Goal: Task Accomplishment & Management: Complete application form

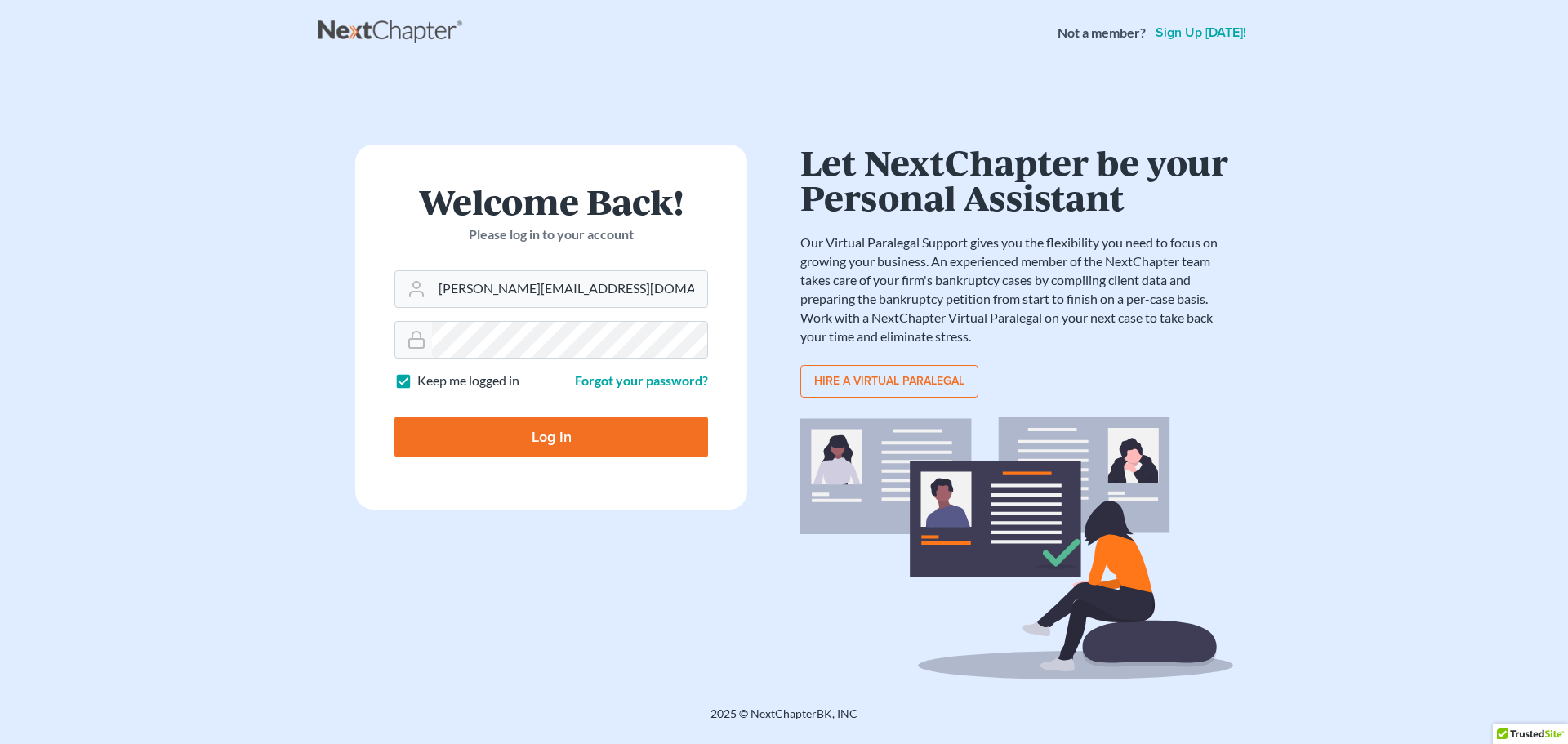
type input "[PERSON_NAME][EMAIL_ADDRESS][DOMAIN_NAME]"
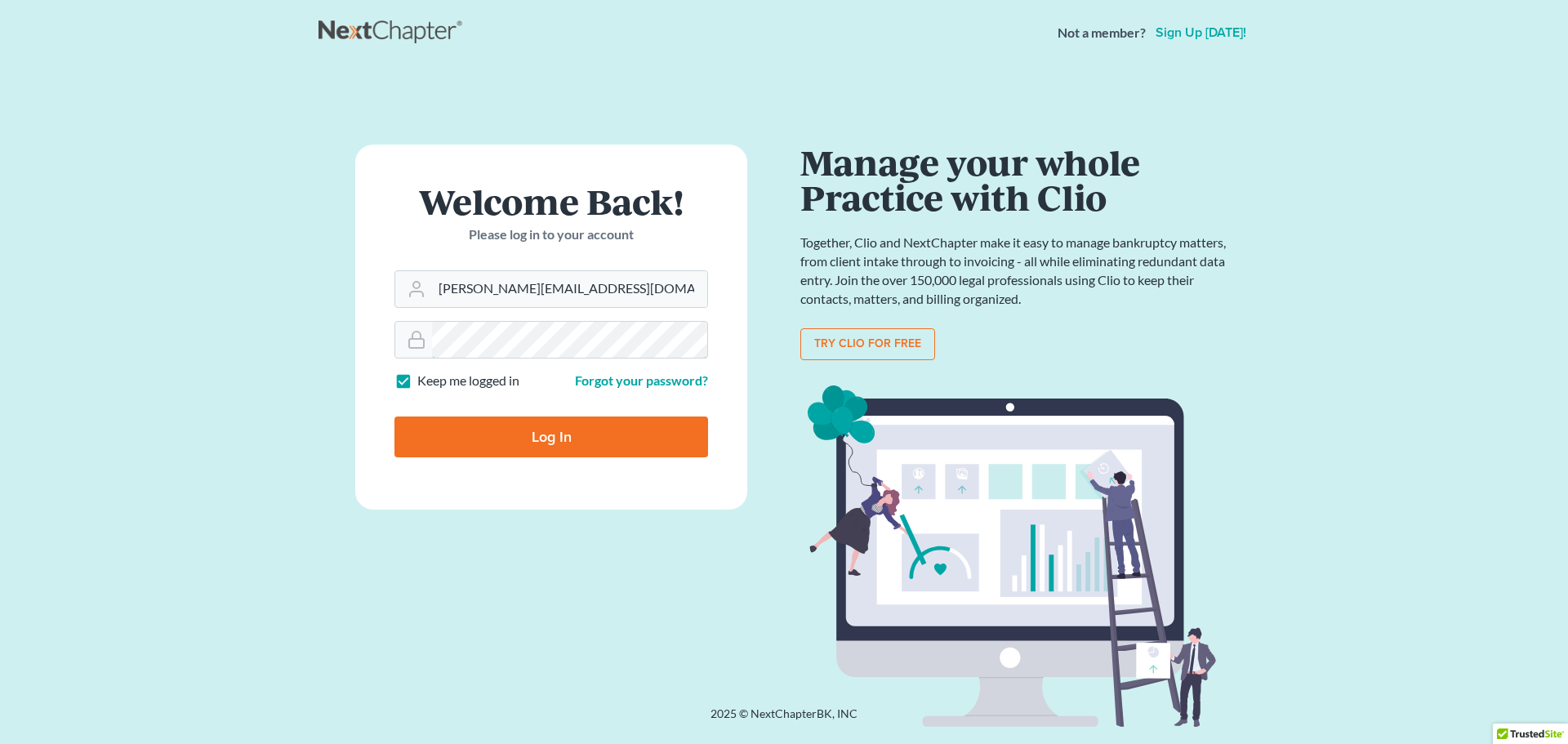
click at [395, 416] on input "Log In" at bounding box center [551, 436] width 313 height 41
type input "Thinking..."
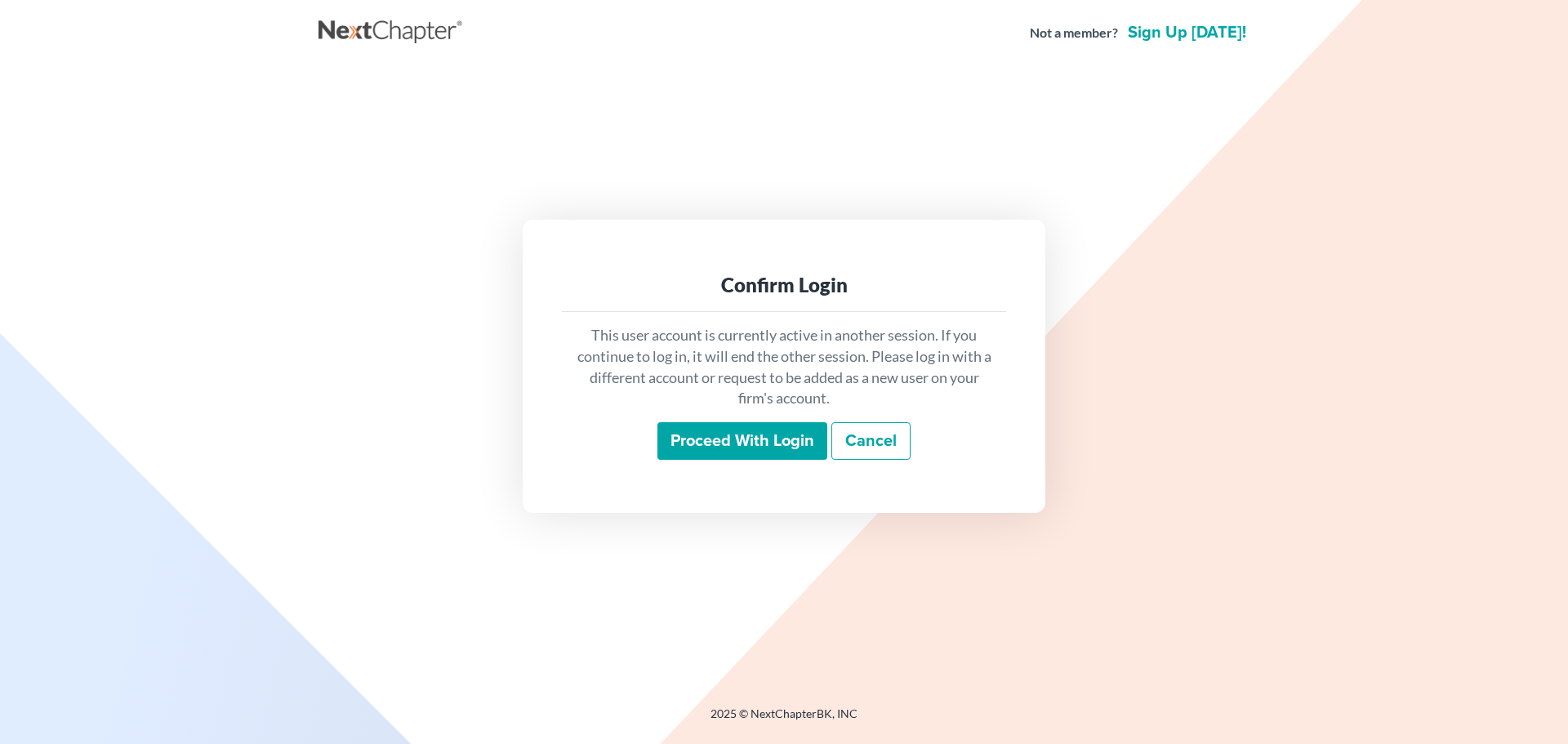
click at [731, 451] on input "Proceed with login" at bounding box center [742, 441] width 170 height 38
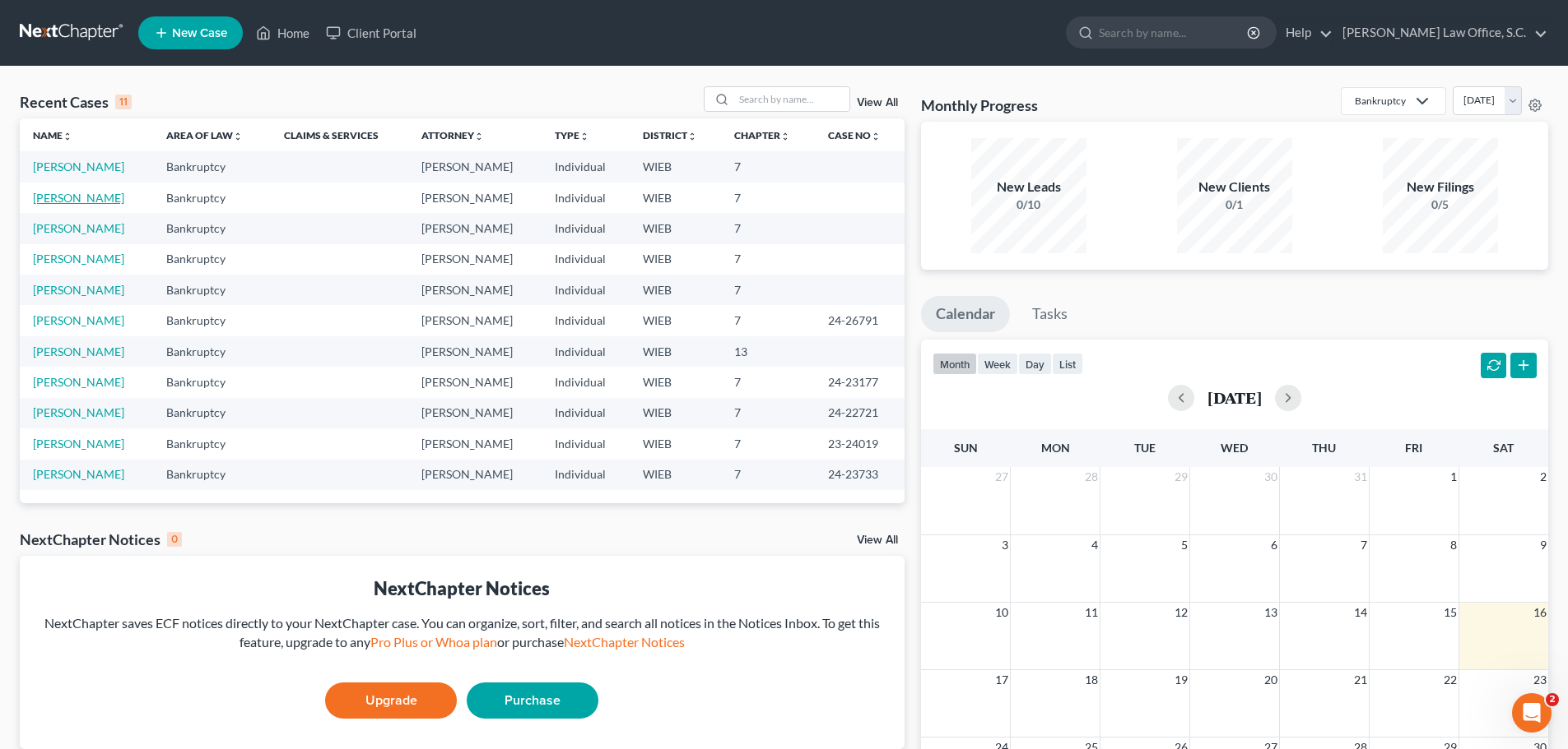
click at [100, 195] on link "[PERSON_NAME]" at bounding box center [78, 198] width 91 height 14
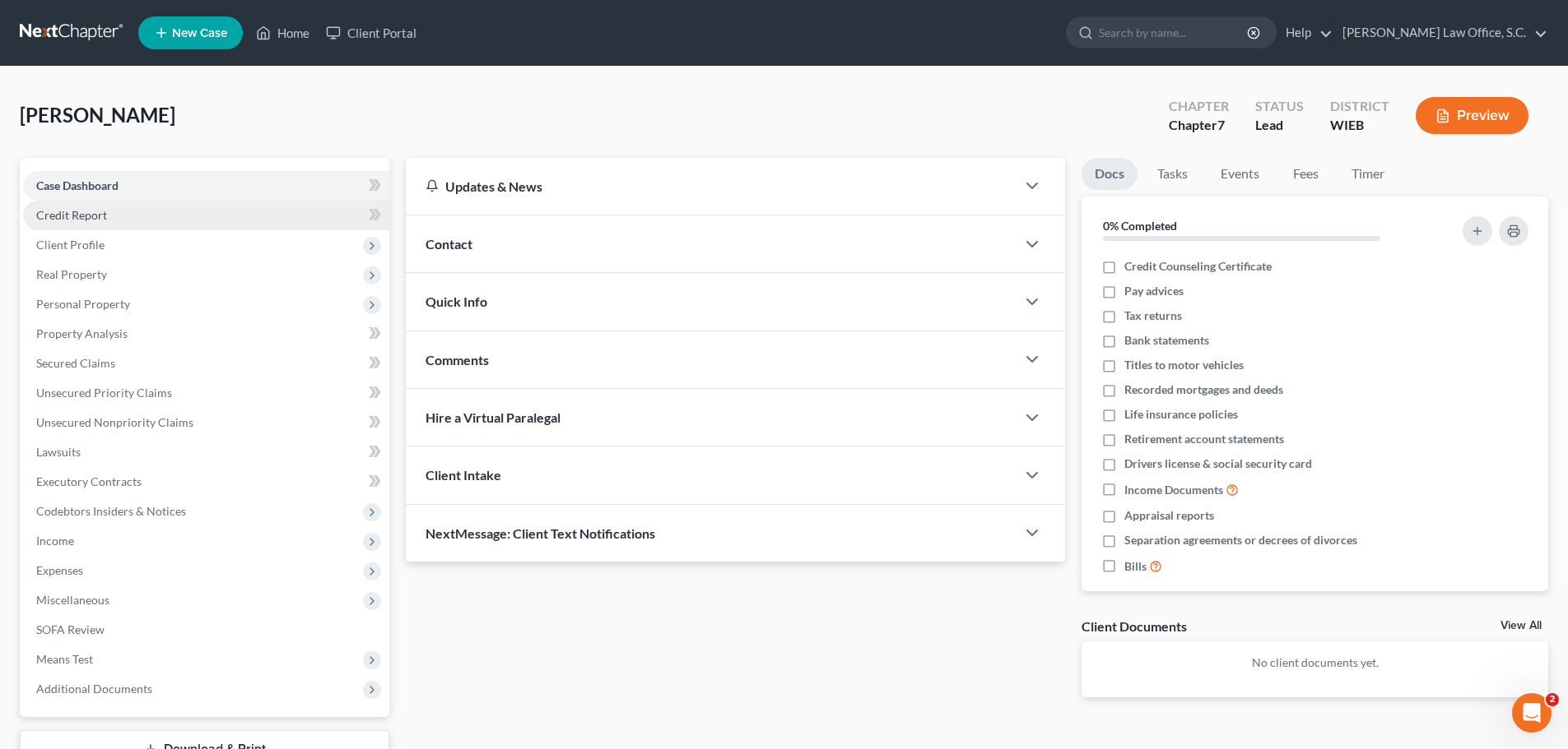
click at [136, 215] on link "Credit Report" at bounding box center [205, 215] width 366 height 29
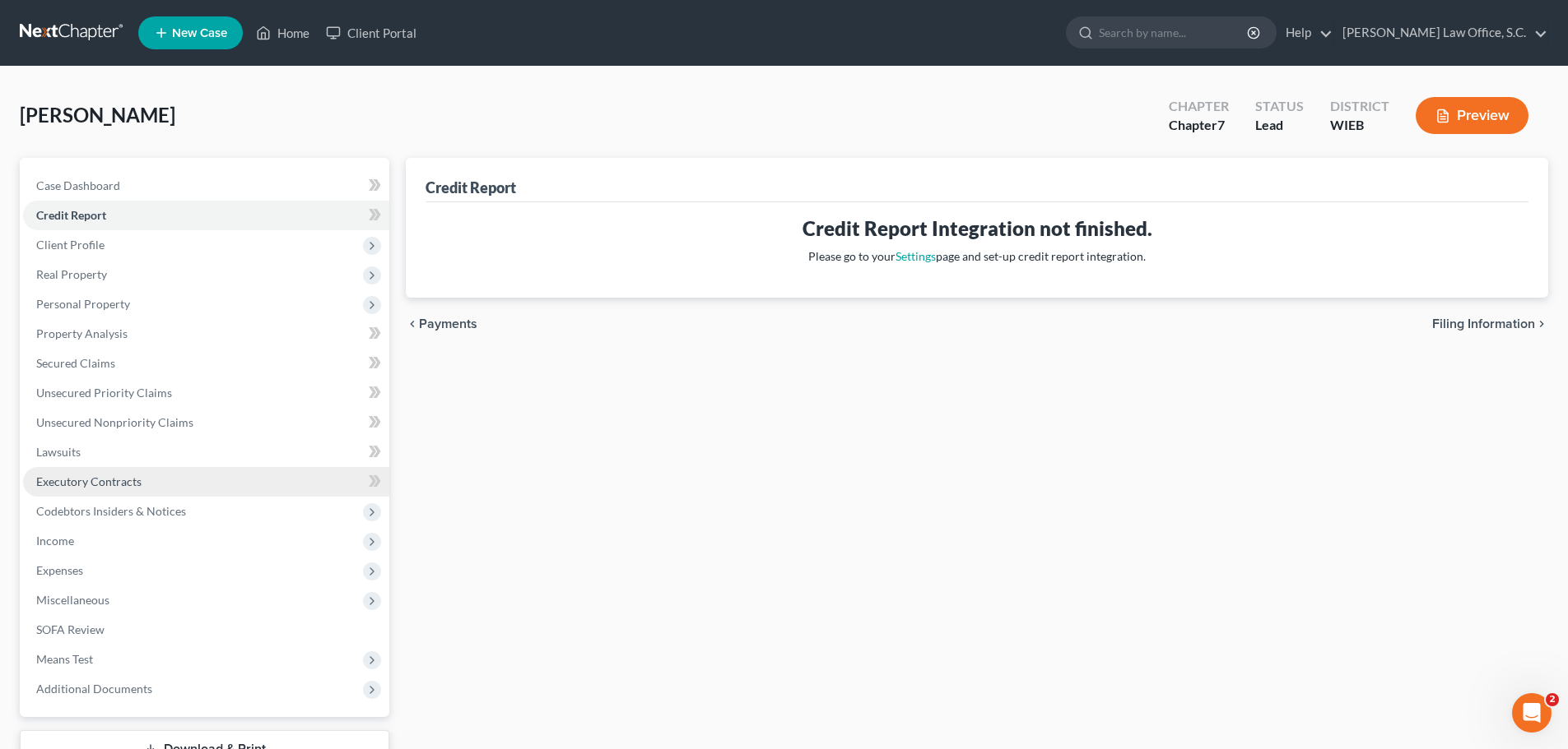
click at [125, 485] on span "Executory Contracts" at bounding box center [88, 481] width 105 height 14
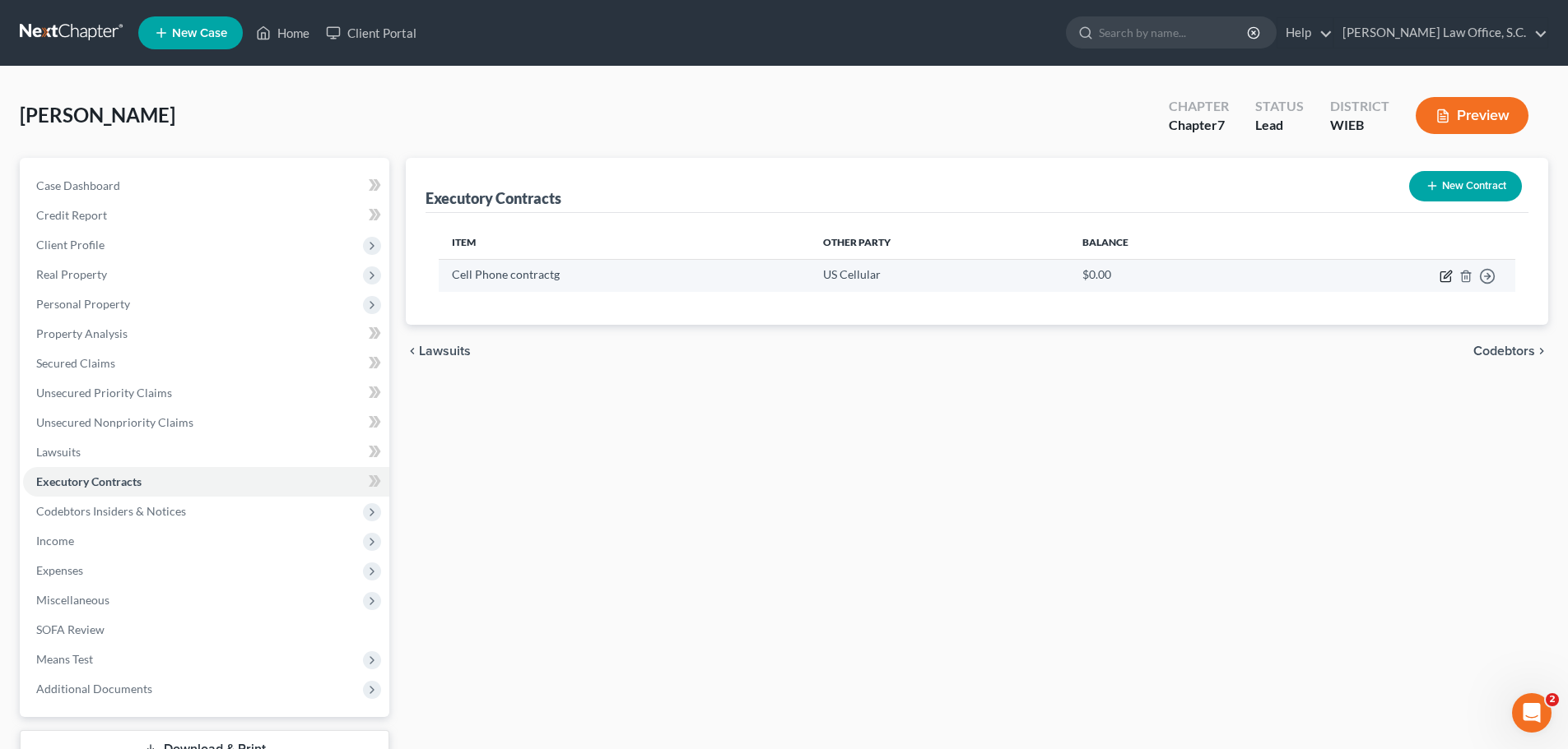
click at [1441, 274] on icon "button" at bounding box center [1445, 277] width 10 height 10
select select "3"
select select "52"
select select "0"
select select "2"
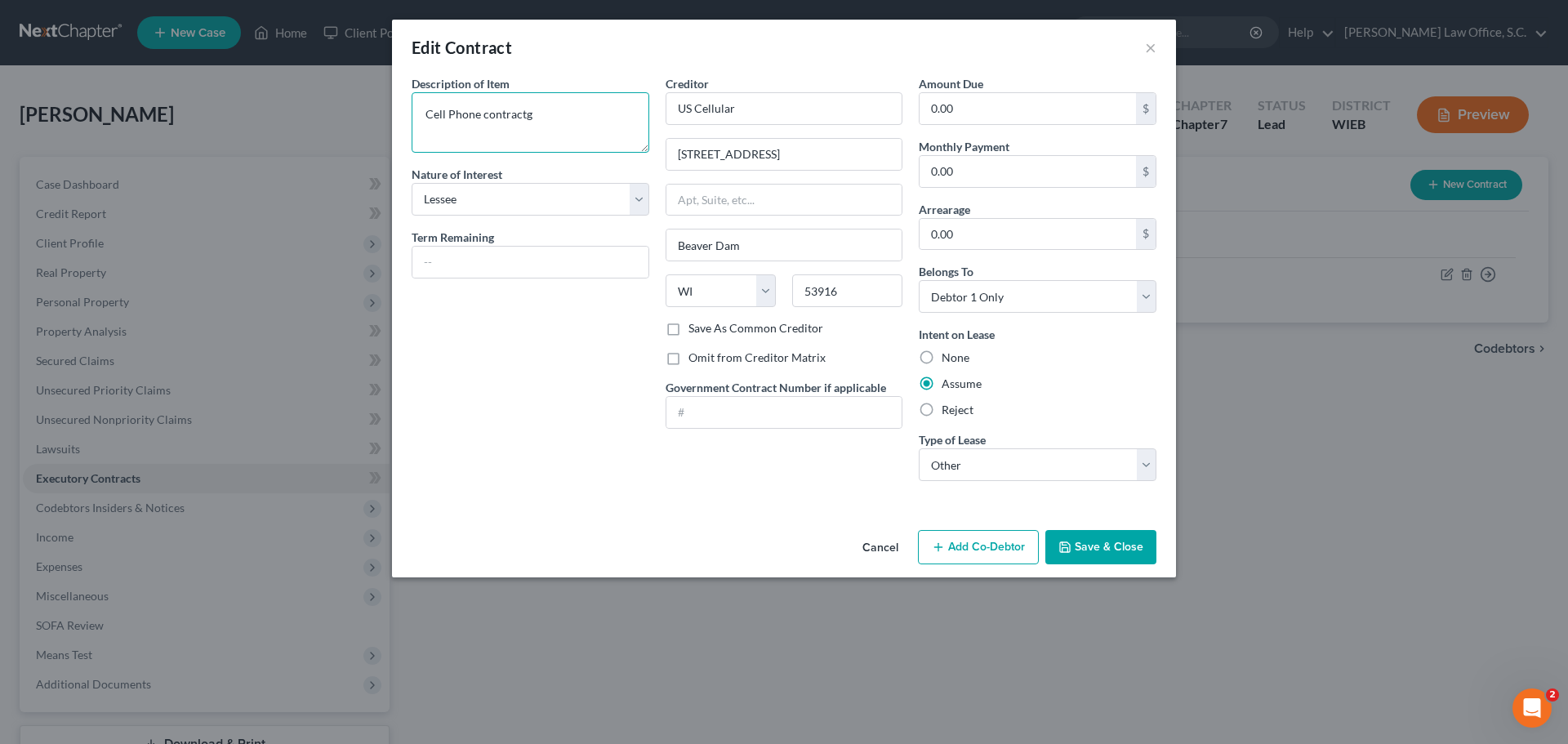
click at [569, 116] on textarea "Cell Phone contractg" at bounding box center [531, 122] width 237 height 60
type textarea "Cell Phone contract"
click at [1132, 544] on button "Save & Close" at bounding box center [1101, 547] width 111 height 34
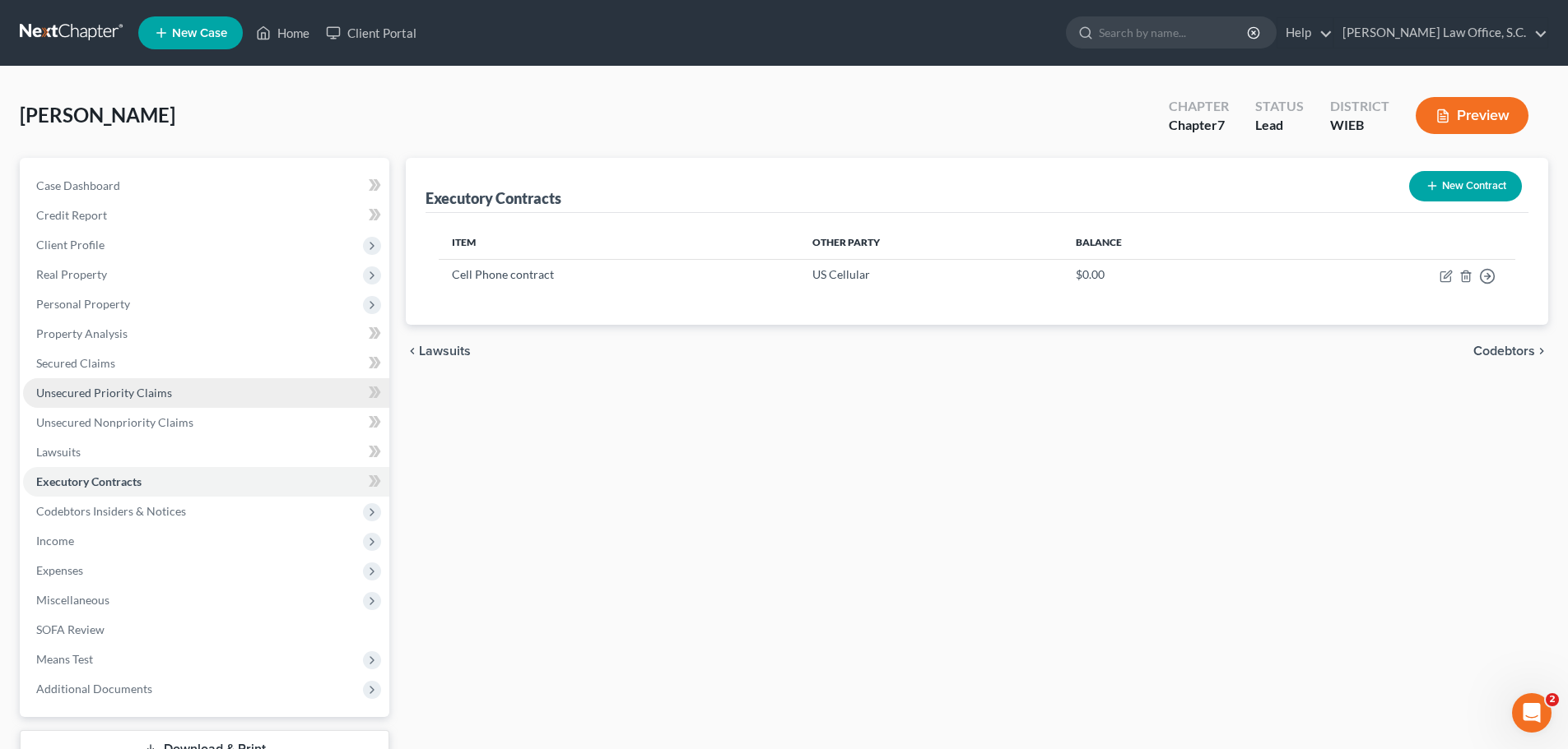
click at [112, 393] on span "Unsecured Priority Claims" at bounding box center [104, 392] width 136 height 14
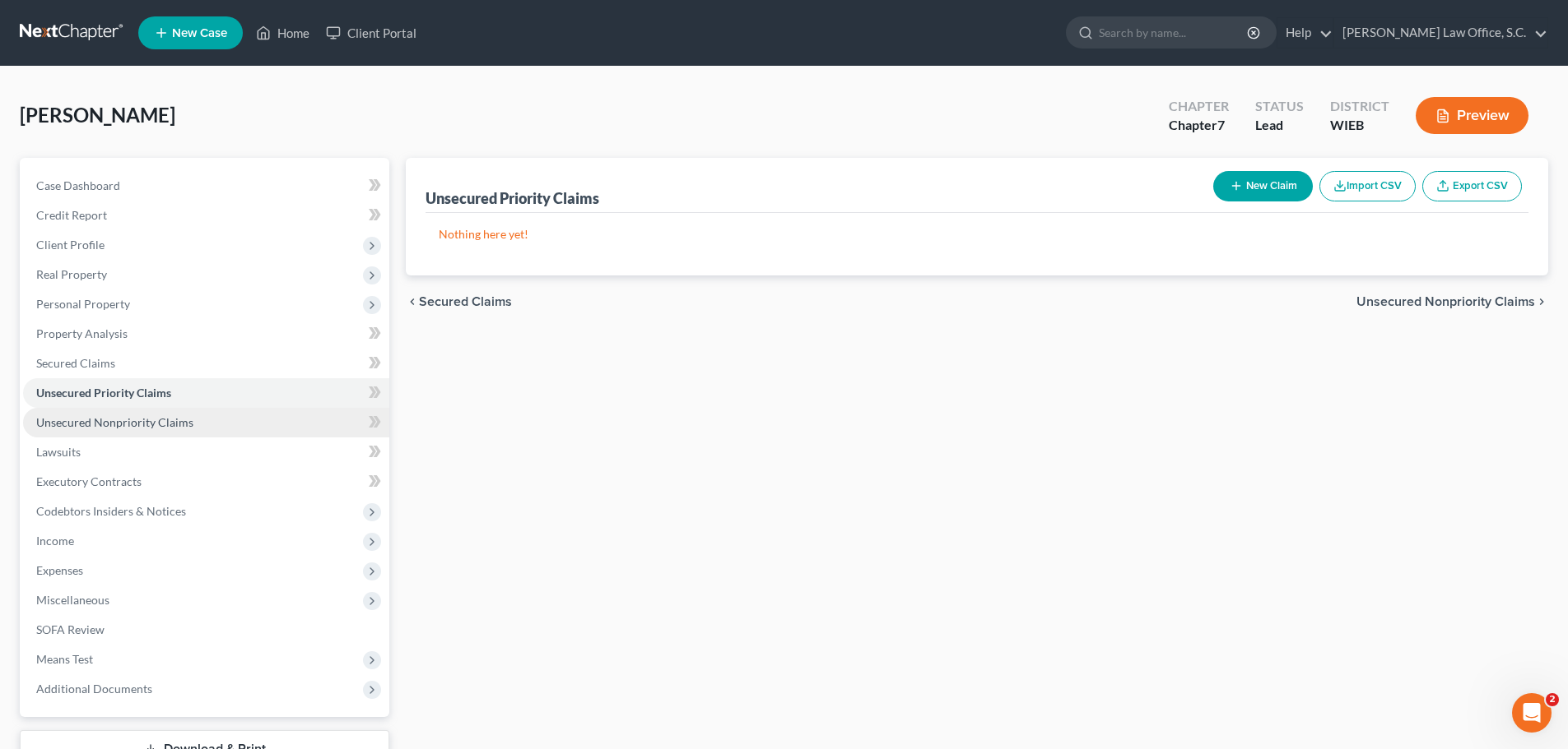
click at [80, 424] on span "Unsecured Nonpriority Claims" at bounding box center [115, 422] width 157 height 14
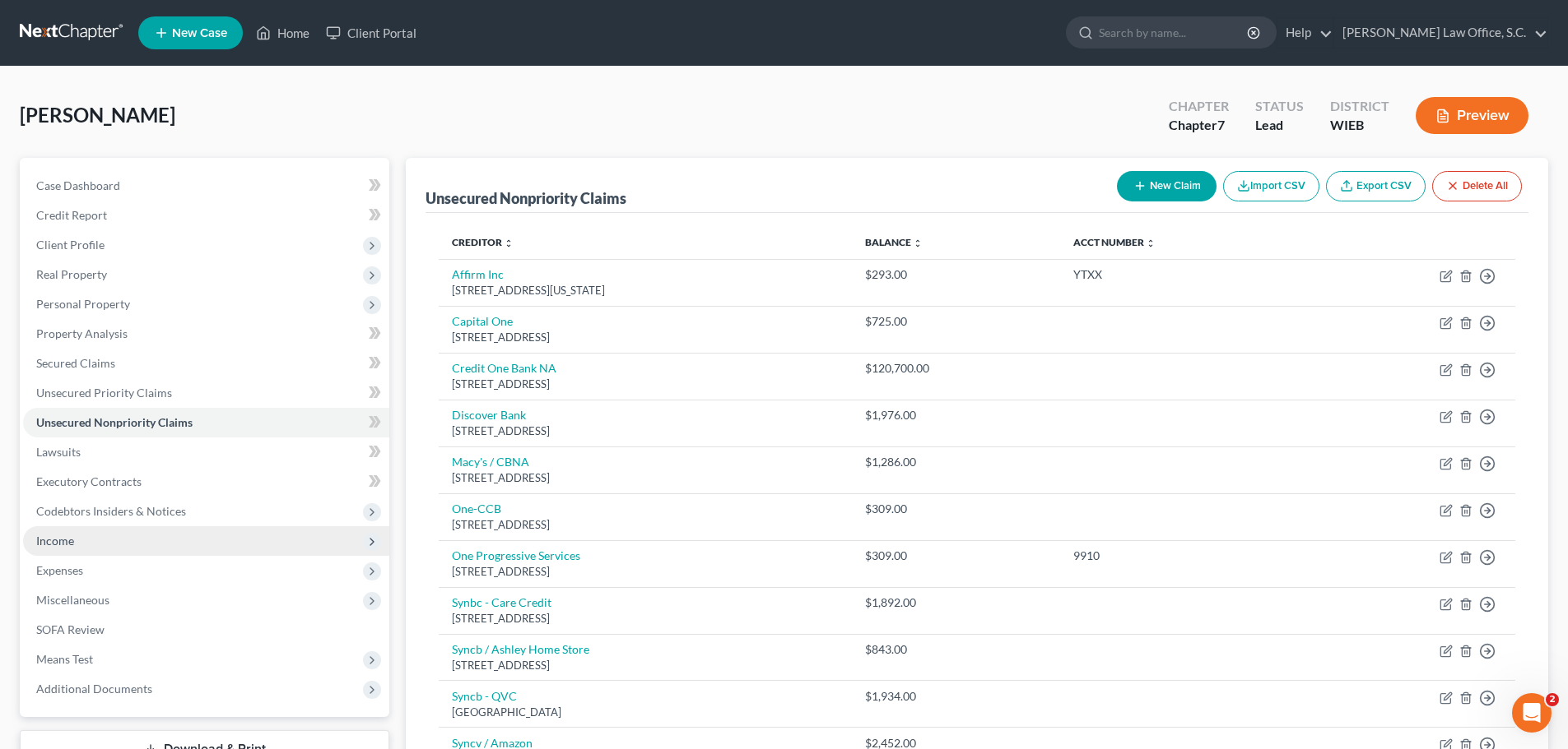
click at [73, 539] on span "Income" at bounding box center [55, 540] width 38 height 14
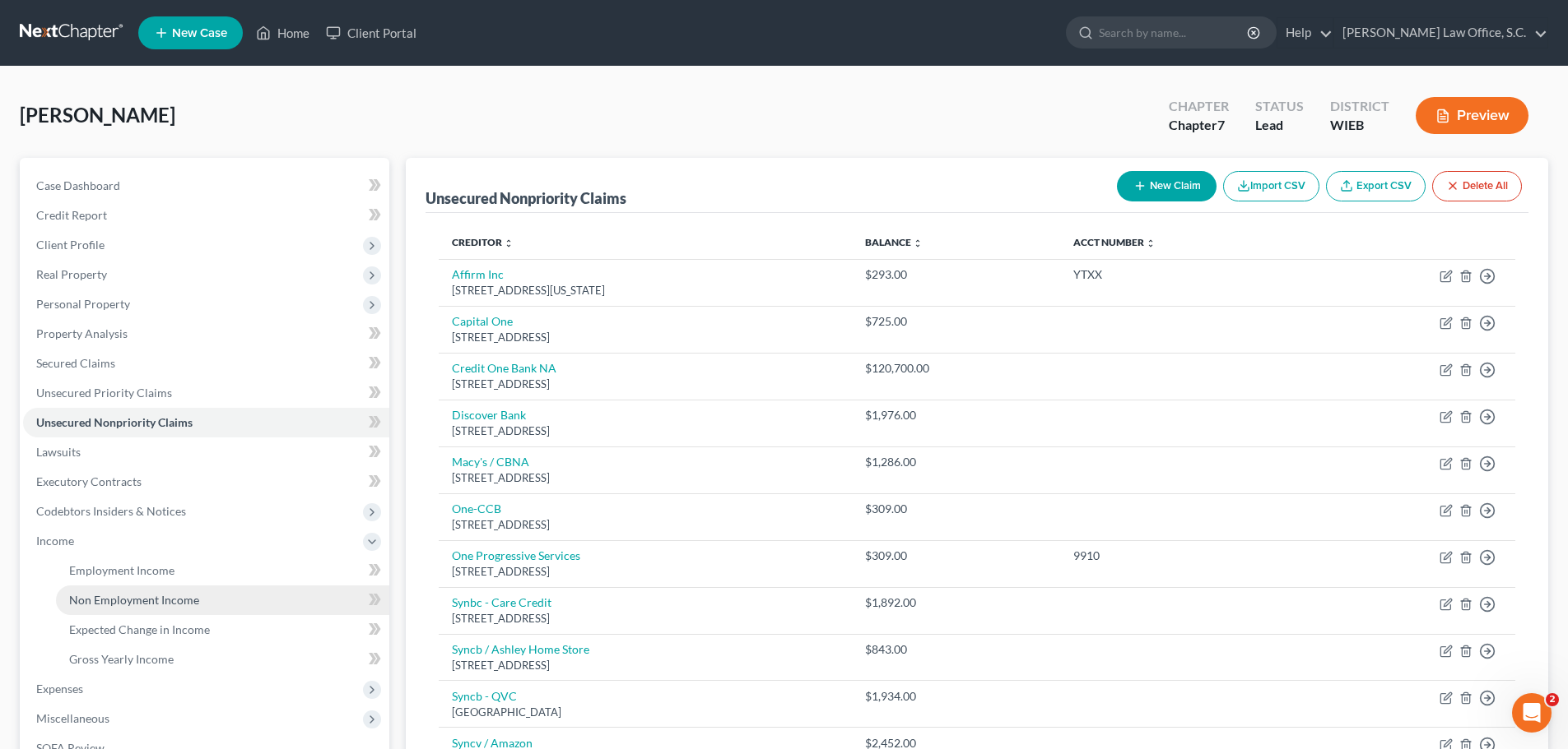
click at [173, 601] on span "Non Employment Income" at bounding box center [134, 600] width 130 height 14
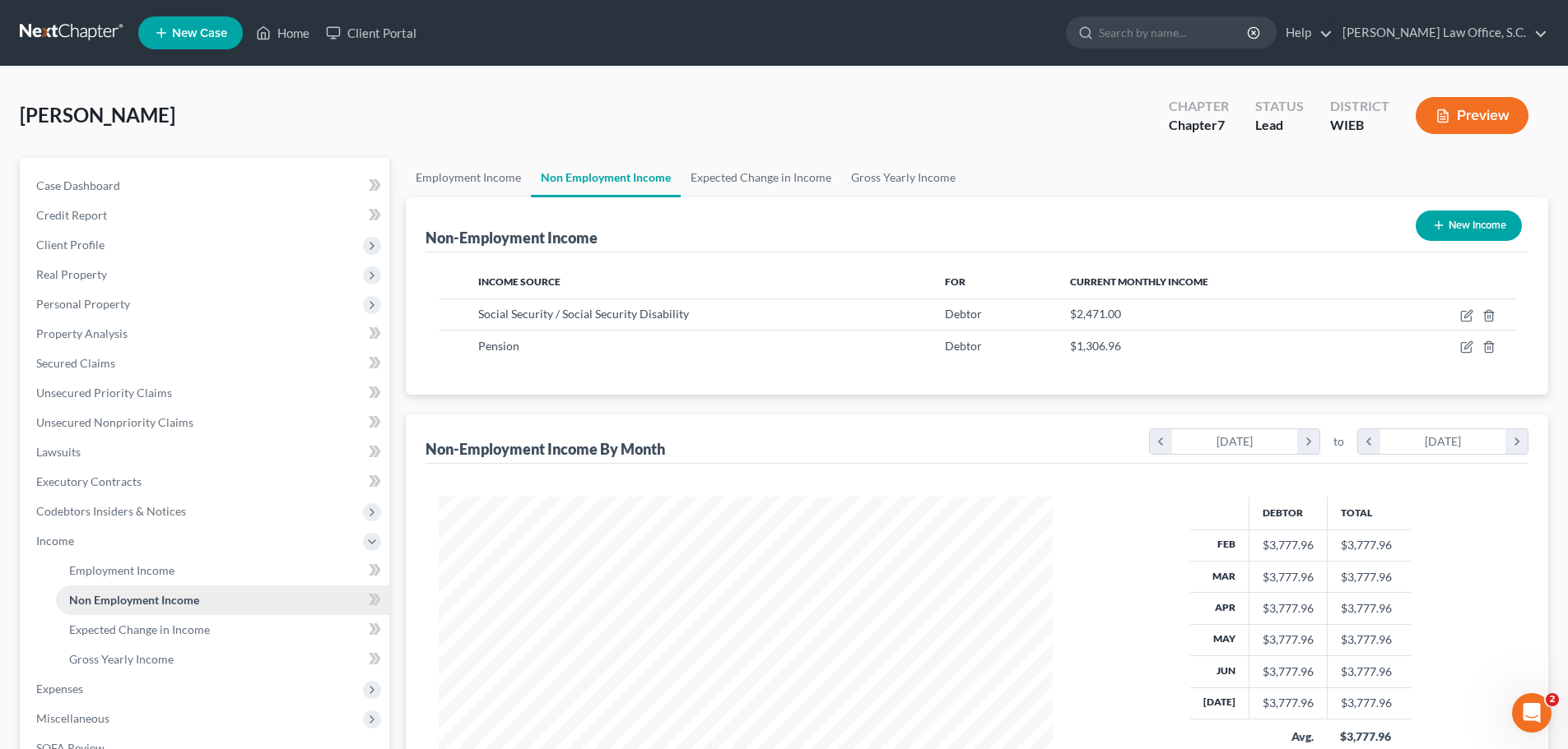
scroll to position [307, 647]
click at [922, 177] on link "Gross Yearly Income" at bounding box center [904, 178] width 125 height 40
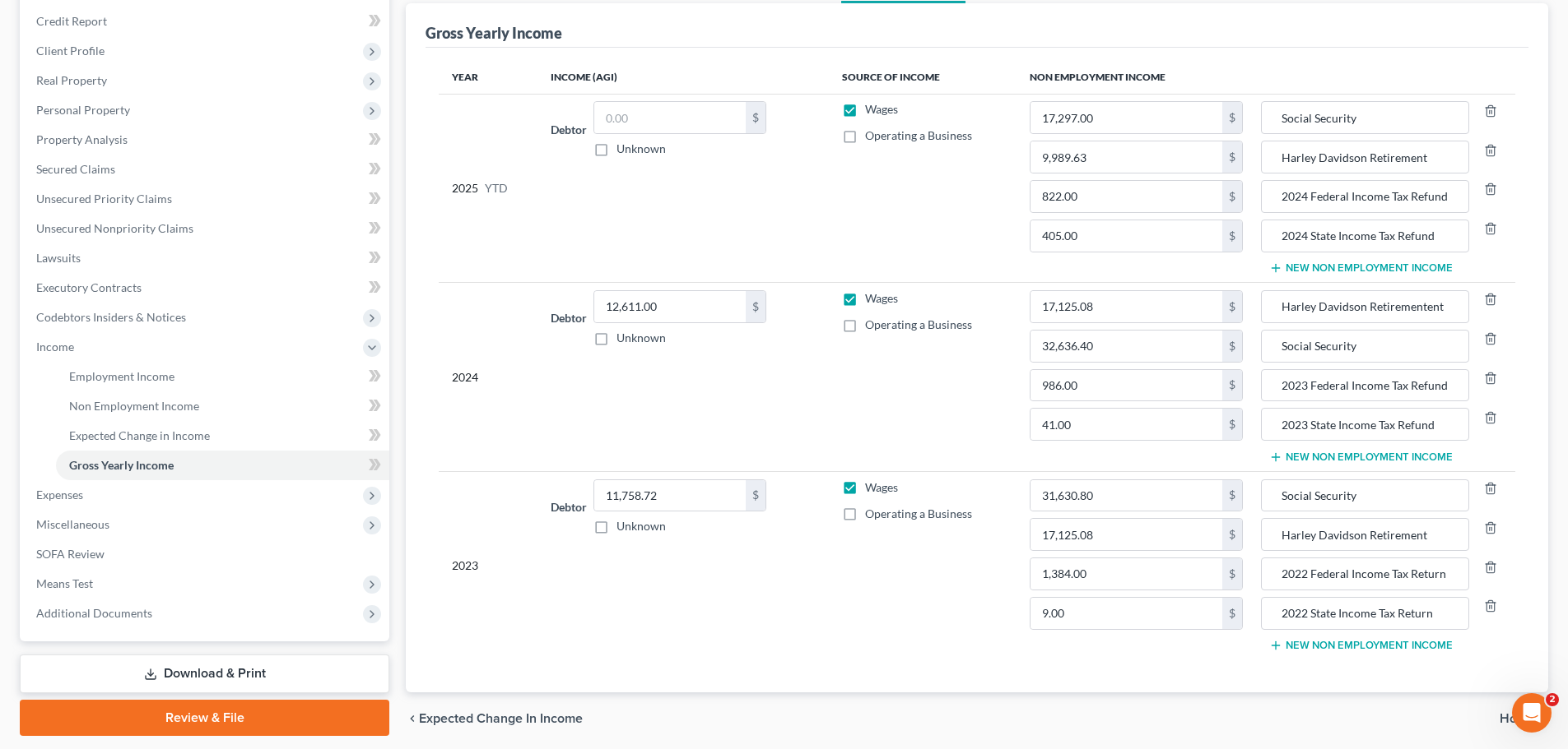
scroll to position [170, 0]
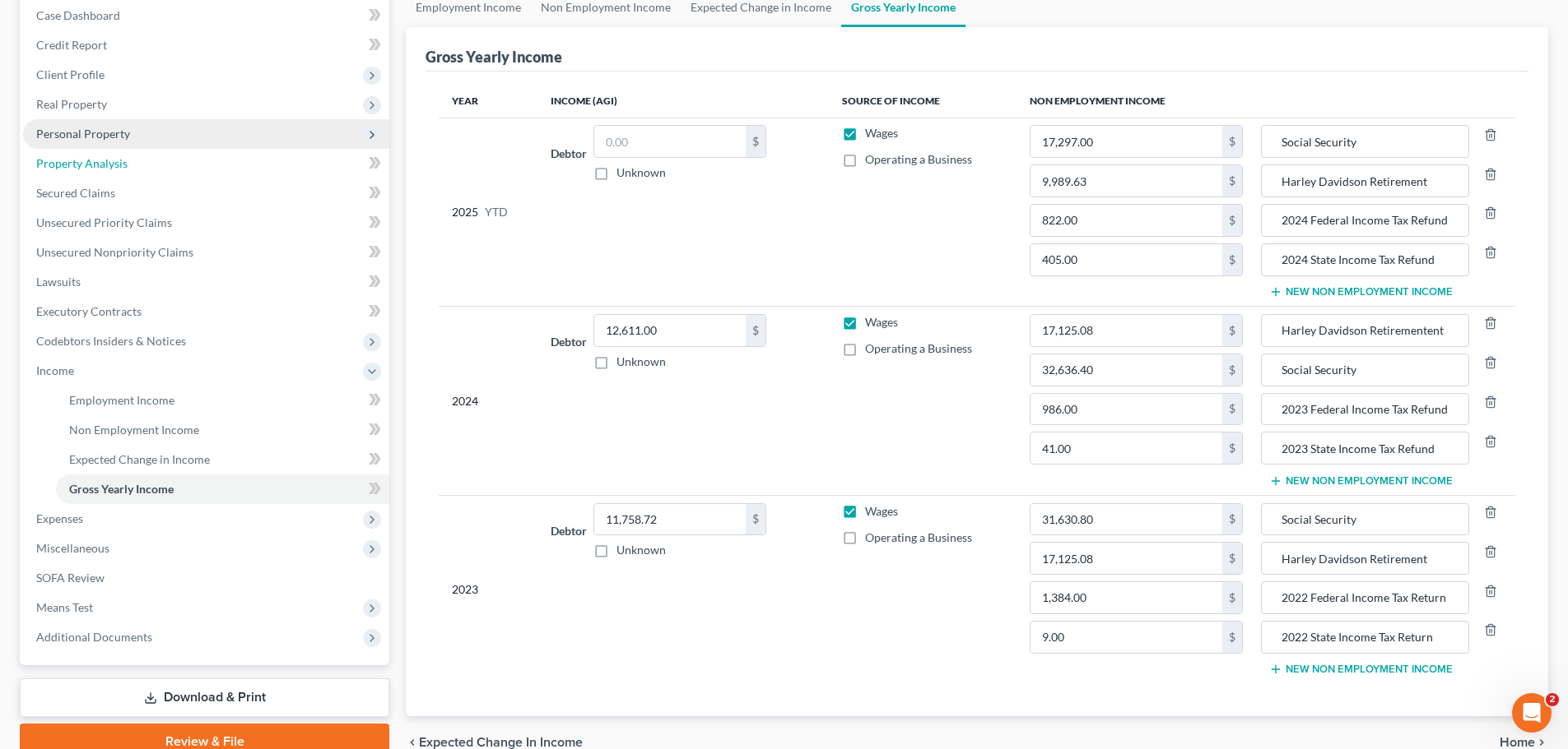
drag, startPoint x: 73, startPoint y: 161, endPoint x: 83, endPoint y: 135, distance: 27.9
click at [73, 161] on span "Property Analysis" at bounding box center [82, 163] width 91 height 14
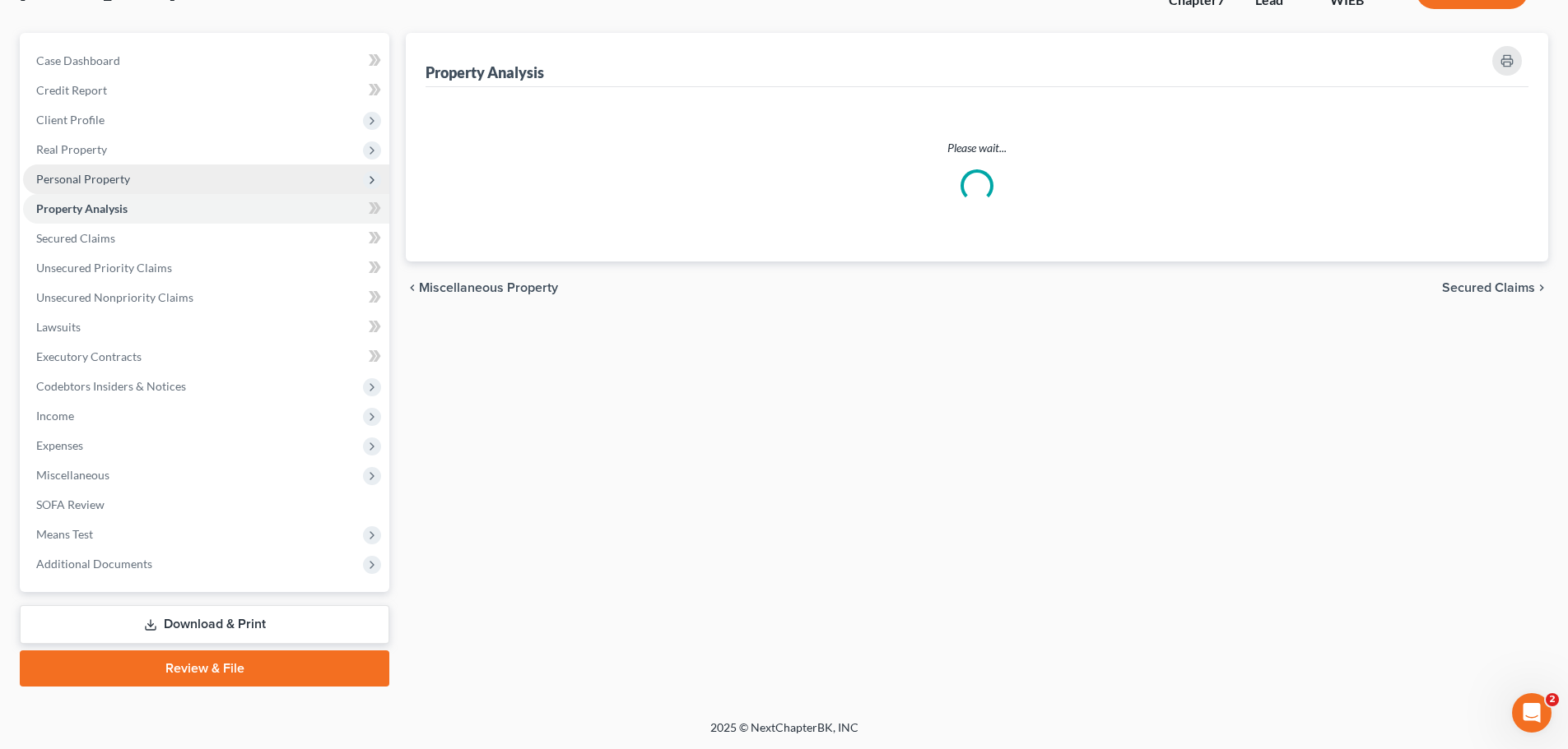
scroll to position [127, 0]
click at [83, 134] on div "DiCesare, Diane Upgraded Chapter Chapter 7 Status Lead District WIEB Preview Pe…" at bounding box center [783, 331] width 1528 height 739
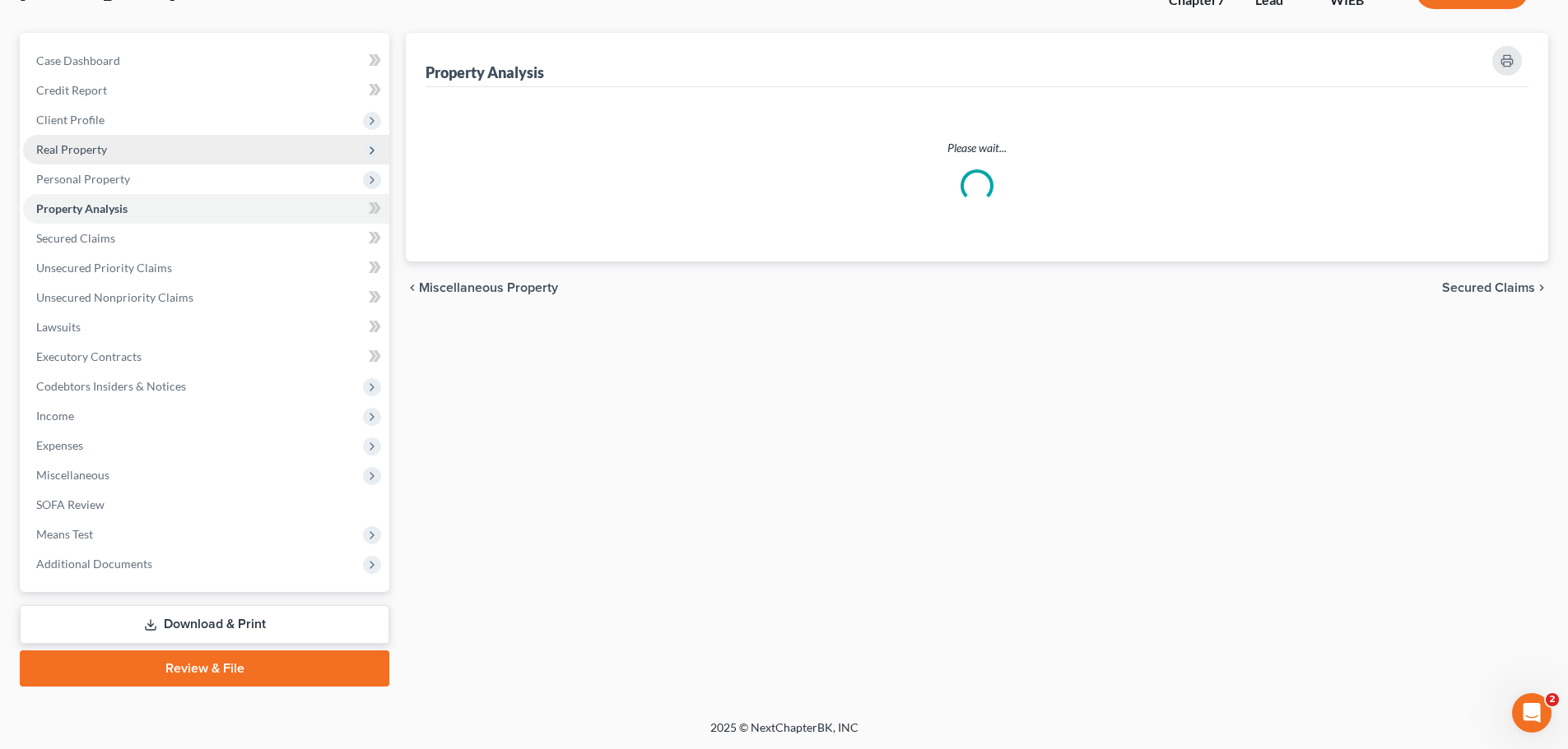
scroll to position [0, 0]
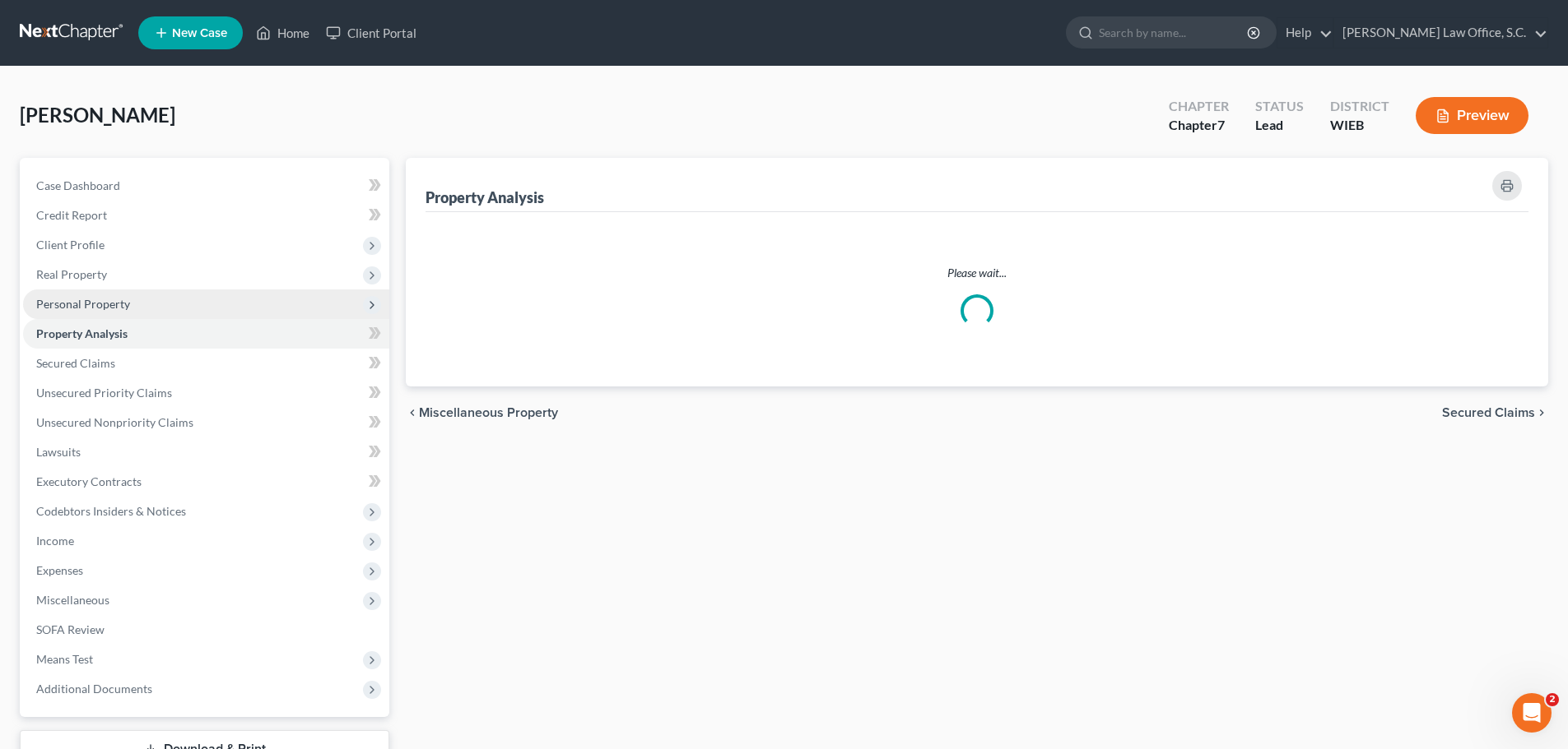
click at [104, 307] on span "Personal Property" at bounding box center [83, 304] width 93 height 14
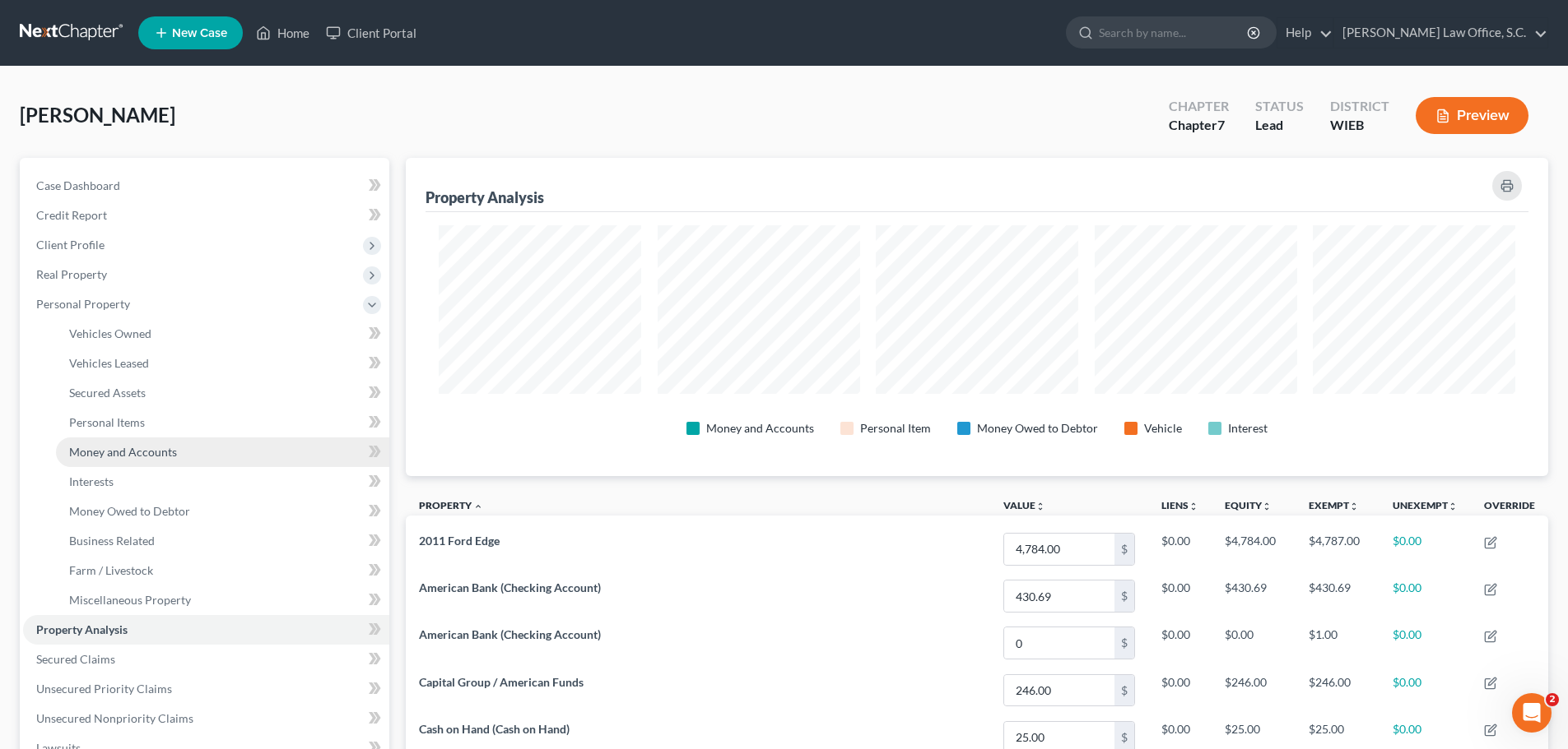
click at [126, 446] on span "Money and Accounts" at bounding box center [123, 452] width 108 height 14
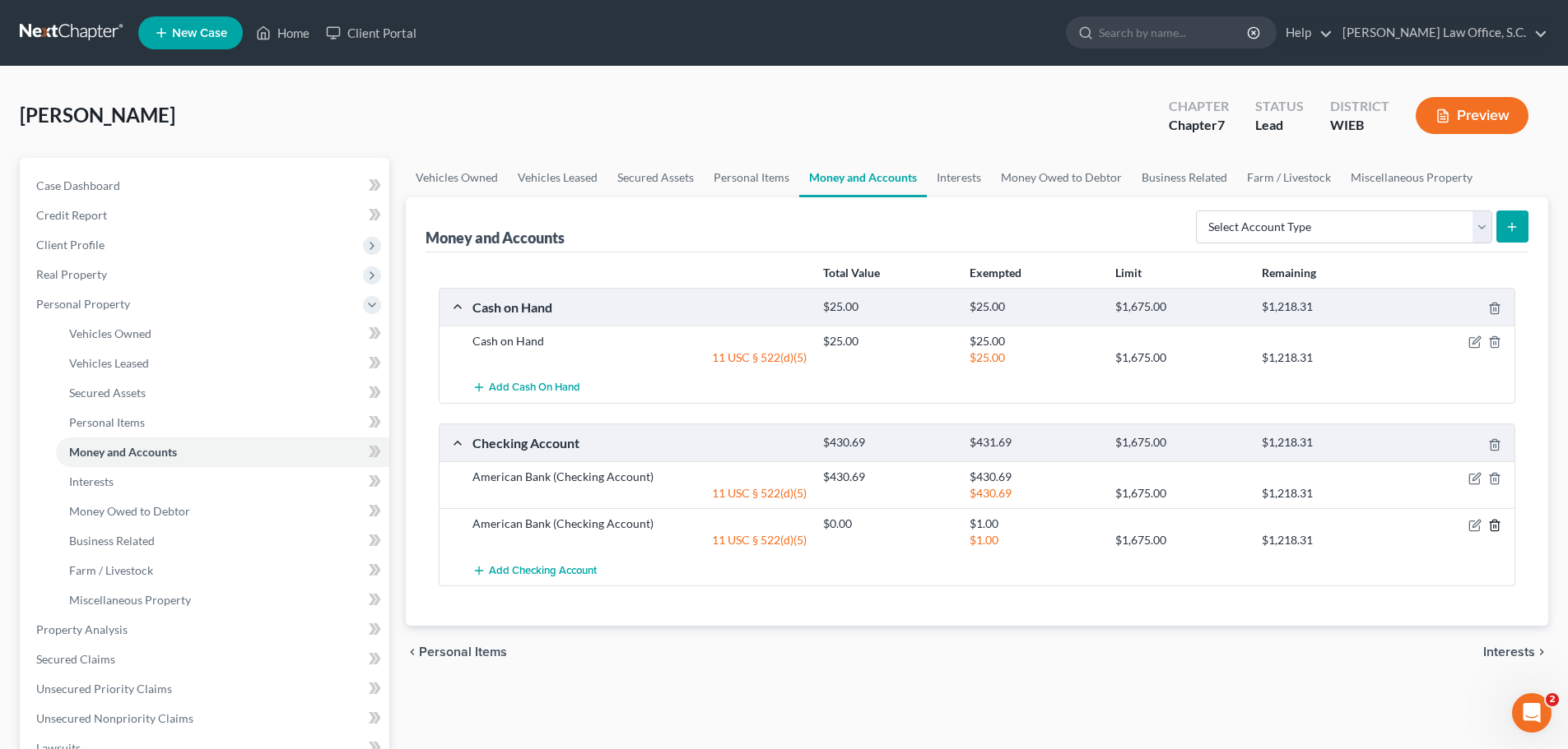
click at [1496, 528] on icon "button" at bounding box center [1495, 526] width 13 height 13
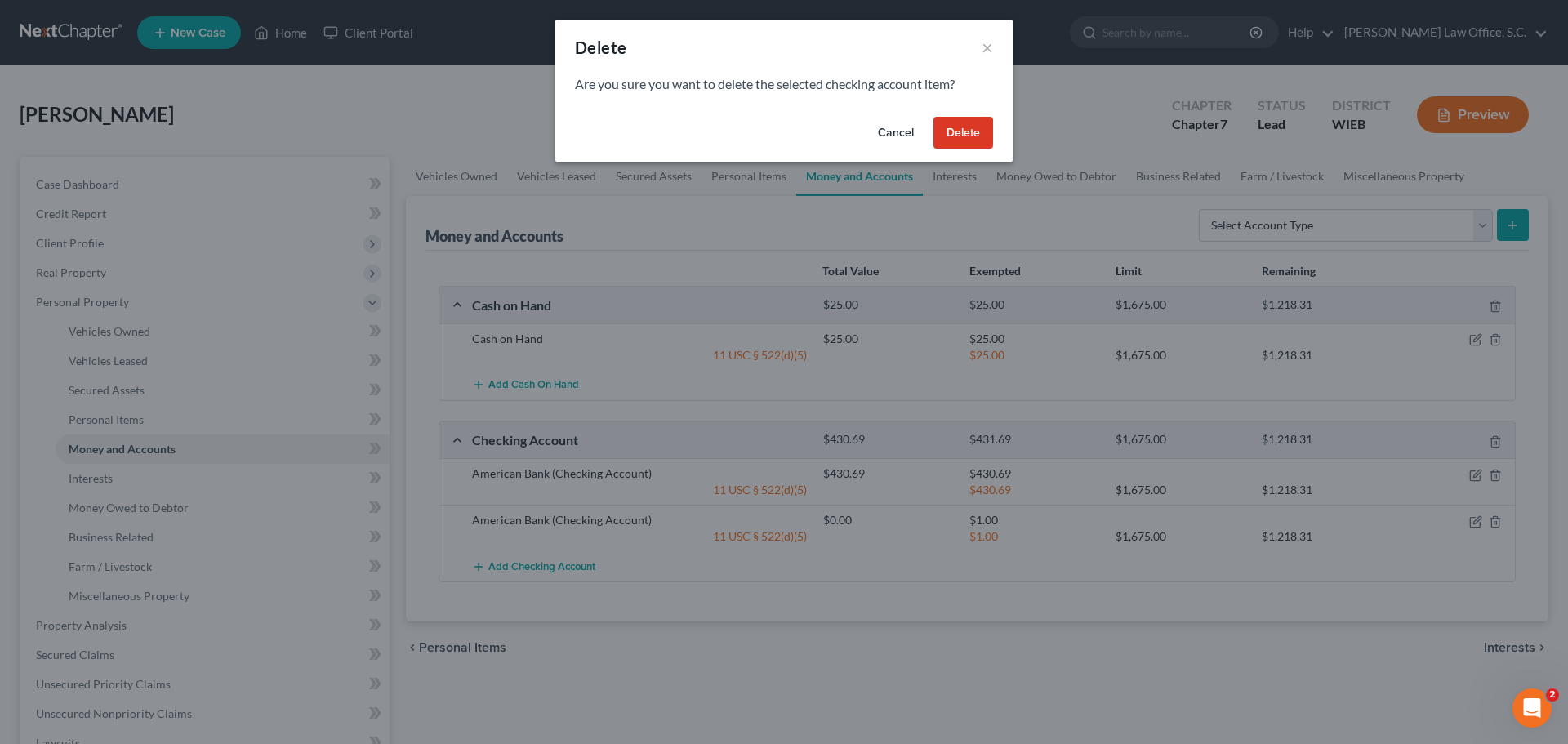
click at [959, 130] on button "Delete" at bounding box center [963, 133] width 59 height 33
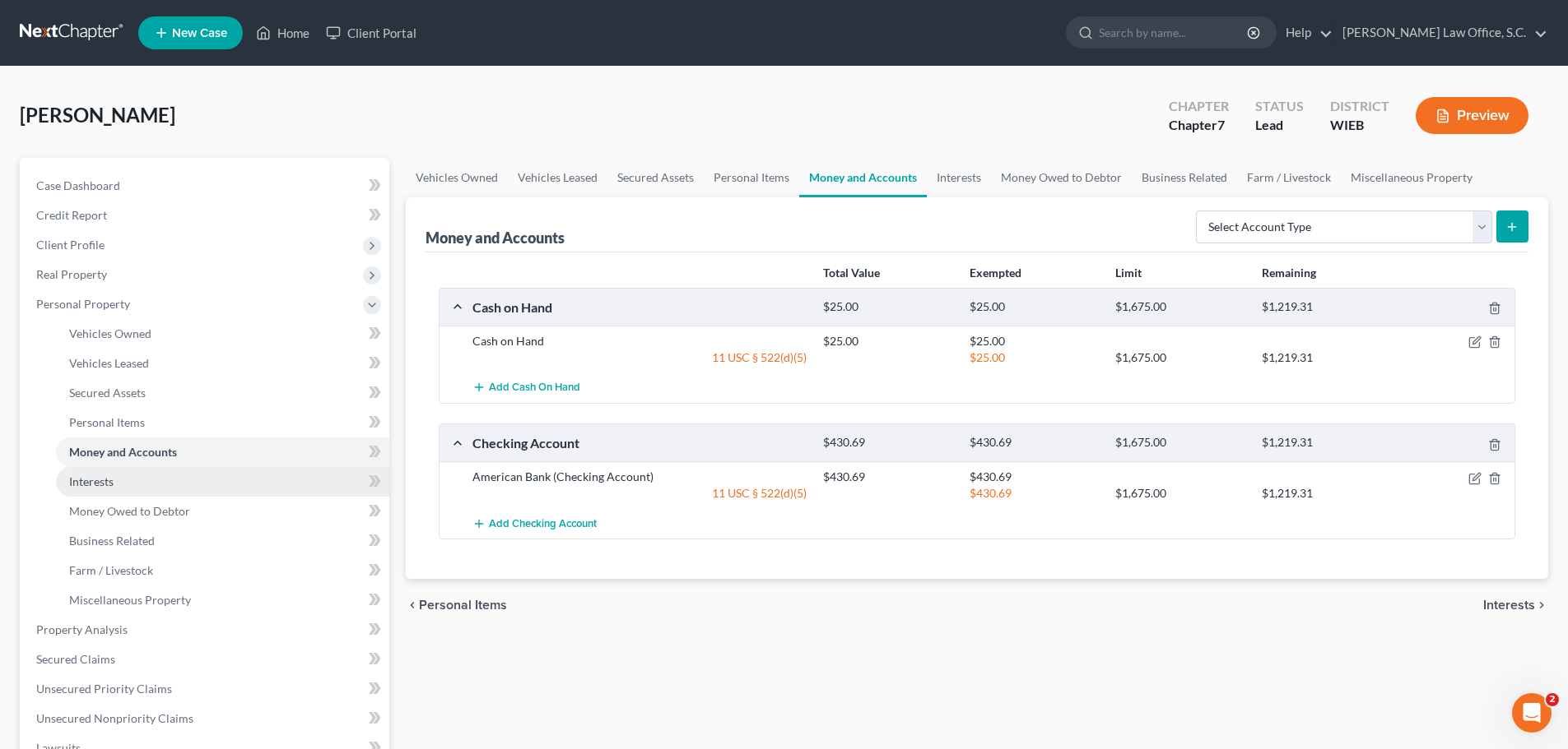
click at [120, 478] on link "Interests" at bounding box center [222, 481] width 333 height 29
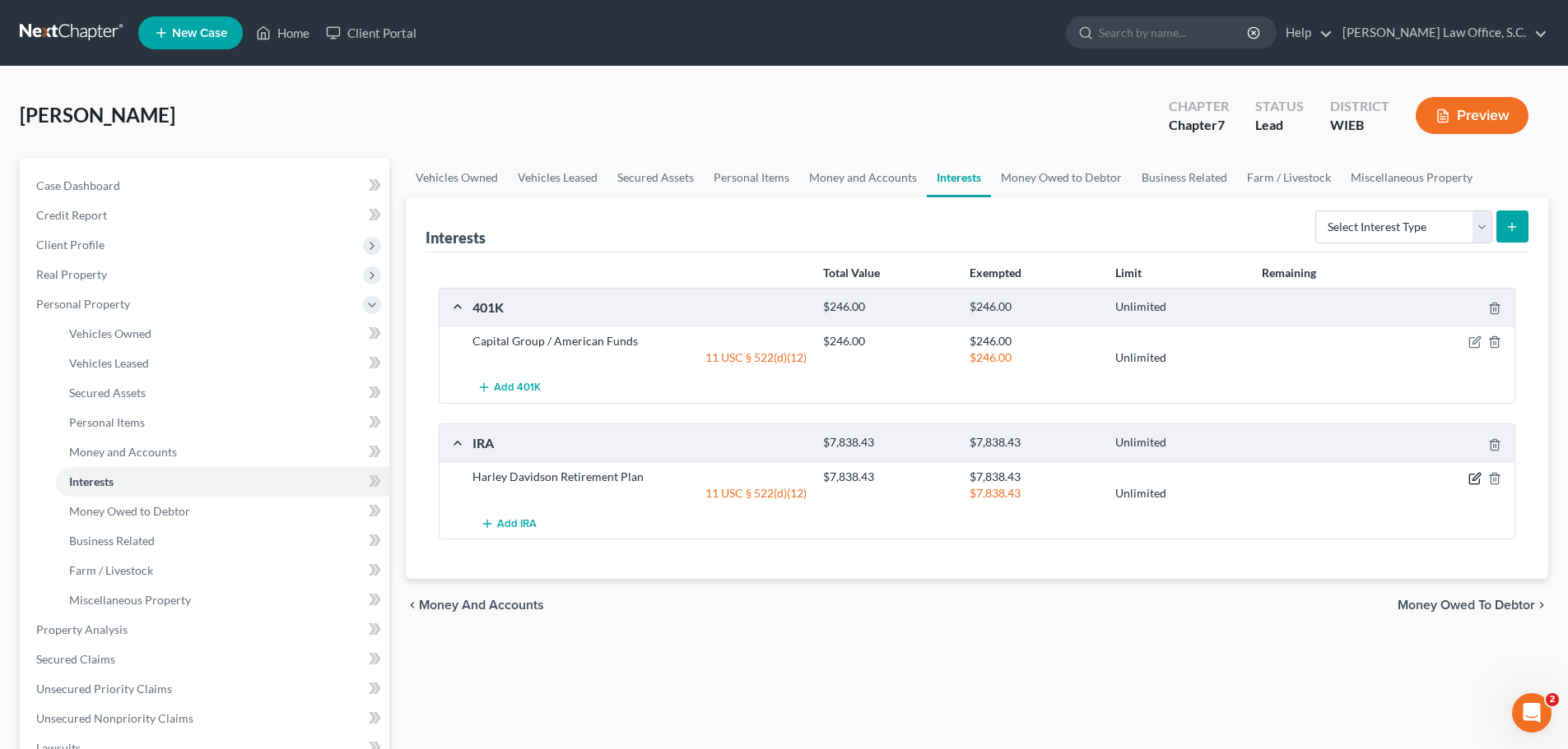
click at [1478, 475] on icon "button" at bounding box center [1475, 479] width 13 height 13
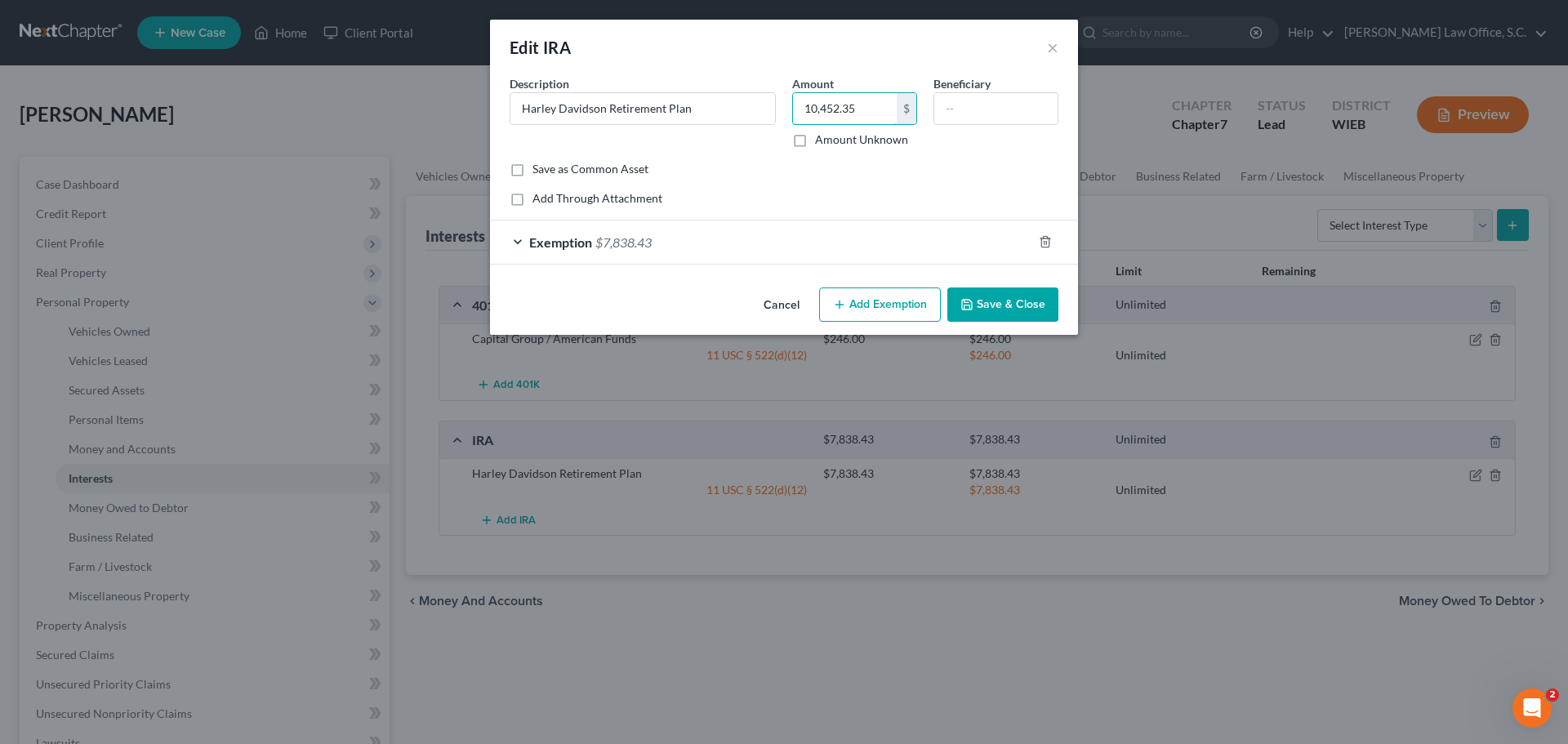
type input "10,452.35"
click at [583, 242] on span "Exemption" at bounding box center [560, 242] width 63 height 16
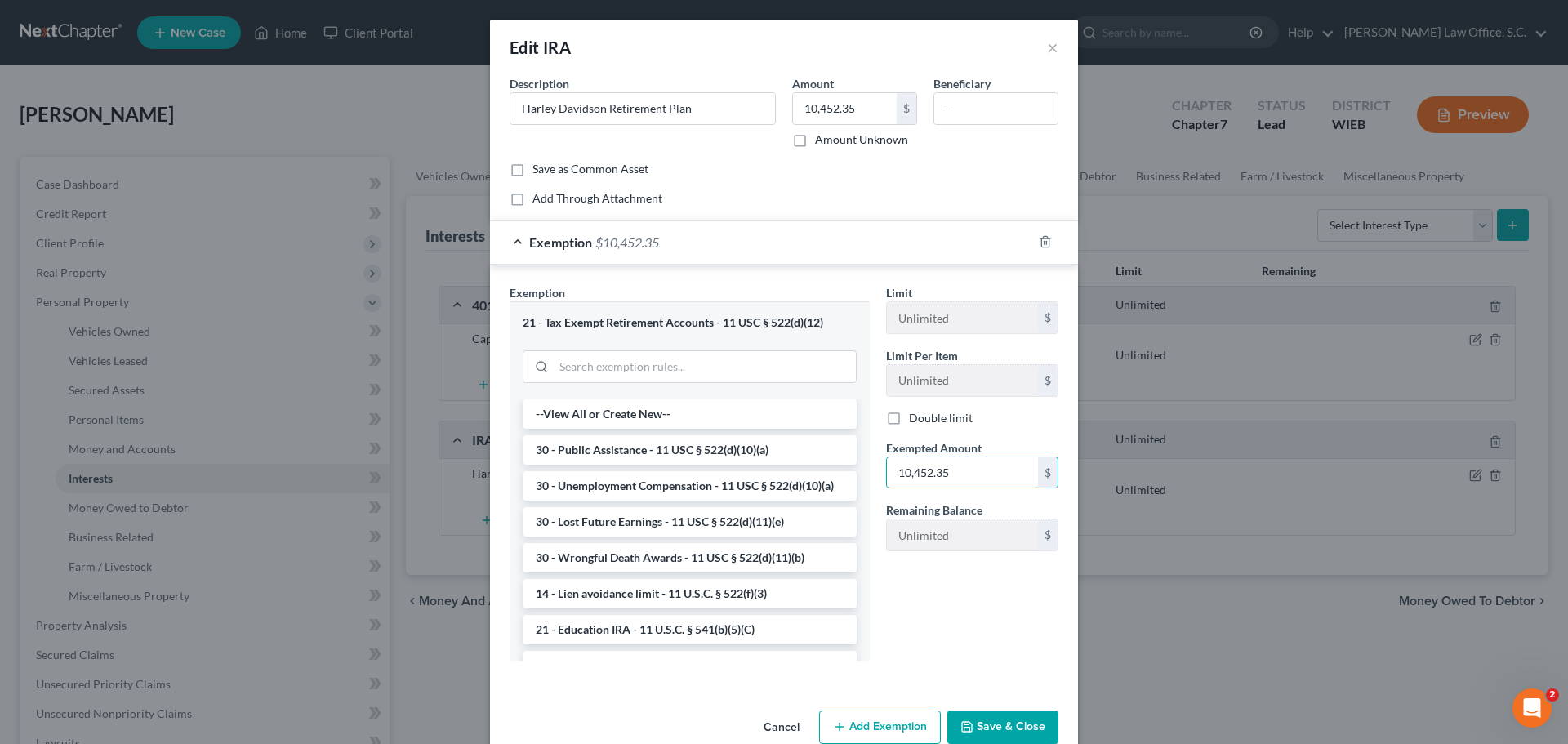
type input "10,452.35"
drag, startPoint x: 1000, startPoint y: 727, endPoint x: 1001, endPoint y: 711, distance: 16.0
click at [999, 727] on button "Save & Close" at bounding box center [1003, 727] width 111 height 34
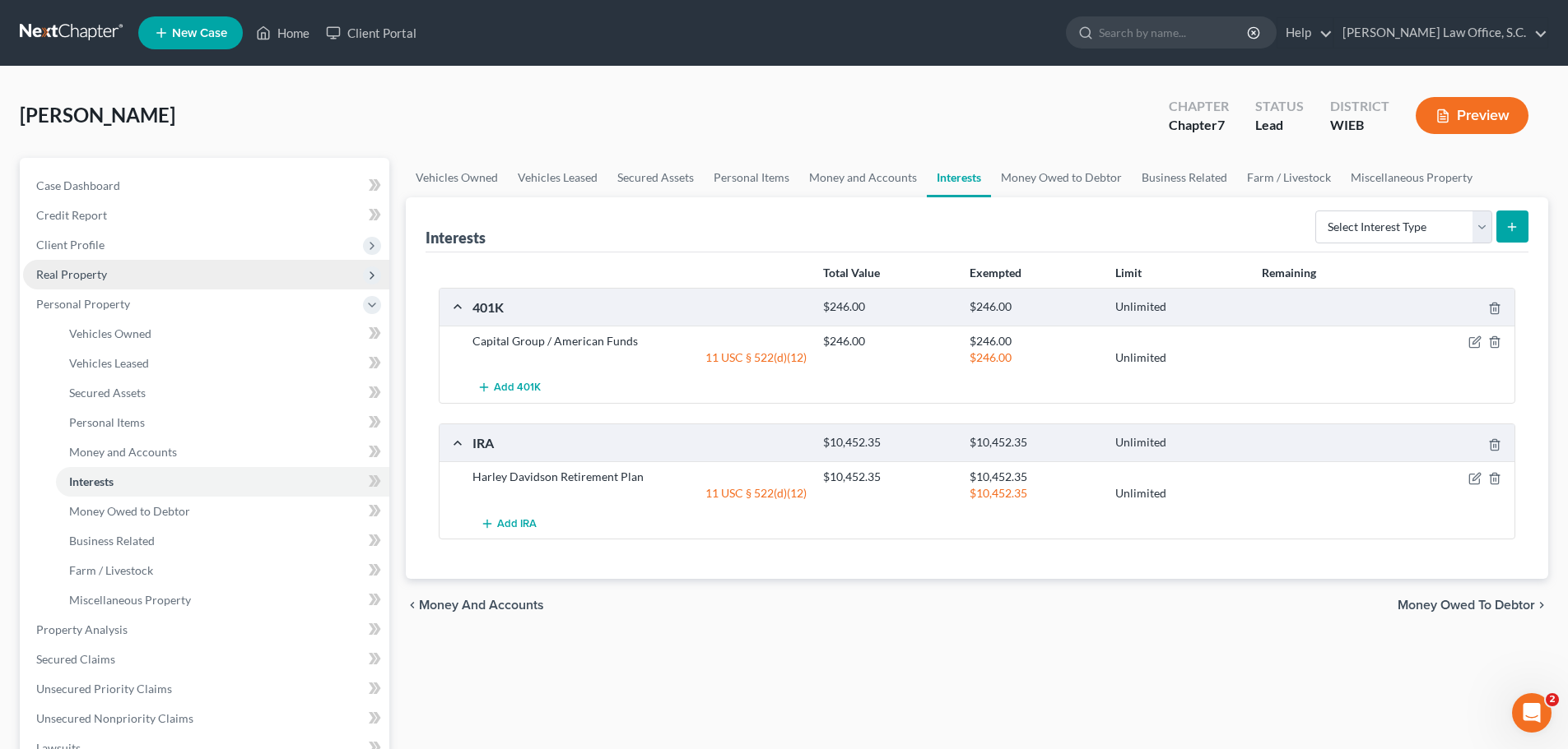
click at [99, 273] on span "Real Property" at bounding box center [72, 274] width 71 height 14
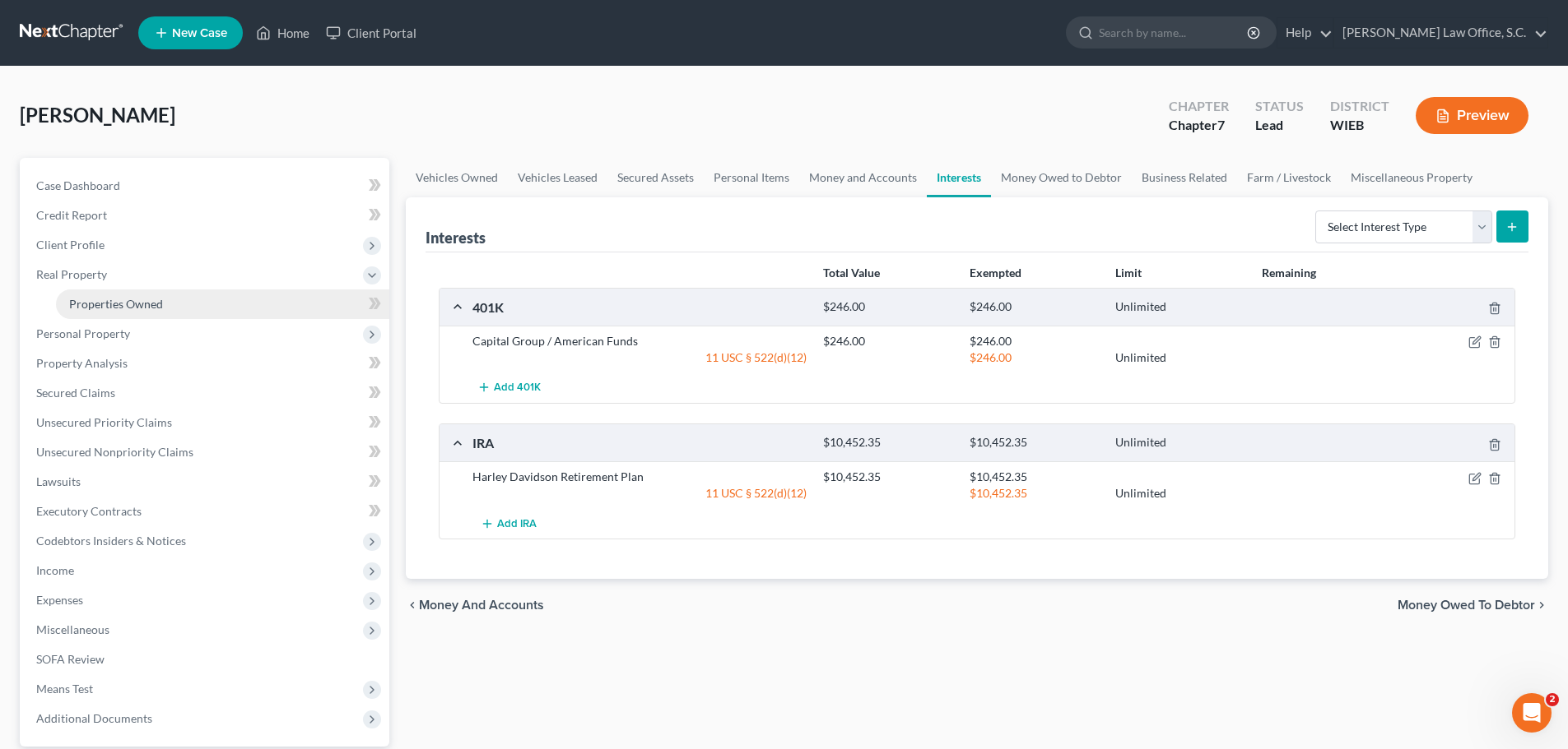
click at [112, 307] on span "Properties Owned" at bounding box center [115, 304] width 93 height 14
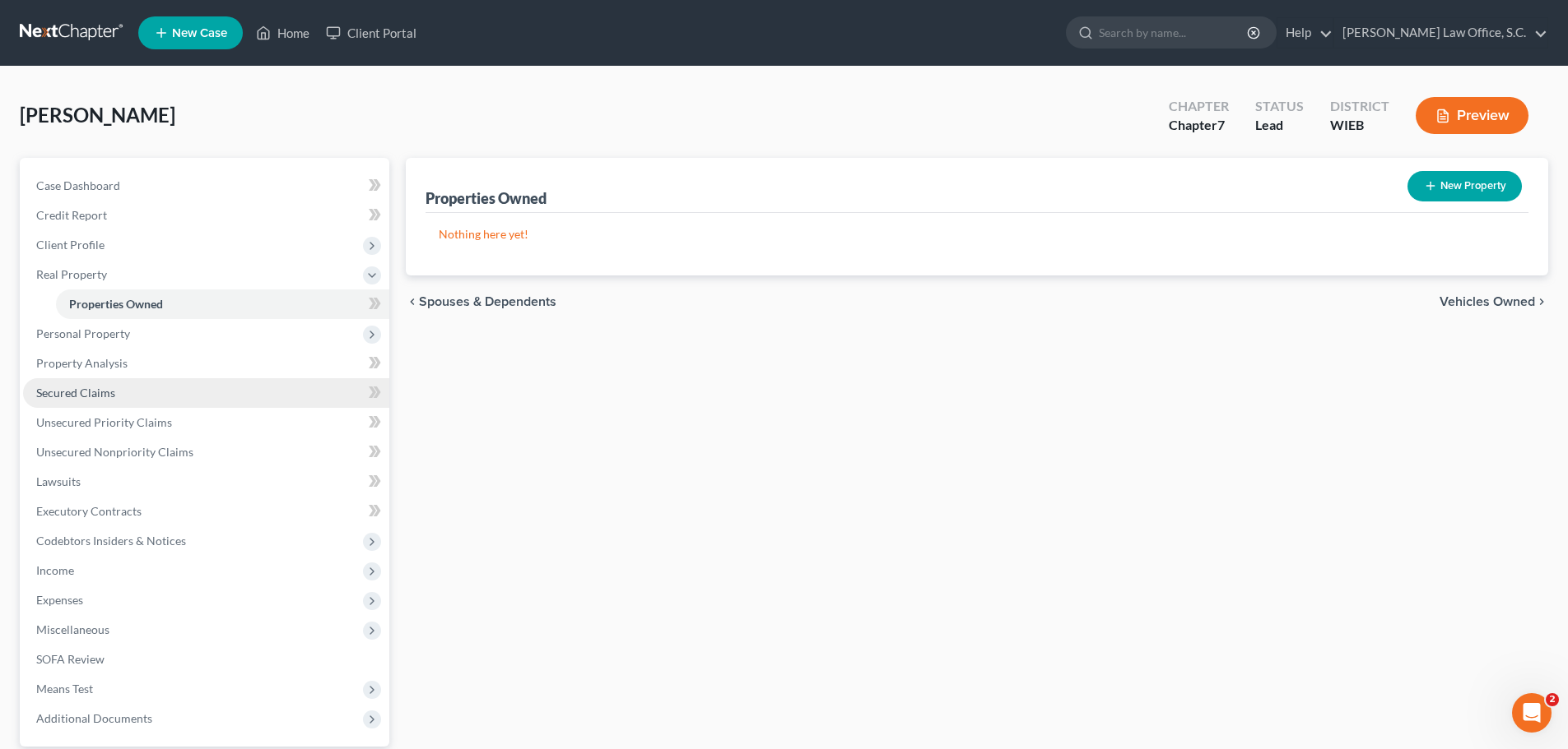
click at [96, 392] on span "Secured Claims" at bounding box center [76, 392] width 79 height 14
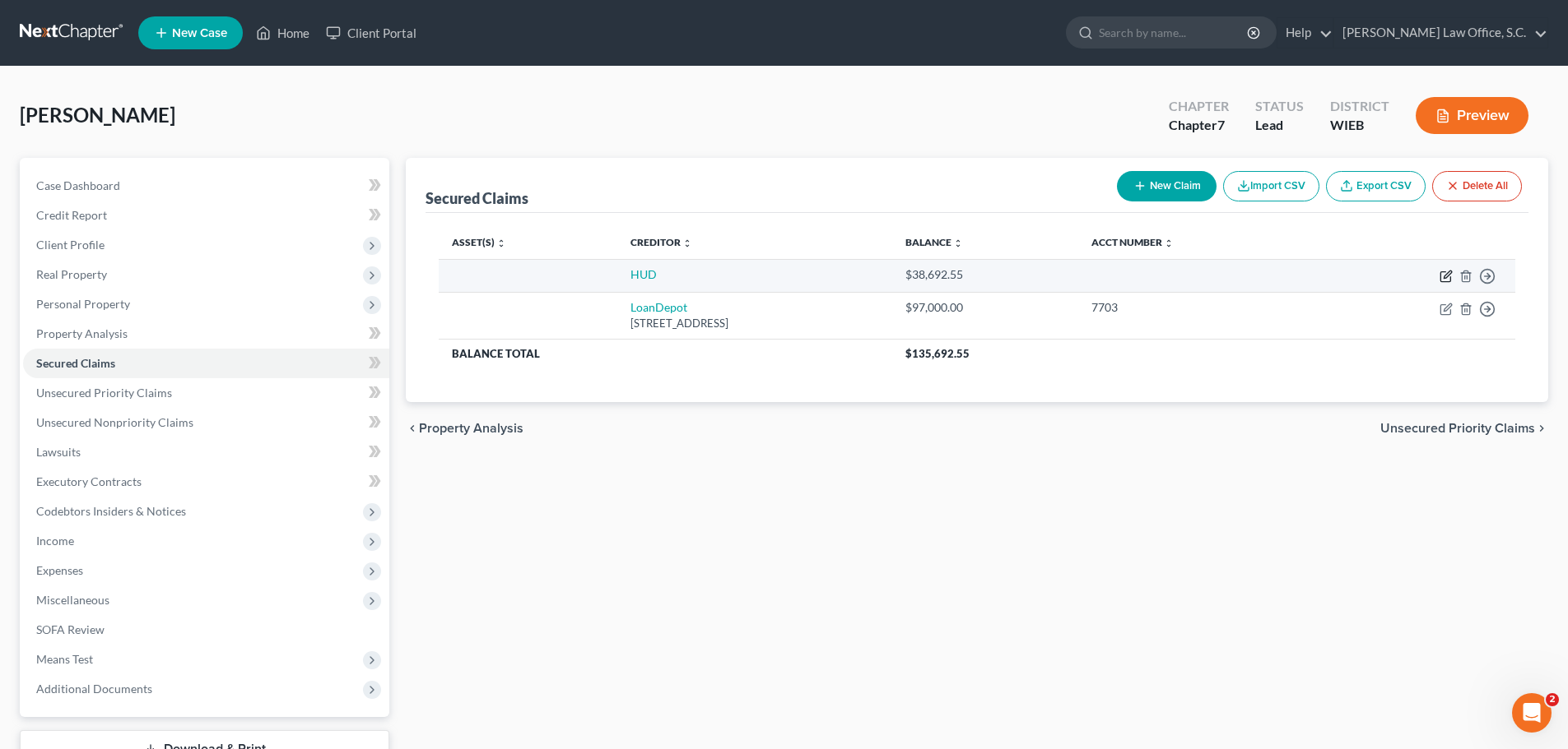
click at [1445, 274] on icon "button" at bounding box center [1447, 274] width 8 height 8
select select "2"
select select "3"
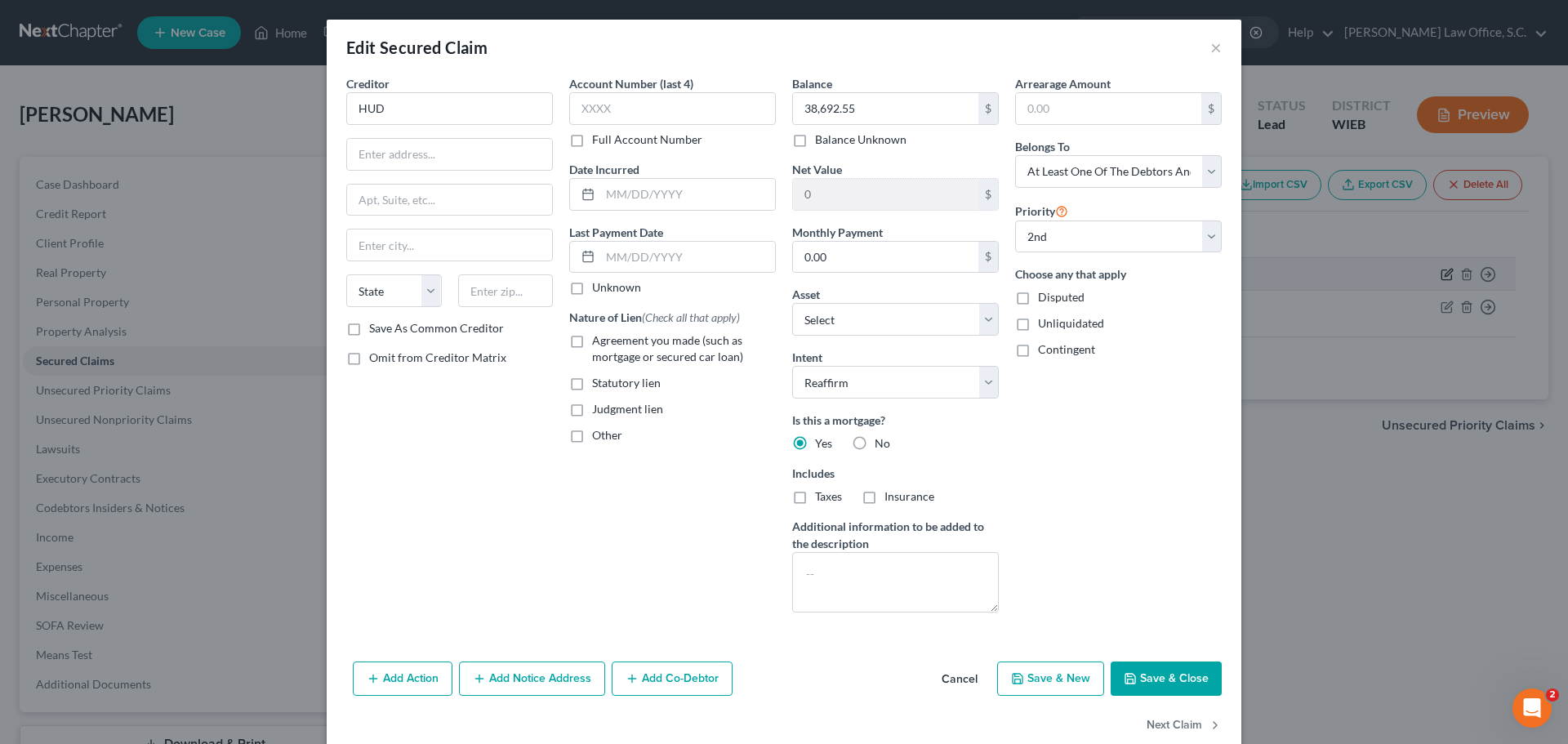
select select "1"
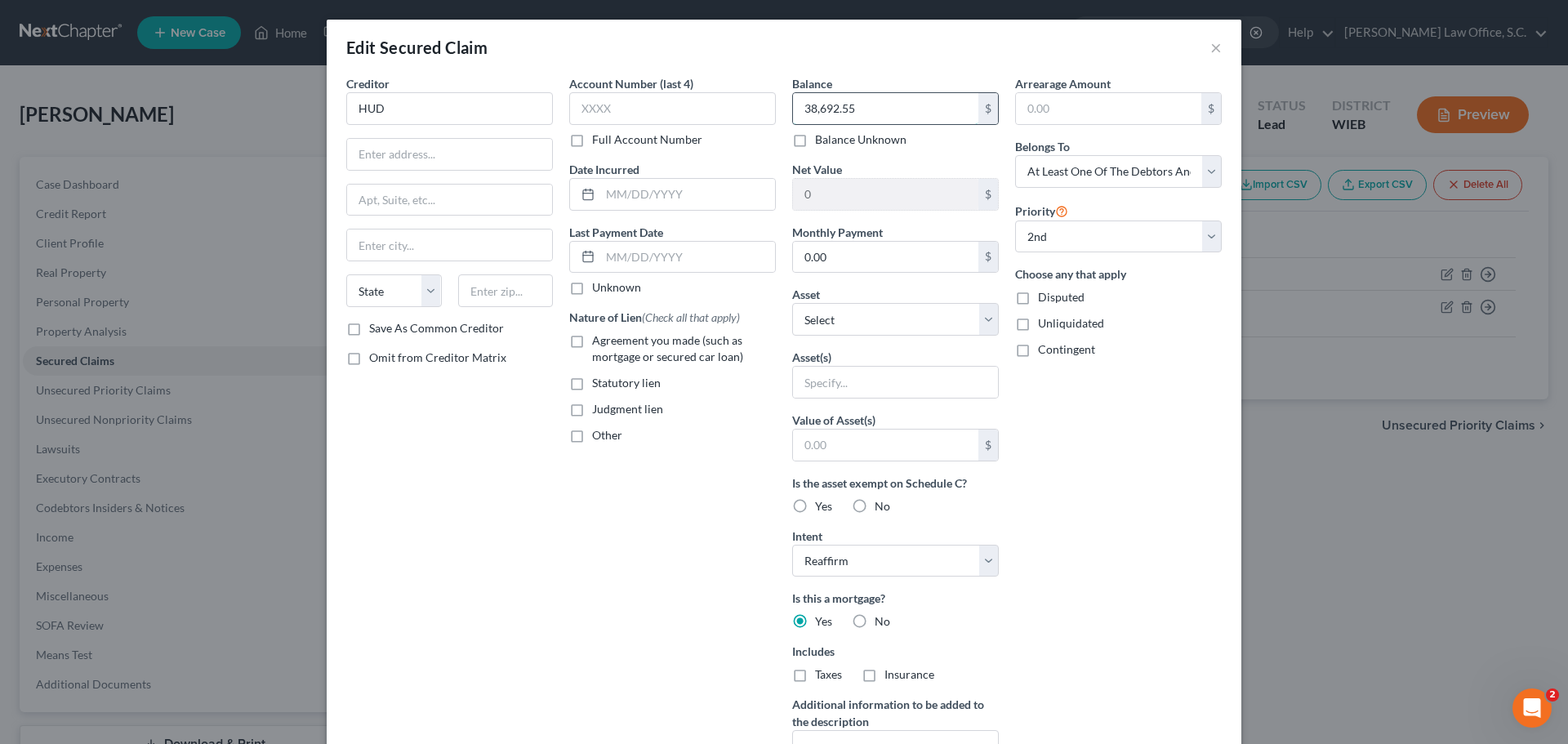
click at [832, 113] on input "38,692.55" at bounding box center [886, 108] width 186 height 31
click at [852, 108] on input "38,692.55" at bounding box center [886, 108] width 186 height 31
type input "38,697.55"
click at [1078, 417] on div "Arrearage Amount $ Belongs To * Select Debtor 1 Only Debtor 2 Only Debtor 1 And…" at bounding box center [1118, 440] width 223 height 729
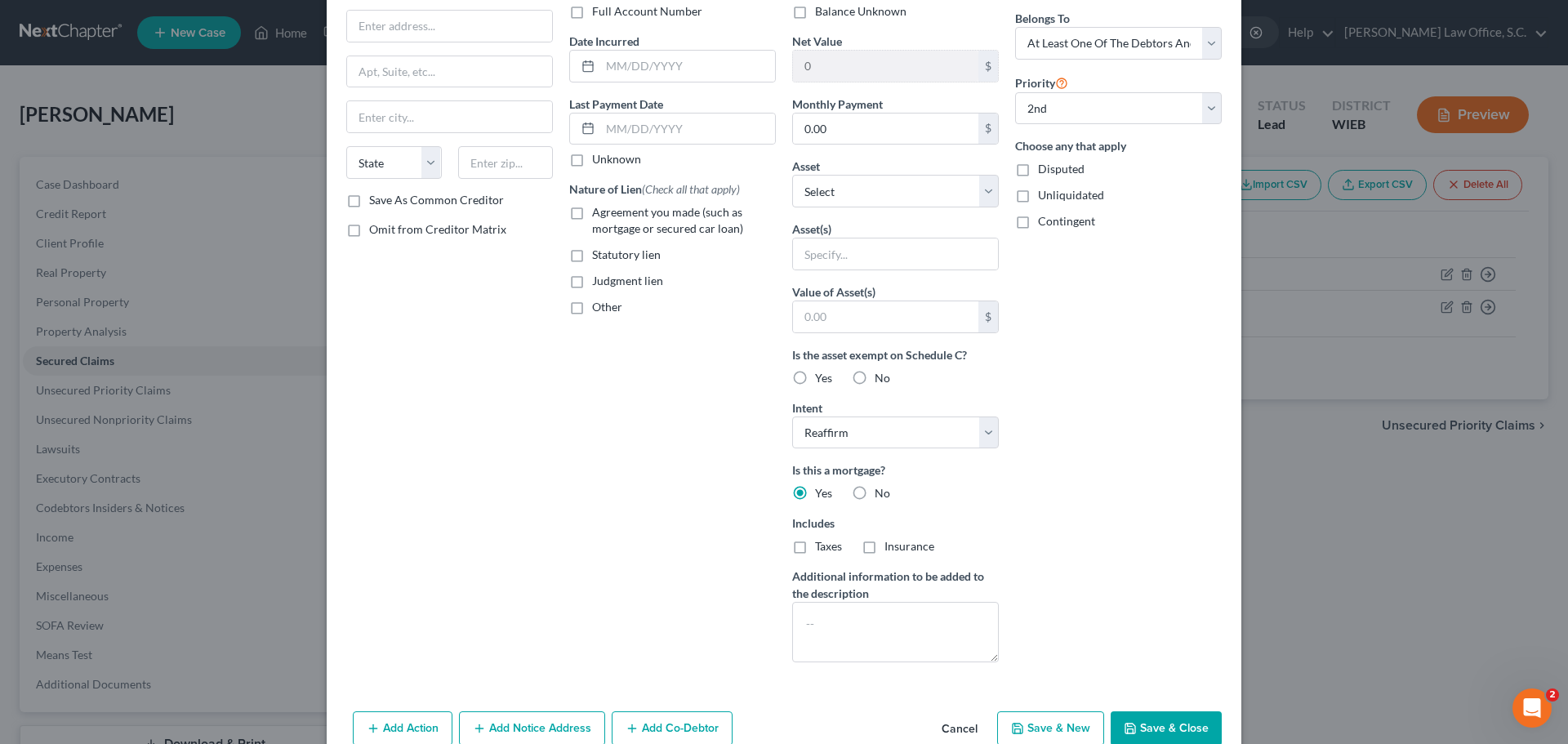
scroll to position [210, 0]
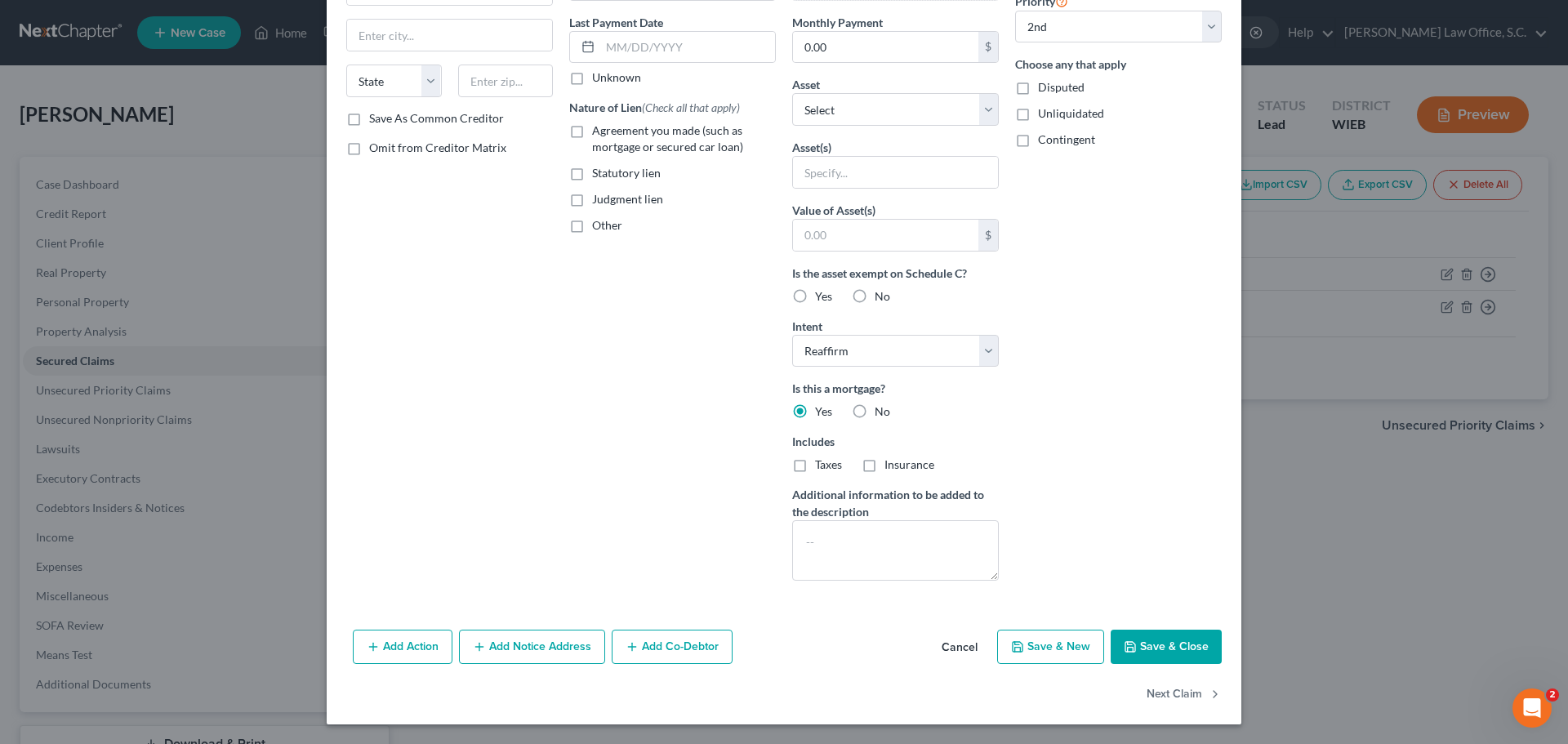
click at [1163, 651] on button "Save & Close" at bounding box center [1166, 646] width 111 height 34
select select "0"
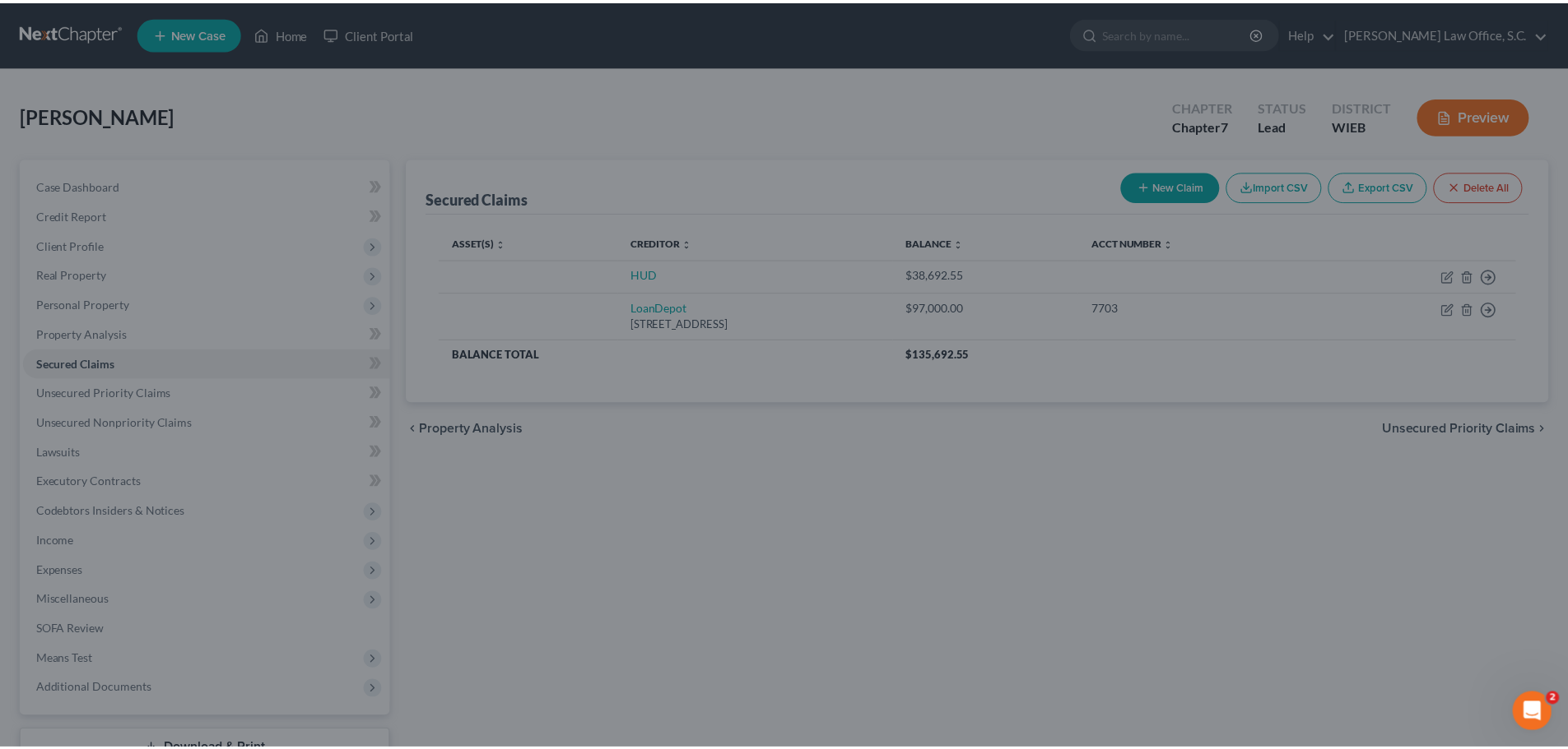
scroll to position [31, 0]
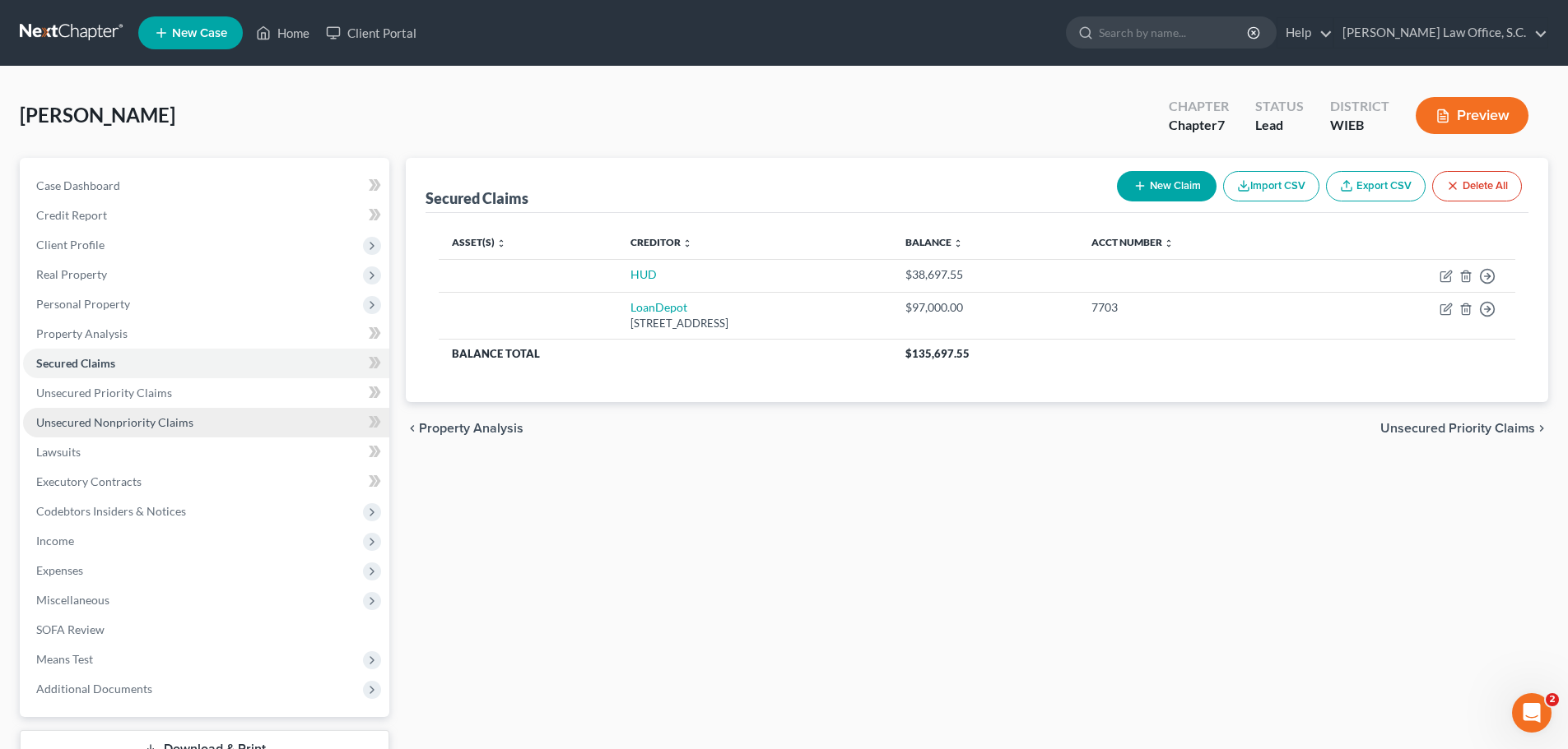
click at [144, 418] on span "Unsecured Nonpriority Claims" at bounding box center [115, 422] width 157 height 14
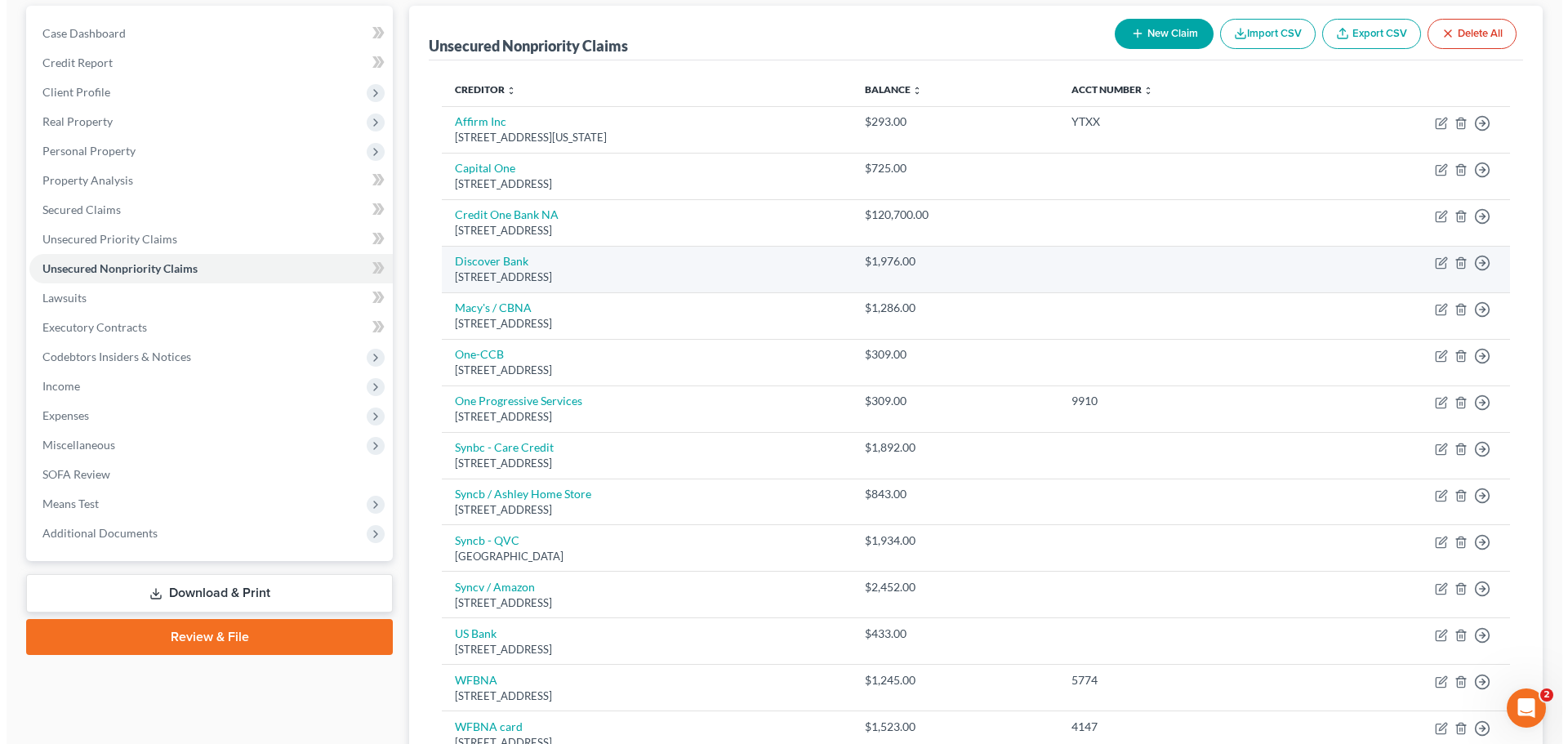
scroll to position [96, 0]
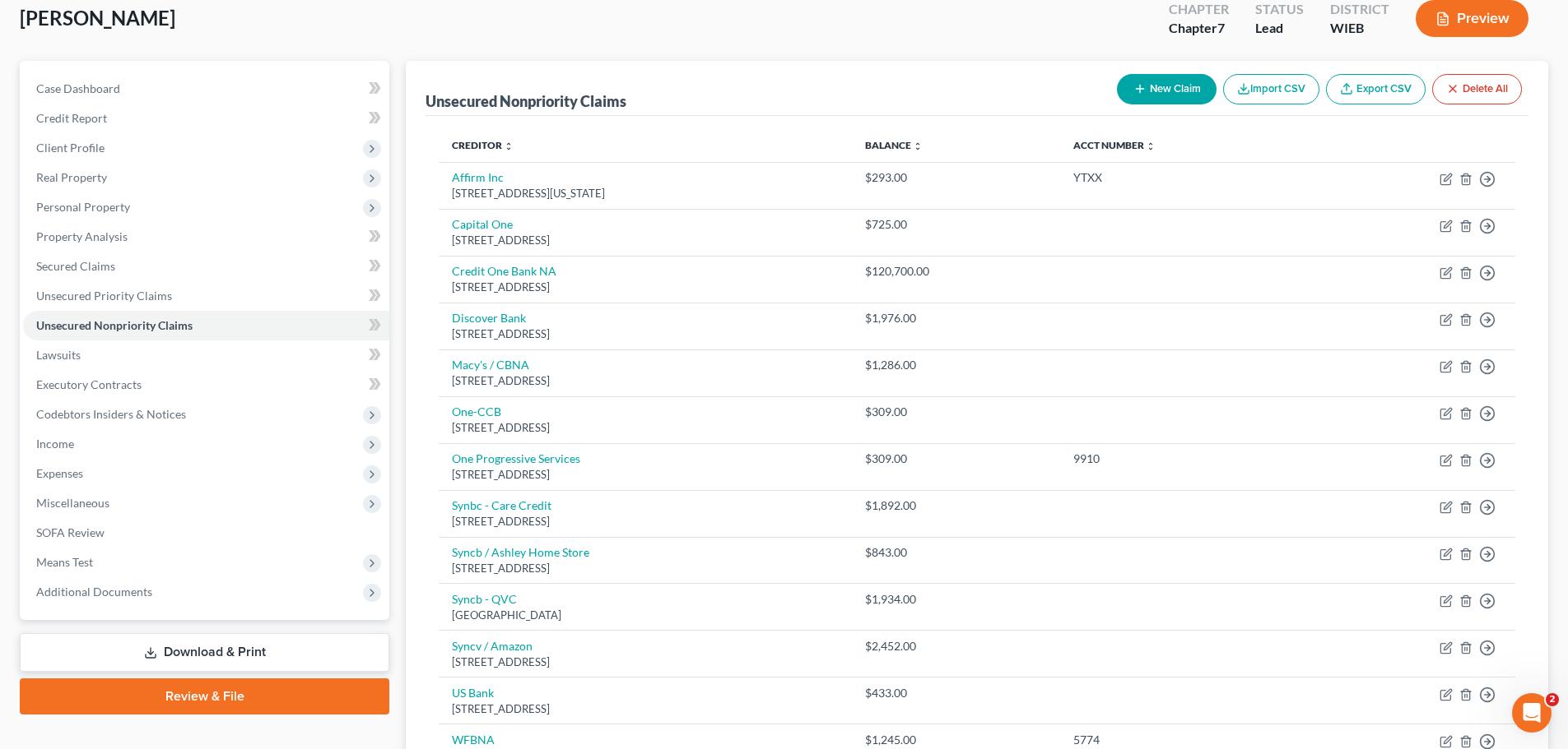
click at [1150, 84] on button "New Claim" at bounding box center [1166, 89] width 99 height 30
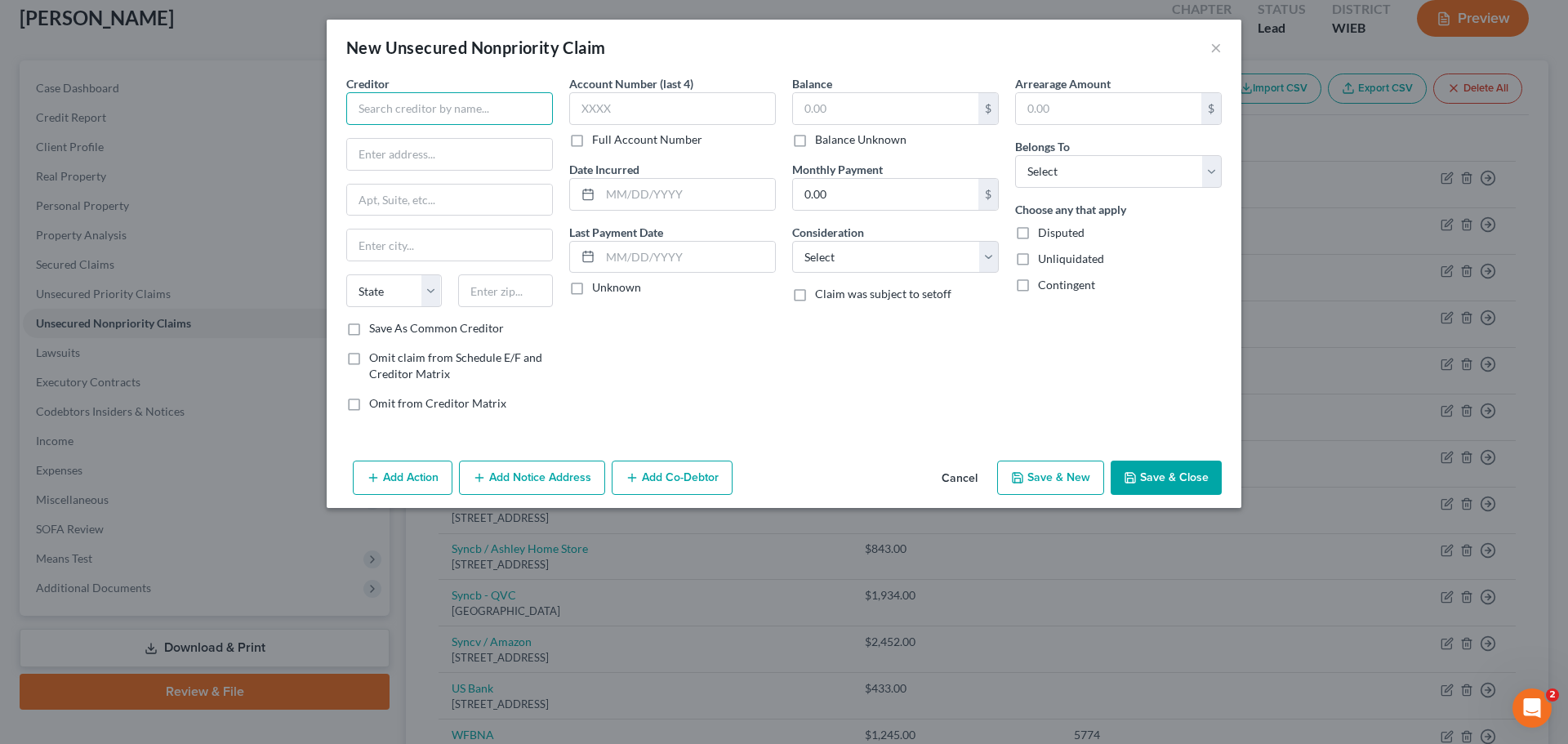
click at [454, 115] on input "text" at bounding box center [449, 108] width 206 height 33
type input "Ashley Furniture"
click at [832, 109] on input "text" at bounding box center [886, 108] width 186 height 31
type input "813.94"
click at [853, 321] on div "Balance 813.94 $ Balance Unknown Balance Undetermined 813.94 $ Balance Unknown …" at bounding box center [895, 250] width 223 height 349
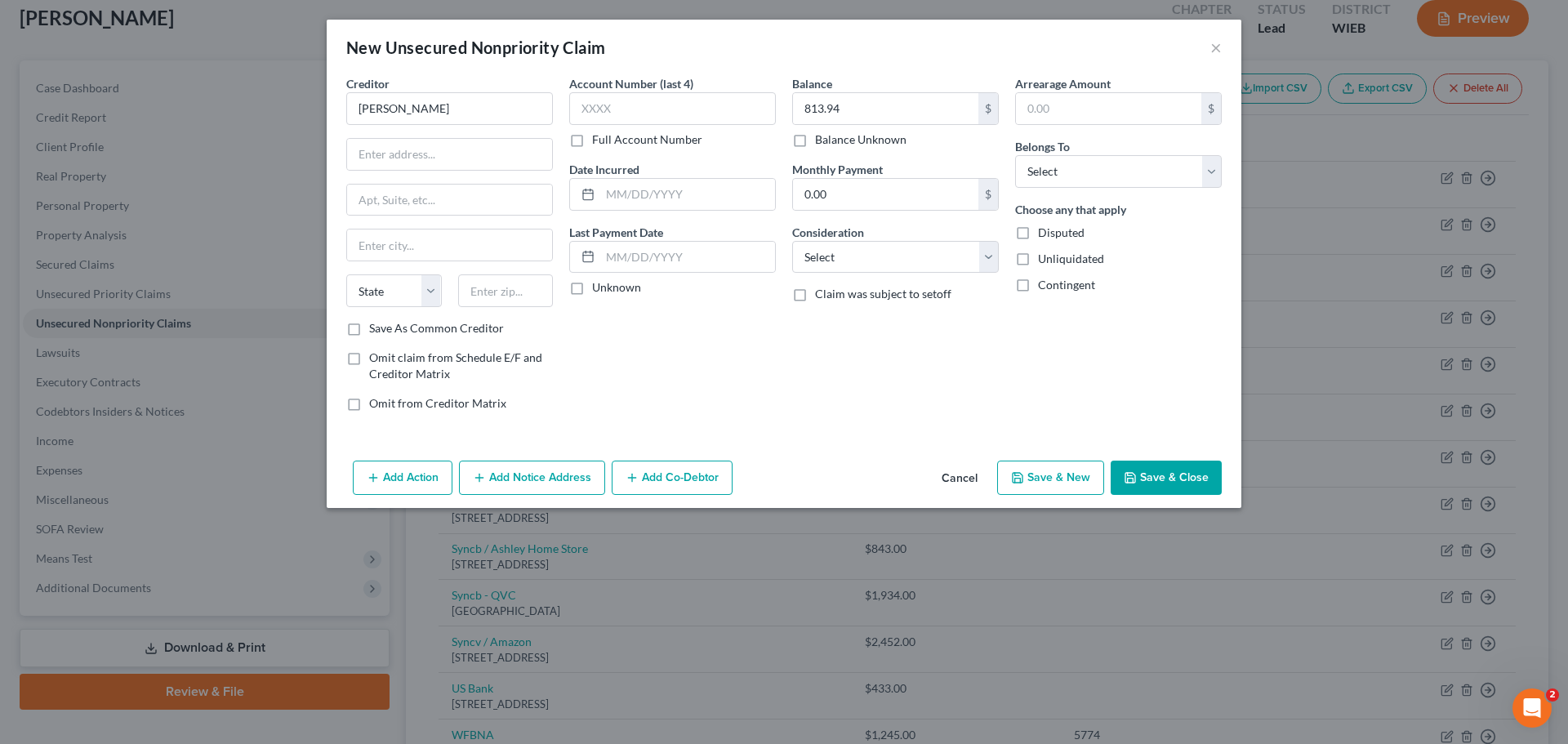
click at [558, 483] on button "Add Notice Address" at bounding box center [532, 477] width 146 height 34
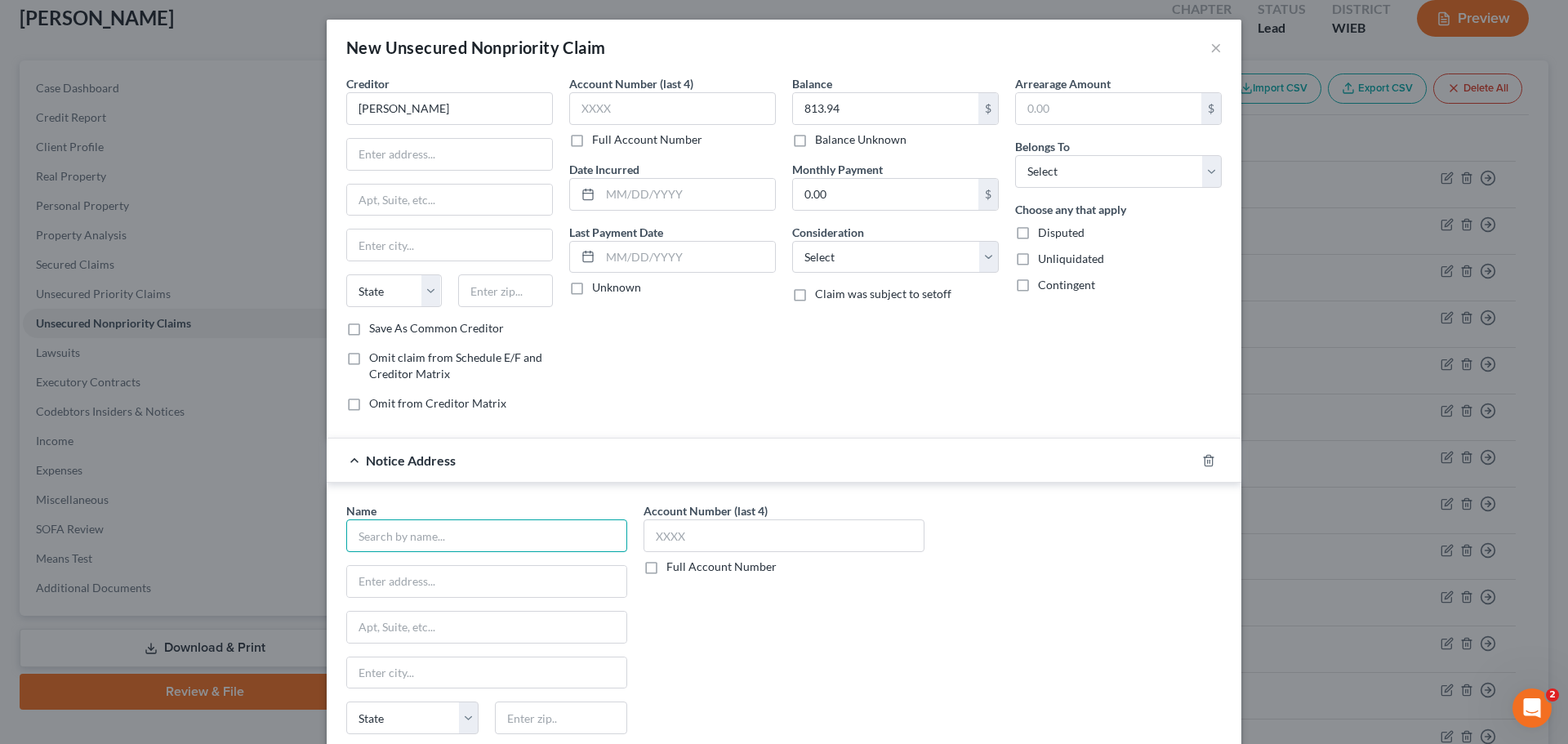
click at [475, 525] on input "text" at bounding box center [486, 536] width 281 height 33
type input "Synchrony Bank"
type input "PO Box 717155"
type input "Philadelphia"
select select "39"
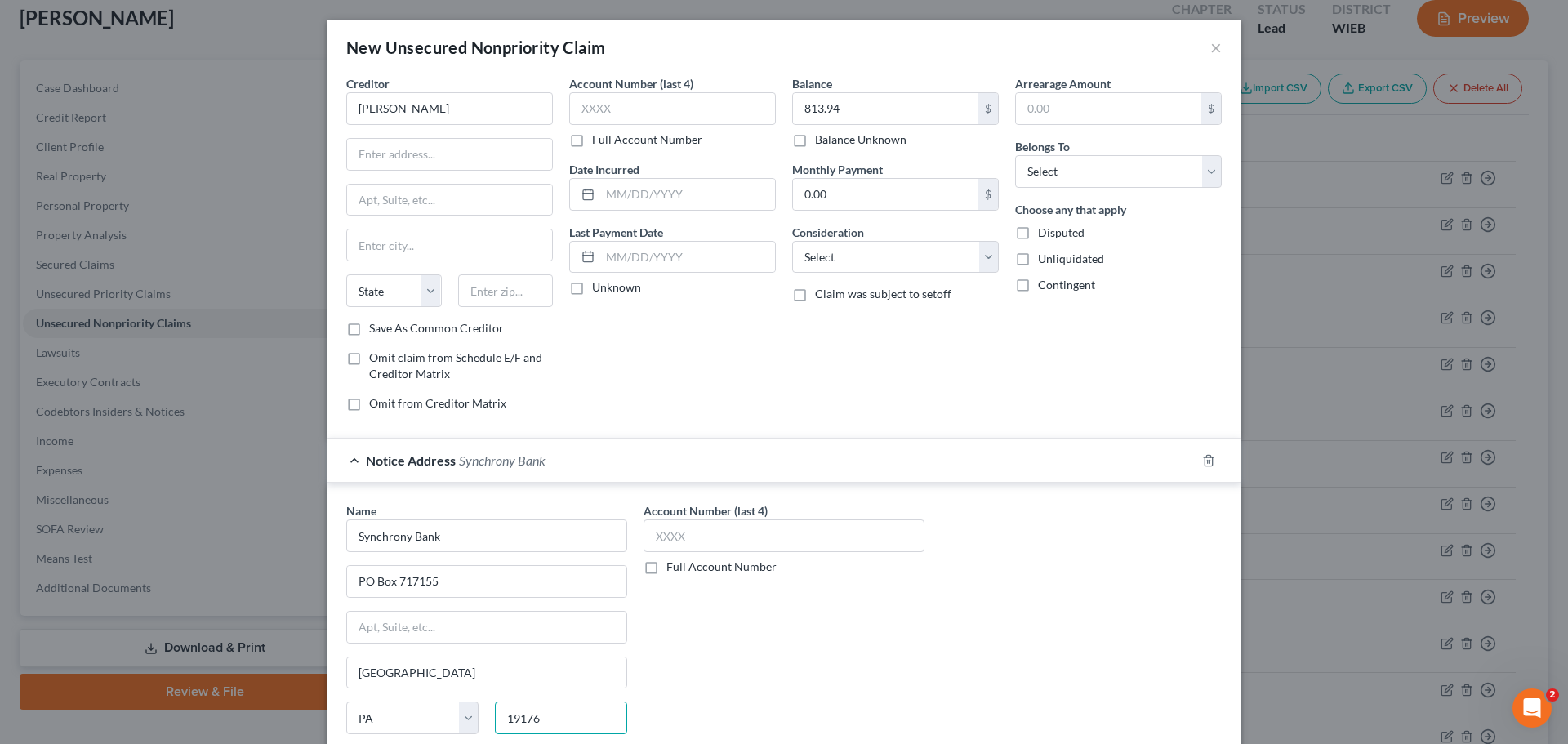
scroll to position [82, 0]
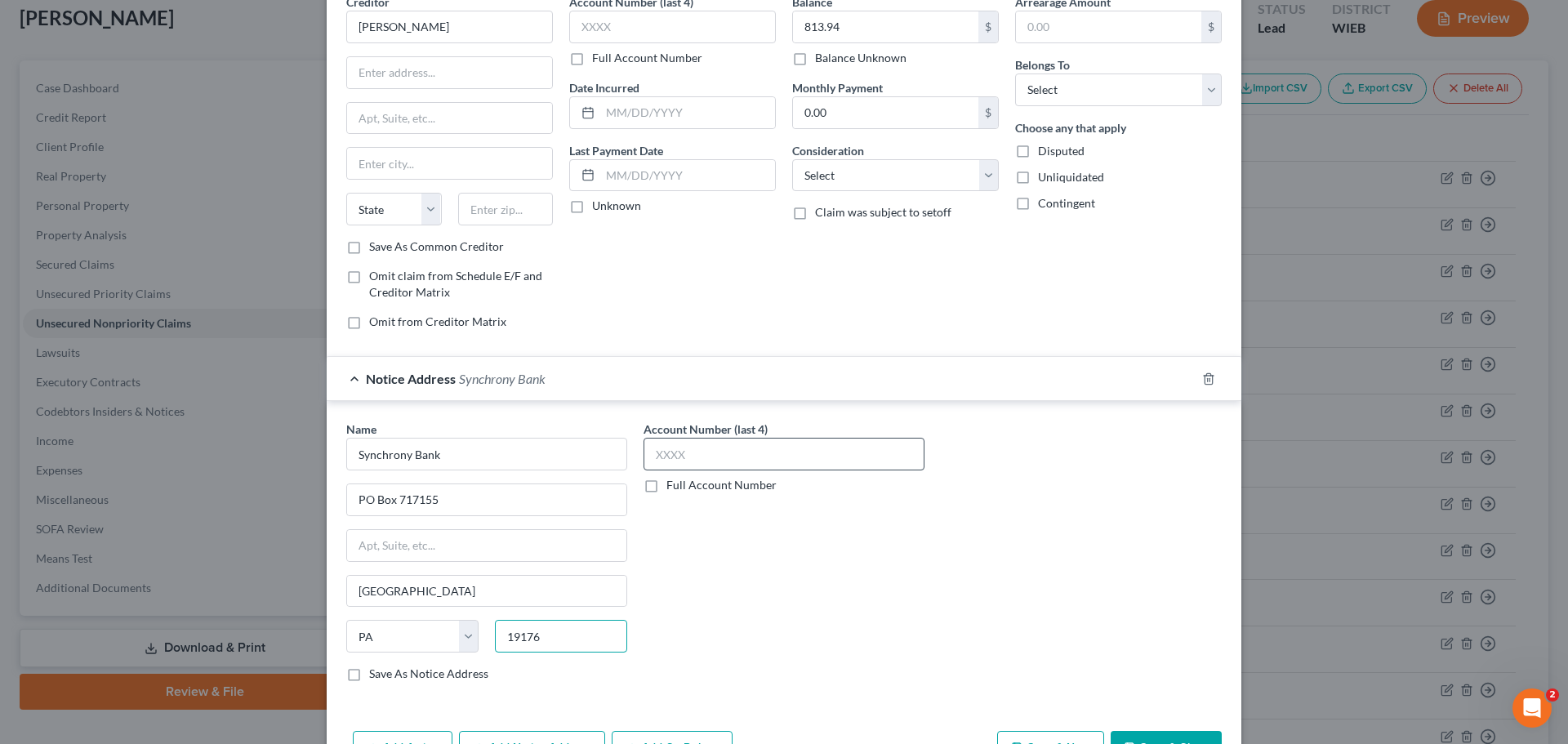
type input "19176"
click at [676, 455] on input "text" at bounding box center [784, 454] width 281 height 33
type input "0275"
click at [816, 568] on div "Account Number (last 4) 0275 Full Account Number" at bounding box center [784, 558] width 298 height 274
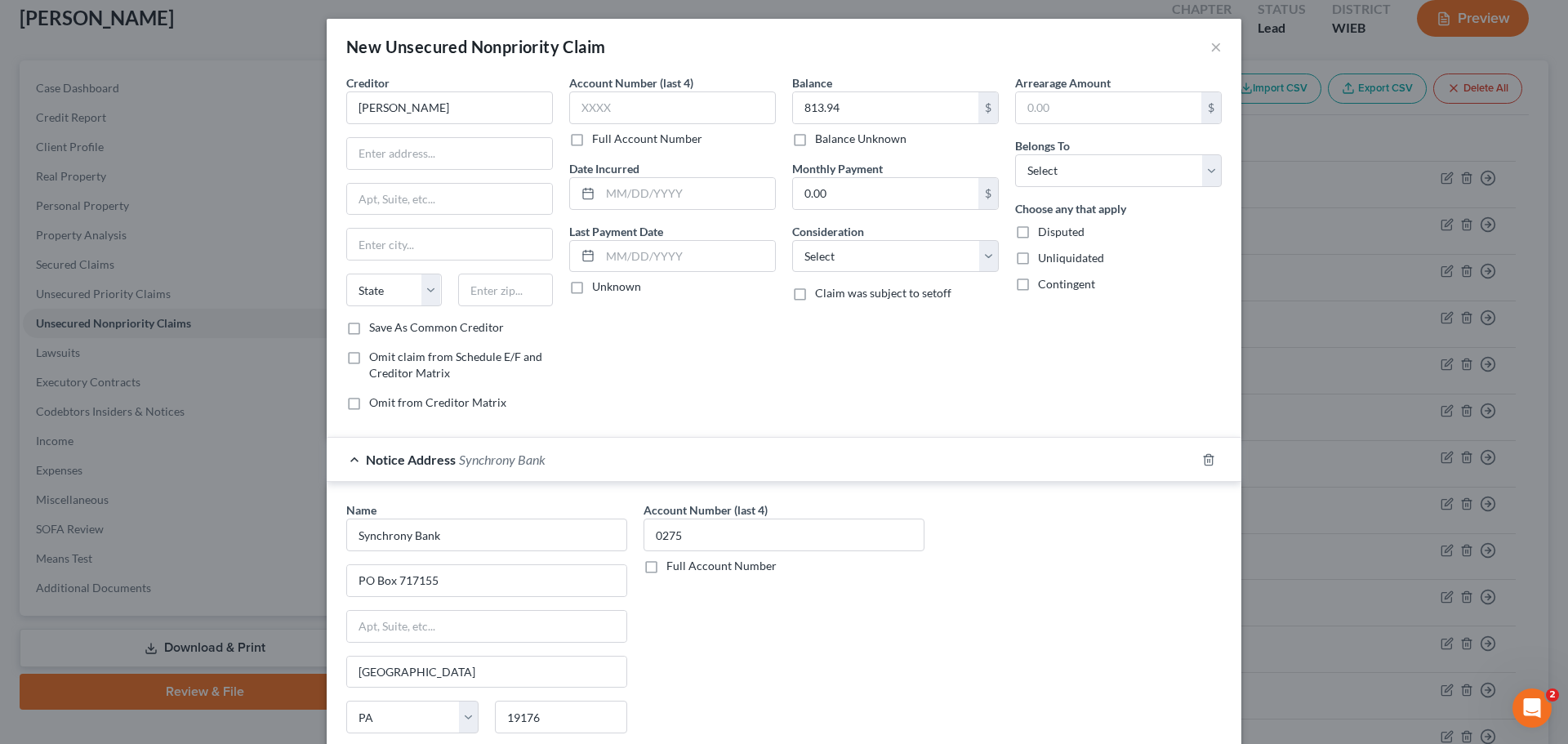
scroll to position [0, 0]
drag, startPoint x: 448, startPoint y: 583, endPoint x: 272, endPoint y: 578, distance: 176.1
click at [272, 578] on div "New Unsecured Nonpriority Claim × Creditor * Ashley Furniture State AL AK AR AZ…" at bounding box center [784, 372] width 1568 height 744
drag, startPoint x: 423, startPoint y: 150, endPoint x: 432, endPoint y: 333, distance: 183.2
click at [423, 150] on input "text" at bounding box center [449, 154] width 205 height 31
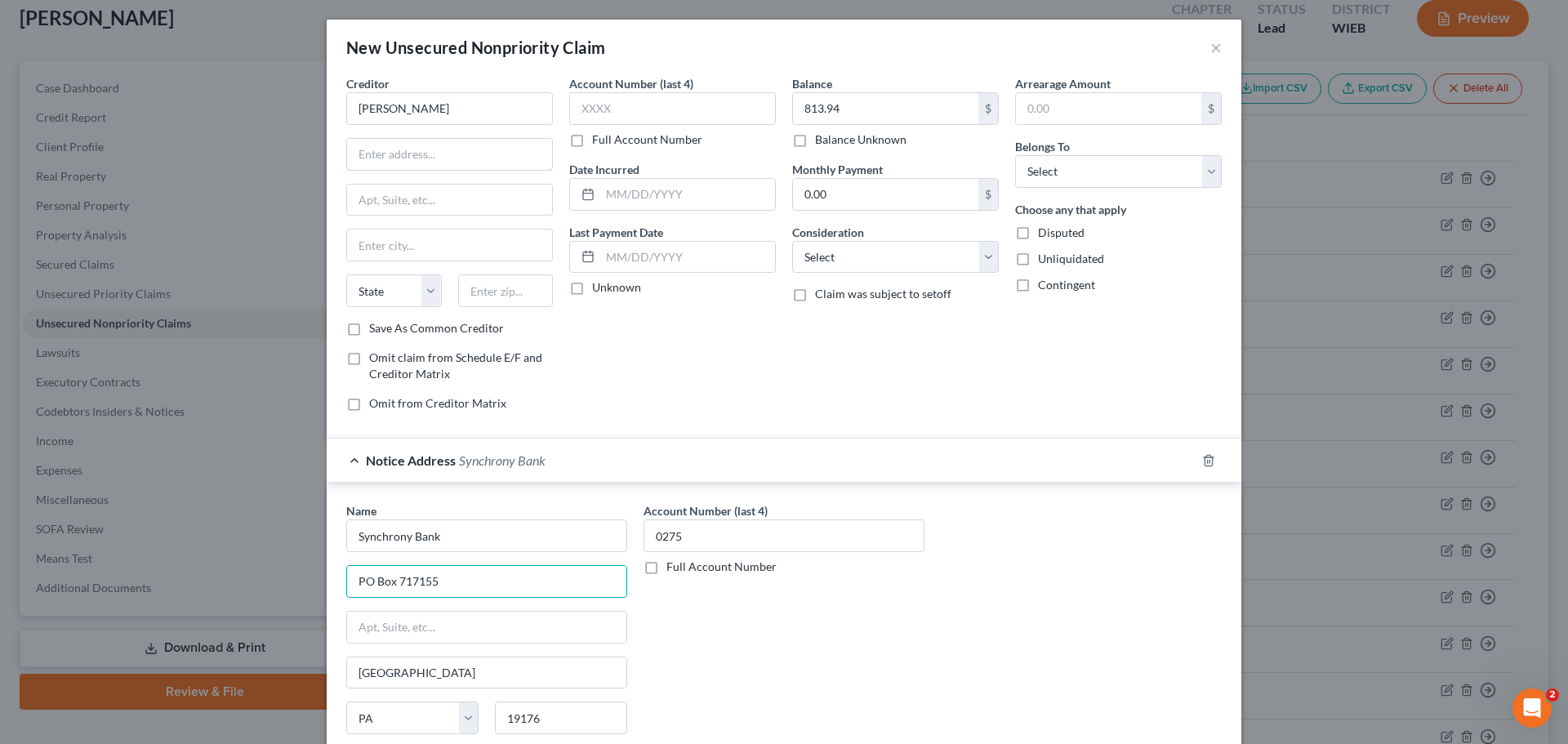
paste input "PO Box 717155"
type input "PO Box 717155"
drag, startPoint x: 425, startPoint y: 672, endPoint x: 270, endPoint y: 670, distance: 155.0
click at [270, 670] on div "New Unsecured Nonpriority Claim × Creditor * Ashley Furniture PO Box 717155 Sta…" at bounding box center [784, 372] width 1568 height 744
drag, startPoint x: 413, startPoint y: 246, endPoint x: 409, endPoint y: 270, distance: 24.3
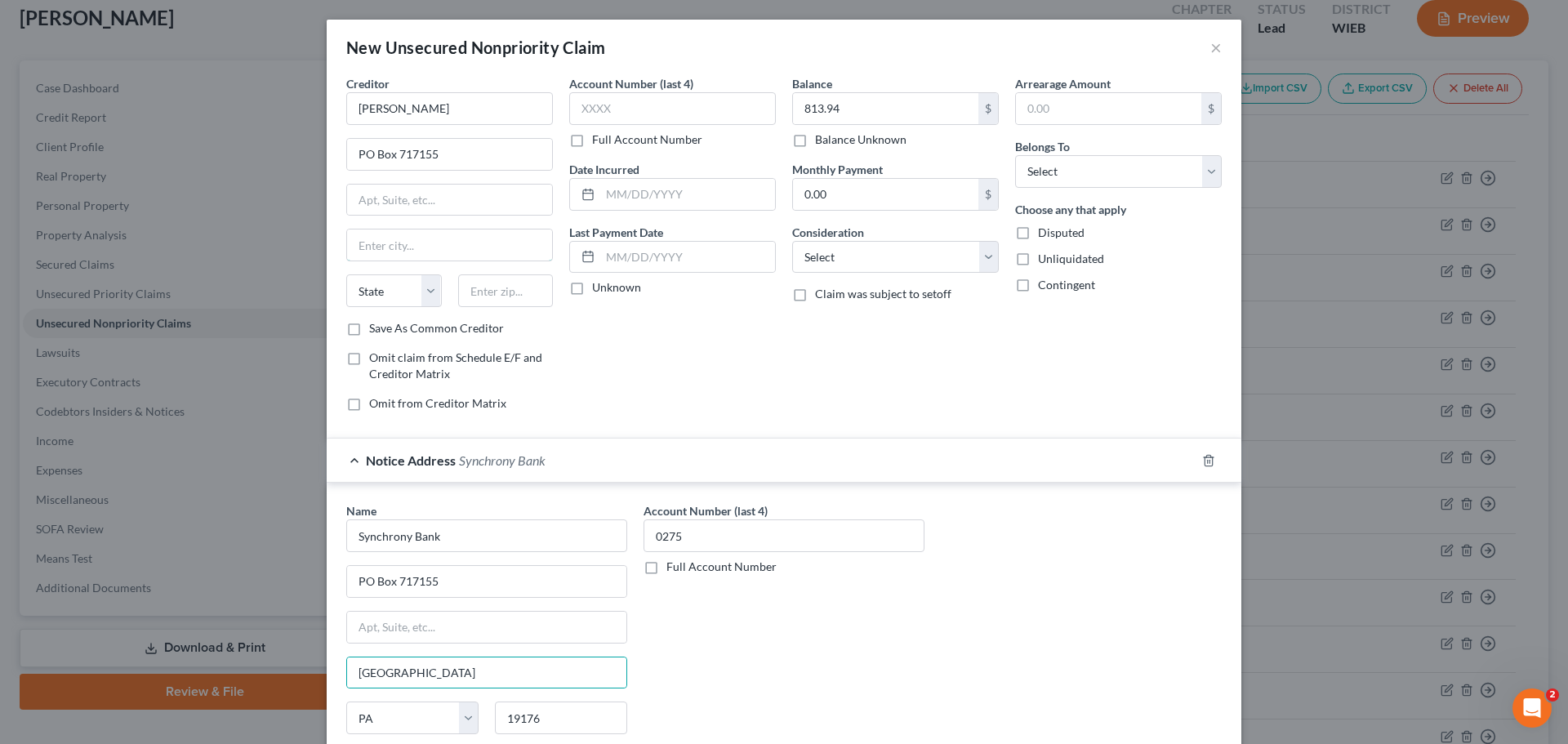
click at [413, 246] on input "text" at bounding box center [449, 245] width 205 height 31
paste input "Philadelphia"
type input "Philadelphia"
select select "39"
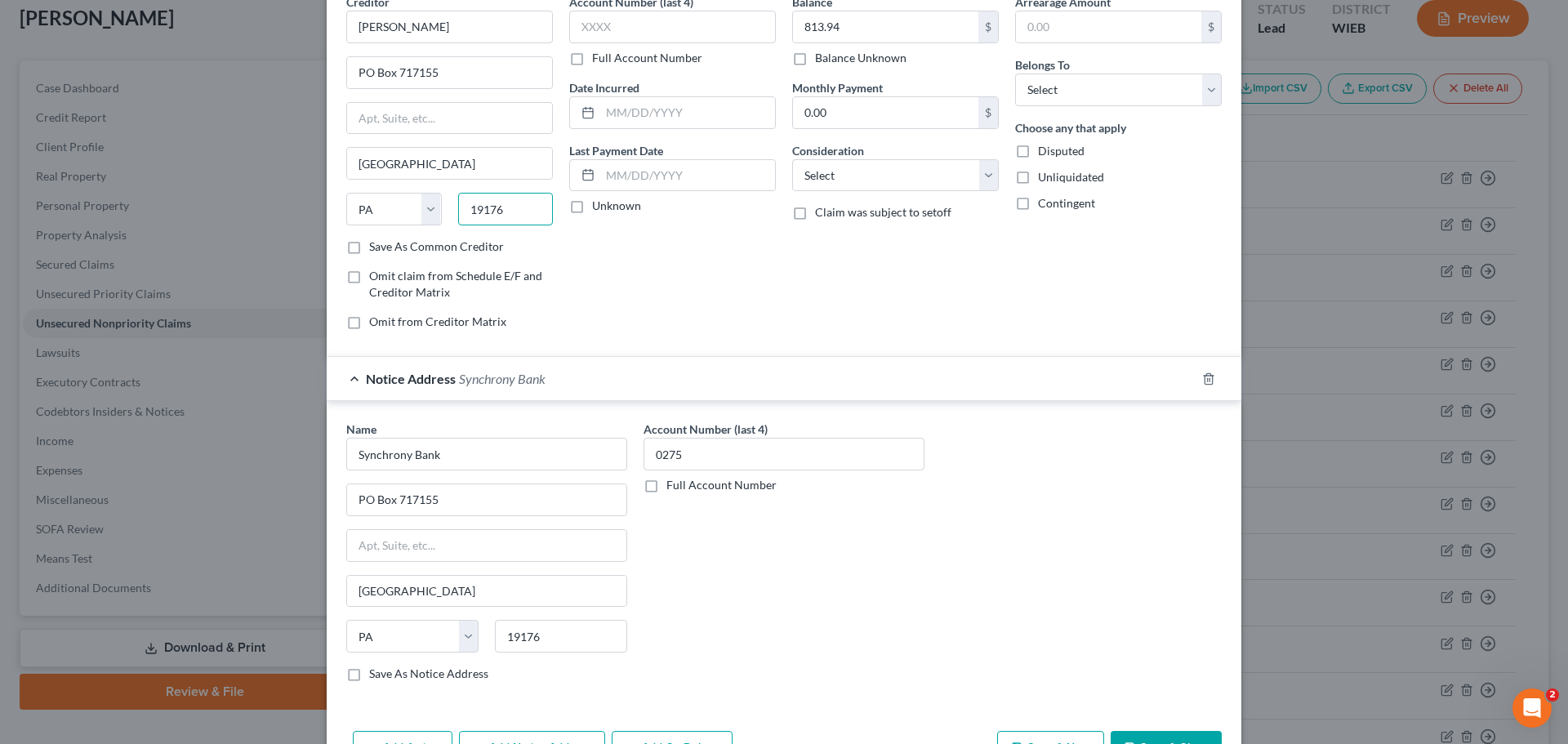
scroll to position [135, 0]
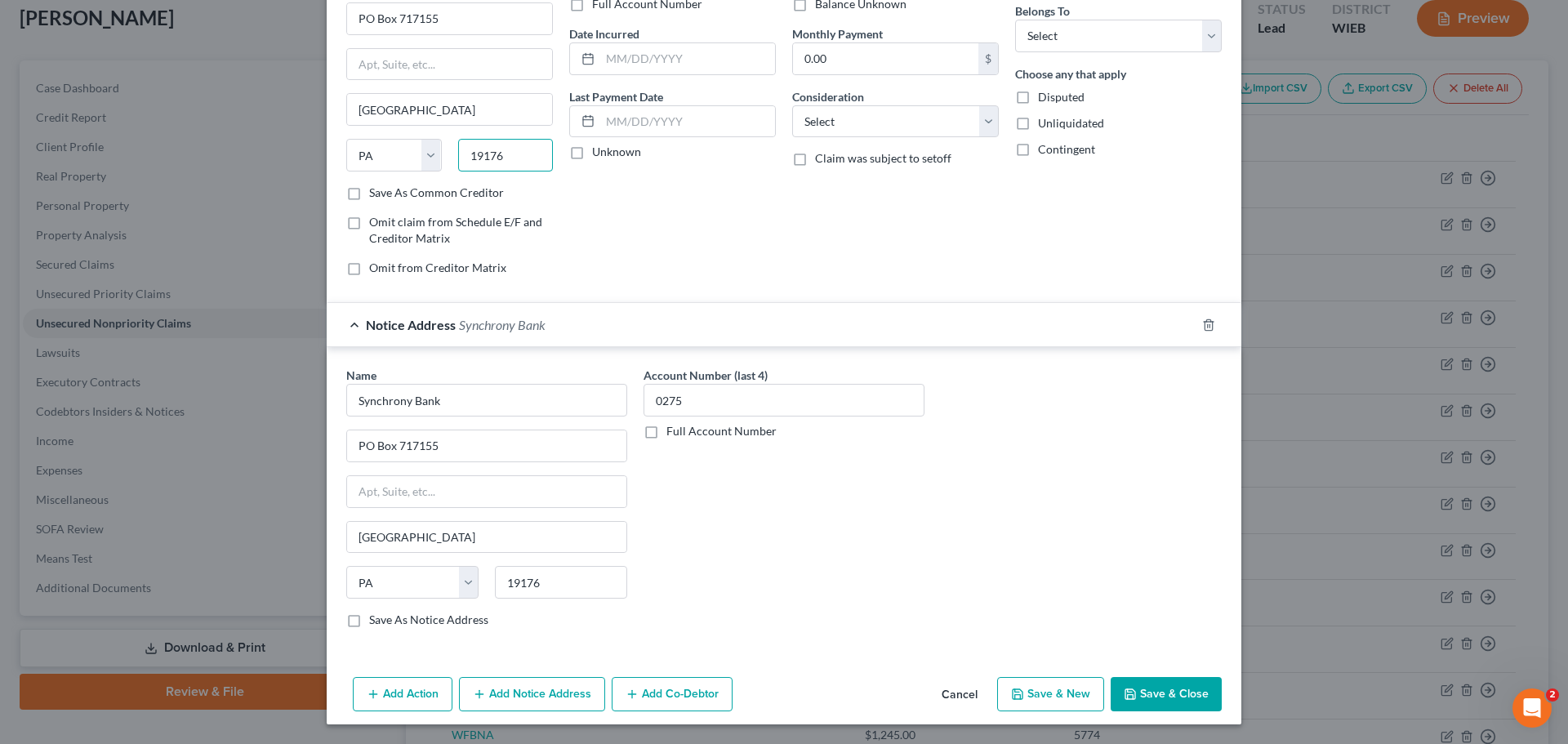
type input "19176"
drag, startPoint x: 1151, startPoint y: 694, endPoint x: 1139, endPoint y: 690, distance: 12.6
click at [1151, 695] on button "Save & Close" at bounding box center [1166, 694] width 111 height 34
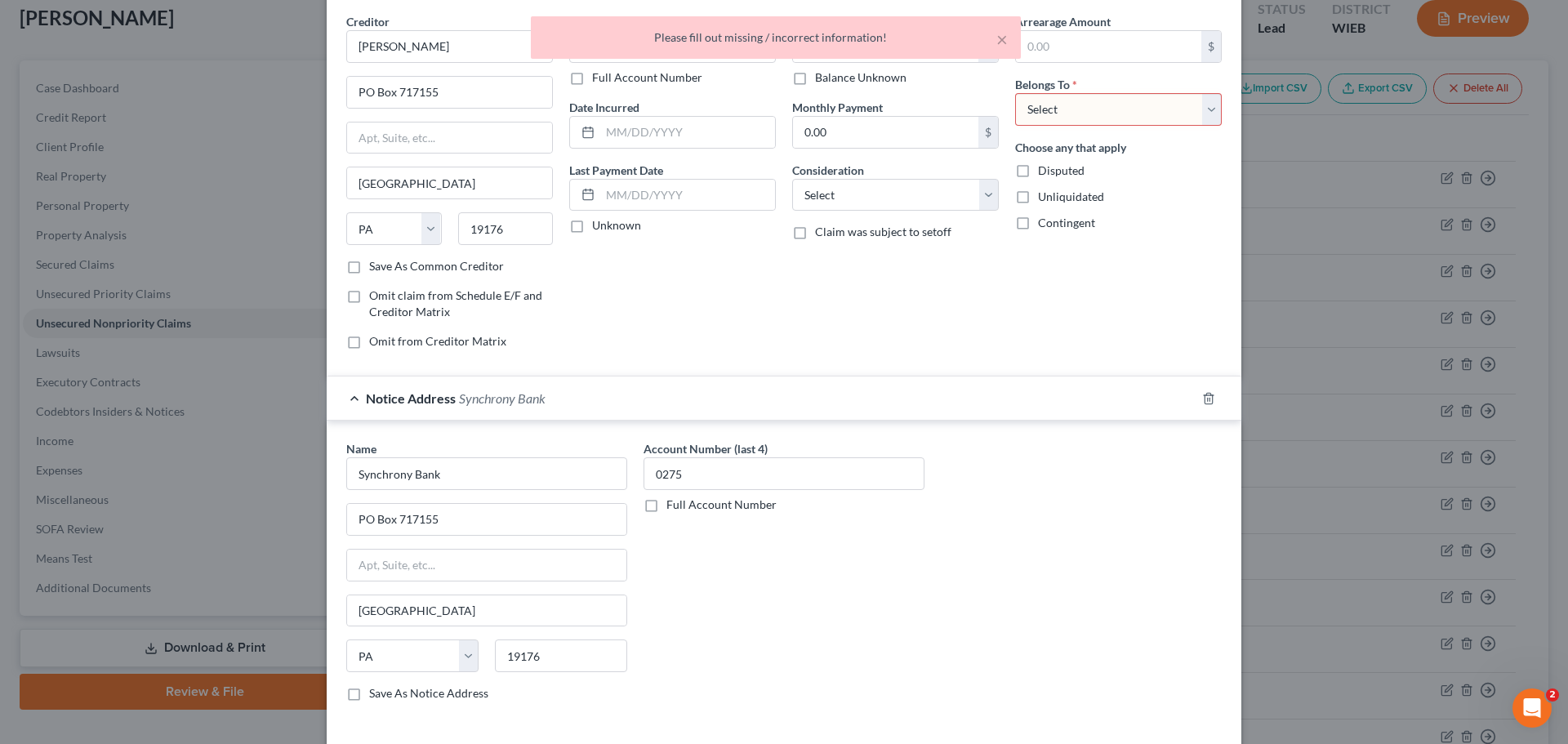
scroll to position [0, 0]
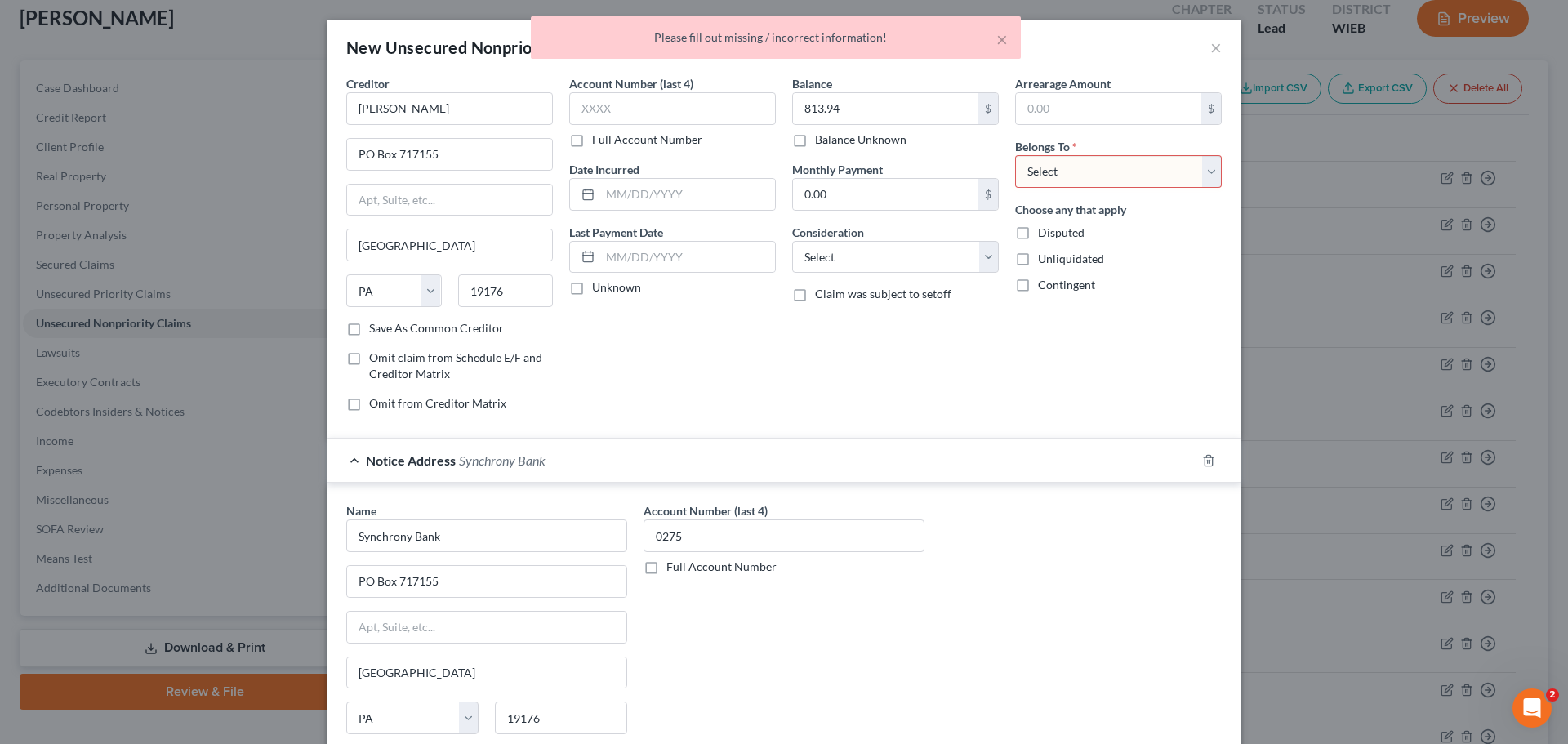
drag, startPoint x: 1102, startPoint y: 166, endPoint x: 1102, endPoint y: 180, distance: 14.0
click at [1102, 166] on select "Select Debtor 1 Only Debtor 2 Only Debtor 1 And Debtor 2 Only At Least One Of T…" at bounding box center [1118, 171] width 206 height 33
select select "0"
click at [1016, 155] on select "Select Debtor 1 Only Debtor 2 Only Debtor 1 And Debtor 2 Only At Least One Of T…" at bounding box center [1118, 171] width 206 height 33
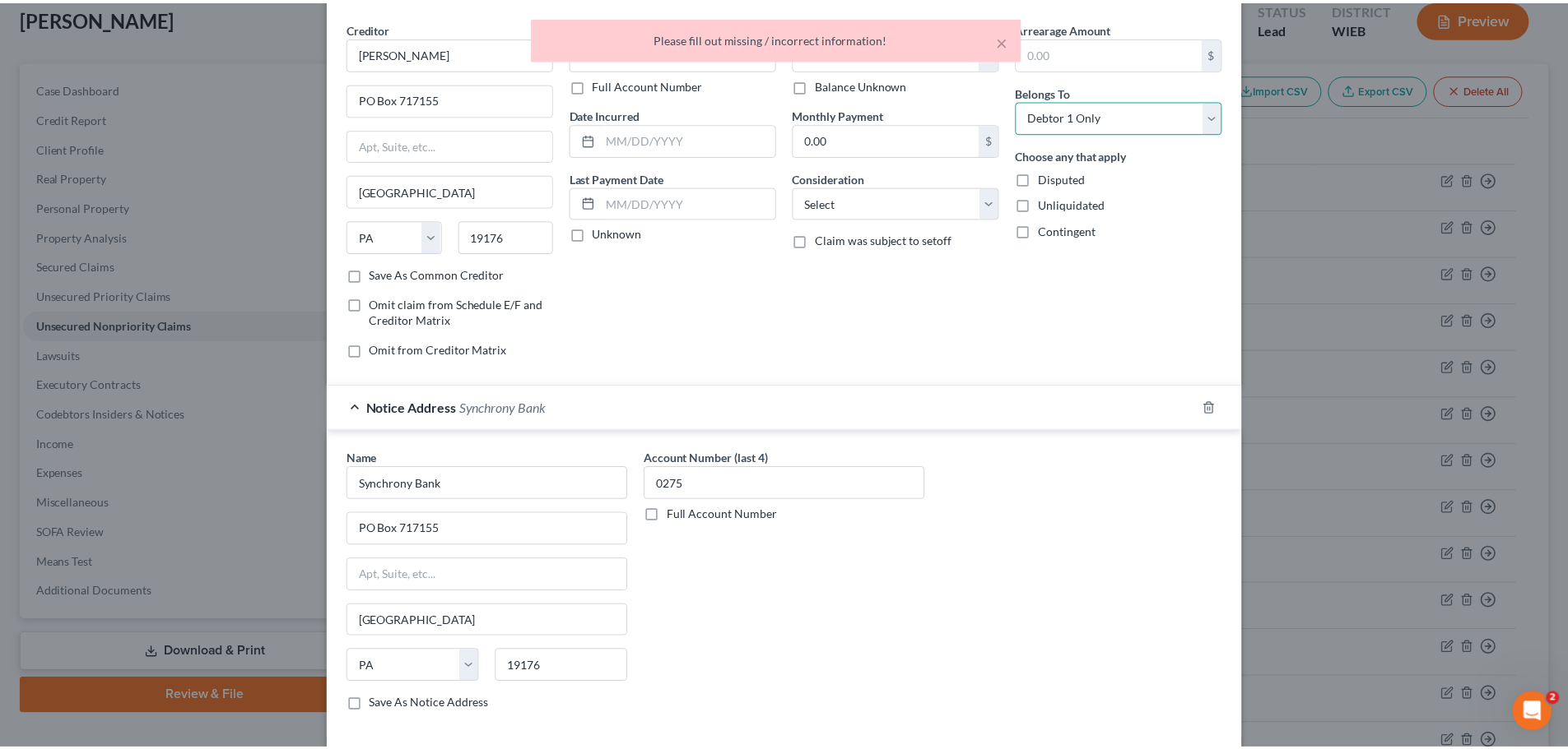
scroll to position [136, 0]
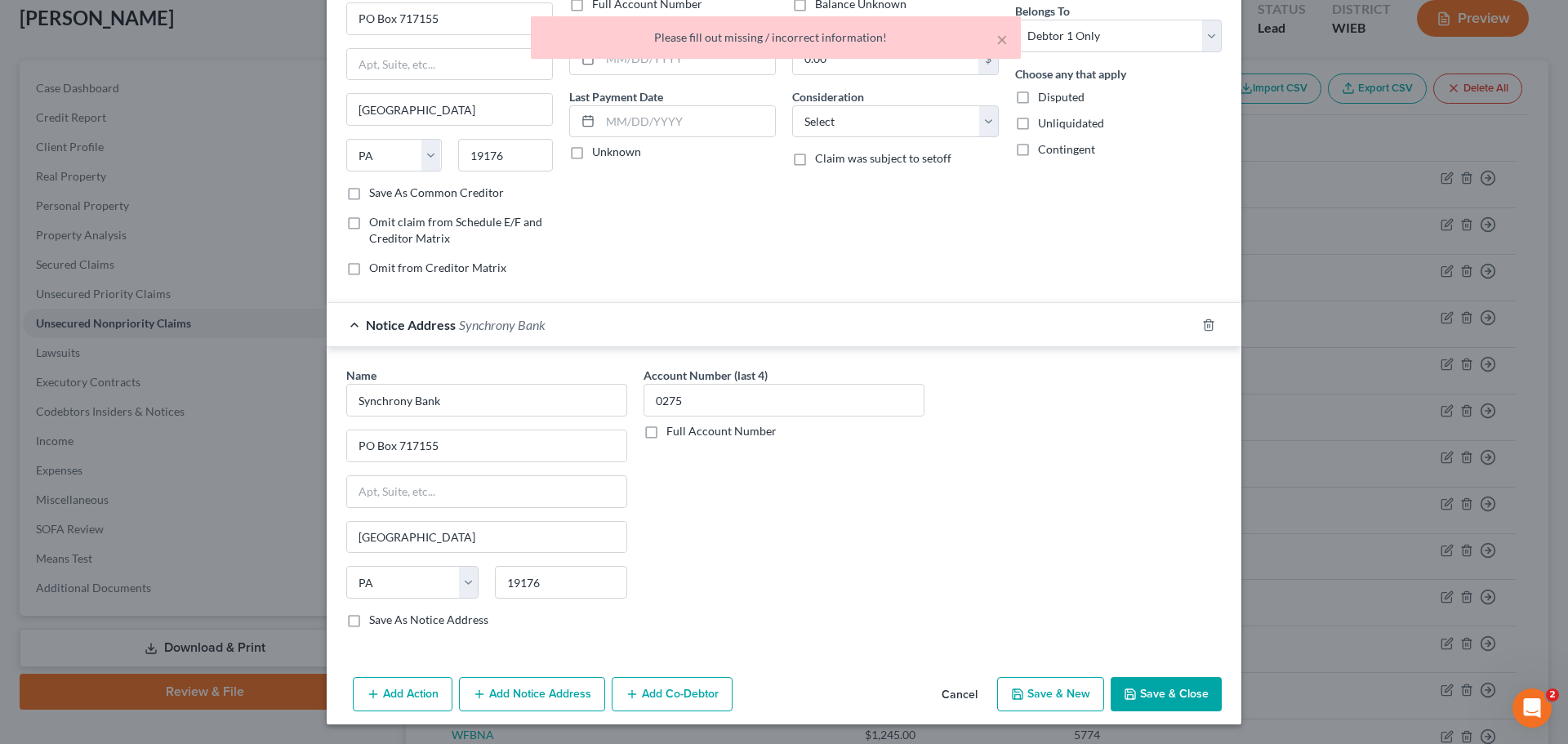
click at [1165, 685] on button "Save & Close" at bounding box center [1166, 694] width 111 height 34
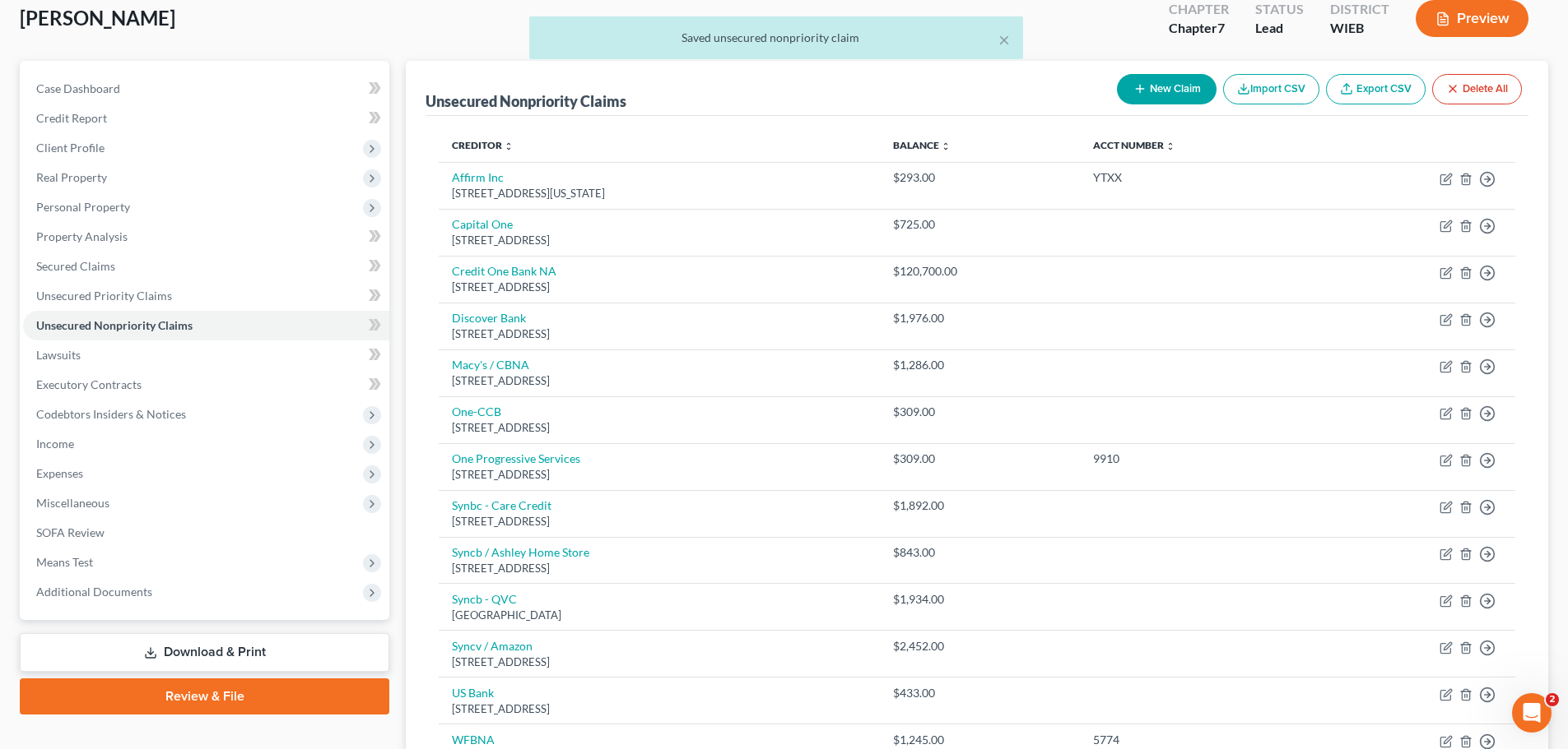
click at [1147, 88] on button "New Claim" at bounding box center [1166, 89] width 99 height 30
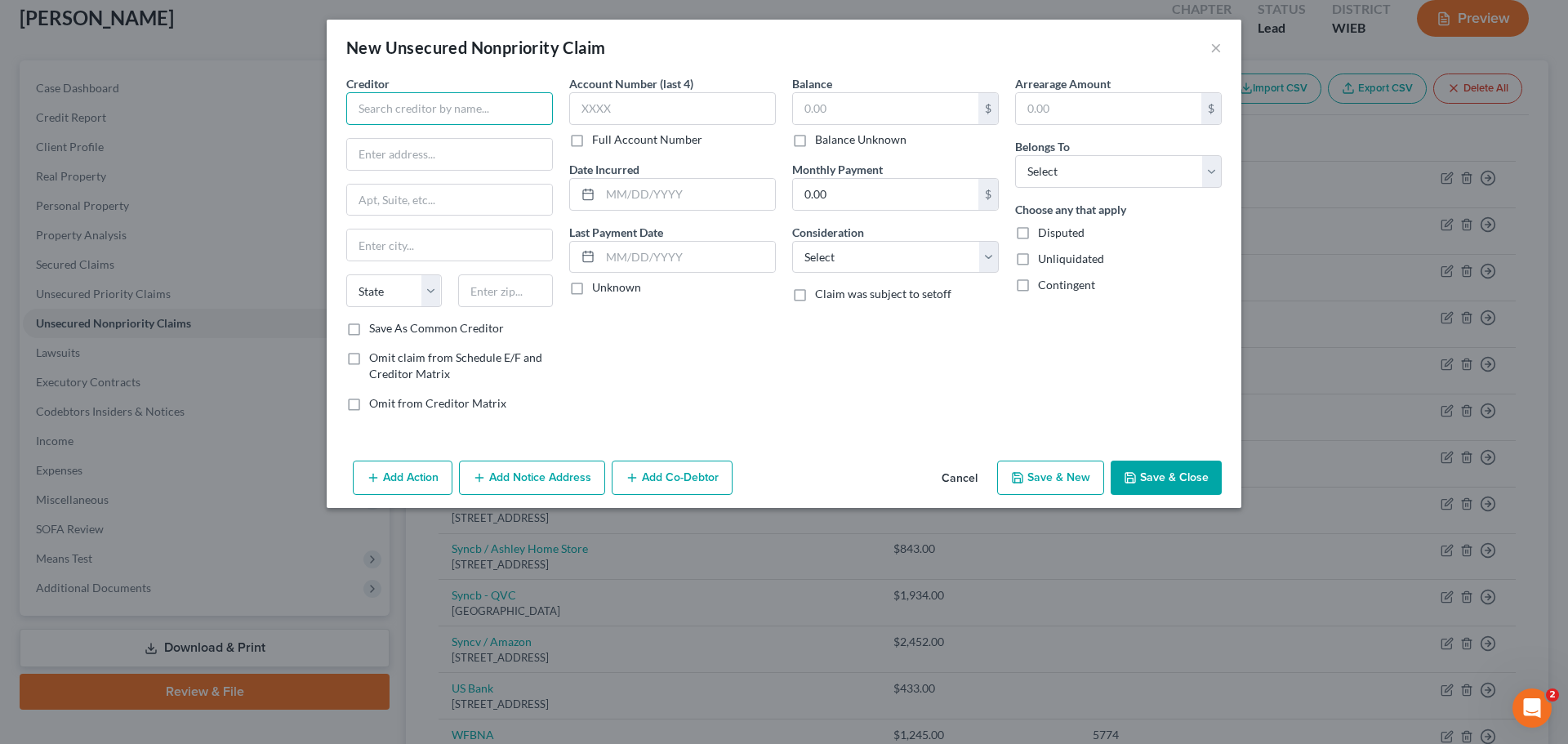
click at [495, 107] on input "text" at bounding box center [449, 108] width 206 height 33
type input "Amazon"
click at [1067, 474] on button "Save & New" at bounding box center [1051, 477] width 107 height 34
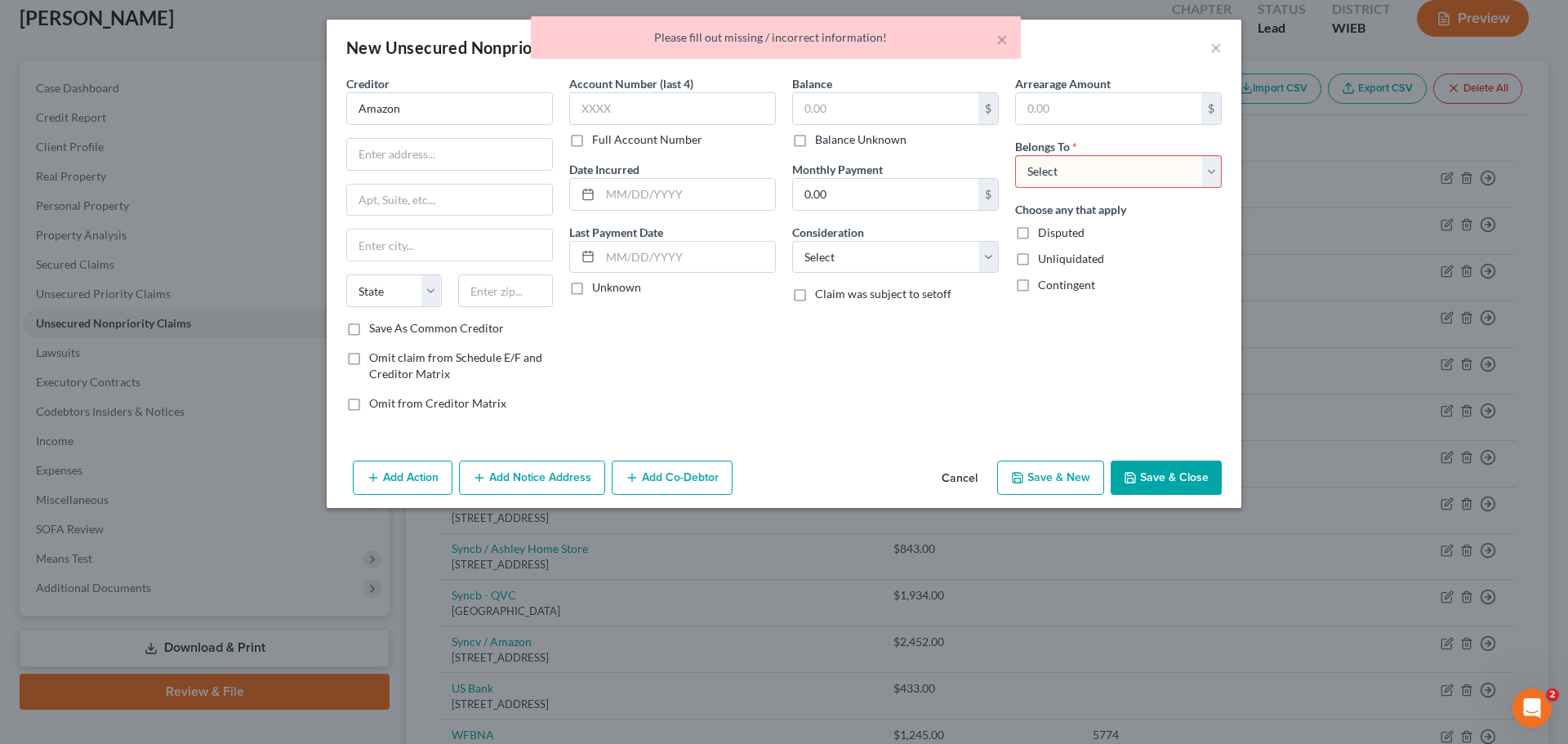
click at [1043, 477] on button "Save & New" at bounding box center [1051, 477] width 107 height 34
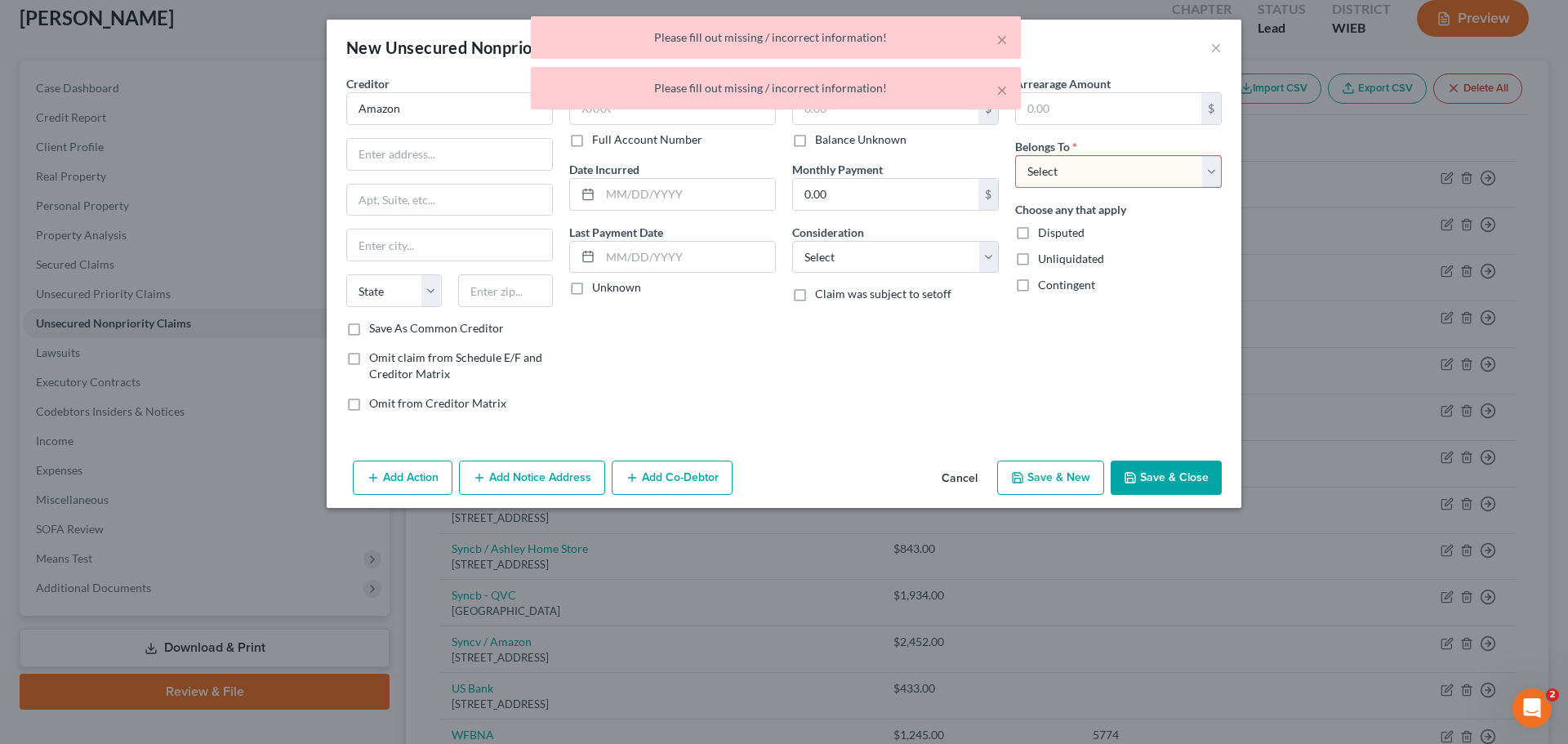
click at [953, 477] on button "Cancel" at bounding box center [960, 478] width 62 height 33
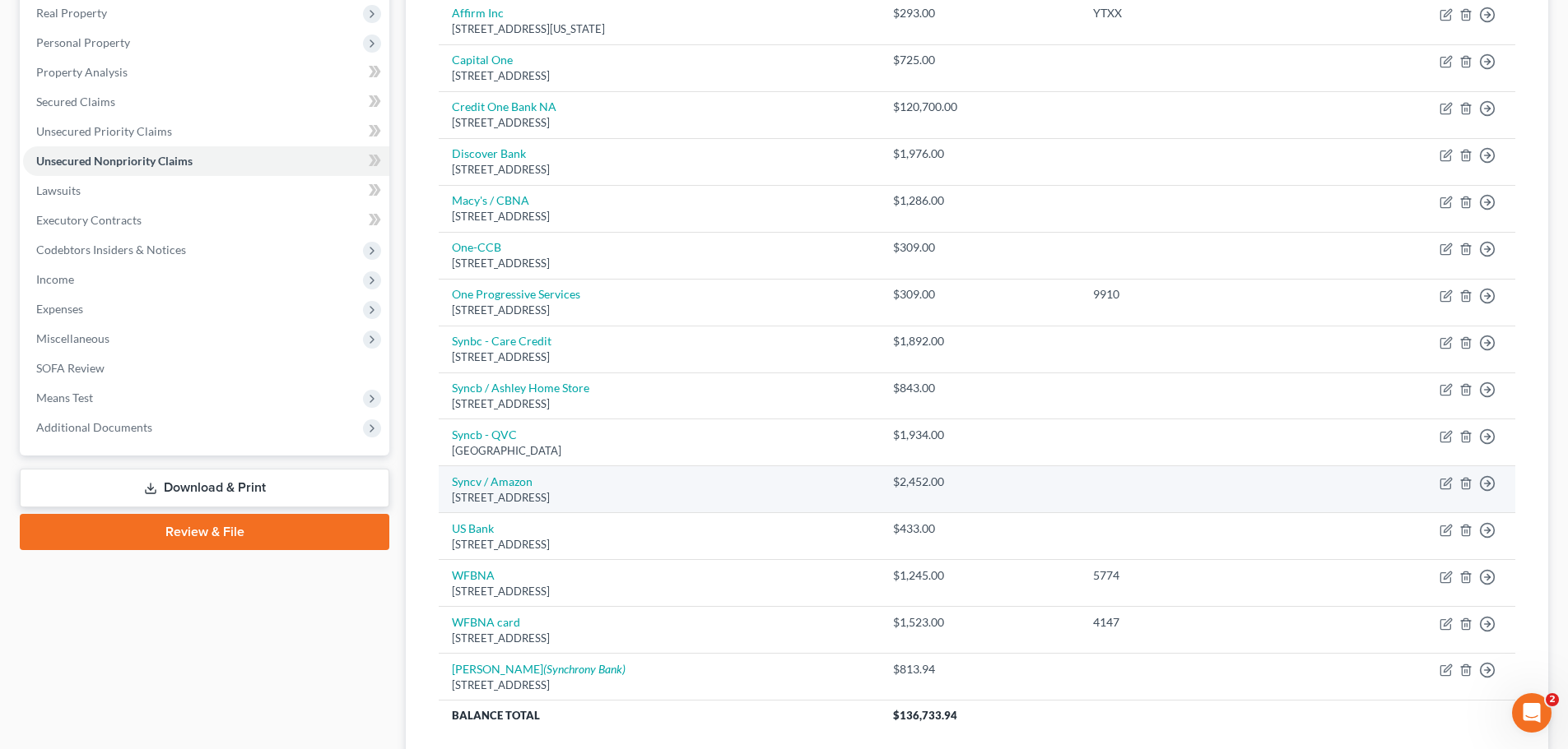
scroll to position [343, 0]
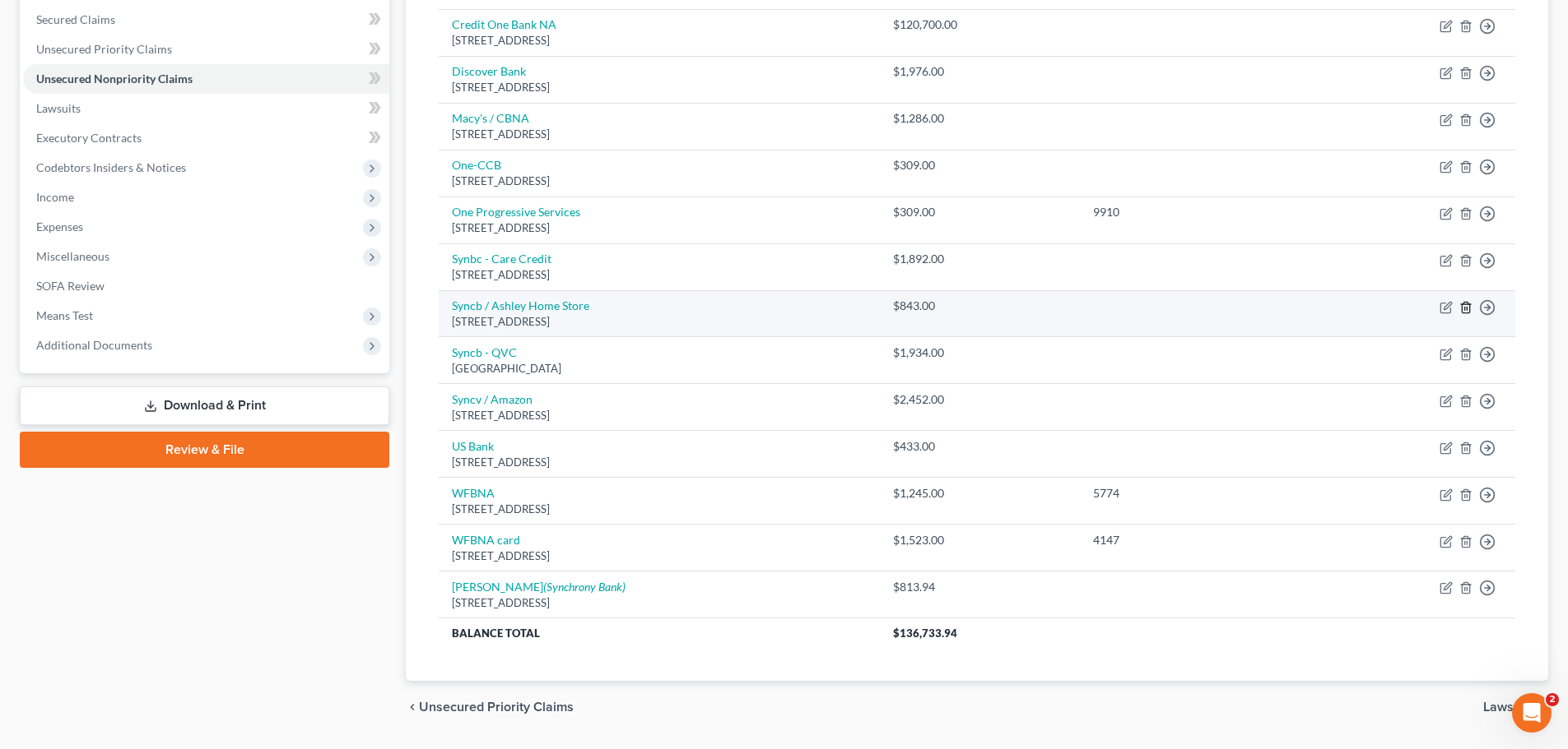
click at [1464, 307] on line "button" at bounding box center [1464, 309] width 0 height 3
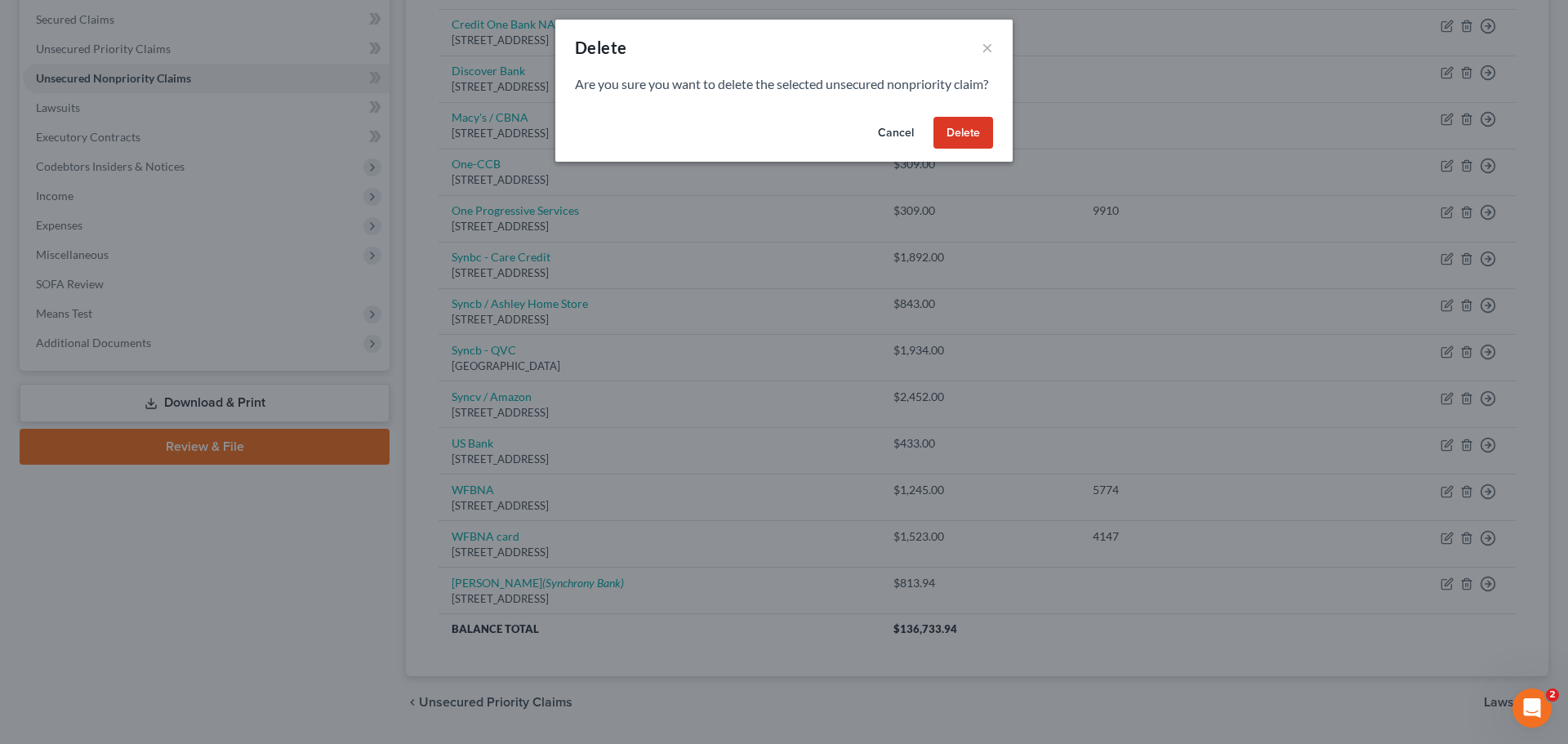
click at [959, 150] on button "Delete" at bounding box center [963, 133] width 59 height 33
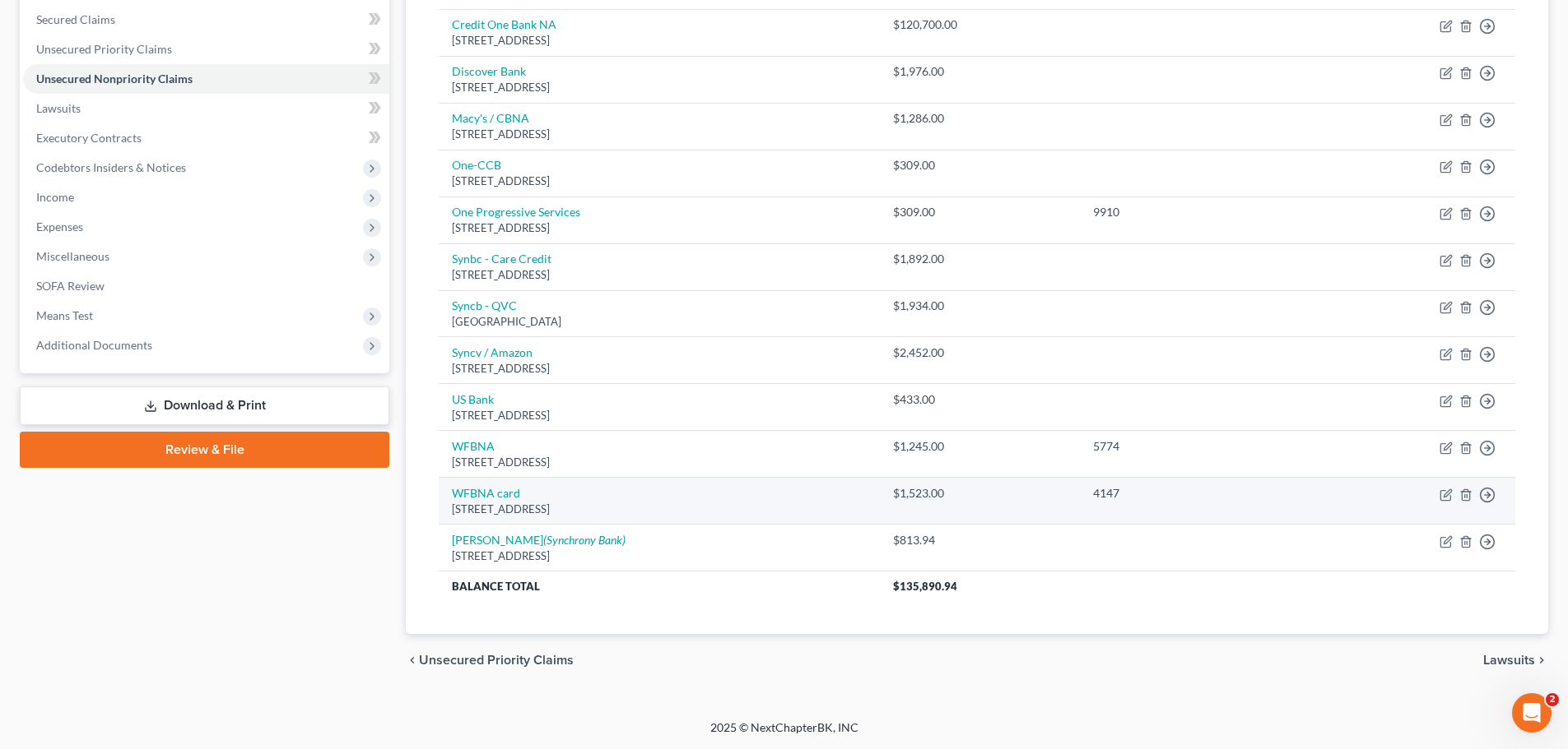
scroll to position [0, 0]
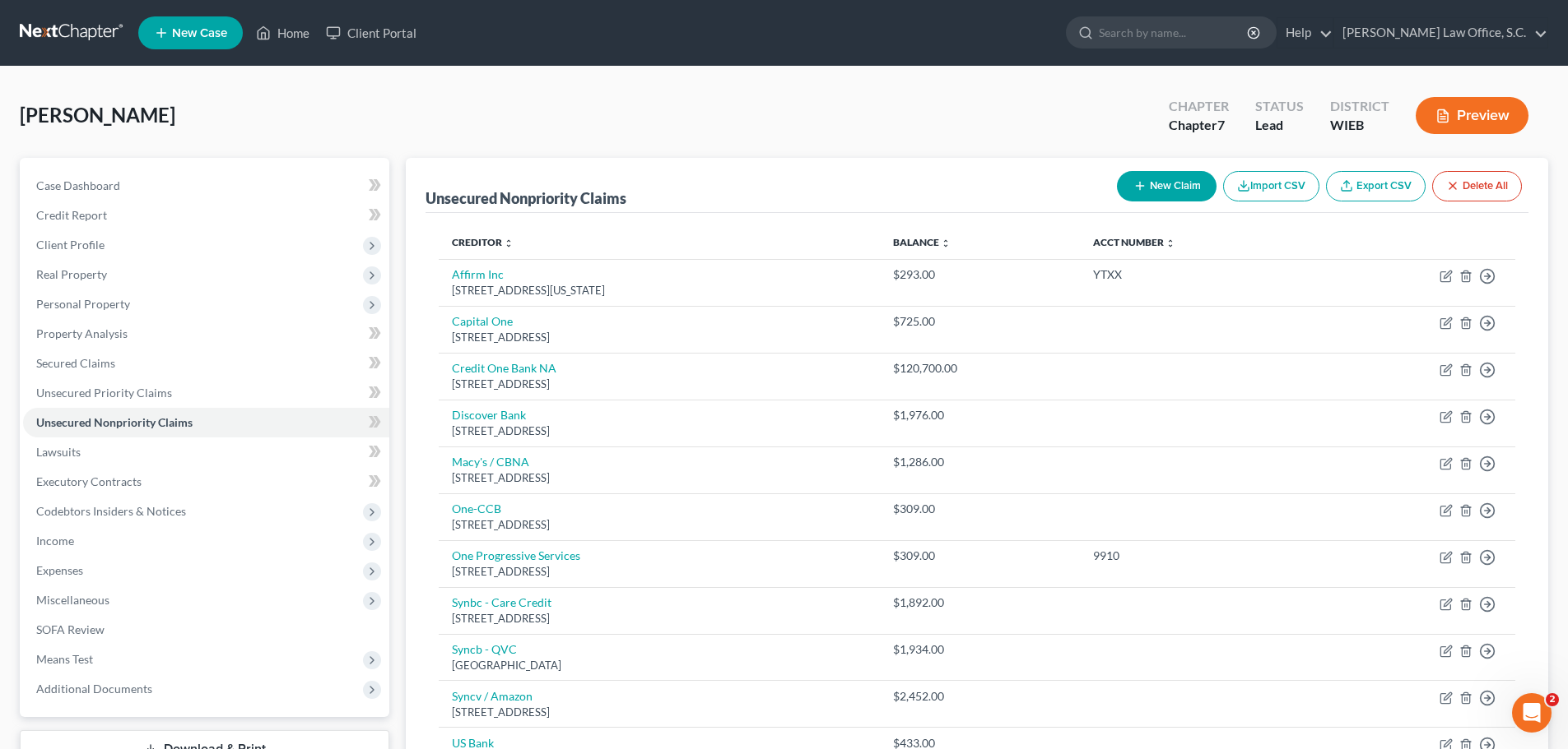
click at [1187, 173] on button "New Claim" at bounding box center [1166, 186] width 99 height 30
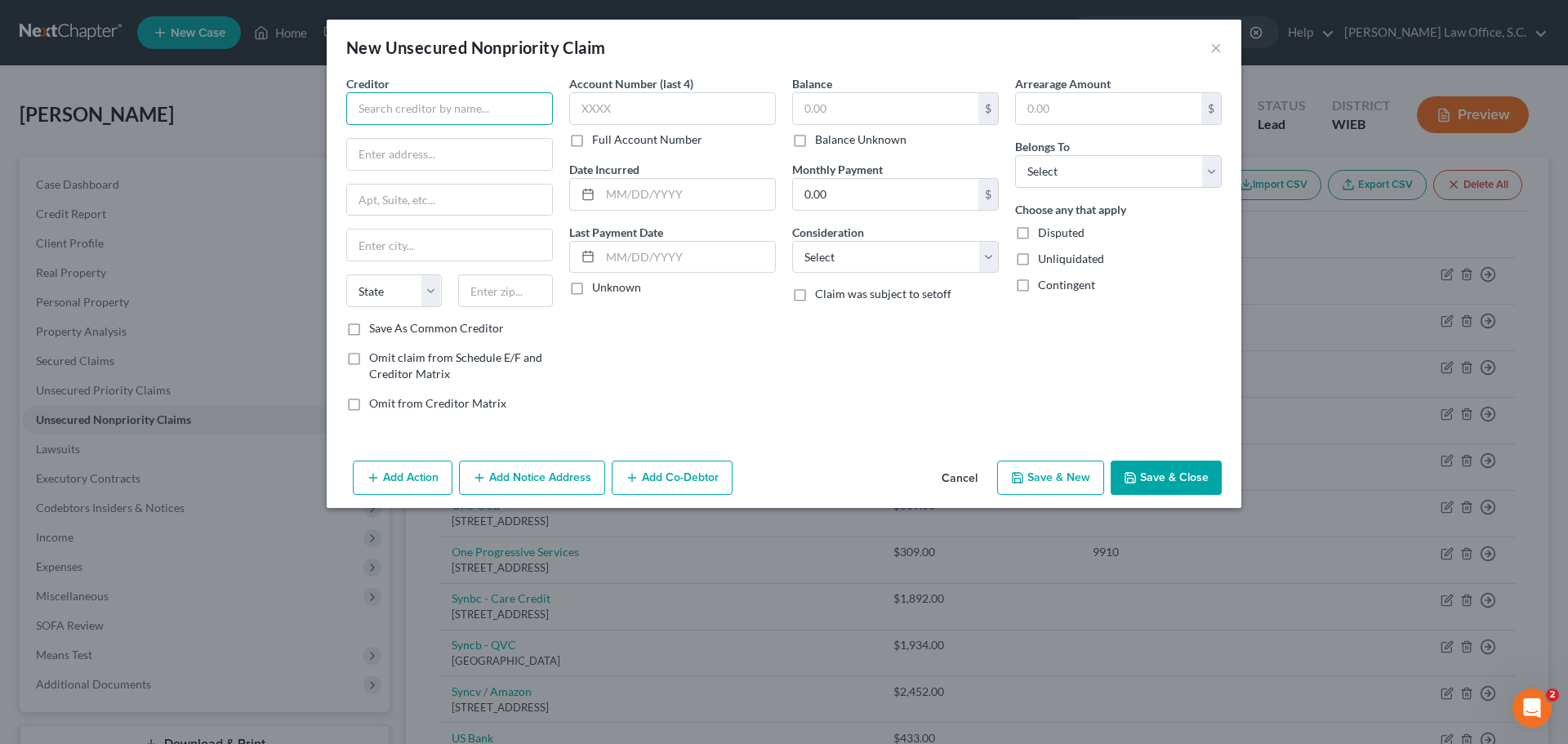
click at [550, 109] on input "text" at bounding box center [449, 108] width 206 height 33
type input "One PAY"
click at [822, 116] on input "text" at bounding box center [886, 108] width 186 height 31
type input "263.47"
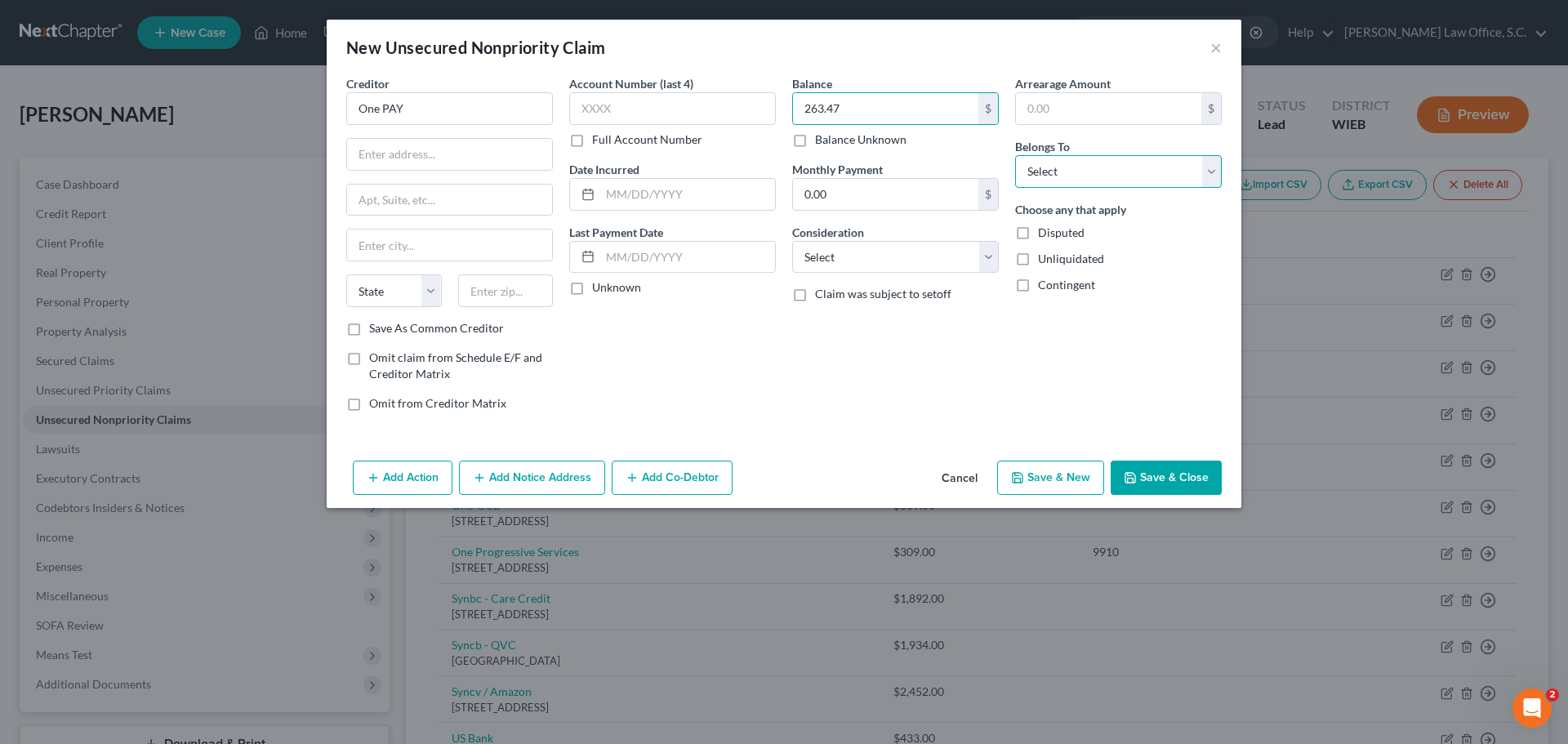
click at [1086, 185] on select "Select Debtor 1 Only Debtor 2 Only Debtor 1 And Debtor 2 Only At Least One Of T…" at bounding box center [1118, 171] width 206 height 33
select select "0"
click at [1016, 155] on select "Select Debtor 1 Only Debtor 2 Only Debtor 1 And Debtor 2 Only At Least One Of T…" at bounding box center [1118, 171] width 206 height 33
click at [436, 155] on input "text" at bounding box center [449, 154] width 205 height 31
paste input "PO. Box 513717"
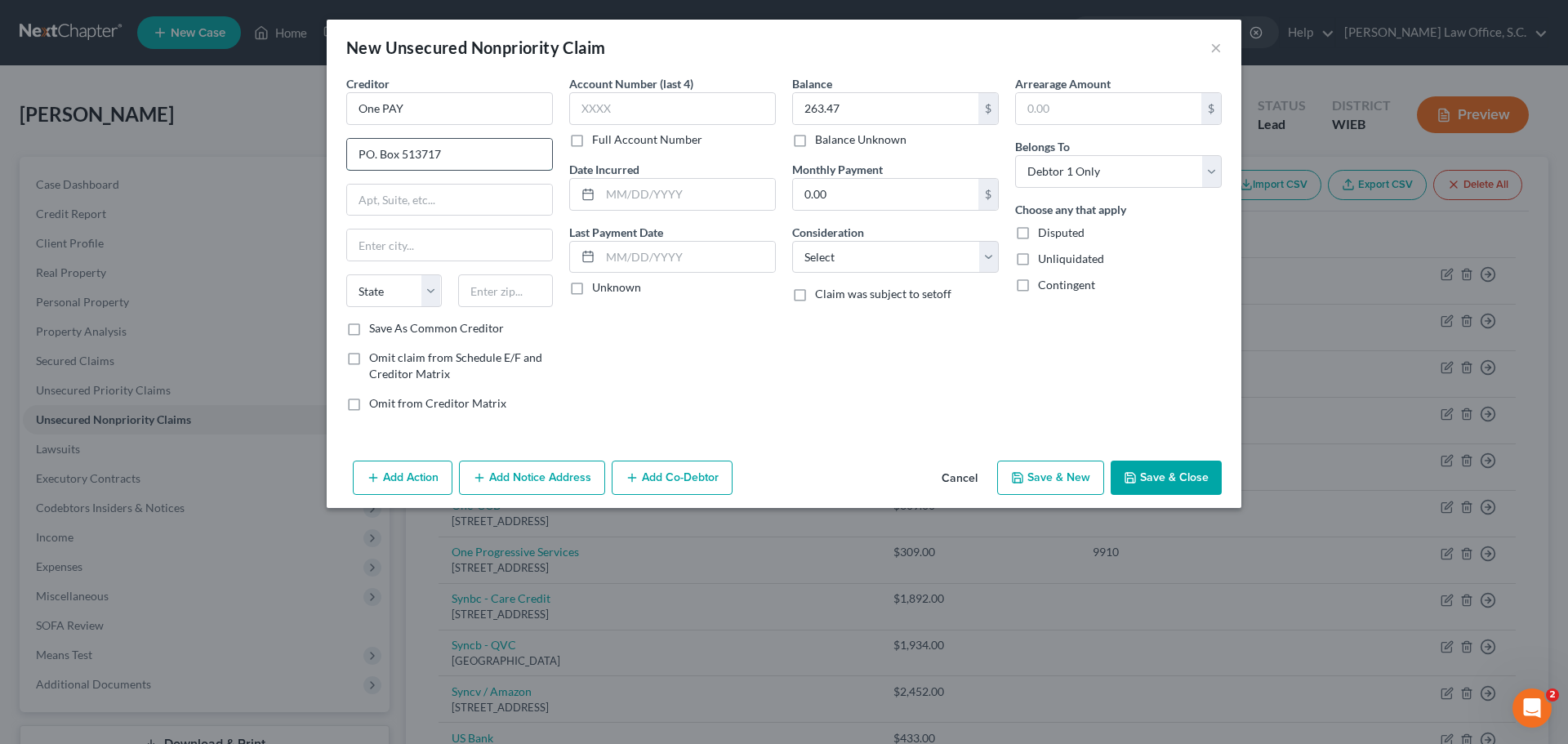
click at [417, 157] on input "PO. Box 513717" at bounding box center [449, 154] width 205 height 31
paste input "PO. Box 513717"
type input "7"
click at [676, 335] on div "Account Number (last 4) Full Account Number Date Incurred Last Payment Date Unk…" at bounding box center [672, 250] width 223 height 349
click at [442, 161] on input "text" at bounding box center [449, 154] width 205 height 31
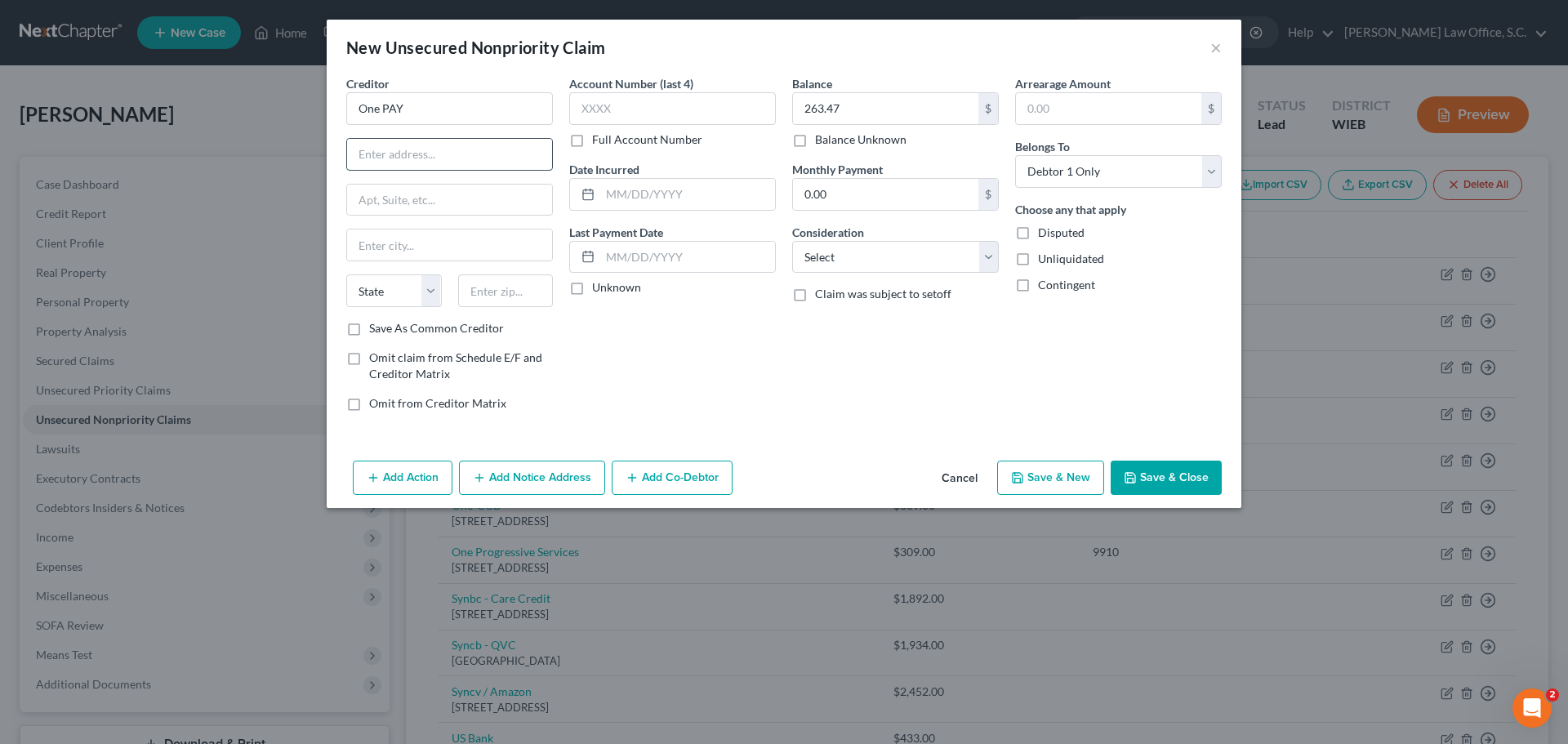
paste input "PO. Box 513717"
type input "PO. Box 513717"
click at [432, 241] on input "text" at bounding box center [449, 245] width 205 height 31
type input "Los Angles"
select select "4"
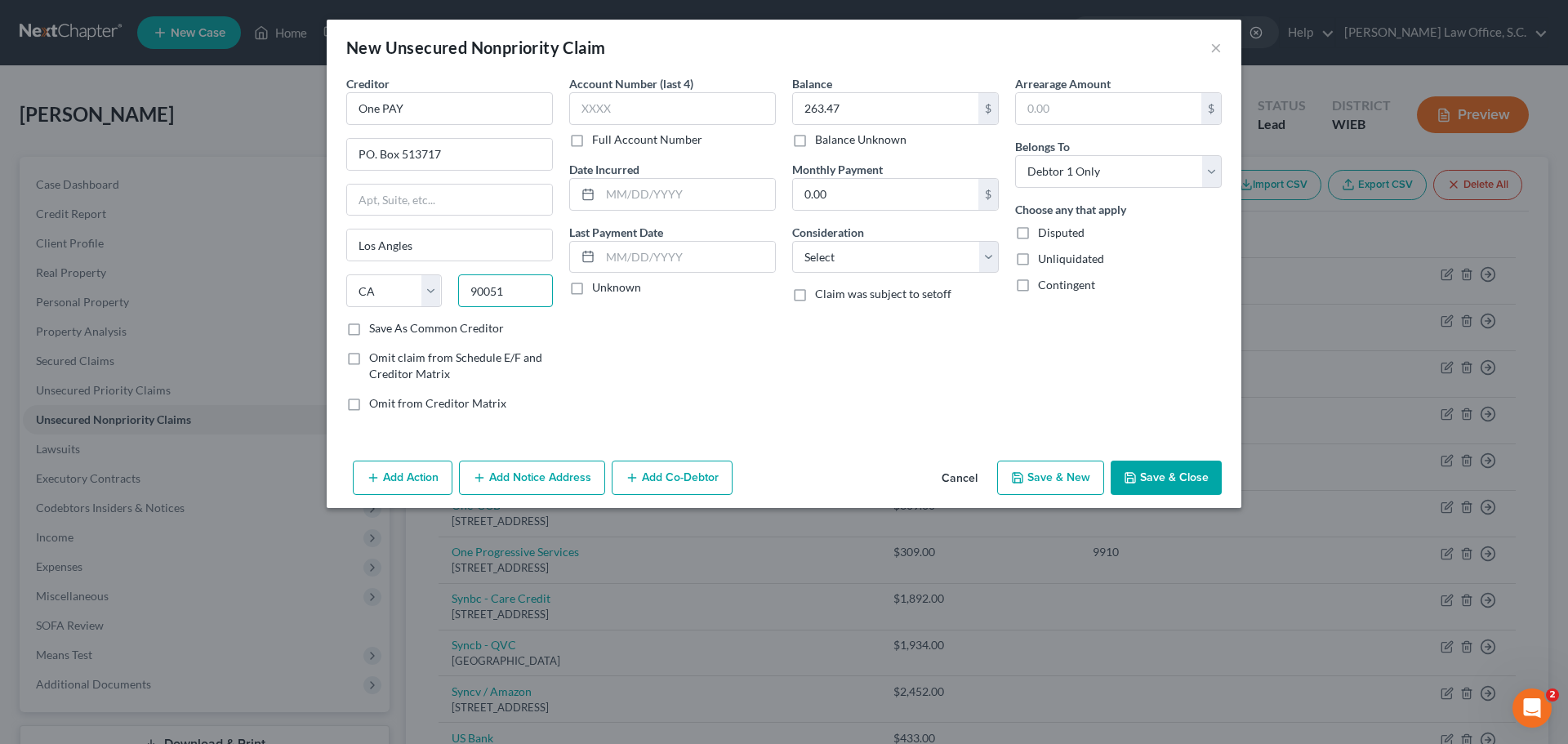
type input "90051"
click at [679, 362] on div "Account Number (last 4) Full Account Number Date Incurred Last Payment Date Unk…" at bounding box center [672, 250] width 223 height 349
type input "Los Angeles"
click at [1168, 478] on button "Save & Close" at bounding box center [1166, 477] width 111 height 34
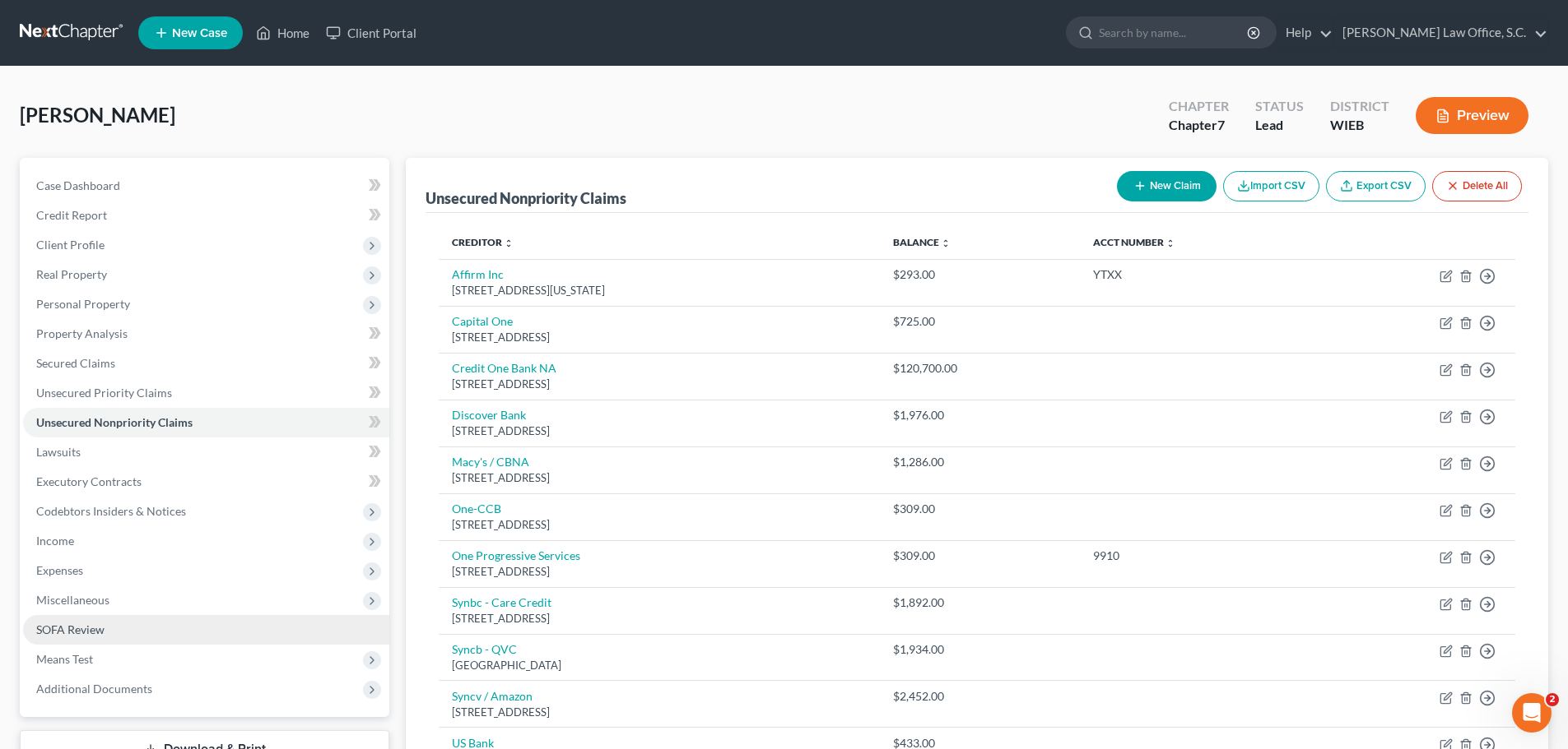
click at [98, 629] on span "SOFA Review" at bounding box center [70, 629] width 68 height 14
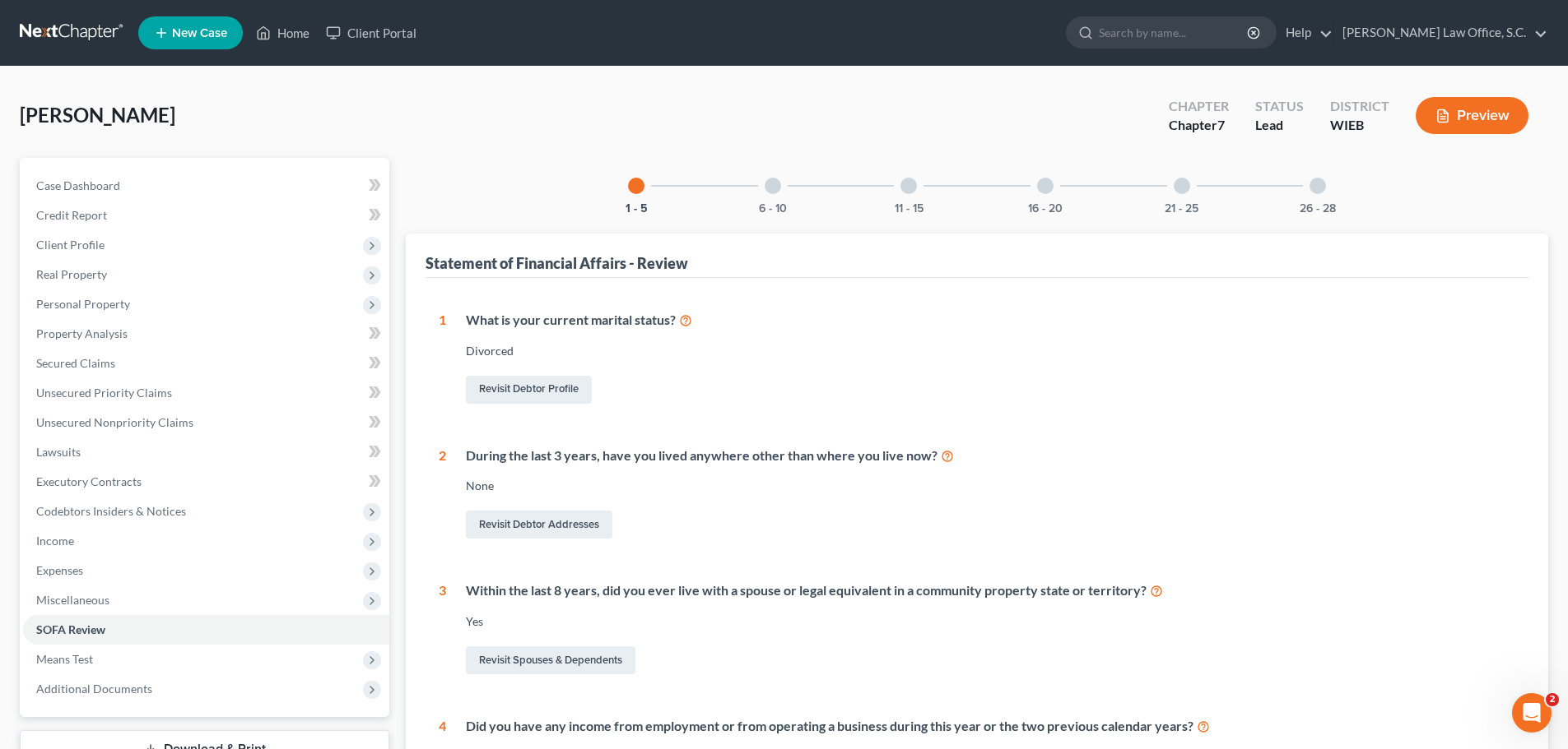
click at [763, 197] on div "6 - 10" at bounding box center [772, 186] width 56 height 56
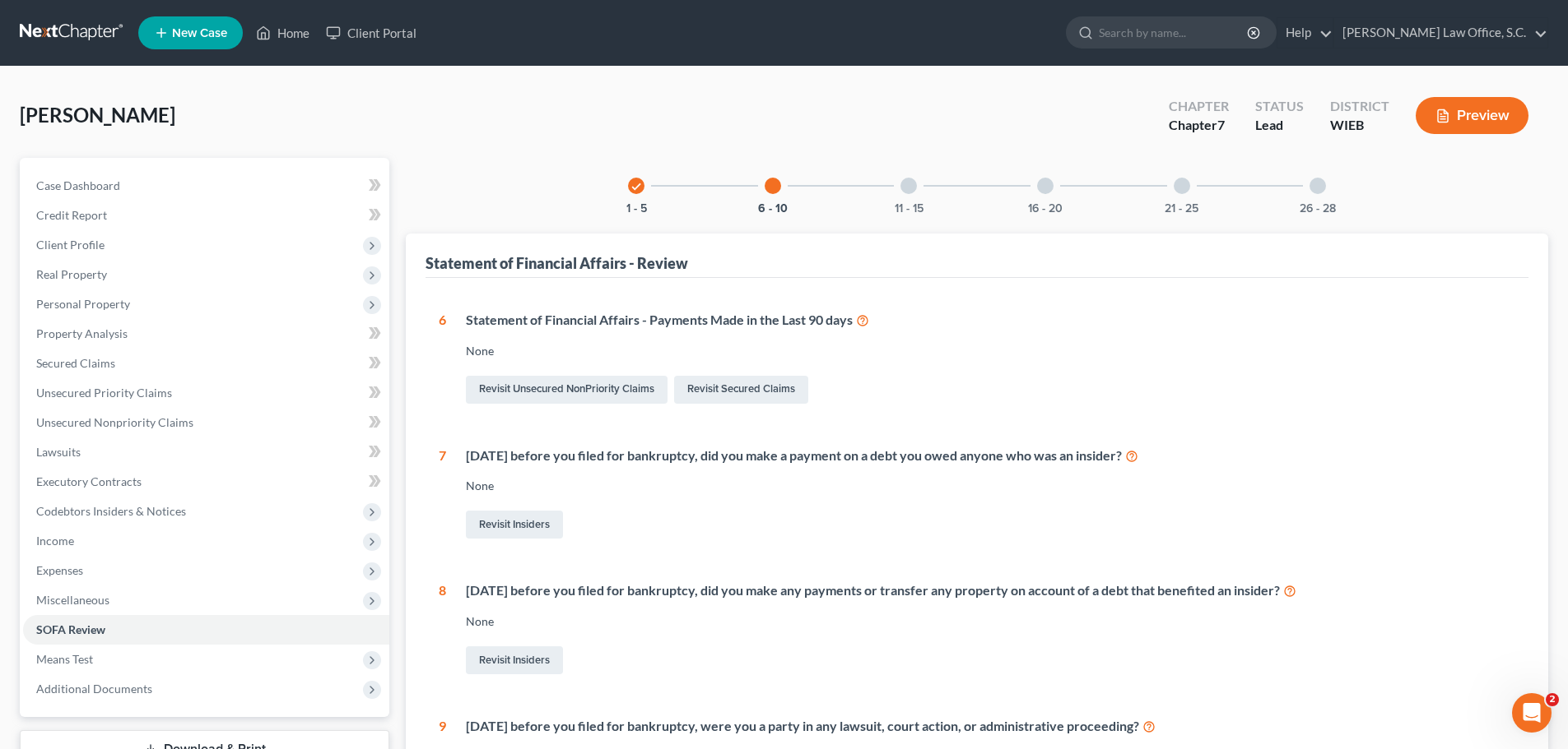
click at [912, 194] on div "11 - 15" at bounding box center [909, 186] width 56 height 56
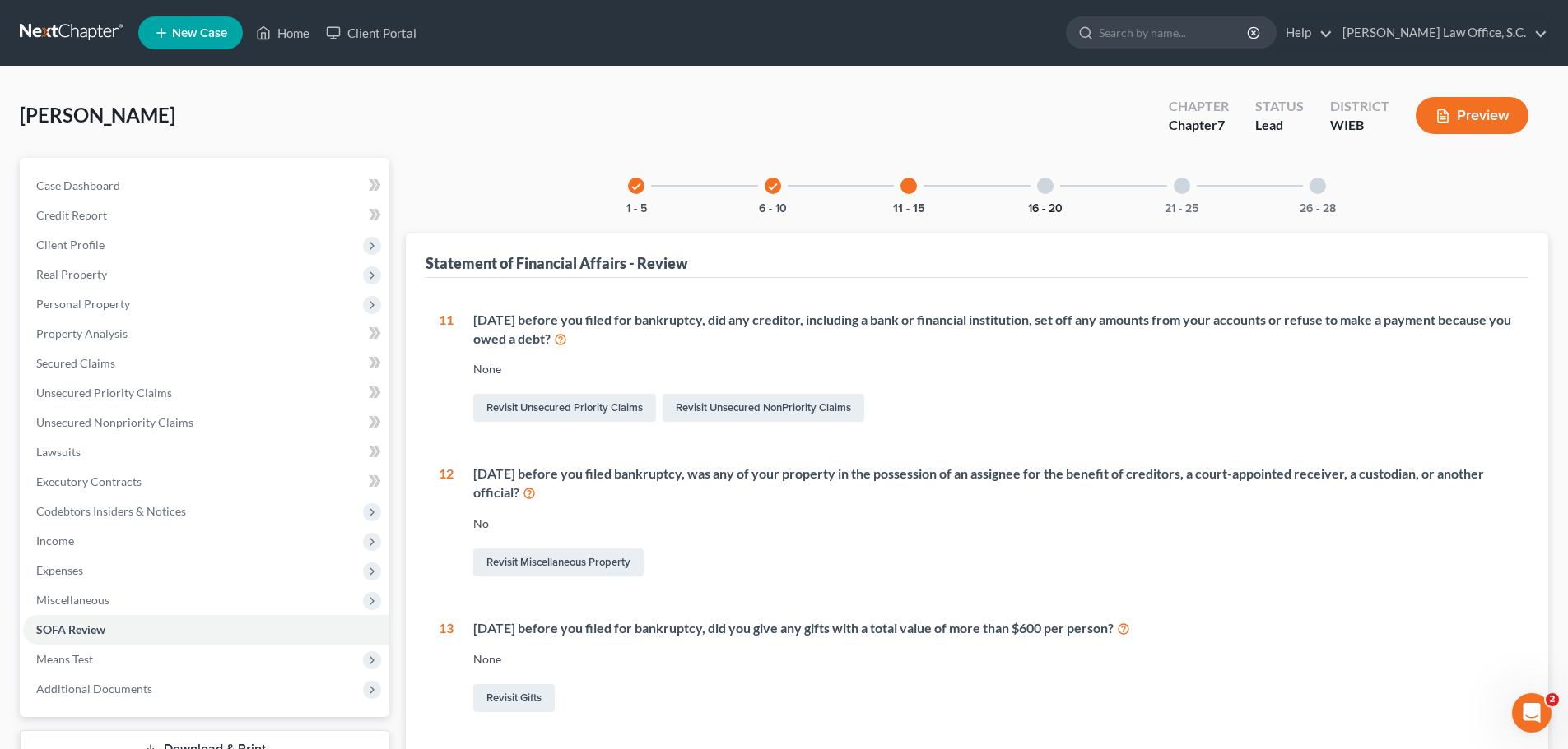
click at [1037, 204] on button "16 - 20" at bounding box center [1045, 209] width 35 height 12
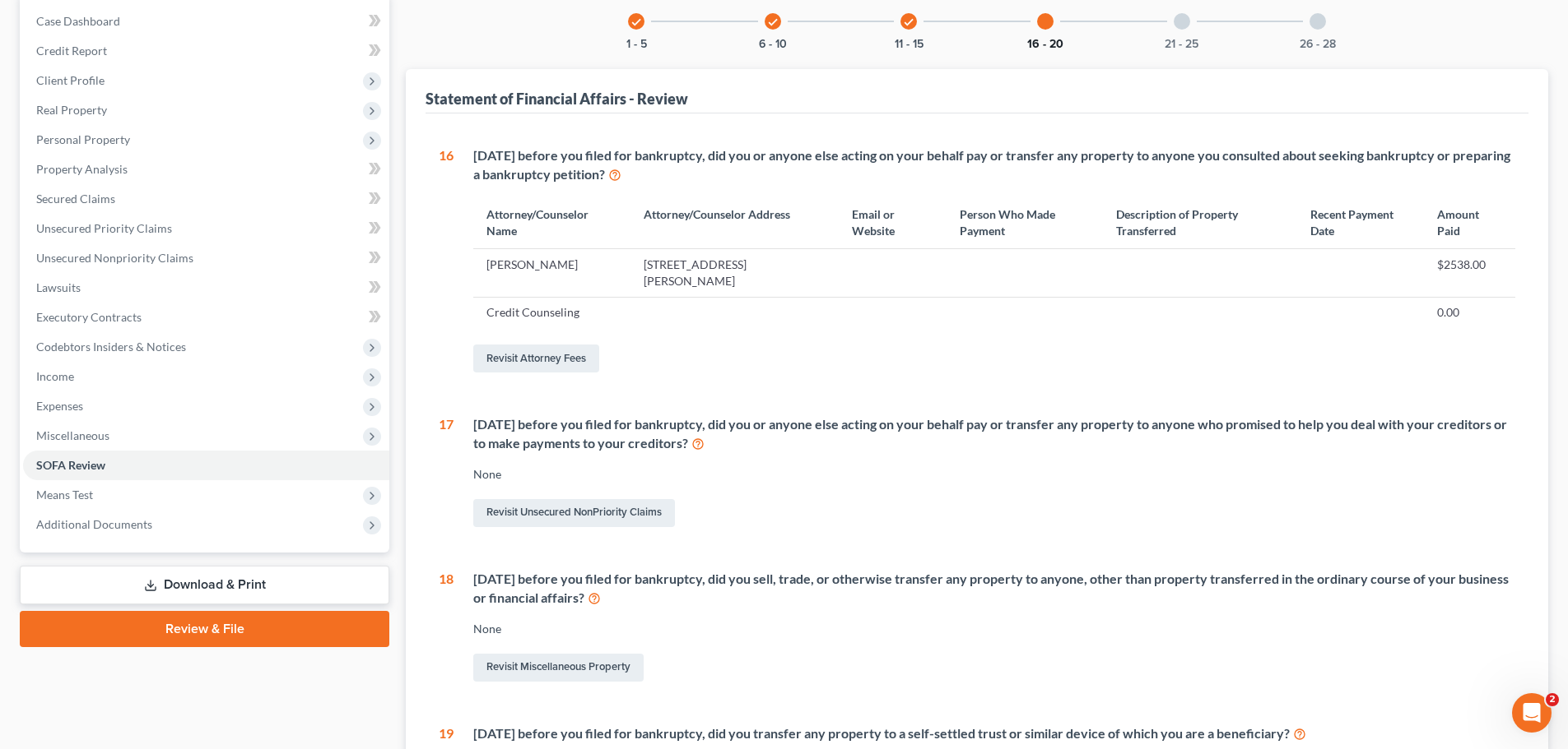
scroll to position [247, 0]
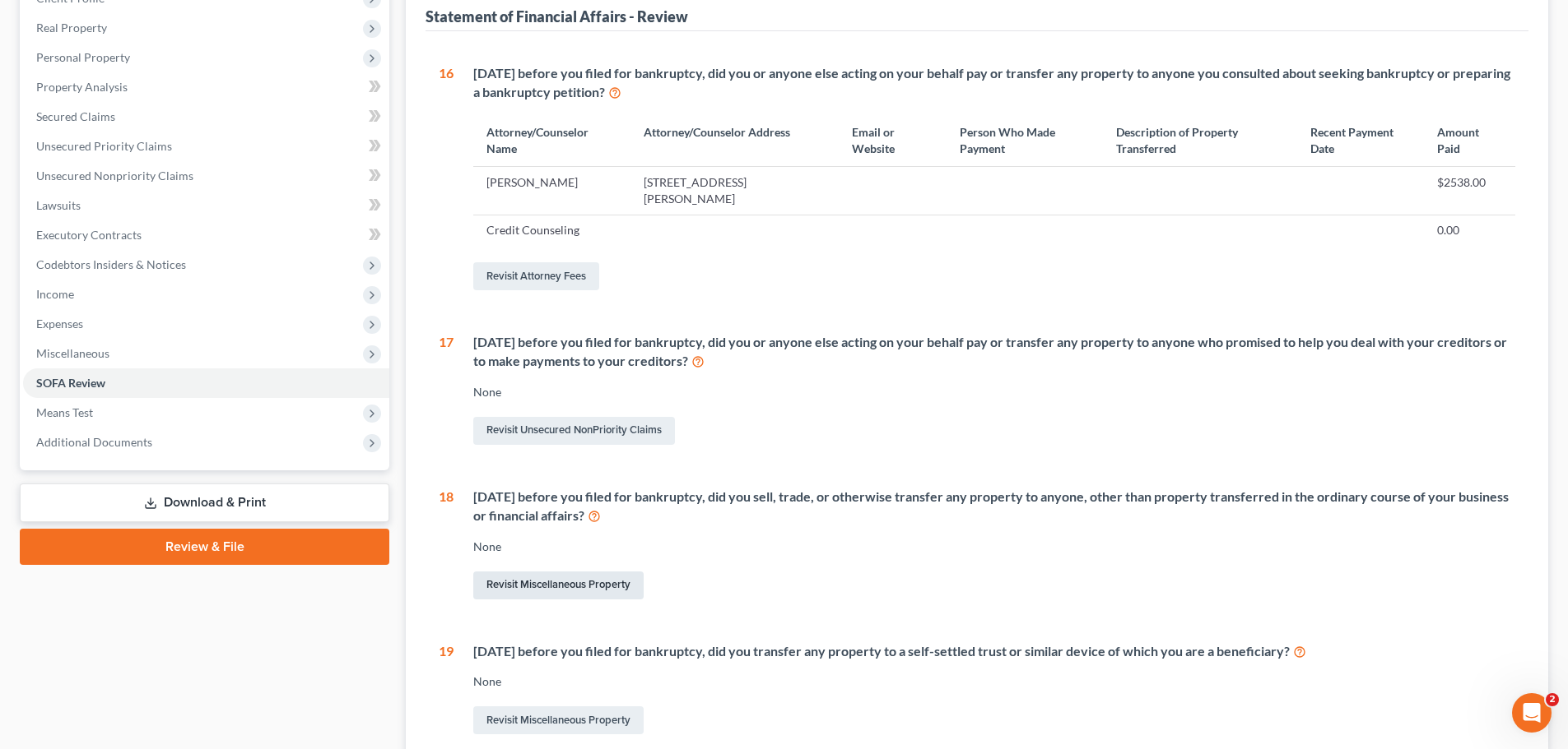
click at [629, 583] on link "Revisit Miscellaneous Property" at bounding box center [558, 585] width 170 height 28
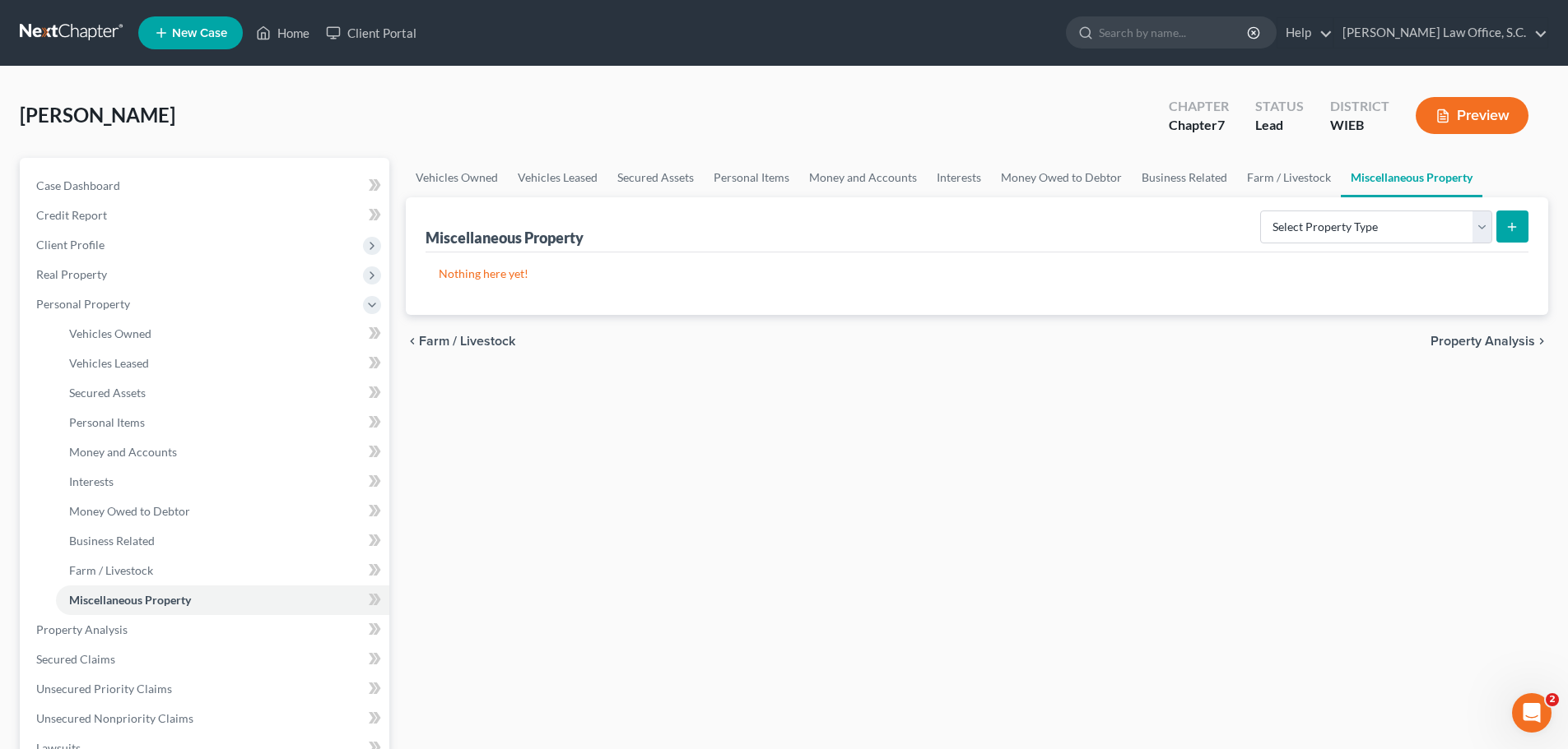
click at [1483, 245] on div "Select Property Type Assigned for Creditor Benefit Within 1 Year Holding for An…" at bounding box center [1390, 226] width 275 height 44
click at [1482, 221] on select "Select Property Type Assigned for Creditor Benefit Within 1 Year Holding for An…" at bounding box center [1376, 226] width 232 height 33
select select "transferred"
click at [1260, 210] on select "Select Property Type Assigned for Creditor Benefit Within 1 Year Holding for An…" at bounding box center [1376, 226] width 232 height 33
click at [1520, 232] on button "submit" at bounding box center [1512, 226] width 32 height 32
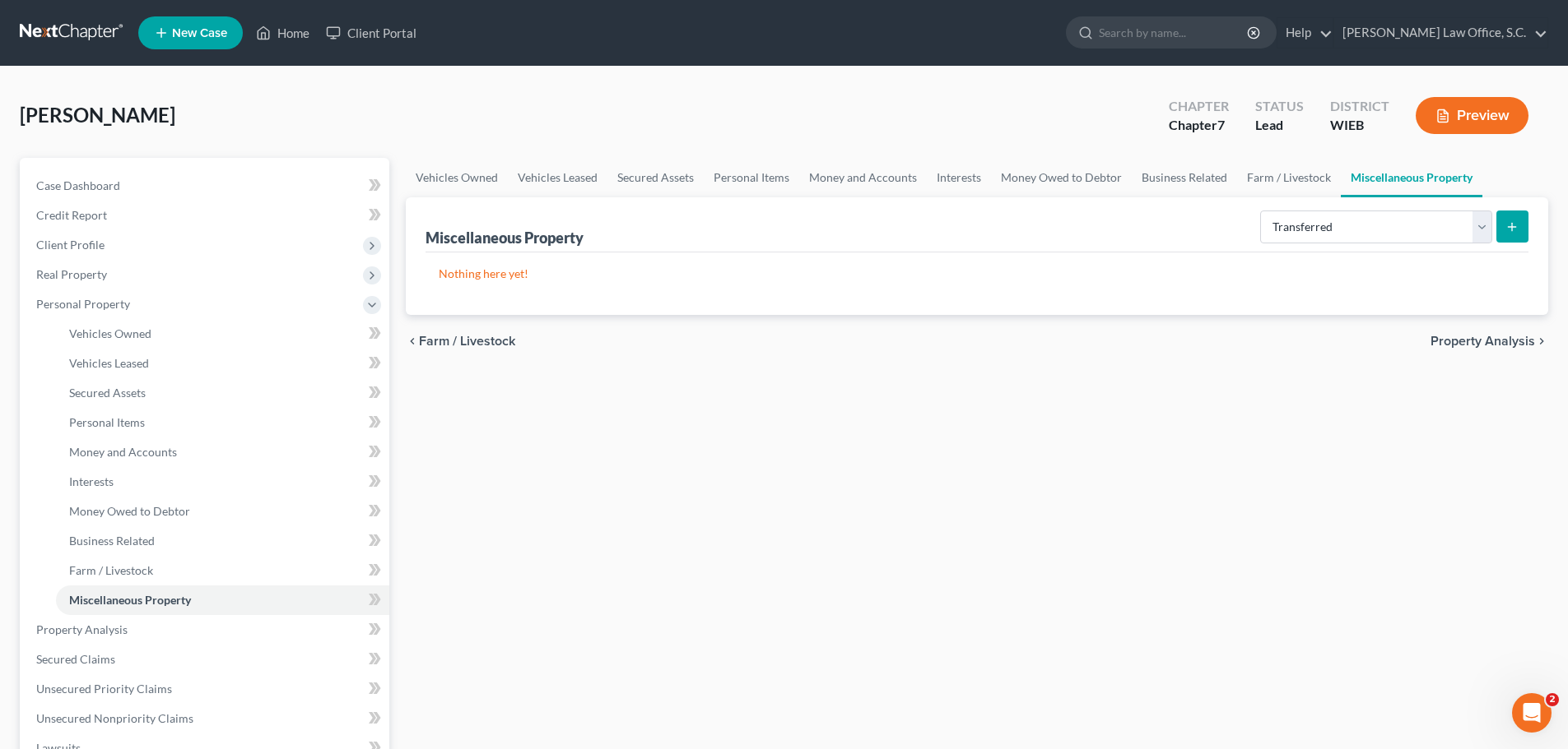
select select "Ordinary (within 2 years)"
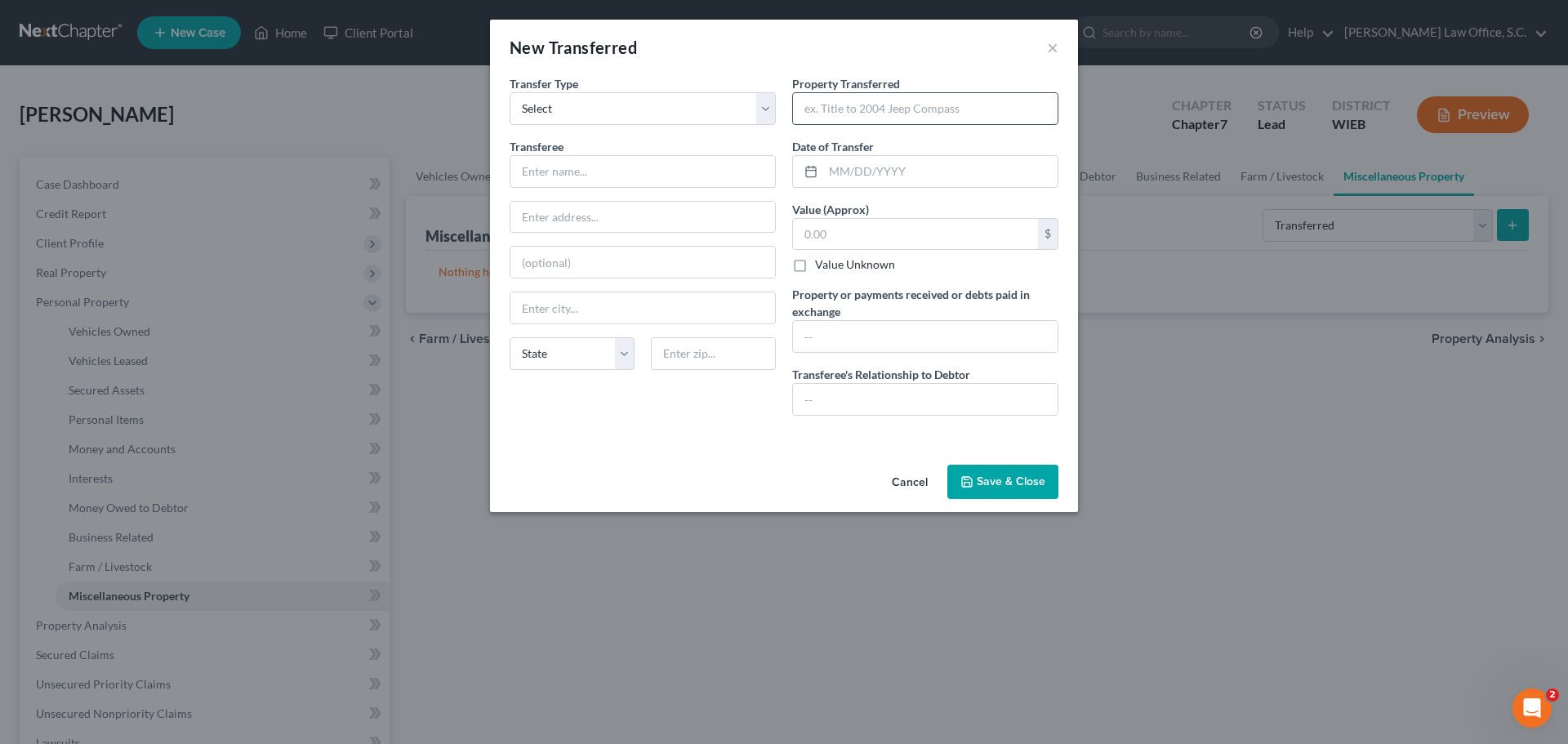
click at [846, 110] on input "text" at bounding box center [925, 108] width 265 height 31
type input "c"
type input "Camera"
type input "300.00"
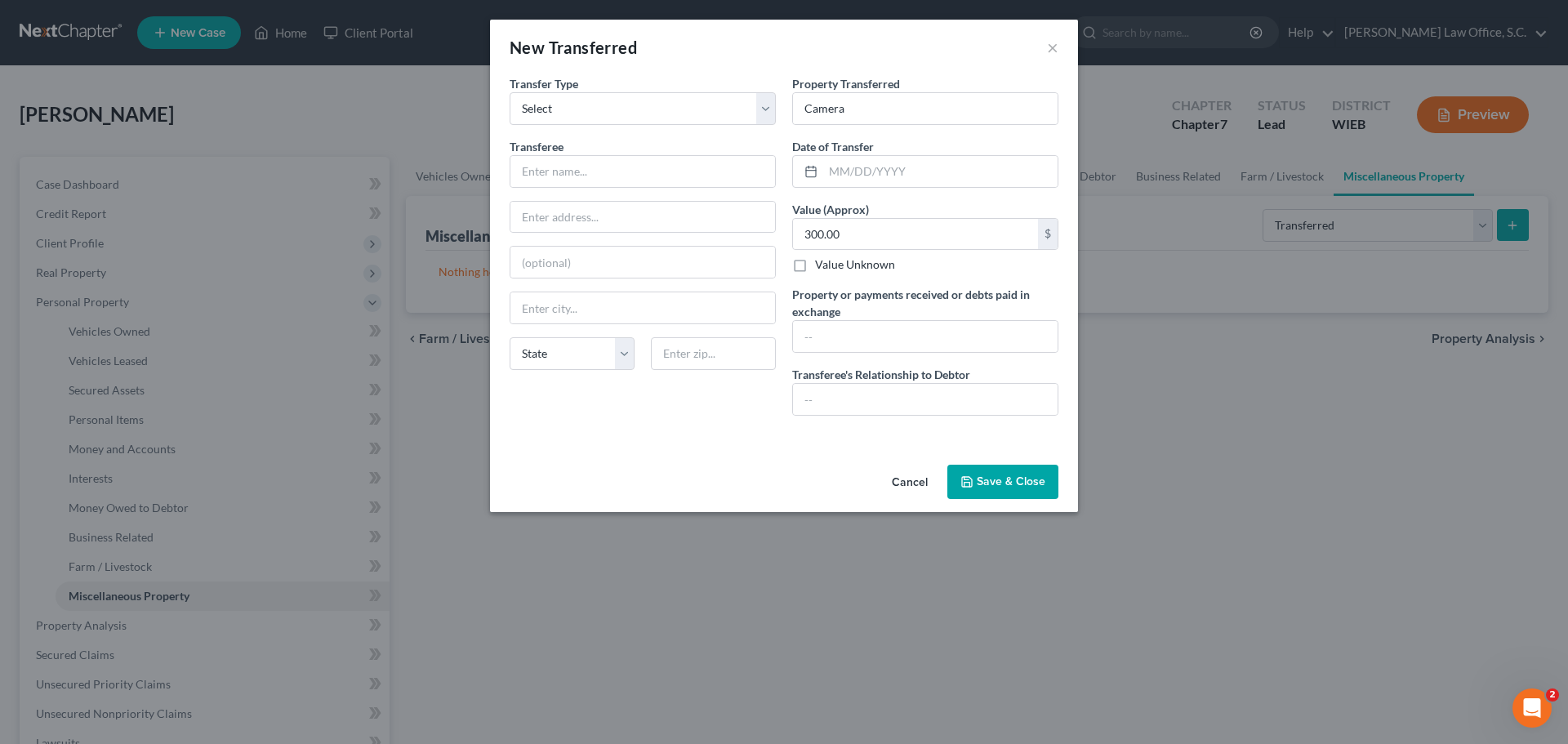
click at [999, 481] on button "Save & Close" at bounding box center [1003, 482] width 111 height 34
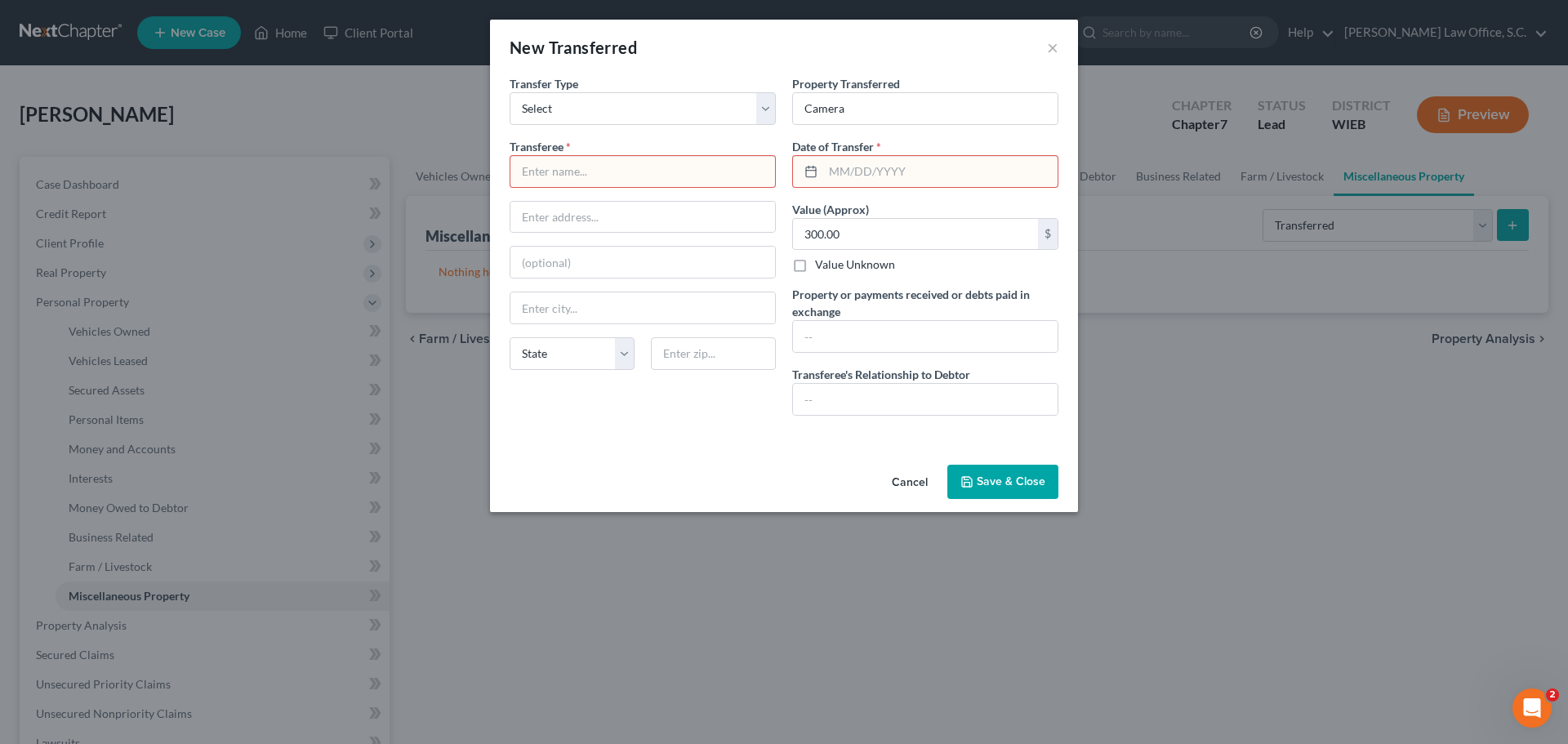
click at [948, 465] on button "Save & Close" at bounding box center [1003, 482] width 111 height 34
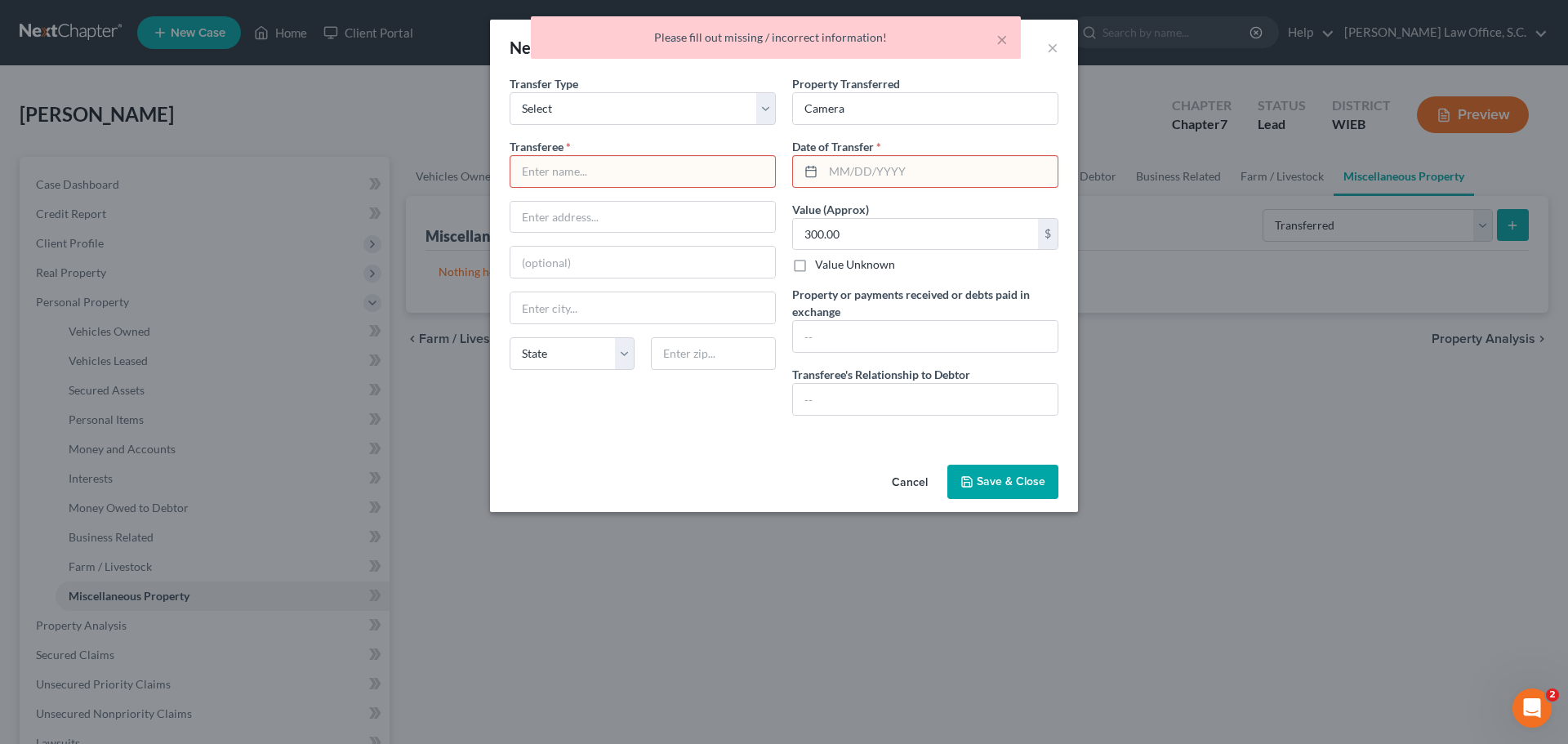
click at [647, 170] on input "text" at bounding box center [643, 171] width 265 height 31
type input "j"
type input "Jane Doe"
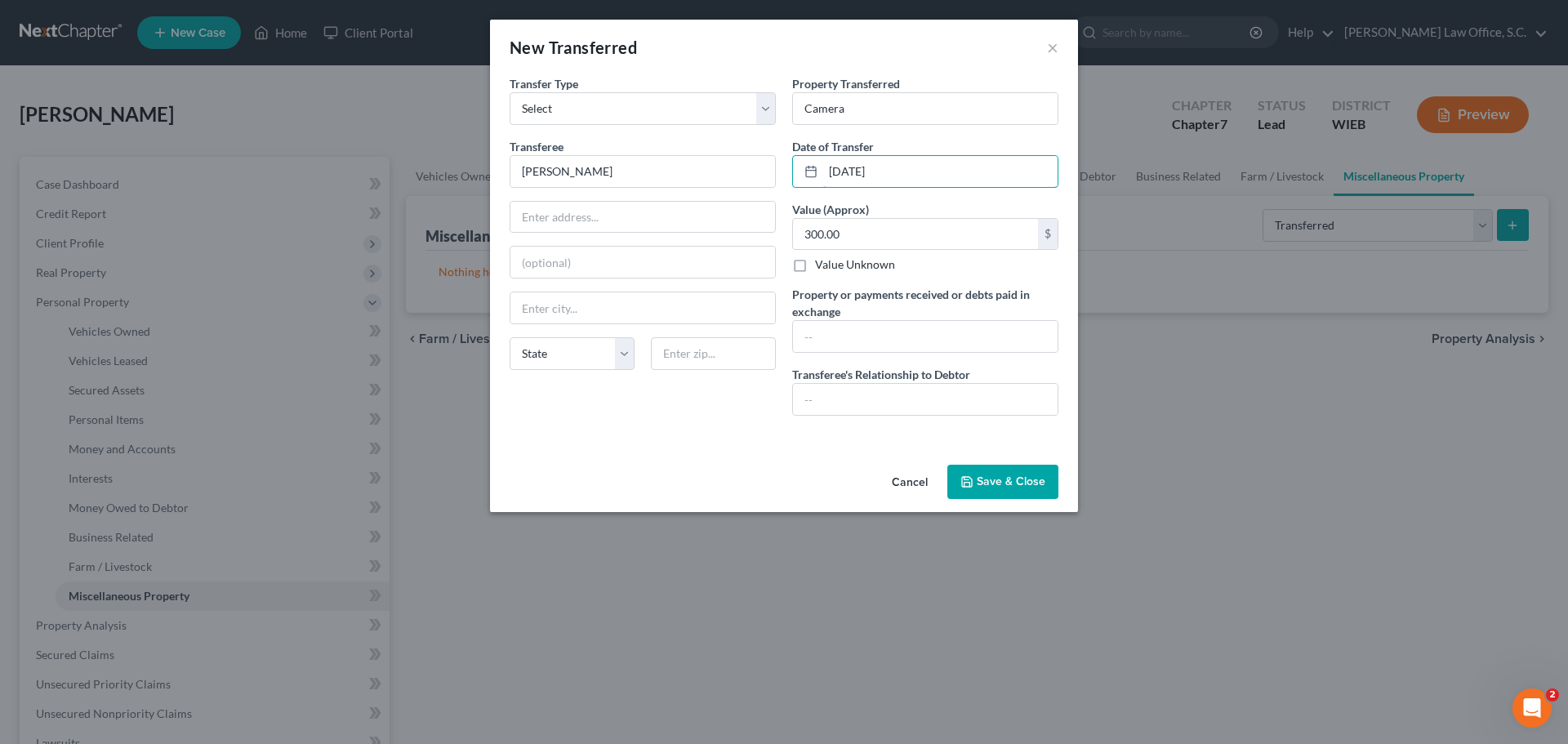
type input "01/01/2025"
click at [1034, 476] on button "Save & Close" at bounding box center [1003, 482] width 111 height 34
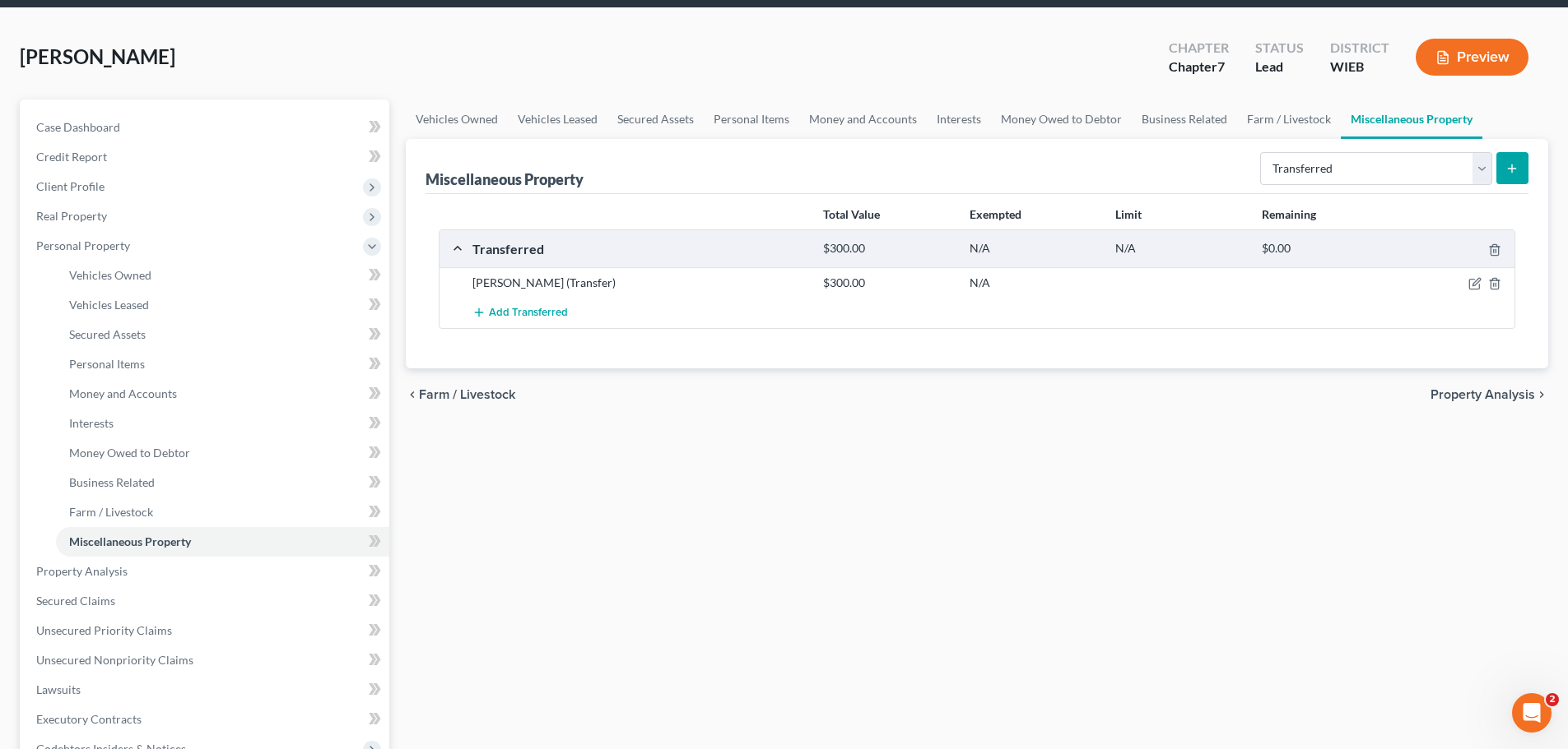
scroll to position [82, 0]
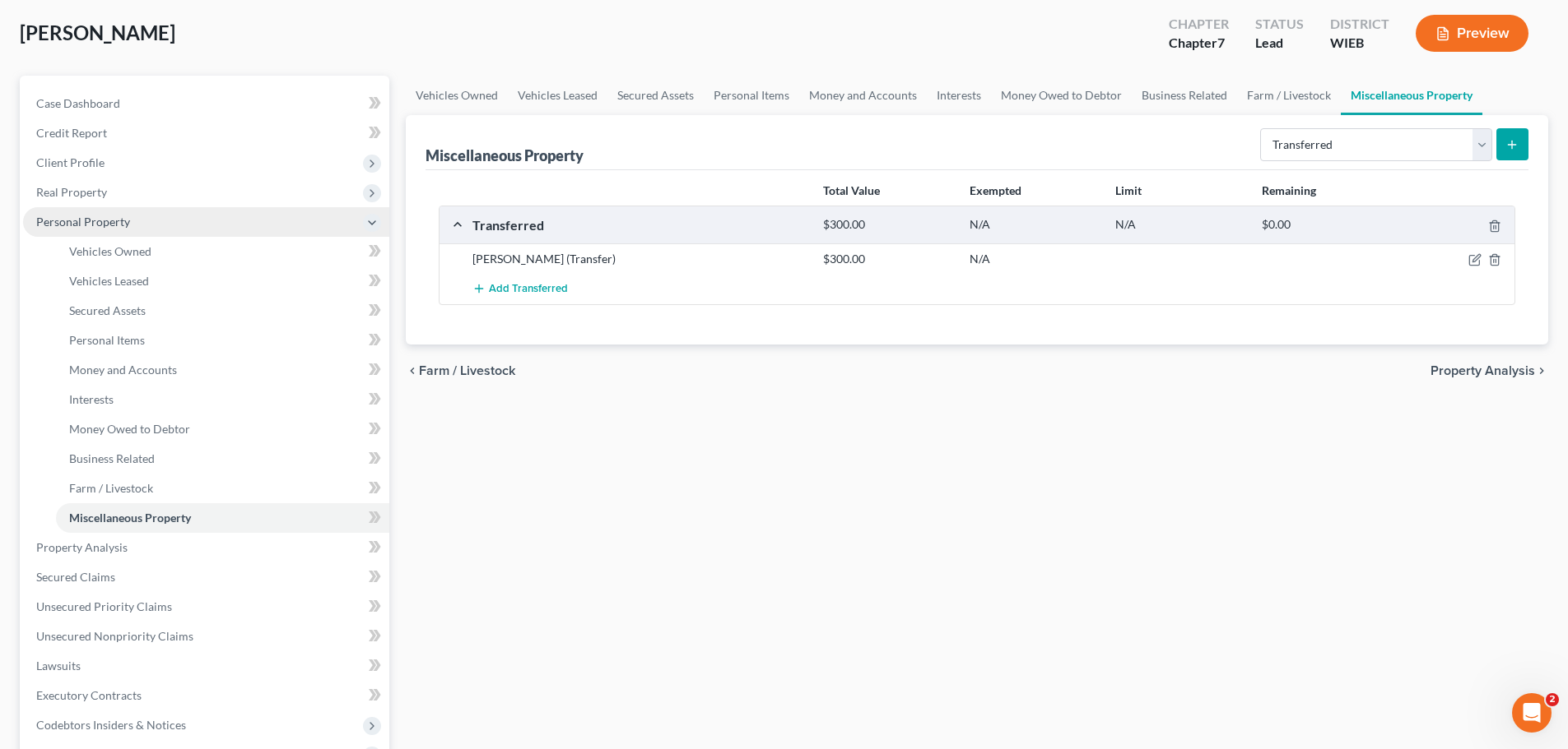
click at [113, 227] on span "Personal Property" at bounding box center [83, 221] width 93 height 14
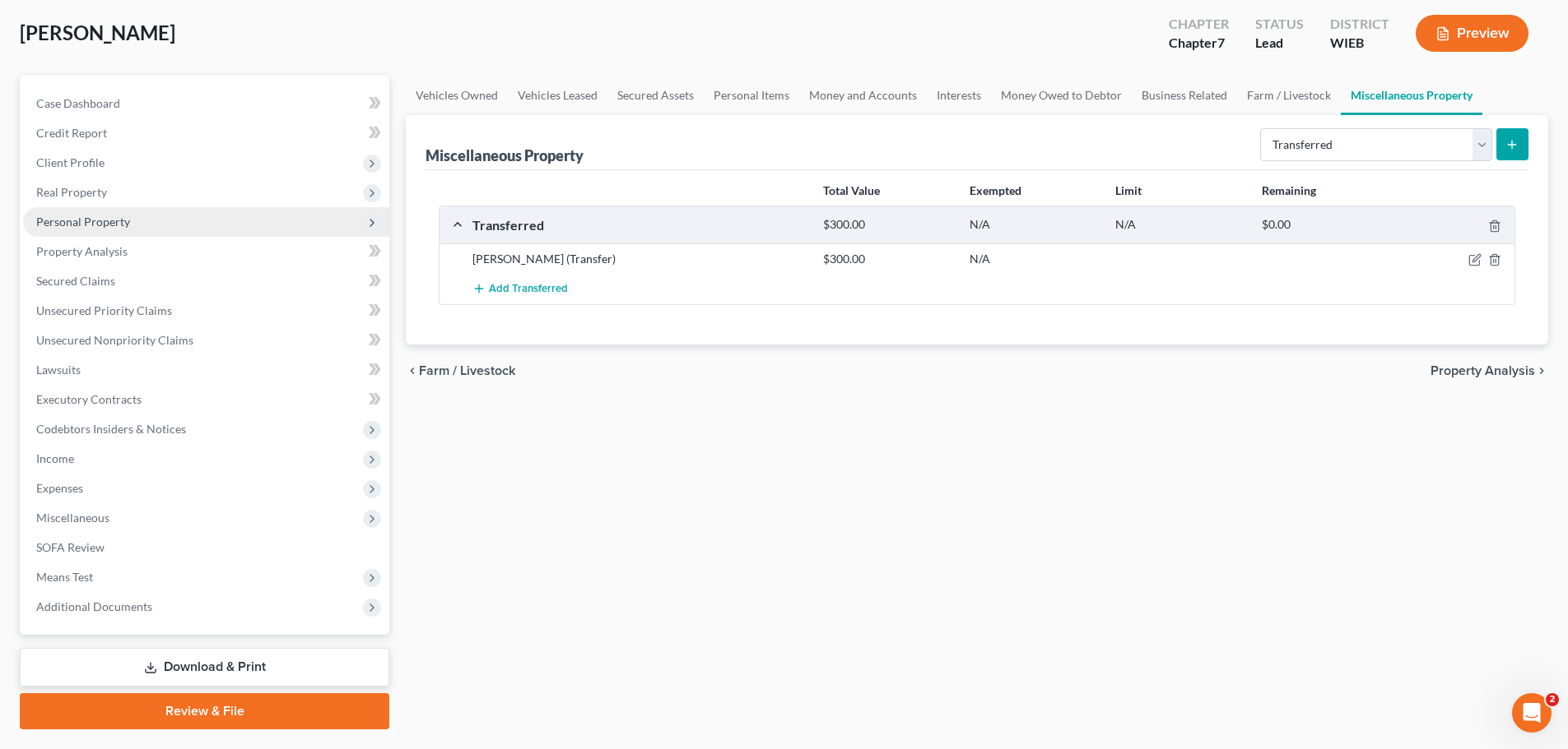
click at [113, 227] on span "Personal Property" at bounding box center [83, 221] width 93 height 14
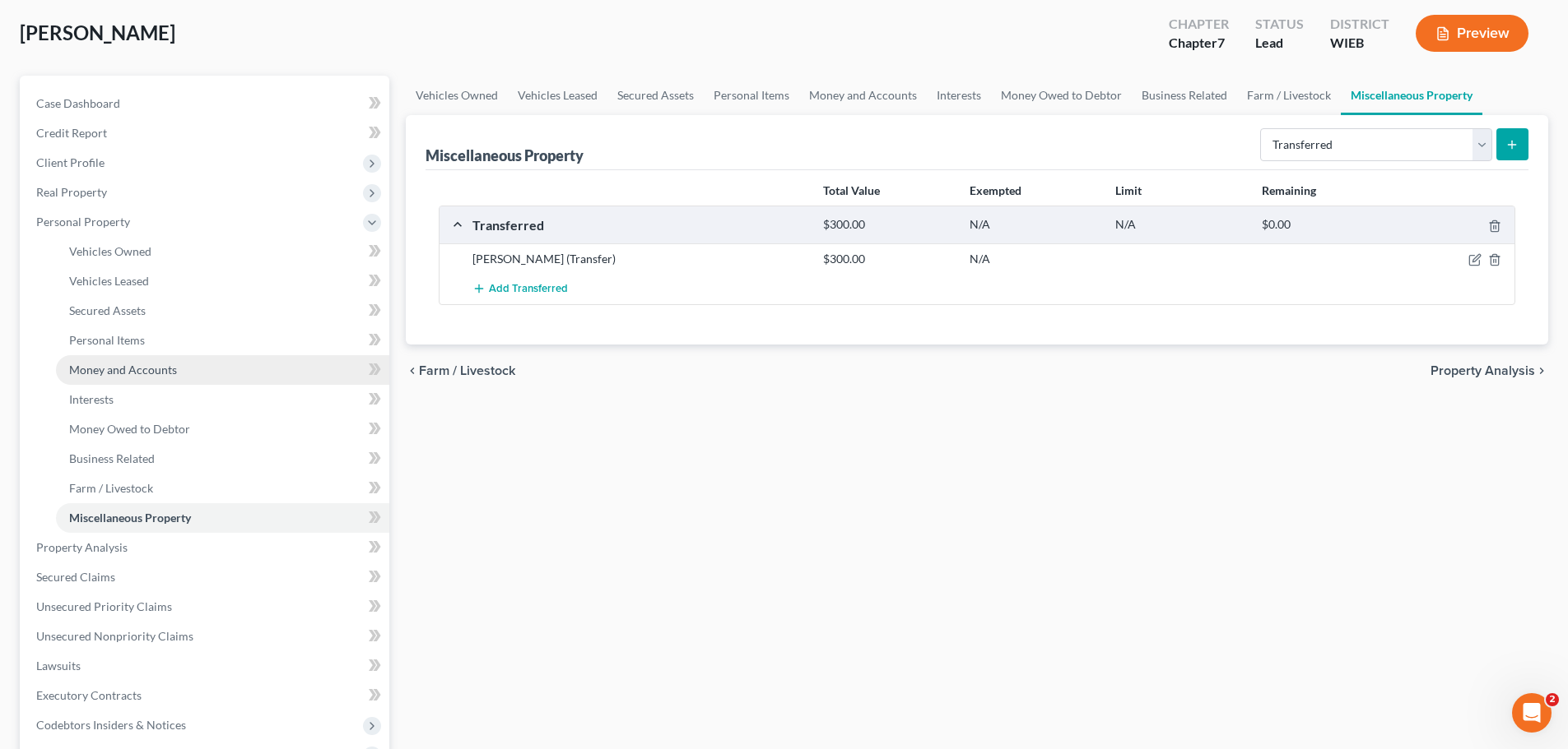
click at [116, 364] on span "Money and Accounts" at bounding box center [123, 369] width 108 height 14
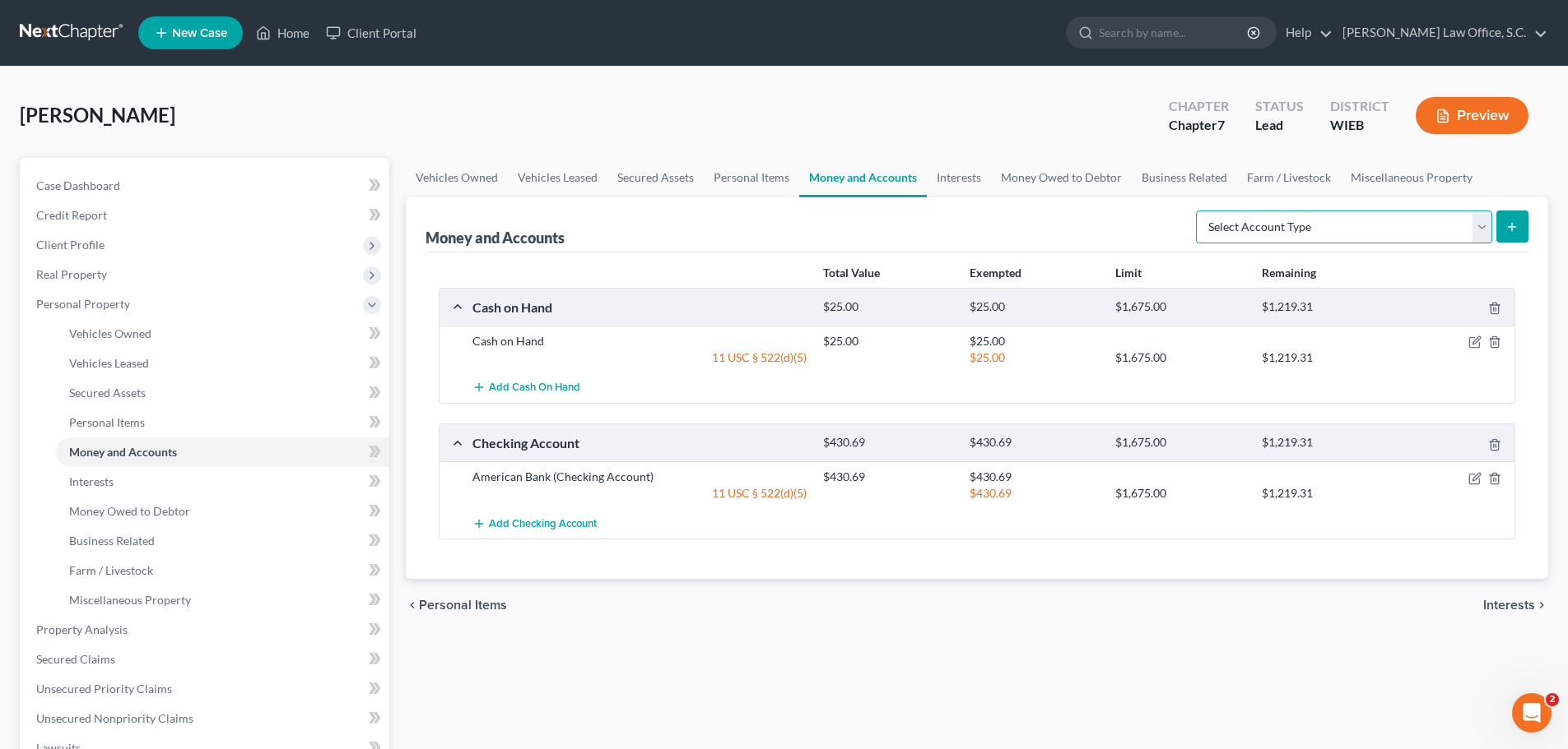
click at [1480, 226] on select "Select Account Type Brokerage Cash on Hand Certificates of Deposit Checking Acc…" at bounding box center [1344, 226] width 296 height 33
select select "other"
click at [1199, 210] on select "Select Account Type Brokerage Cash on Hand Certificates of Deposit Checking Acc…" at bounding box center [1344, 226] width 296 height 33
click at [1517, 220] on icon "submit" at bounding box center [1512, 227] width 13 height 13
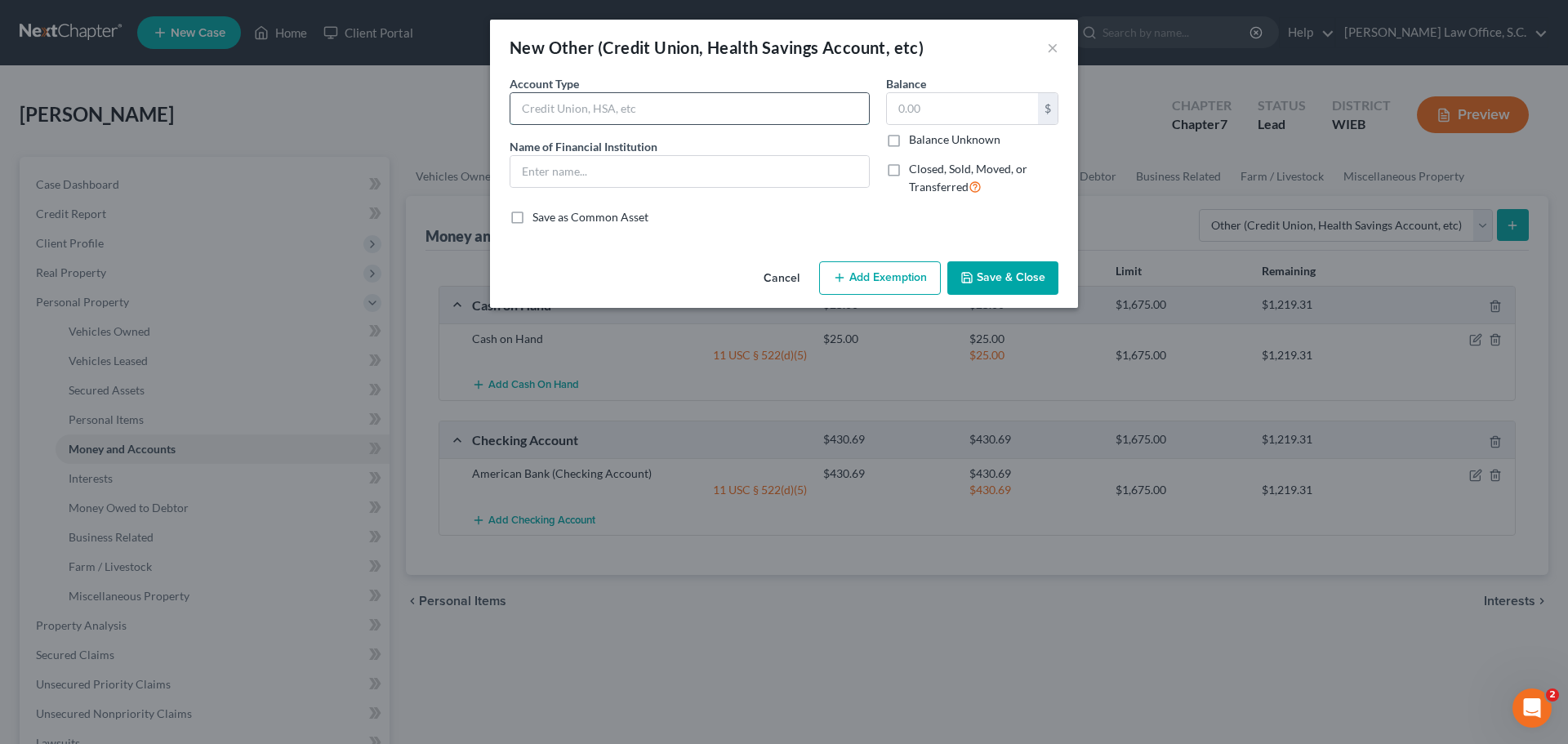
click at [609, 114] on input "text" at bounding box center [690, 108] width 359 height 31
type input "Retiree Healthcare Account"
type input "Harley-Davidson"
click at [911, 111] on input "text" at bounding box center [962, 108] width 151 height 31
type input "30,124.85"
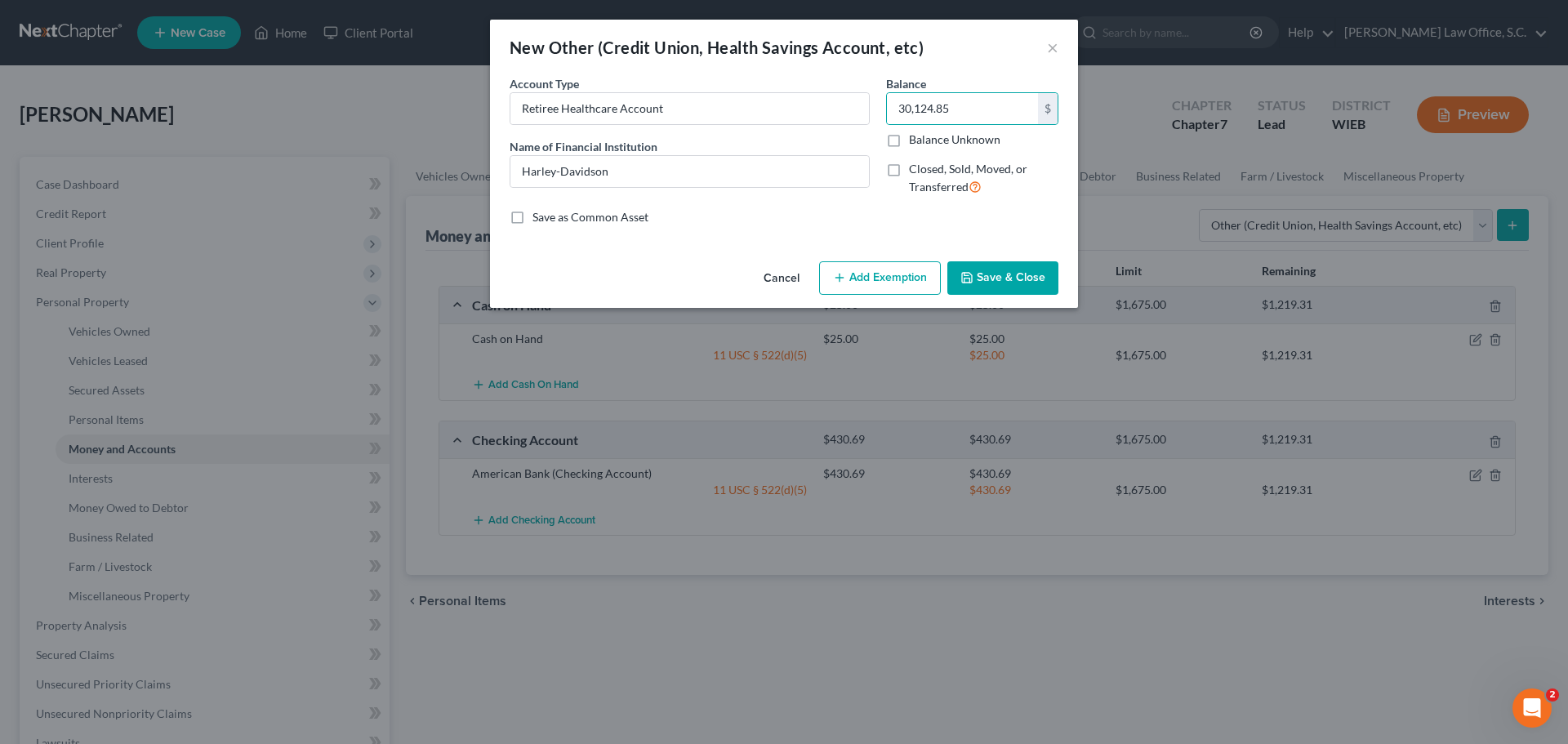
click at [905, 269] on button "Add Exemption" at bounding box center [880, 278] width 122 height 34
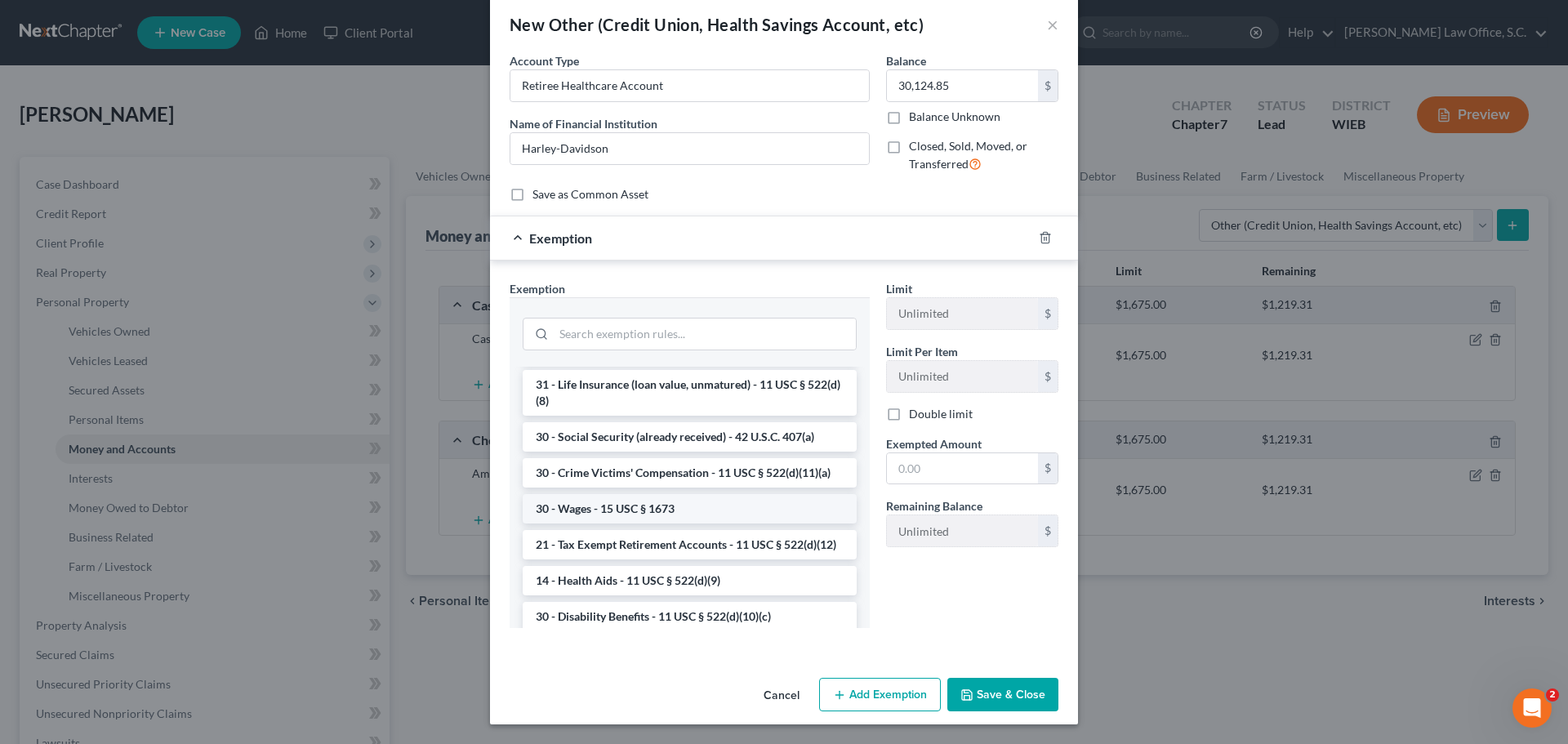
scroll to position [741, 0]
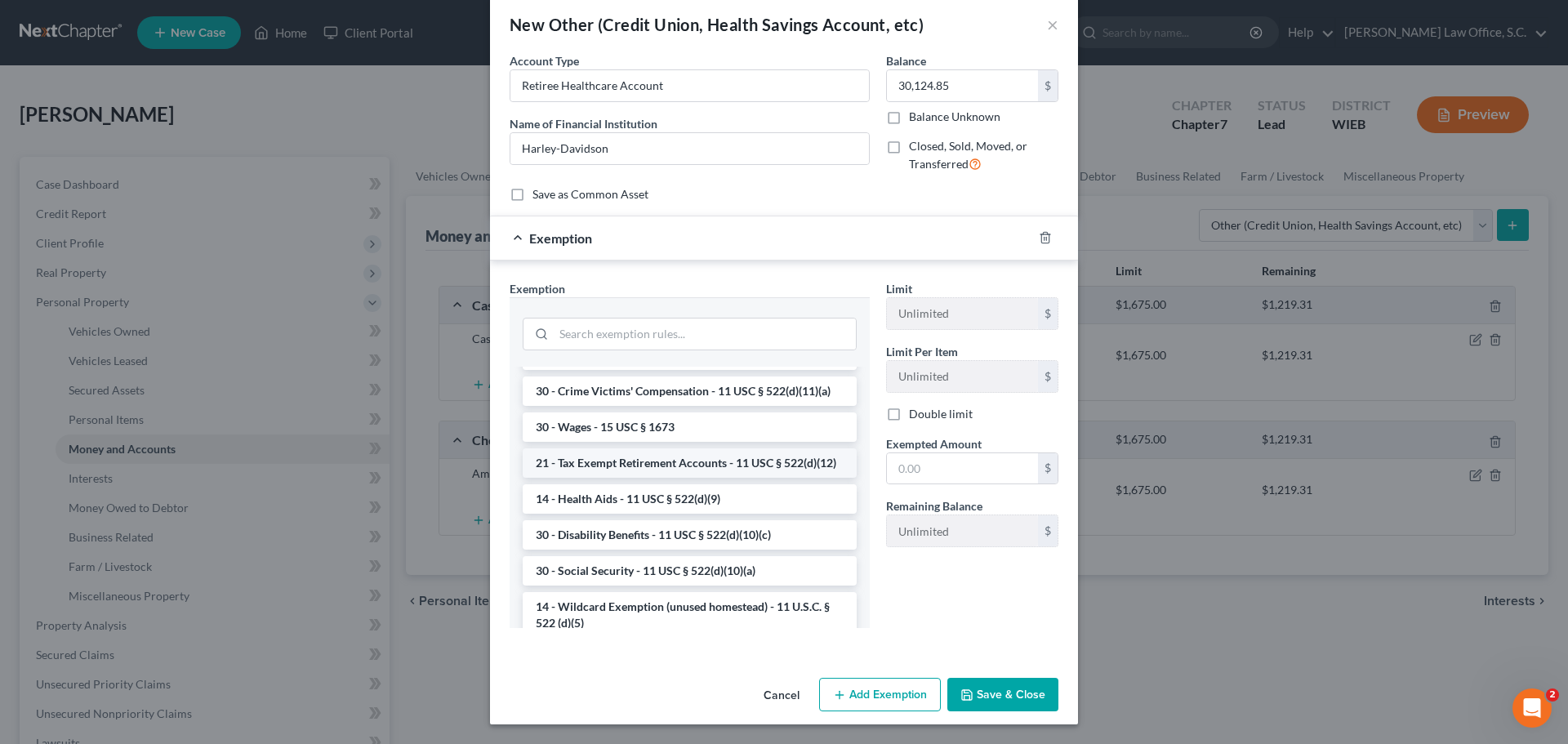
click at [645, 478] on li "21 - Tax Exempt Retirement Accounts - 11 USC § 522(d)(12)" at bounding box center [690, 462] width 334 height 29
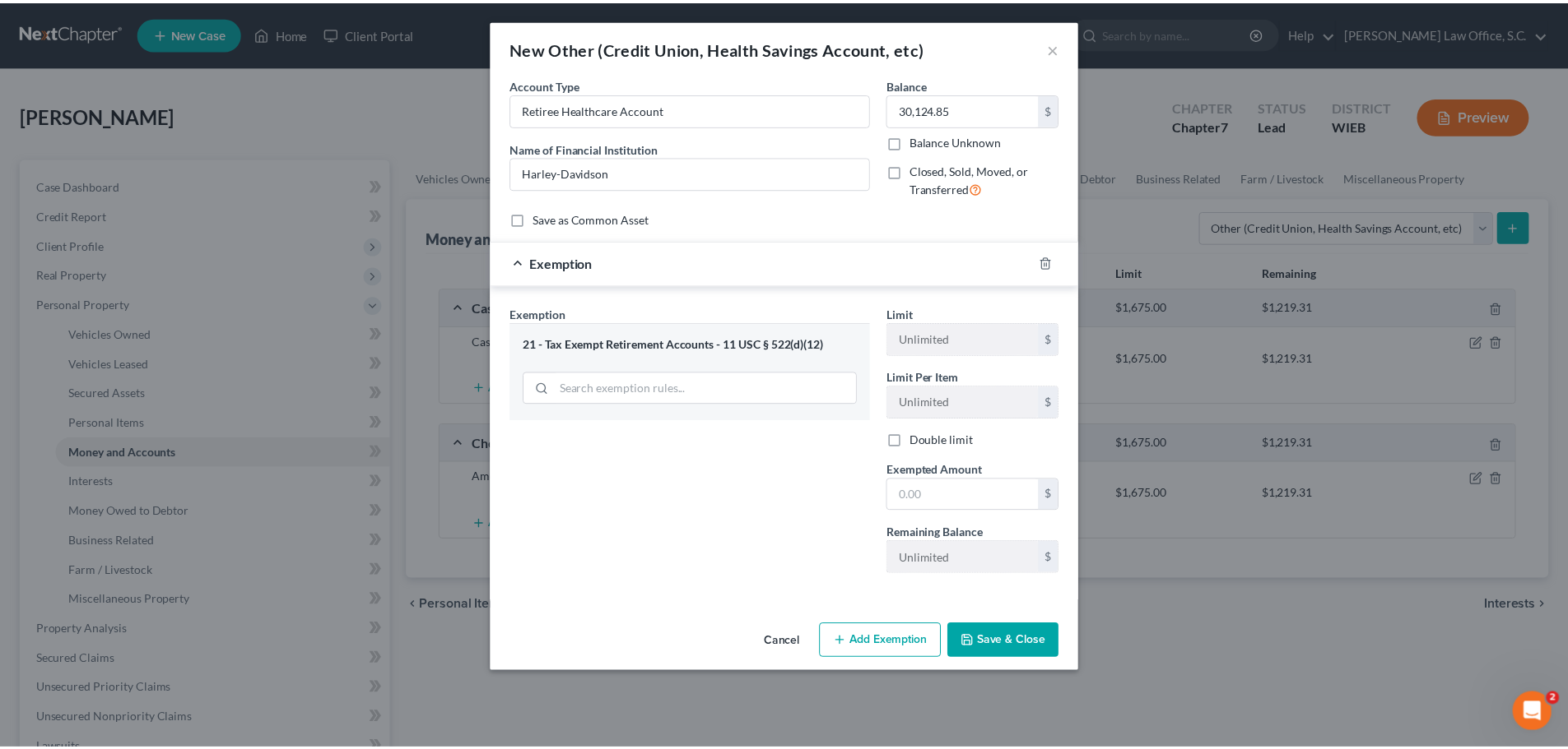
scroll to position [0, 0]
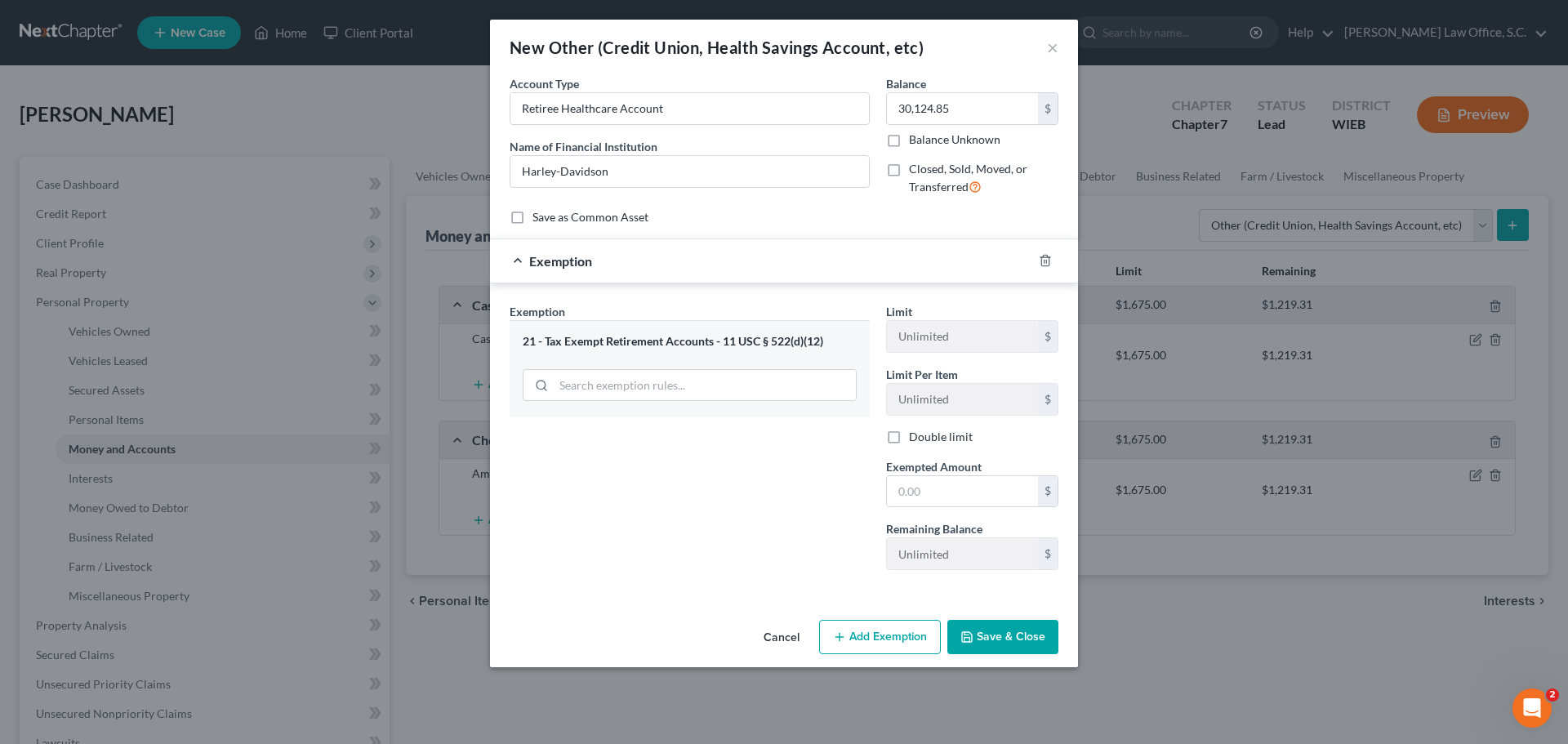
click at [1002, 632] on button "Save & Close" at bounding box center [1003, 637] width 111 height 34
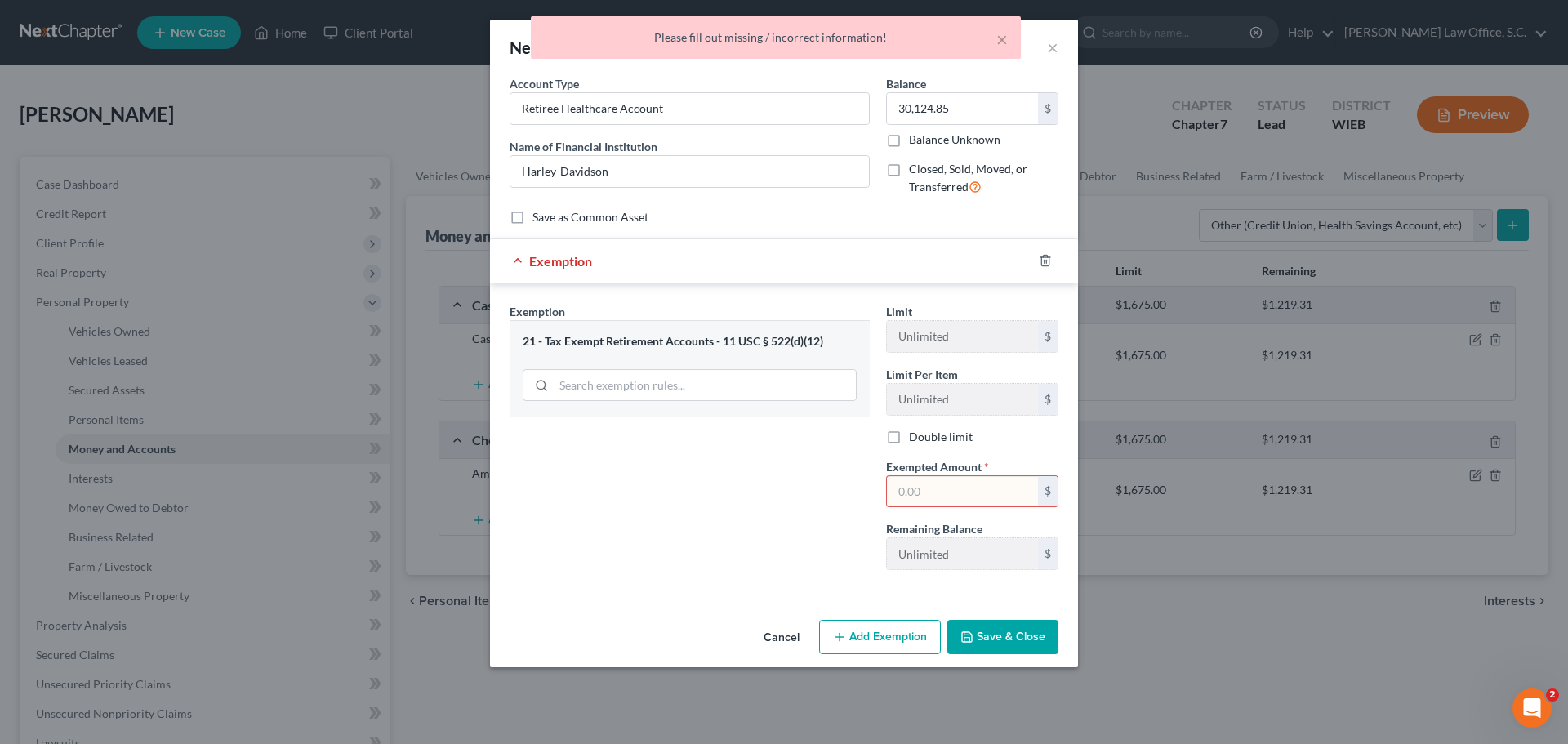
click at [977, 497] on input "text" at bounding box center [962, 492] width 151 height 31
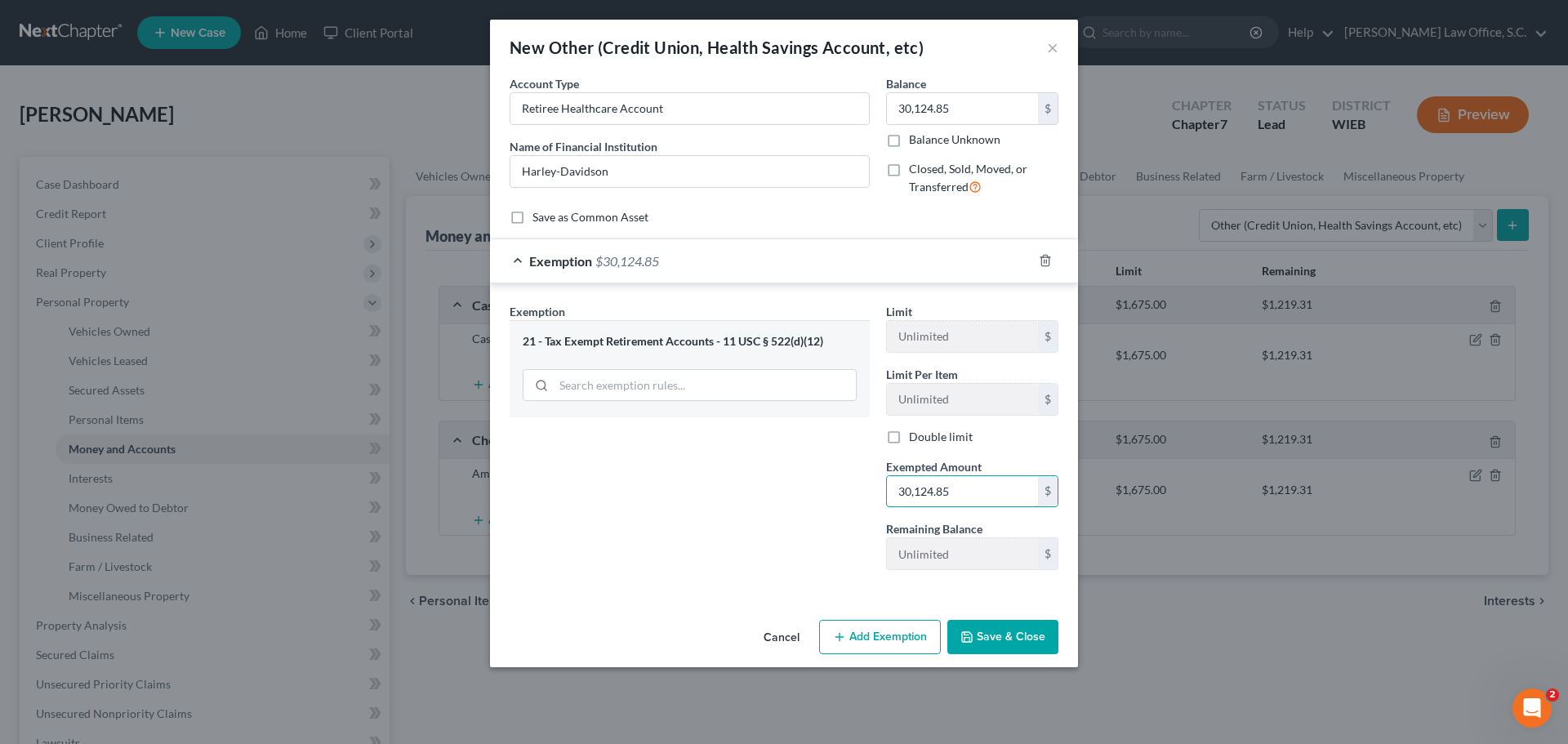
type input "30,124.85"
click at [1005, 634] on button "Save & Close" at bounding box center [1003, 637] width 111 height 34
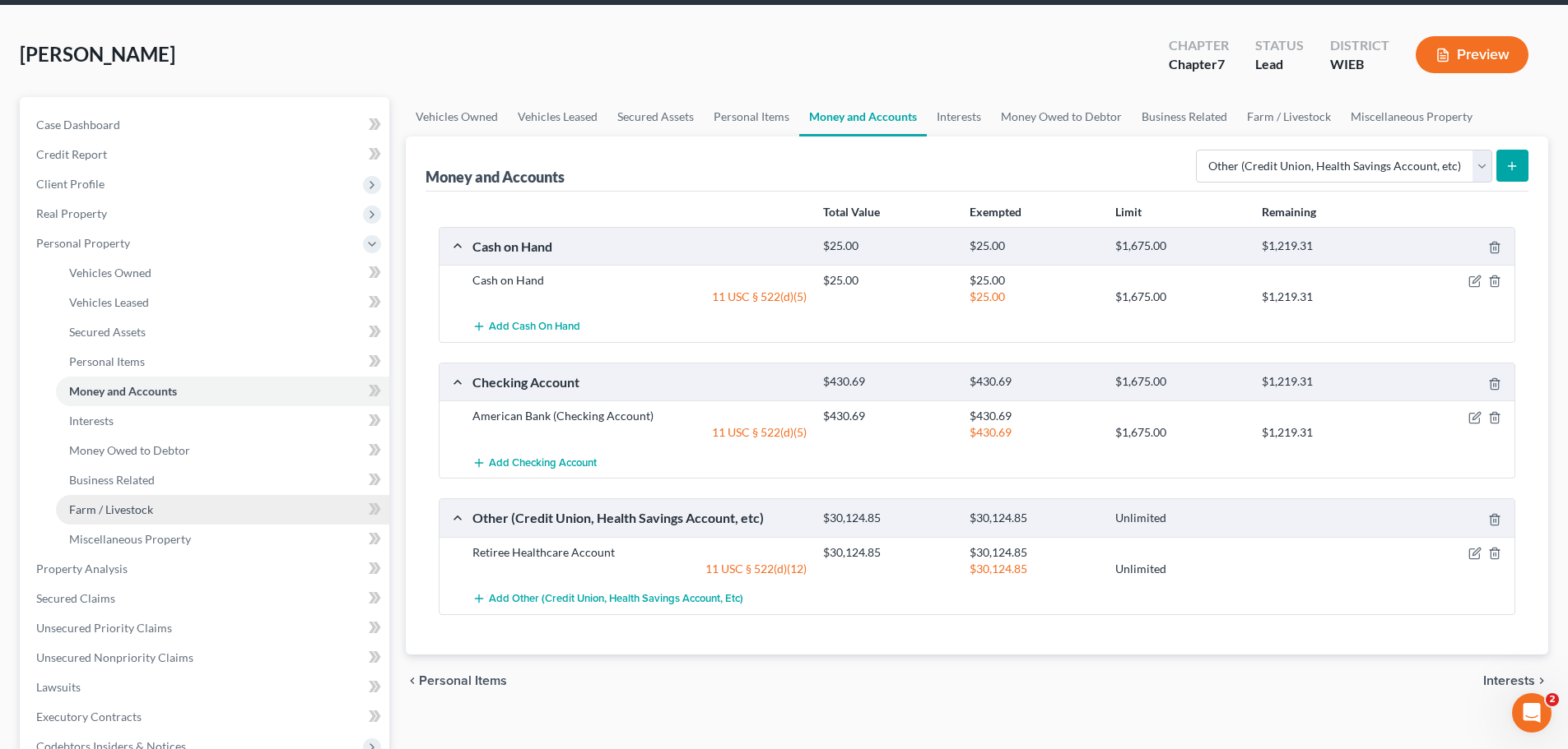
scroll to position [82, 0]
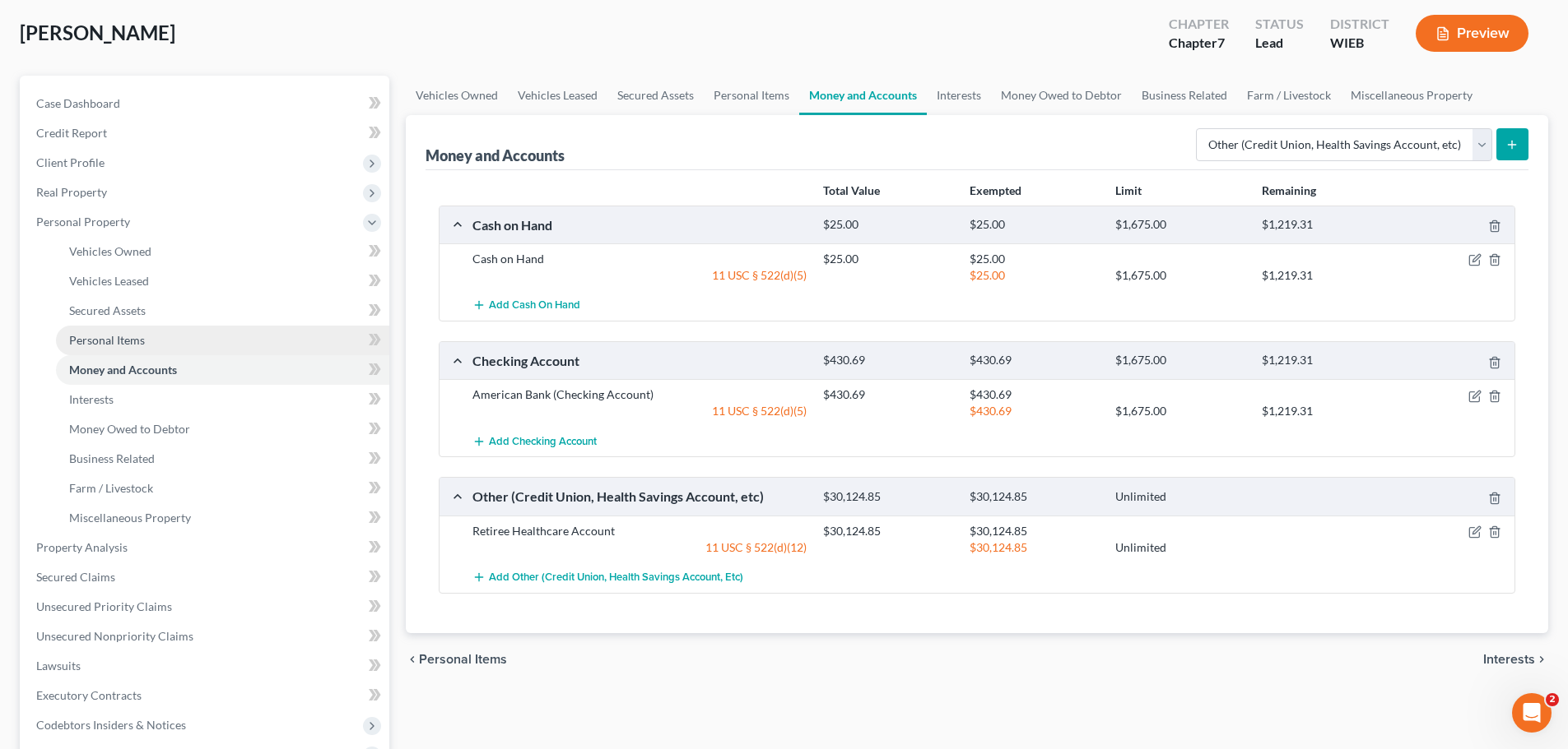
click at [124, 333] on span "Personal Items" at bounding box center [107, 340] width 76 height 14
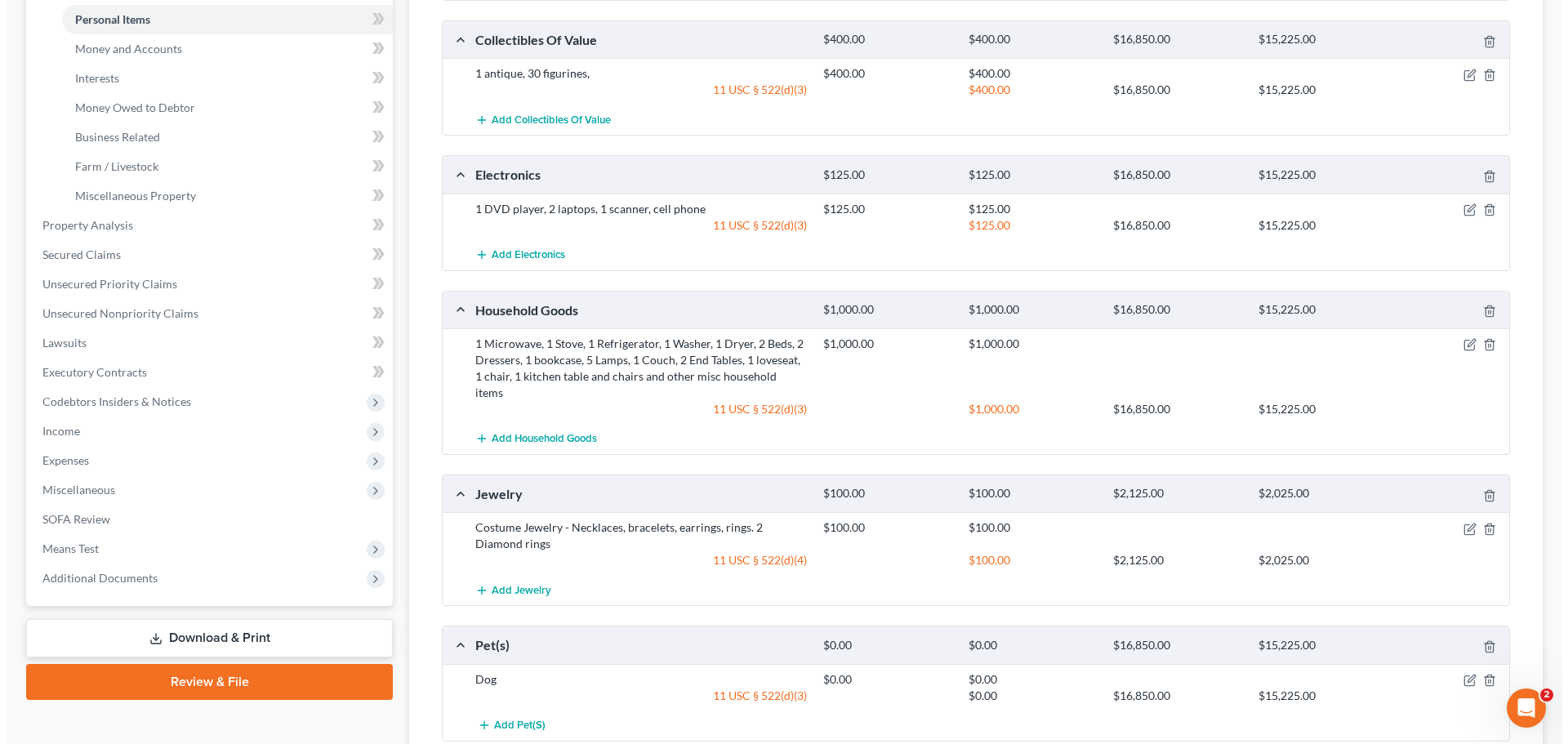
scroll to position [409, 0]
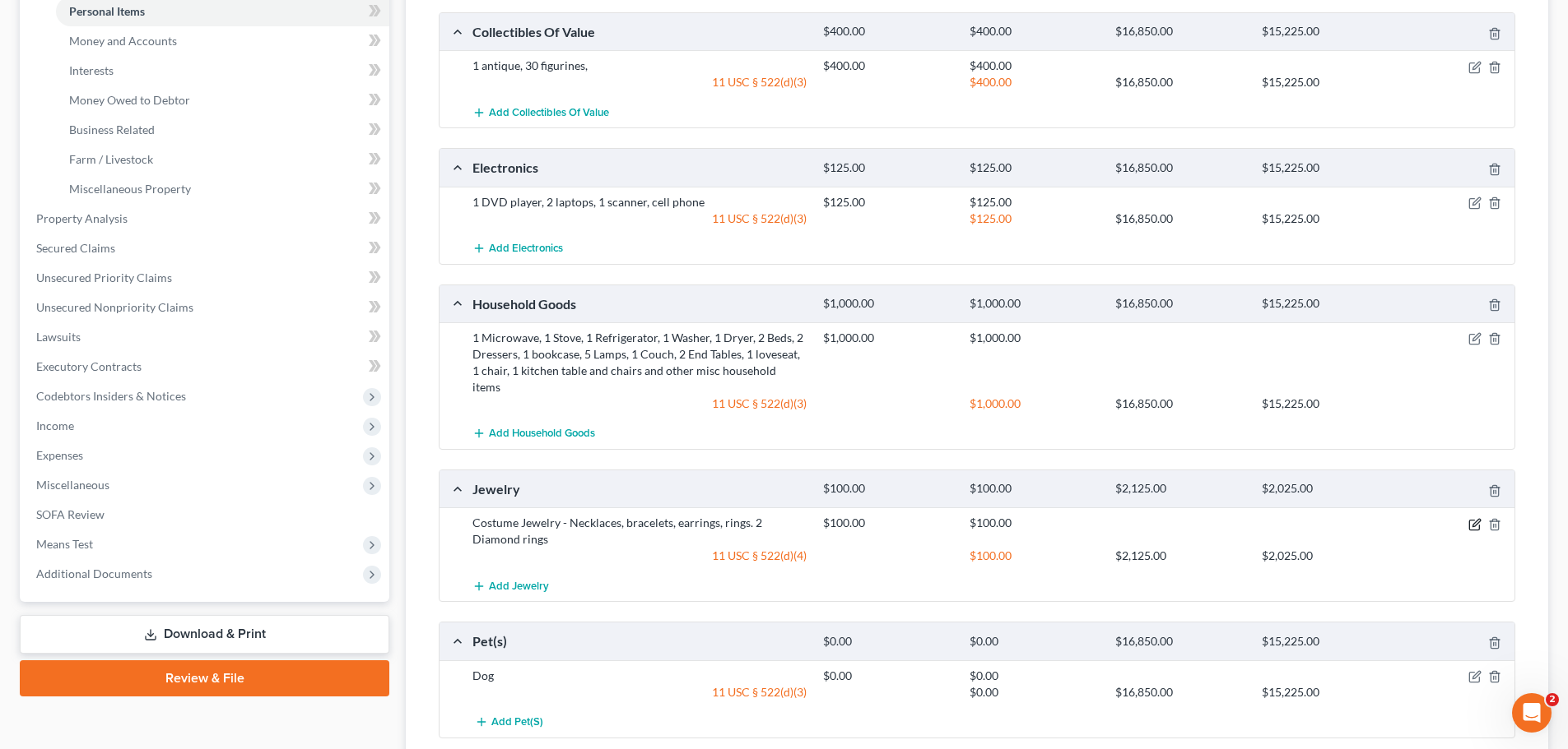
click at [1475, 518] on icon "button" at bounding box center [1475, 525] width 13 height 13
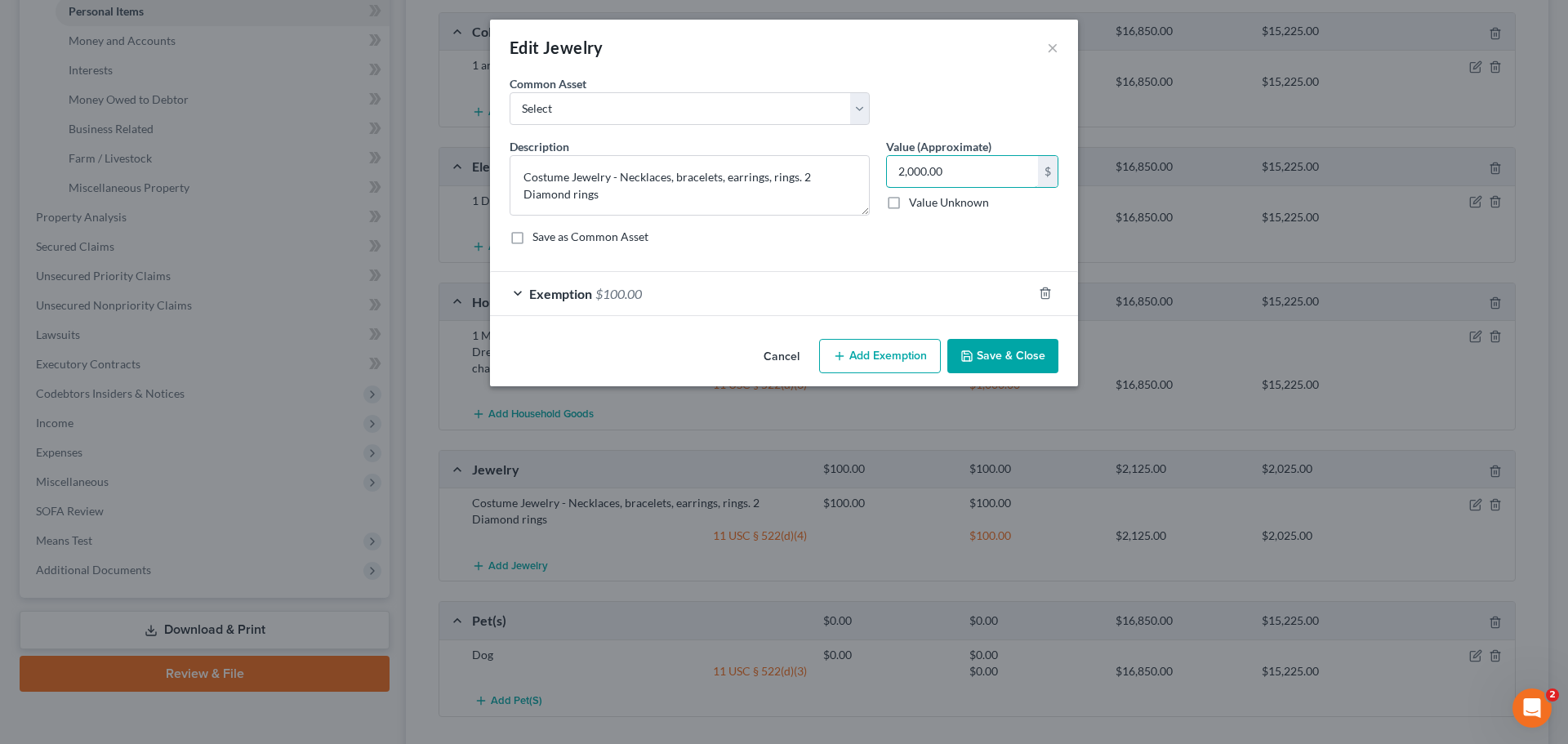
type input "2,000.00"
click at [912, 355] on button "Add Exemption" at bounding box center [880, 356] width 122 height 34
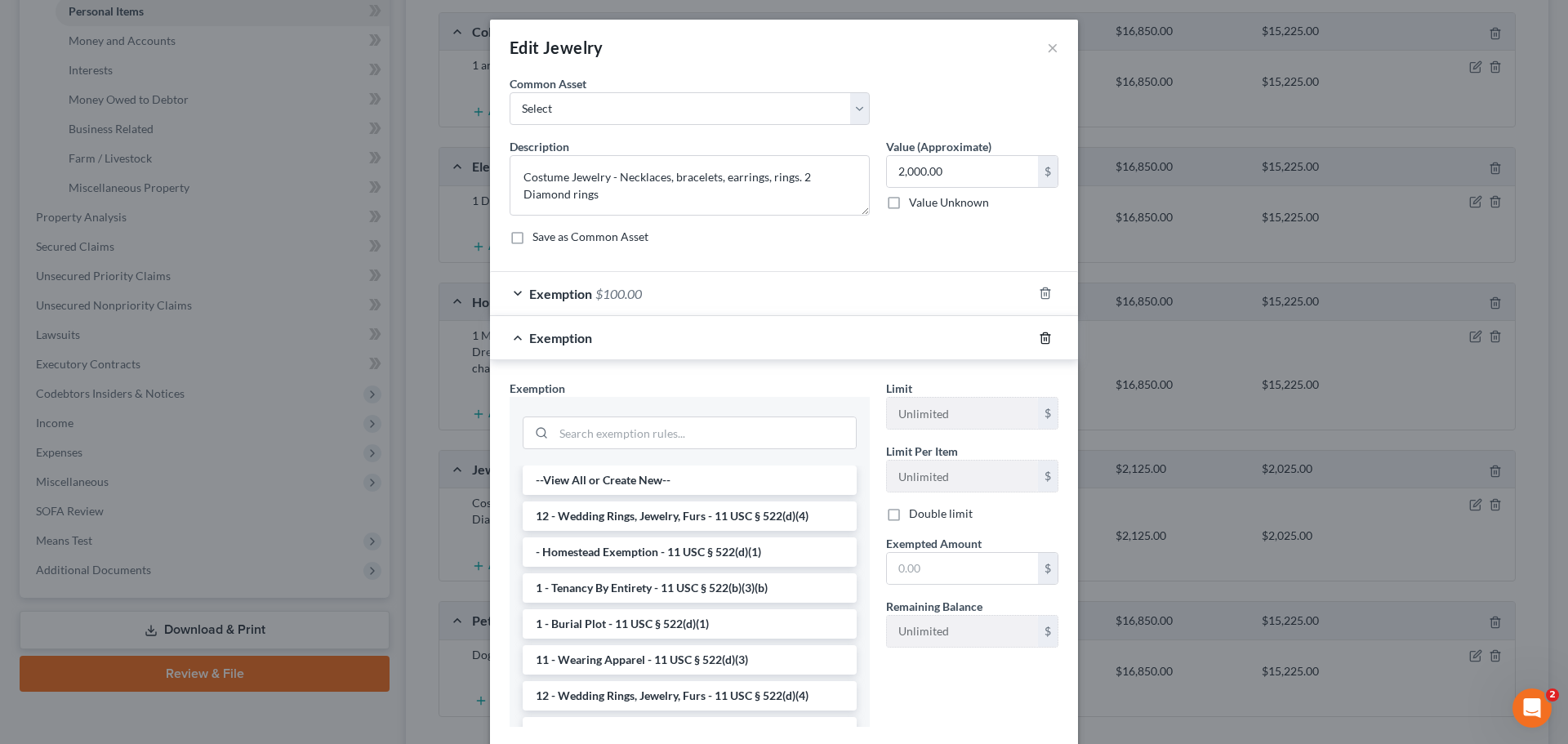
click at [1039, 338] on icon "button" at bounding box center [1046, 339] width 13 height 13
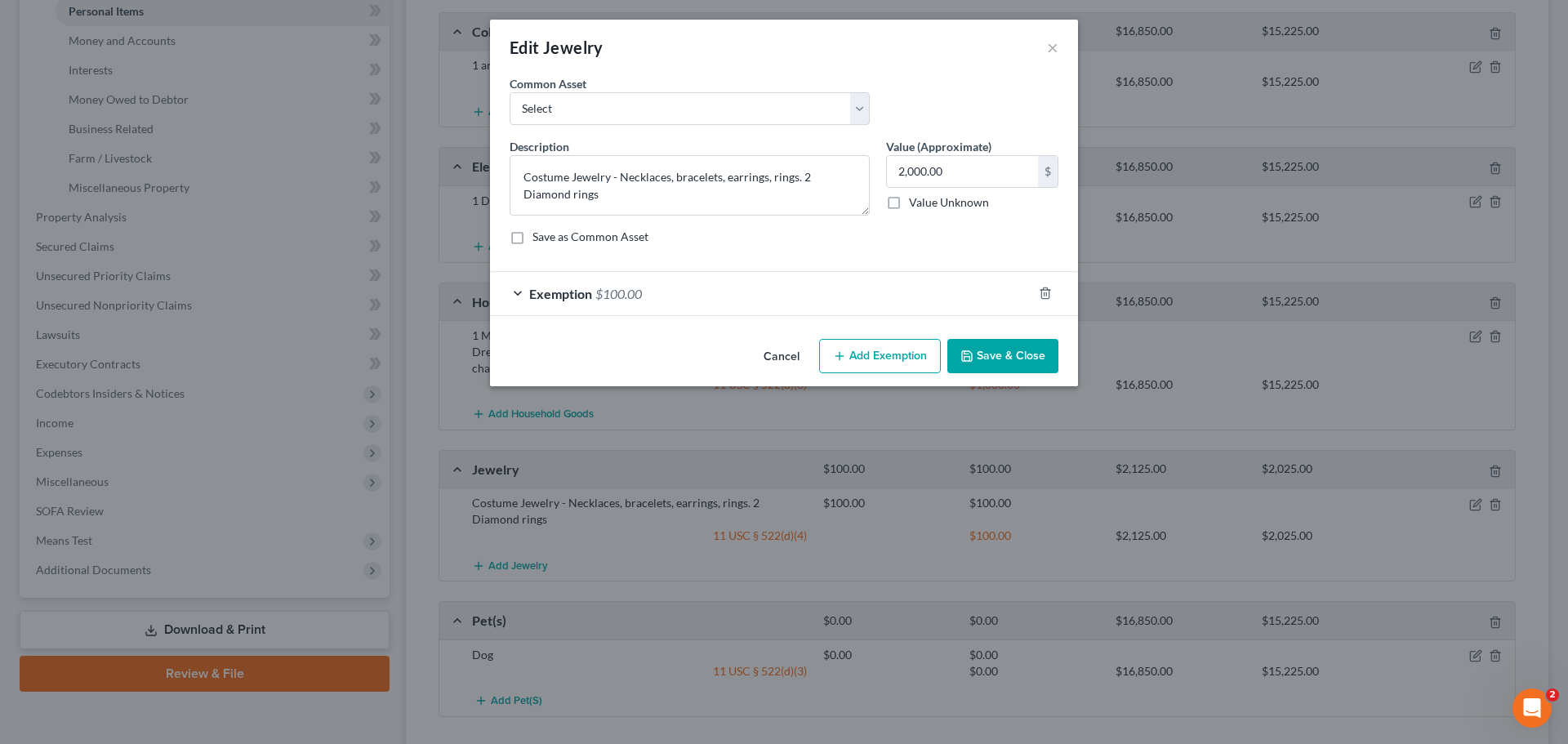
click at [584, 290] on span "Exemption" at bounding box center [560, 293] width 63 height 16
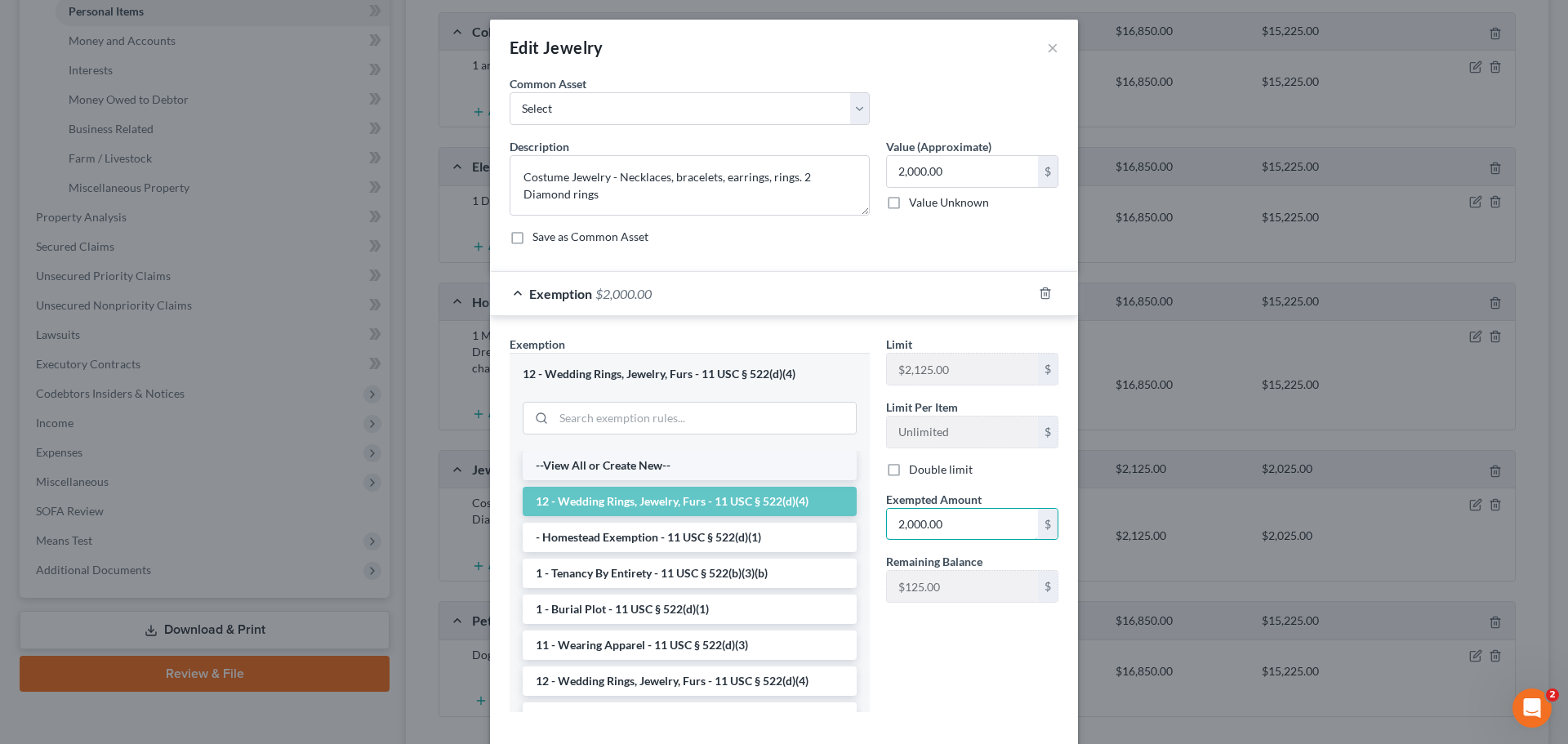
type input "2,000.00"
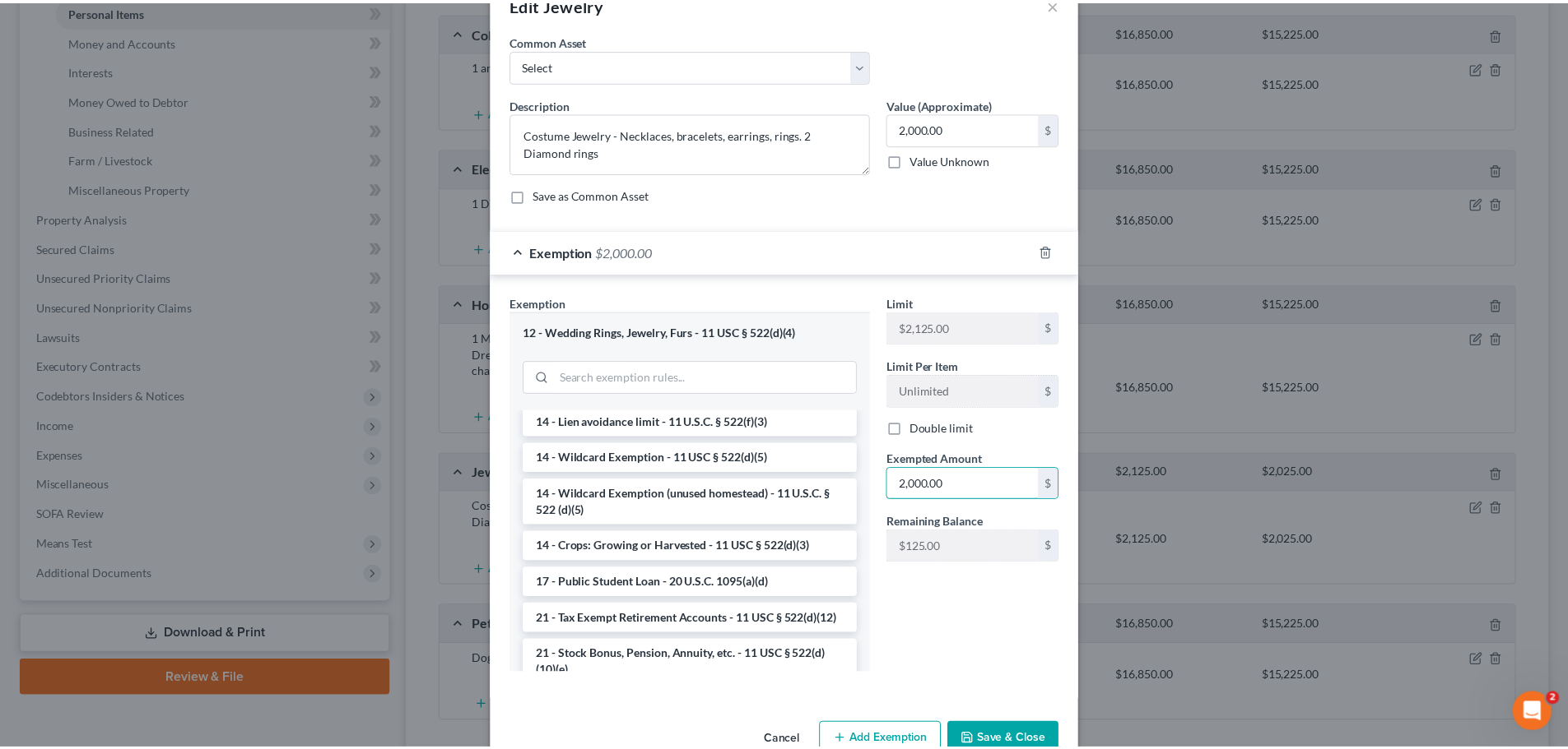
scroll to position [85, 0]
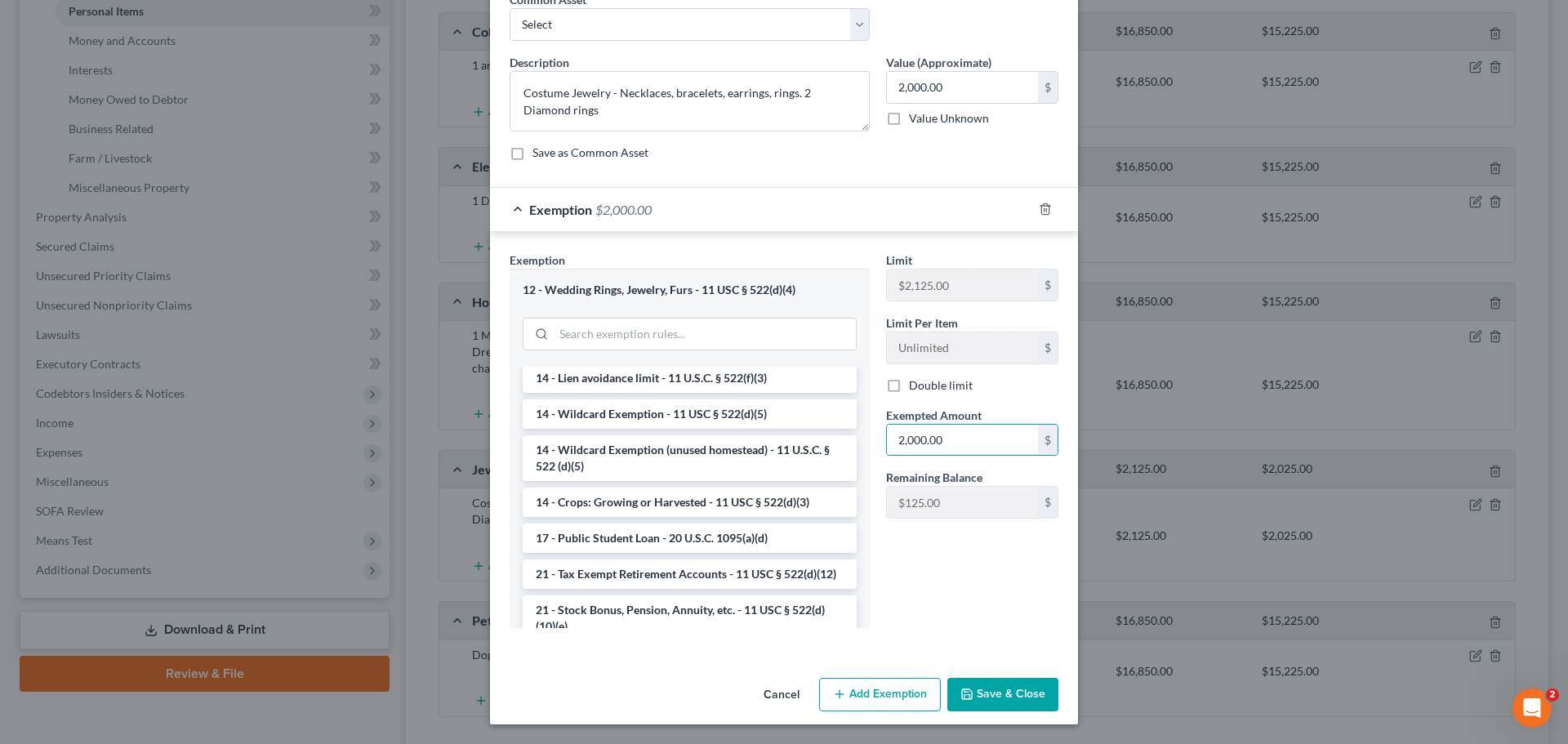
click at [995, 696] on button "Save & Close" at bounding box center [1003, 695] width 111 height 34
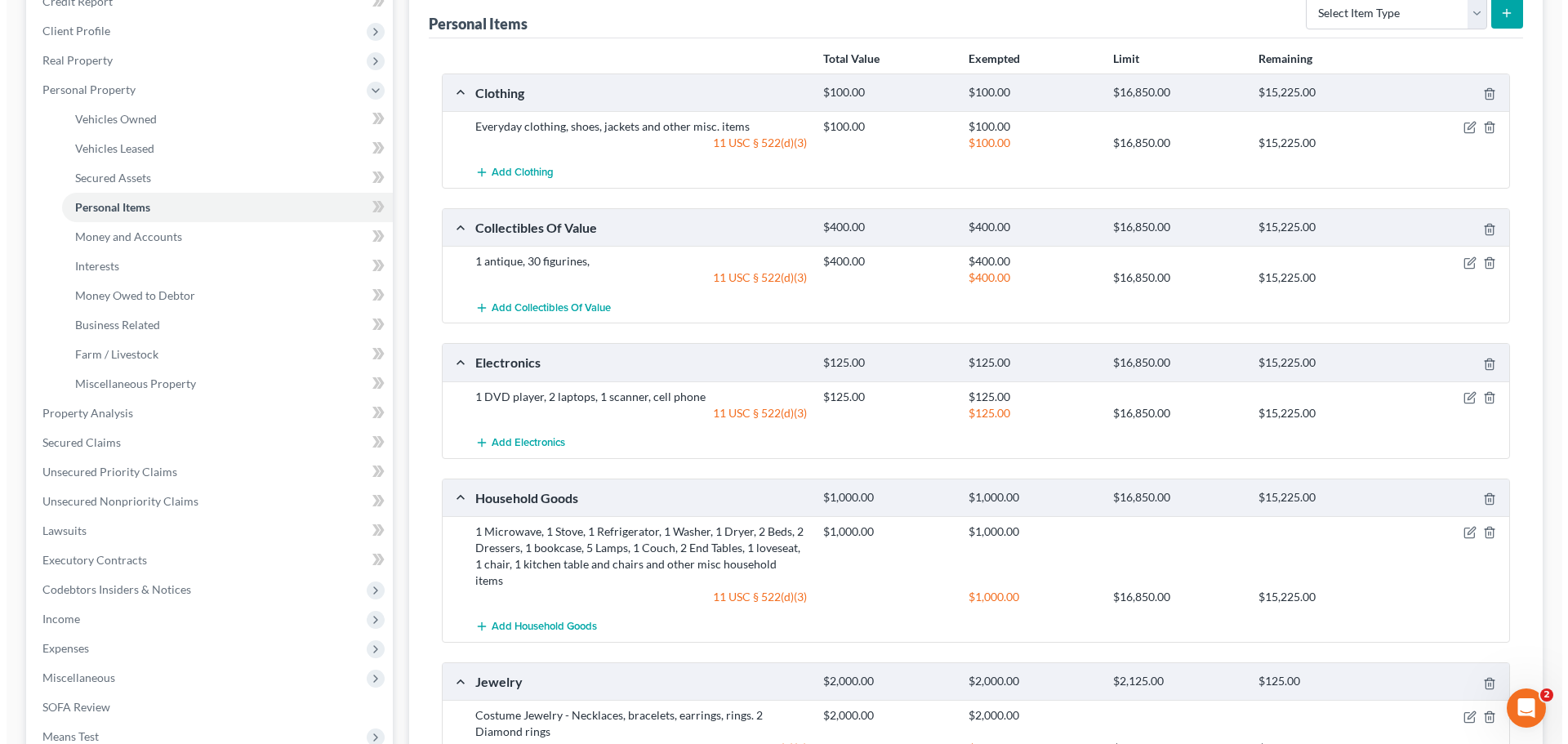
scroll to position [0, 0]
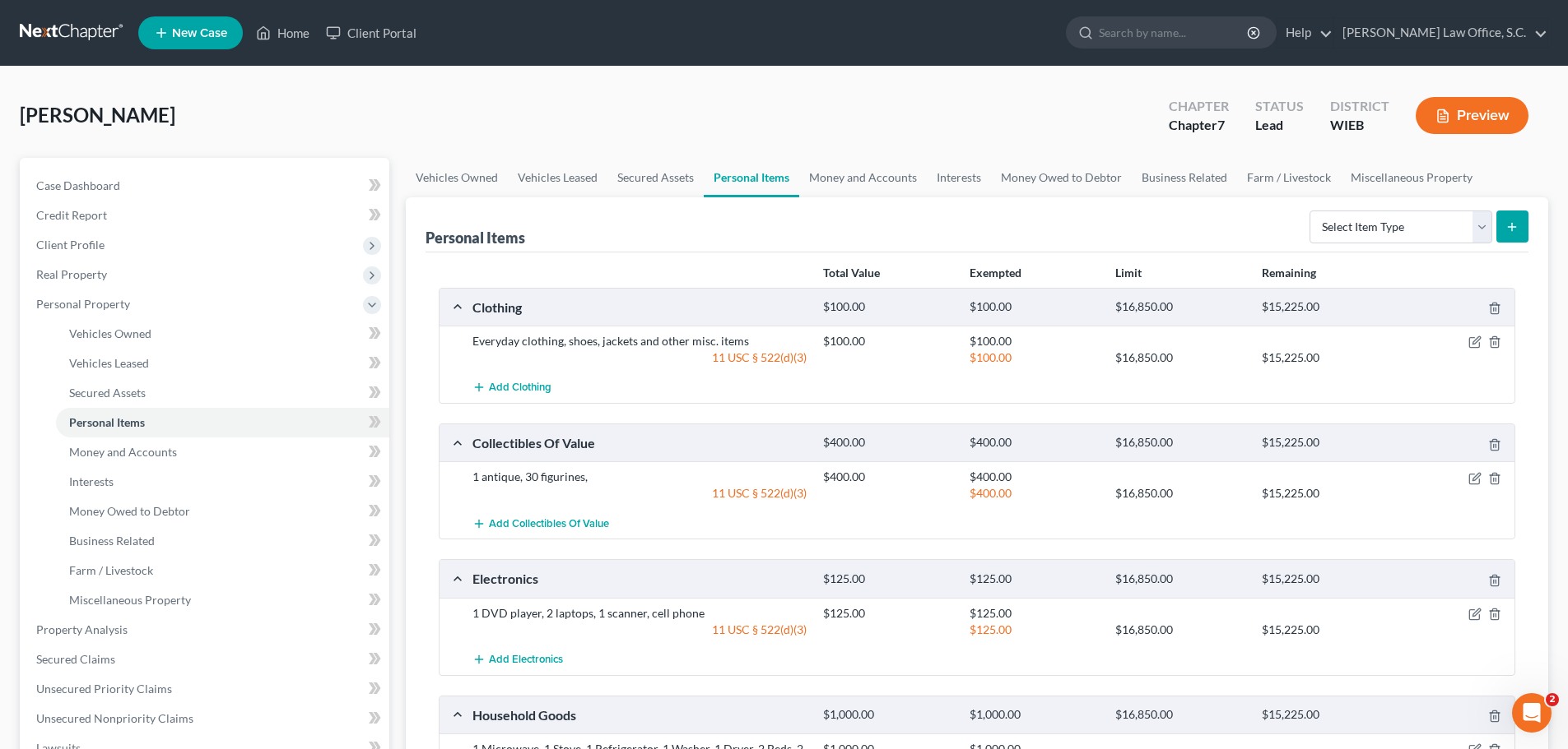
click at [1435, 116] on icon "button" at bounding box center [1443, 116] width 15 height 15
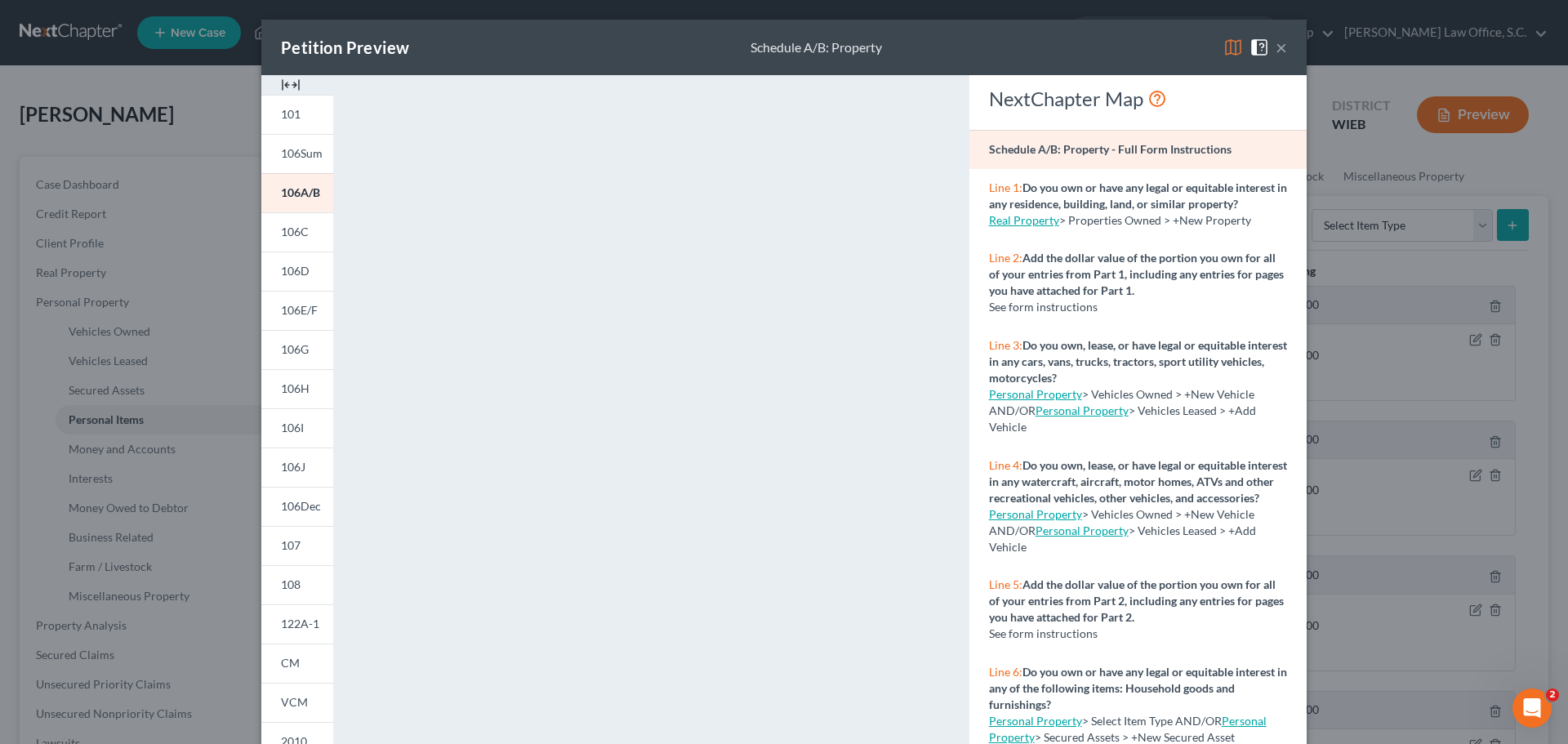
drag, startPoint x: 1274, startPoint y: 48, endPoint x: 883, endPoint y: 161, distance: 407.0
click at [1275, 48] on button "×" at bounding box center [1281, 47] width 12 height 19
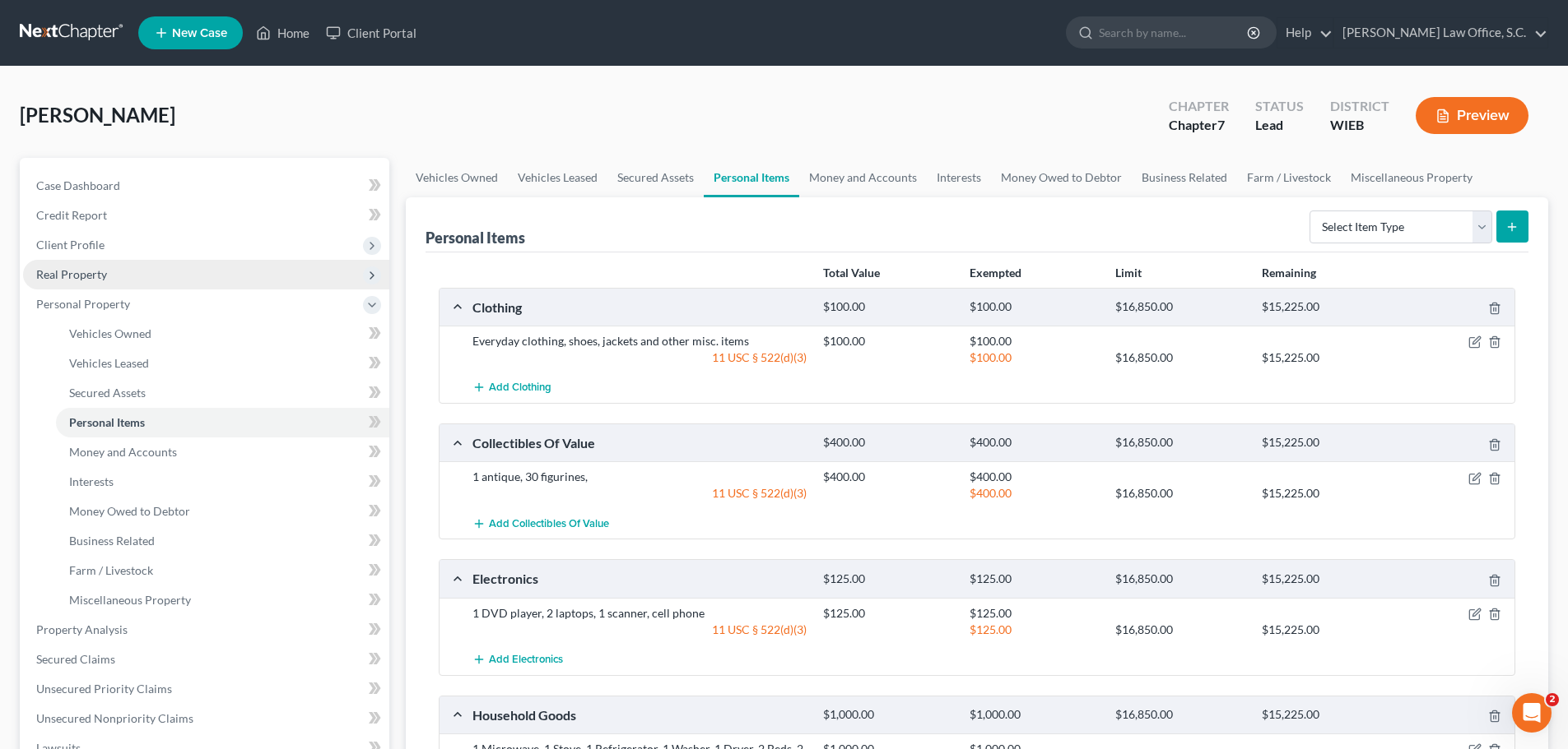
click at [88, 274] on span "Real Property" at bounding box center [72, 274] width 71 height 14
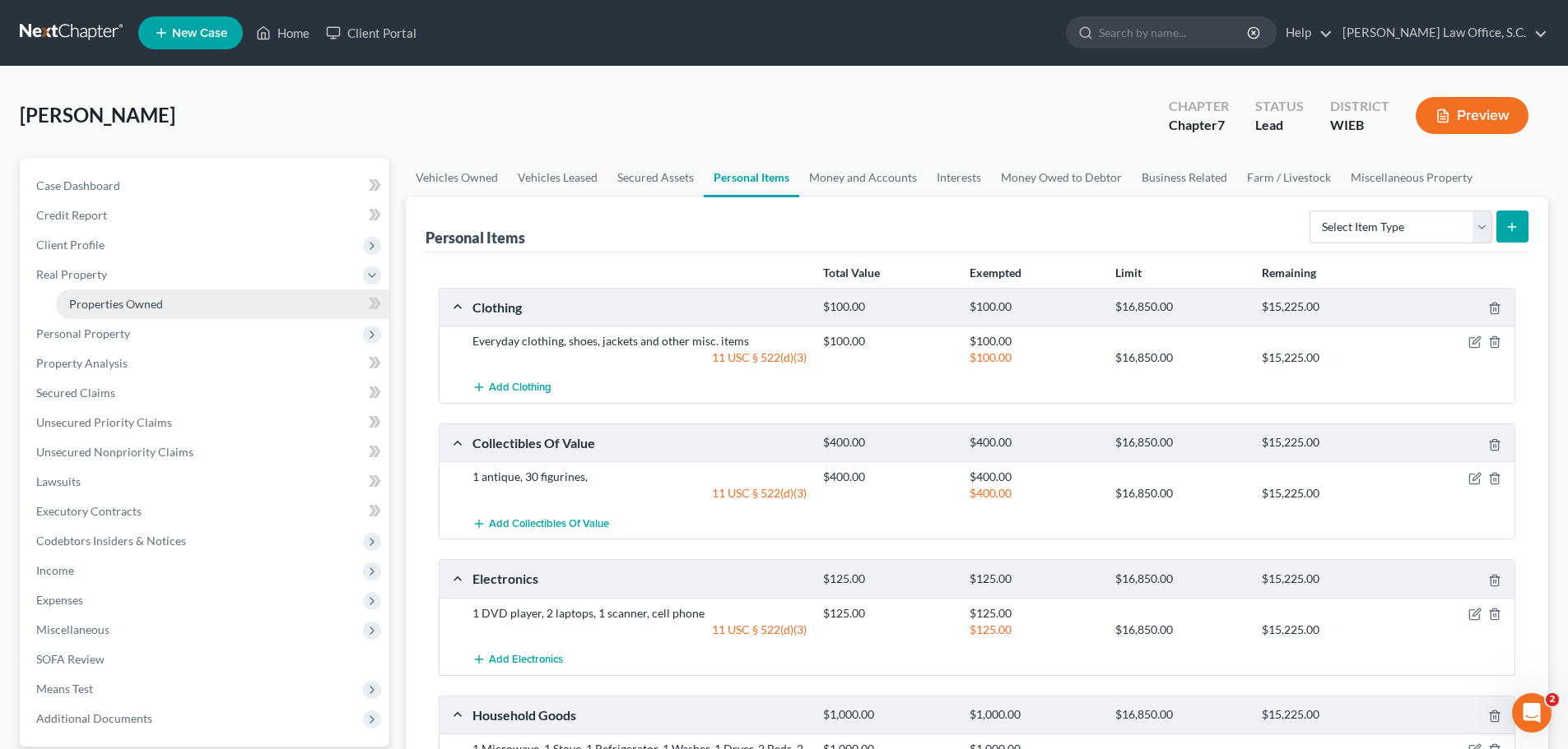
click at [146, 305] on span "Properties Owned" at bounding box center [115, 304] width 93 height 14
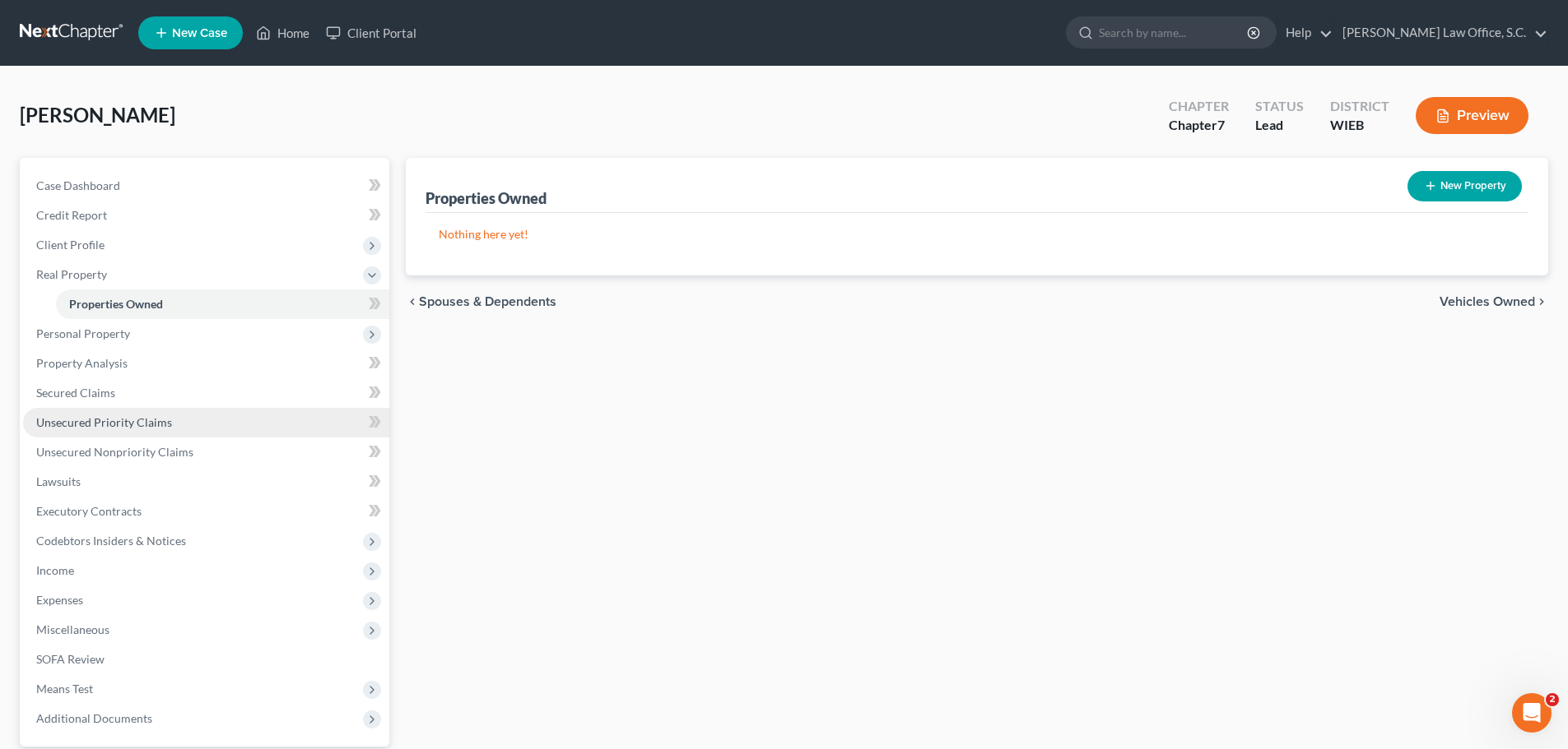
click at [123, 418] on span "Unsecured Priority Claims" at bounding box center [104, 422] width 136 height 14
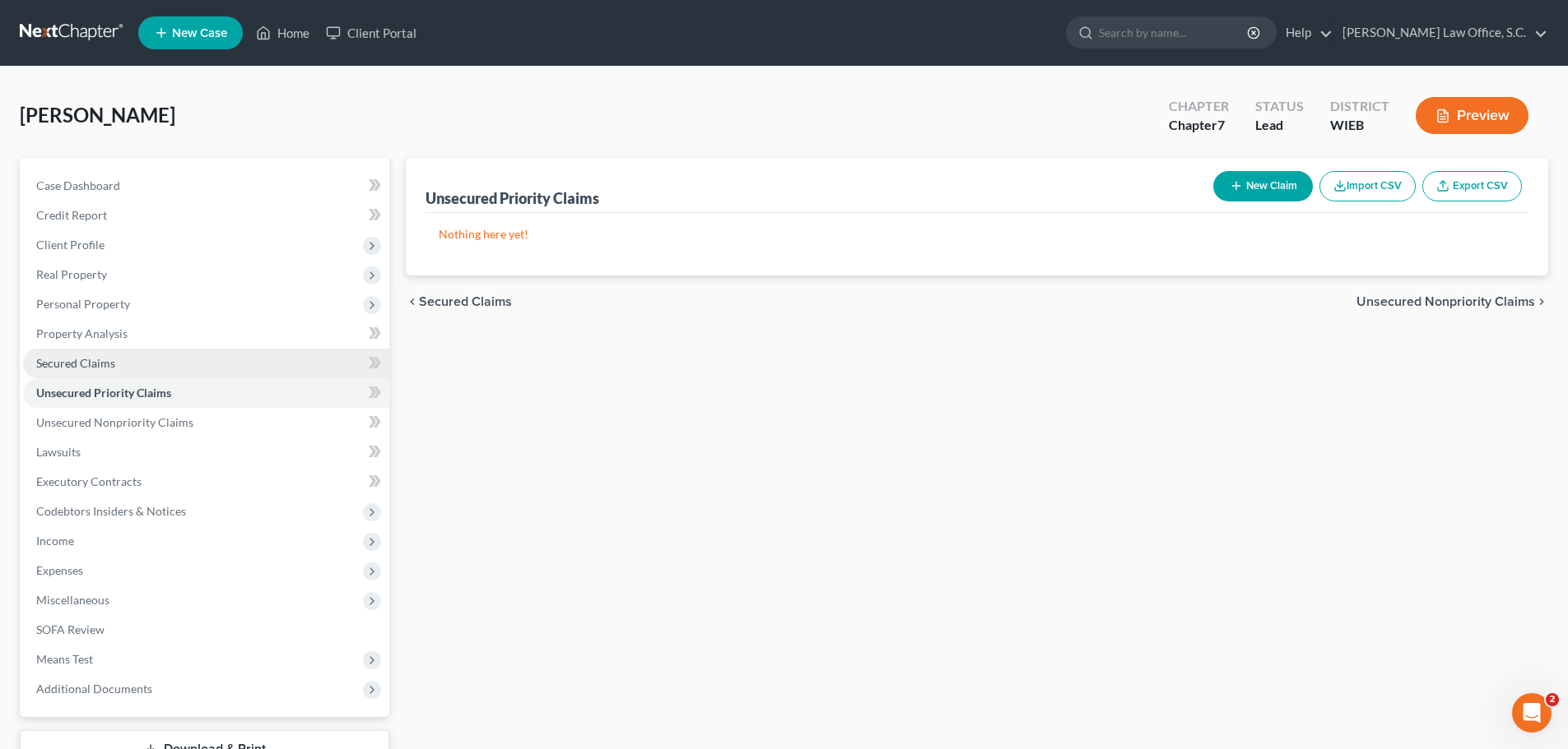
click at [94, 367] on span "Secured Claims" at bounding box center [76, 363] width 79 height 14
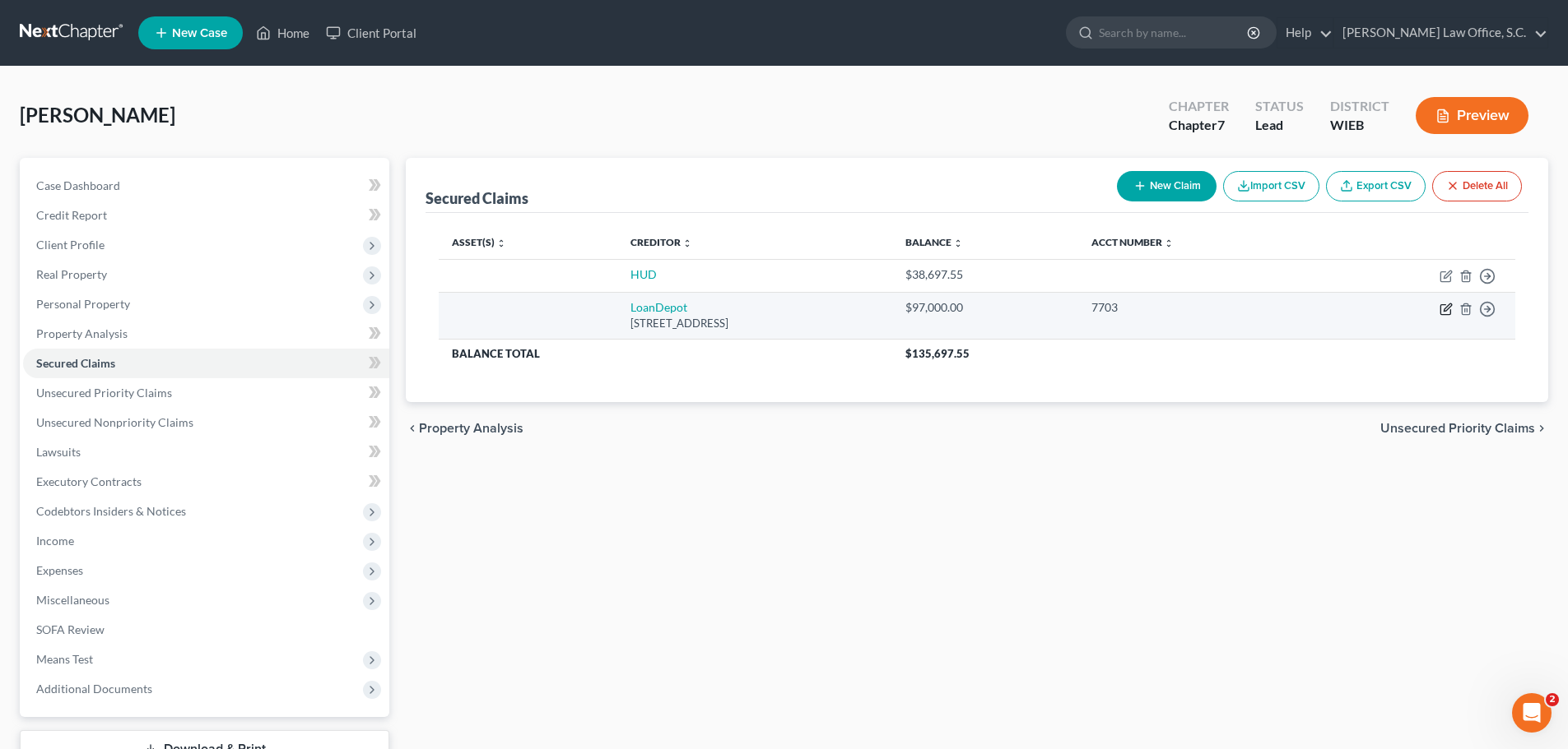
click at [1444, 310] on icon "button" at bounding box center [1446, 310] width 13 height 13
select select "23"
select select "2"
select select "3"
select select "0"
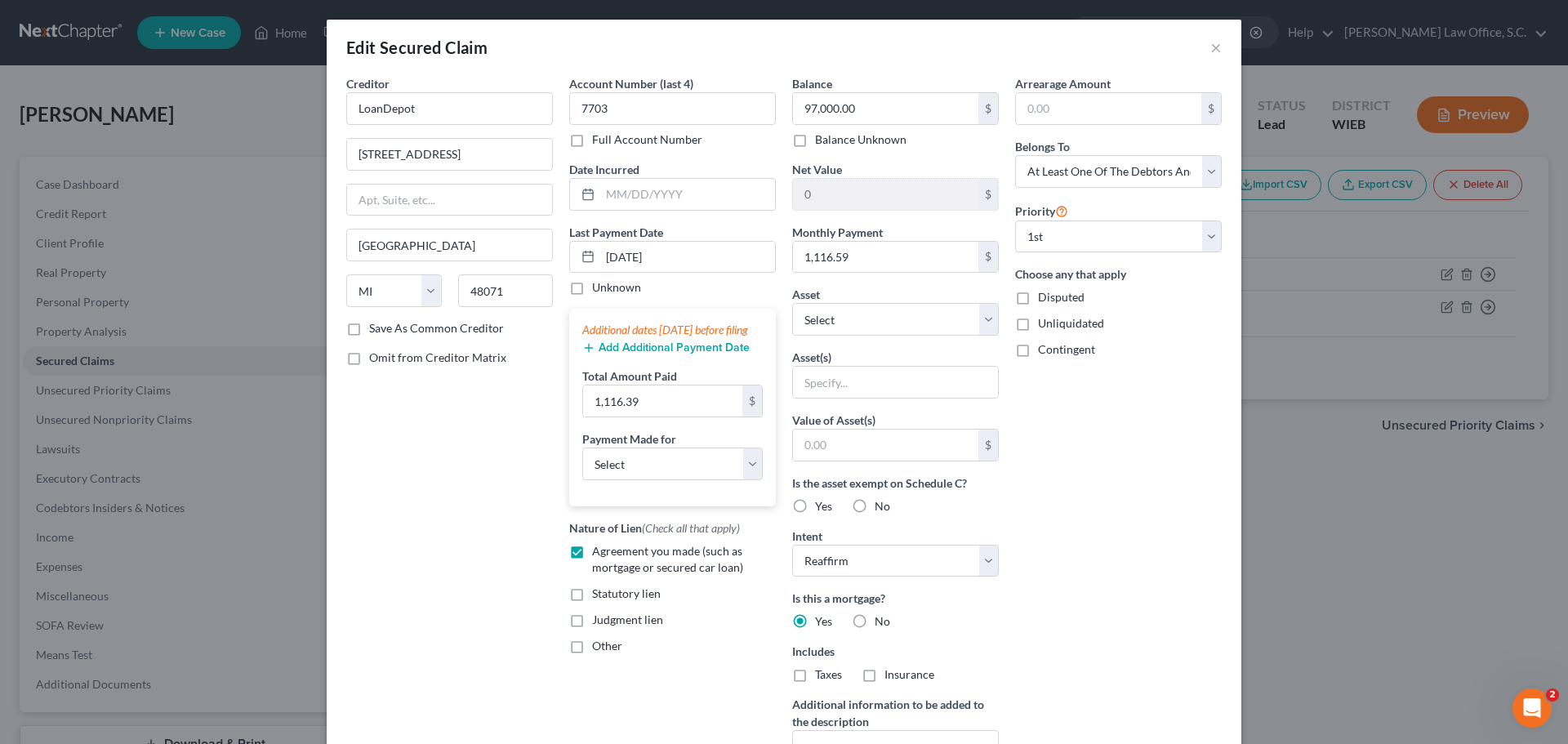
click at [523, 511] on div "Creditor * LoanDepot 999 Tech Row #200 Madison Heights State AL AK AR AZ CA CO …" at bounding box center [450, 440] width 223 height 729
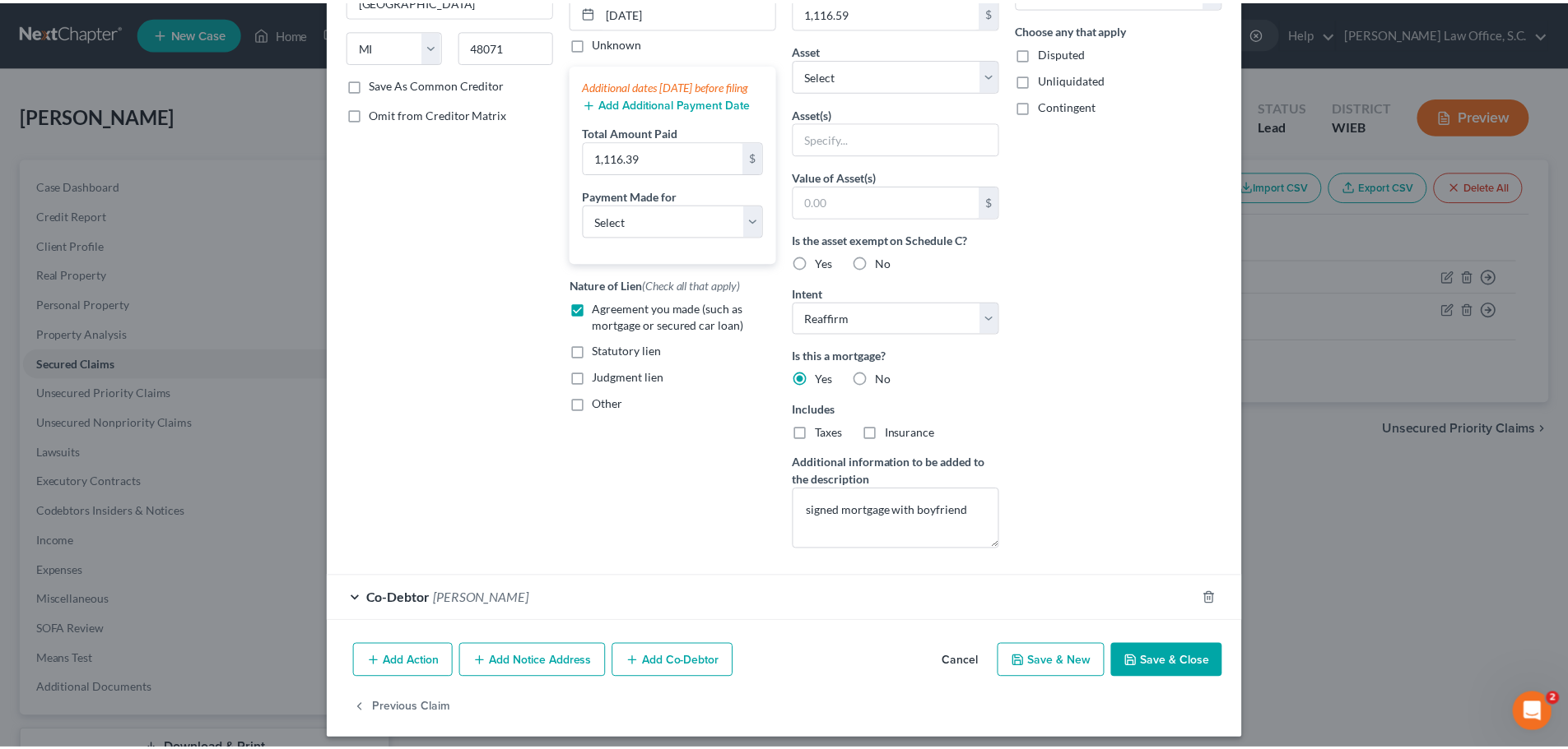
scroll to position [257, 0]
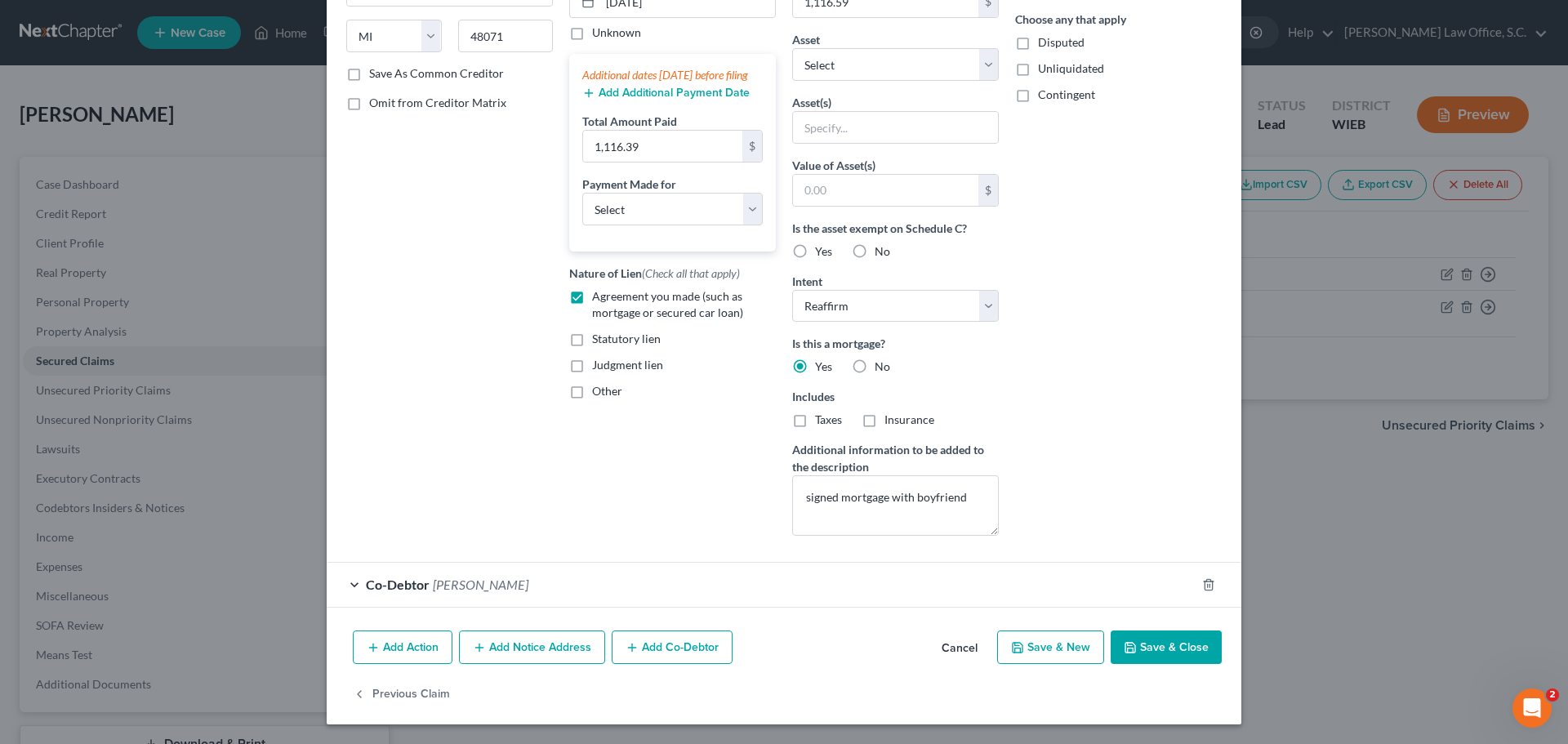
click at [1176, 656] on button "Save & Close" at bounding box center [1166, 647] width 111 height 34
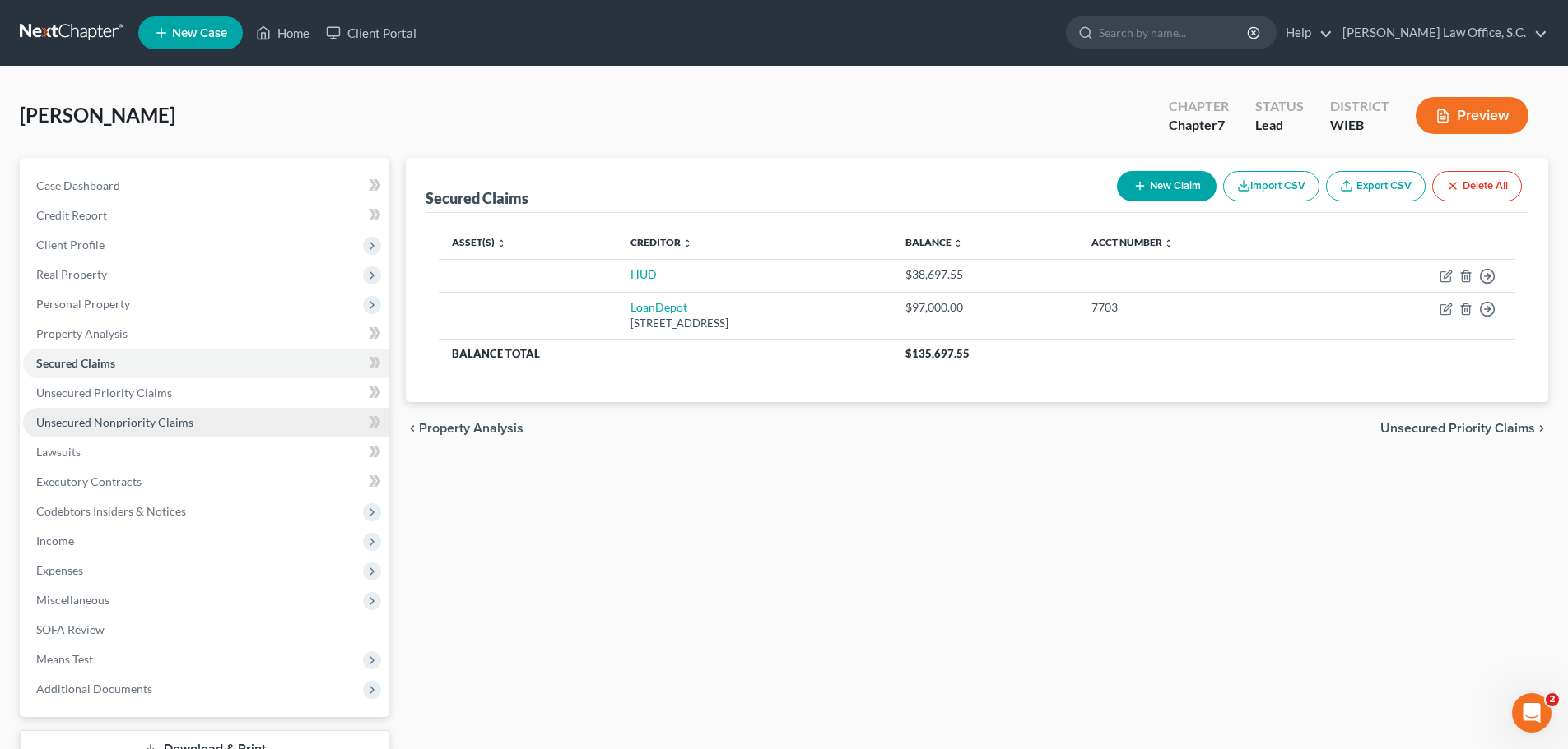
click at [108, 424] on span "Unsecured Nonpriority Claims" at bounding box center [115, 422] width 157 height 14
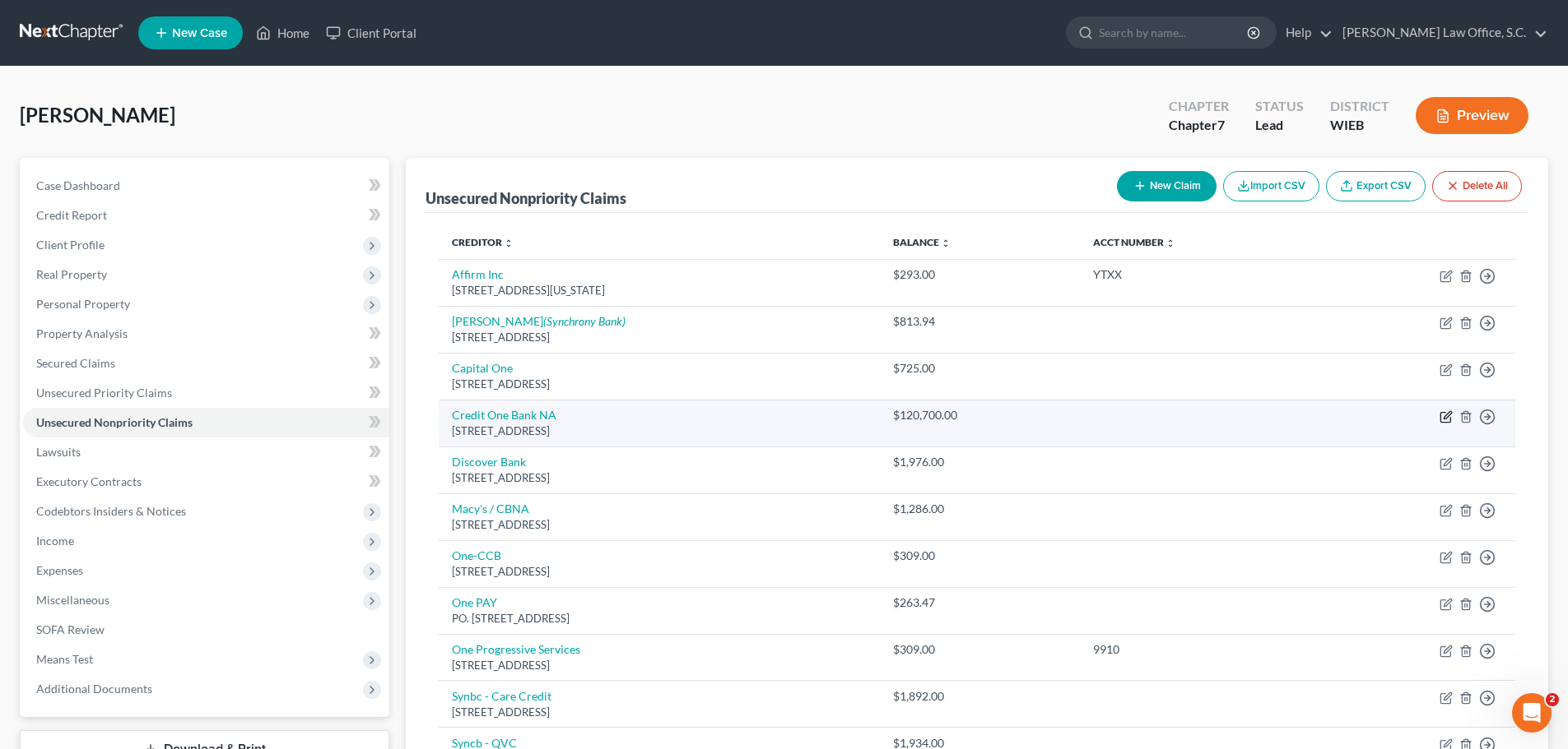
click at [1446, 418] on icon "button" at bounding box center [1447, 415] width 8 height 8
select select "31"
select select "0"
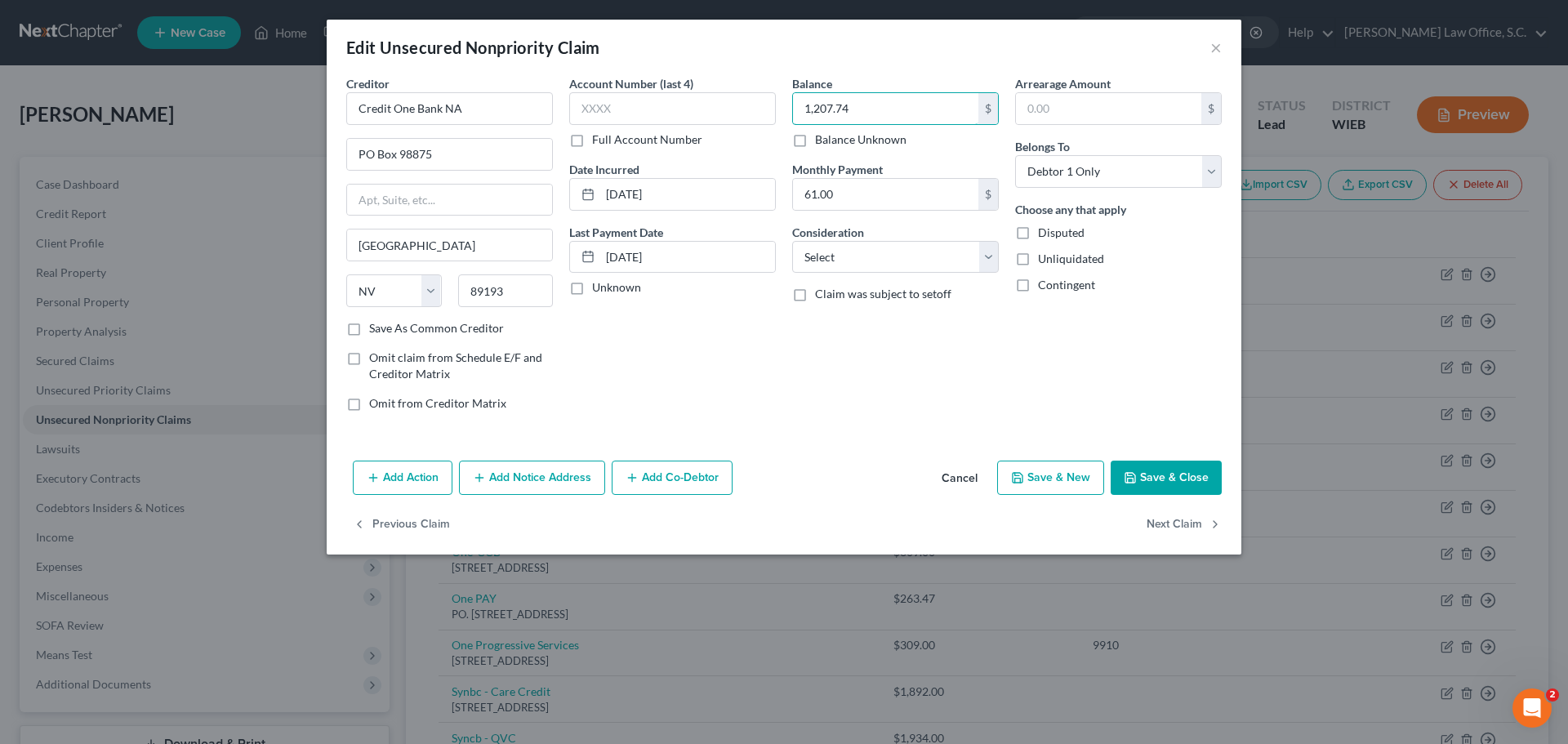
type input "1,207.74"
click at [1173, 473] on button "Save & Close" at bounding box center [1166, 477] width 111 height 34
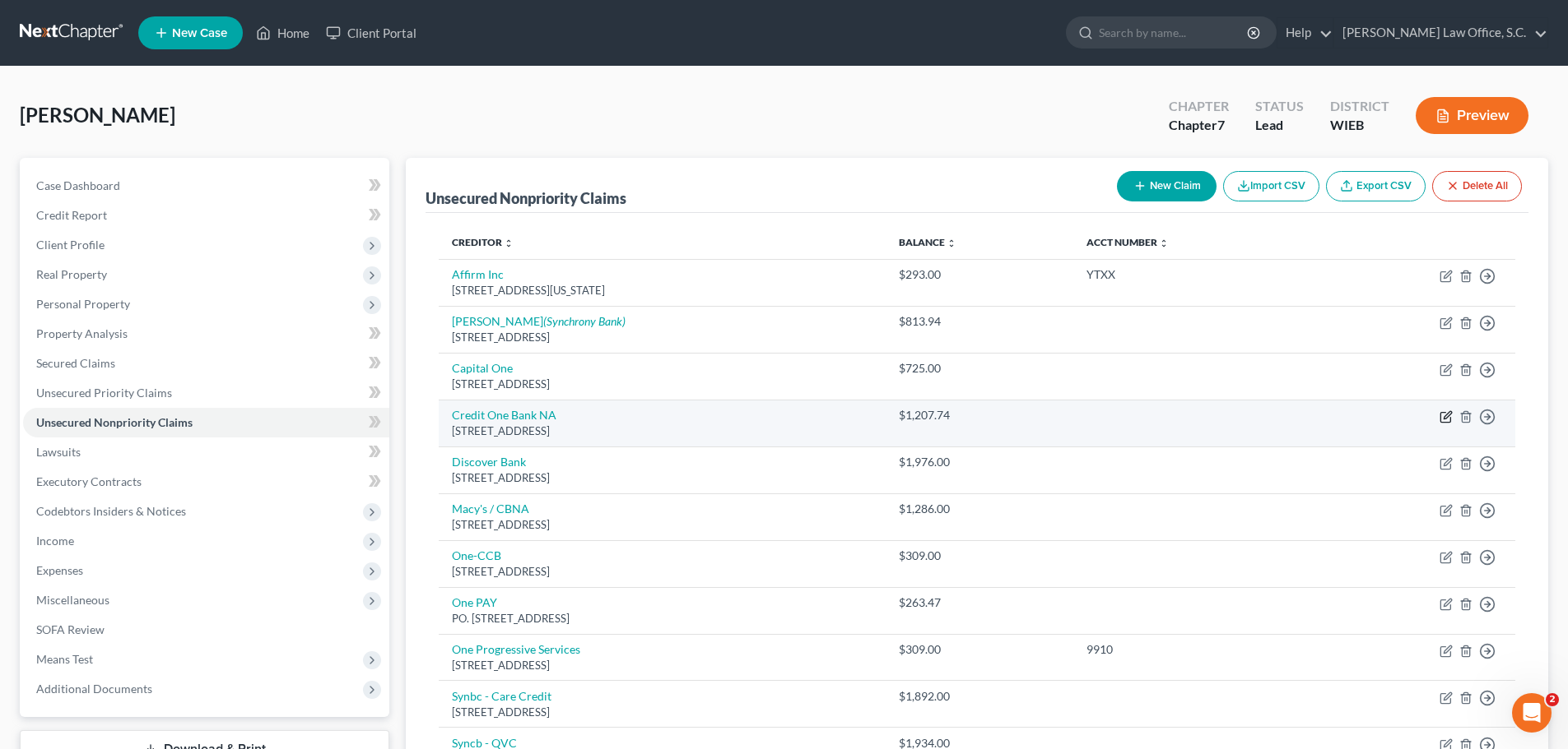
click at [1448, 417] on icon "button" at bounding box center [1447, 415] width 8 height 8
select select "31"
select select "0"
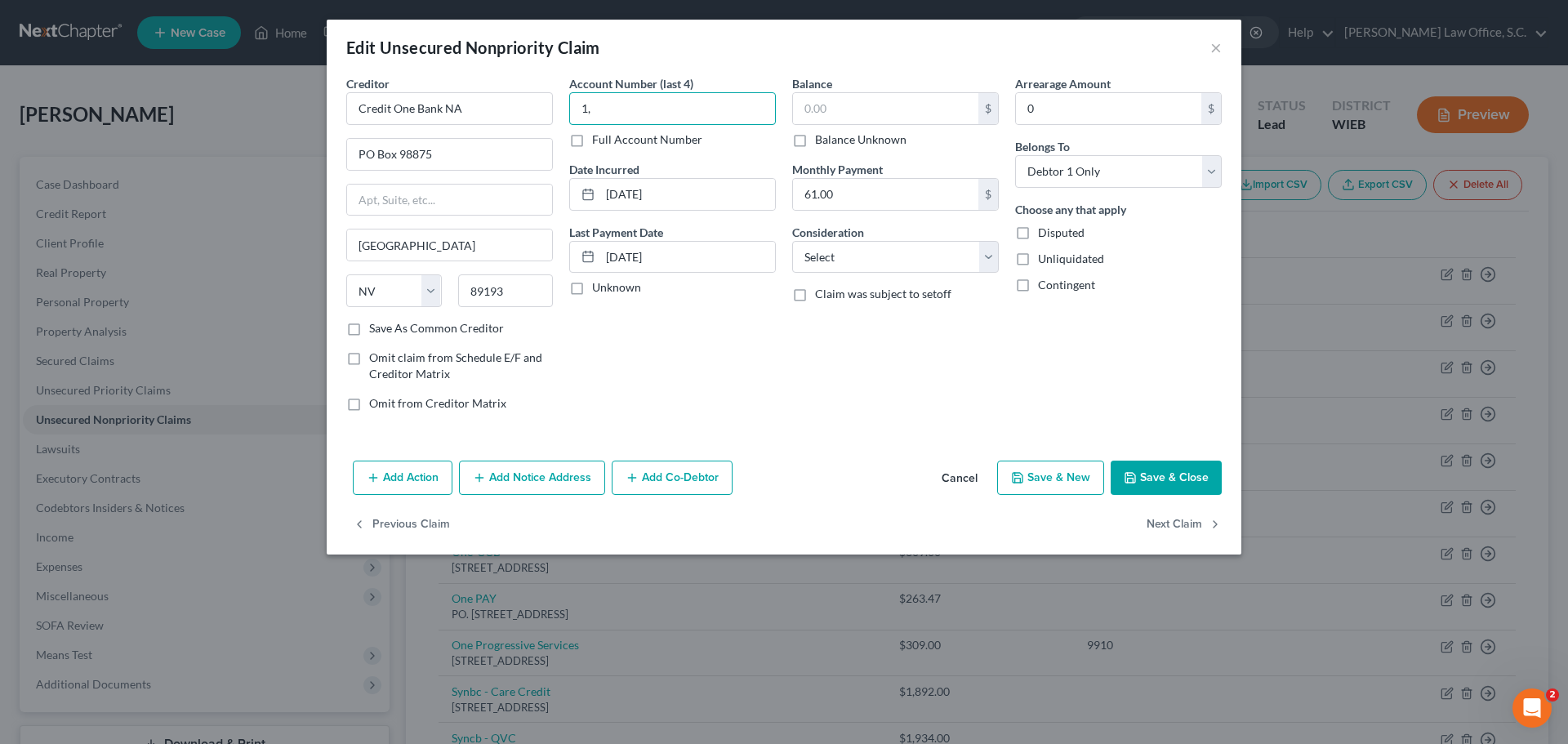
type input "1"
click at [839, 107] on input "text" at bounding box center [886, 108] width 186 height 31
type input "1,242.62"
click at [1160, 476] on button "Save & Close" at bounding box center [1166, 477] width 111 height 34
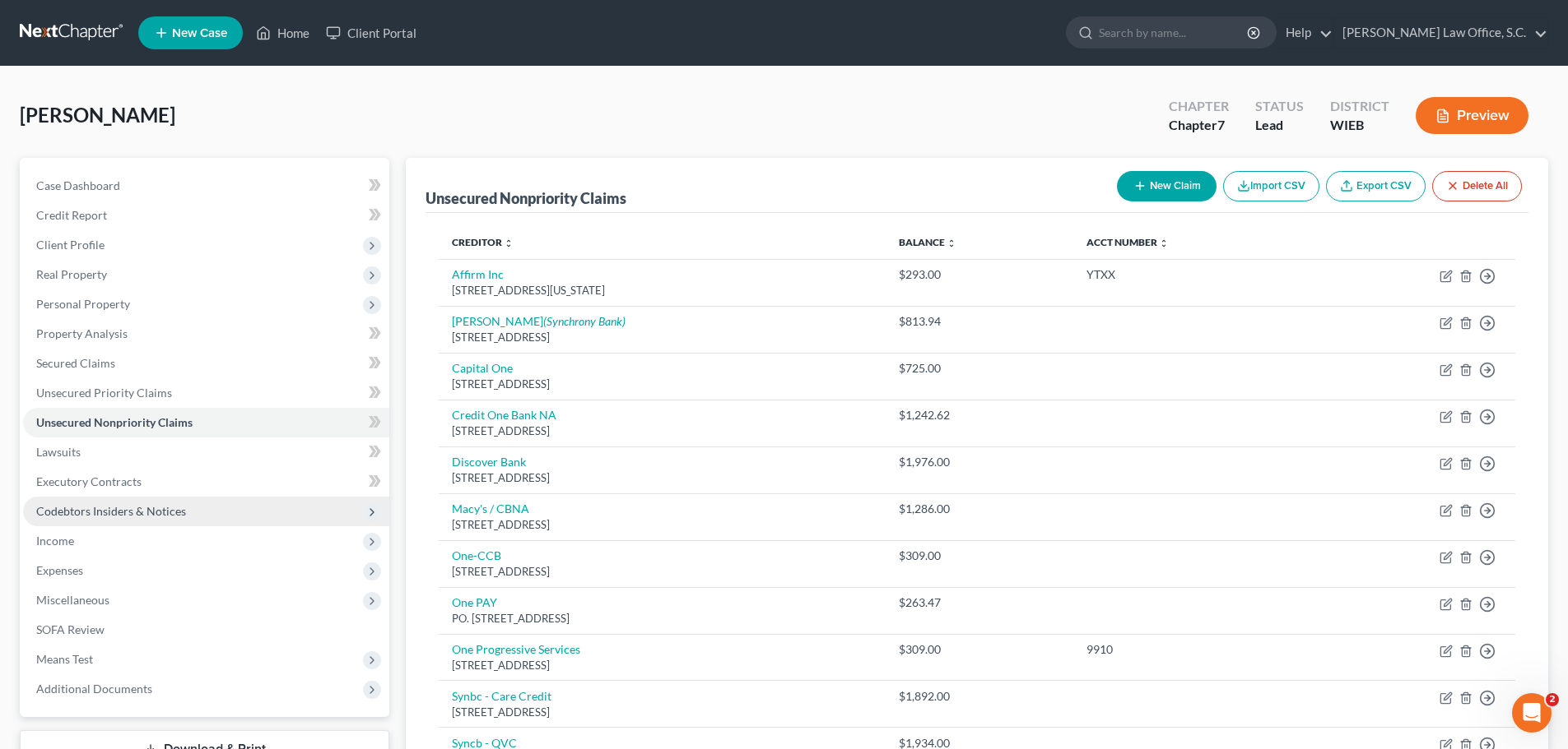
click at [147, 516] on span "Codebtors Insiders & Notices" at bounding box center [111, 511] width 150 height 14
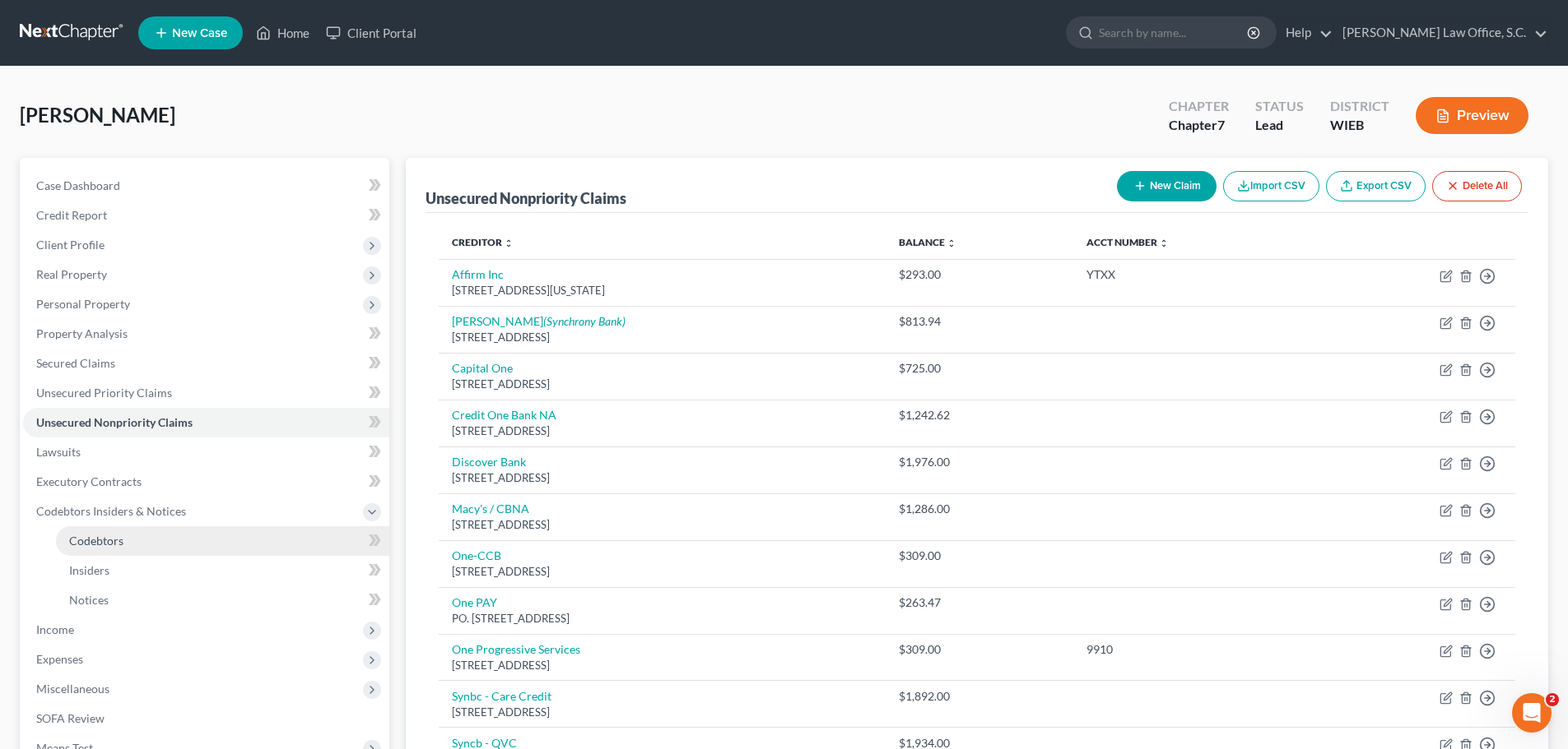
click at [140, 539] on link "Codebtors" at bounding box center [222, 540] width 333 height 29
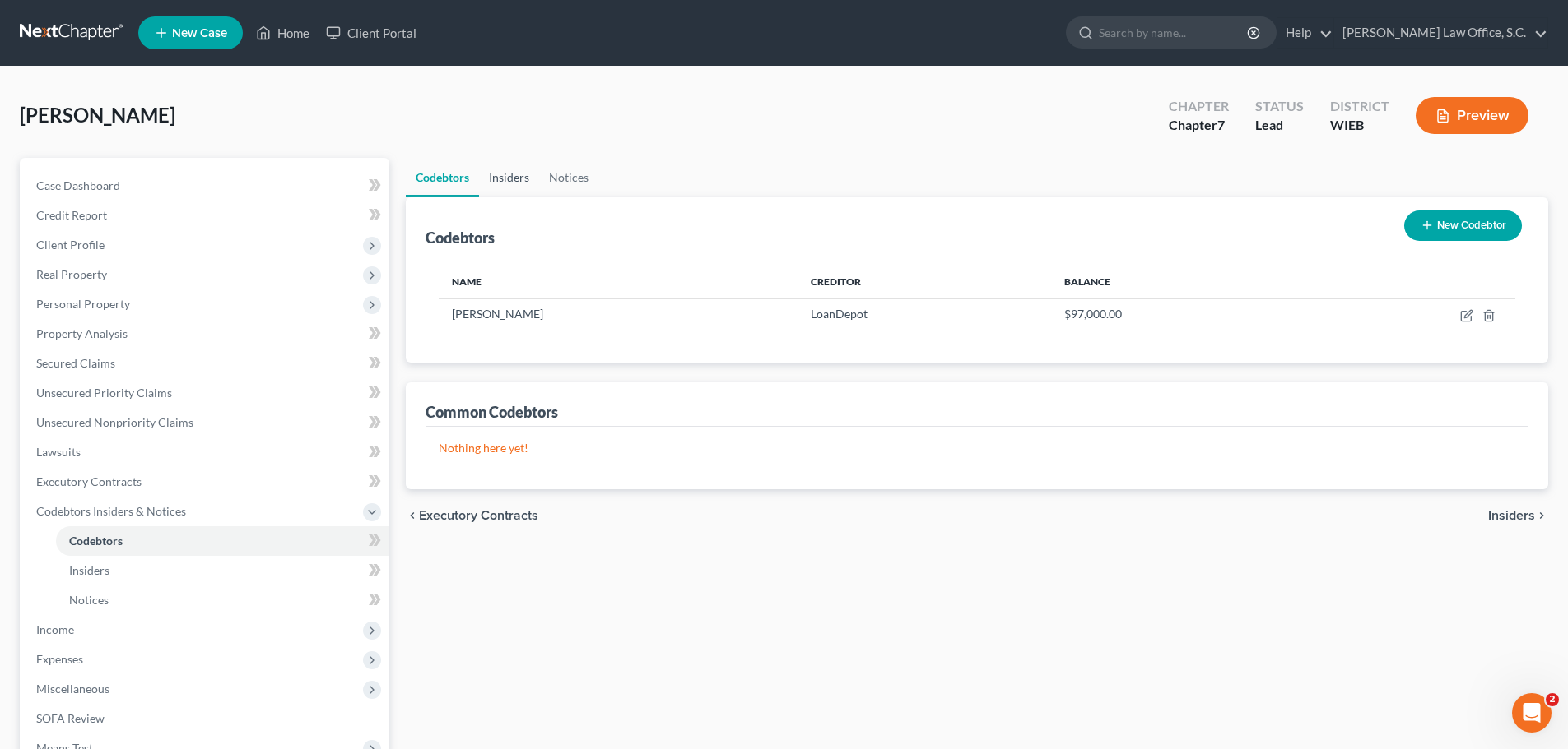
click at [502, 182] on link "Insiders" at bounding box center [509, 178] width 60 height 40
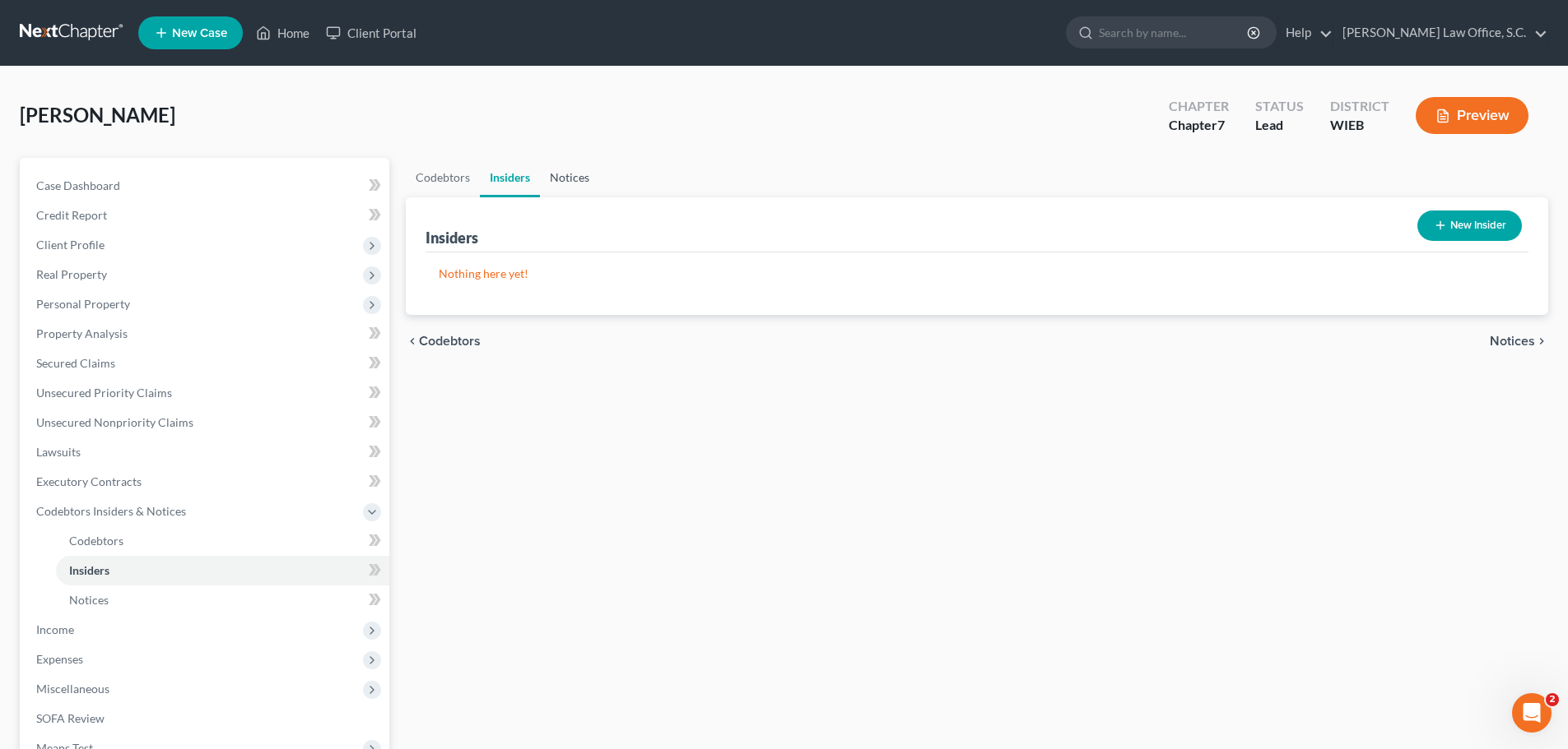
drag, startPoint x: 570, startPoint y: 175, endPoint x: 513, endPoint y: 180, distance: 57.2
click at [570, 176] on link "Notices" at bounding box center [569, 178] width 59 height 40
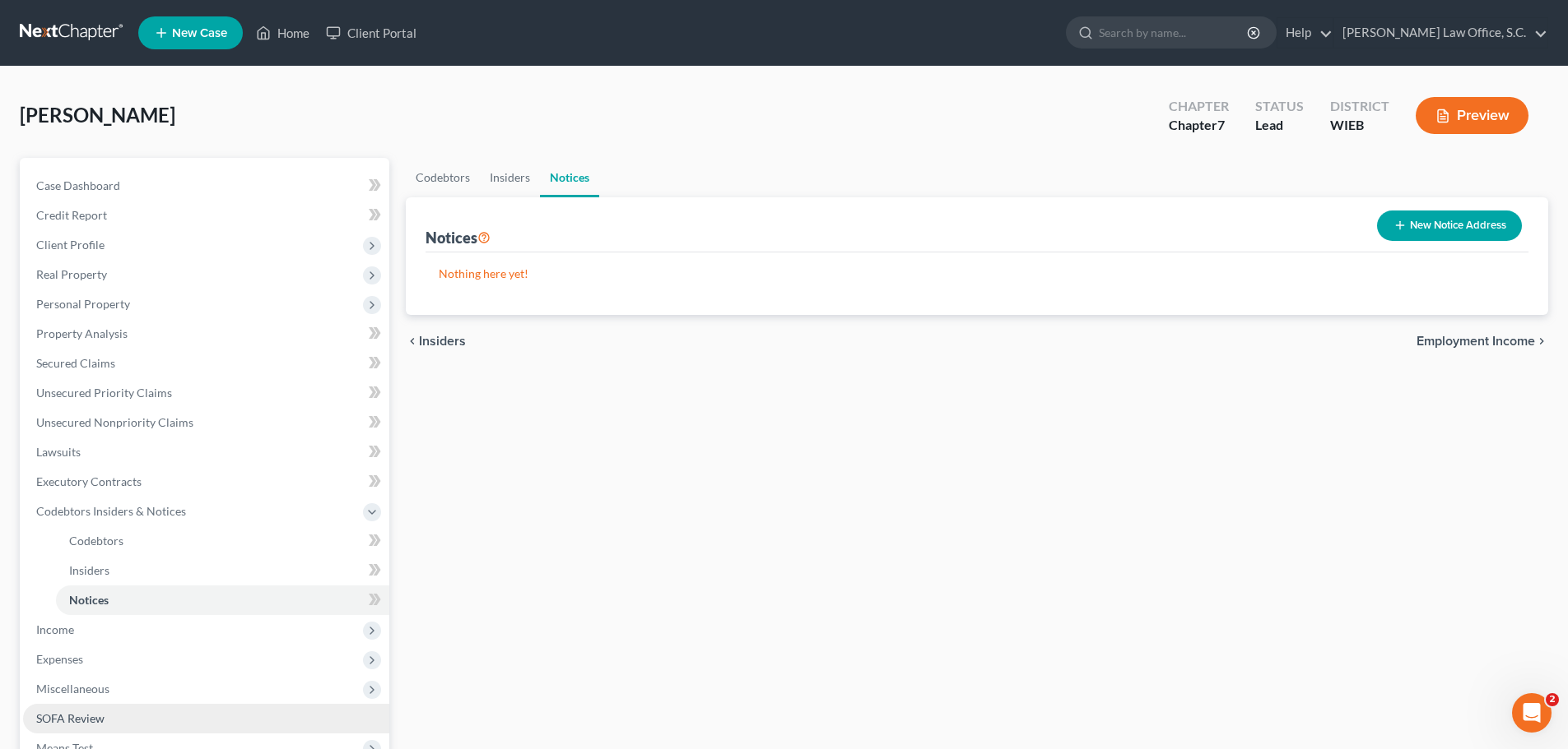
click at [84, 719] on span "SOFA Review" at bounding box center [70, 718] width 68 height 14
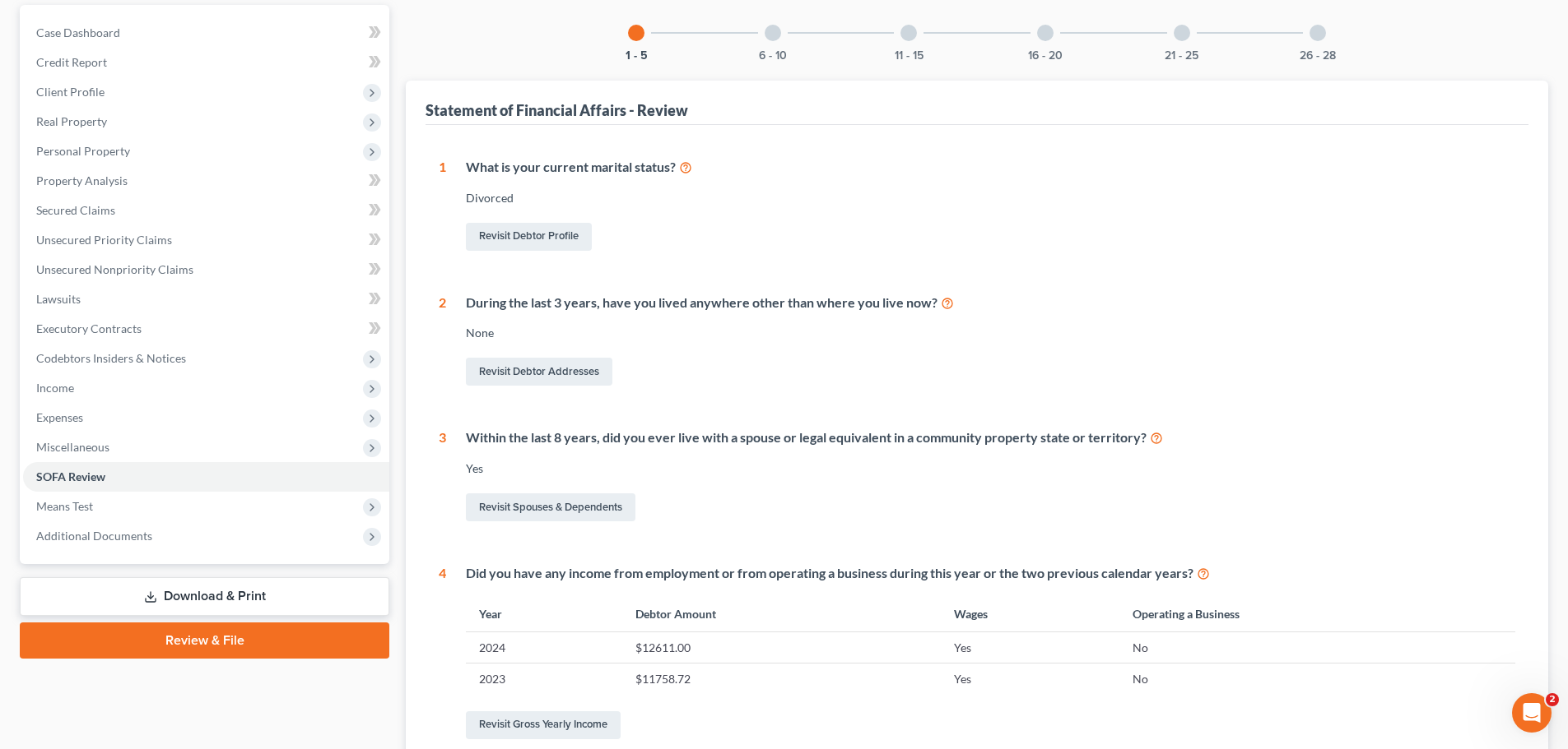
scroll to position [329, 0]
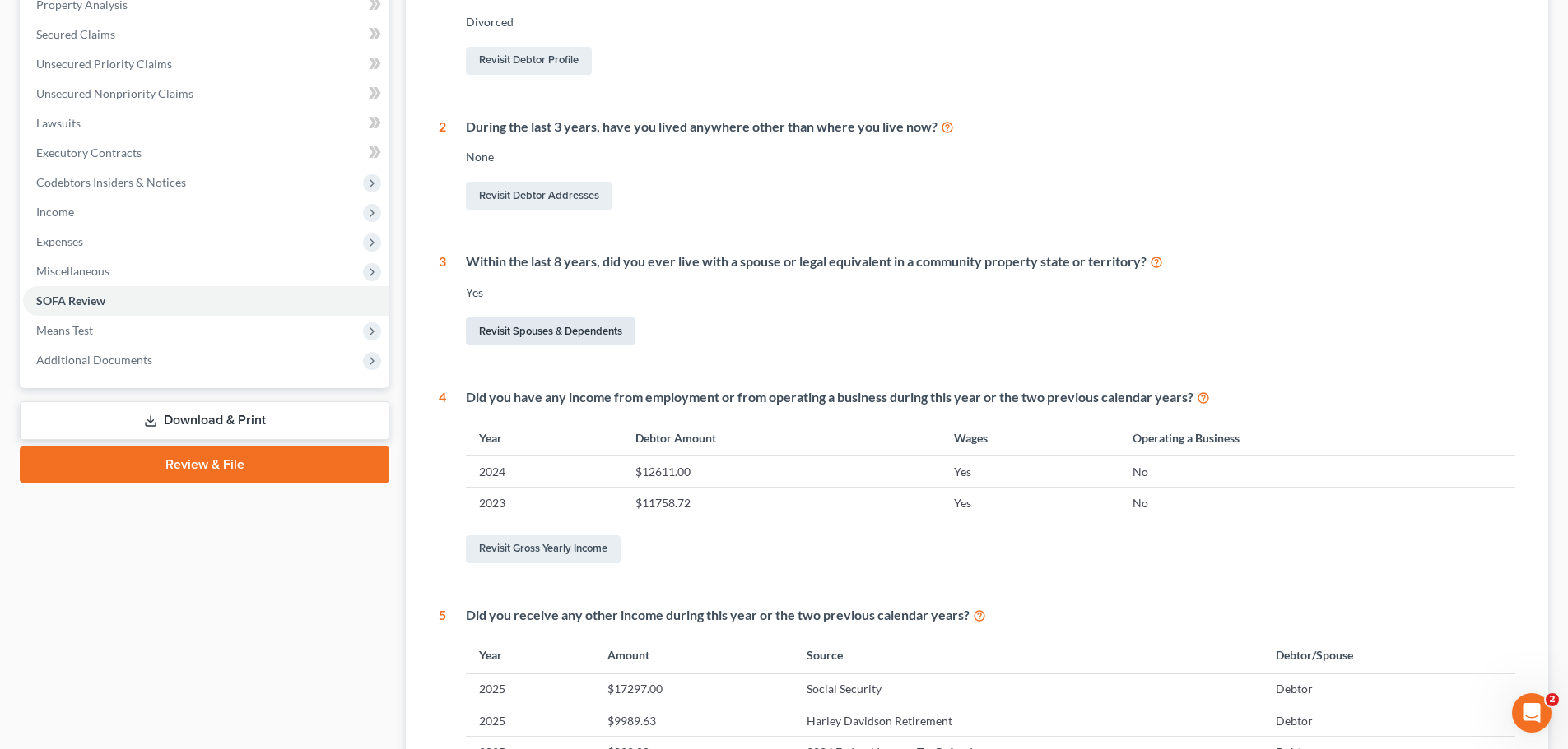
click at [595, 332] on link "Revisit Spouses & Dependents" at bounding box center [550, 331] width 169 height 28
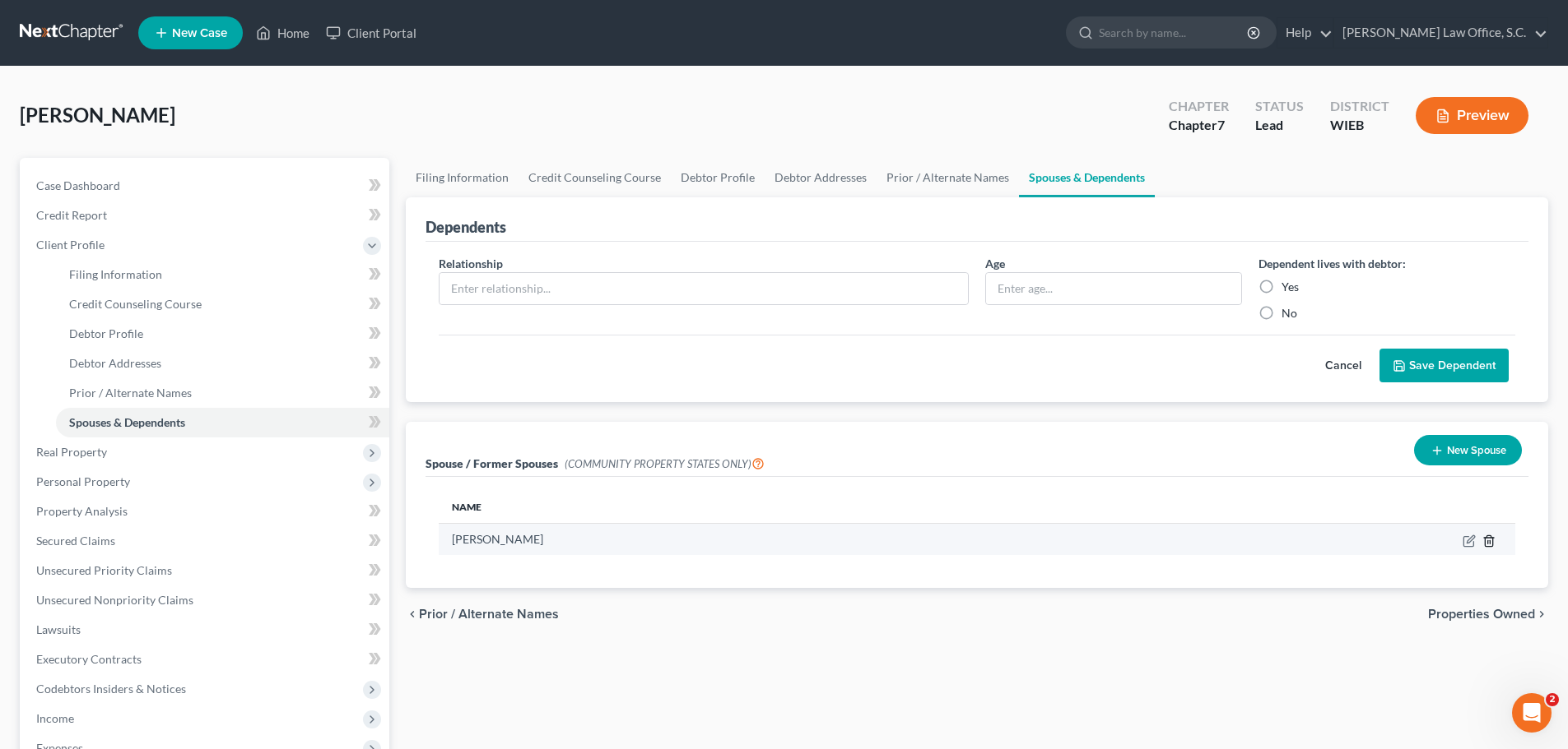
click at [1489, 546] on icon "button" at bounding box center [1488, 540] width 8 height 11
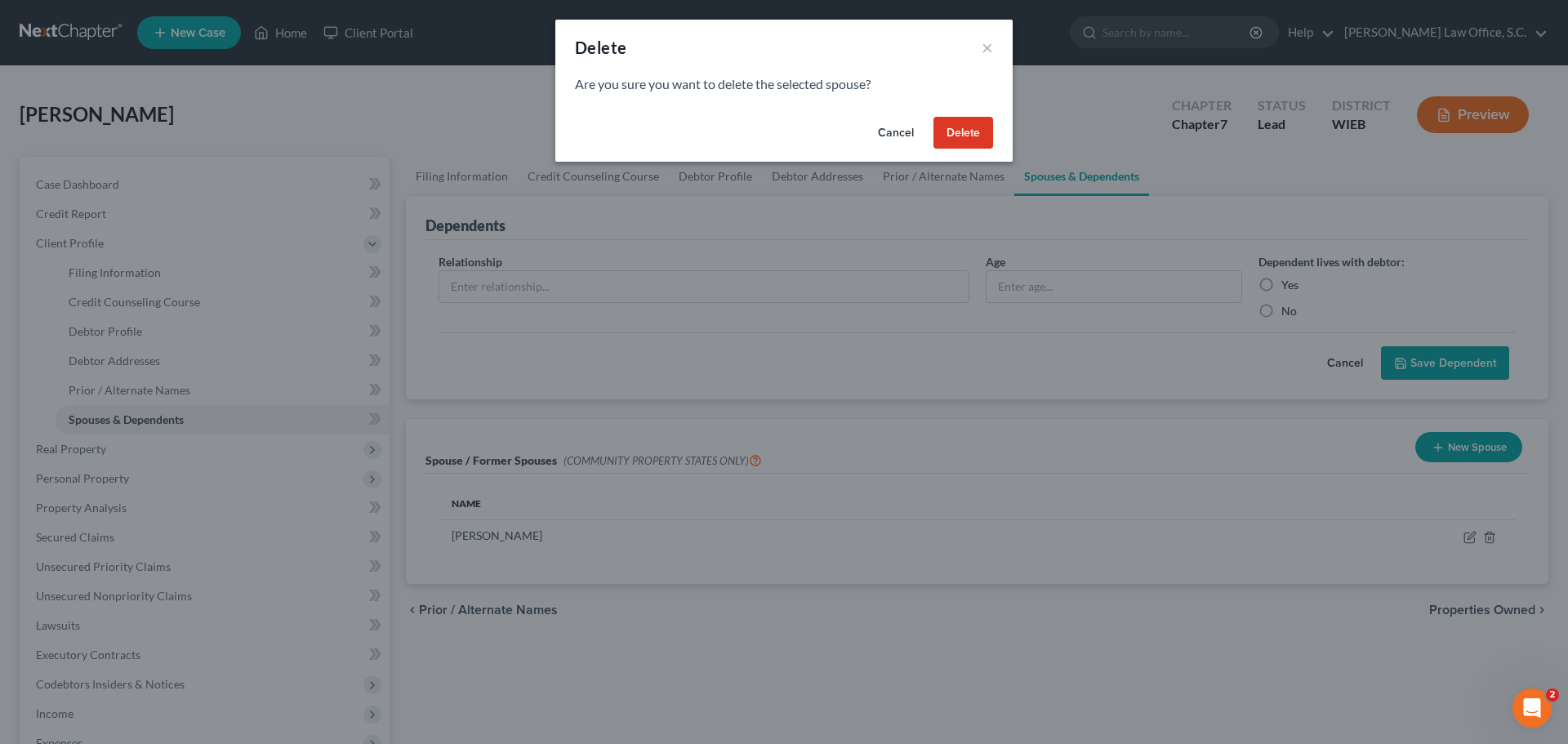
click at [950, 125] on button "Delete" at bounding box center [963, 133] width 59 height 33
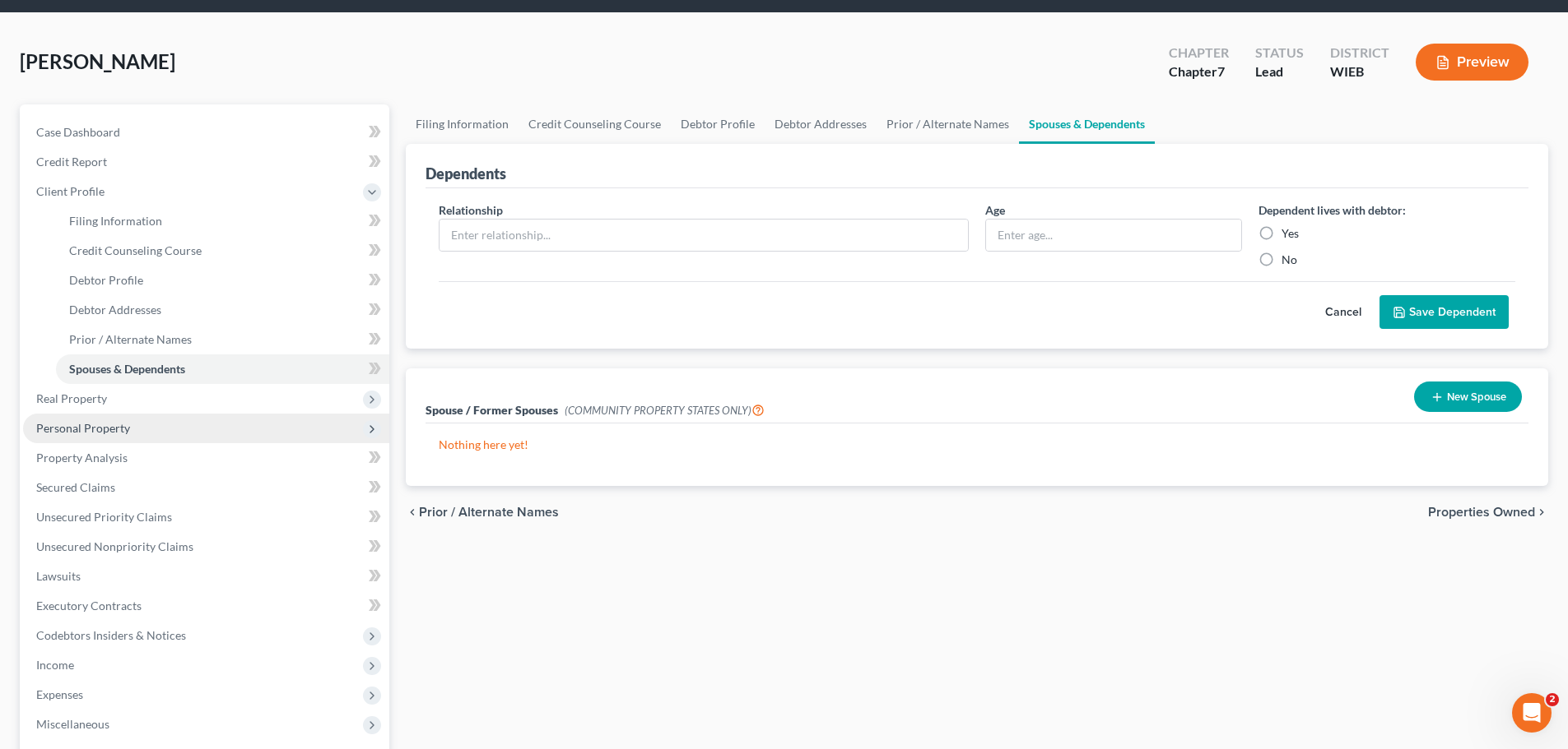
scroll to position [82, 0]
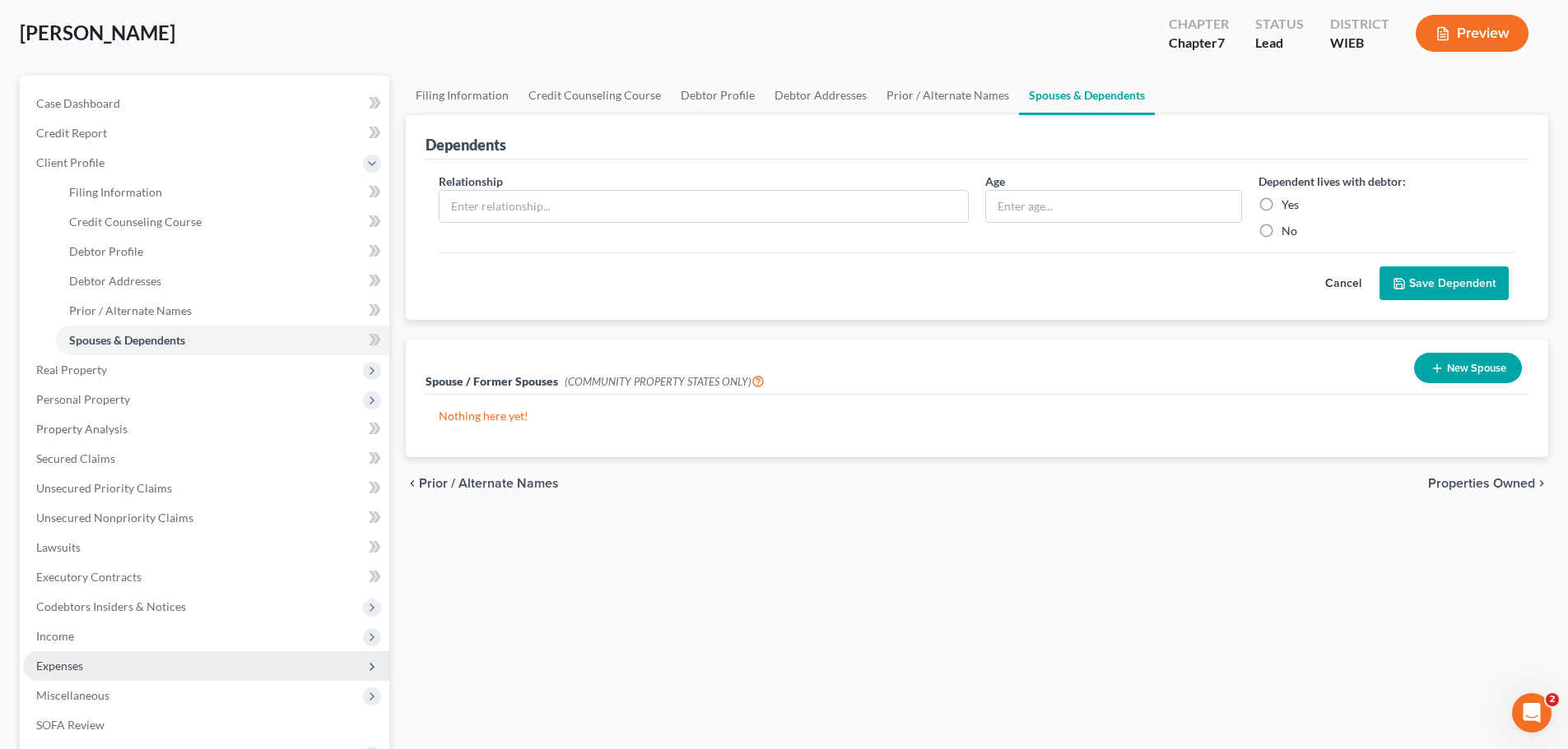
click at [88, 671] on span "Expenses" at bounding box center [205, 666] width 366 height 29
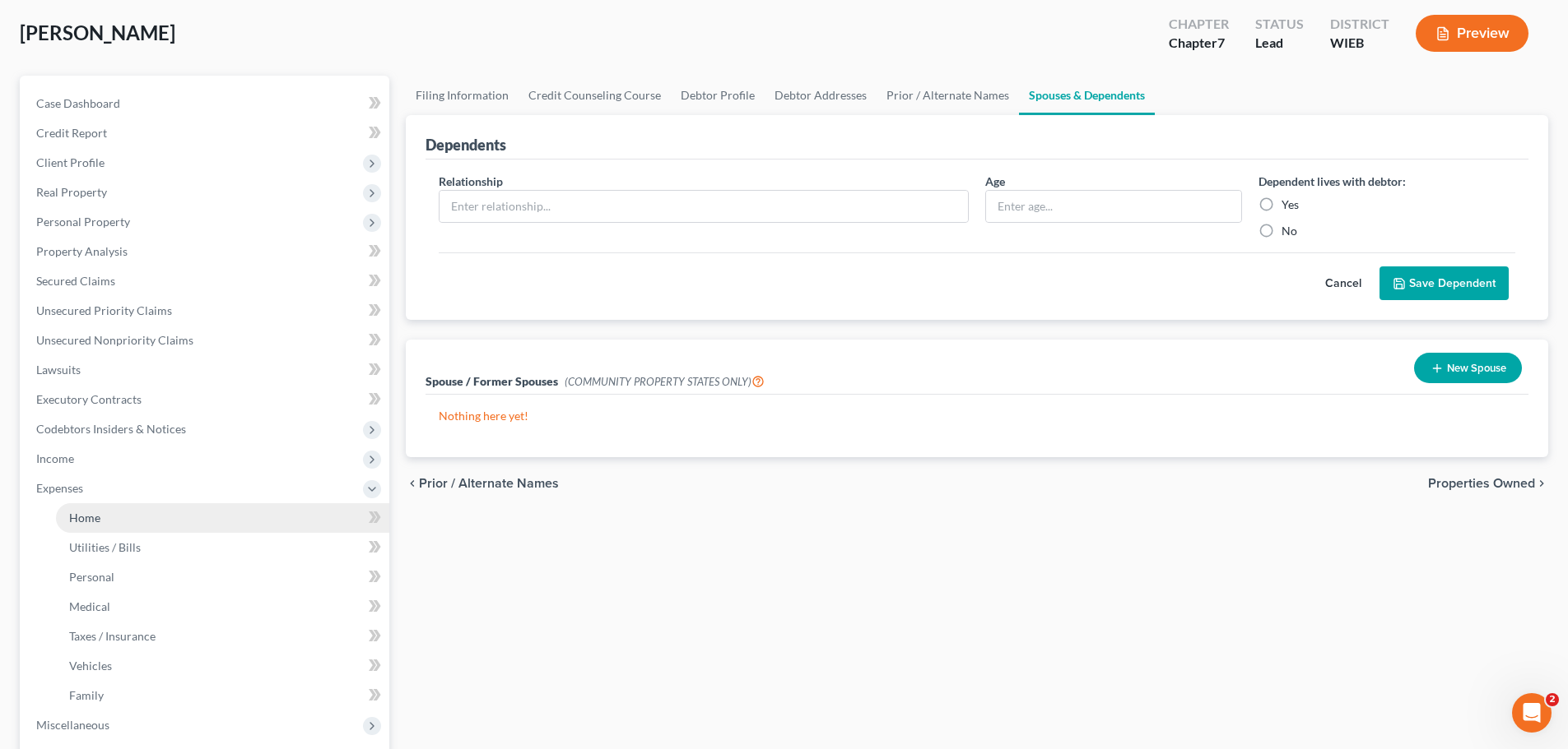
click at [123, 523] on link "Home" at bounding box center [222, 518] width 333 height 29
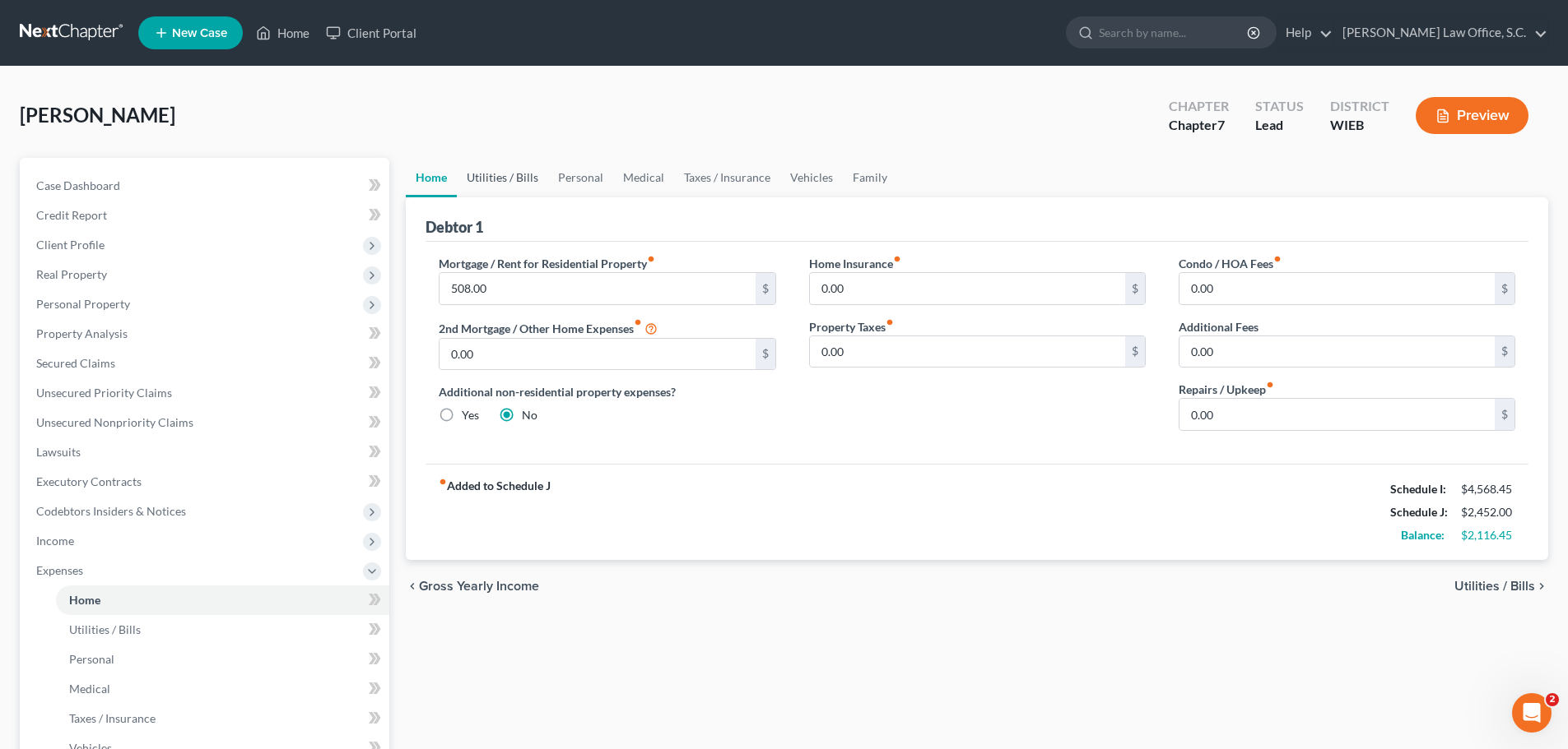
click at [525, 177] on link "Utilities / Bills" at bounding box center [502, 178] width 91 height 40
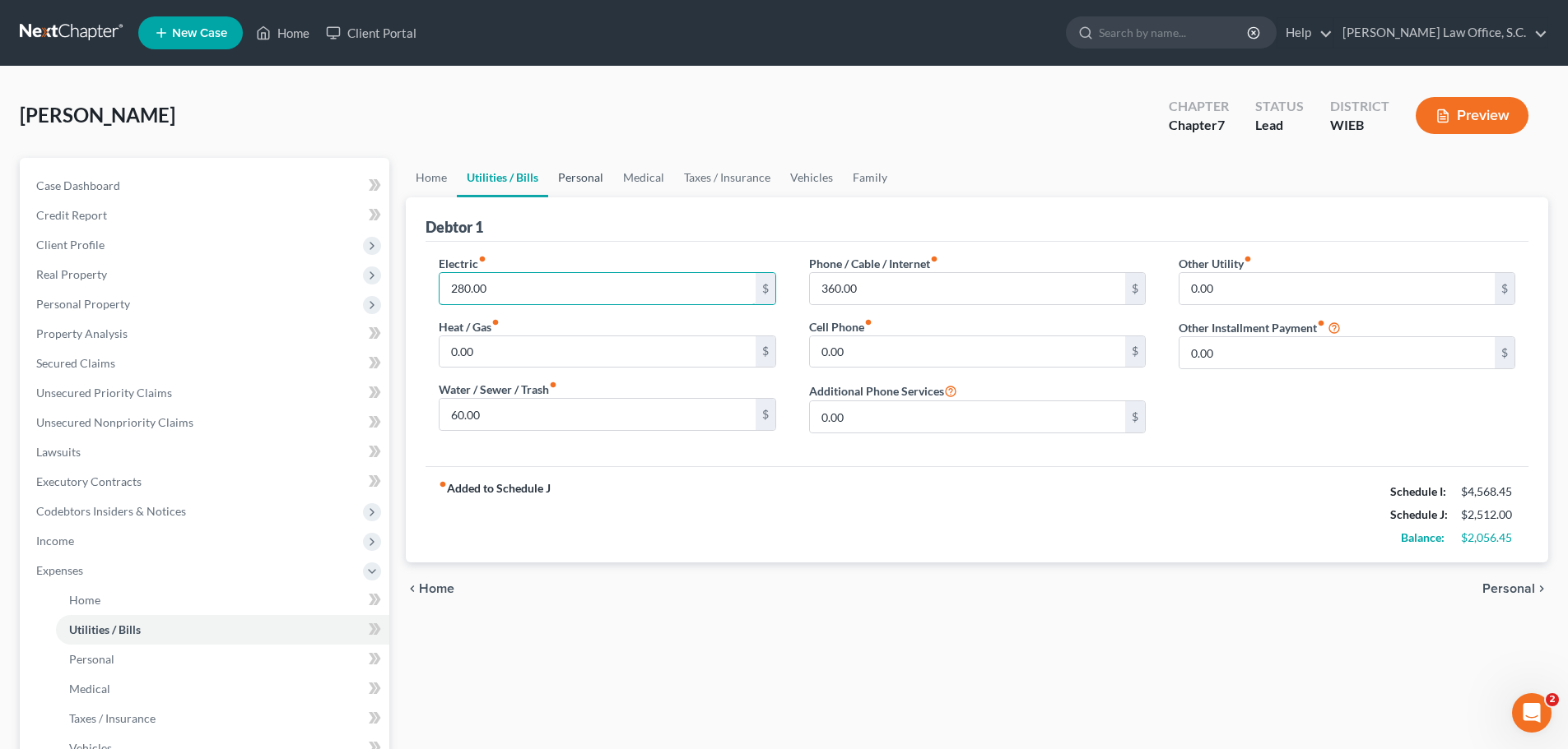
type input "280.00"
click at [591, 183] on link "Personal" at bounding box center [580, 178] width 65 height 40
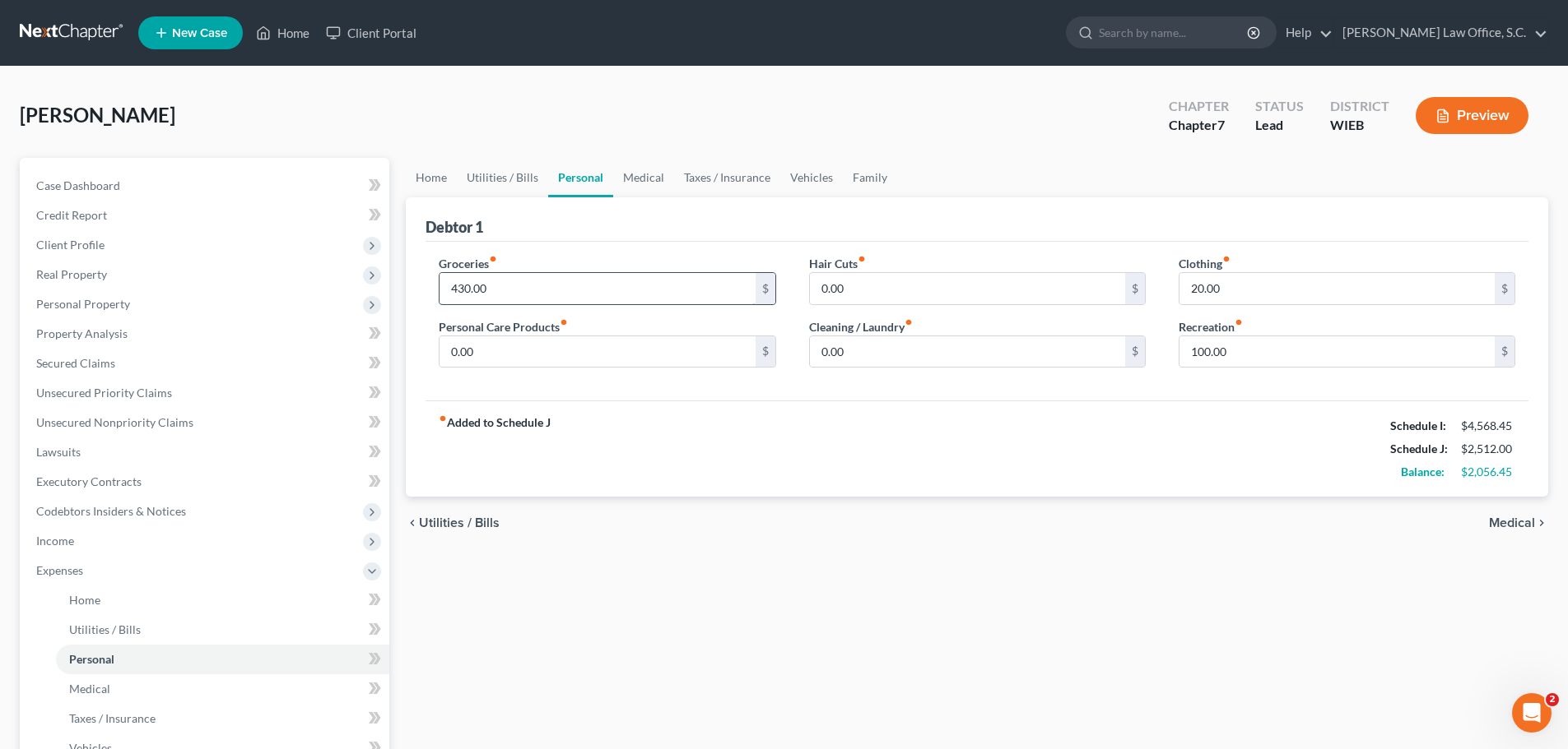
click at [520, 288] on input "430.00" at bounding box center [597, 288] width 315 height 31
type input "860.00"
type input "50.00"
click at [728, 348] on input "0.00" at bounding box center [597, 352] width 315 height 31
type input "150.00"
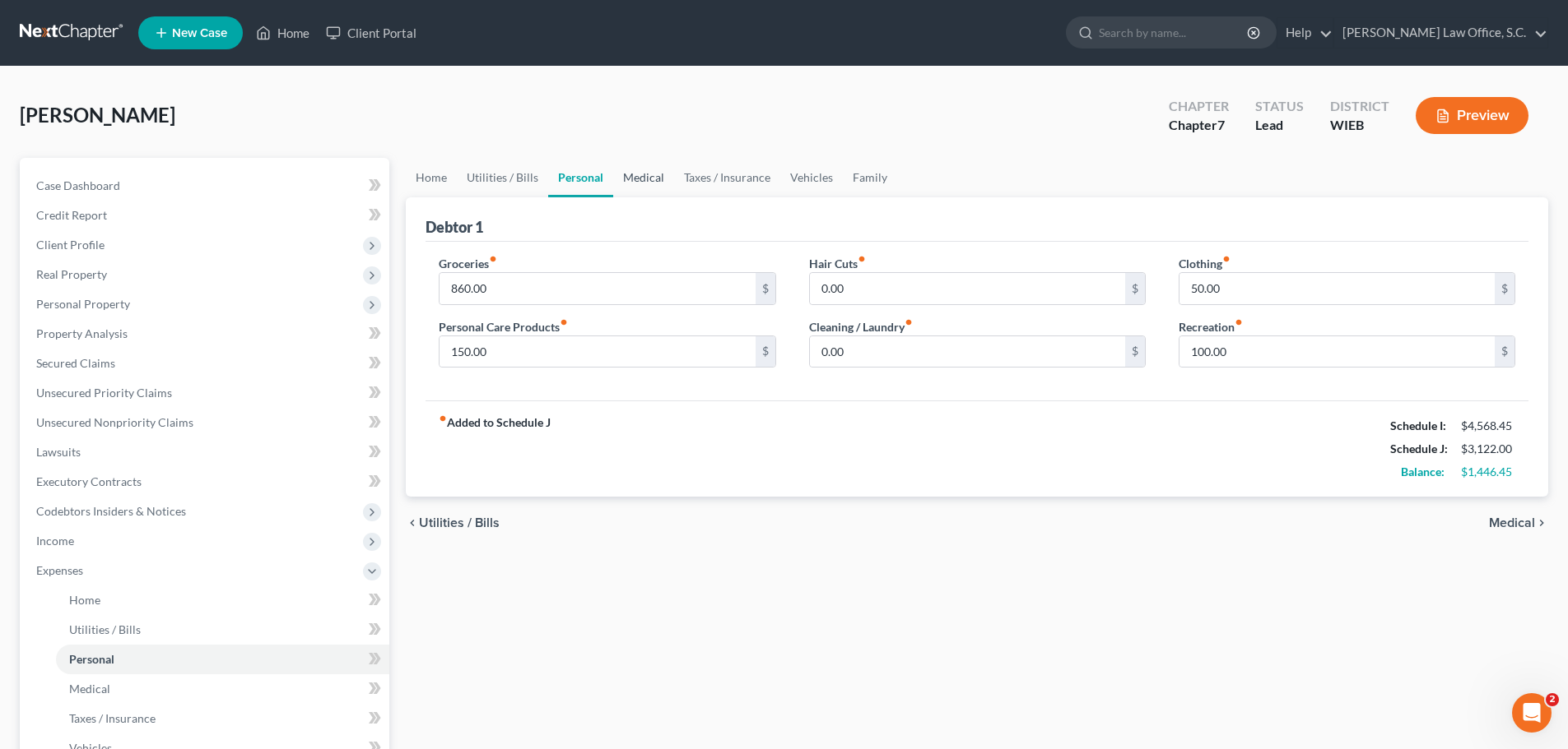
click at [654, 183] on link "Medical" at bounding box center [643, 178] width 61 height 40
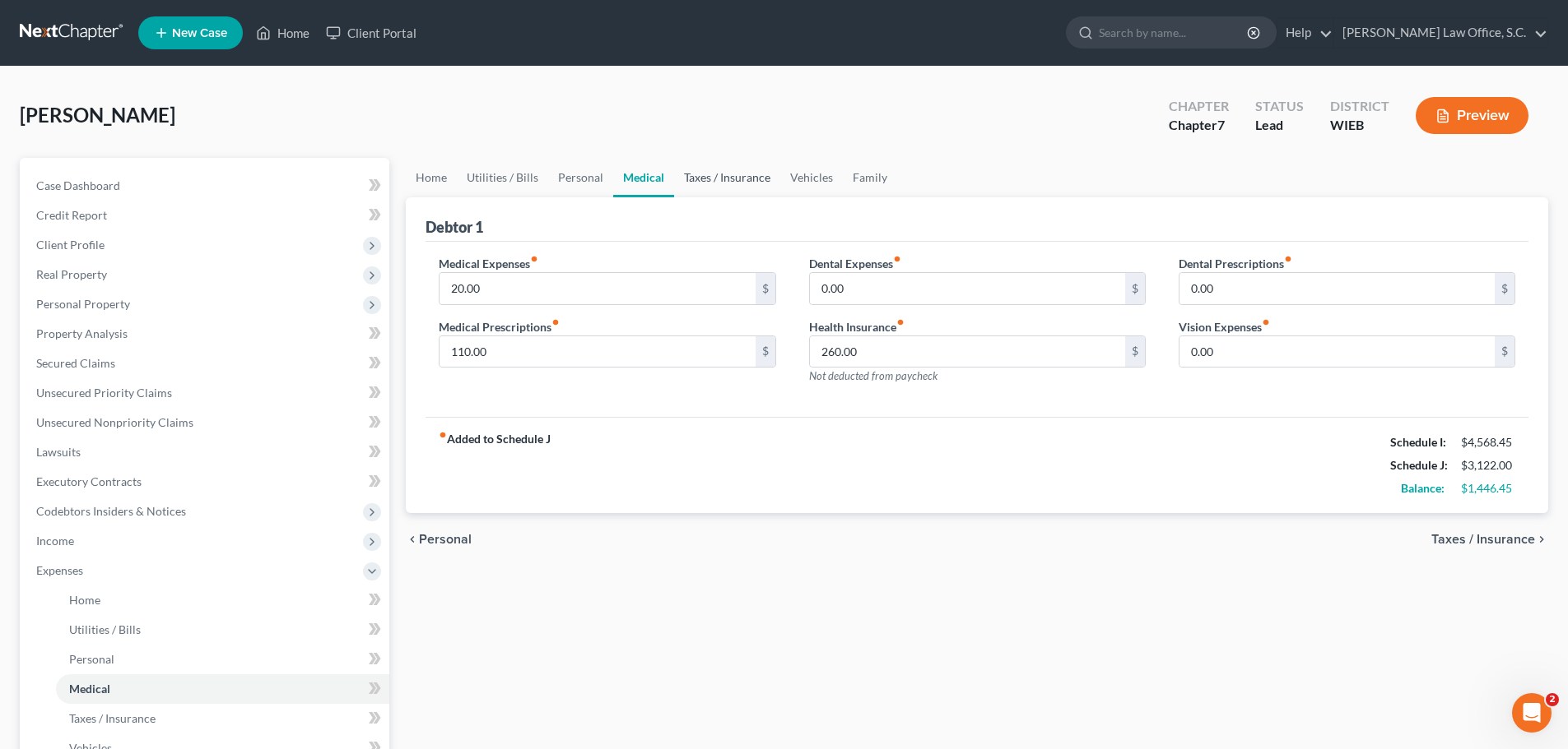
click at [745, 175] on link "Taxes / Insurance" at bounding box center [727, 178] width 106 height 40
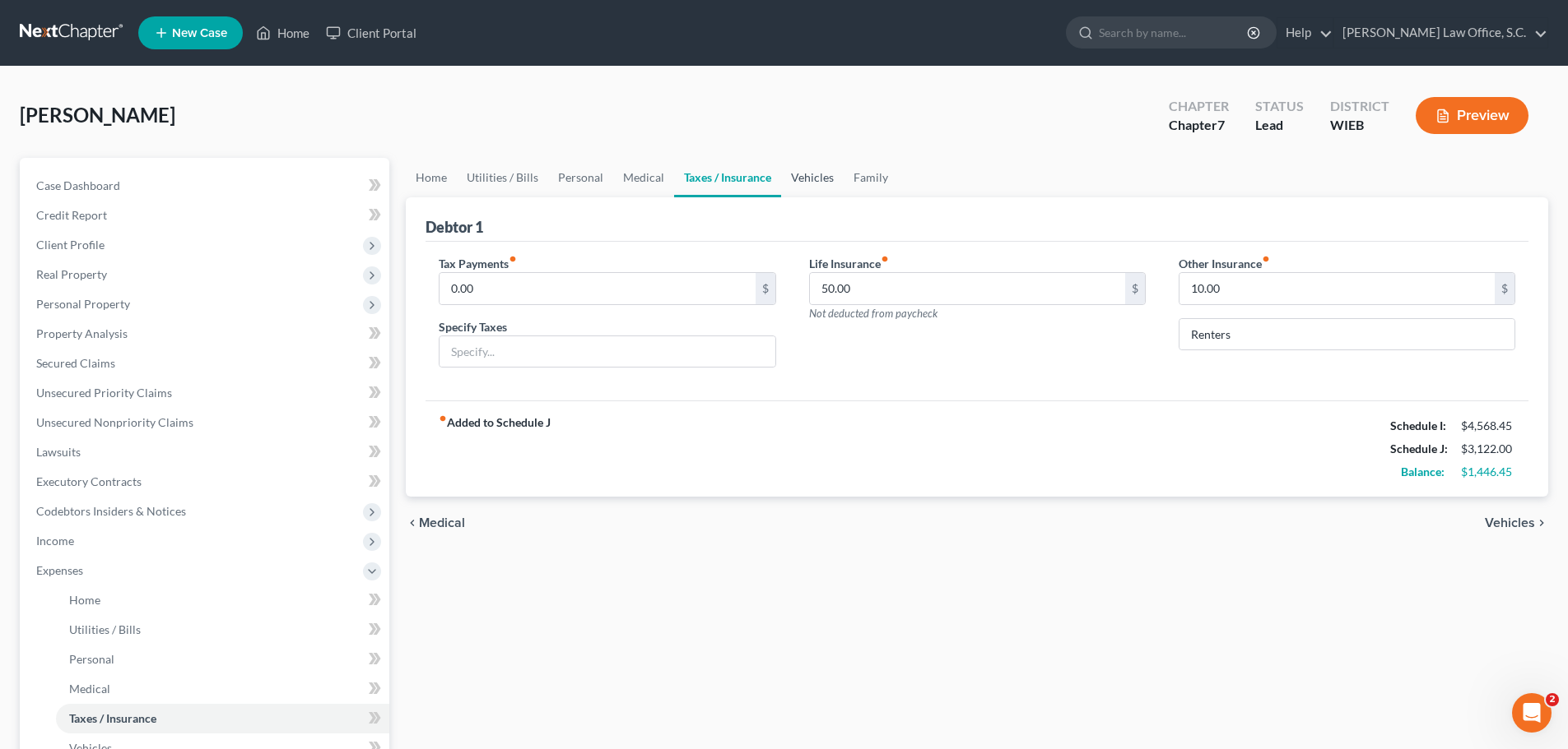
click at [816, 176] on link "Vehicles" at bounding box center [812, 178] width 62 height 40
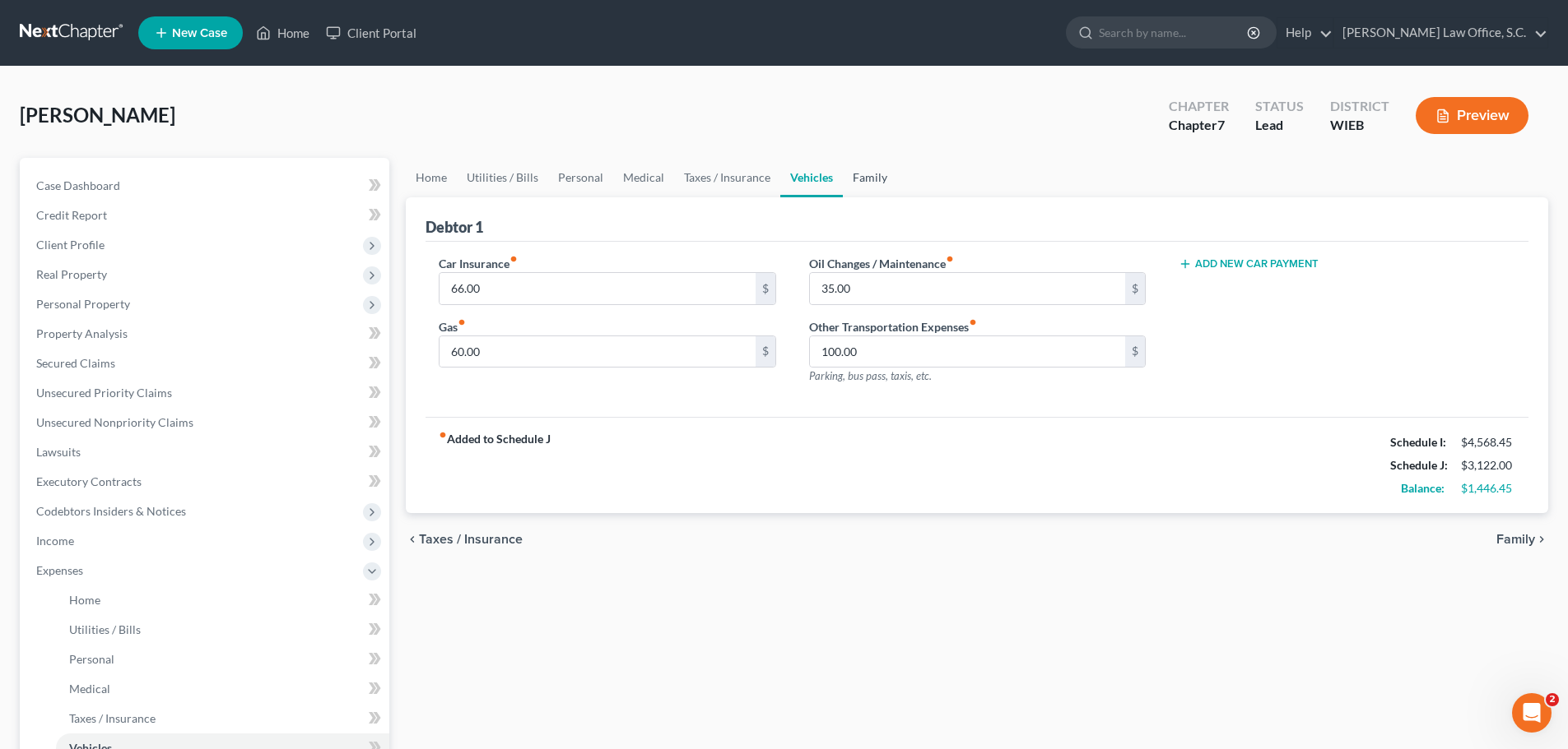
click at [865, 178] on link "Family" at bounding box center [870, 178] width 54 height 40
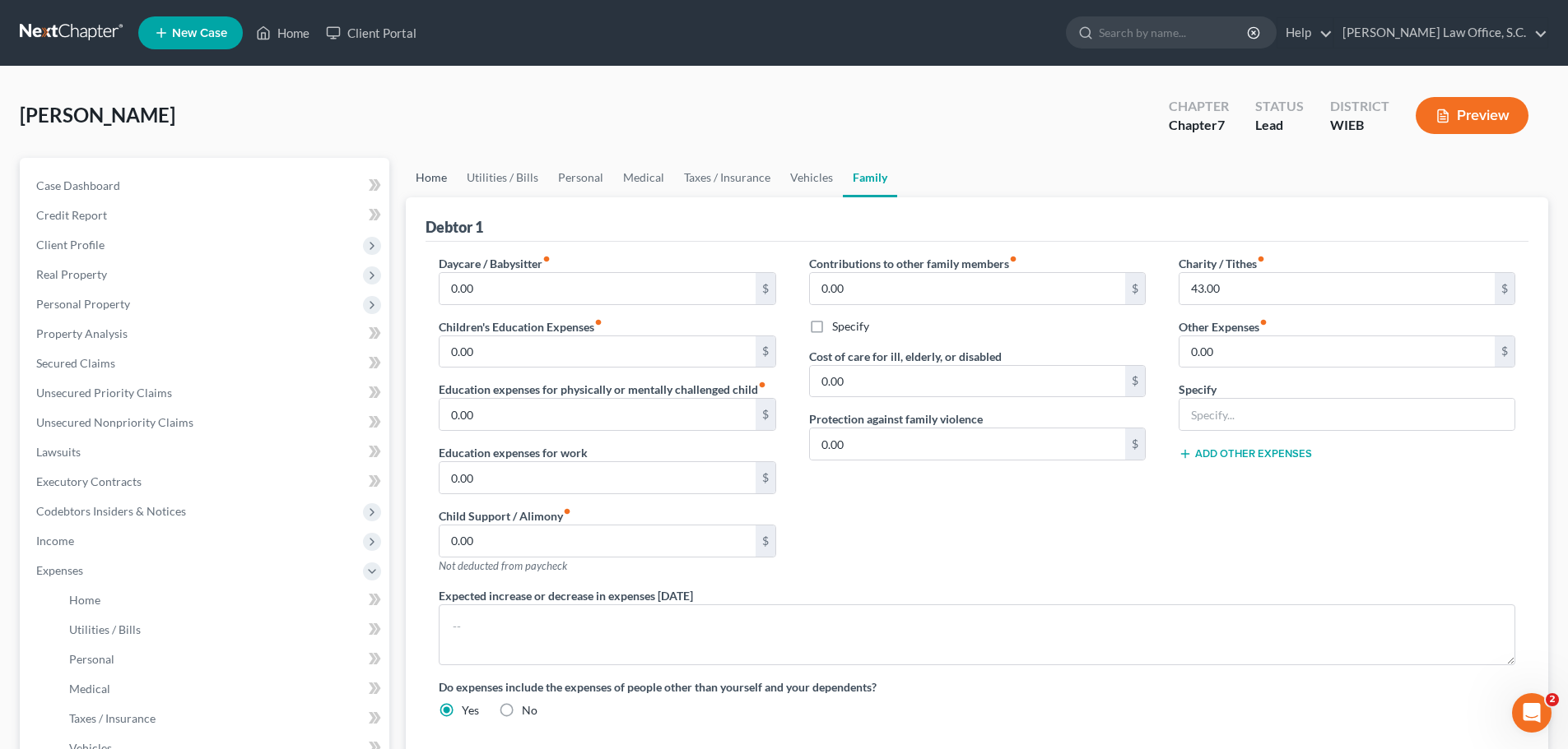
click at [446, 188] on link "Home" at bounding box center [431, 178] width 51 height 40
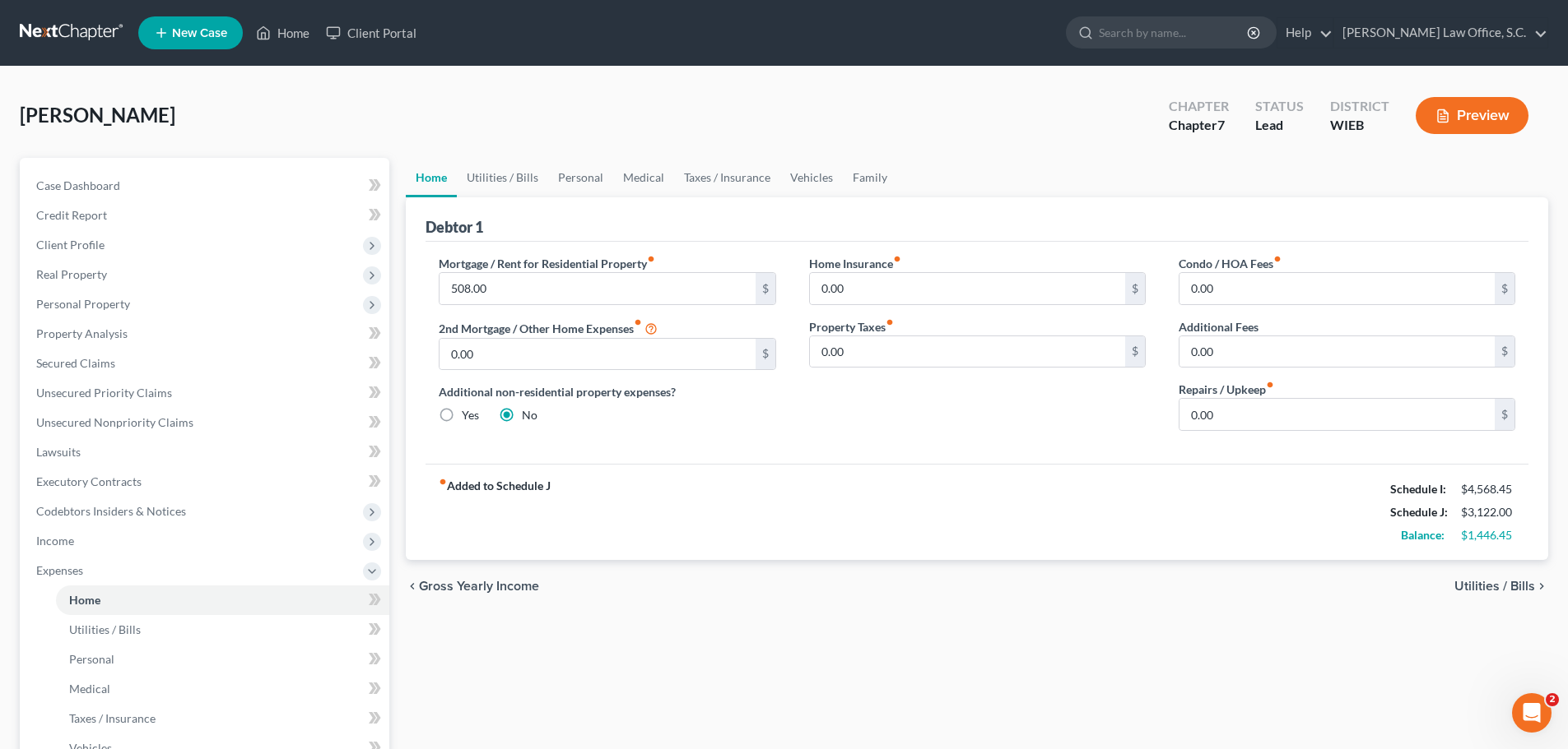
click at [439, 179] on link "Home" at bounding box center [431, 178] width 51 height 40
click at [483, 179] on link "Utilities / Bills" at bounding box center [502, 178] width 91 height 40
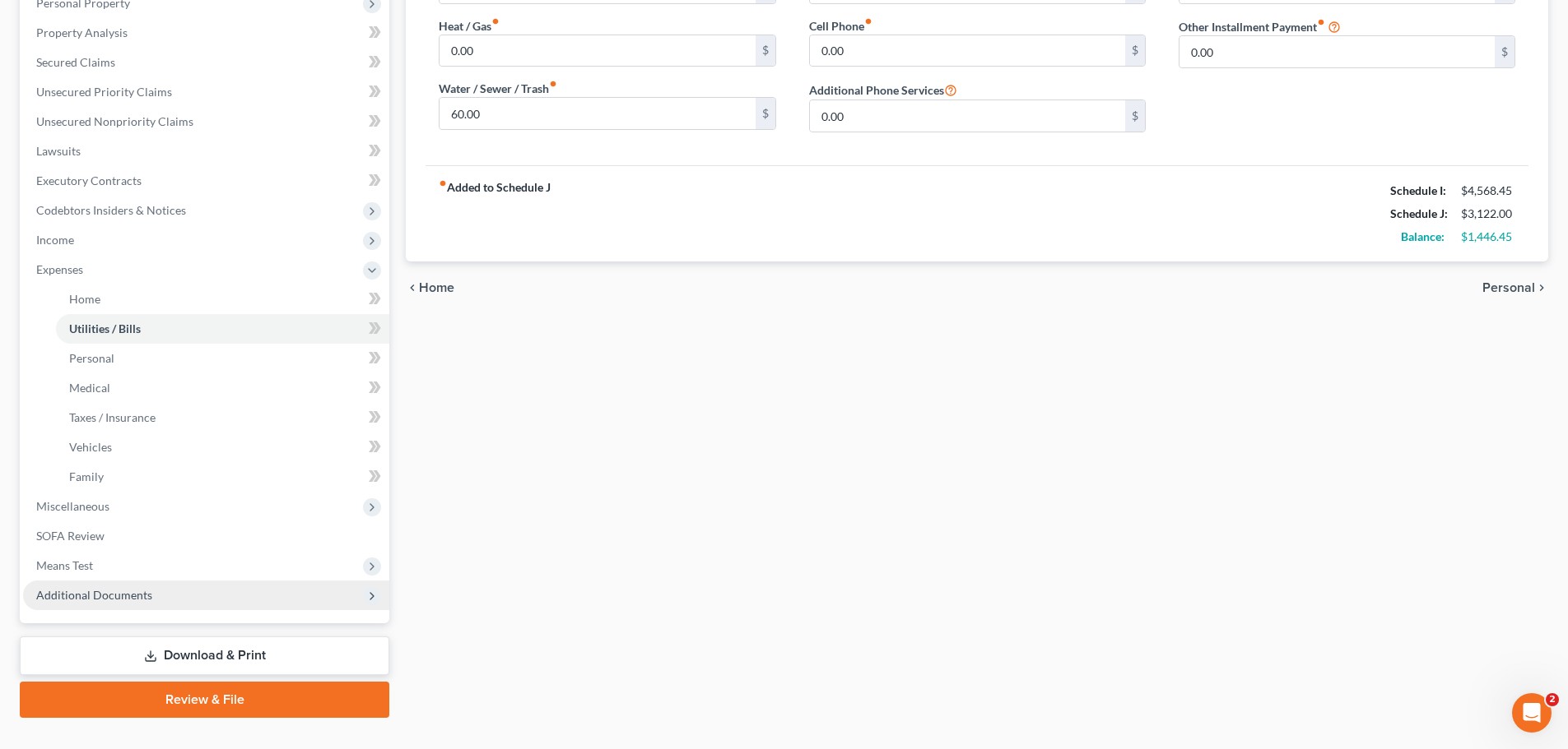
scroll to position [329, 0]
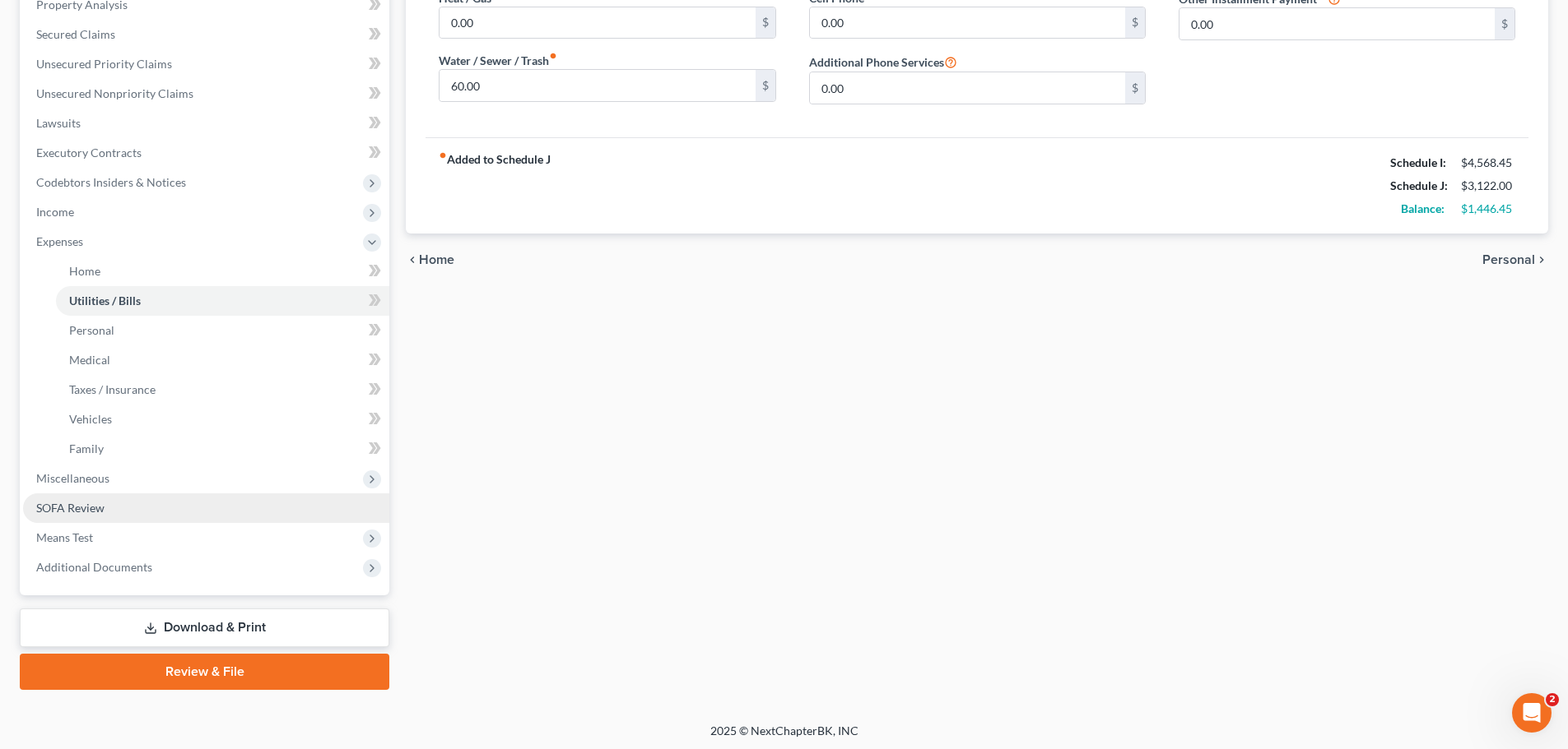
click at [101, 507] on span "SOFA Review" at bounding box center [70, 507] width 68 height 14
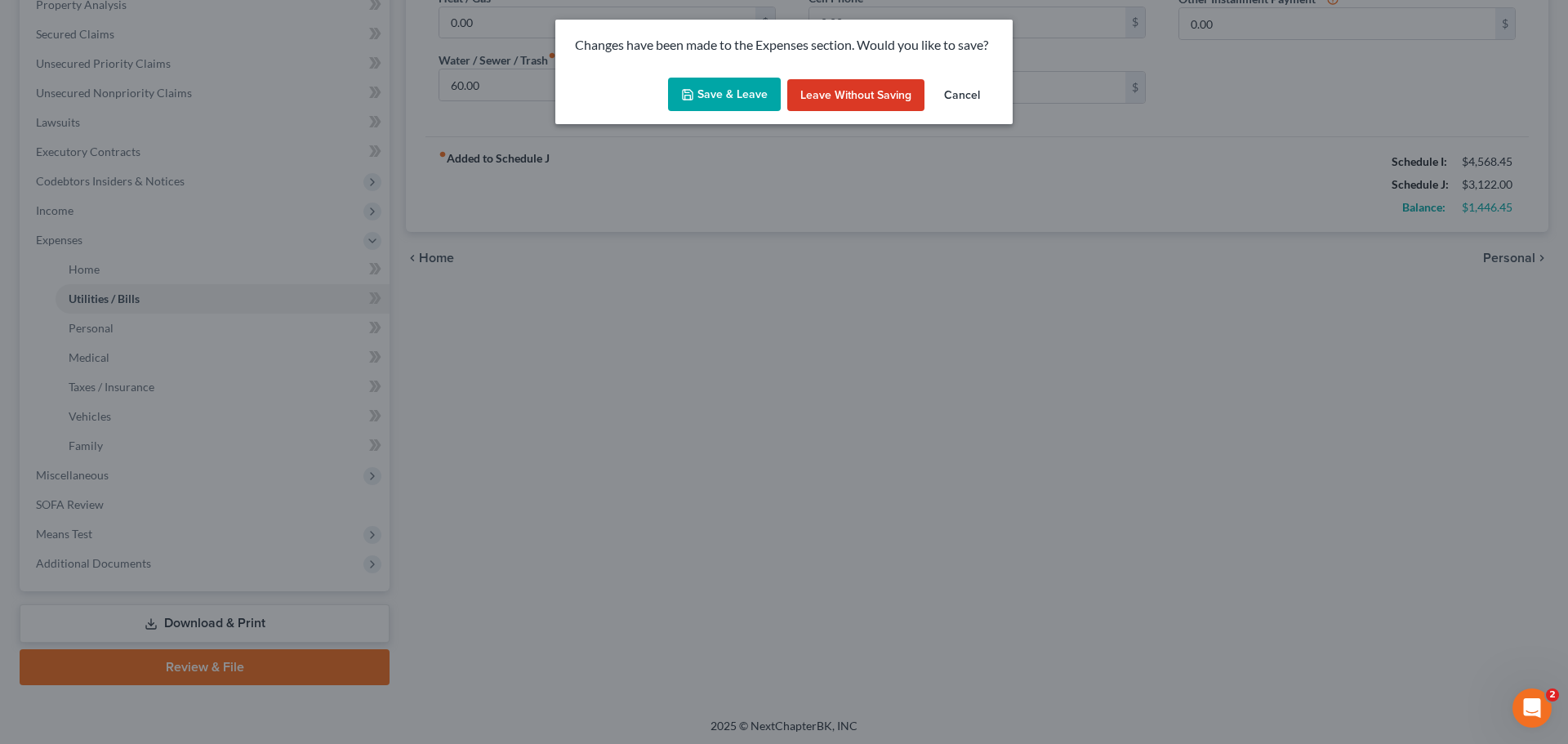
click at [736, 88] on button "Save & Leave" at bounding box center [724, 94] width 113 height 34
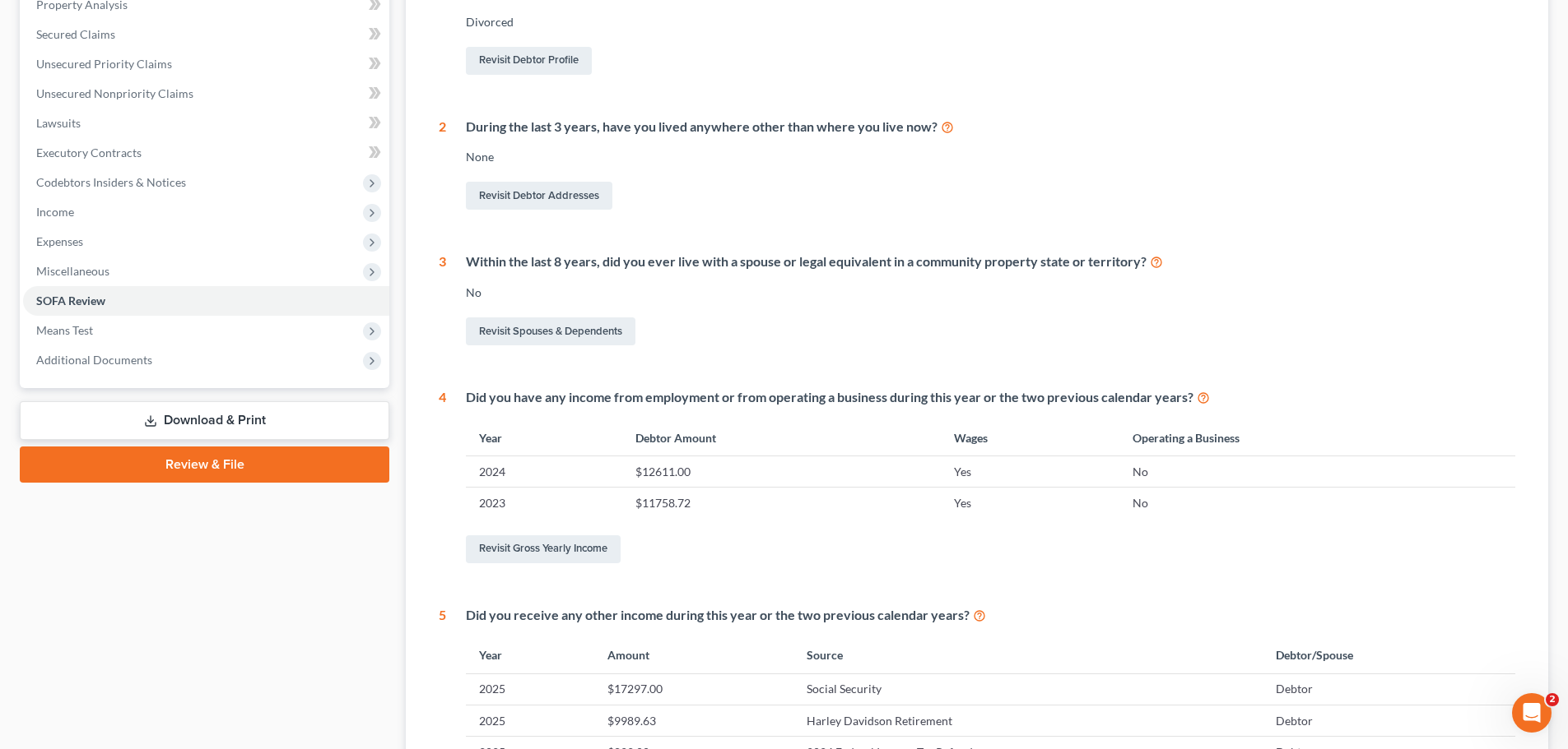
scroll to position [412, 0]
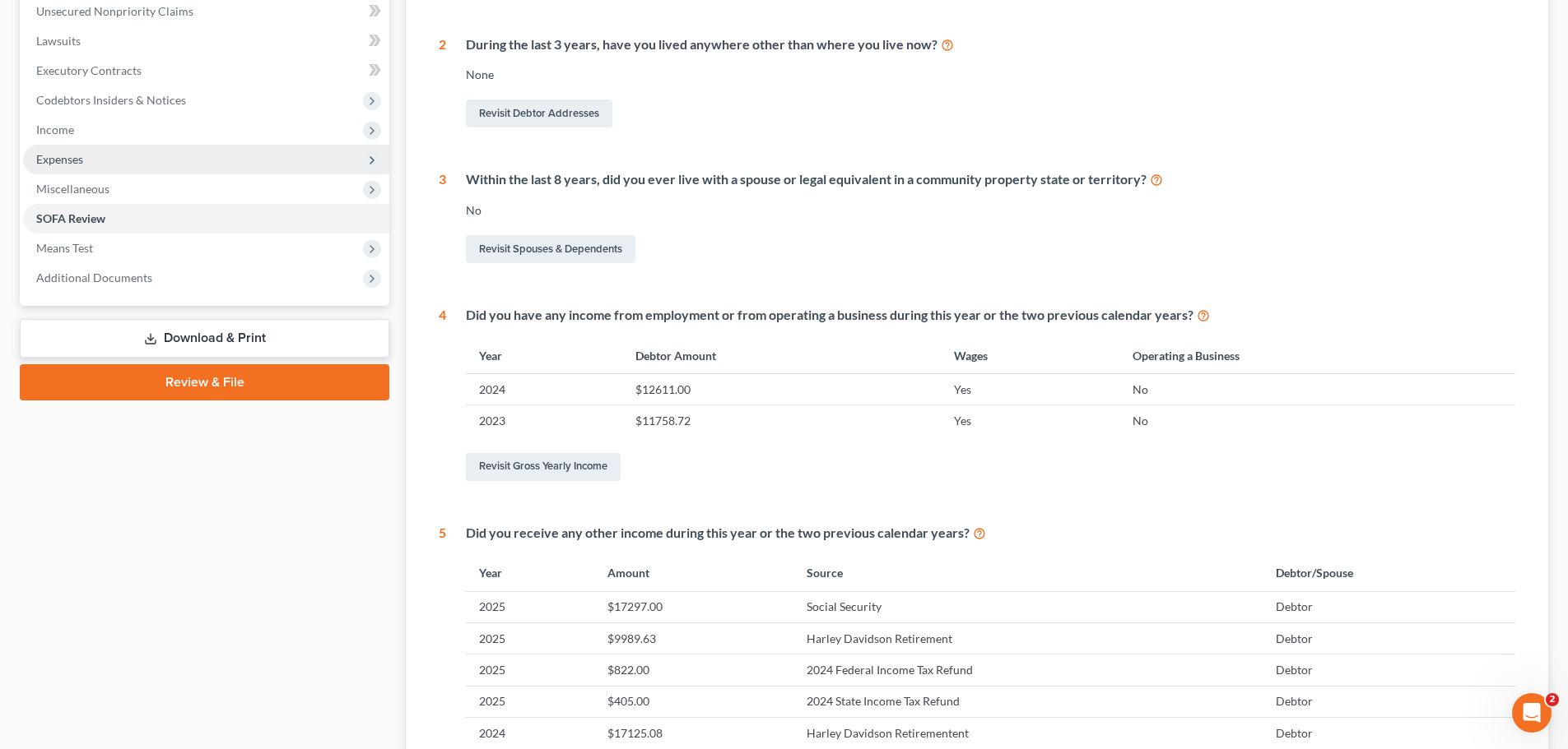
click at [119, 157] on span "Expenses" at bounding box center [205, 159] width 366 height 29
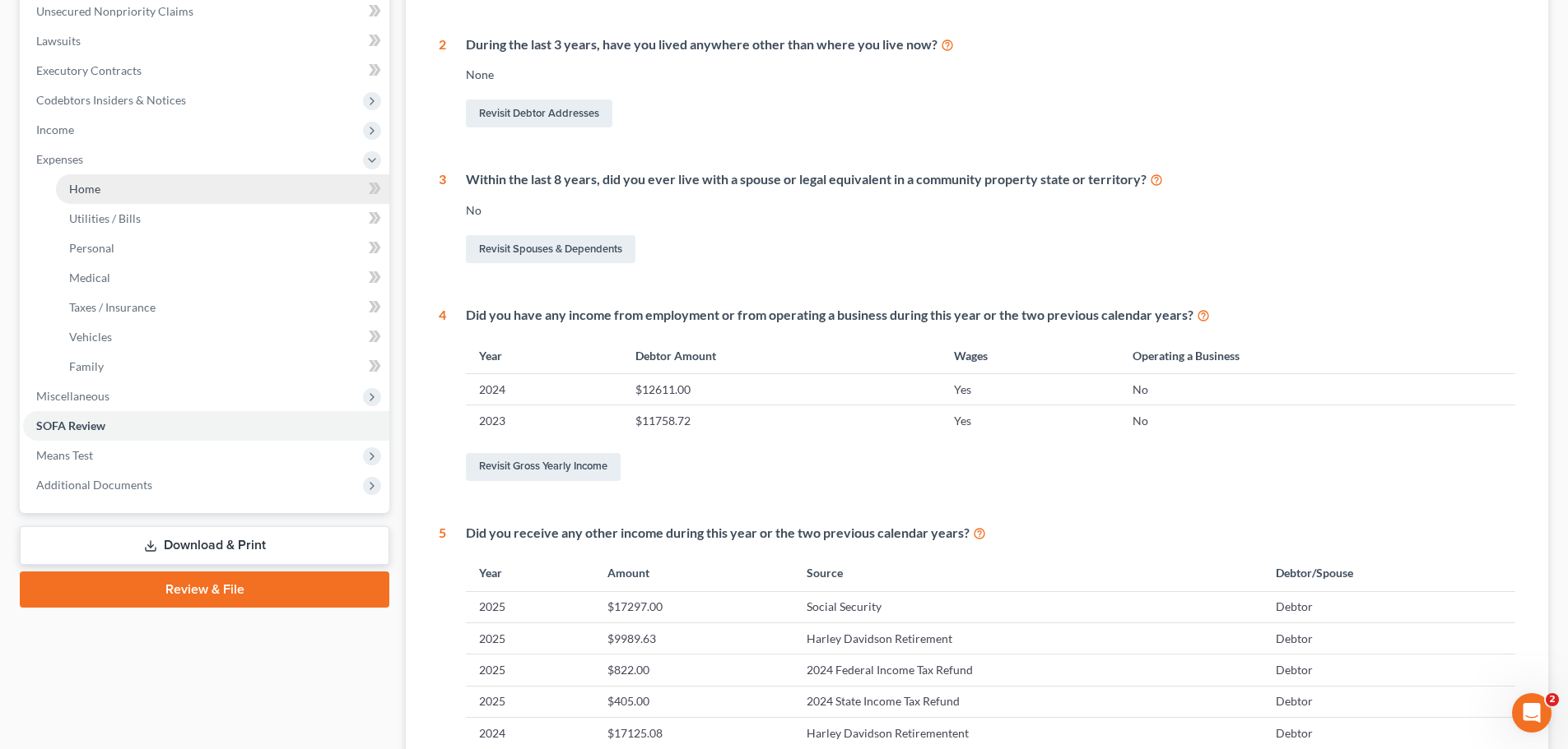
click at [114, 194] on link "Home" at bounding box center [222, 189] width 333 height 29
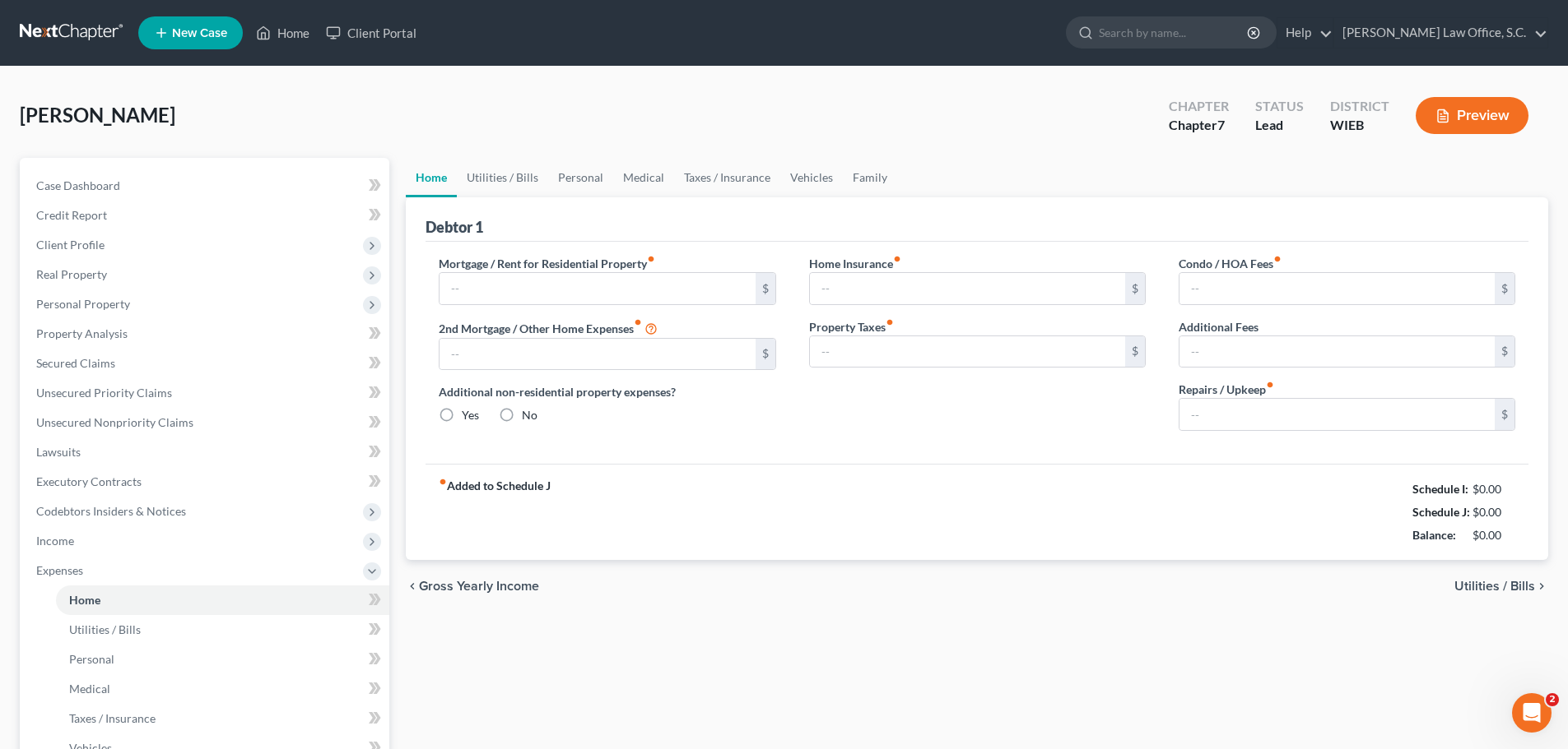
type input "508.00"
type input "0.00"
radio input "true"
type input "0.00"
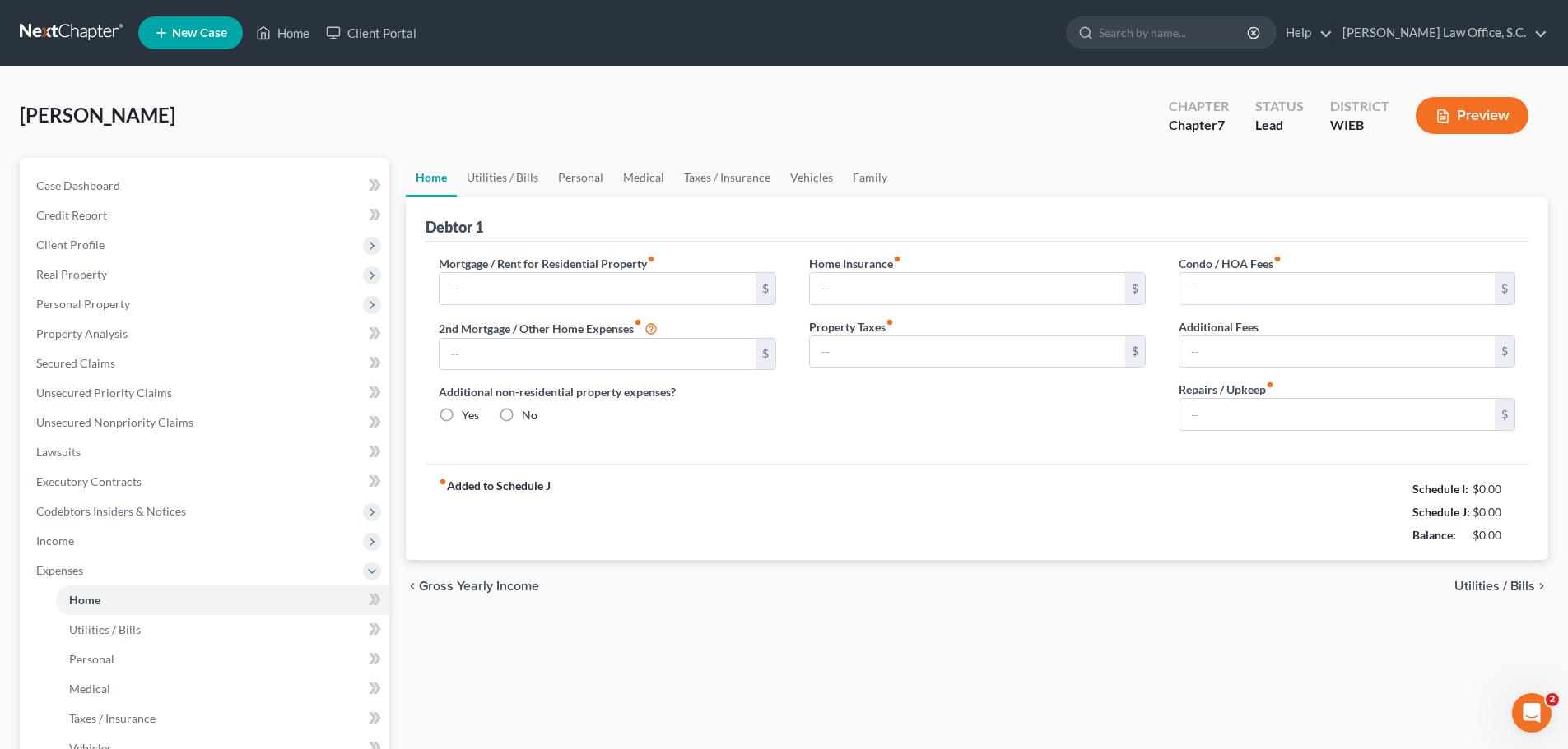
type input "0.00"
type input "1,116.00"
drag, startPoint x: 901, startPoint y: 441, endPoint x: 1256, endPoint y: 570, distance: 377.7
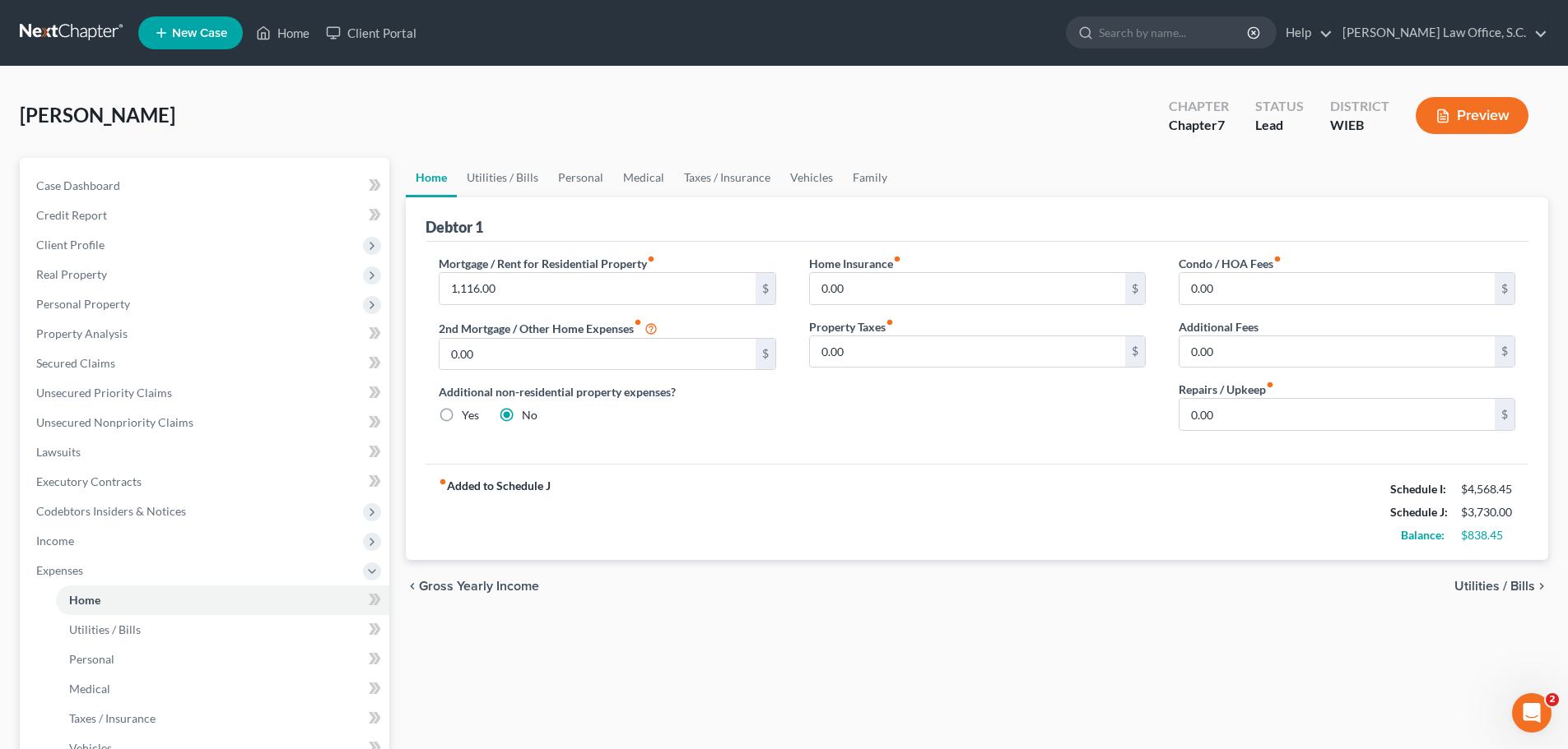
click at [906, 442] on div "Home Insurance fiber_manual_record 0.00 $ Property Taxes fiber_manual_record 0.…" at bounding box center [977, 349] width 370 height 189
click at [1465, 589] on span "Utilities / Bills" at bounding box center [1495, 587] width 81 height 13
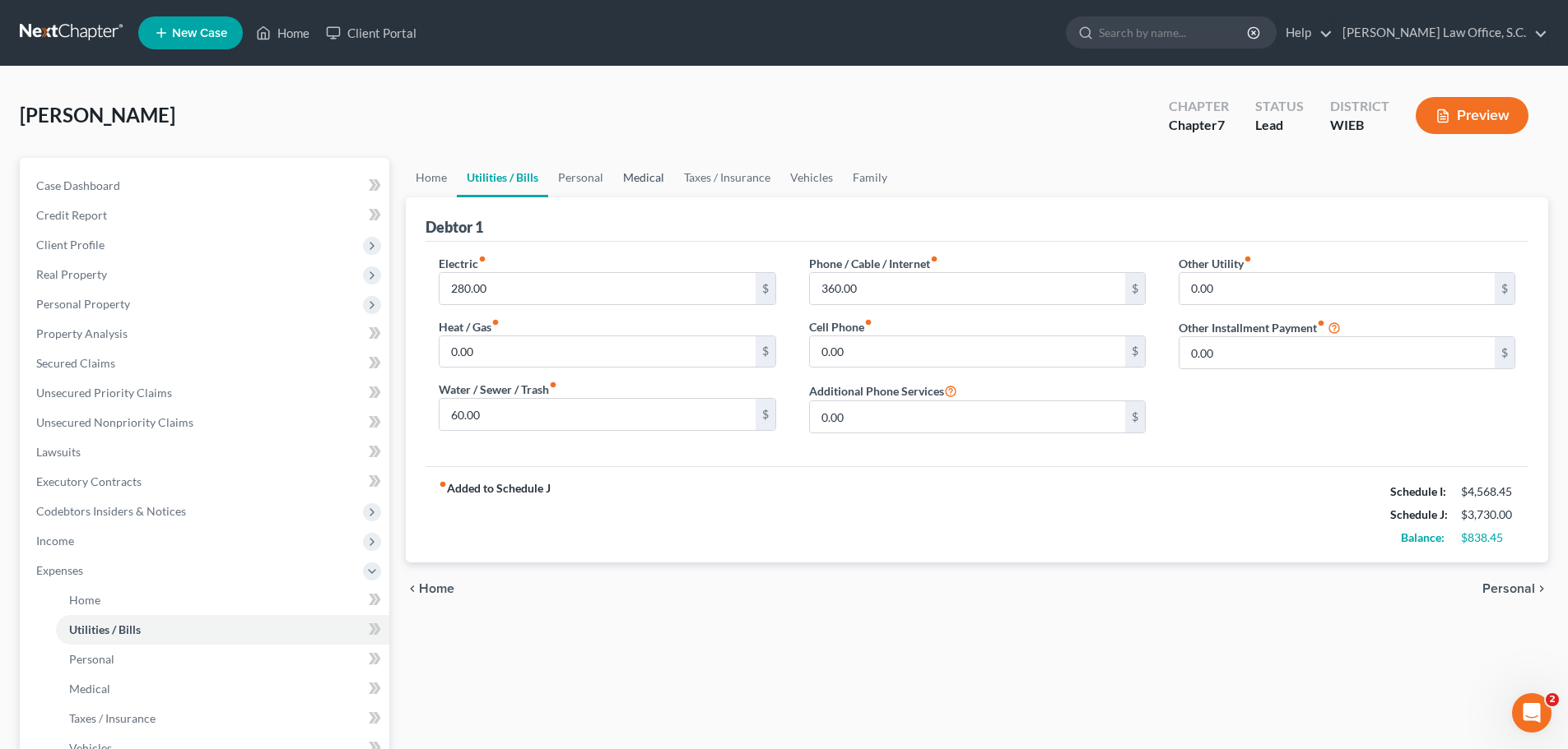
click at [634, 180] on link "Medical" at bounding box center [643, 178] width 61 height 40
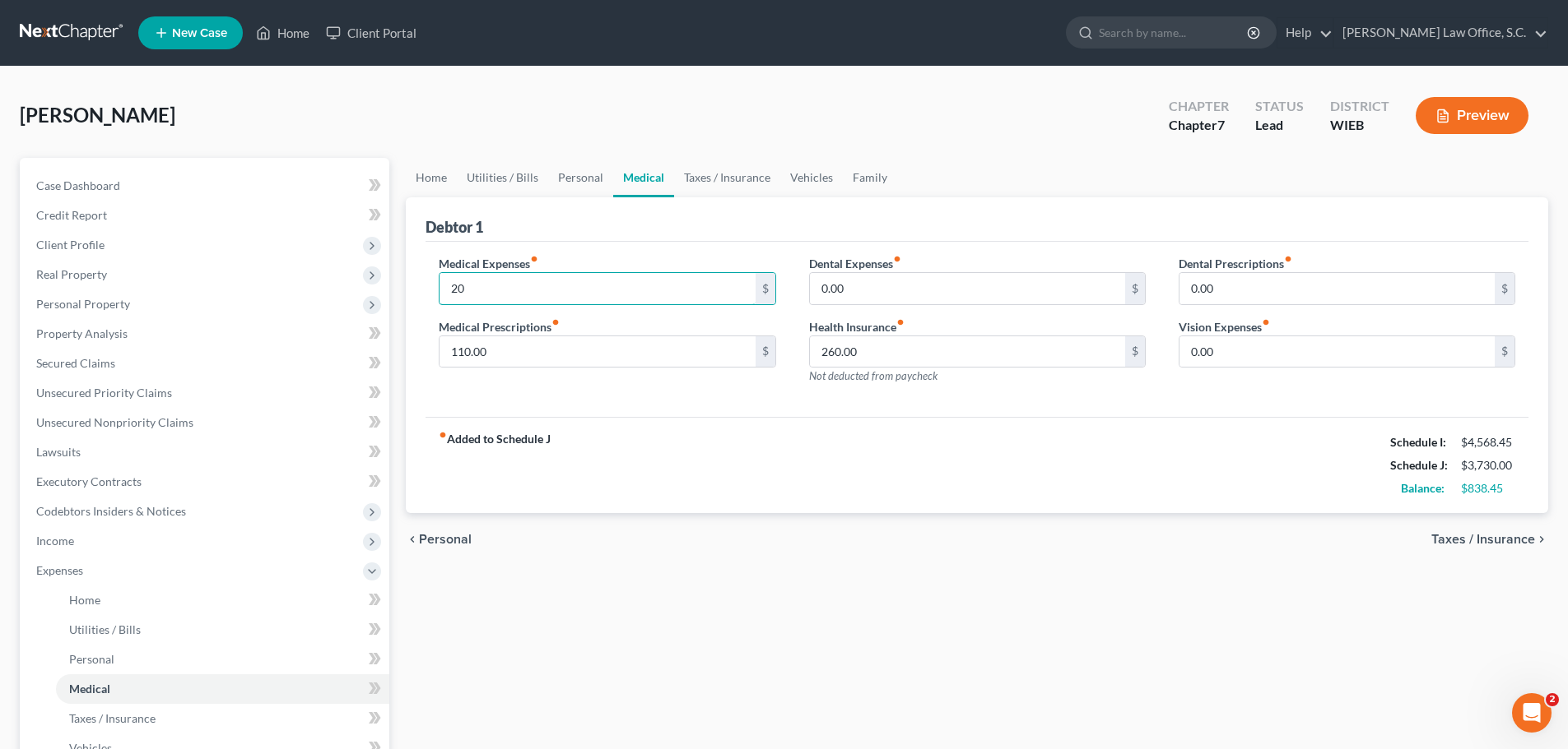
type input "2"
type input "50.00"
click at [509, 361] on input "110.00" at bounding box center [597, 352] width 315 height 31
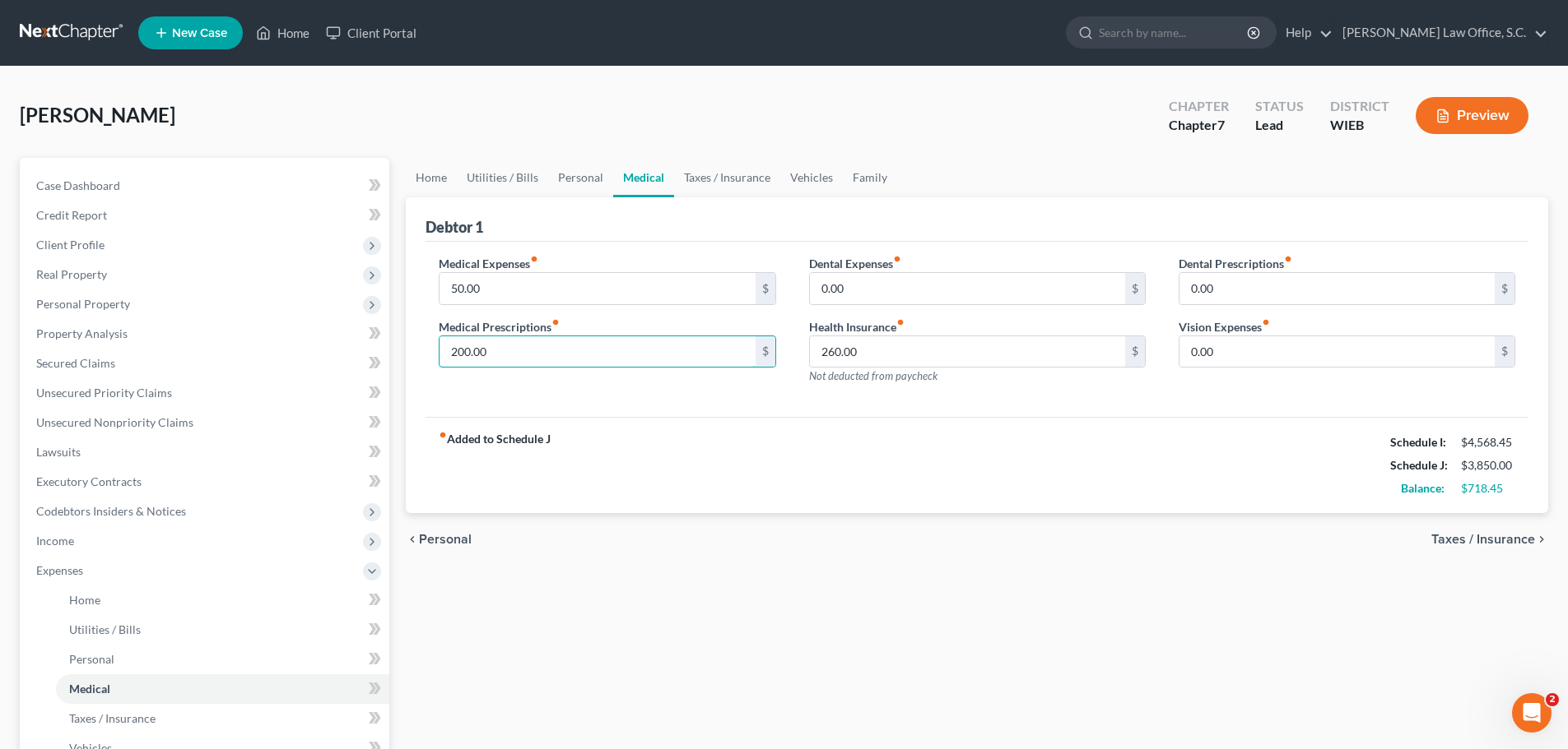
type input "200.00"
click at [685, 411] on div "Medical Expenses fiber_manual_record 50.00 $ Medical Prescriptions fiber_manual…" at bounding box center [976, 329] width 1102 height 176
click at [1523, 544] on span "Taxes / Insurance" at bounding box center [1482, 539] width 104 height 13
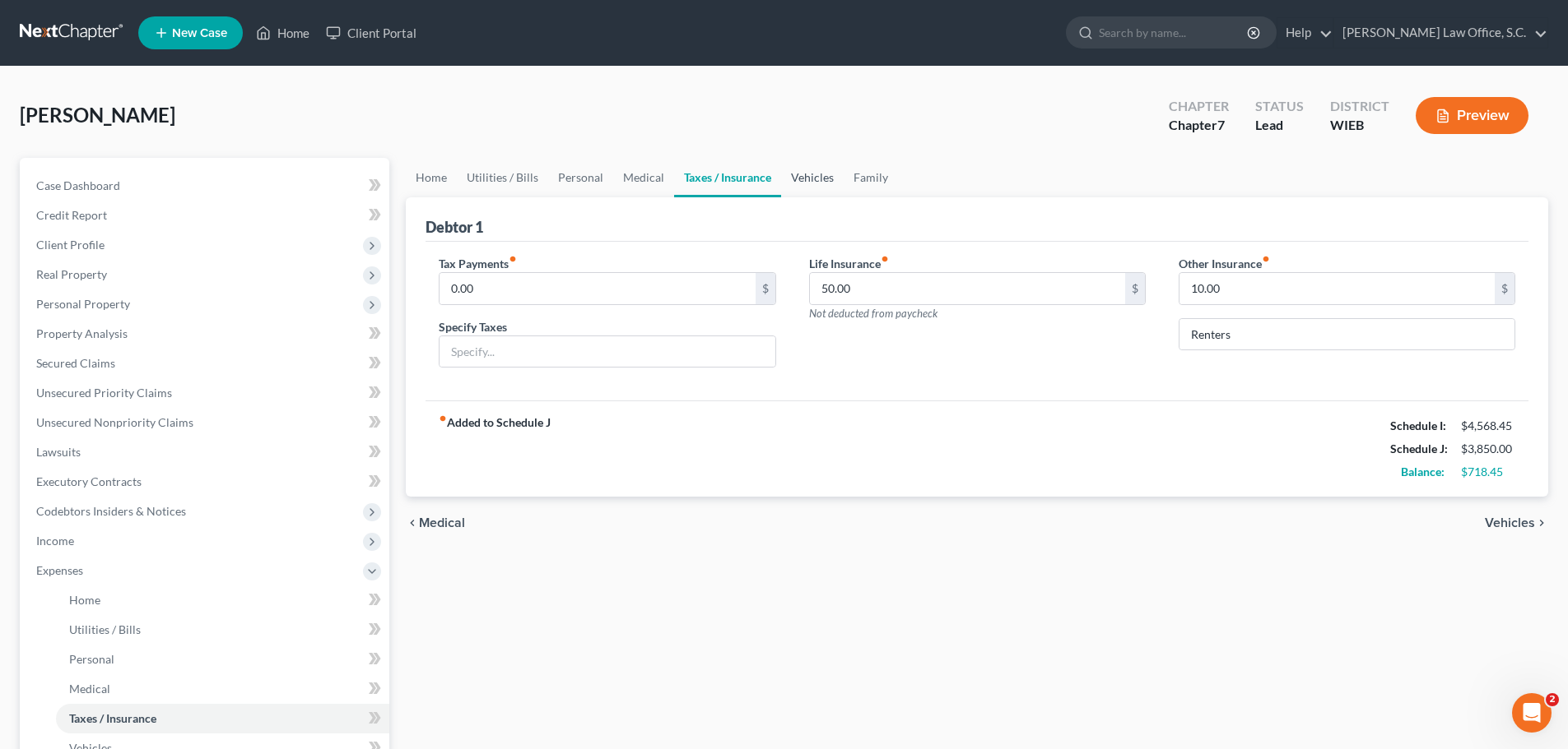
click at [813, 184] on link "Vehicles" at bounding box center [812, 178] width 62 height 40
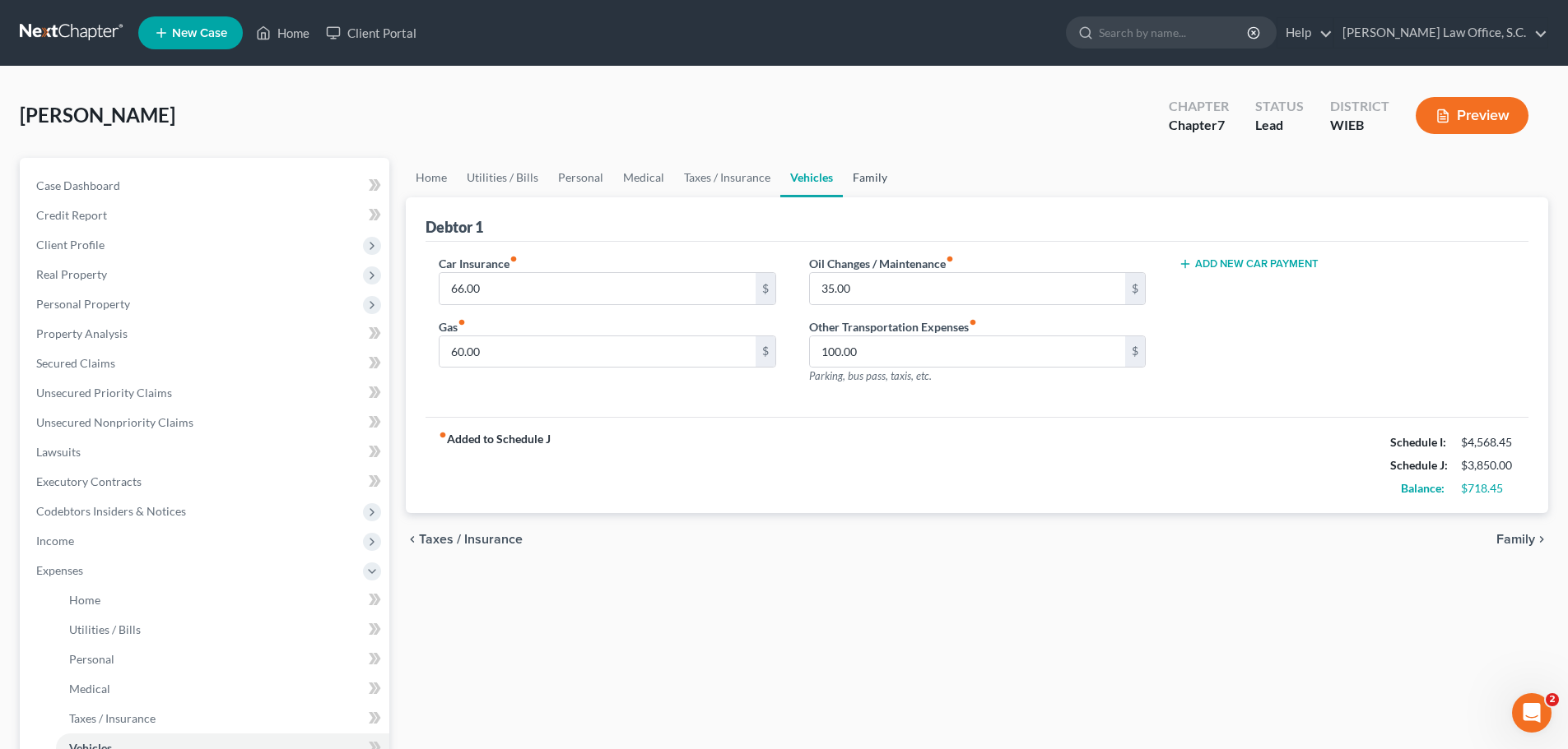
click at [854, 178] on link "Family" at bounding box center [870, 178] width 54 height 40
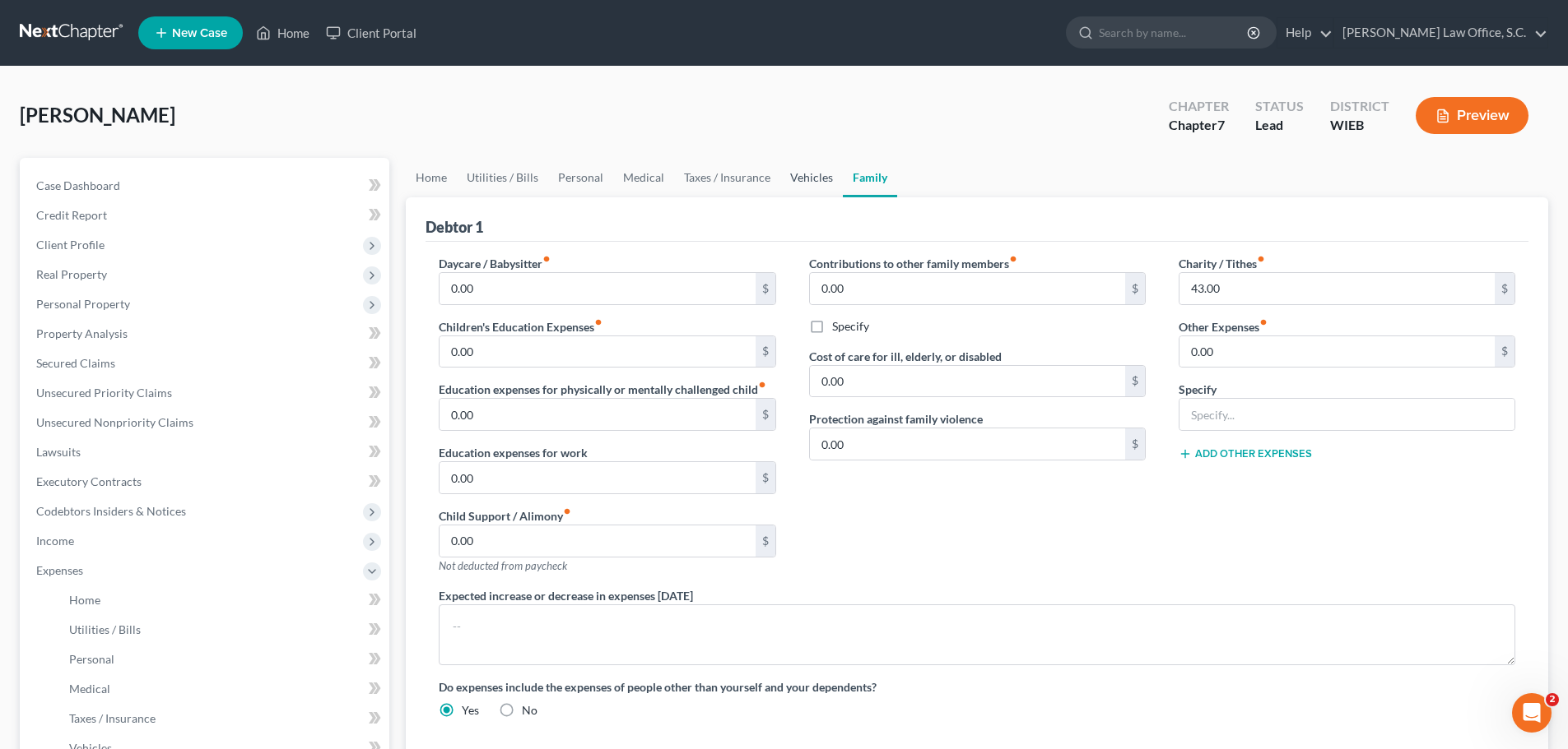
click at [804, 179] on link "Vehicles" at bounding box center [811, 178] width 62 height 40
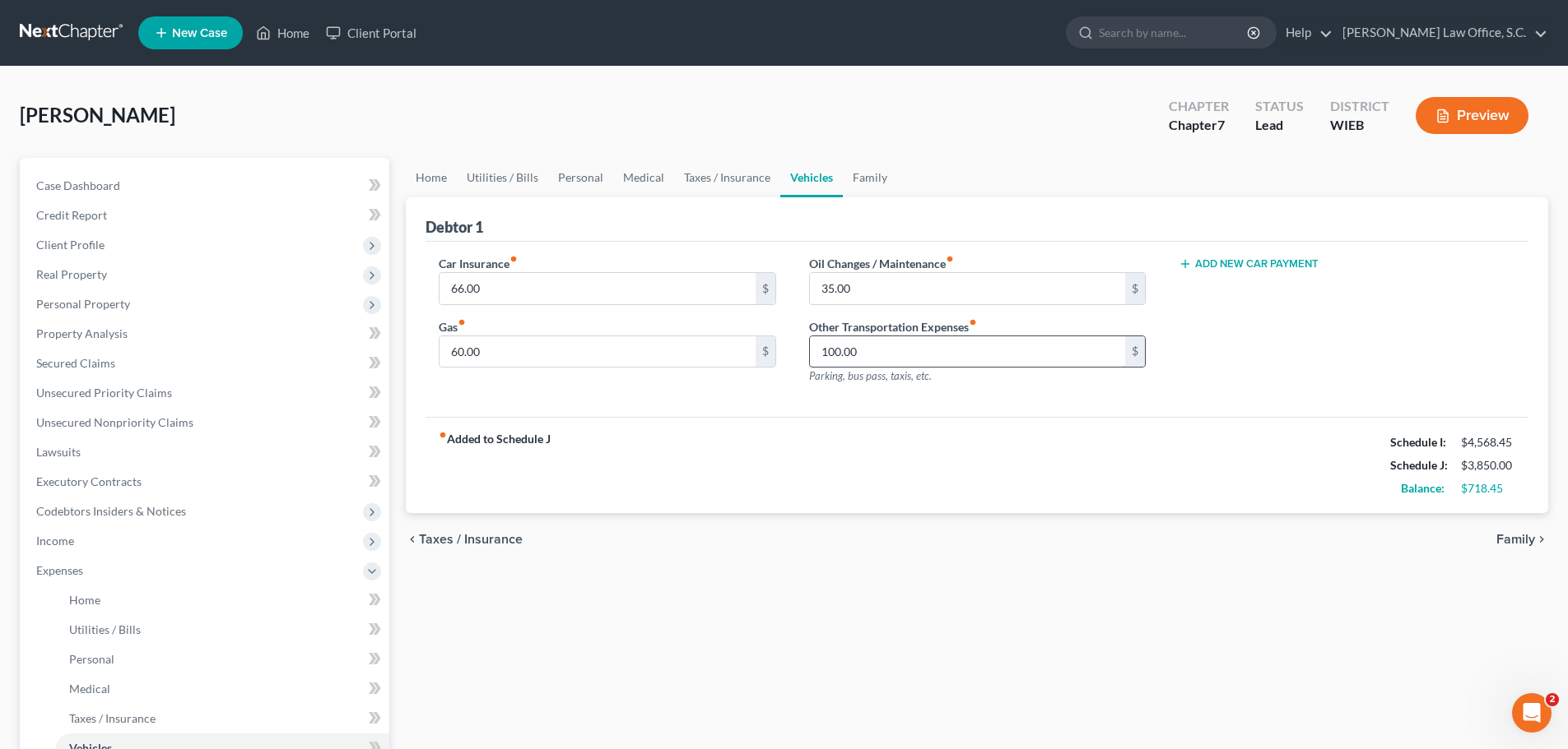
click at [871, 351] on input "100.00" at bounding box center [968, 352] width 315 height 31
type input "200"
click at [1517, 539] on span "Family" at bounding box center [1516, 539] width 39 height 13
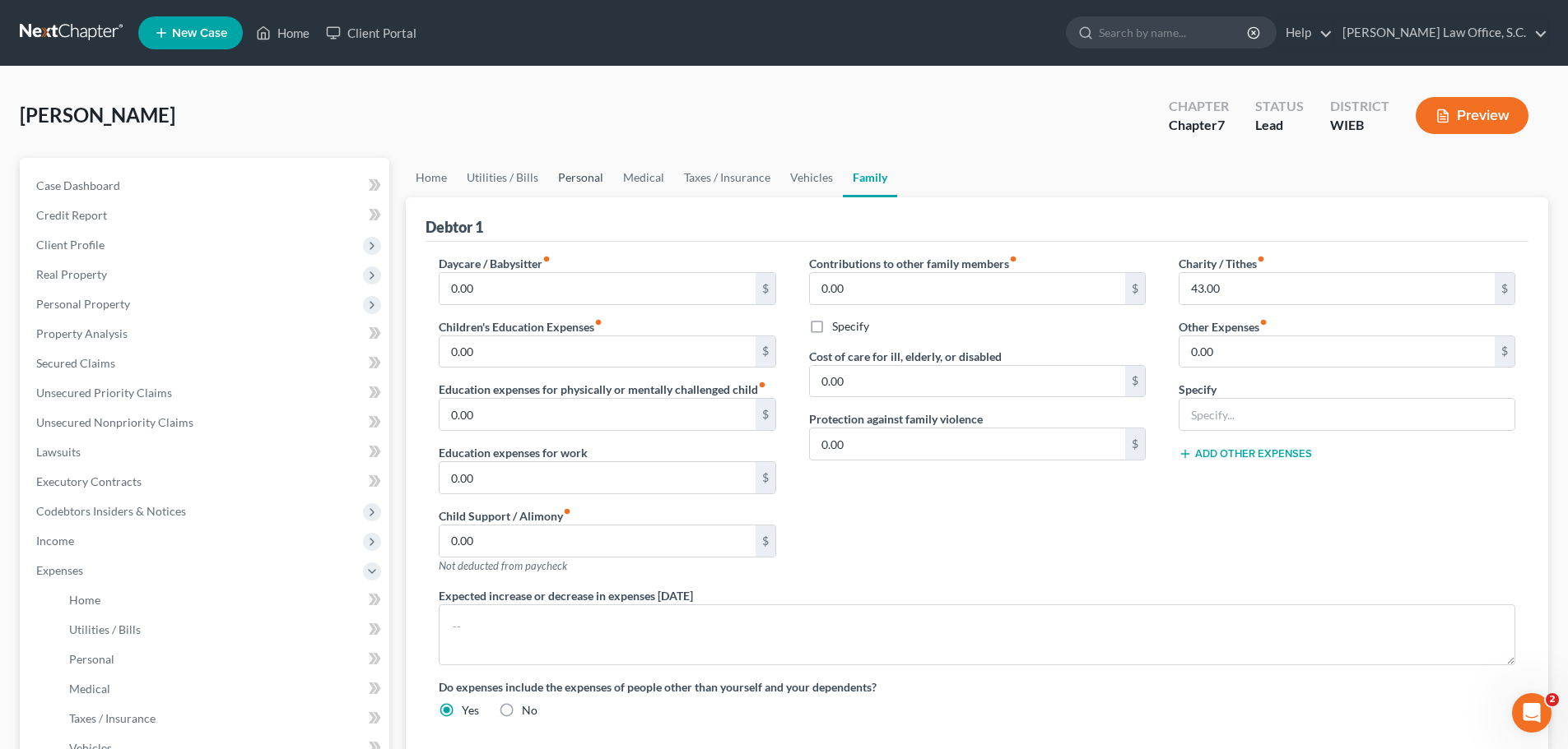
click at [569, 178] on link "Personal" at bounding box center [580, 178] width 65 height 40
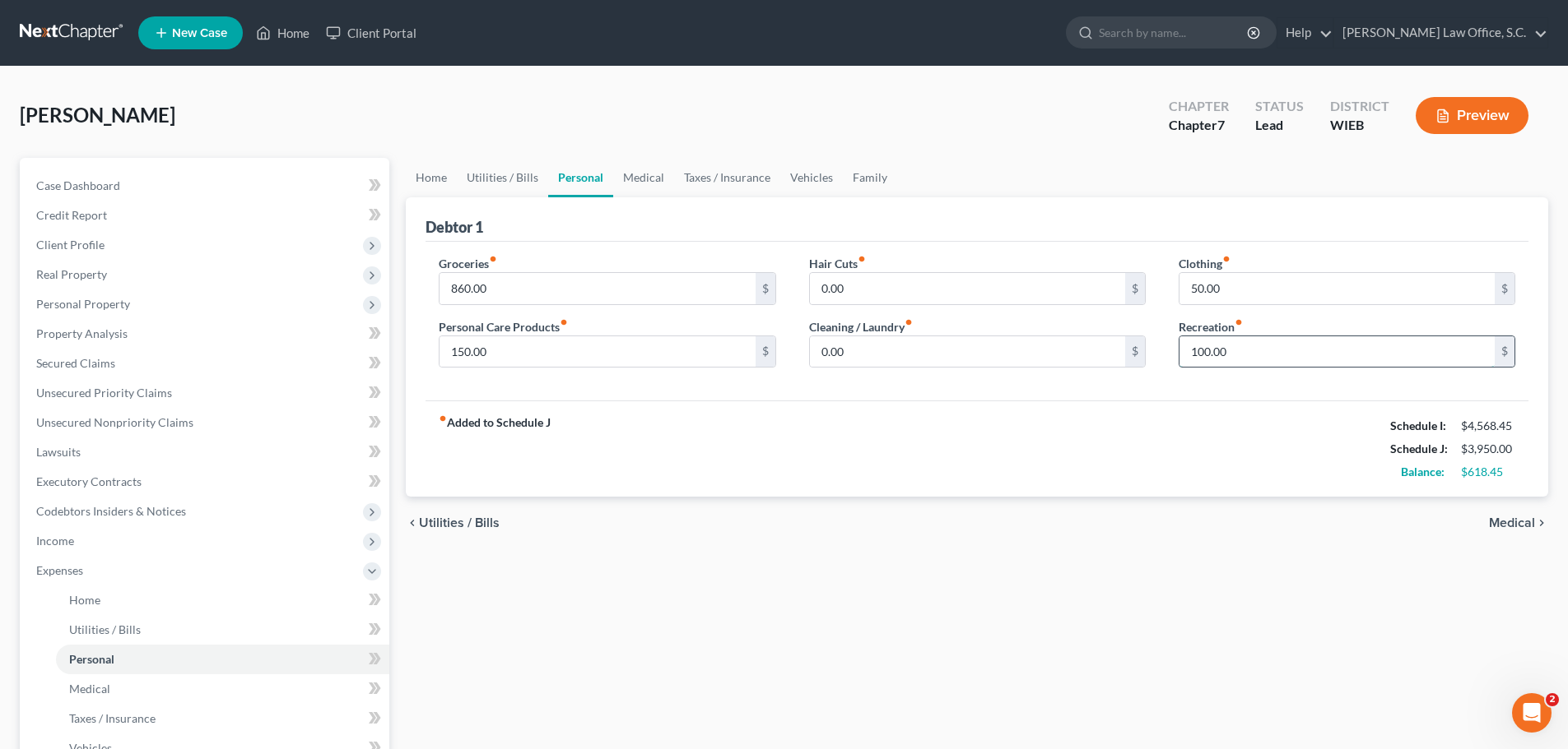
click at [1230, 356] on input "100.00" at bounding box center [1336, 352] width 315 height 31
type input "120.00"
drag, startPoint x: 1214, startPoint y: 397, endPoint x: 1497, endPoint y: 505, distance: 302.9
click at [1215, 398] on div "Groceries fiber_manual_record 860.00 $ Personal Care Products fiber_manual_reco…" at bounding box center [976, 321] width 1102 height 160
click at [1507, 519] on span "Medical" at bounding box center [1512, 523] width 46 height 13
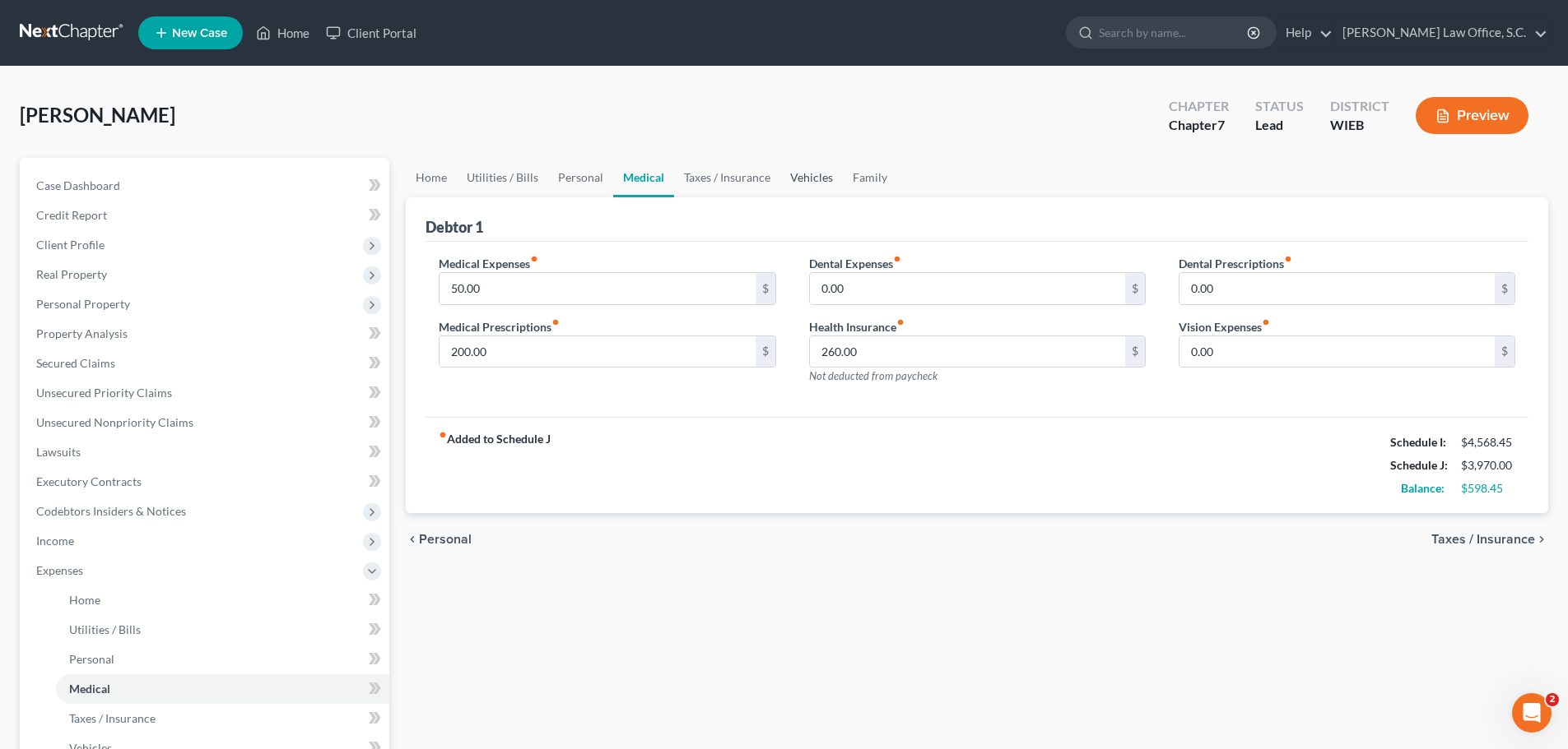
click at [819, 181] on link "Vehicles" at bounding box center [811, 178] width 62 height 40
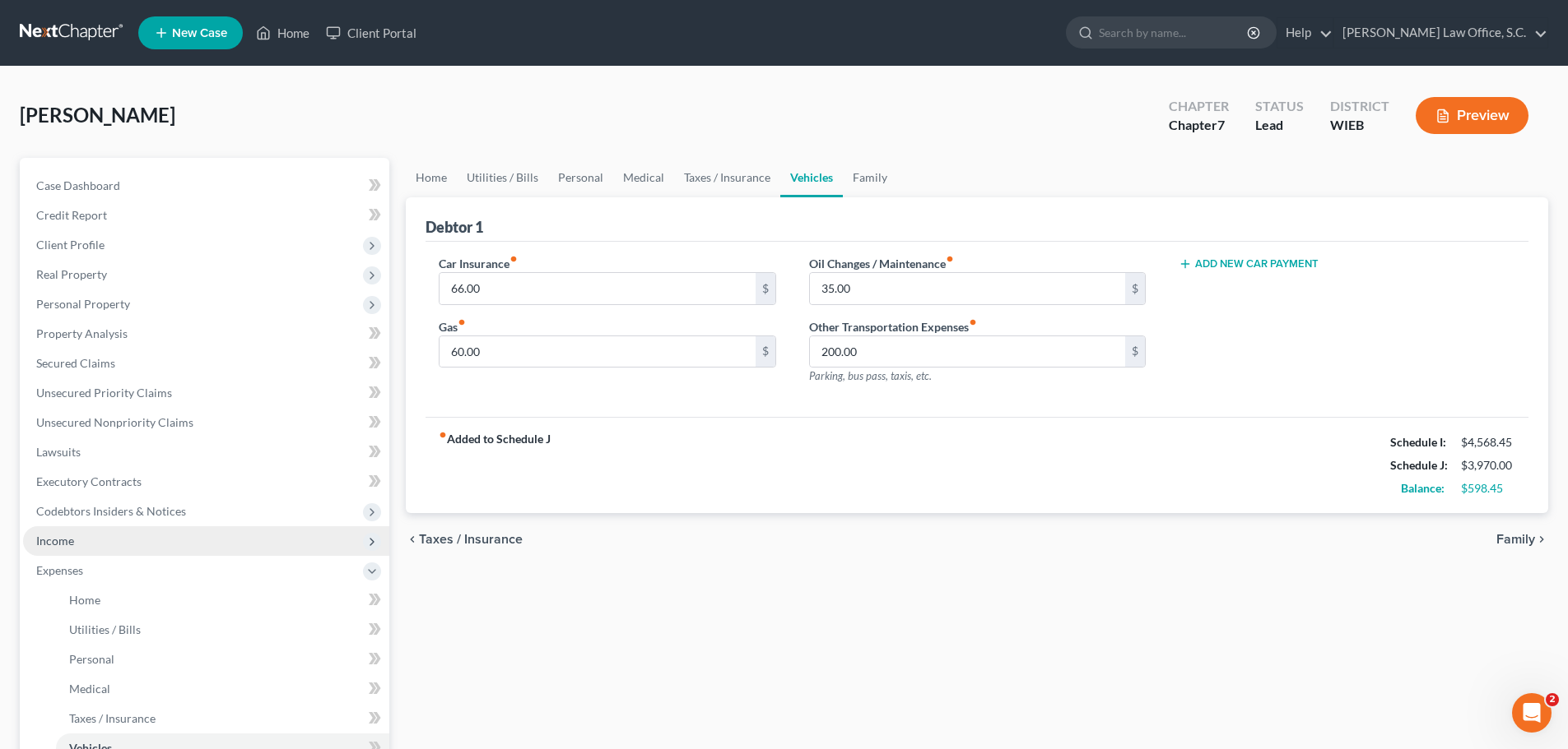
click at [227, 539] on span "Income" at bounding box center [205, 540] width 366 height 29
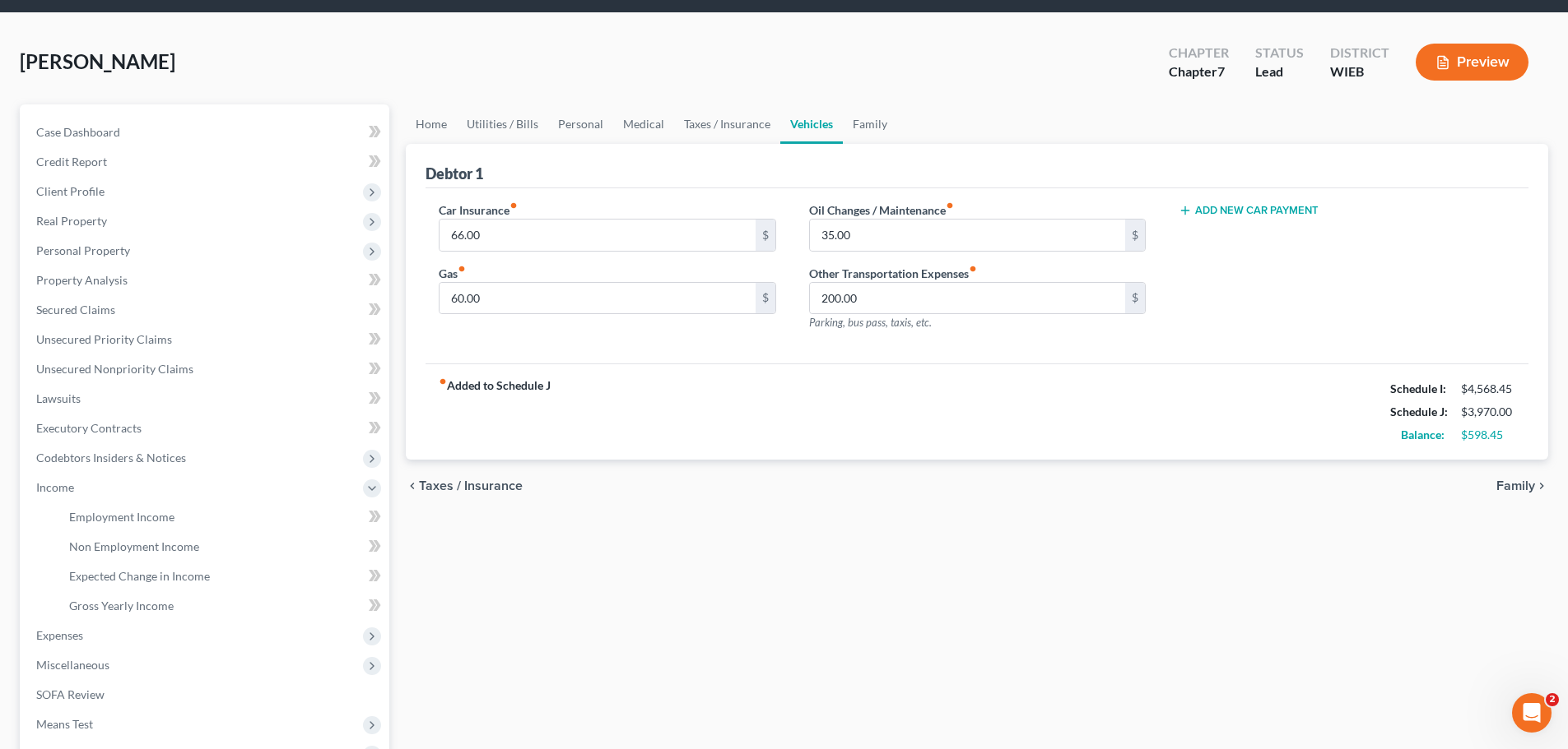
scroll to position [243, 0]
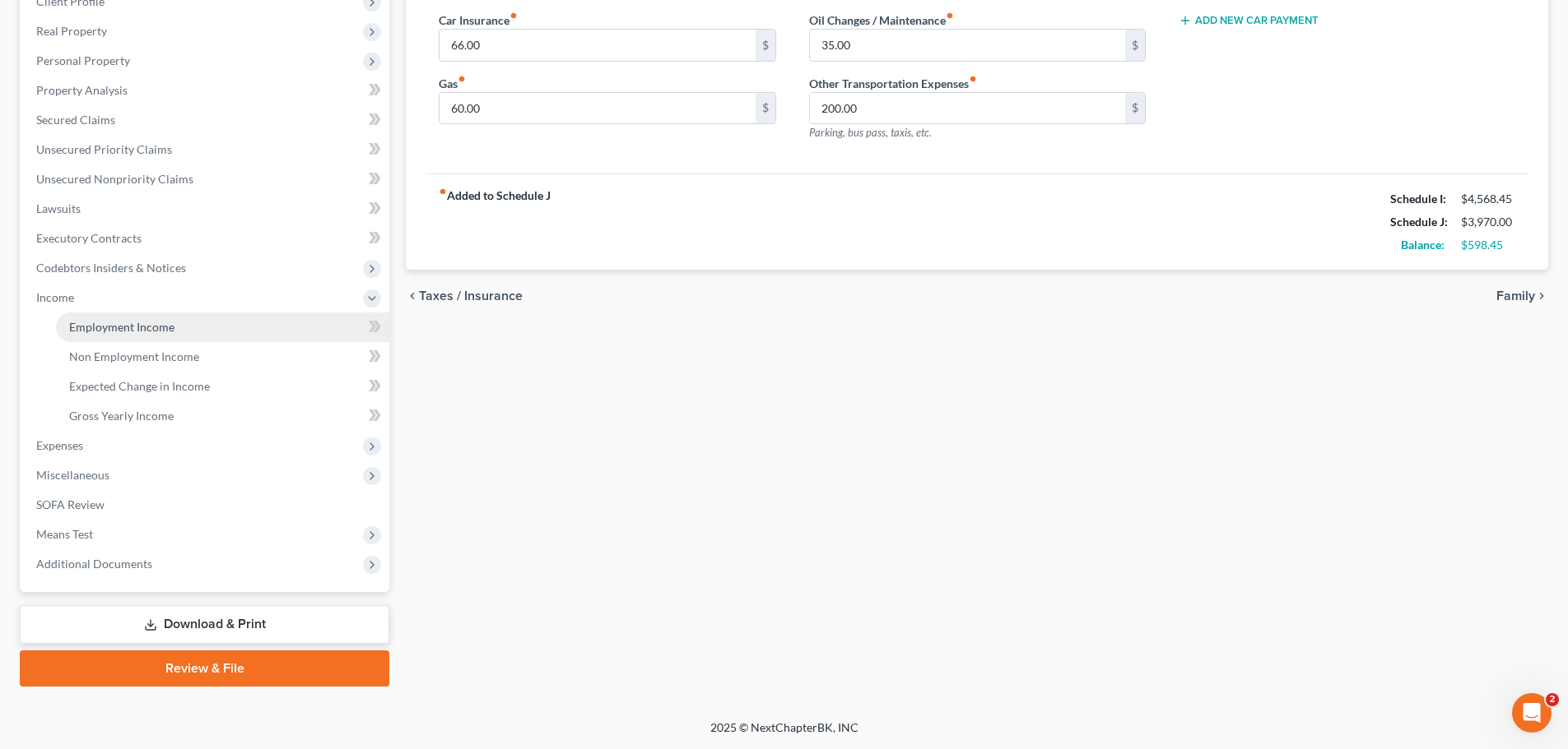
click at [141, 328] on span "Employment Income" at bounding box center [121, 327] width 105 height 14
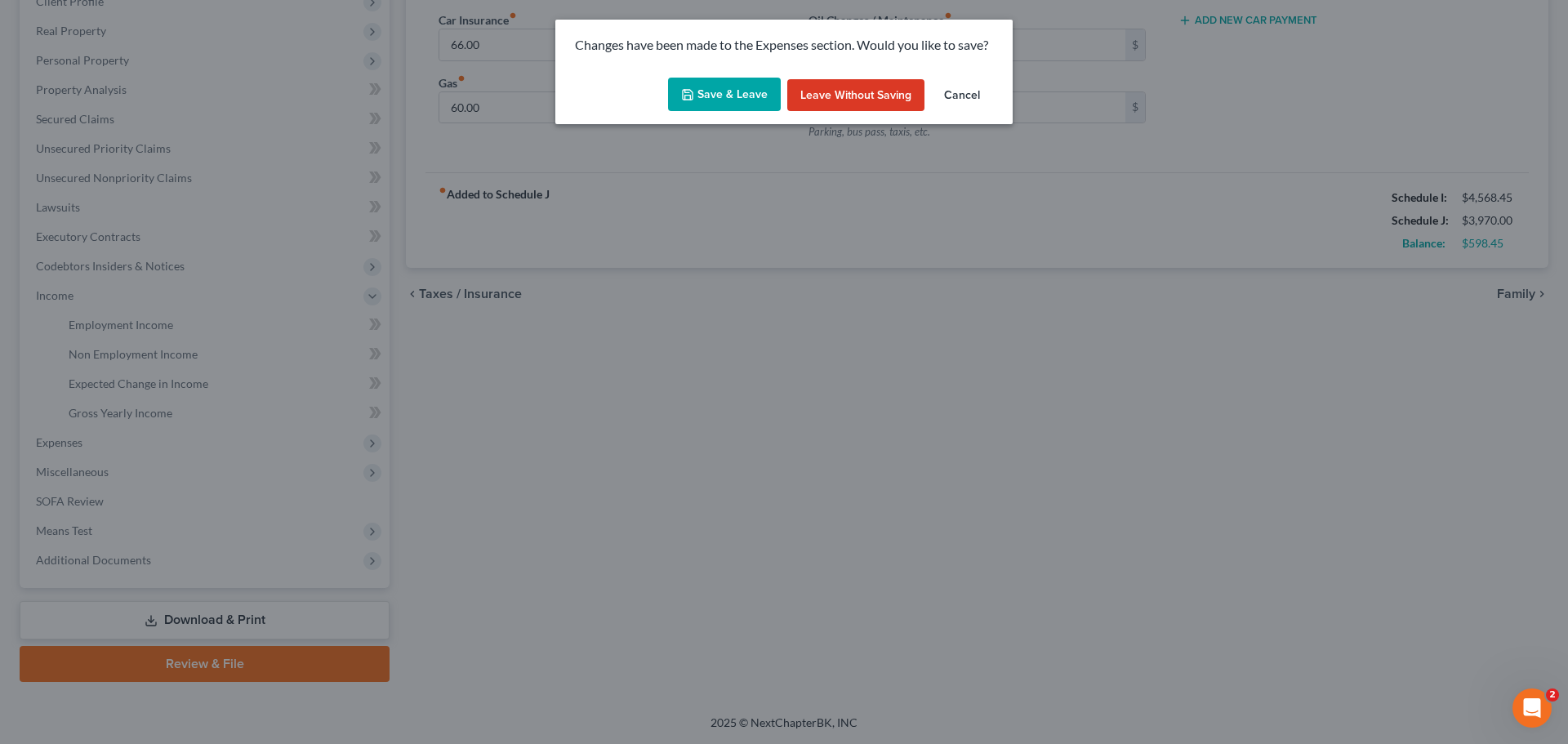
click at [742, 98] on button "Save & Leave" at bounding box center [724, 94] width 113 height 34
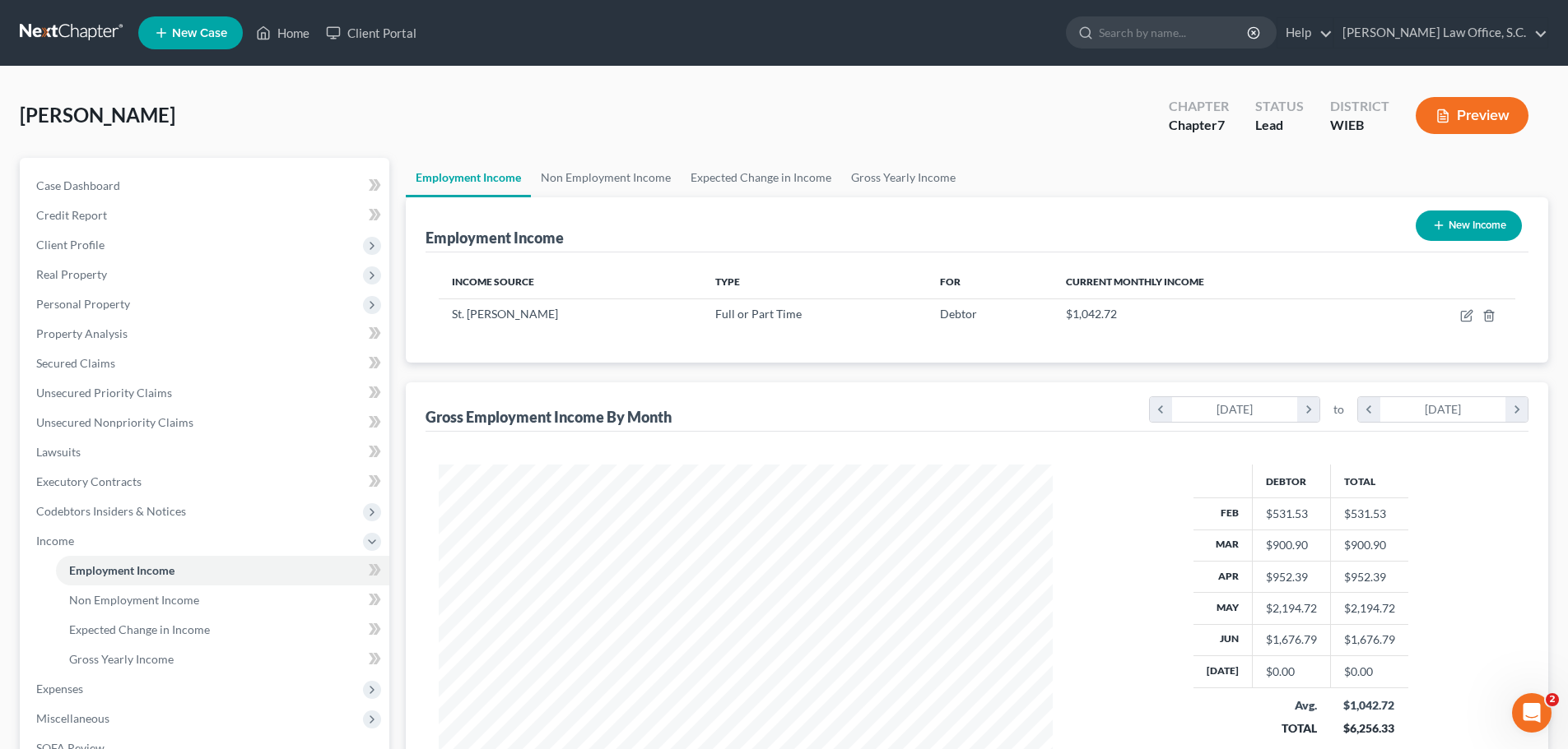
scroll to position [307, 647]
click at [851, 179] on link "Gross Yearly Income" at bounding box center [904, 178] width 125 height 40
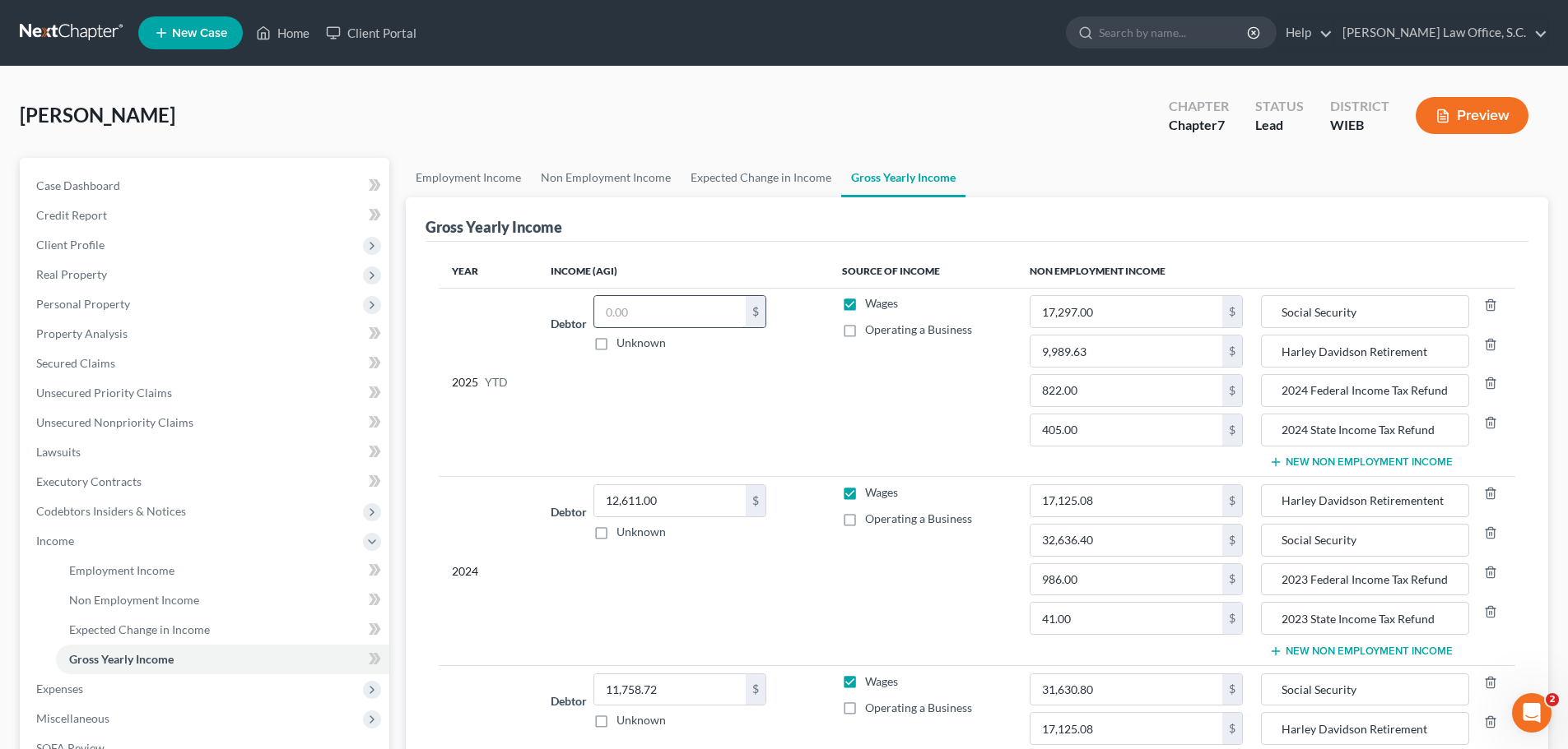
click at [707, 313] on input "text" at bounding box center [670, 311] width 152 height 31
type input "8,176.73"
click at [893, 380] on td "Wages Operating a Business" at bounding box center [922, 382] width 188 height 189
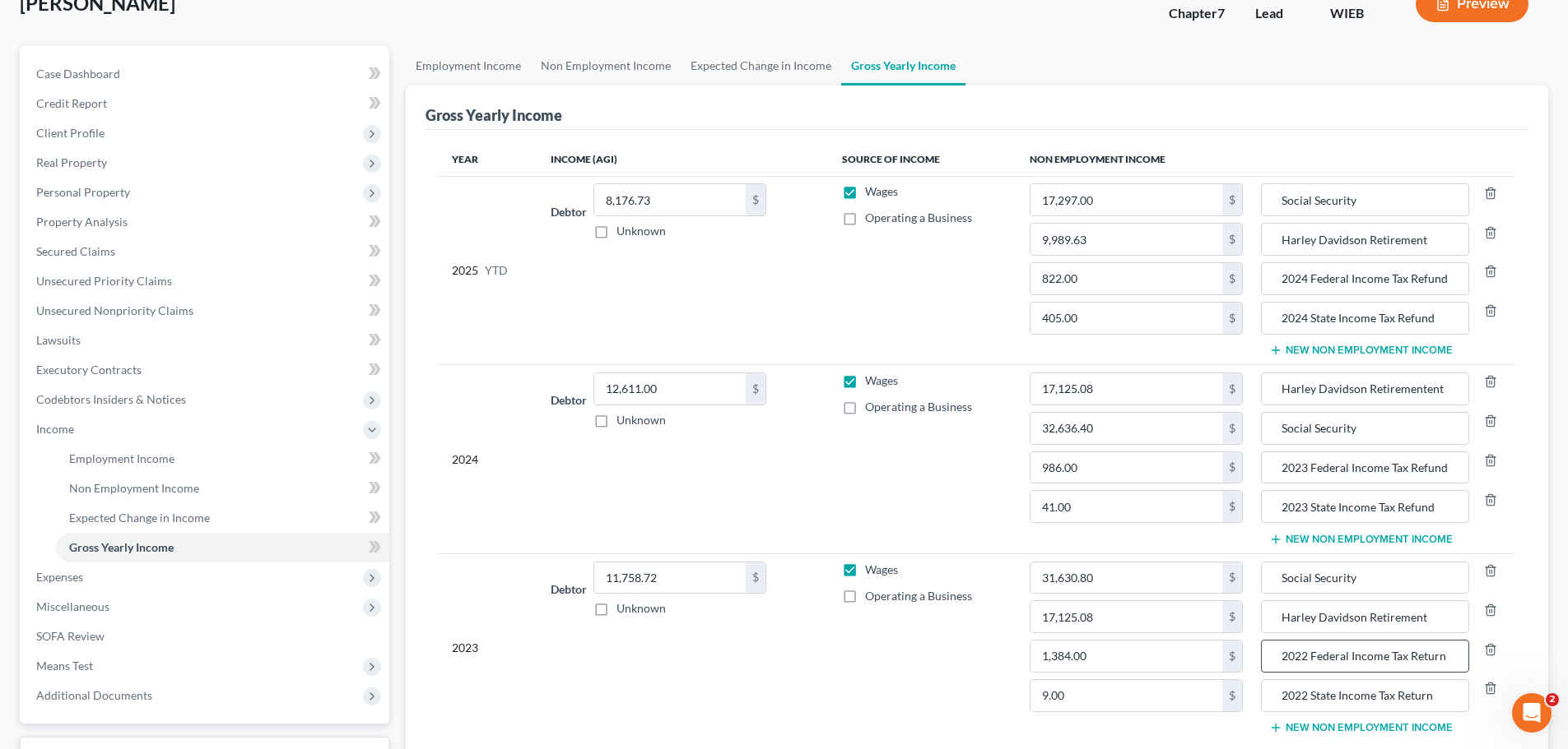
scroll to position [252, 0]
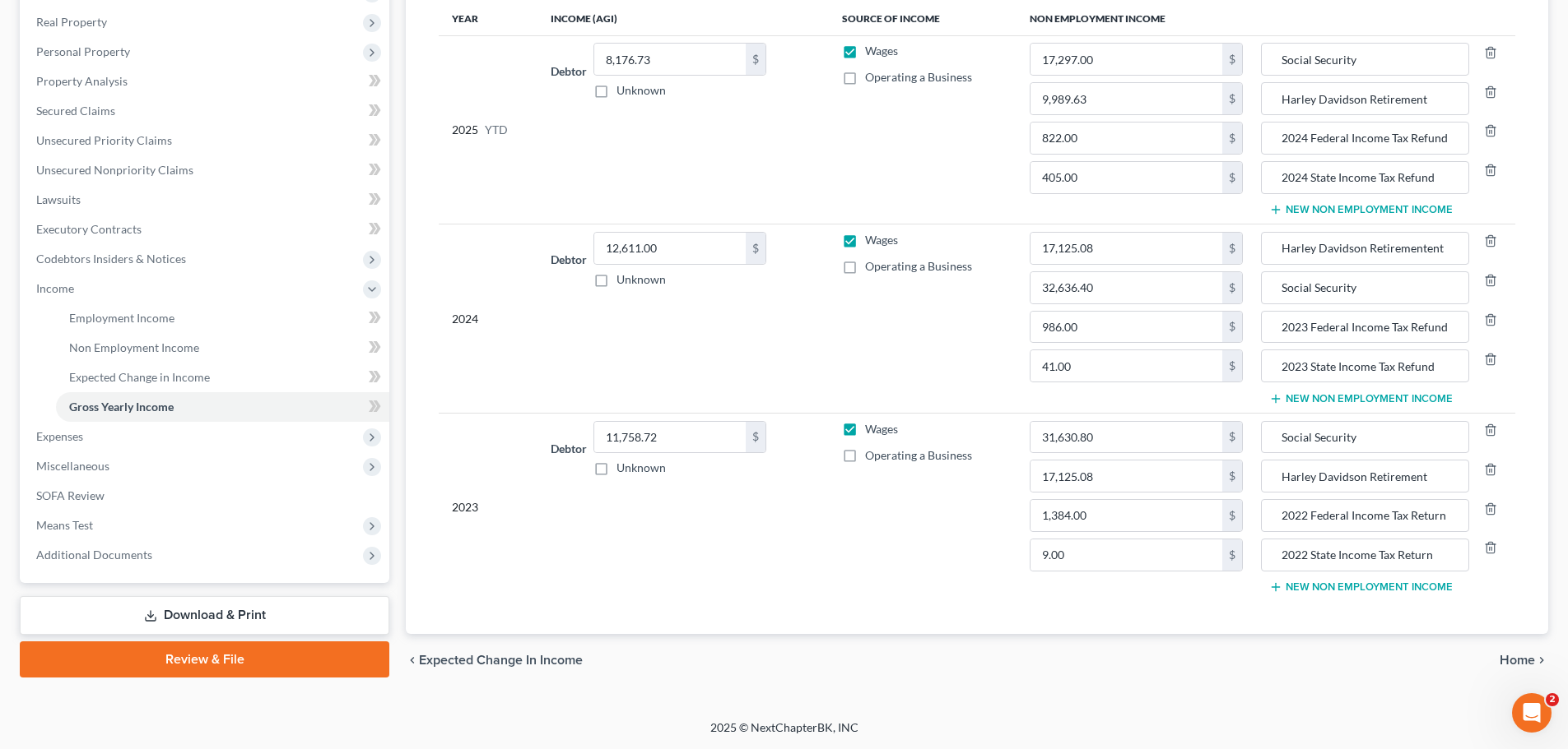
click at [1520, 667] on span "Home" at bounding box center [1517, 661] width 35 height 13
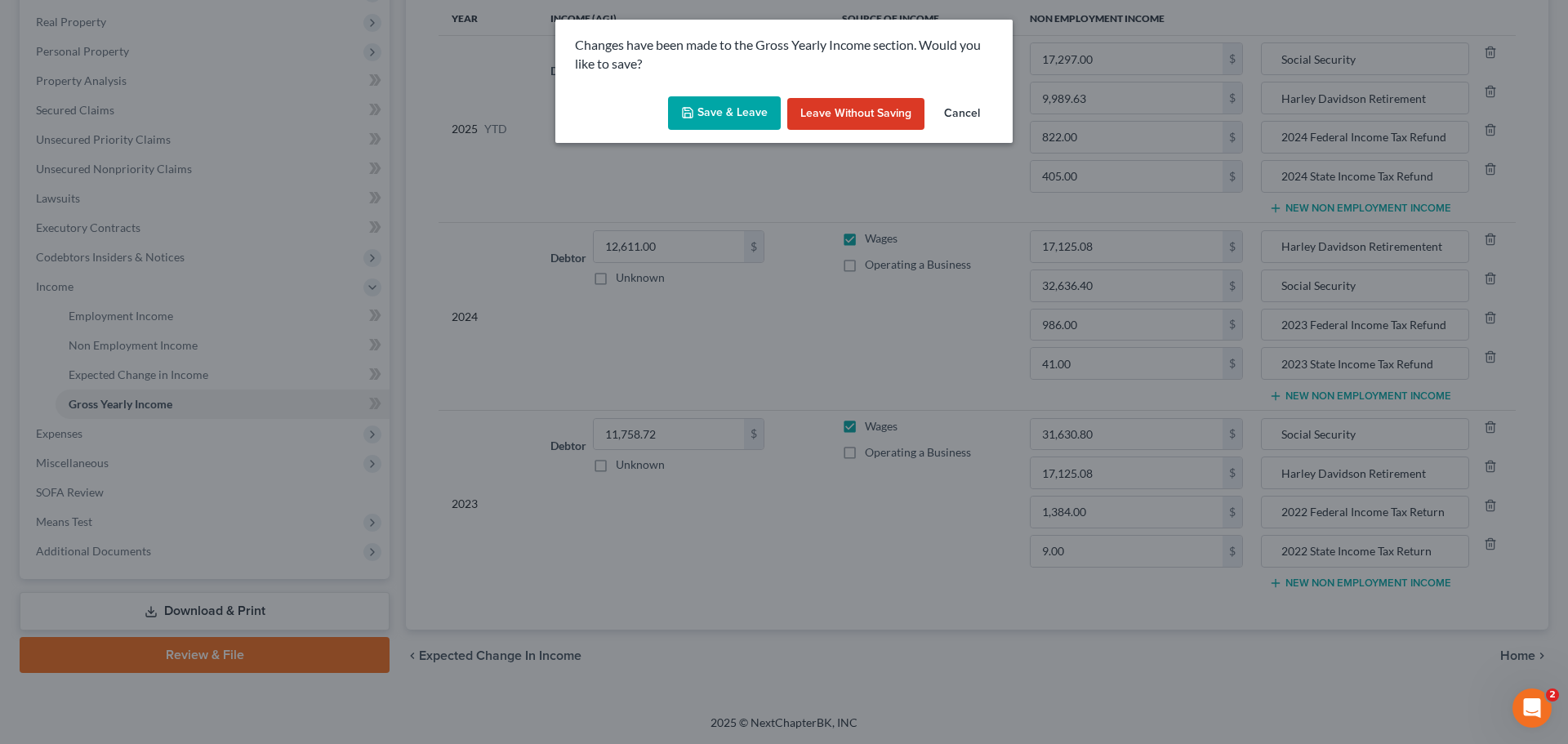
click at [1507, 655] on div "Changes have been made to the Gross Yearly Income section. Would you like to sa…" at bounding box center [784, 372] width 1568 height 744
click at [725, 108] on button "Save & Leave" at bounding box center [724, 113] width 113 height 34
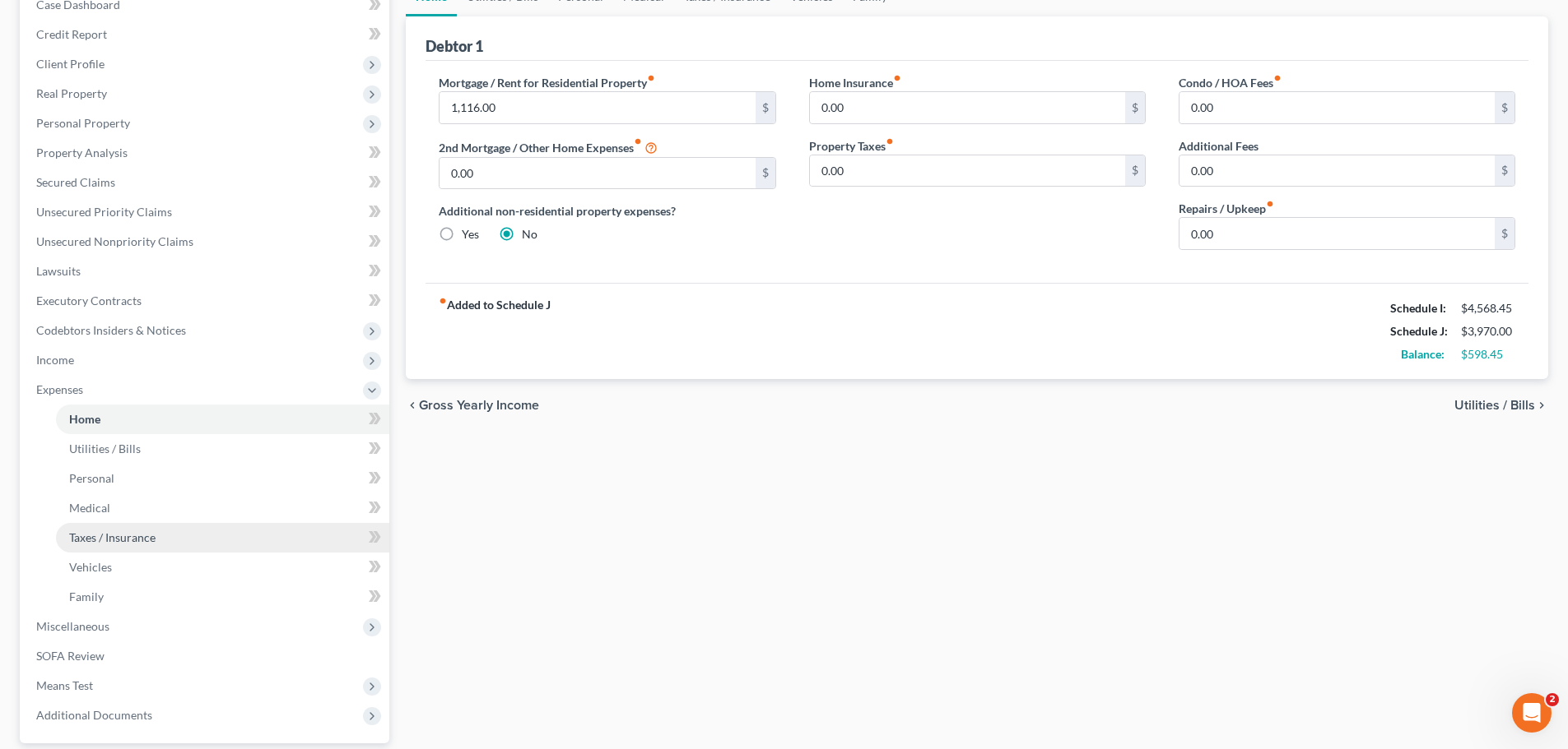
scroll to position [247, 0]
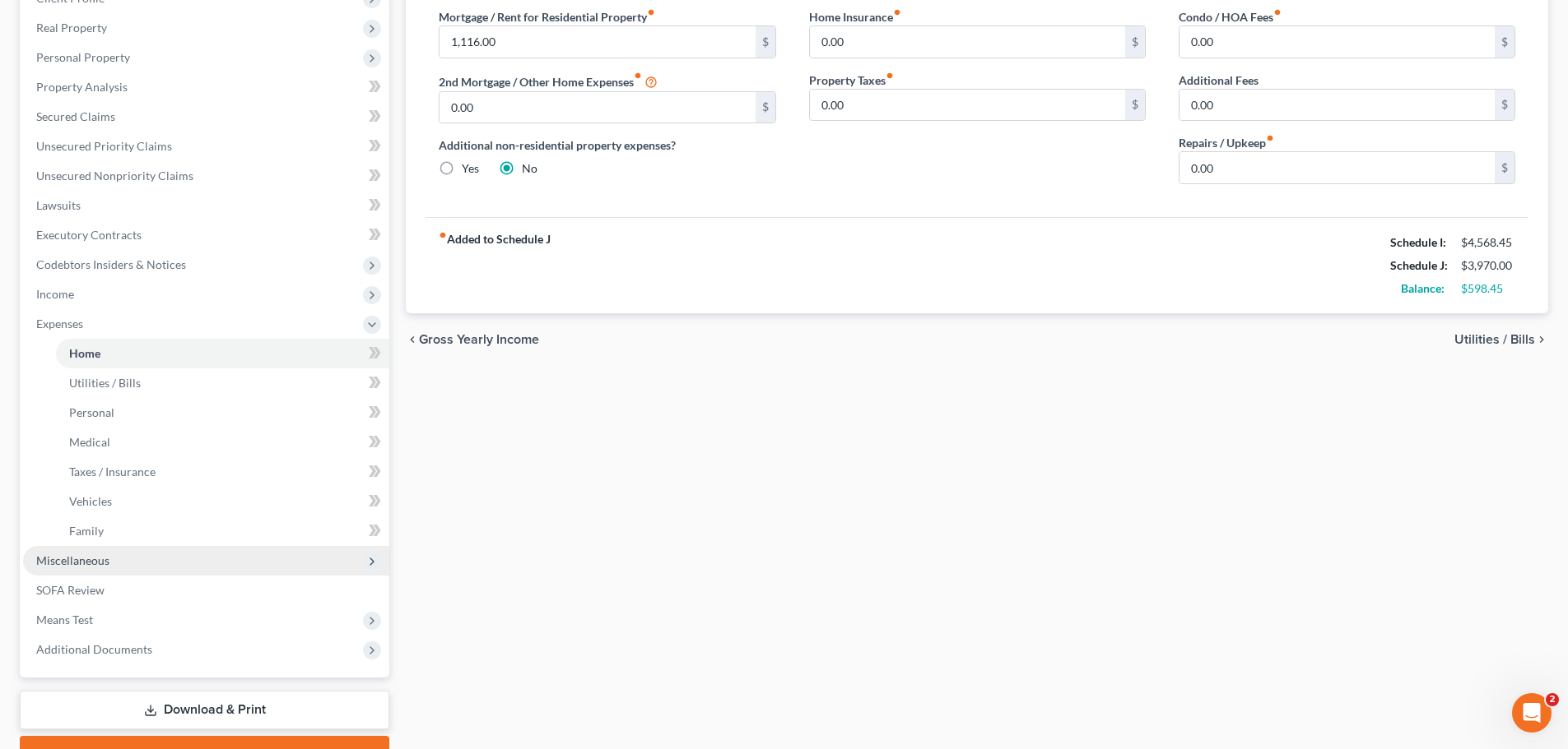
click at [104, 568] on span "Miscellaneous" at bounding box center [205, 560] width 366 height 29
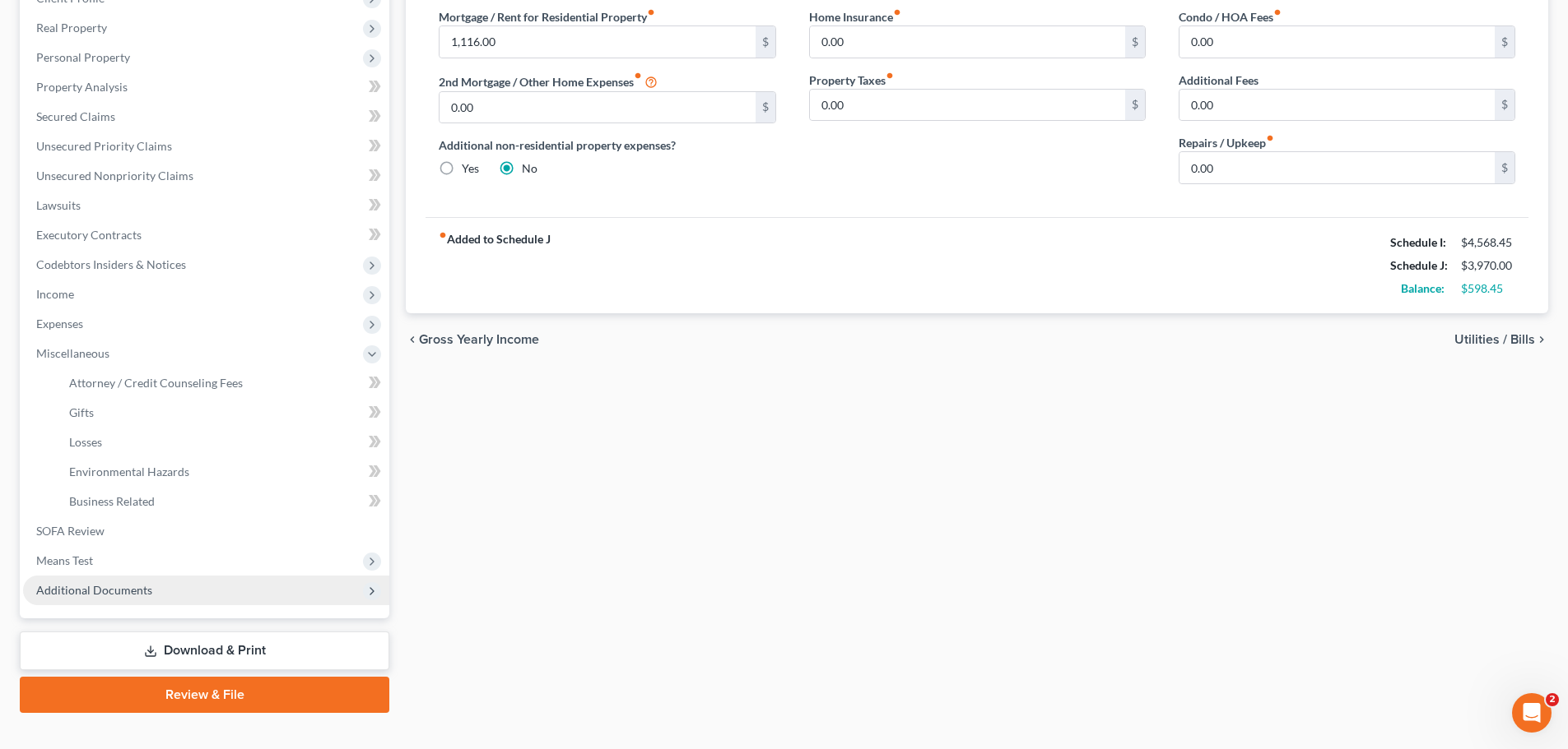
click at [103, 589] on span "Additional Documents" at bounding box center [94, 590] width 116 height 14
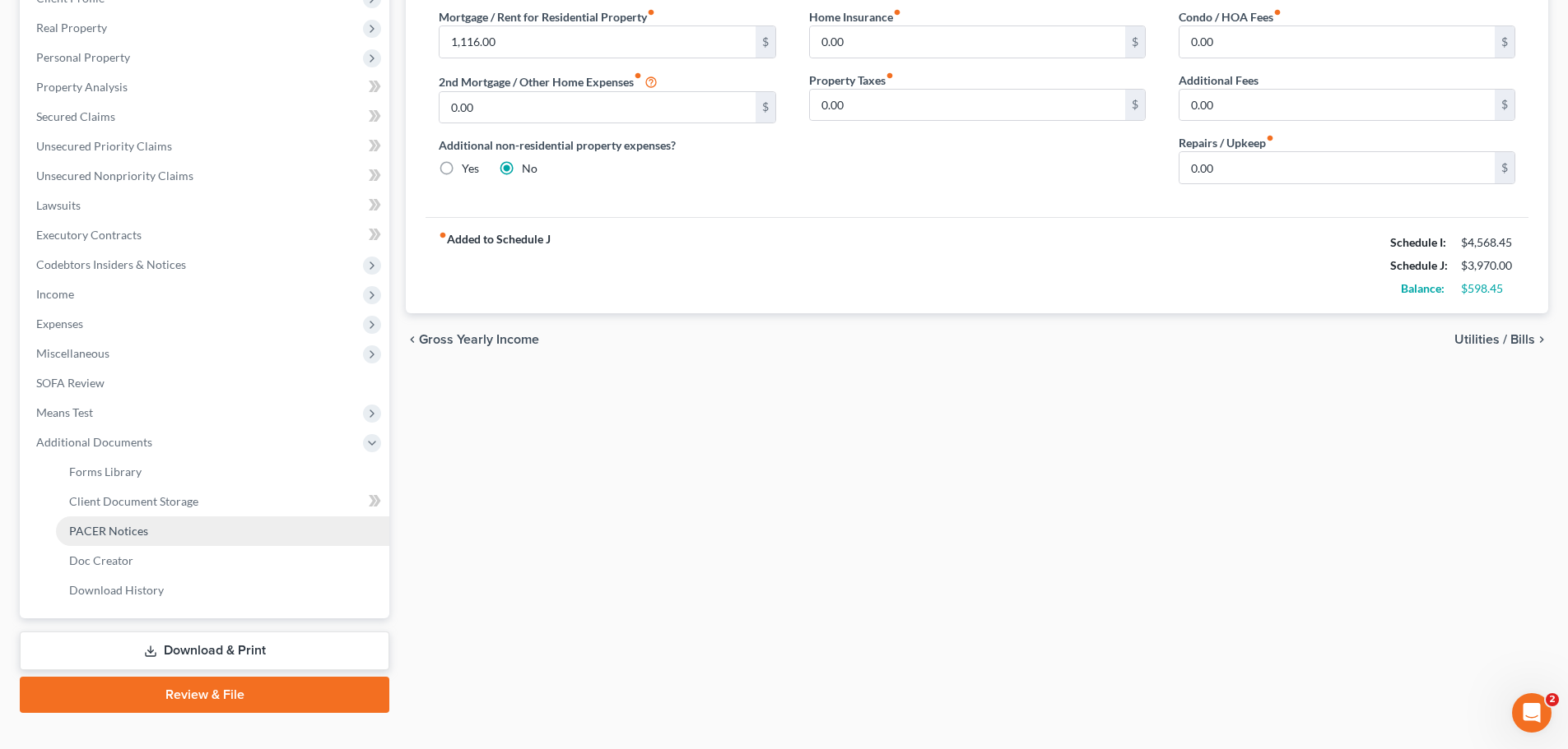
click at [90, 521] on link "PACER Notices" at bounding box center [222, 531] width 333 height 29
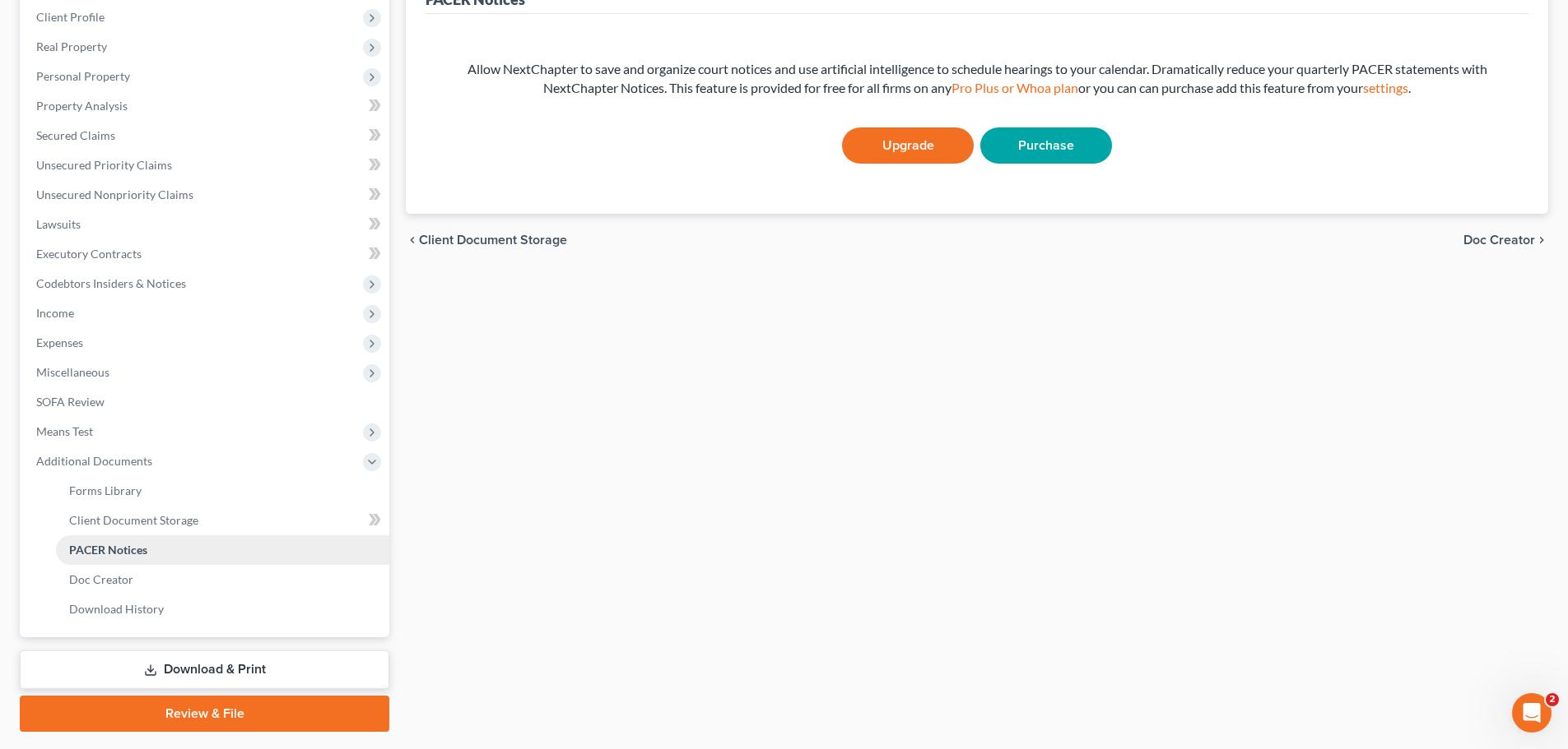
scroll to position [247, 0]
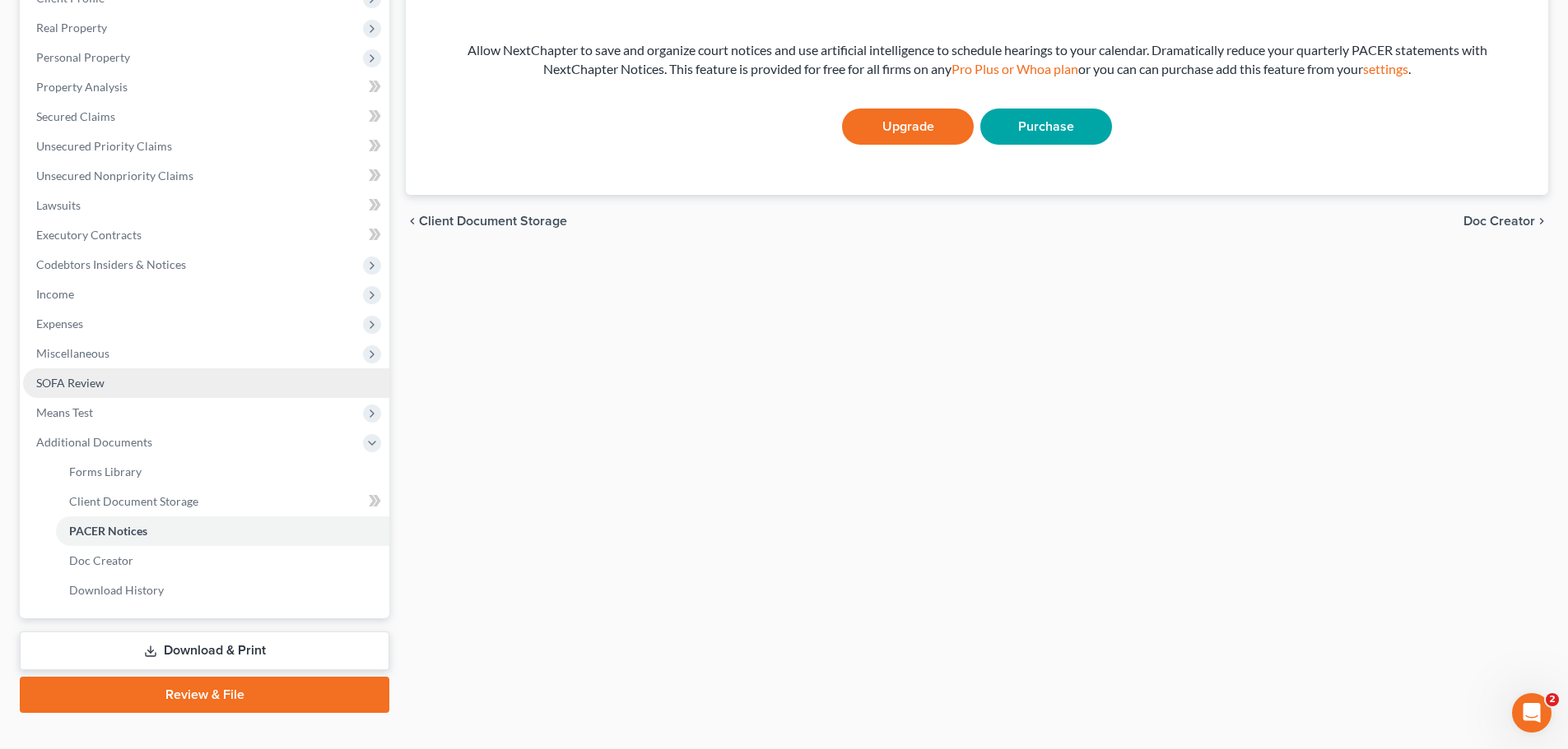
click at [77, 379] on span "SOFA Review" at bounding box center [70, 383] width 68 height 14
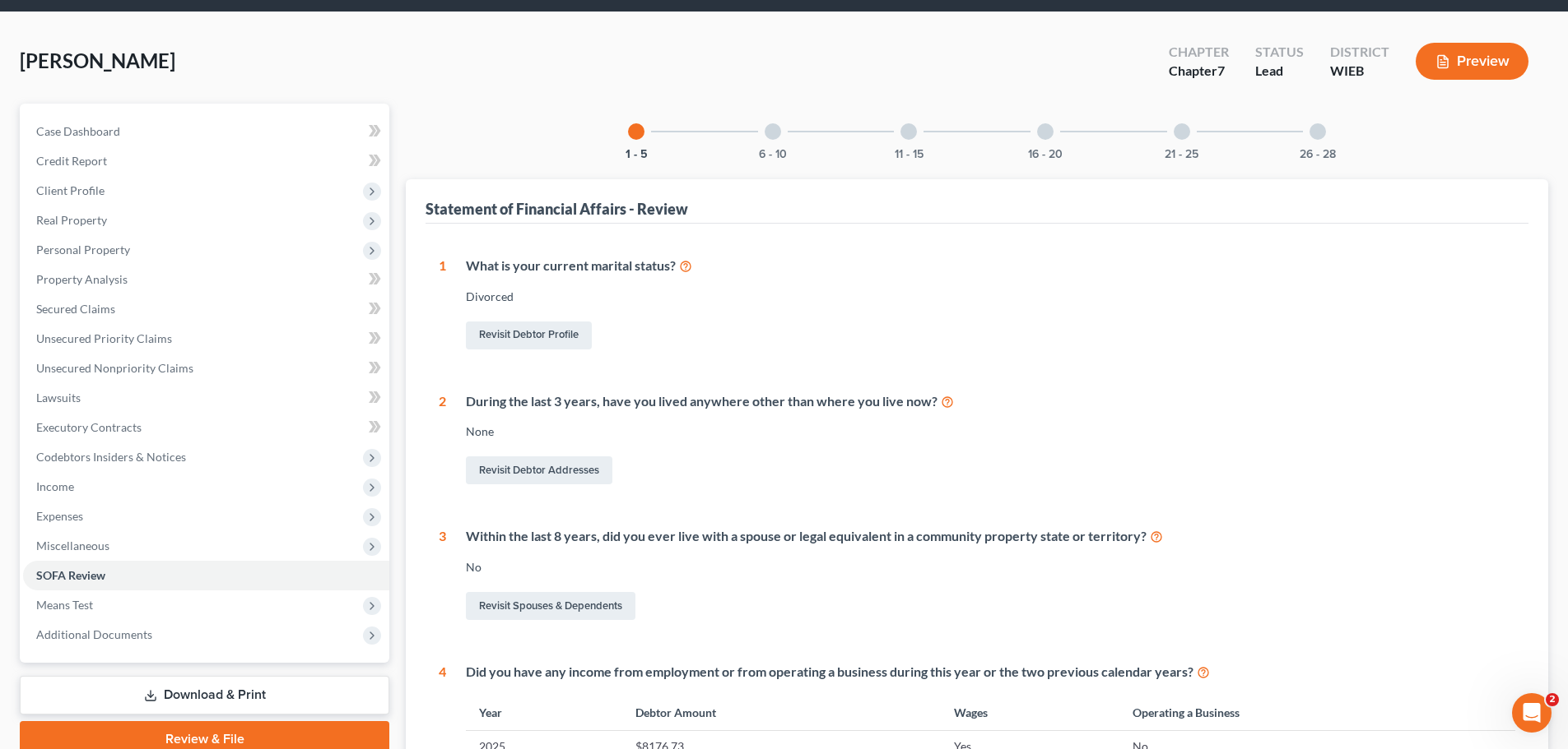
scroll to position [82, 0]
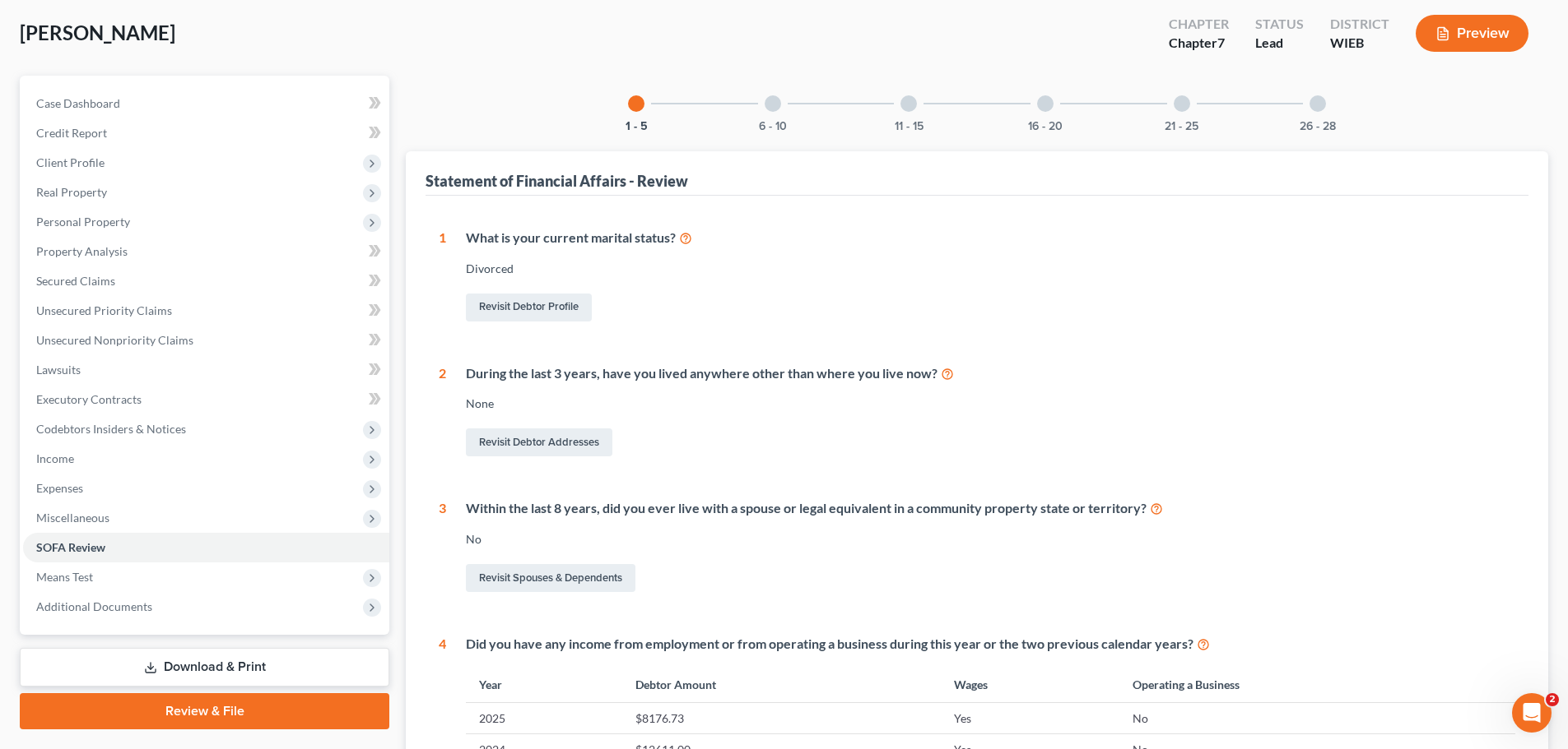
click at [909, 117] on div "11 - 15" at bounding box center [909, 104] width 56 height 56
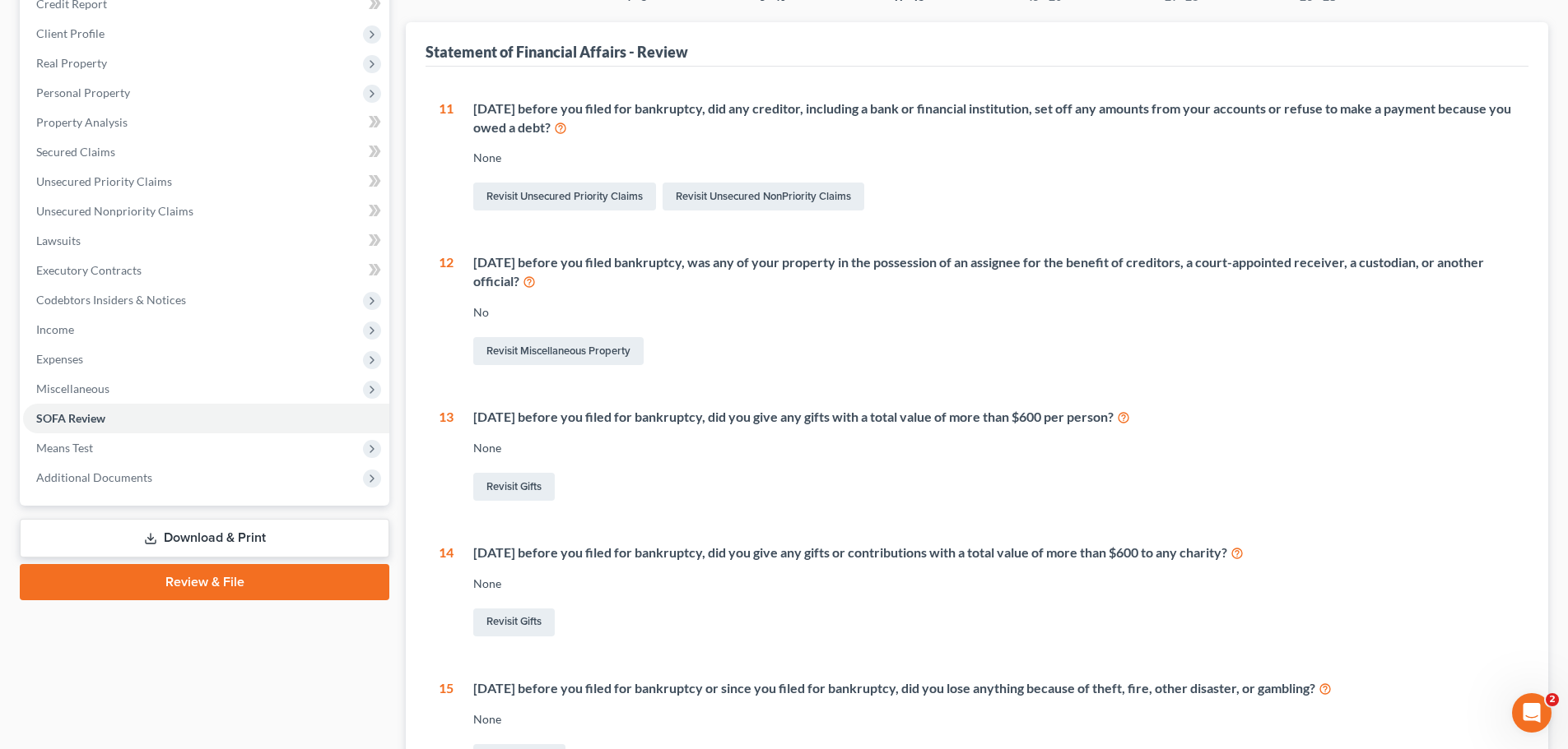
scroll to position [0, 0]
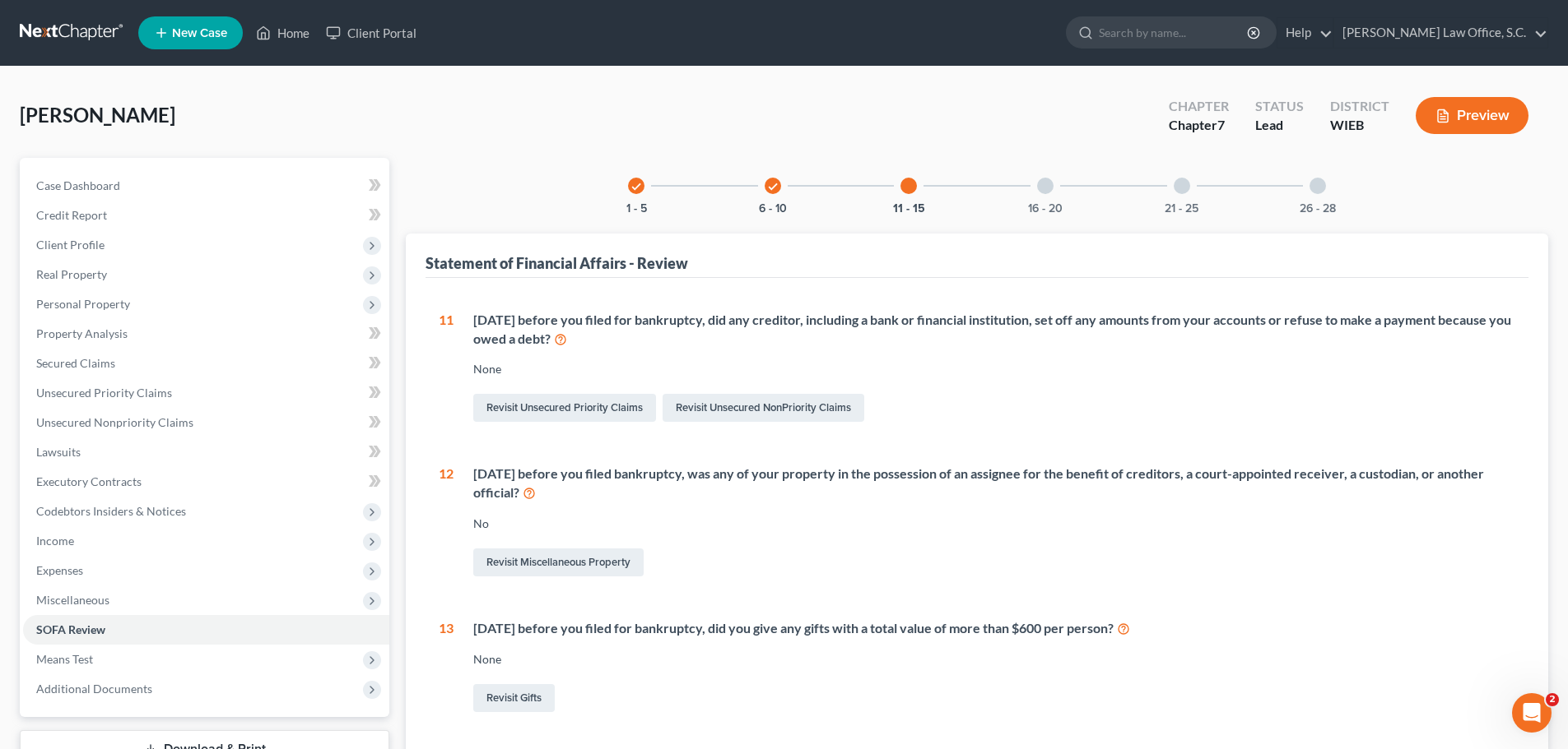
click at [1035, 190] on div "16 - 20" at bounding box center [1045, 186] width 56 height 56
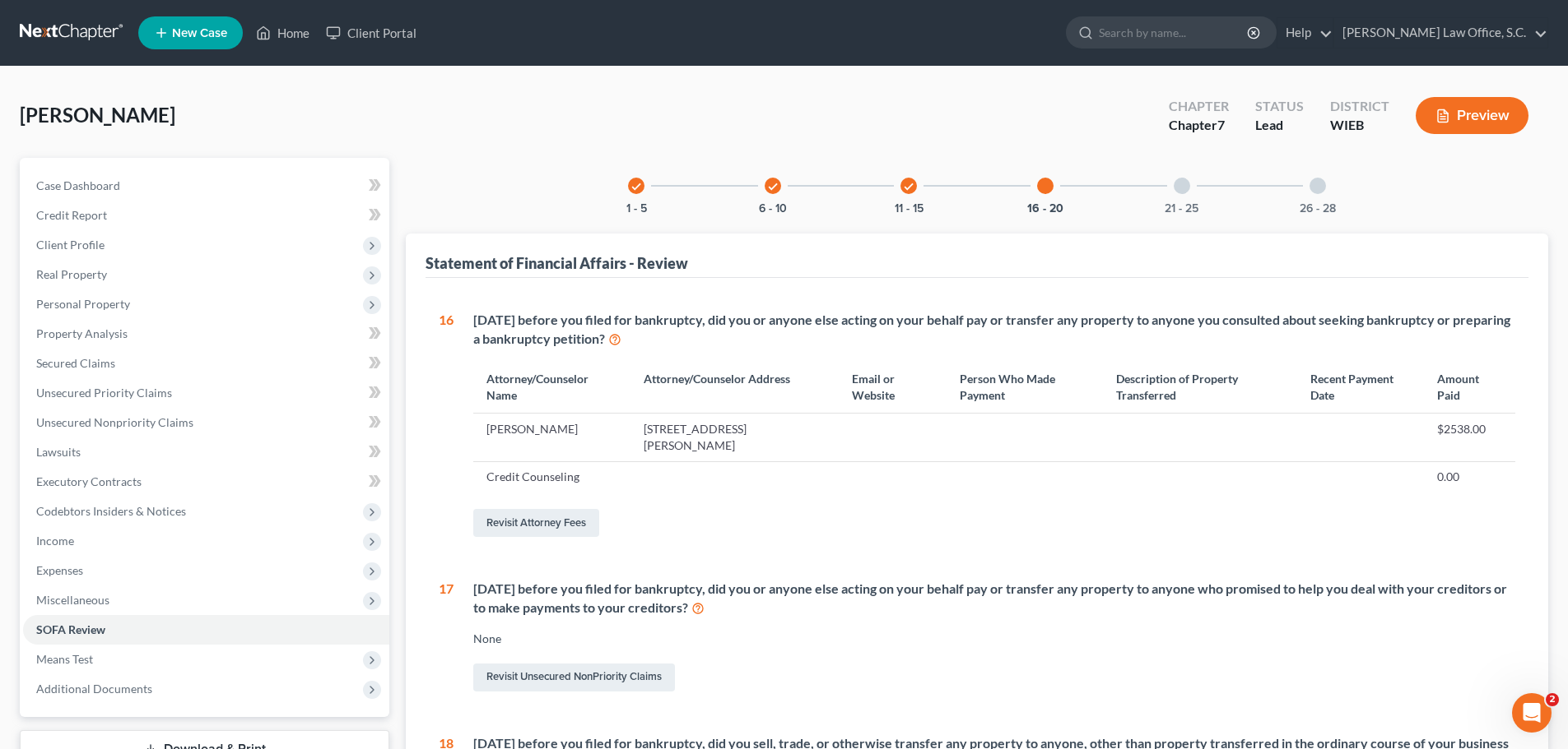
click at [1332, 452] on td at bounding box center [1360, 438] width 126 height 48
click at [545, 519] on link "Revisit Attorney Fees" at bounding box center [536, 523] width 126 height 28
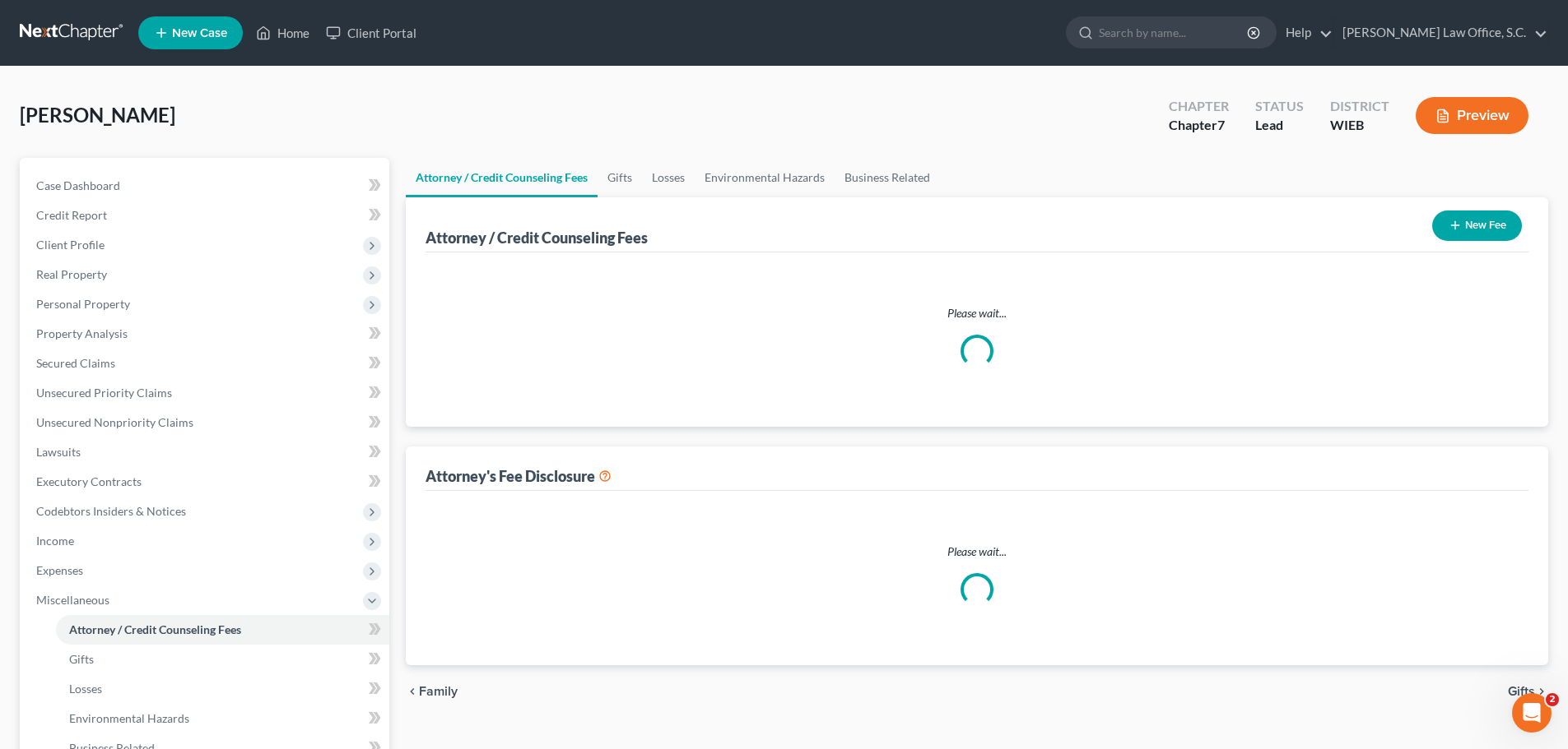
select select "0"
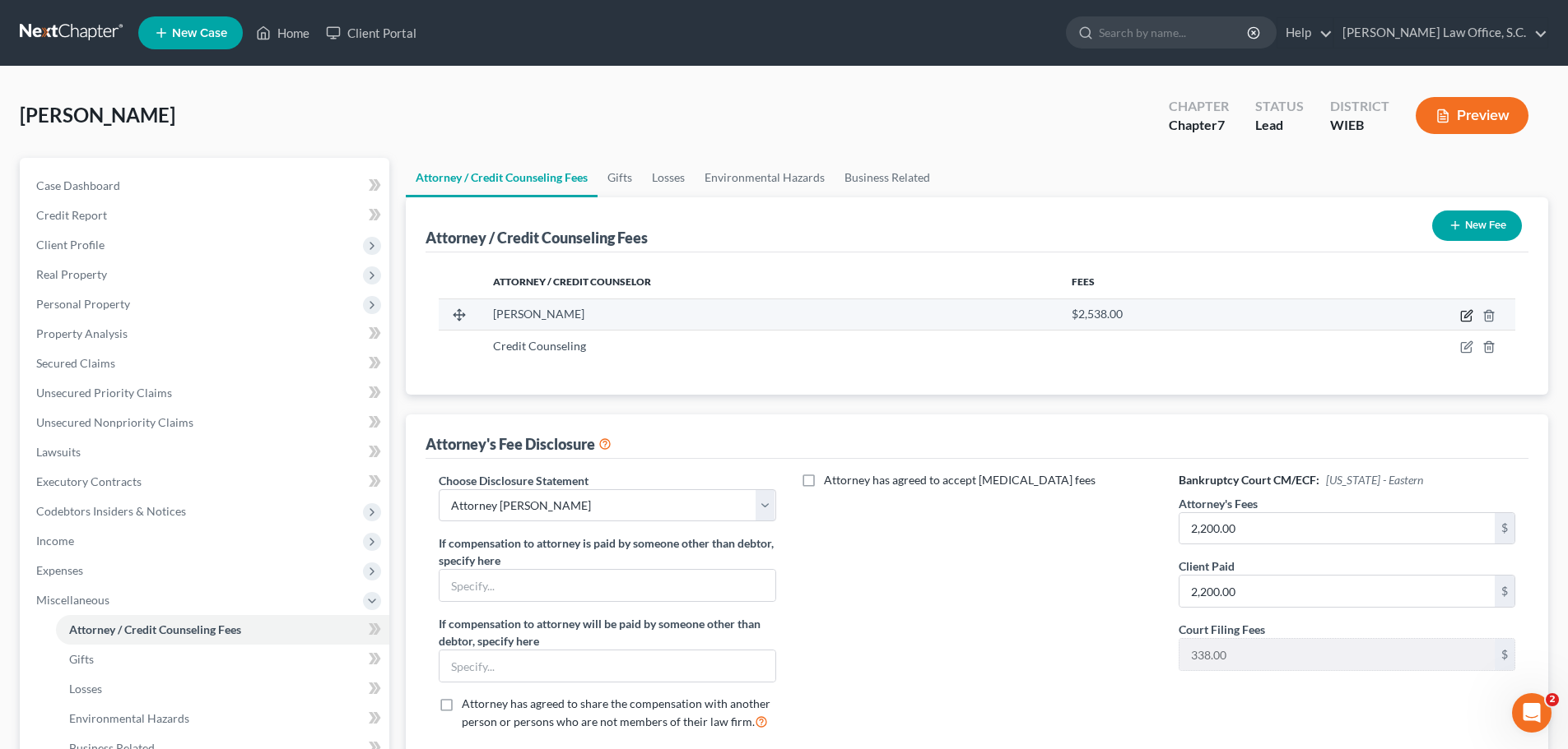
click at [1470, 312] on icon "button" at bounding box center [1467, 316] width 13 height 13
select select "52"
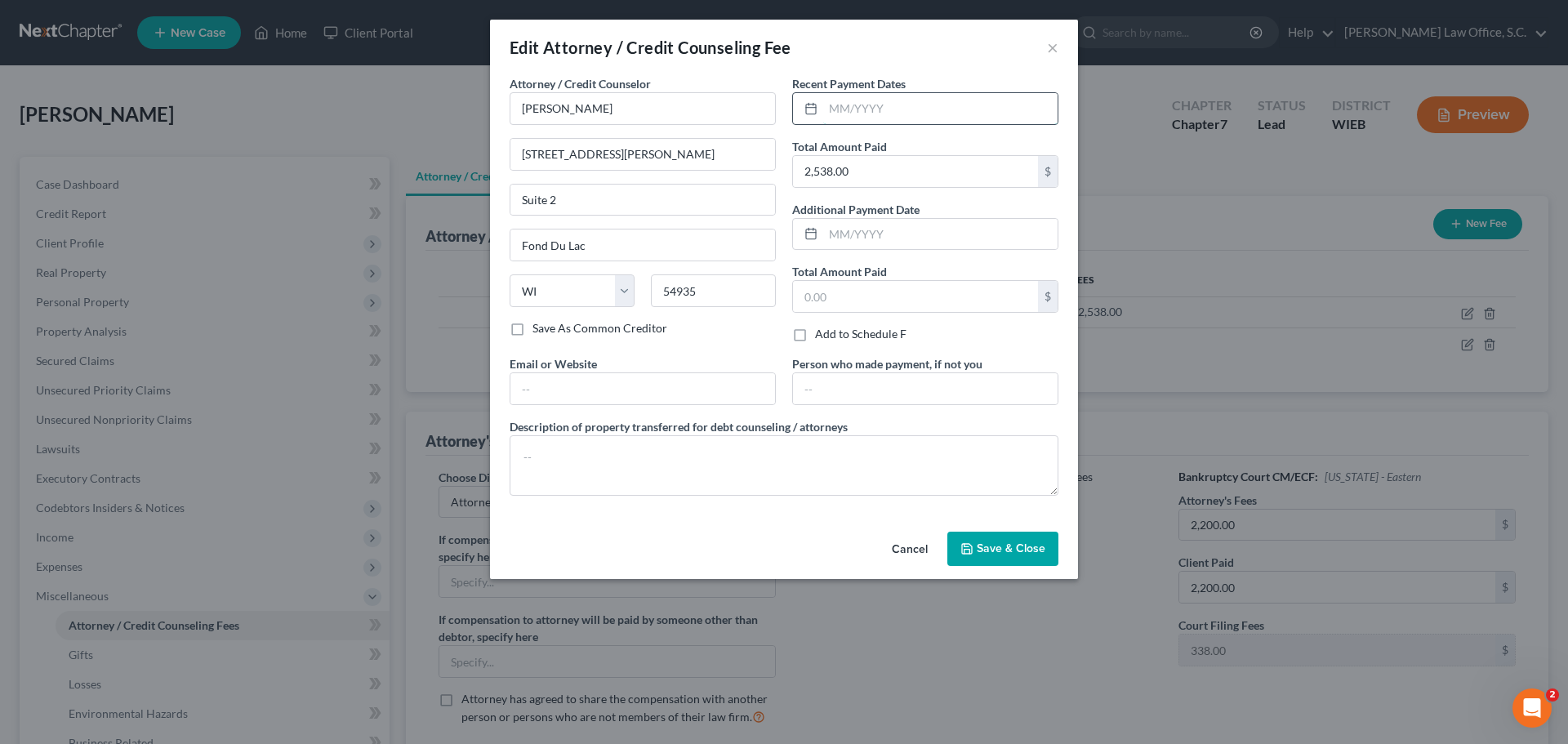
click at [859, 117] on input "text" at bounding box center [940, 108] width 234 height 31
type input "6/6/2025"
click at [1002, 543] on span "Save & Close" at bounding box center [1011, 548] width 69 height 14
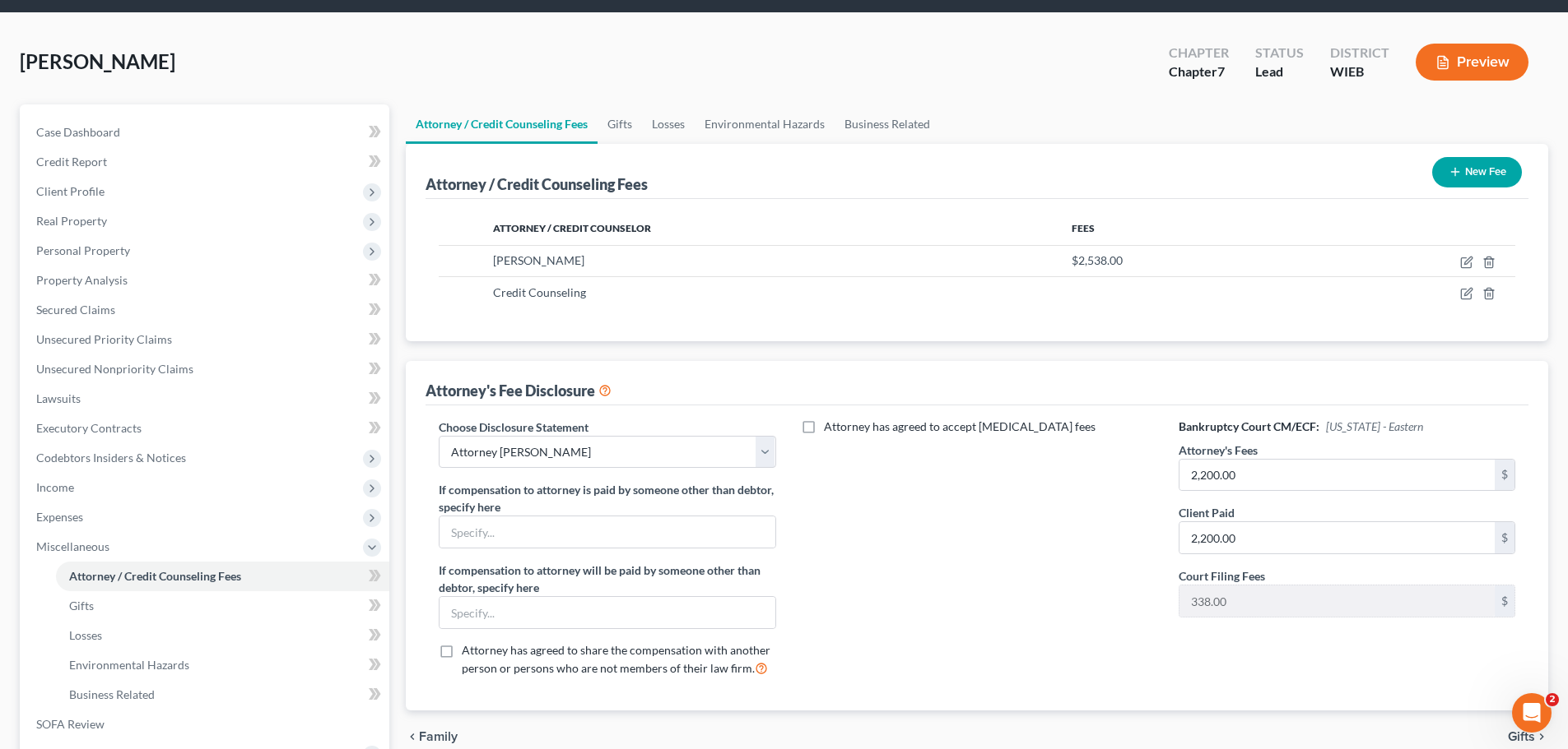
scroll to position [82, 0]
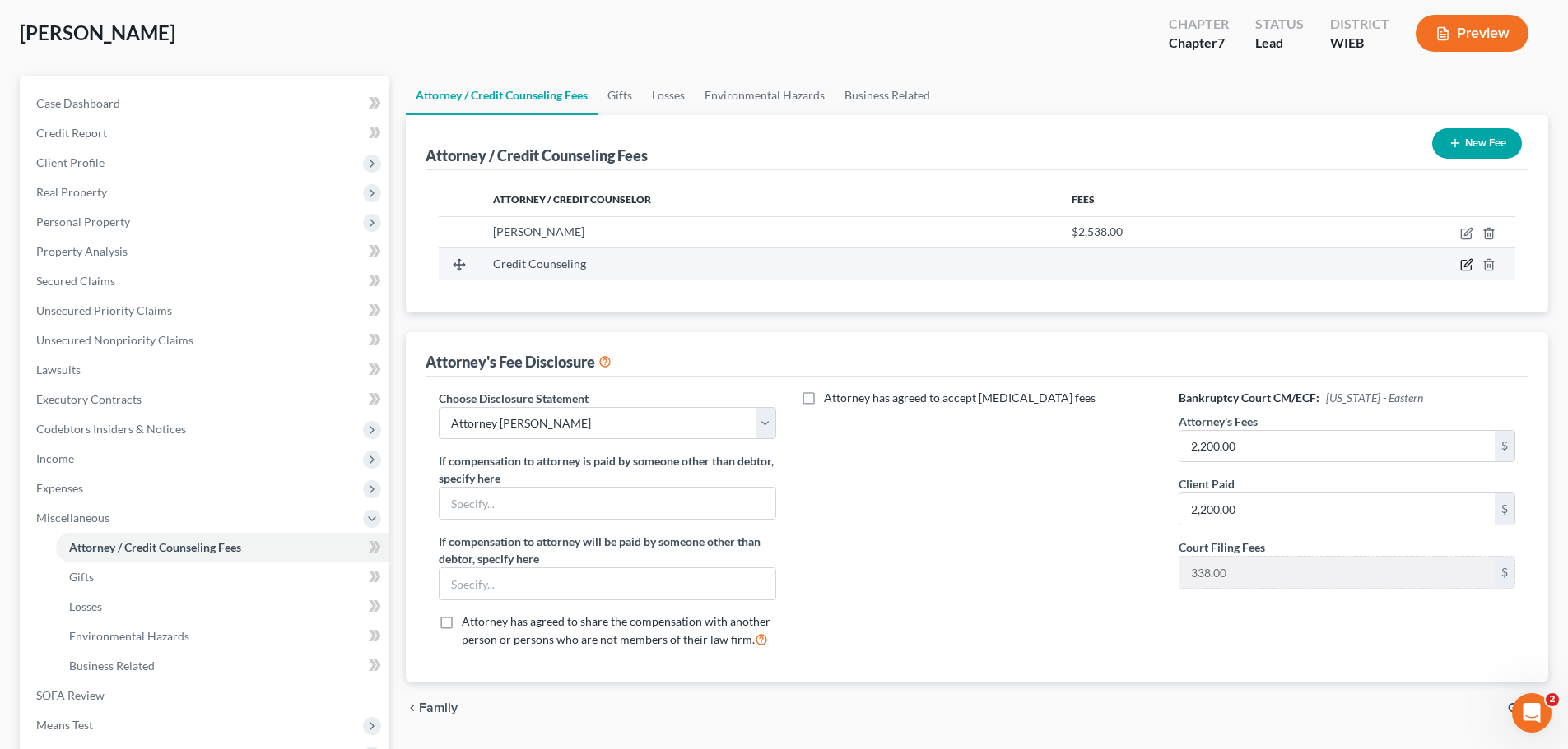
click at [1462, 262] on icon "button" at bounding box center [1466, 266] width 10 height 10
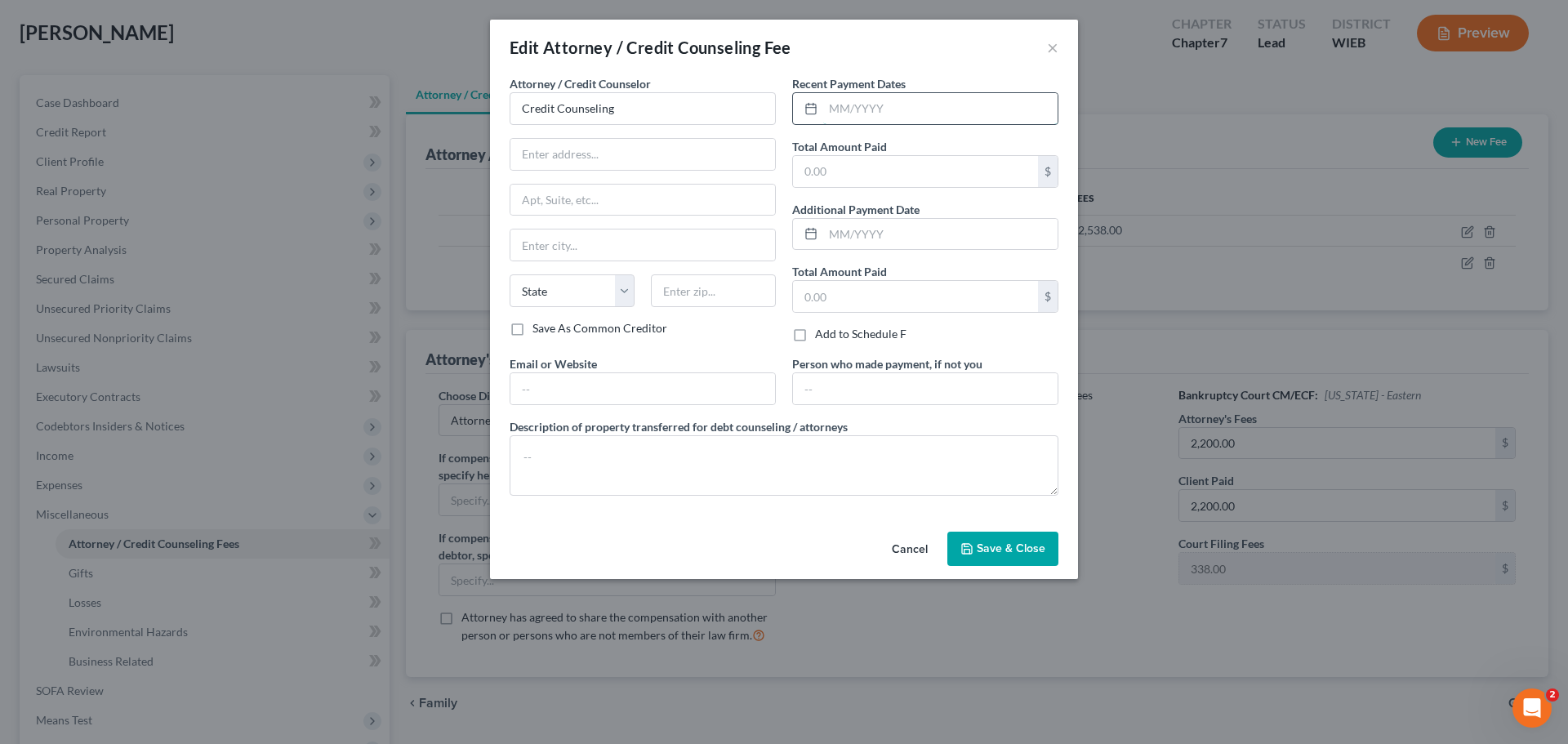
click at [862, 112] on input "text" at bounding box center [940, 108] width 234 height 31
type input "5/21/2025"
click at [610, 116] on input "Credit Counseling" at bounding box center [643, 108] width 267 height 33
click at [362, 159] on div "Edit Attorney / Credit Counseling Fee × Attorney / Credit Counselor * Credit Co…" at bounding box center [784, 372] width 1568 height 744
drag, startPoint x: 737, startPoint y: 115, endPoint x: 436, endPoint y: 135, distance: 301.7
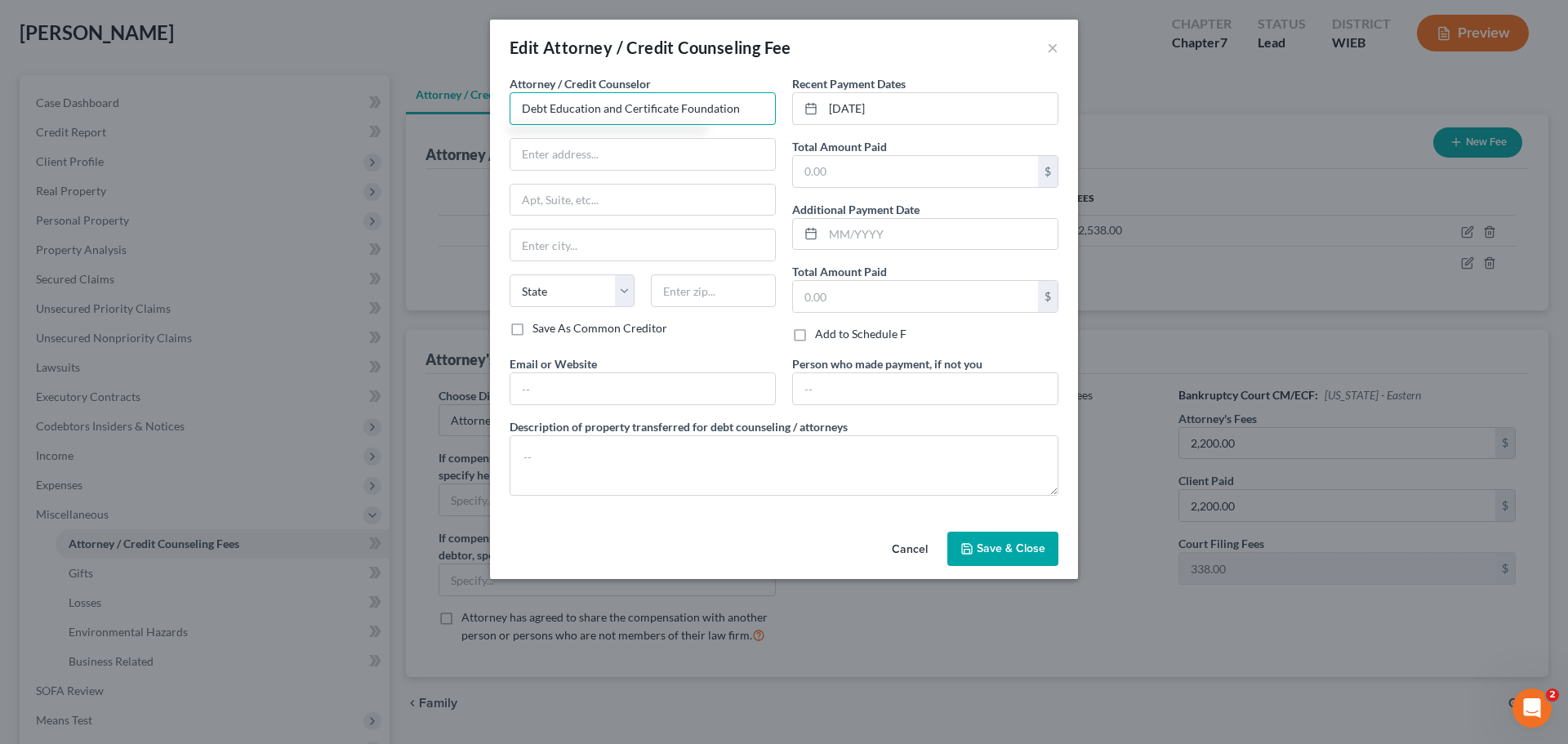
click at [436, 135] on div "Edit Attorney / Credit Counseling Fee × Attorney / Credit Counselor * Debt Educ…" at bounding box center [784, 372] width 1568 height 744
type input "Debt Education and Certificate Foundation"
click at [933, 169] on input "text" at bounding box center [915, 171] width 245 height 31
type input "25.00"
click at [1037, 553] on span "Save & Close" at bounding box center [1011, 548] width 69 height 14
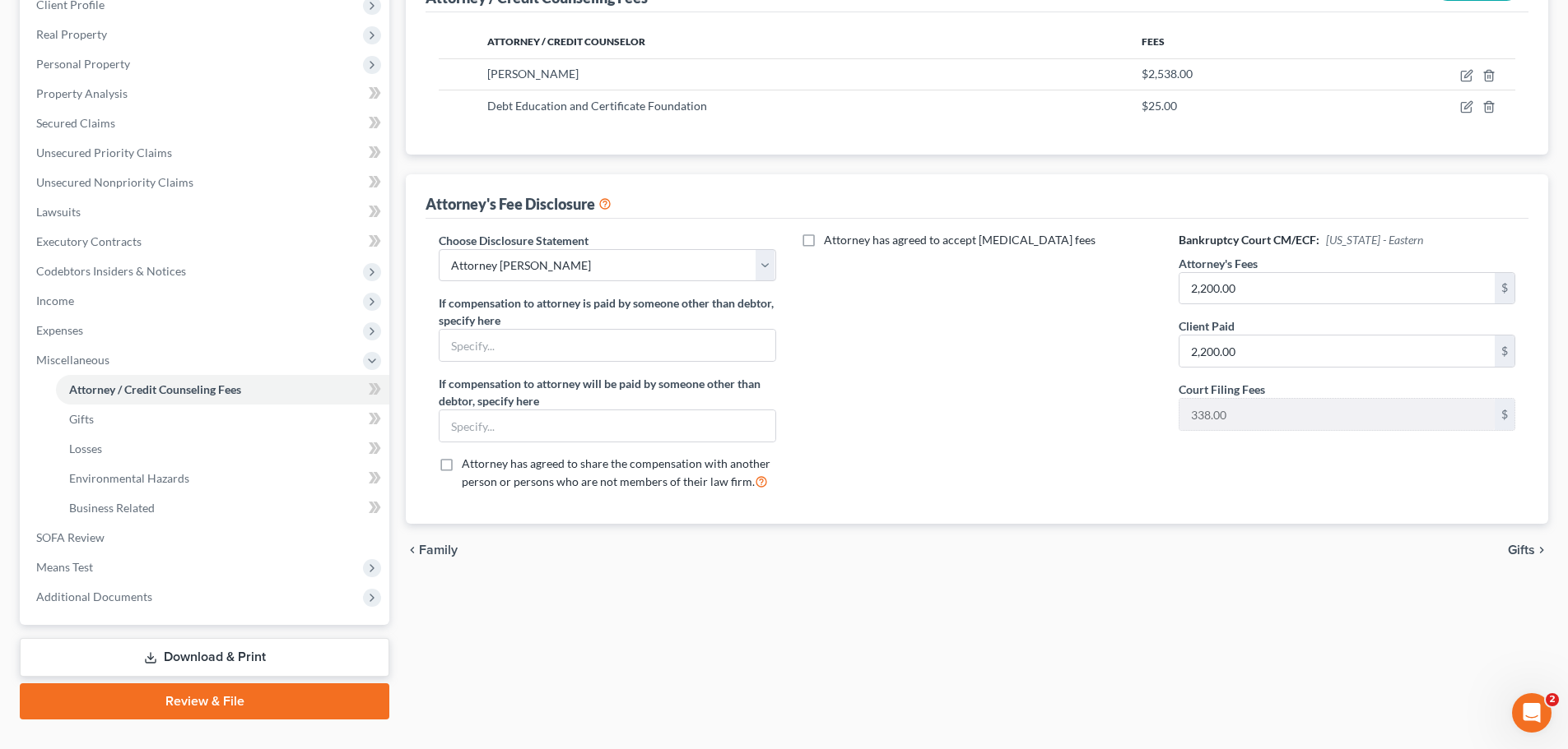
scroll to position [247, 0]
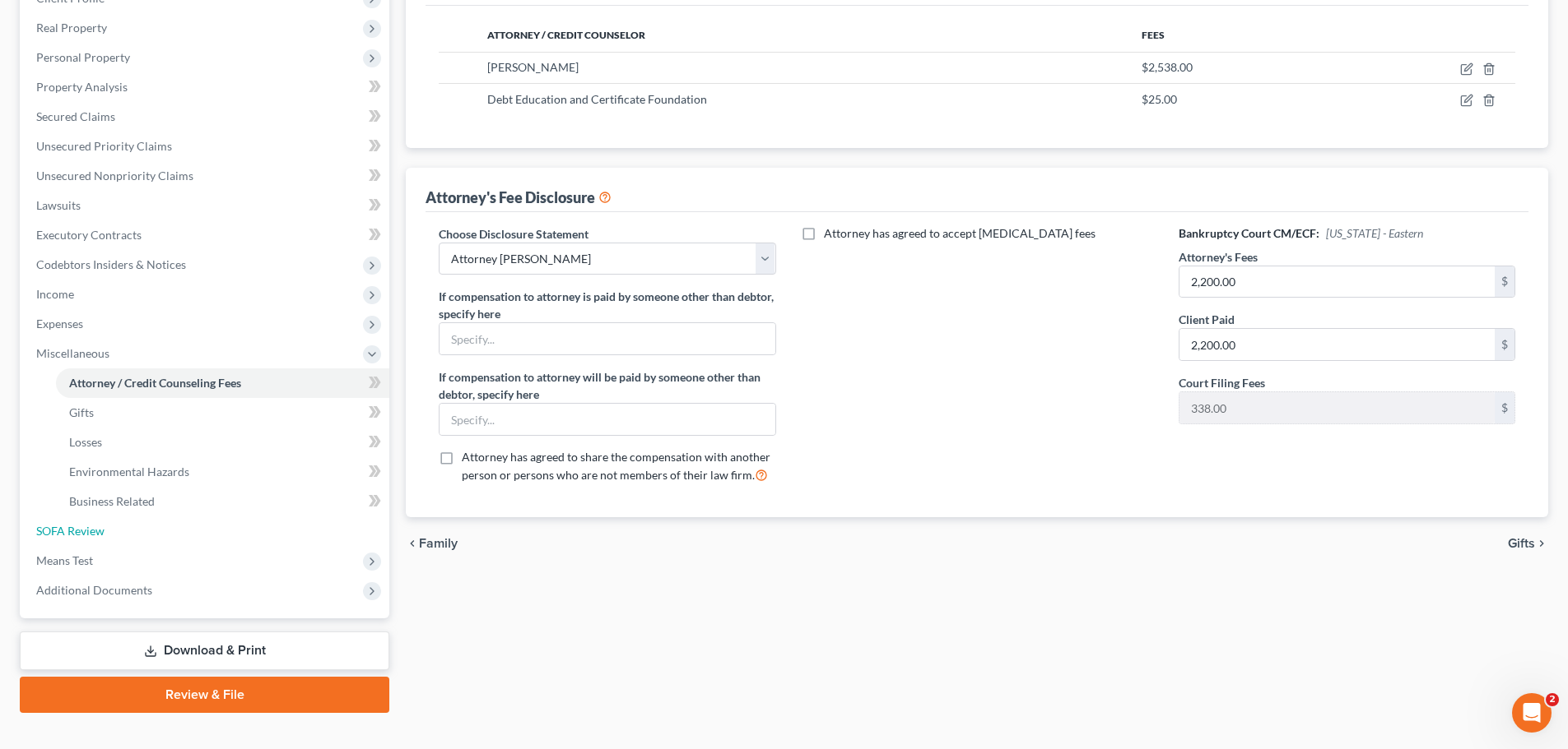
drag, startPoint x: 77, startPoint y: 531, endPoint x: 799, endPoint y: 261, distance: 770.8
click at [77, 531] on span "SOFA Review" at bounding box center [70, 530] width 68 height 14
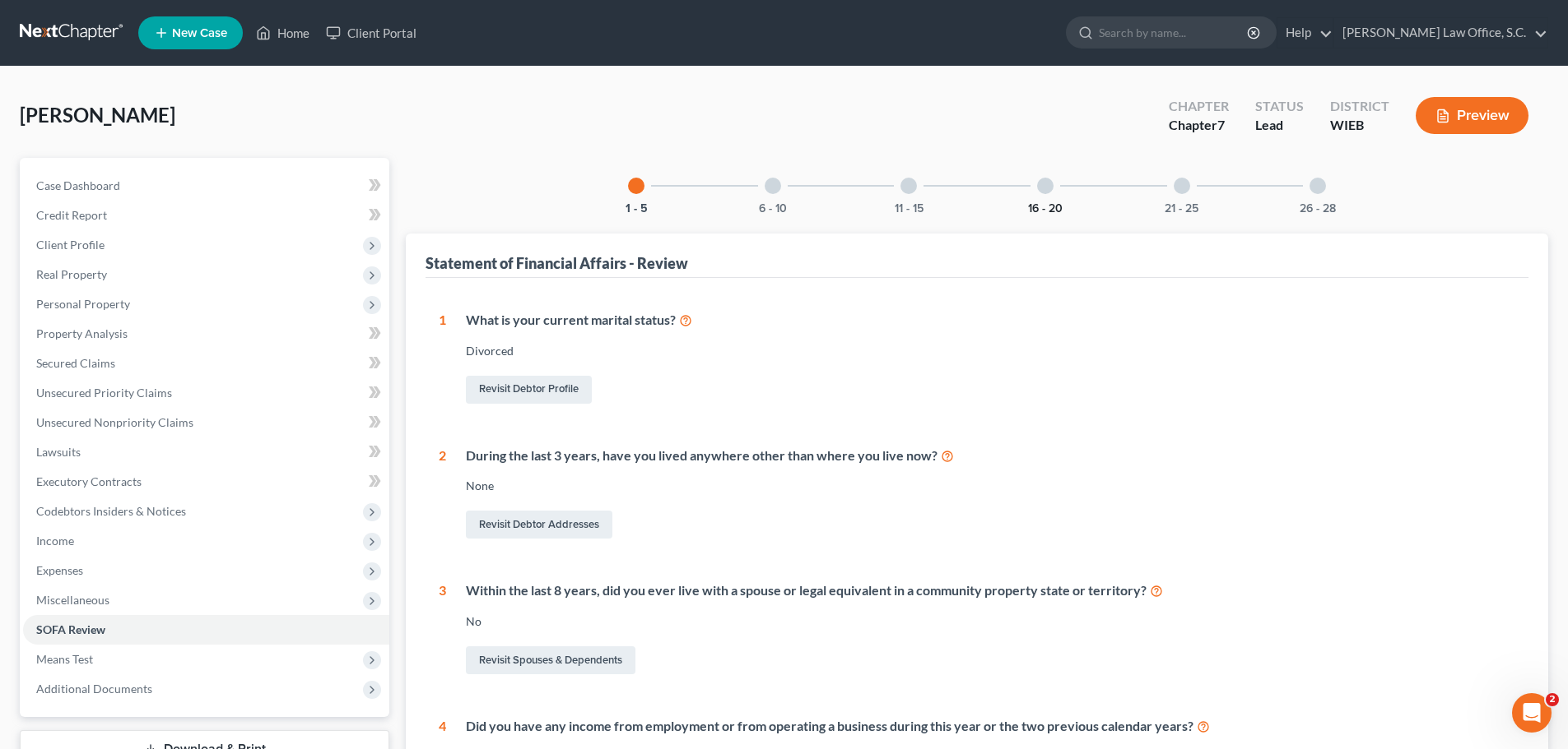
click at [1045, 209] on button "16 - 20" at bounding box center [1045, 209] width 35 height 12
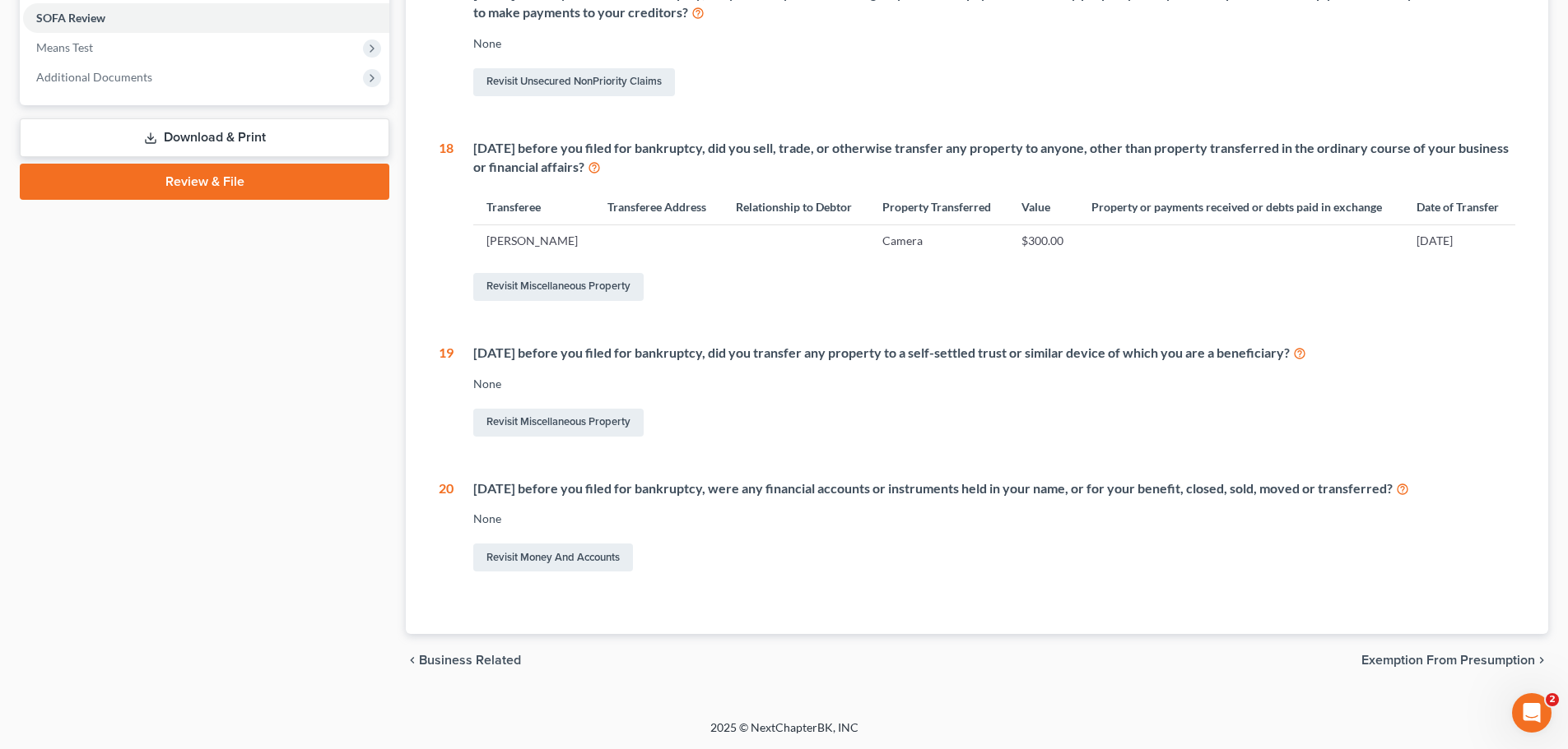
scroll to position [119, 0]
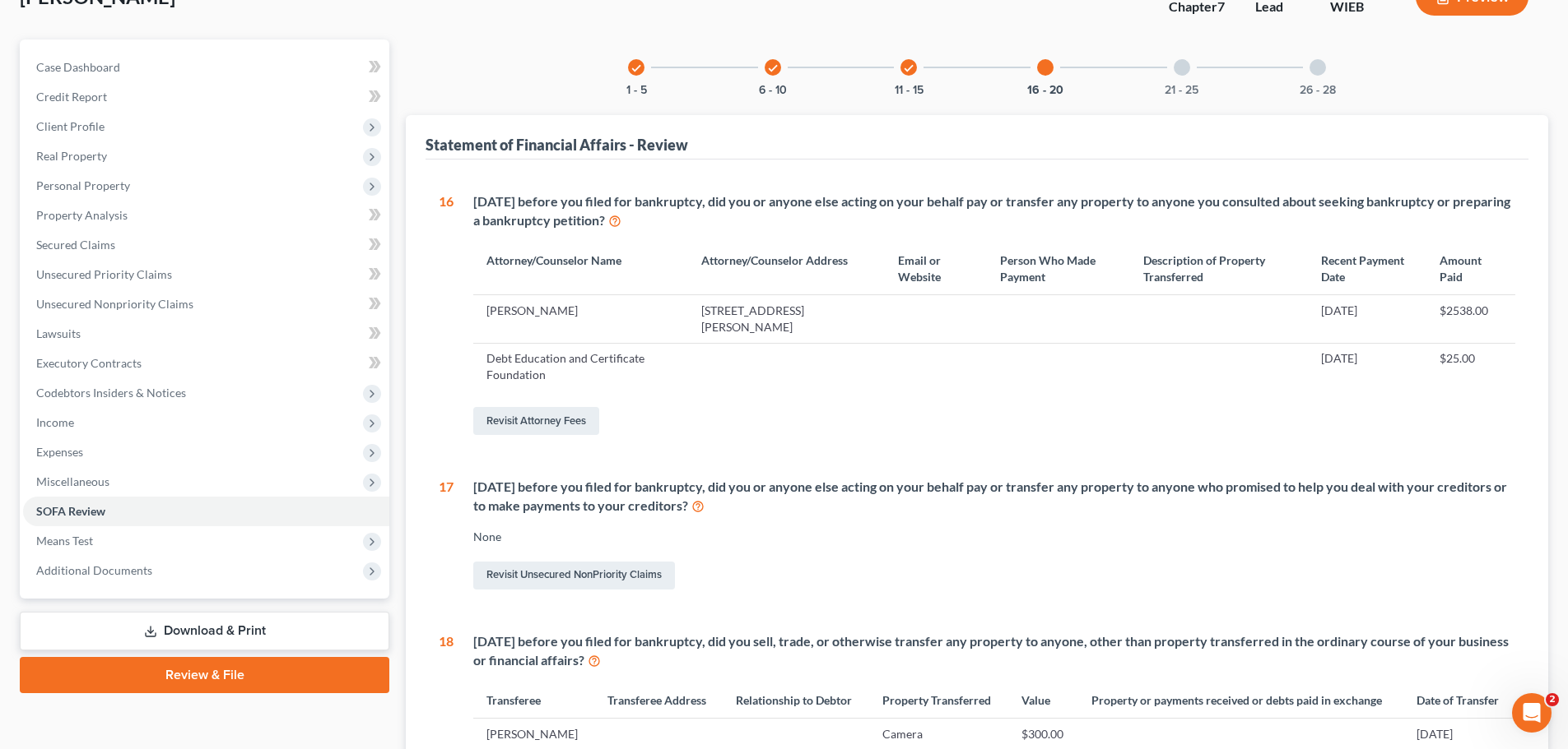
click at [1183, 80] on div "21 - 25" at bounding box center [1181, 67] width 56 height 56
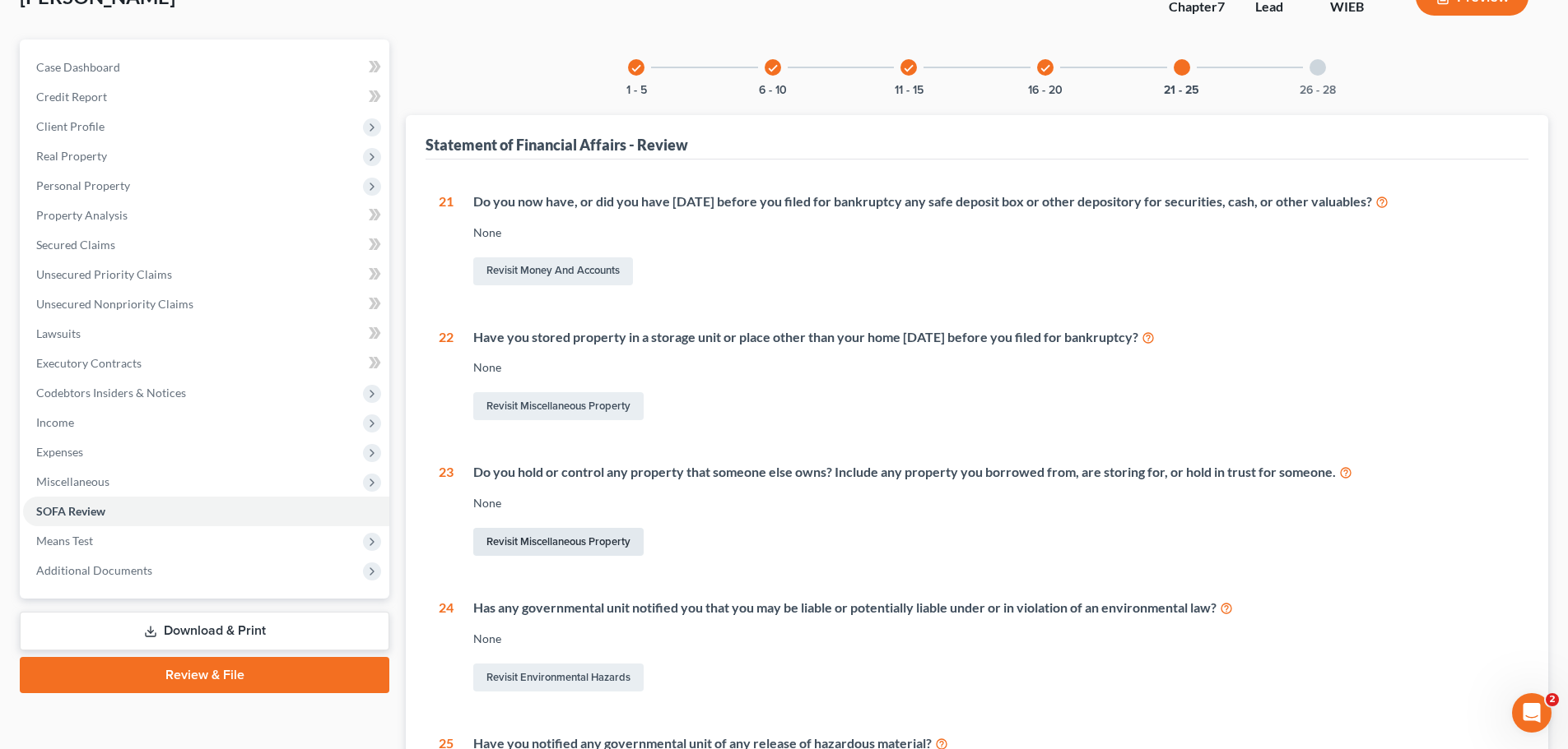
click at [621, 542] on link "Revisit Miscellaneous Property" at bounding box center [558, 541] width 170 height 28
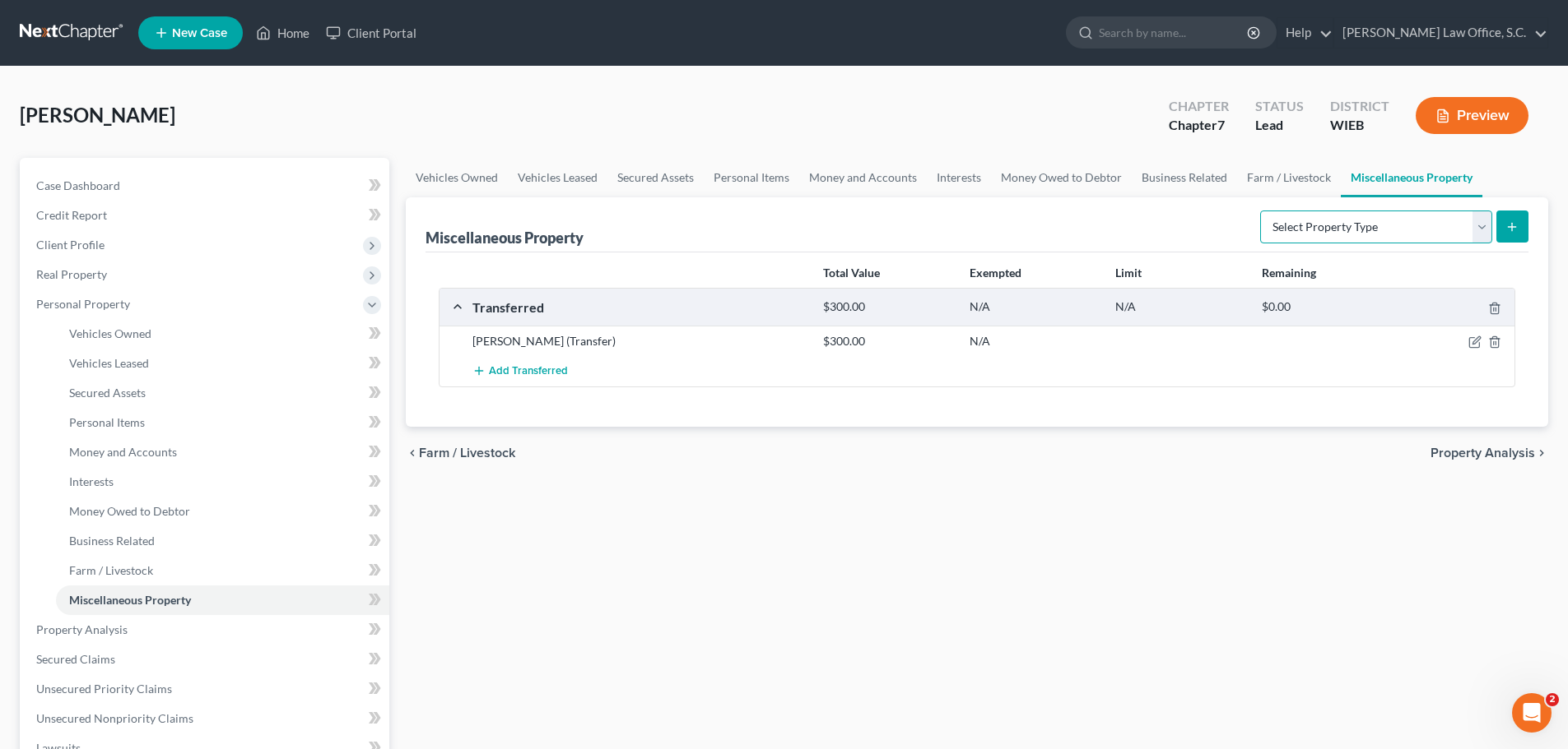
drag, startPoint x: 1484, startPoint y: 226, endPoint x: 1459, endPoint y: 241, distance: 29.2
click at [1484, 226] on select "Select Property Type Assigned for Creditor Benefit Within 1 Year Holding for An…" at bounding box center [1376, 226] width 232 height 33
select select "holding_for_another"
click at [1260, 210] on select "Select Property Type Assigned for Creditor Benefit Within 1 Year Holding for An…" at bounding box center [1376, 226] width 232 height 33
click at [1505, 231] on icon "submit" at bounding box center [1512, 227] width 13 height 13
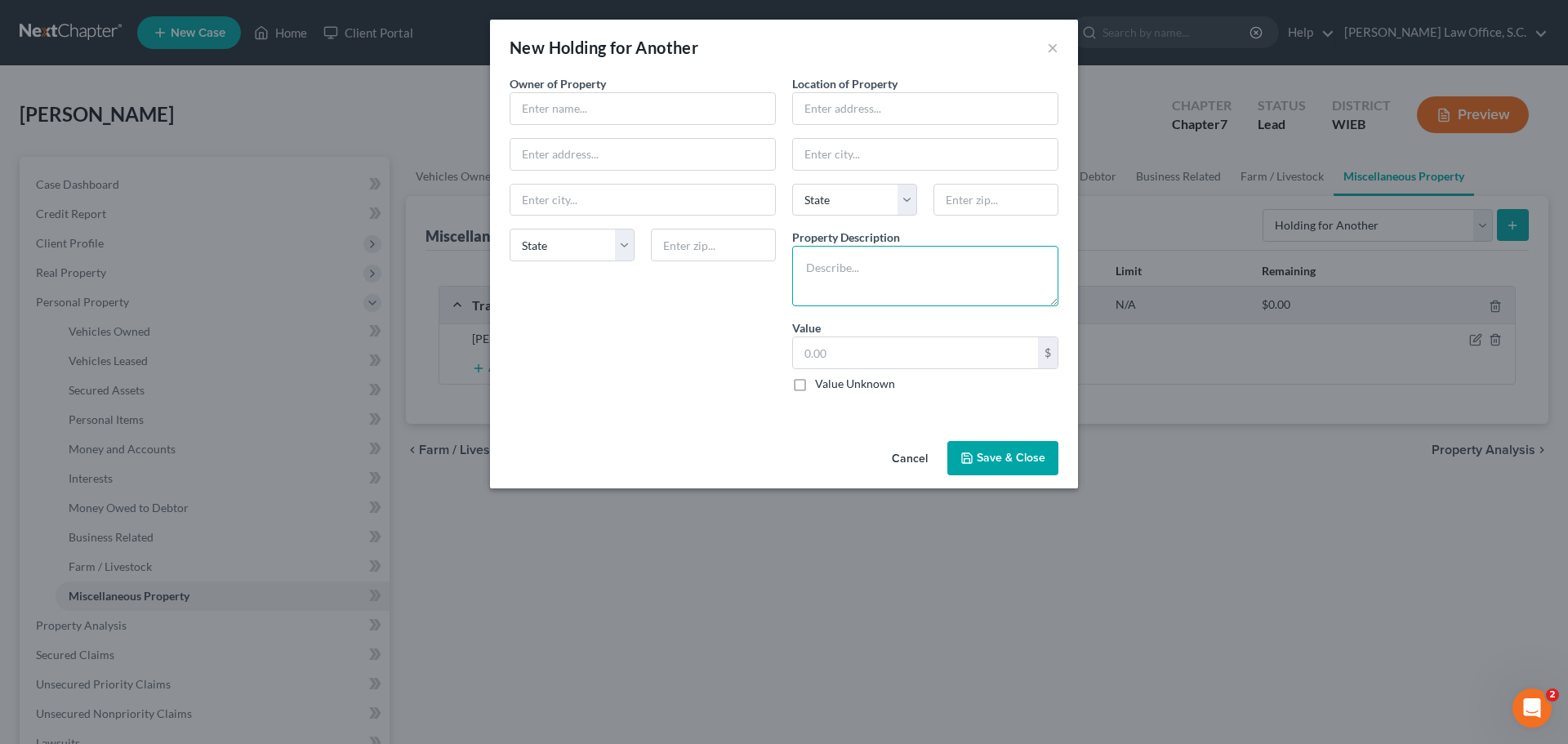
click at [843, 278] on textarea at bounding box center [925, 276] width 267 height 60
type textarea "Misc. household furniture and items and personal items"
click at [708, 115] on input "text" at bounding box center [643, 108] width 265 height 31
type input "Craig Frank"
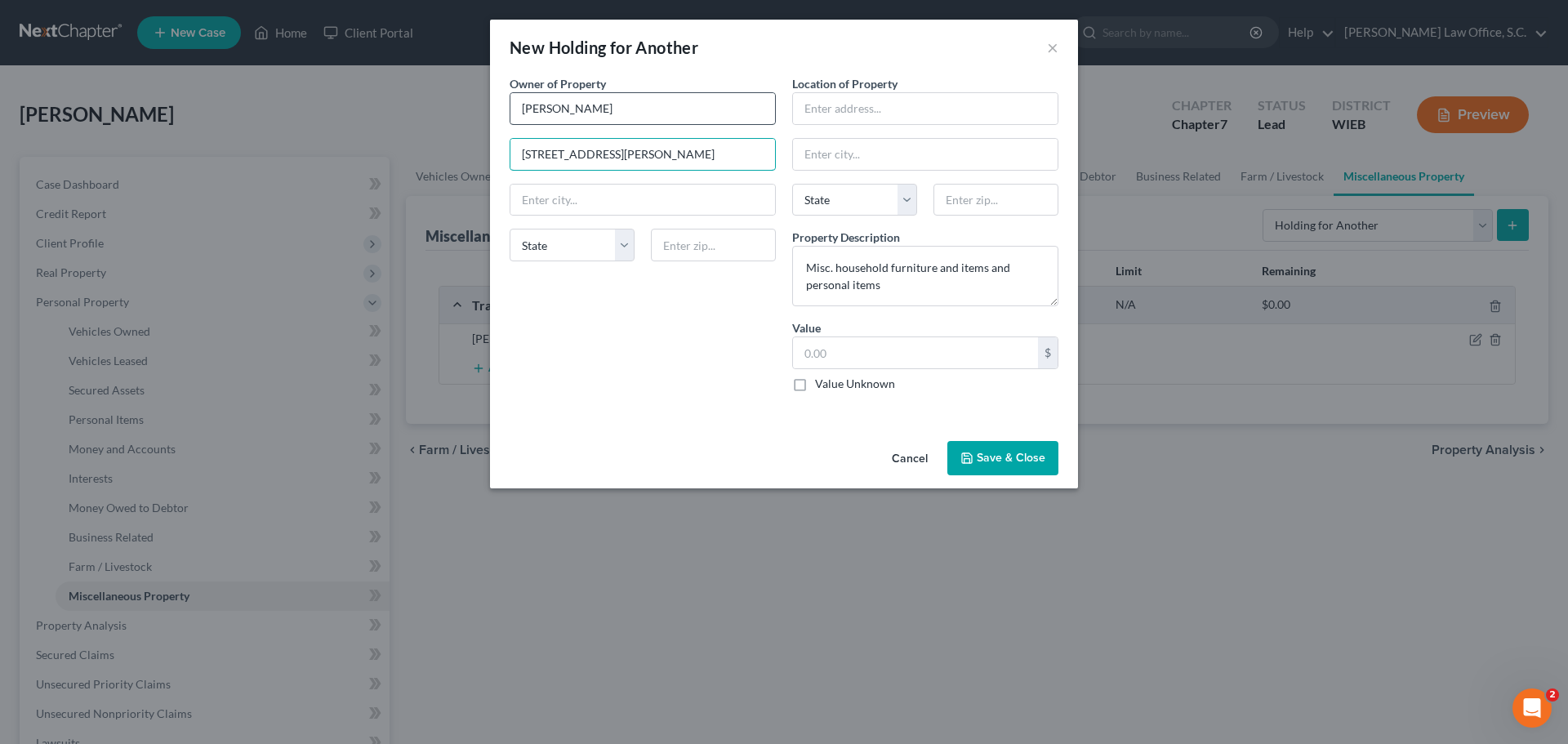
type input "515 N. Lincoln Ave"
type input "Beaver Dam"
select select "52"
type input "53916"
drag, startPoint x: 654, startPoint y: 160, endPoint x: 455, endPoint y: 163, distance: 199.0
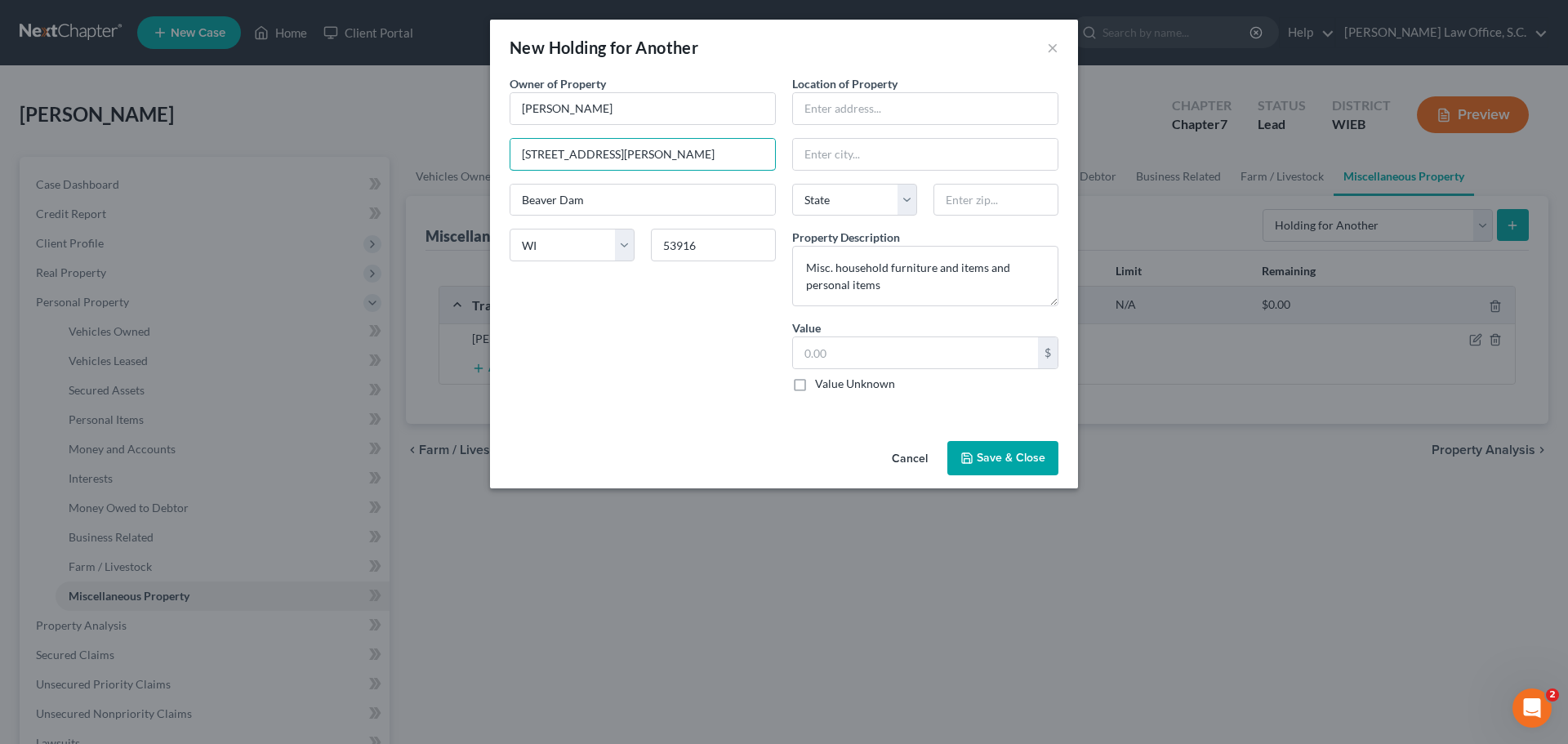
click at [455, 163] on div "New Holding for Another × An exemption set must first be selected from the Fili…" at bounding box center [784, 372] width 1568 height 744
click at [847, 115] on input "text" at bounding box center [925, 108] width 265 height 31
paste input "515 N. Lincoln Ave"
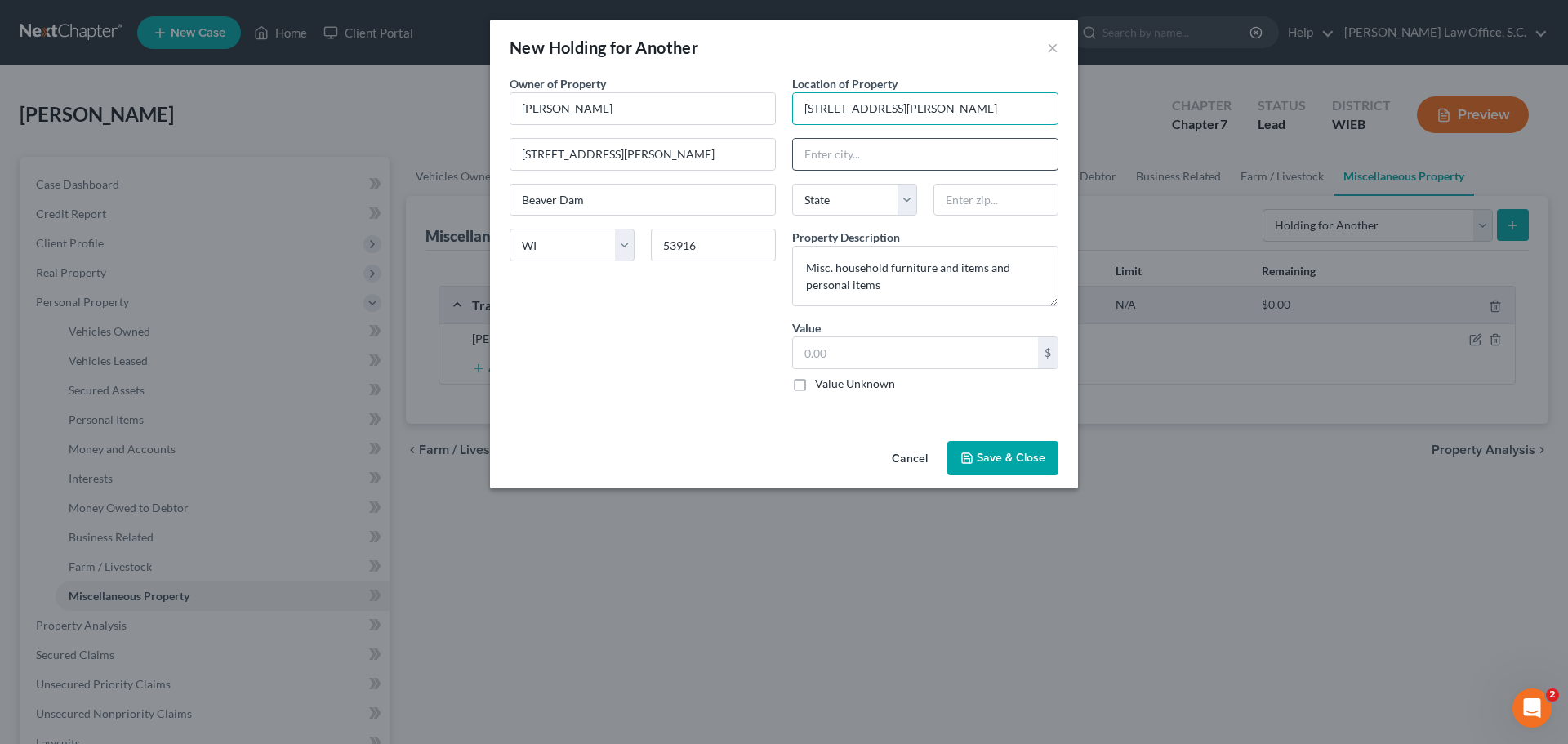
type input "515 N. Lincoln Ave"
click at [827, 148] on input "text" at bounding box center [925, 154] width 265 height 31
type input "Beaver Dam"
select select "52"
type input "53916"
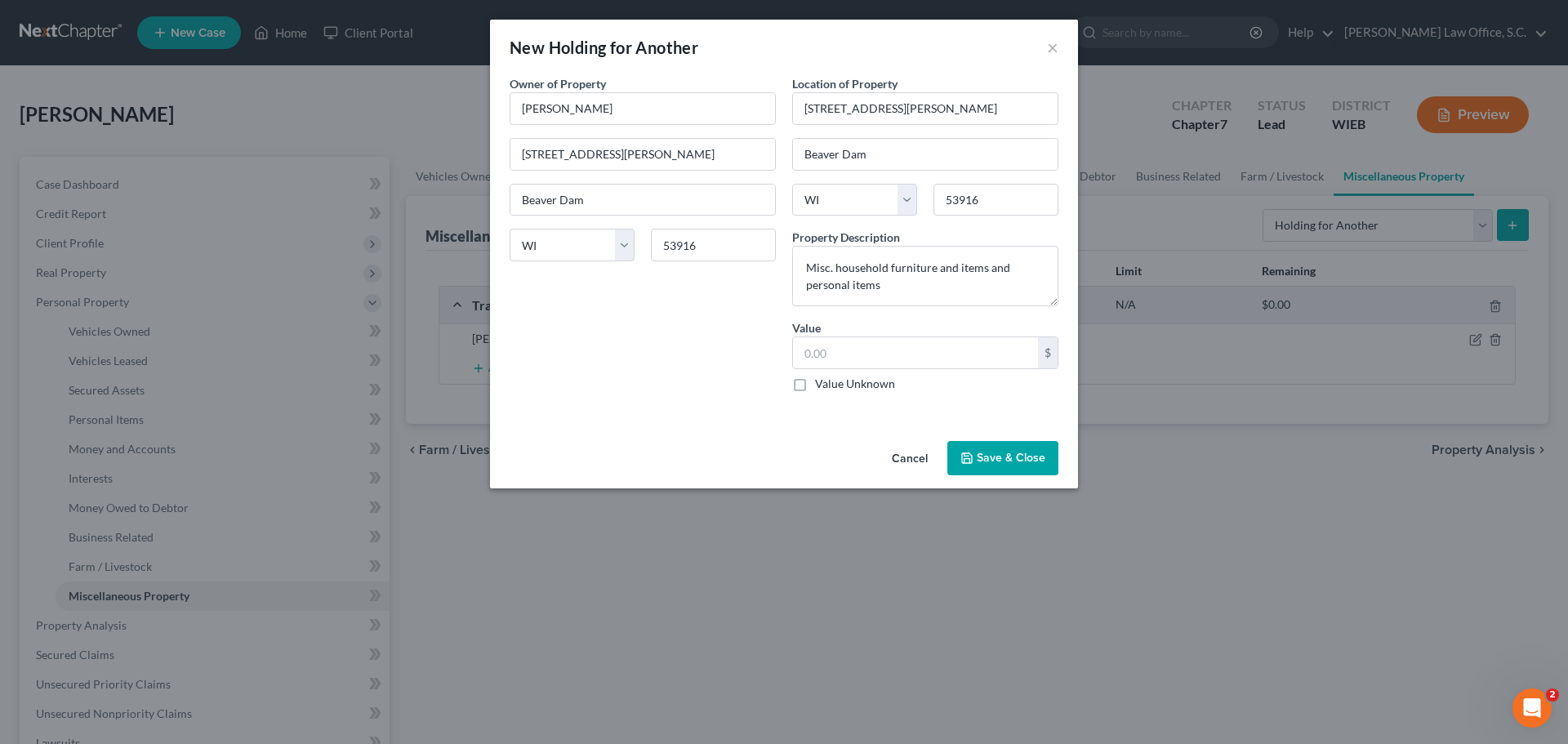
click at [1039, 454] on button "Save & Close" at bounding box center [1003, 458] width 111 height 34
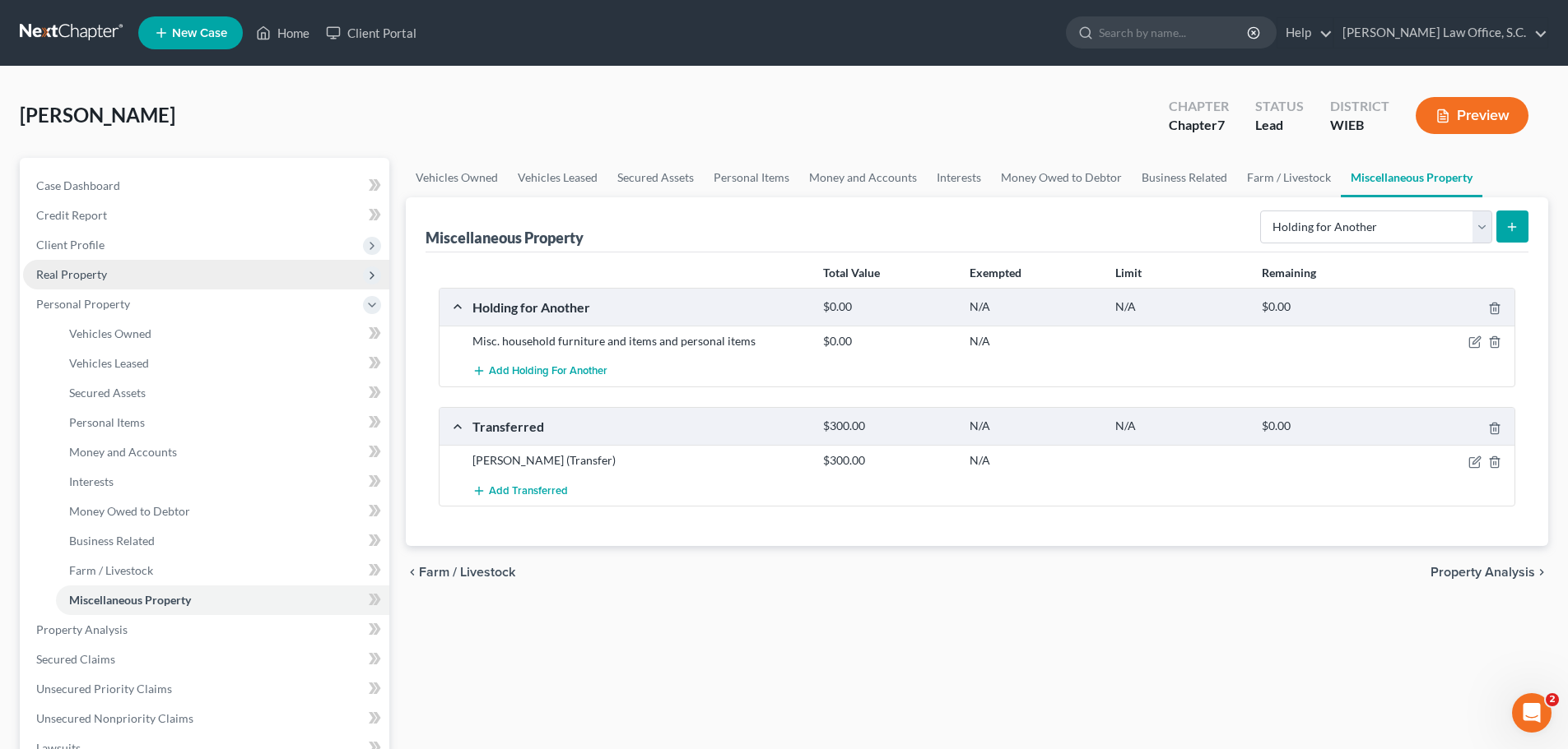
click at [75, 271] on span "Real Property" at bounding box center [72, 274] width 71 height 14
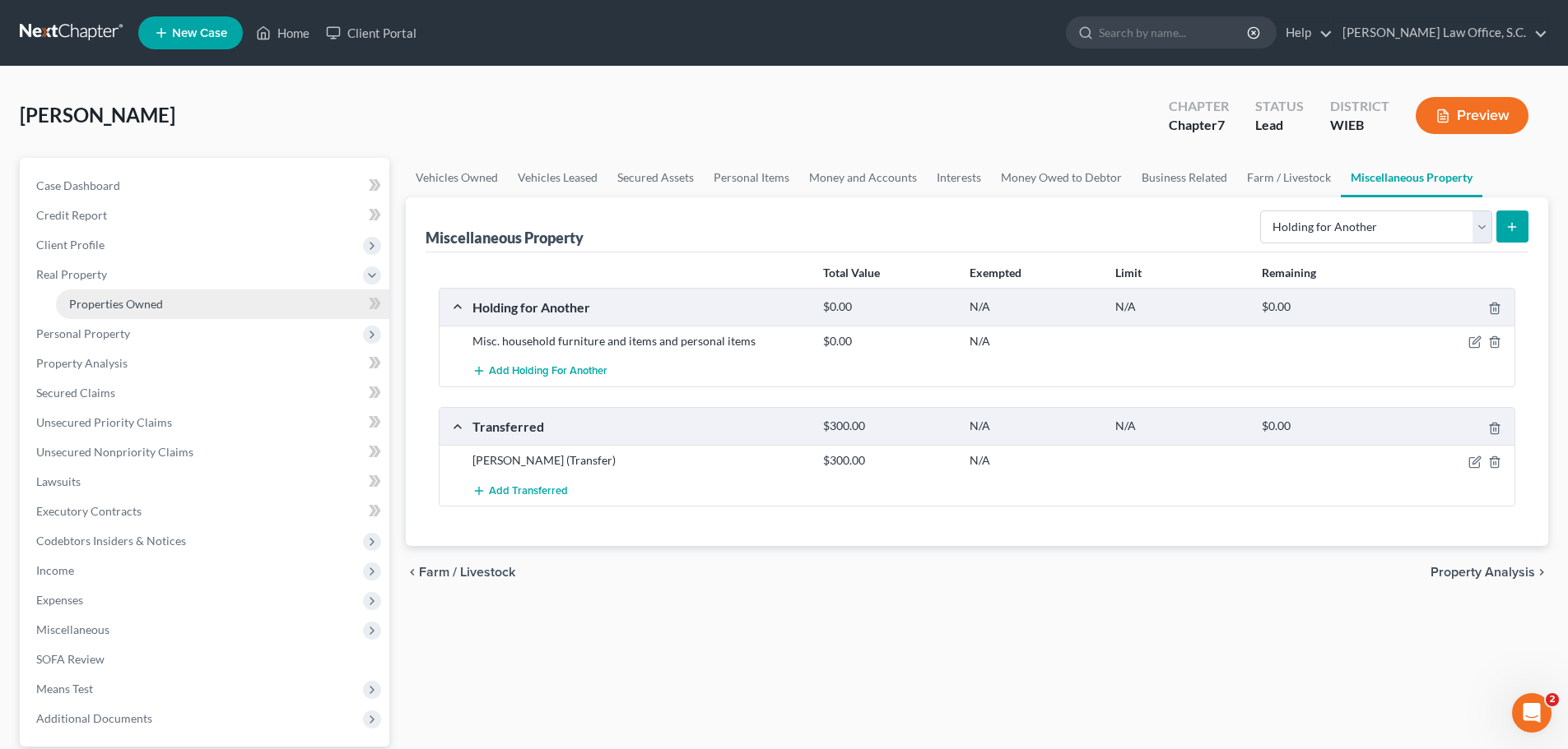
click at [193, 300] on link "Properties Owned" at bounding box center [222, 304] width 333 height 29
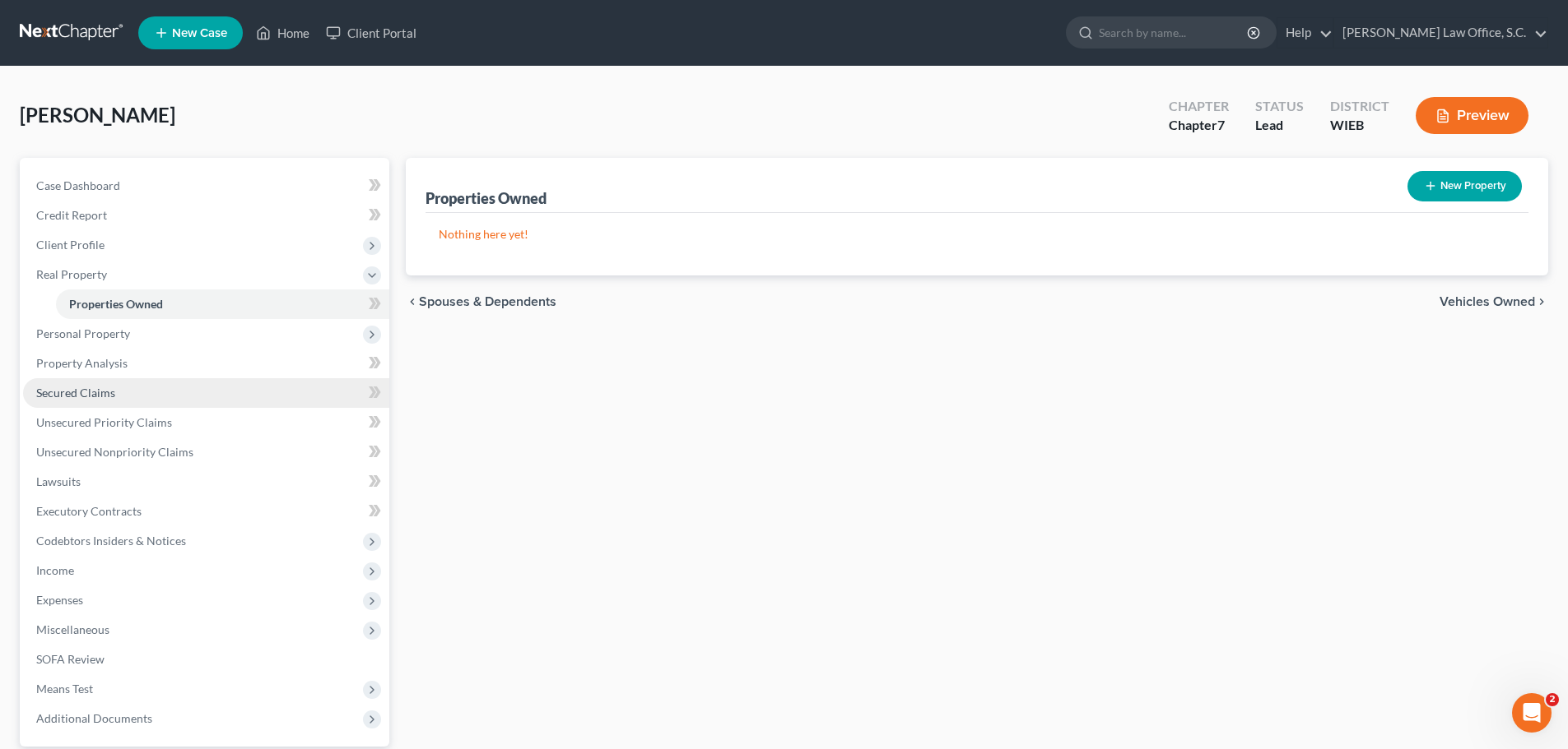
click at [206, 385] on link "Secured Claims" at bounding box center [205, 393] width 366 height 29
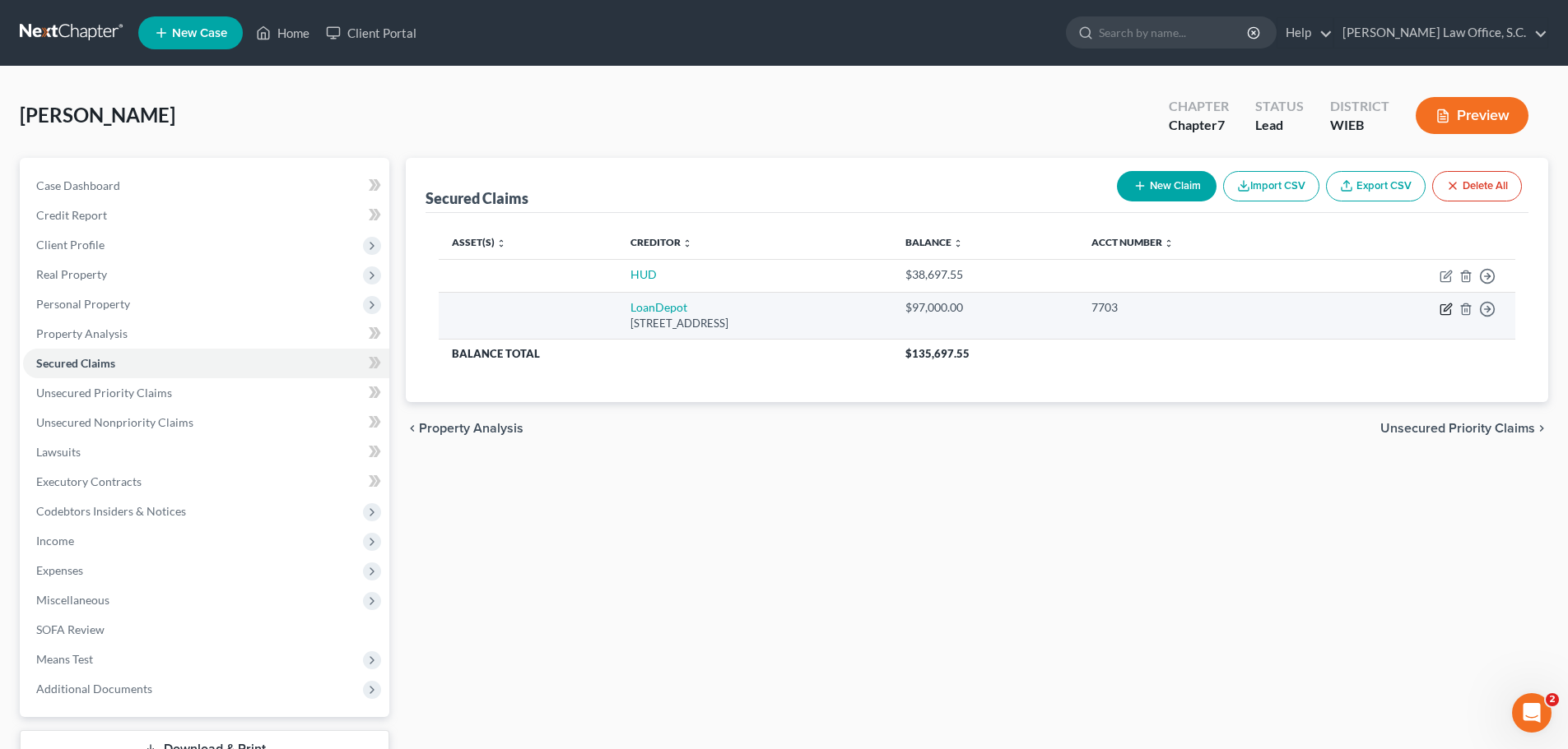
click at [1448, 311] on icon "button" at bounding box center [1446, 310] width 13 height 13
select select "23"
select select "0"
select select "2"
select select "3"
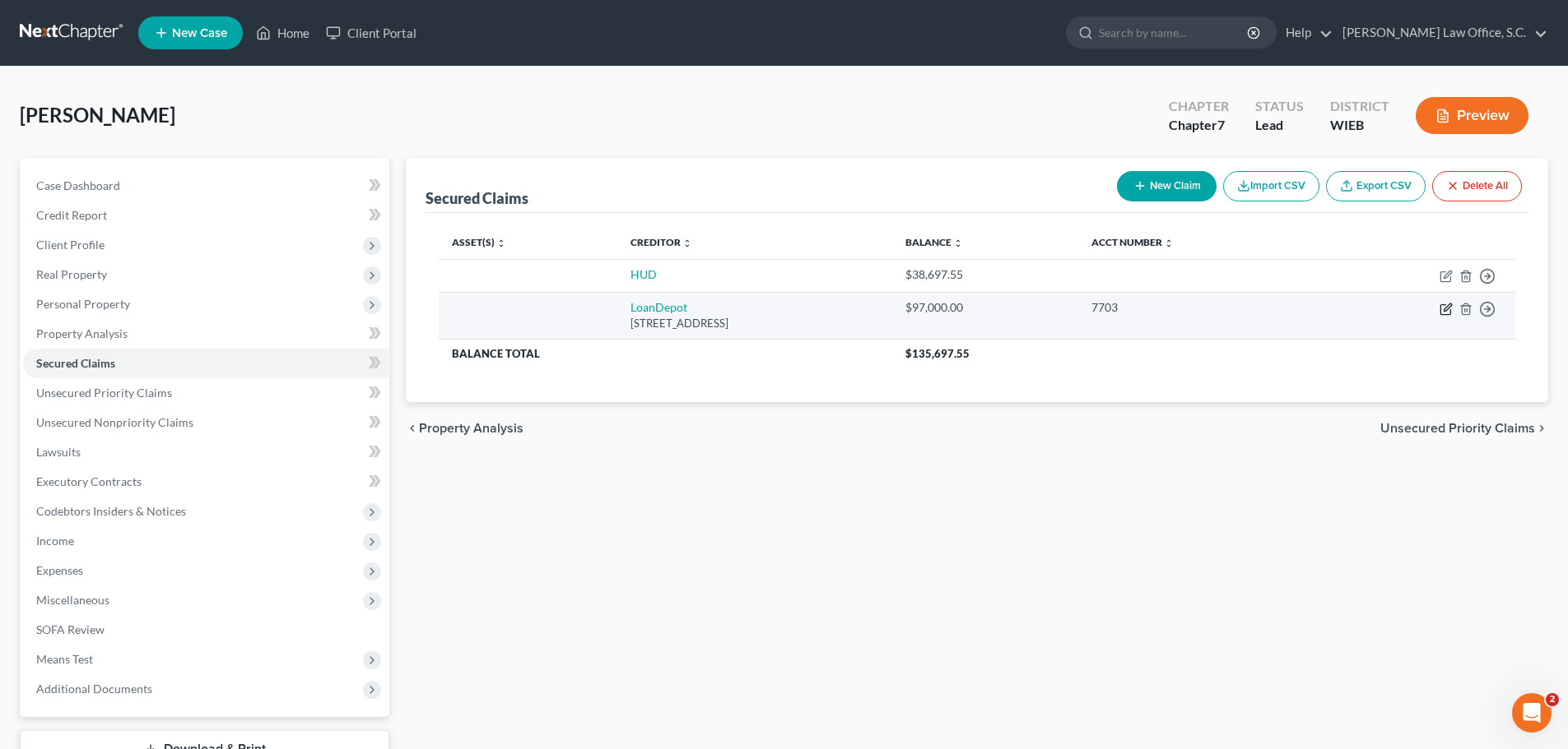
select select "0"
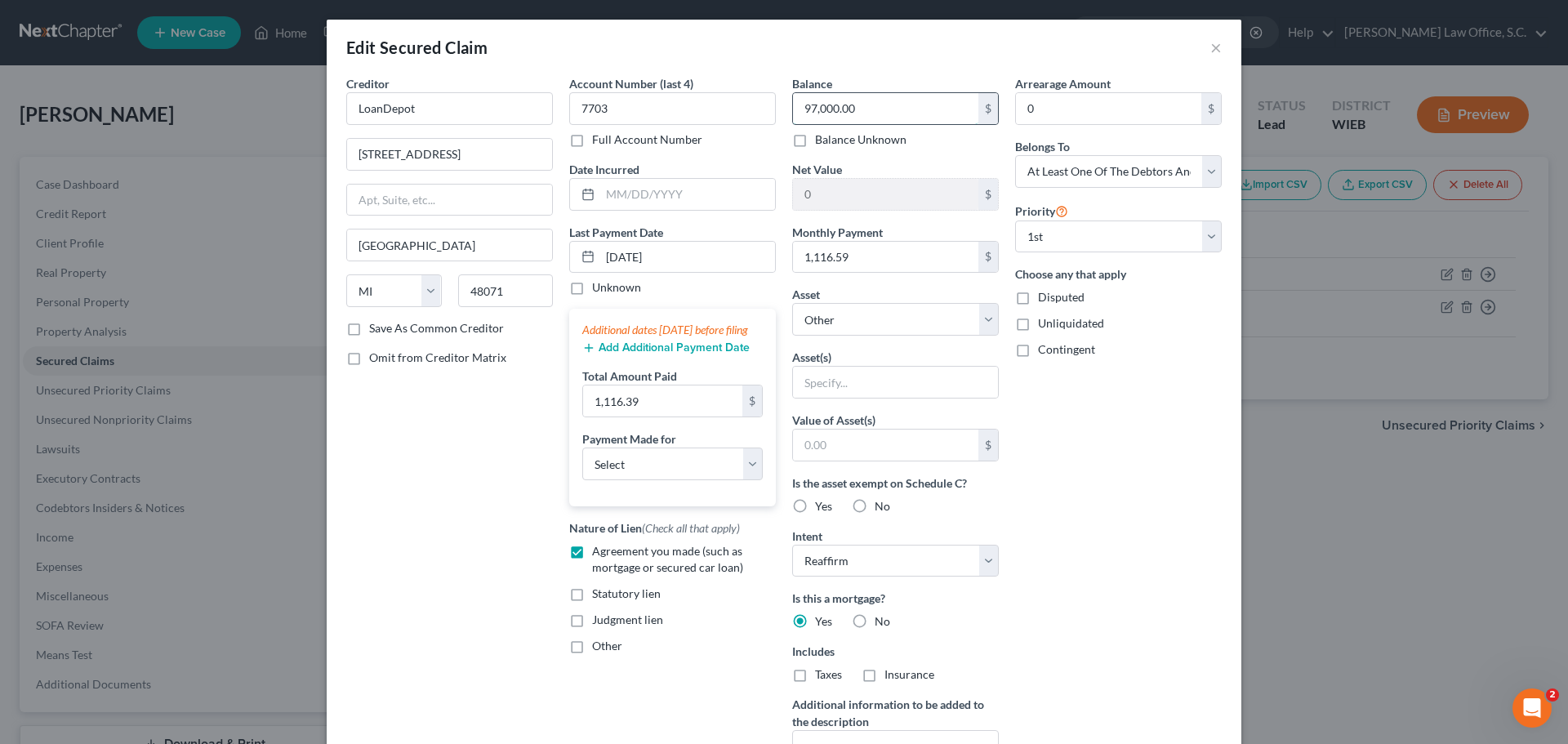
click at [888, 108] on input "97,000.00" at bounding box center [886, 108] width 186 height 31
type input "96,246.00"
click at [1078, 471] on div "Arrearage Amount 0 $ Belongs To * Select Debtor 1 Only Debtor 2 Only Debtor 1 A…" at bounding box center [1118, 440] width 223 height 729
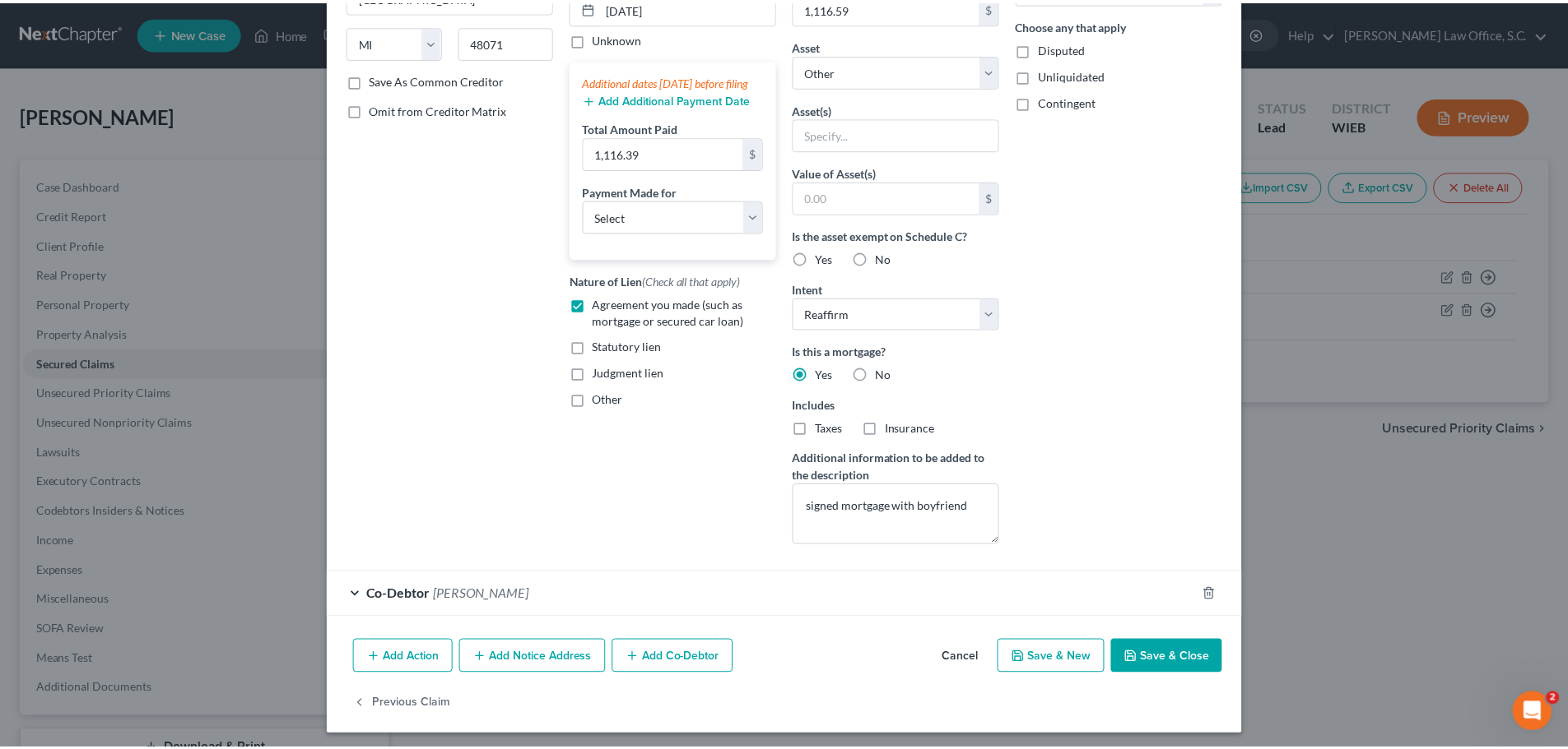
scroll to position [257, 0]
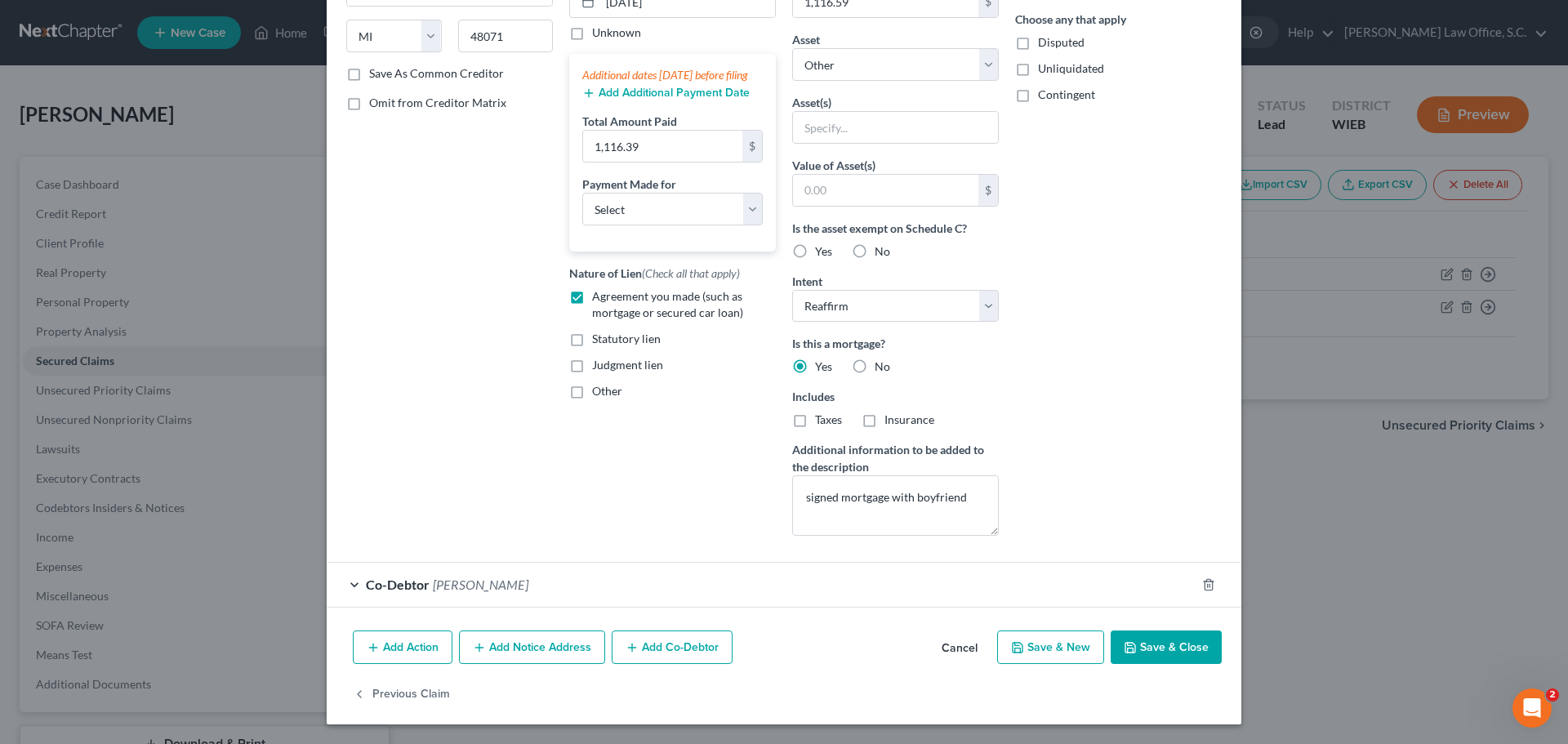
click at [1158, 646] on button "Save & Close" at bounding box center [1166, 647] width 111 height 34
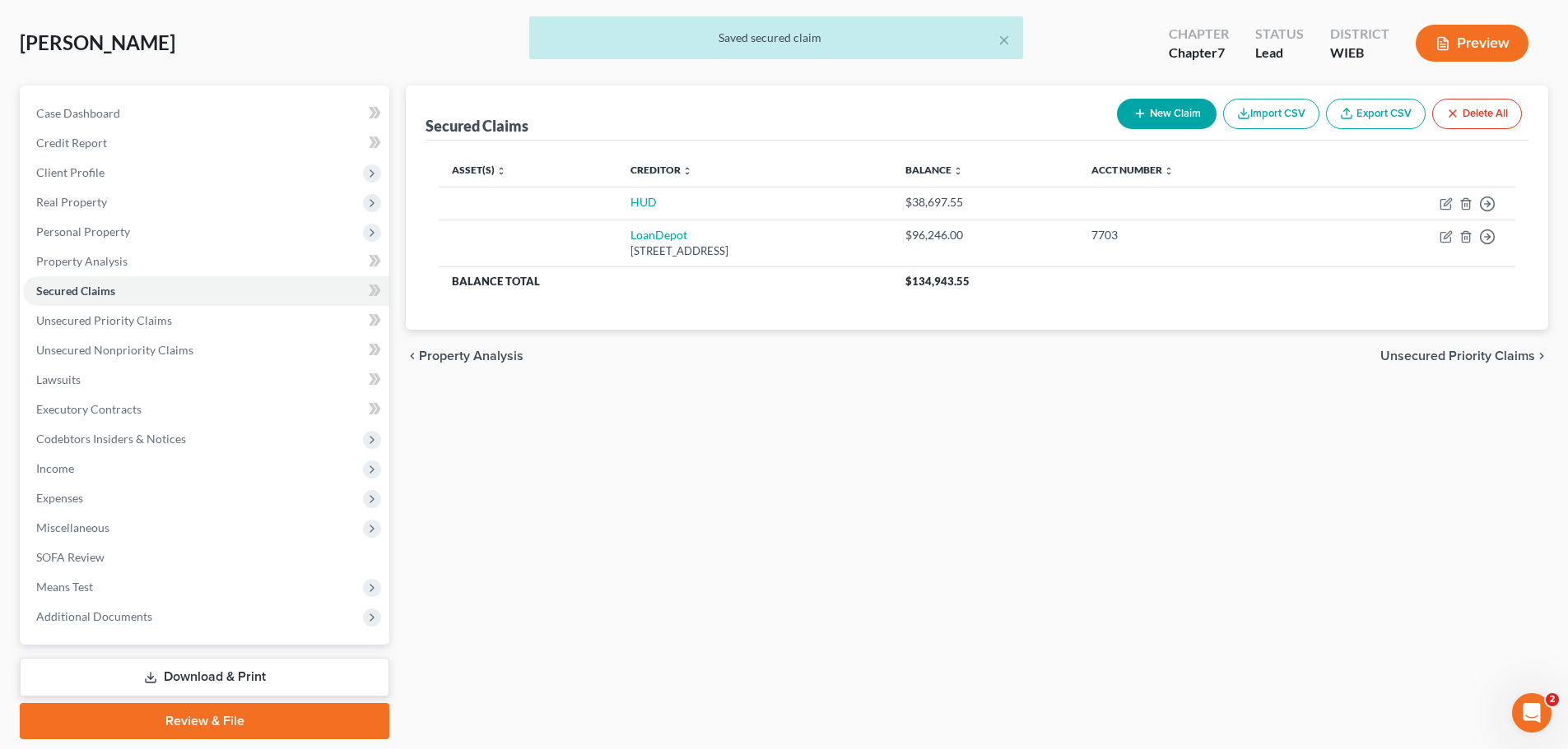
scroll to position [125, 0]
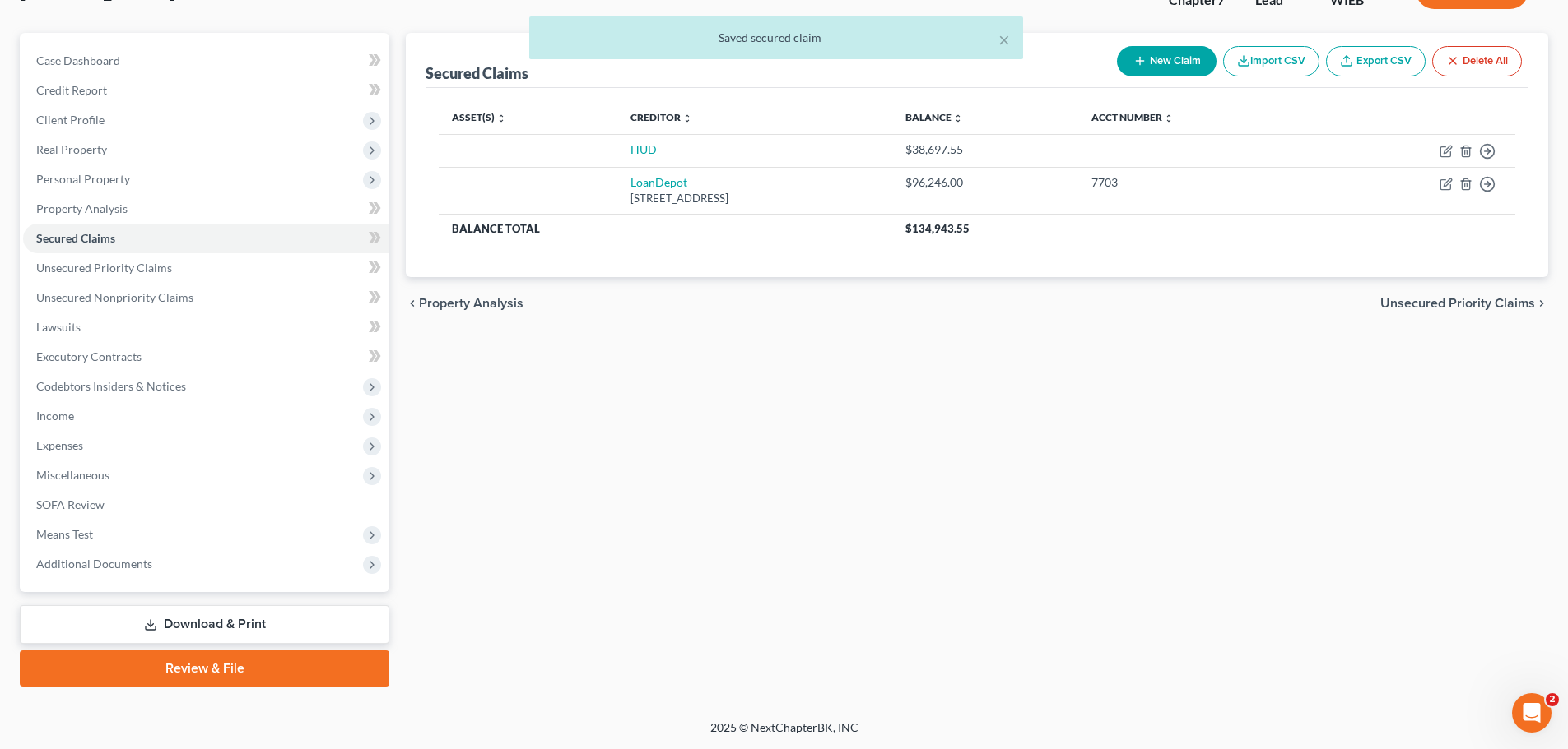
click at [270, 626] on link "Download & Print" at bounding box center [204, 624] width 370 height 39
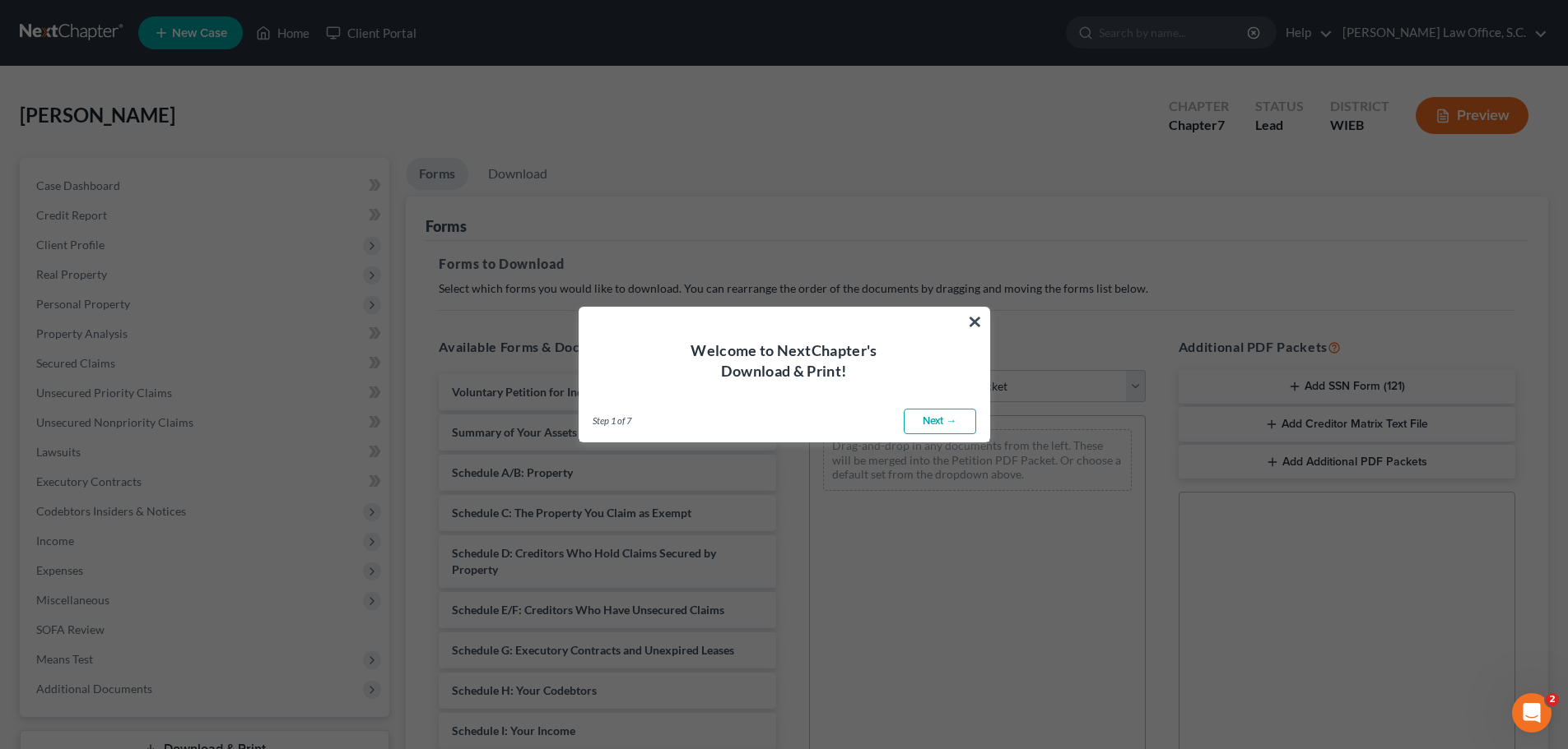
click at [941, 421] on link "Next →" at bounding box center [940, 422] width 72 height 26
select select "0"
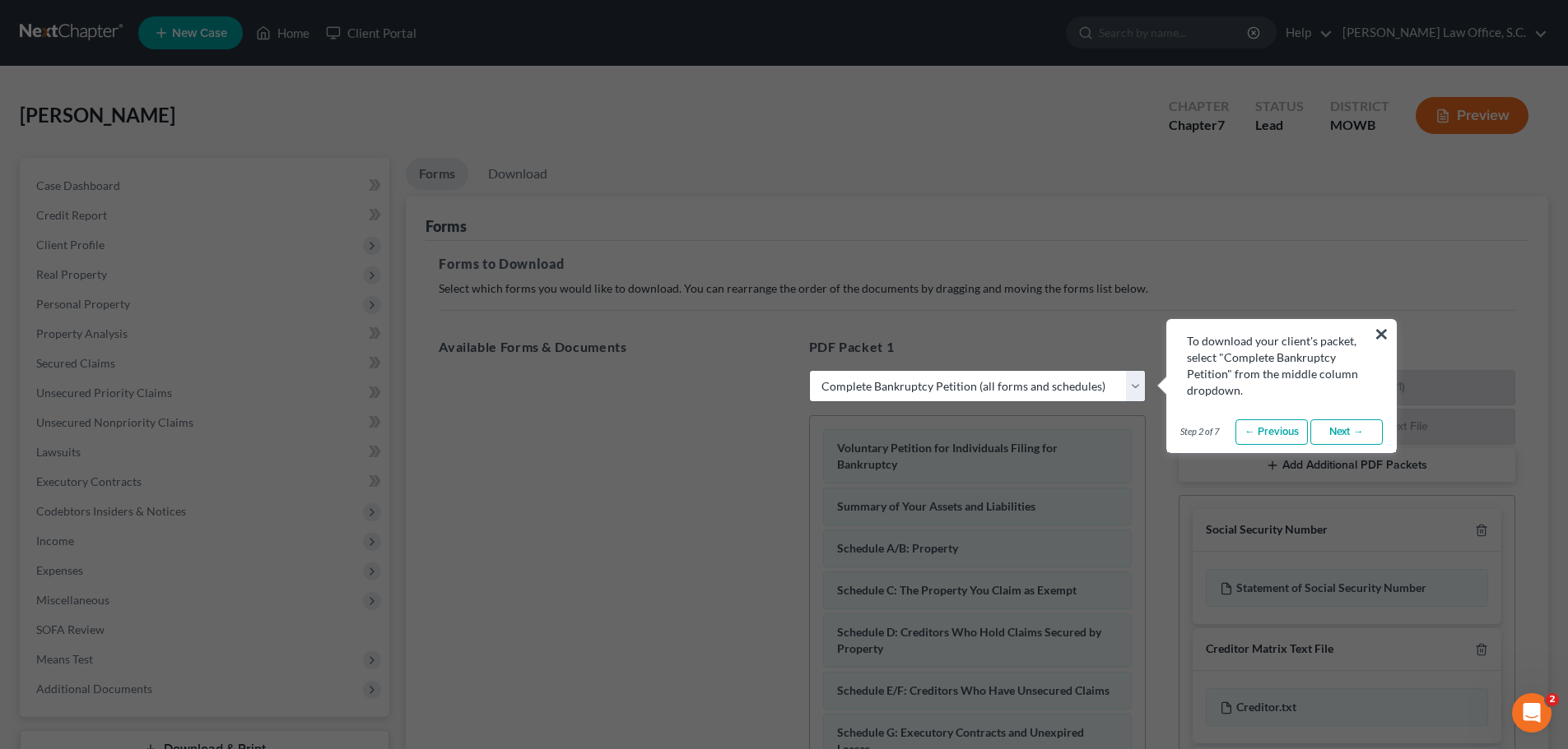
click at [1335, 437] on link "Next →" at bounding box center [1347, 432] width 72 height 26
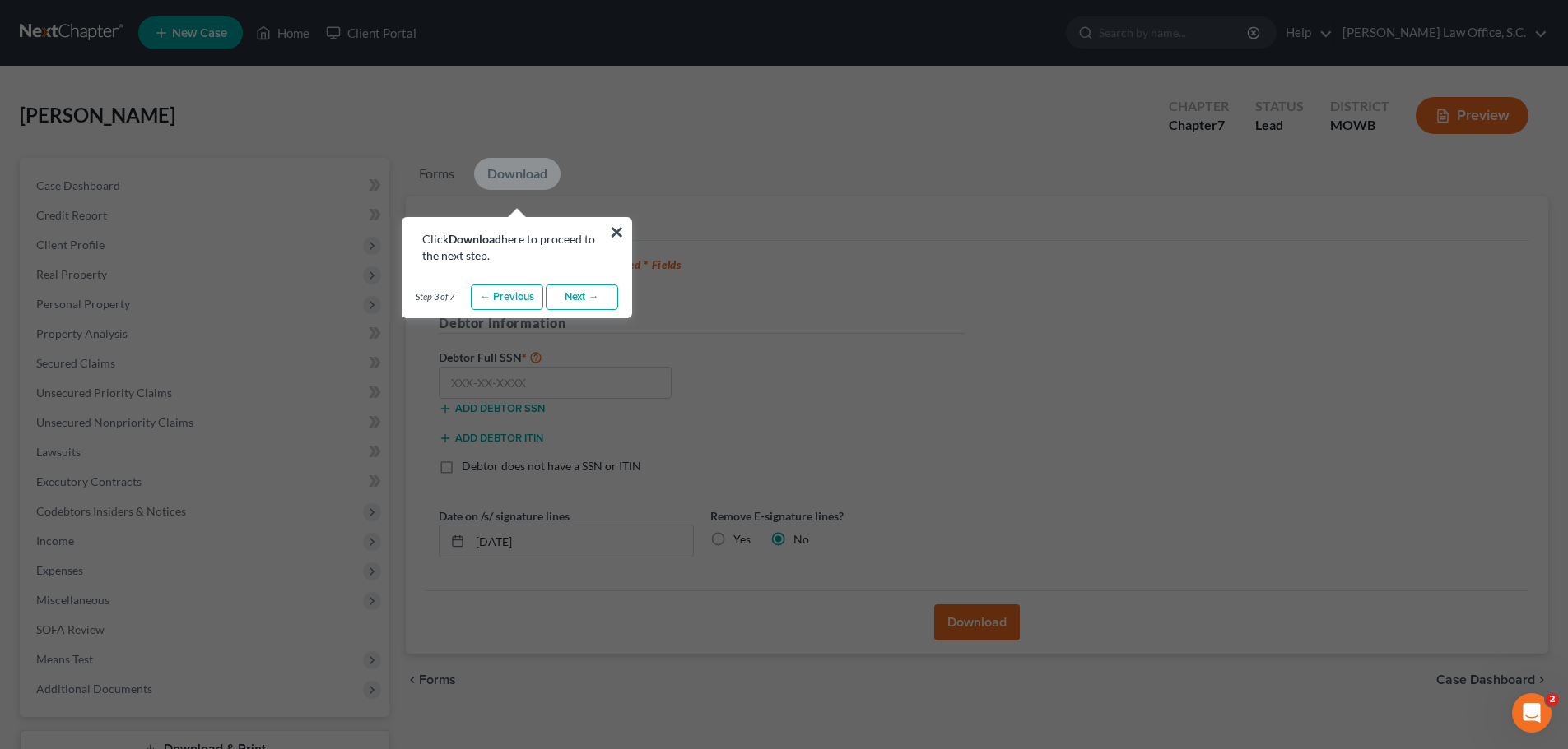
click at [568, 297] on link "Next →" at bounding box center [582, 297] width 72 height 26
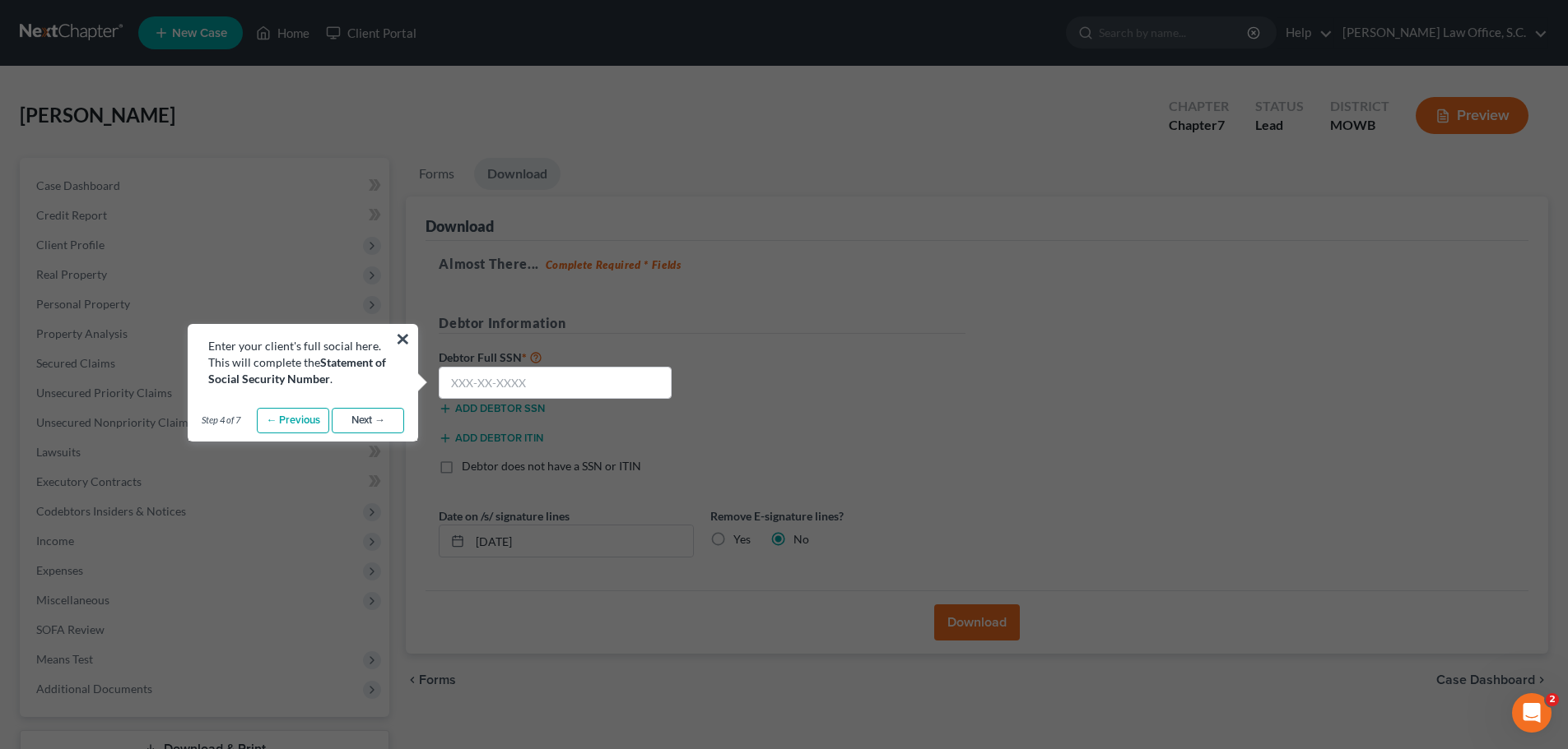
click at [369, 424] on link "Next →" at bounding box center [368, 421] width 72 height 26
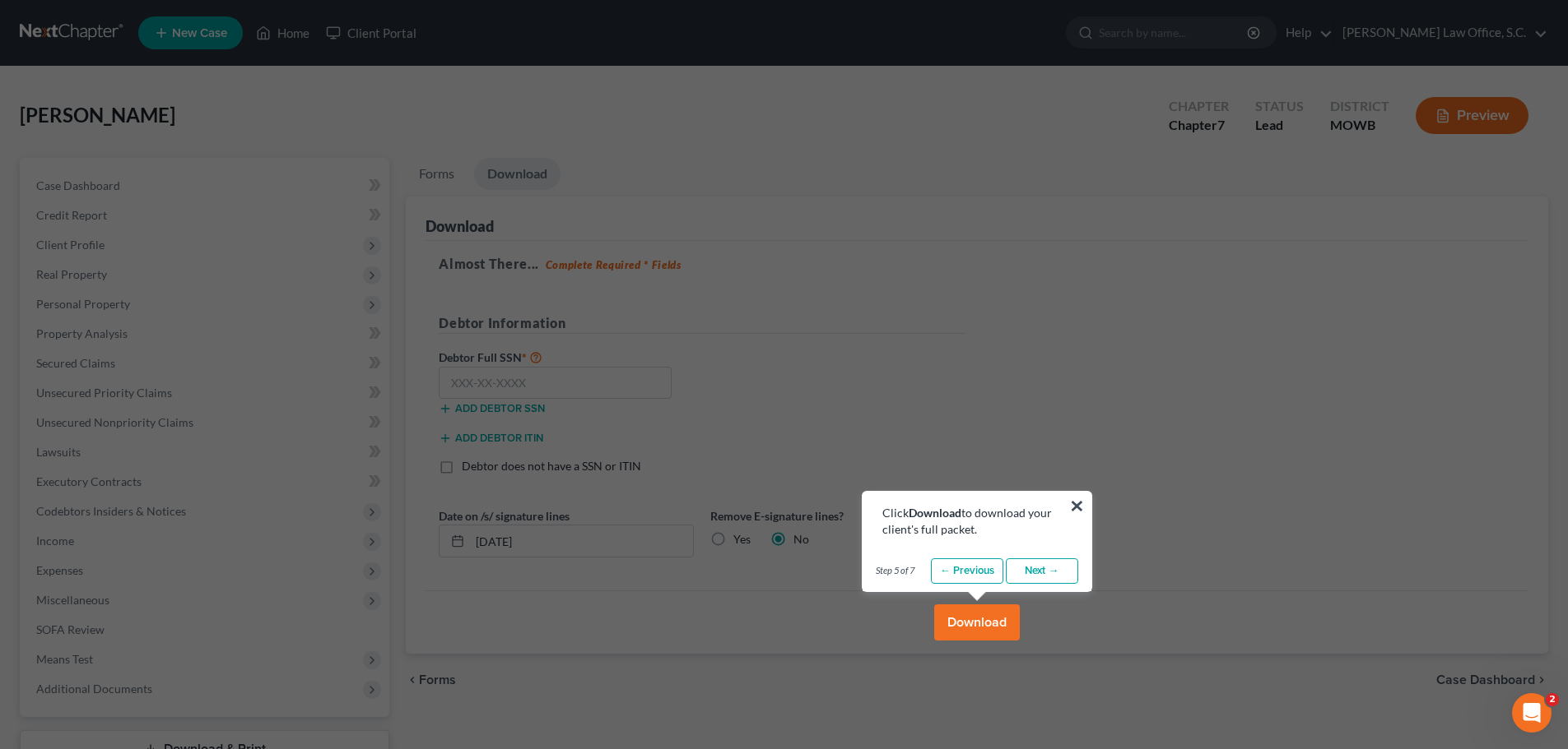
click at [1052, 566] on link "Next →" at bounding box center [1042, 571] width 72 height 26
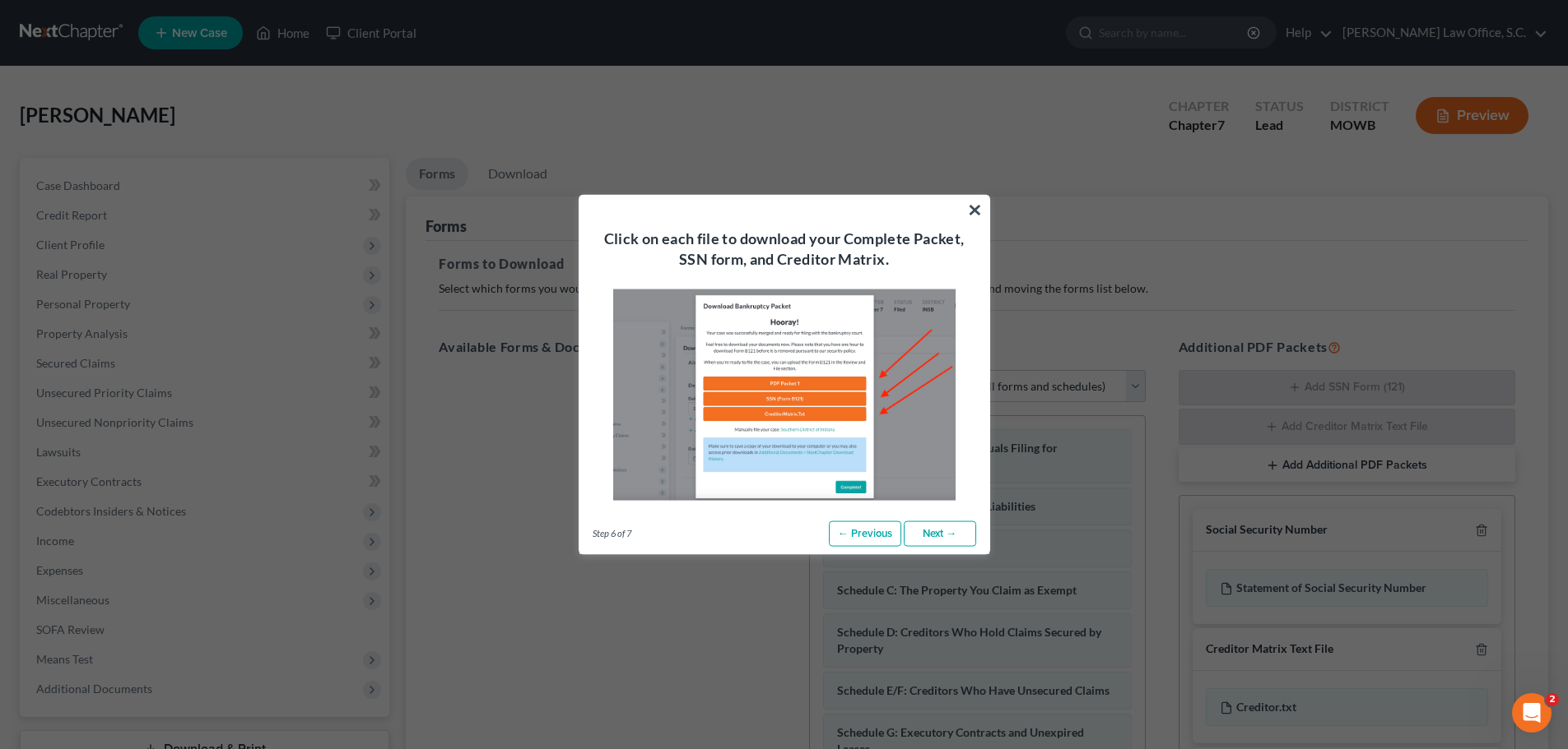
click at [951, 535] on link "Next →" at bounding box center [940, 534] width 72 height 26
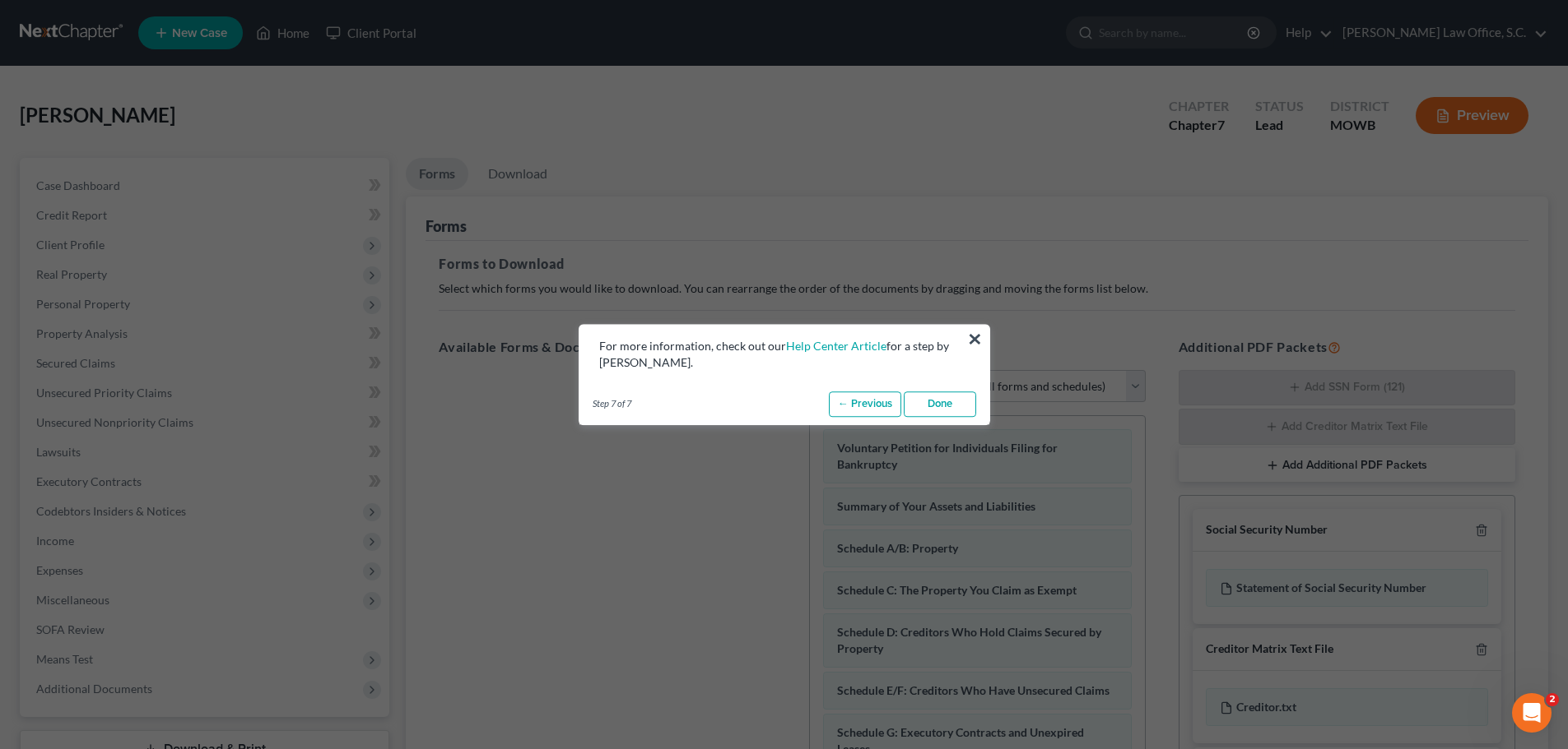
click at [944, 409] on link "Done" at bounding box center [940, 404] width 72 height 26
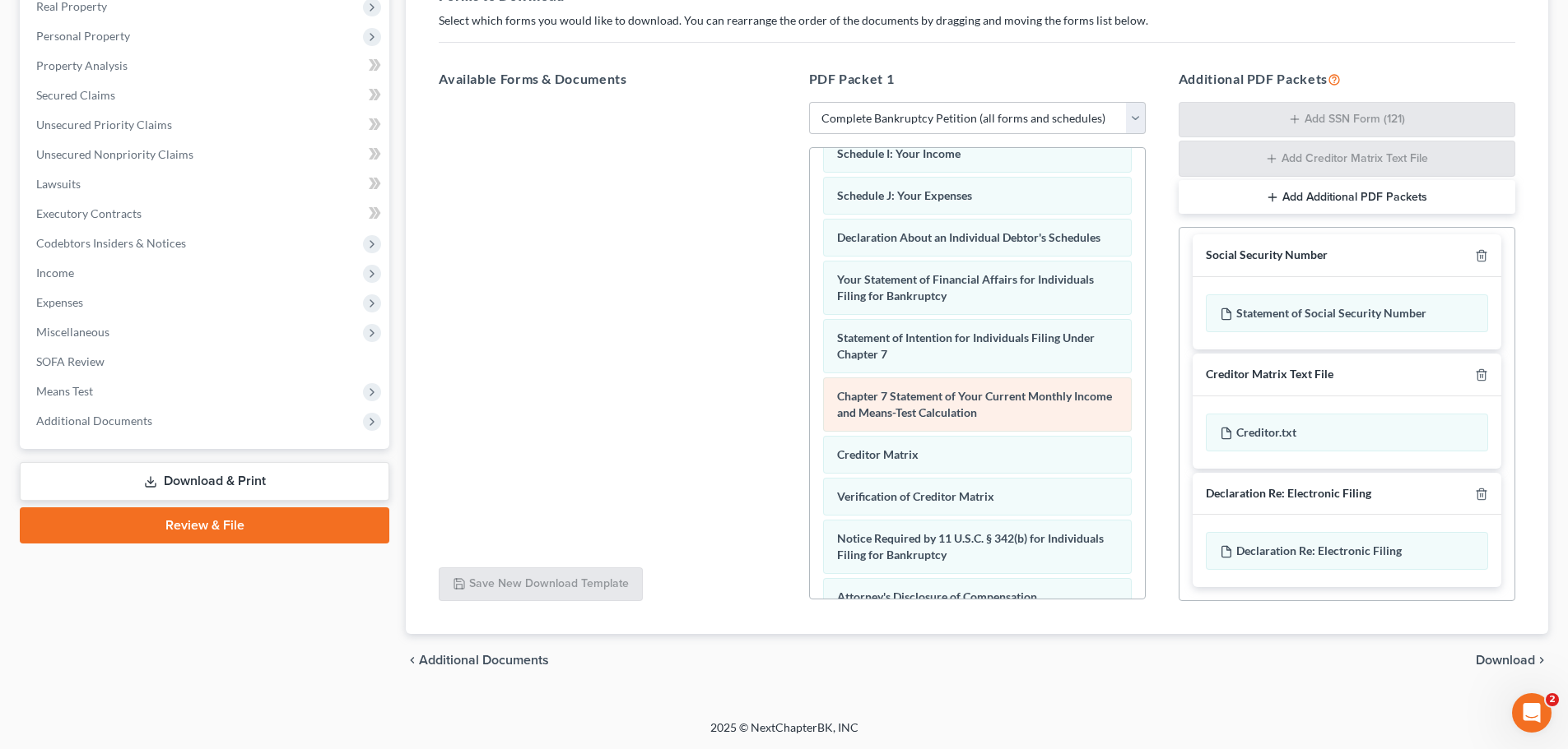
scroll to position [523, 0]
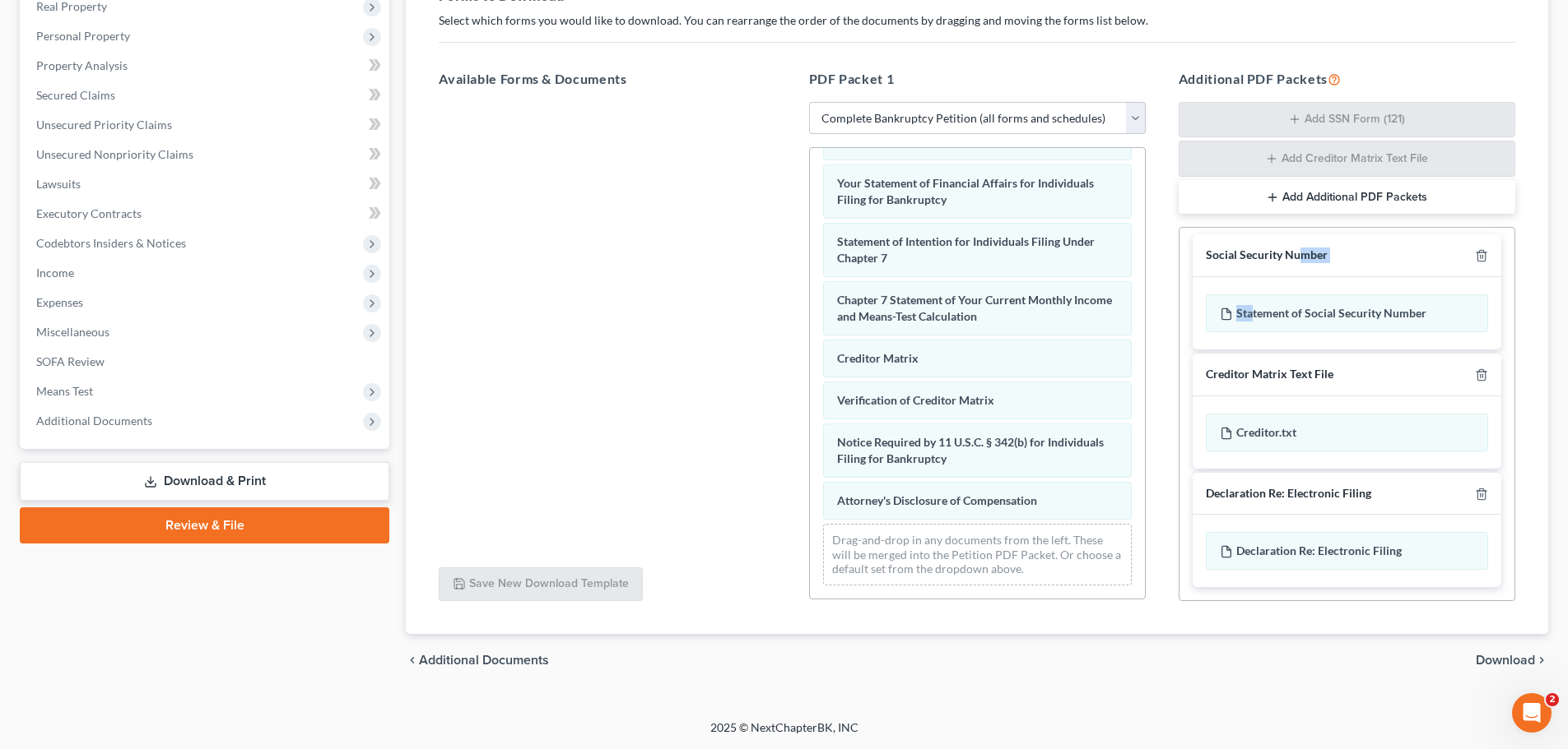
drag, startPoint x: 1299, startPoint y: 261, endPoint x: 1247, endPoint y: 348, distance: 101.4
click at [1261, 327] on div "Social Security Number Statement of Social Security Number" at bounding box center [1347, 292] width 308 height 115
drag, startPoint x: 1247, startPoint y: 348, endPoint x: 1296, endPoint y: 307, distance: 63.9
click at [1279, 347] on div "Statement of Social Security Number" at bounding box center [1347, 313] width 308 height 72
click at [1296, 307] on div "Statement of Social Security Number" at bounding box center [1347, 313] width 282 height 38
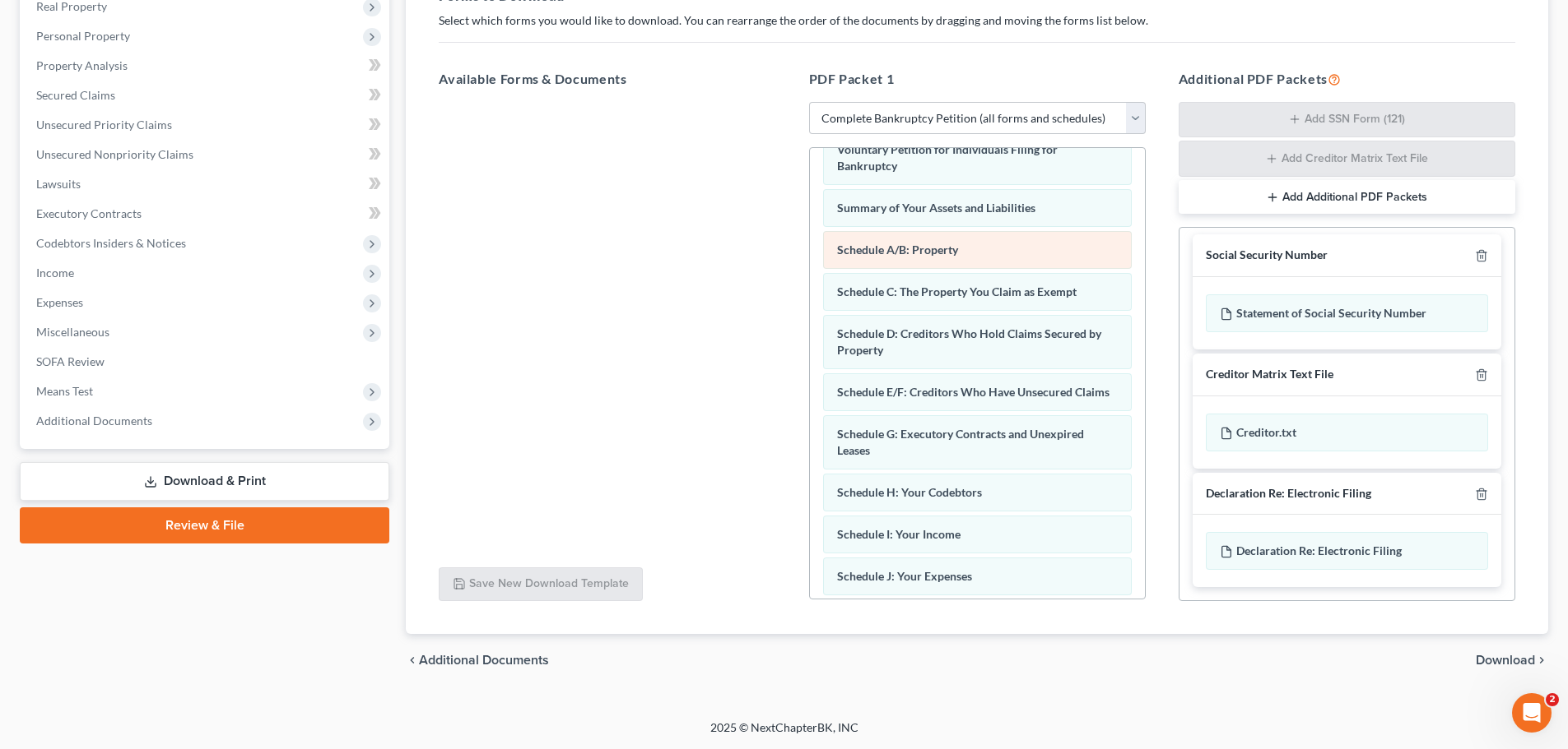
scroll to position [0, 0]
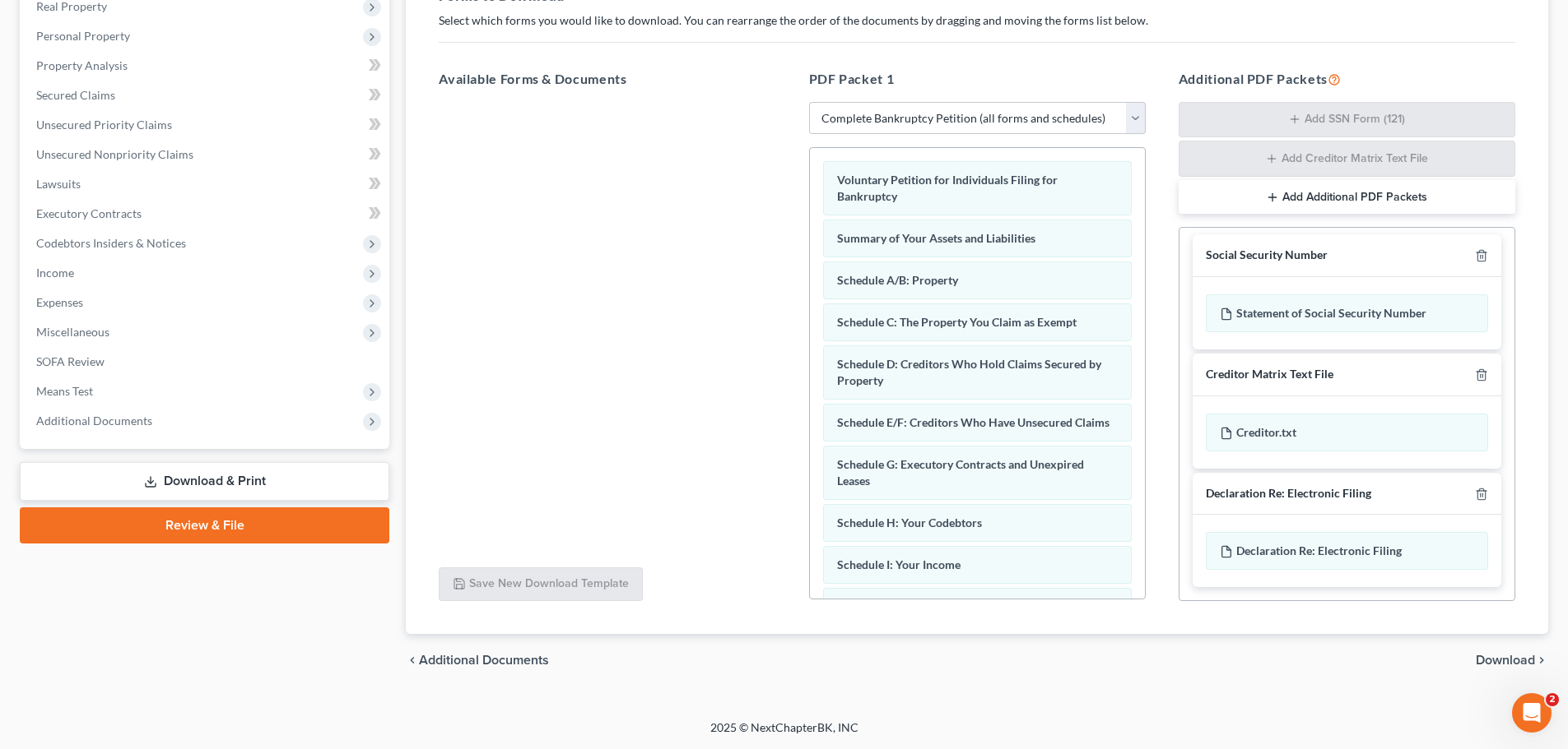
click at [1310, 254] on div "Social Security Number" at bounding box center [1267, 255] width 122 height 16
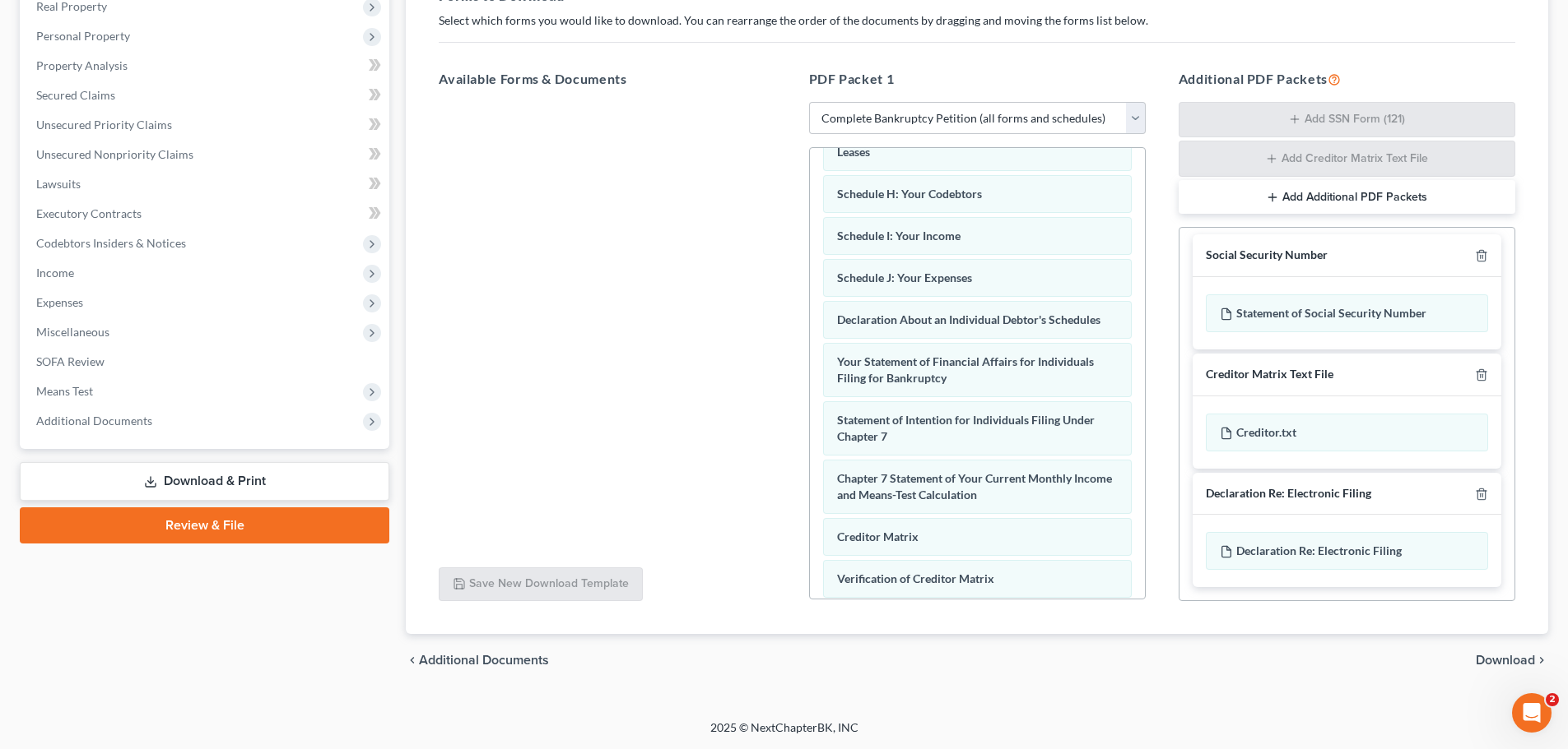
scroll to position [523, 0]
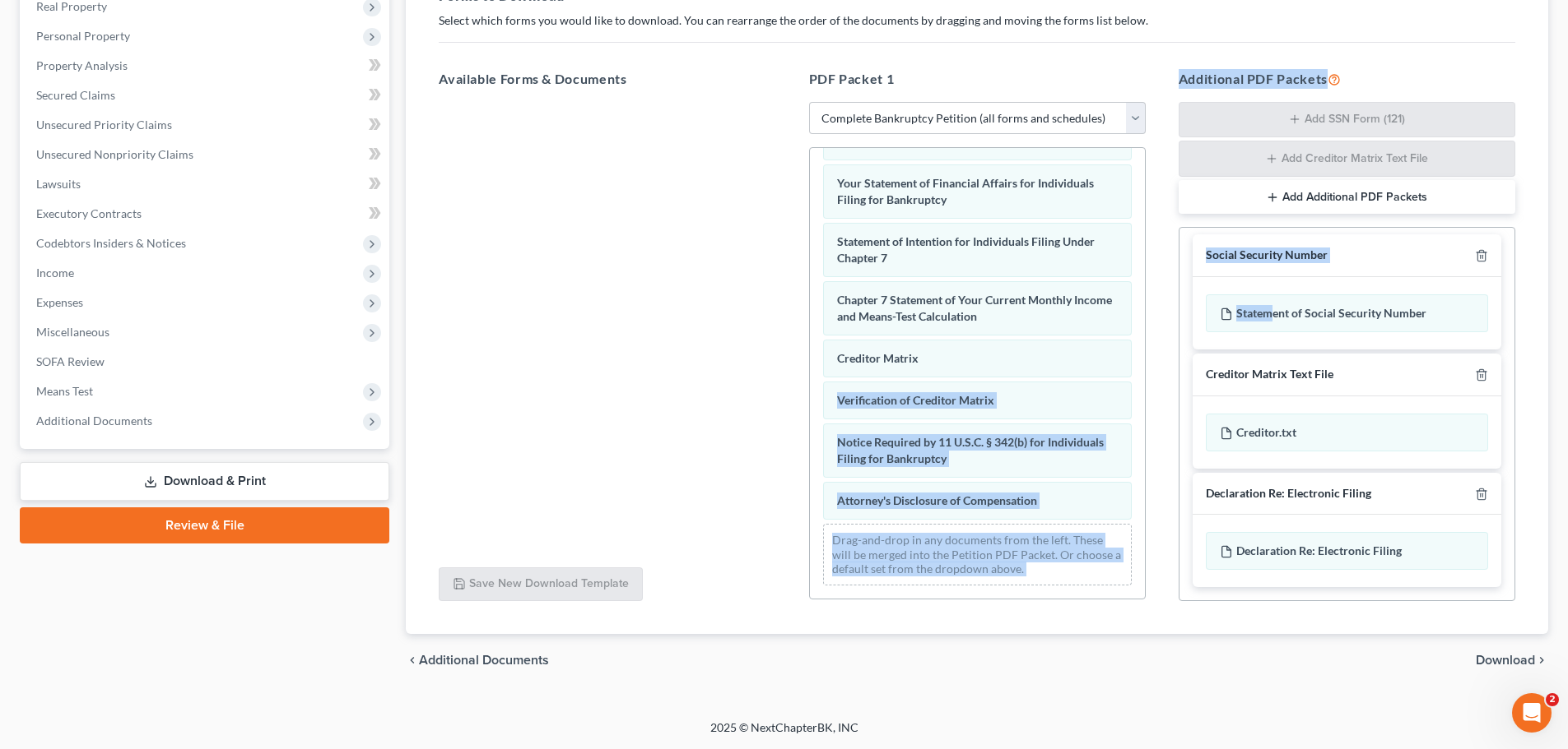
drag, startPoint x: 1268, startPoint y: 316, endPoint x: 1274, endPoint y: 255, distance: 61.3
click at [1149, 357] on div "Available Forms & Documents Save New Download Template PDF Packet 1 Choose Defa…" at bounding box center [976, 335] width 1109 height 560
click at [1270, 261] on div "Social Security Number" at bounding box center [1267, 255] width 122 height 16
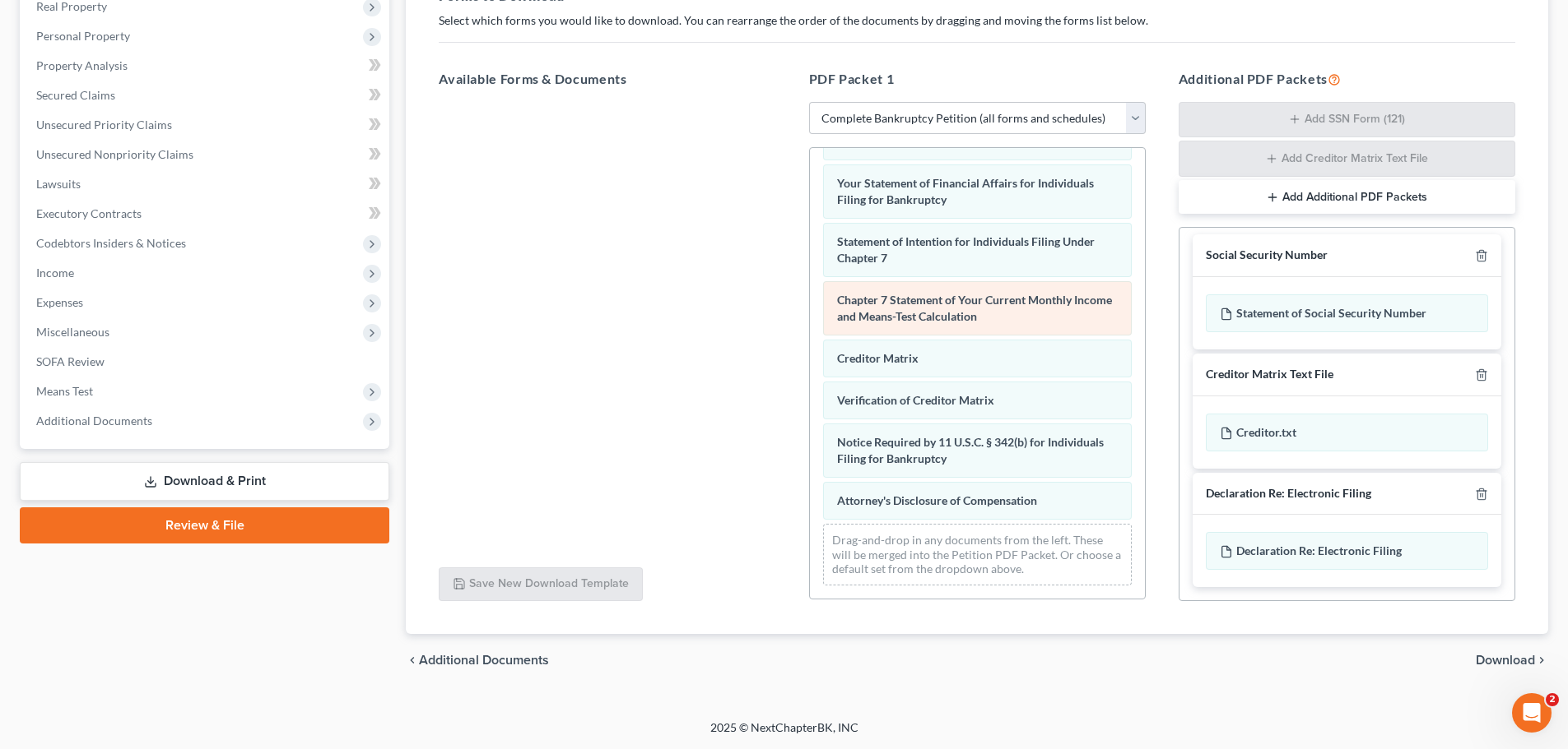
click at [1096, 320] on div "Chapter 7 Statement of Your Current Monthly Income and Means-Test Calculation" at bounding box center [977, 308] width 308 height 54
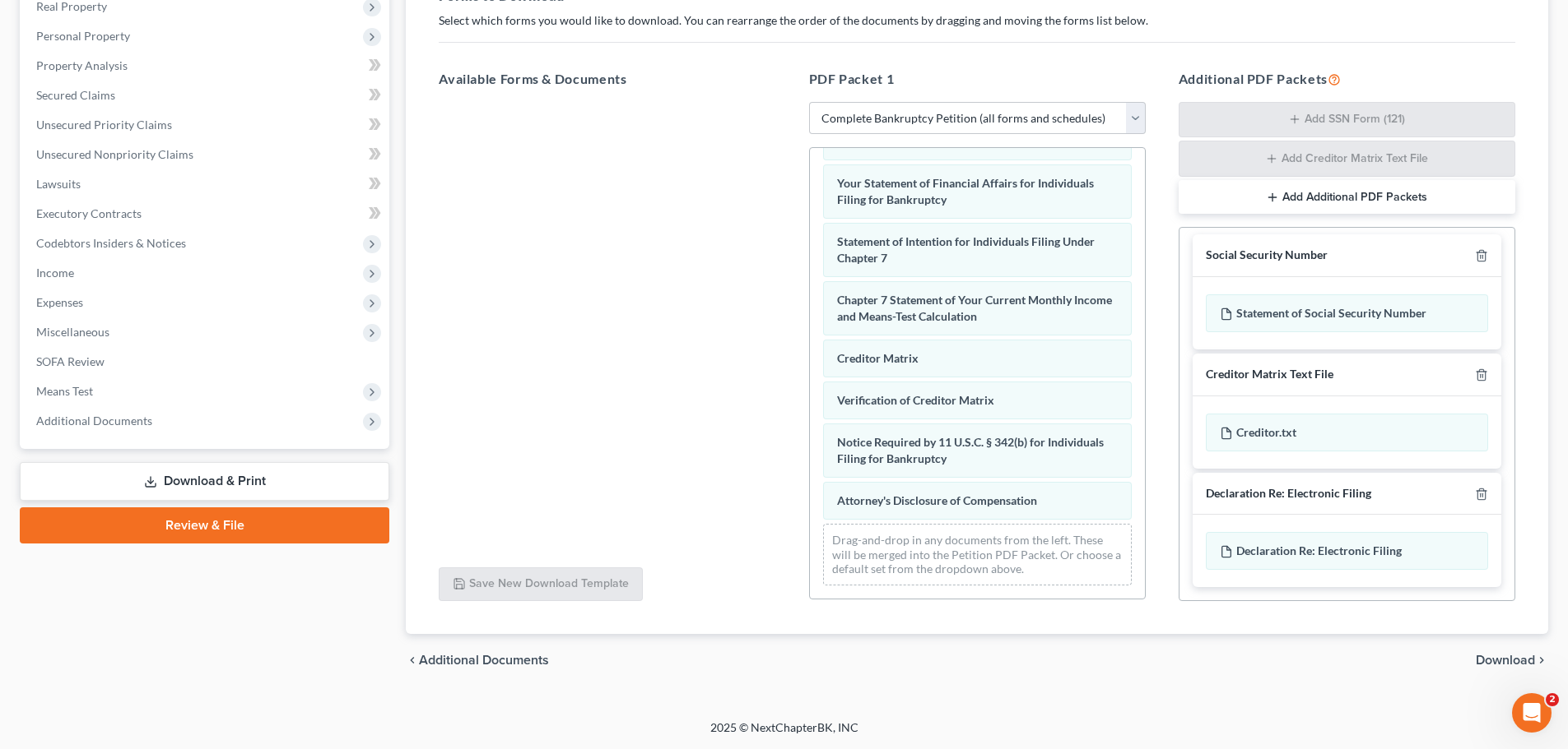
click at [1215, 248] on div "Social Security Number" at bounding box center [1267, 255] width 122 height 16
click at [1318, 207] on button "Add Additional PDF Packets" at bounding box center [1347, 197] width 337 height 35
click at [1319, 195] on button "Add Additional PDF Packets" at bounding box center [1347, 197] width 337 height 35
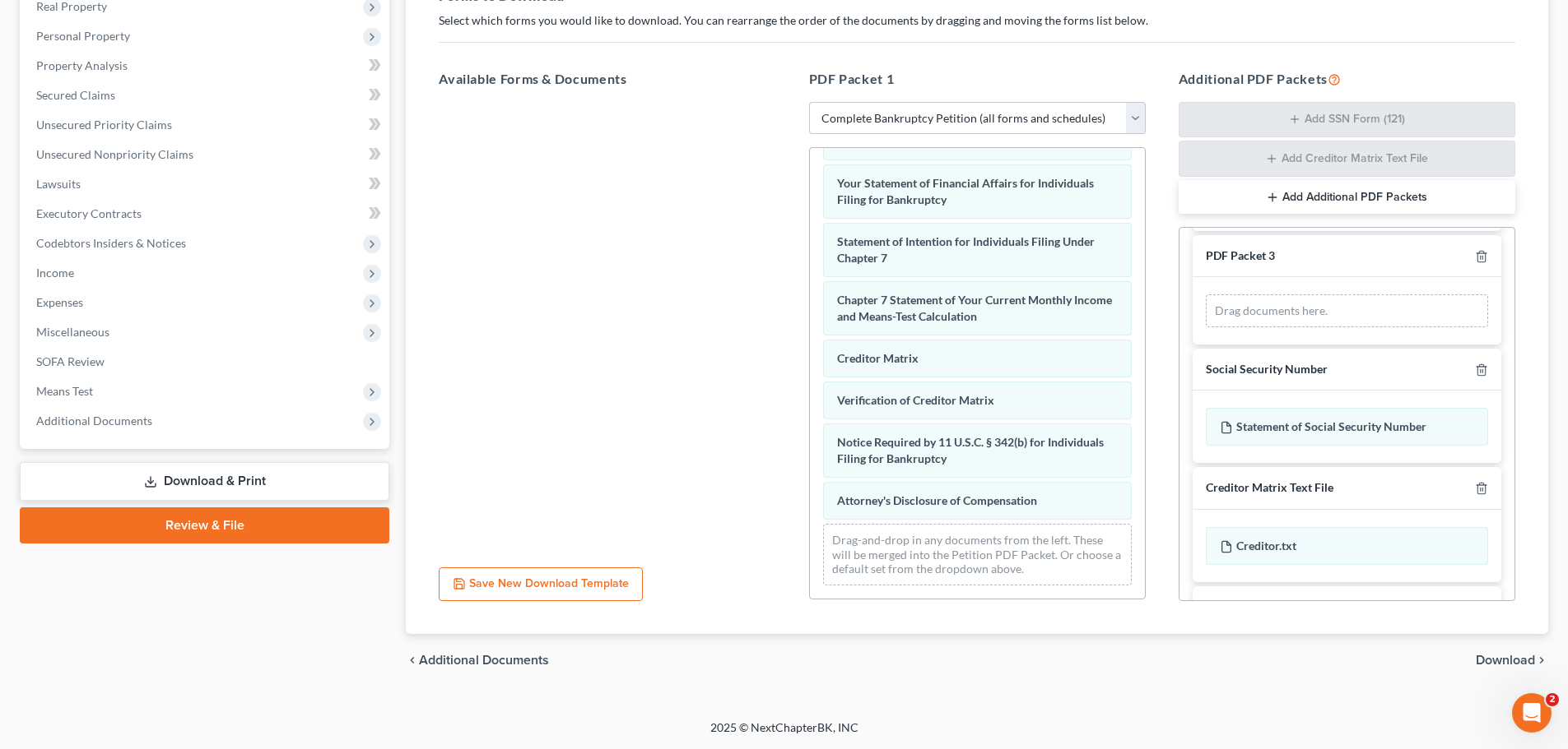
scroll to position [234, 0]
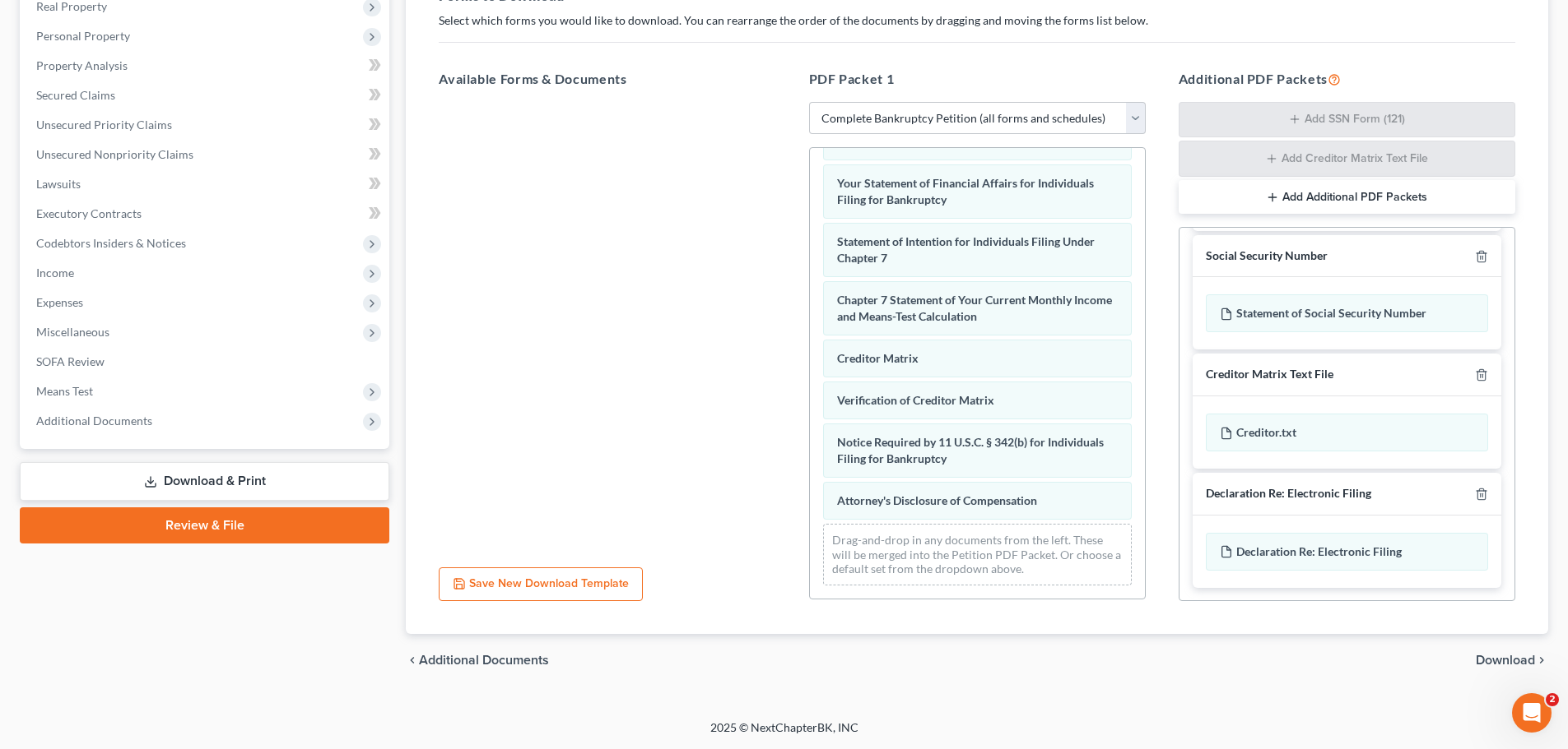
drag, startPoint x: 1314, startPoint y: 261, endPoint x: 1273, endPoint y: 257, distance: 41.2
click at [1314, 262] on div "Social Security Number" at bounding box center [1267, 256] width 122 height 16
drag, startPoint x: 1273, startPoint y: 257, endPoint x: 1242, endPoint y: 299, distance: 52.2
click at [1242, 299] on div "Social Security Number Statement of Social Security Number" at bounding box center [1347, 292] width 308 height 115
click at [525, 667] on span "Additional Documents" at bounding box center [483, 661] width 130 height 13
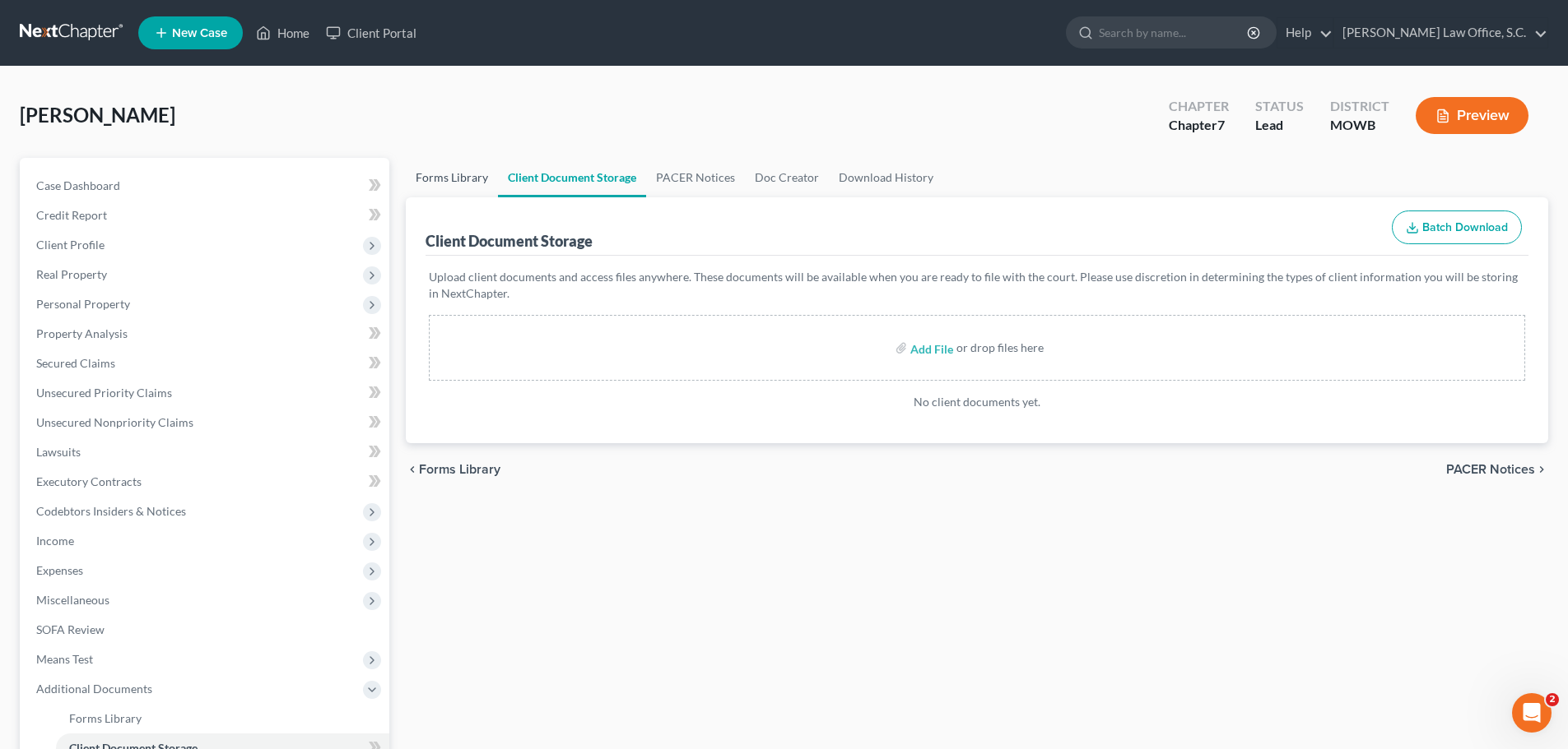
click at [448, 177] on link "Forms Library" at bounding box center [451, 178] width 92 height 40
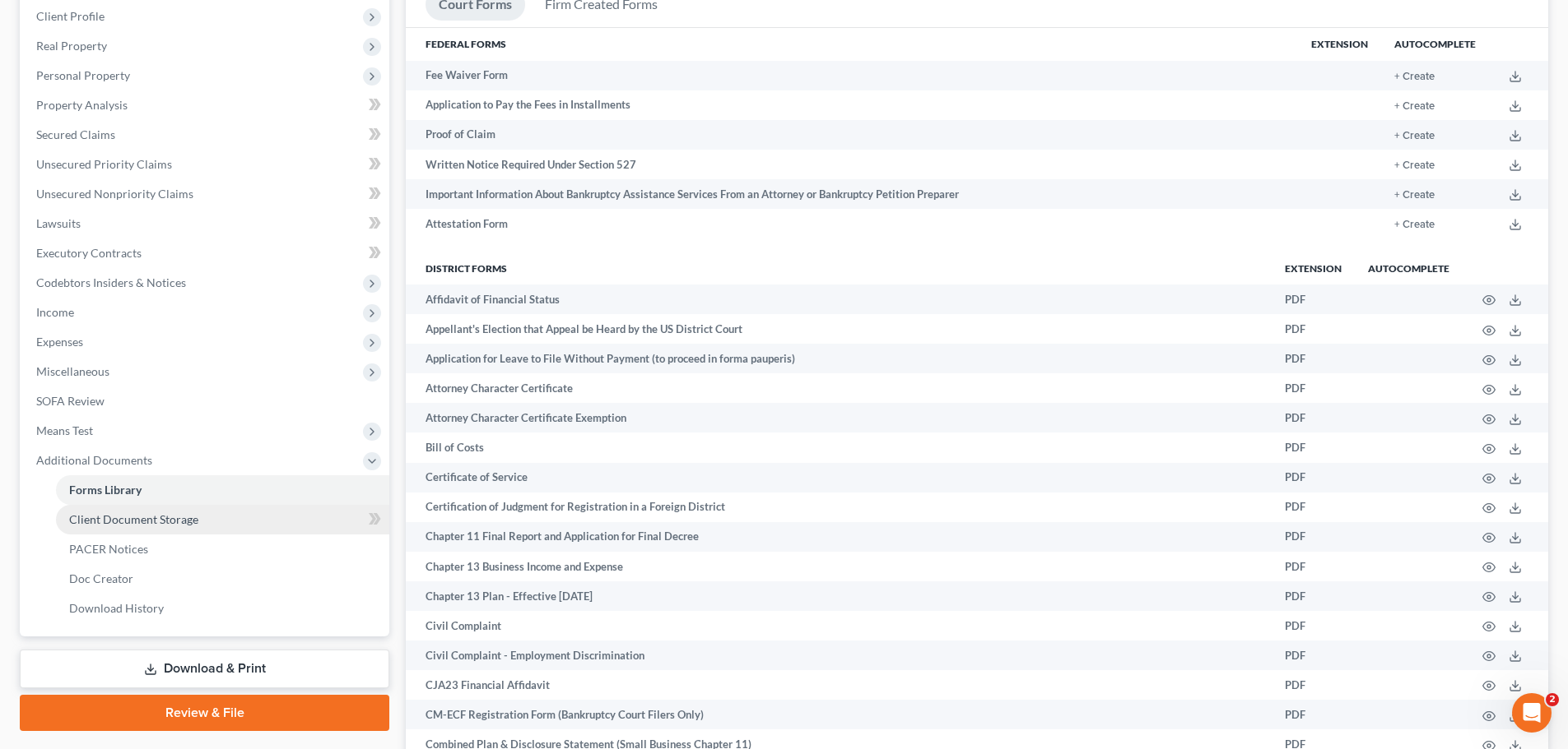
scroll to position [247, 0]
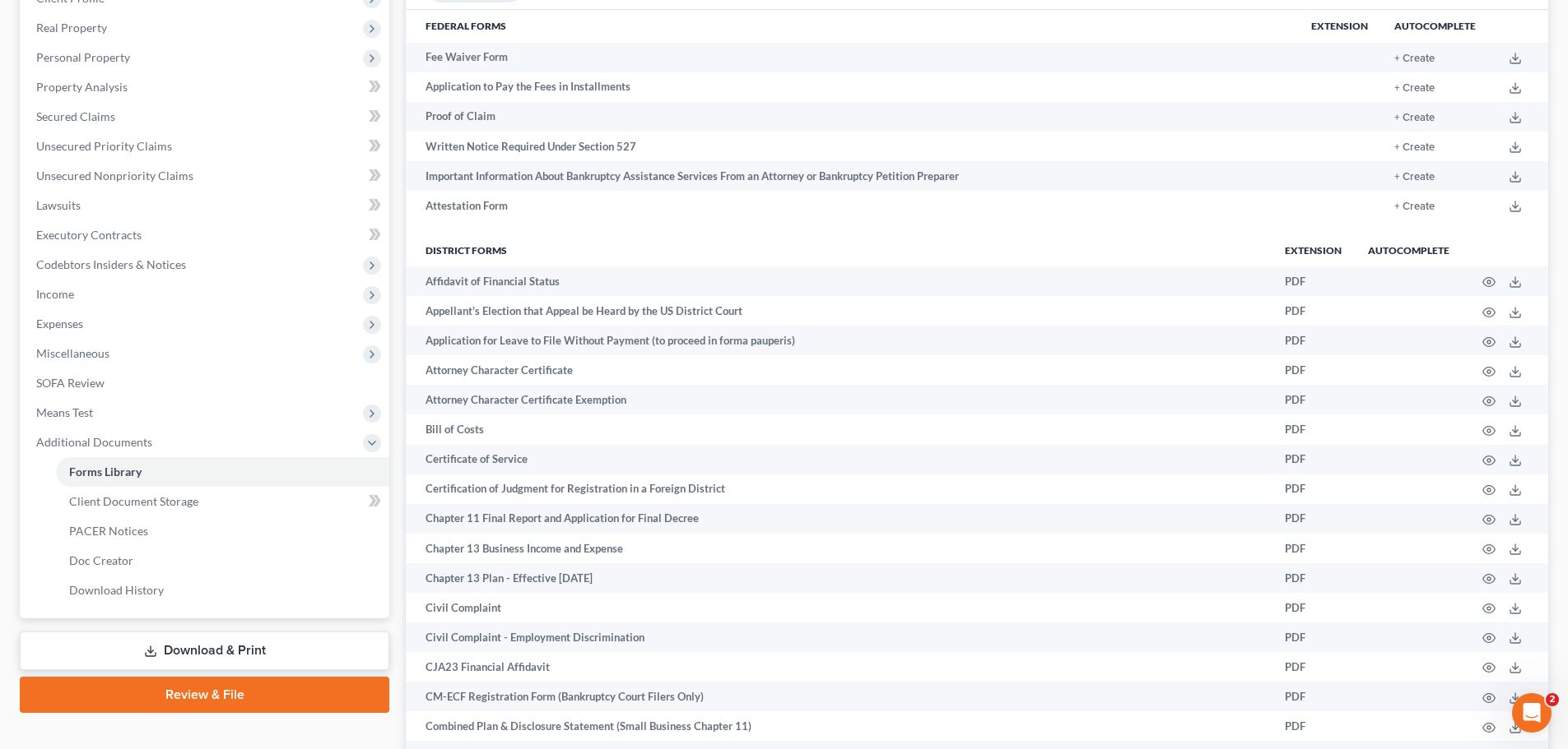
click at [222, 651] on link "Download & Print" at bounding box center [204, 651] width 370 height 39
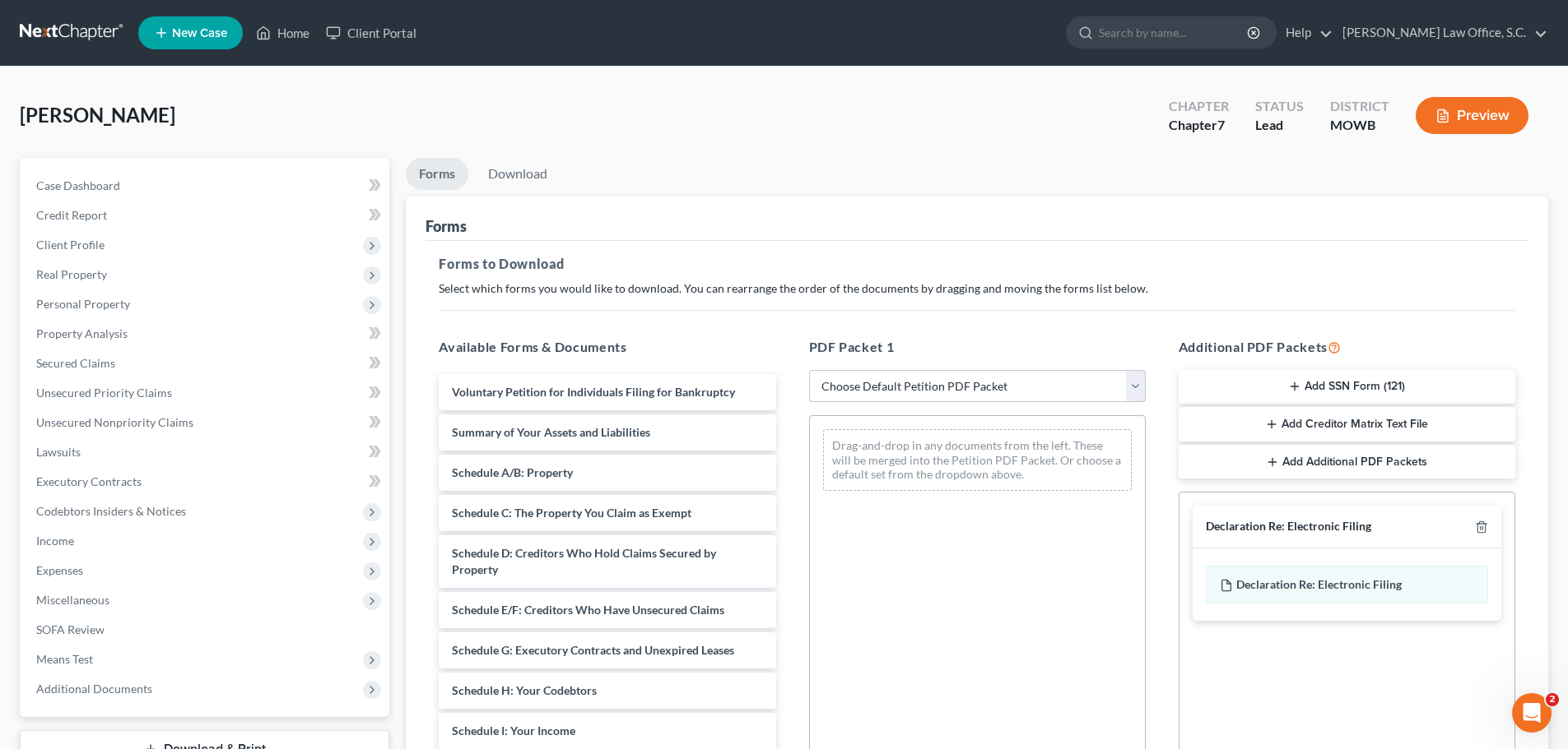
click at [887, 391] on select "Choose Default Petition PDF Packet Complete Bankruptcy Petition (all forms and …" at bounding box center [978, 386] width 337 height 33
select select "0"
click at [809, 370] on select "Choose Default Petition PDF Packet Complete Bankruptcy Petition (all forms and …" at bounding box center [978, 386] width 337 height 33
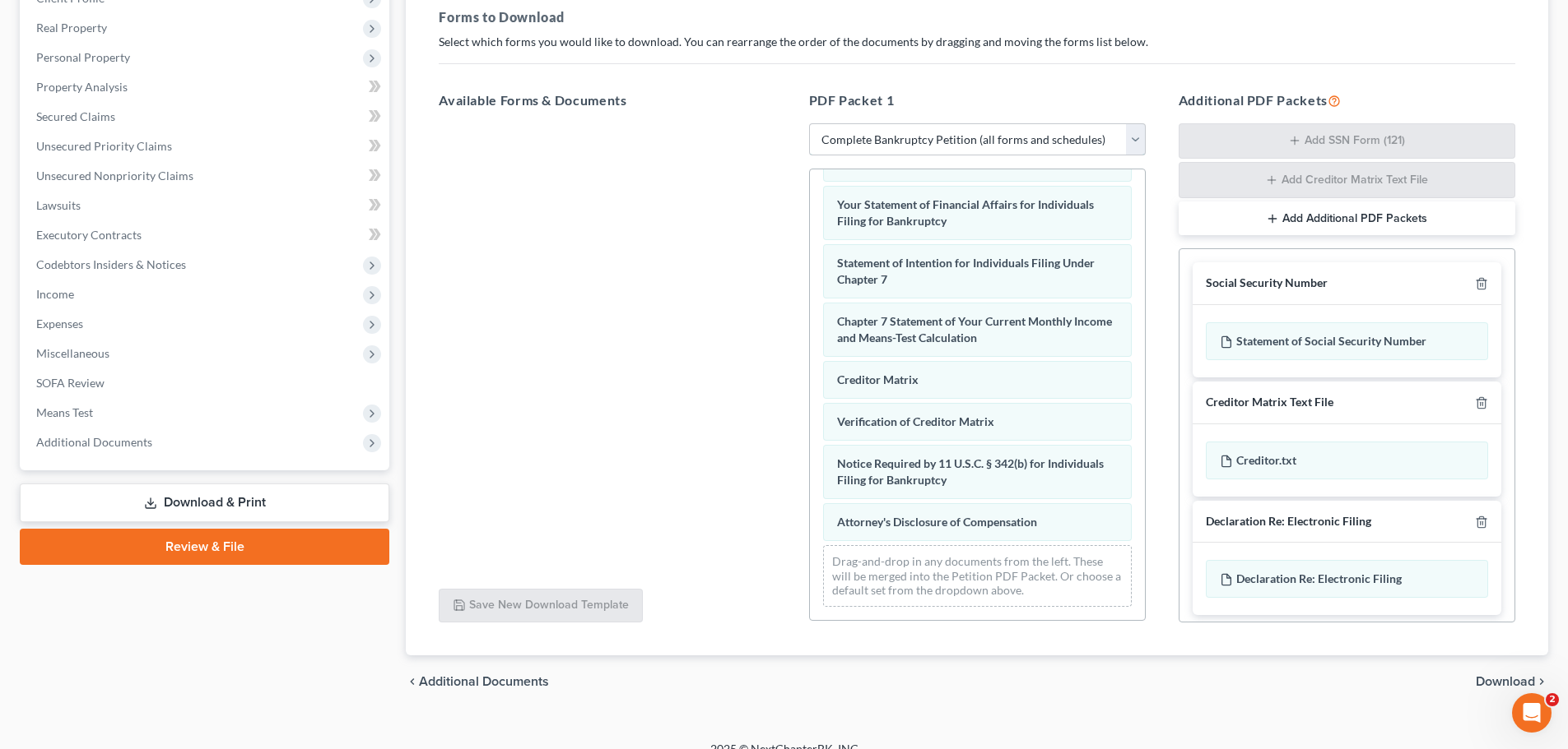
scroll to position [523, 0]
drag, startPoint x: 1292, startPoint y: 342, endPoint x: 1319, endPoint y: 342, distance: 27.0
click at [1359, 356] on div "Statement of Social Security Number" at bounding box center [1347, 341] width 282 height 38
click at [1319, 342] on div "Statement of Social Security Number" at bounding box center [1347, 341] width 282 height 38
click at [1260, 337] on div "Statement of Social Security Number" at bounding box center [1347, 341] width 282 height 38
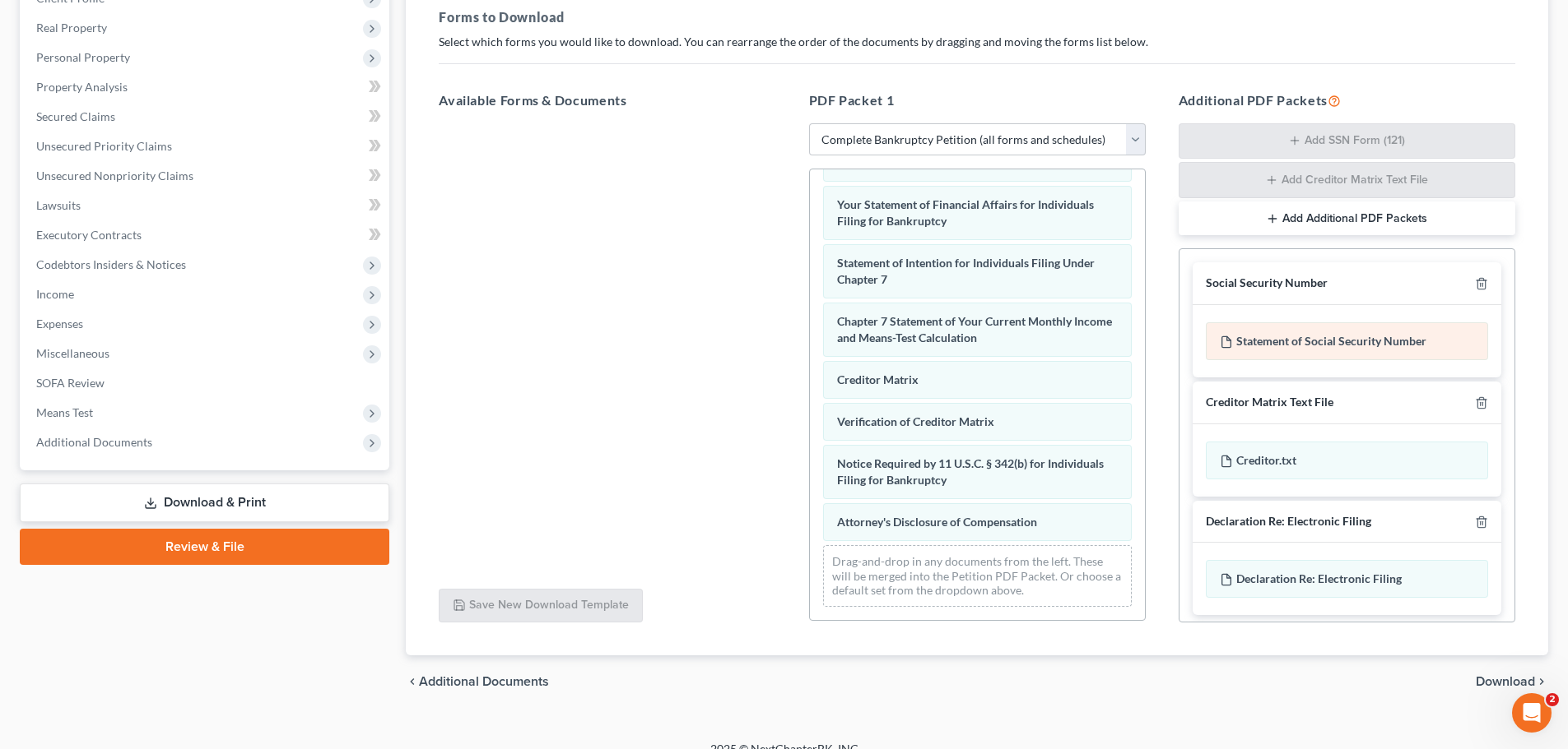
drag, startPoint x: 1260, startPoint y: 337, endPoint x: 1243, endPoint y: 340, distance: 17.3
click at [1243, 340] on div "Statement of Social Security Number" at bounding box center [1347, 341] width 282 height 38
drag, startPoint x: 1233, startPoint y: 343, endPoint x: 1266, endPoint y: 348, distance: 33.4
click at [1266, 348] on div "Statement of Social Security Number" at bounding box center [1347, 341] width 282 height 38
click at [1259, 294] on div "Social Security Number" at bounding box center [1347, 284] width 308 height 43
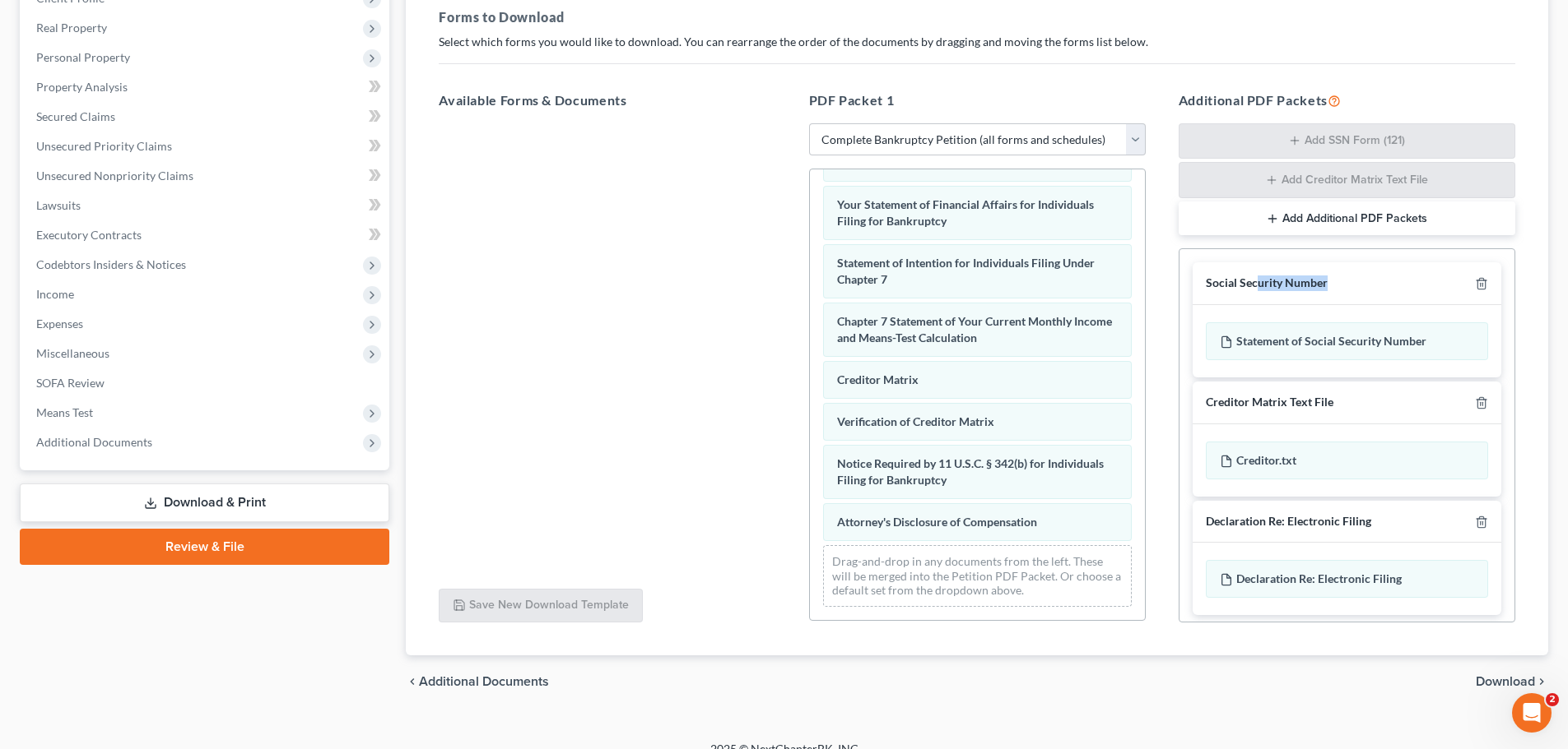
drag, startPoint x: 1255, startPoint y: 277, endPoint x: 1196, endPoint y: 334, distance: 82.0
click at [1196, 334] on div "Social Security Number Statement of Social Security Number" at bounding box center [1347, 320] width 308 height 115
click at [1492, 680] on span "Download" at bounding box center [1505, 682] width 59 height 13
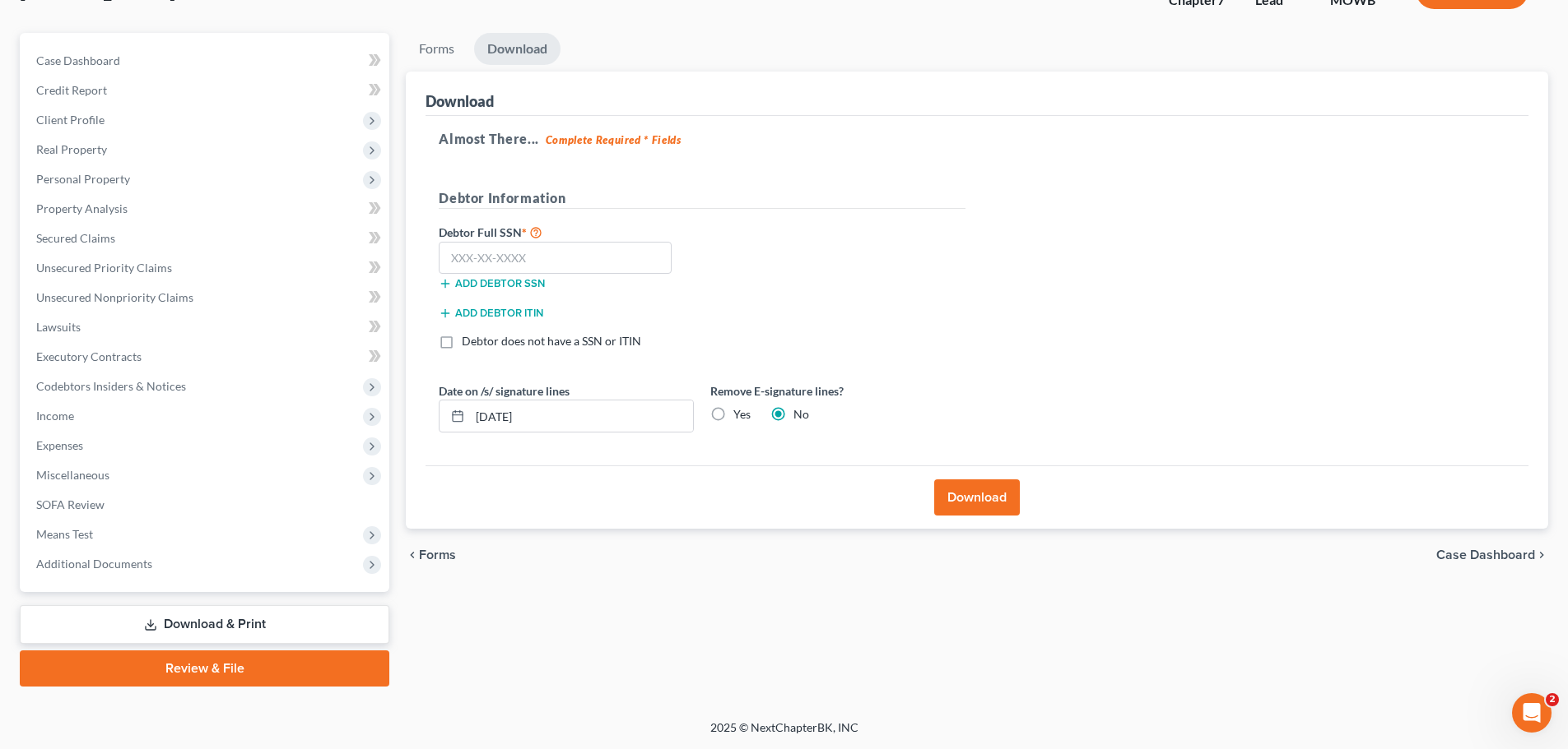
scroll to position [125, 0]
click at [606, 255] on input "text" at bounding box center [555, 258] width 233 height 33
type input "395-86-3081"
click at [986, 492] on button "Download" at bounding box center [977, 497] width 86 height 36
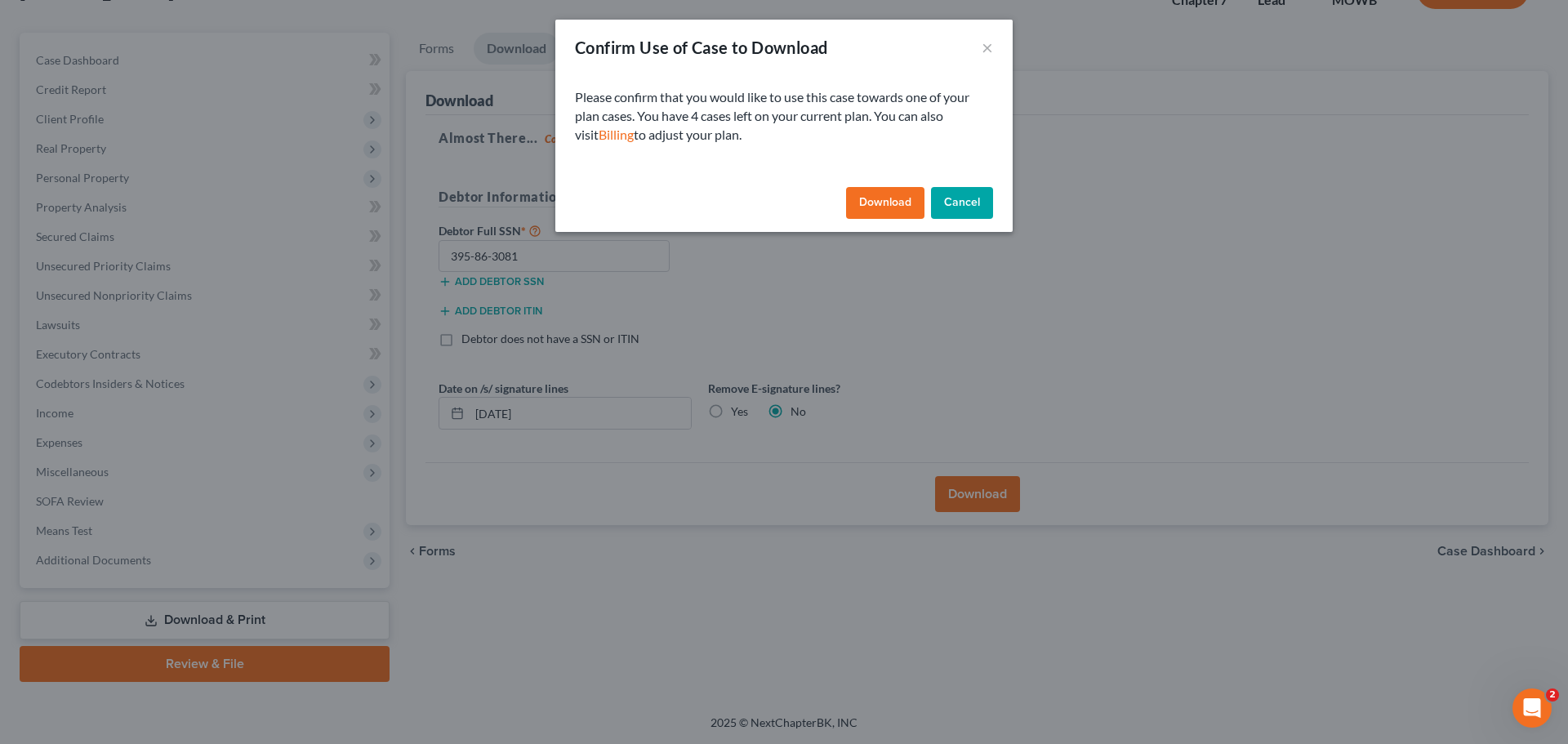
click at [899, 197] on button "Download" at bounding box center [885, 203] width 79 height 33
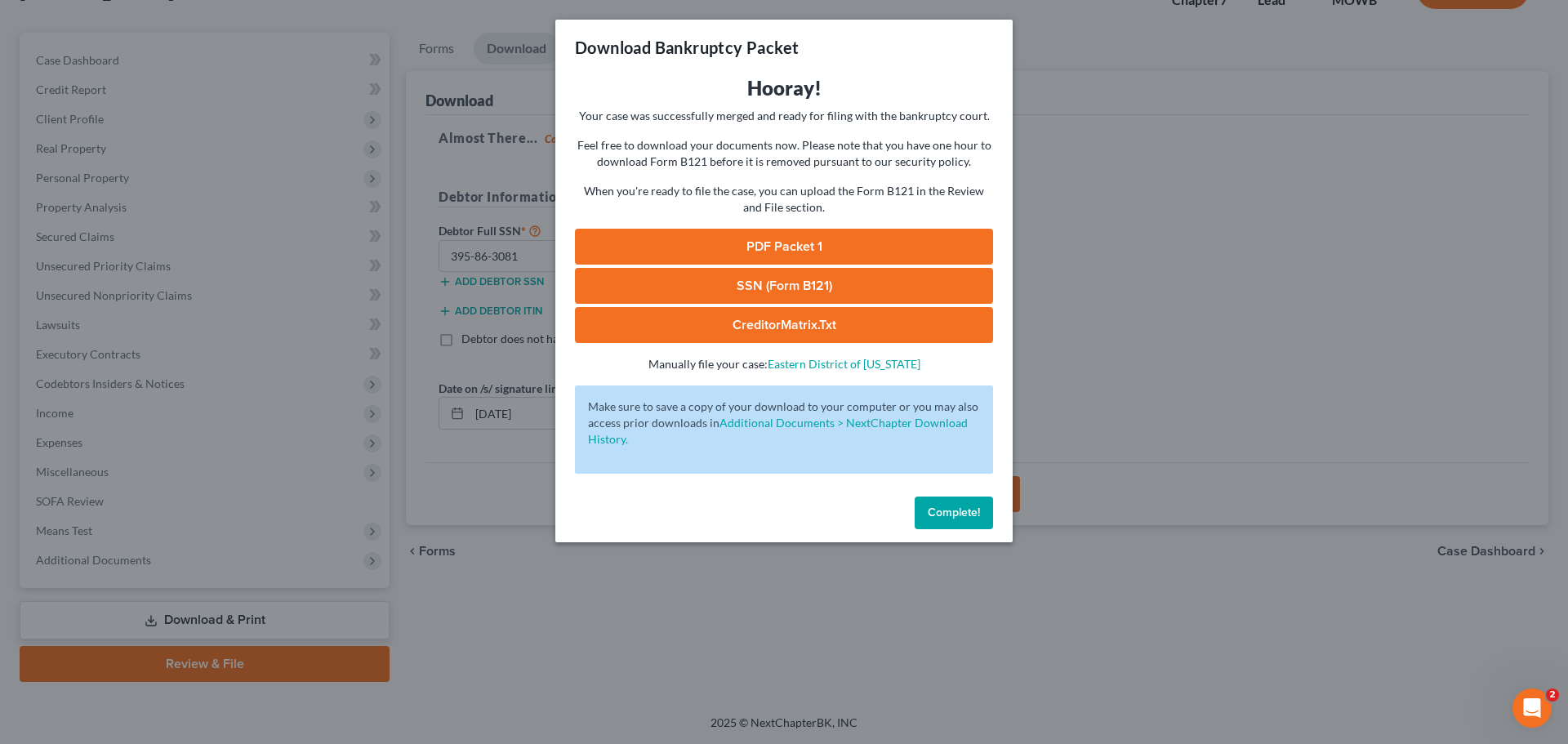
click at [869, 247] on link "PDF Packet 1" at bounding box center [784, 247] width 418 height 36
click at [698, 287] on link "SSN (Form B121)" at bounding box center [784, 286] width 418 height 36
drag, startPoint x: 736, startPoint y: 323, endPoint x: 1023, endPoint y: 447, distance: 312.6
click at [736, 324] on link "CreditorMatrix.txt" at bounding box center [784, 324] width 418 height 36
click at [1274, 252] on div "Download Bankruptcy Packet Hooray! Your case was successfully merged and ready …" at bounding box center [784, 372] width 1568 height 744
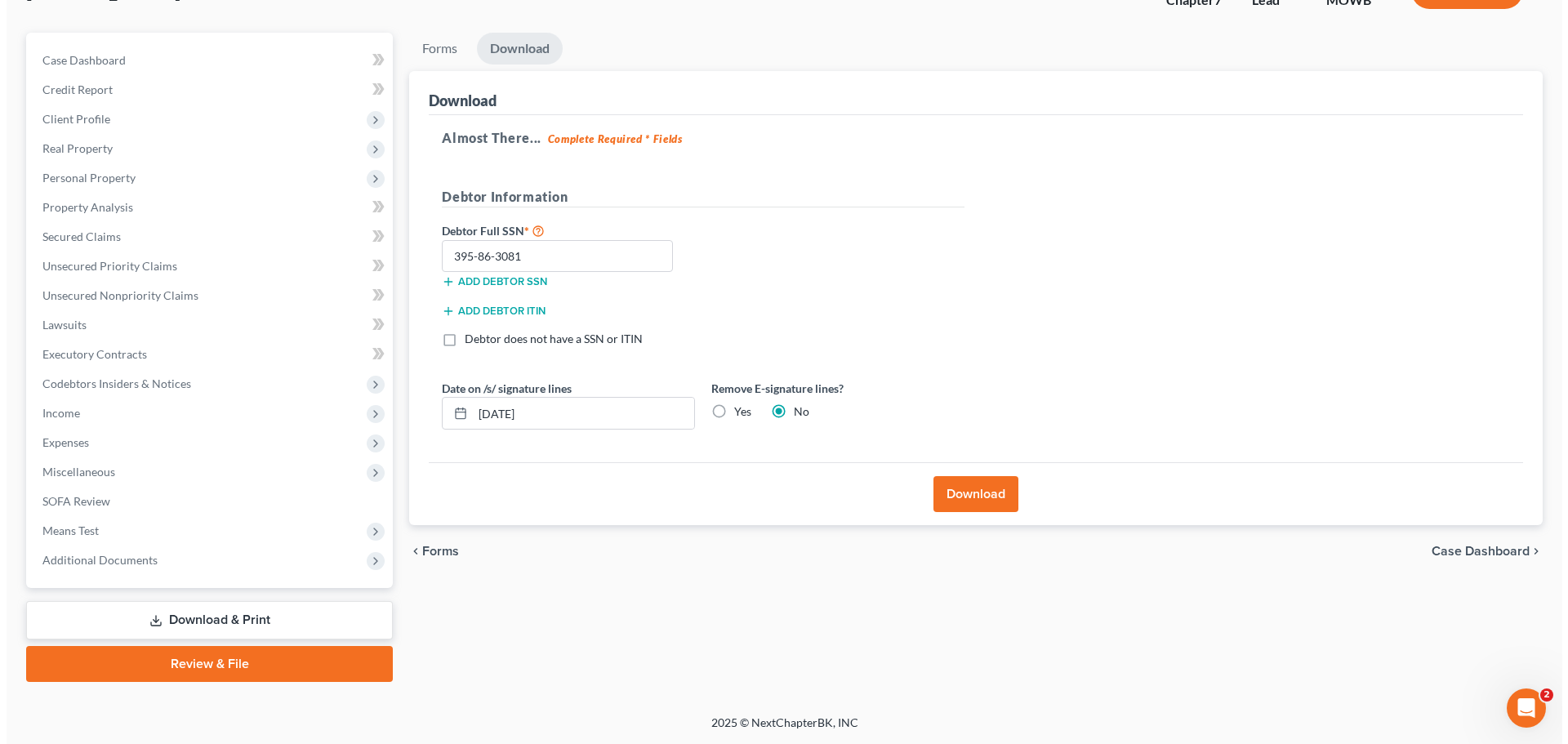
scroll to position [0, 0]
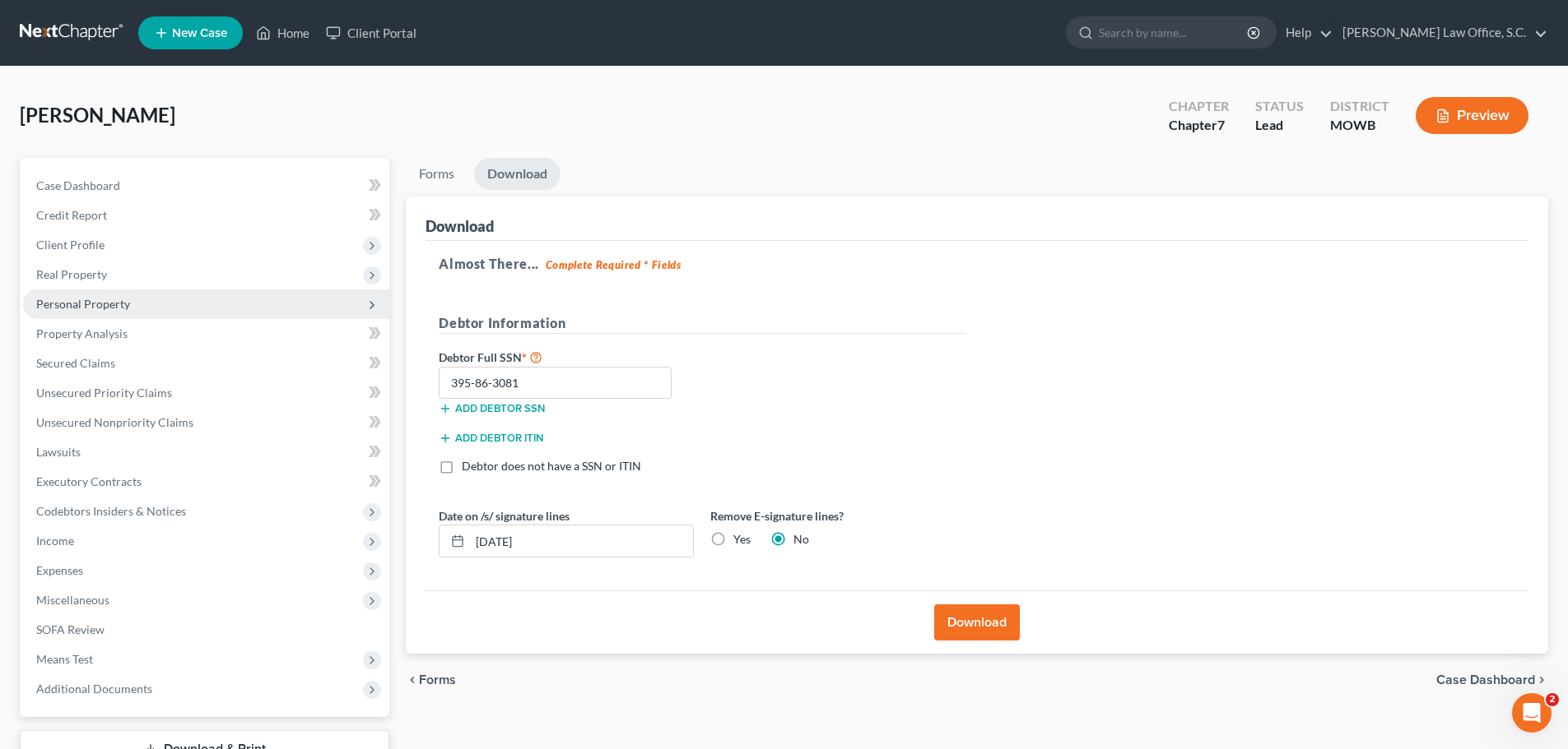
click at [89, 304] on span "Personal Property" at bounding box center [83, 304] width 93 height 14
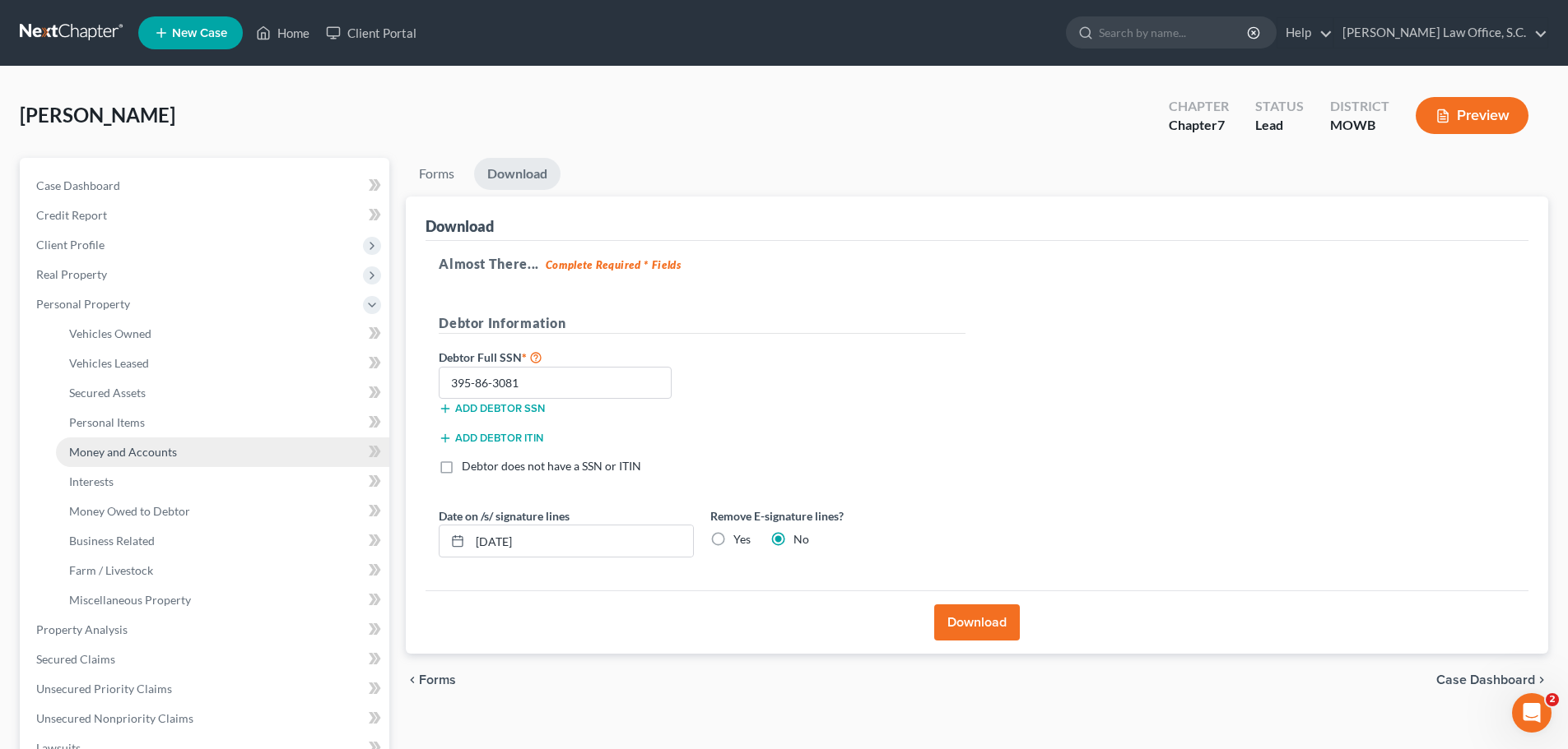
click at [94, 465] on link "Money and Accounts" at bounding box center [222, 452] width 333 height 29
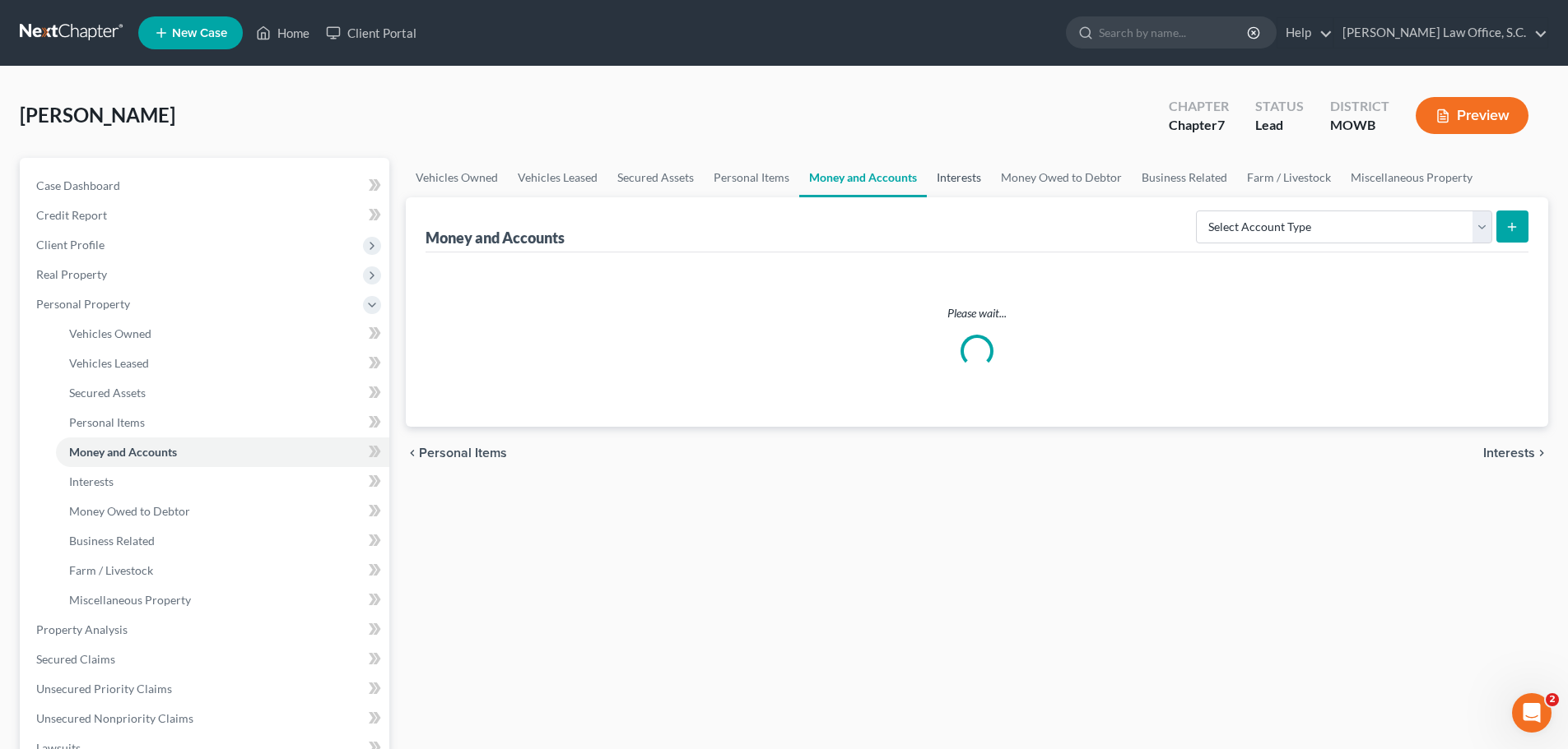
click at [949, 183] on link "Interests" at bounding box center [958, 178] width 64 height 40
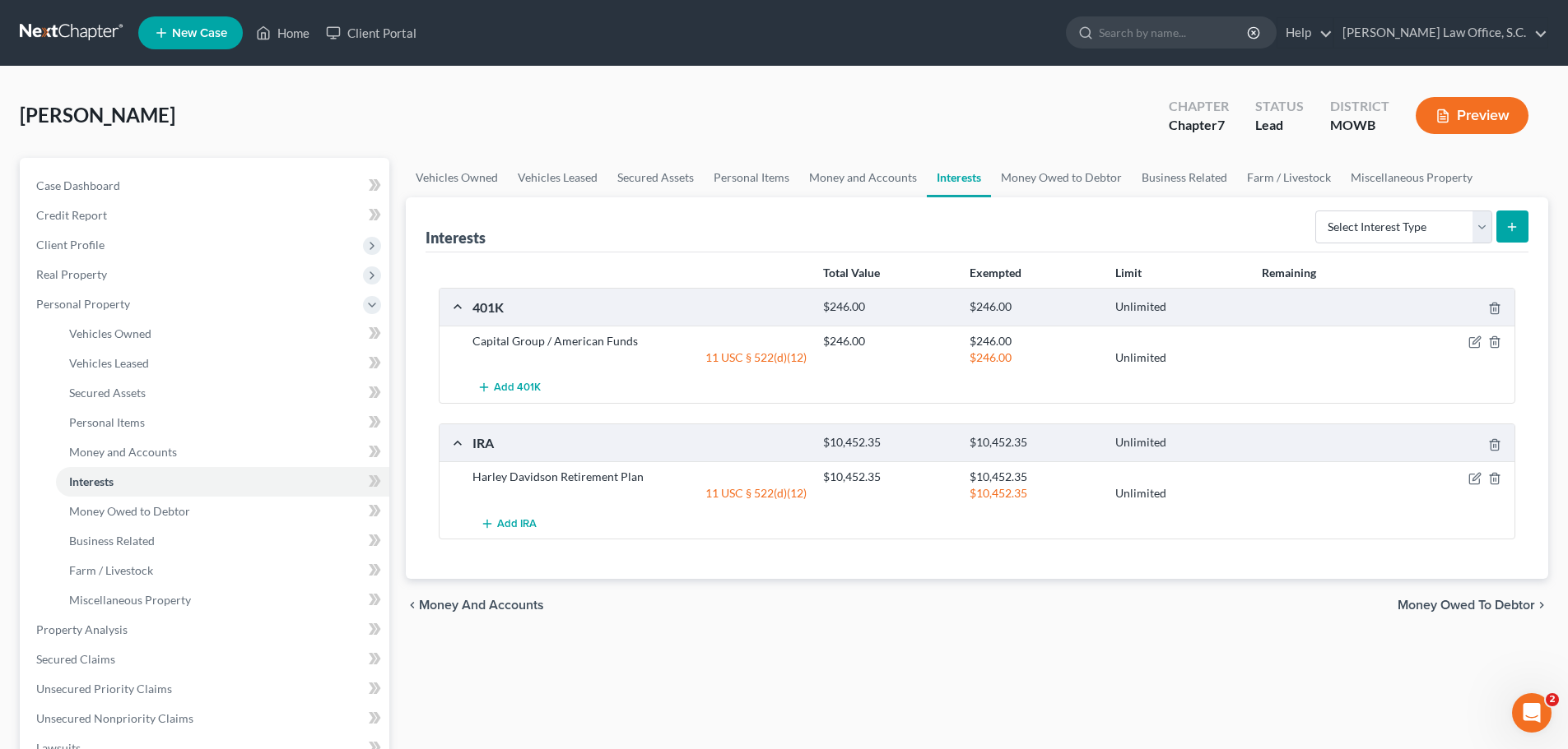
click at [1518, 215] on button "submit" at bounding box center [1512, 226] width 32 height 32
drag, startPoint x: 1494, startPoint y: 232, endPoint x: 1481, endPoint y: 237, distance: 13.9
click at [1494, 235] on form "Select Interest Type 401K Annuity Bond Education IRA Government Bond Government…" at bounding box center [1421, 227] width 213 height 34
click at [1482, 238] on select "Select Interest Type 401K Annuity Bond Education IRA Government Bond Government…" at bounding box center [1404, 226] width 177 height 33
click at [1124, 607] on div "chevron_left Money and Accounts Money Owed to Debtor chevron_right" at bounding box center [977, 605] width 1142 height 53
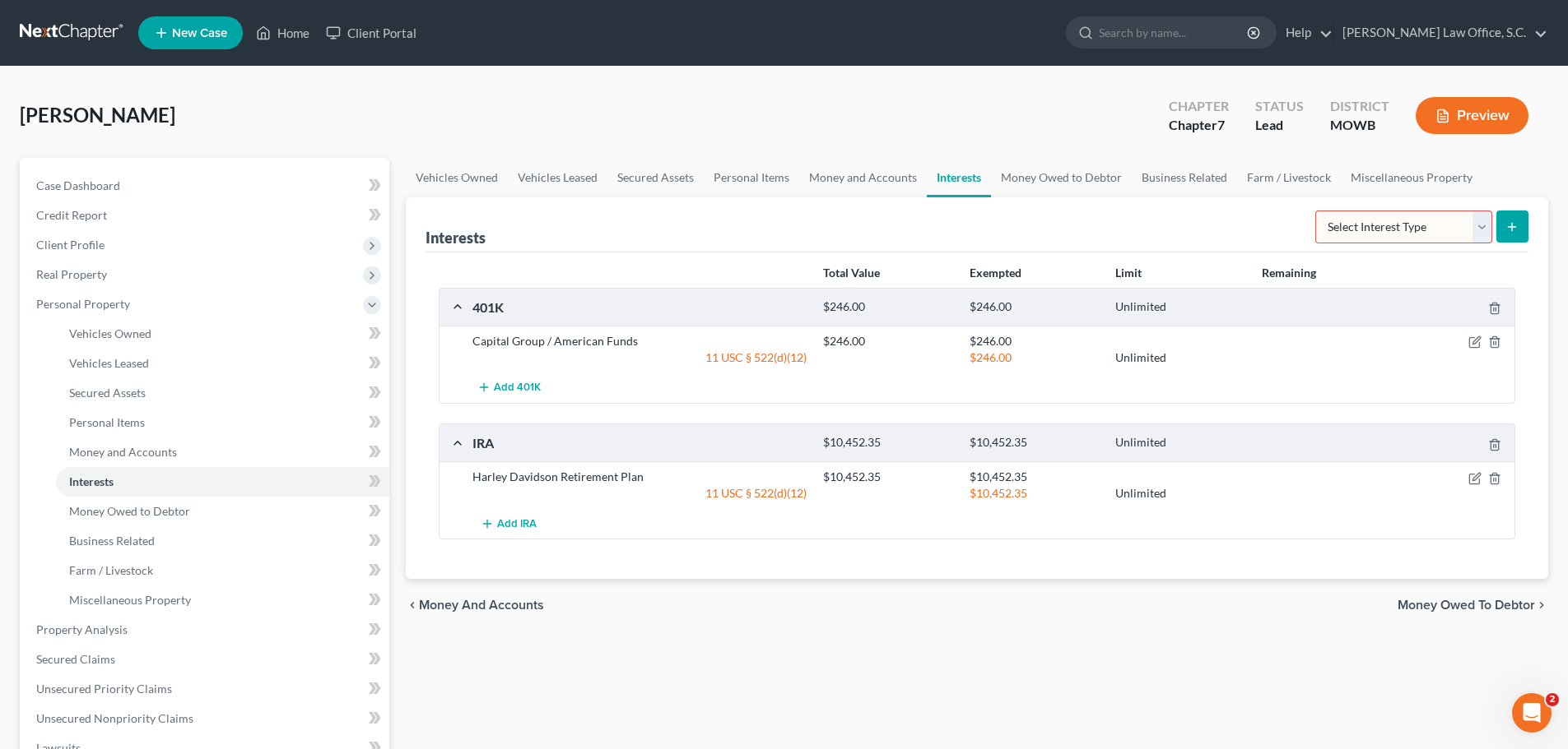
drag, startPoint x: 1479, startPoint y: 222, endPoint x: 1451, endPoint y: 242, distance: 34.4
click at [1479, 222] on select "Select Interest Type 401K Annuity Bond Education IRA Government Bond Government…" at bounding box center [1404, 226] width 177 height 33
select select "other_retirement_plan"
click at [1317, 210] on select "Select Interest Type 401K Annuity Bond Education IRA Government Bond Government…" at bounding box center [1404, 226] width 177 height 33
click at [1513, 221] on icon "submit" at bounding box center [1512, 227] width 13 height 13
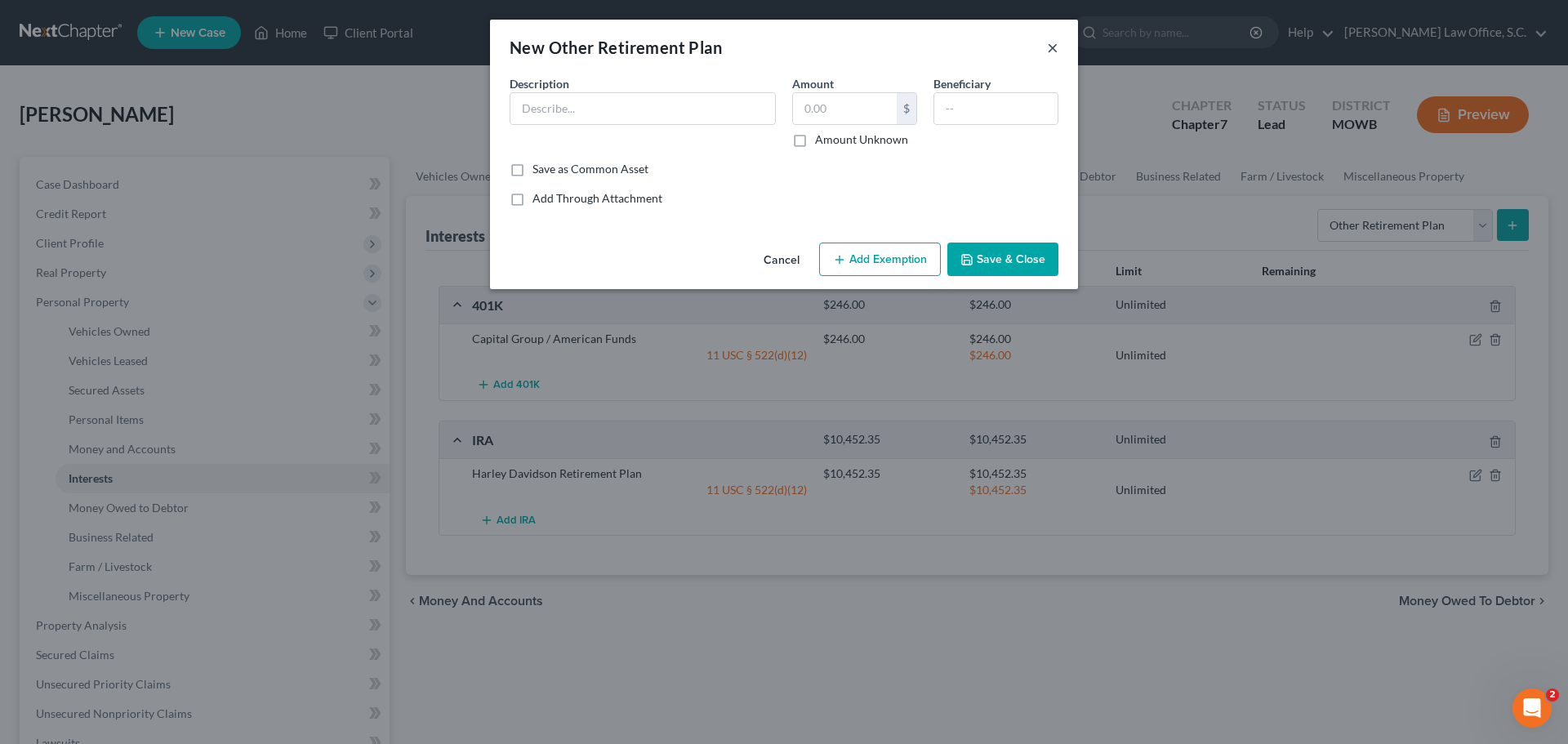
click at [1051, 49] on button "×" at bounding box center [1053, 47] width 12 height 19
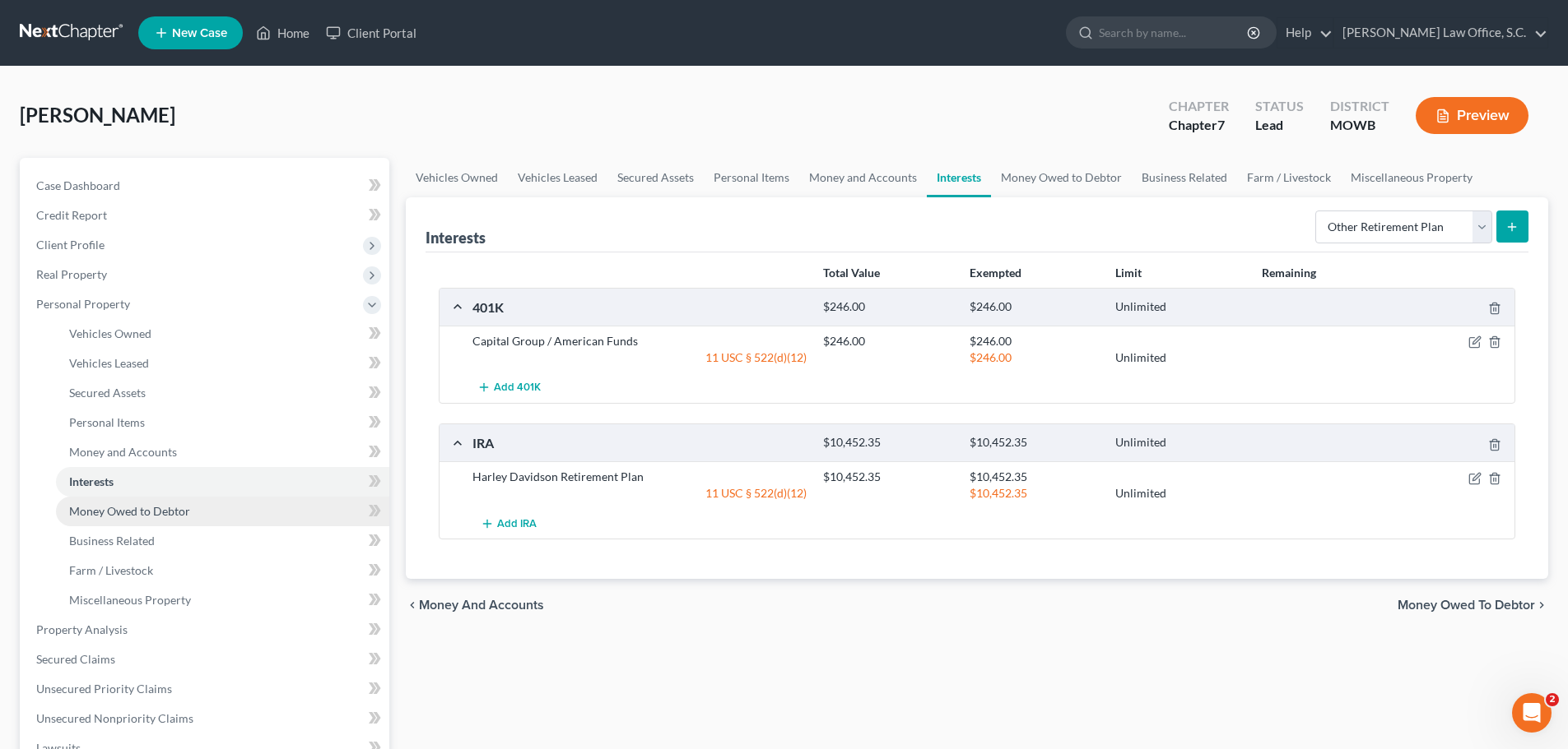
click at [138, 516] on span "Money Owed to Debtor" at bounding box center [130, 511] width 121 height 14
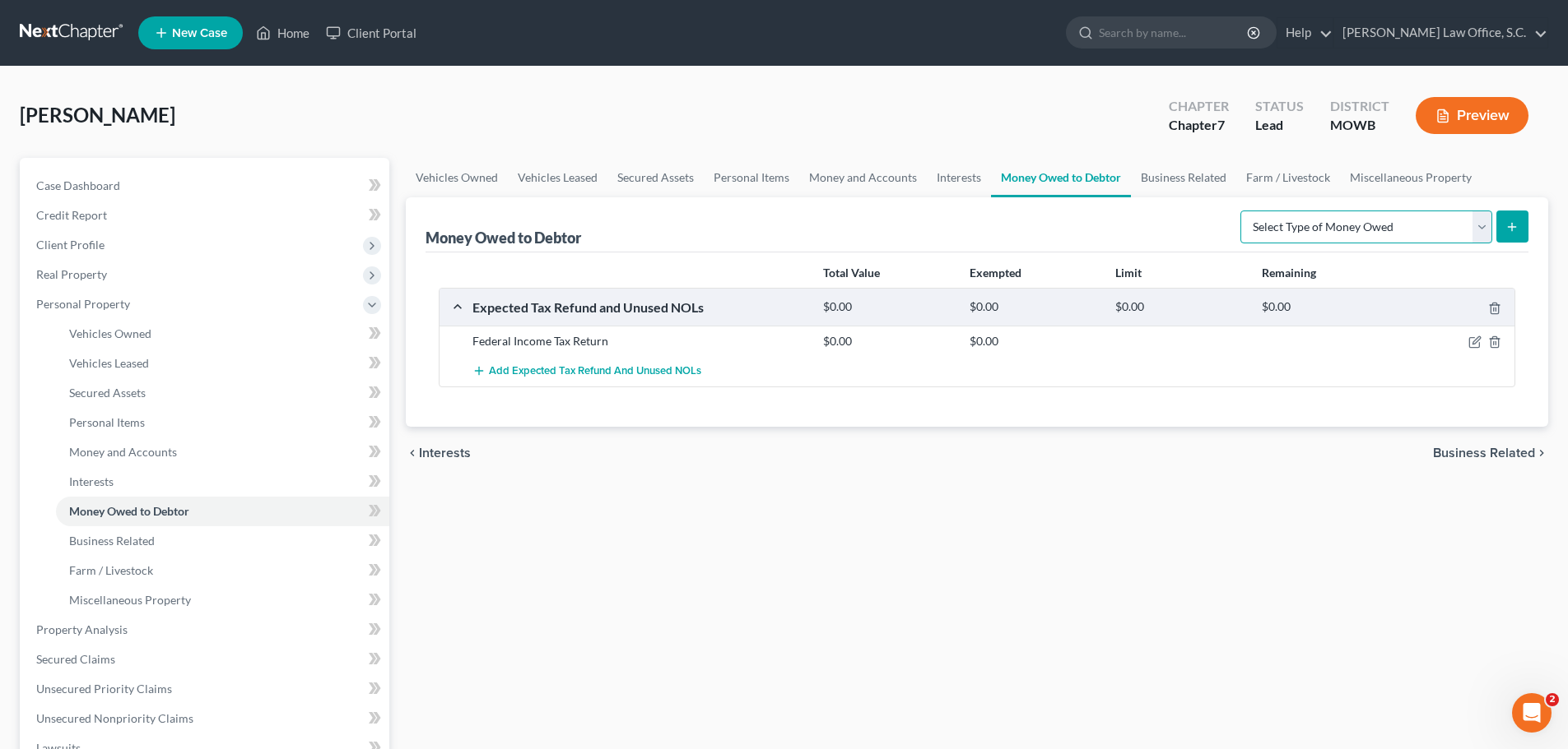
click at [1480, 229] on select "Select Type of Money Owed Accounts Receivable Alimony Child Support Claims Agai…" at bounding box center [1366, 226] width 252 height 33
drag, startPoint x: 1189, startPoint y: 513, endPoint x: 1192, endPoint y: 505, distance: 8.5
click at [1188, 513] on div "Vehicles Owned Vehicles Leased Secured Assets Personal Items Money and Accounts…" at bounding box center [977, 633] width 1159 height 950
click at [1476, 225] on select "Select Type of Money Owed Accounts Receivable Alimony Child Support Claims Agai…" at bounding box center [1366, 226] width 252 height 33
select select "trusts"
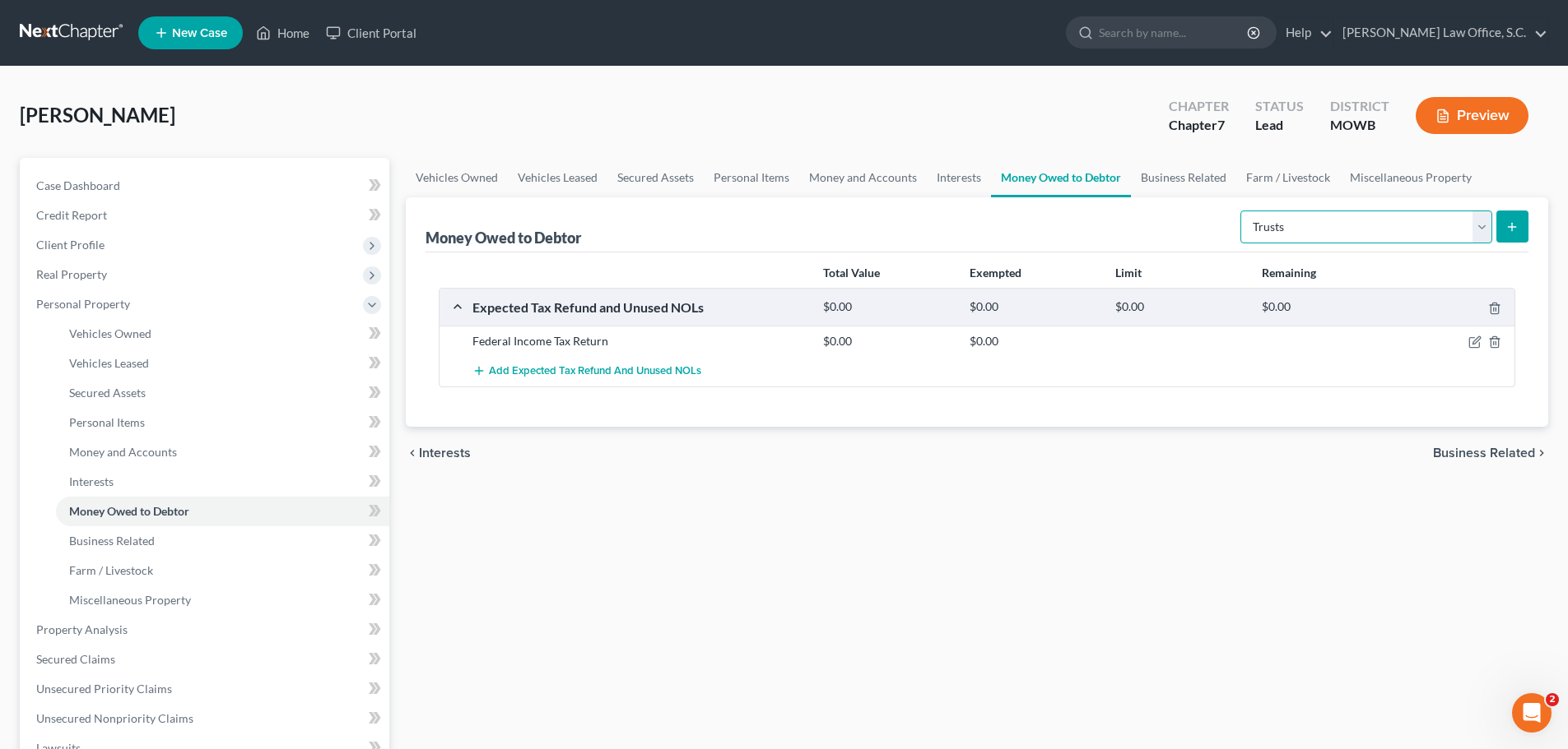
click at [1243, 210] on select "Select Type of Money Owed Accounts Receivable Alimony Child Support Claims Agai…" at bounding box center [1366, 226] width 252 height 33
click at [1521, 219] on button "submit" at bounding box center [1512, 226] width 32 height 32
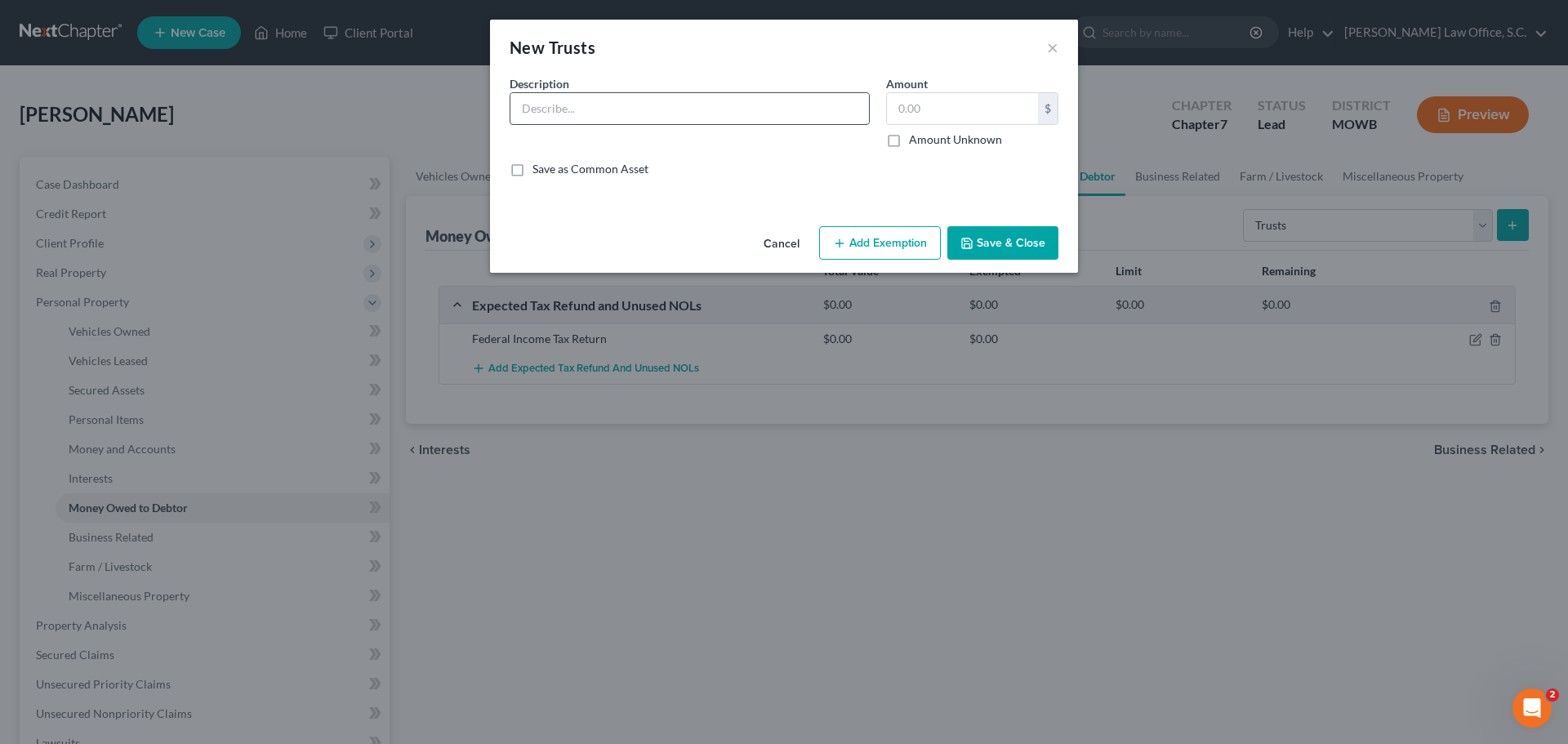
click at [843, 110] on input "text" at bounding box center [690, 108] width 359 height 31
type input "Retiree Healthcare Account"
click at [939, 108] on input "text" at bounding box center [962, 108] width 151 height 31
click at [878, 181] on div "Description * Retiree Healthcare Account Amount 30.00 $ Amount Unknown Balance …" at bounding box center [784, 133] width 565 height 115
click at [926, 107] on input "30" at bounding box center [962, 108] width 151 height 31
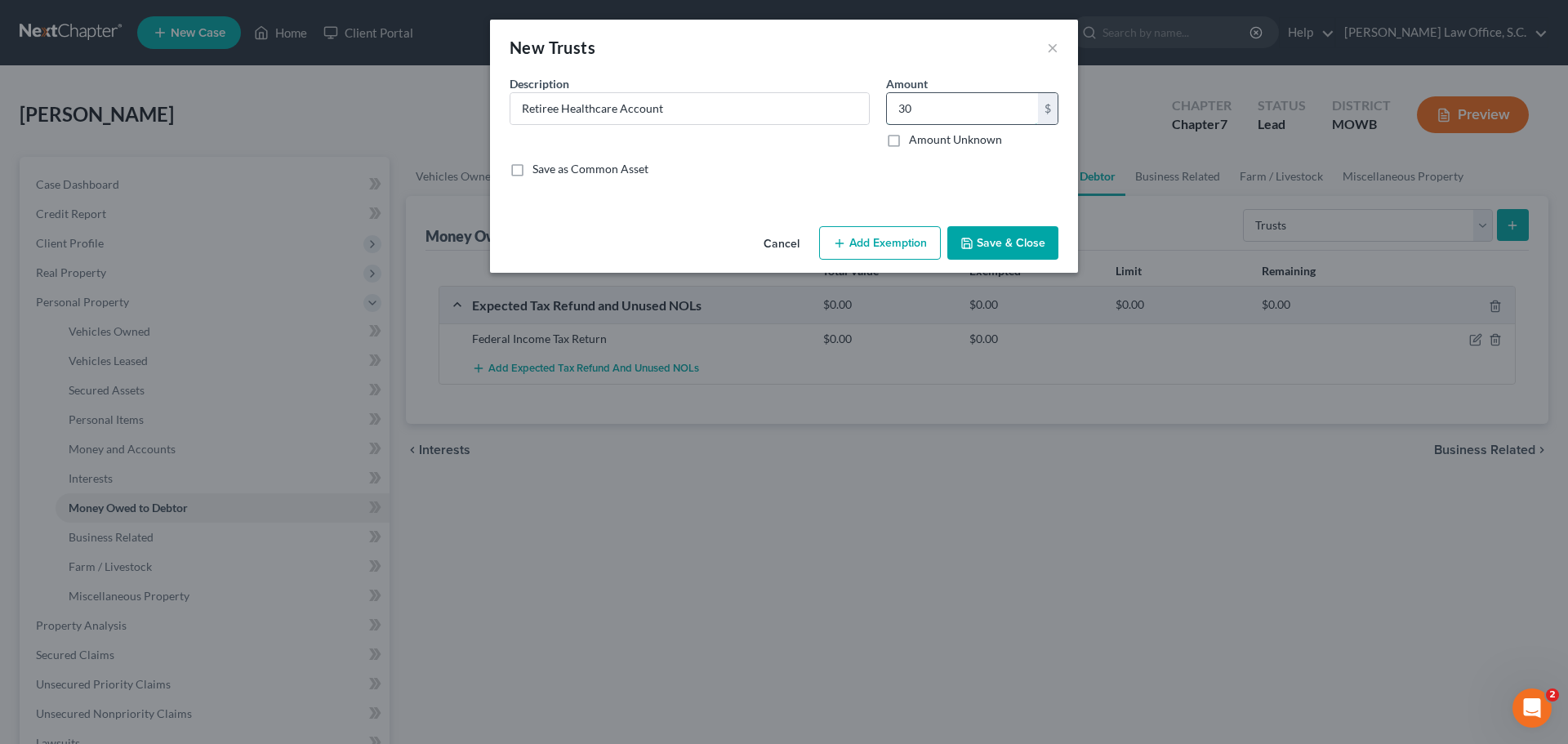
click at [926, 116] on input "30" at bounding box center [962, 108] width 151 height 31
type input "30,124.85"
click at [902, 241] on button "Add Exemption" at bounding box center [880, 243] width 122 height 34
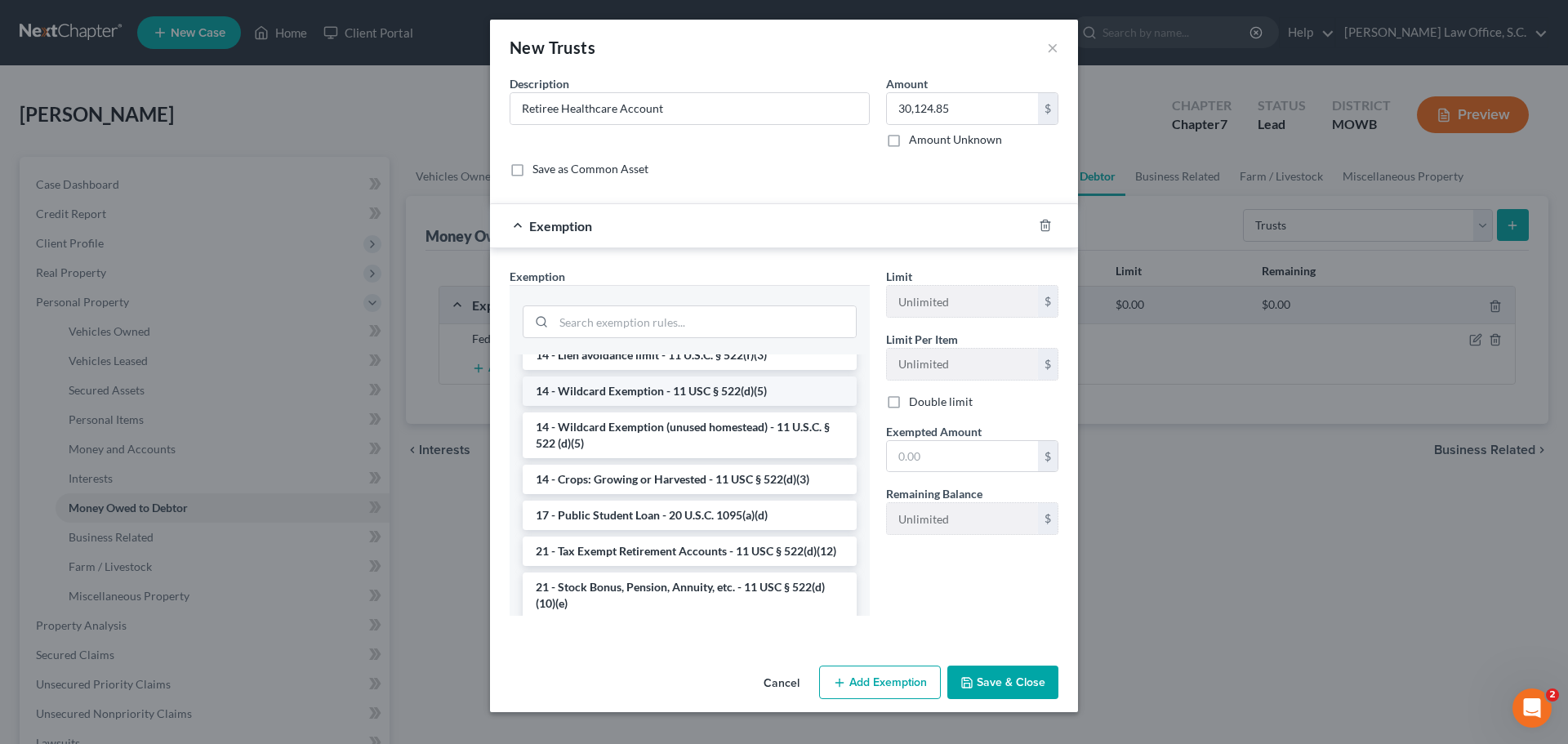
scroll to position [327, 0]
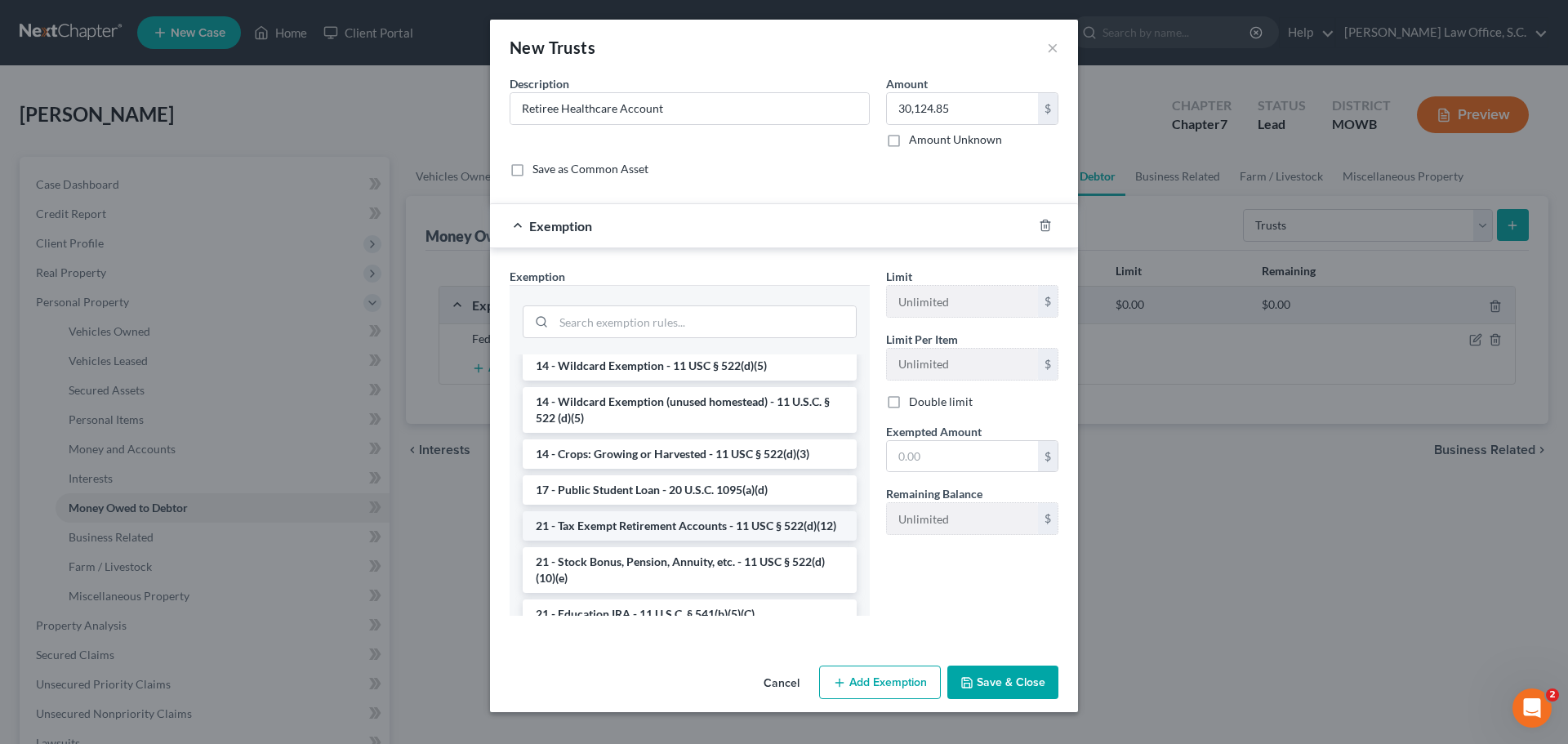
click at [710, 534] on li "21 - Tax Exempt Retirement Accounts - 11 USC § 522(d)(12)" at bounding box center [690, 526] width 334 height 29
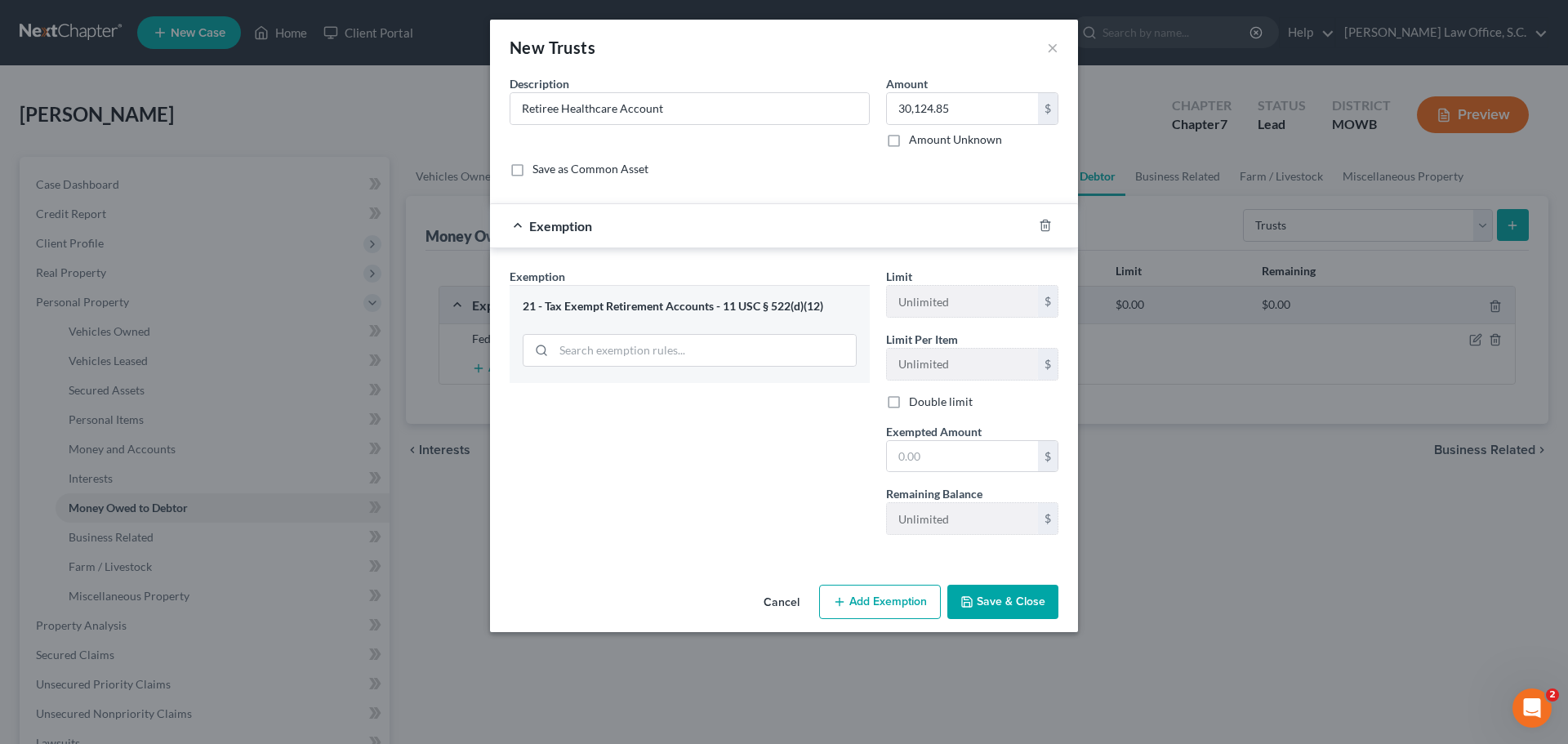
click at [996, 603] on button "Save & Close" at bounding box center [1003, 602] width 111 height 34
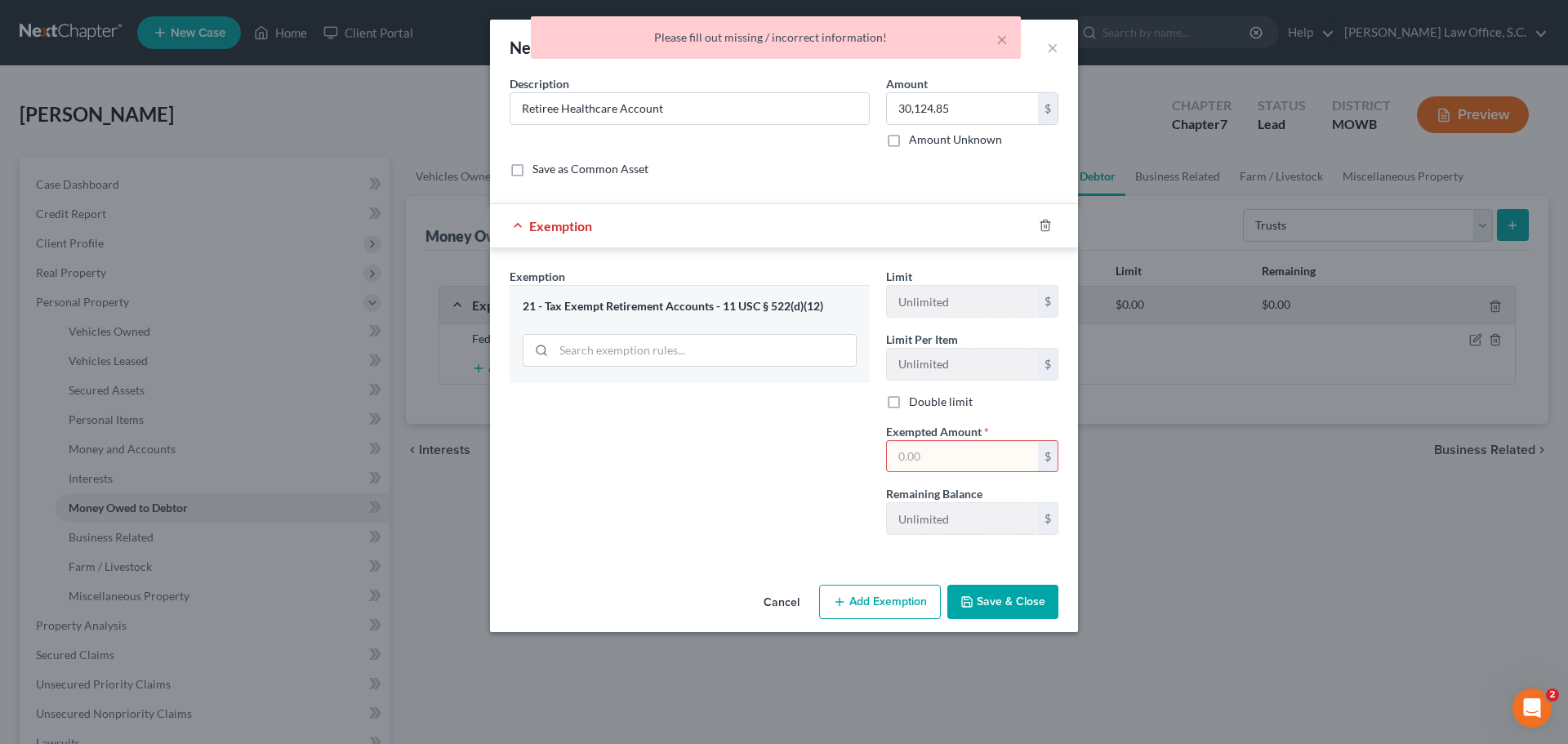
click at [953, 454] on input "text" at bounding box center [962, 456] width 151 height 31
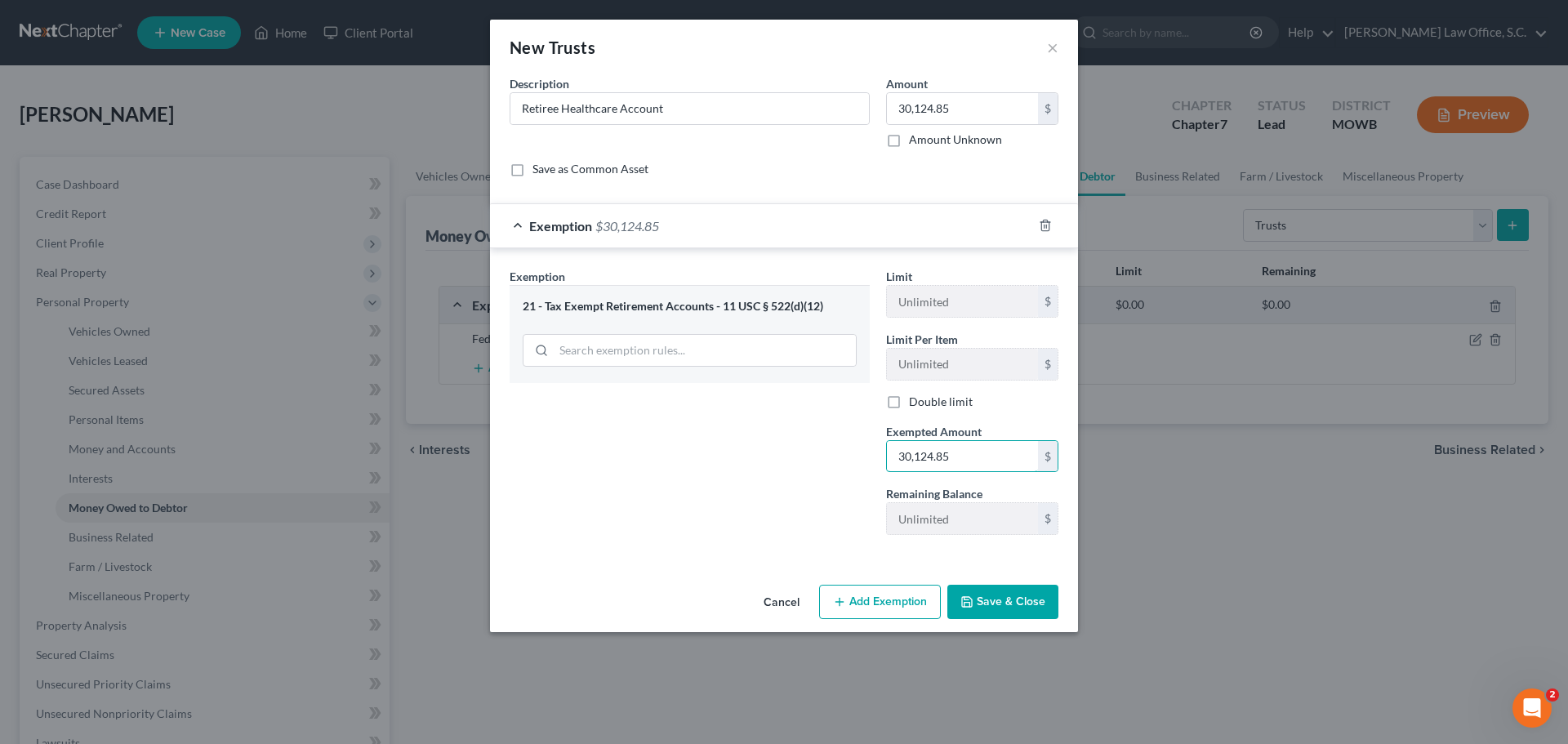
type input "30,124.85"
click at [1001, 603] on button "Save & Close" at bounding box center [1003, 602] width 111 height 34
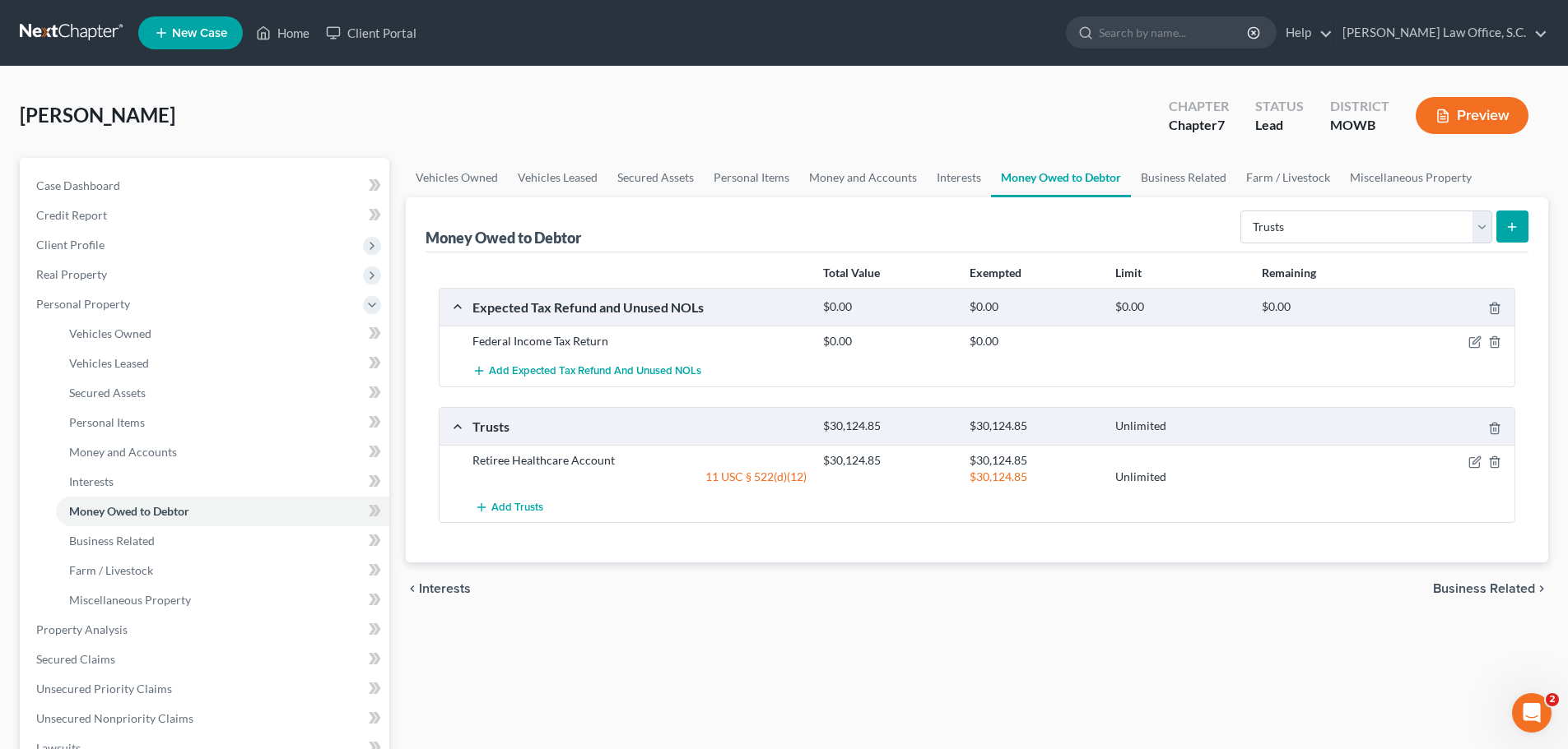
click at [1464, 117] on button "Preview" at bounding box center [1472, 115] width 113 height 37
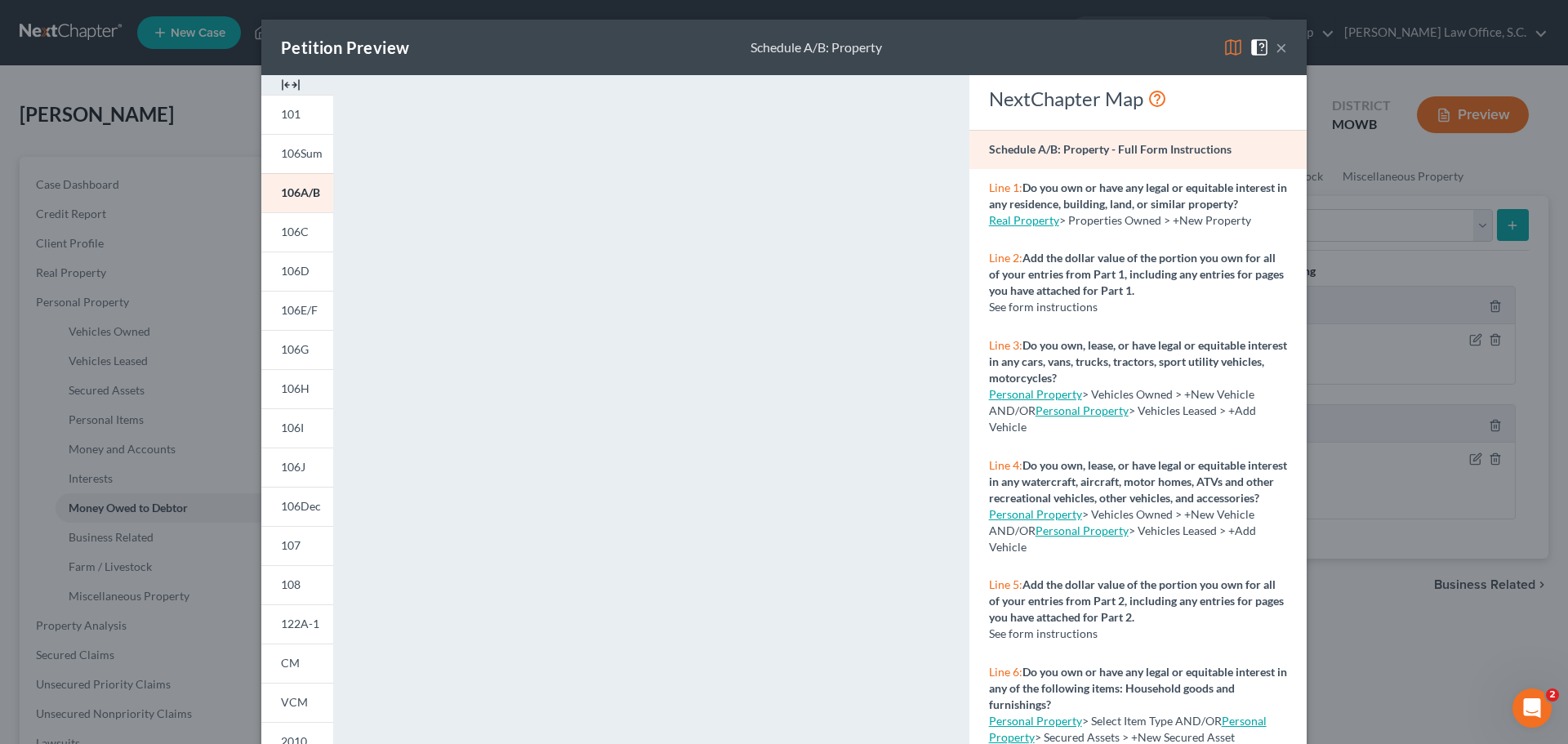
click at [1279, 49] on button "×" at bounding box center [1281, 47] width 12 height 19
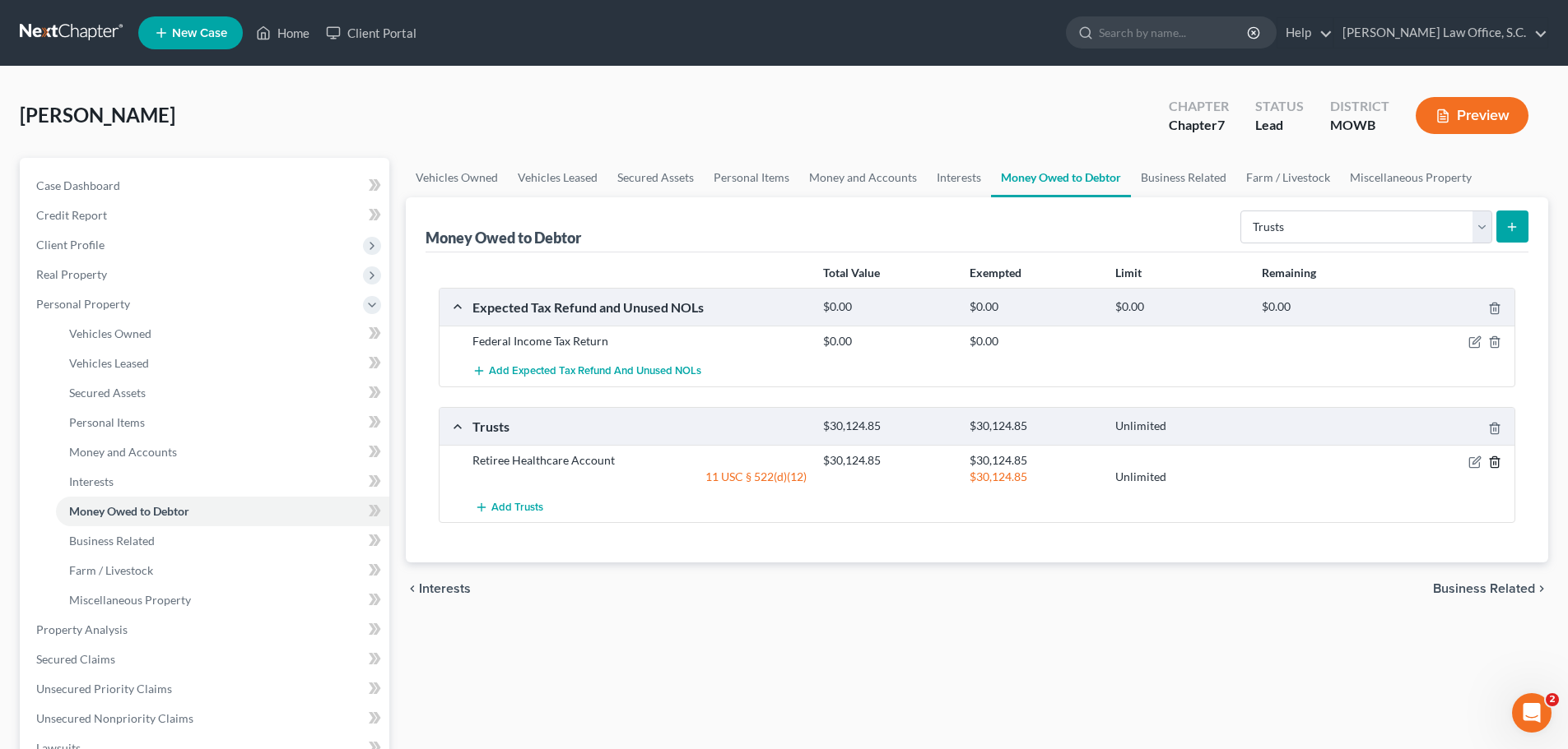
click at [1496, 461] on line "button" at bounding box center [1496, 463] width 0 height 3
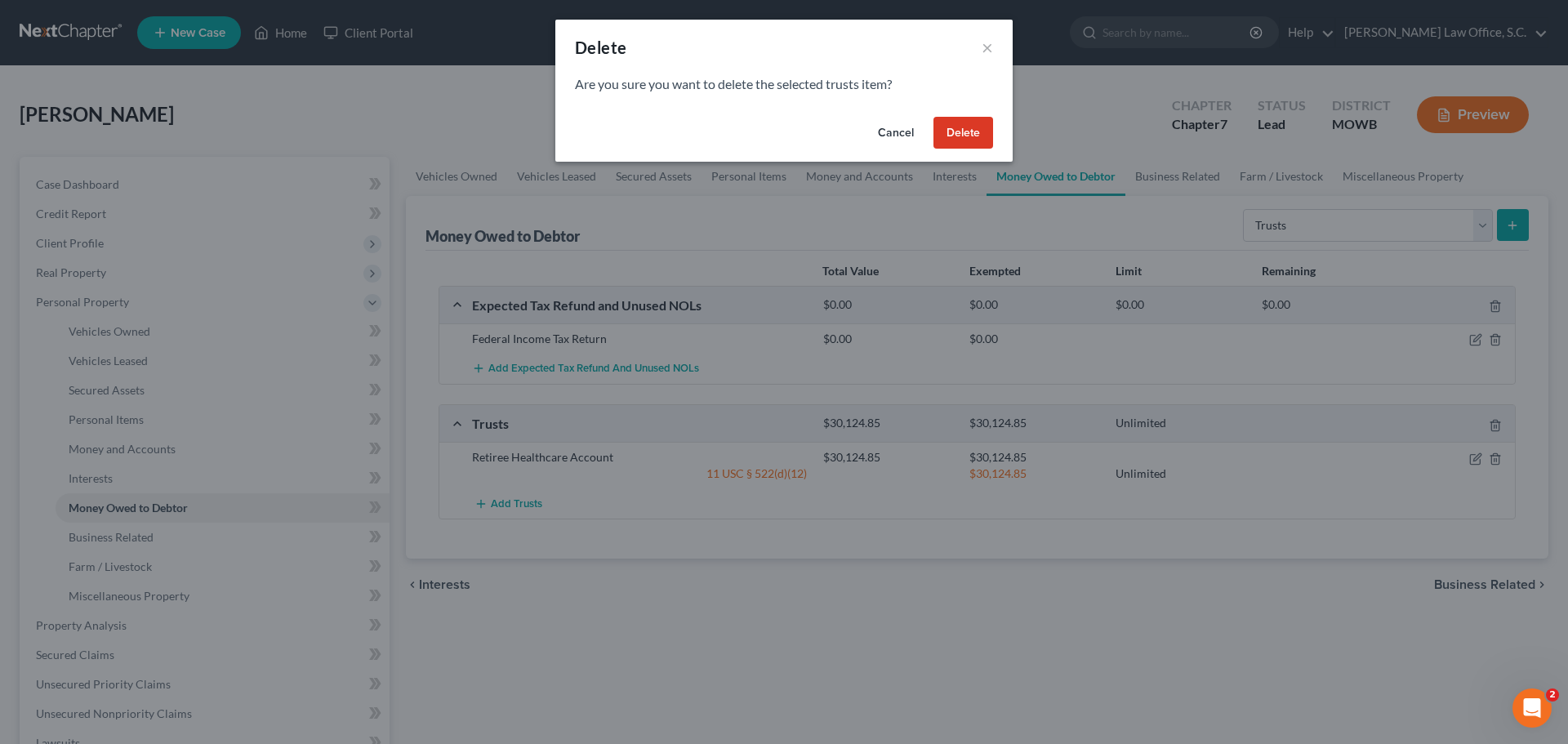
click at [958, 133] on button "Delete" at bounding box center [963, 133] width 59 height 33
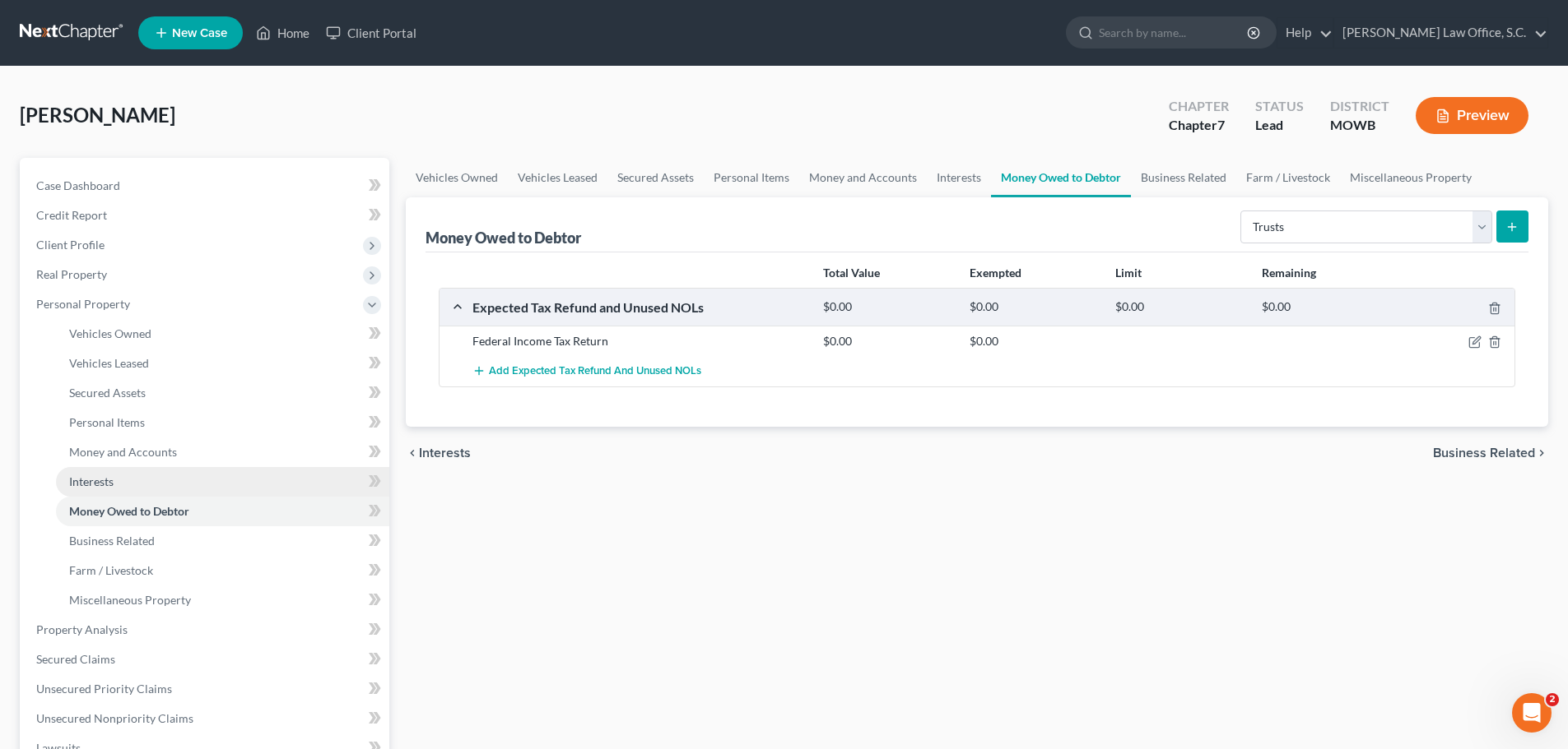
click at [115, 480] on link "Interests" at bounding box center [222, 481] width 333 height 29
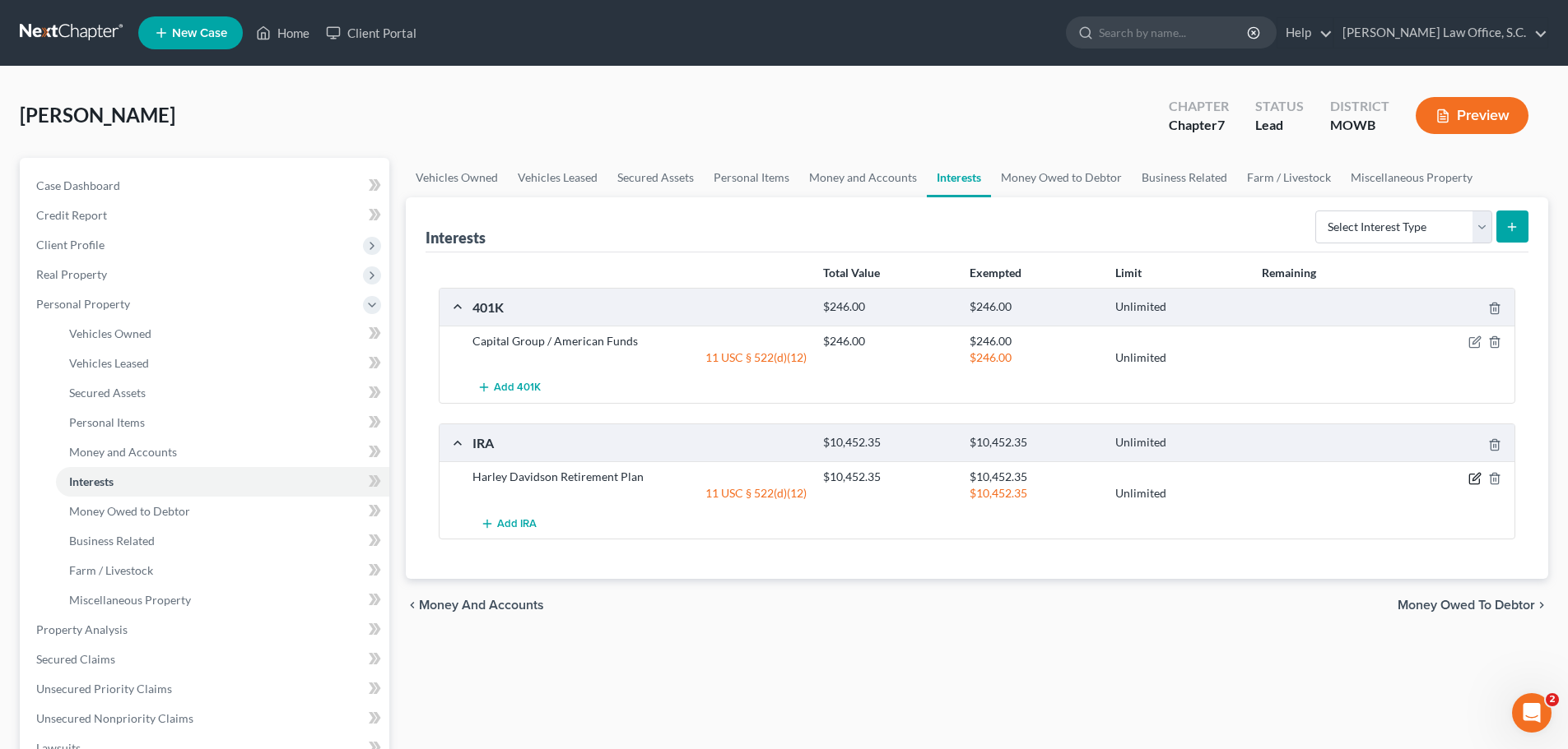
click at [1473, 475] on icon "button" at bounding box center [1475, 479] width 13 height 13
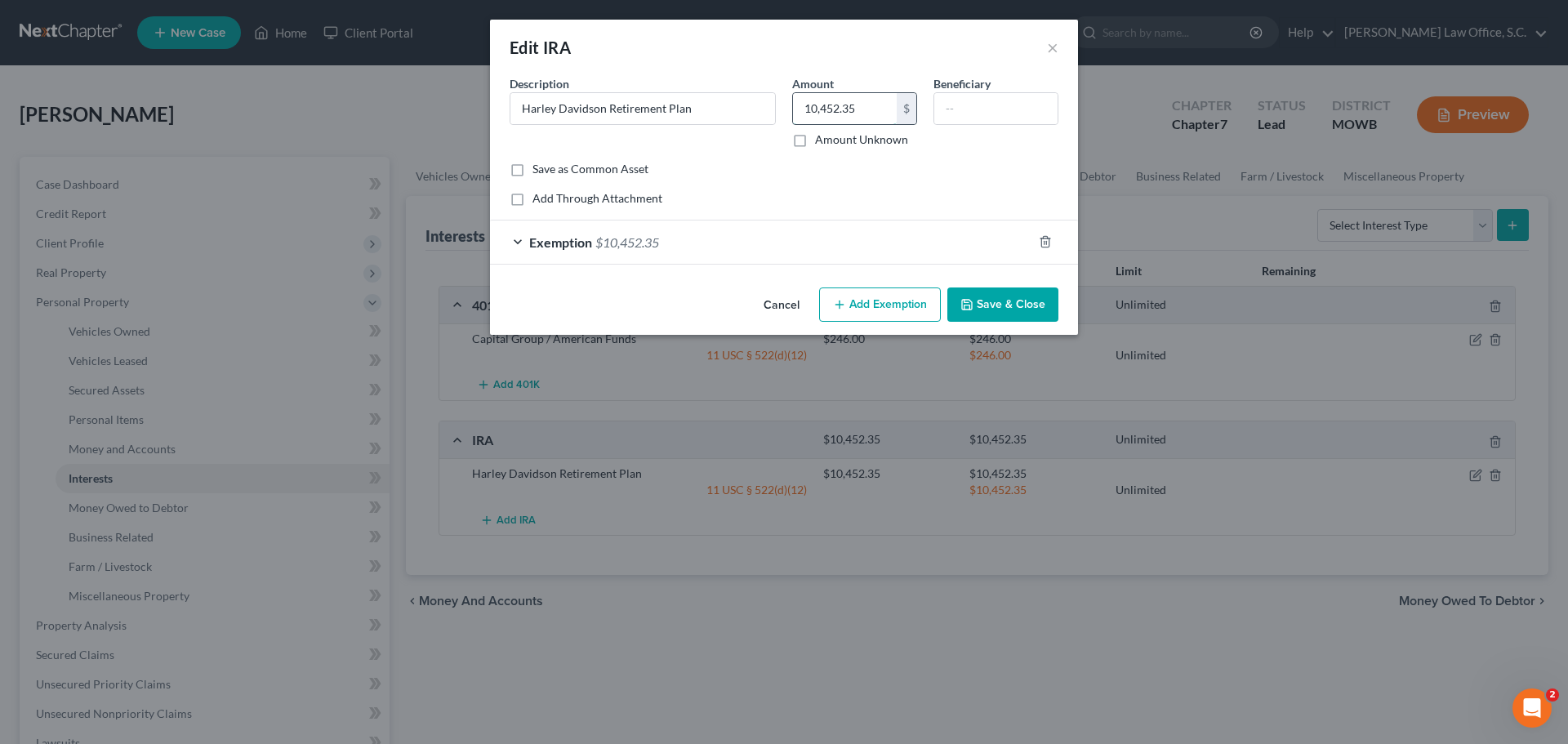
click at [864, 109] on input "10,452.35" at bounding box center [845, 108] width 104 height 31
type input "30,124.85"
click at [885, 308] on button "Add Exemption" at bounding box center [880, 304] width 122 height 34
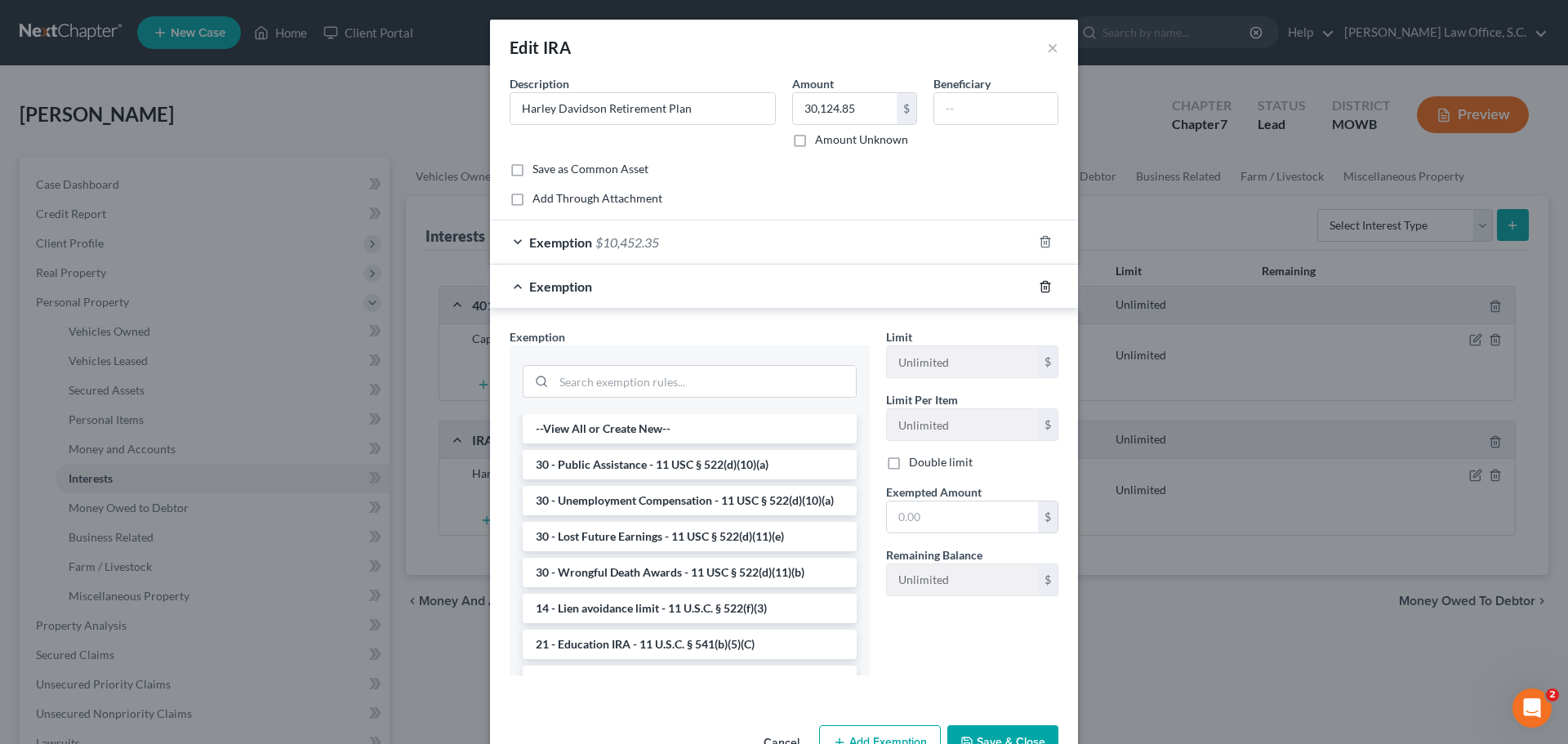
click at [1046, 288] on line "button" at bounding box center [1046, 288] width 0 height 3
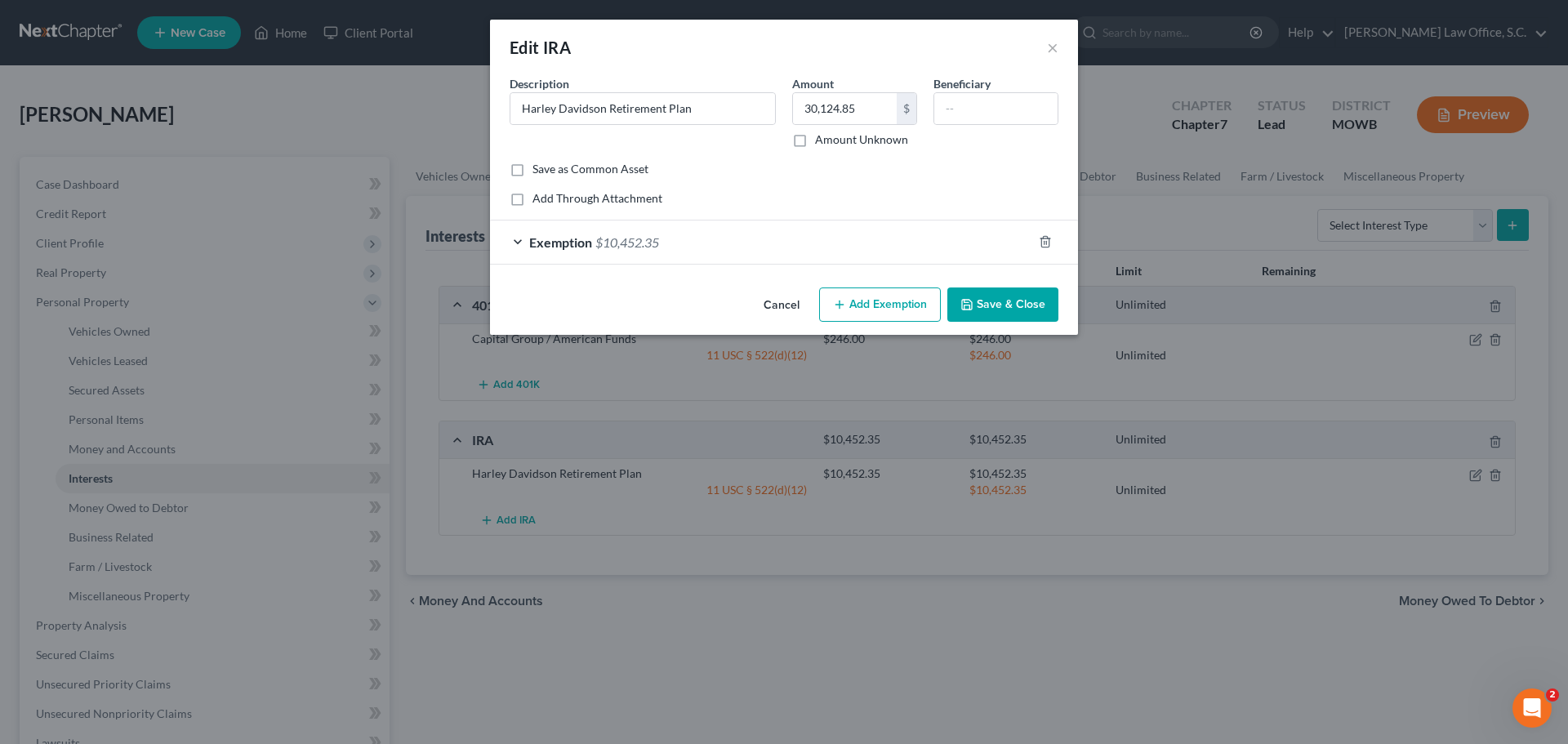
click at [535, 247] on span "Exemption" at bounding box center [560, 242] width 63 height 16
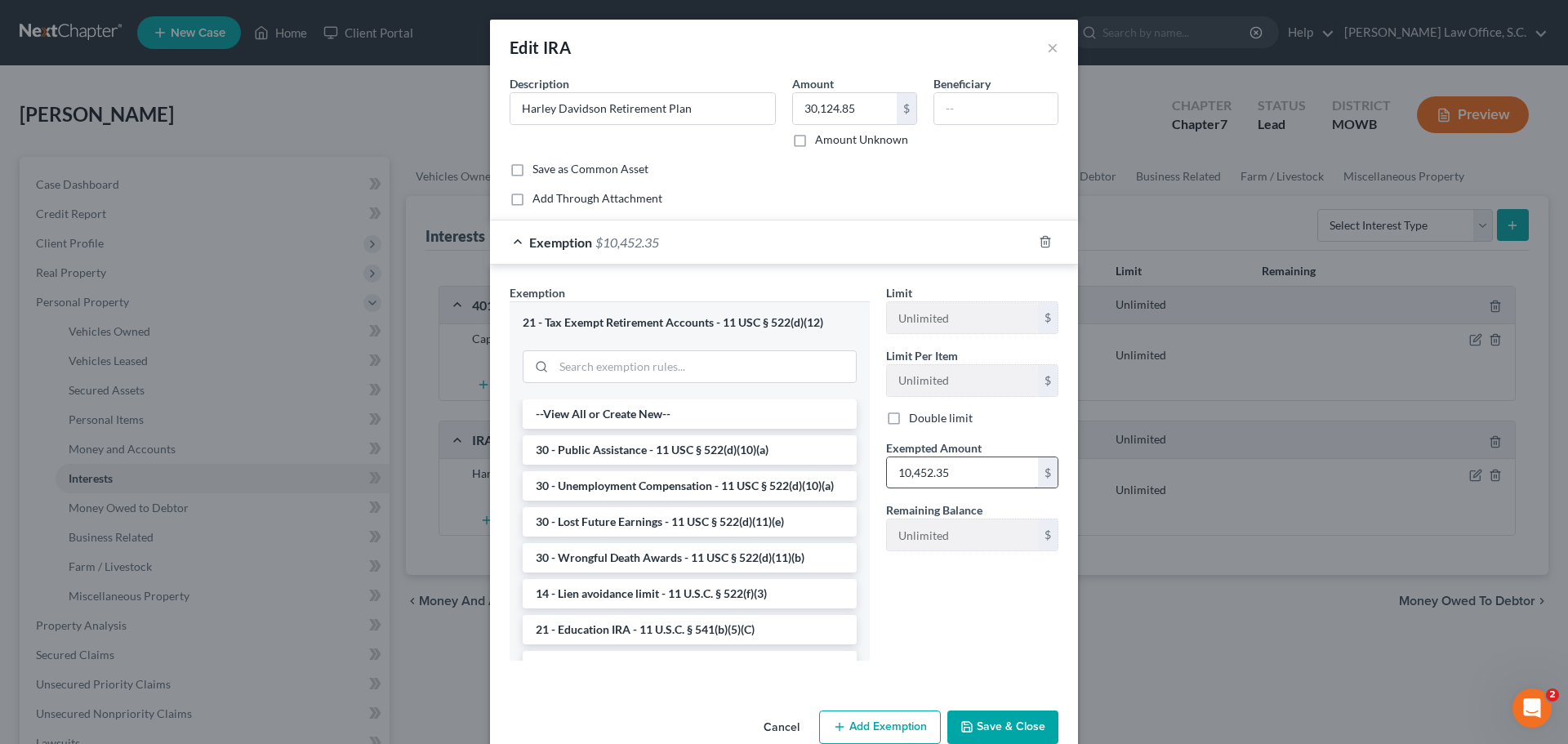
click at [975, 471] on input "10,452.35" at bounding box center [962, 472] width 151 height 31
type input "30,124.85"
click at [992, 730] on button "Save & Close" at bounding box center [1003, 727] width 111 height 34
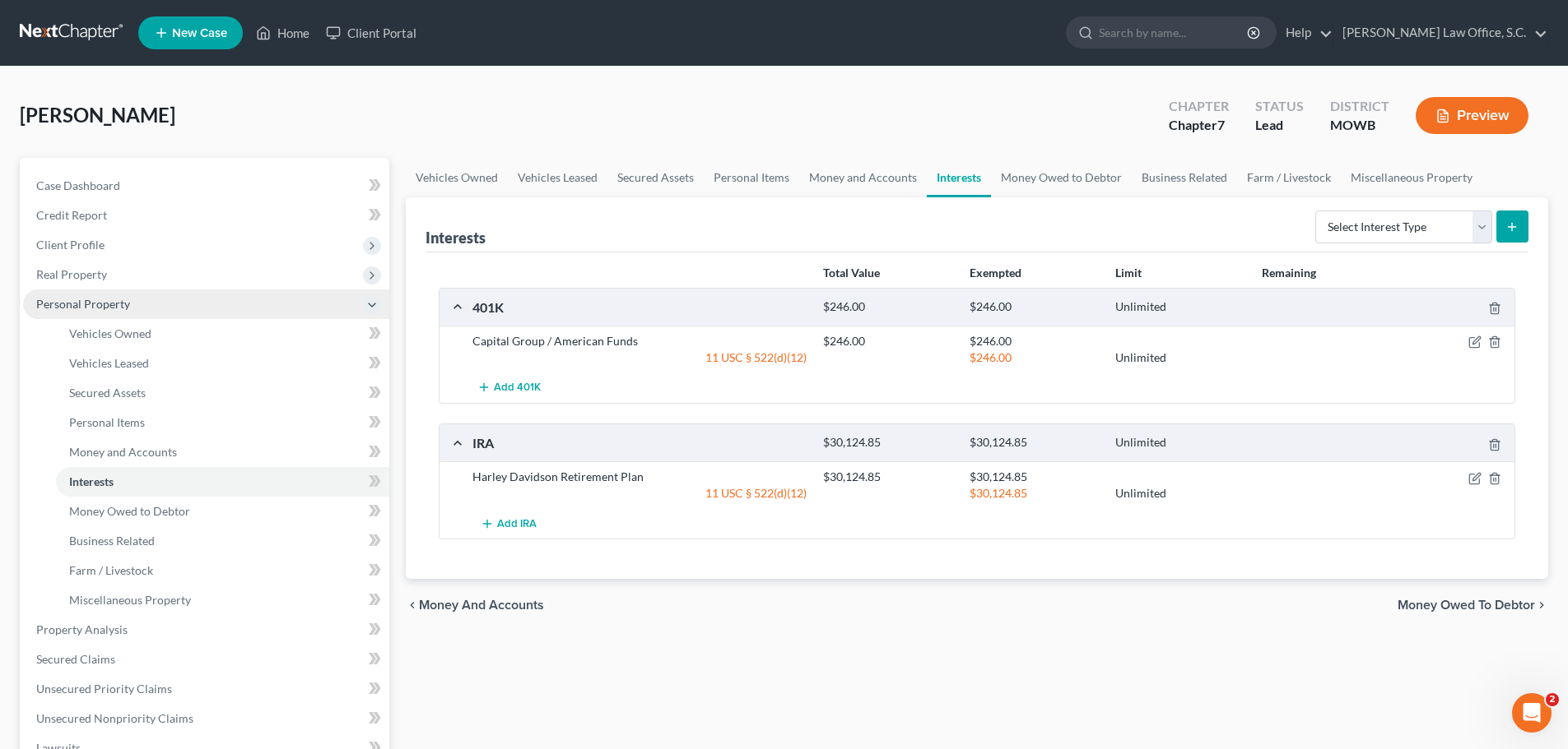
click at [89, 303] on span "Personal Property" at bounding box center [83, 304] width 93 height 14
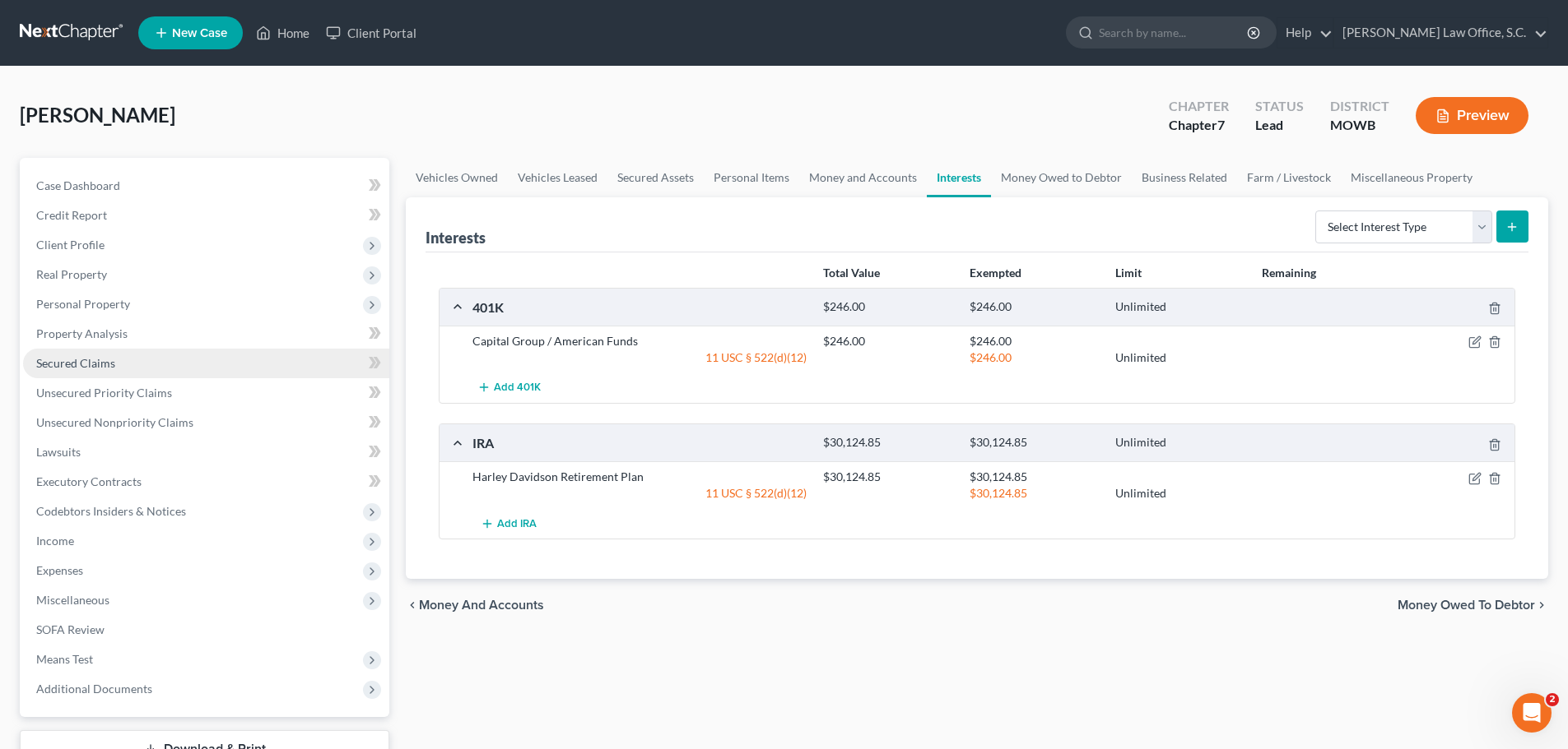
click at [93, 367] on span "Secured Claims" at bounding box center [76, 363] width 79 height 14
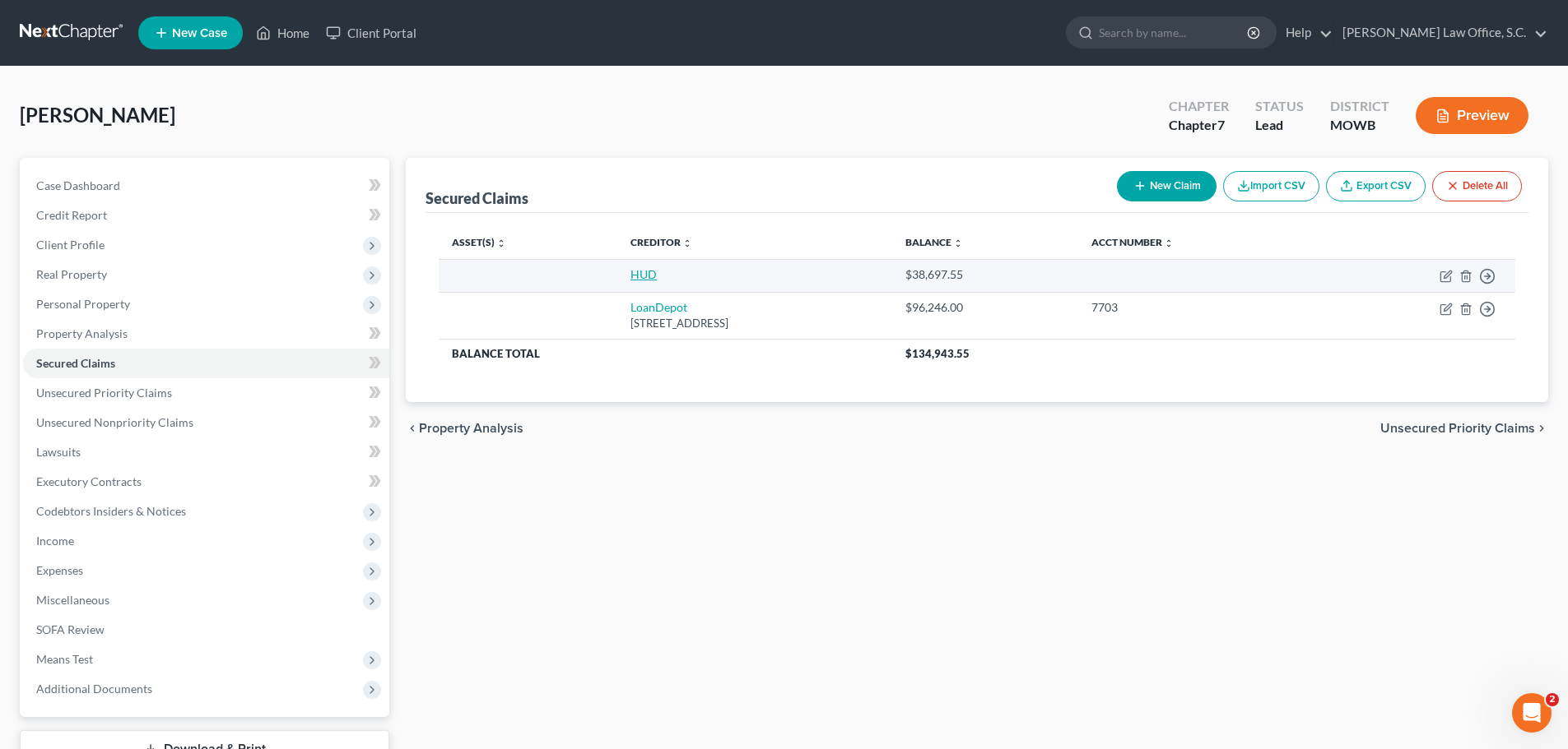
click at [631, 275] on link "HUD" at bounding box center [643, 274] width 26 height 14
select select "2"
select select "3"
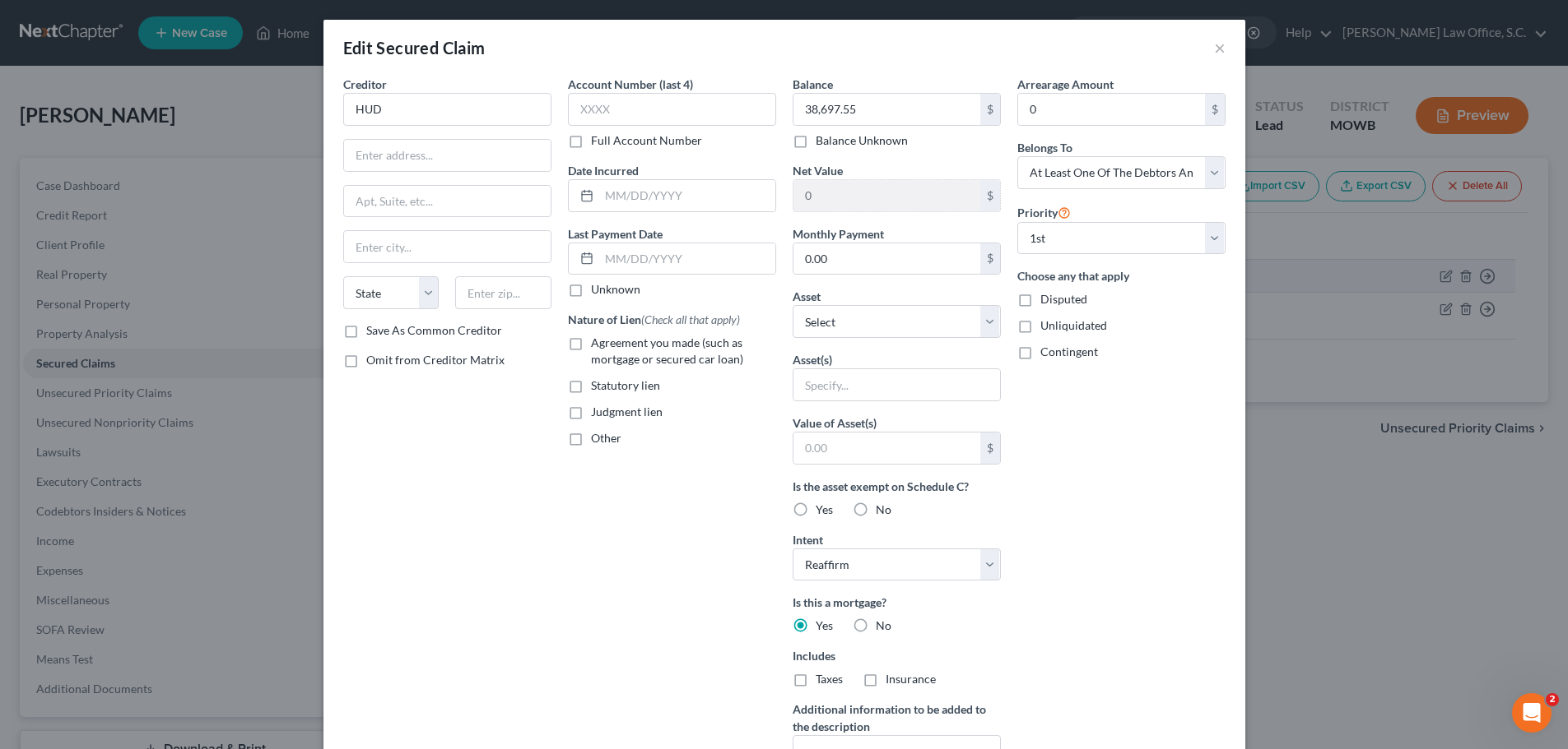
select select "1"
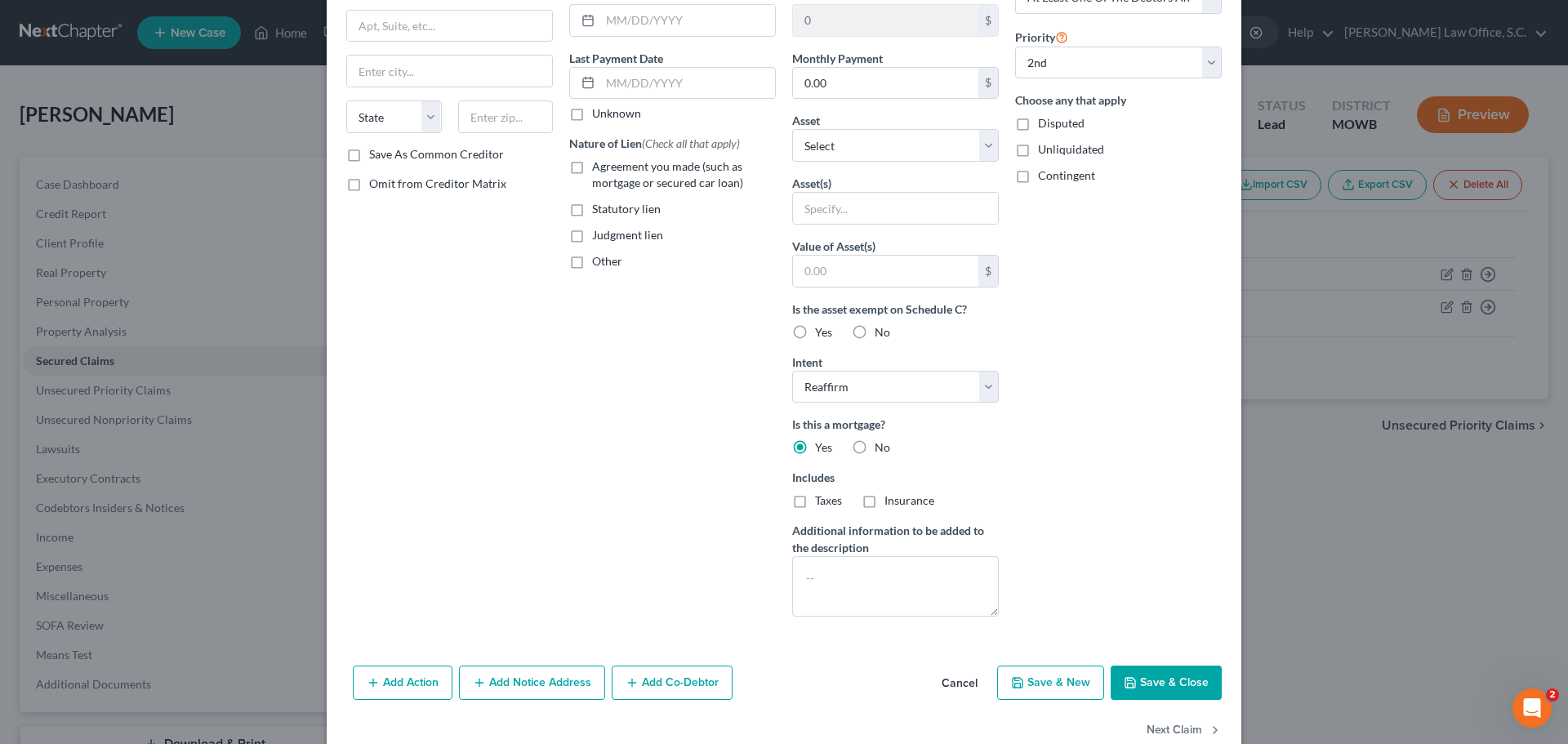
scroll to position [210, 0]
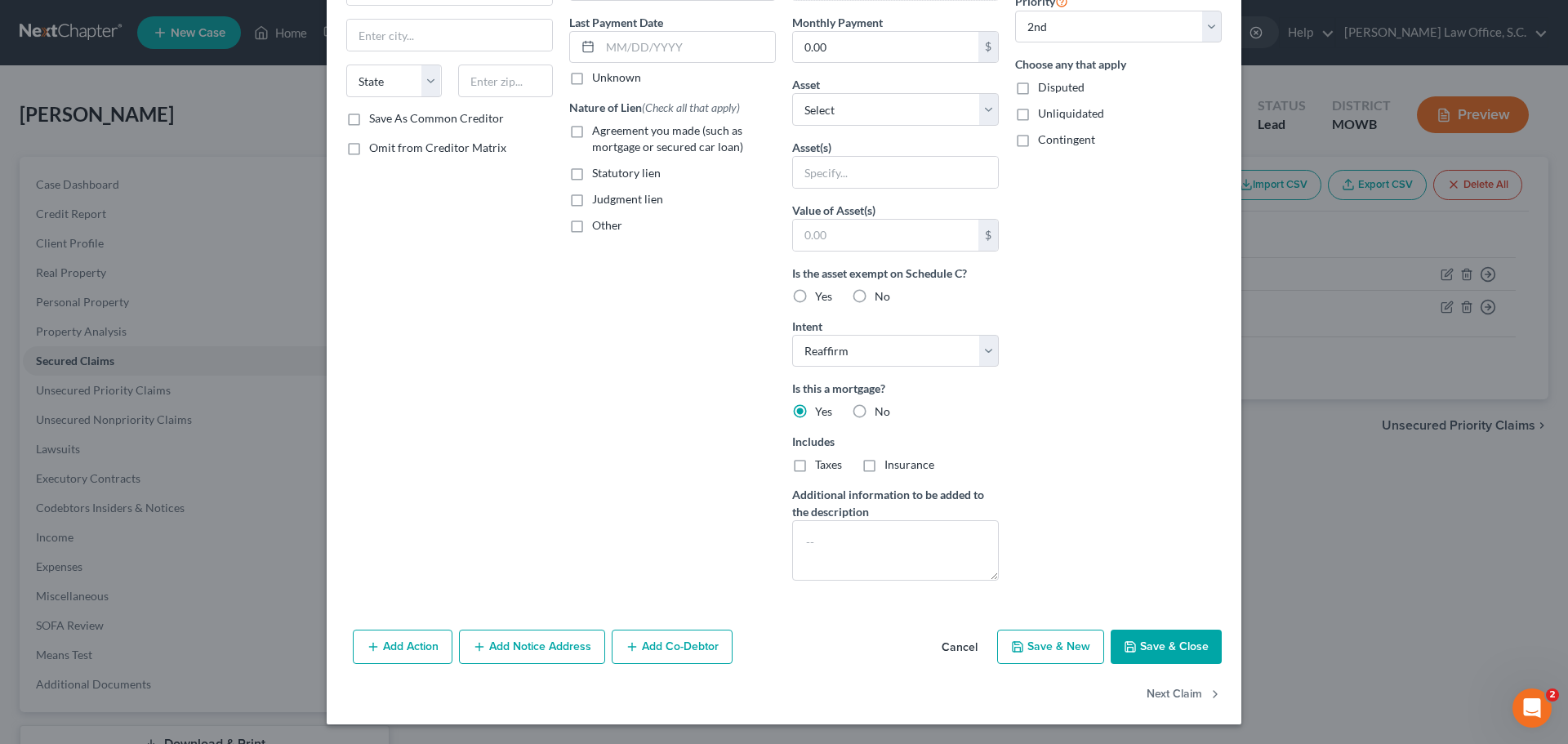
click at [955, 650] on button "Cancel" at bounding box center [960, 647] width 62 height 33
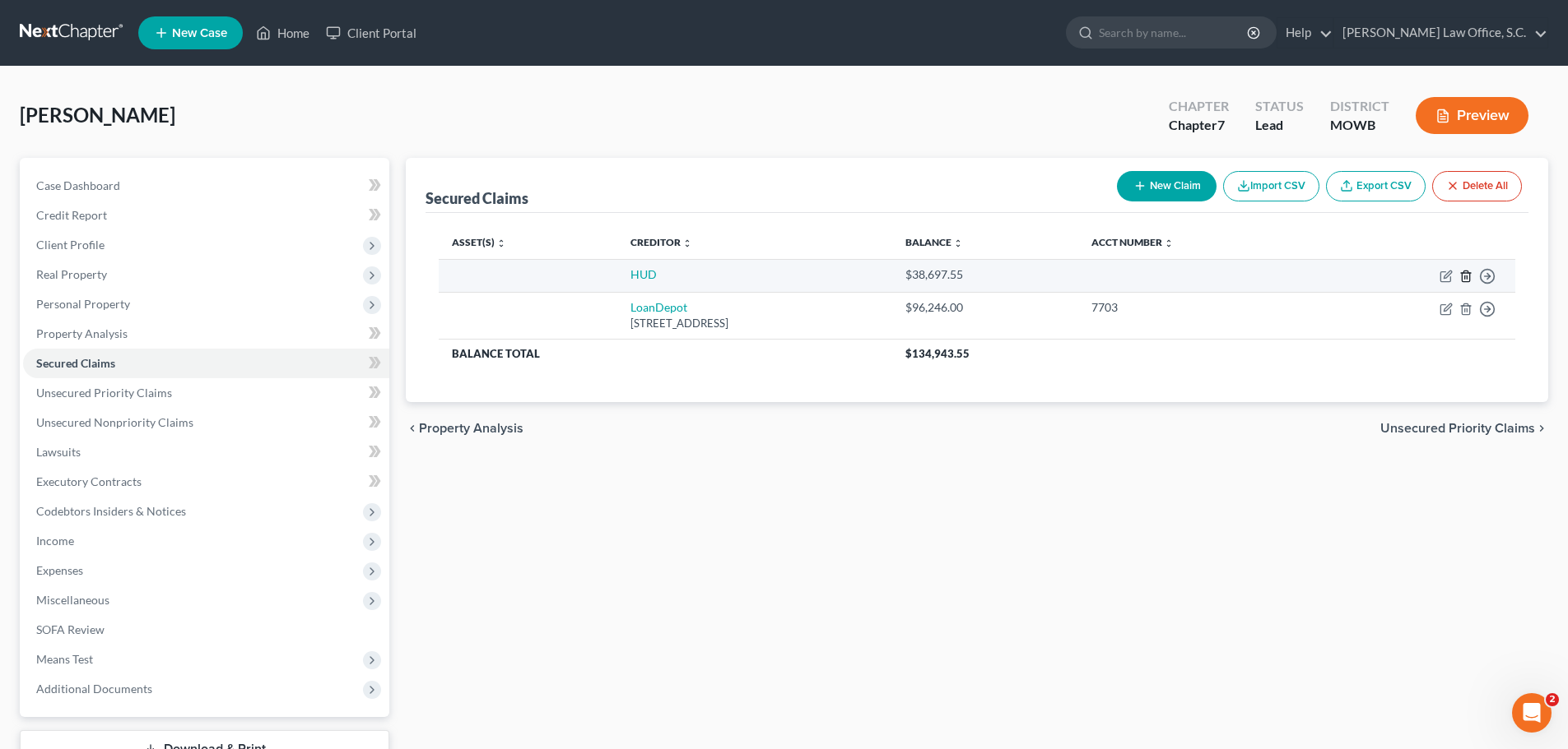
click at [1464, 276] on line "button" at bounding box center [1464, 277] width 0 height 3
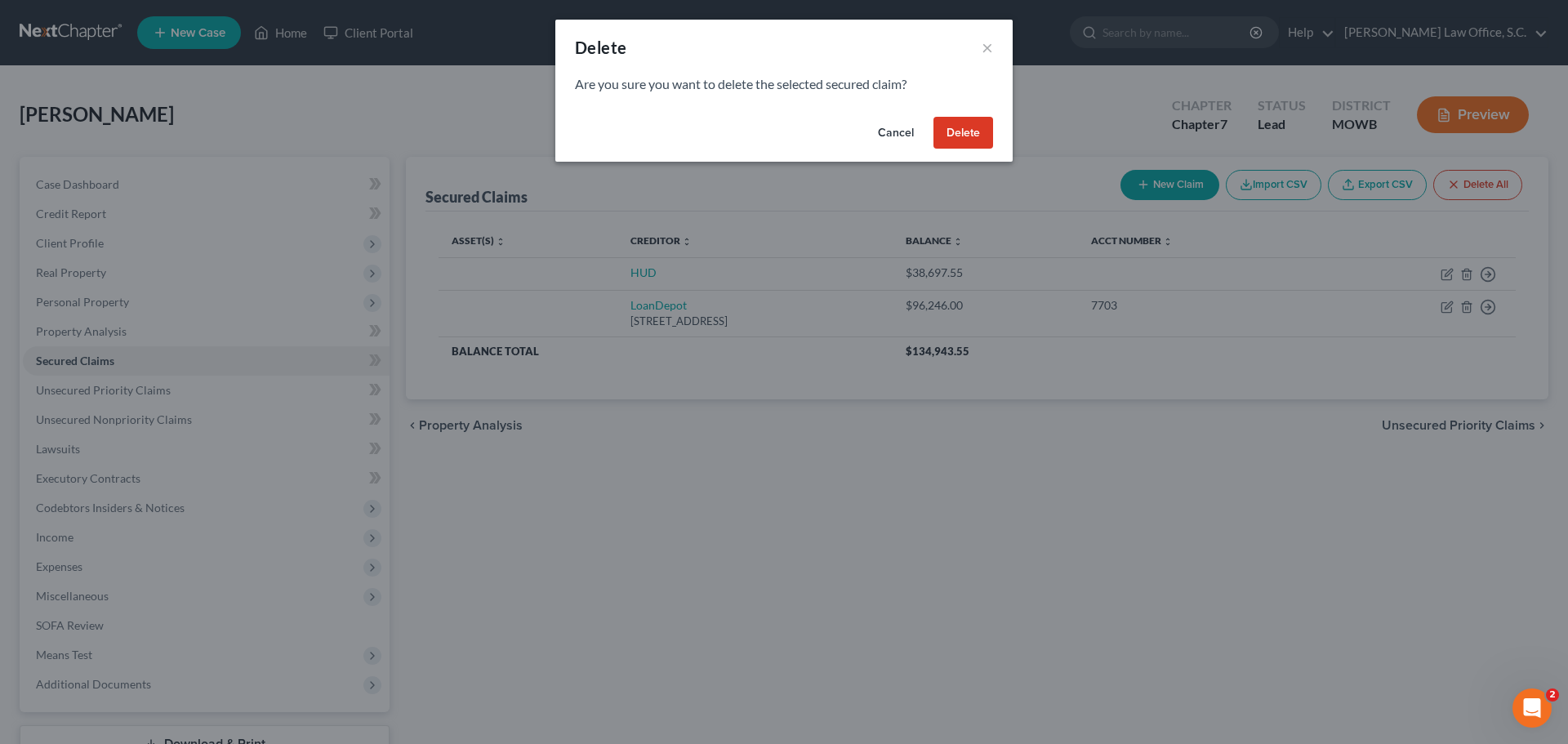
click at [977, 135] on button "Delete" at bounding box center [963, 133] width 59 height 33
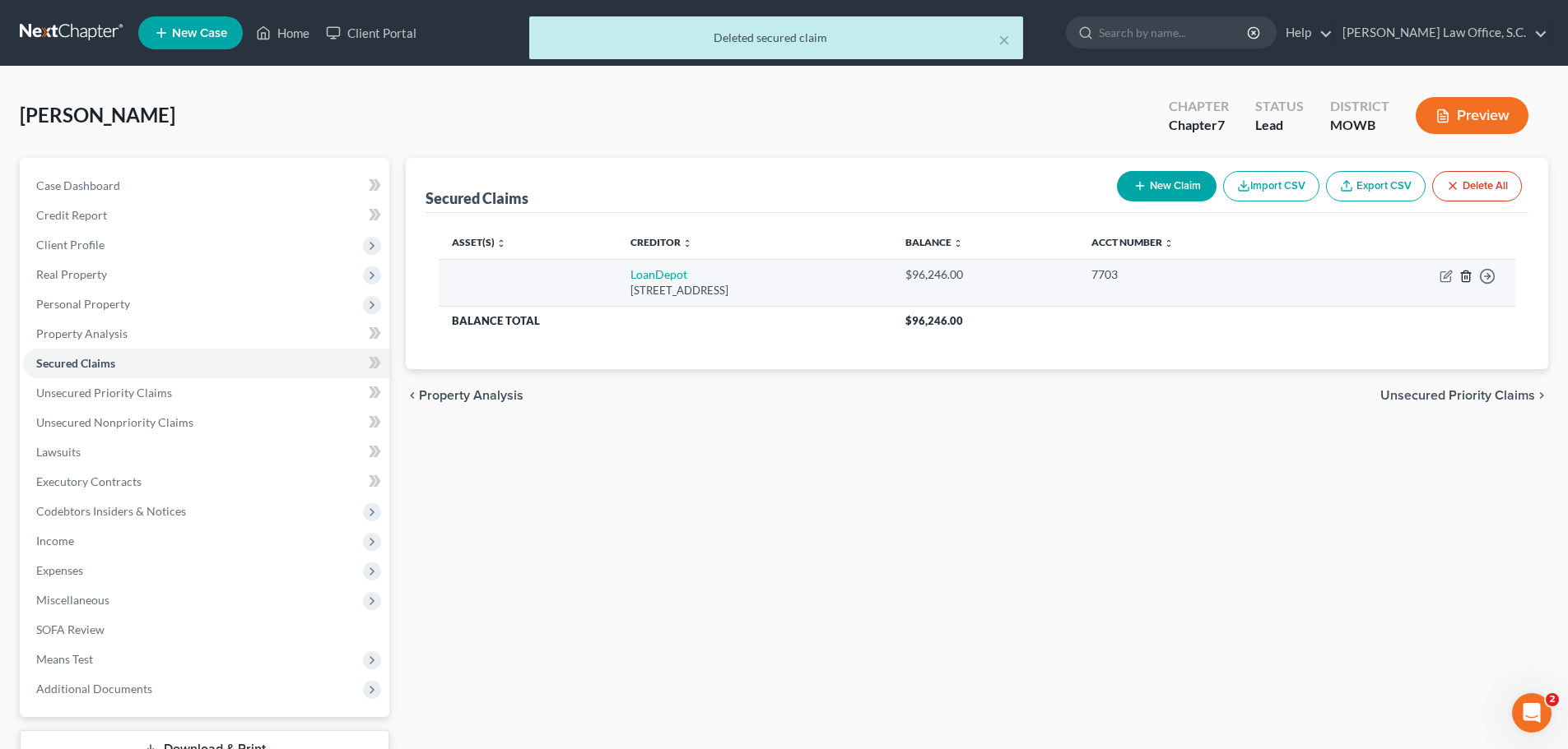
click at [1464, 277] on line "button" at bounding box center [1464, 277] width 0 height 3
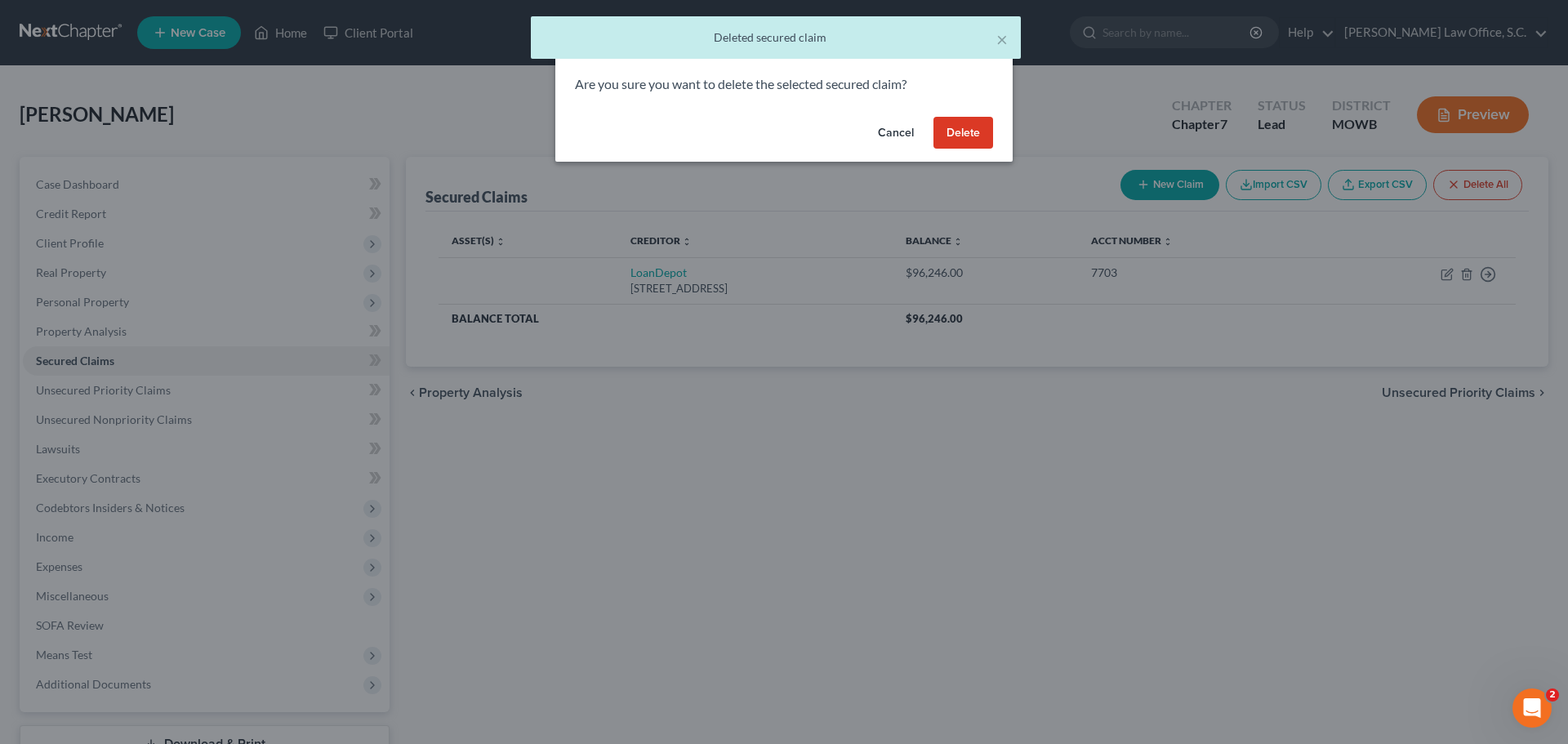
click at [985, 138] on button "Delete" at bounding box center [963, 133] width 59 height 33
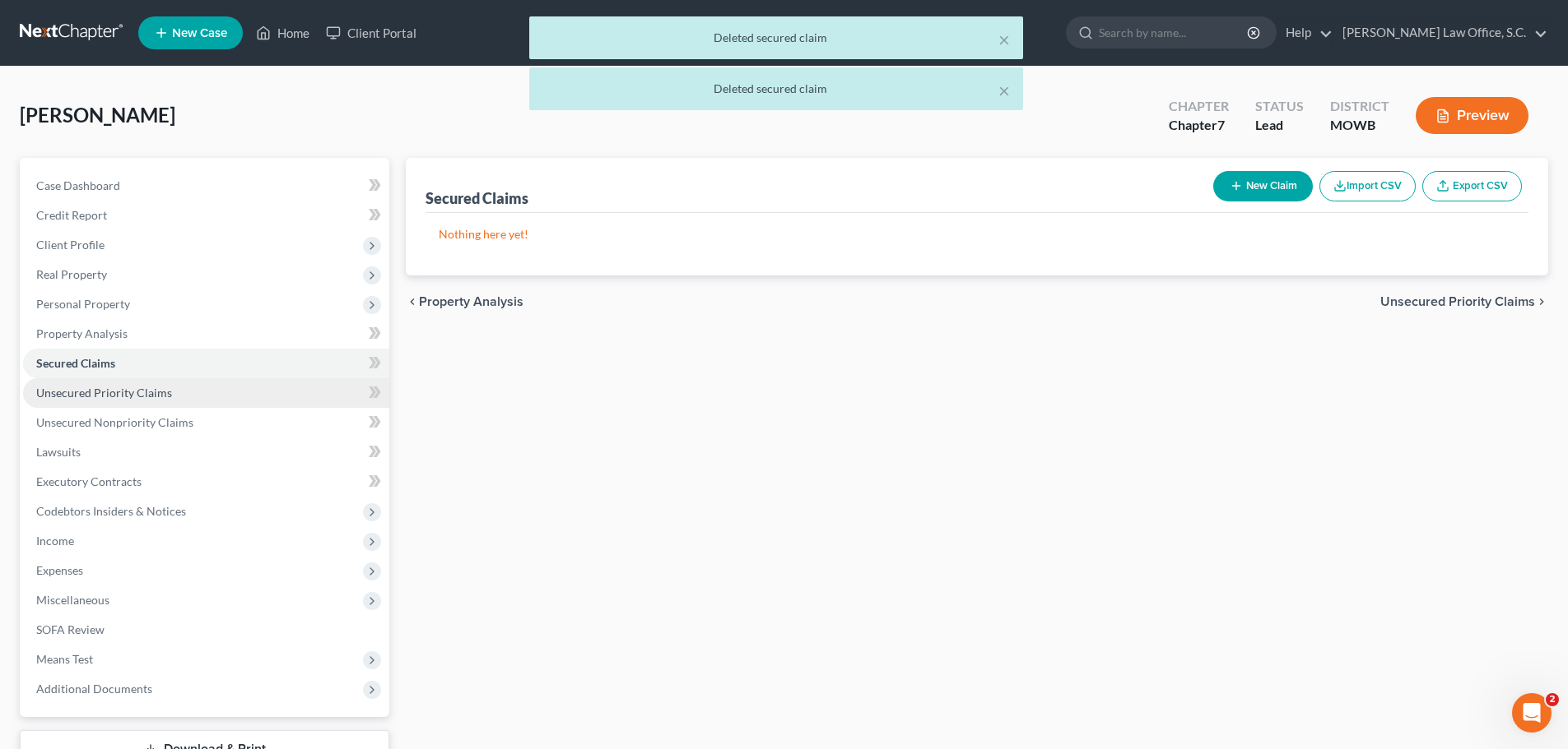
click at [126, 384] on link "Unsecured Priority Claims" at bounding box center [205, 393] width 366 height 29
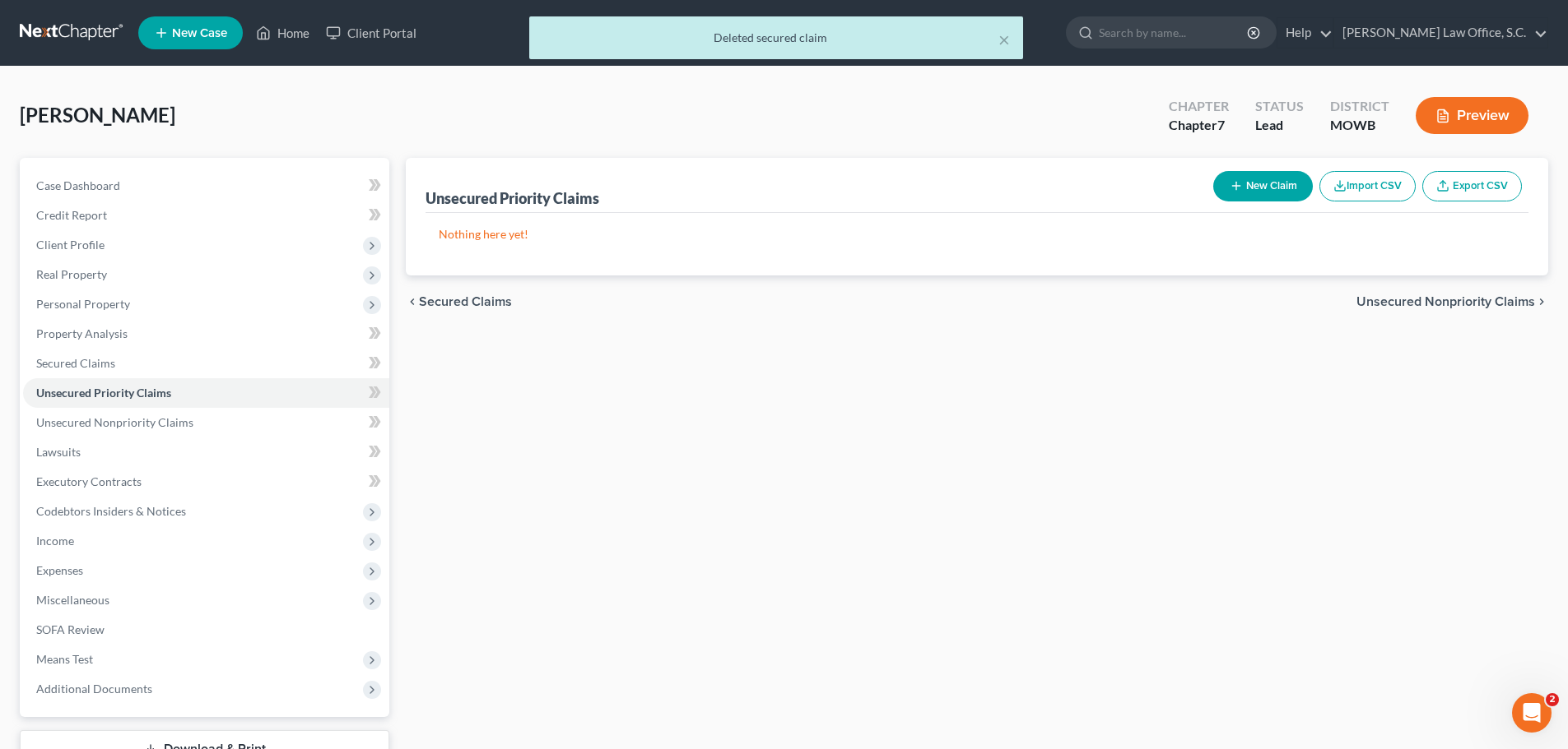
click at [1264, 187] on button "New Claim" at bounding box center [1262, 186] width 99 height 30
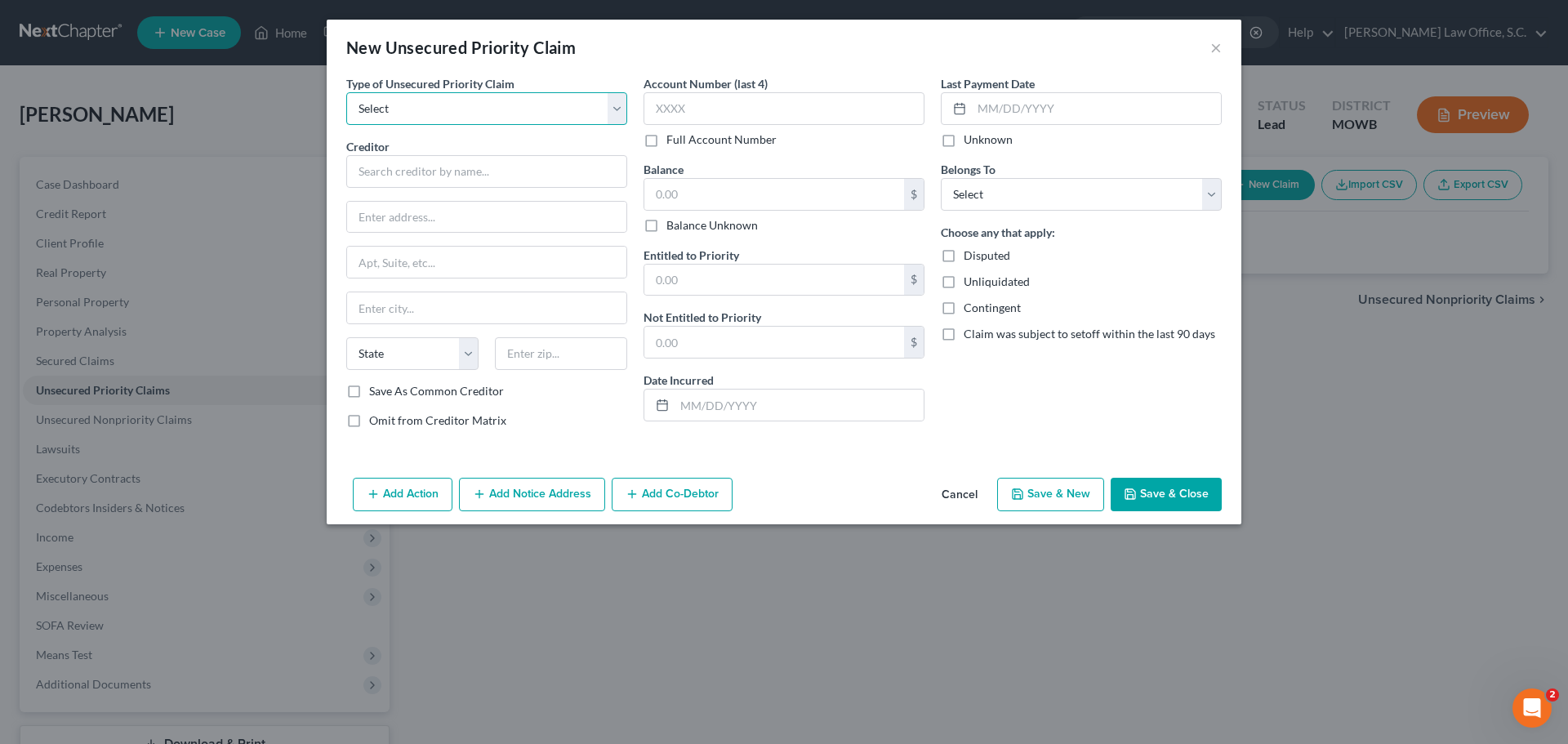
click at [583, 107] on select "Select Taxes & Other Government Units Domestic Support Obligations Extensions o…" at bounding box center [486, 108] width 281 height 33
select select "9"
click at [346, 92] on select "Select Taxes & Other Government Units Domestic Support Obligations Extensions o…" at bounding box center [486, 108] width 281 height 33
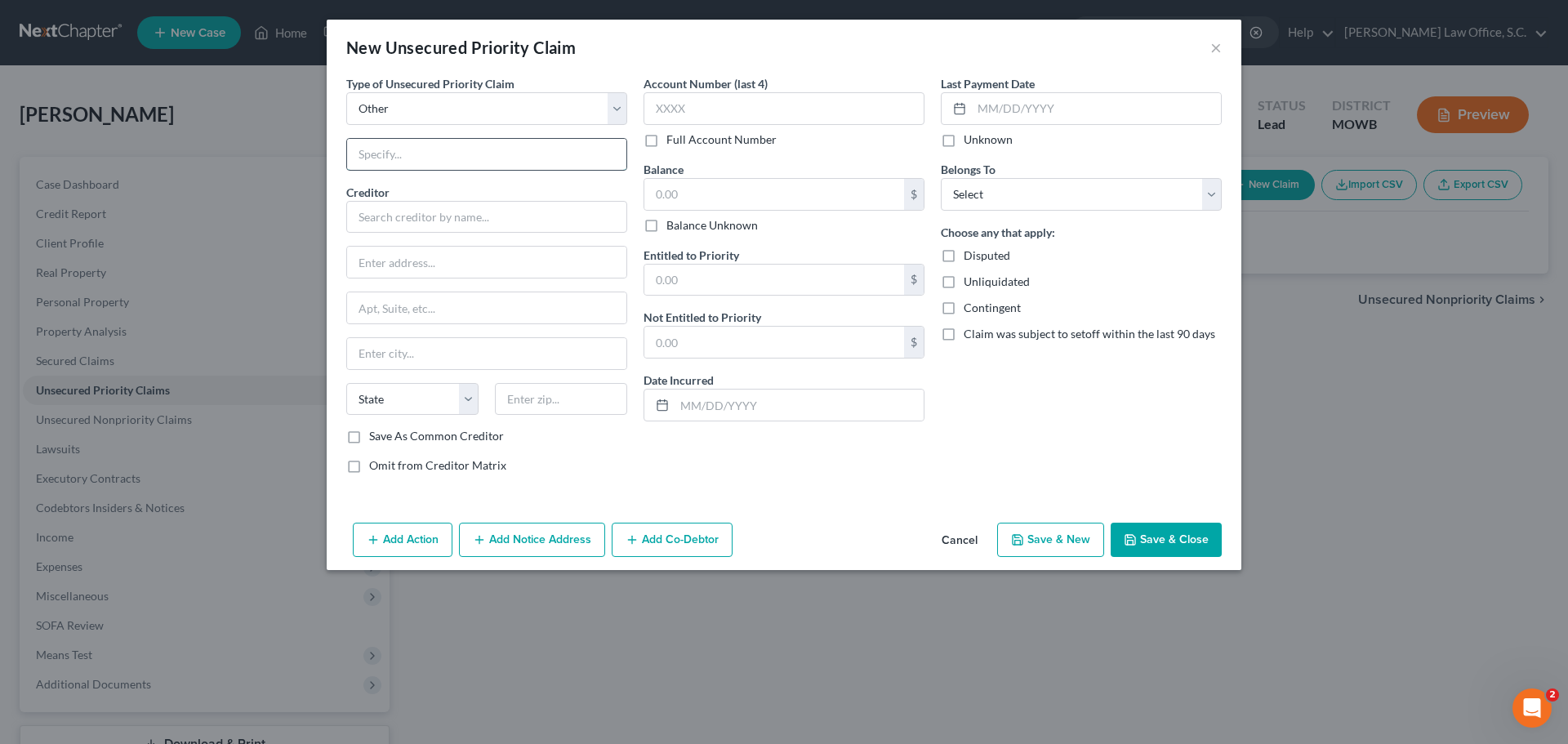
click at [495, 161] on input "text" at bounding box center [486, 154] width 279 height 31
type input "Mortgage"
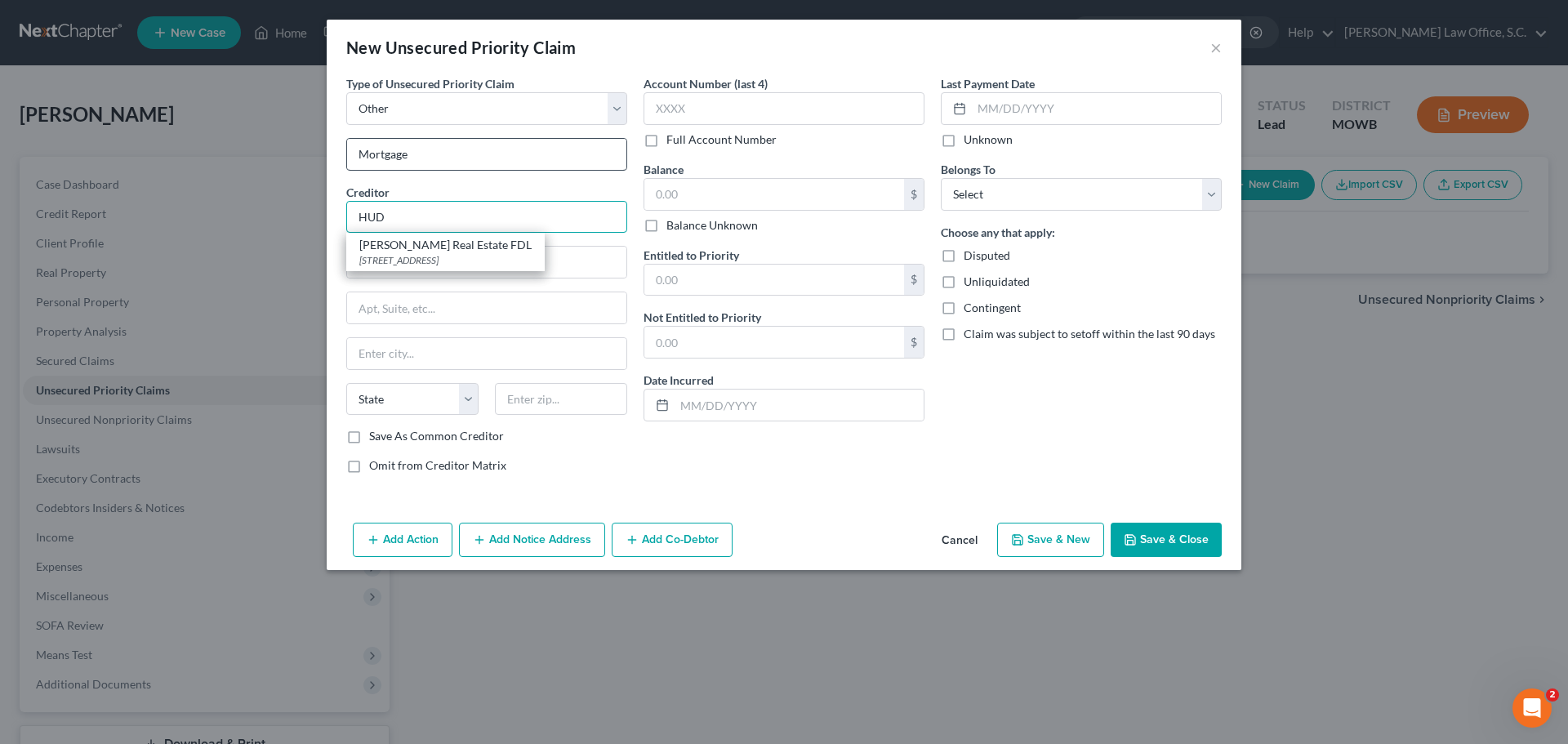
type input "HUD"
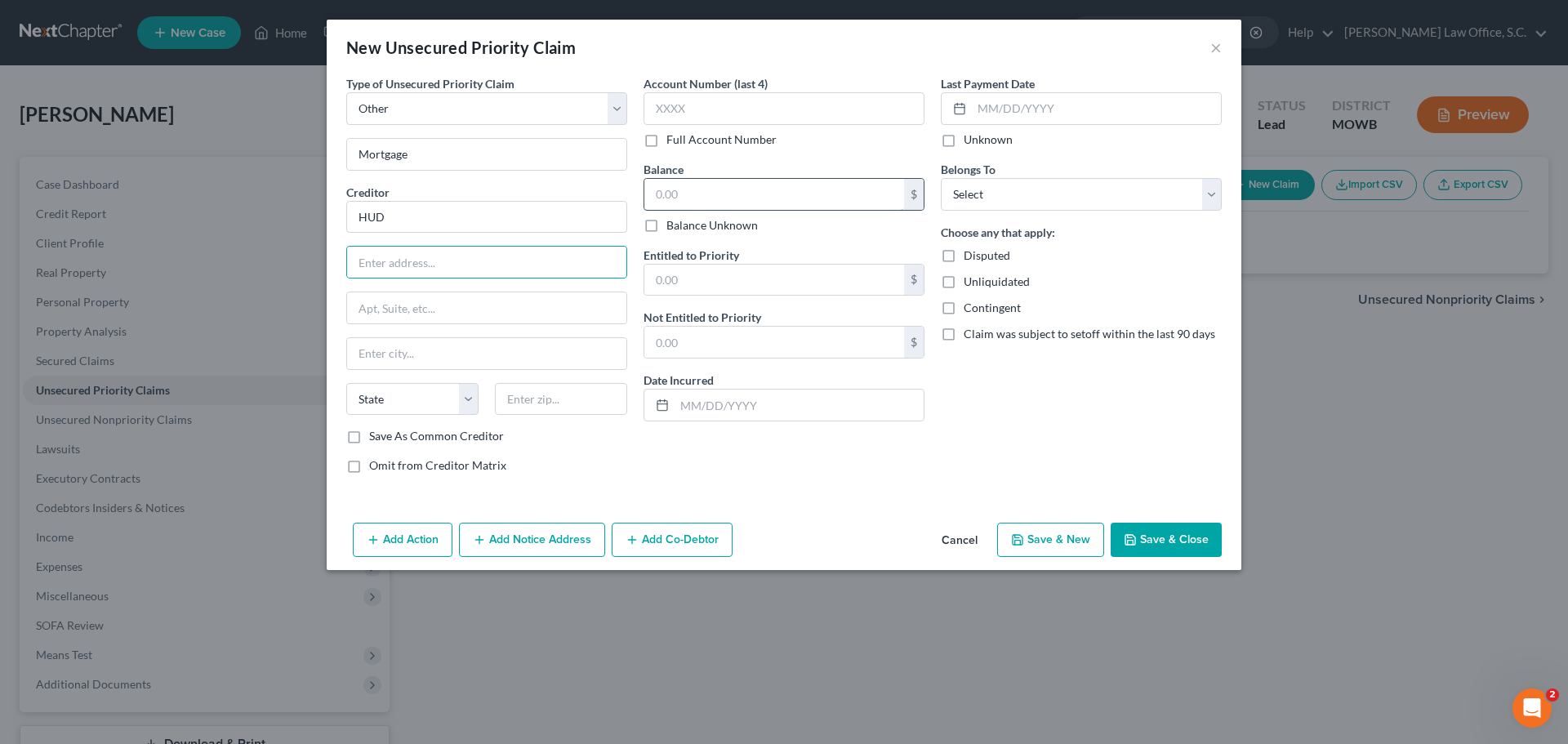
drag, startPoint x: 807, startPoint y: 194, endPoint x: 817, endPoint y: 189, distance: 11.2
click at [810, 194] on input "text" at bounding box center [774, 194] width 260 height 31
type input "38,697.55"
drag, startPoint x: 1030, startPoint y: 193, endPoint x: 1030, endPoint y: 209, distance: 16.0
click at [1030, 193] on select "Select Debtor 1 Only Debtor 2 Only Debtor 1 And Debtor 2 Only At Least One Of T…" at bounding box center [1082, 194] width 281 height 33
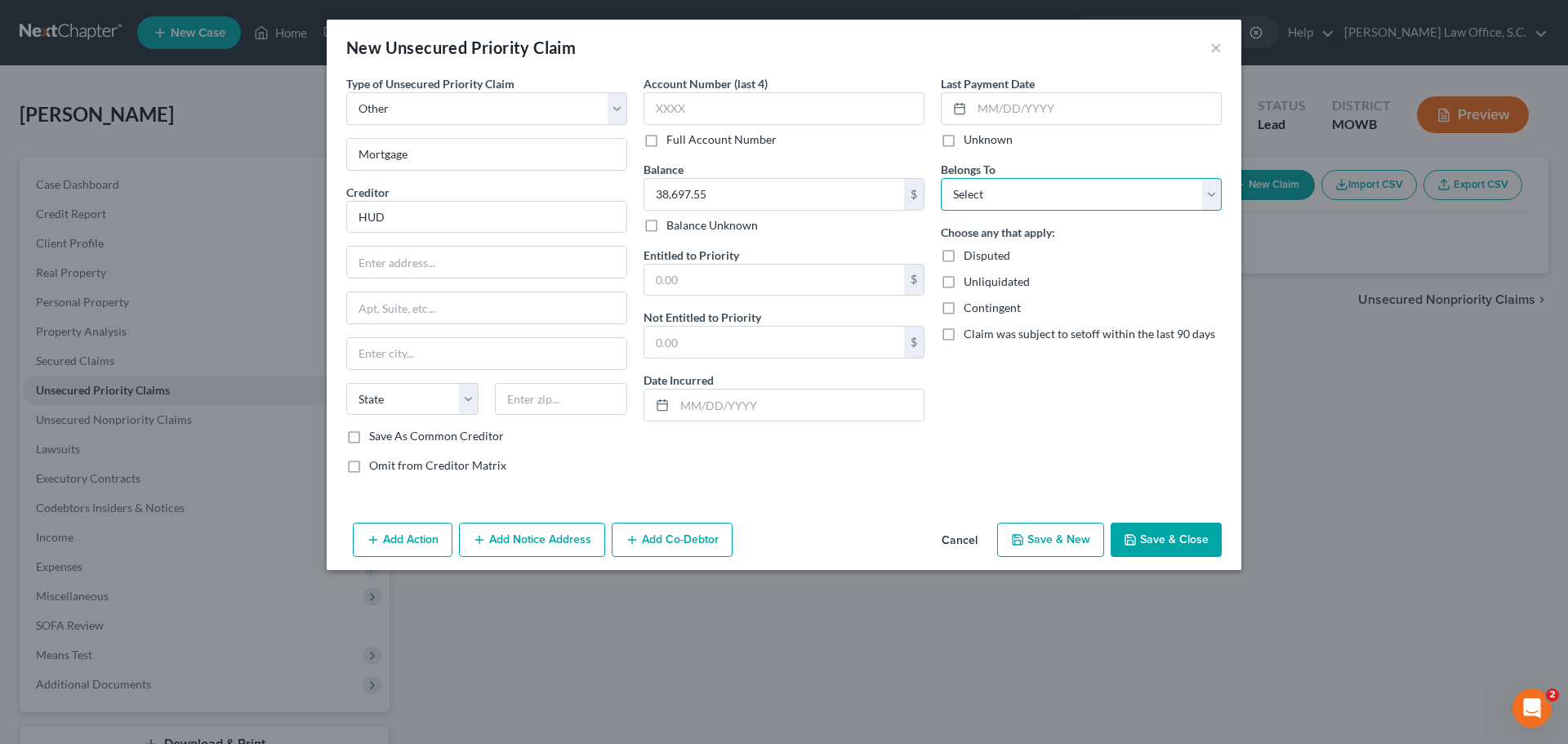
select select "3"
click at [941, 178] on select "Select Debtor 1 Only Debtor 2 Only Debtor 1 And Debtor 2 Only At Least One Of T…" at bounding box center [1082, 194] width 281 height 33
click at [695, 545] on button "Add Co-Debtor" at bounding box center [672, 539] width 121 height 34
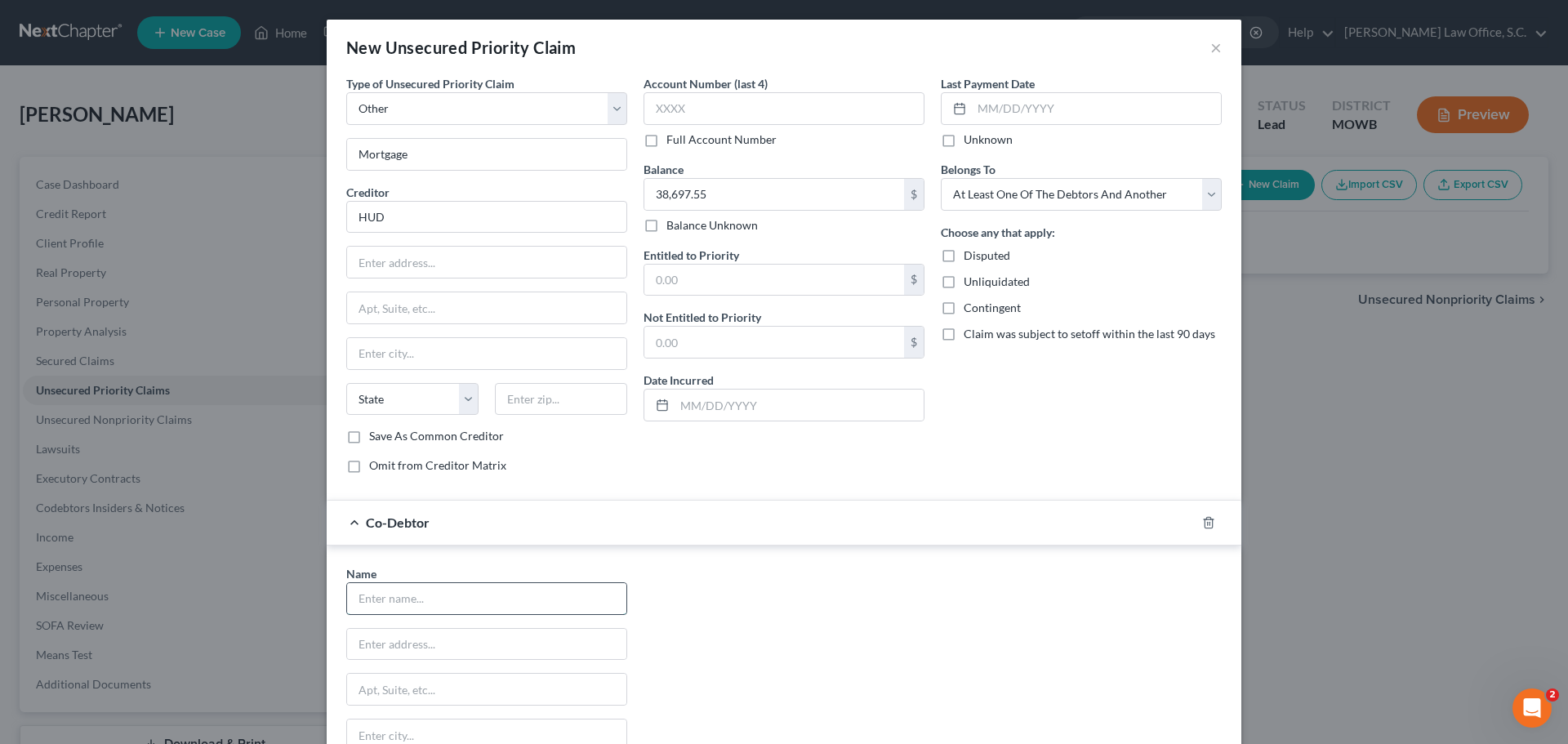
click at [527, 591] on input "text" at bounding box center [486, 599] width 279 height 31
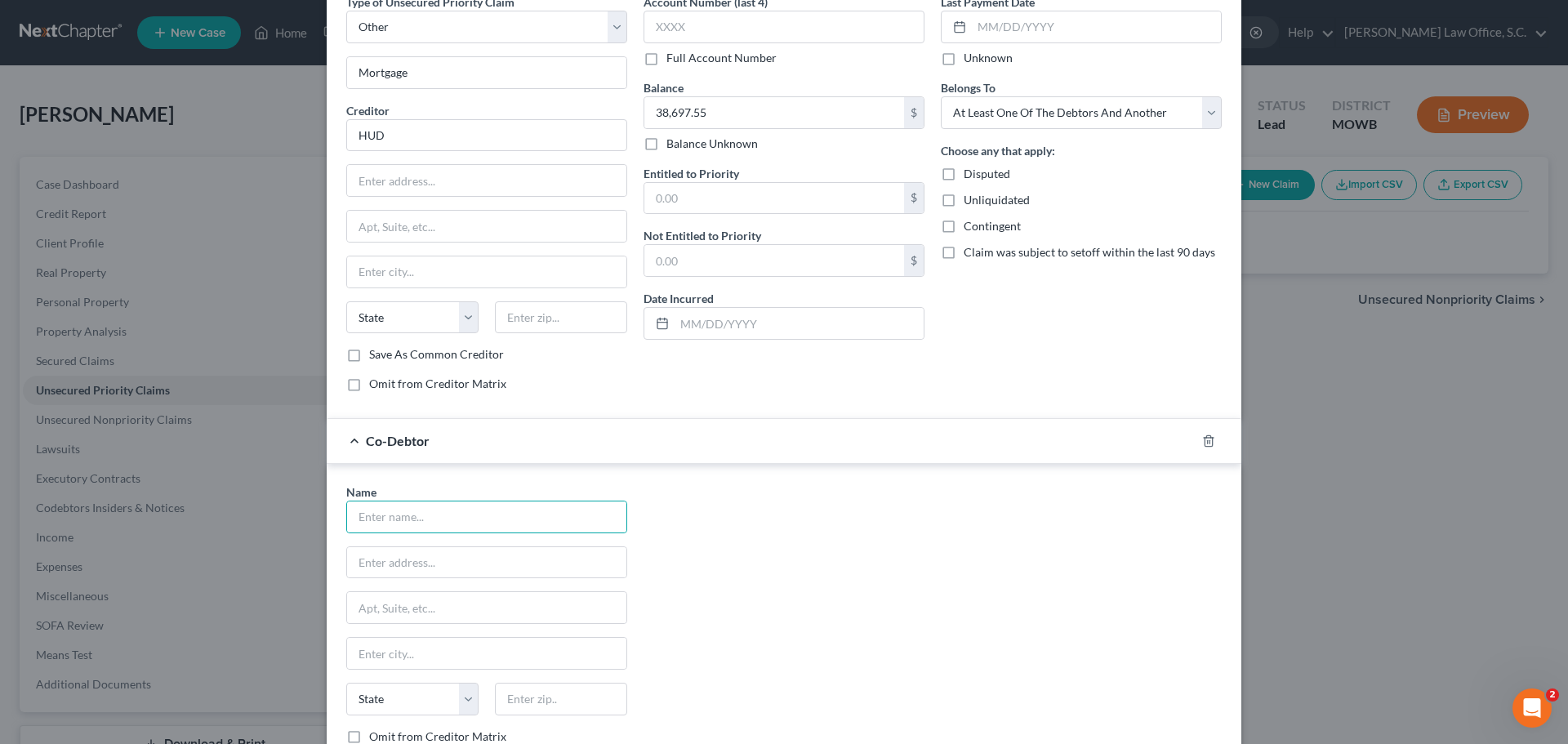
drag, startPoint x: 771, startPoint y: 590, endPoint x: 635, endPoint y: 546, distance: 142.9
click at [771, 590] on div "Name * State AL AK AR AZ CA CO CT DE DC FL GA GU HI ID IL IN IA KS KY LA ME MD …" at bounding box center [784, 636] width 892 height 304
click at [578, 516] on input "text" at bounding box center [486, 517] width 279 height 31
type input "Craig Frank"
type input "151 N. Lincoln Ave"
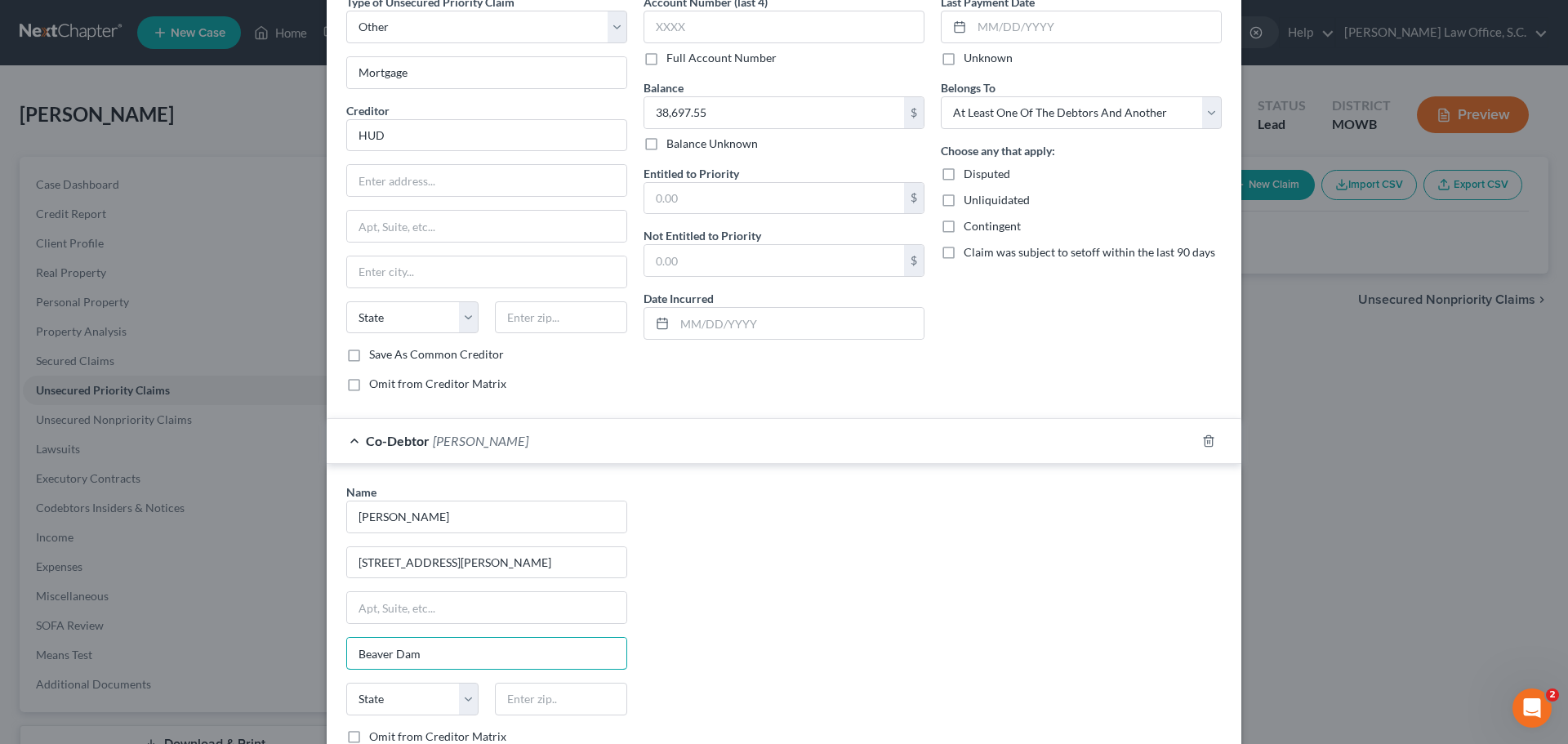
type input "Beaver Dam"
select select "52"
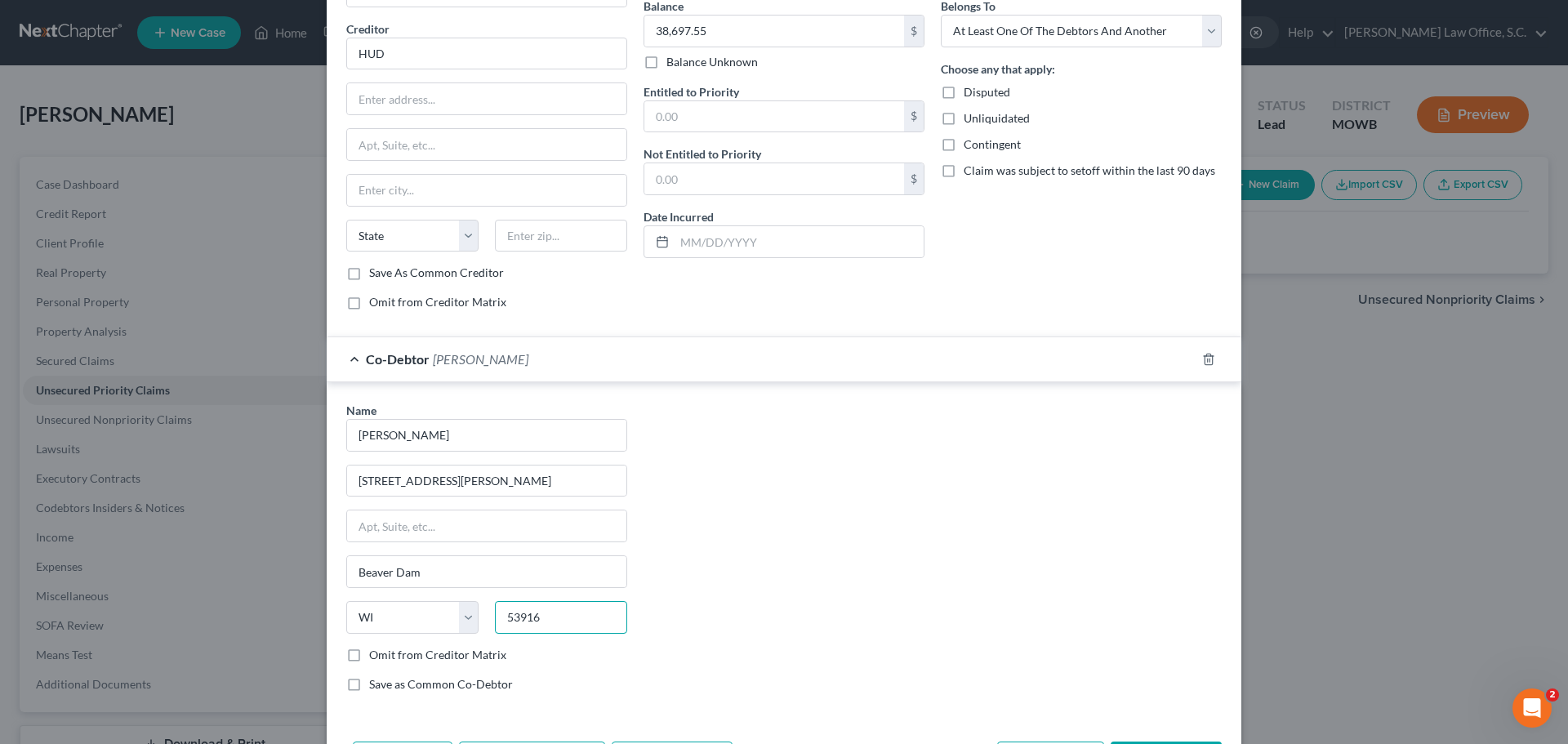
scroll to position [227, 0]
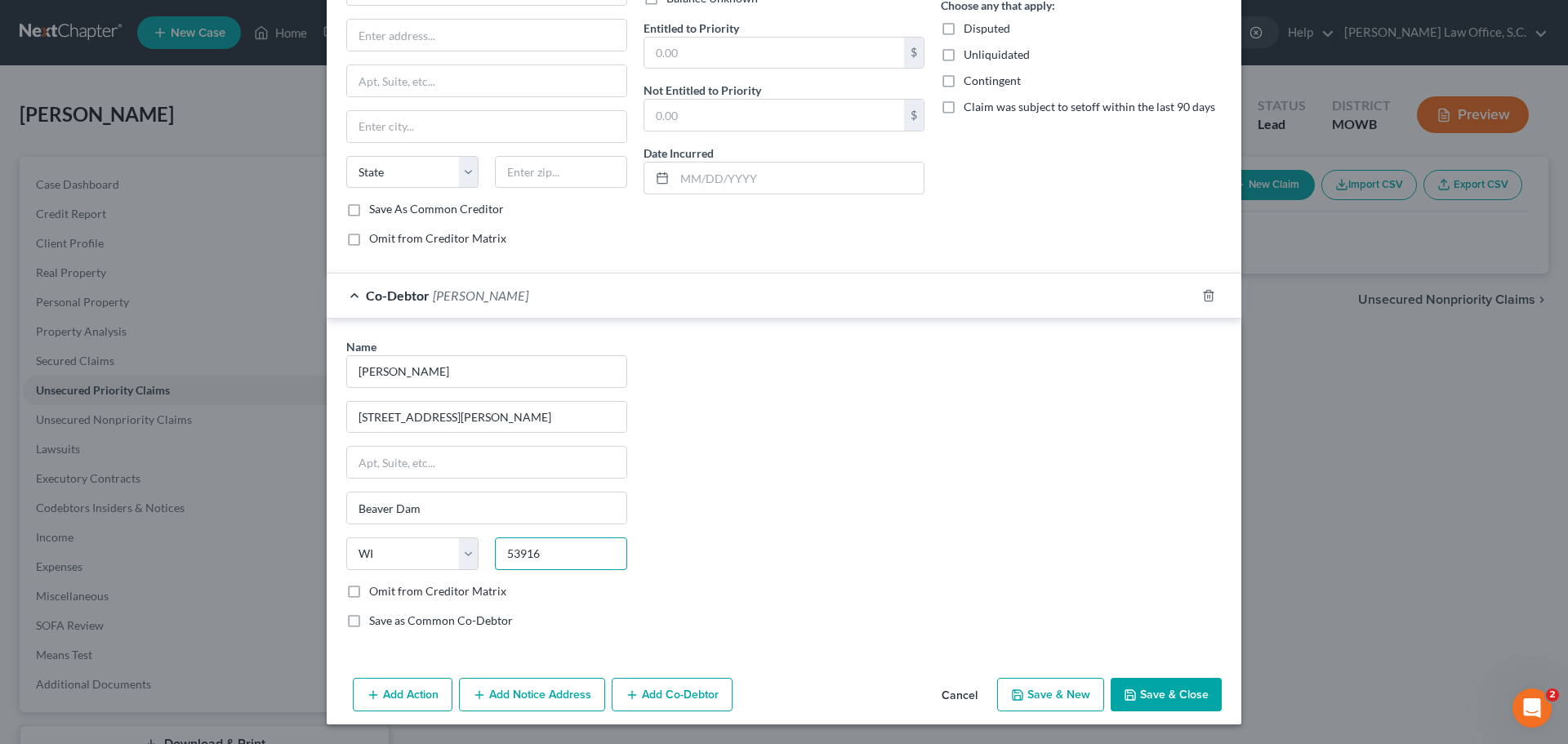
type input "53916"
click at [1139, 696] on button "Save & Close" at bounding box center [1166, 695] width 111 height 34
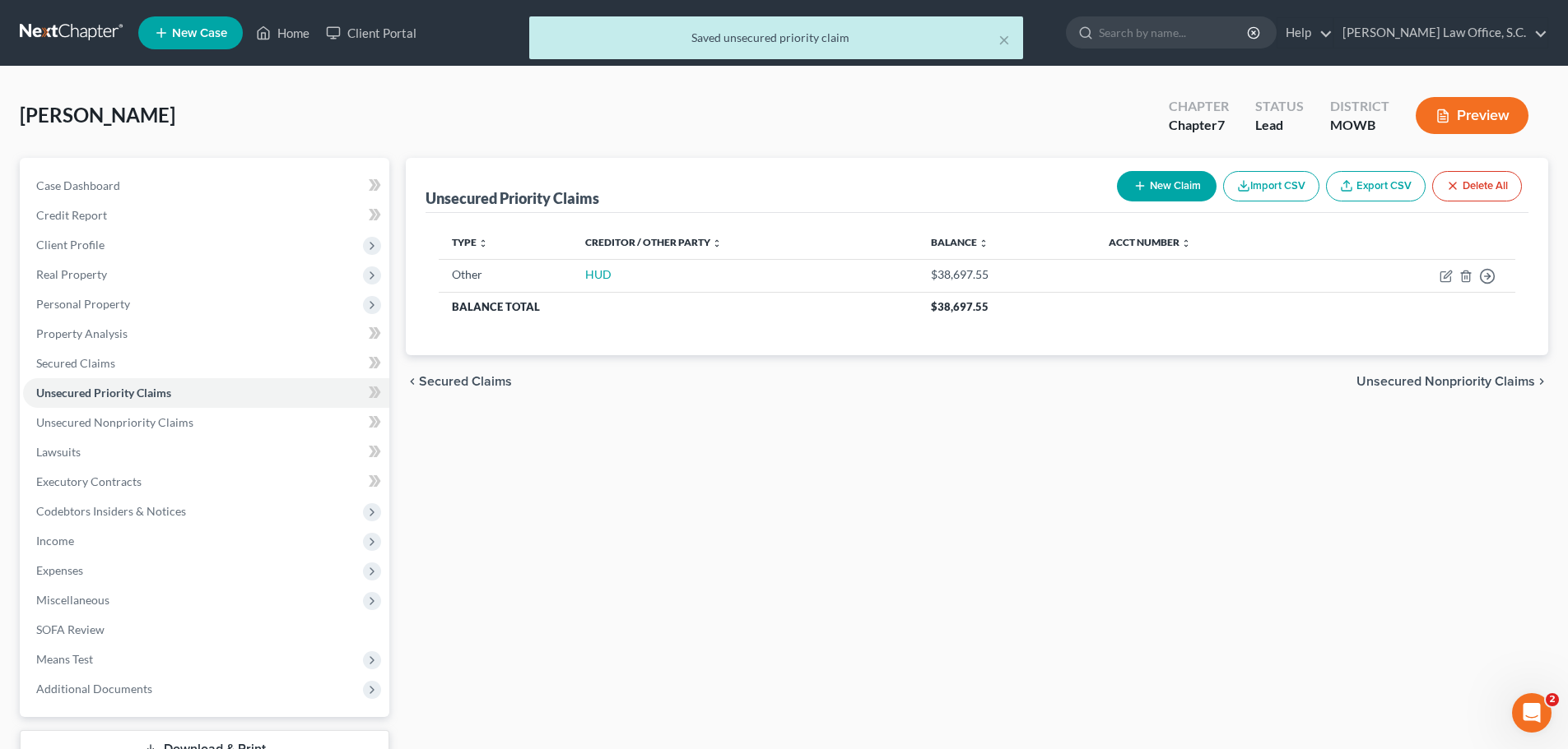
click at [1183, 190] on button "New Claim" at bounding box center [1166, 186] width 99 height 30
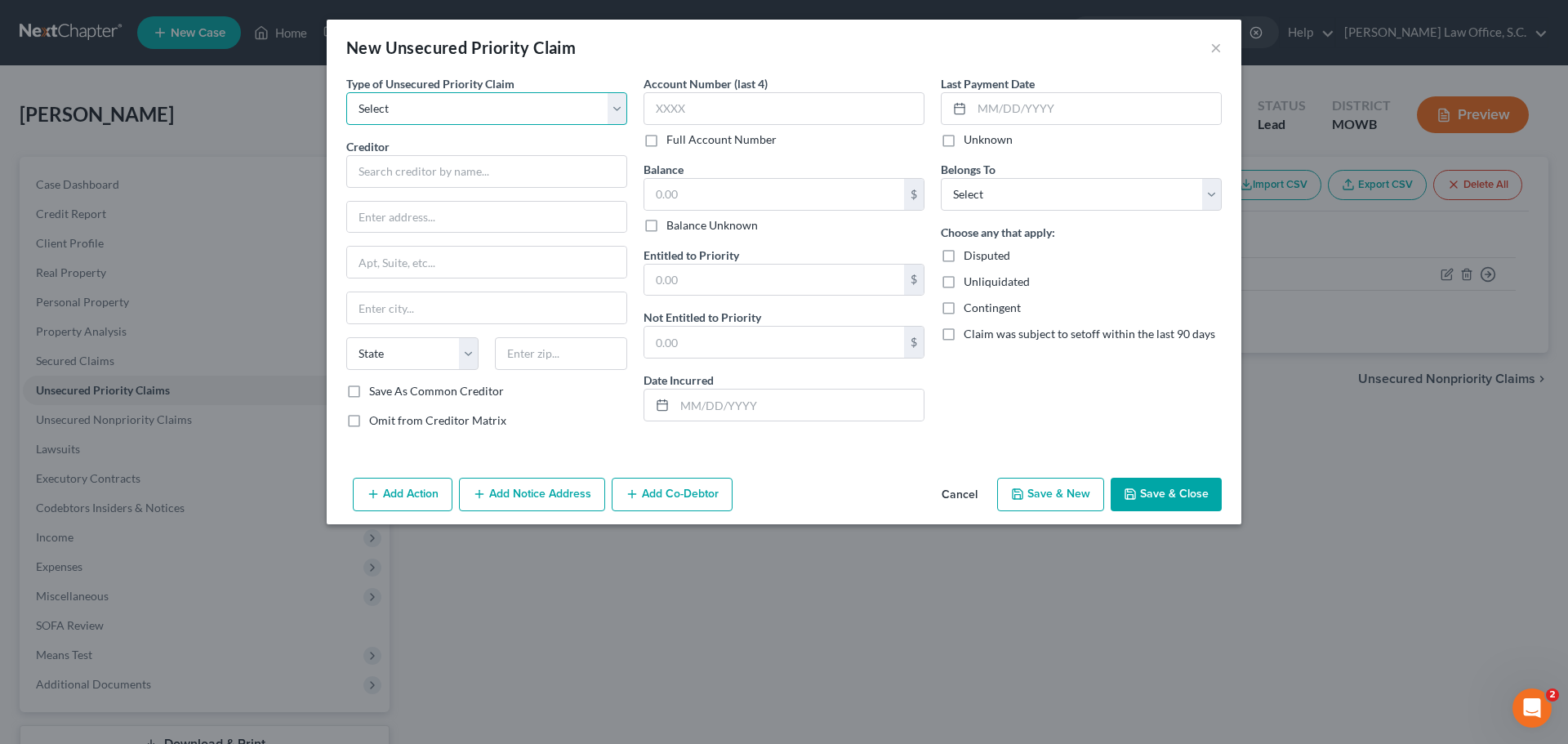
drag, startPoint x: 511, startPoint y: 110, endPoint x: 512, endPoint y: 125, distance: 15.0
click at [511, 110] on select "Select Taxes & Other Government Units Domestic Support Obligations Extensions o…" at bounding box center [486, 108] width 281 height 33
select select "9"
click at [346, 92] on select "Select Taxes & Other Government Units Domestic Support Obligations Extensions o…" at bounding box center [486, 108] width 281 height 33
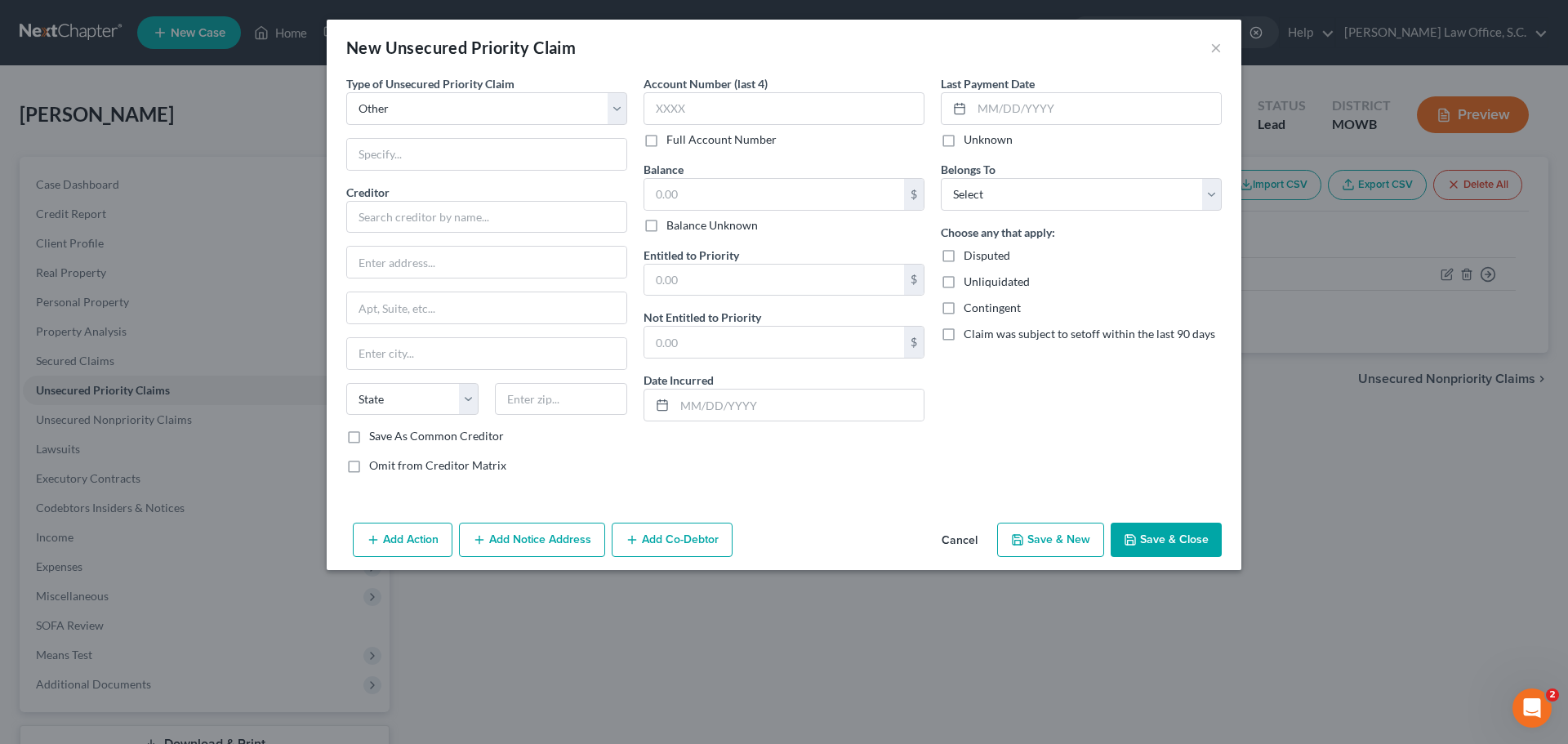
click at [437, 178] on div "Type of Unsecured Priority Claim * Select Taxes & Other Government Units Domest…" at bounding box center [487, 281] width 298 height 412
click at [440, 151] on input "text" at bounding box center [486, 154] width 279 height 31
type input "Mortgage"
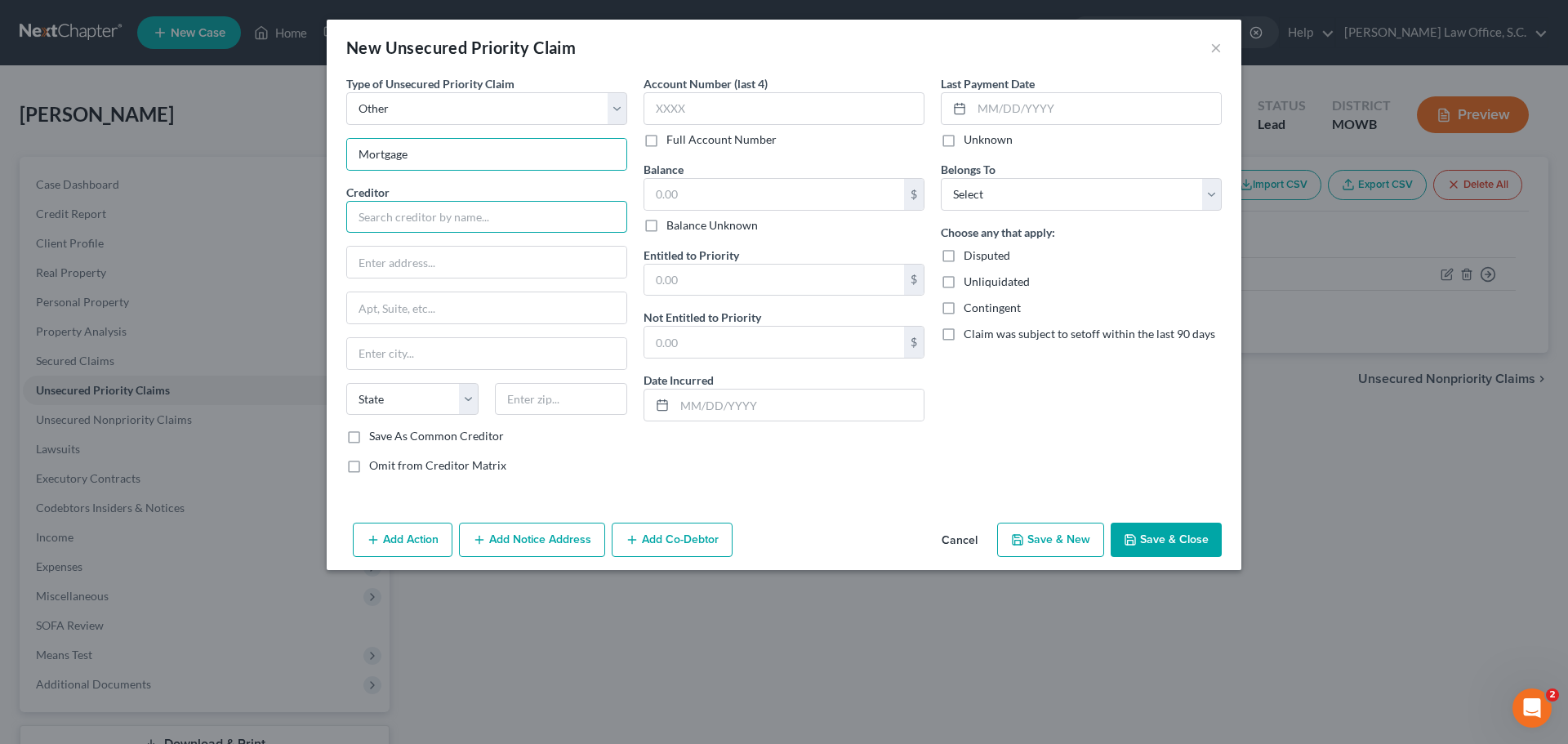
click at [409, 222] on input "text" at bounding box center [486, 217] width 281 height 33
type input "Loan Depot"
type input "999 Tech Row"
type input "#200"
type input "Madison Heights"
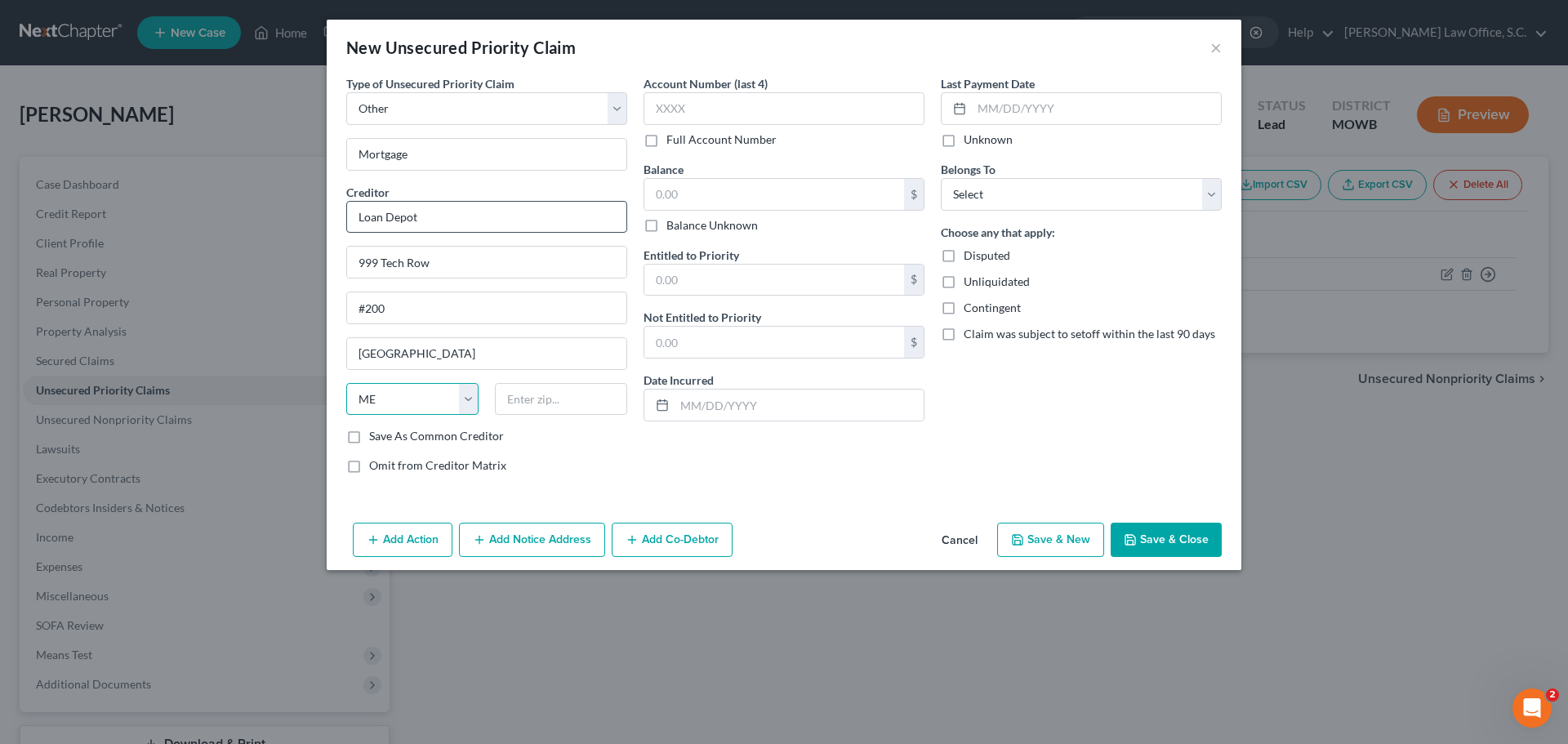
select select "23"
type input "48071"
click at [771, 115] on input "text" at bounding box center [784, 108] width 281 height 33
type input "7703"
drag, startPoint x: 990, startPoint y: 194, endPoint x: 991, endPoint y: 206, distance: 12.0
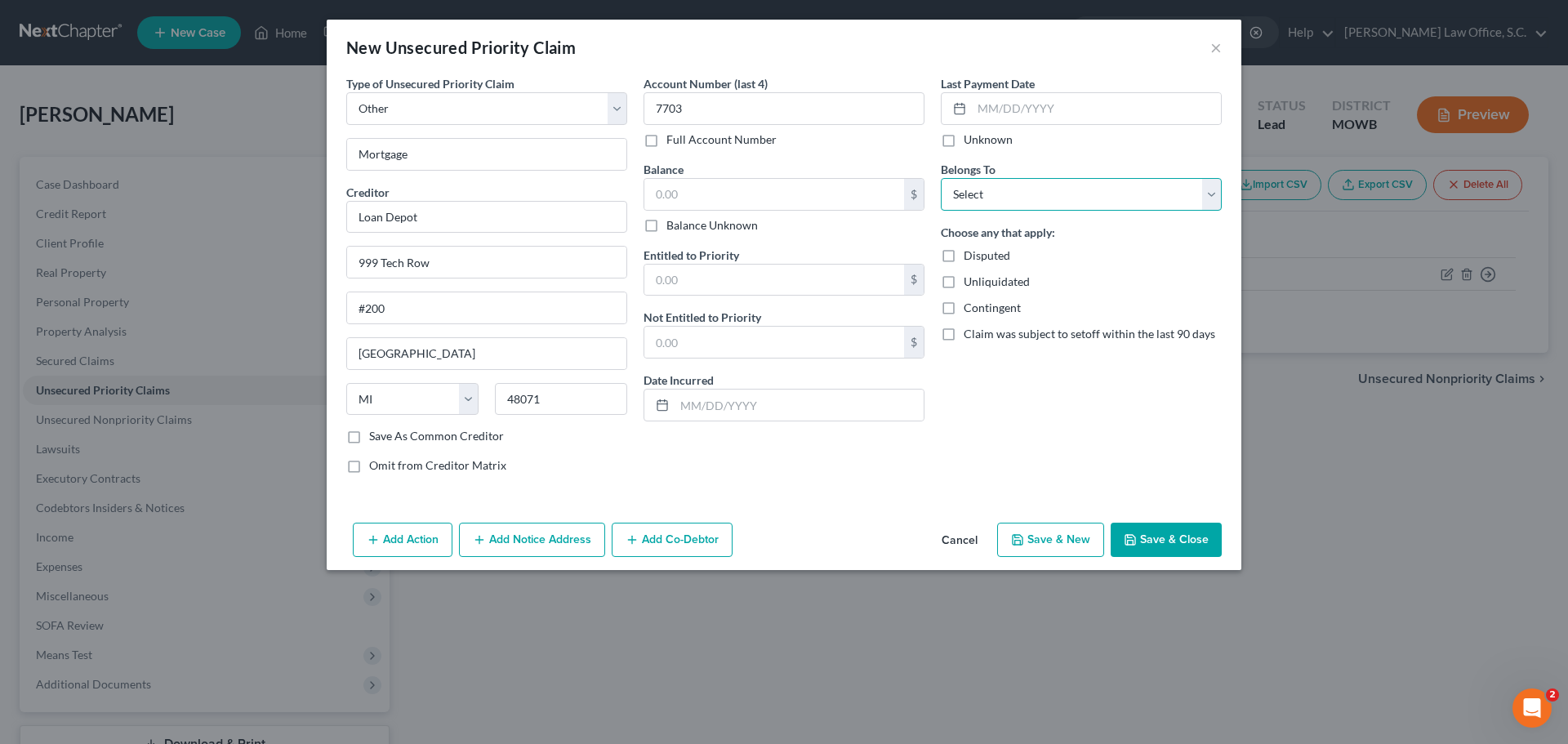
click at [990, 194] on select "Select Debtor 1 Only Debtor 2 Only Debtor 1 And Debtor 2 Only At Least One Of T…" at bounding box center [1082, 194] width 281 height 33
select select "3"
click at [941, 178] on select "Select Debtor 1 Only Debtor 2 Only Debtor 1 And Debtor 2 Only At Least One Of T…" at bounding box center [1082, 194] width 281 height 33
click at [699, 547] on button "Add Co-Debtor" at bounding box center [672, 539] width 121 height 34
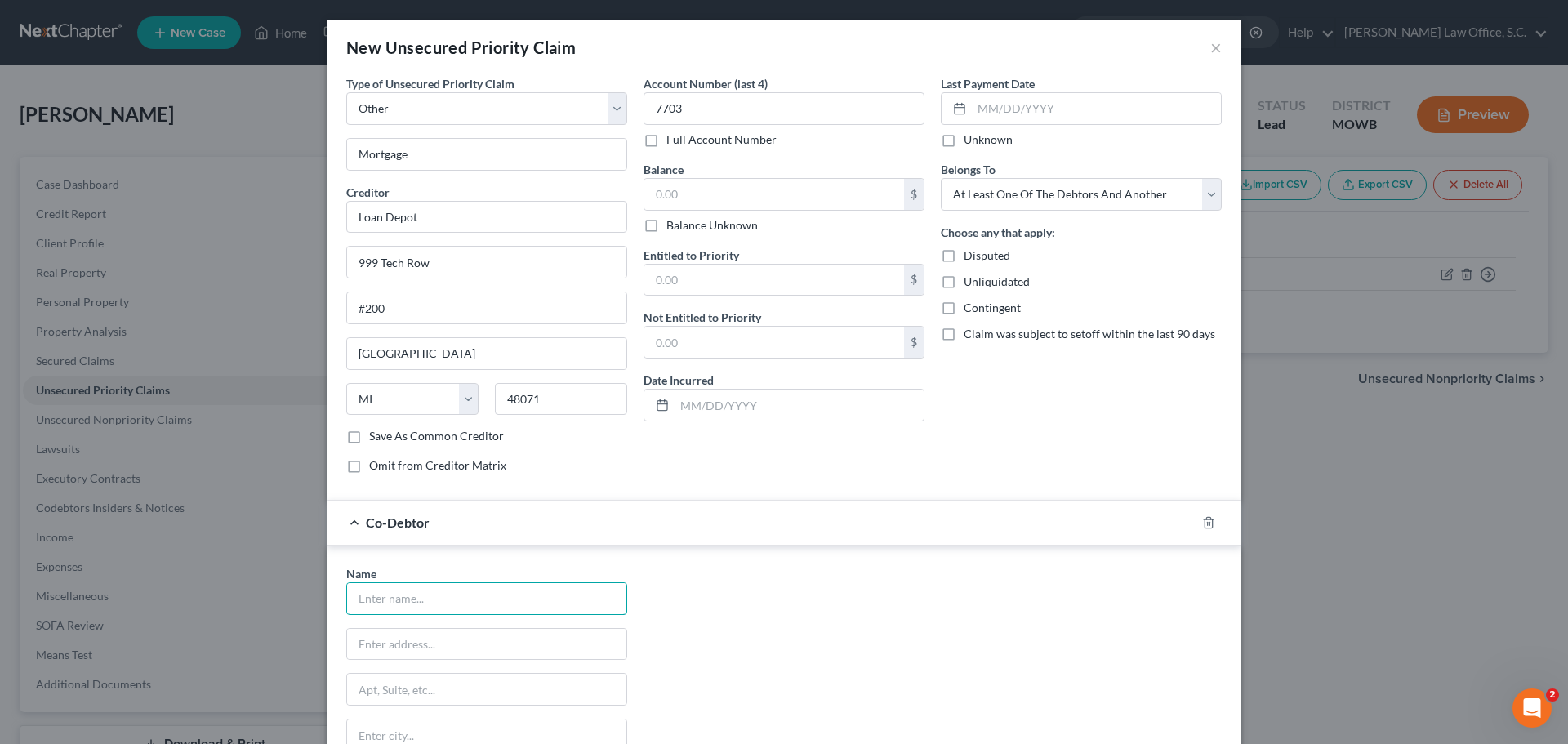
drag, startPoint x: 420, startPoint y: 592, endPoint x: 407, endPoint y: 553, distance: 41.1
click at [420, 592] on input "text" at bounding box center [486, 599] width 279 height 31
type input "f"
type input "G"
type input "Frank"
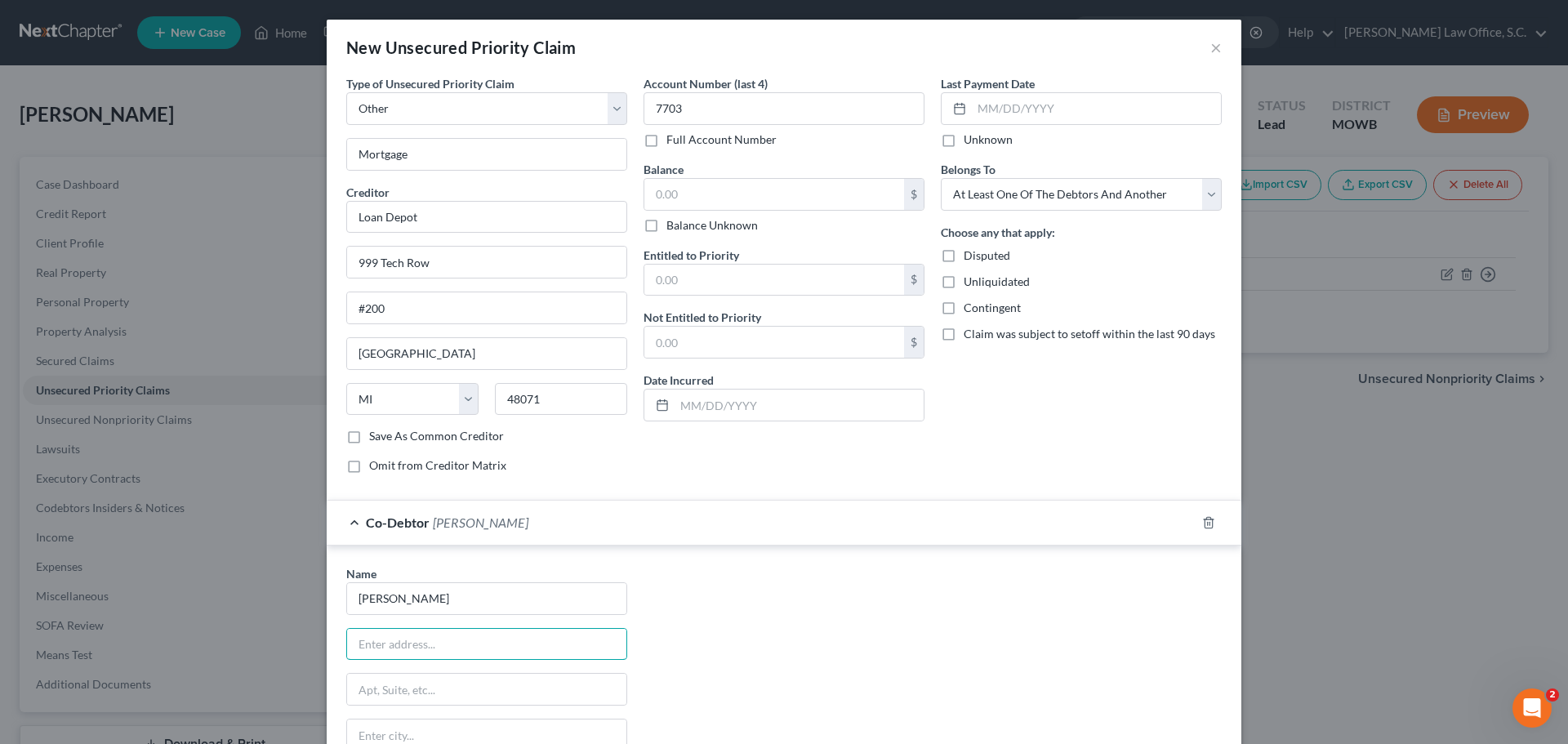
type input "C"
click at [445, 591] on input "Frank" at bounding box center [486, 599] width 279 height 31
type input "F"
type input "Craig Frank"
type input "515 N. Lincoln Ave"
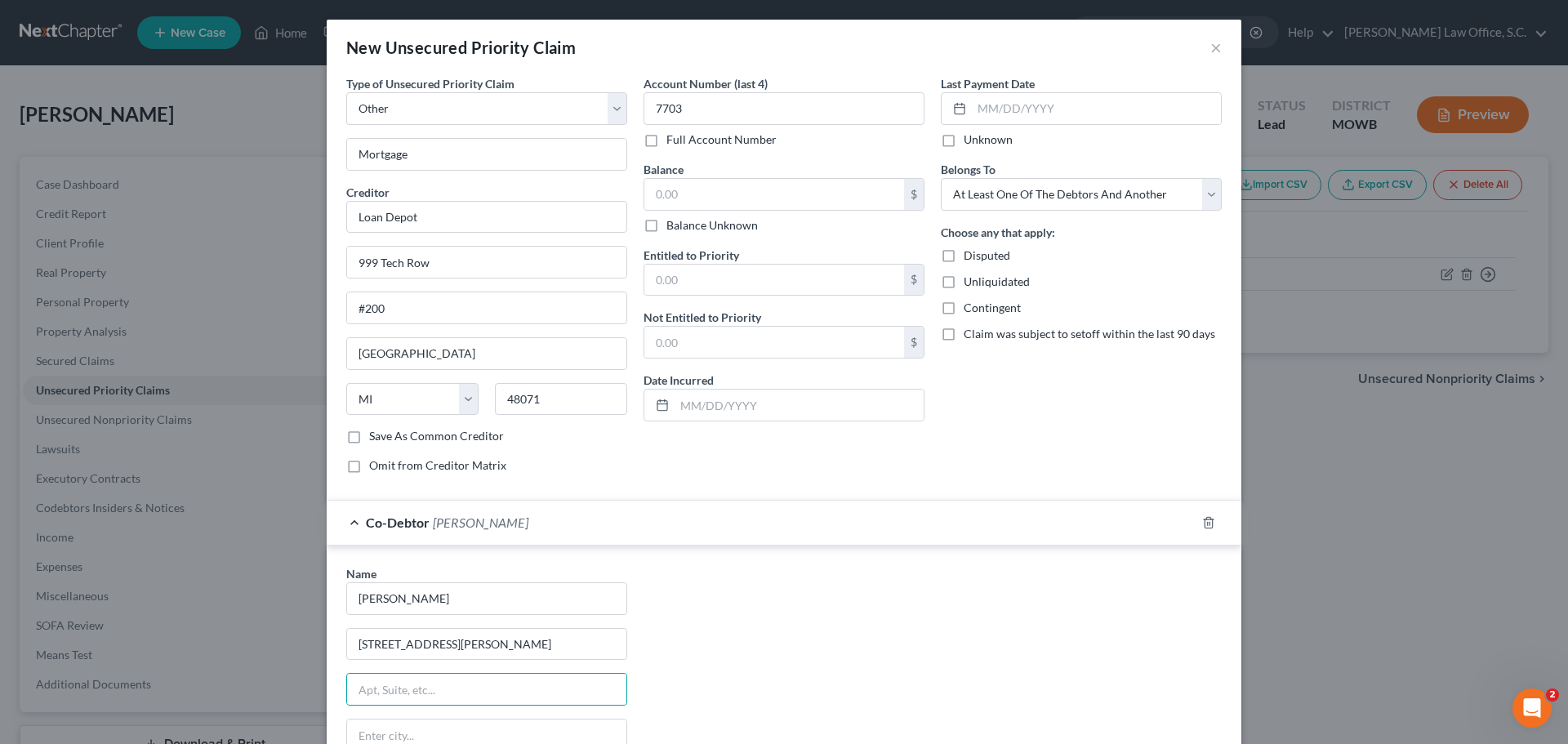
scroll to position [7, 0]
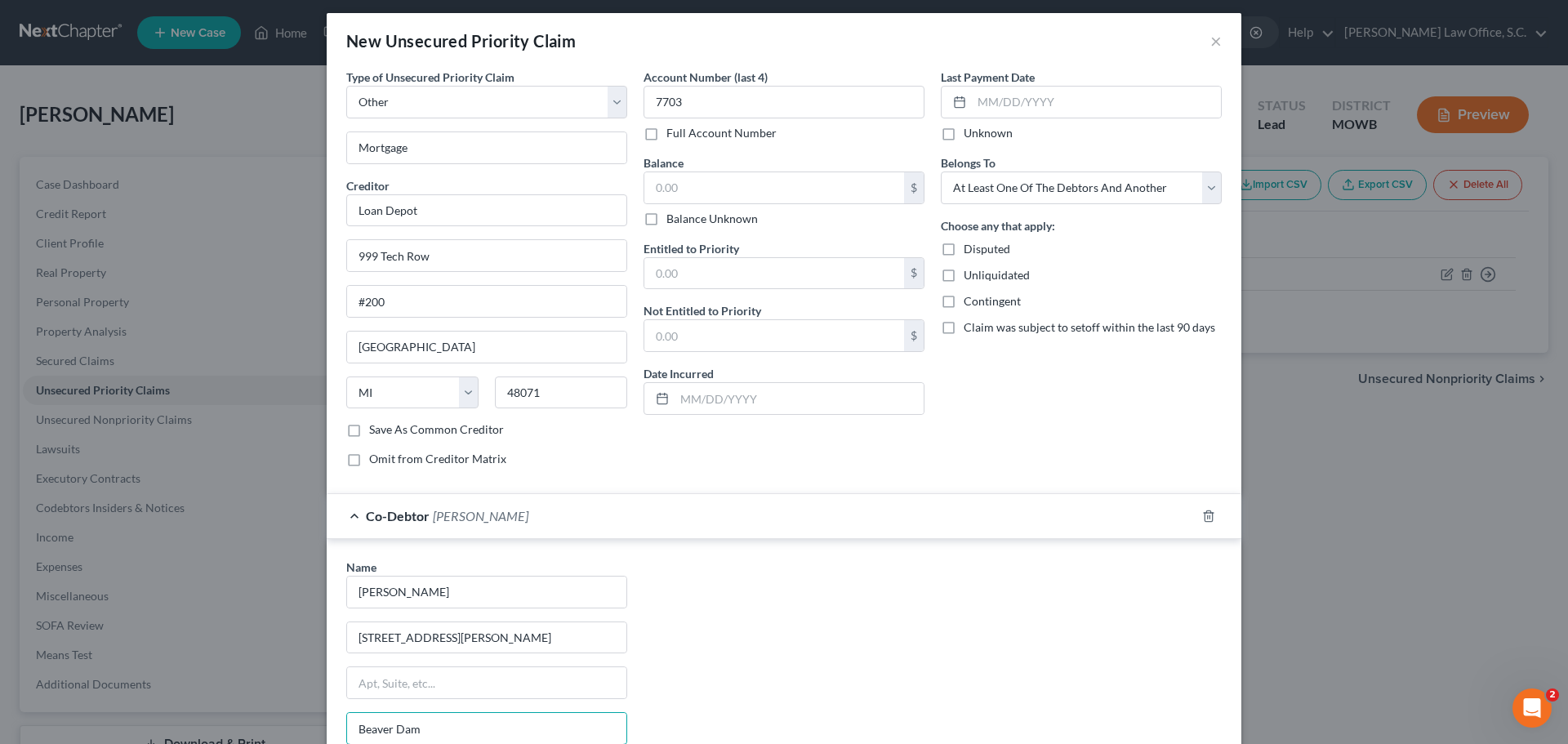
type input "Beaver Dam"
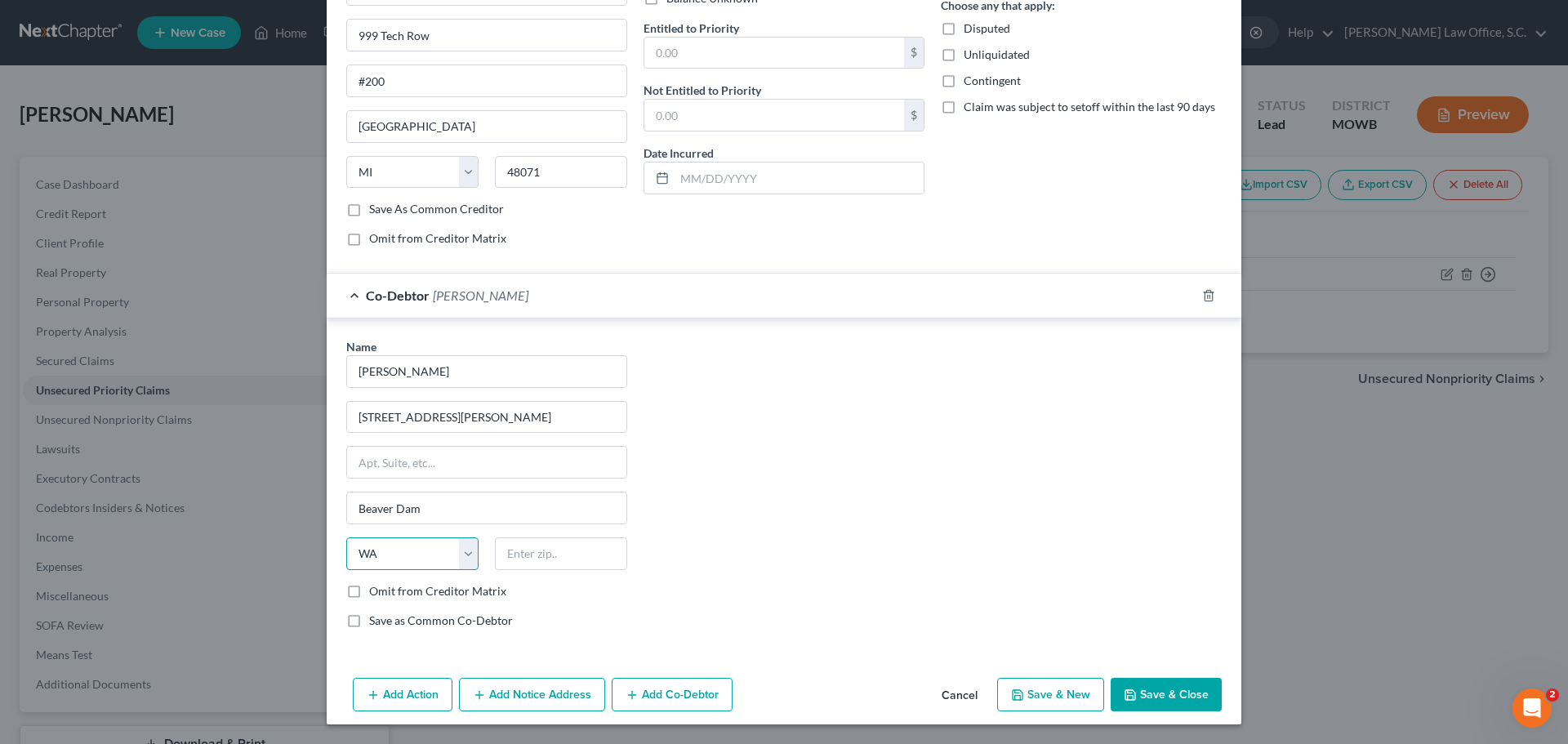
select select "52"
type input "53916"
click at [899, 550] on div "Name * Craig Frank 515 N. Lincoln Ave Beaver Dam State AL AK AR AZ CA CO CT DE …" at bounding box center [784, 491] width 892 height 304
click at [1174, 691] on button "Save & Close" at bounding box center [1166, 695] width 111 height 34
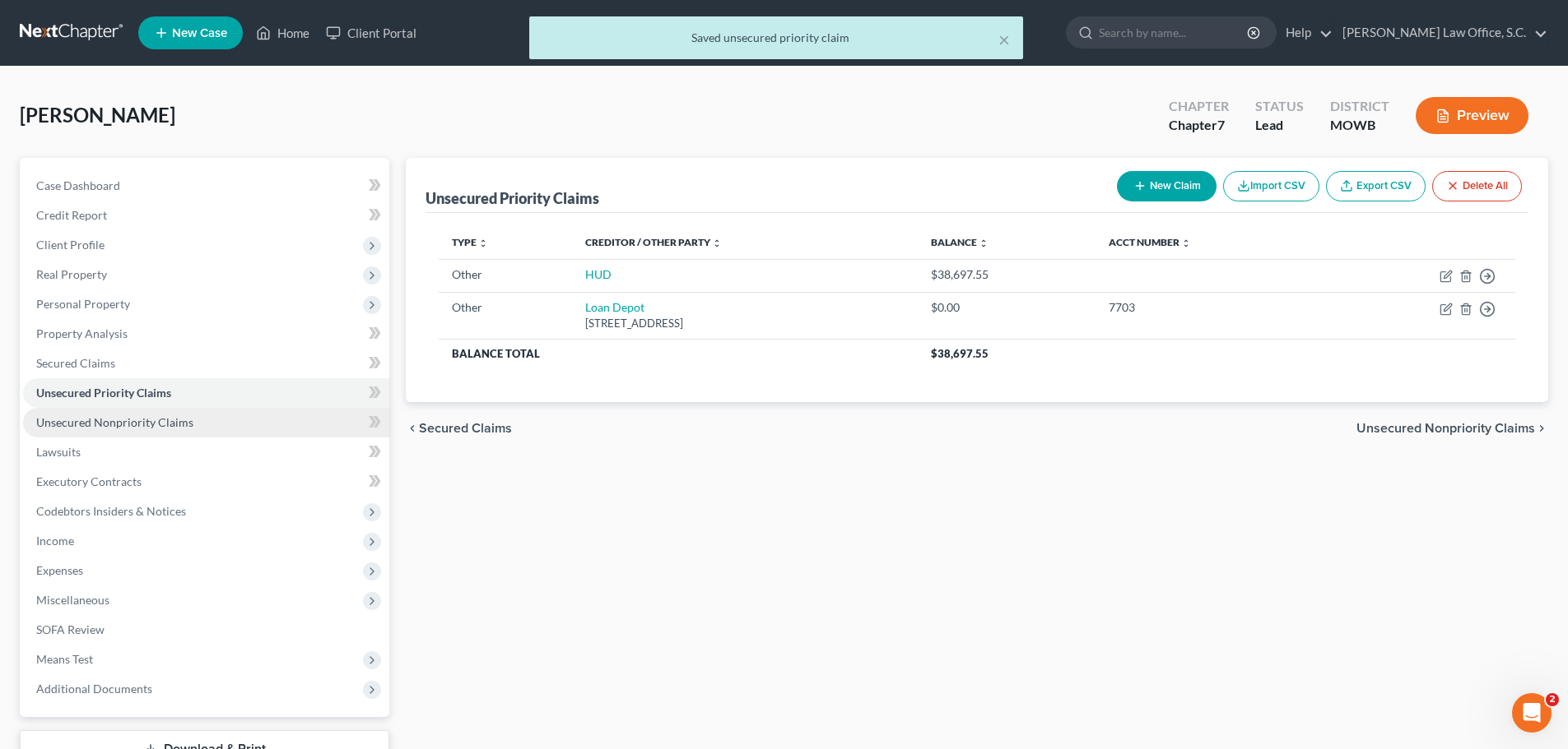
click at [129, 421] on span "Unsecured Nonpriority Claims" at bounding box center [115, 422] width 157 height 14
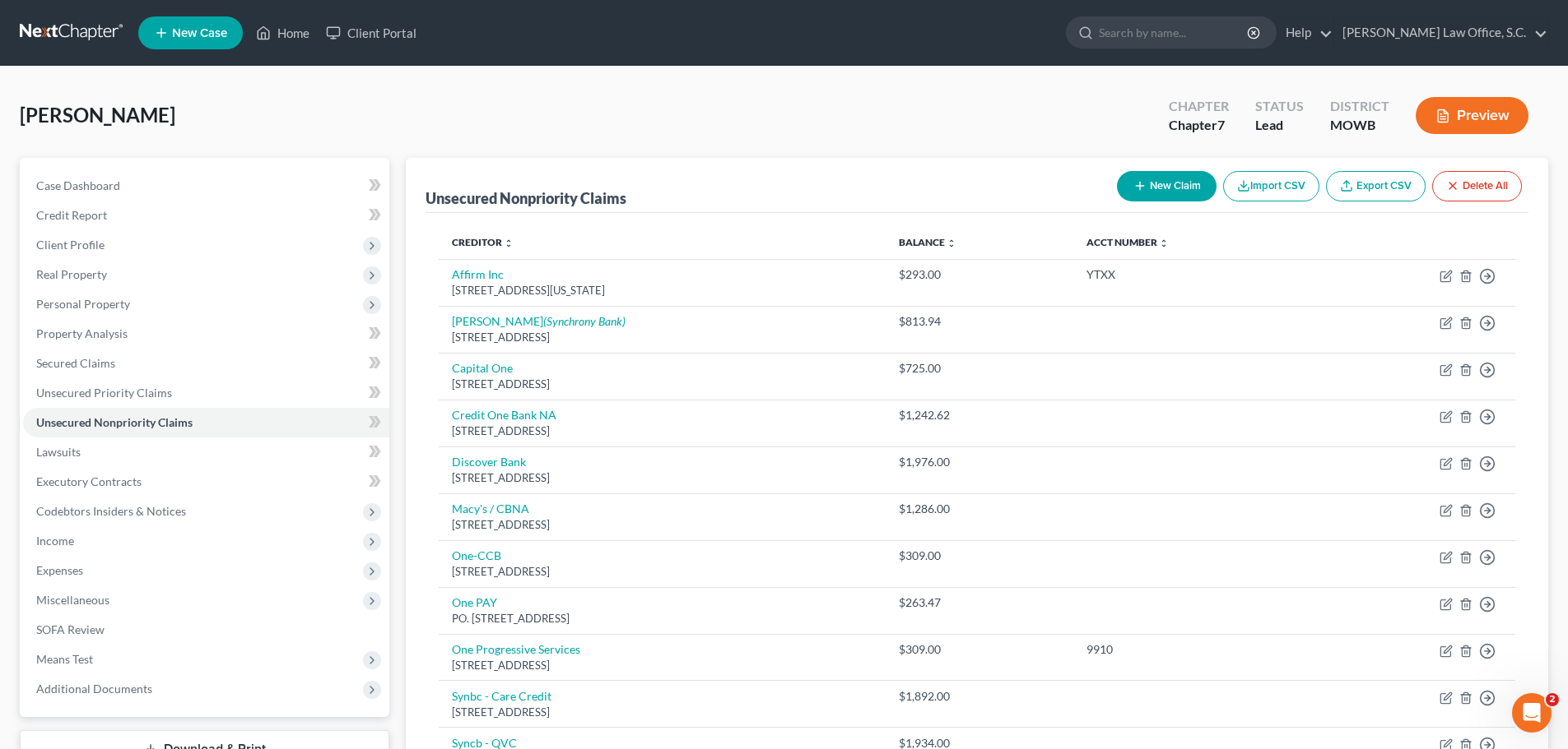
click at [1181, 192] on button "New Claim" at bounding box center [1166, 186] width 99 height 30
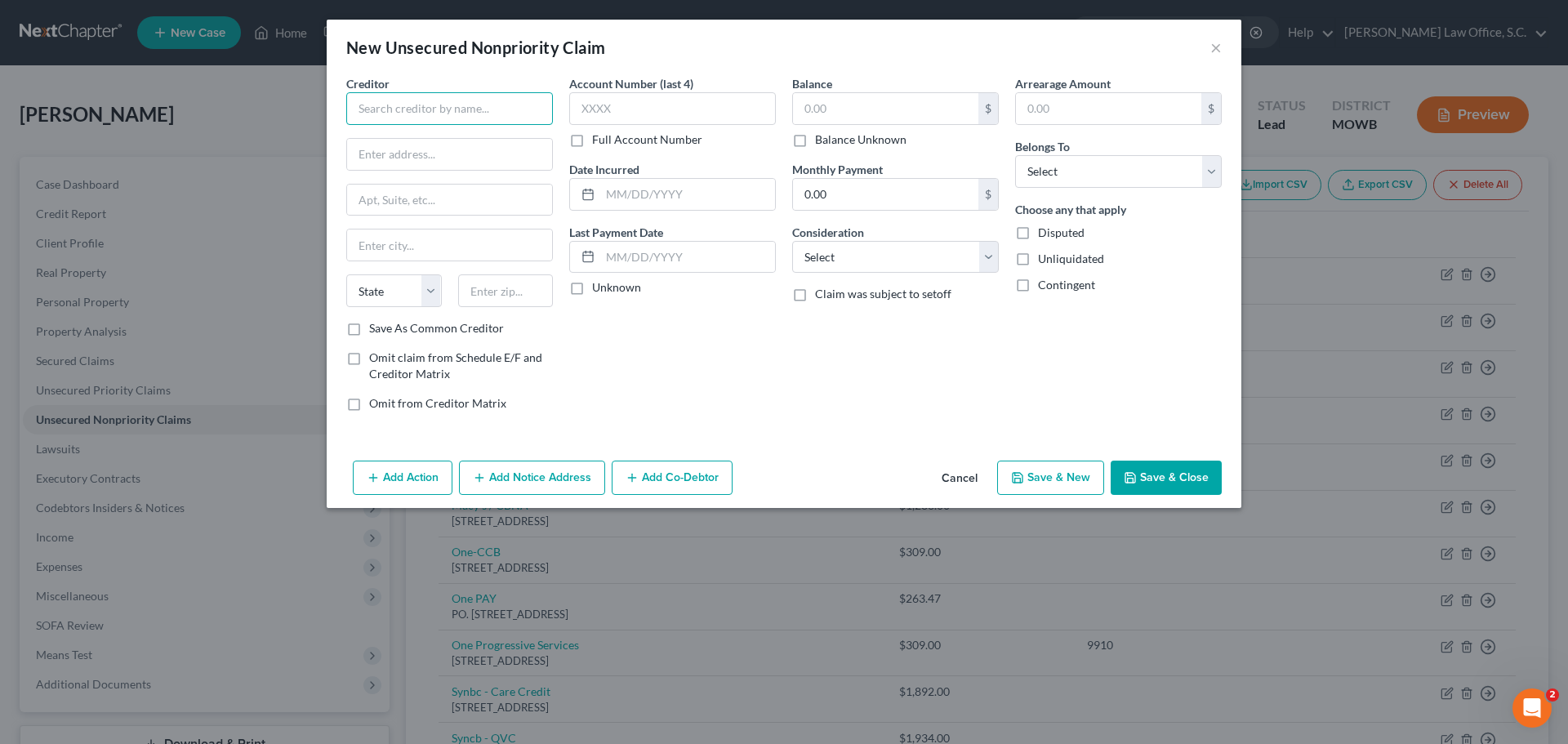
click at [522, 109] on input "text" at bounding box center [449, 108] width 206 height 33
type input "Focus CU"
paste input "1530 N. 68th Street"
type input "1530 N. 68th Street"
drag, startPoint x: 445, startPoint y: 247, endPoint x: 751, endPoint y: 5, distance: 390.1
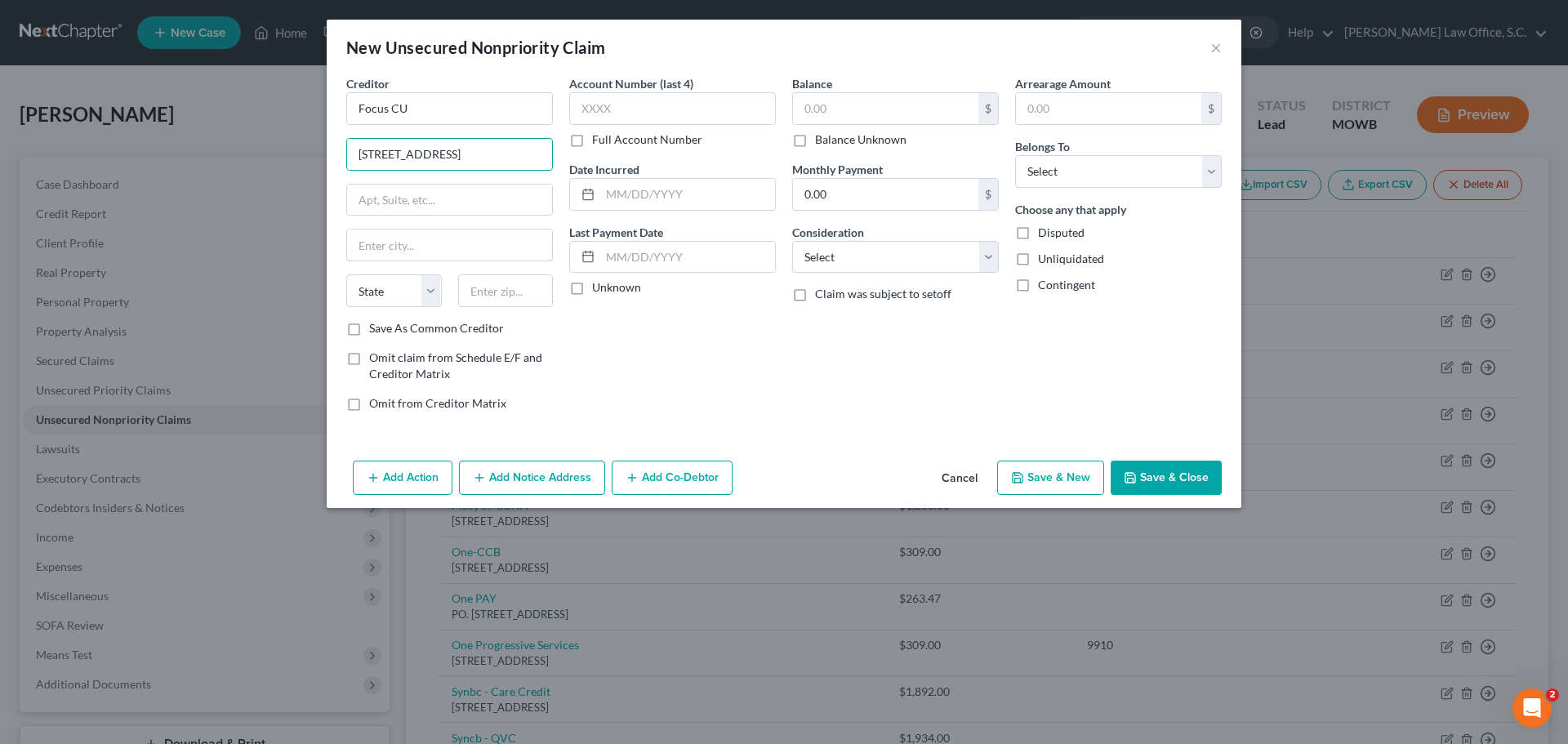
click at [445, 247] on input "text" at bounding box center [449, 245] width 205 height 31
paste input "Wauwatosa"
type input "Wauwatosa"
click at [429, 290] on select "State AL AK AR AZ CA CO CT DE DC FL GA GU HI ID IL IN IA KS KY LA ME MD MA MI M…" at bounding box center [394, 290] width 95 height 33
select select "52"
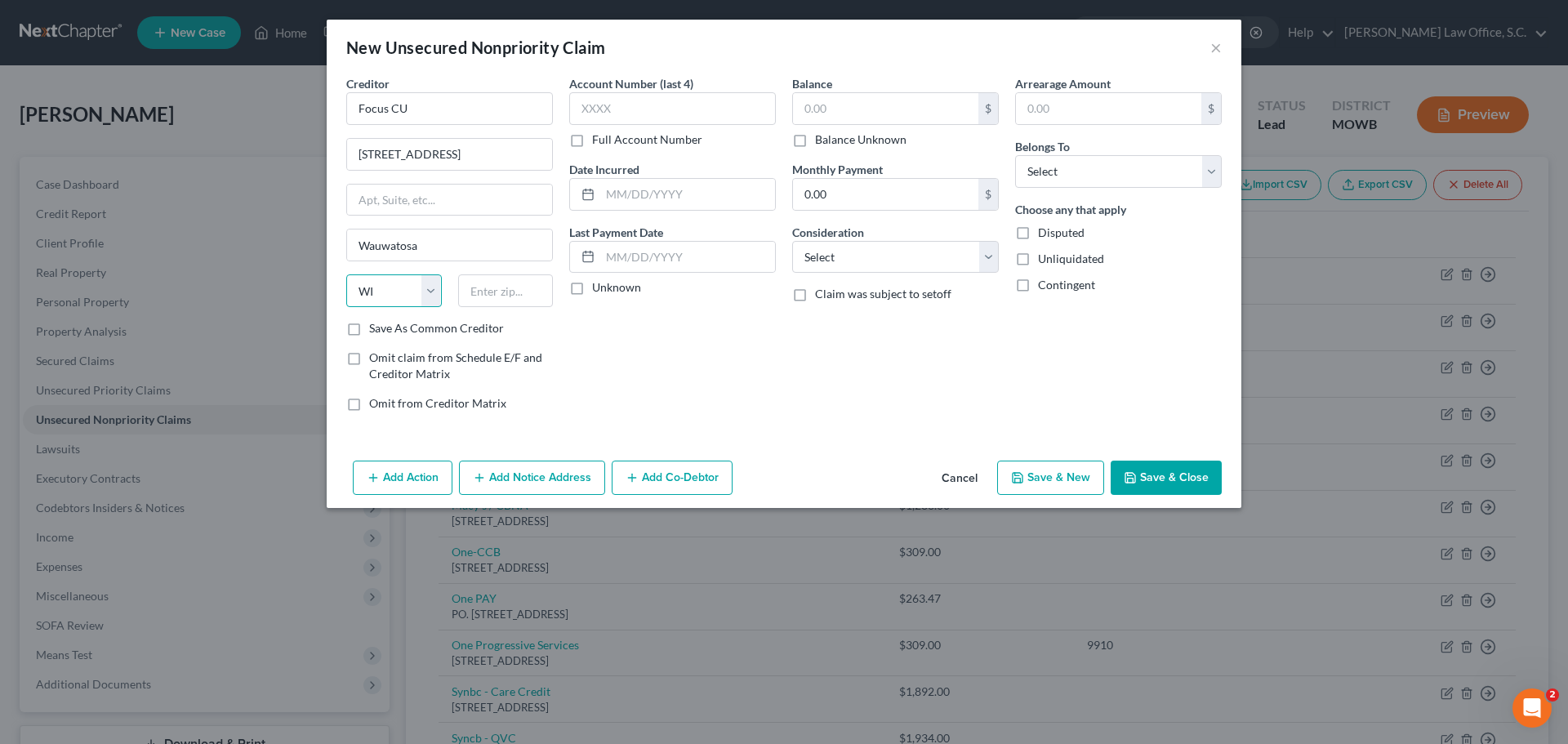
click at [346, 274] on select "State AL AK AR AZ CA CO CT DE DC FL GA GU HI ID IL IN IA KS KY LA ME MD MA MI M…" at bounding box center [394, 290] width 95 height 33
click at [512, 293] on input "text" at bounding box center [506, 290] width 95 height 33
paste input "53213"
type input "53213"
click at [544, 339] on div "Creditor * Focus CU 1530 N. 68th Street Wauwatosa State AL AK AR AZ CA CO CT DE…" at bounding box center [450, 250] width 223 height 349
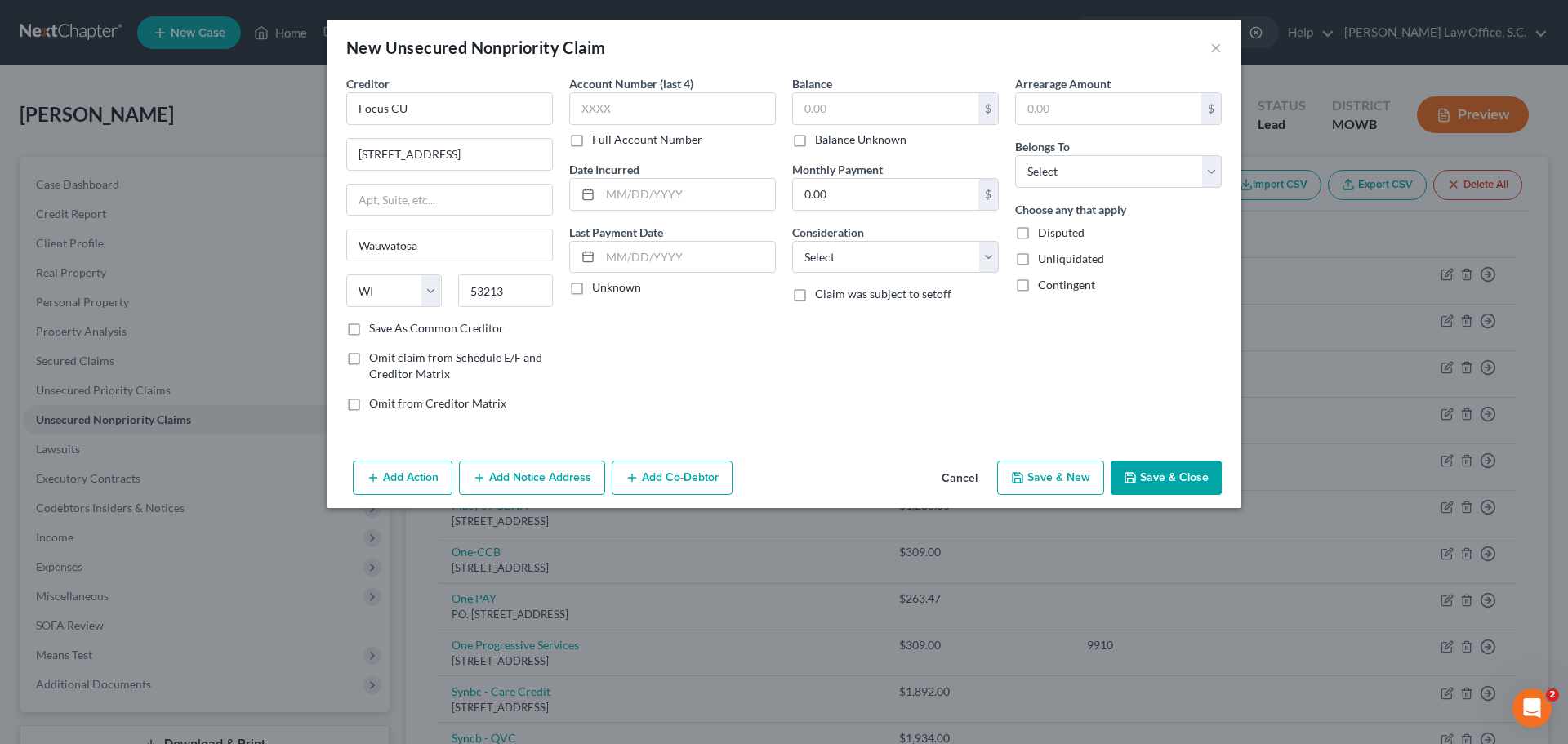
type input "Milwaukee"
click at [630, 334] on div "Account Number (last 4) Full Account Number Date Incurred Last Payment Date Unk…" at bounding box center [672, 250] width 223 height 349
click at [853, 108] on input "text" at bounding box center [886, 108] width 186 height 31
click at [851, 106] on input "text" at bounding box center [886, 108] width 186 height 31
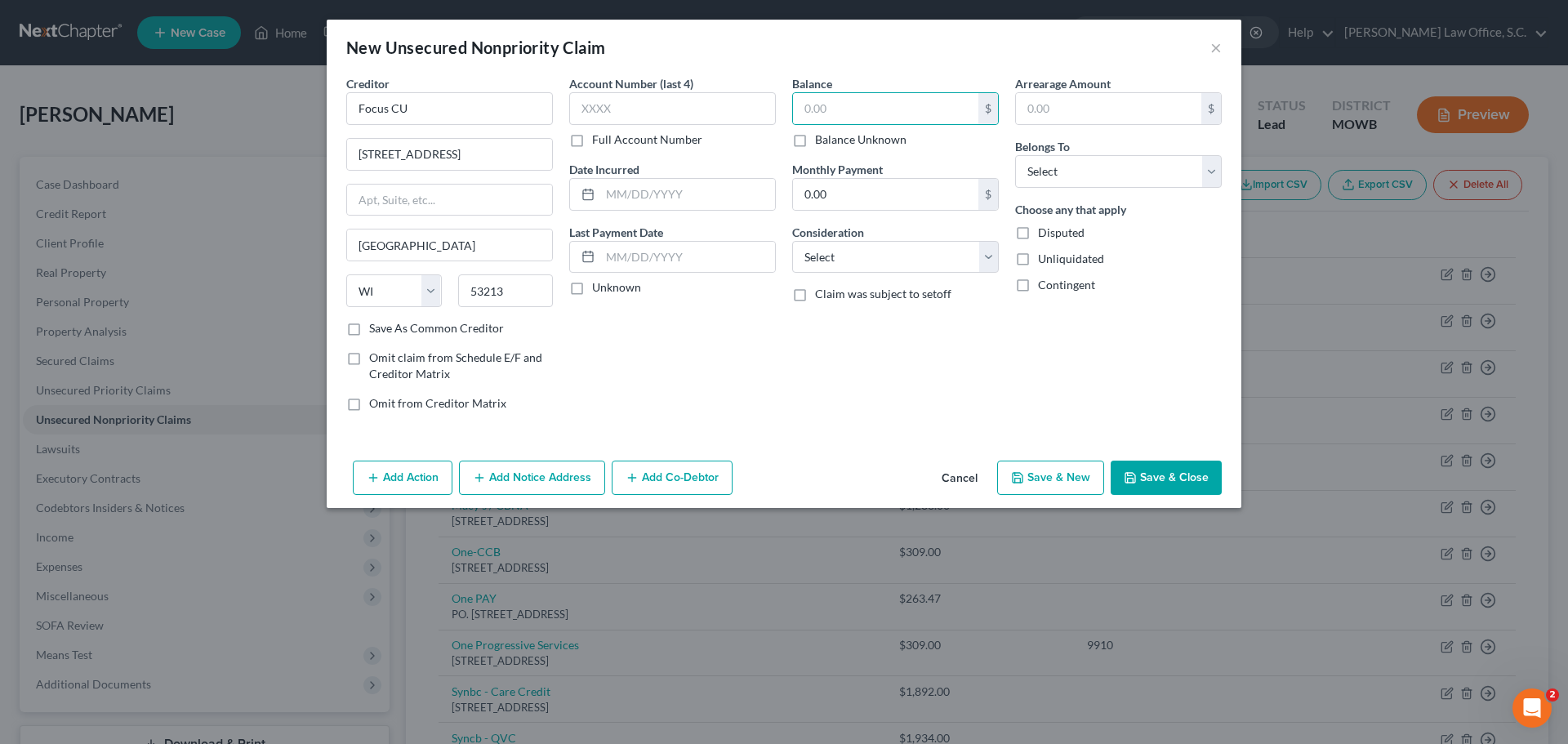
click at [815, 141] on label "Balance Unknown" at bounding box center [860, 140] width 91 height 17
click at [822, 141] on input "Balance Unknown" at bounding box center [827, 136] width 11 height 11
checkbox input "true"
type input "0.00"
click at [1156, 481] on button "Save & Close" at bounding box center [1166, 477] width 111 height 34
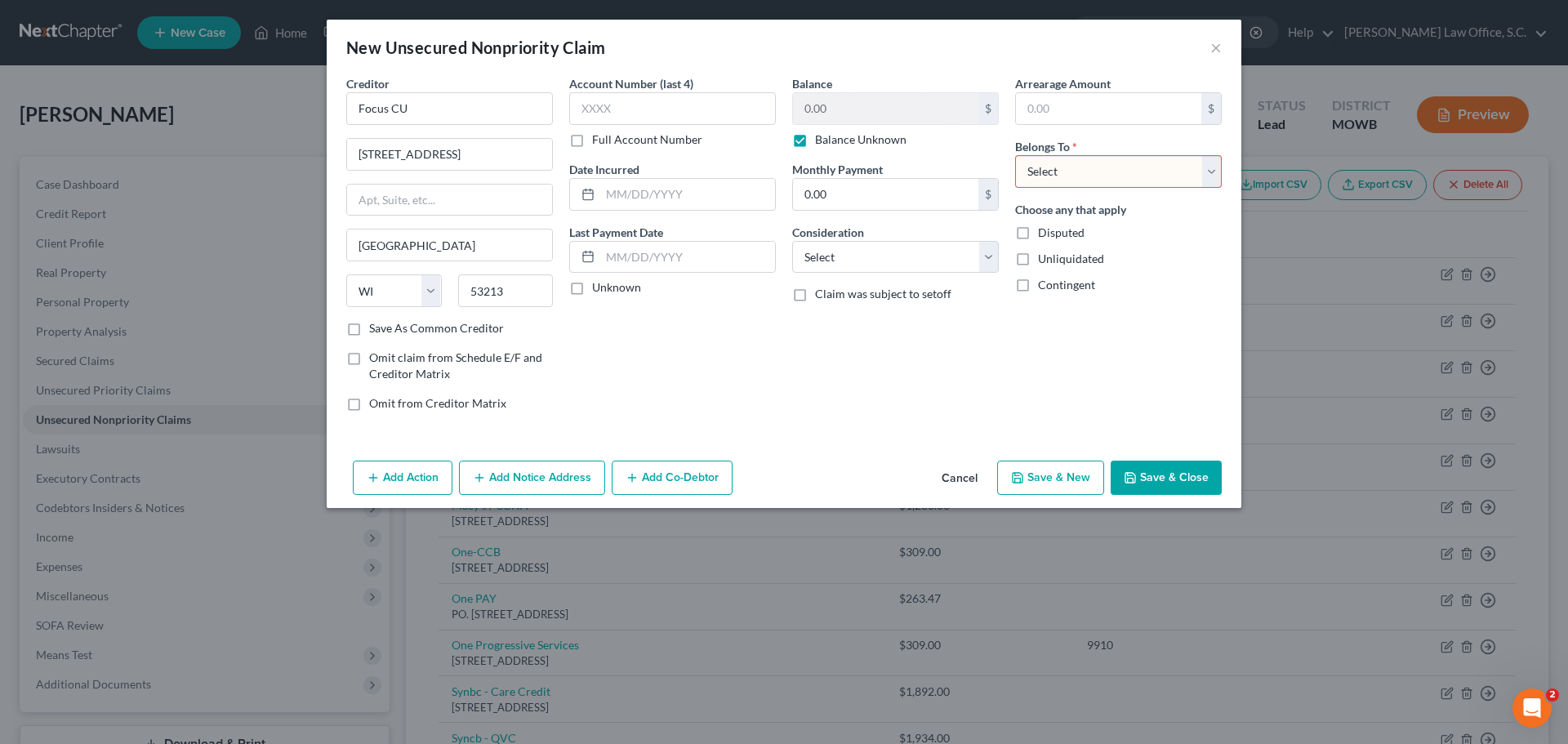
click at [1173, 485] on button "Save & Close" at bounding box center [1166, 477] width 111 height 34
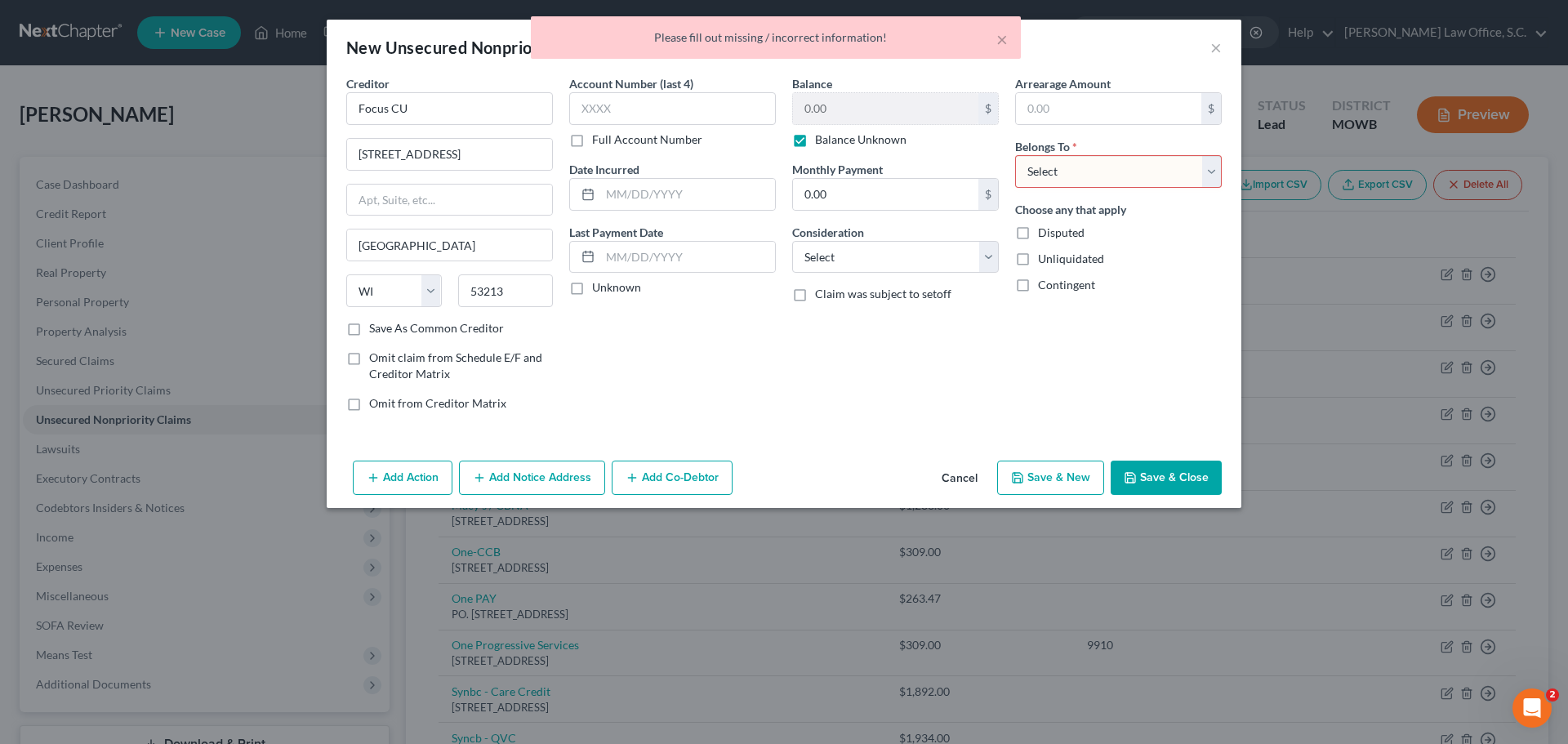
click at [1075, 168] on select "Select Debtor 1 Only Debtor 2 Only Debtor 1 And Debtor 2 Only At Least One Of T…" at bounding box center [1118, 171] width 206 height 33
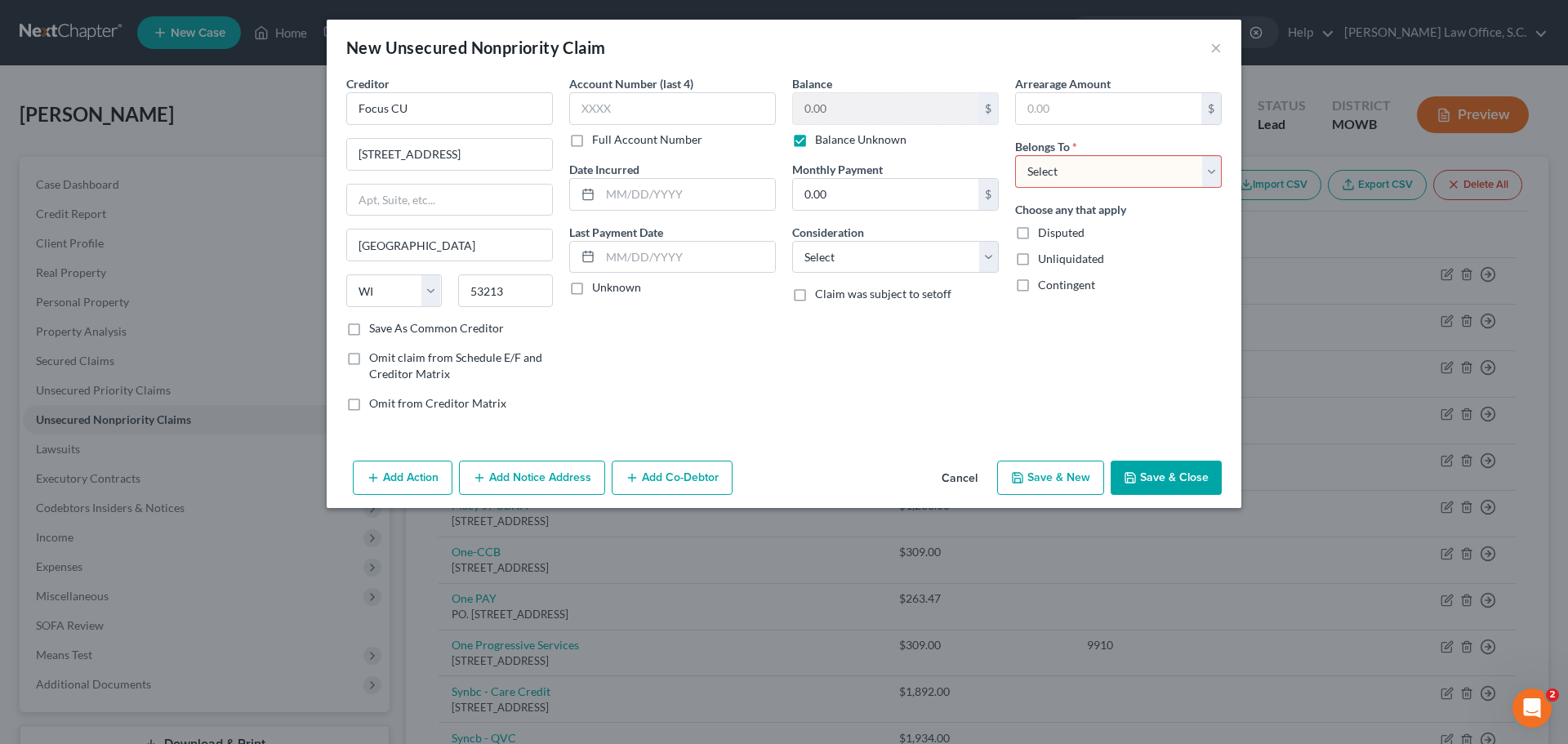
select select "3"
click at [1016, 155] on select "Select Debtor 1 Only Debtor 2 Only Debtor 1 And Debtor 2 Only At Least One Of T…" at bounding box center [1118, 171] width 206 height 33
click at [1163, 482] on button "Save & Close" at bounding box center [1166, 477] width 111 height 34
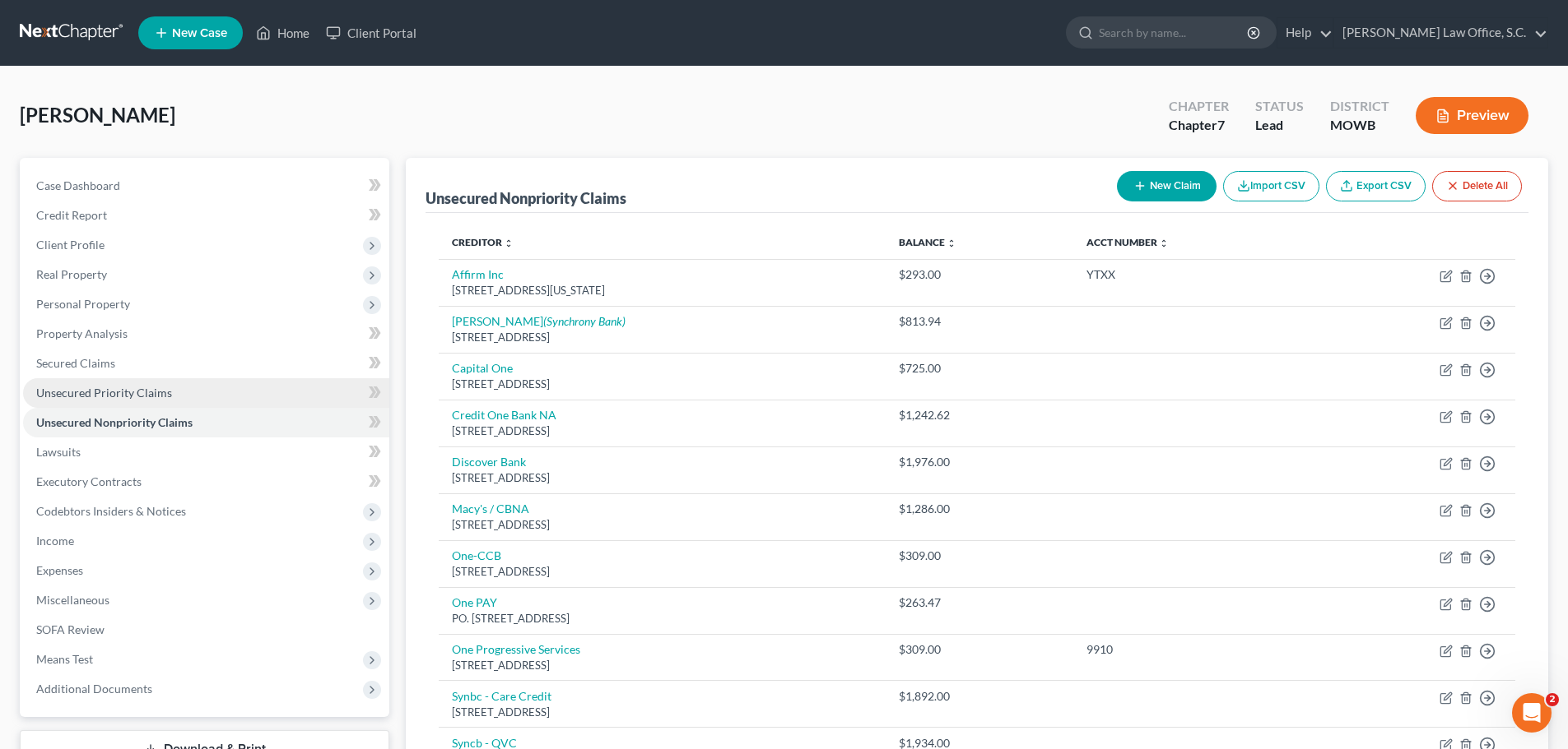
click at [134, 397] on span "Unsecured Priority Claims" at bounding box center [104, 392] width 136 height 14
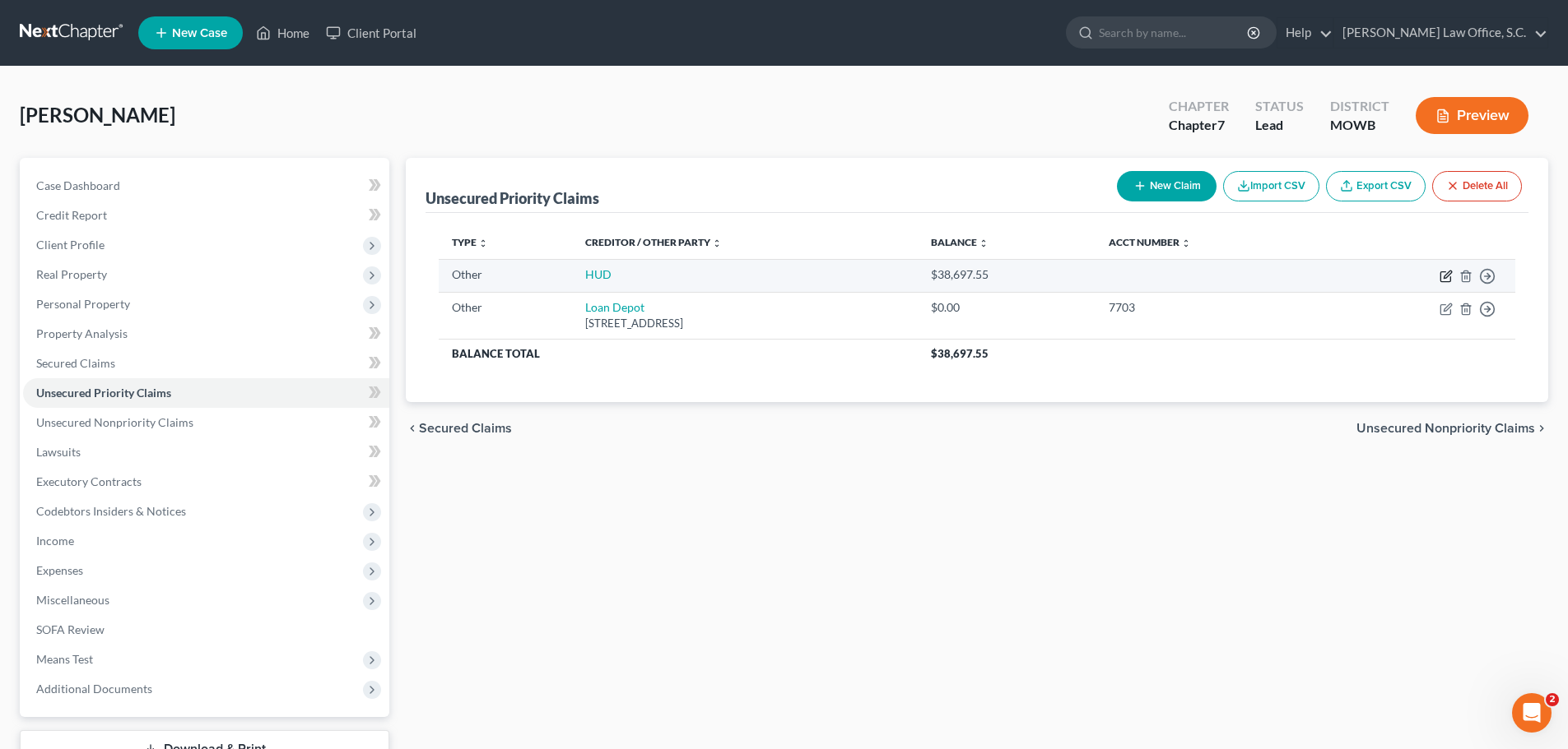
click at [1445, 276] on icon "button" at bounding box center [1446, 277] width 13 height 13
select select "9"
select select "3"
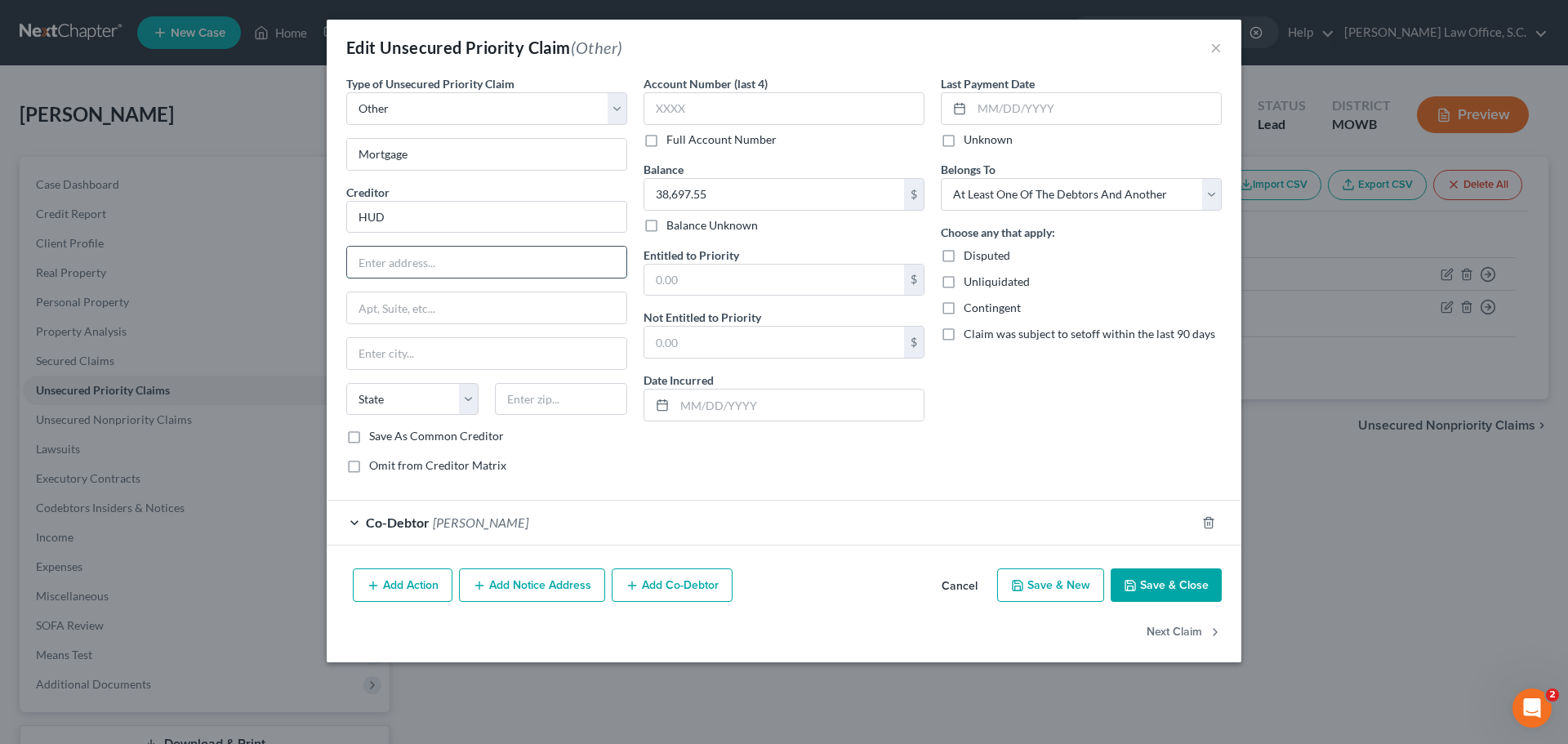
click at [467, 262] on input "text" at bounding box center [486, 262] width 279 height 31
type input "15 N. Marr St."
type input "Fond du Lac"
select select "52"
type input "54935"
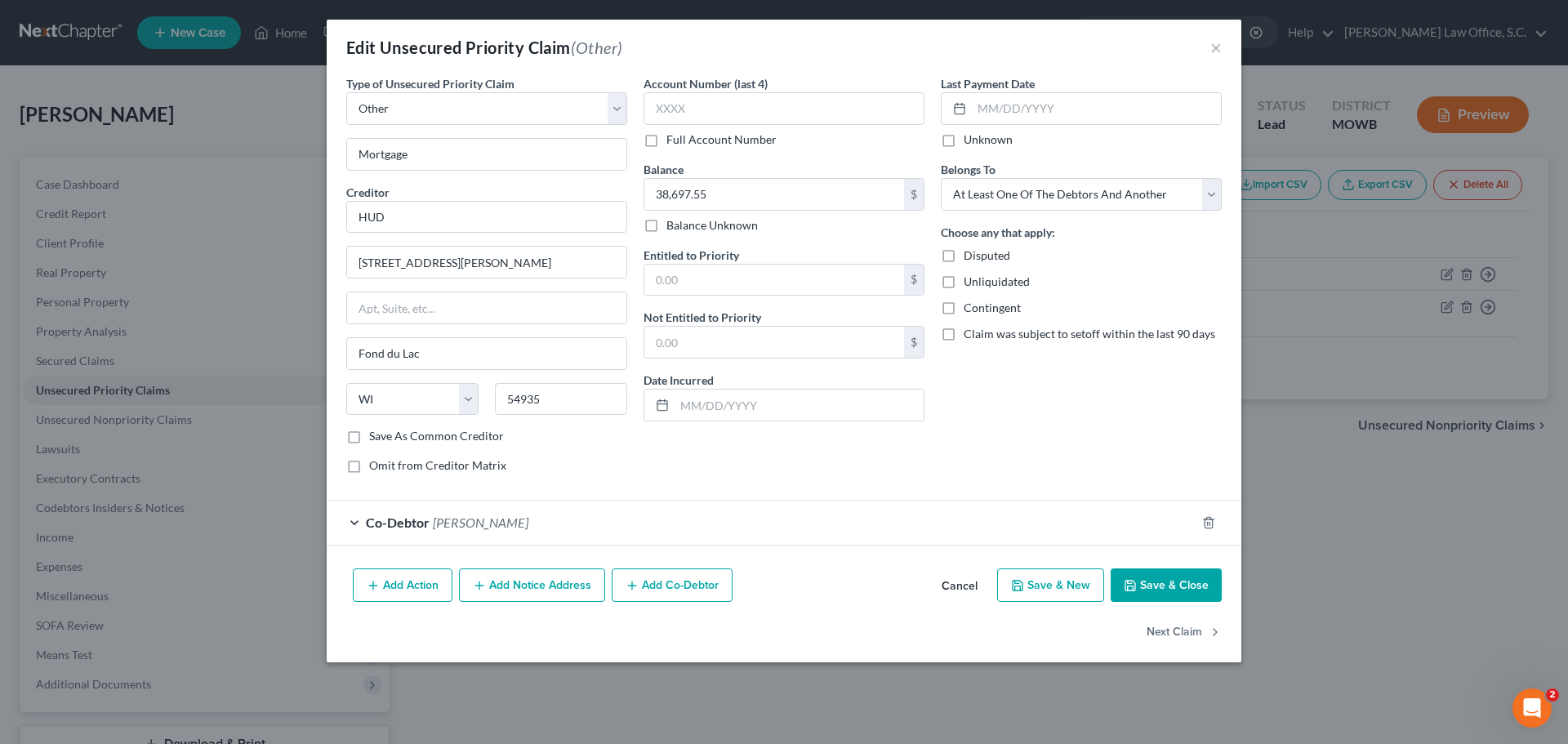
click at [720, 436] on div "Account Number (last 4) Full Account Number Balance 38,697.55 $ Balance Unknown…" at bounding box center [784, 281] width 298 height 412
click at [1196, 589] on button "Save & Close" at bounding box center [1166, 585] width 111 height 34
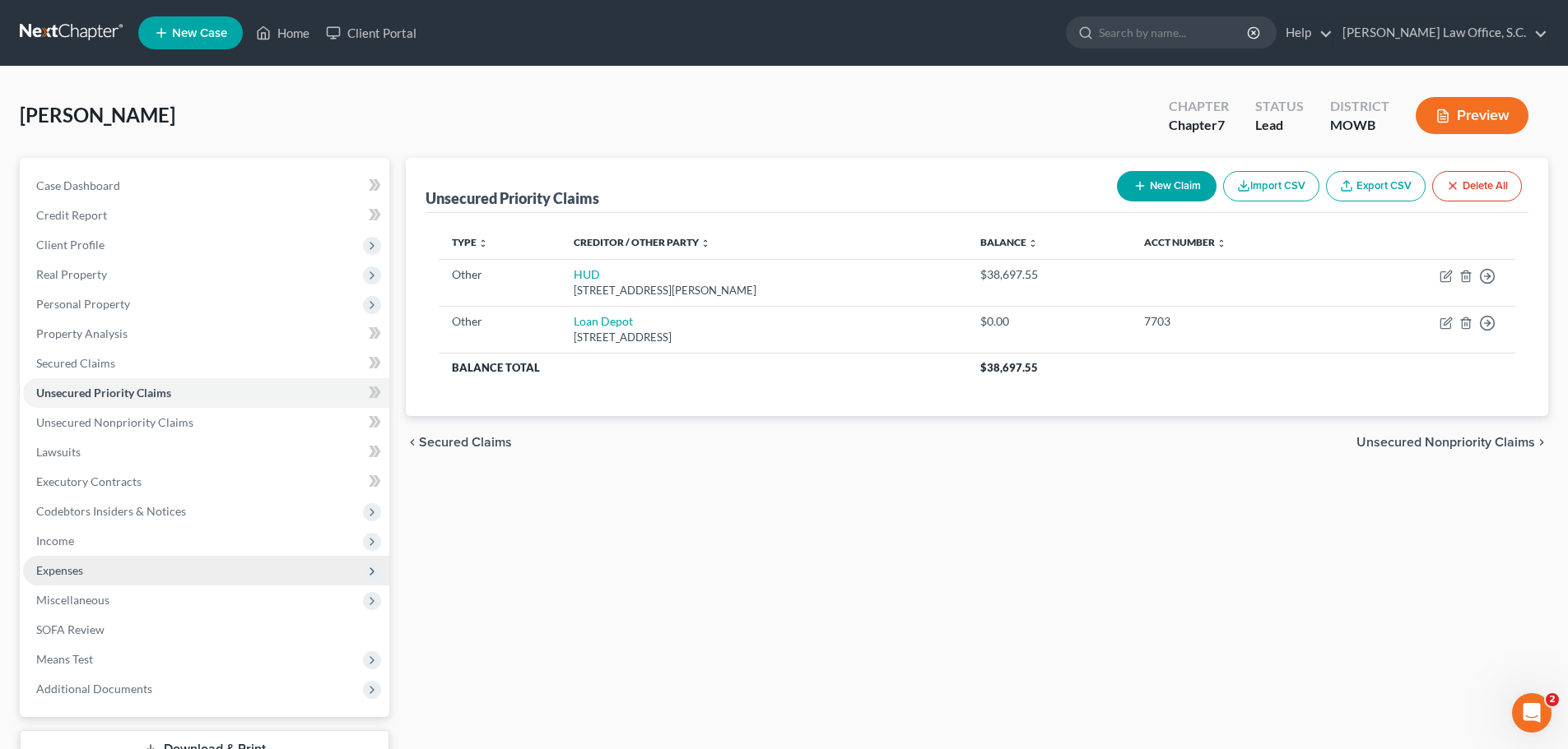
click at [88, 570] on span "Expenses" at bounding box center [205, 571] width 366 height 29
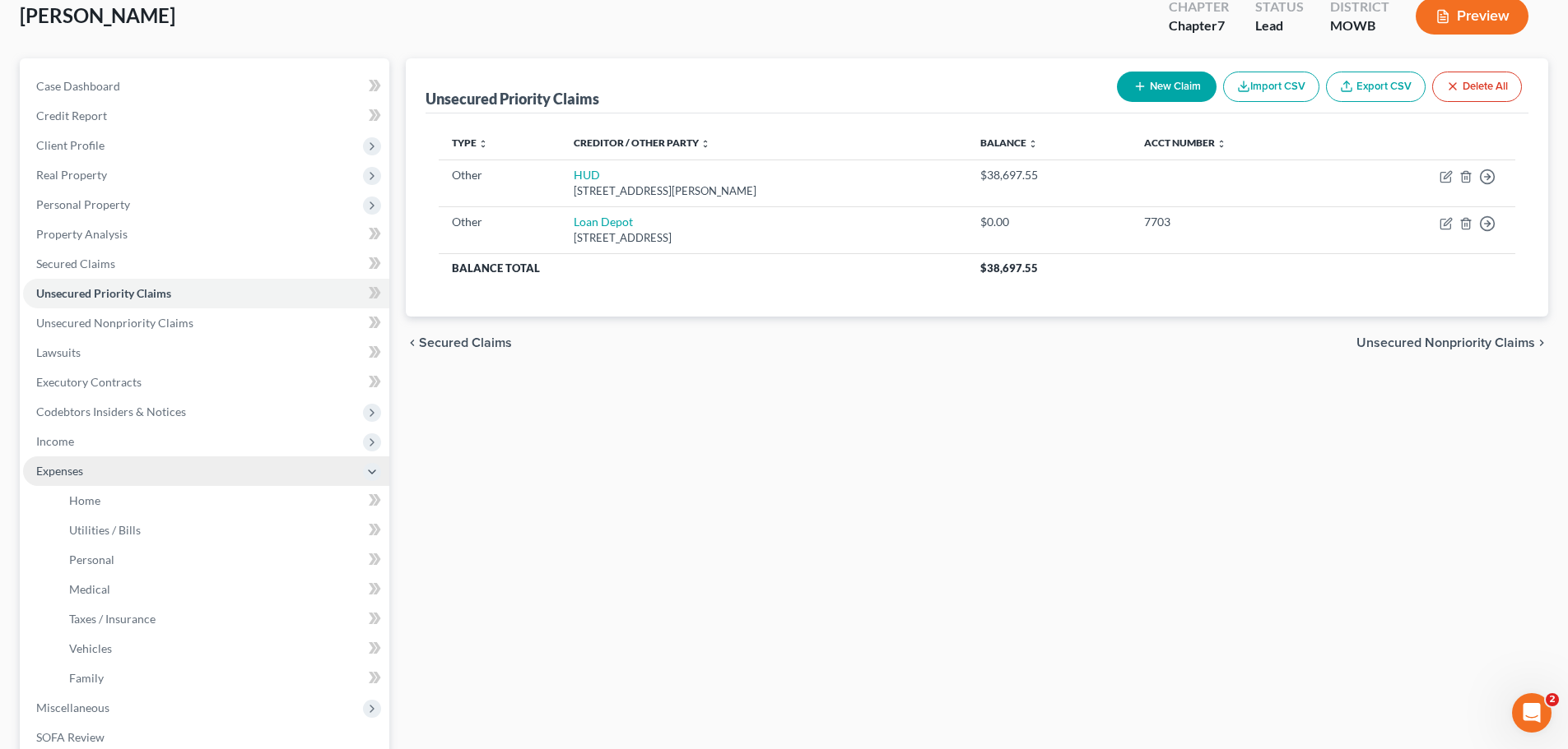
scroll to position [164, 0]
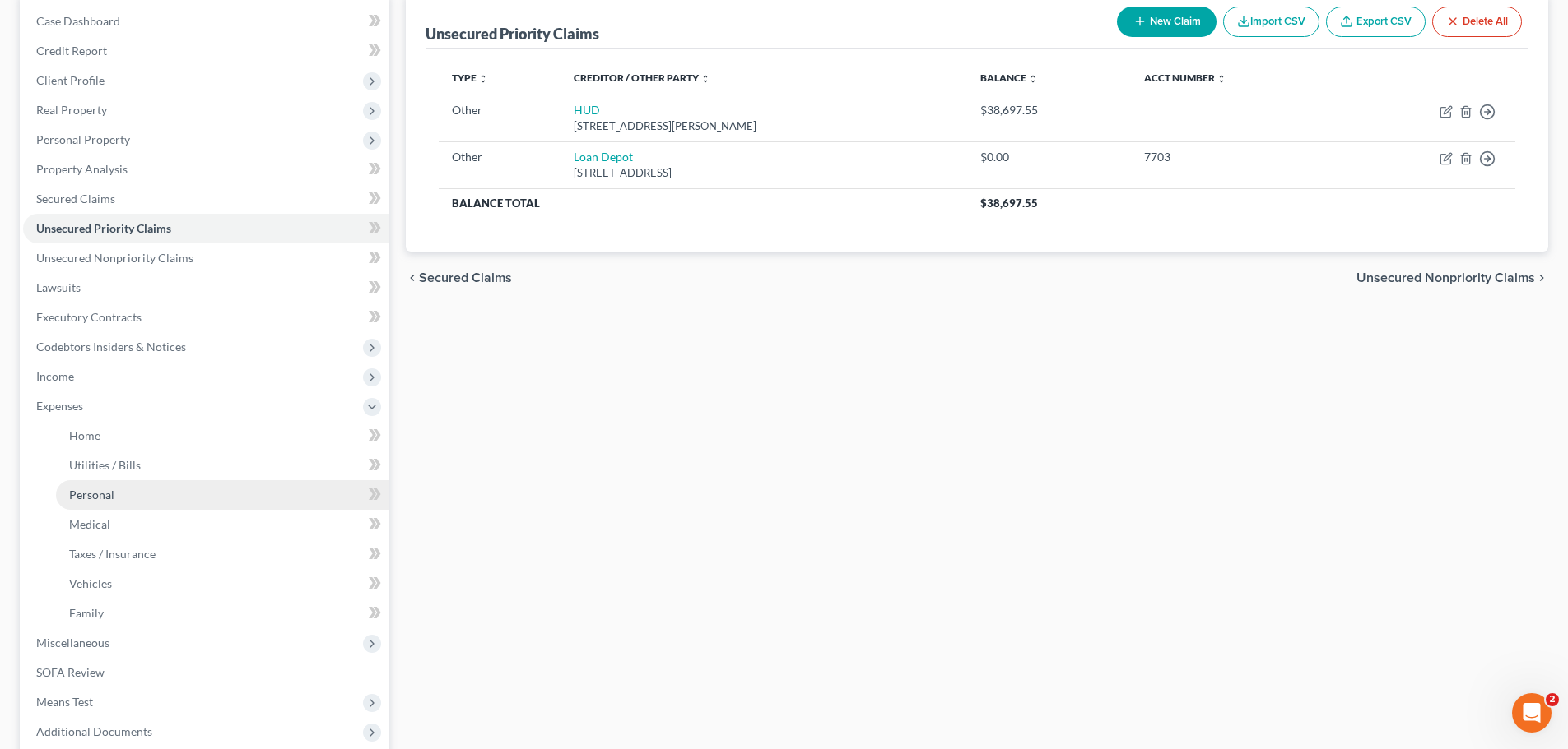
click at [99, 486] on link "Personal" at bounding box center [222, 495] width 333 height 29
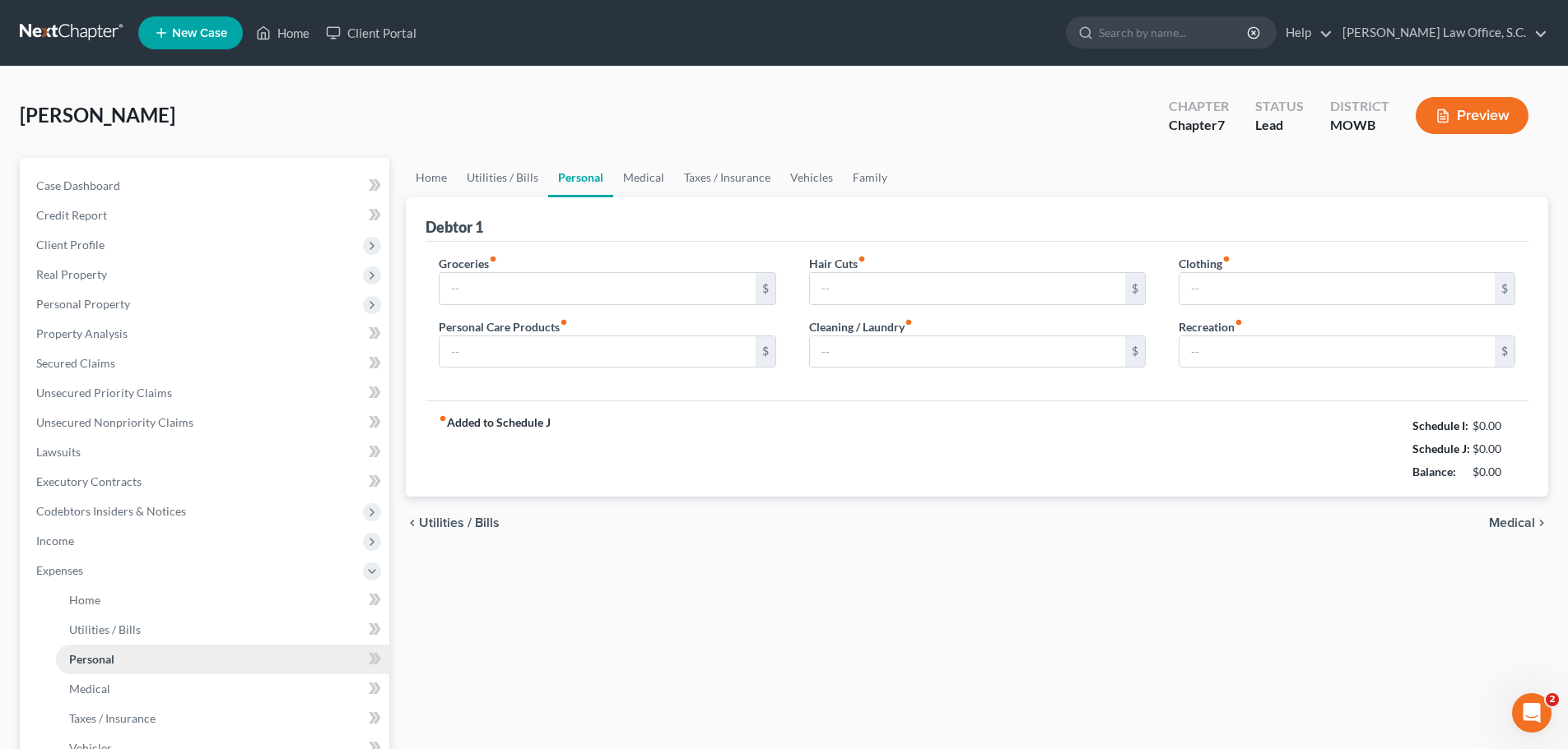
type input "860.00"
type input "150.00"
type input "0.00"
type input "50.00"
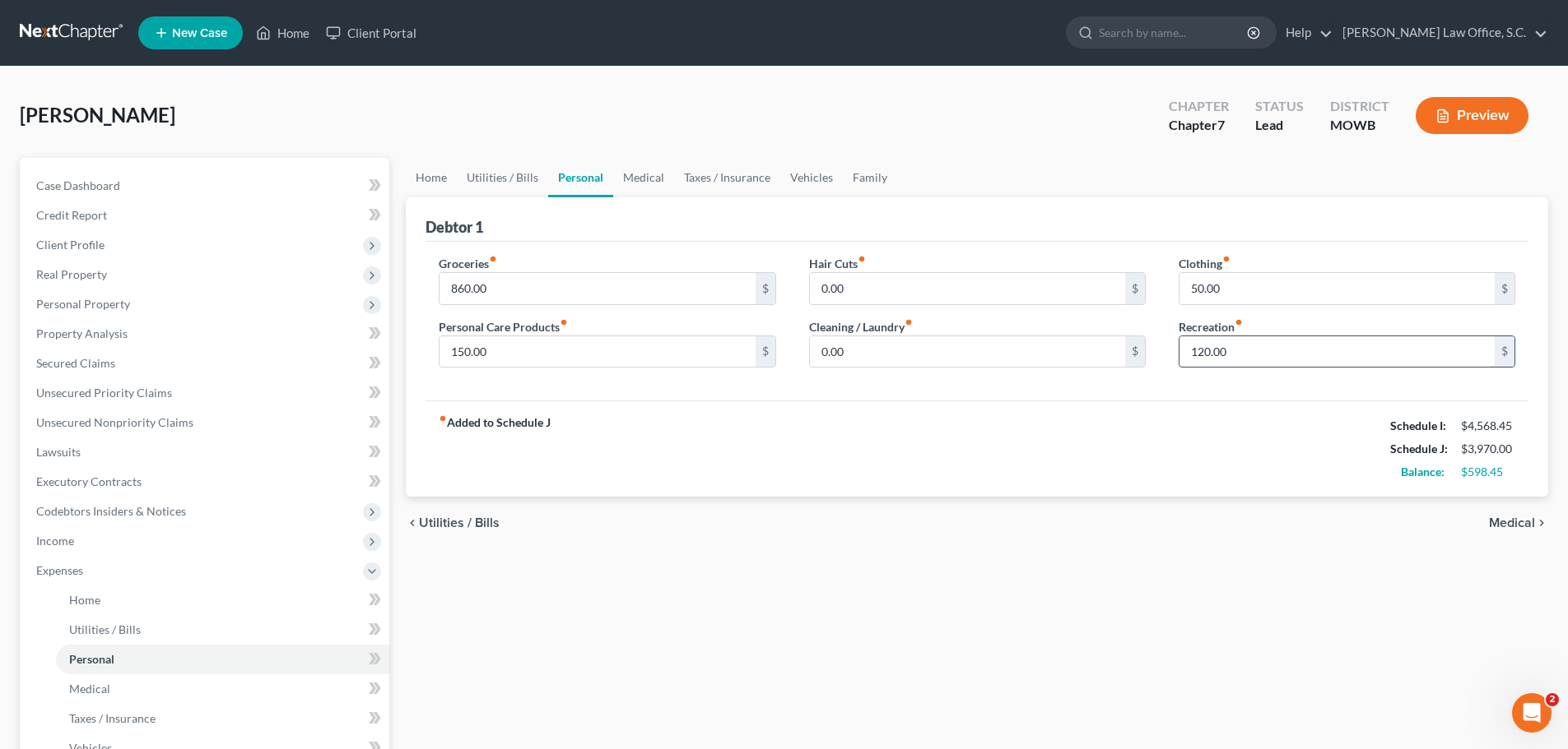
click at [1246, 359] on input "120.00" at bounding box center [1336, 352] width 315 height 31
type input "200.00"
click at [1165, 380] on div "Clothing fiber_manual_record 50.00 $ Recreation fiber_manual_record 200.00 $" at bounding box center [1347, 318] width 370 height 126
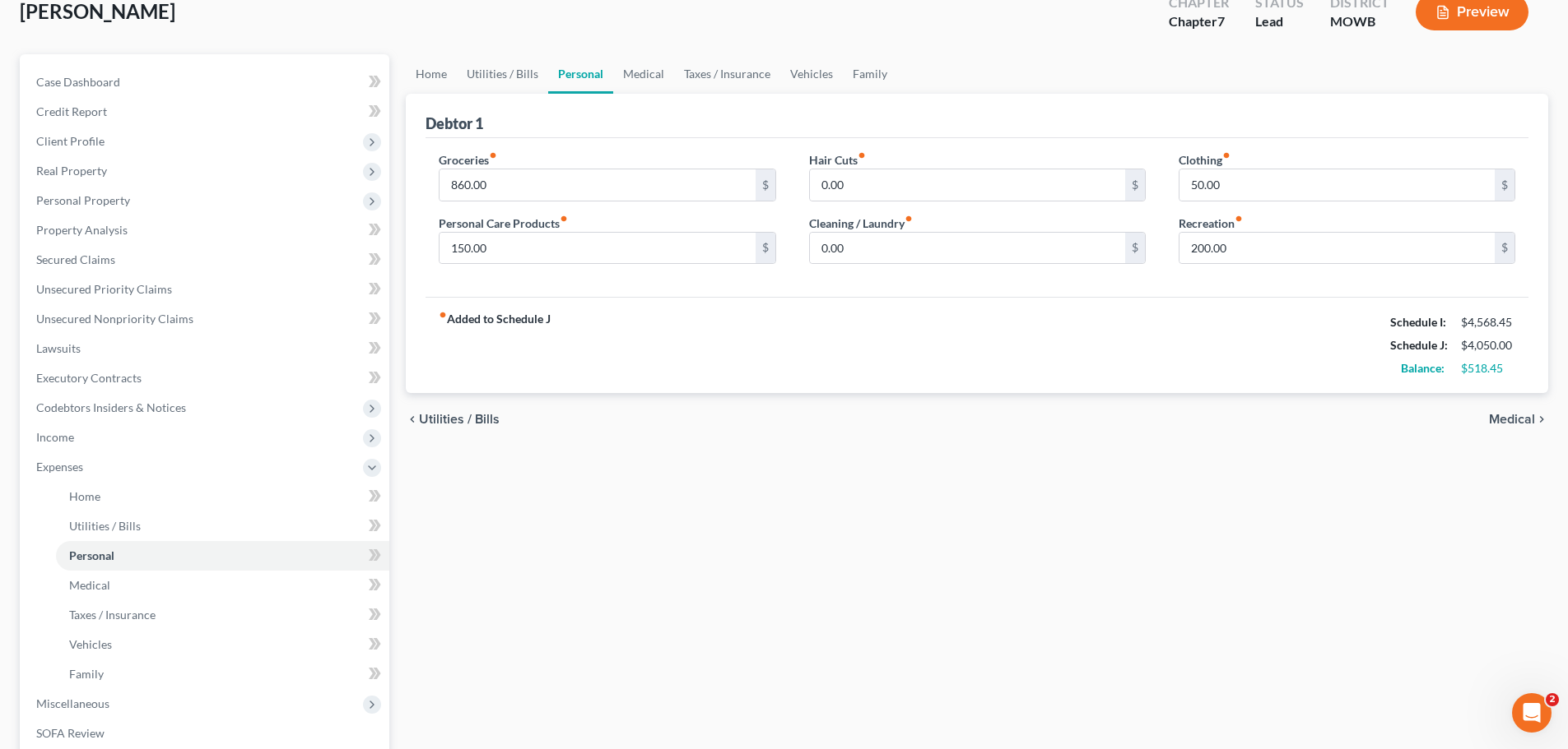
scroll to position [247, 0]
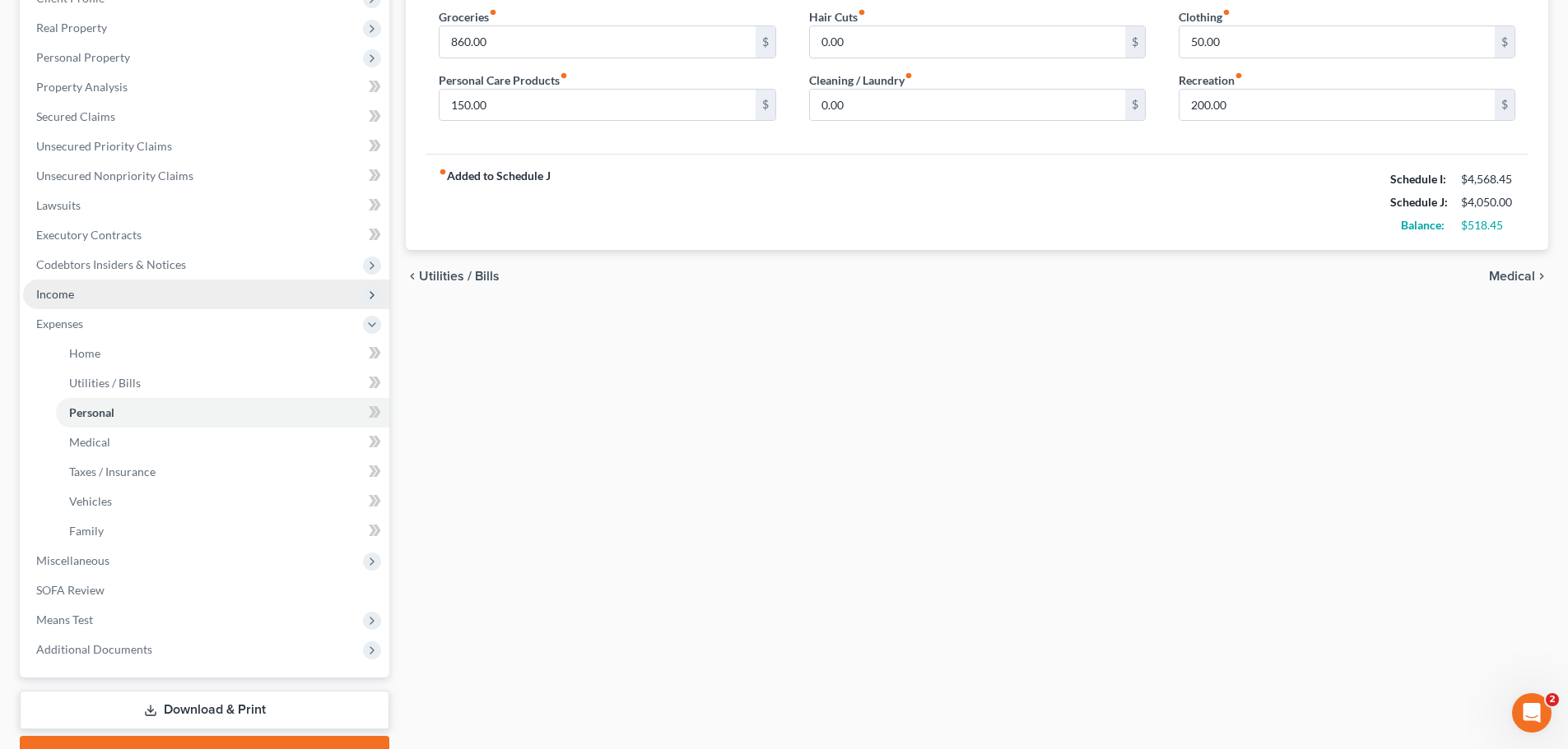
click at [76, 292] on span "Income" at bounding box center [205, 294] width 366 height 29
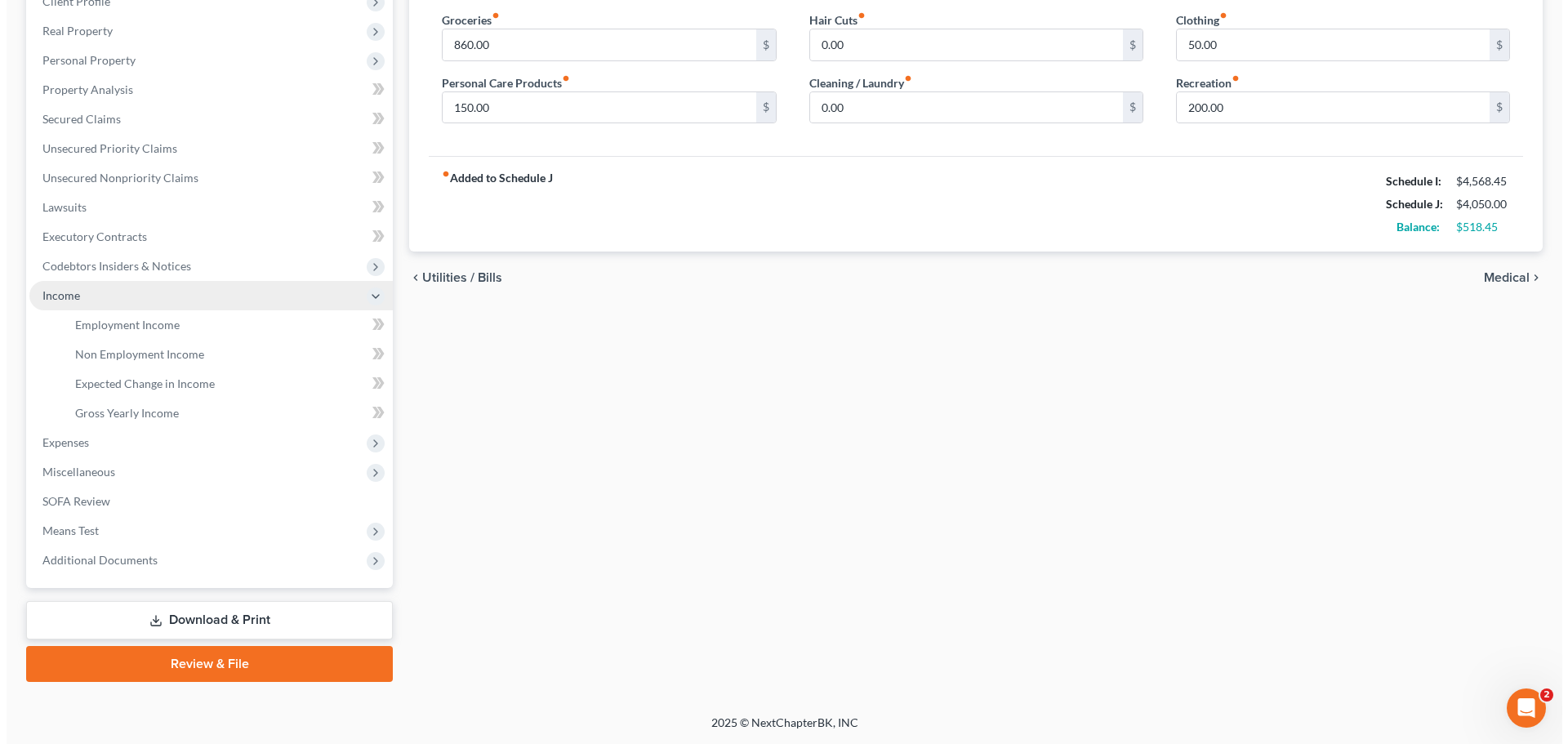
scroll to position [242, 0]
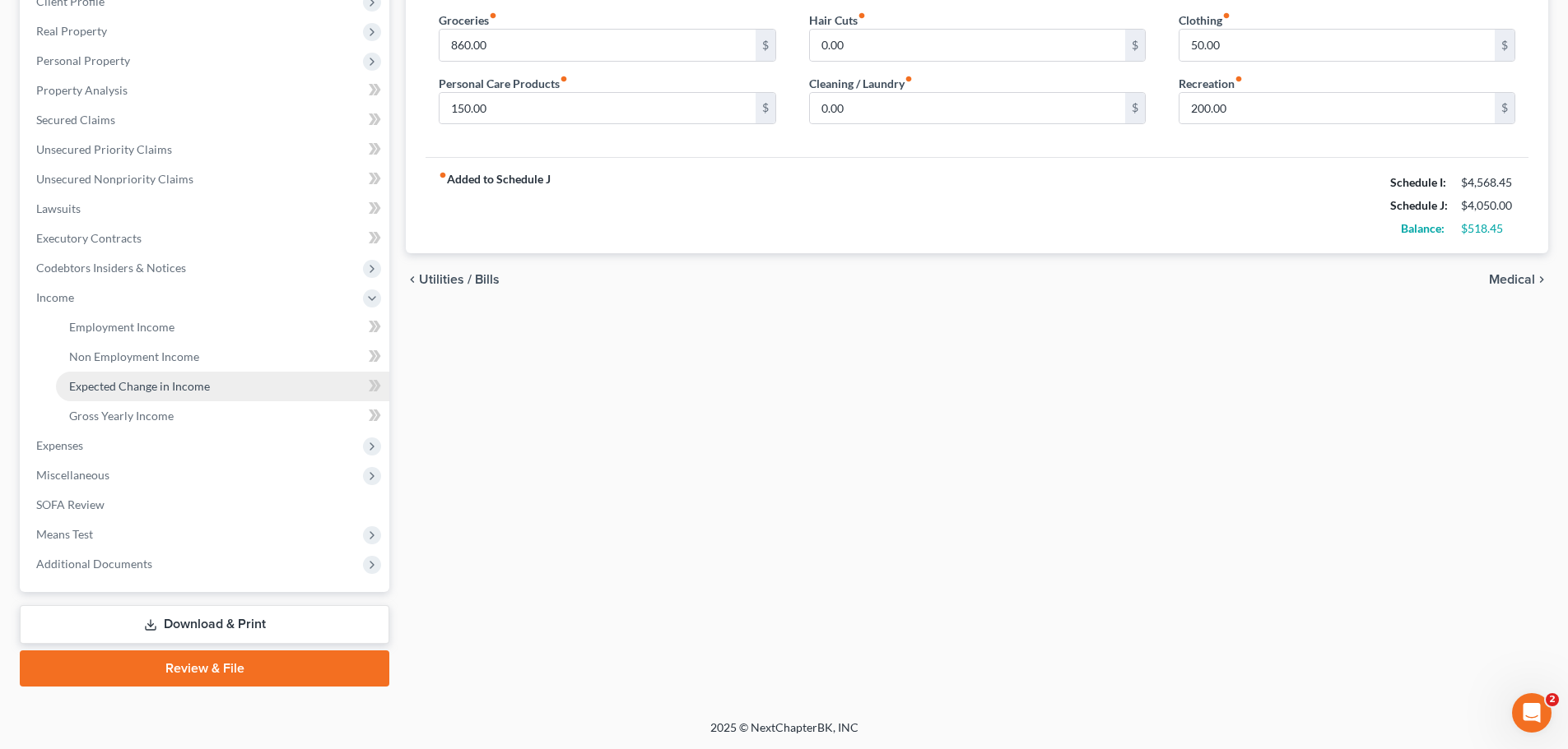
click at [180, 385] on span "Expected Change in Income" at bounding box center [139, 386] width 141 height 14
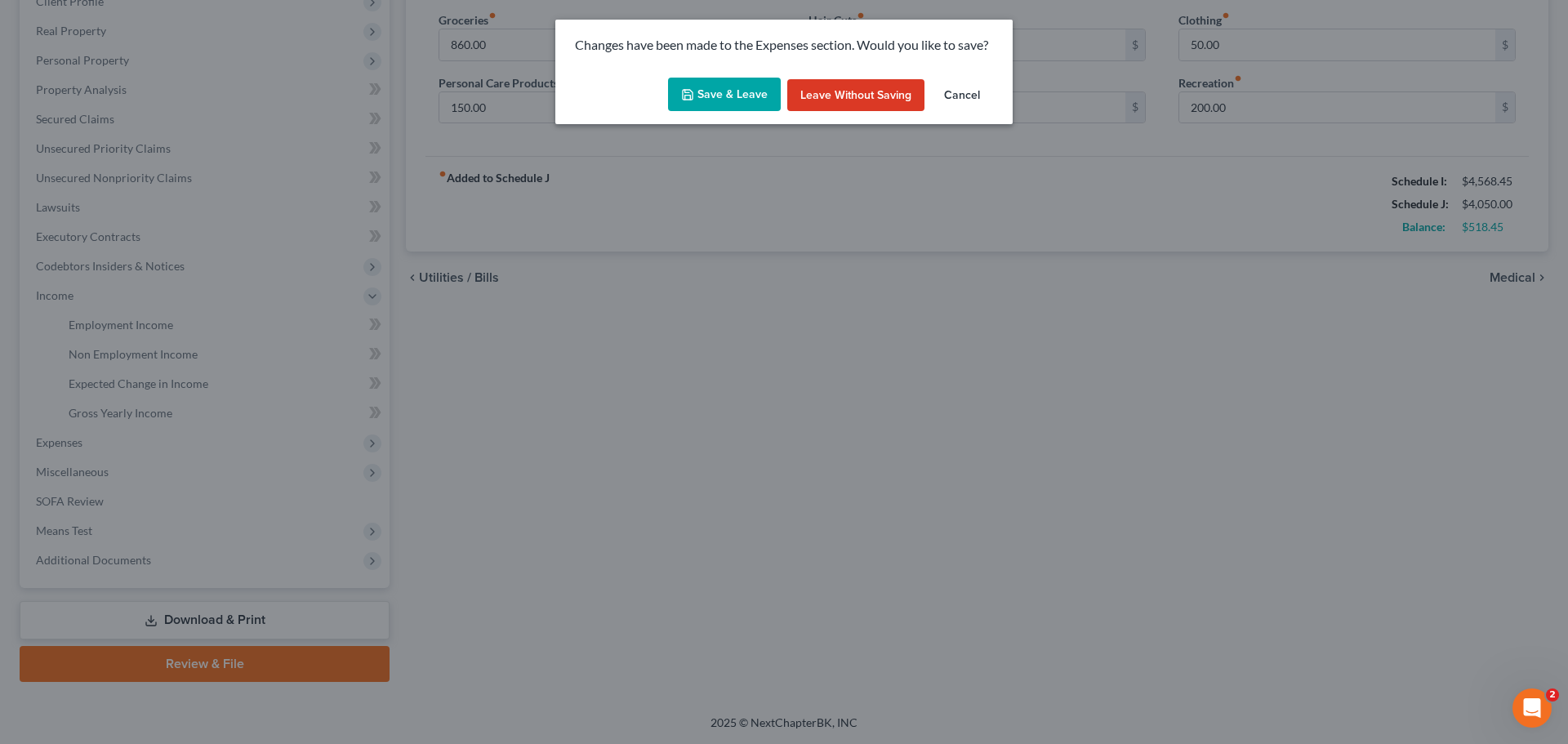
click at [741, 99] on button "Save & Leave" at bounding box center [724, 94] width 113 height 34
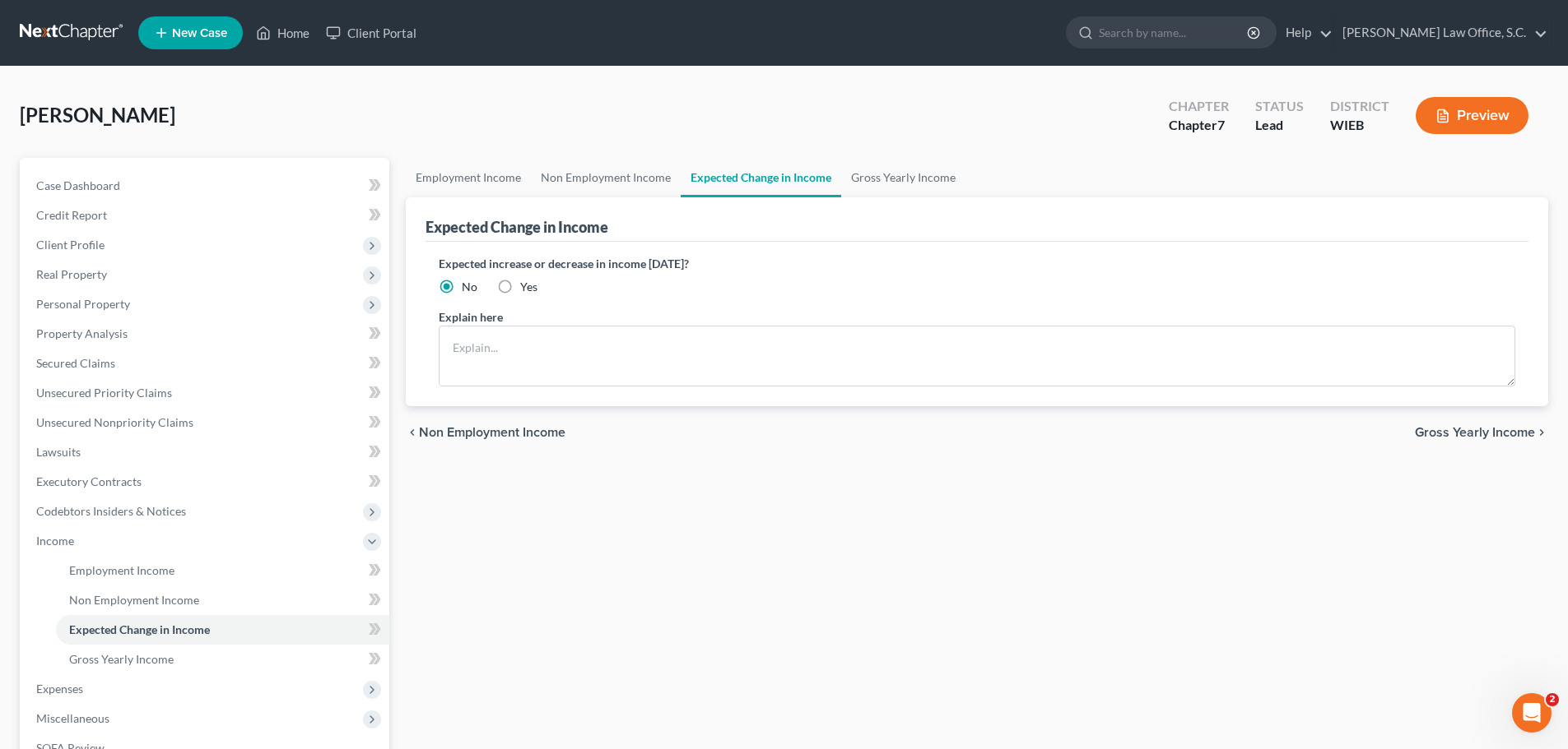
click at [520, 283] on label "Yes" at bounding box center [529, 287] width 18 height 17
click at [526, 283] on input "Yes" at bounding box center [531, 284] width 11 height 11
radio input "true"
click at [529, 347] on textarea at bounding box center [977, 356] width 1076 height 61
type textarea "D"
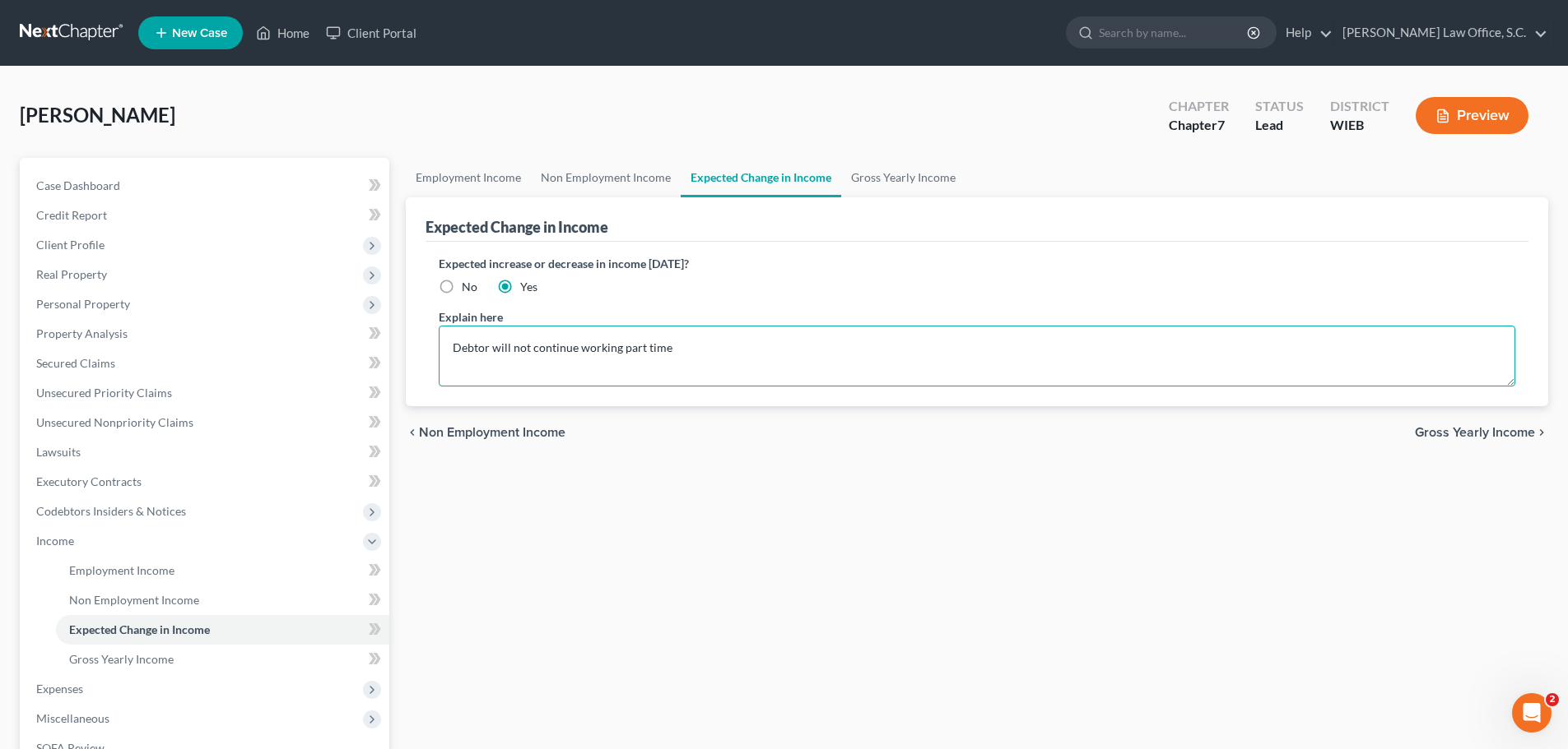
type textarea "Debtor will not continue working part time"
click at [612, 544] on div "Employment Income Non Employment Income Expected Change in Income Gross Yearly …" at bounding box center [977, 544] width 1159 height 773
click at [1442, 439] on span "Gross Yearly Income" at bounding box center [1475, 433] width 120 height 13
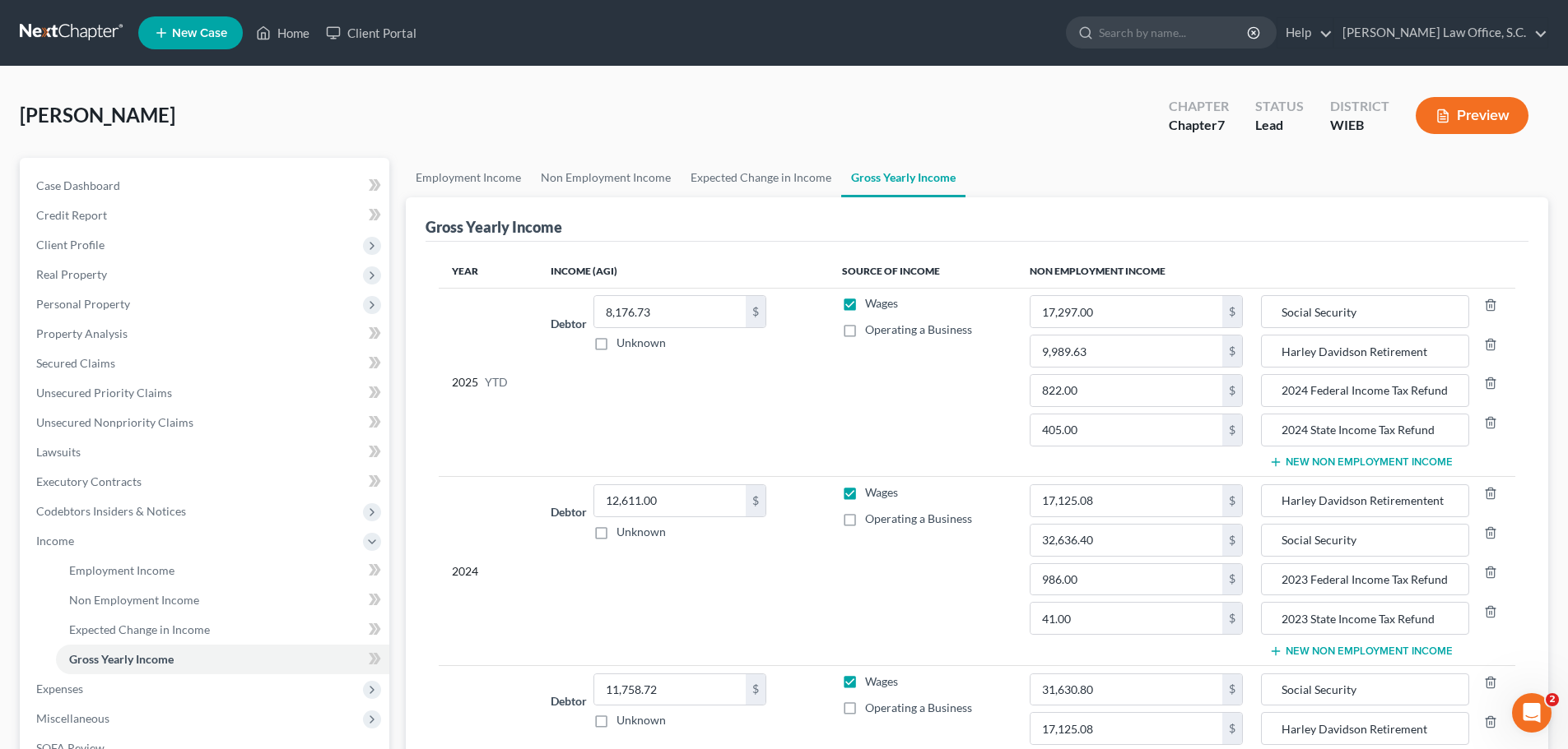
click at [1500, 119] on button "Preview" at bounding box center [1472, 115] width 113 height 37
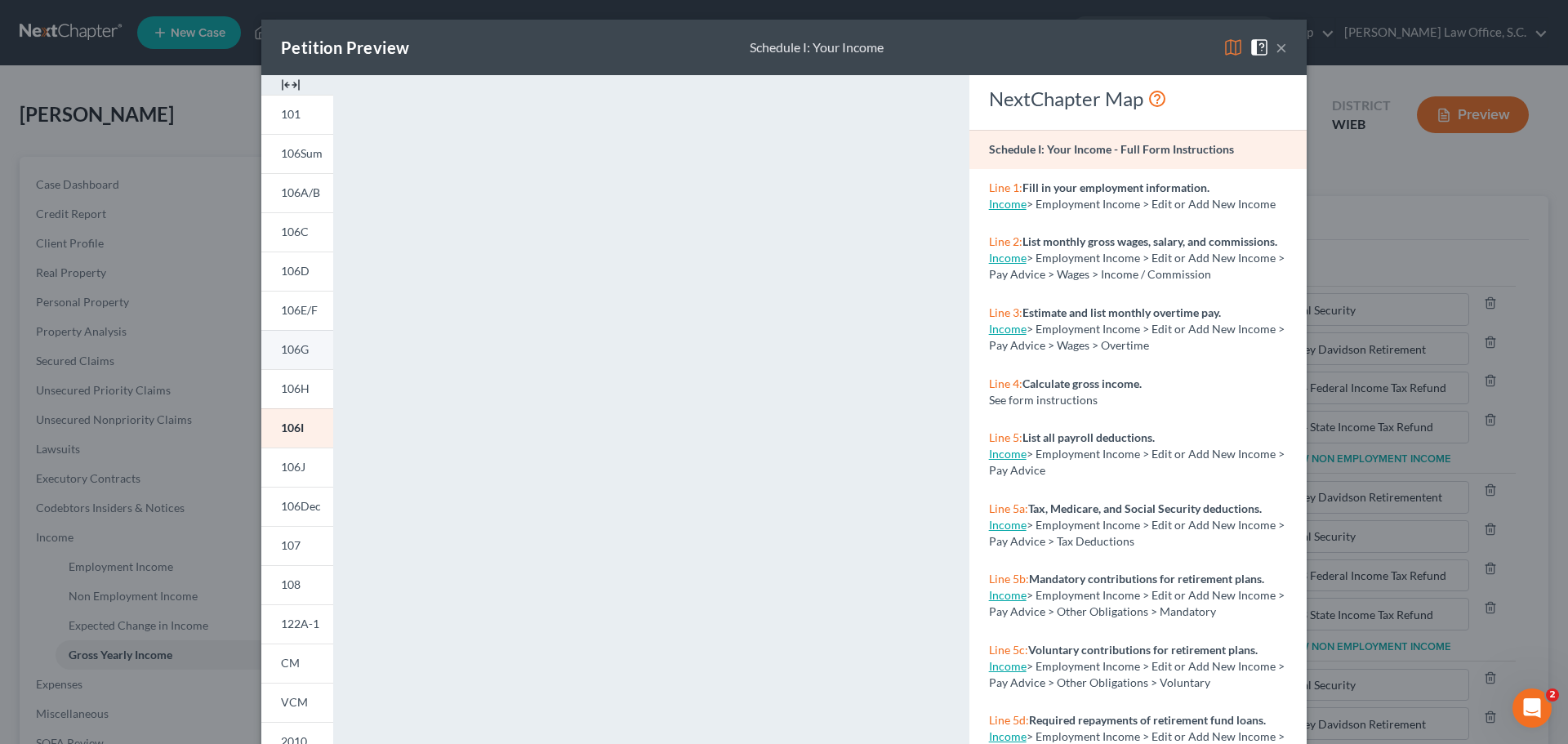
drag, startPoint x: 1274, startPoint y: 45, endPoint x: 326, endPoint y: 331, distance: 990.2
click at [1270, 48] on div "×" at bounding box center [1255, 47] width 64 height 19
click at [1275, 49] on button "×" at bounding box center [1281, 47] width 12 height 19
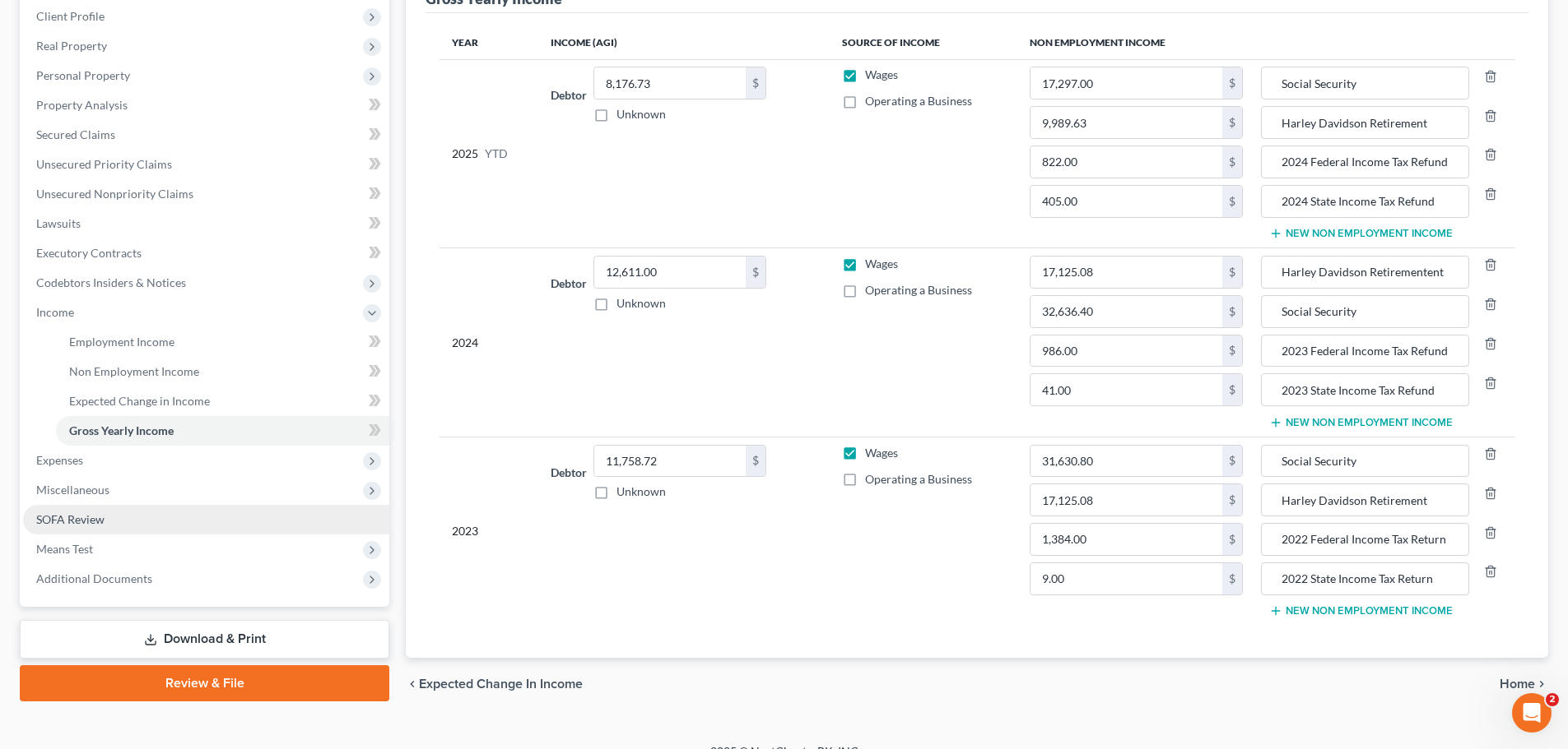
scroll to position [252, 0]
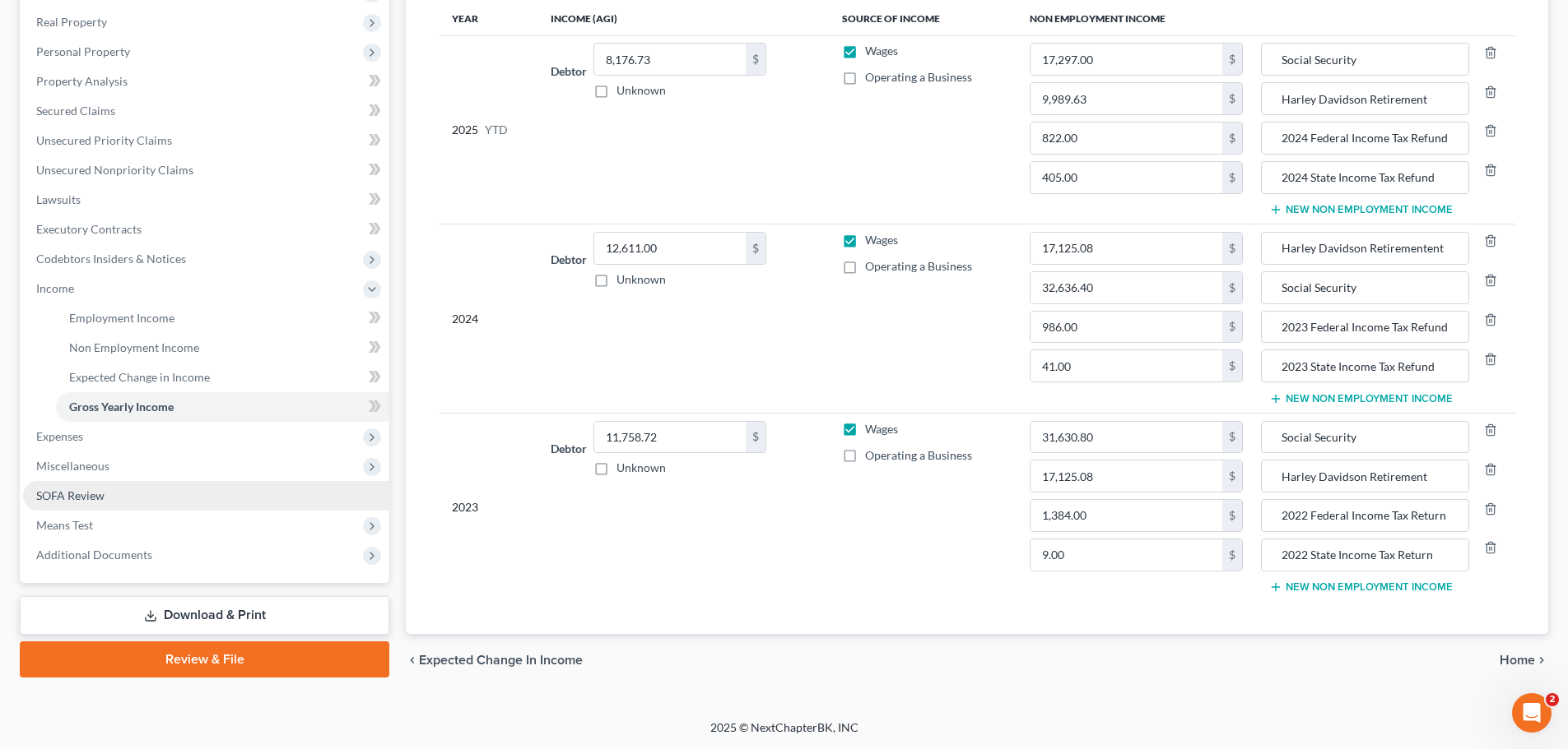
click at [77, 492] on span "SOFA Review" at bounding box center [70, 495] width 68 height 14
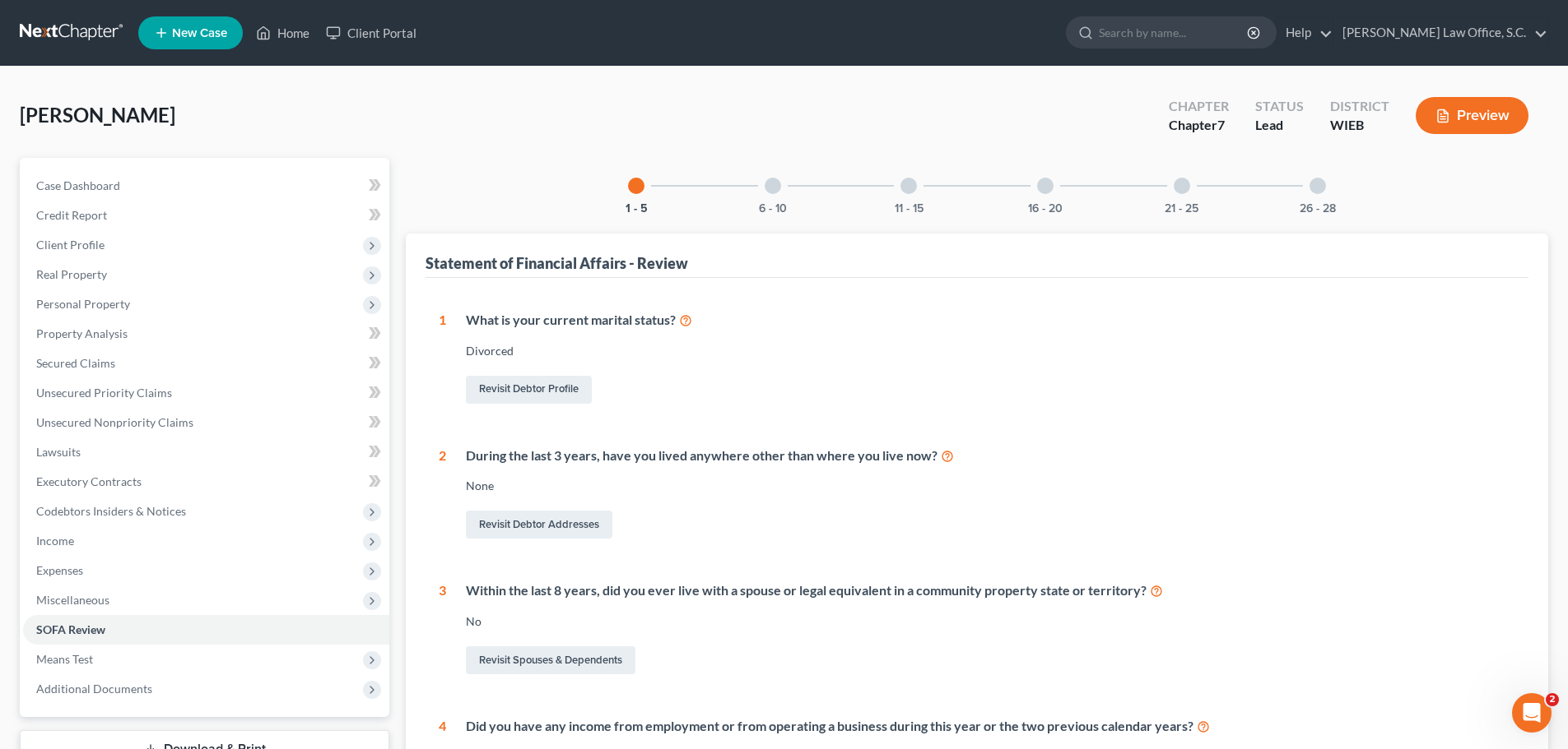
click at [786, 194] on div "6 - 10" at bounding box center [772, 186] width 56 height 56
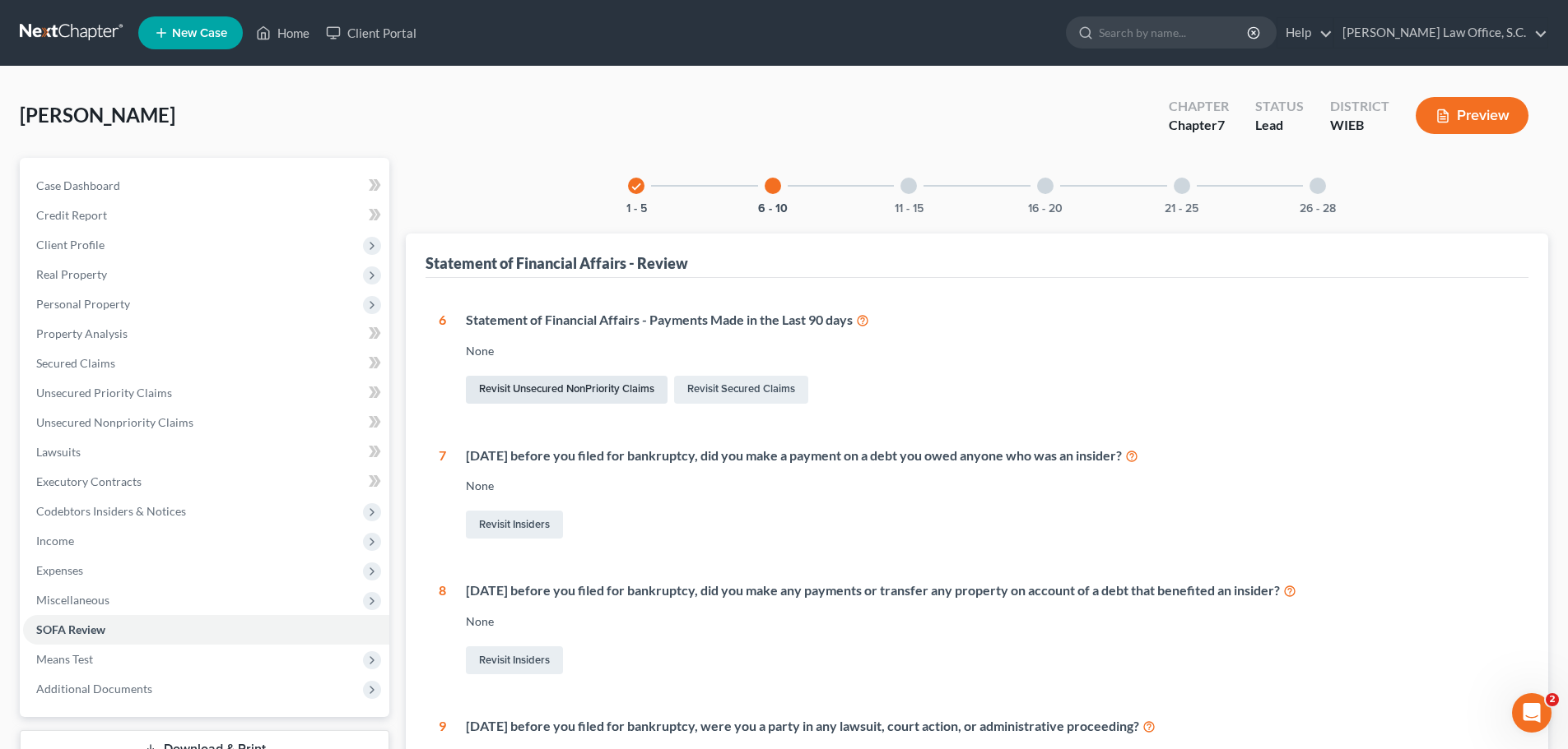
drag, startPoint x: 562, startPoint y: 316, endPoint x: 567, endPoint y: 377, distance: 61.2
click at [563, 316] on div "Statement of Financial Affairs - Payments Made in the Last 90 days" at bounding box center [990, 320] width 1049 height 19
click at [568, 392] on link "Revisit Unsecured NonPriority Claims" at bounding box center [566, 390] width 201 height 28
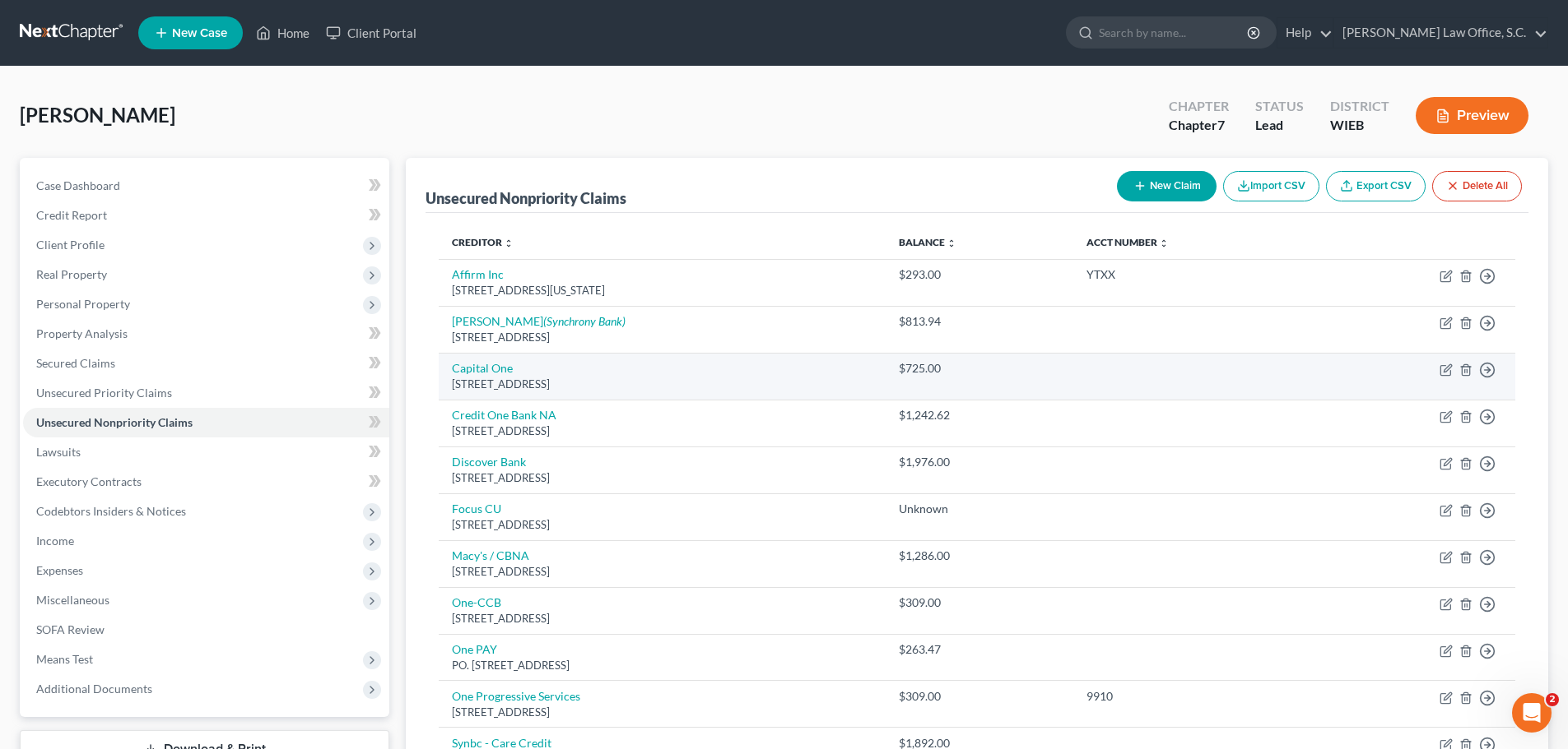
scroll to position [82, 0]
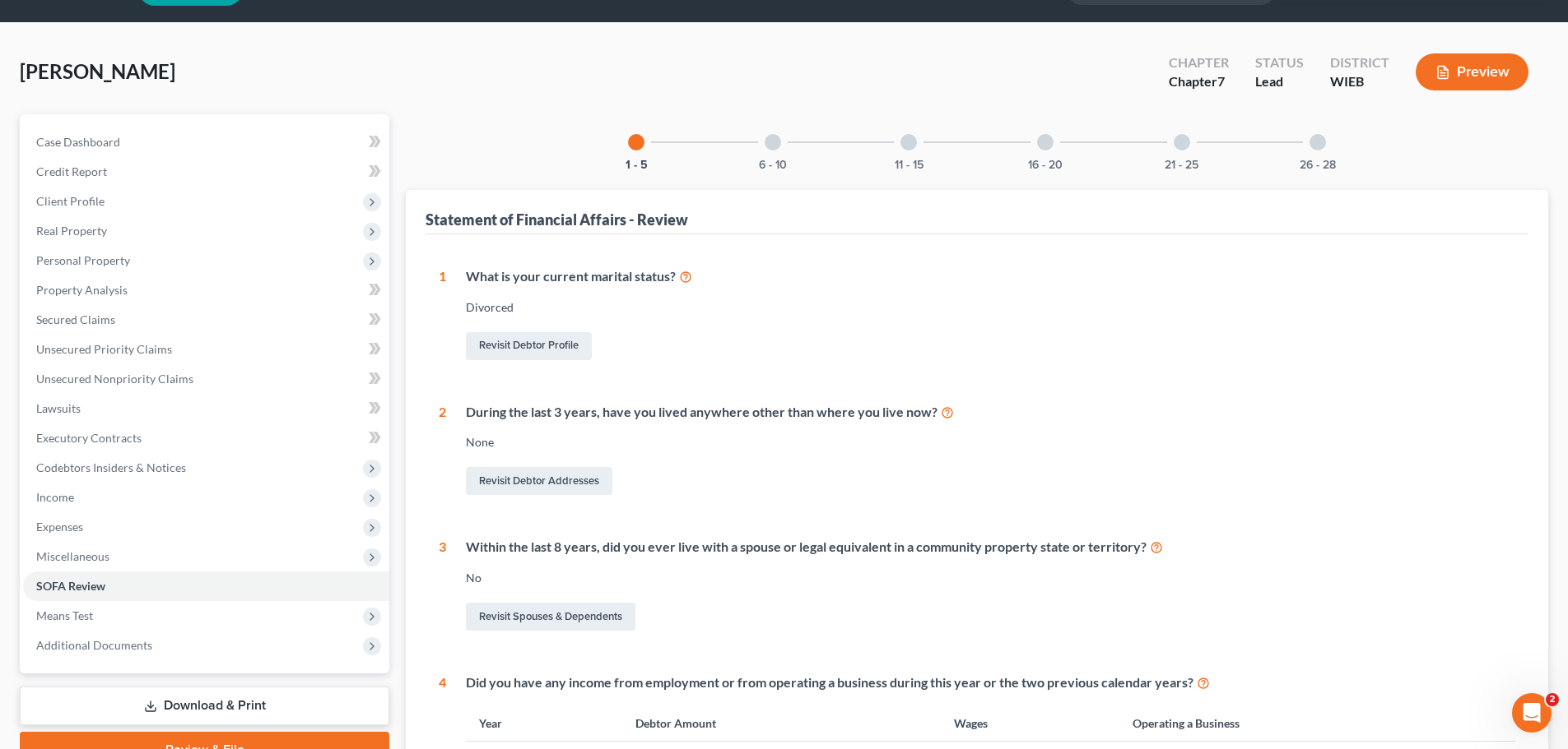
scroll to position [82, 0]
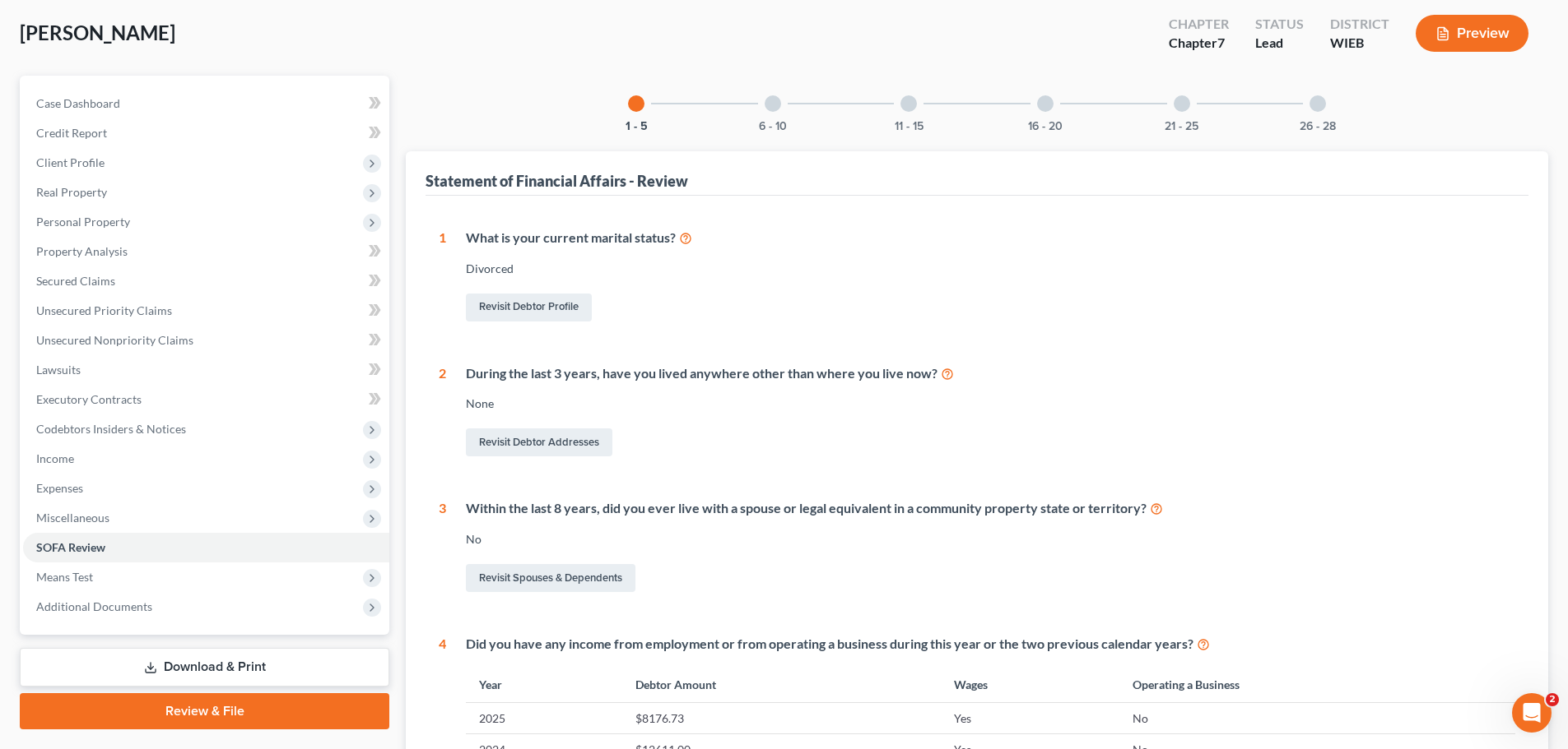
click at [775, 109] on div at bounding box center [773, 104] width 17 height 17
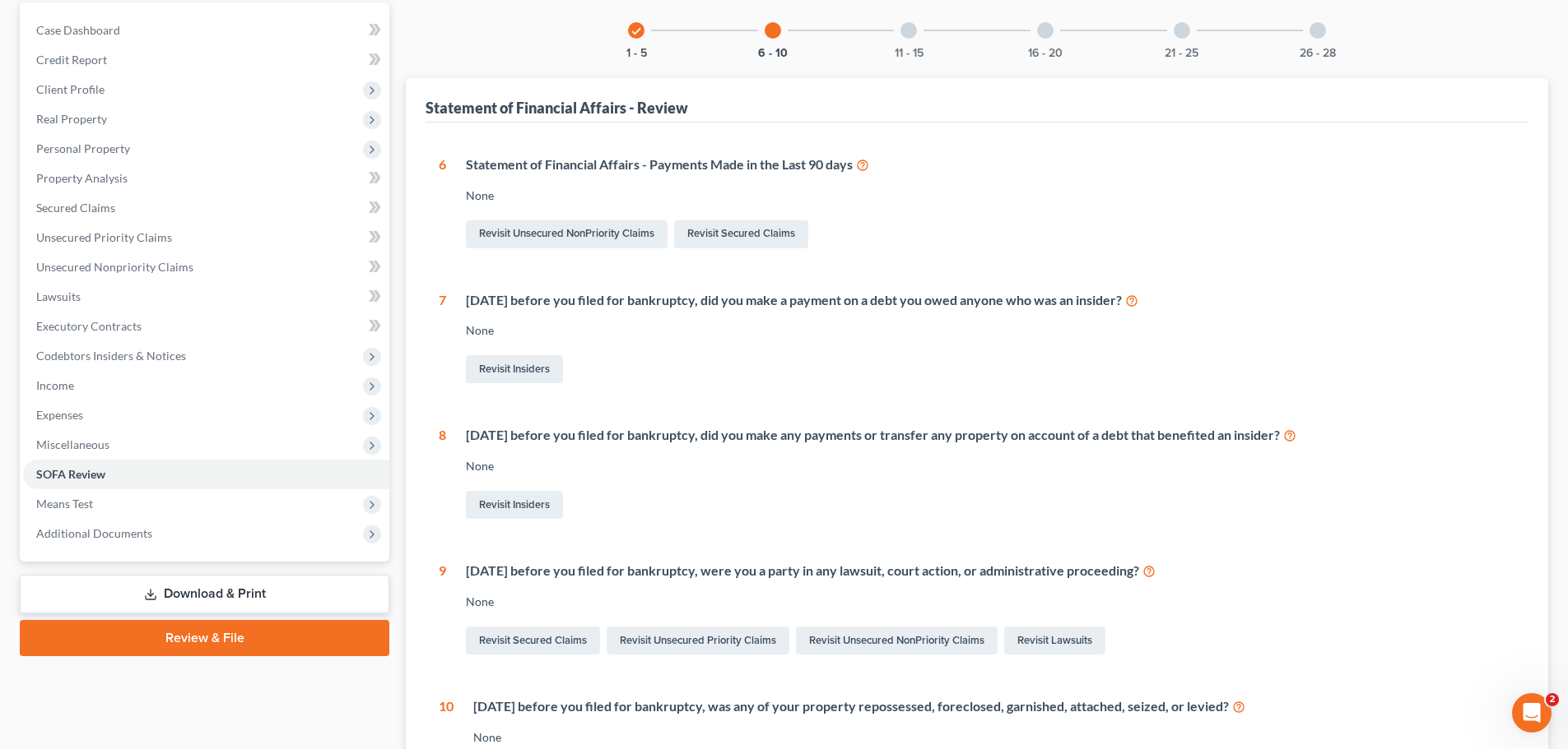
scroll to position [127, 0]
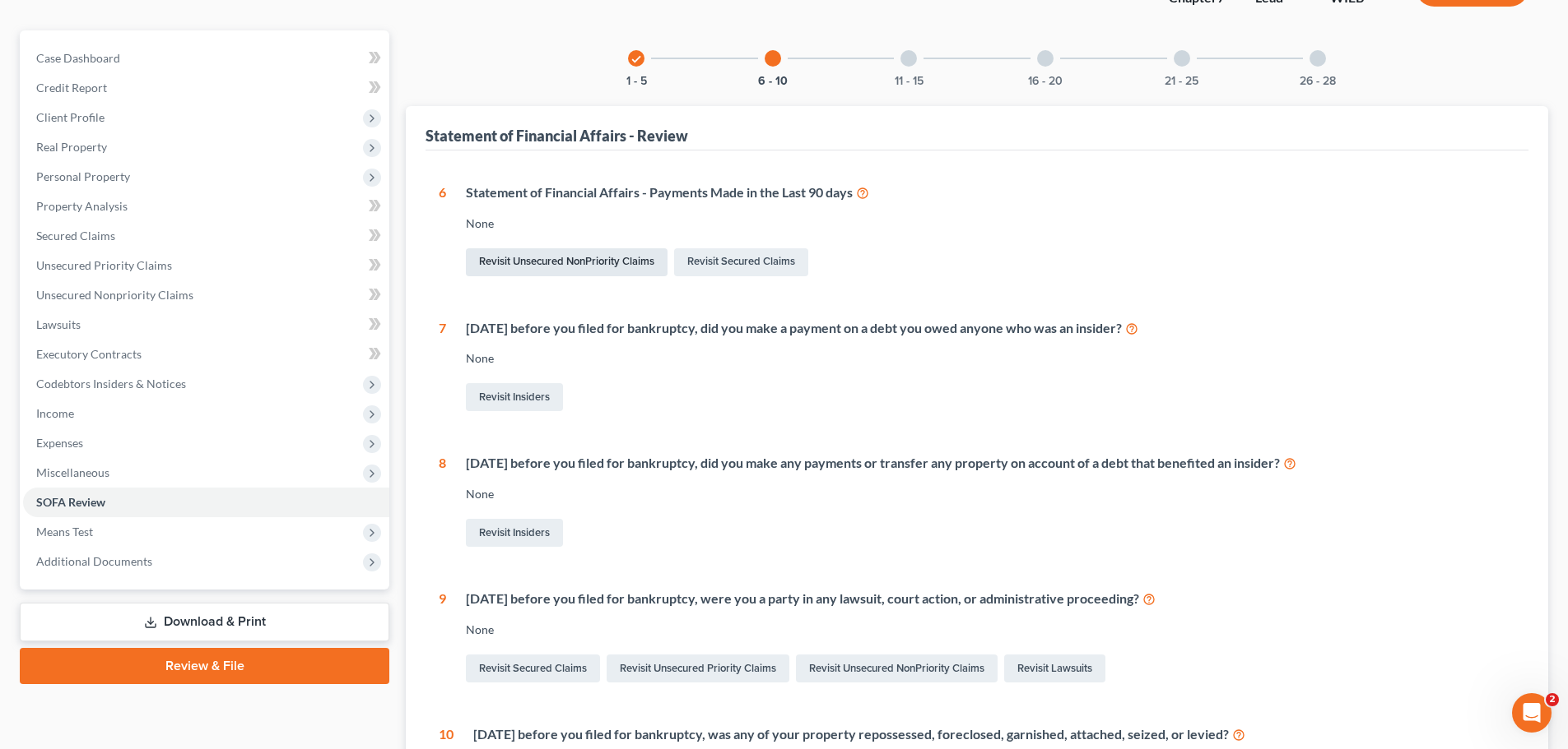
click at [622, 261] on link "Revisit Unsecured NonPriority Claims" at bounding box center [566, 262] width 201 height 28
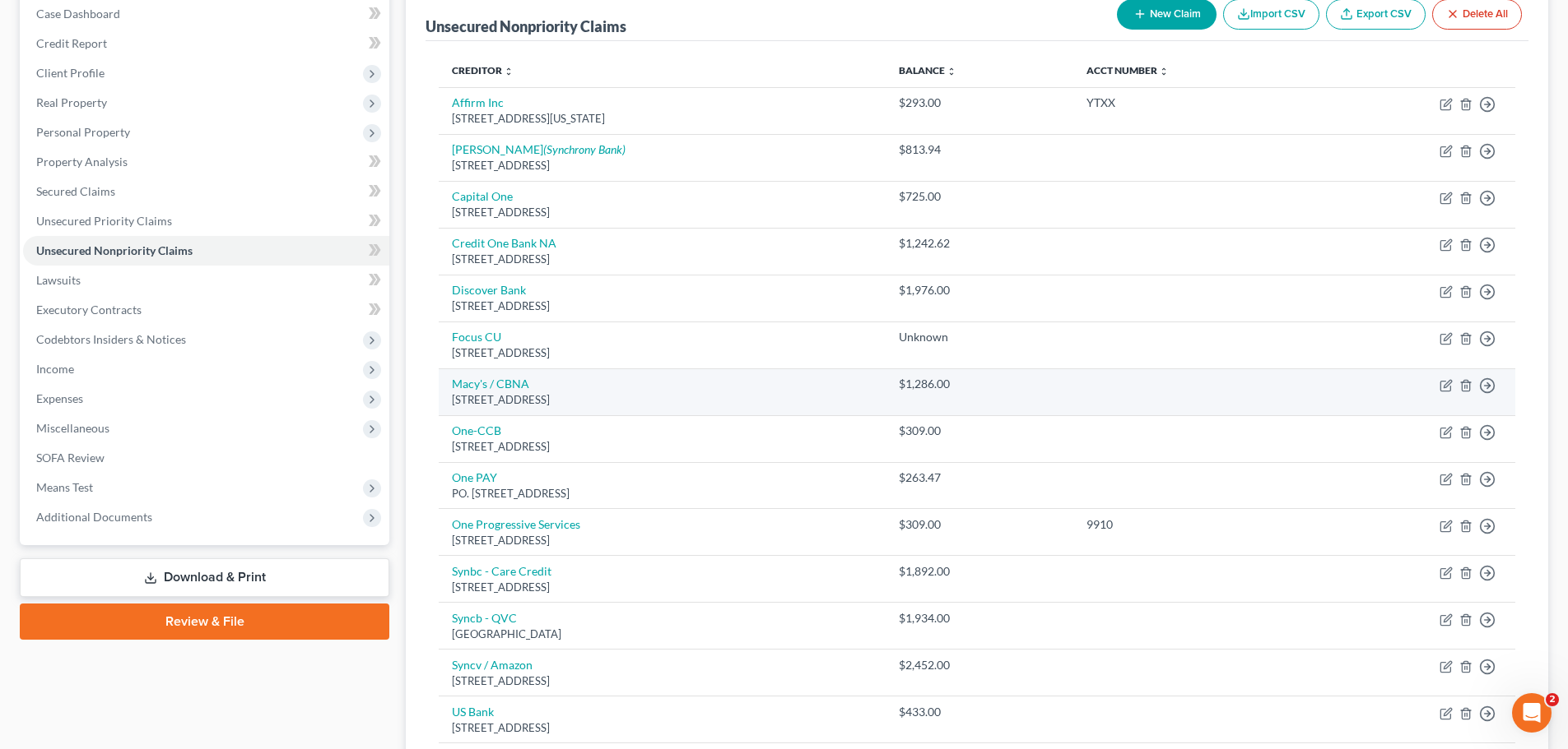
scroll to position [164, 0]
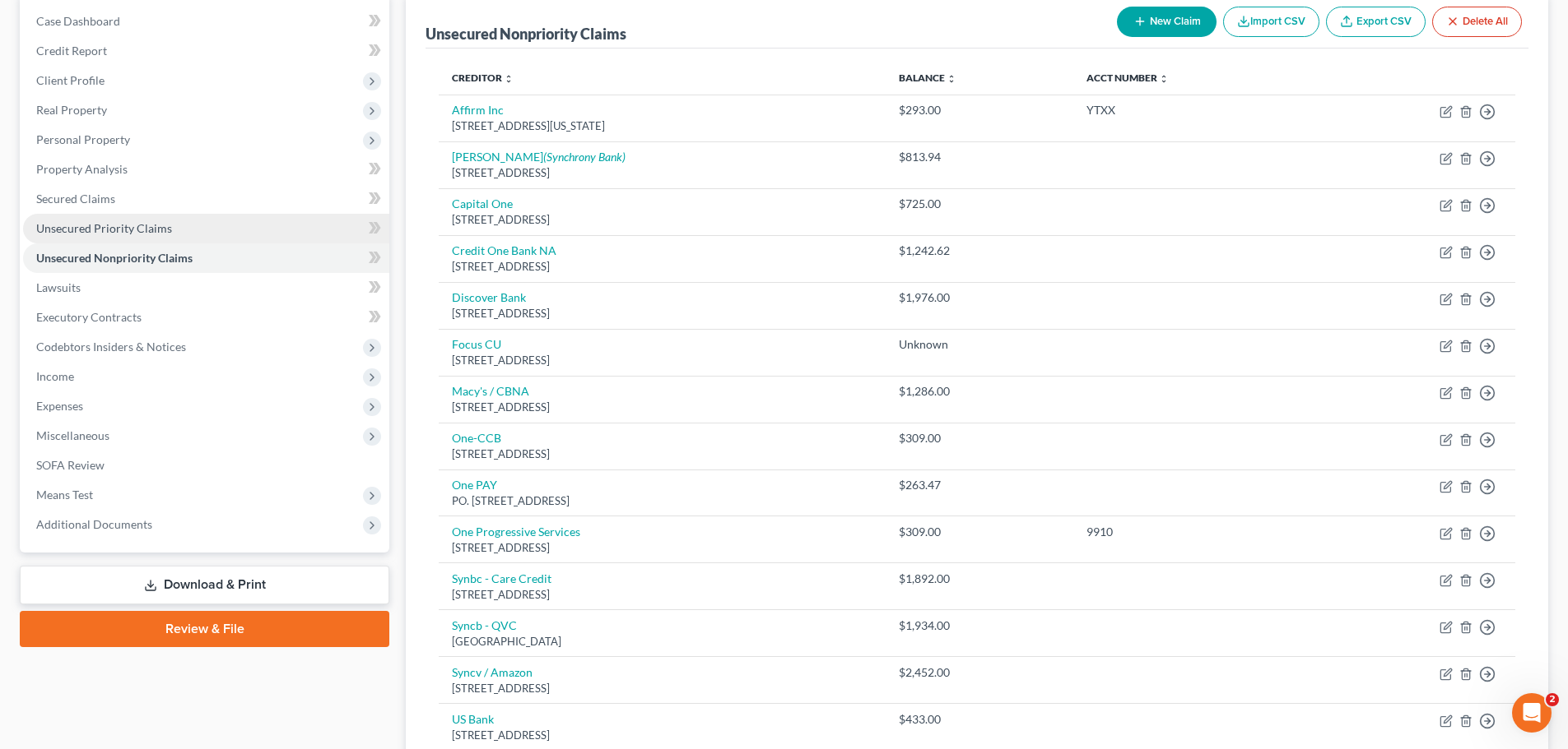
click at [132, 230] on span "Unsecured Priority Claims" at bounding box center [104, 228] width 136 height 14
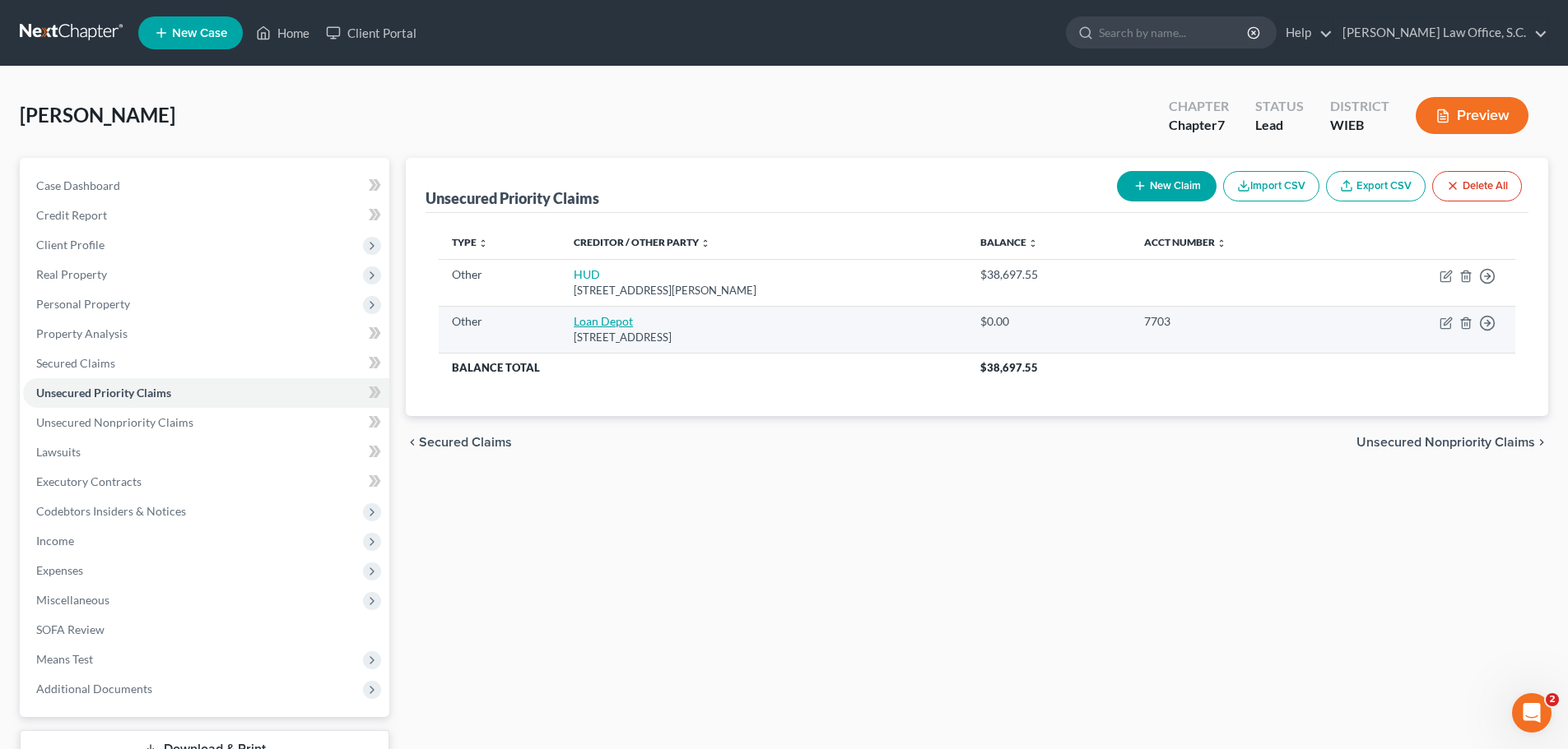
click at [602, 319] on link "Loan Depot" at bounding box center [603, 321] width 59 height 14
select select "9"
select select "23"
select select "3"
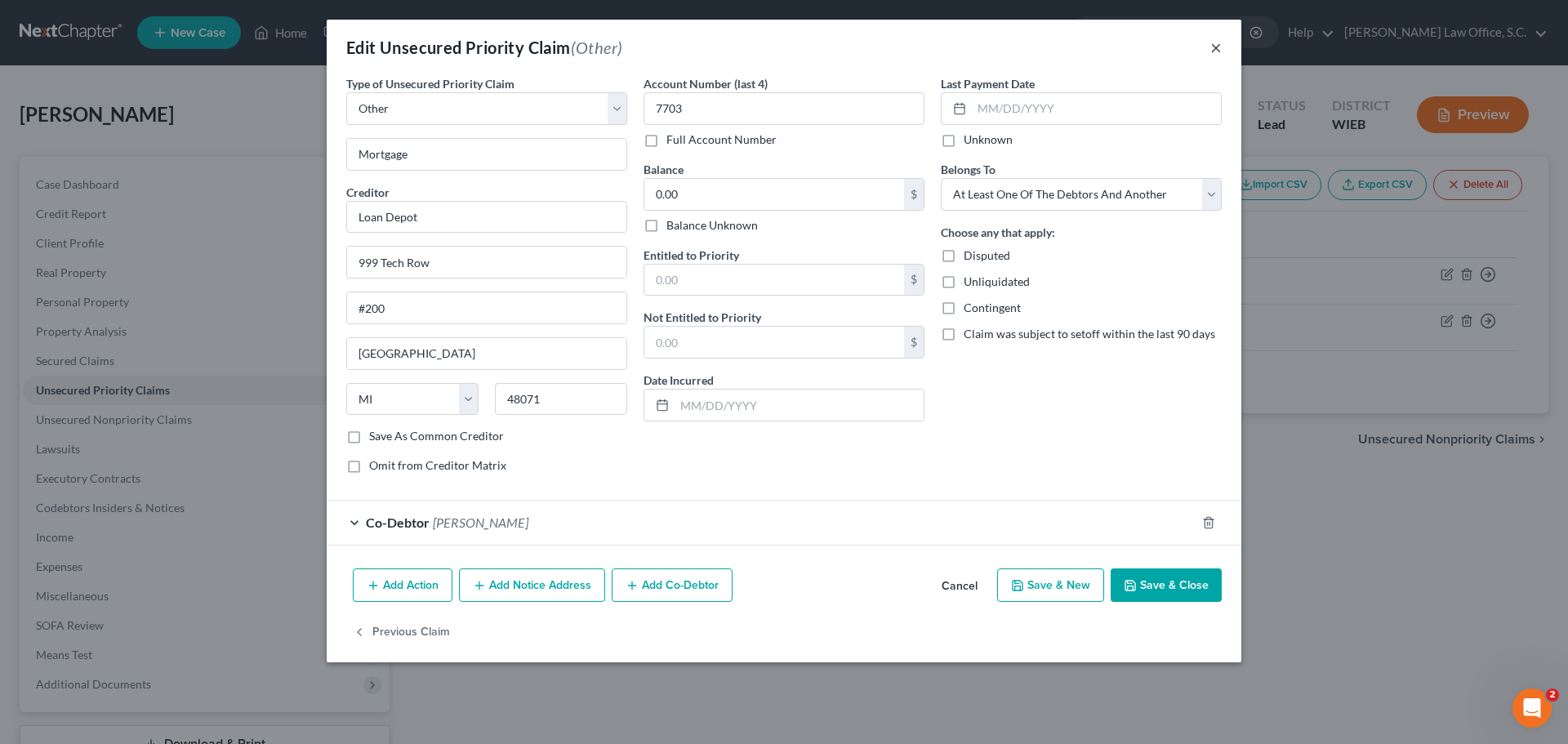
click at [1213, 45] on button "×" at bounding box center [1216, 47] width 12 height 19
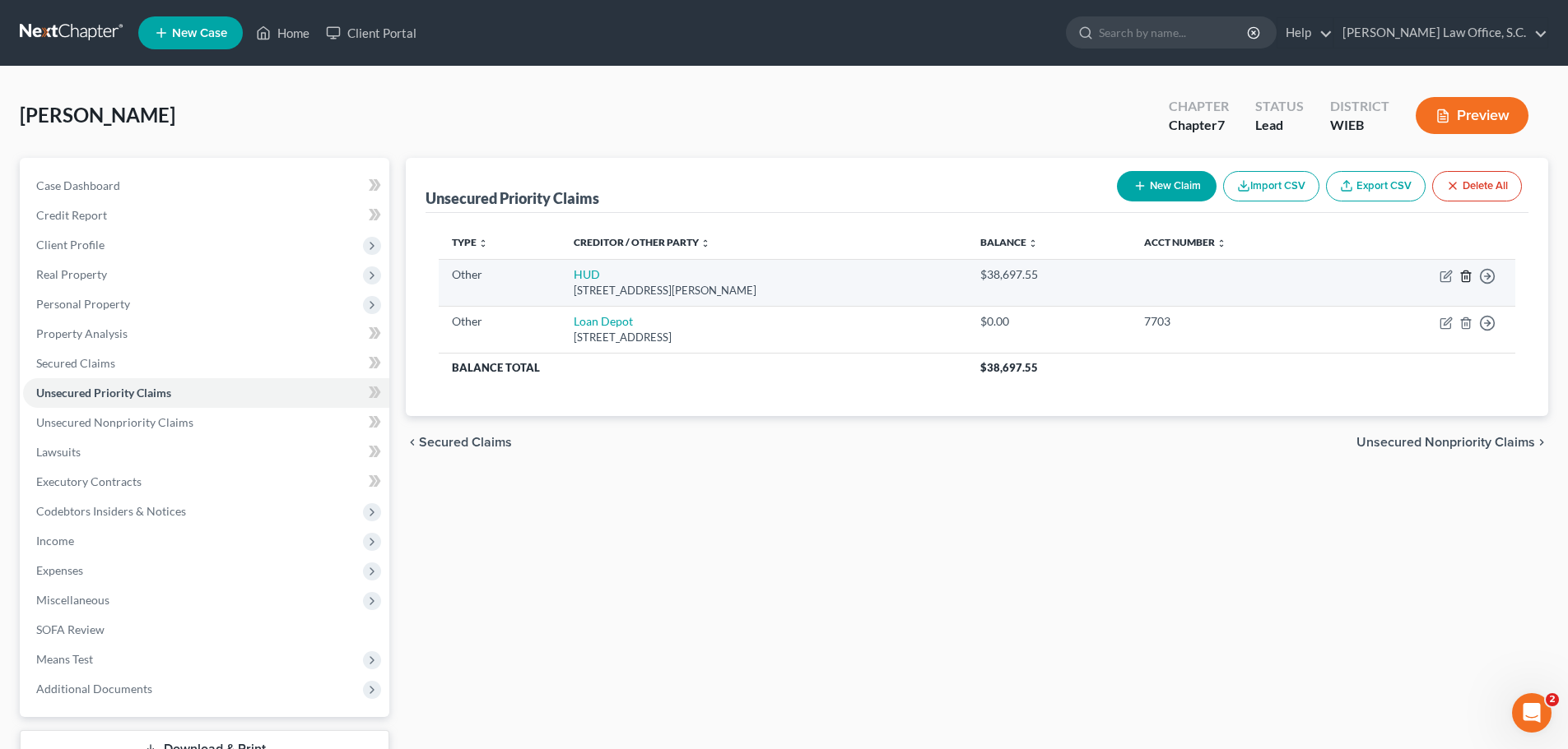
click at [1468, 274] on icon "button" at bounding box center [1466, 277] width 13 height 13
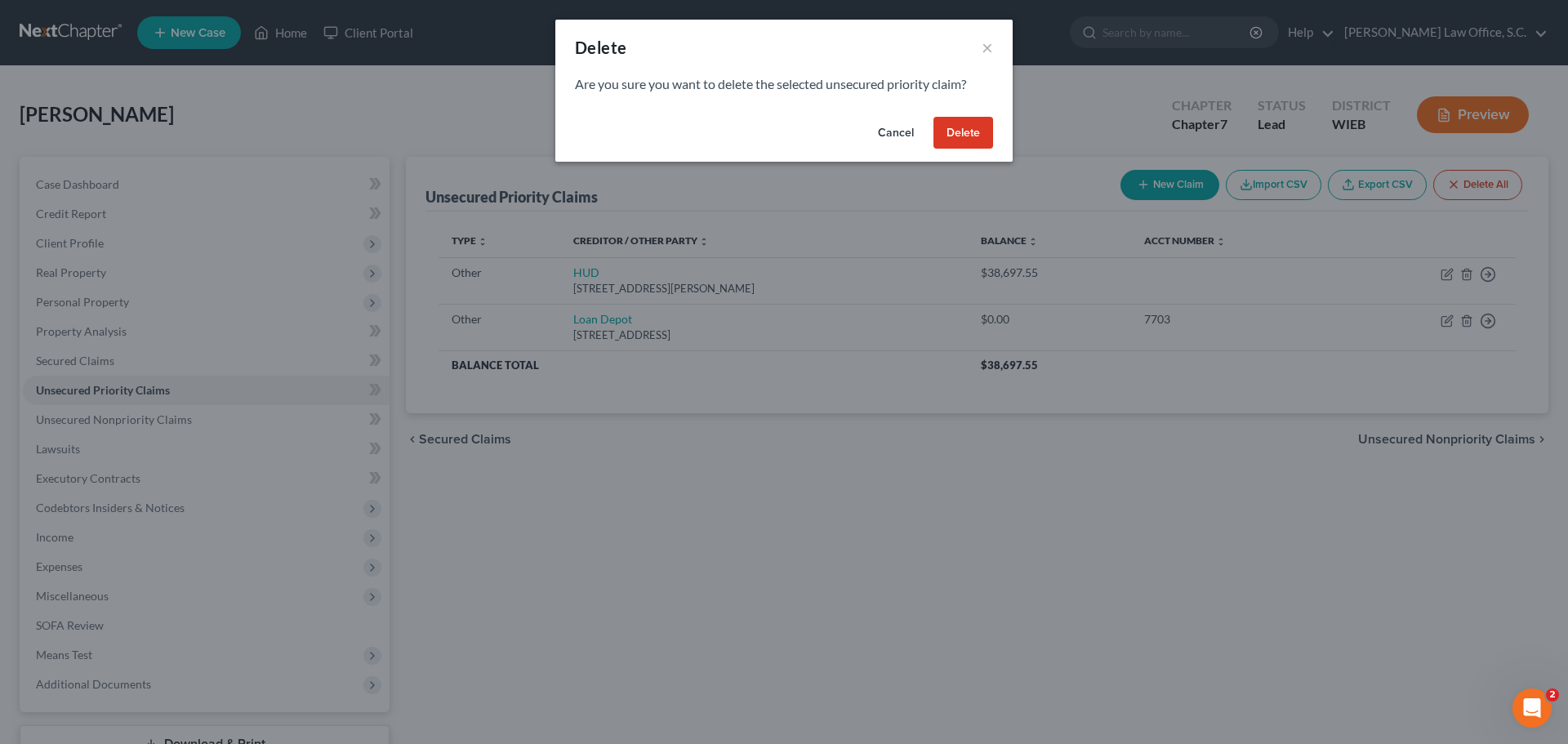
click at [963, 145] on button "Delete" at bounding box center [963, 133] width 59 height 33
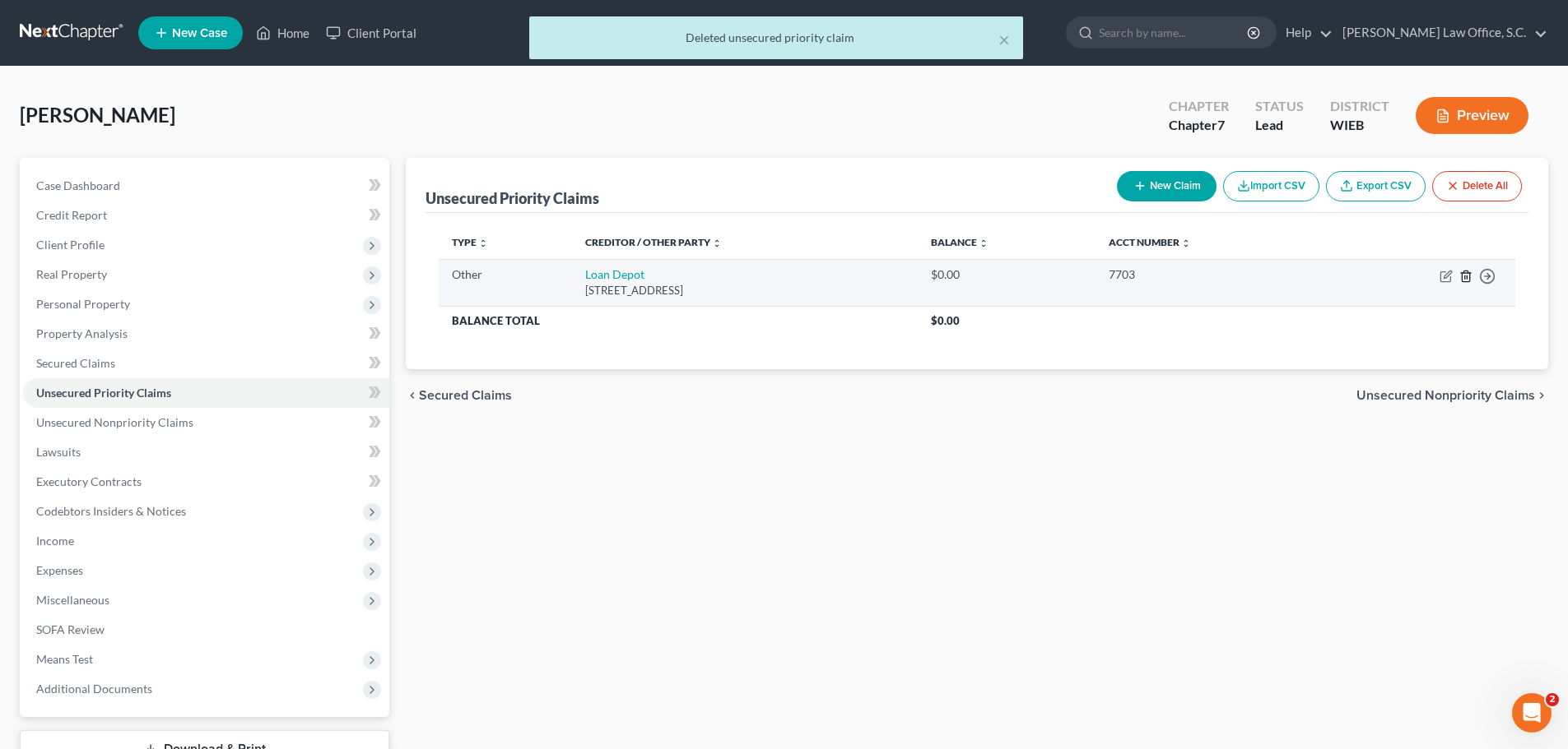
click at [1465, 279] on icon "button" at bounding box center [1466, 277] width 13 height 13
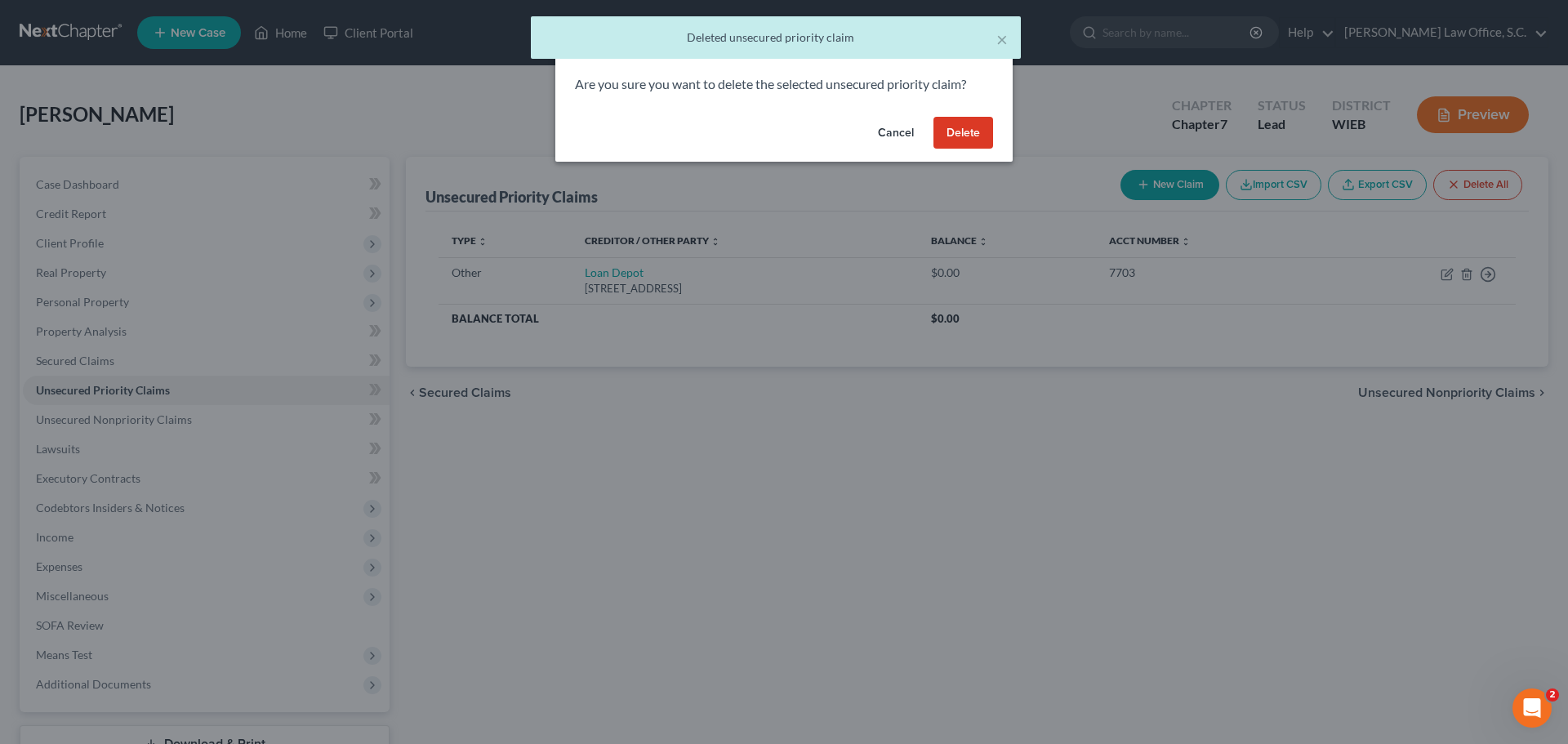
drag, startPoint x: 955, startPoint y: 125, endPoint x: 189, endPoint y: 396, distance: 812.5
click at [955, 125] on button "Delete" at bounding box center [963, 133] width 59 height 33
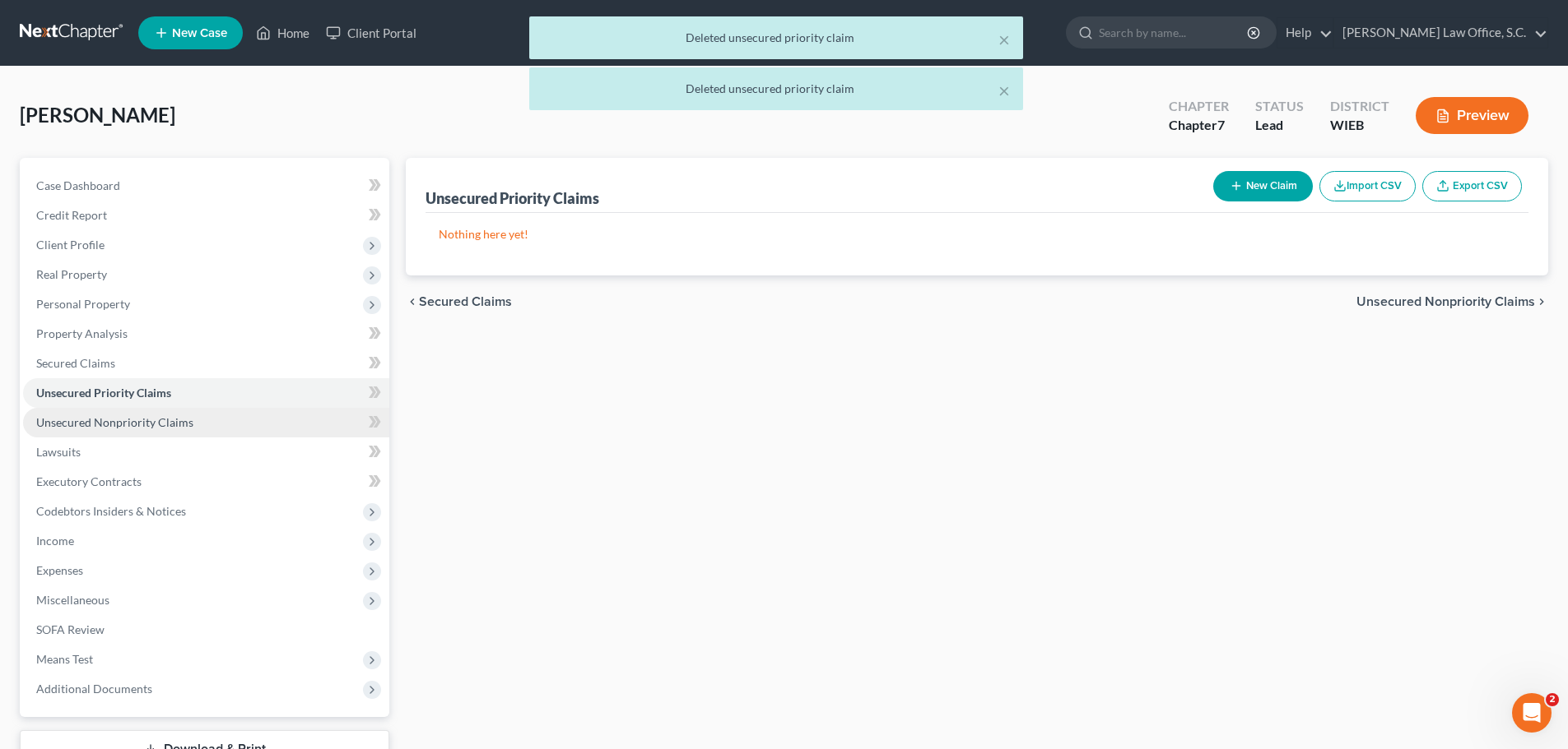
click at [176, 422] on span "Unsecured Nonpriority Claims" at bounding box center [115, 422] width 157 height 14
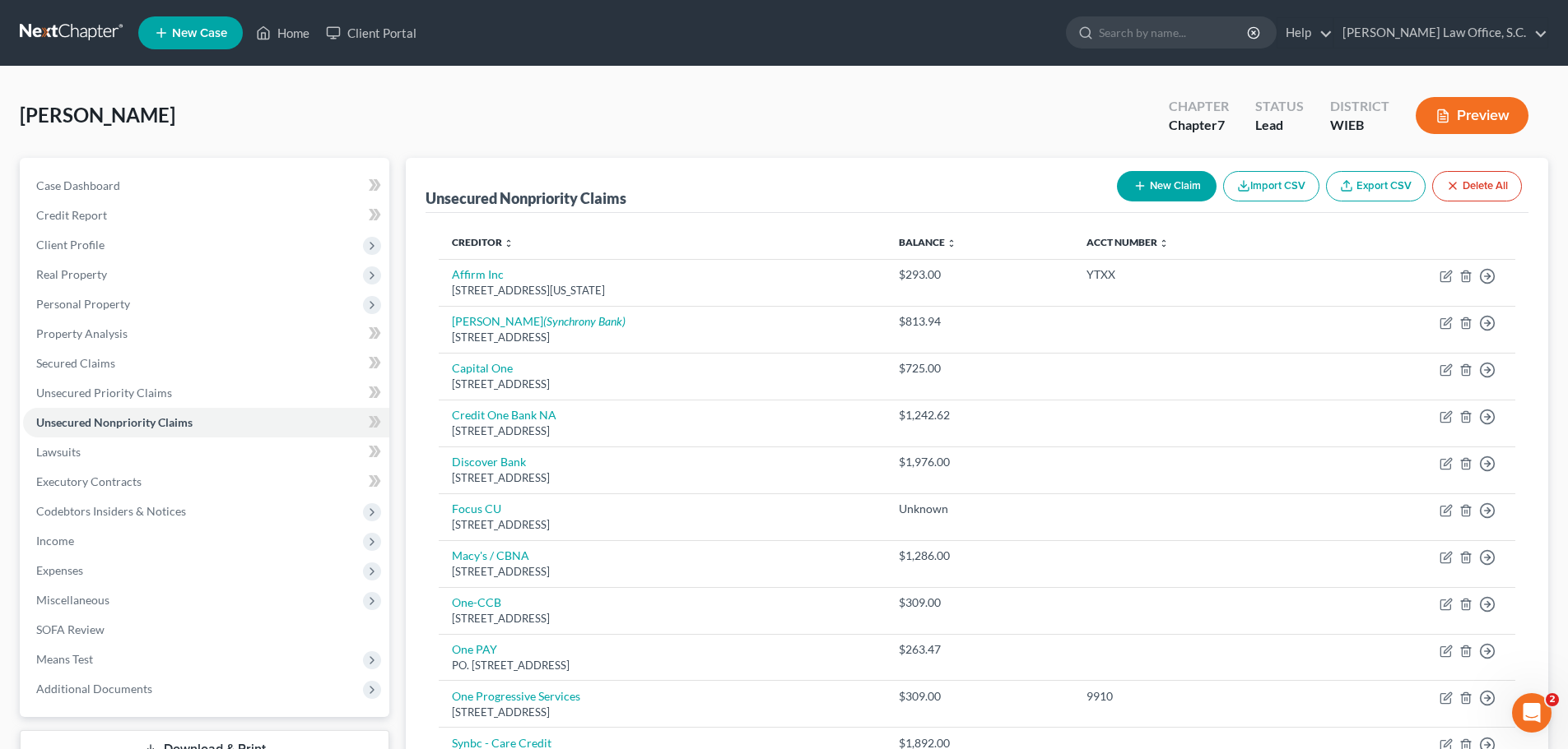
click at [1166, 181] on button "New Claim" at bounding box center [1166, 186] width 99 height 30
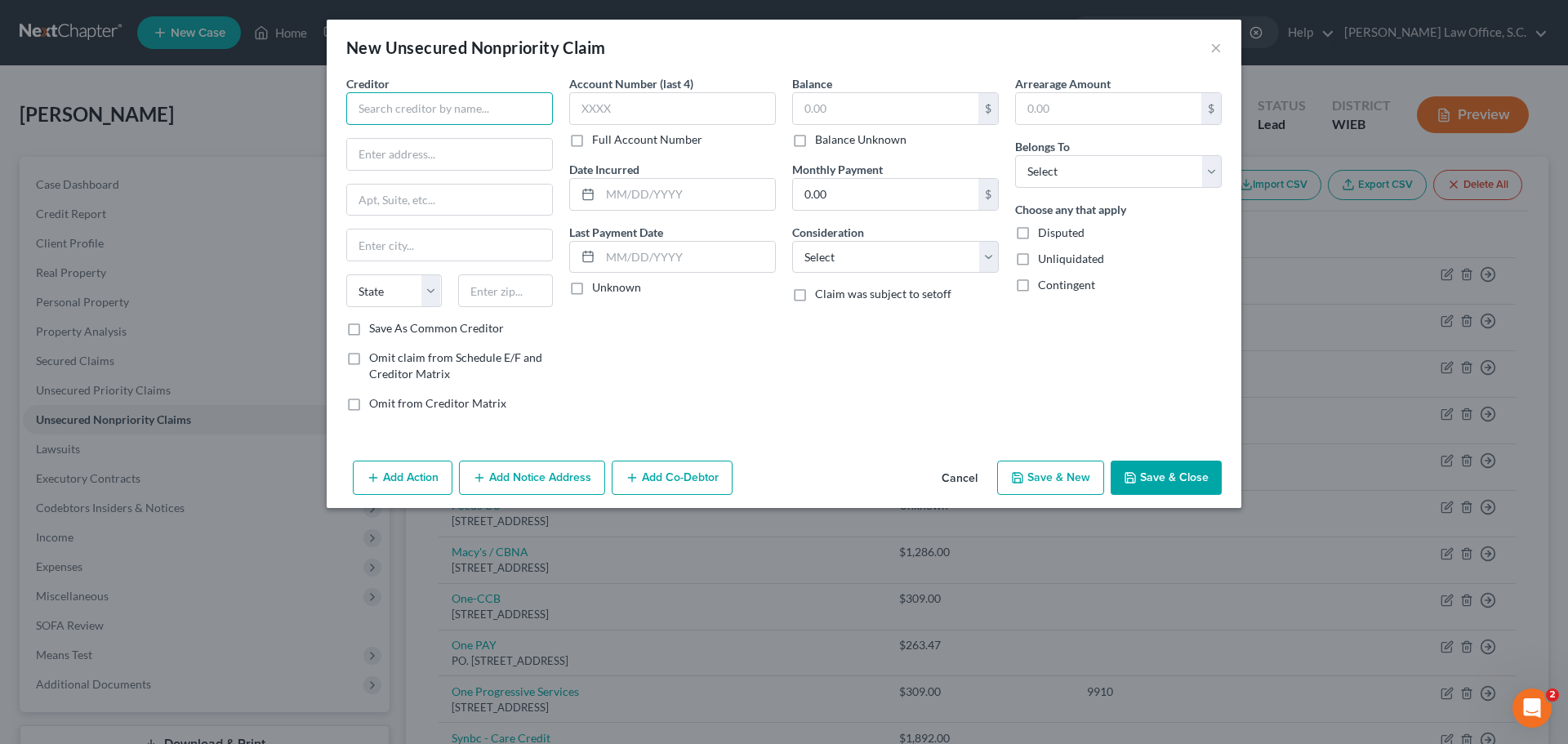
click at [539, 106] on input "text" at bounding box center [449, 108] width 206 height 33
type input "HUD"
type input "15 N. Marr St."
type input "Fond du Lac"
select select "52"
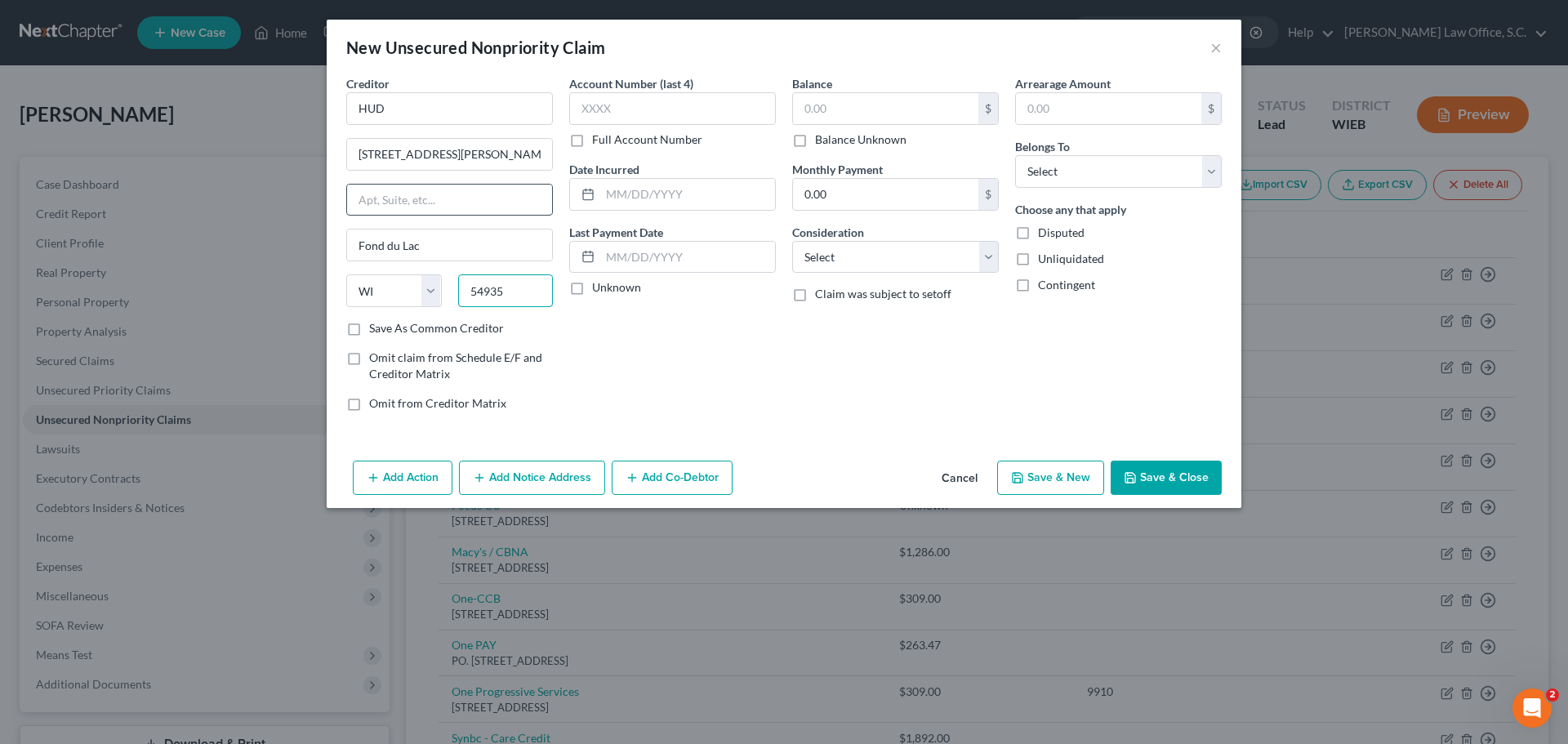
type input "54935"
type input "Fond Du Lac"
click at [822, 112] on input "text" at bounding box center [886, 108] width 186 height 31
type input "38,697.55"
click at [1117, 180] on select "Select Debtor 1 Only Debtor 2 Only Debtor 1 And Debtor 2 Only At Least One Of T…" at bounding box center [1118, 171] width 206 height 33
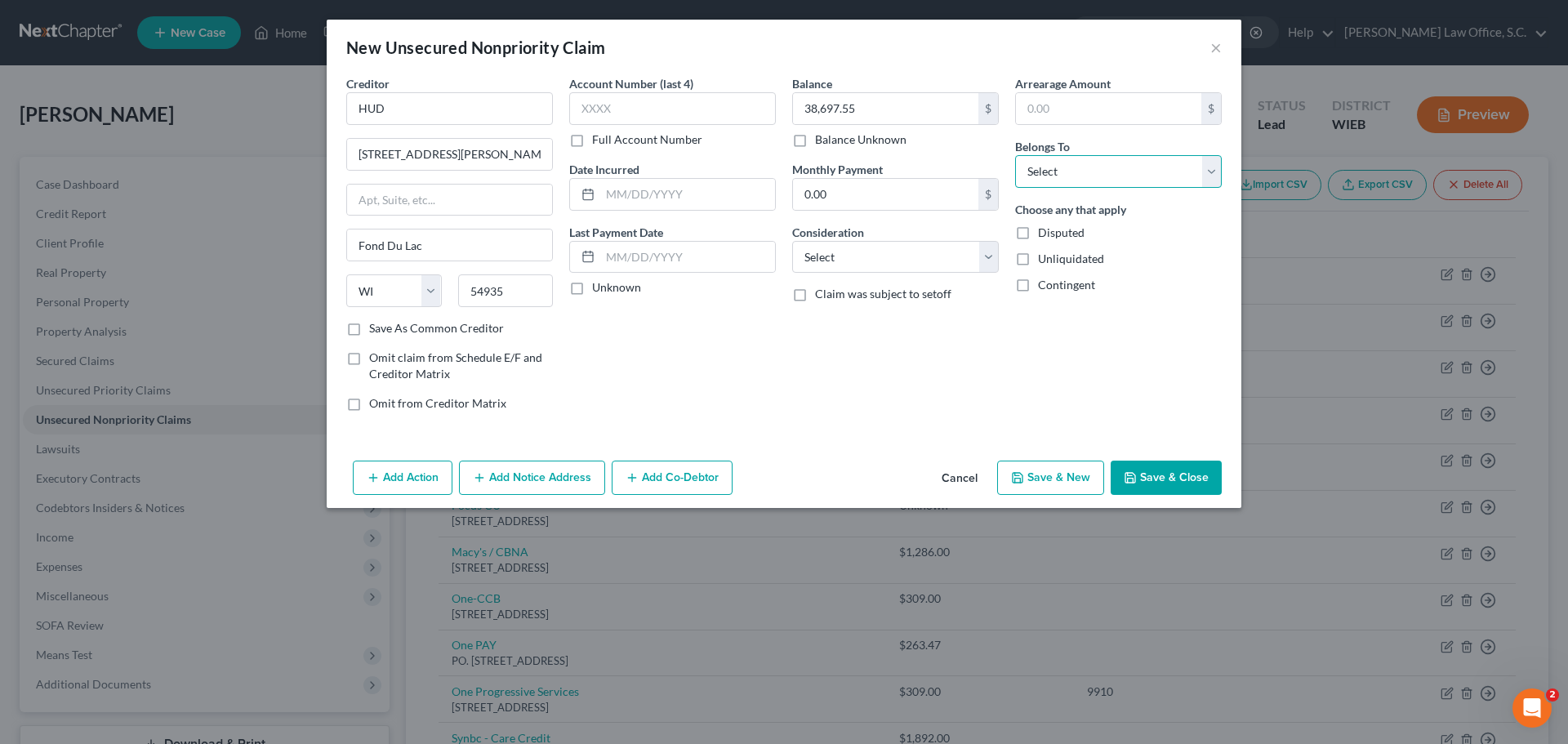
select select "3"
click at [1016, 155] on select "Select Debtor 1 Only Debtor 2 Only Debtor 1 And Debtor 2 Only At Least One Of T…" at bounding box center [1118, 171] width 206 height 33
click at [649, 475] on button "Add Co-Debtor" at bounding box center [672, 477] width 121 height 34
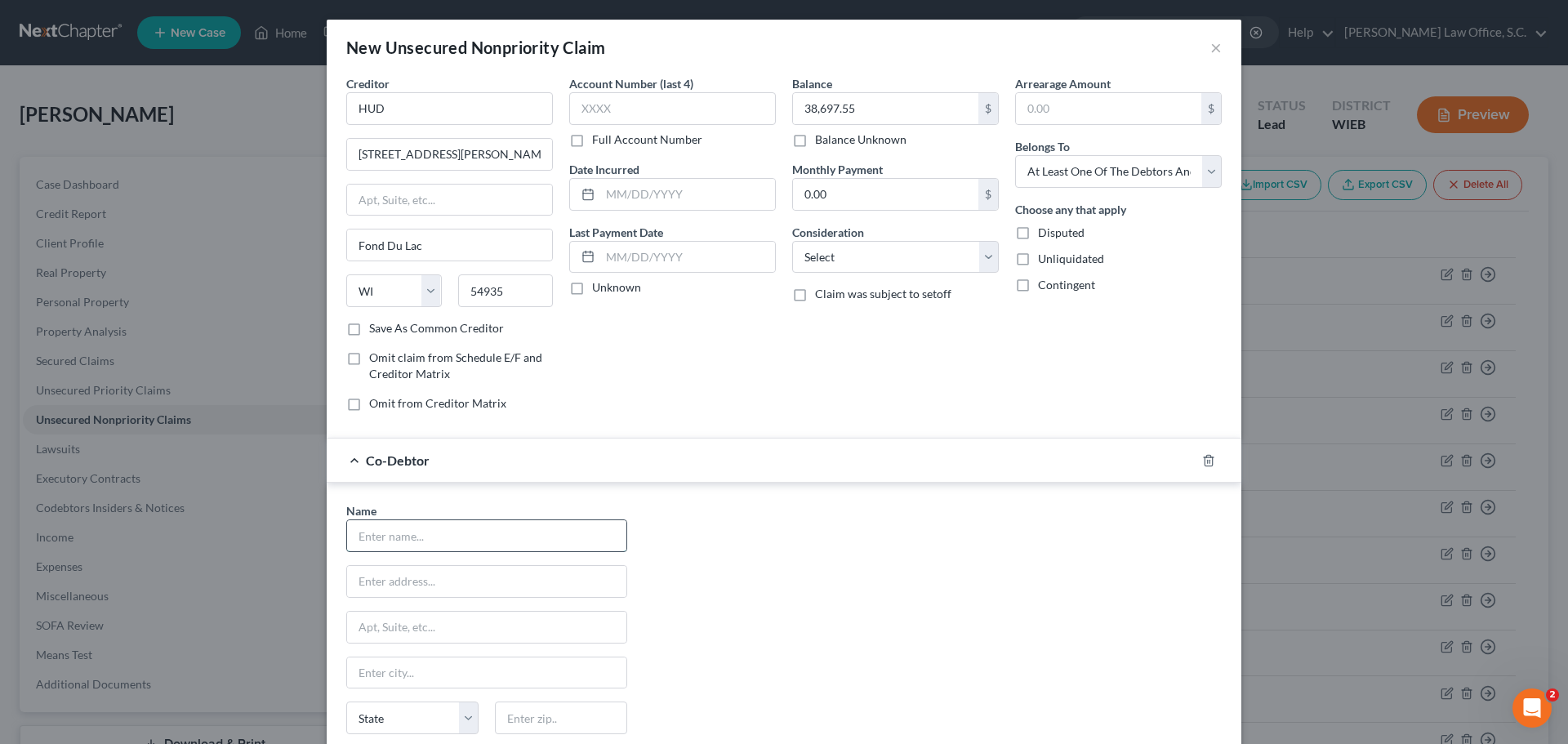
click at [430, 531] on input "text" at bounding box center [486, 535] width 279 height 31
type input "Craig Frank"
click at [441, 579] on input "text" at bounding box center [486, 581] width 279 height 31
type input "151 N. Lincoln Ave"
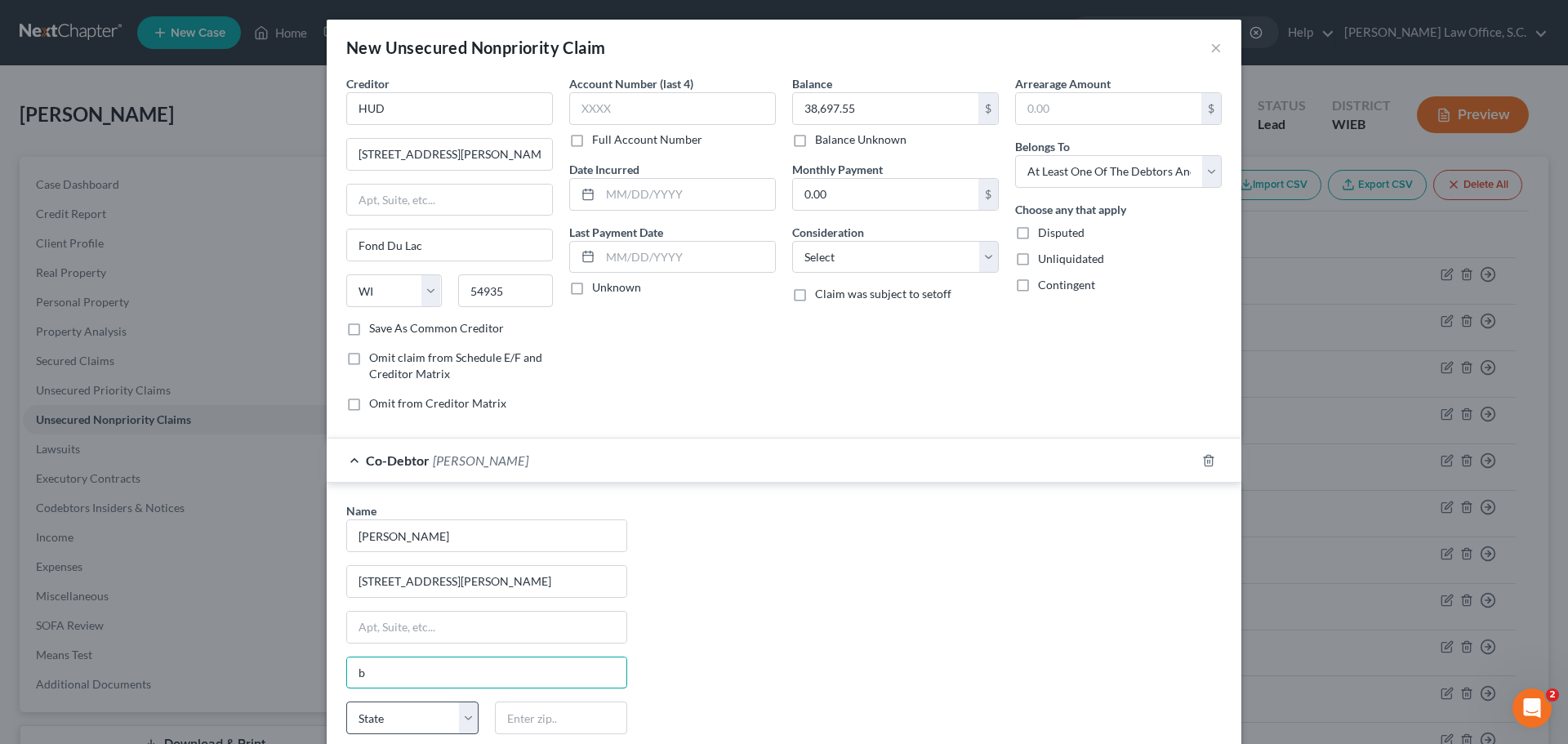
type input "Beaver Dam"
drag, startPoint x: 405, startPoint y: 721, endPoint x: 405, endPoint y: 710, distance: 11.0
click at [405, 719] on select "State AL AK AR AZ CA CO CT DE DC FL GA GU HI ID IL IN IA KS KY LA ME MD MA MI M…" at bounding box center [412, 717] width 132 height 33
select select "52"
click at [346, 701] on select "State AL AK AR AZ CA CO CT DE DC FL GA GU HI ID IL IN IA KS KY LA ME MD MA MI M…" at bounding box center [412, 717] width 132 height 33
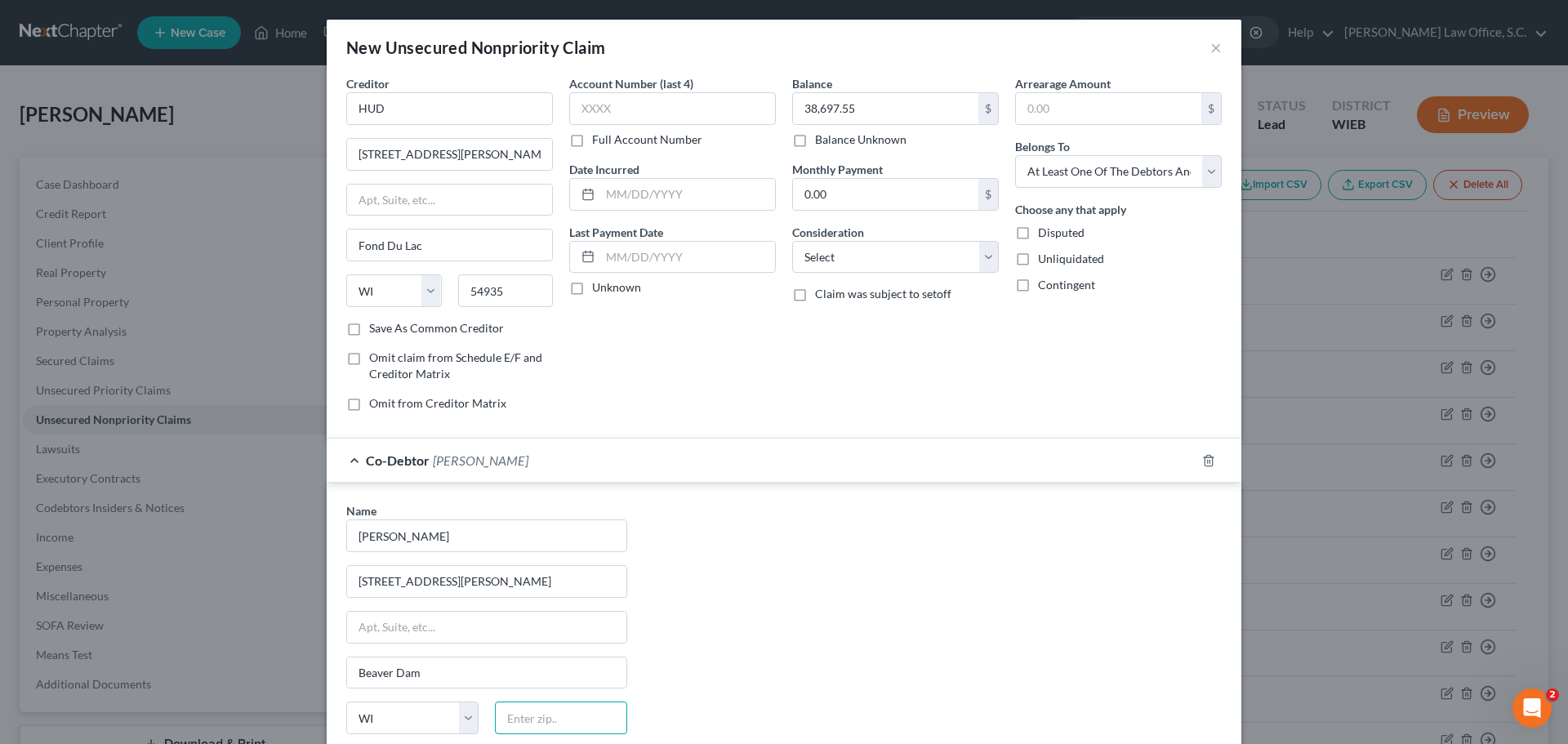
click at [517, 721] on input "text" at bounding box center [561, 717] width 132 height 33
type input "53916"
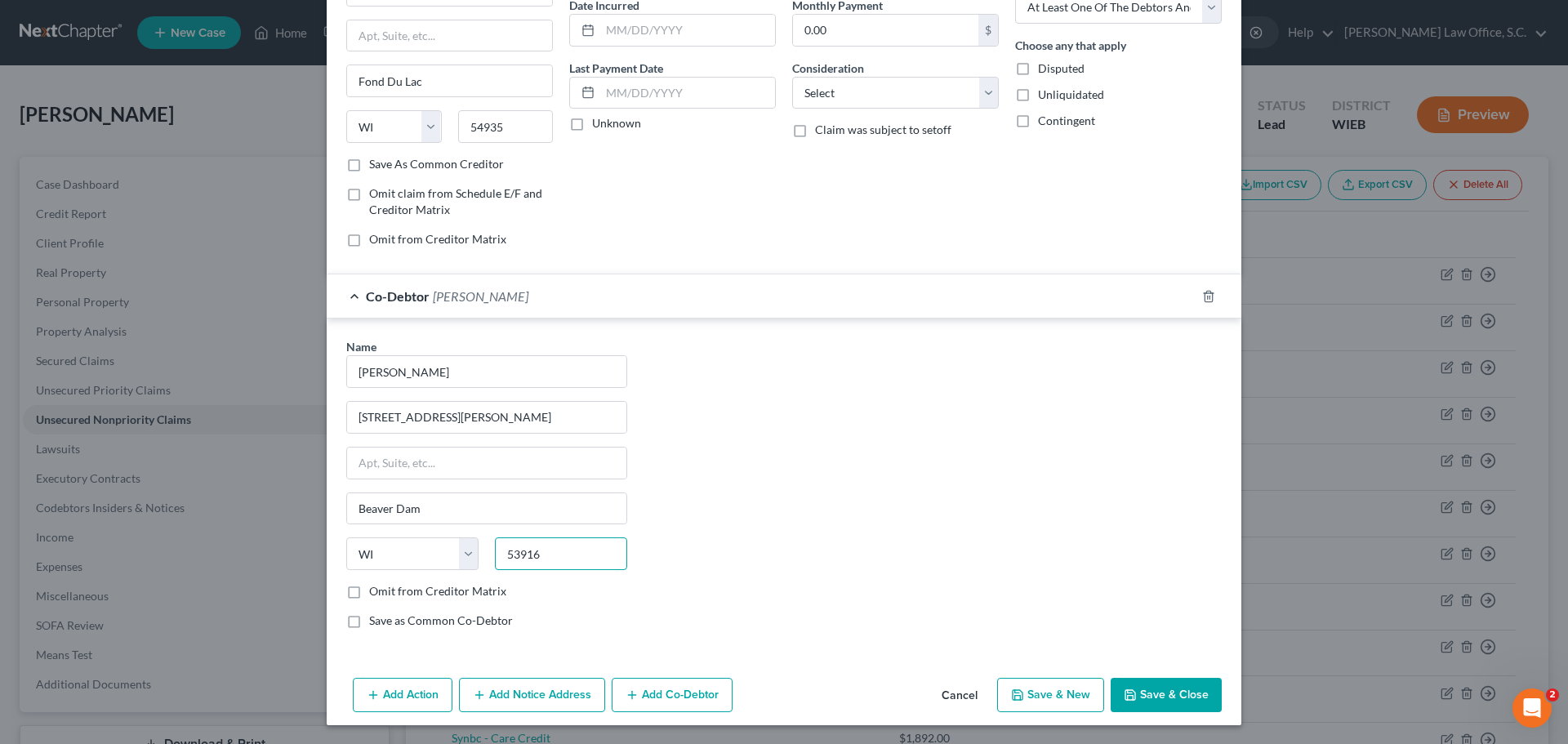
scroll to position [165, 0]
click at [1169, 692] on button "Save & Close" at bounding box center [1166, 694] width 111 height 34
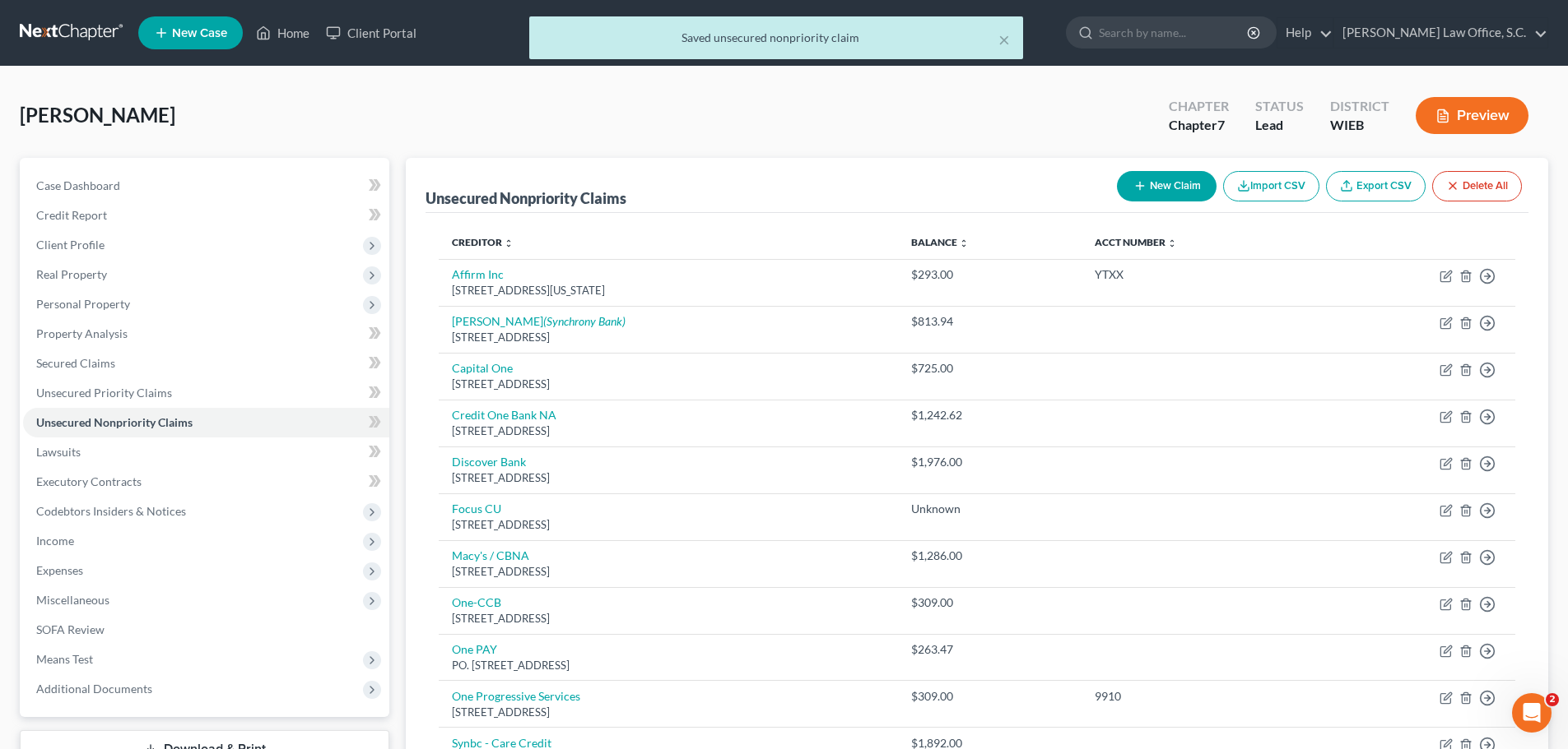
click at [1175, 184] on button "New Claim" at bounding box center [1166, 186] width 99 height 30
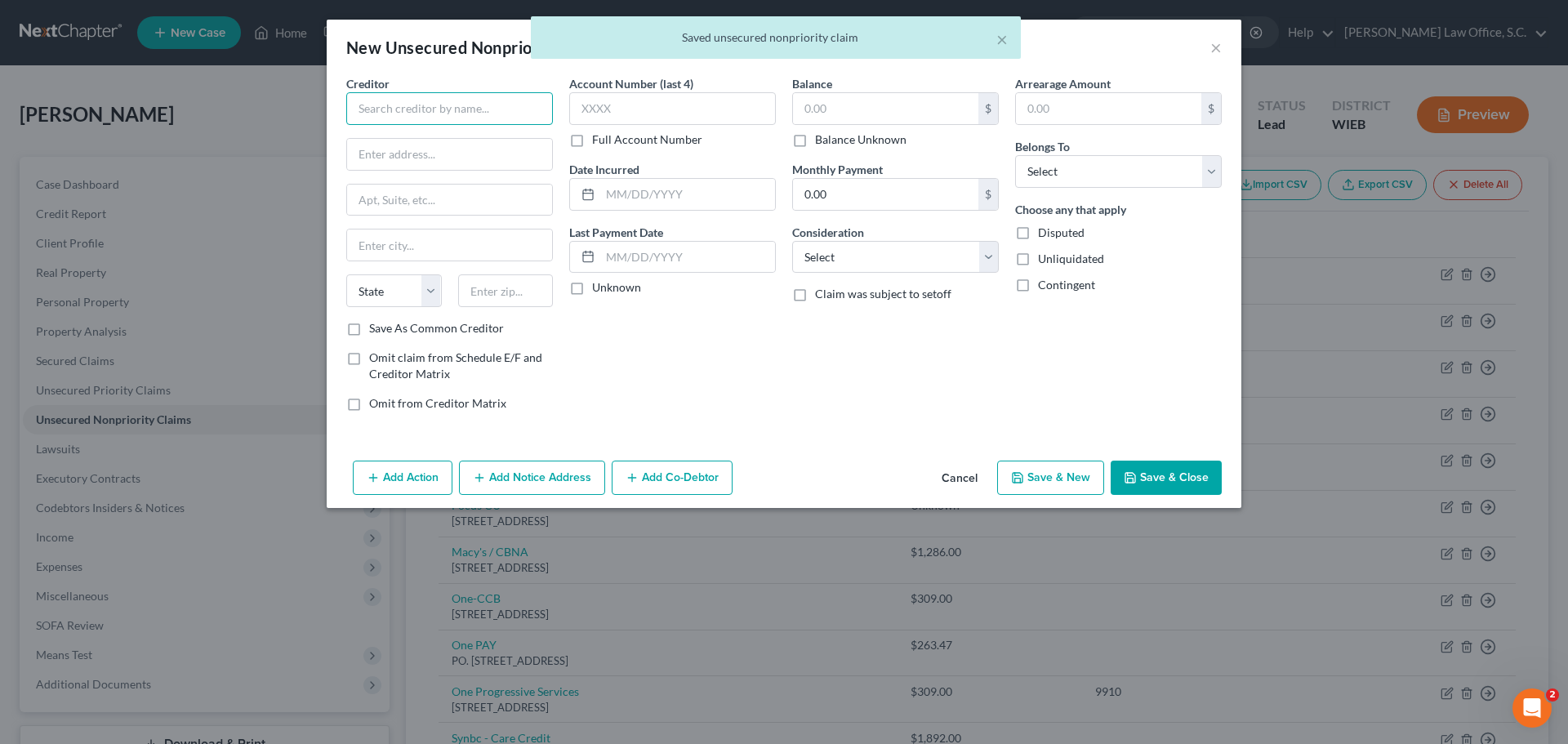
click at [491, 103] on input "text" at bounding box center [449, 108] width 206 height 33
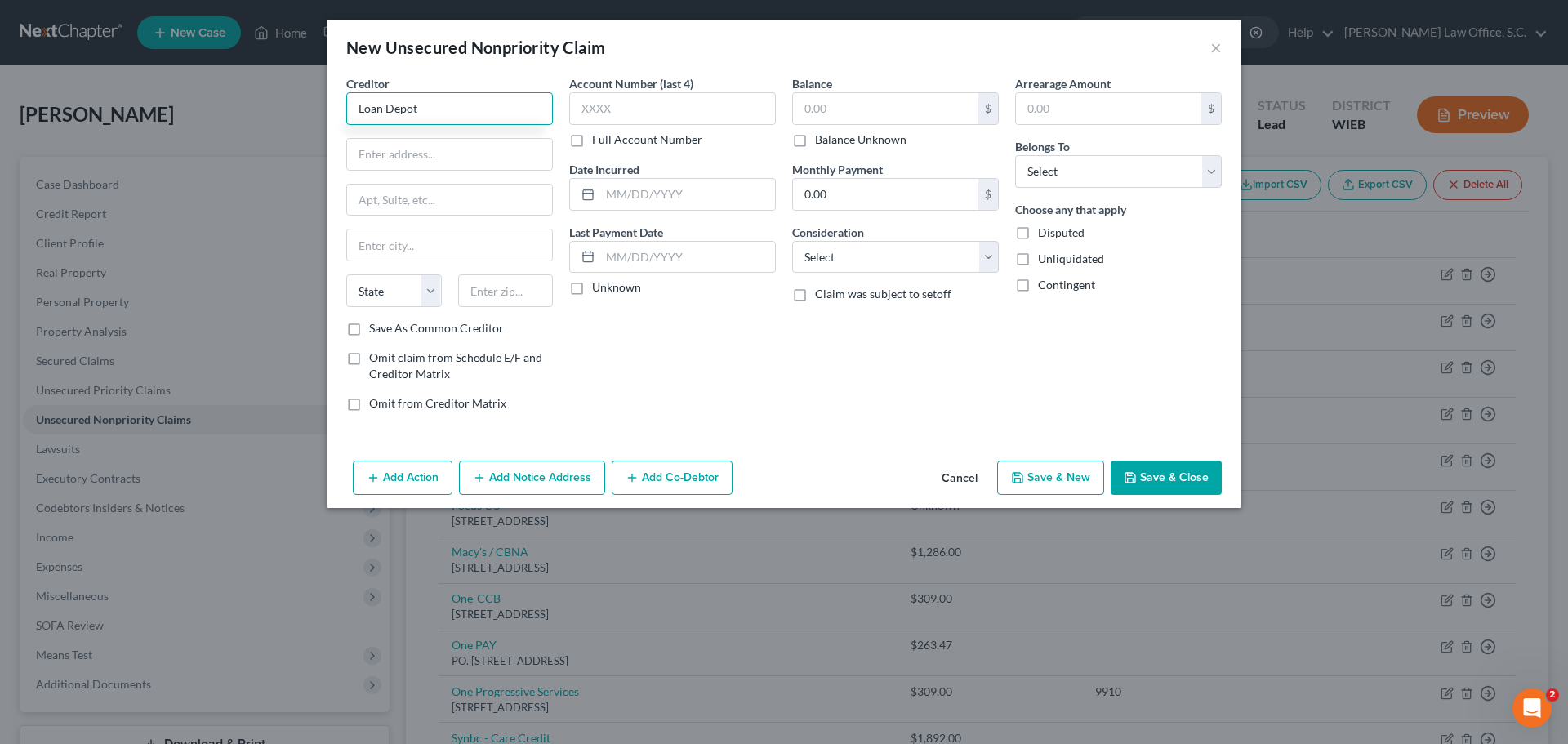
type input "Loan Depot"
type input "999 Tech Row #200"
click at [454, 254] on input "text" at bounding box center [449, 245] width 205 height 31
type input "Madison Heights"
drag, startPoint x: 427, startPoint y: 296, endPoint x: 428, endPoint y: 278, distance: 18.0
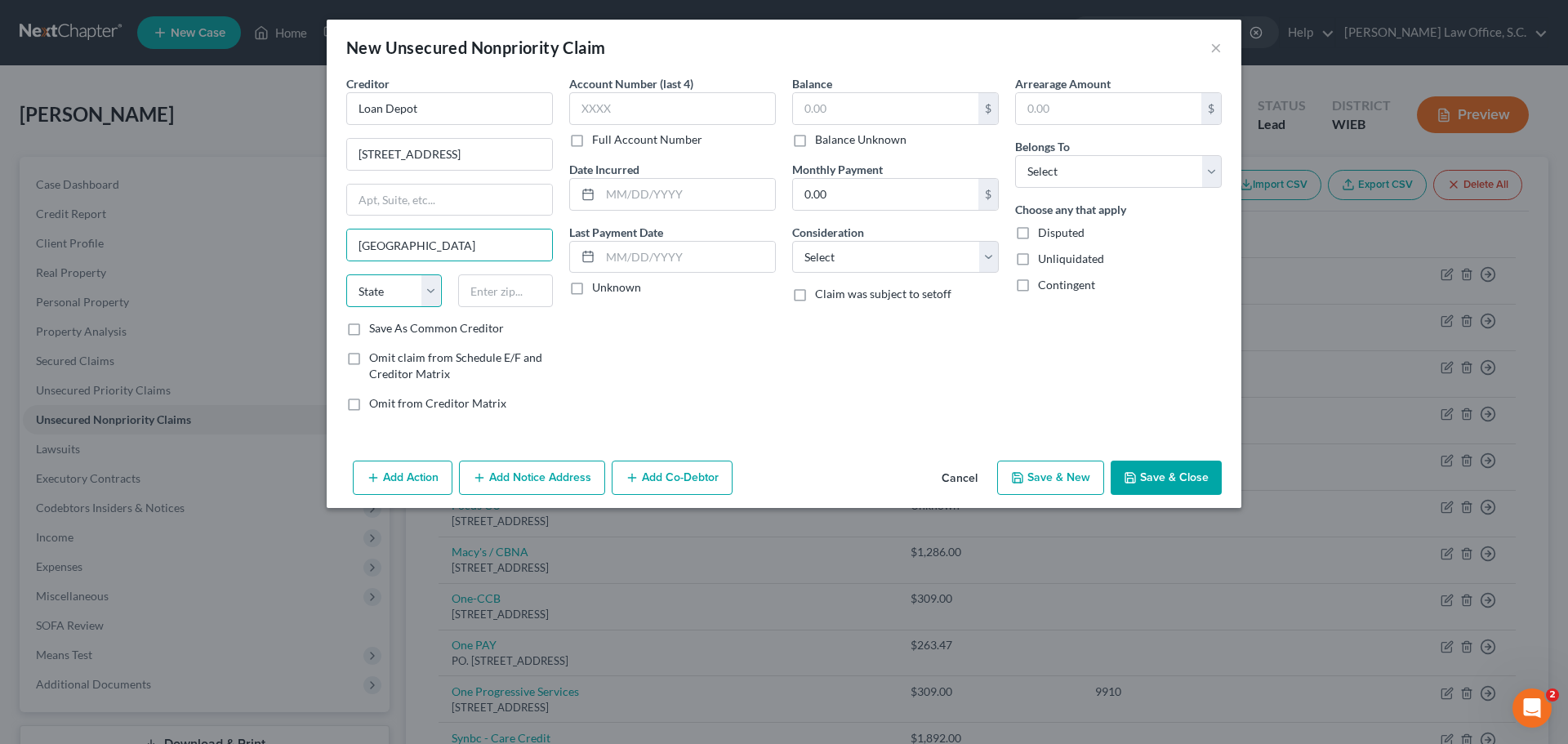
click at [427, 296] on select "State AL AK AR AZ CA CO CT DE DC FL GA GU HI ID IL IN IA KS KY LA ME MD MA MI M…" at bounding box center [394, 290] width 95 height 33
select select "23"
click at [346, 274] on select "State AL AK AR AZ CA CO CT DE DC FL GA GU HI ID IL IN IA KS KY LA ME MD MA MI M…" at bounding box center [394, 290] width 95 height 33
click at [503, 296] on input "text" at bounding box center [506, 290] width 95 height 33
type input "48071"
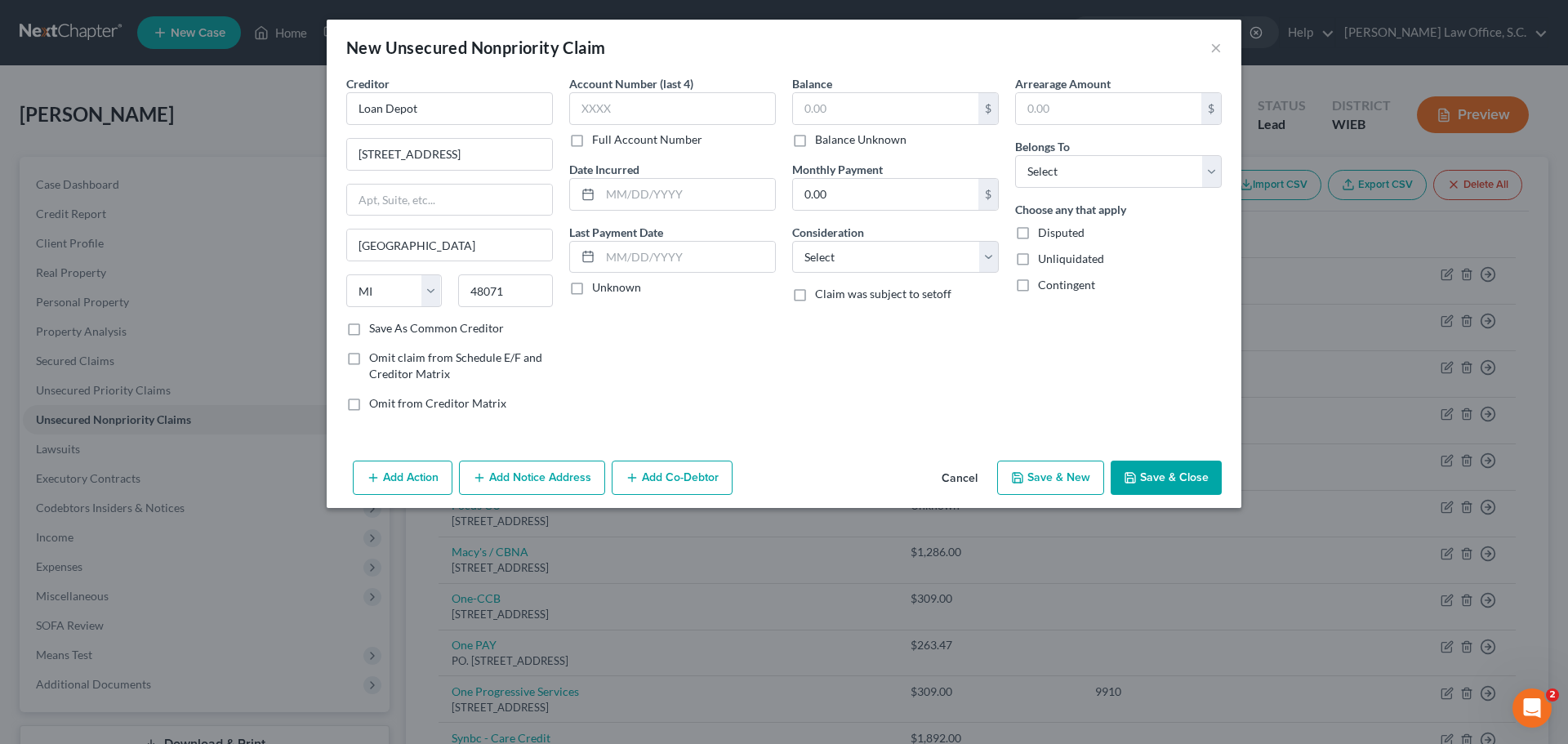
click at [644, 325] on div "Account Number (last 4) Full Account Number Date Incurred Last Payment Date Unk…" at bounding box center [672, 250] width 223 height 349
click at [713, 107] on input "text" at bounding box center [672, 108] width 206 height 33
type input "7703"
click at [919, 109] on input "text" at bounding box center [886, 108] width 186 height 31
type input "96,246.00"
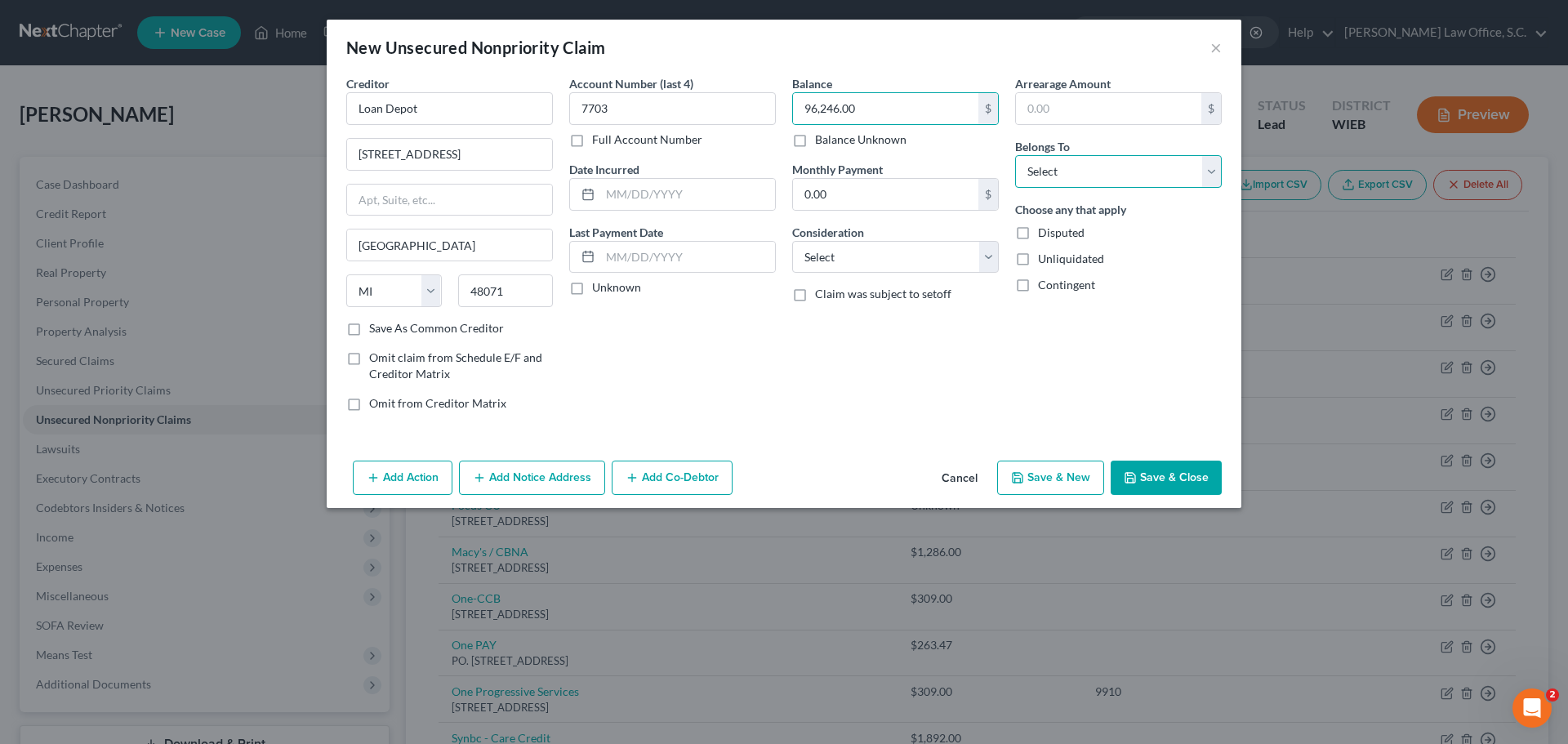
drag, startPoint x: 1097, startPoint y: 178, endPoint x: 1097, endPoint y: 187, distance: 9.0
click at [1097, 178] on select "Select Debtor 1 Only Debtor 2 Only Debtor 1 And Debtor 2 Only At Least One Of T…" at bounding box center [1118, 171] width 206 height 33
select select "3"
click at [1016, 155] on select "Select Debtor 1 Only Debtor 2 Only Debtor 1 And Debtor 2 Only At Least One Of T…" at bounding box center [1118, 171] width 206 height 33
click at [708, 476] on button "Add Co-Debtor" at bounding box center [672, 477] width 121 height 34
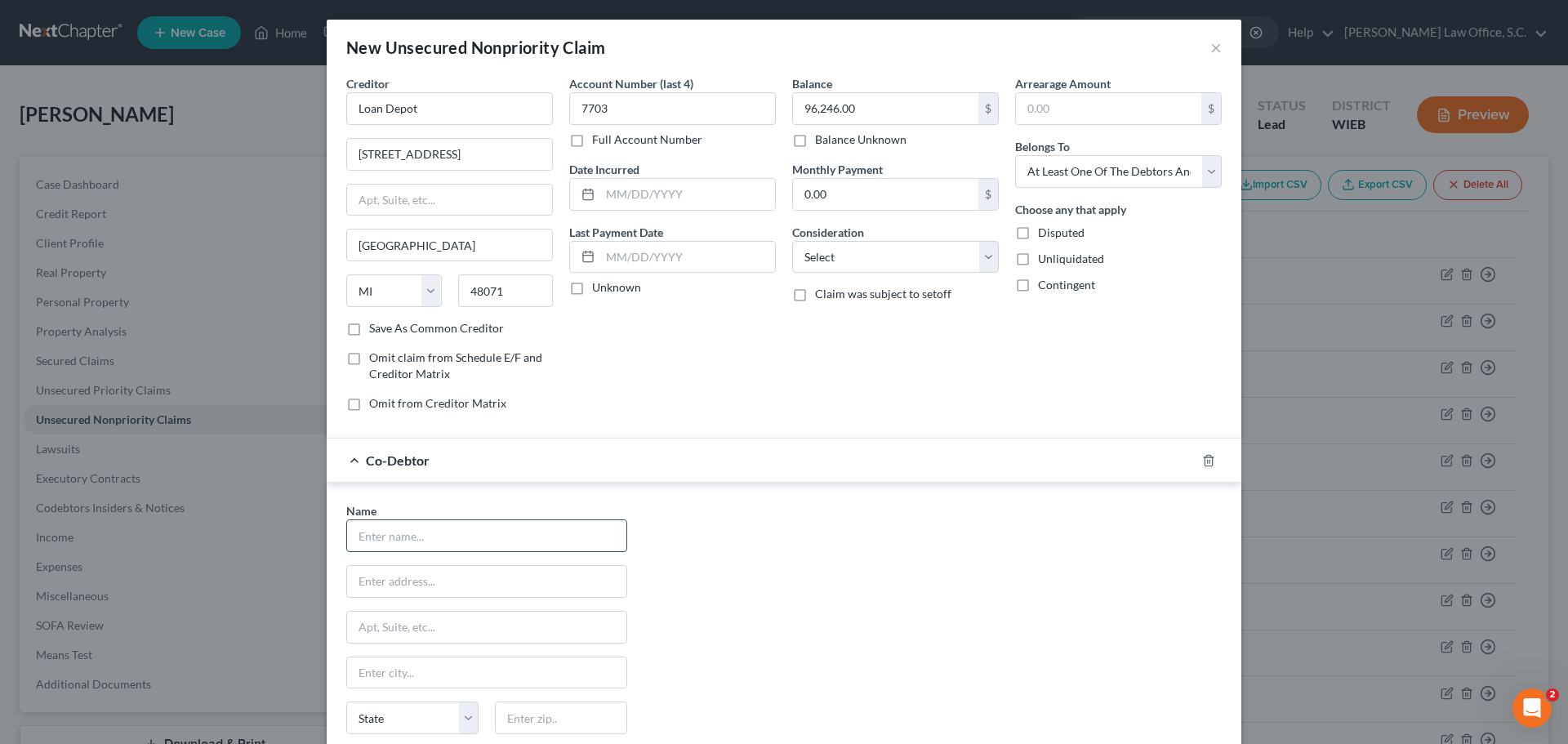
click at [474, 527] on input "text" at bounding box center [486, 535] width 279 height 31
type input "Craig Frank"
drag, startPoint x: 444, startPoint y: 665, endPoint x: 445, endPoint y: 683, distance: 18.0
click at [444, 666] on input "text" at bounding box center [486, 673] width 279 height 31
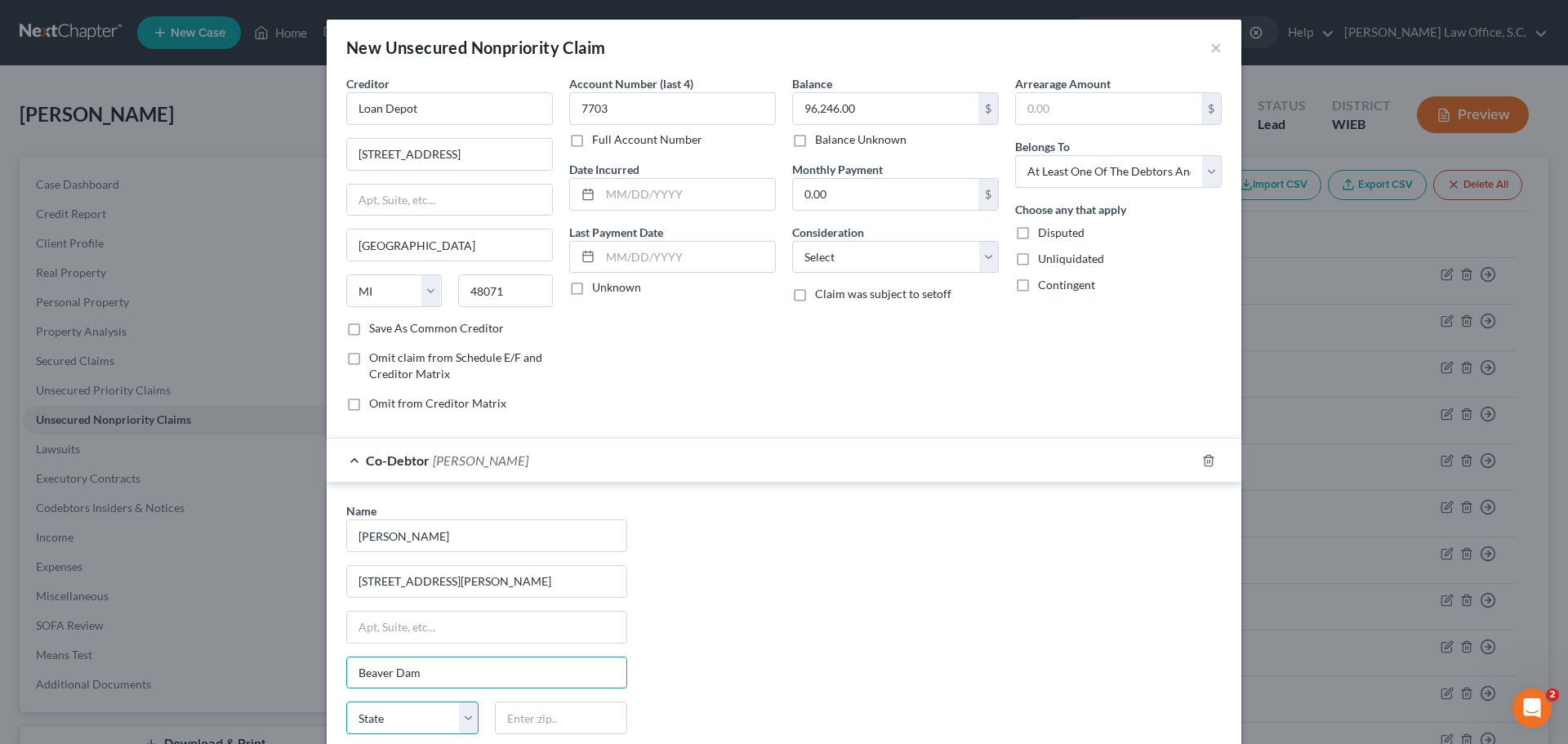
click at [427, 712] on select "State AL AK AR AZ CA CO CT DE DC FL GA GU HI ID IL IN IA KS KY LA ME MD MA MI M…" at bounding box center [412, 717] width 132 height 33
click at [346, 701] on select "State AL AK AR AZ CA CO CT DE DC FL GA GU HI ID IL IN IA KS KY LA ME MD MA MI M…" at bounding box center [412, 717] width 132 height 33
click at [509, 722] on input "text" at bounding box center [561, 717] width 132 height 33
click at [657, 257] on input "text" at bounding box center [687, 257] width 175 height 31
click at [837, 197] on input "0.00" at bounding box center [886, 194] width 186 height 31
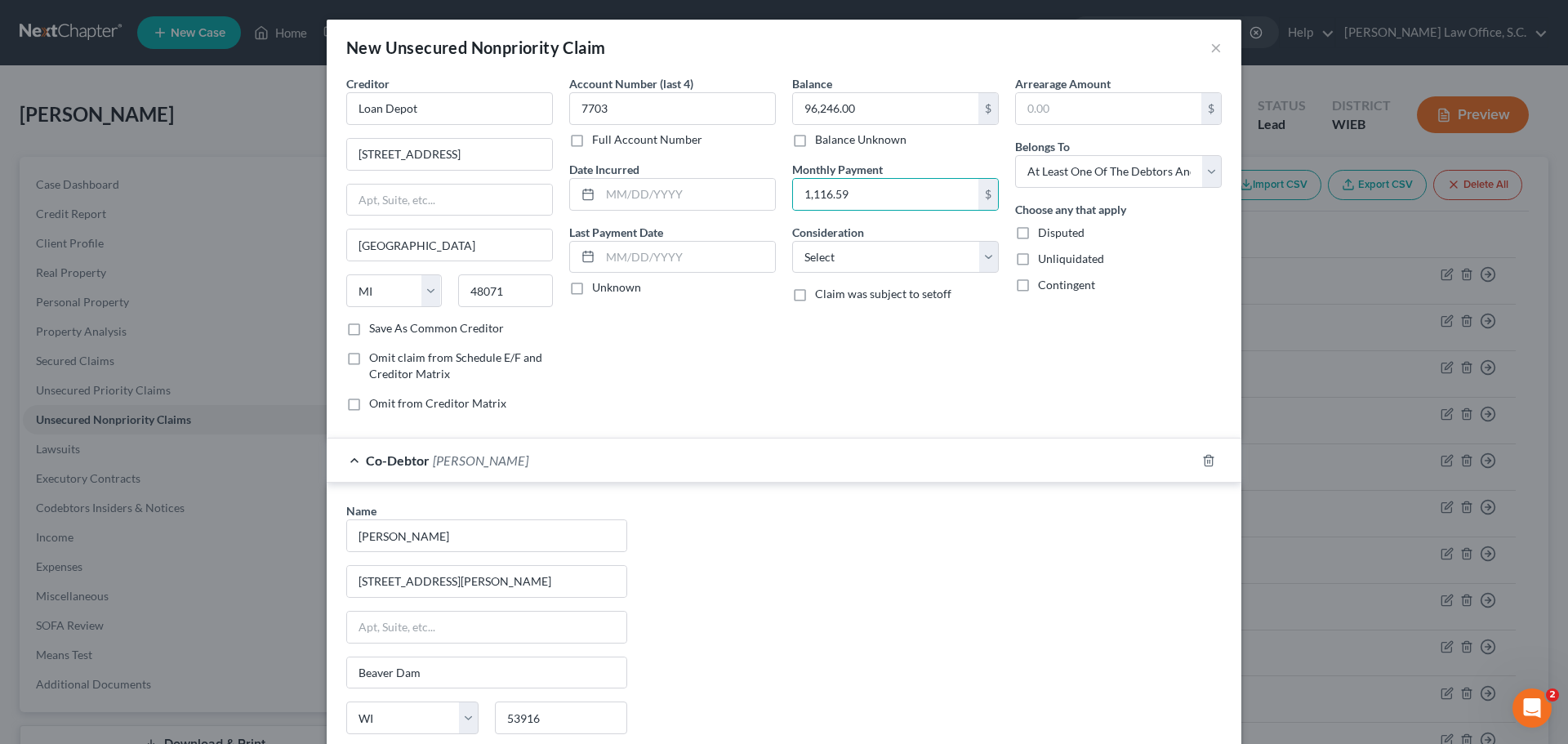
click at [867, 323] on div "Balance 96,246.00 $ Balance Unknown Balance Undetermined 96,246.00 $ Balance Un…" at bounding box center [895, 250] width 223 height 349
click at [917, 260] on select "Select Cable / Satellite Services Collection Agency Credit Card Debt Debt Couns…" at bounding box center [895, 257] width 206 height 33
click at [993, 264] on div "Balance 96,246.00 $ Balance Unknown Balance Undetermined 96,246.00 $ Balance Un…" at bounding box center [895, 250] width 223 height 349
click at [991, 266] on div "Balance 96,246.00 $ Balance Unknown Balance Undetermined 96,246.00 $ Balance Un…" at bounding box center [895, 250] width 223 height 349
click at [982, 265] on select "Select Cable / Satellite Services Collection Agency Credit Card Debt Debt Couns…" at bounding box center [895, 257] width 206 height 33
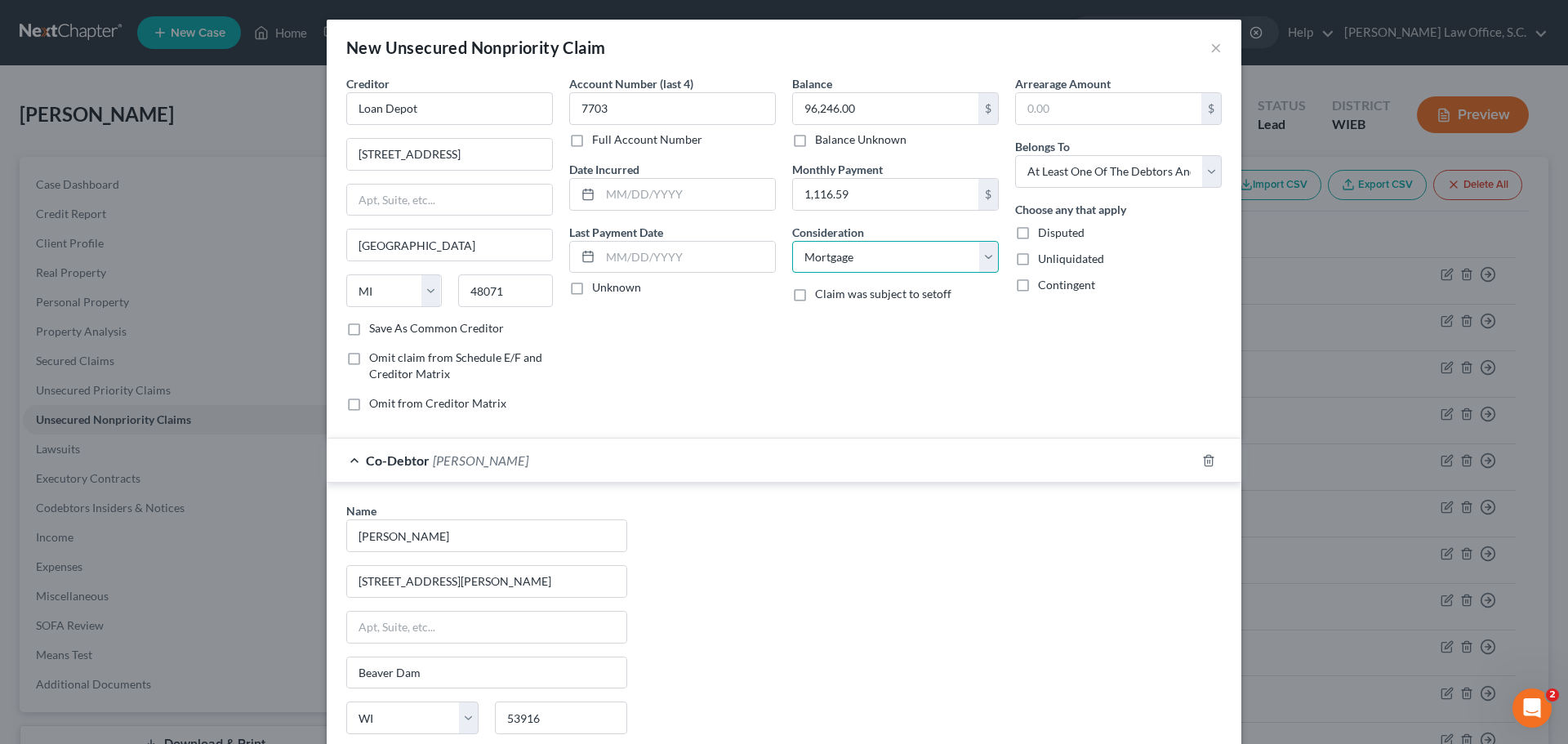
click at [792, 241] on select "Select Cable / Satellite Services Collection Agency Credit Card Debt Debt Couns…" at bounding box center [895, 257] width 206 height 33
click at [831, 341] on div "Balance 96,246.00 $ Balance Unknown Balance Undetermined 96,246.00 $ Balance Un…" at bounding box center [895, 250] width 223 height 349
click at [653, 262] on input "text" at bounding box center [687, 257] width 175 height 31
click at [671, 293] on div "Unknown" at bounding box center [672, 288] width 206 height 17
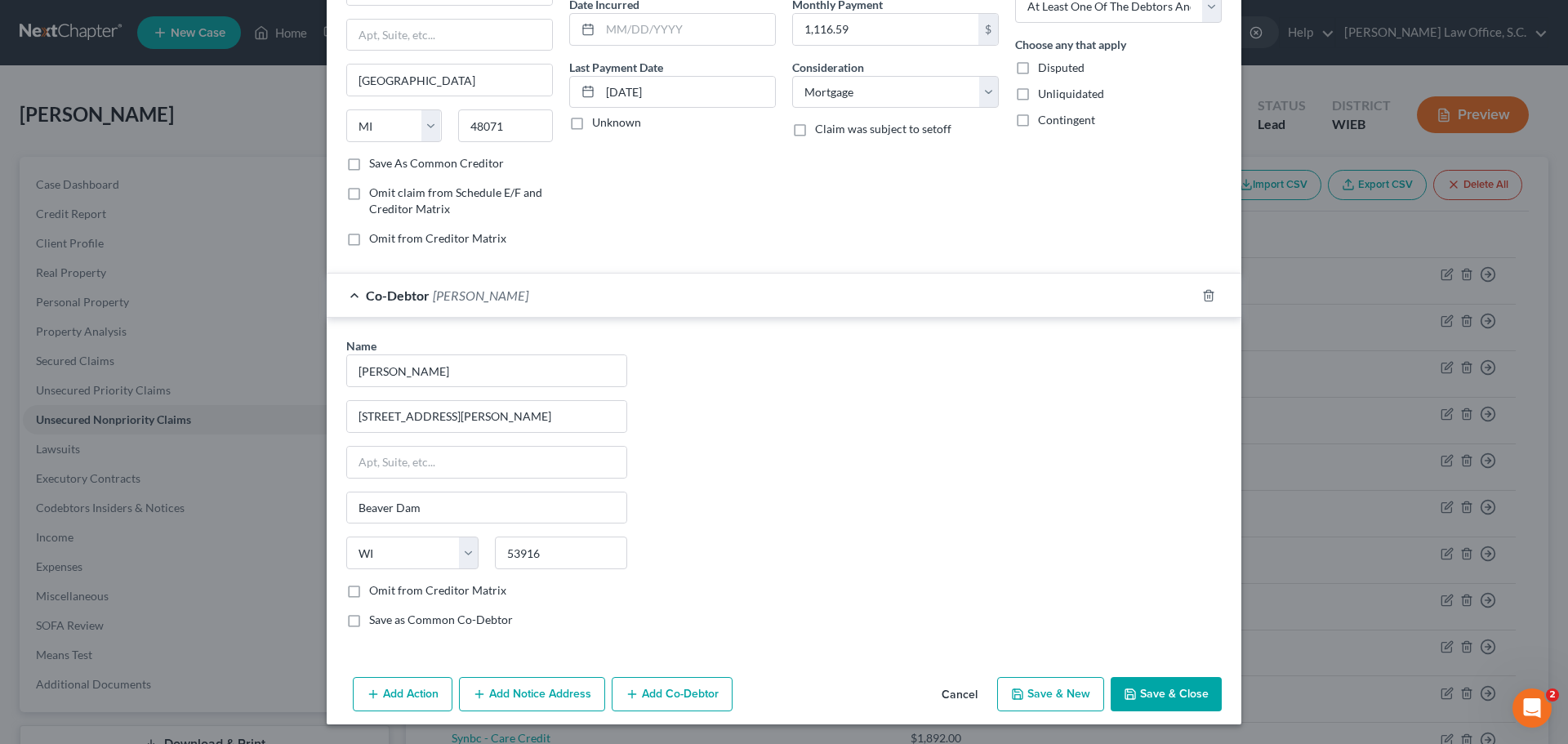
drag, startPoint x: 1142, startPoint y: 685, endPoint x: 1130, endPoint y: 668, distance: 20.8
click at [1143, 688] on button "Save & Close" at bounding box center [1166, 694] width 111 height 34
click at [603, 104] on input "8-1-2025" at bounding box center [687, 92] width 175 height 31
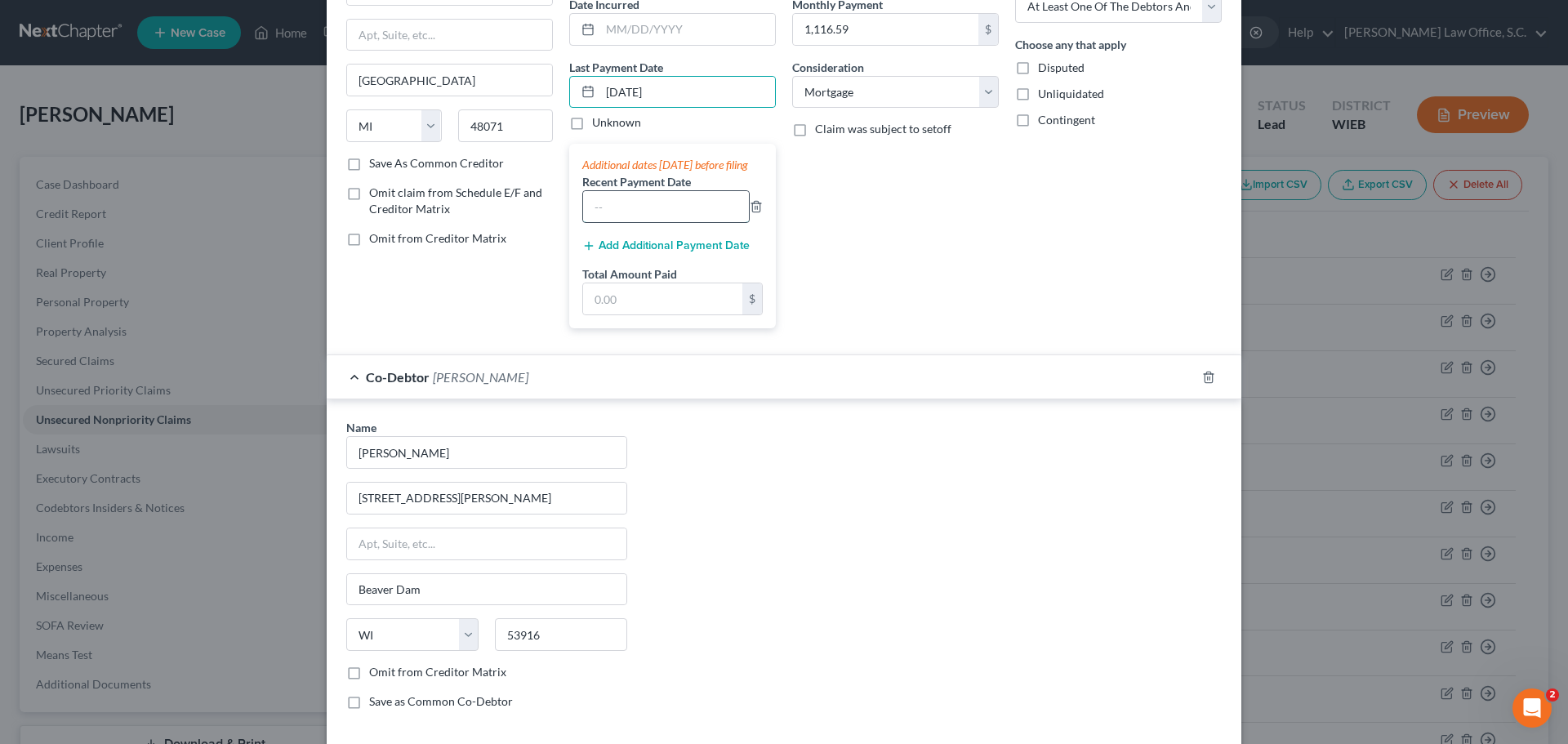
click at [660, 222] on input "text" at bounding box center [666, 206] width 165 height 31
click at [621, 94] on input "08/01/2025" at bounding box center [687, 92] width 175 height 31
click at [883, 198] on div "Balance 96,246.00 $ Balance Unknown Balance Undetermined 96,246.00 $ Balance Un…" at bounding box center [895, 126] width 223 height 431
click at [695, 222] on input "text" at bounding box center [666, 206] width 165 height 31
click at [369, 236] on div "Creditor * Loan Depot 999 Tech Row #200 Madison Heights State AL AK AR AZ CA CO…" at bounding box center [784, 126] width 892 height 431
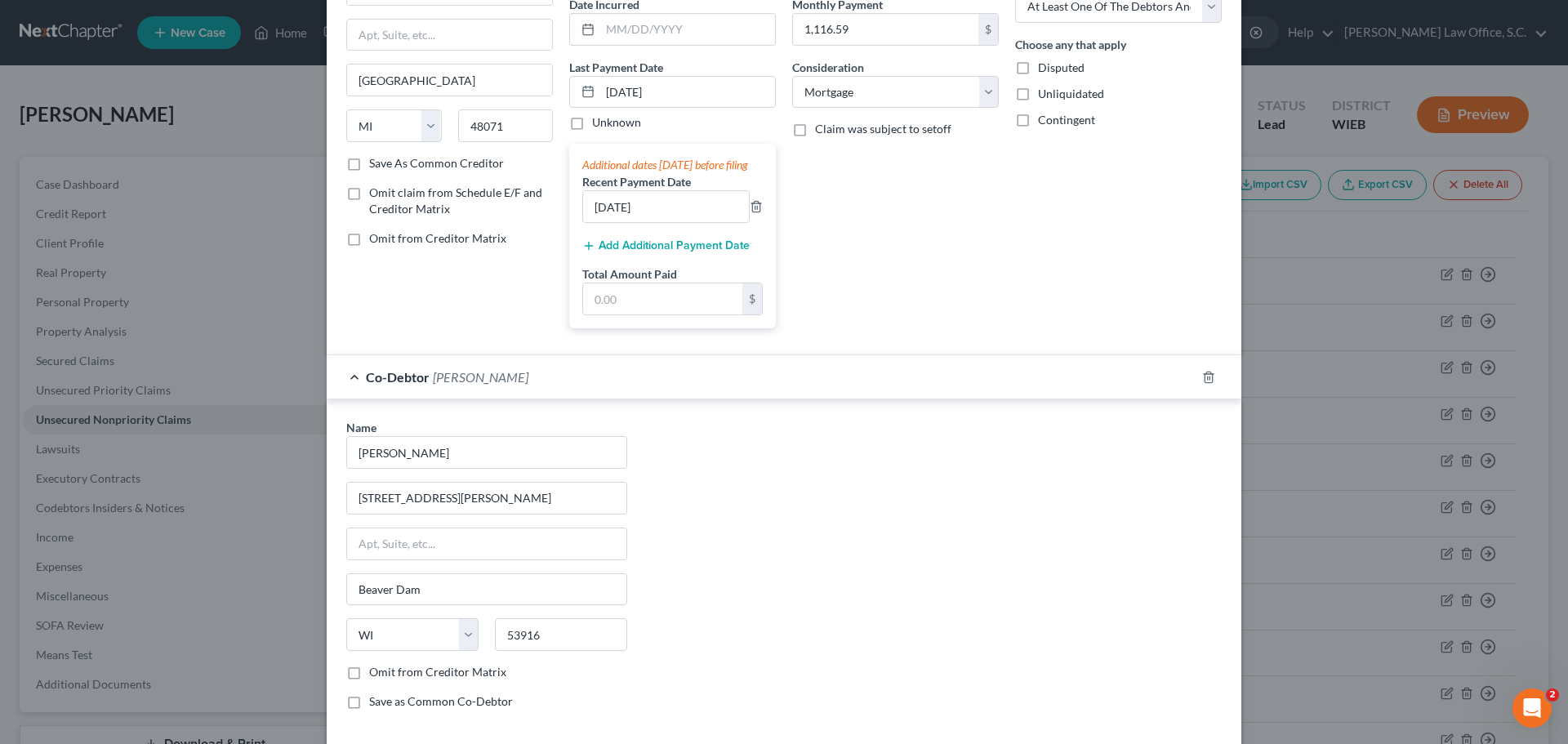
click at [612, 252] on button "Add Additional Payment Date" at bounding box center [666, 246] width 167 height 13
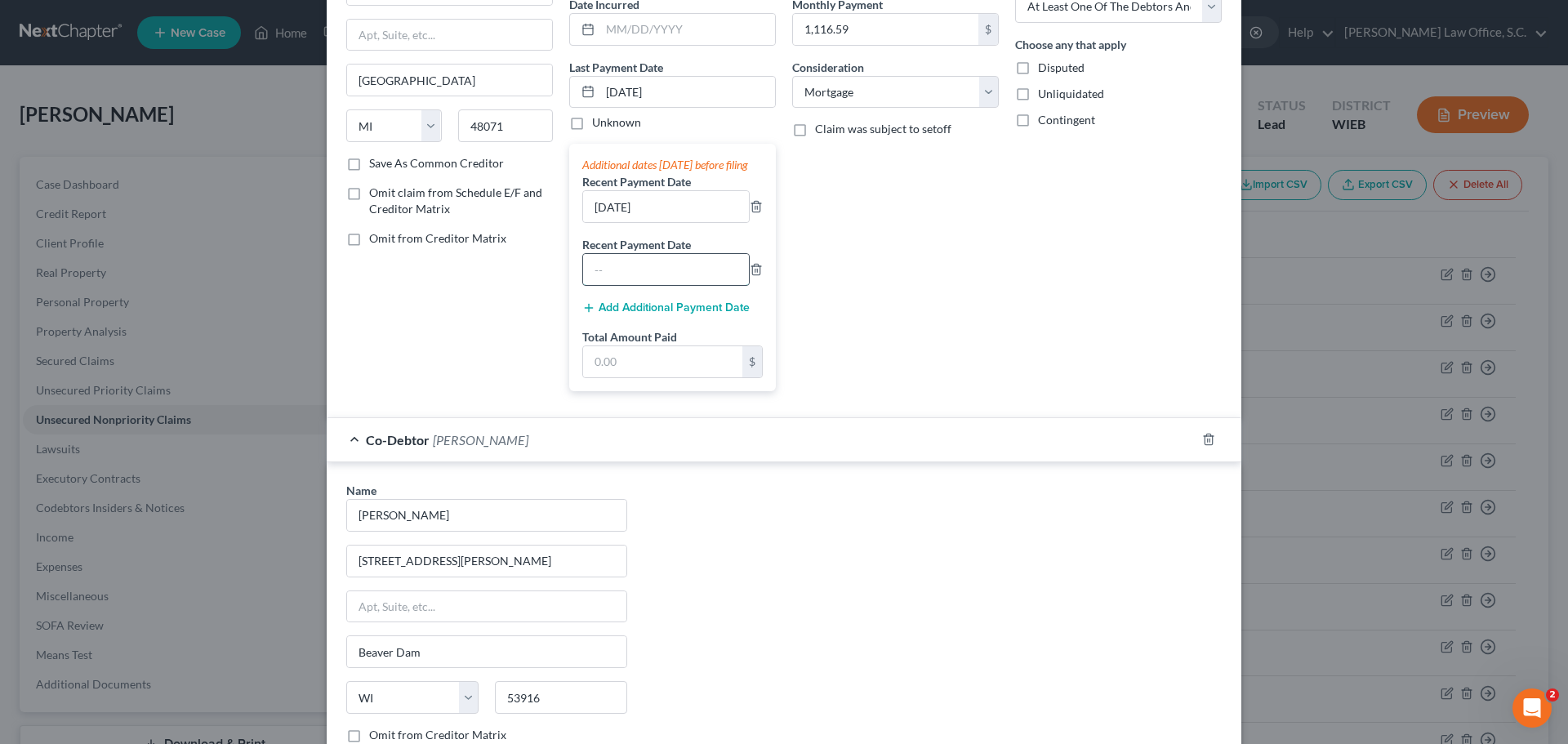
click at [620, 283] on input "text" at bounding box center [666, 269] width 165 height 31
drag, startPoint x: 629, startPoint y: 377, endPoint x: 599, endPoint y: 371, distance: 30.6
click at [607, 374] on input "text" at bounding box center [663, 361] width 160 height 31
click at [846, 291] on div "Balance 96,246.00 $ Balance Unknown Balance Undetermined 96,246.00 $ Balance Un…" at bounding box center [895, 157] width 223 height 494
click at [820, 302] on div "Balance 96,246.00 $ Balance Unknown Balance Undetermined 96,246.00 $ Balance Un…" at bounding box center [895, 157] width 223 height 494
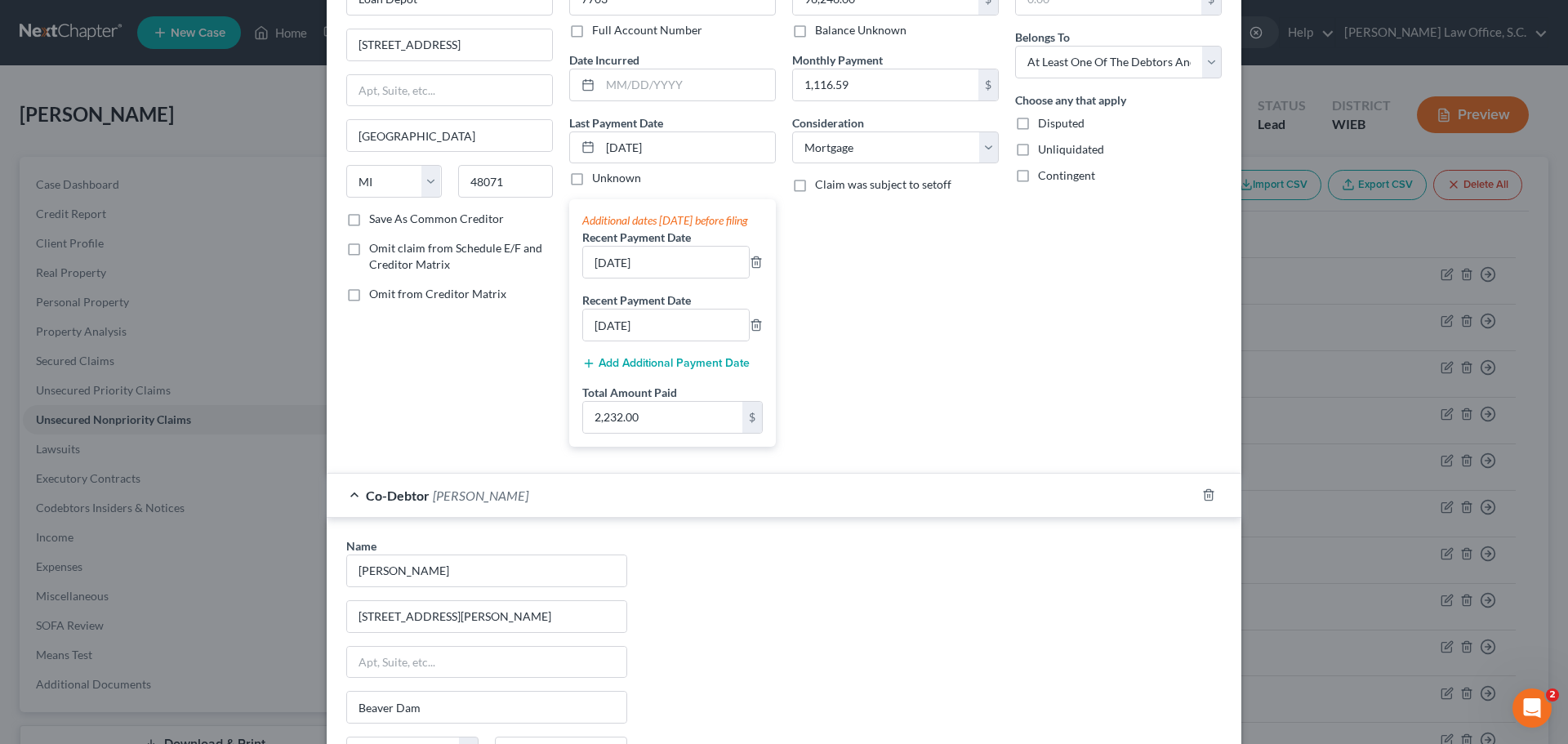
scroll to position [84, 0]
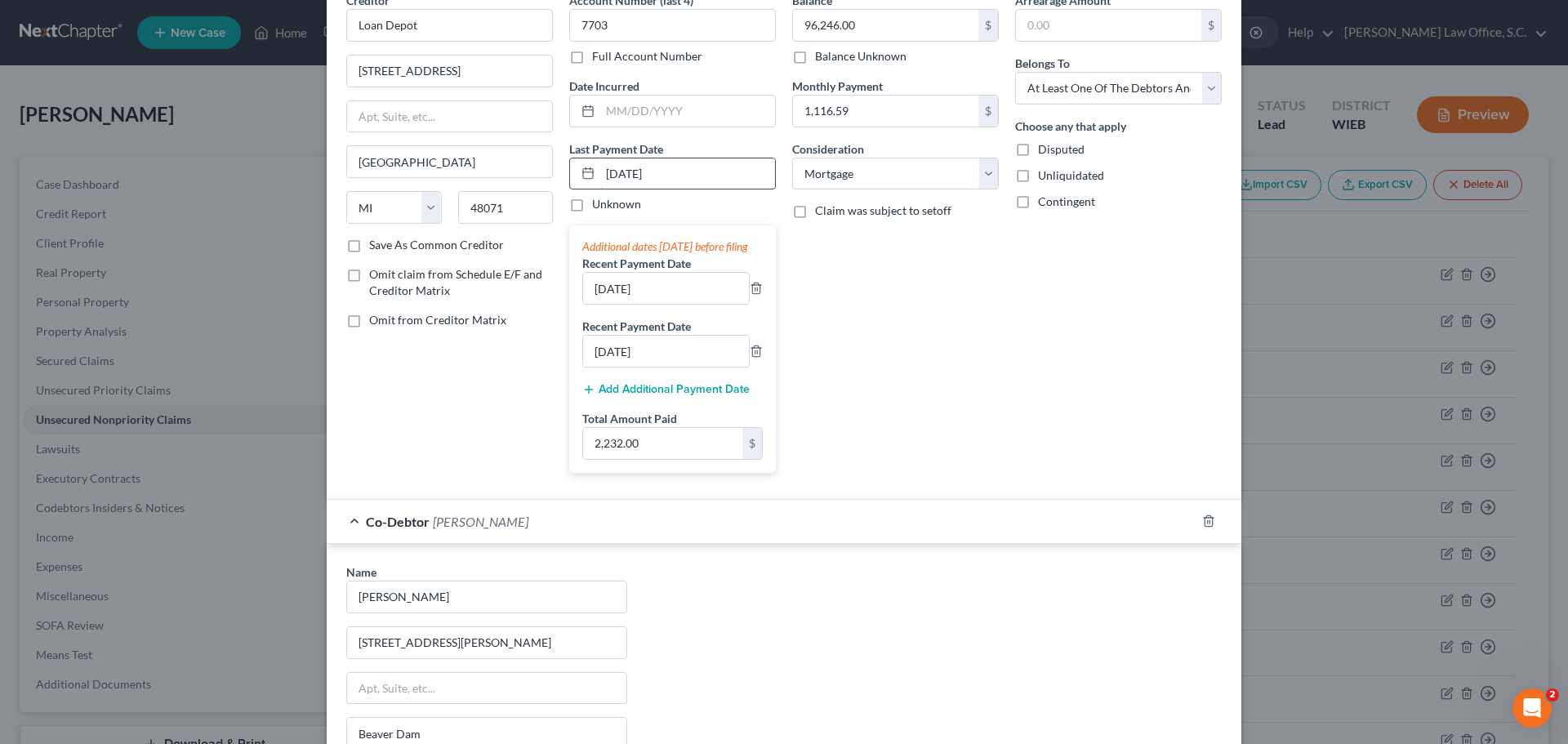
click at [661, 178] on input "08/16/2025" at bounding box center [687, 174] width 175 height 31
click at [875, 248] on div "Balance 96,246.00 $ Balance Unknown Balance Undetermined 96,246.00 $ Balance Un…" at bounding box center [895, 238] width 223 height 494
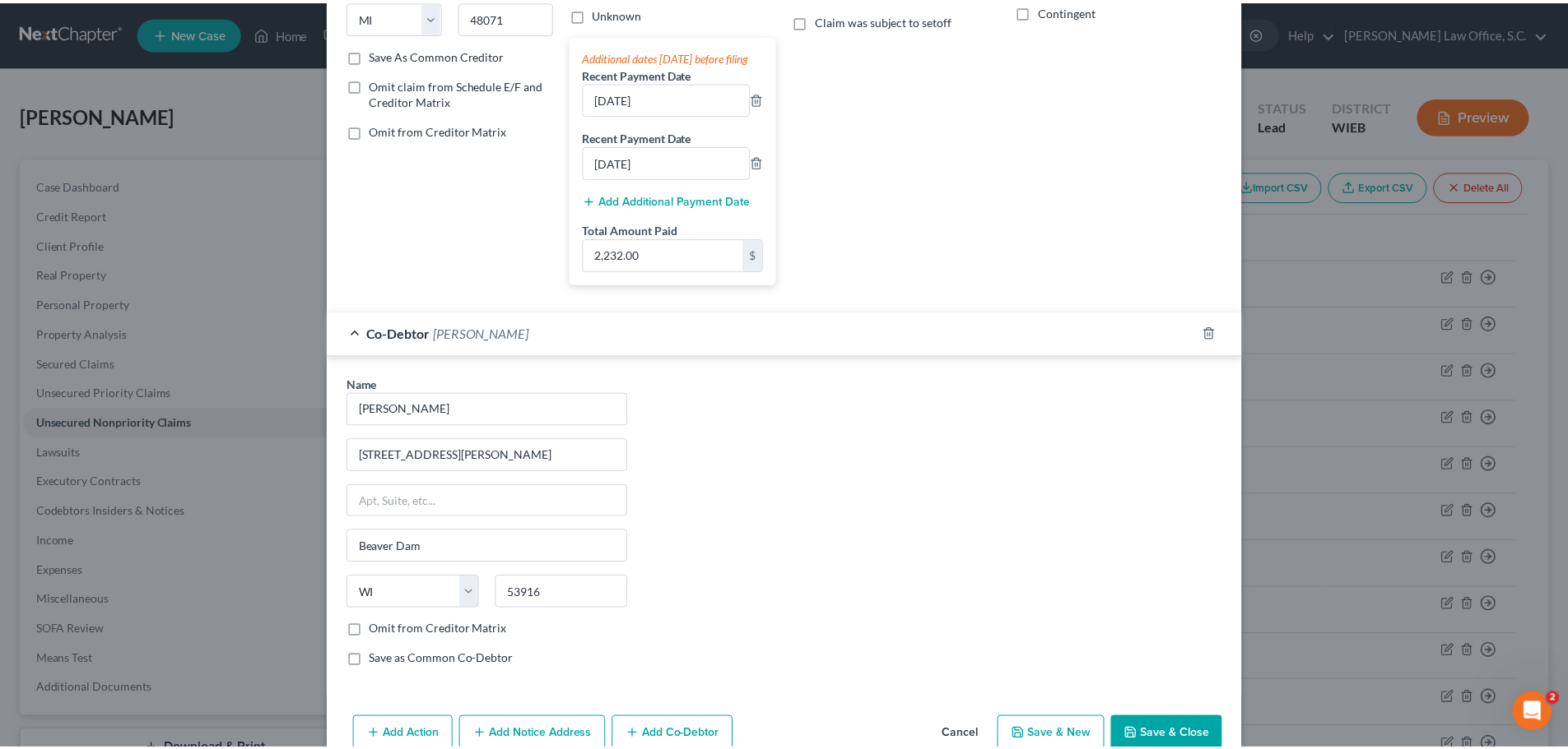
scroll to position [328, 0]
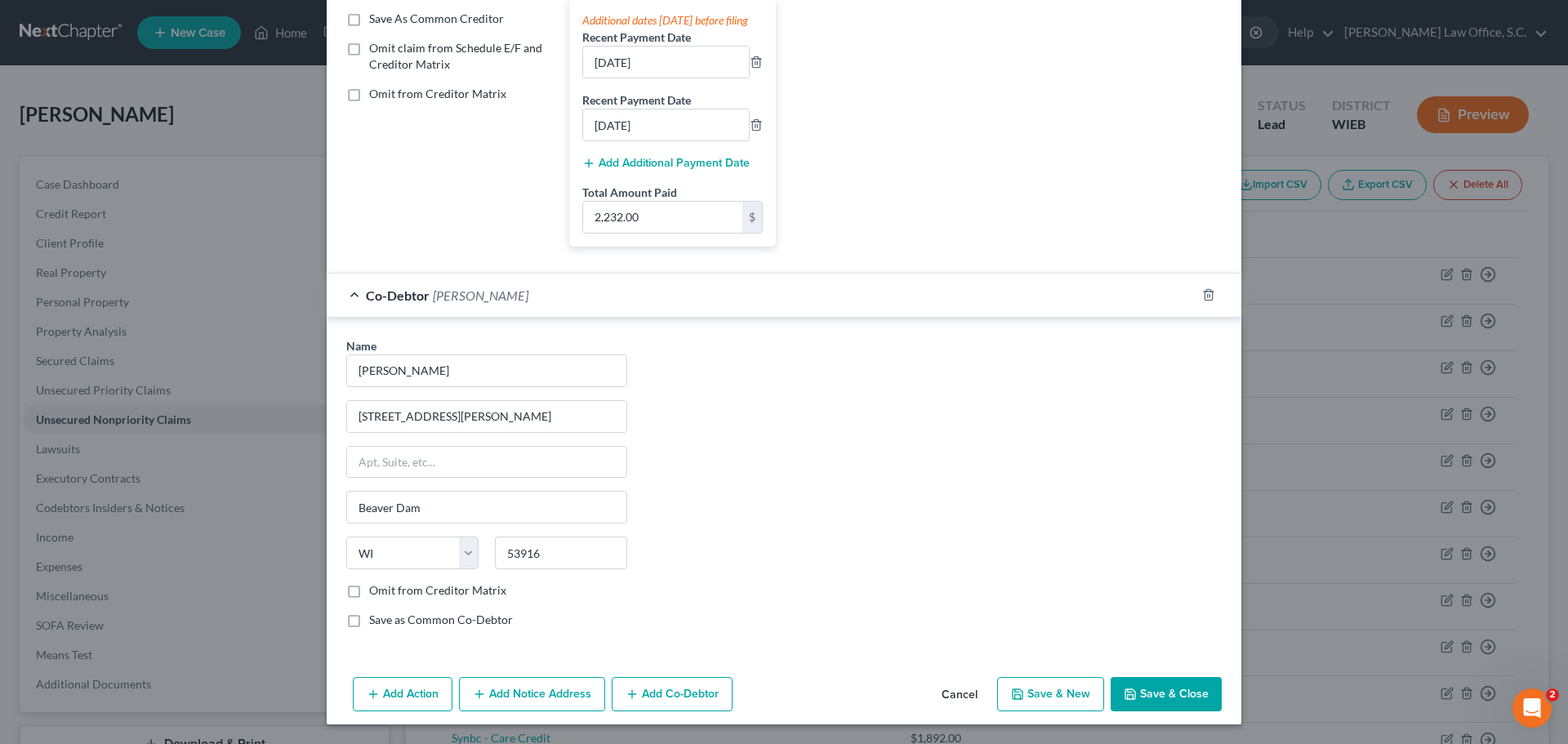
click at [1148, 699] on button "Save & Close" at bounding box center [1166, 694] width 111 height 34
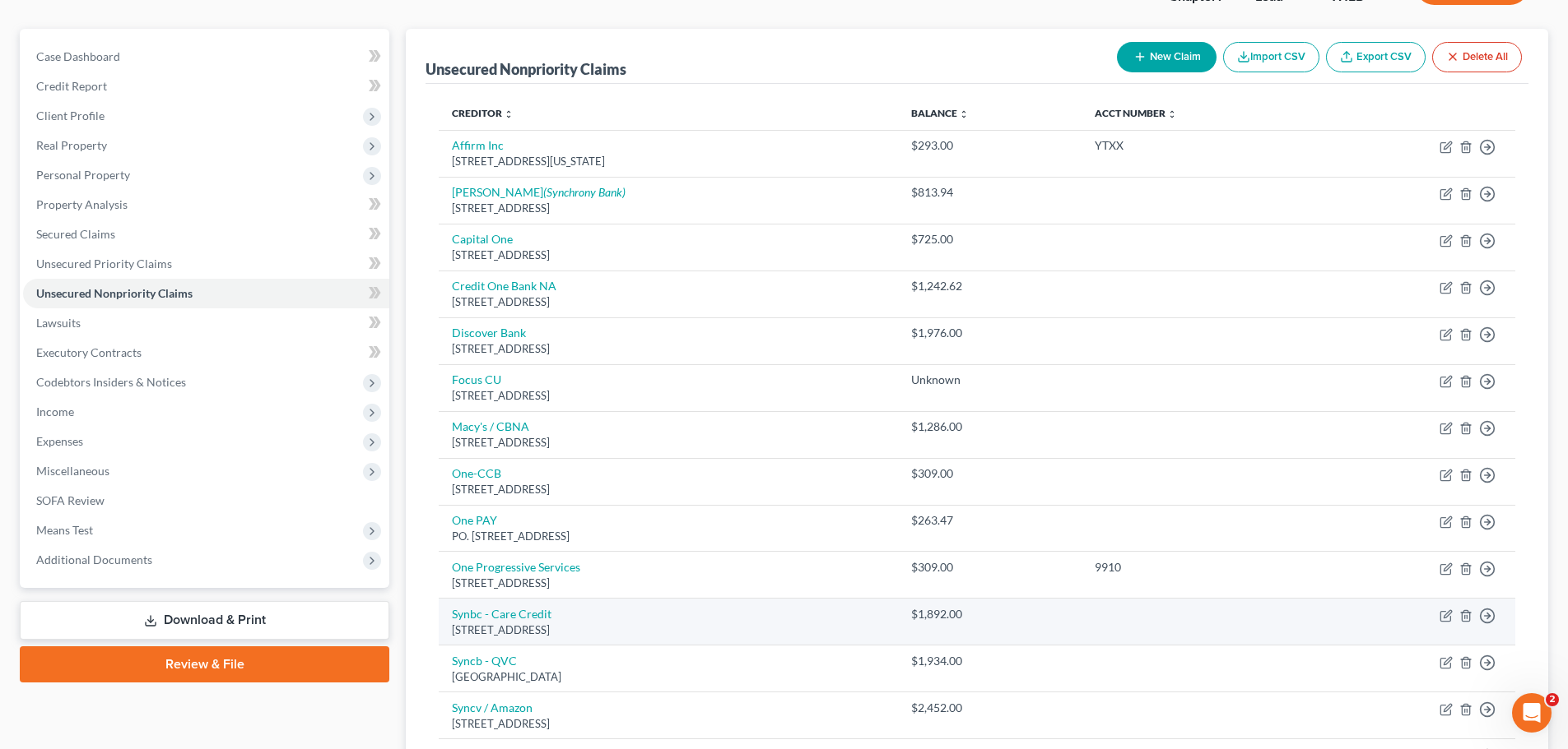
scroll to position [120, 0]
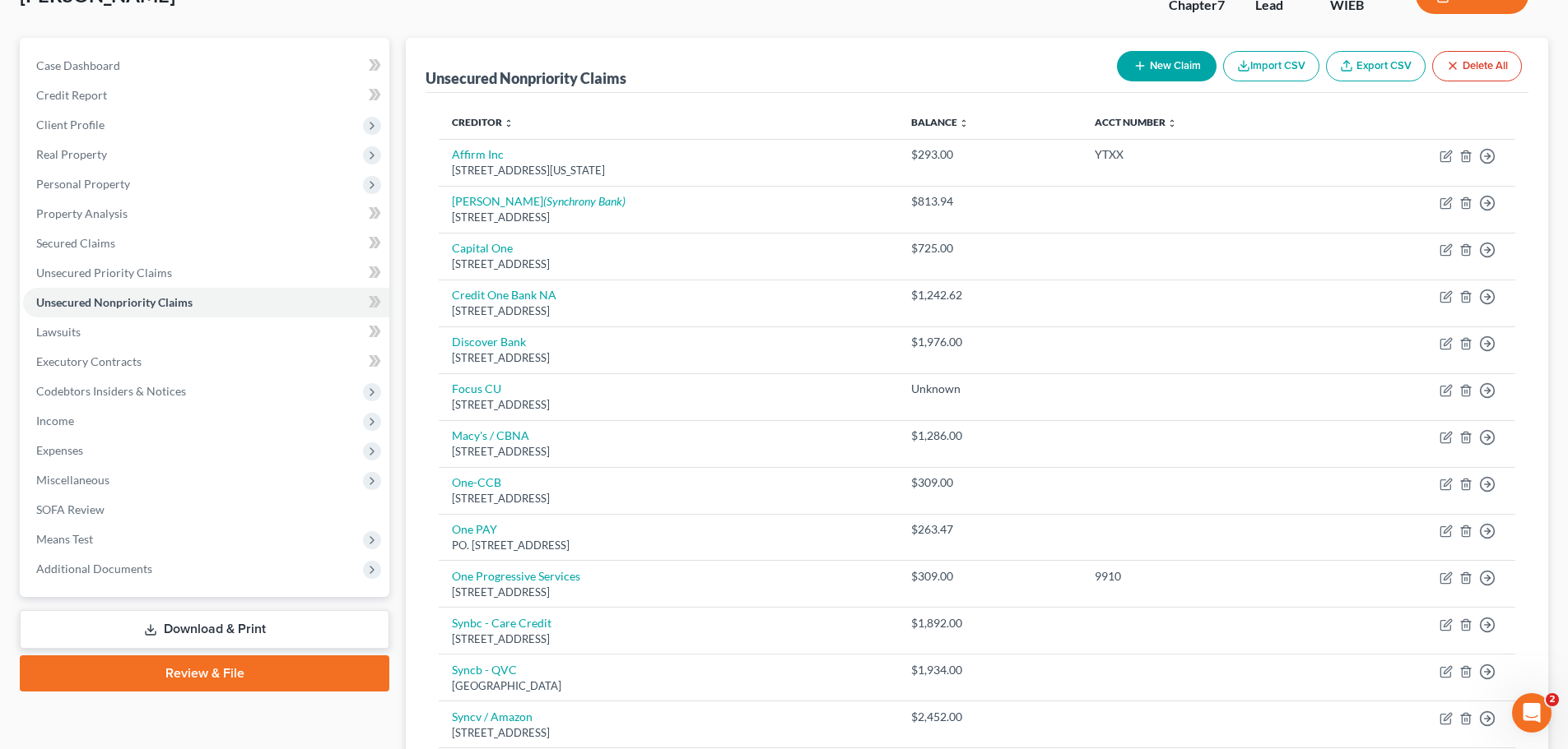
click at [331, 625] on link "Download & Print" at bounding box center [204, 629] width 370 height 39
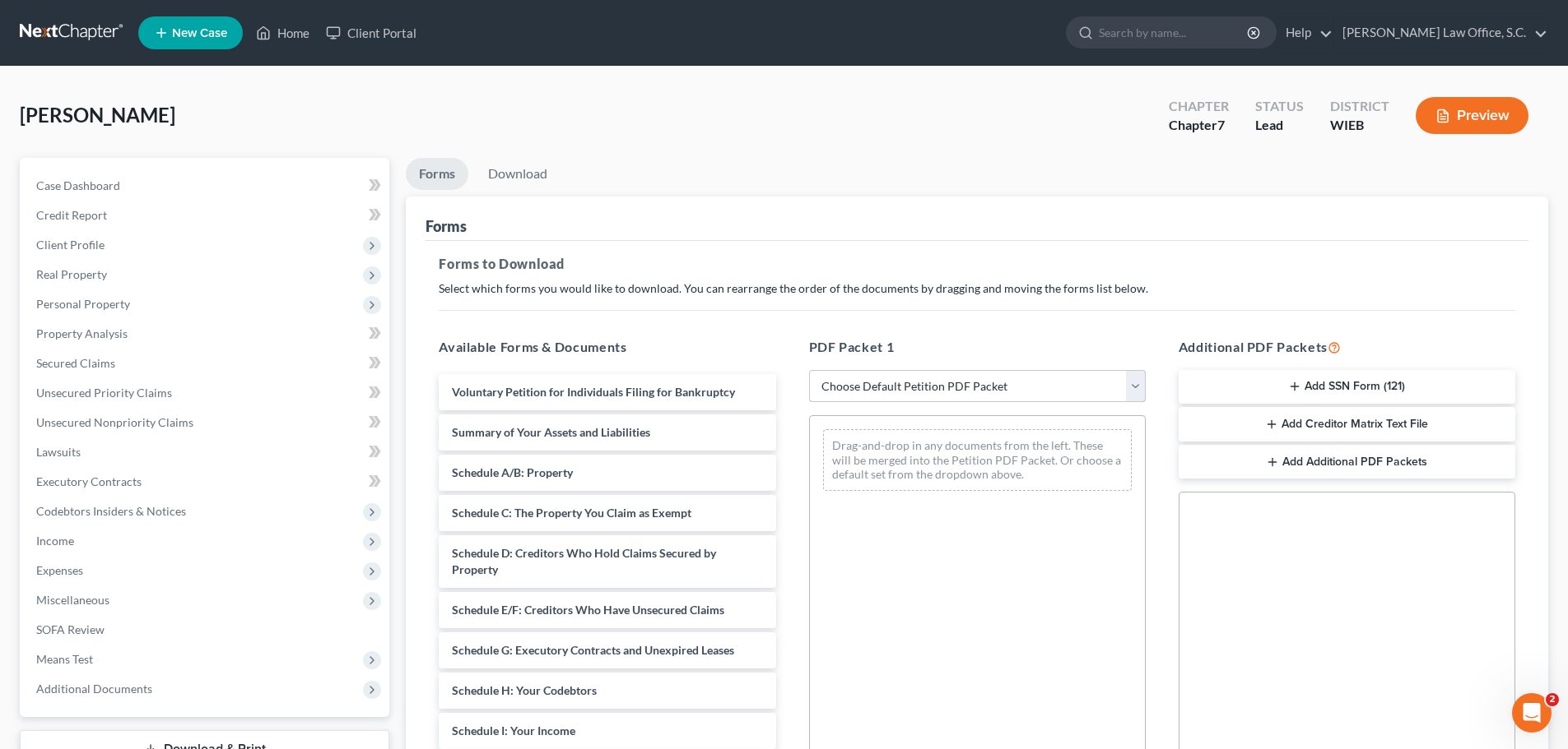
drag, startPoint x: 1144, startPoint y: 384, endPoint x: 1110, endPoint y: 401, distance: 38.0
click at [1144, 384] on select "Choose Default Petition PDF Packet Complete Bankruptcy Petition (all forms and …" at bounding box center [978, 386] width 337 height 33
click at [809, 370] on select "Choose Default Petition PDF Packet Complete Bankruptcy Petition (all forms and …" at bounding box center [978, 386] width 337 height 33
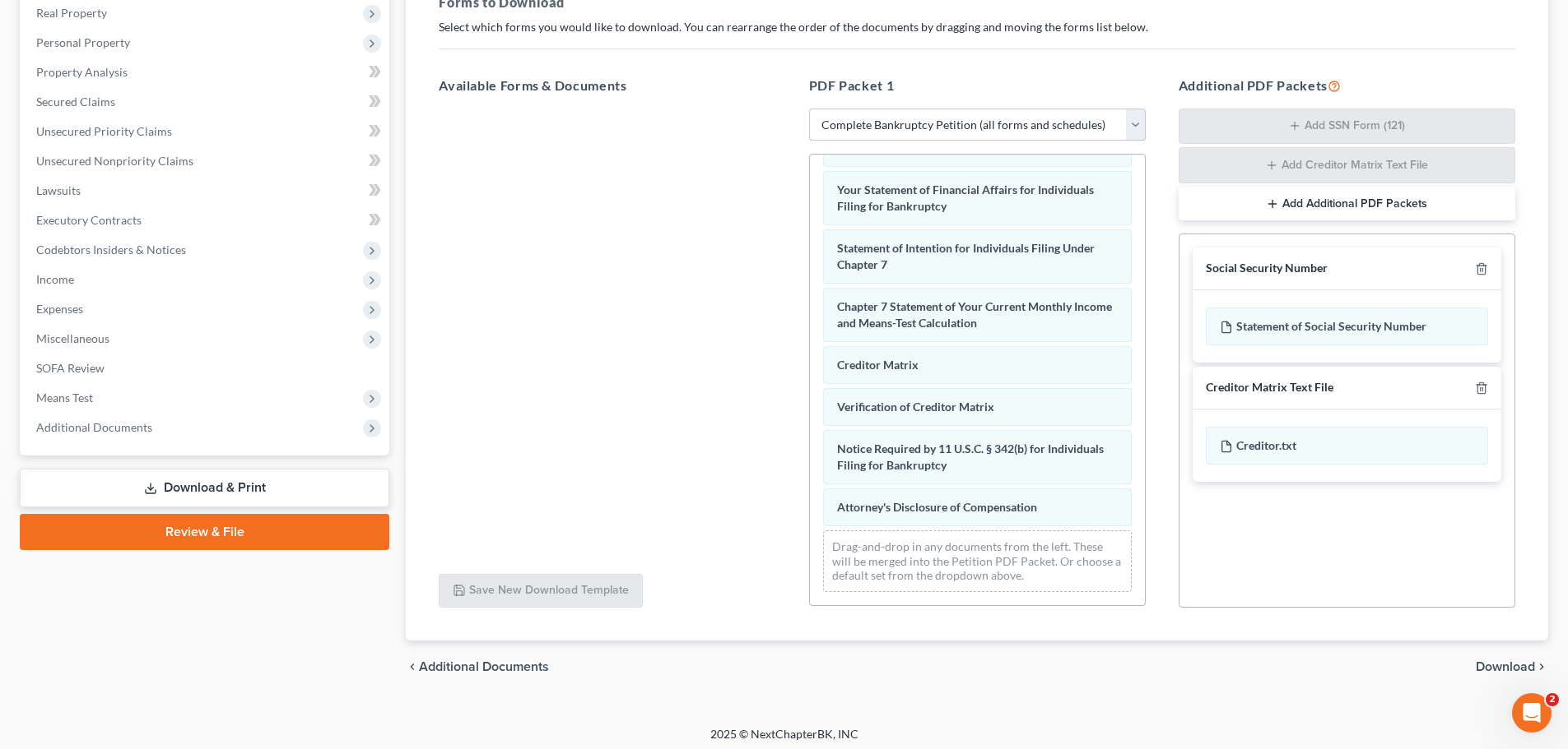
scroll to position [268, 0]
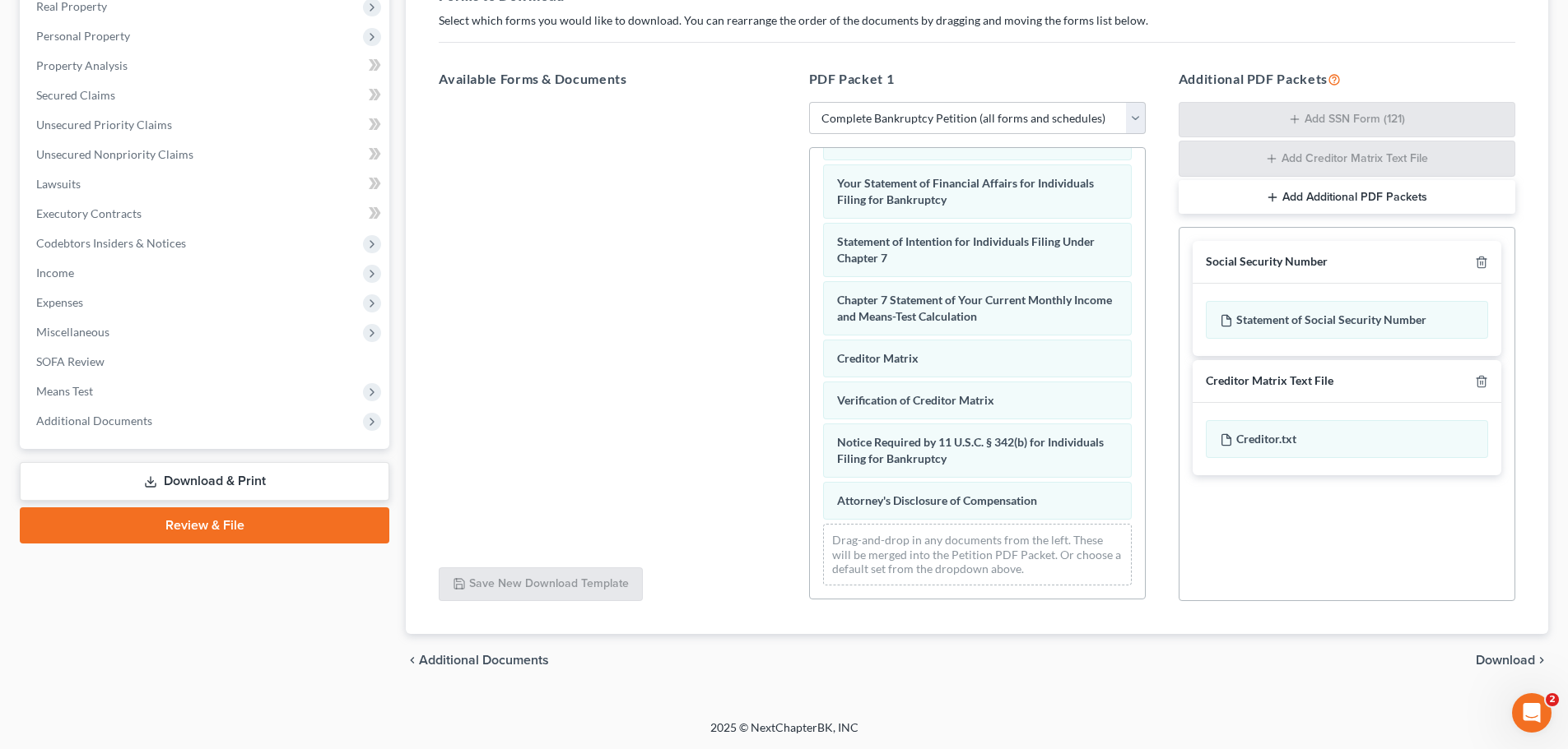
click at [1292, 262] on div "Social Security Number" at bounding box center [1267, 262] width 122 height 16
click at [1274, 378] on div "Creditor Matrix Text File" at bounding box center [1269, 381] width 127 height 16
drag, startPoint x: 1265, startPoint y: 261, endPoint x: 1237, endPoint y: 318, distance: 63.5
click at [1257, 263] on div "Social Security Number" at bounding box center [1267, 262] width 122 height 16
click at [1241, 321] on div "Statement of Social Security Number" at bounding box center [1347, 320] width 282 height 38
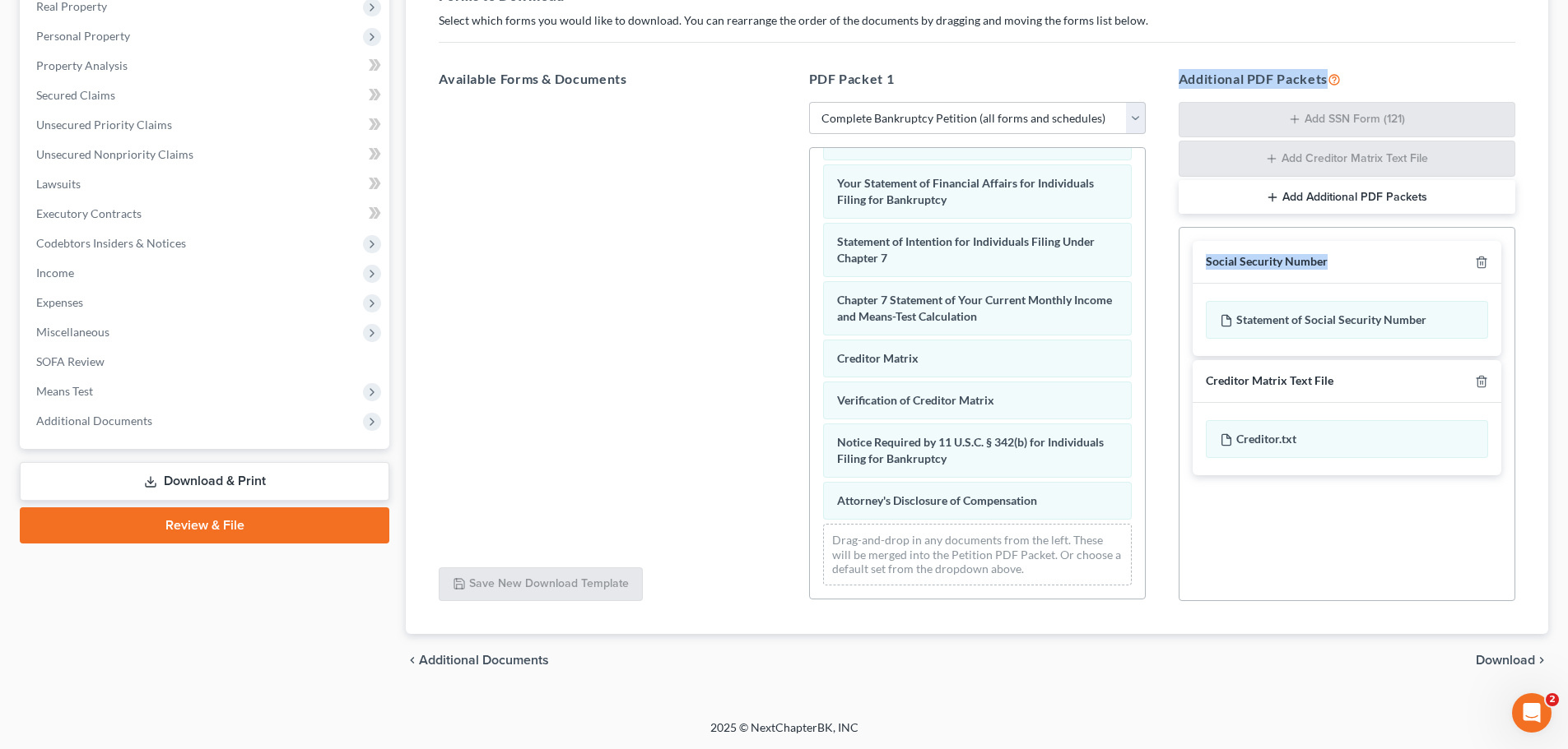
drag, startPoint x: 1237, startPoint y: 318, endPoint x: 1053, endPoint y: 557, distance: 301.6
click at [1069, 566] on div "Available Forms & Documents Save New Download Template PDF Packet 1 Choose Defa…" at bounding box center [976, 335] width 1109 height 560
click at [1053, 557] on div "Drag-and-drop in any documents from the left. These will be merged into the Pet…" at bounding box center [977, 554] width 308 height 61
drag, startPoint x: 1031, startPoint y: 571, endPoint x: 1036, endPoint y: 583, distance: 13.0
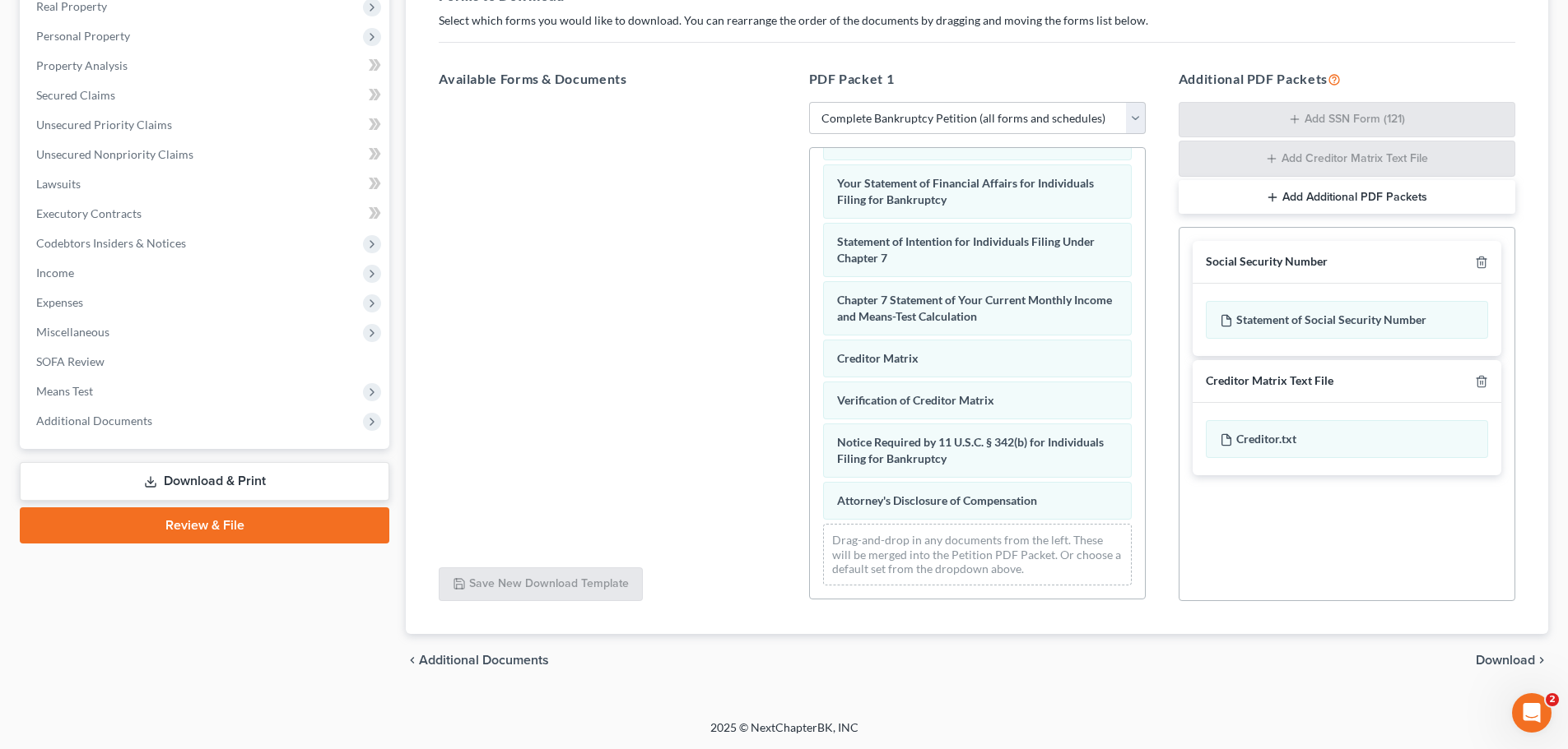
click at [1030, 571] on div "Drag-and-drop in any documents from the left. These will be merged into the Pet…" at bounding box center [977, 554] width 308 height 61
click at [1493, 664] on span "Download" at bounding box center [1505, 661] width 59 height 13
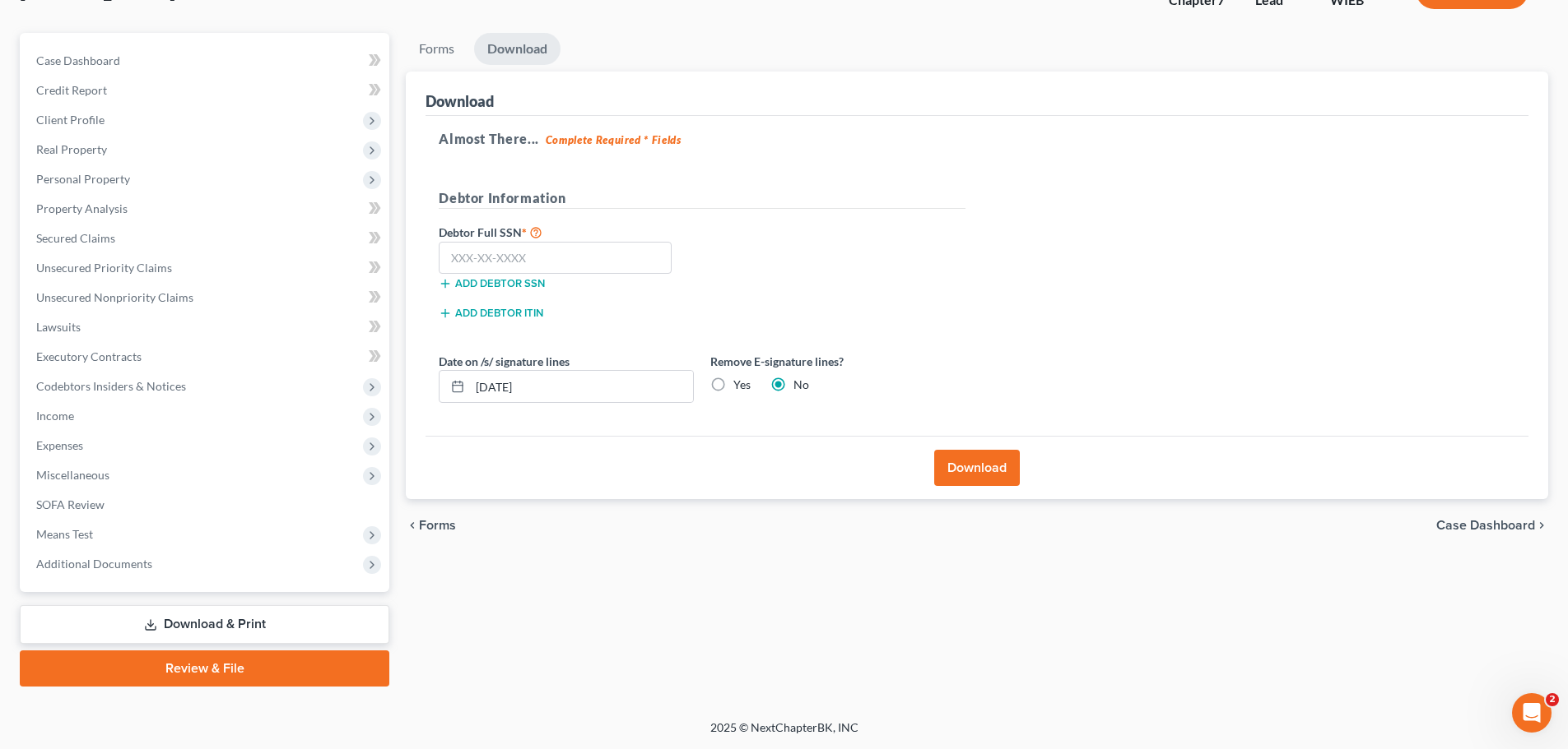
scroll to position [125, 0]
click at [596, 259] on input "text" at bounding box center [555, 258] width 233 height 33
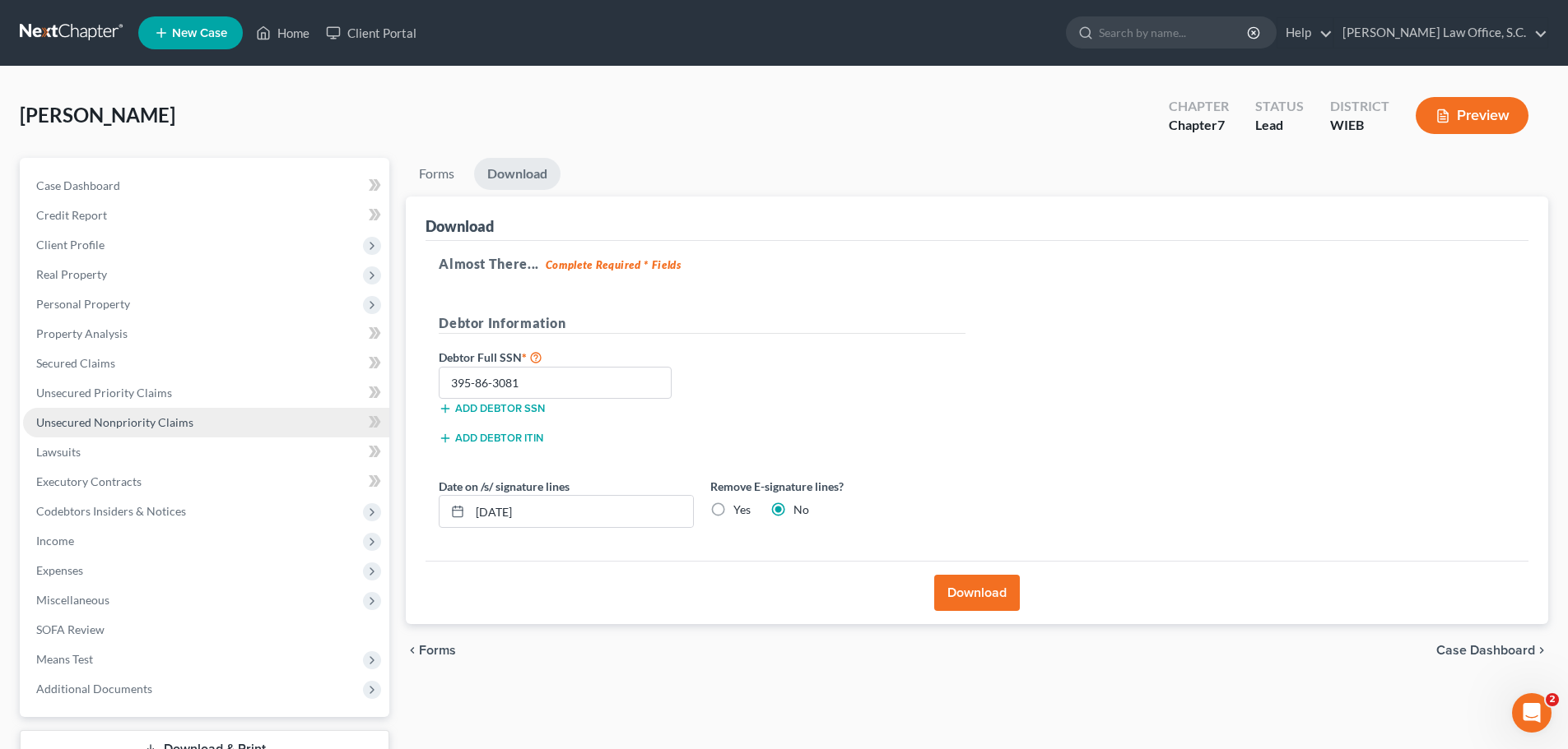
click at [123, 422] on span "Unsecured Nonpriority Claims" at bounding box center [115, 422] width 157 height 14
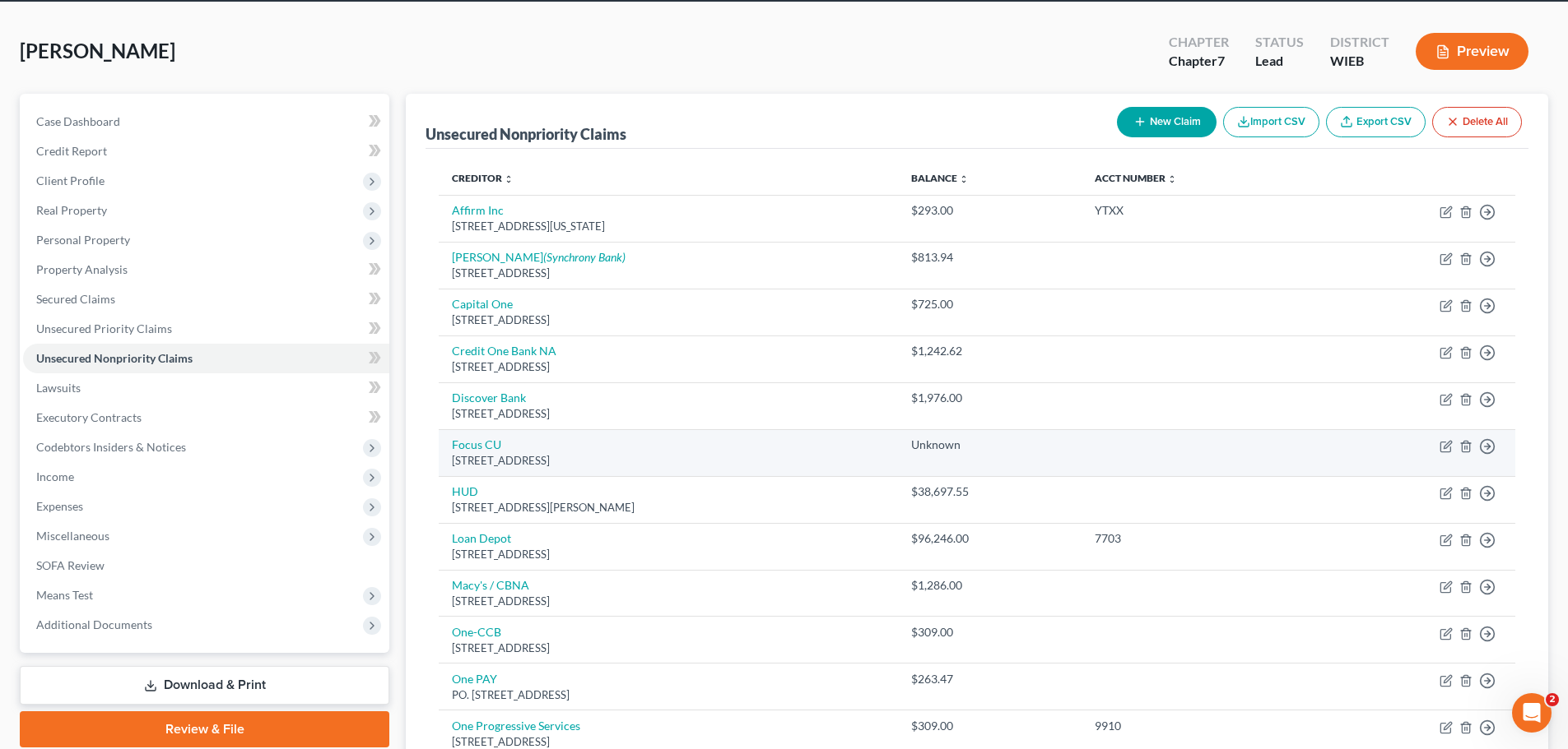
scroll to position [82, 0]
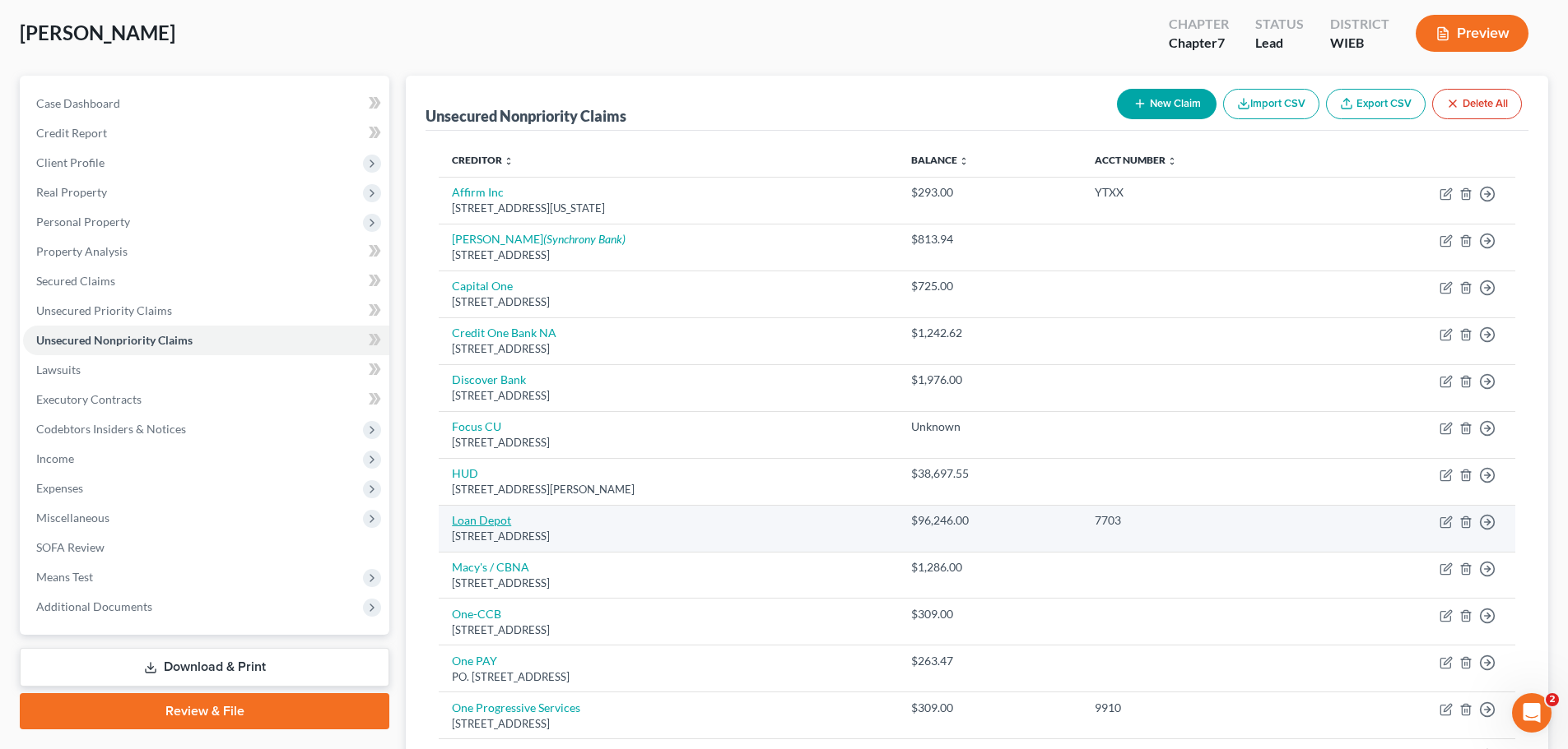
click at [506, 525] on link "Loan Depot" at bounding box center [481, 520] width 59 height 14
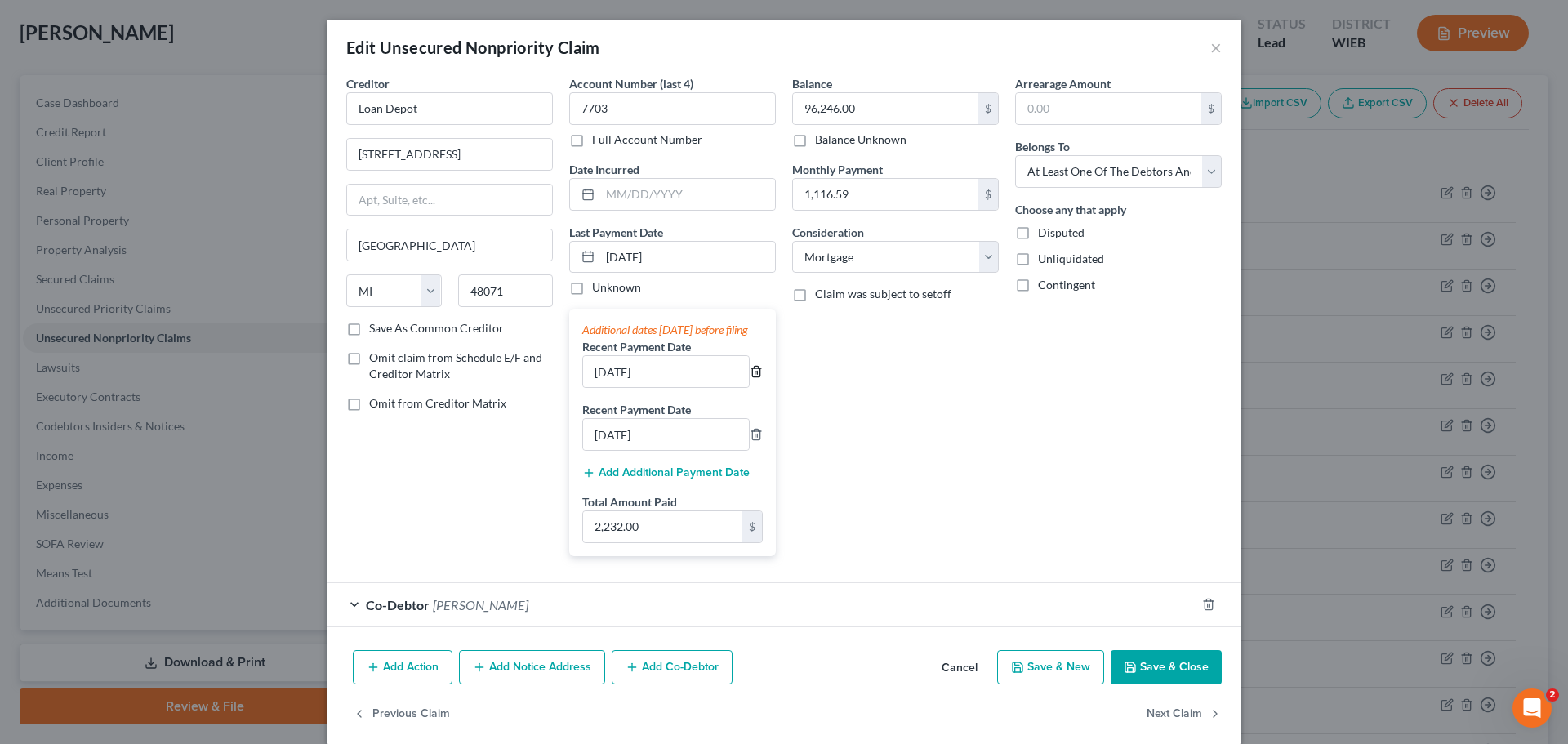
drag, startPoint x: 752, startPoint y: 386, endPoint x: 673, endPoint y: 538, distance: 171.3
click at [752, 378] on icon "button" at bounding box center [756, 372] width 13 height 13
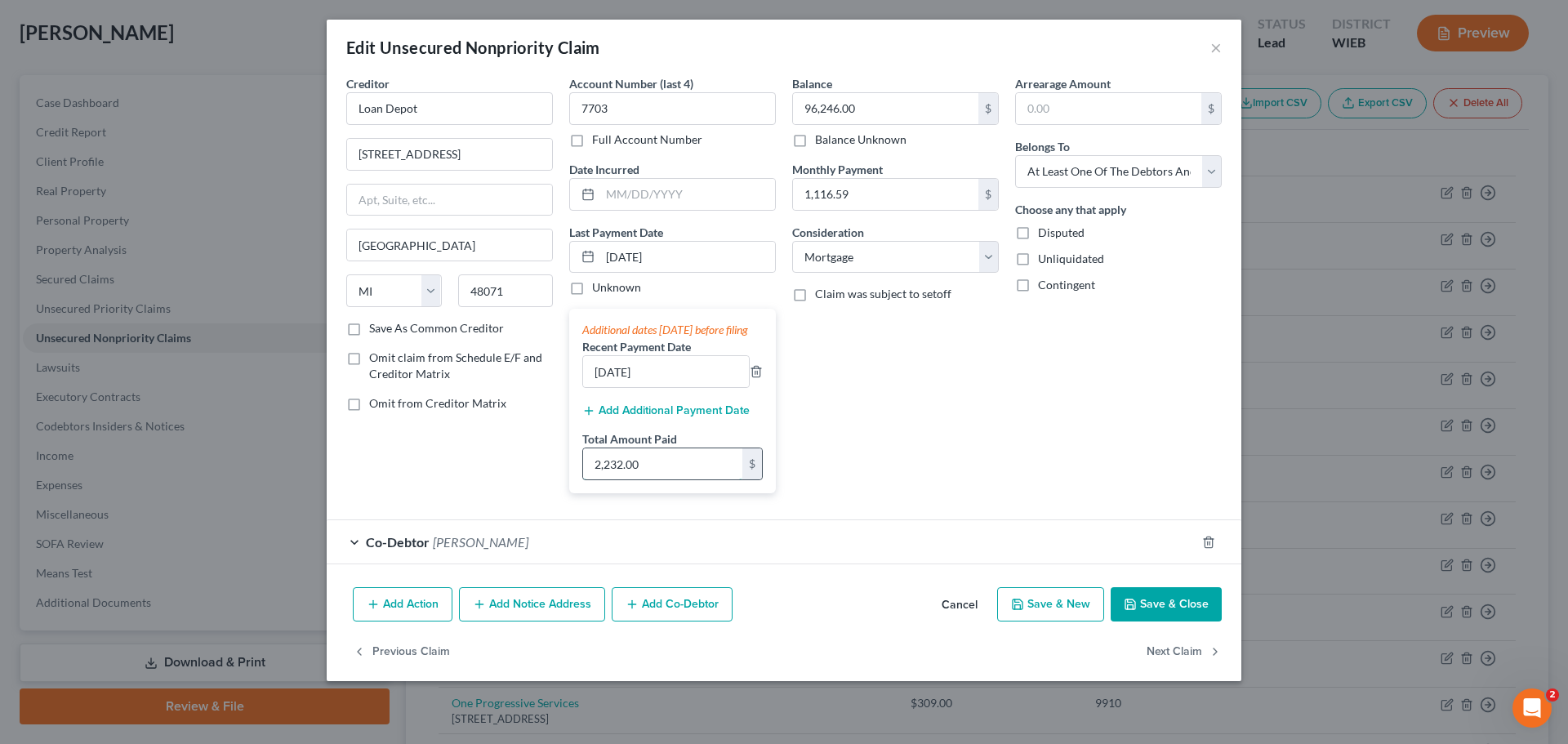
click at [652, 480] on input "2,232.00" at bounding box center [663, 463] width 160 height 31
click at [849, 456] on div "Balance 96,246.00 $ Balance Unknown Balance Undetermined 96,246.00 $ Balance Un…" at bounding box center [895, 291] width 223 height 431
drag, startPoint x: 618, startPoint y: 390, endPoint x: 607, endPoint y: 392, distance: 11.2
click at [607, 387] on input "7/16/2025" at bounding box center [666, 371] width 165 height 31
click at [648, 480] on input "1,116.00" at bounding box center [663, 463] width 160 height 31
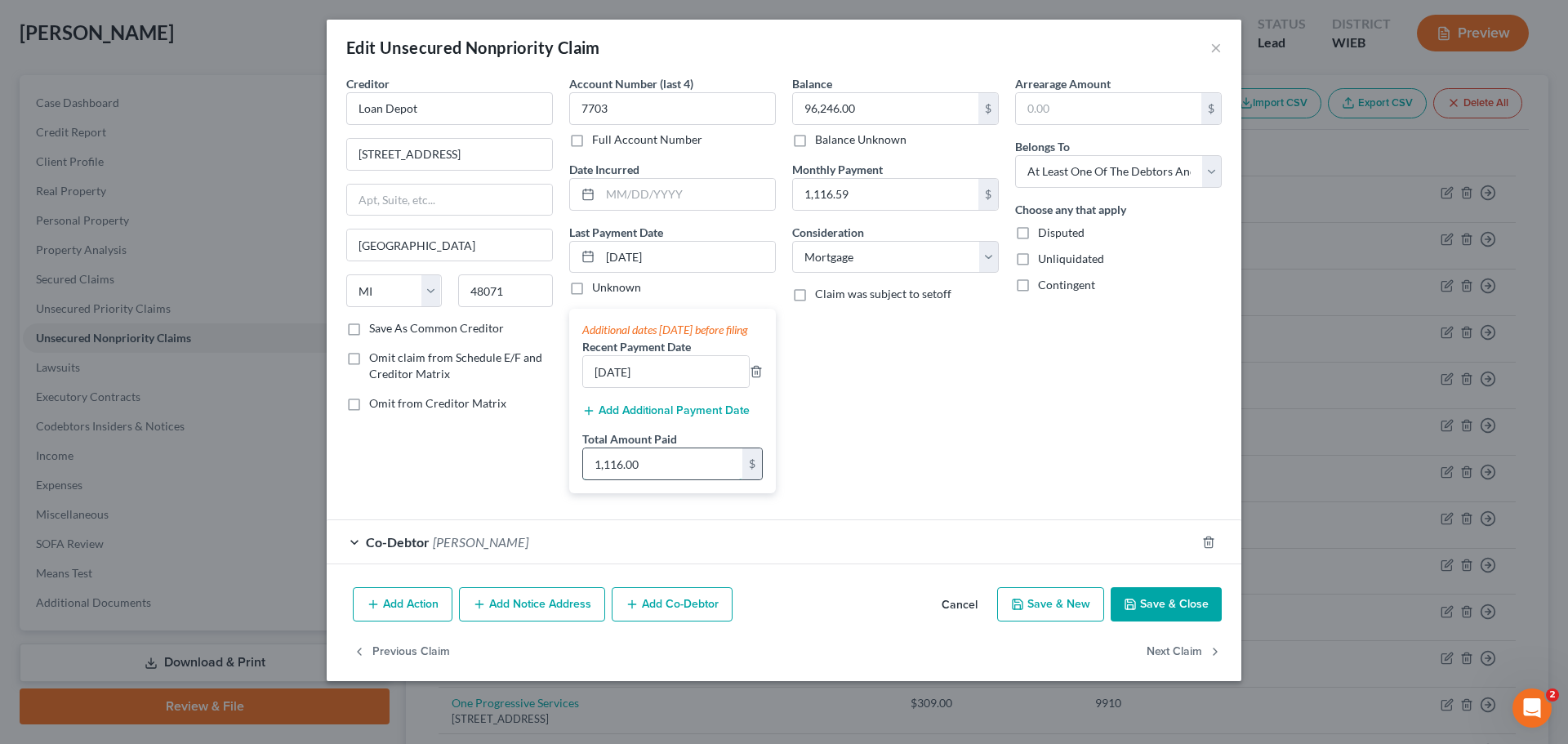
click at [648, 480] on input "1,116.00" at bounding box center [663, 463] width 160 height 31
click at [641, 480] on input "1,116.00" at bounding box center [663, 463] width 160 height 31
click at [832, 462] on div "Balance 96,246.00 $ Balance Unknown Balance Undetermined 96,246.00 $ Balance Un…" at bounding box center [895, 291] width 223 height 431
click at [1149, 622] on button "Save & Close" at bounding box center [1166, 604] width 111 height 34
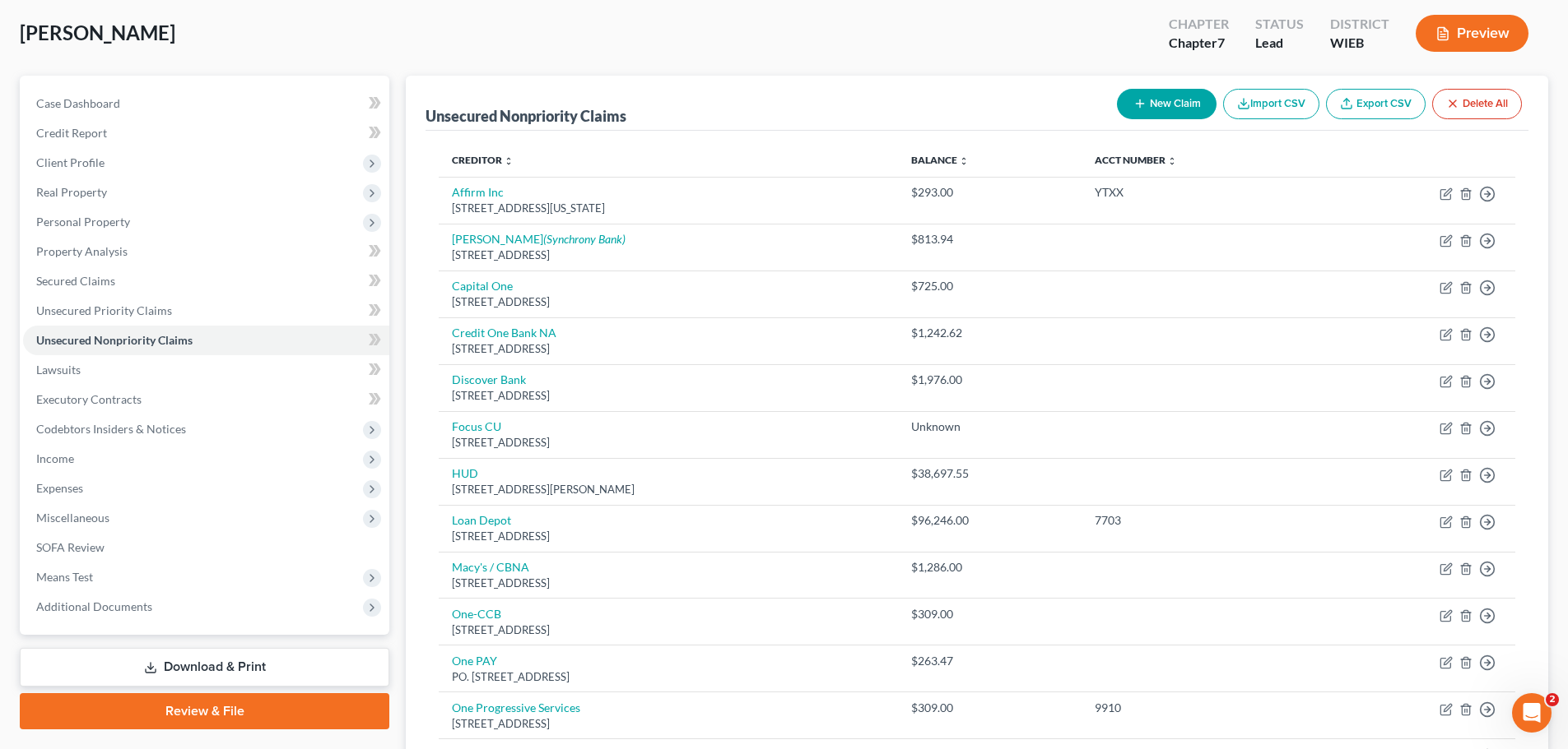
click at [237, 667] on link "Download & Print" at bounding box center [204, 667] width 370 height 39
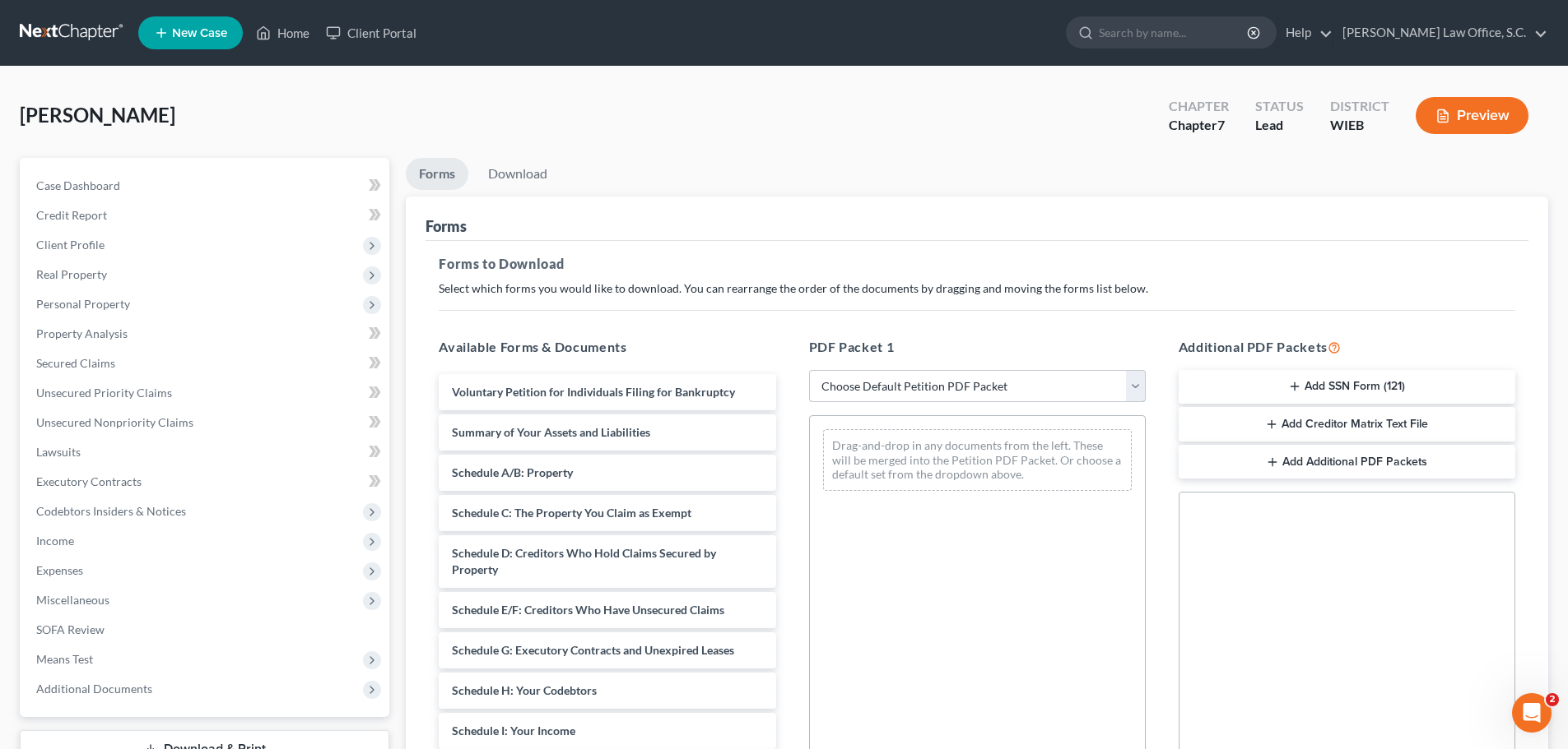
drag, startPoint x: 935, startPoint y: 387, endPoint x: 935, endPoint y: 401, distance: 14.0
click at [935, 387] on select "Choose Default Petition PDF Packet Complete Bankruptcy Petition (all forms and …" at bounding box center [978, 386] width 337 height 33
click at [809, 370] on select "Choose Default Petition PDF Packet Complete Bankruptcy Petition (all forms and …" at bounding box center [978, 386] width 337 height 33
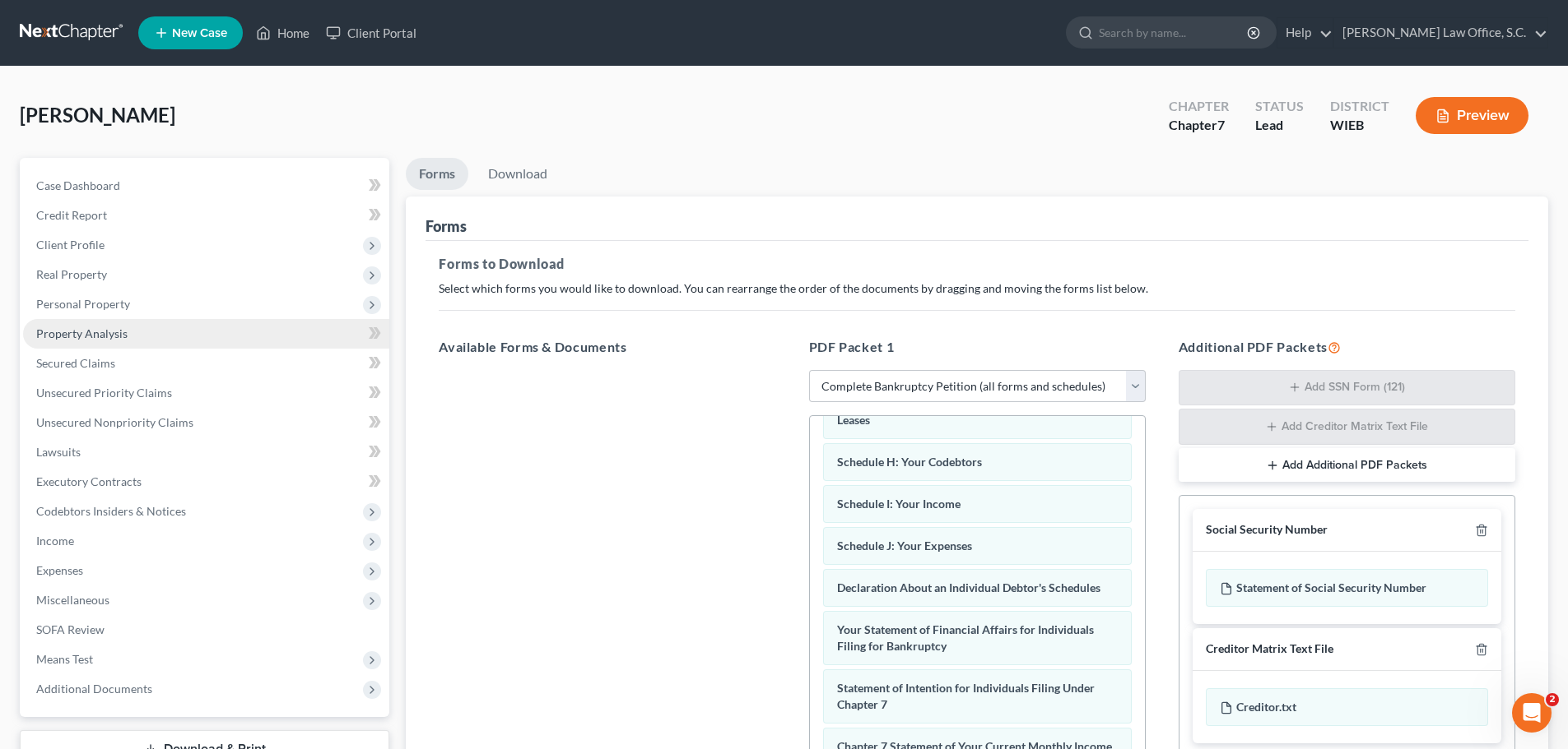
click at [104, 338] on span "Property Analysis" at bounding box center [82, 333] width 91 height 14
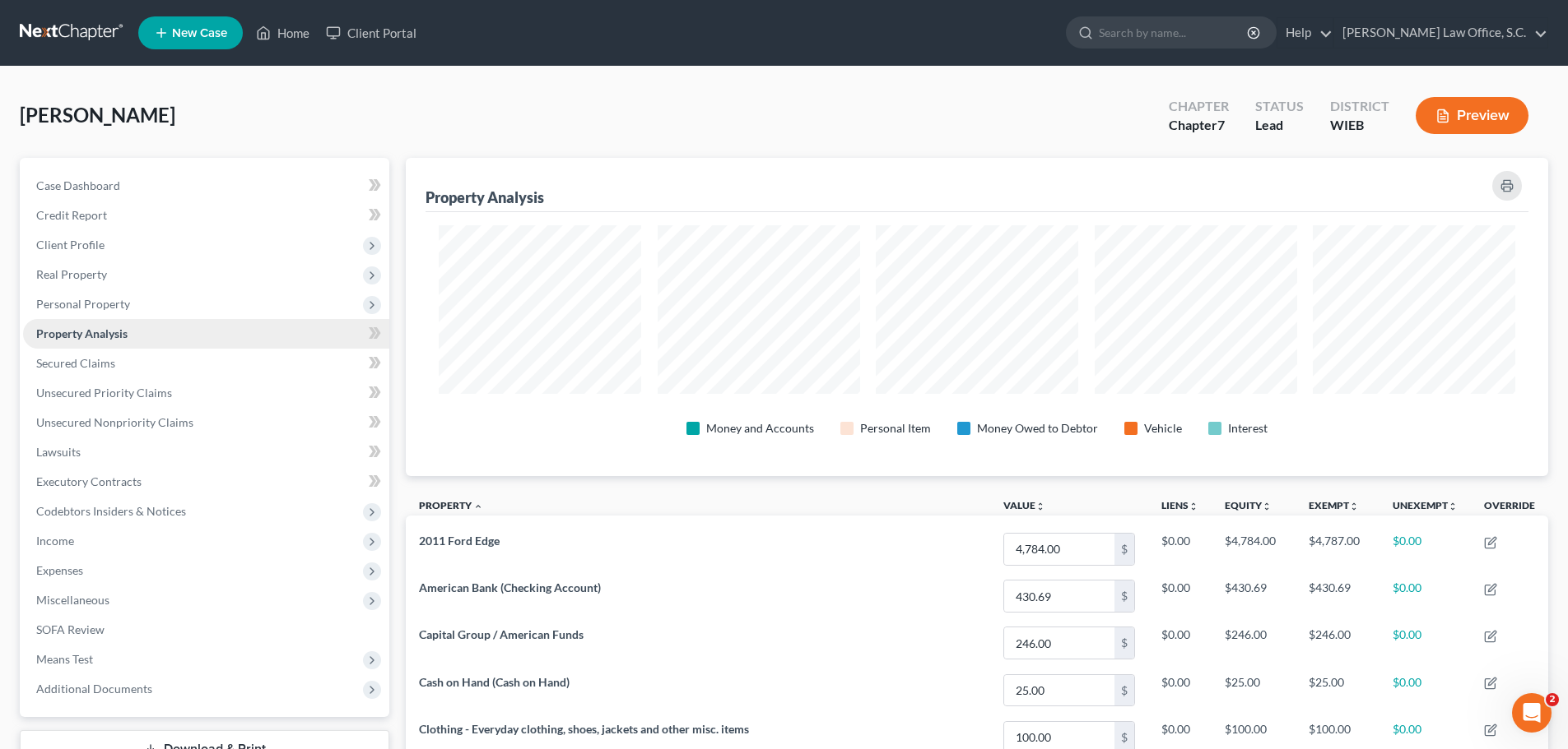
scroll to position [318, 1142]
click at [125, 397] on span "Unsecured Priority Claims" at bounding box center [104, 392] width 136 height 14
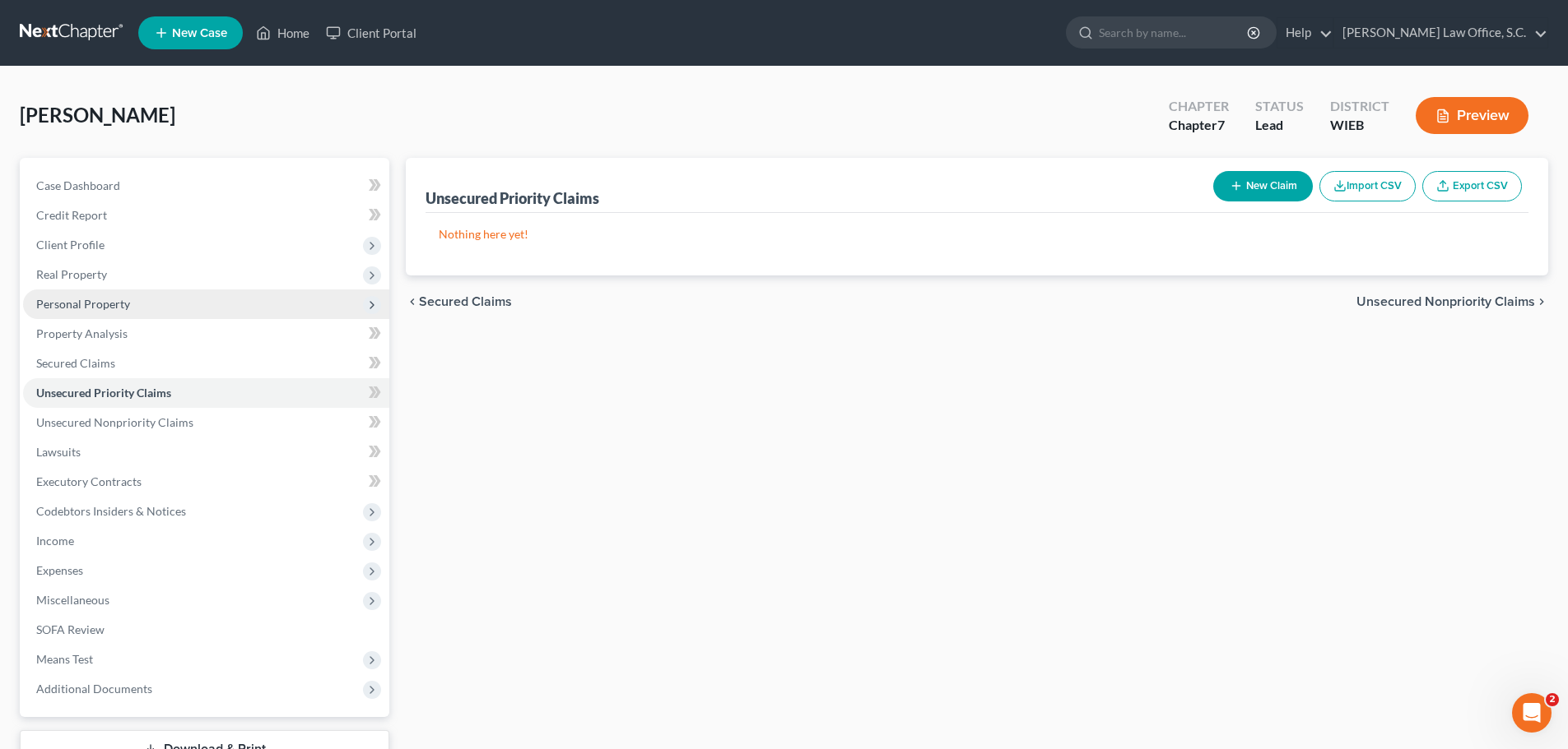
click at [82, 308] on span "Personal Property" at bounding box center [83, 304] width 93 height 14
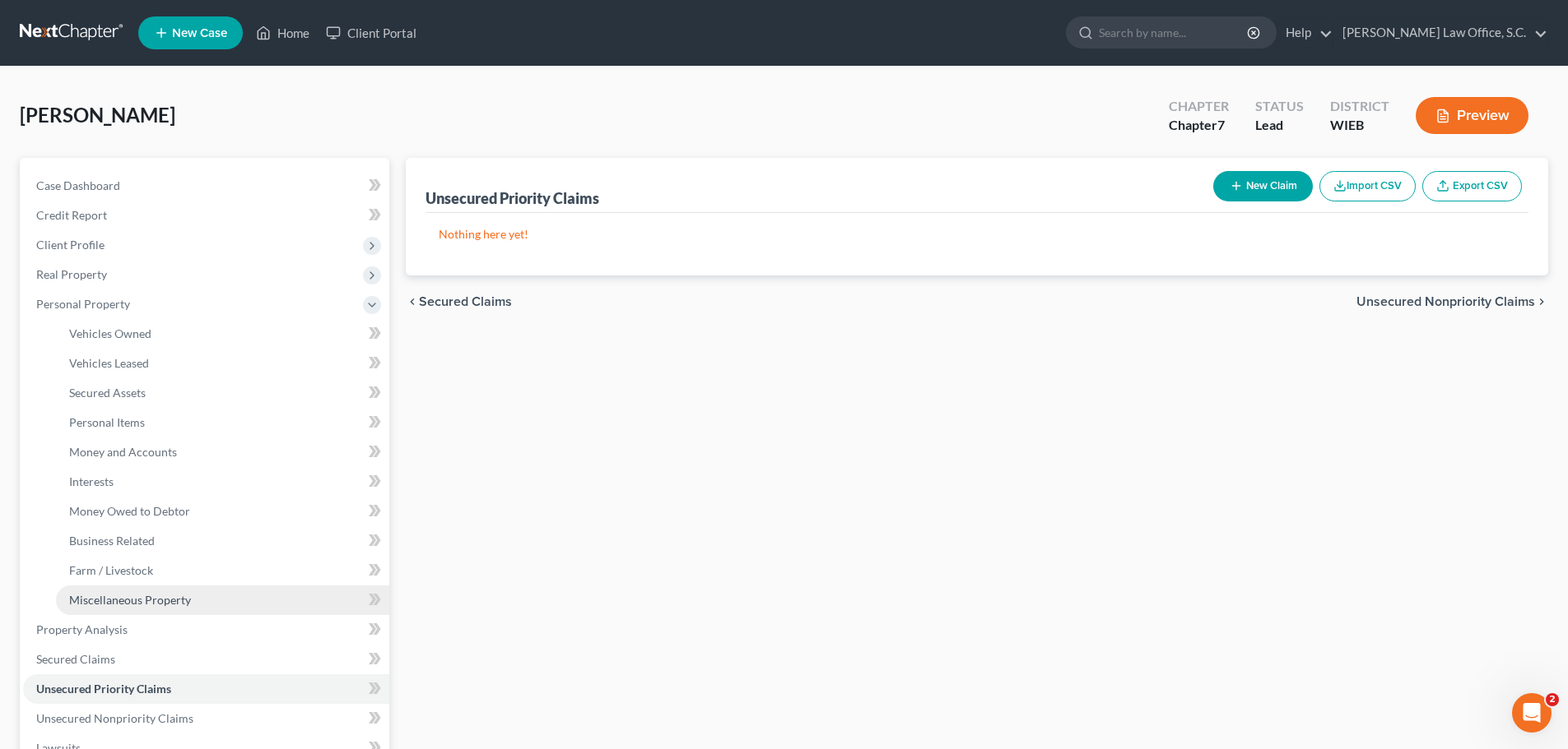
click at [124, 596] on span "Miscellaneous Property" at bounding box center [130, 600] width 122 height 14
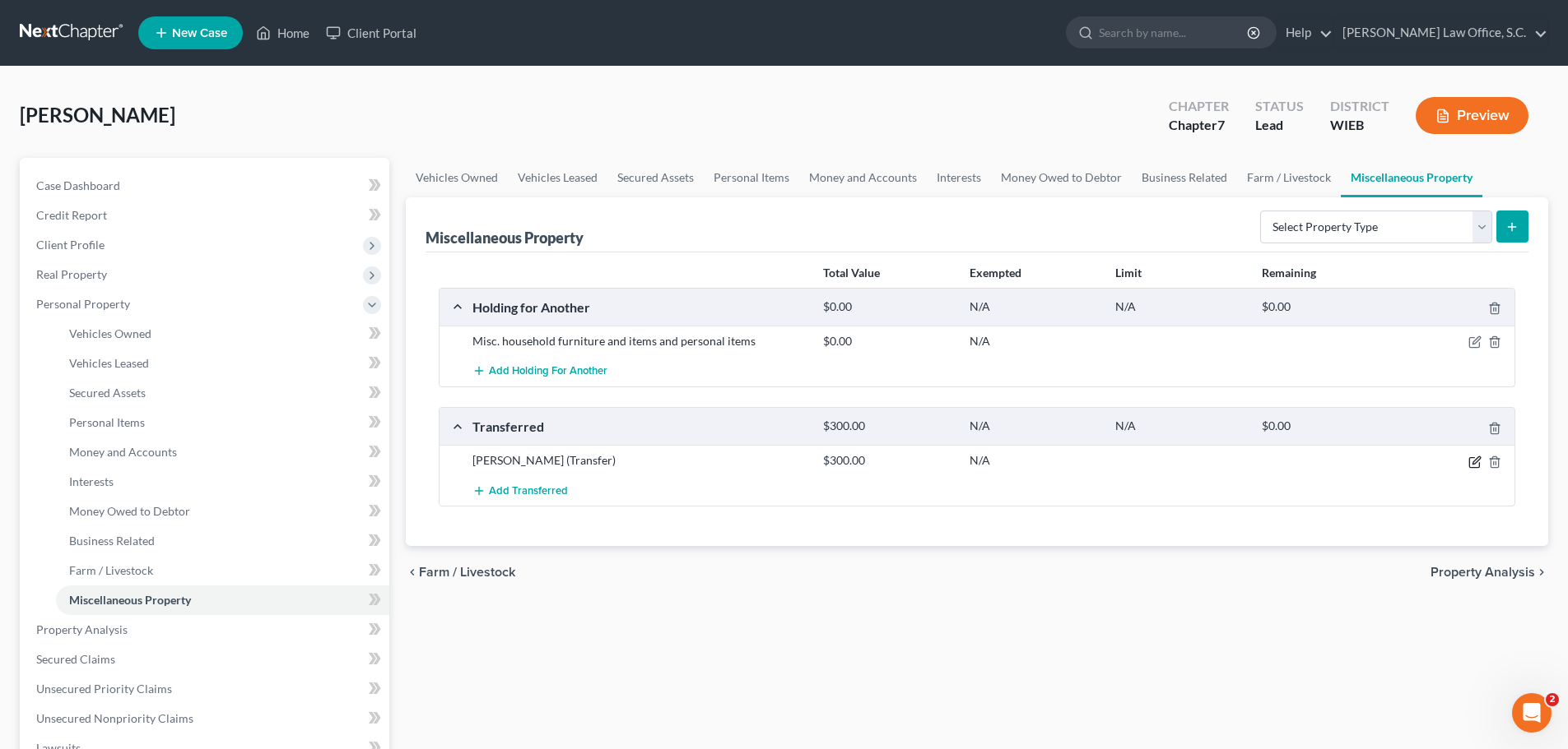
click at [1475, 462] on icon "button" at bounding box center [1475, 459] width 8 height 8
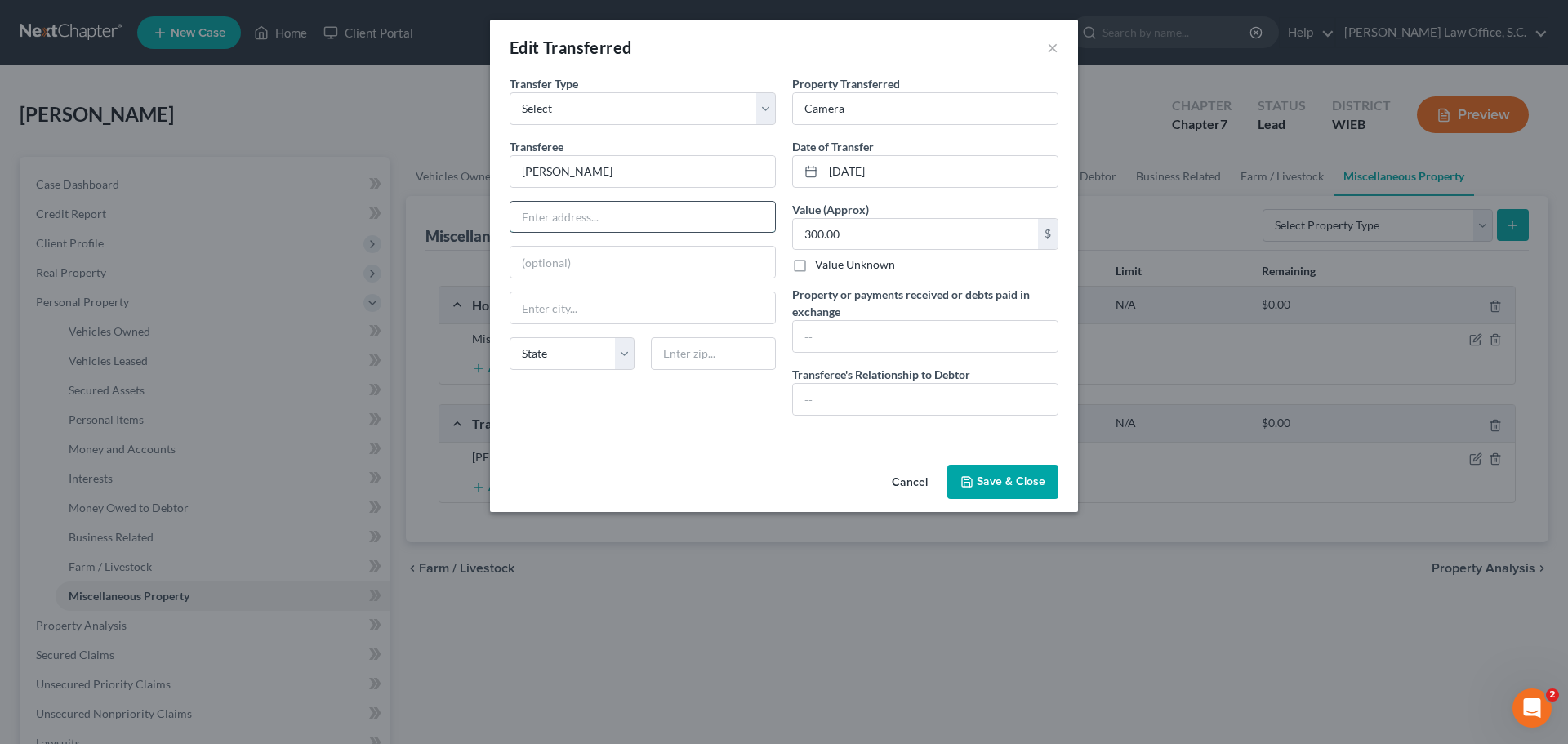
click at [568, 221] on input "text" at bounding box center [643, 217] width 265 height 31
click at [1026, 482] on button "Save & Close" at bounding box center [1003, 482] width 111 height 34
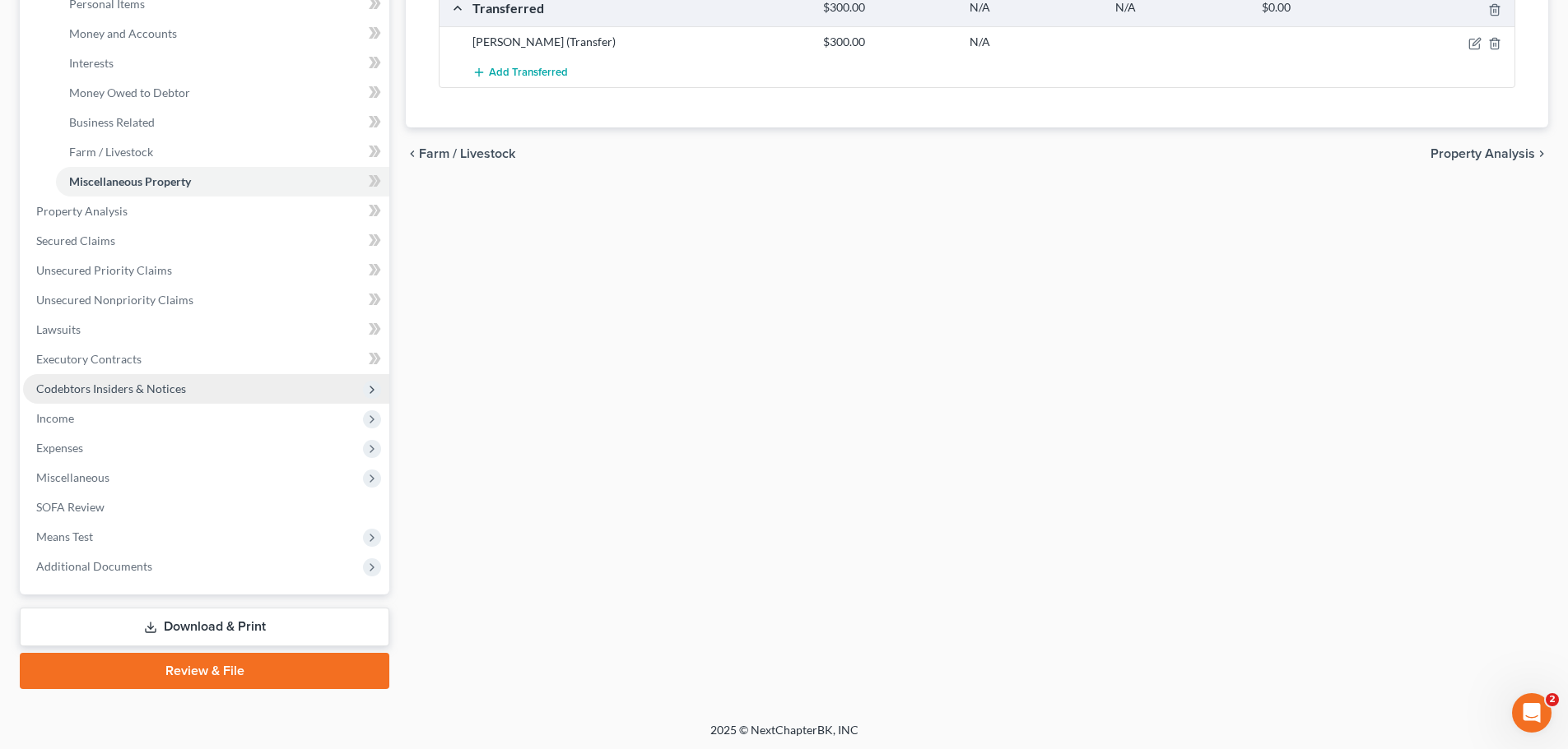
scroll to position [421, 0]
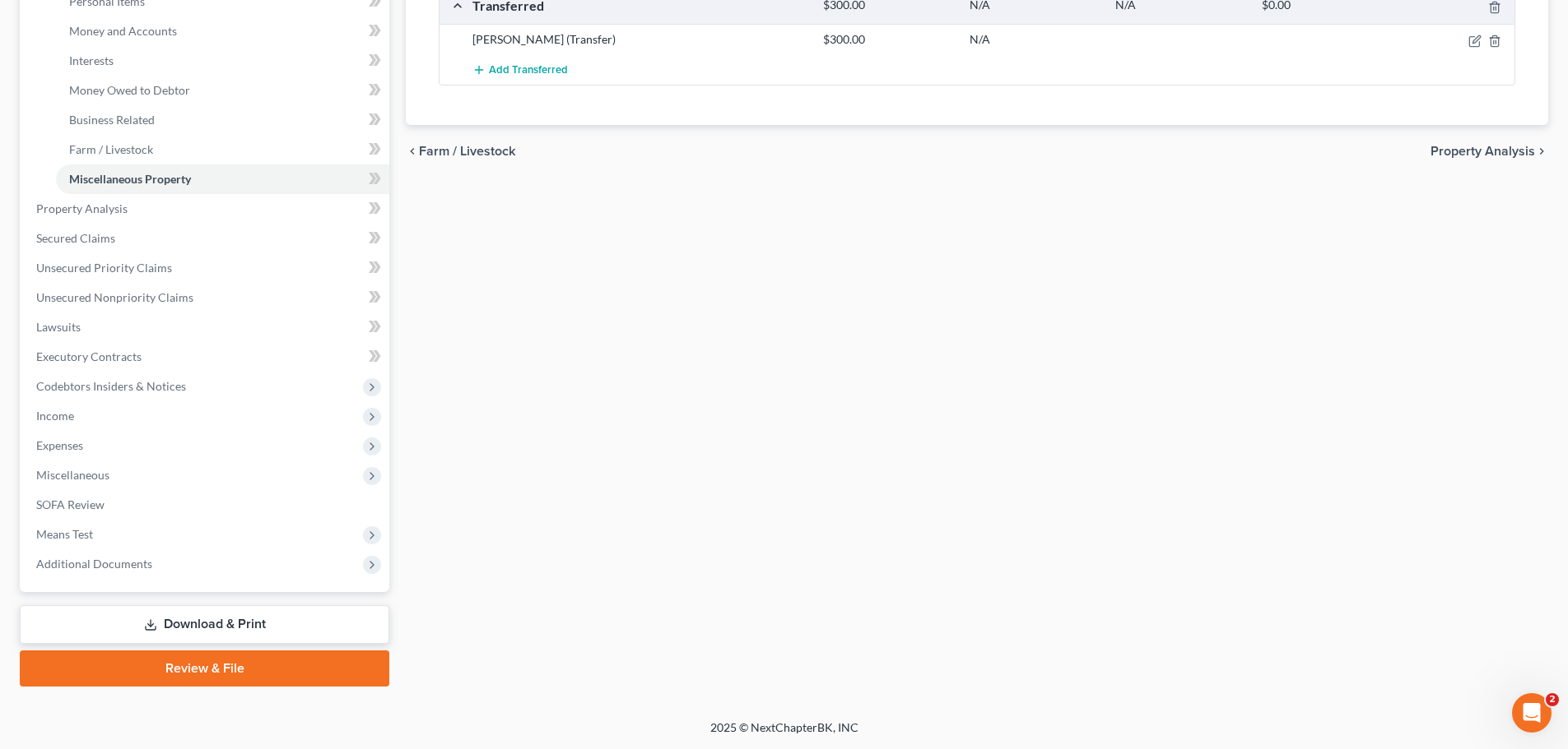
click at [237, 621] on link "Download & Print" at bounding box center [204, 624] width 370 height 39
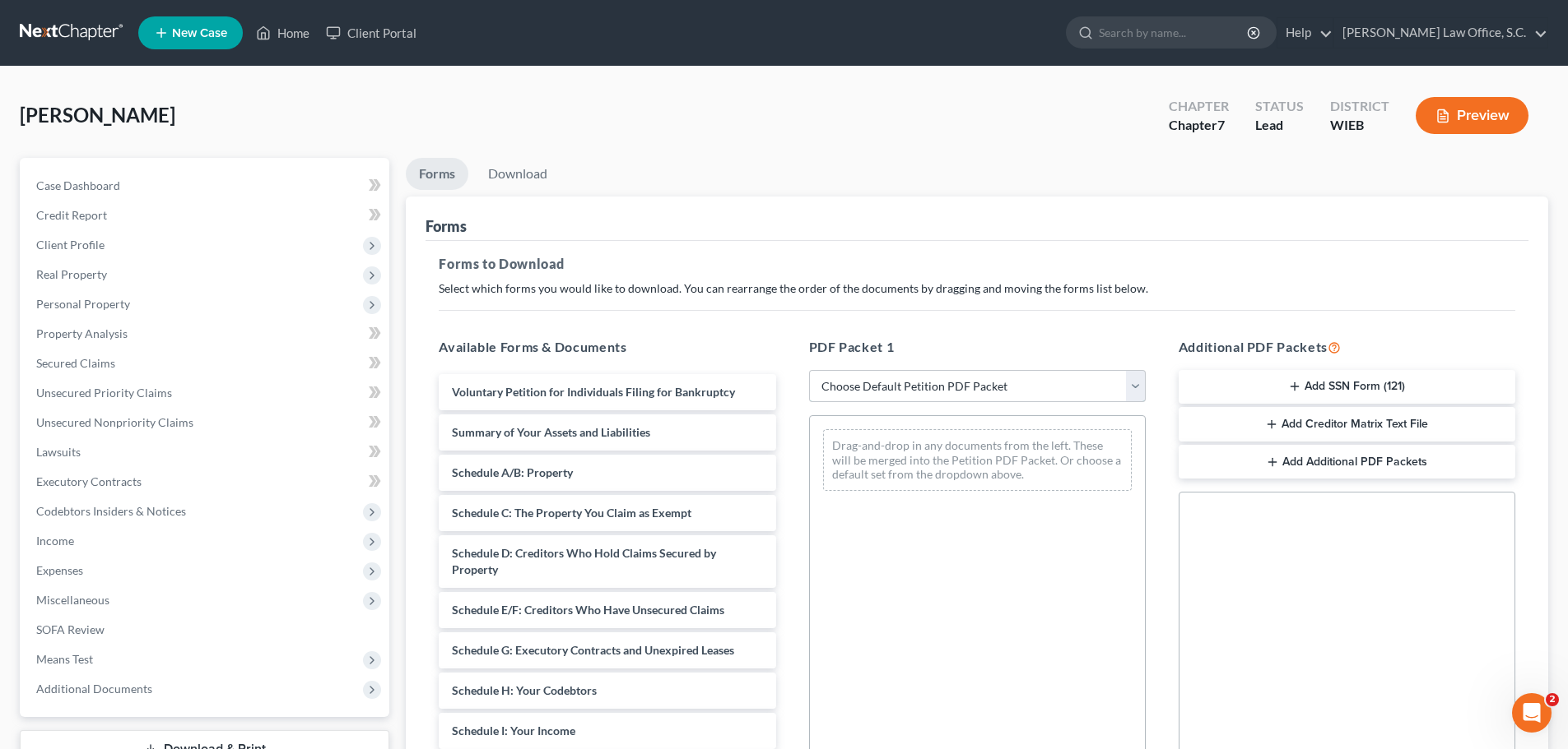
click at [1128, 397] on select "Choose Default Petition PDF Packet Complete Bankruptcy Petition (all forms and …" at bounding box center [978, 386] width 337 height 33
click at [809, 370] on select "Choose Default Petition PDF Packet Complete Bankruptcy Petition (all forms and …" at bounding box center [978, 386] width 337 height 33
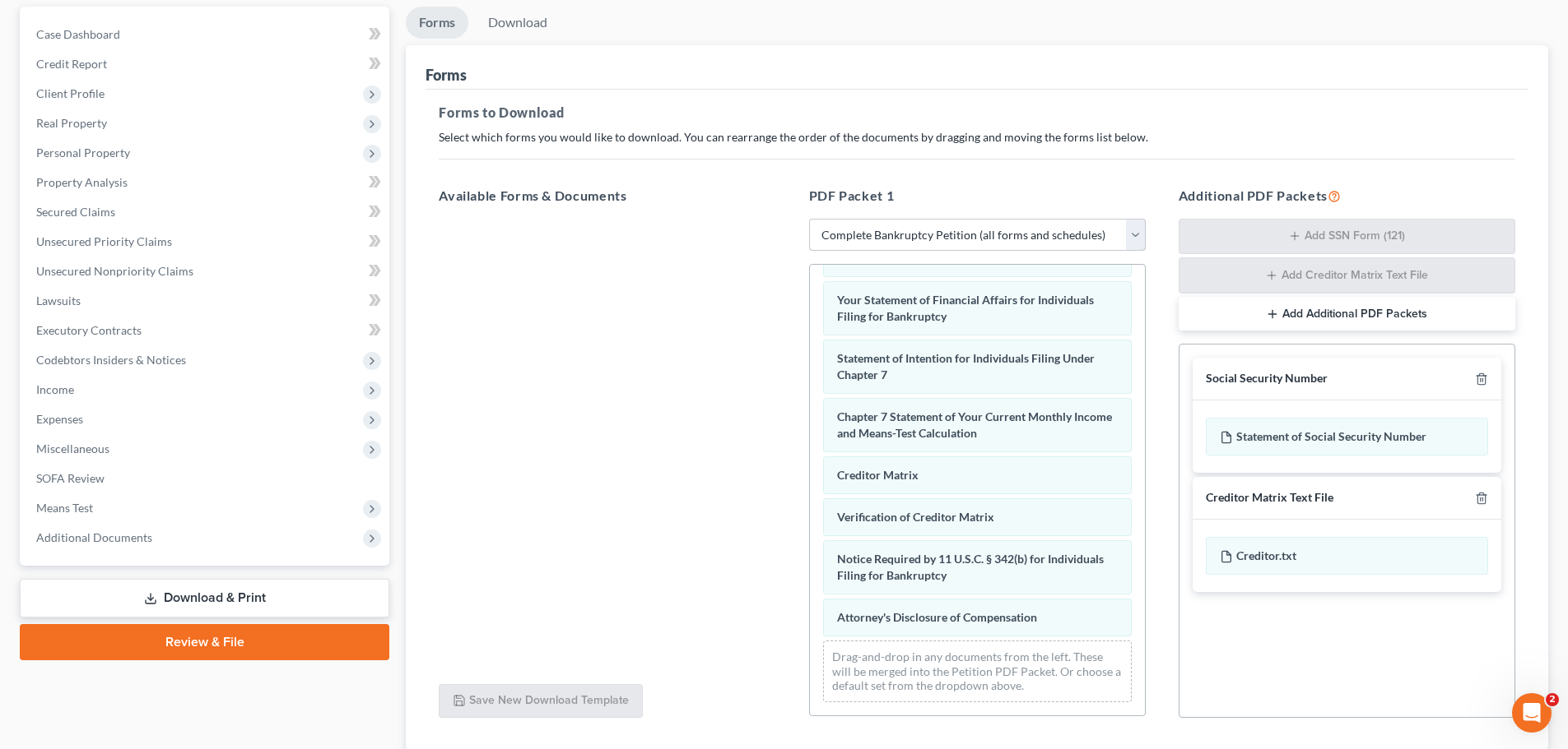
scroll to position [268, 0]
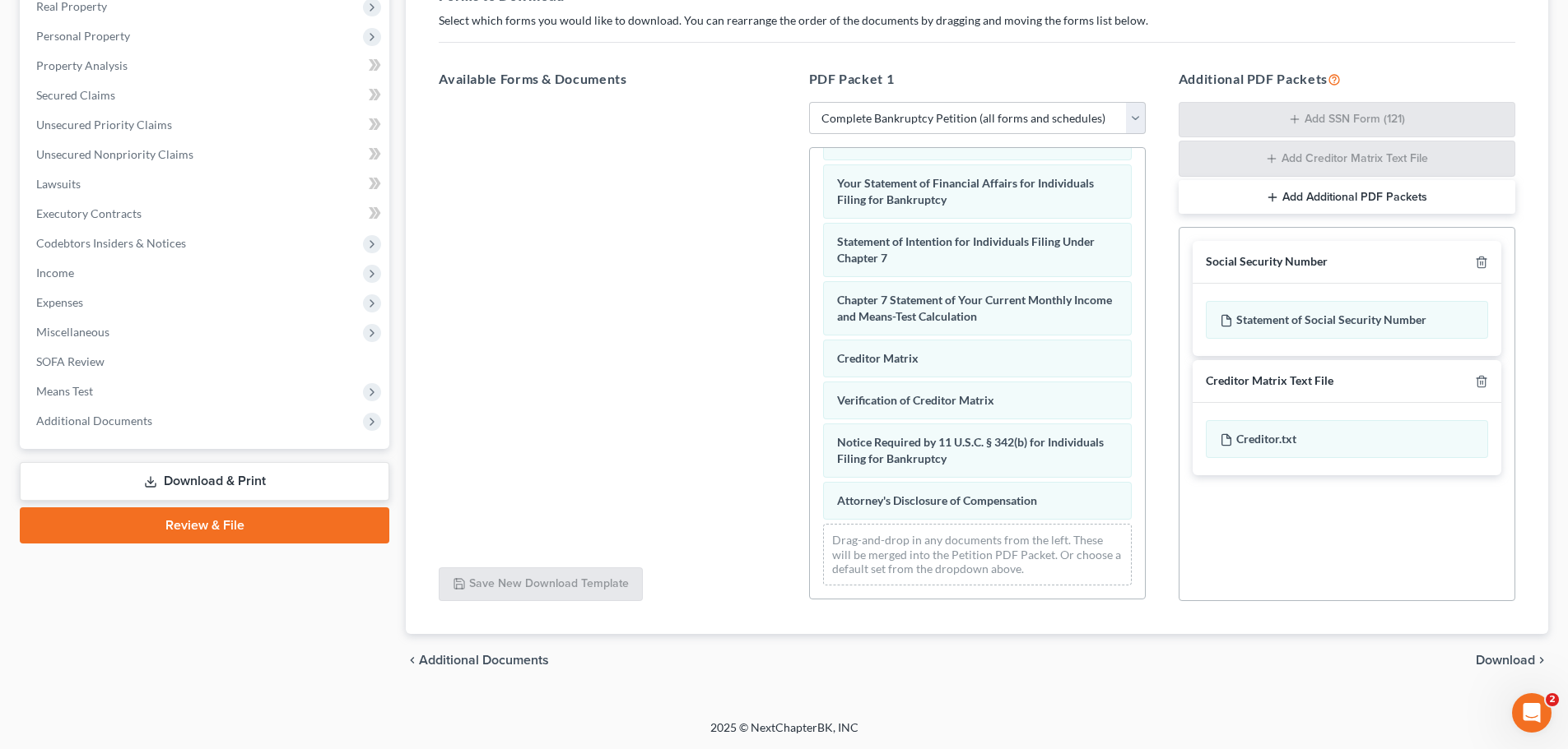
click at [1487, 661] on span "Download" at bounding box center [1505, 661] width 59 height 13
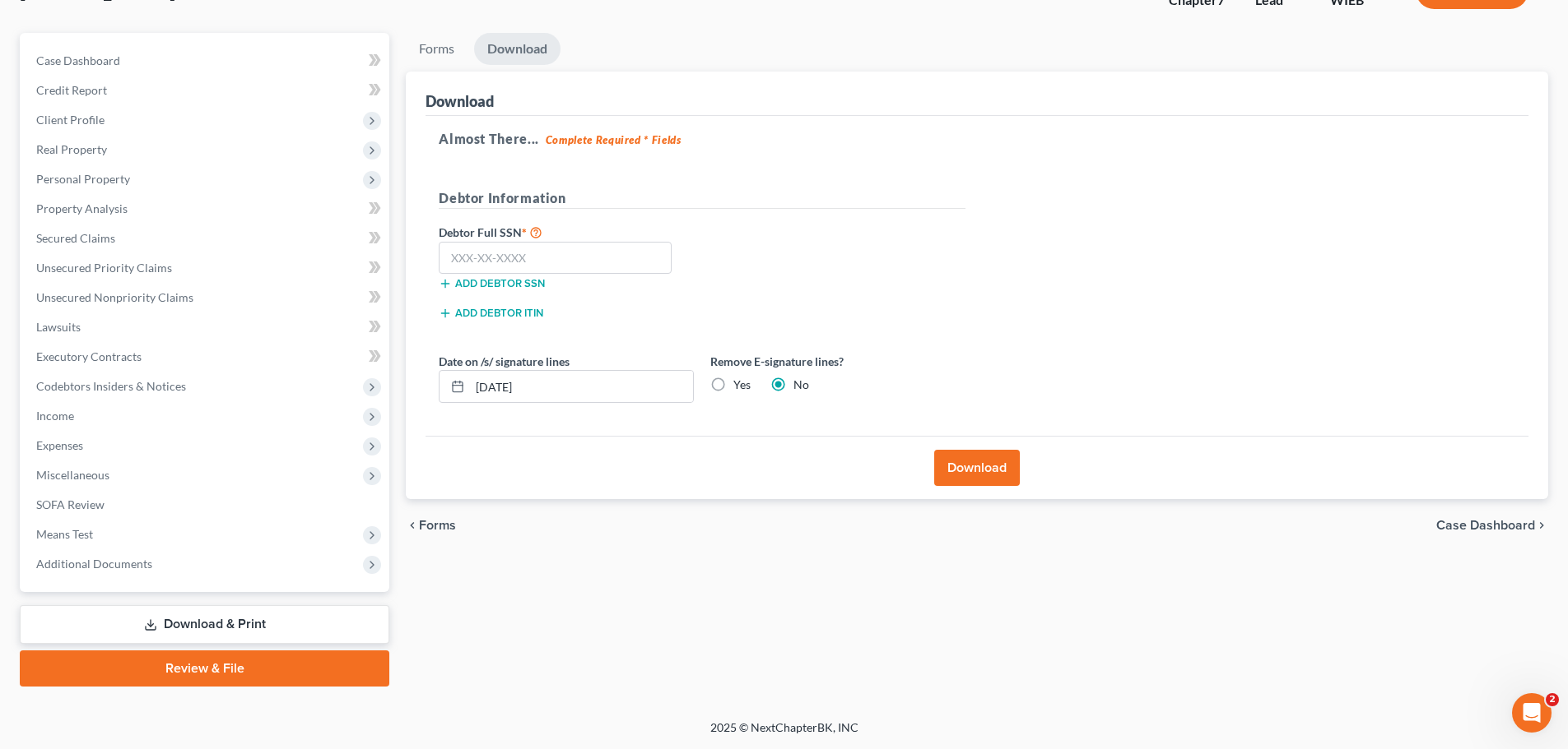
scroll to position [125, 0]
click at [631, 254] on input "text" at bounding box center [555, 258] width 233 height 33
click at [983, 464] on button "Download" at bounding box center [977, 468] width 86 height 36
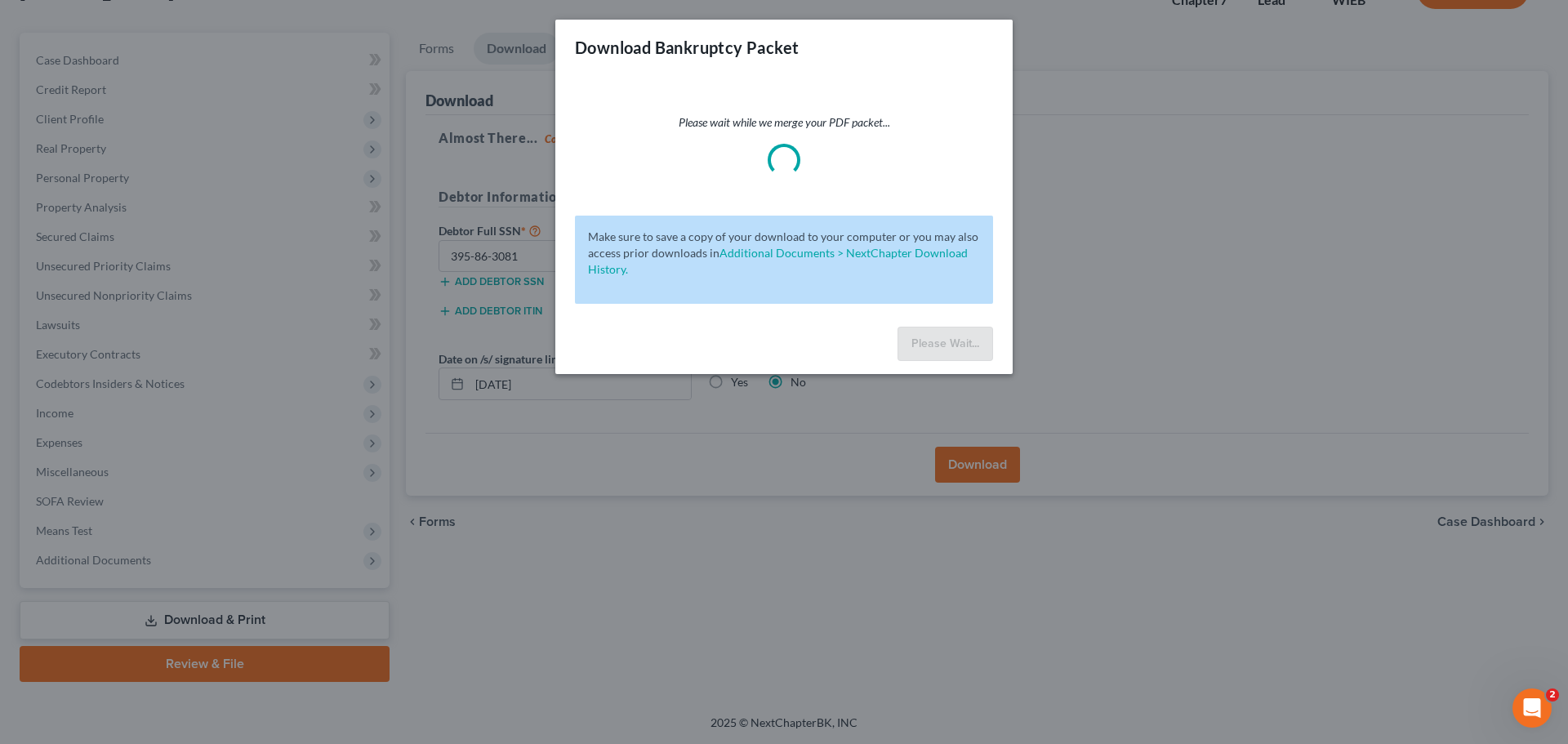
click at [625, 461] on div "Download Bankruptcy Packet Please wait while we merge your PDF packet... Make s…" at bounding box center [784, 372] width 1568 height 744
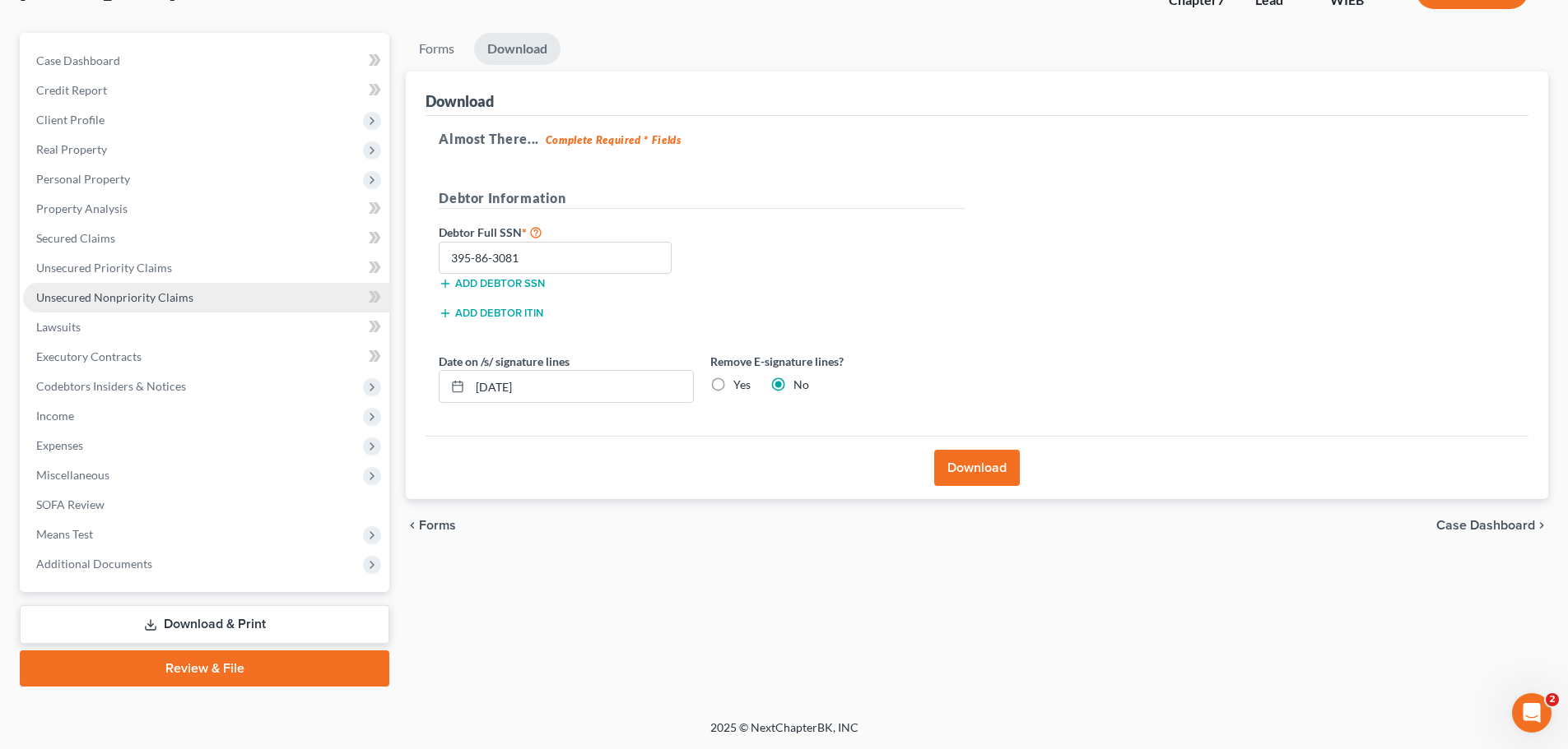
click at [111, 298] on span "Unsecured Nonpriority Claims" at bounding box center [115, 297] width 157 height 14
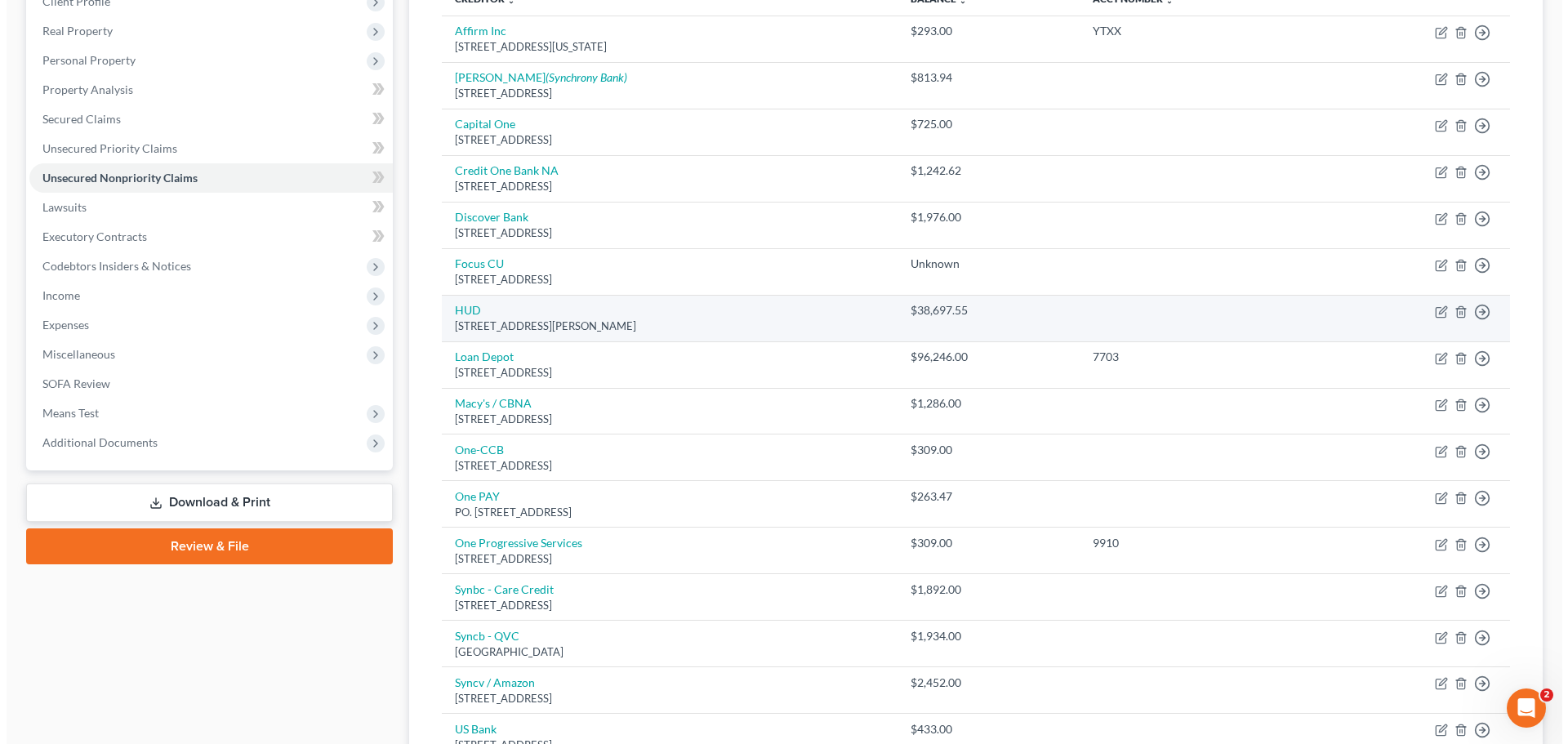
scroll to position [245, 0]
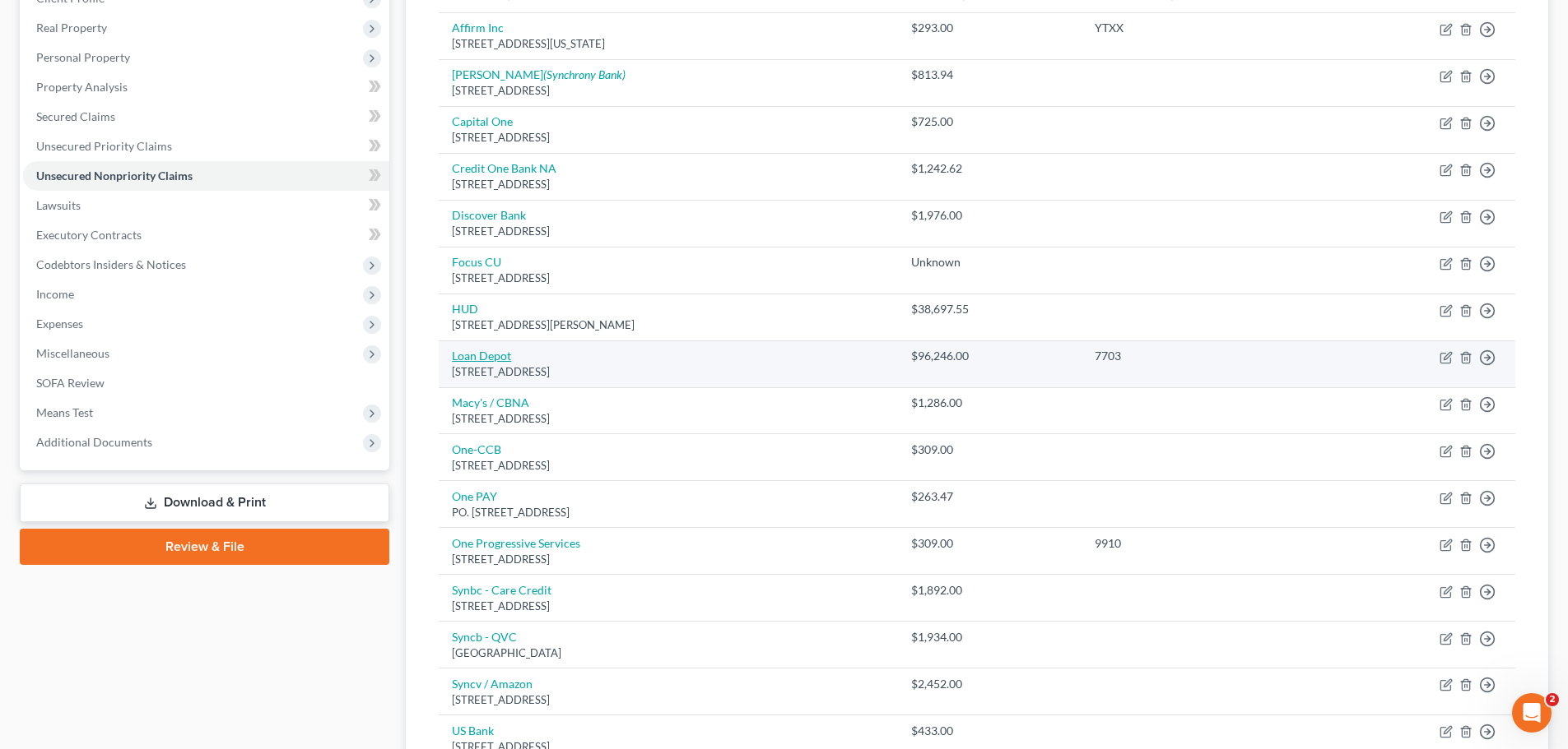
click at [486, 353] on link "Loan Depot" at bounding box center [481, 355] width 59 height 14
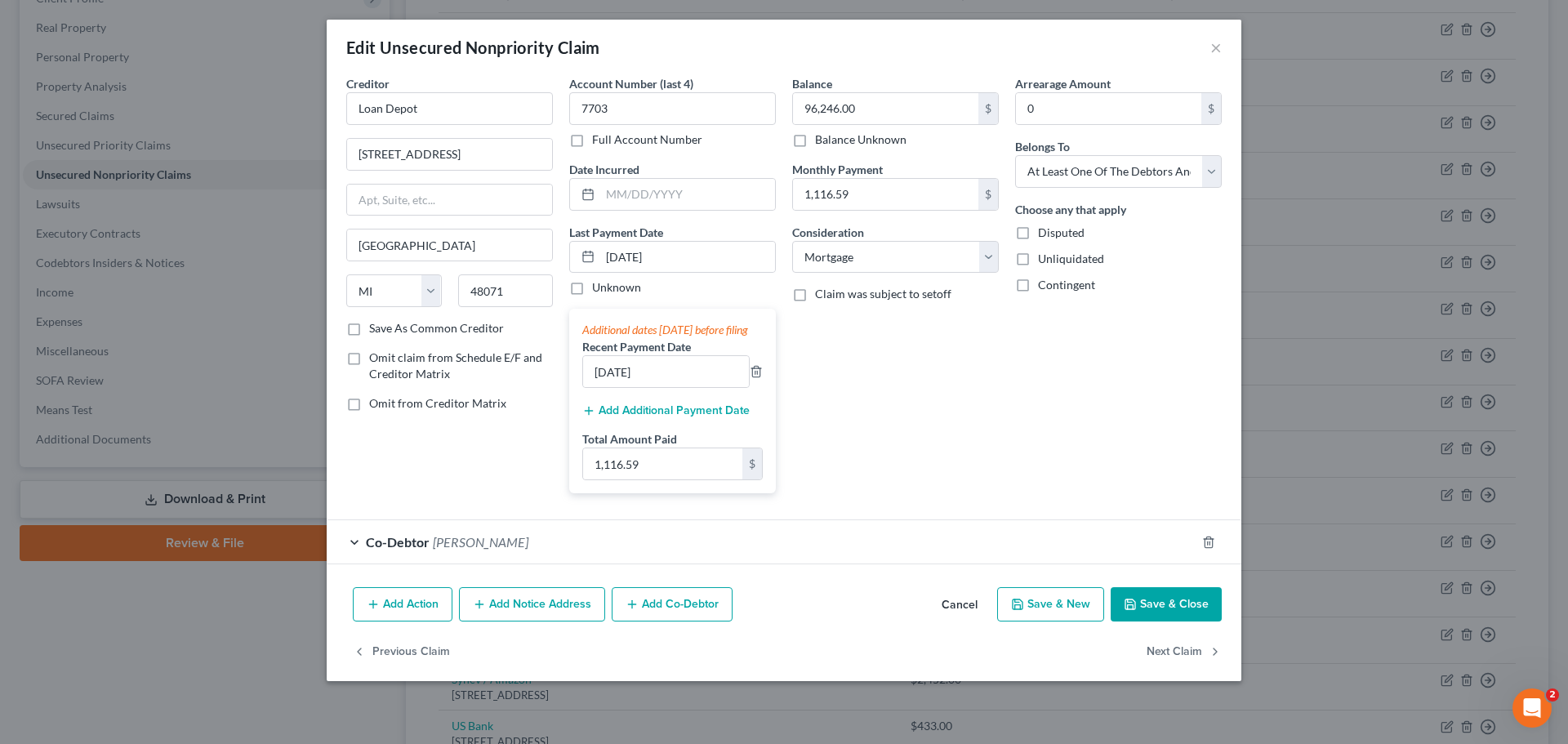
click at [677, 417] on button "Add Additional Payment Date" at bounding box center [666, 411] width 167 height 13
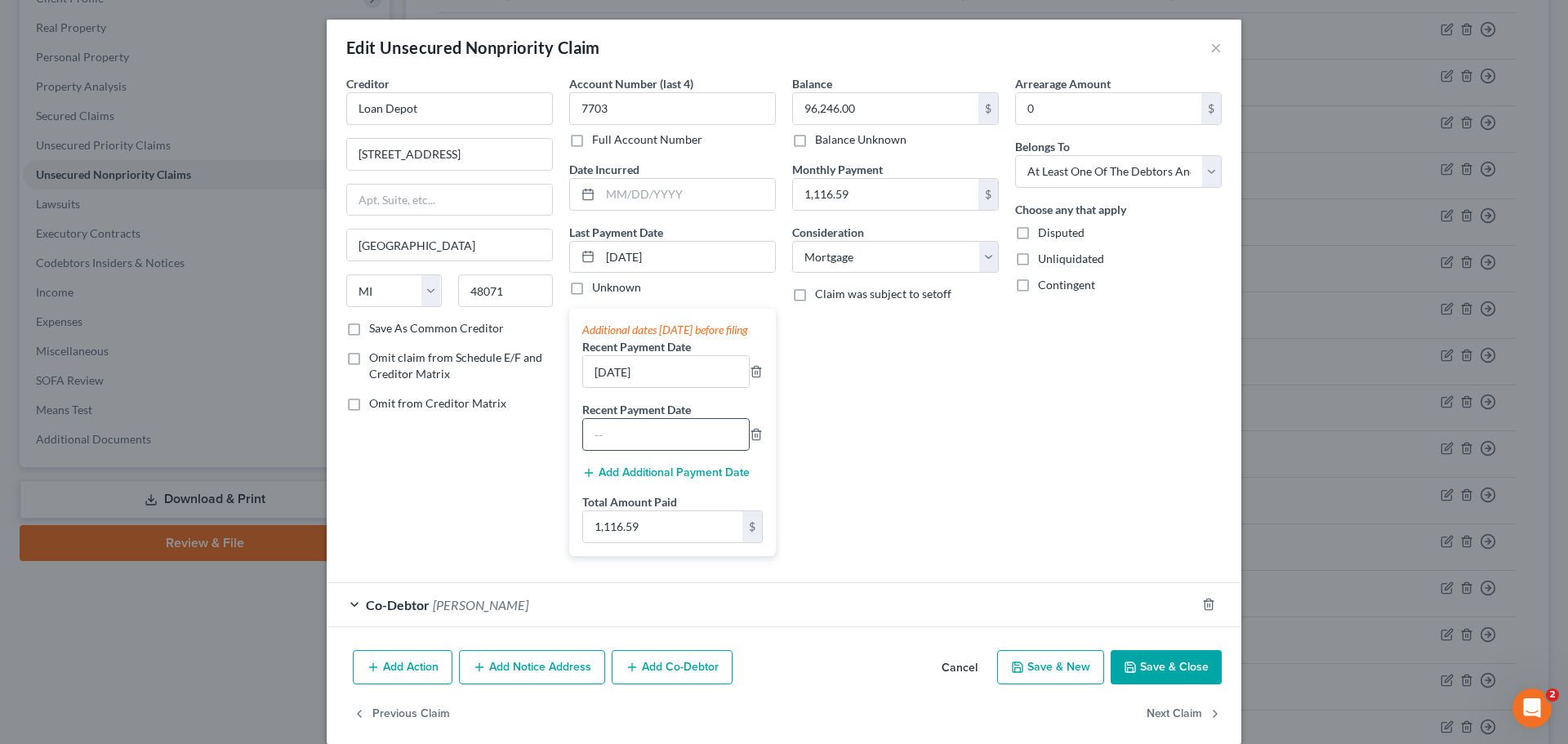
click at [666, 449] on input "text" at bounding box center [666, 434] width 165 height 31
click at [663, 543] on input "1,116.59" at bounding box center [663, 527] width 160 height 31
drag, startPoint x: 838, startPoint y: 527, endPoint x: 1181, endPoint y: 651, distance: 364.7
click at [841, 528] on div "Balance 96,246.00 $ Balance Unknown Balance Undetermined 96,246.00 $ Balance Un…" at bounding box center [895, 322] width 223 height 494
drag, startPoint x: 1181, startPoint y: 651, endPoint x: 1134, endPoint y: 652, distance: 47.0
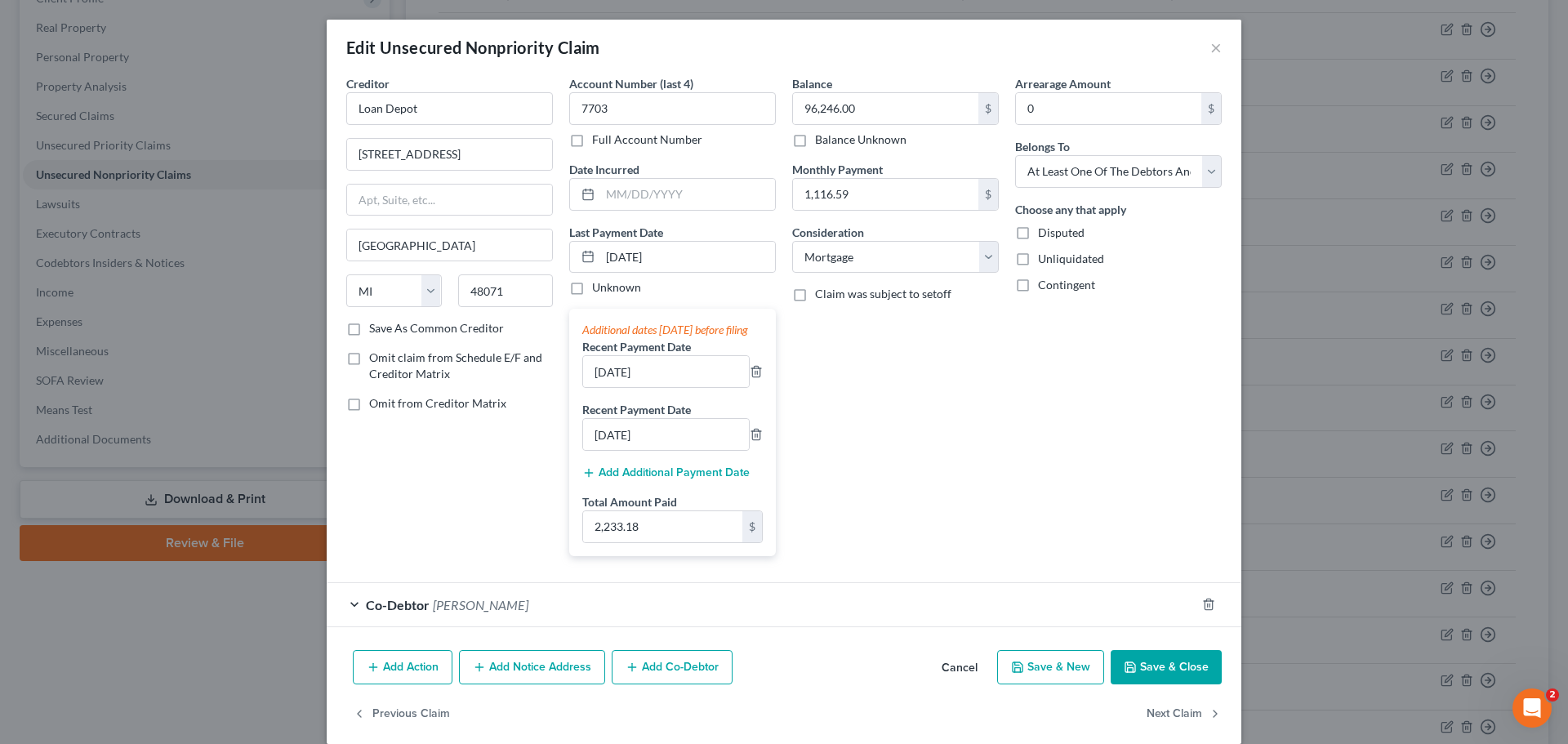
click at [1180, 651] on div "Edit Unsecured Nonpriority Claim × Creditor * Loan Depot 999 Tech Row #200 Madi…" at bounding box center [784, 381] width 914 height 725
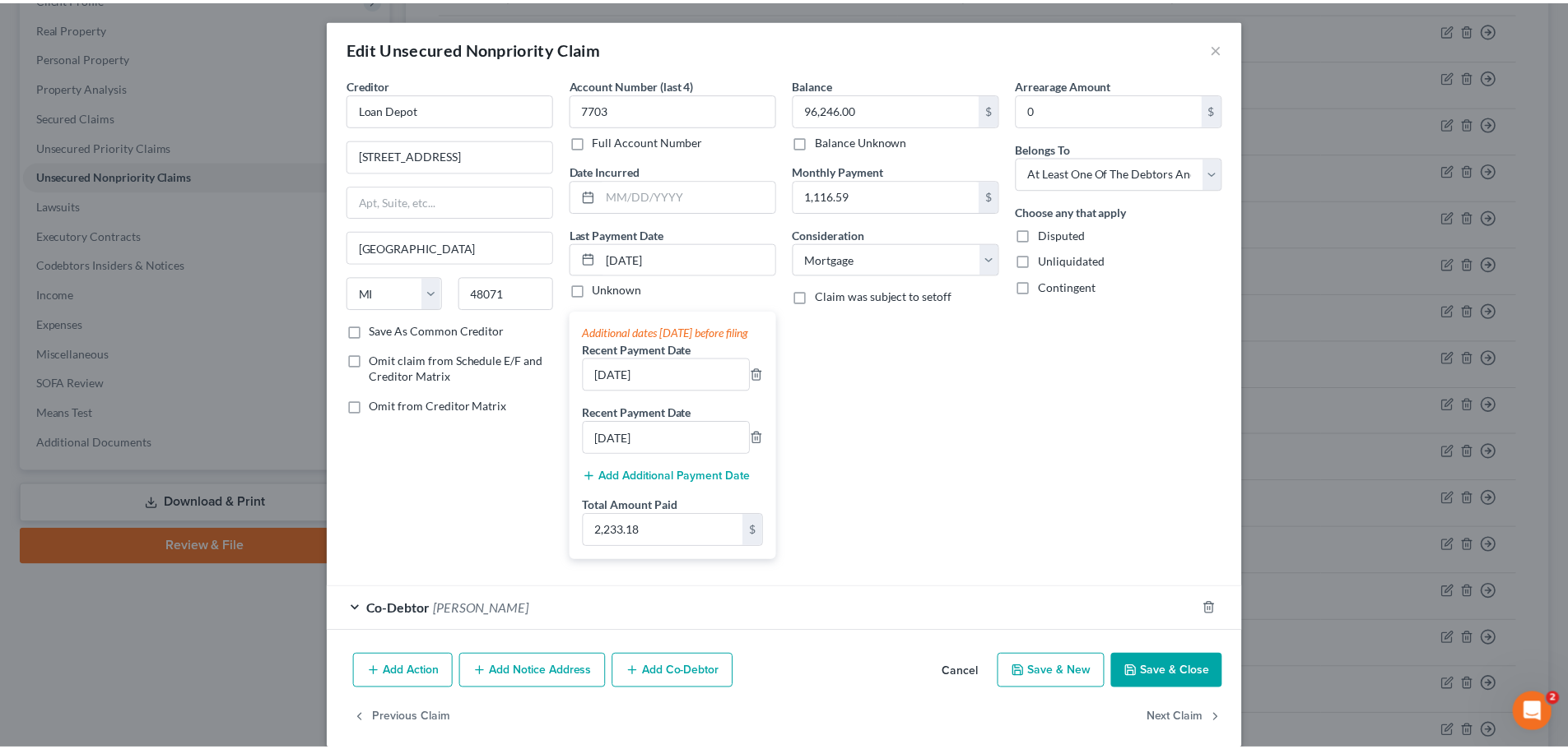
scroll to position [36, 0]
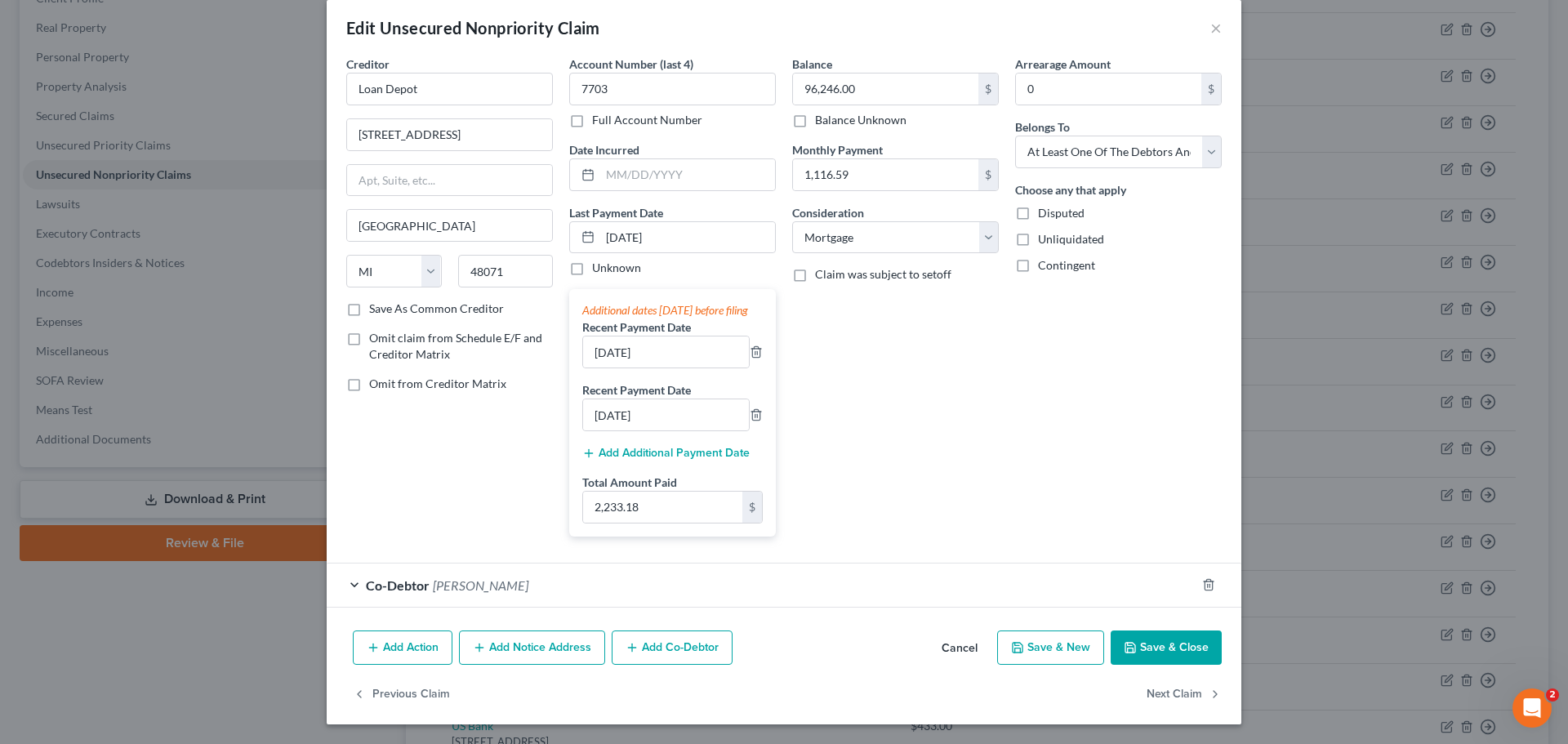
click at [1189, 645] on button "Save & Close" at bounding box center [1166, 647] width 111 height 34
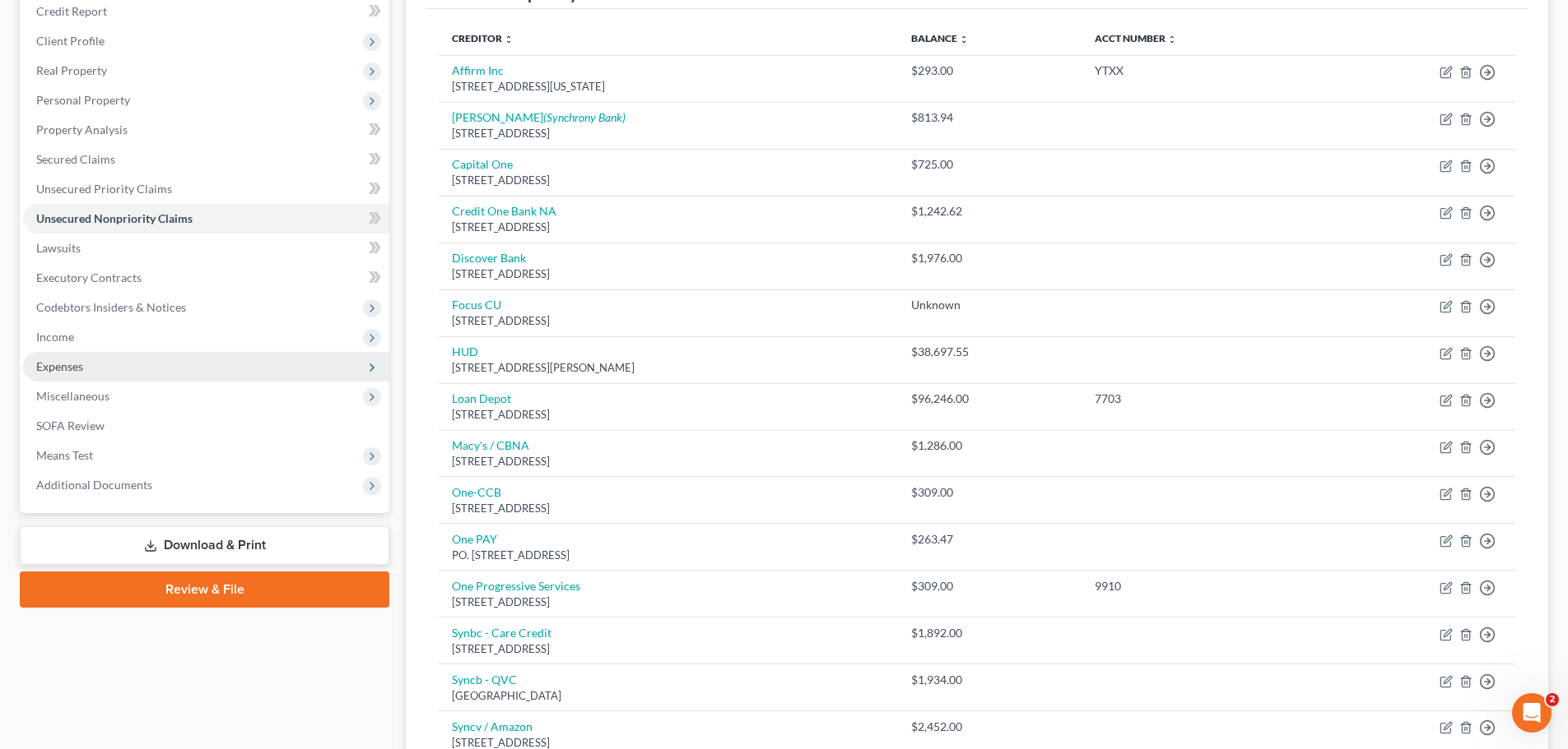
scroll to position [164, 0]
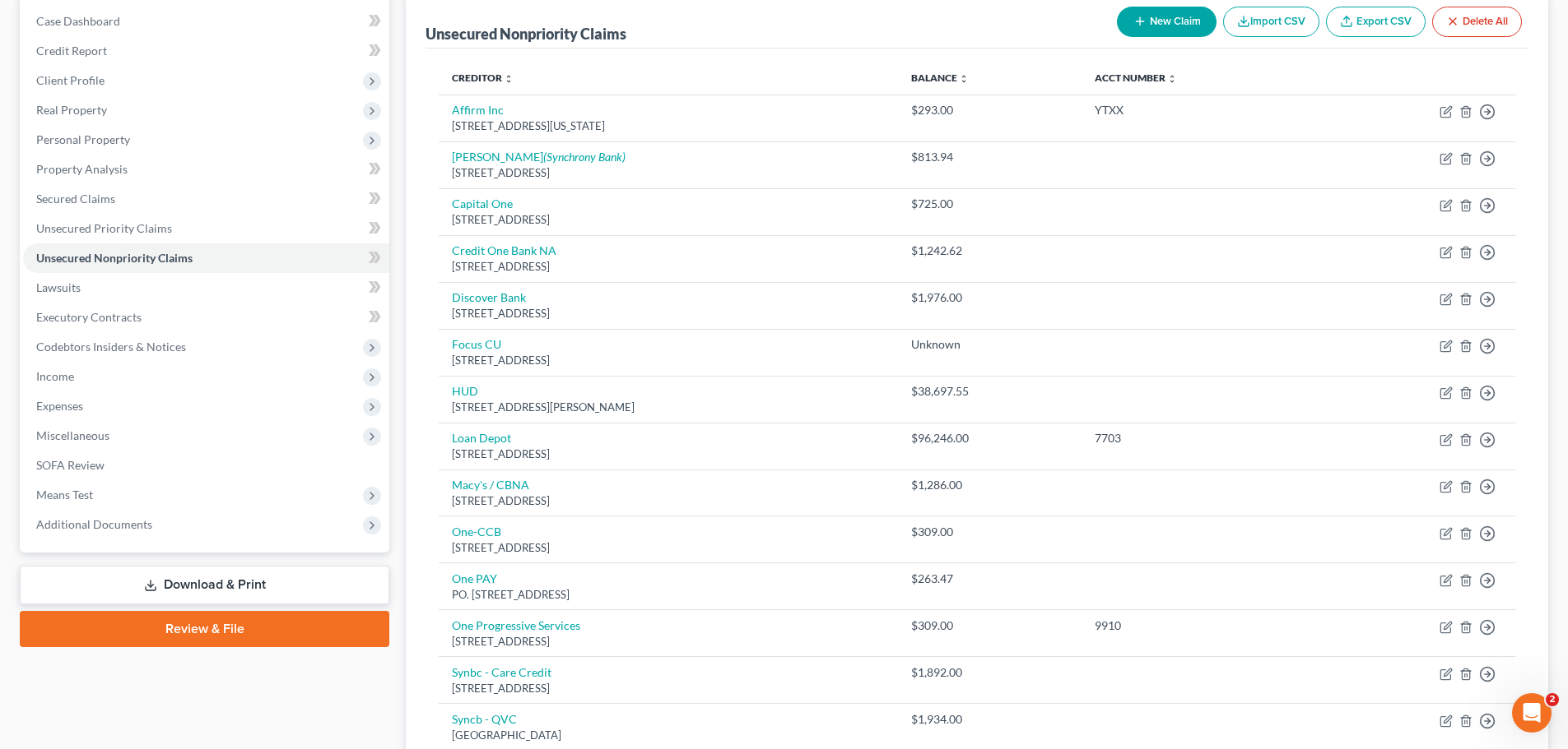
click at [291, 587] on link "Download & Print" at bounding box center [204, 585] width 370 height 39
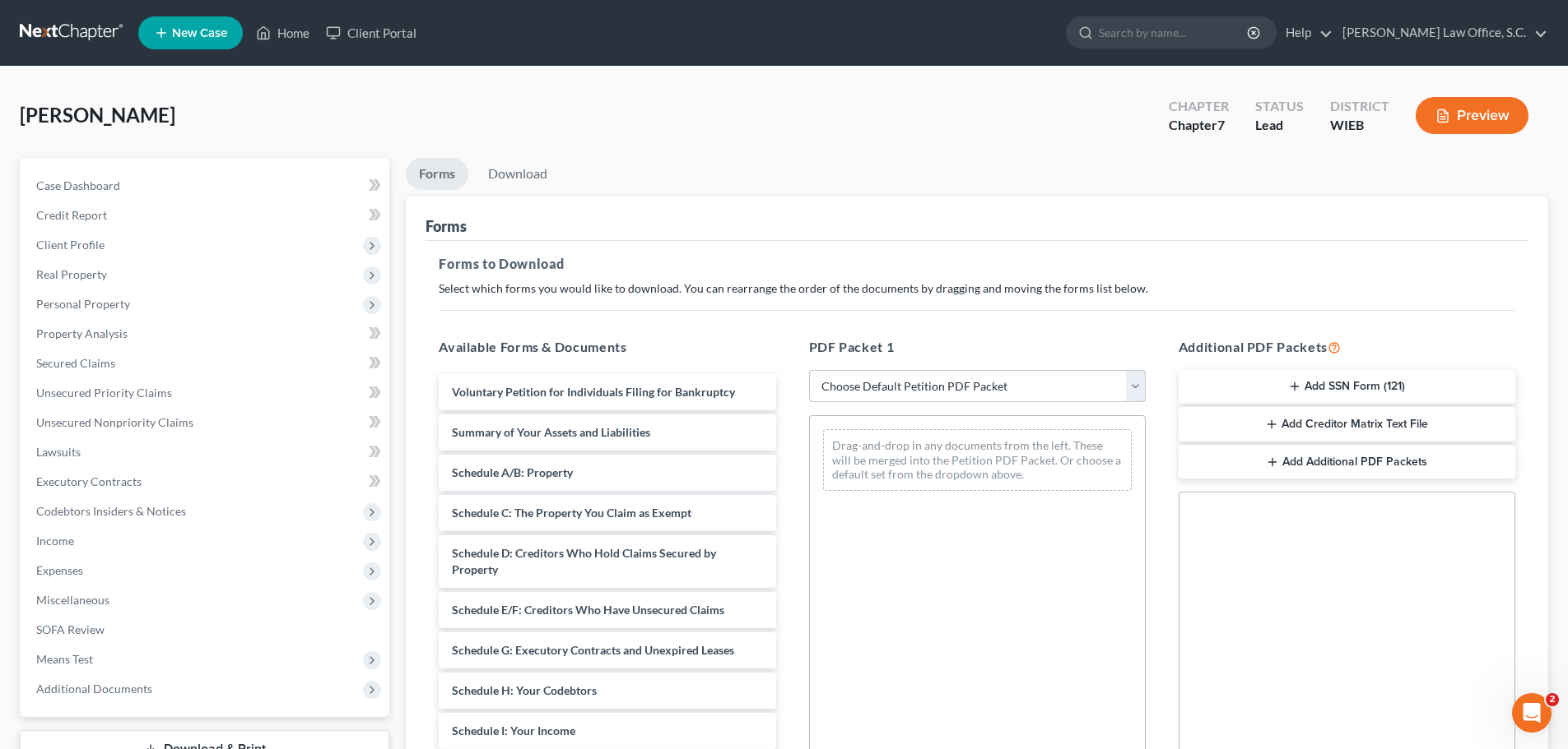
drag, startPoint x: 1134, startPoint y: 385, endPoint x: 1120, endPoint y: 401, distance: 21.3
click at [1134, 385] on select "Choose Default Petition PDF Packet Complete Bankruptcy Petition (all forms and …" at bounding box center [978, 386] width 337 height 33
click at [809, 370] on select "Choose Default Petition PDF Packet Complete Bankruptcy Petition (all forms and …" at bounding box center [978, 386] width 337 height 33
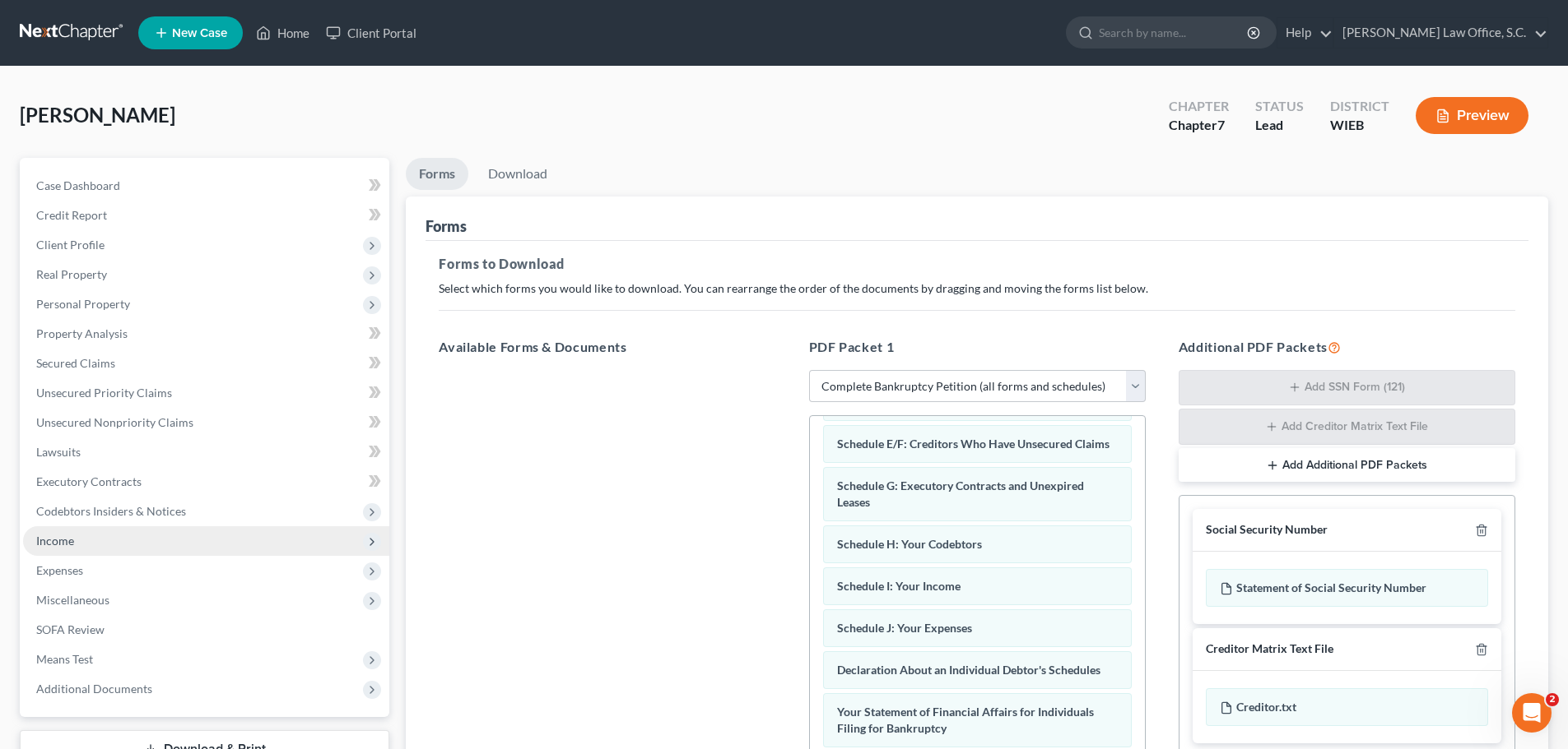
click at [69, 538] on span "Income" at bounding box center [55, 540] width 38 height 14
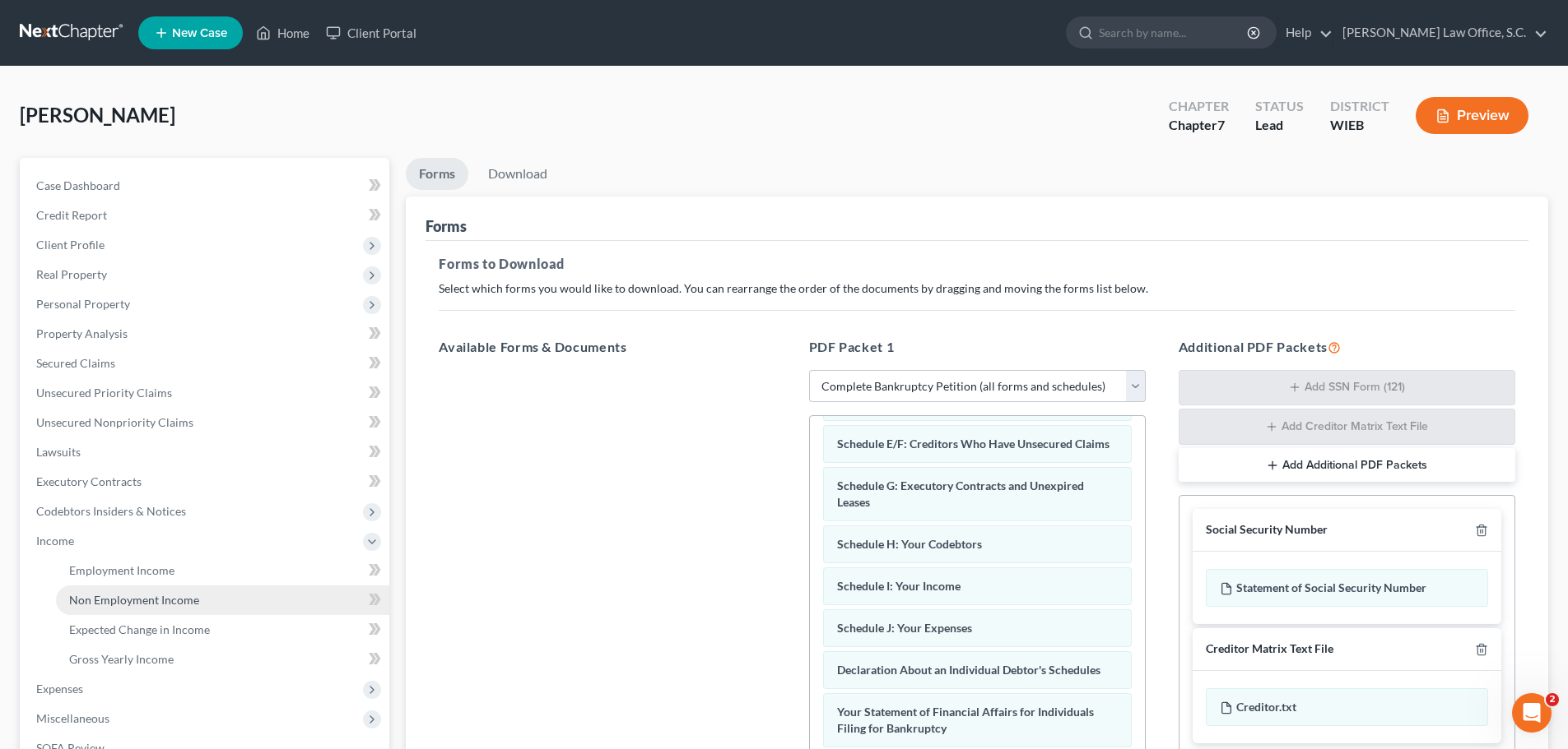
click at [113, 602] on span "Non Employment Income" at bounding box center [134, 600] width 130 height 14
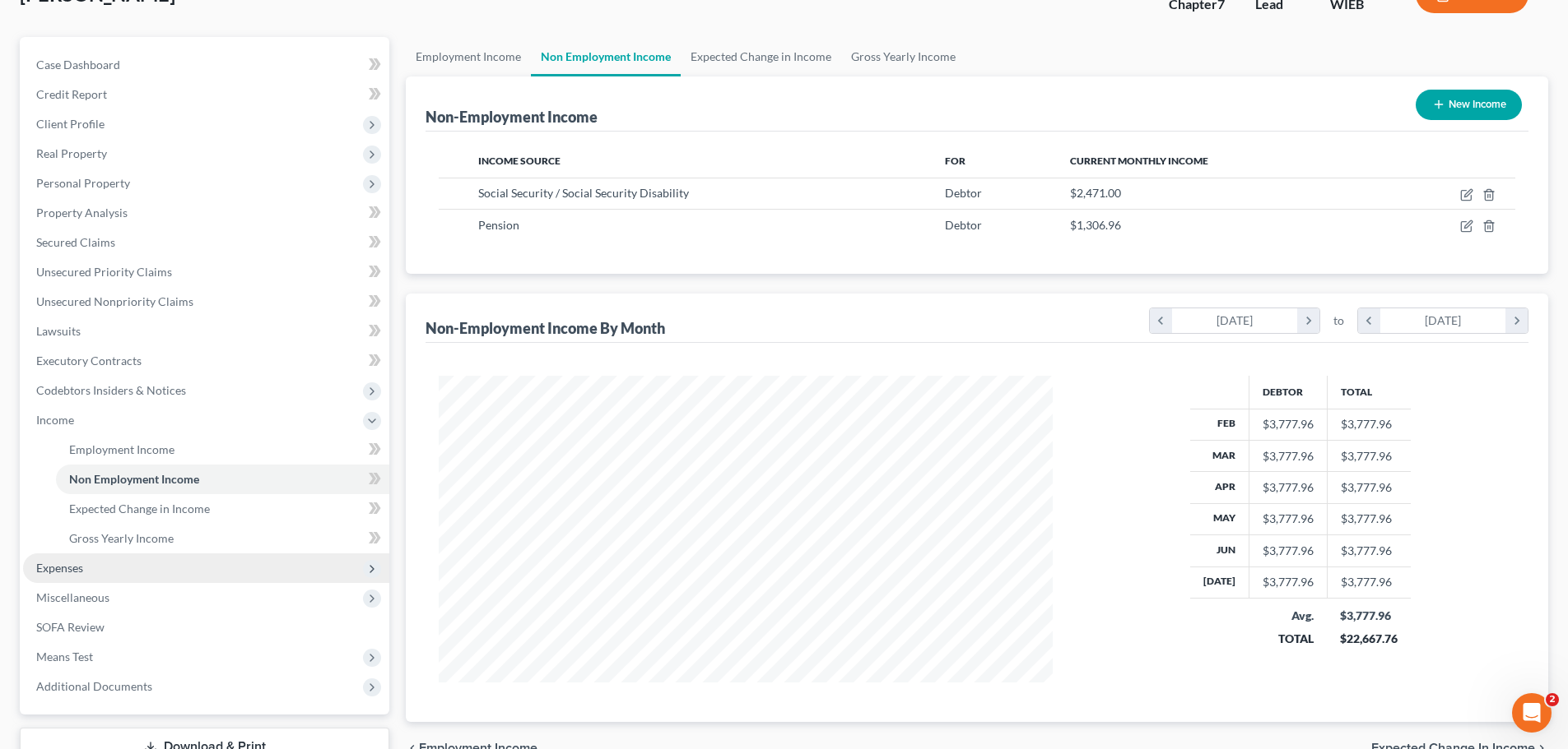
scroll to position [243, 0]
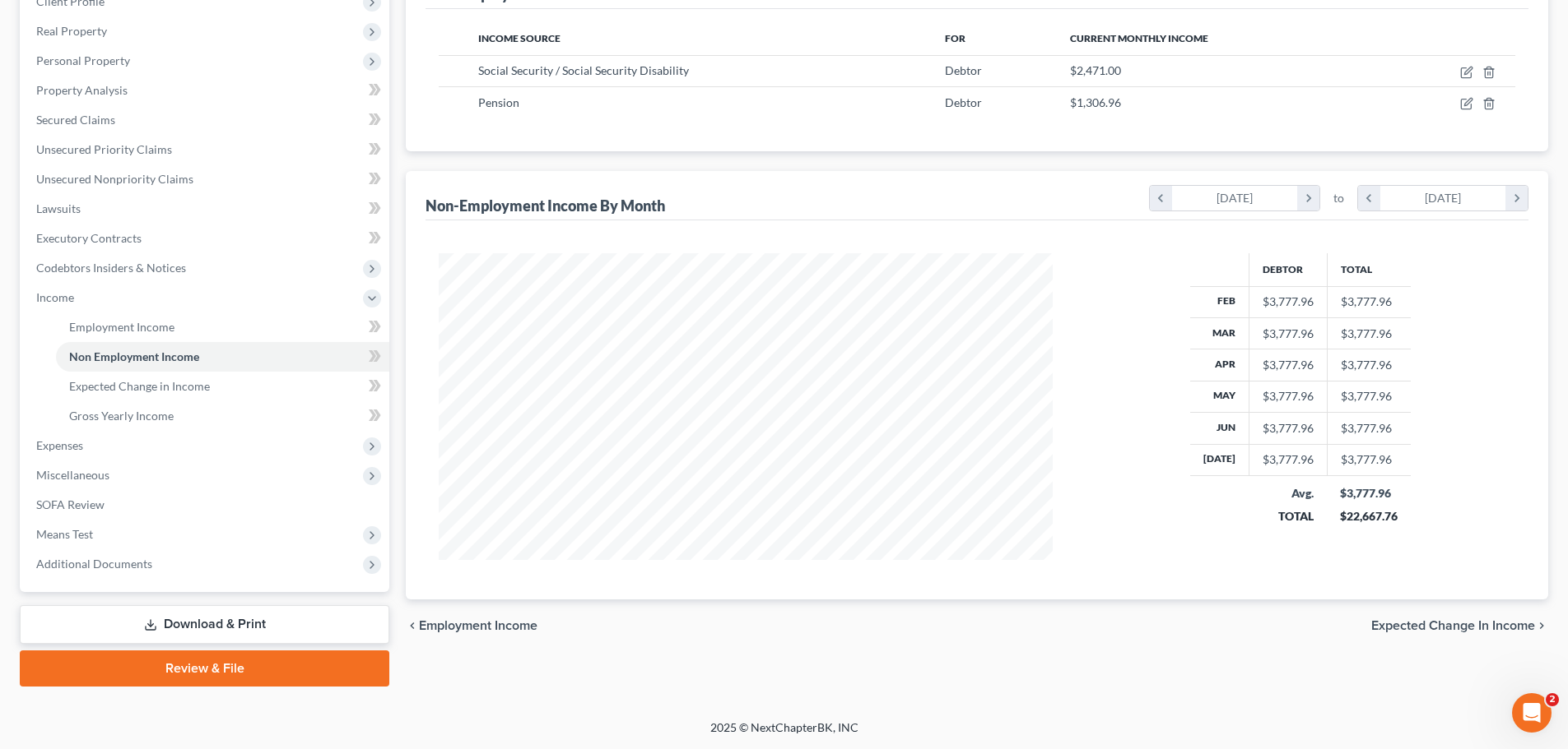
click at [162, 669] on link "Review & File" at bounding box center [204, 668] width 370 height 36
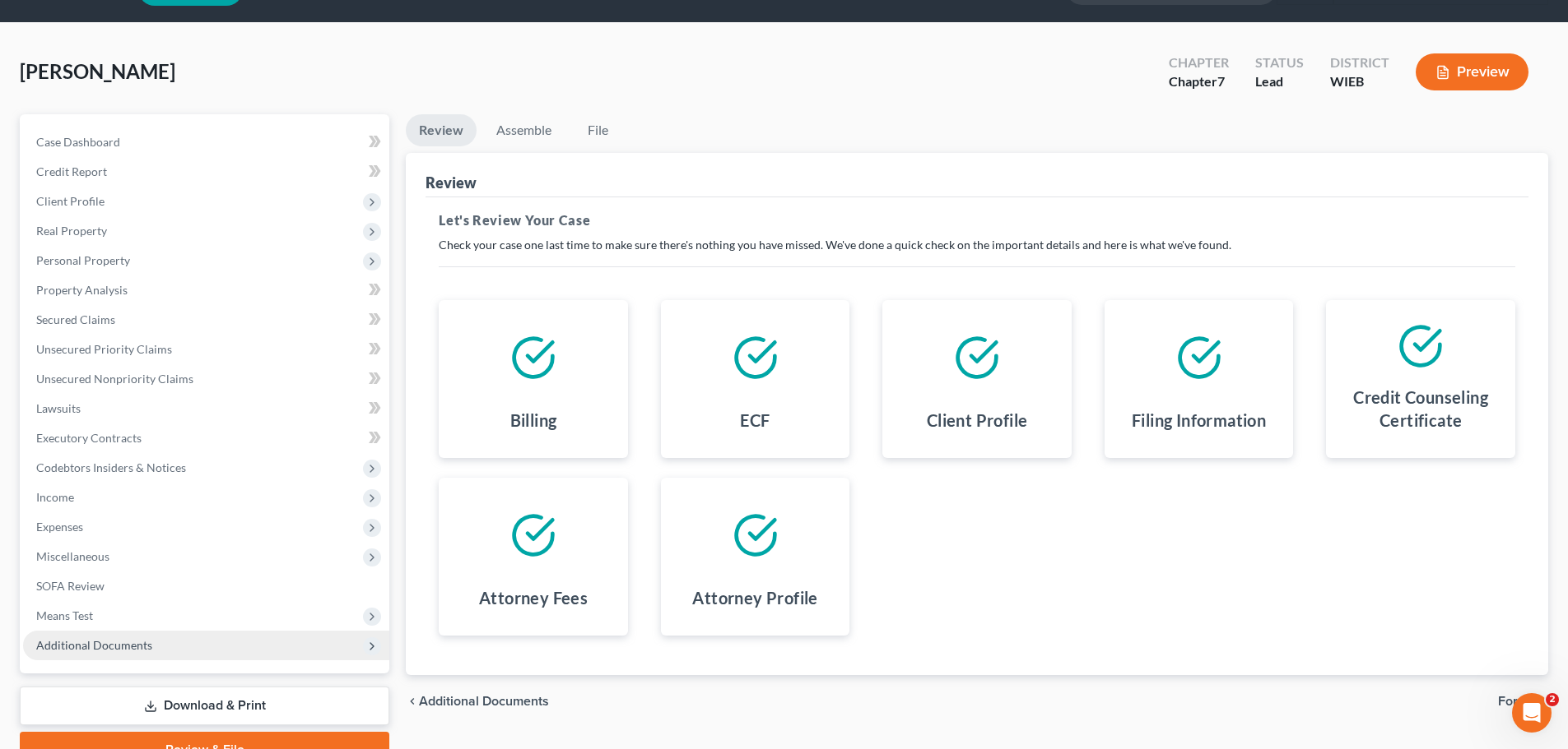
scroll to position [82, 0]
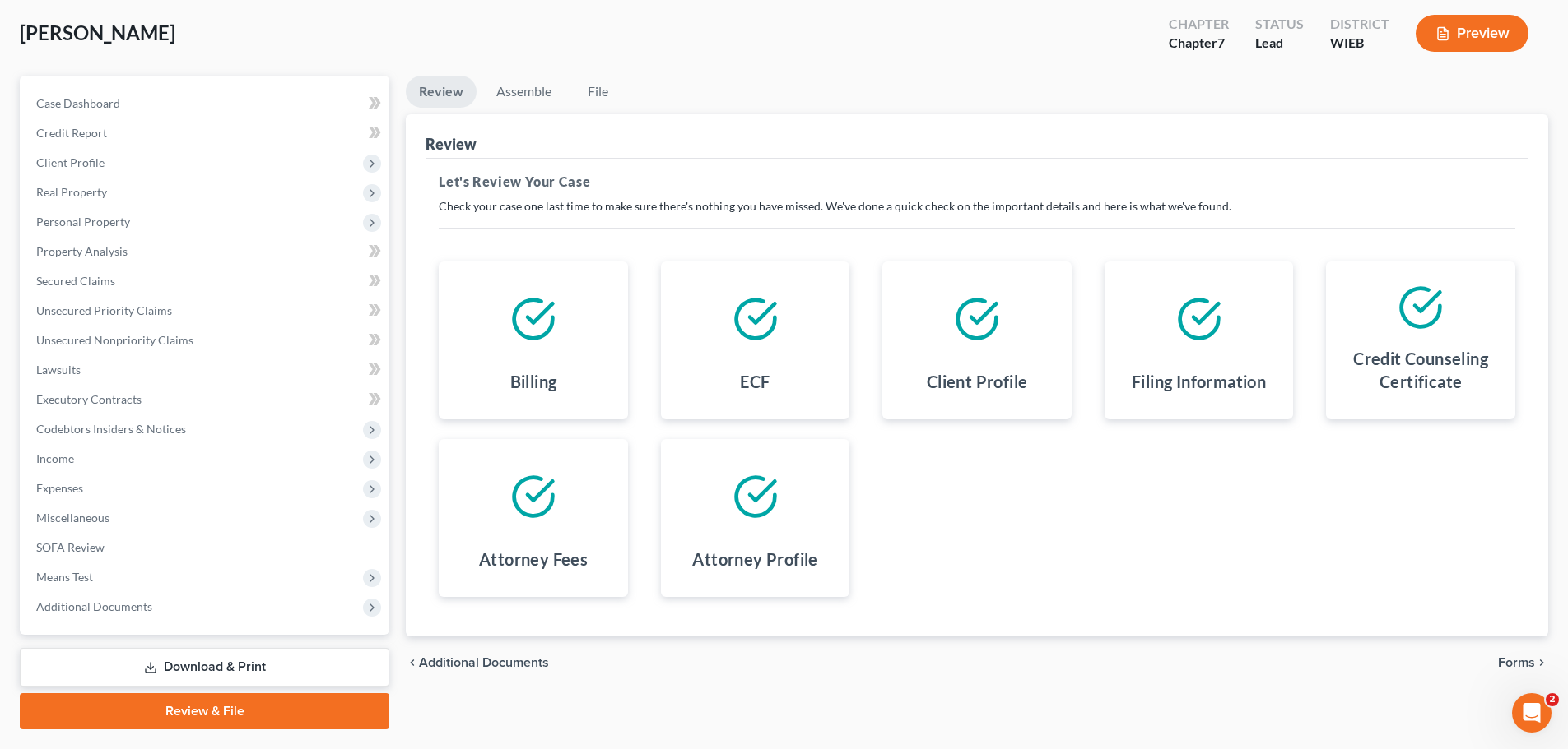
click at [209, 669] on link "Download & Print" at bounding box center [204, 667] width 370 height 39
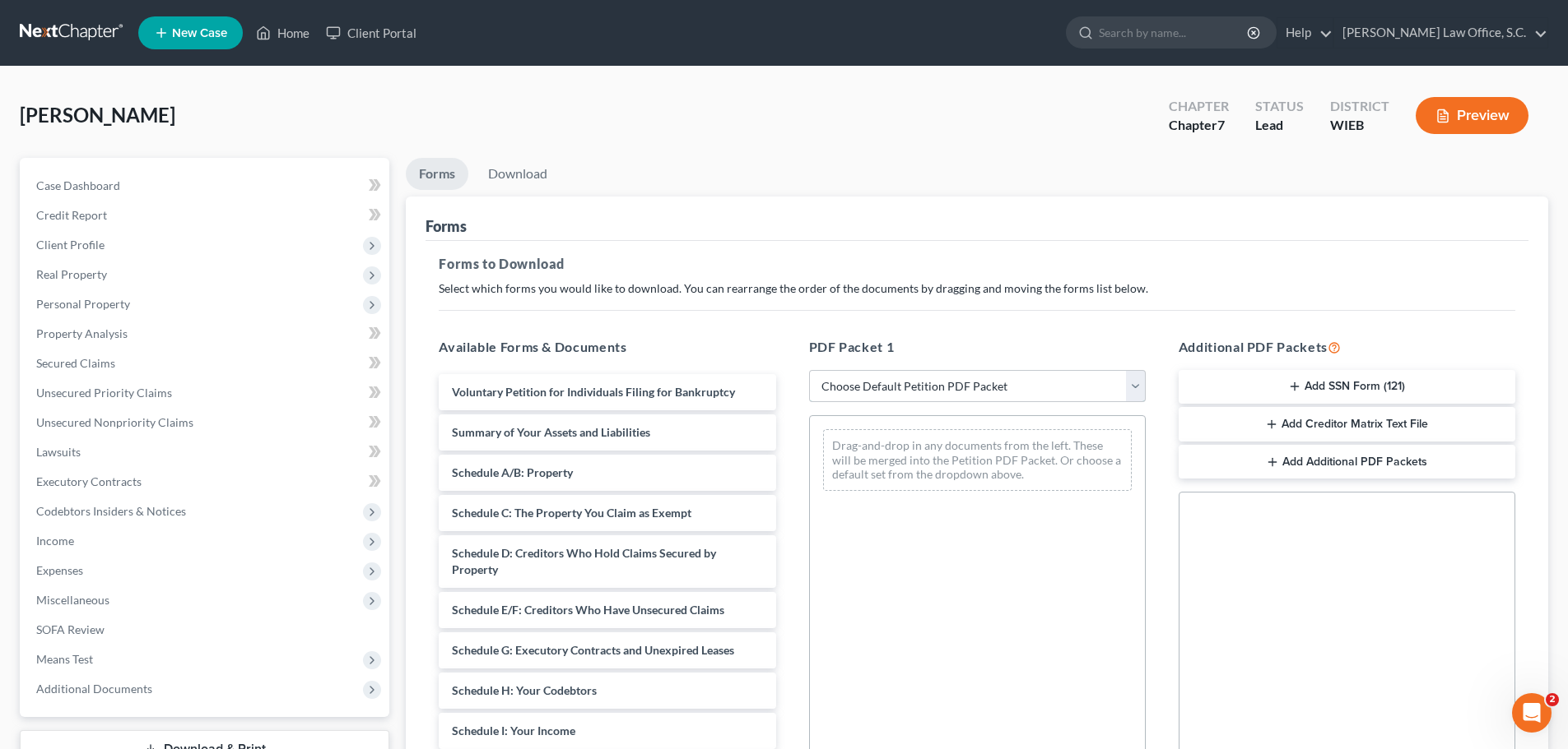
click at [1126, 385] on select "Choose Default Petition PDF Packet Complete Bankruptcy Petition (all forms and …" at bounding box center [978, 386] width 337 height 33
click at [809, 370] on select "Choose Default Petition PDF Packet Complete Bankruptcy Petition (all forms and …" at bounding box center [978, 386] width 337 height 33
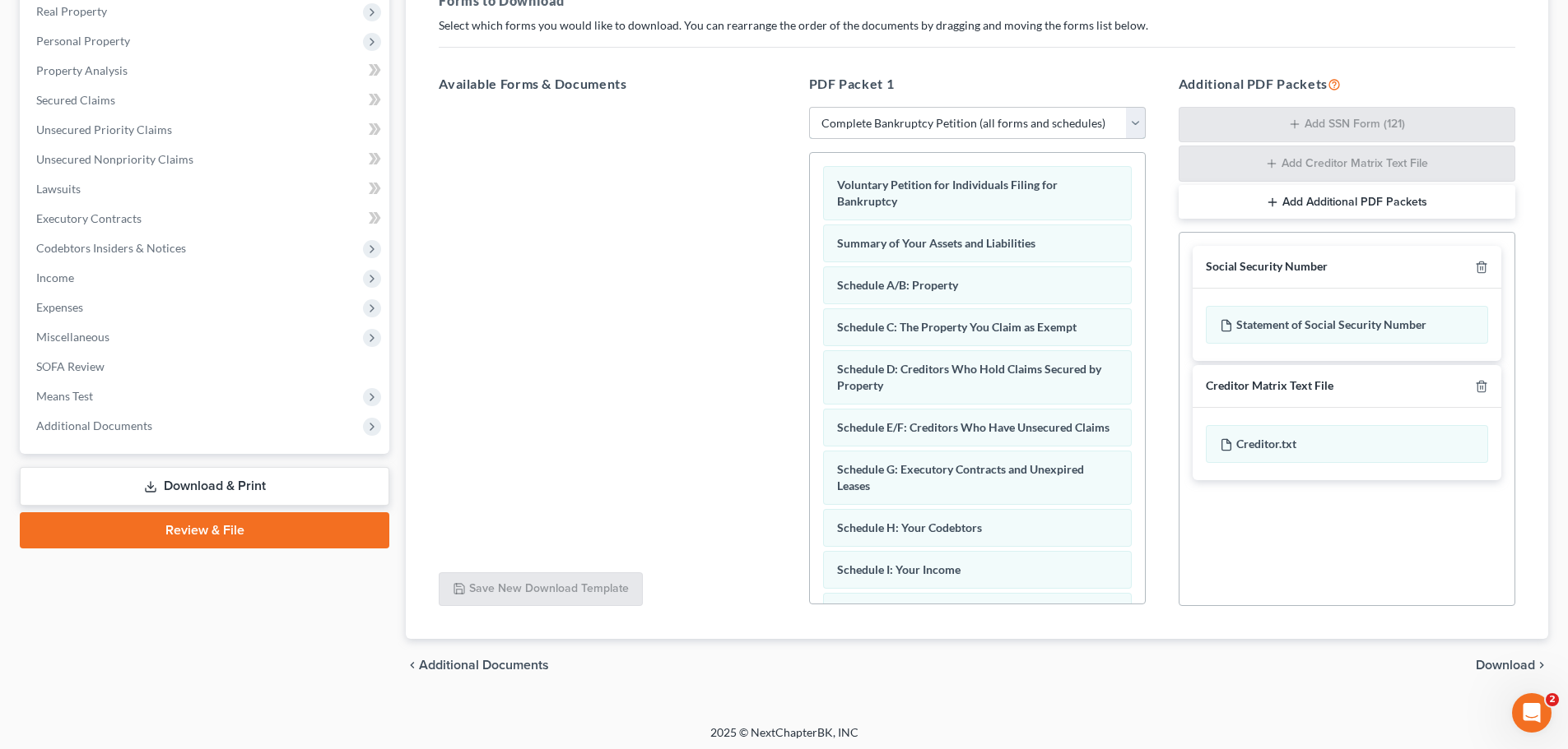
scroll to position [268, 0]
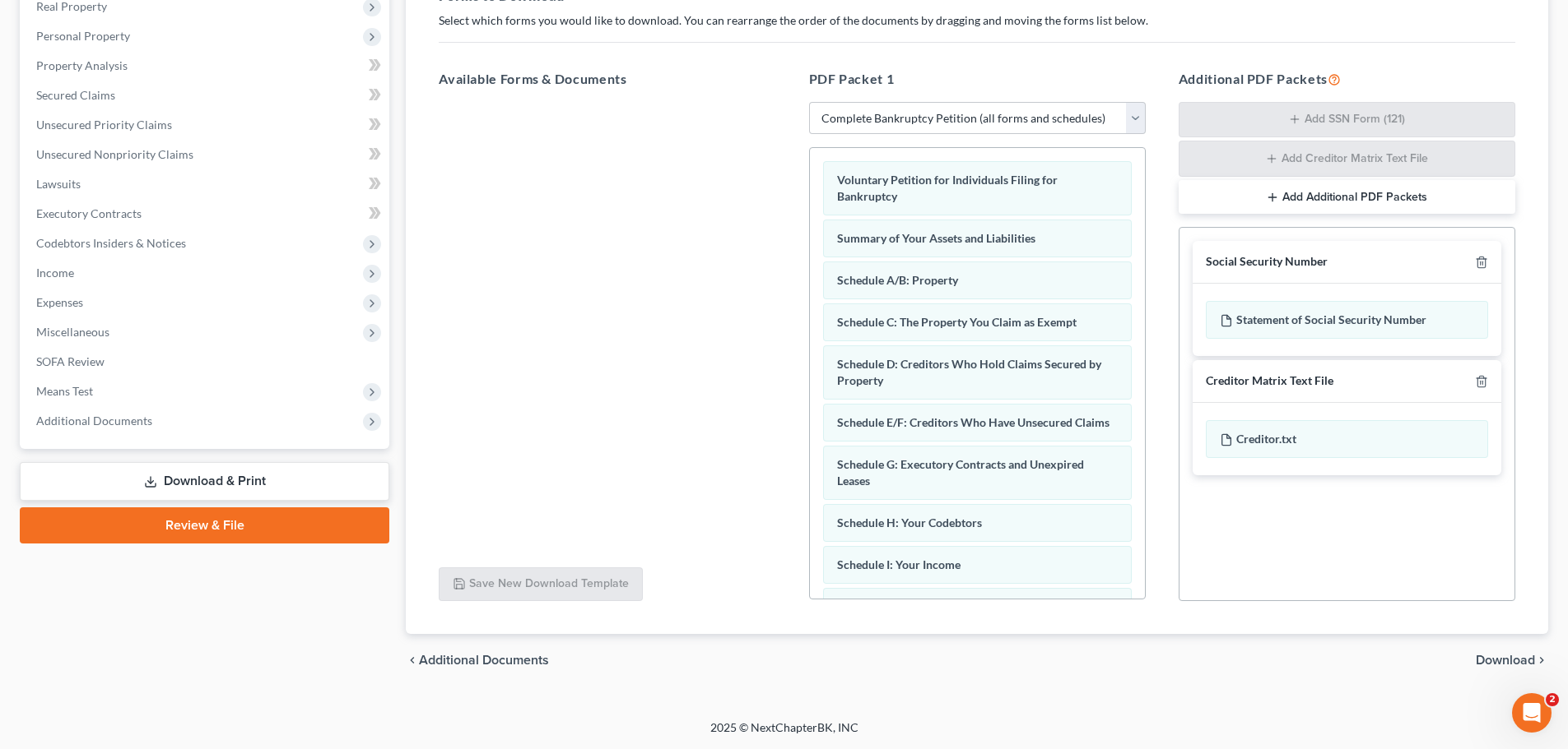
click at [1484, 661] on span "Download" at bounding box center [1505, 661] width 59 height 13
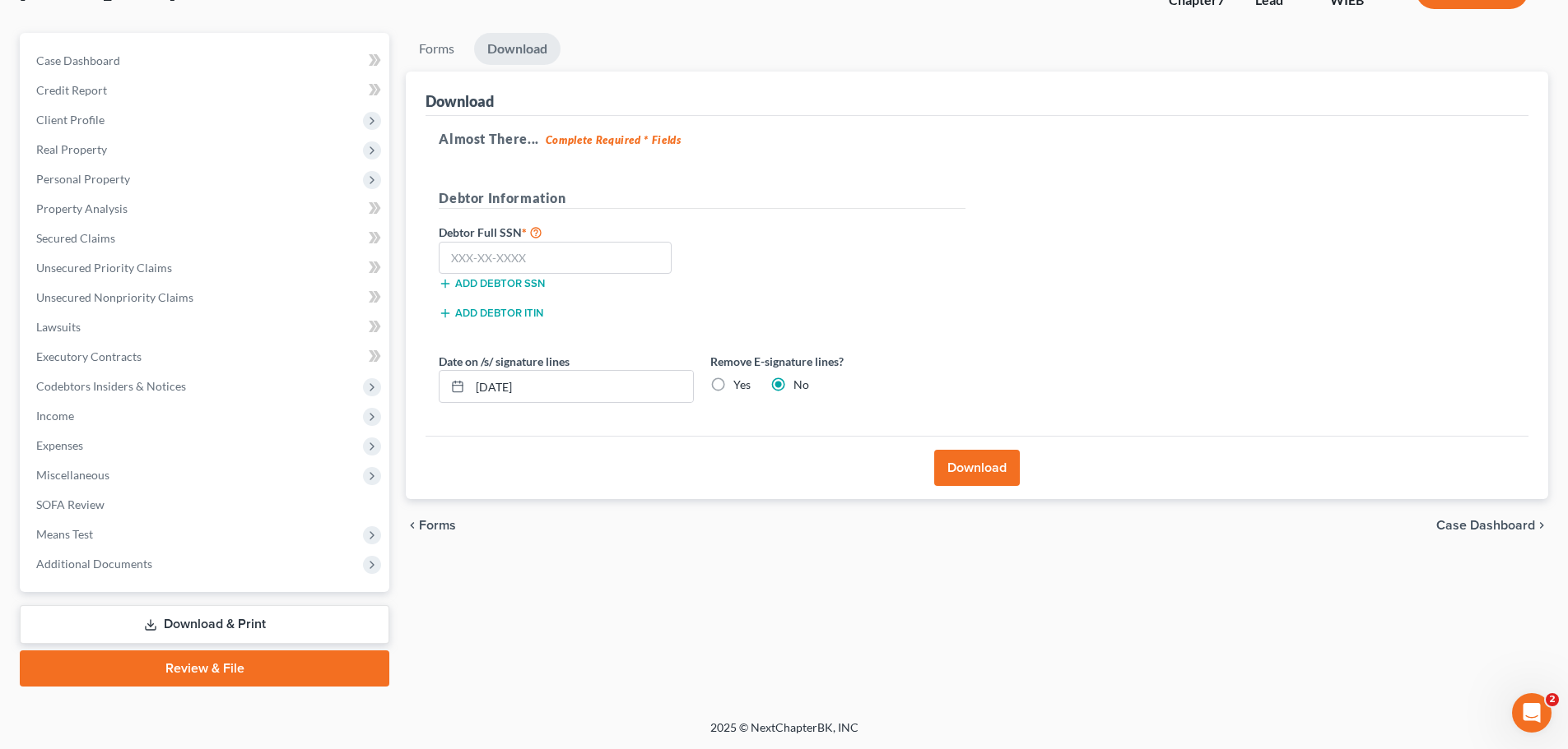
scroll to position [125, 0]
click at [659, 265] on input "text" at bounding box center [555, 258] width 233 height 33
click at [975, 477] on button "Download" at bounding box center [977, 468] width 86 height 36
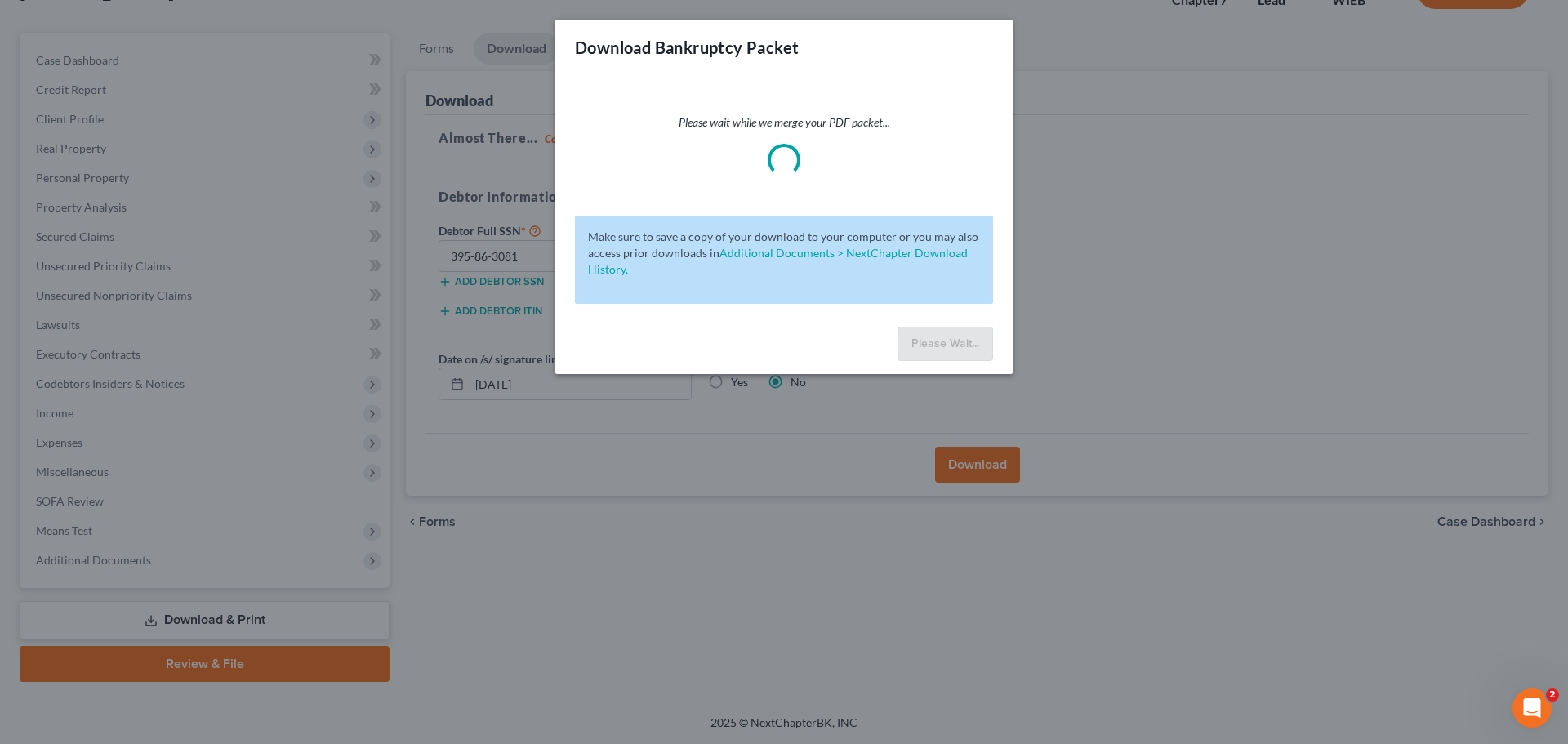
click at [858, 432] on div "Download Bankruptcy Packet Please wait while we merge your PDF packet... Make s…" at bounding box center [784, 372] width 1568 height 744
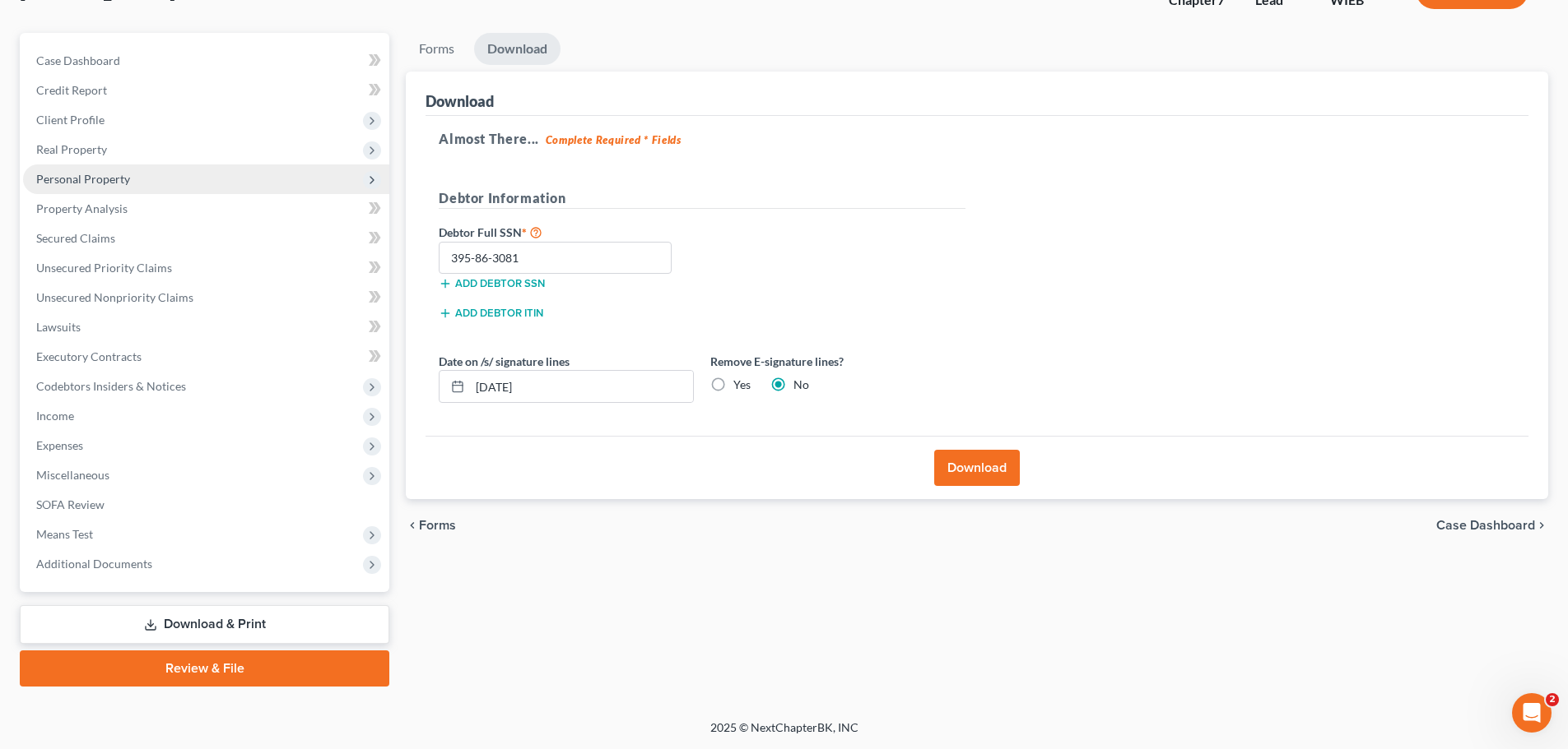
click at [93, 184] on span "Personal Property" at bounding box center [83, 178] width 93 height 14
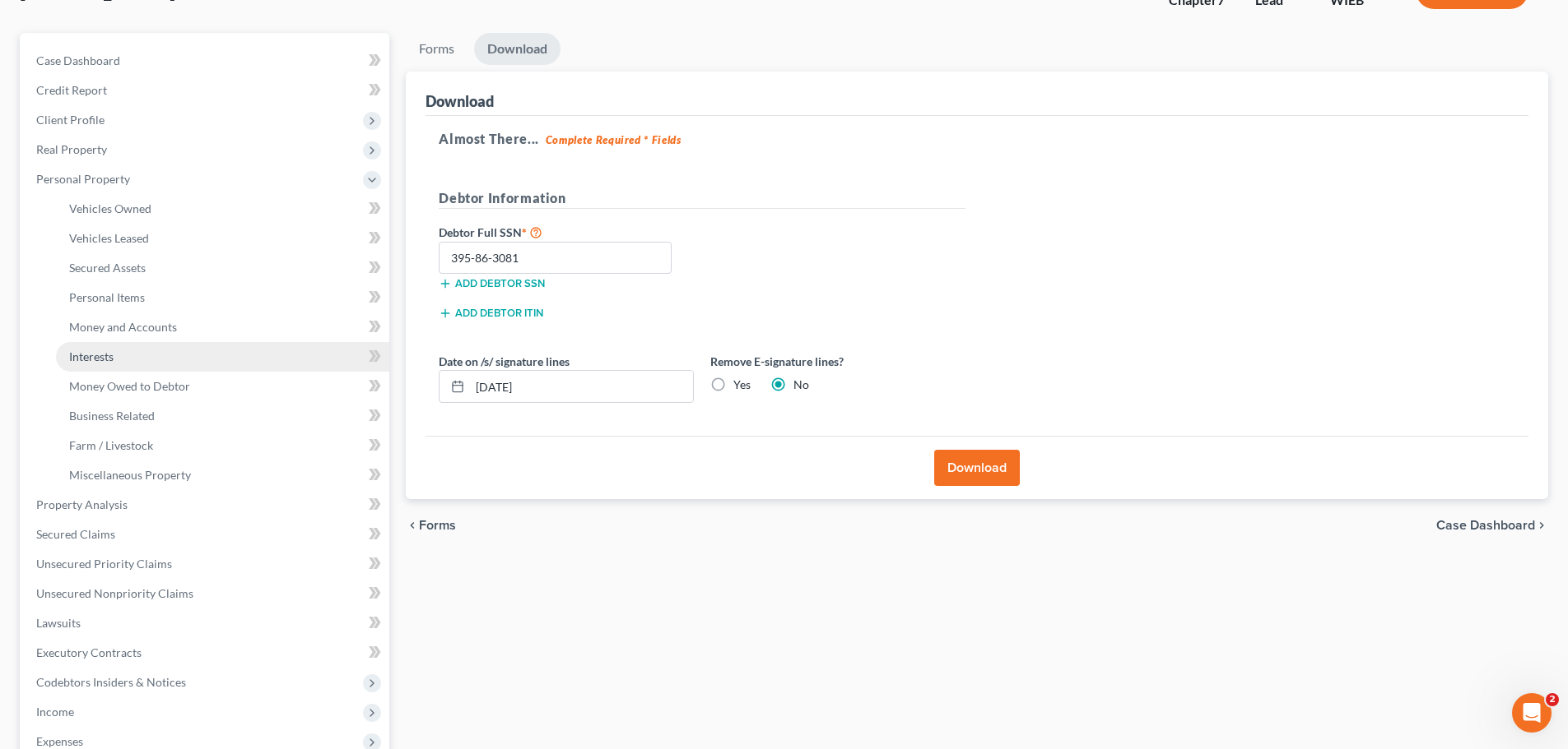
click at [103, 361] on span "Interests" at bounding box center [91, 356] width 45 height 14
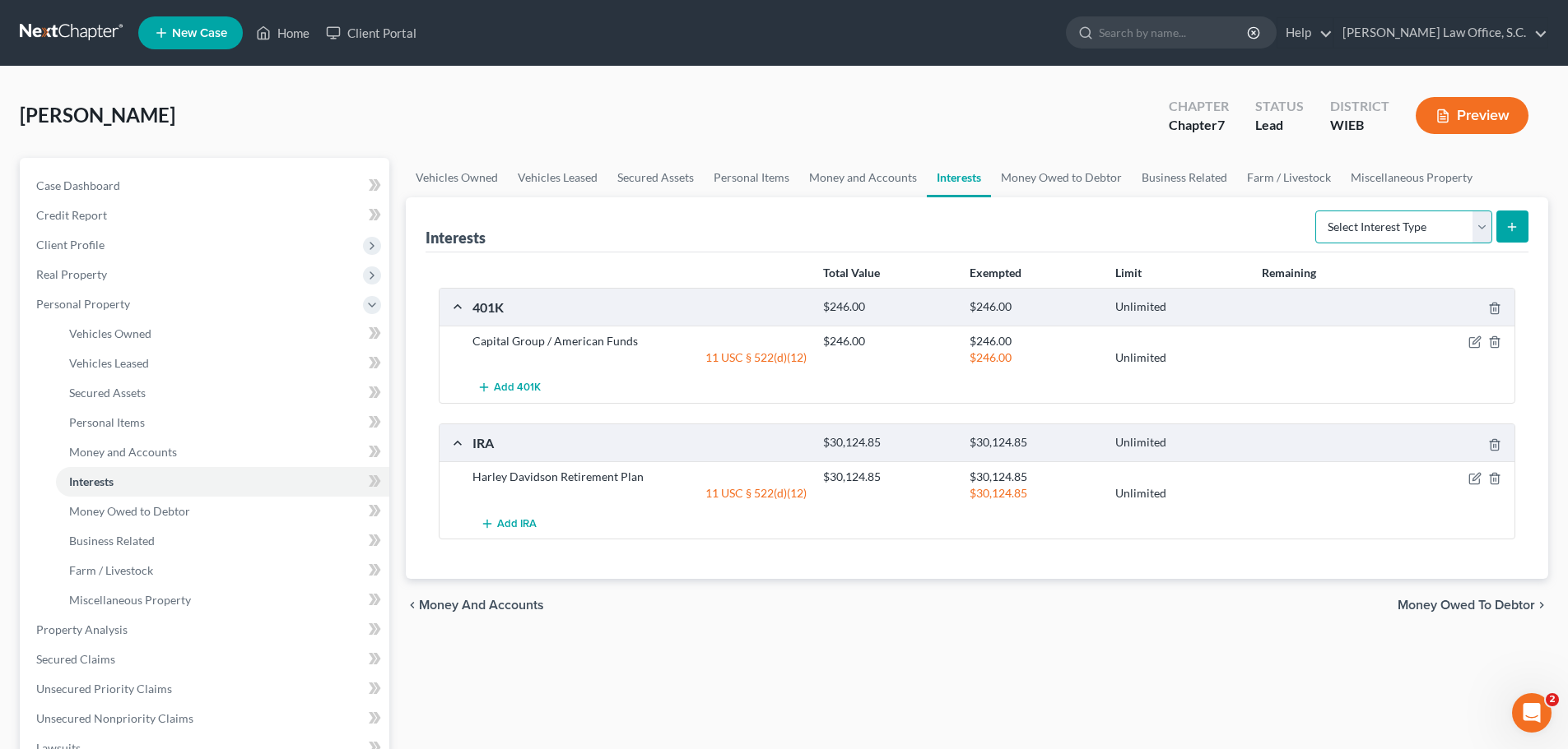
drag, startPoint x: 1475, startPoint y: 226, endPoint x: 1466, endPoint y: 241, distance: 17.5
click at [1475, 227] on select "Select Interest Type 401K Annuity Bond Education IRA Government Bond Government…" at bounding box center [1404, 226] width 177 height 33
click at [1317, 210] on select "Select Interest Type 401K Annuity Bond Education IRA Government Bond Government…" at bounding box center [1404, 226] width 177 height 33
click at [1507, 222] on icon "submit" at bounding box center [1512, 227] width 13 height 13
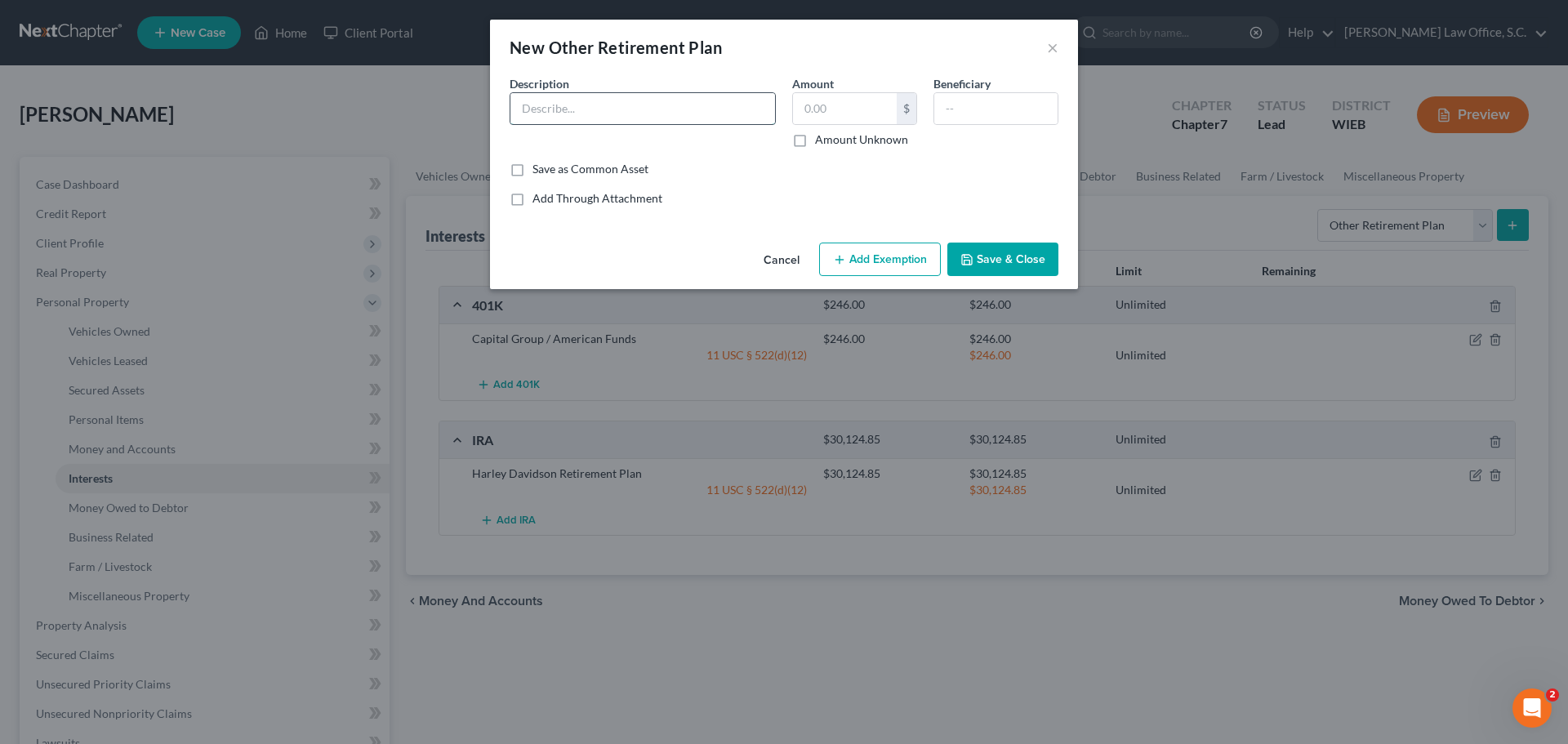
click at [637, 111] on input "text" at bounding box center [643, 108] width 265 height 31
click at [831, 106] on input "text" at bounding box center [845, 108] width 104 height 31
click at [899, 240] on div "Cancel Add Exemption Save & Close" at bounding box center [784, 262] width 588 height 54
click at [893, 253] on button "Add Exemption" at bounding box center [880, 259] width 122 height 34
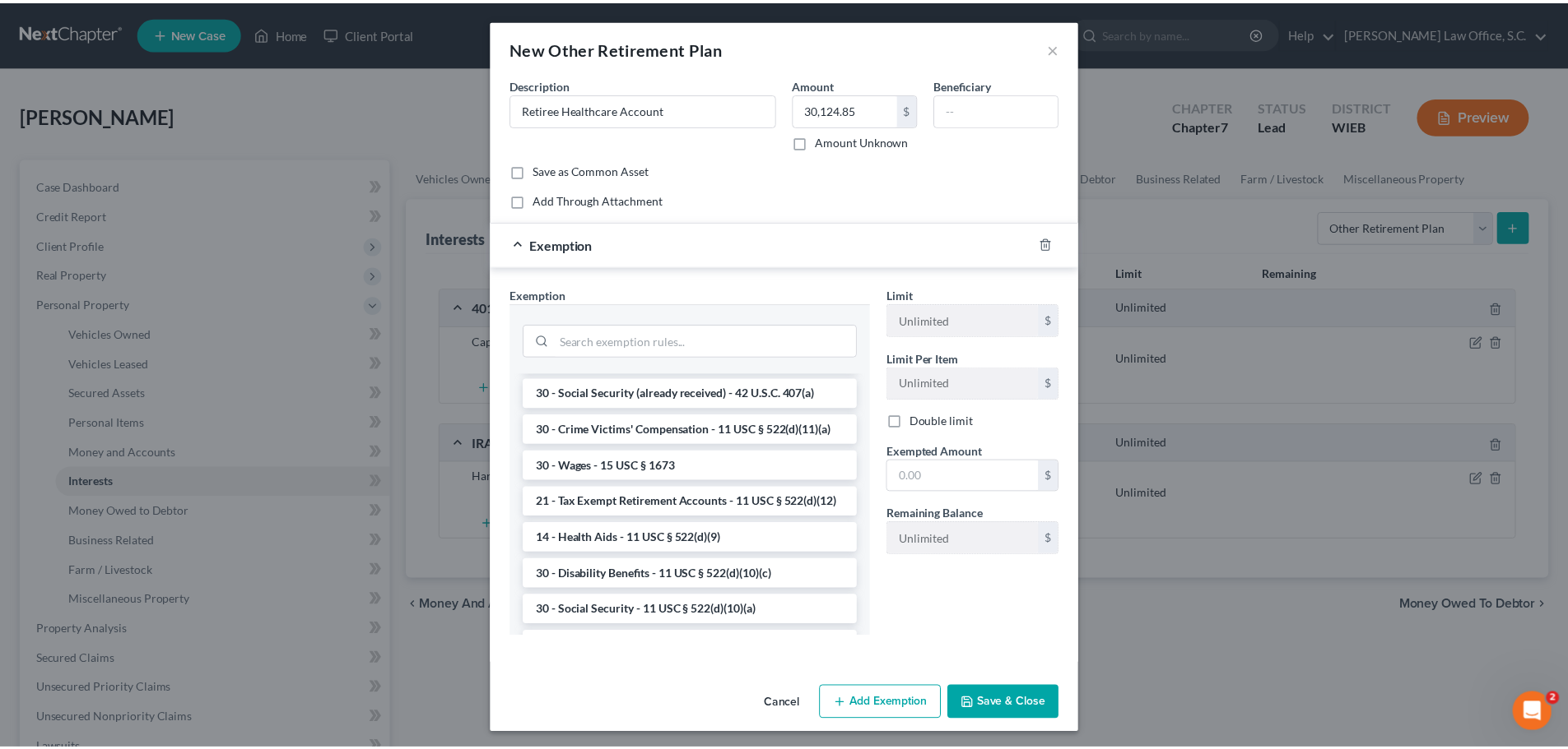
scroll to position [741, 0]
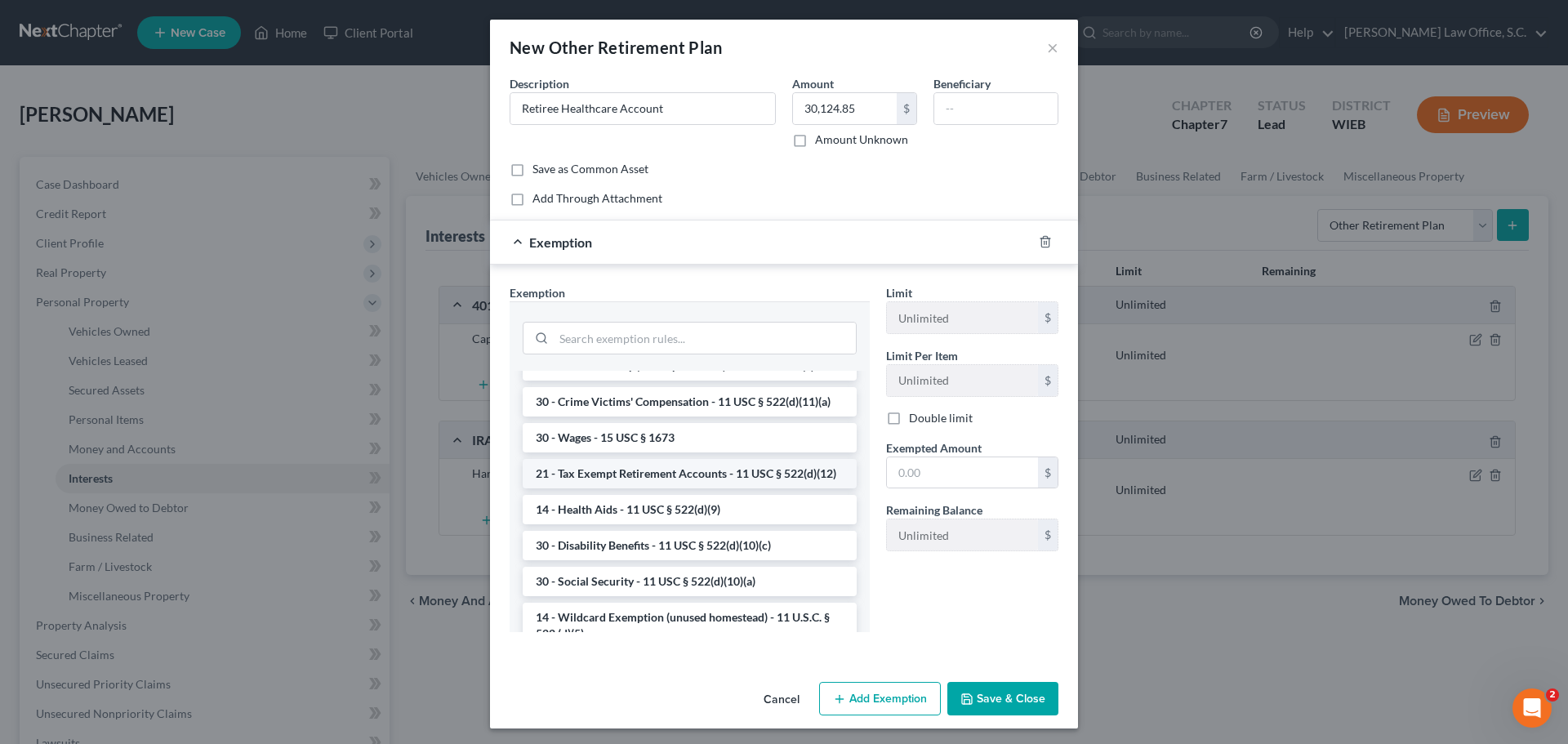
click at [656, 488] on li "21 - Tax Exempt Retirement Accounts - 11 USC § 522(d)(12)" at bounding box center [690, 473] width 334 height 29
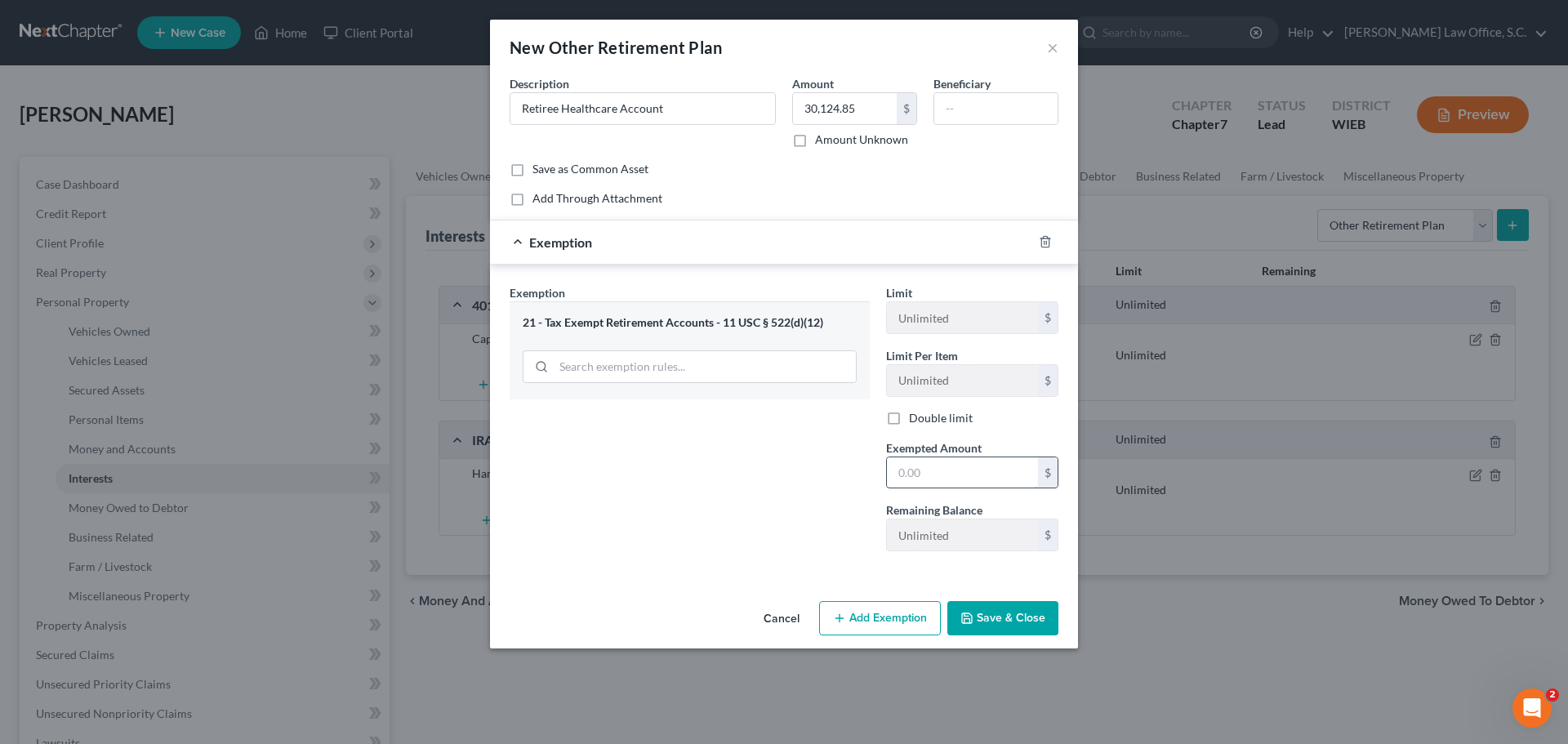
click at [933, 478] on input "text" at bounding box center [962, 472] width 151 height 31
click at [996, 621] on button "Save & Close" at bounding box center [1003, 618] width 111 height 34
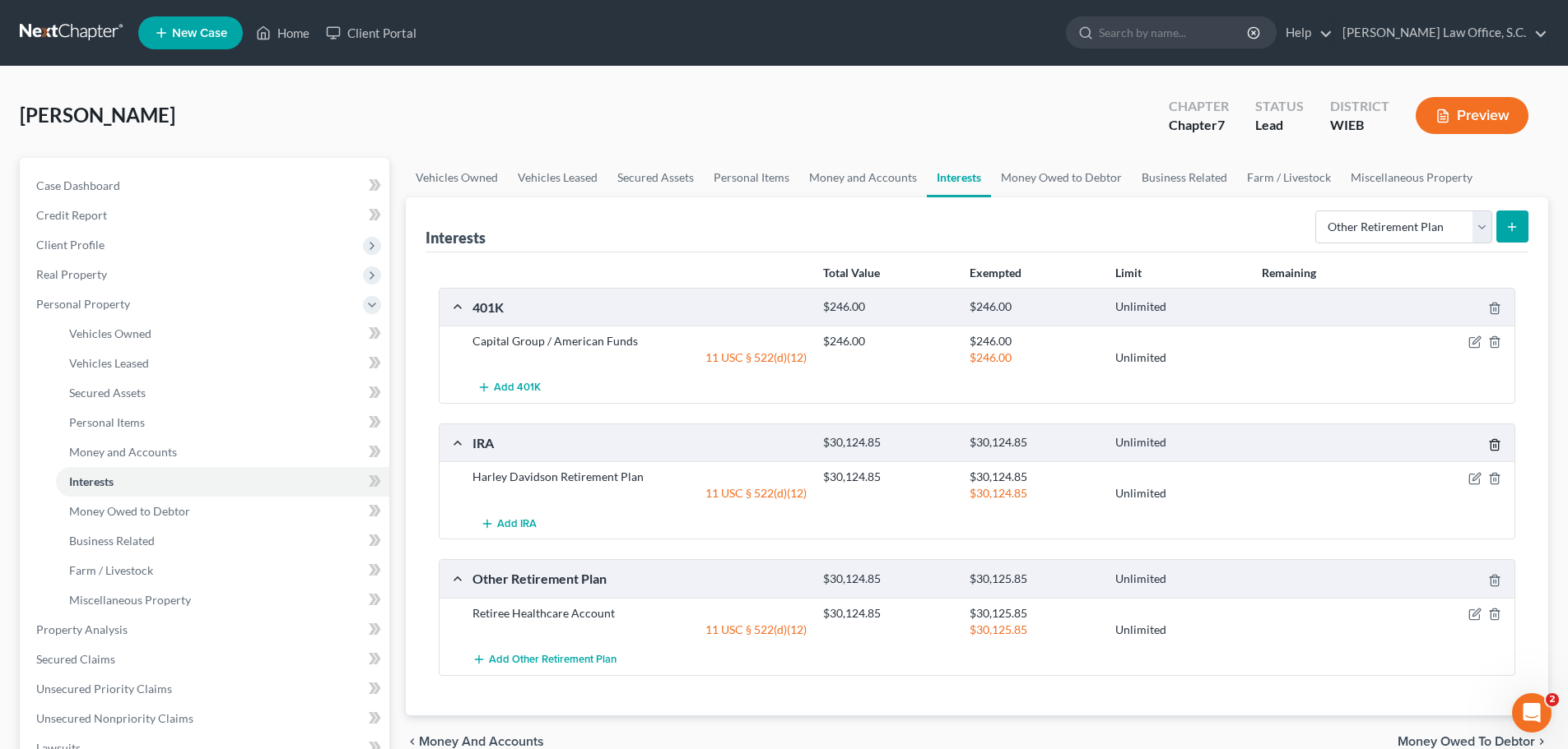
click at [1495, 449] on icon "button" at bounding box center [1495, 445] width 13 height 13
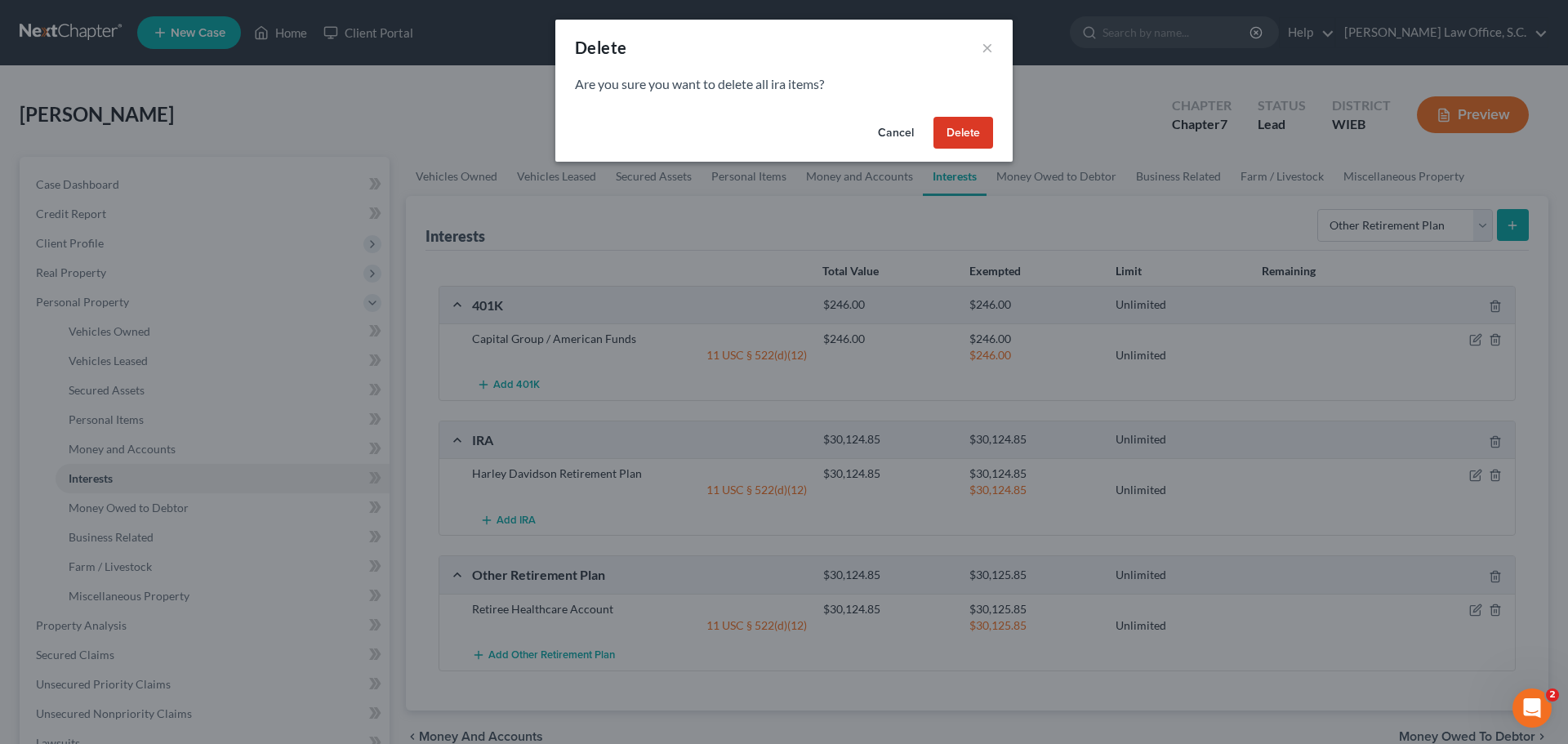
click at [977, 136] on button "Delete" at bounding box center [963, 133] width 59 height 33
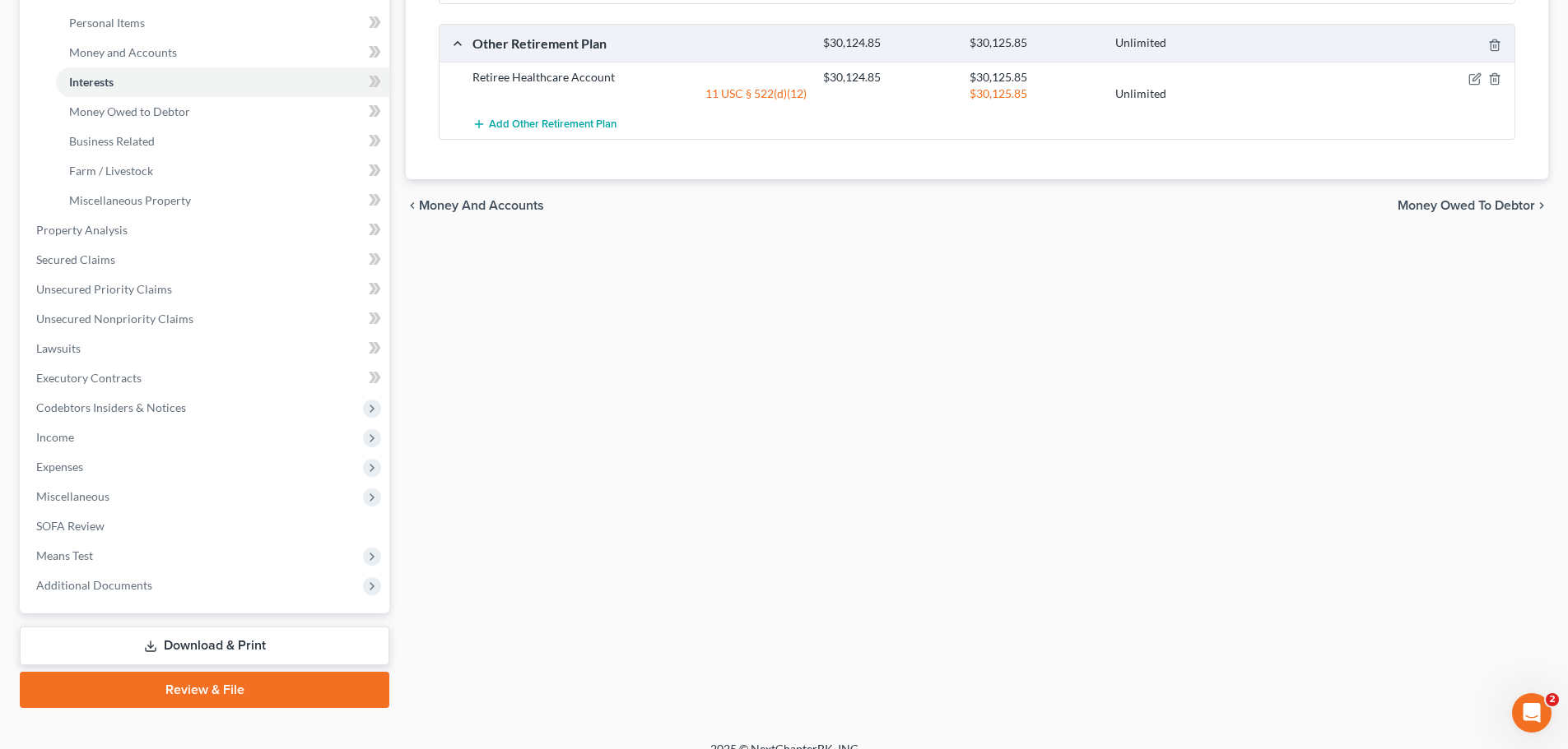
scroll to position [421, 0]
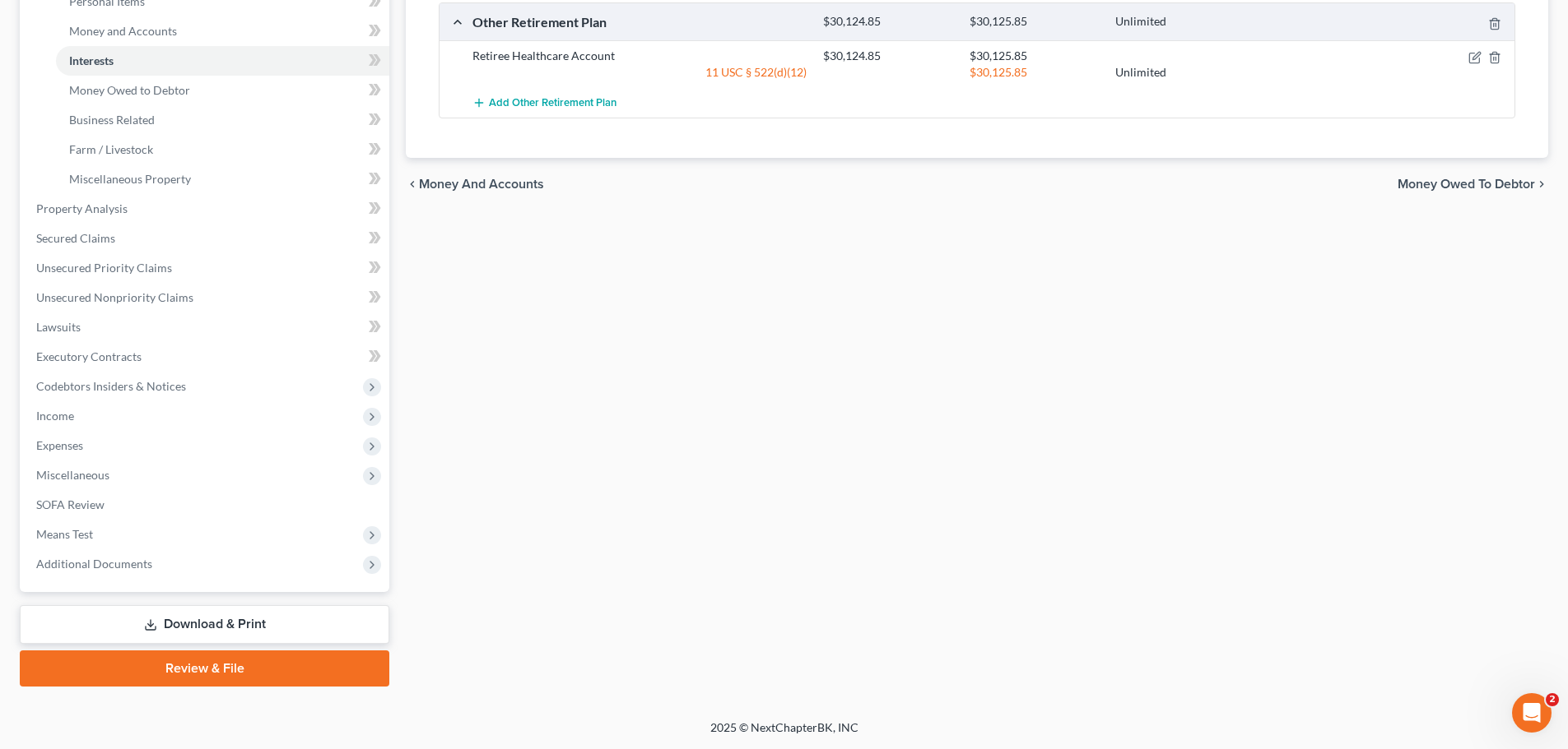
click at [253, 626] on link "Download & Print" at bounding box center [204, 624] width 370 height 39
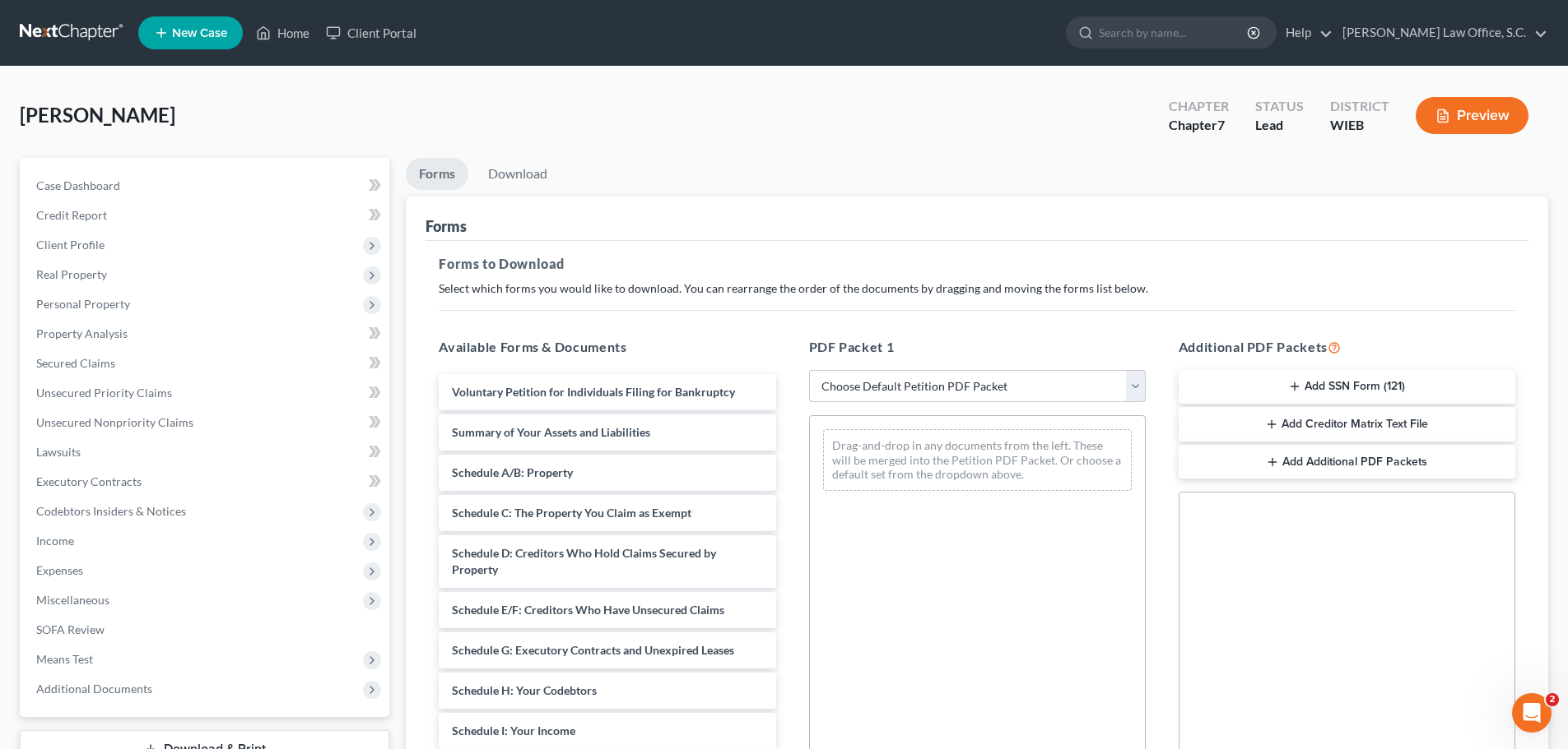
drag, startPoint x: 946, startPoint y: 386, endPoint x: 954, endPoint y: 401, distance: 17.0
click at [946, 386] on select "Choose Default Petition PDF Packet Complete Bankruptcy Petition (all forms and …" at bounding box center [978, 386] width 337 height 33
click at [809, 370] on select "Choose Default Petition PDF Packet Complete Bankruptcy Petition (all forms and …" at bounding box center [978, 386] width 337 height 33
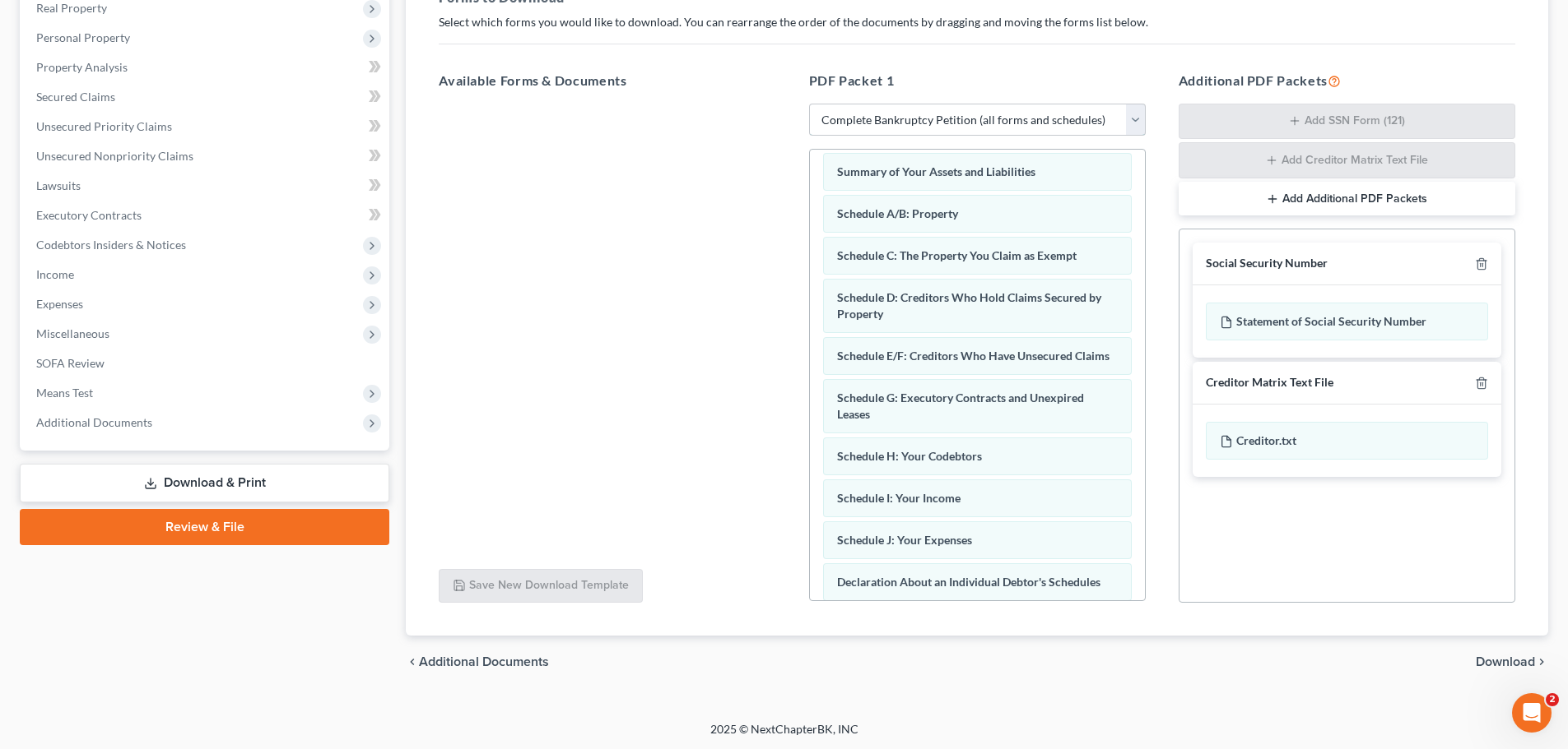
scroll to position [82, 0]
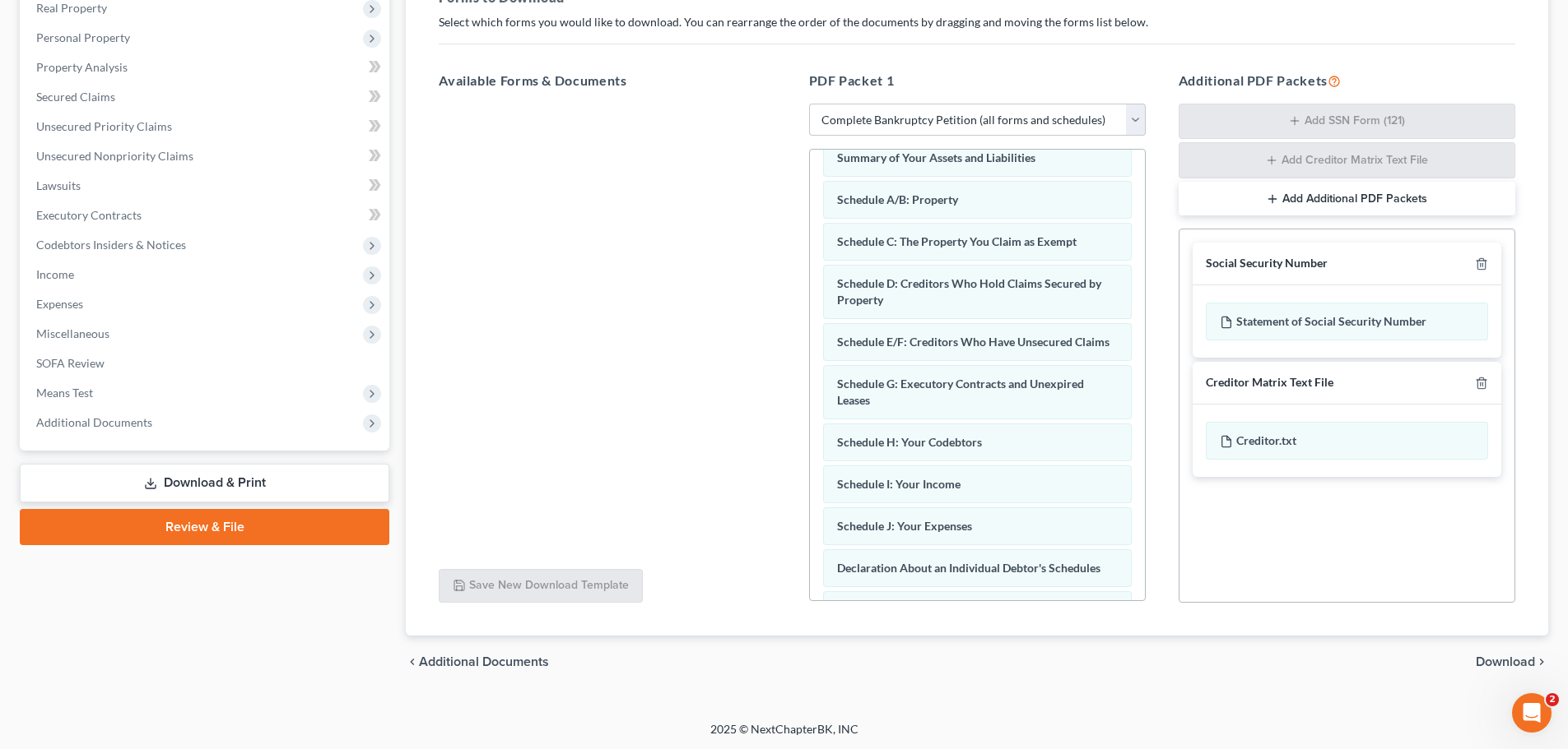
click at [1485, 662] on span "Download" at bounding box center [1505, 662] width 59 height 13
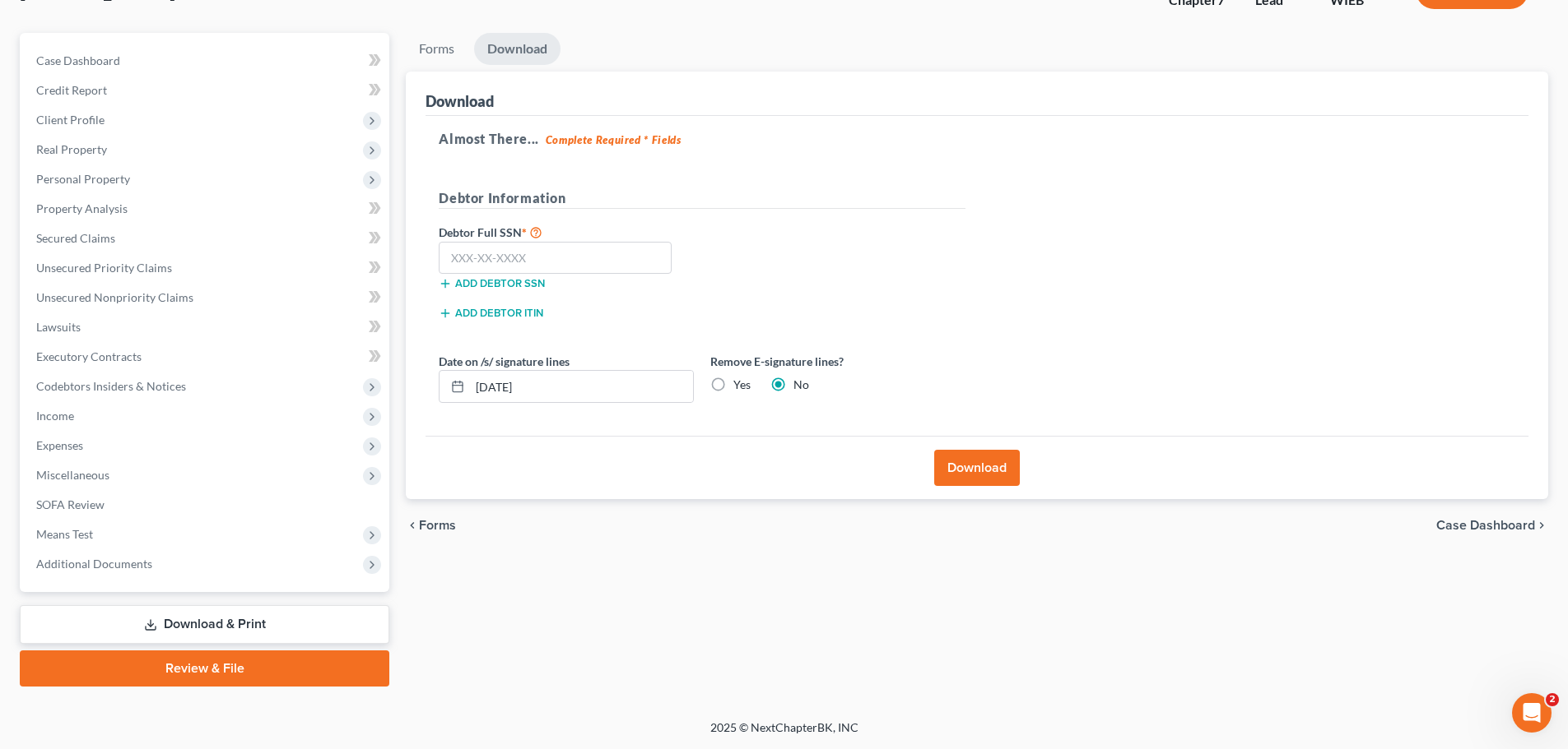
scroll to position [125, 0]
click at [609, 262] on input "text" at bounding box center [555, 258] width 233 height 33
click at [989, 481] on button "Download" at bounding box center [977, 468] width 86 height 36
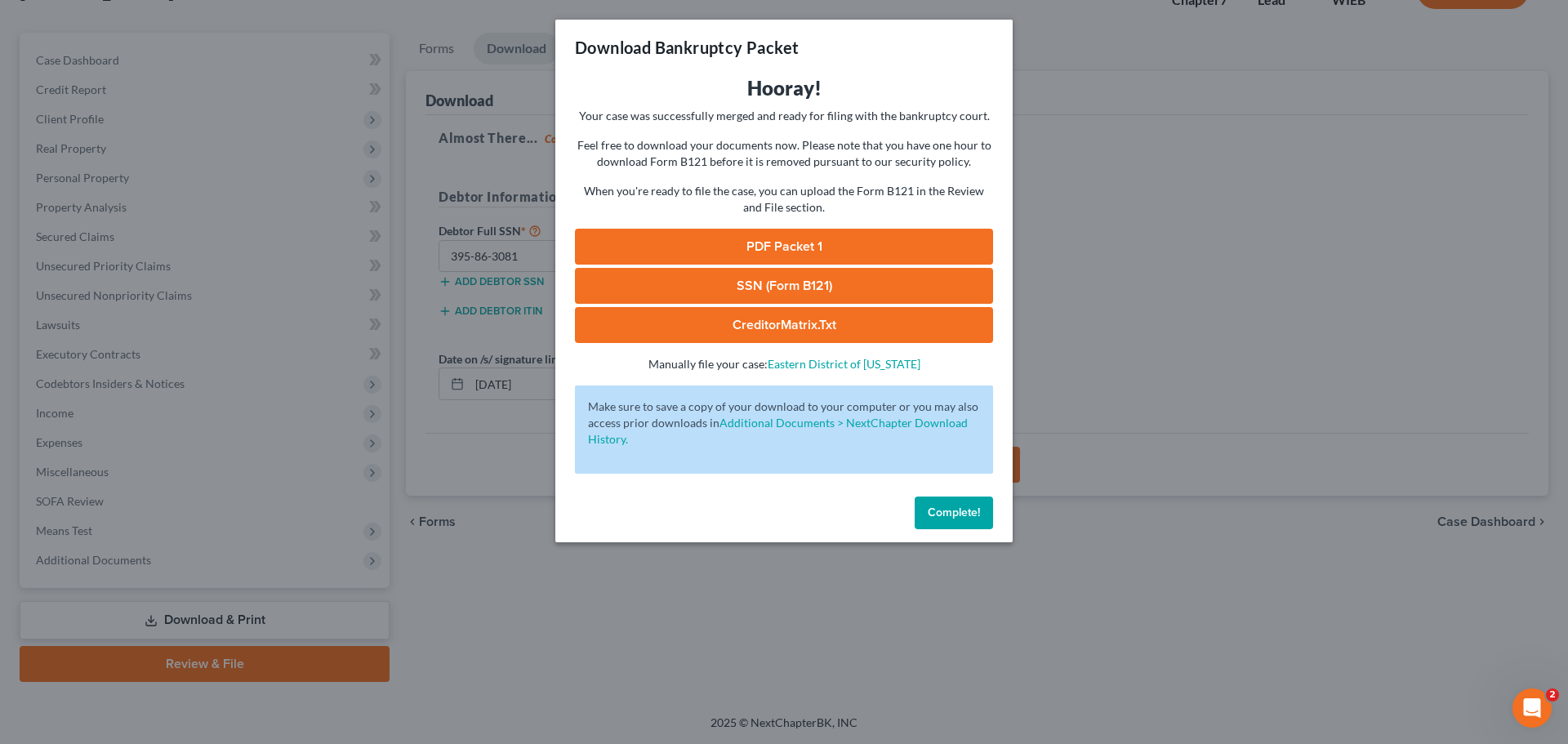
click at [878, 239] on link "PDF Packet 1" at bounding box center [784, 247] width 418 height 36
click at [766, 282] on link "SSN (Form B121)" at bounding box center [784, 286] width 418 height 36
click at [1161, 159] on div "Download Bankruptcy Packet Hooray! Your case was successfully merged and ready …" at bounding box center [784, 372] width 1568 height 744
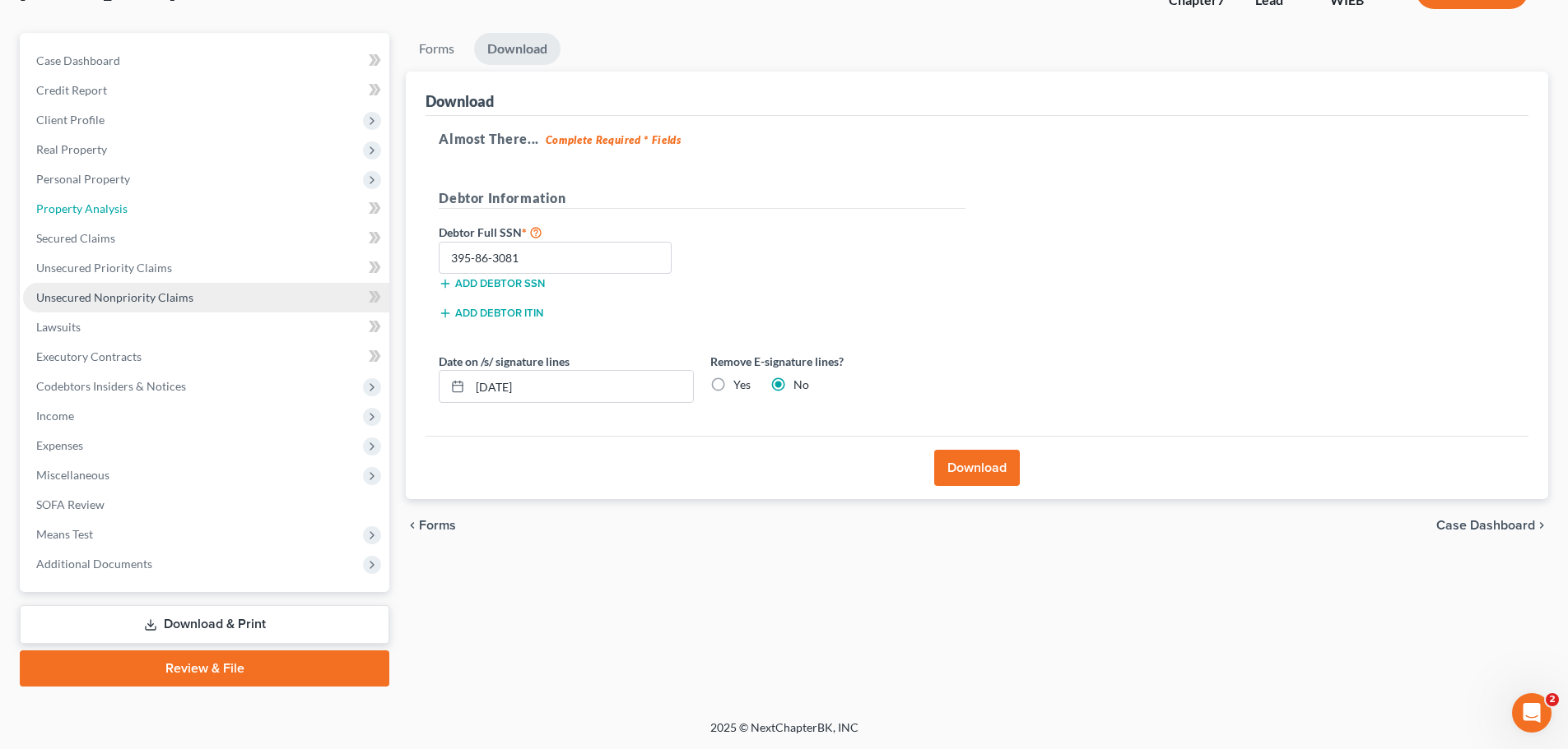
drag, startPoint x: 120, startPoint y: 210, endPoint x: 137, endPoint y: 290, distance: 81.8
click at [120, 210] on span "Property Analysis" at bounding box center [82, 208] width 91 height 14
click at [132, 287] on link "Unsecured Nonpriority Claims" at bounding box center [205, 297] width 366 height 29
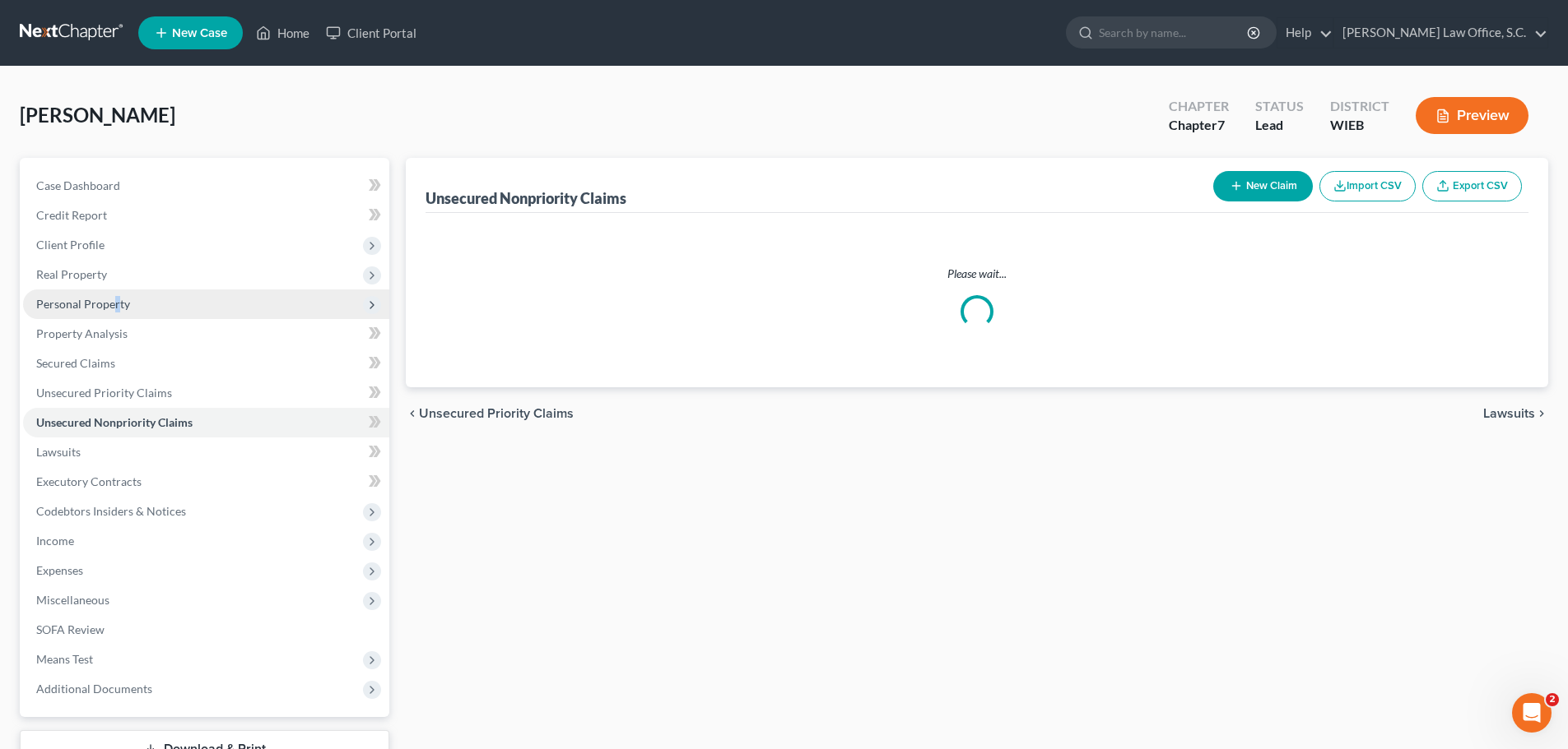
click at [115, 300] on span "Personal Property" at bounding box center [83, 304] width 93 height 14
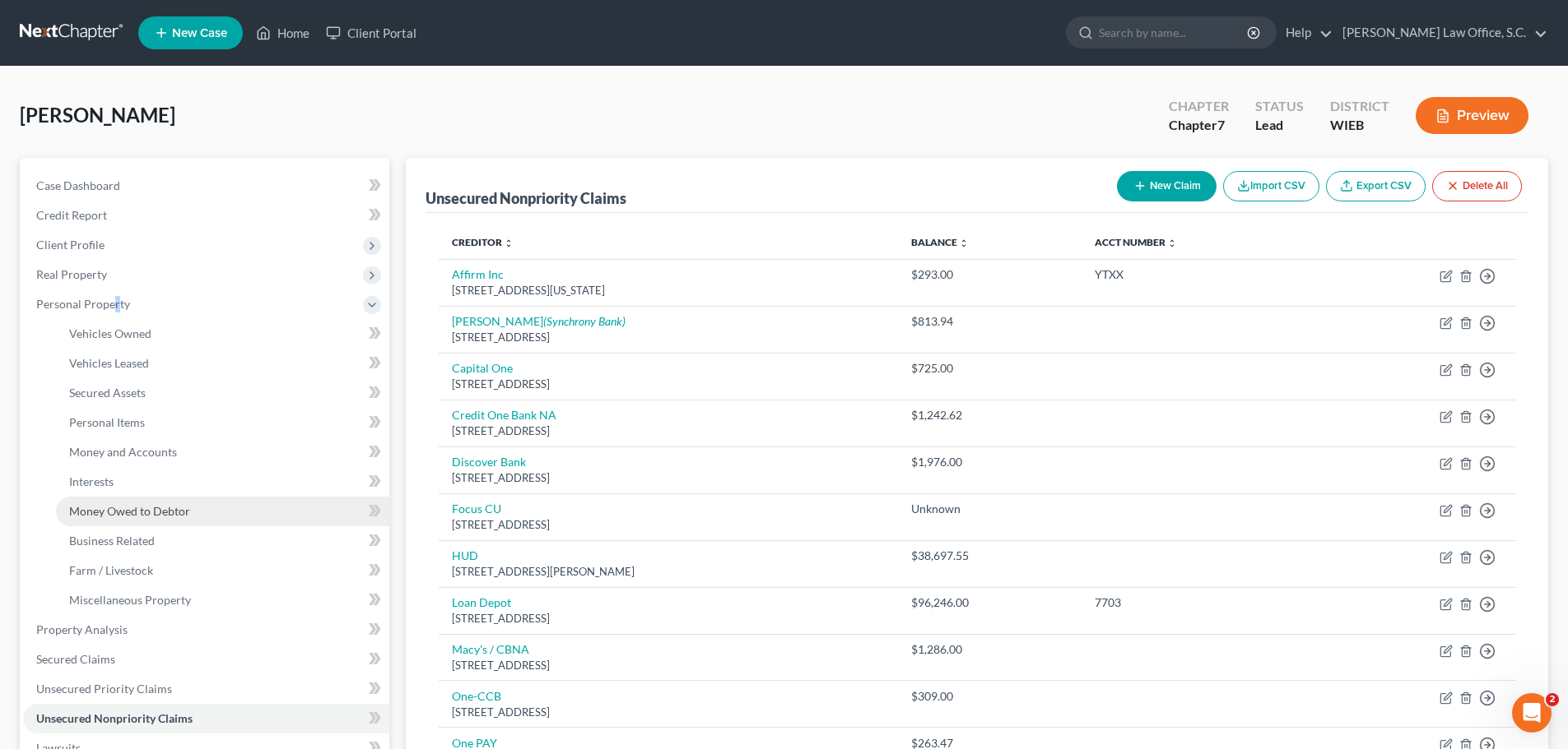
click at [138, 506] on span "Money Owed to Debtor" at bounding box center [130, 511] width 121 height 14
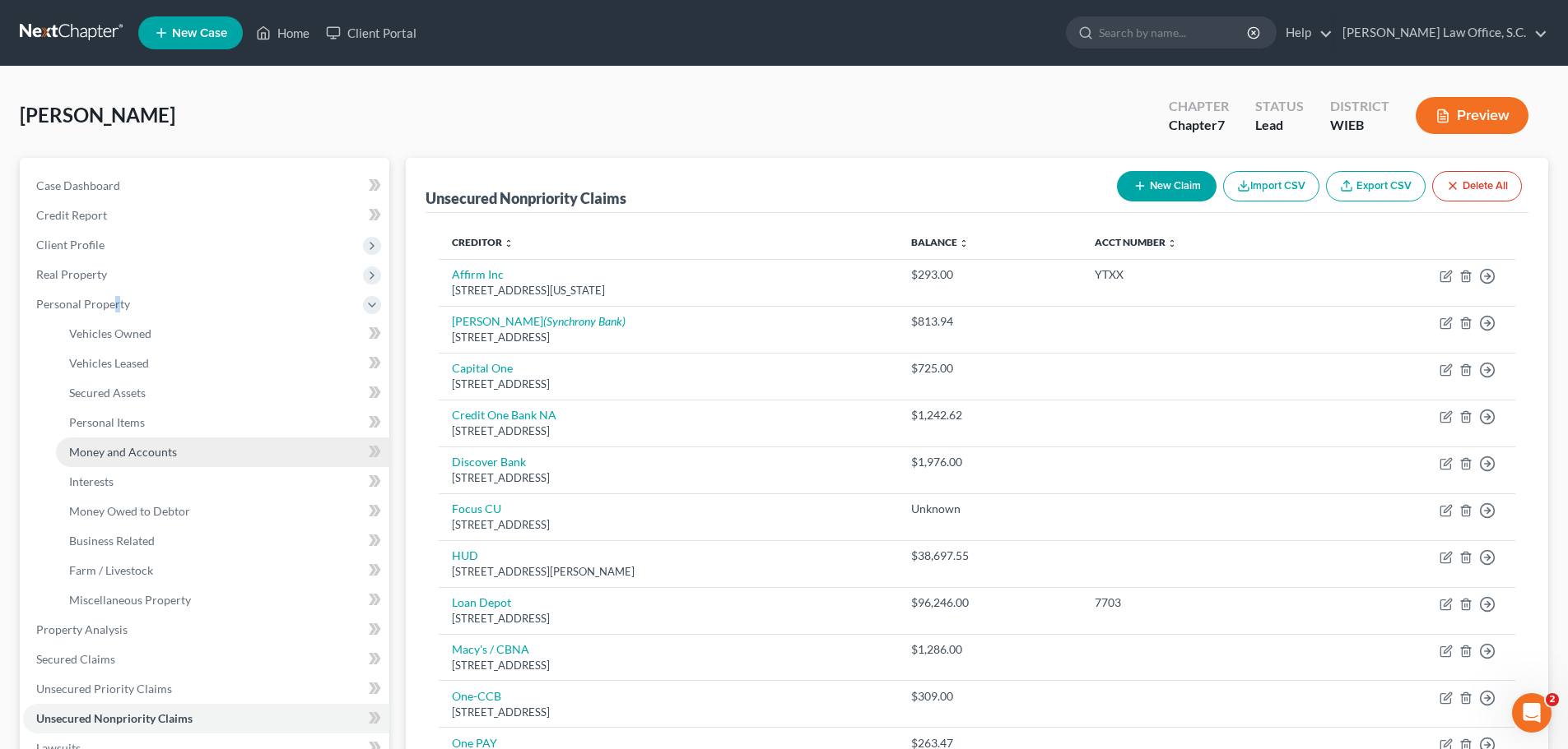
click at [125, 451] on span "Money and Accounts" at bounding box center [123, 452] width 108 height 14
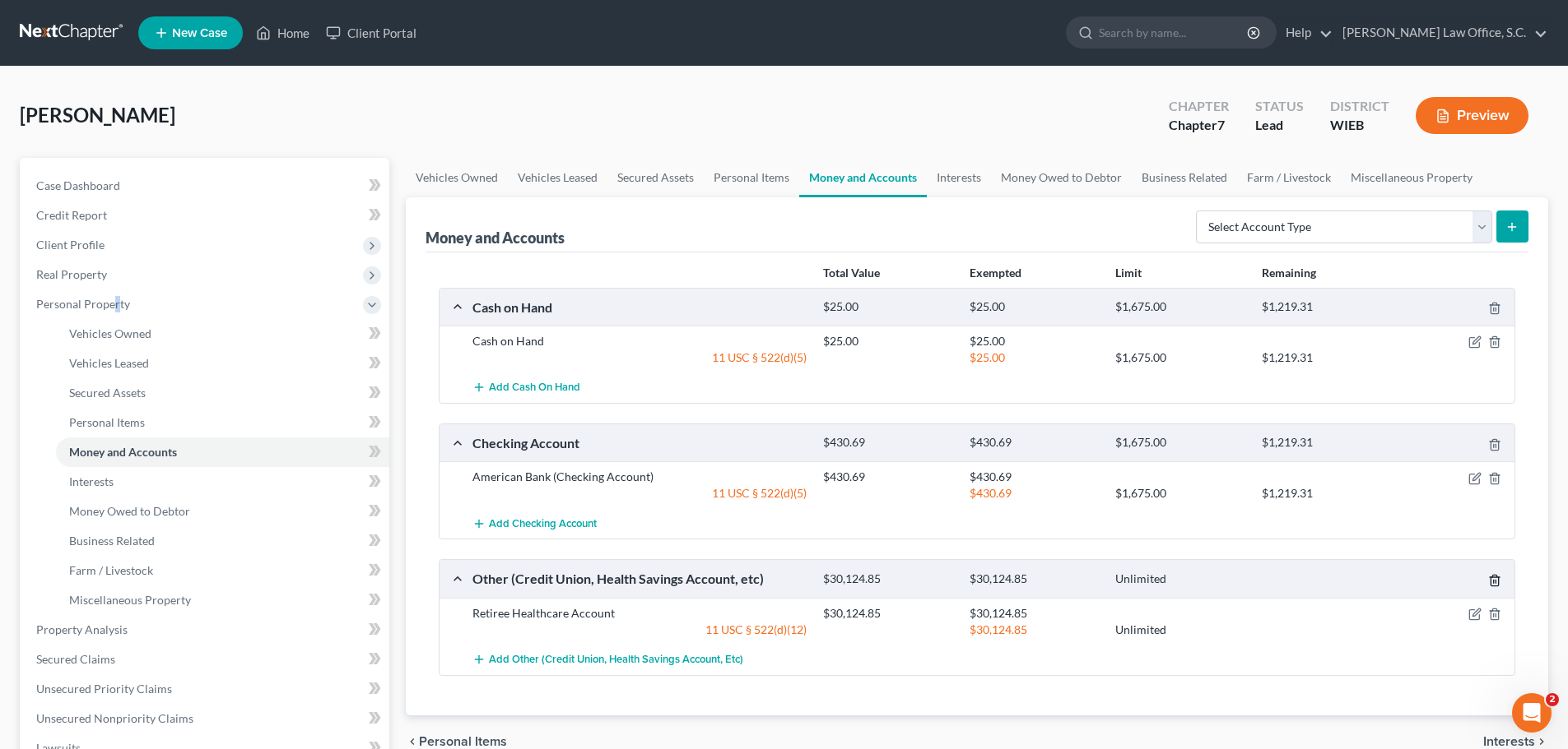
click at [1494, 581] on line "button" at bounding box center [1494, 582] width 0 height 3
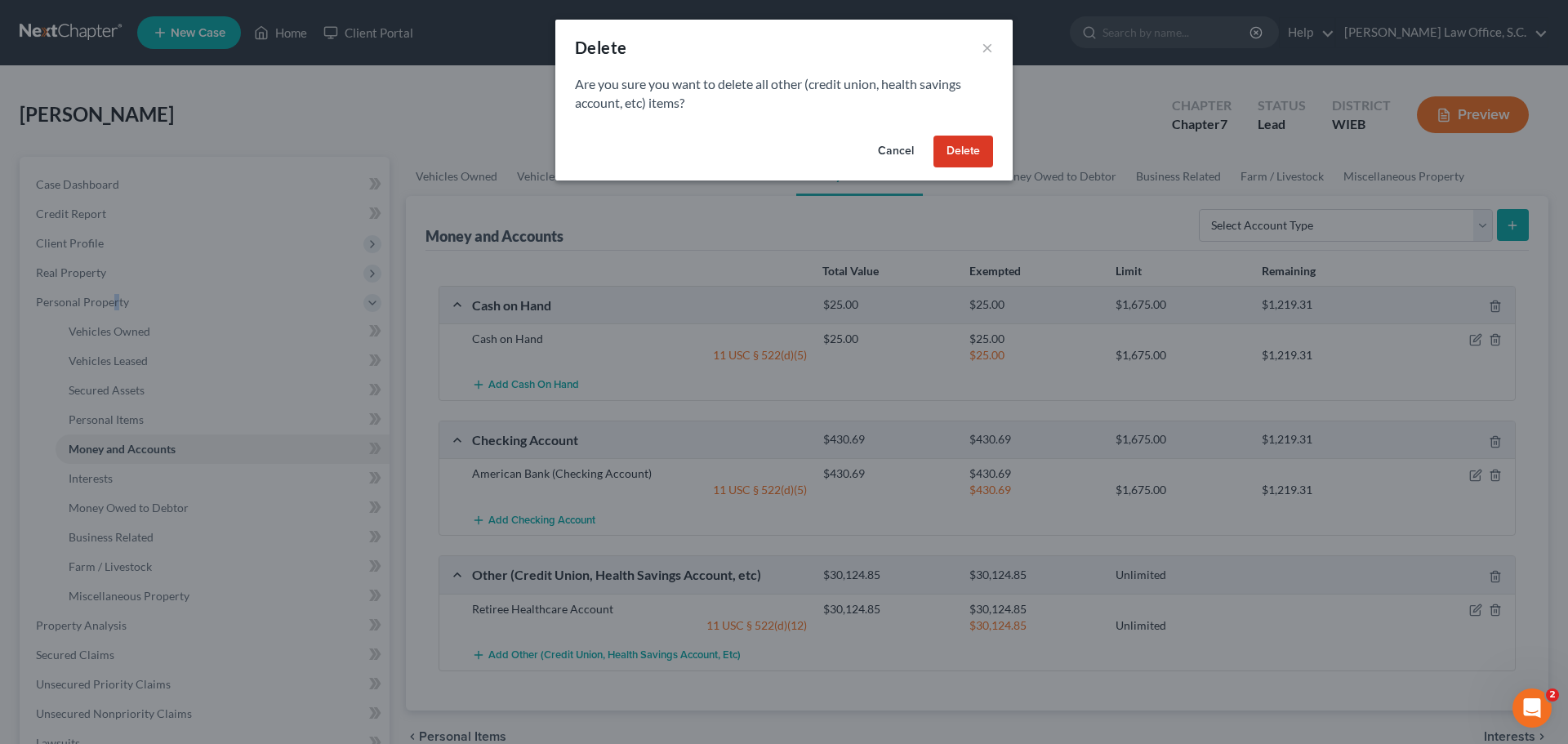
click at [957, 155] on button "Delete" at bounding box center [963, 151] width 59 height 33
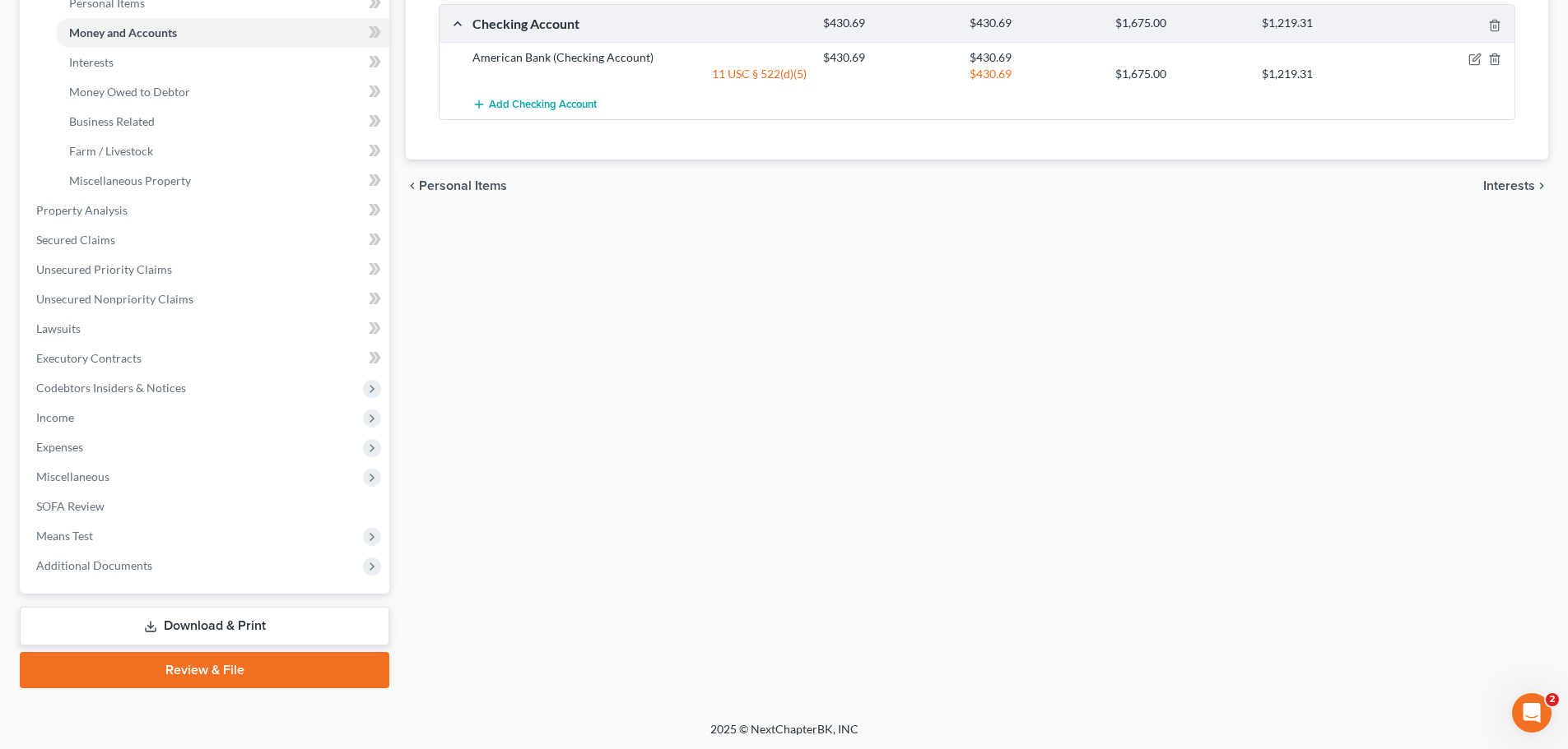
scroll to position [421, 0]
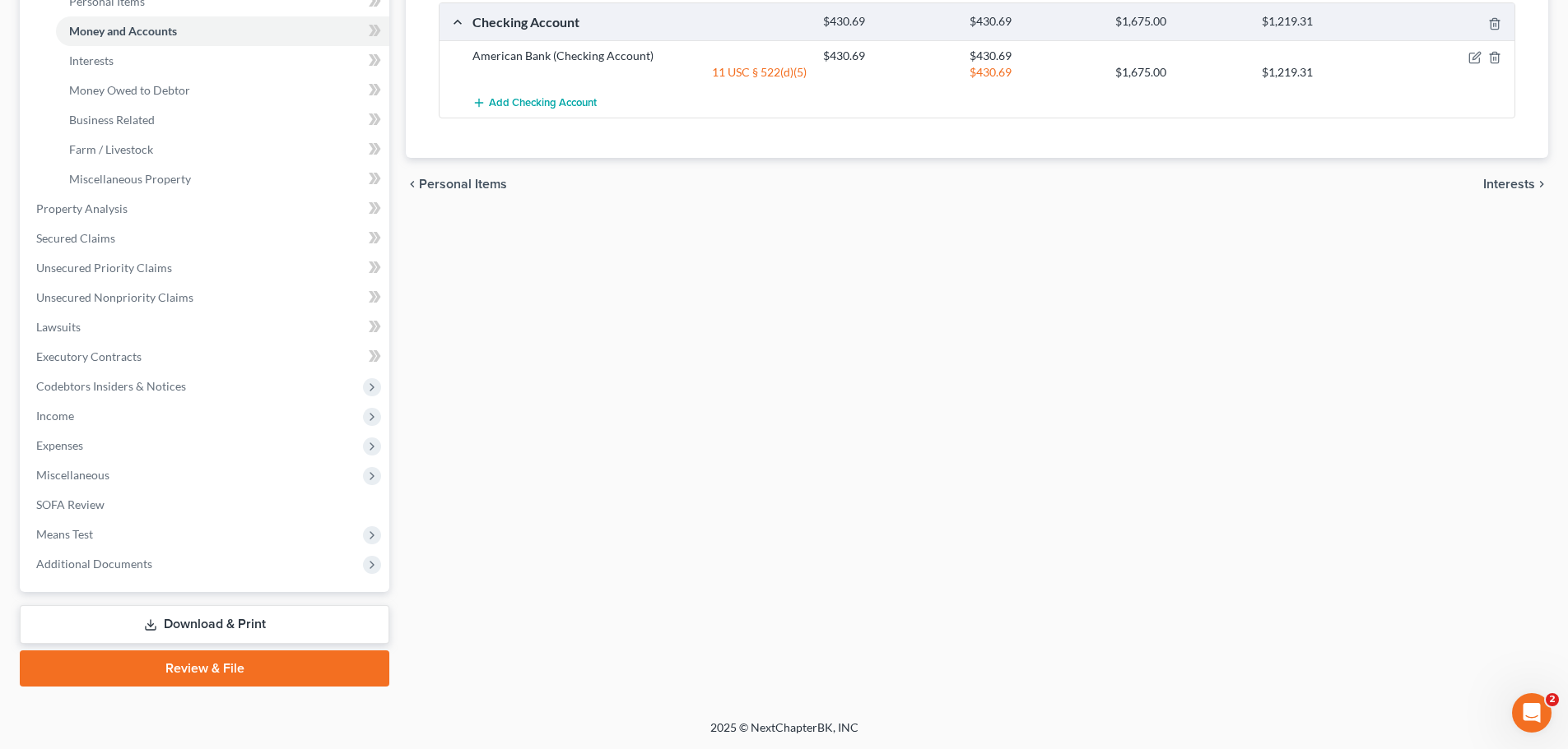
click at [285, 628] on link "Download & Print" at bounding box center [204, 624] width 370 height 39
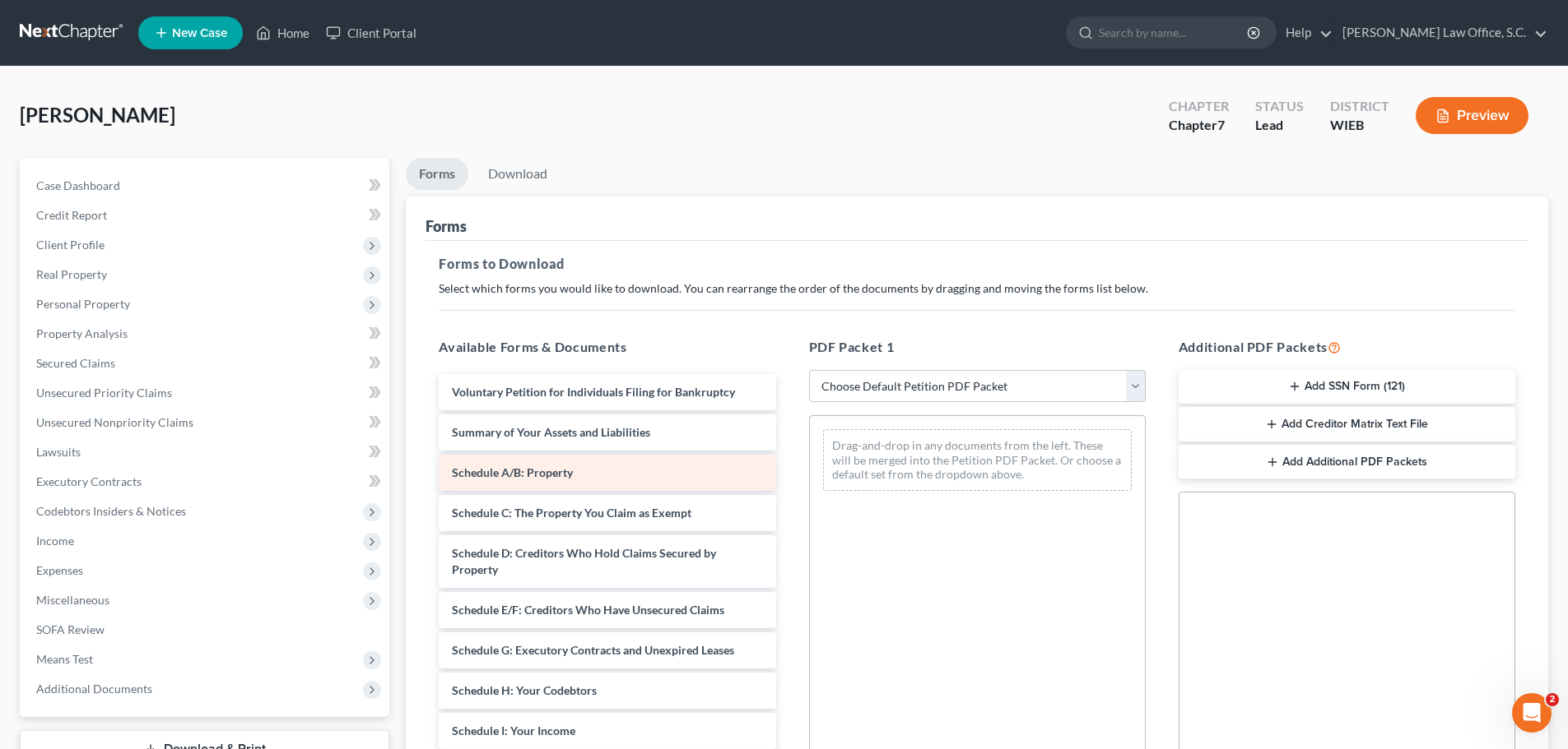
click at [644, 471] on div "Schedule A/B: Property" at bounding box center [607, 472] width 337 height 36
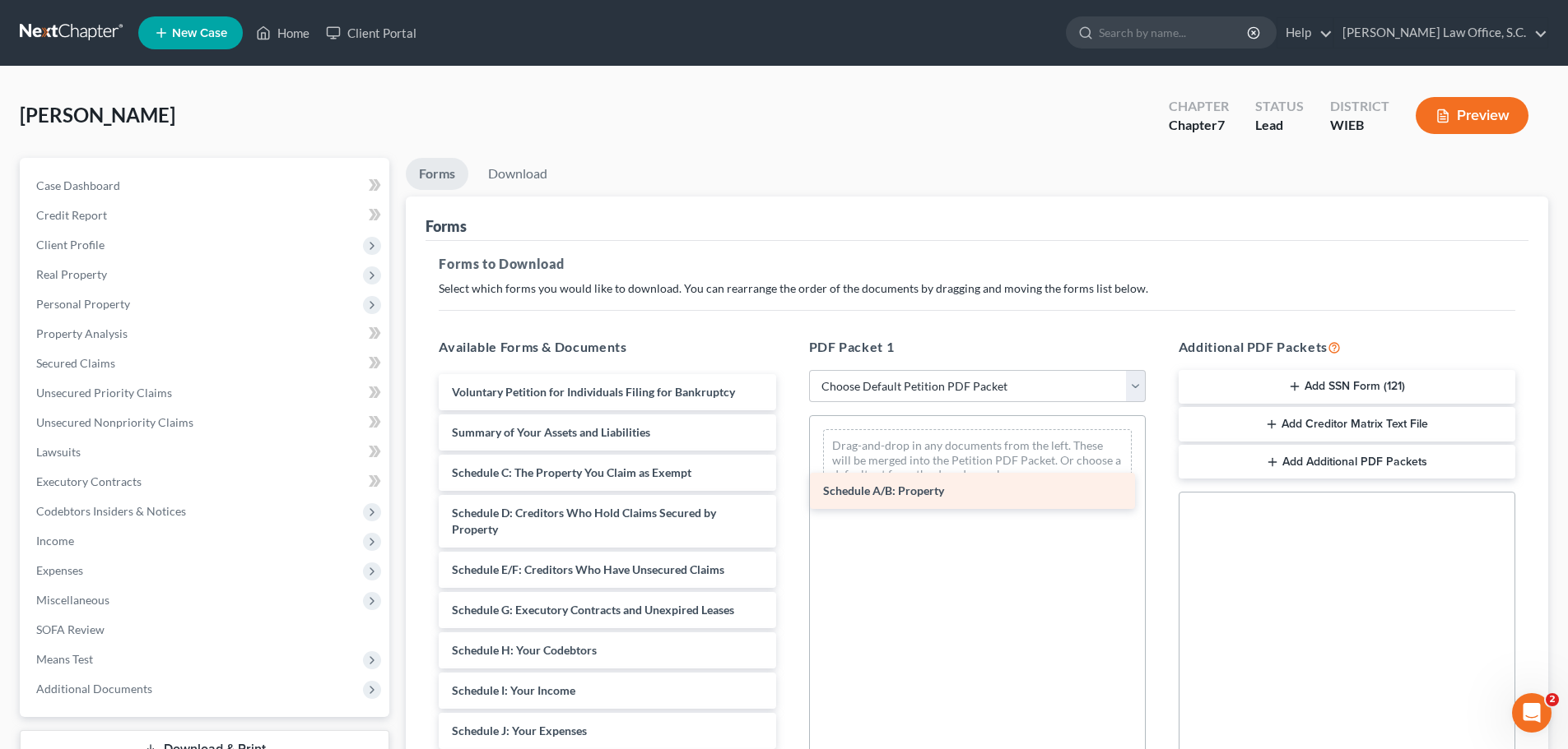
drag, startPoint x: 644, startPoint y: 471, endPoint x: 1016, endPoint y: 489, distance: 372.4
click at [788, 489] on div "Schedule A/B: Property Voluntary Petition for Individuals Filing for Bankruptcy…" at bounding box center [606, 747] width 363 height 746
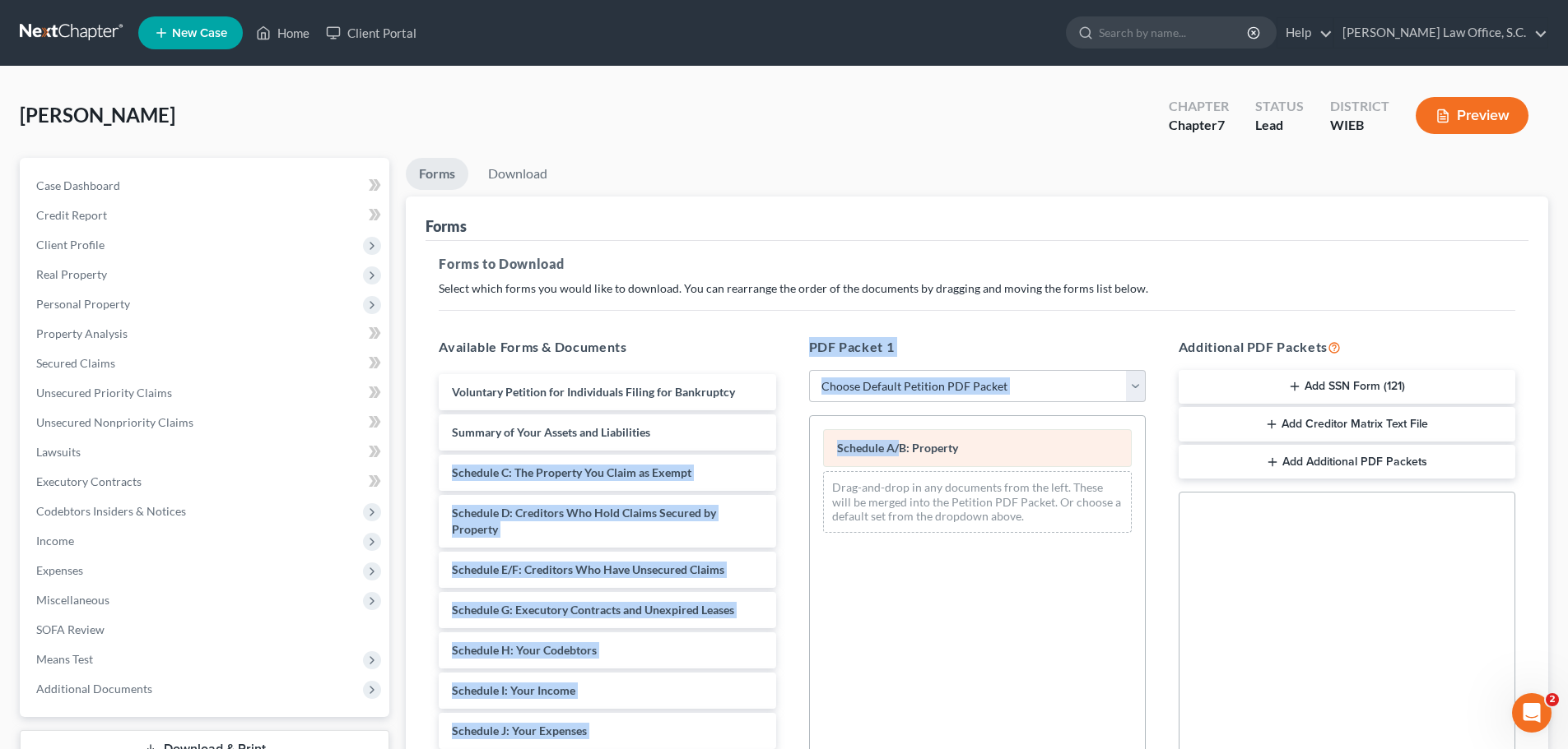
drag, startPoint x: 668, startPoint y: 427, endPoint x: 900, endPoint y: 451, distance: 233.2
click at [900, 451] on div "Available Forms & Documents Voluntary Petition for Individuals Filing for Bankr…" at bounding box center [976, 603] width 1109 height 558
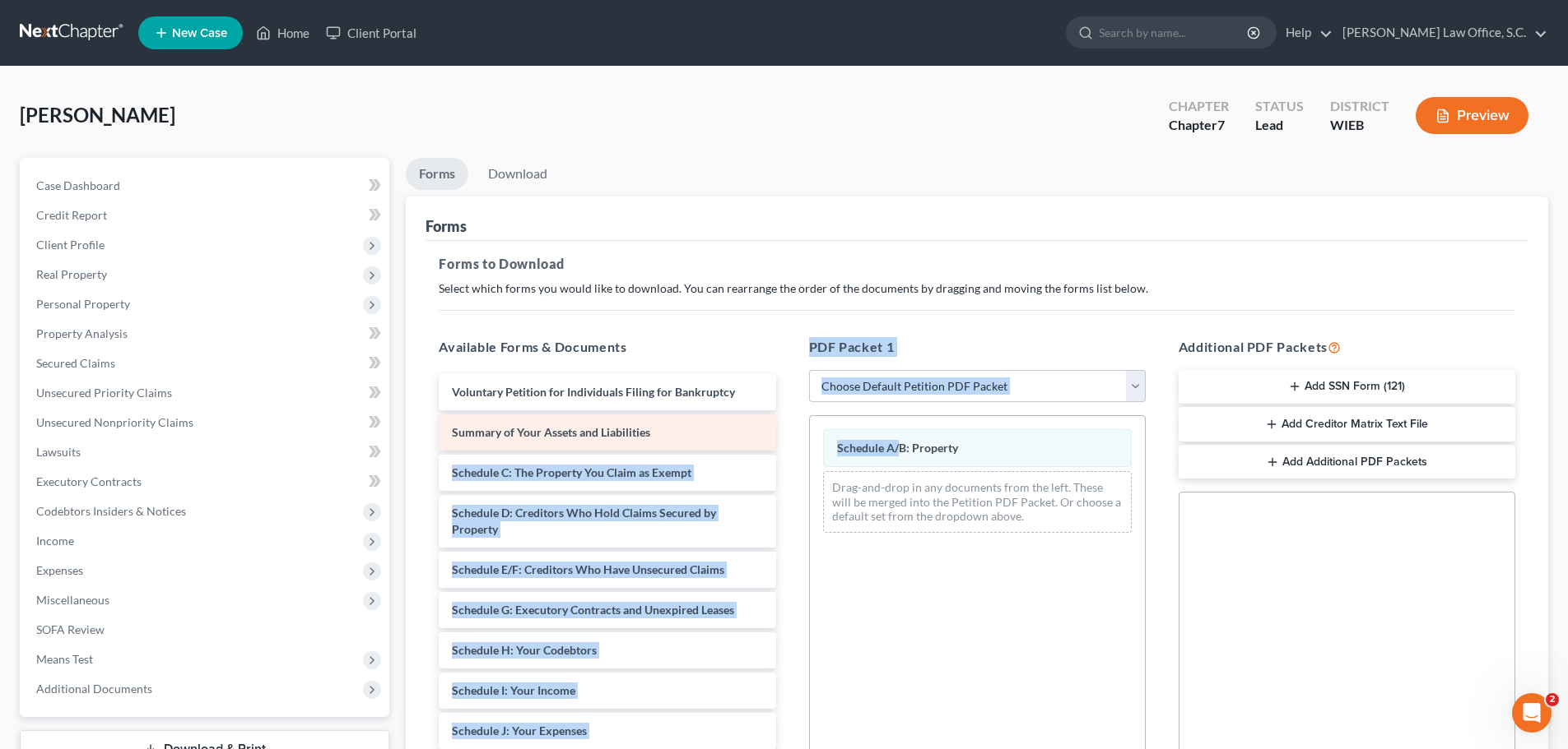
click at [583, 417] on div "Summary of Your Assets and Liabilities" at bounding box center [607, 433] width 337 height 36
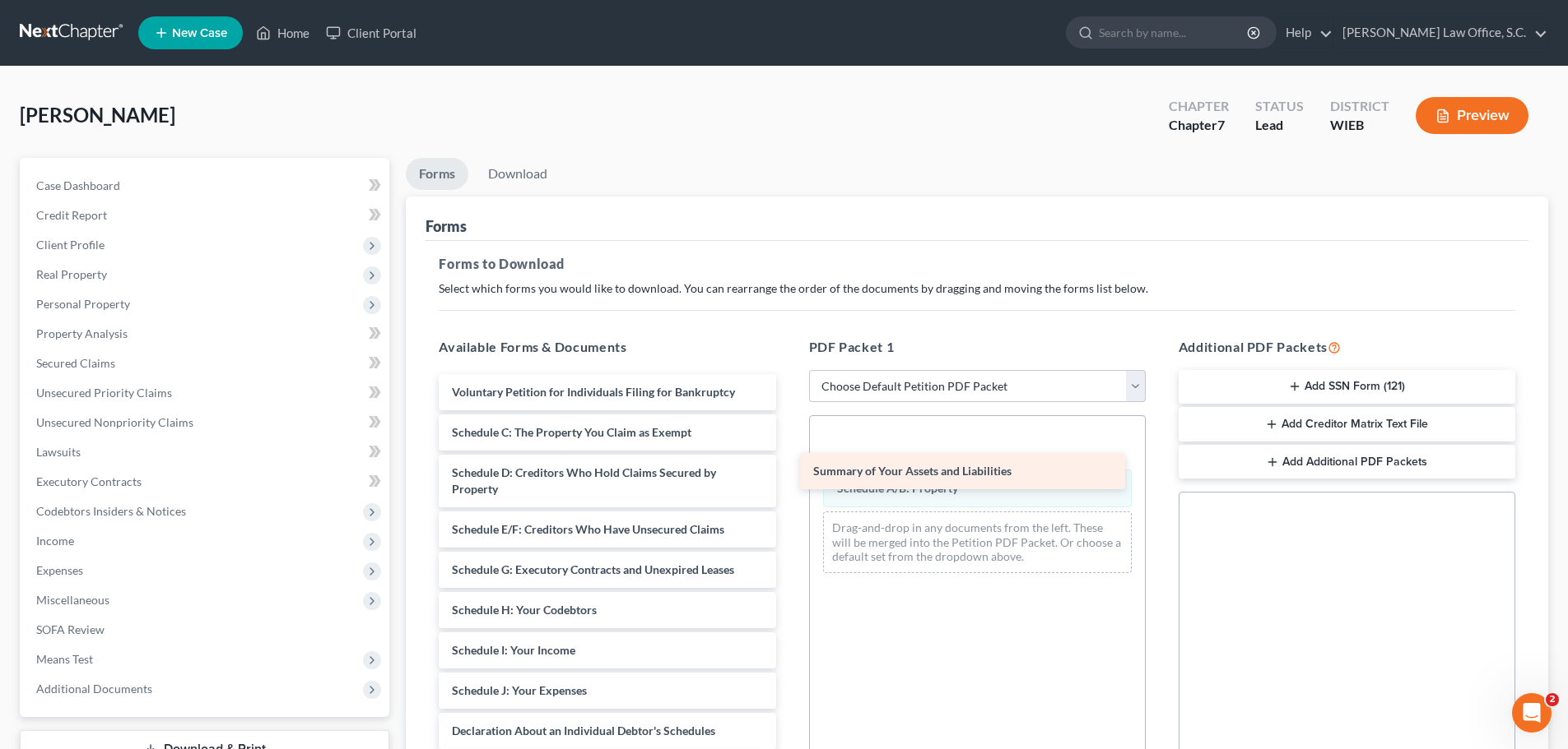
drag, startPoint x: 817, startPoint y: 440, endPoint x: 936, endPoint y: 465, distance: 121.6
click at [788, 459] on div "Summary of Your Assets and Liabilities Voluntary Petition for Individuals Filin…" at bounding box center [606, 727] width 363 height 706
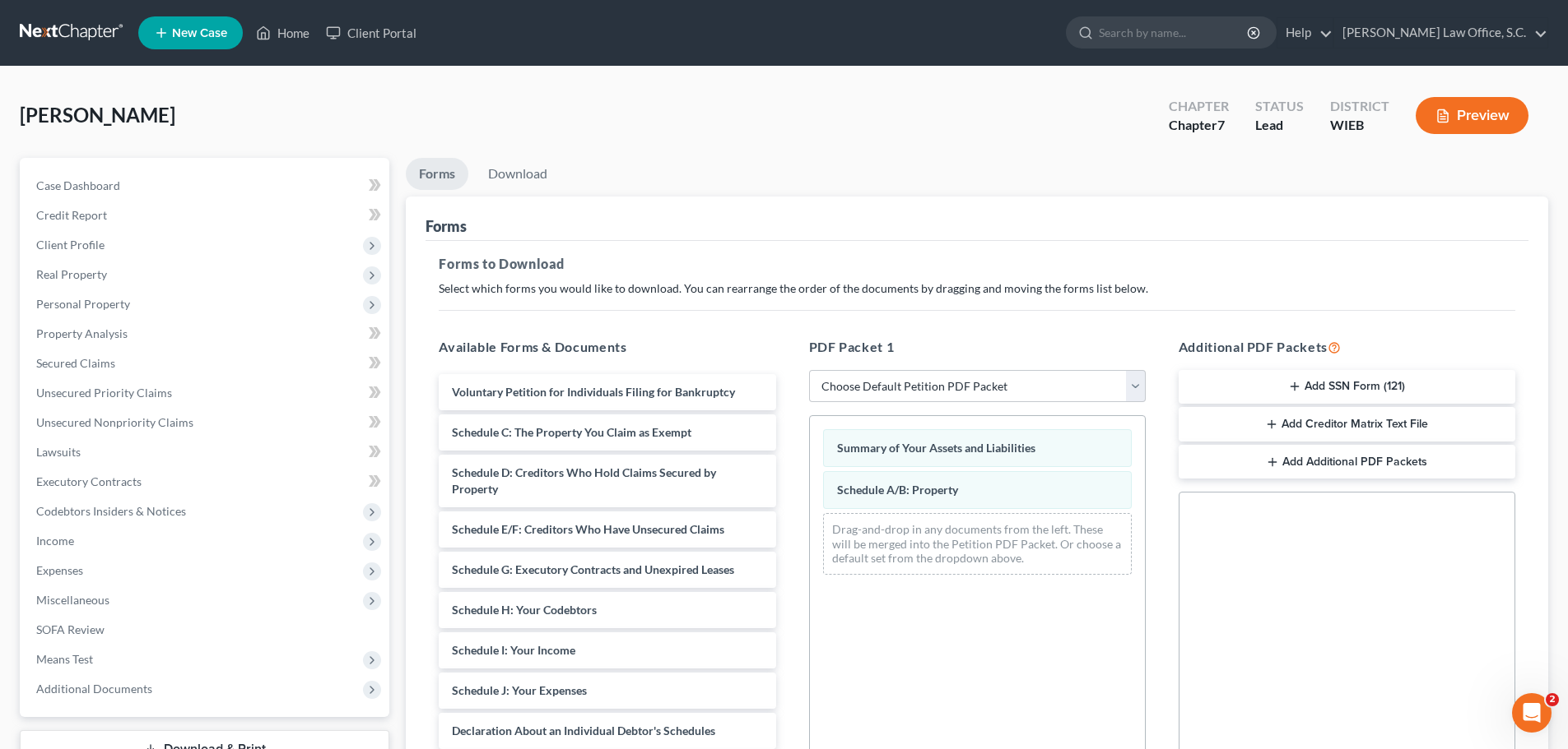
click at [965, 569] on div "Drag-and-drop in any documents from the left. These will be merged into the Pet…" at bounding box center [977, 544] width 308 height 61
click at [91, 428] on span "Unsecured Nonpriority Claims" at bounding box center [115, 422] width 157 height 14
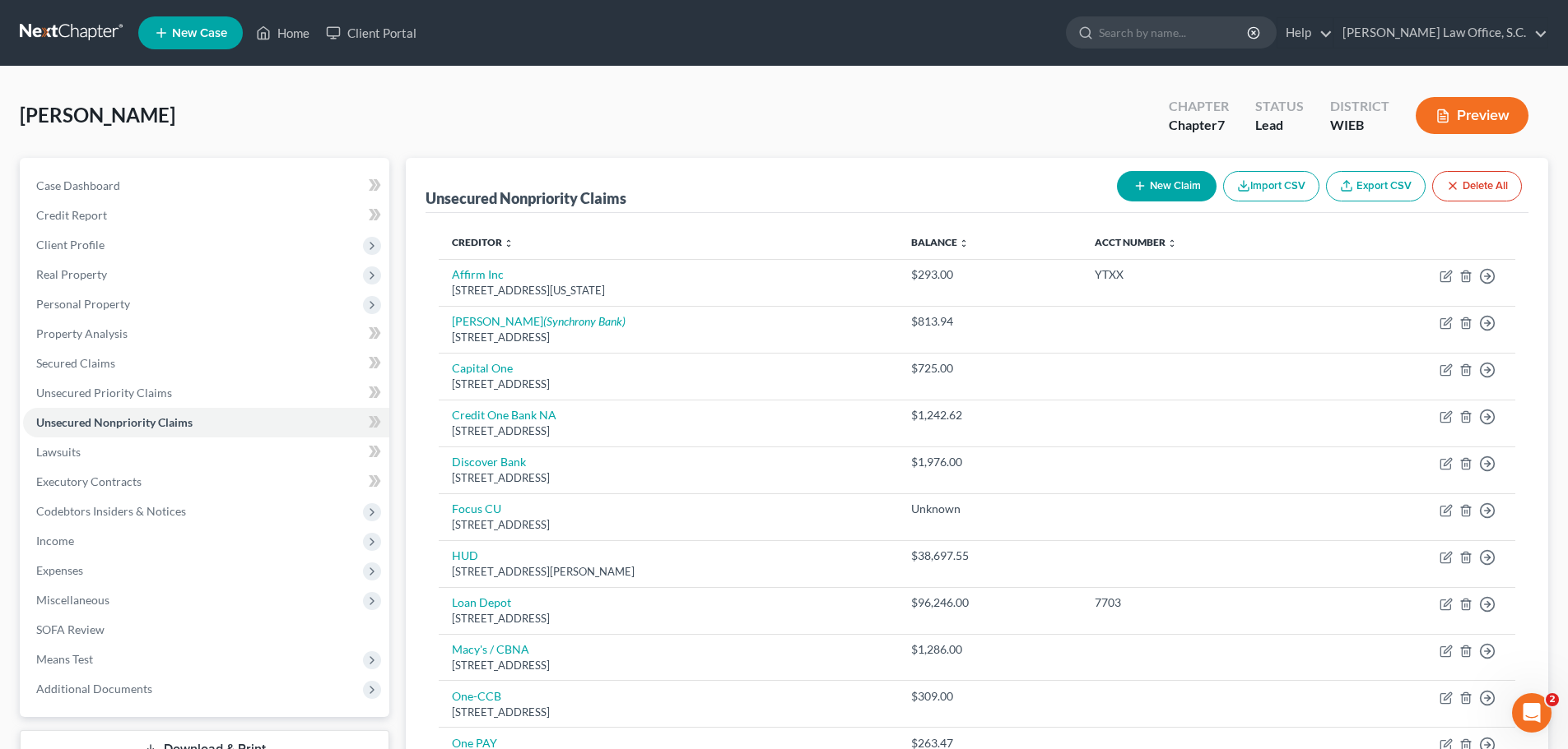
click at [1153, 184] on button "New Claim" at bounding box center [1166, 186] width 99 height 30
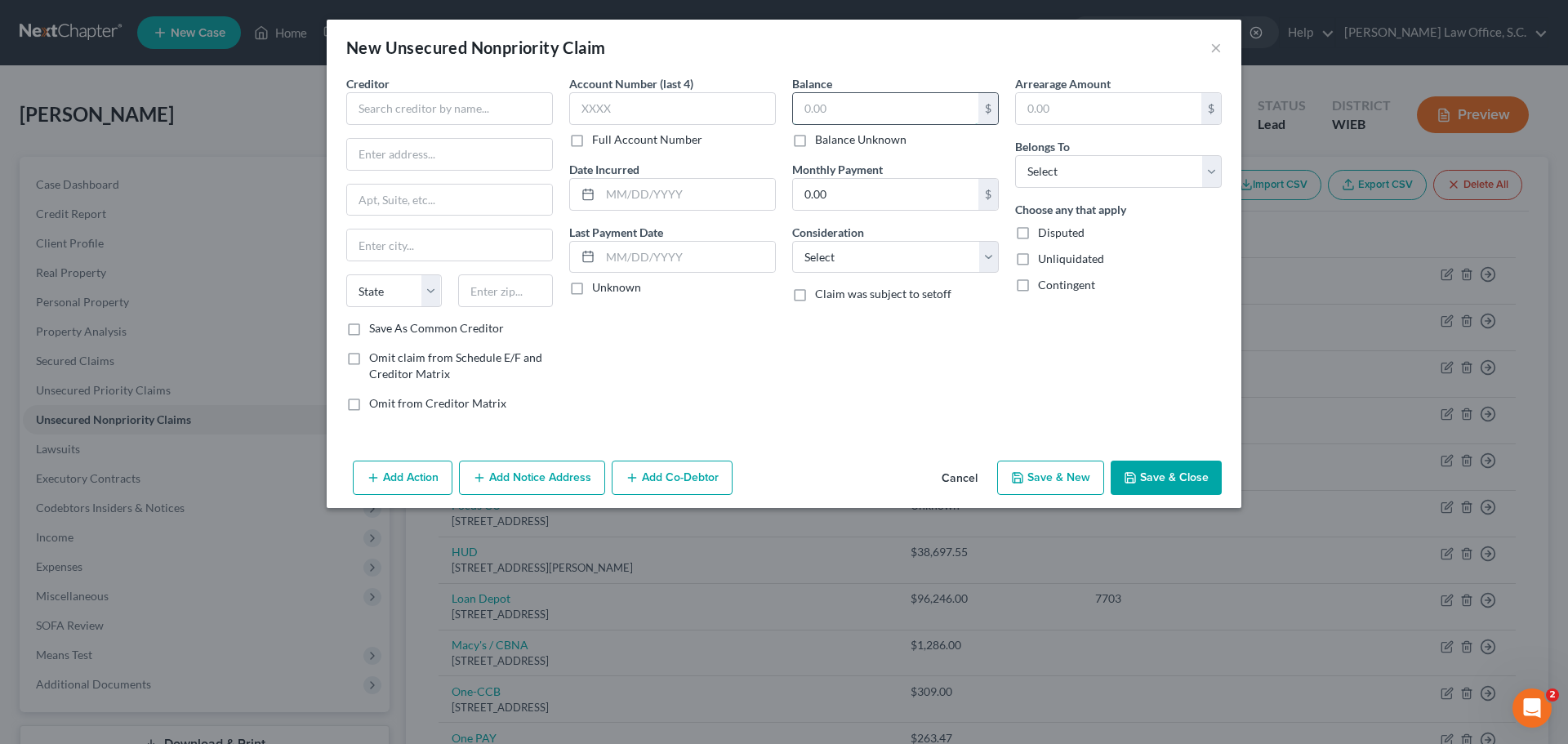
click at [807, 110] on input "text" at bounding box center [886, 108] width 186 height 31
click at [766, 145] on div "Full Account Number" at bounding box center [672, 140] width 206 height 17
drag, startPoint x: 600, startPoint y: 110, endPoint x: 526, endPoint y: 135, distance: 78.1
click at [527, 135] on div "Creditor * State AL AK AR AZ CA CO CT DE DC FL GA GU HI ID IL IN IA KS KY LA ME…" at bounding box center [784, 250] width 892 height 349
click at [667, 309] on div "Account Number (last 4) Full Account Number Date Incurred Last Payment Date Unk…" at bounding box center [672, 250] width 223 height 349
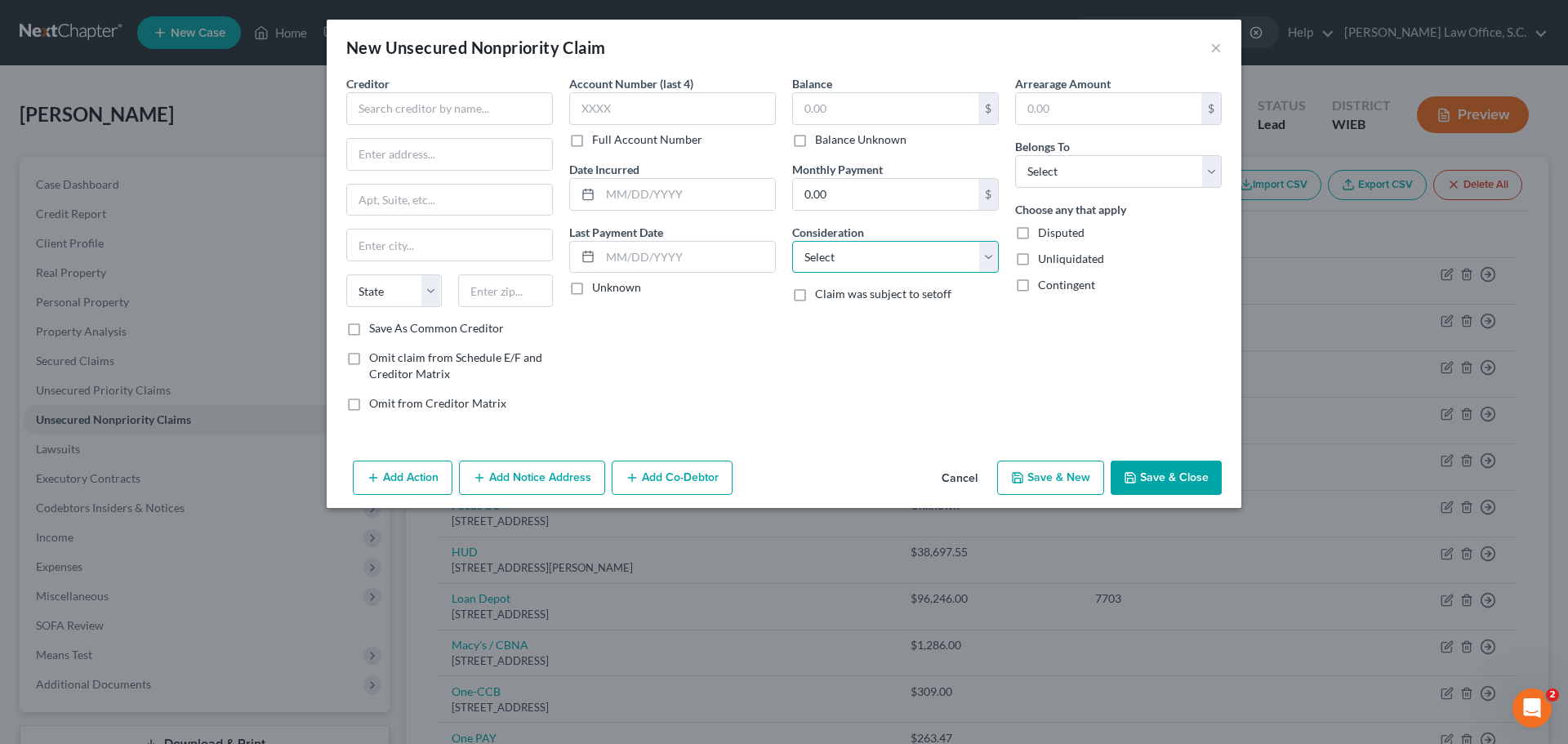
click at [862, 258] on select "Select Cable / Satellite Services Collection Agency Credit Card Debt Debt Couns…" at bounding box center [895, 257] width 206 height 33
click at [709, 413] on div "Account Number (last 4) Full Account Number Date Incurred Last Payment Date Unk…" at bounding box center [672, 250] width 223 height 349
click at [603, 342] on div "Account Number (last 4) Full Account Number Date Incurred Last Payment Date Unk…" at bounding box center [672, 250] width 223 height 349
click at [391, 115] on input "text" at bounding box center [449, 108] width 206 height 33
click at [818, 117] on input "text" at bounding box center [886, 108] width 186 height 31
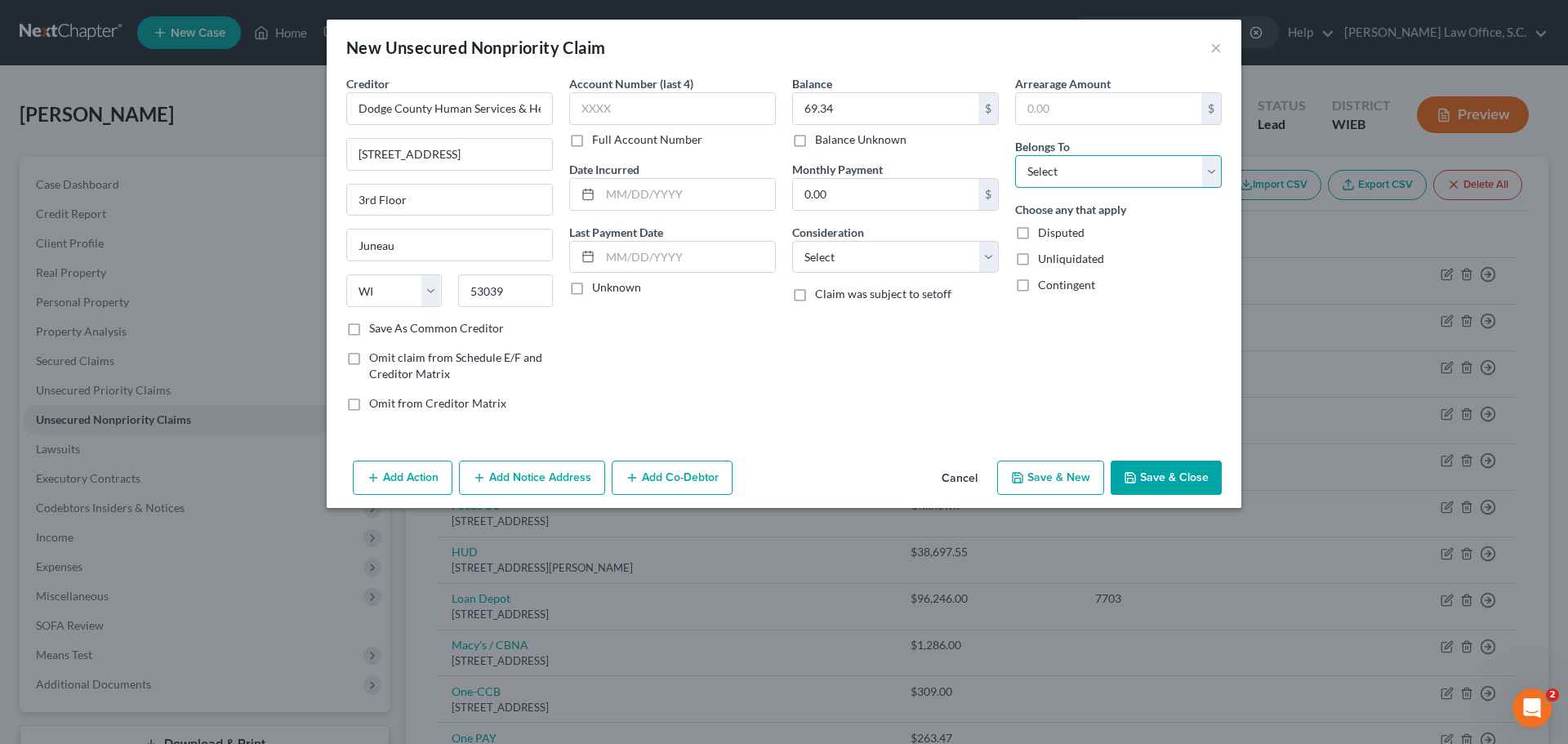
click at [1078, 171] on select "Select Debtor 1 Only Debtor 2 Only Debtor 1 And Debtor 2 Only At Least One Of T…" at bounding box center [1118, 171] width 206 height 33
click at [1016, 155] on select "Select Debtor 1 Only Debtor 2 Only Debtor 1 And Debtor 2 Only At Least One Of T…" at bounding box center [1118, 171] width 206 height 33
click at [895, 405] on div "Balance 69.34 $ Balance Unknown Balance Undetermined 69.34 $ Balance Unknown Mo…" at bounding box center [895, 250] width 223 height 349
click at [985, 264] on select "Select Cable / Satellite Services Collection Agency Credit Card Debt Debt Couns…" at bounding box center [895, 257] width 206 height 33
drag, startPoint x: 1056, startPoint y: 364, endPoint x: 1163, endPoint y: 471, distance: 151.3
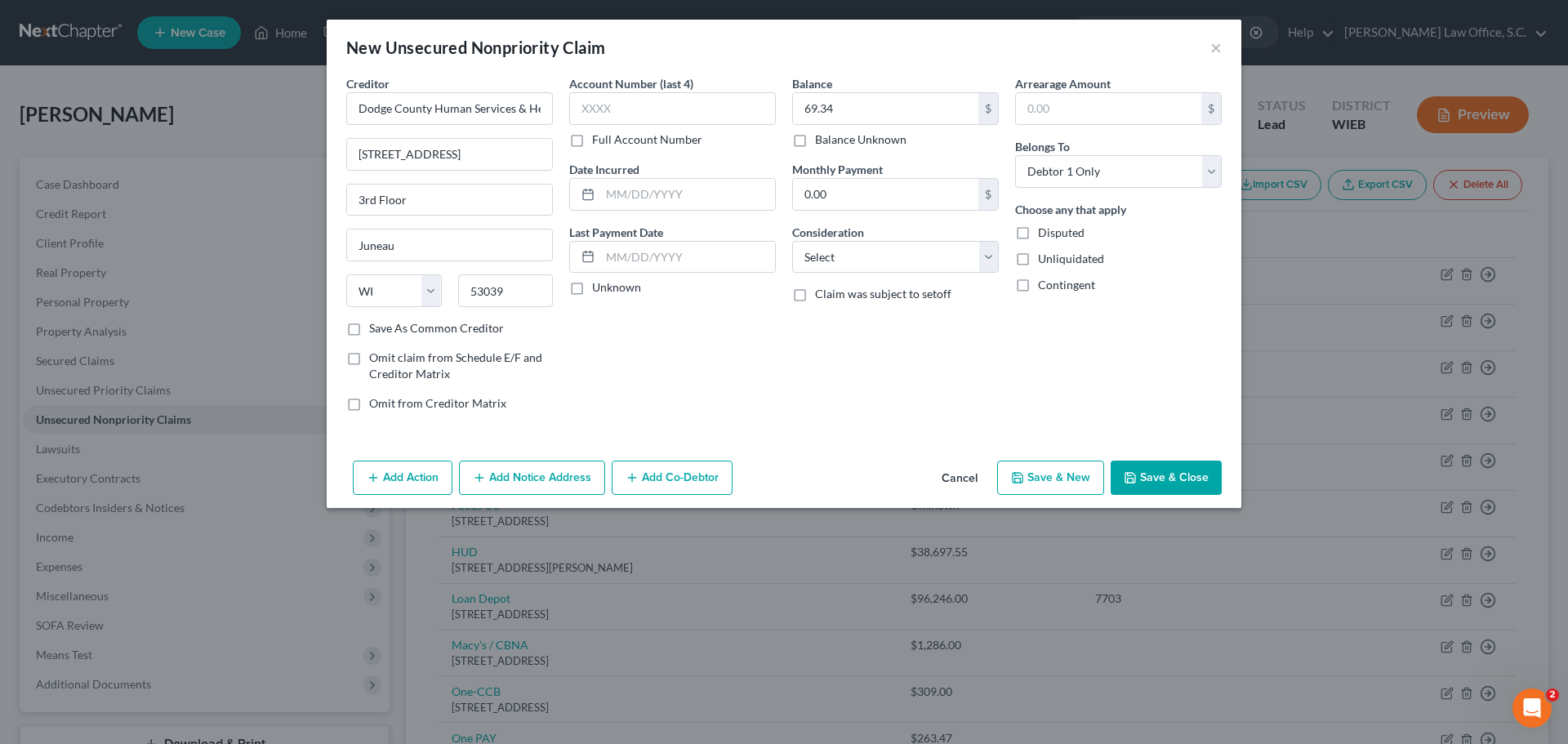
click at [1056, 364] on div "Arrearage Amount $ Belongs To * Select Debtor 1 Only Debtor 2 Only Debtor 1 And…" at bounding box center [1118, 250] width 223 height 349
click at [1163, 471] on button "Save & Close" at bounding box center [1166, 477] width 111 height 34
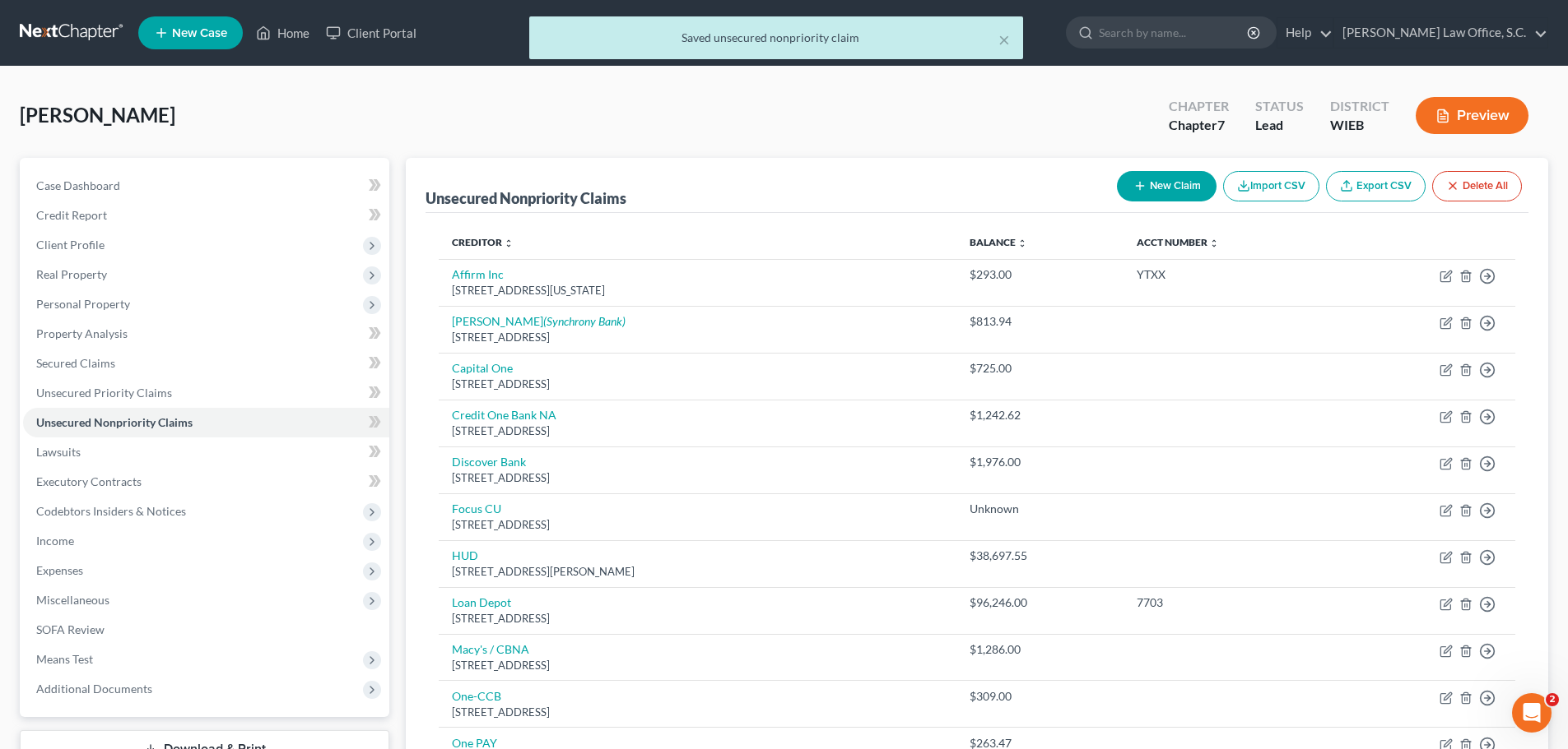
click at [1133, 190] on icon "button" at bounding box center [1140, 186] width 13 height 13
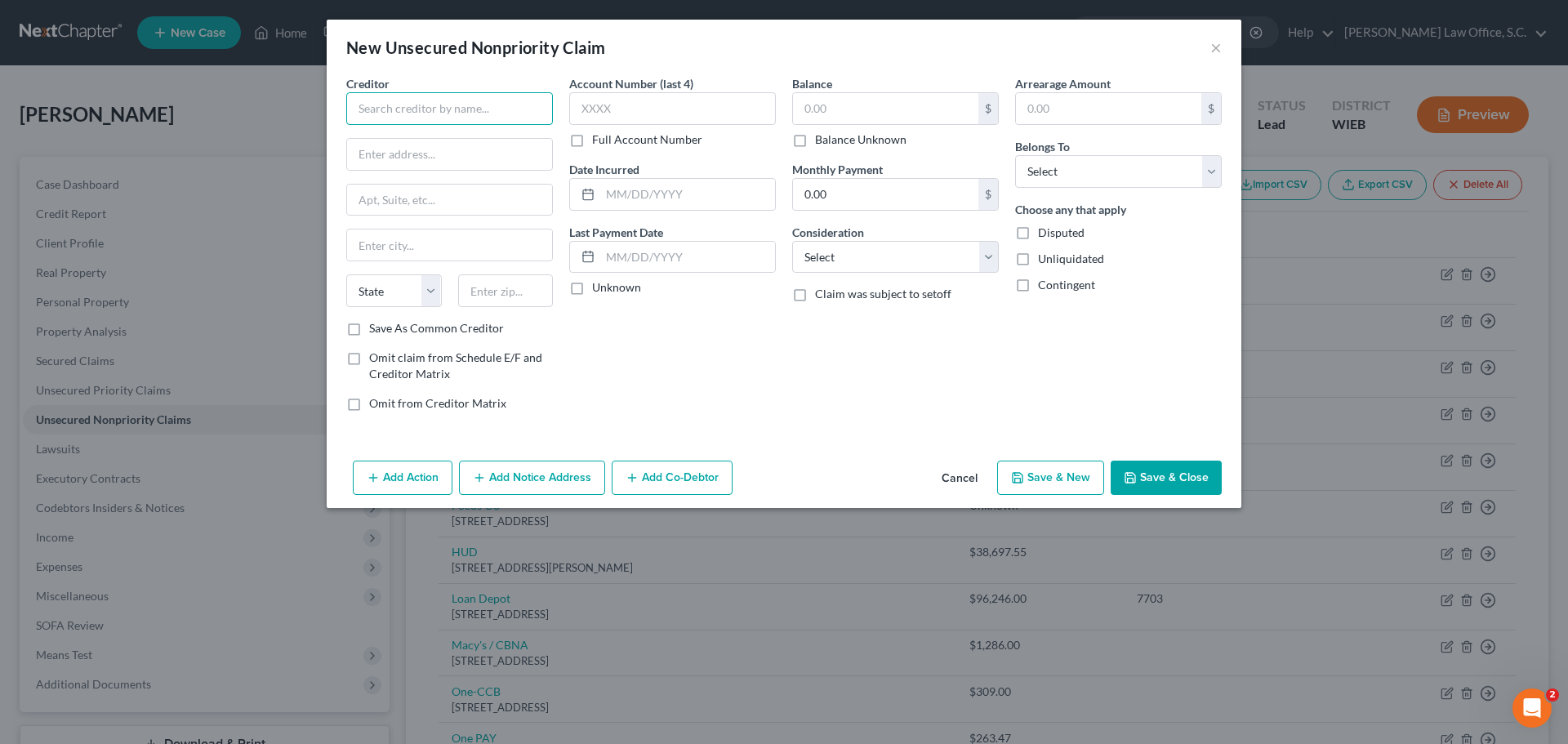
click at [501, 115] on input "text" at bounding box center [449, 108] width 206 height 33
click at [1031, 115] on input "text" at bounding box center [1109, 108] width 186 height 31
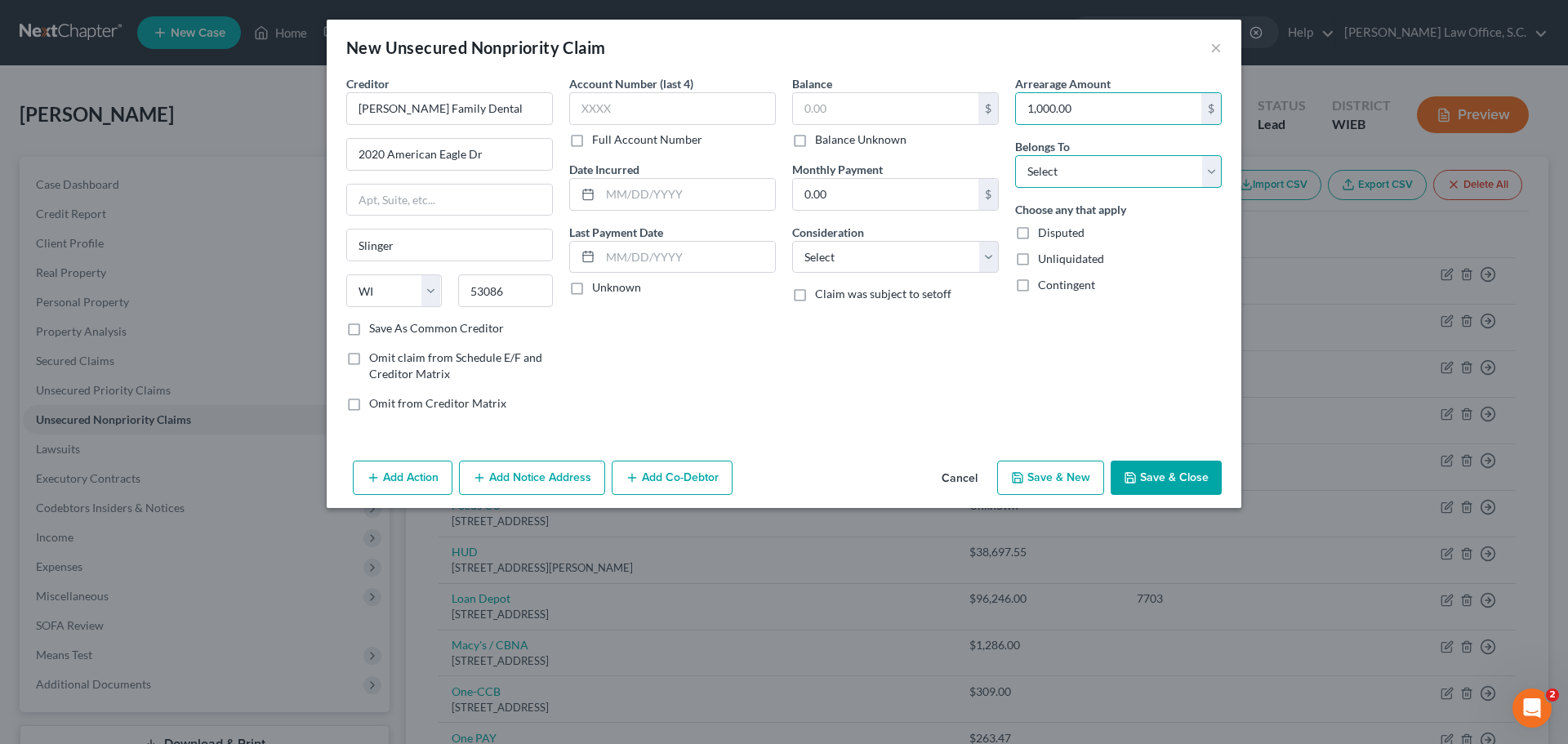
drag, startPoint x: 1097, startPoint y: 169, endPoint x: 876, endPoint y: 413, distance: 329.2
click at [1097, 169] on select "Select Debtor 1 Only Debtor 2 Only Debtor 1 And Debtor 2 Only At Least One Of T…" at bounding box center [1118, 171] width 206 height 33
click at [1016, 155] on select "Select Debtor 1 Only Debtor 2 Only Debtor 1 And Debtor 2 Only At Least One Of T…" at bounding box center [1118, 171] width 206 height 33
click at [1192, 475] on button "Save & Close" at bounding box center [1166, 477] width 111 height 34
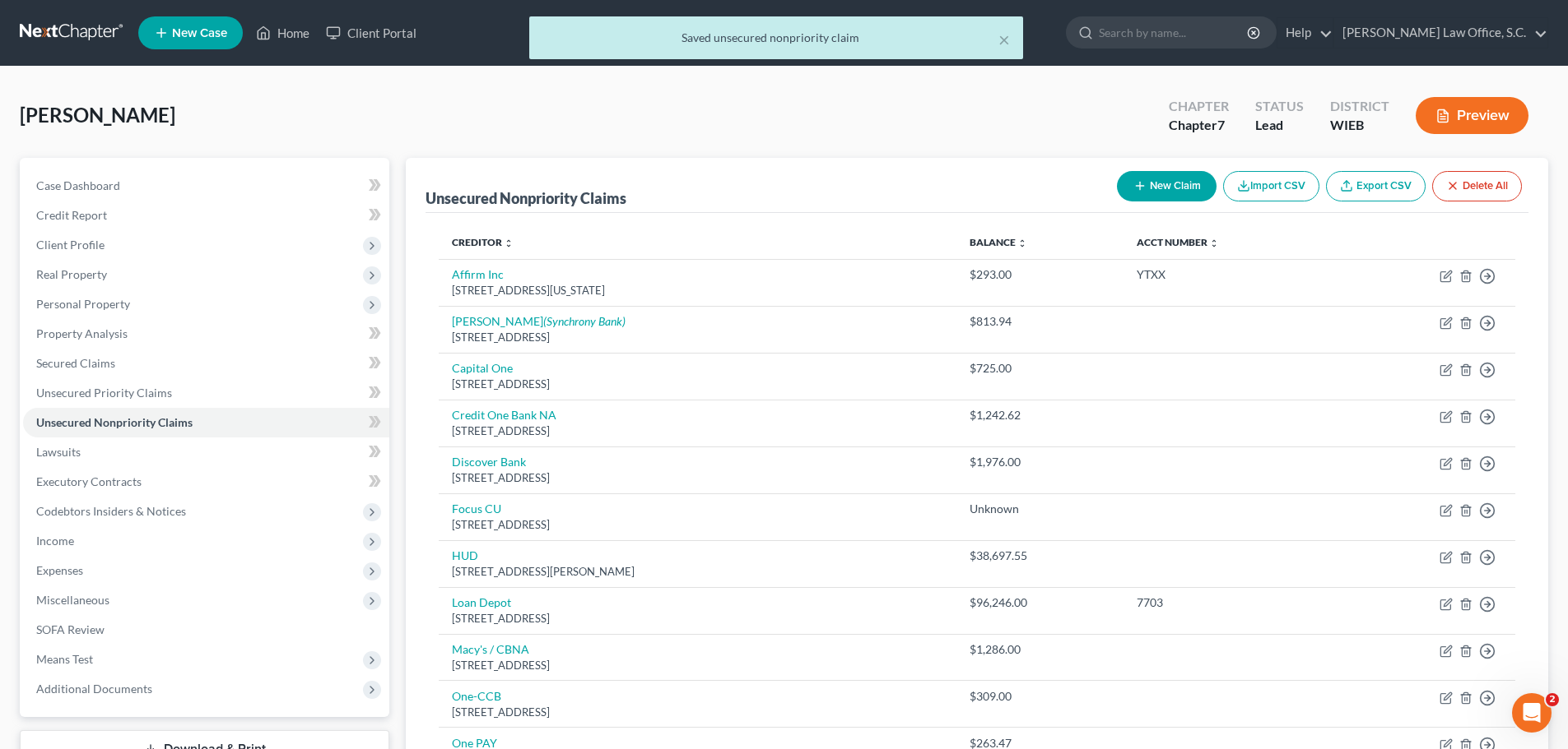
click at [1175, 187] on button "New Claim" at bounding box center [1166, 186] width 99 height 30
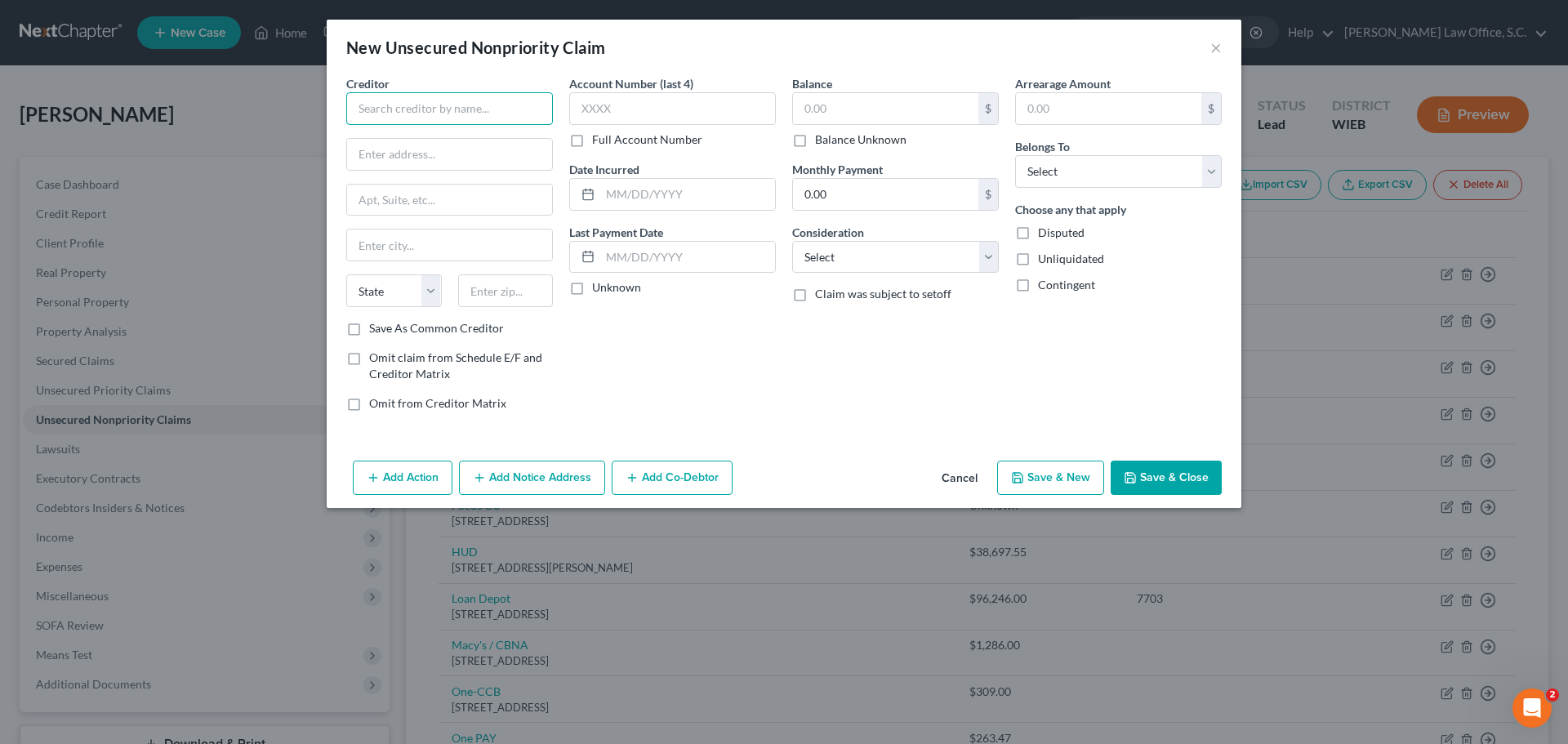
click at [438, 114] on input "text" at bounding box center [449, 108] width 206 height 33
click at [1068, 104] on input "text" at bounding box center [1109, 108] width 186 height 31
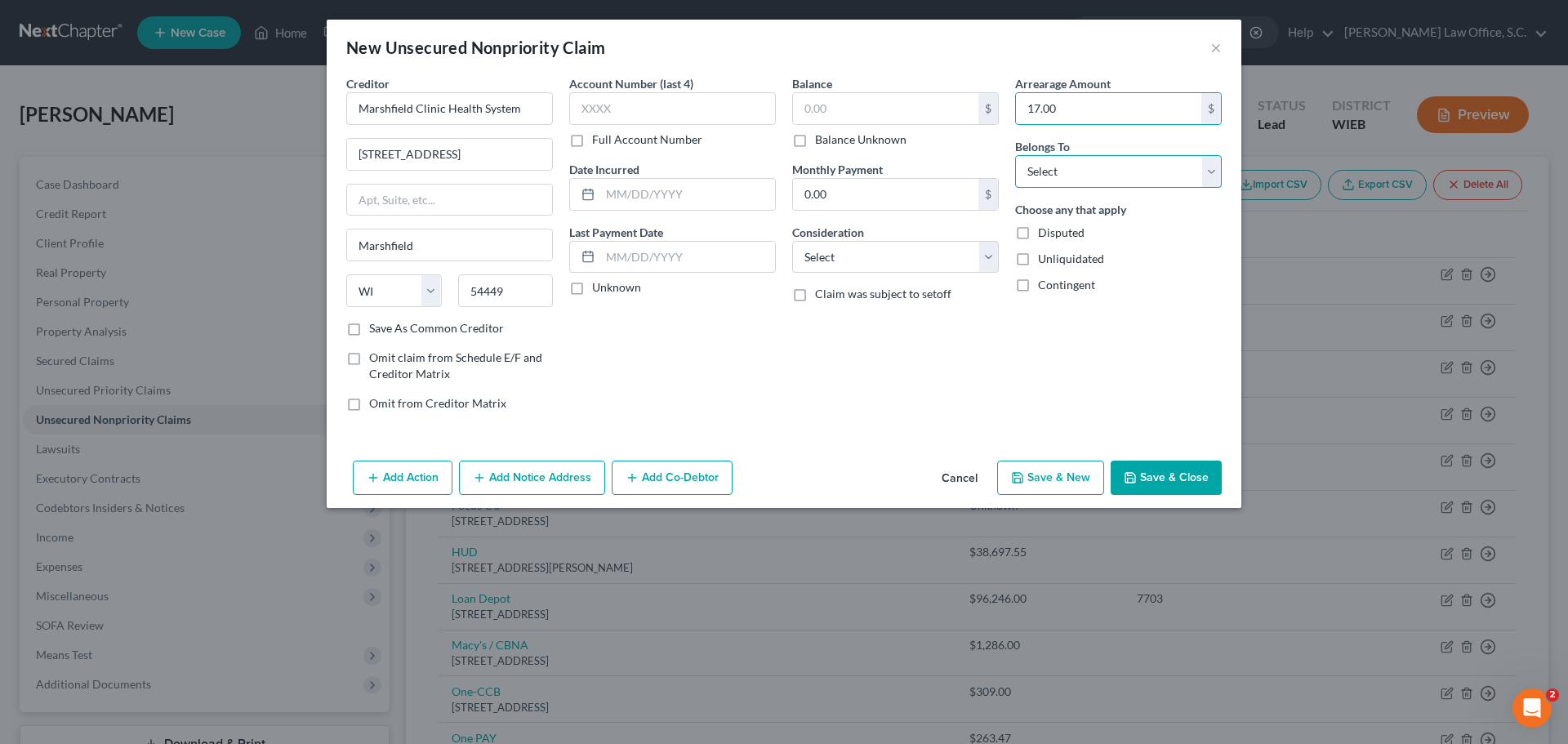
click at [1136, 180] on select "Select Debtor 1 Only Debtor 2 Only Debtor 1 And Debtor 2 Only At Least One Of T…" at bounding box center [1118, 171] width 206 height 33
click at [1016, 155] on select "Select Debtor 1 Only Debtor 2 Only Debtor 1 And Debtor 2 Only At Least One Of T…" at bounding box center [1118, 171] width 206 height 33
click at [1089, 477] on button "Save & New" at bounding box center [1051, 477] width 107 height 34
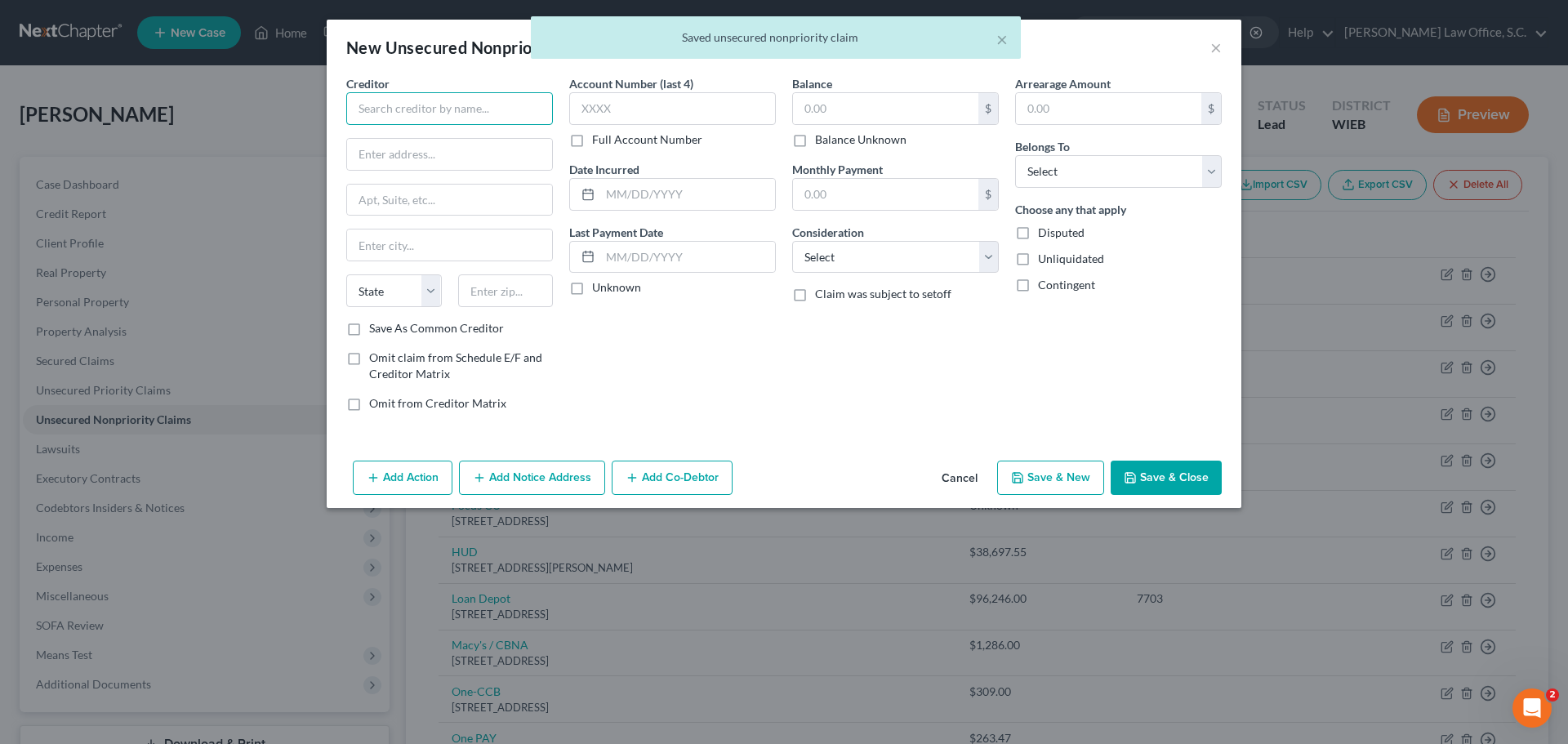
click at [416, 112] on input "text" at bounding box center [449, 108] width 206 height 33
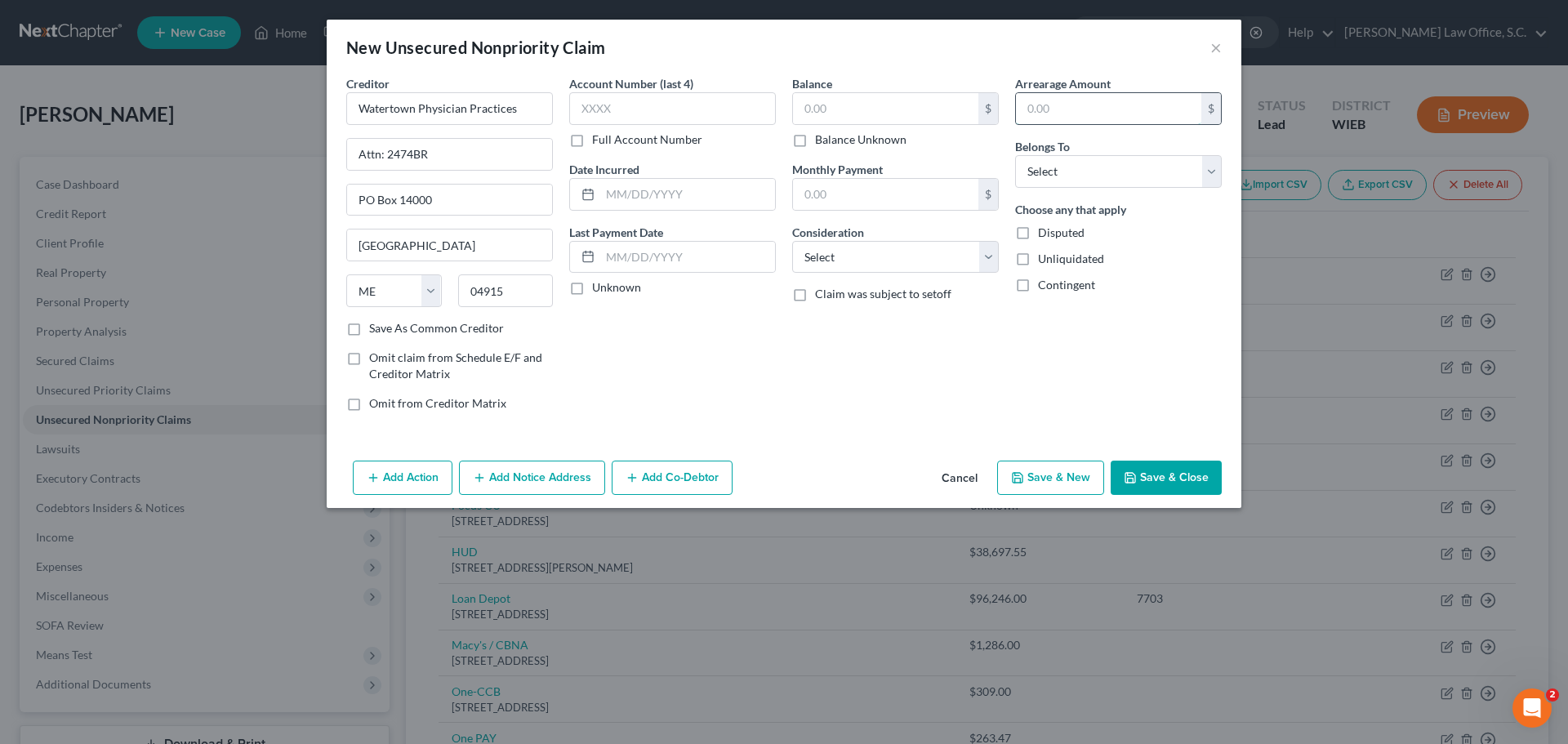
click at [1142, 116] on input "text" at bounding box center [1109, 108] width 186 height 31
click at [1156, 174] on select "Select Debtor 1 Only Debtor 2 Only Debtor 1 And Debtor 2 Only At Least One Of T…" at bounding box center [1118, 171] width 206 height 33
click at [1208, 181] on select "Select Debtor 1 Only Debtor 2 Only Debtor 1 And Debtor 2 Only At Least One Of T…" at bounding box center [1118, 171] width 206 height 33
click at [1016, 155] on select "Select Debtor 1 Only Debtor 2 Only Debtor 1 And Debtor 2 Only At Least One Of T…" at bounding box center [1118, 171] width 206 height 33
click at [410, 480] on button "Add Action" at bounding box center [402, 477] width 99 height 34
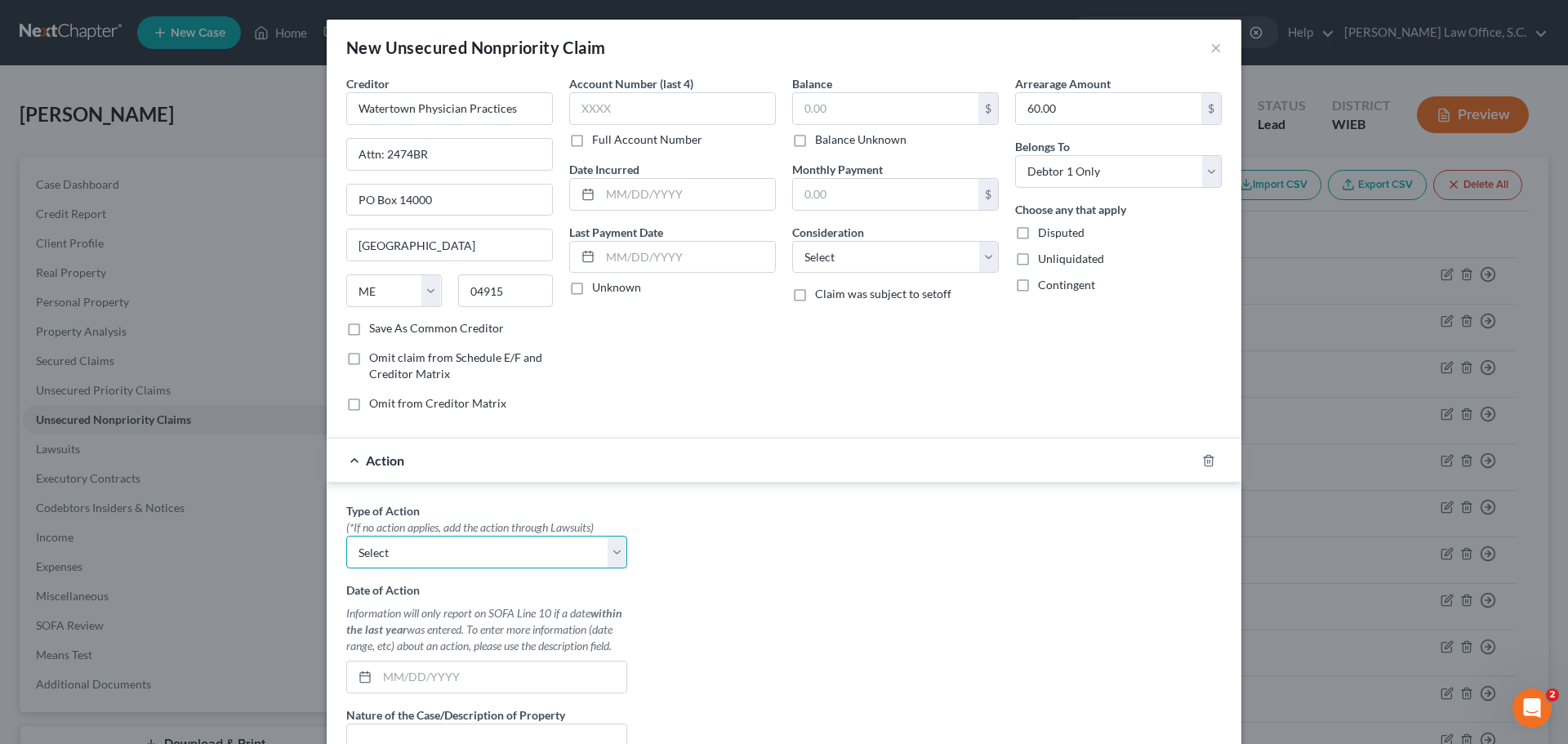
drag, startPoint x: 512, startPoint y: 558, endPoint x: 513, endPoint y: 567, distance: 9.1
click at [512, 558] on select "Select Repossession Garnishment Foreclosure Personal Injury Attached, Seized, O…" at bounding box center [486, 552] width 281 height 33
drag, startPoint x: 707, startPoint y: 633, endPoint x: 1107, endPoint y: 400, distance: 462.9
click at [707, 633] on div "Type of Action * (*If no action applies, add the action through Lawsuits) Selec…" at bounding box center [784, 707] width 892 height 410
click at [1202, 456] on icon "button" at bounding box center [1209, 461] width 13 height 13
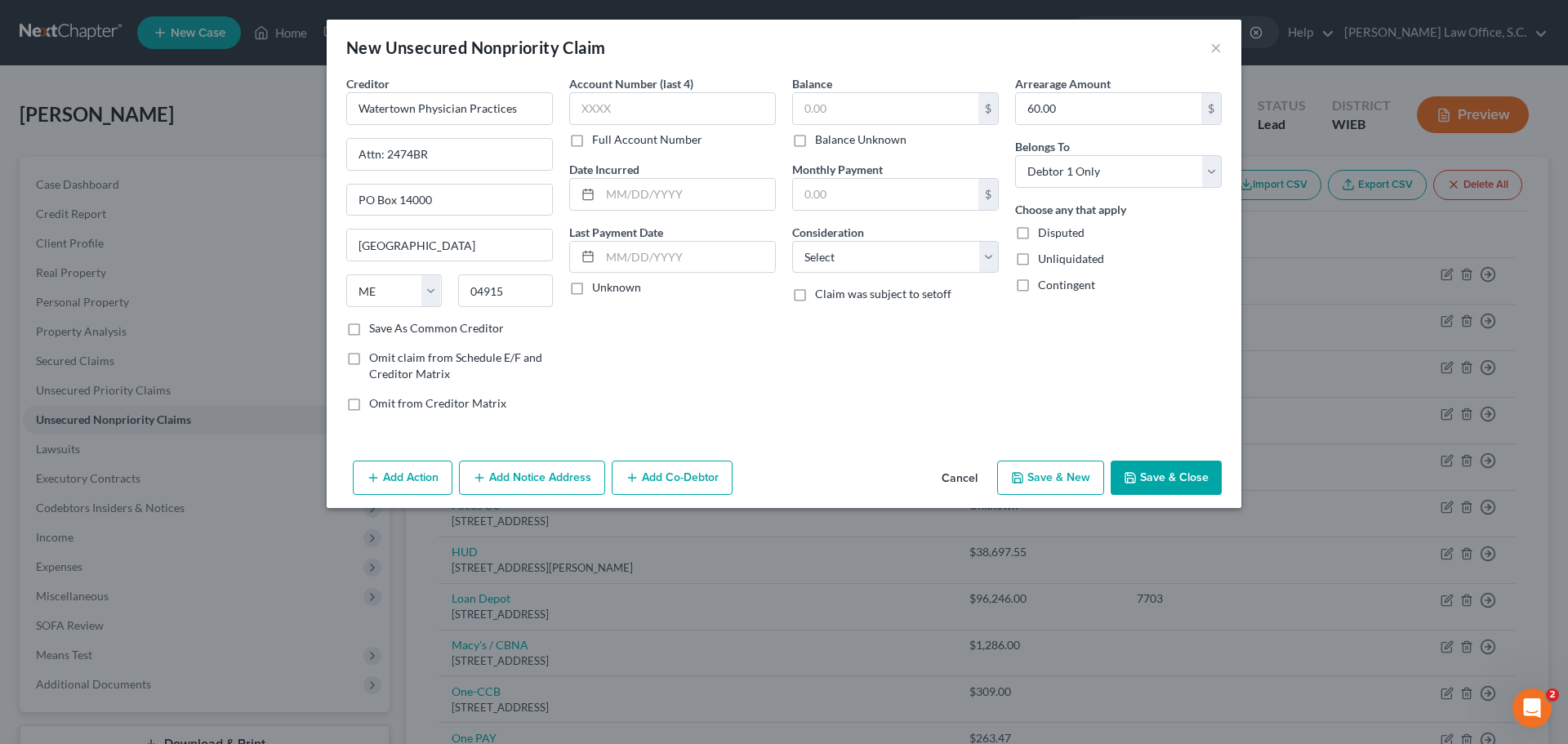
click at [1182, 471] on button "Save & Close" at bounding box center [1166, 477] width 111 height 34
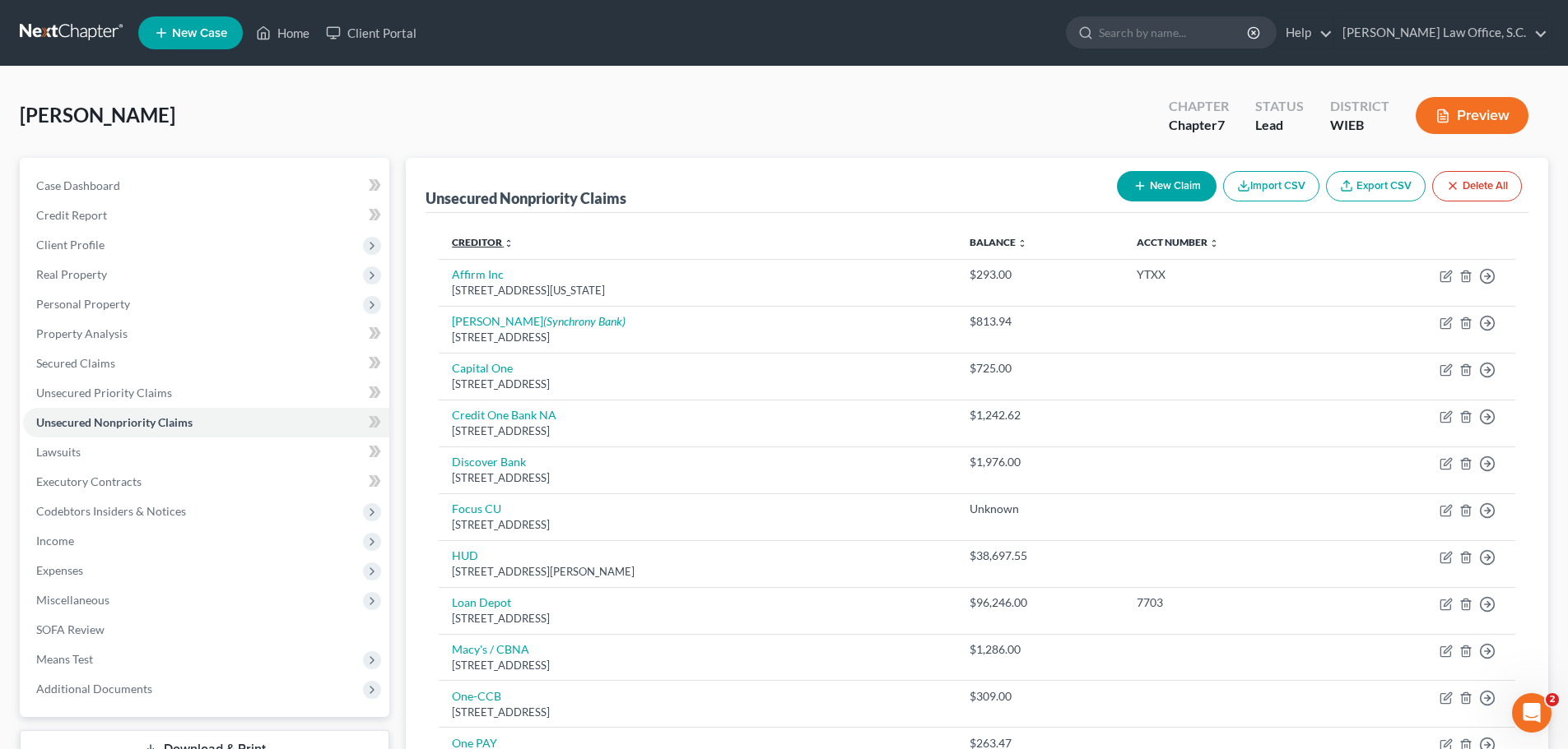
drag, startPoint x: 495, startPoint y: 250, endPoint x: 509, endPoint y: 242, distance: 16.1
click at [495, 250] on th "Creditor expand_more expand_less unfold_more" at bounding box center [697, 242] width 518 height 33
click at [509, 242] on icon "unfold_more" at bounding box center [509, 243] width 10 height 10
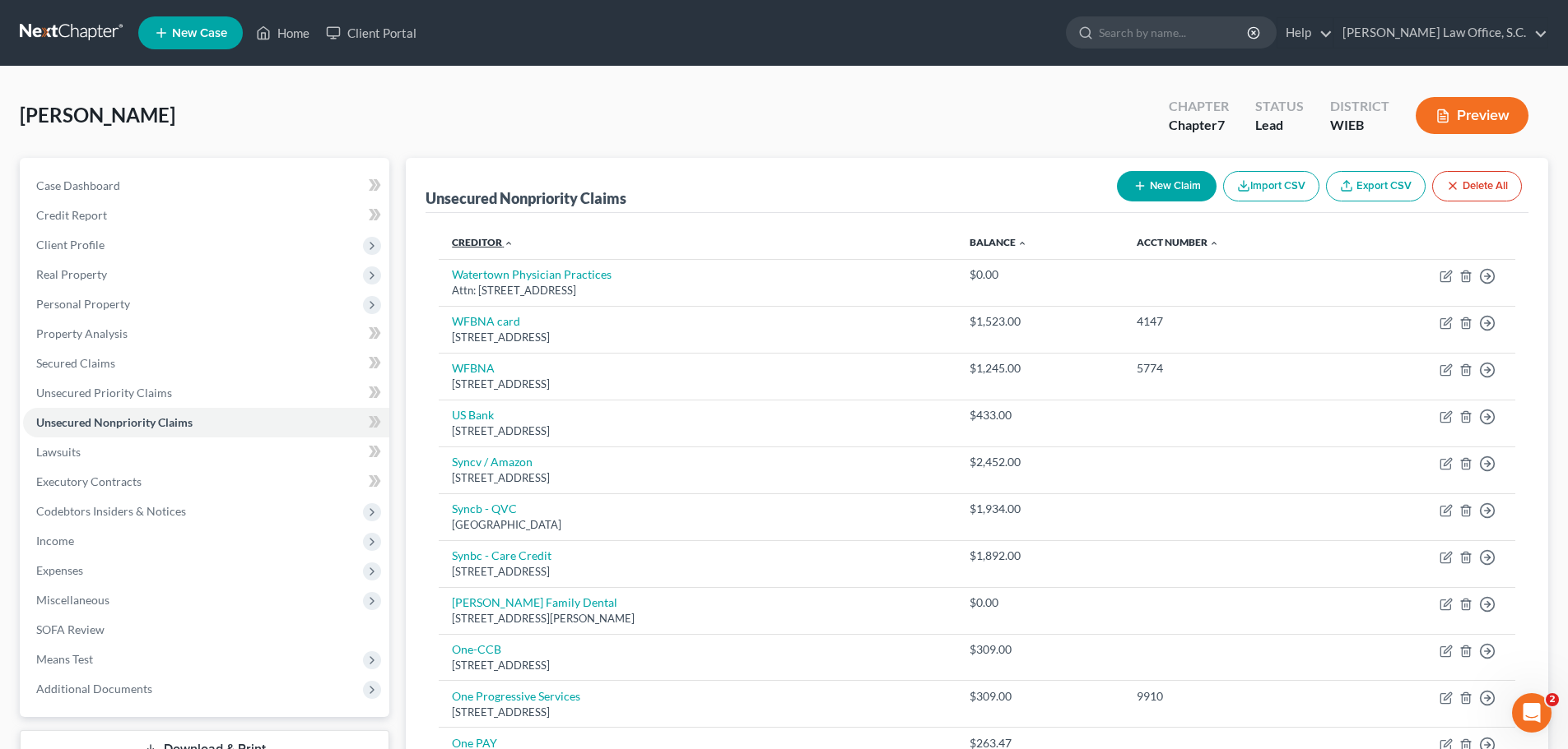
click at [509, 242] on icon "expand_less" at bounding box center [509, 243] width 10 height 10
click at [0, 0] on icon "expand_more" at bounding box center [0, 0] width 0 height 0
click at [507, 244] on icon "expand_less" at bounding box center [509, 243] width 10 height 10
click at [0, 0] on icon "expand_more" at bounding box center [0, 0] width 0 height 0
click at [487, 242] on link "Creditor expand_more expand_less unfold_more" at bounding box center [482, 242] width 61 height 13
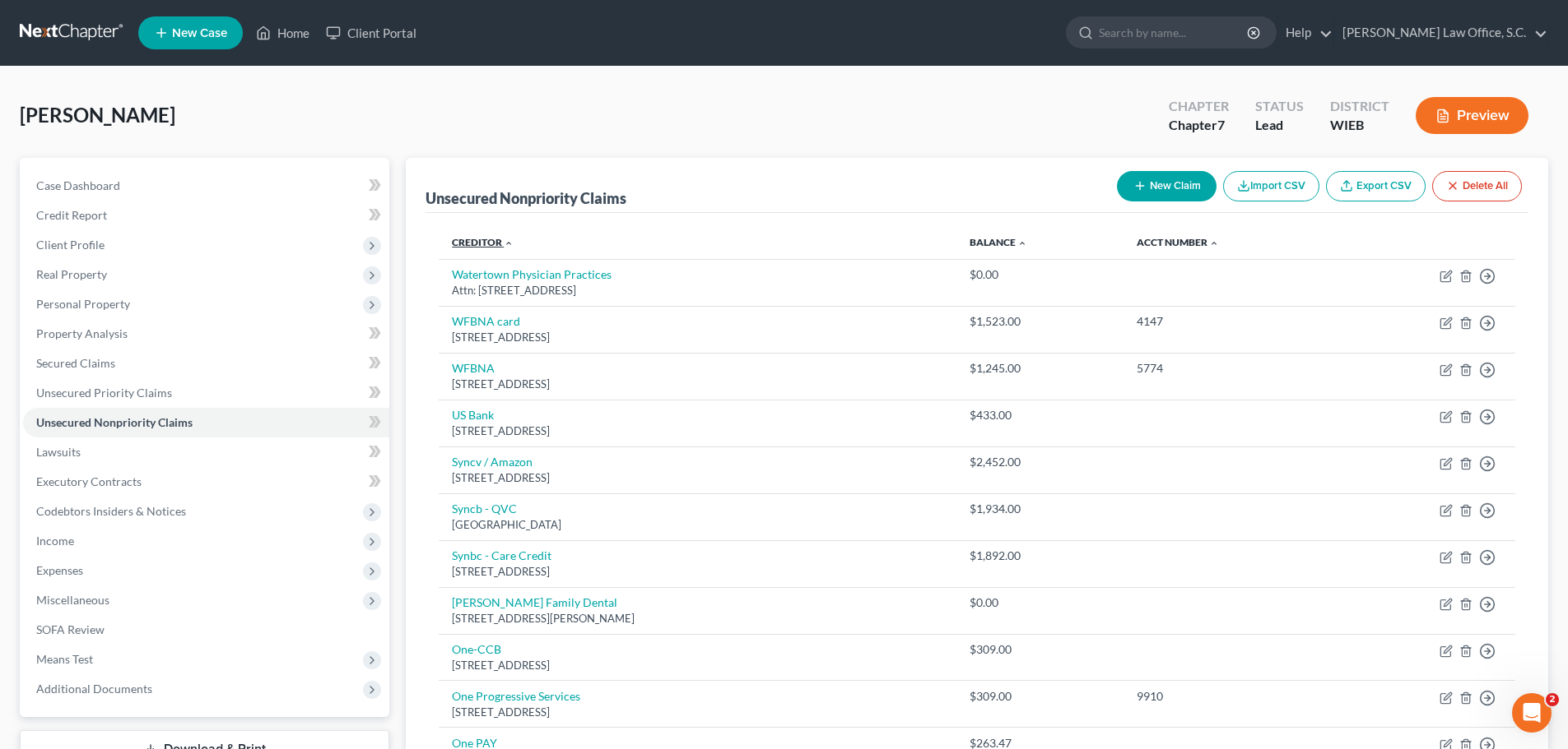
click at [580, 236] on th "Creditor expand_more expand_less unfold_more" at bounding box center [697, 242] width 518 height 33
click at [0, 0] on icon "expand_more" at bounding box center [0, 0] width 0 height 0
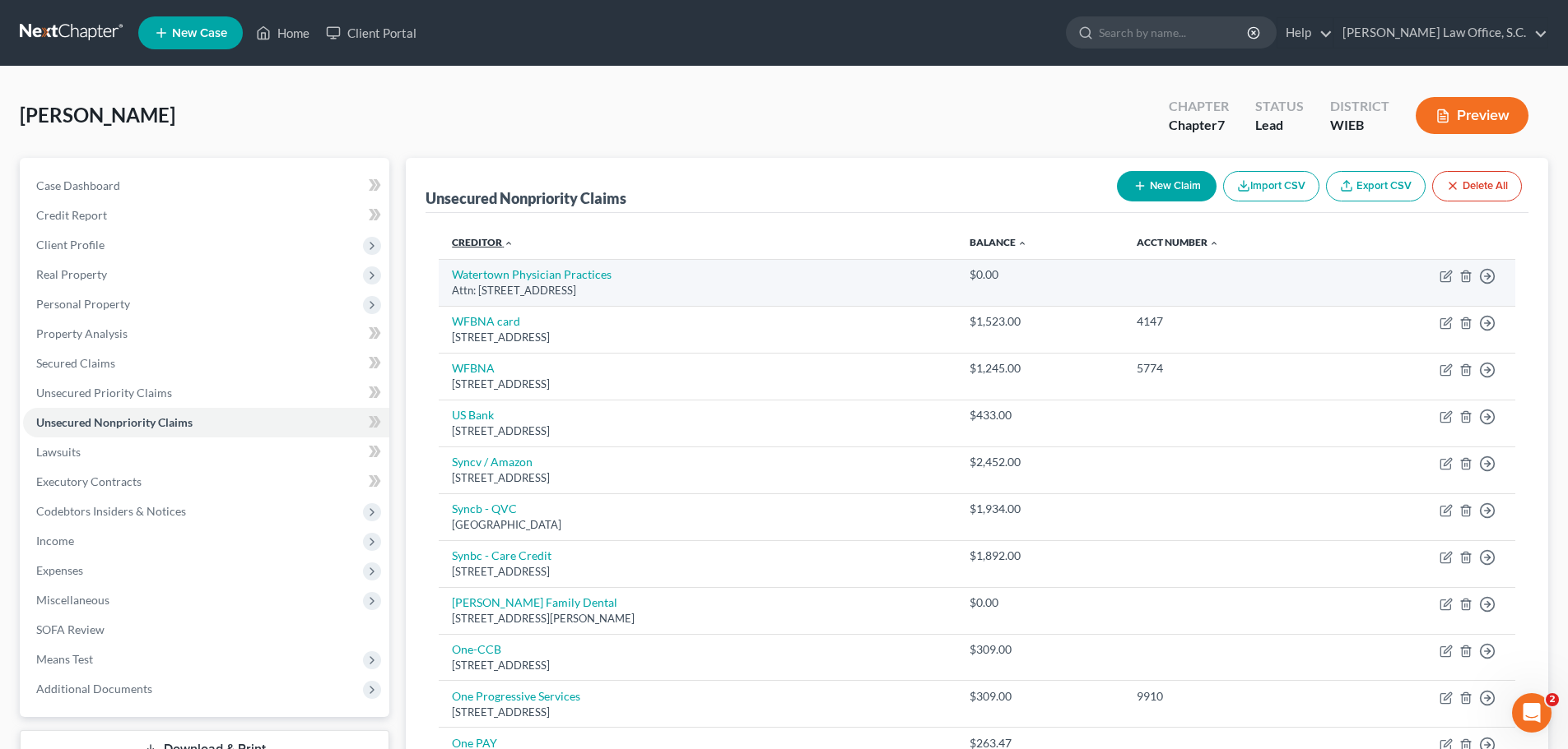
drag, startPoint x: 507, startPoint y: 242, endPoint x: 982, endPoint y: 280, distance: 476.5
click at [507, 242] on icon "expand_less" at bounding box center [509, 243] width 10 height 10
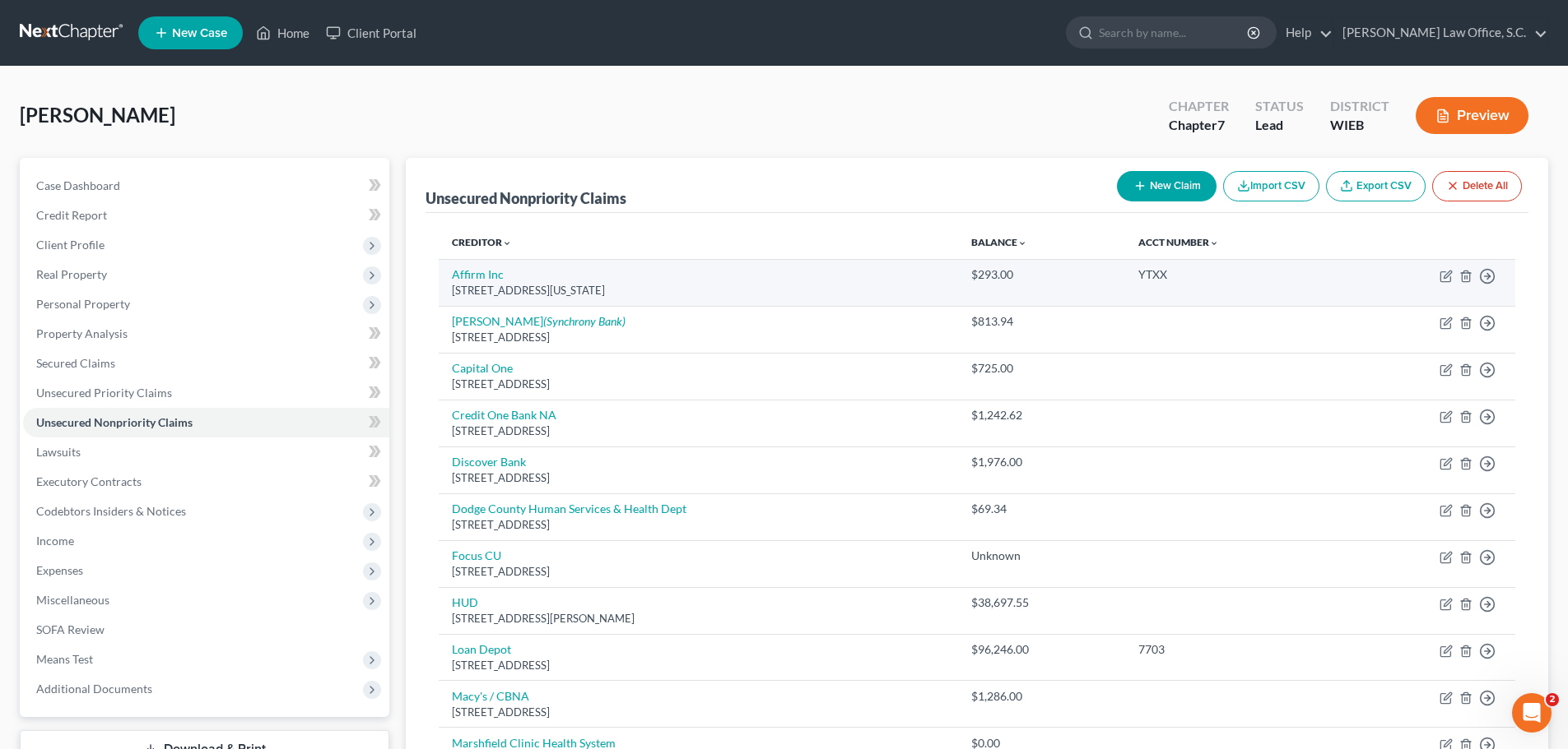
click at [982, 280] on div "$293.00" at bounding box center [1041, 275] width 141 height 17
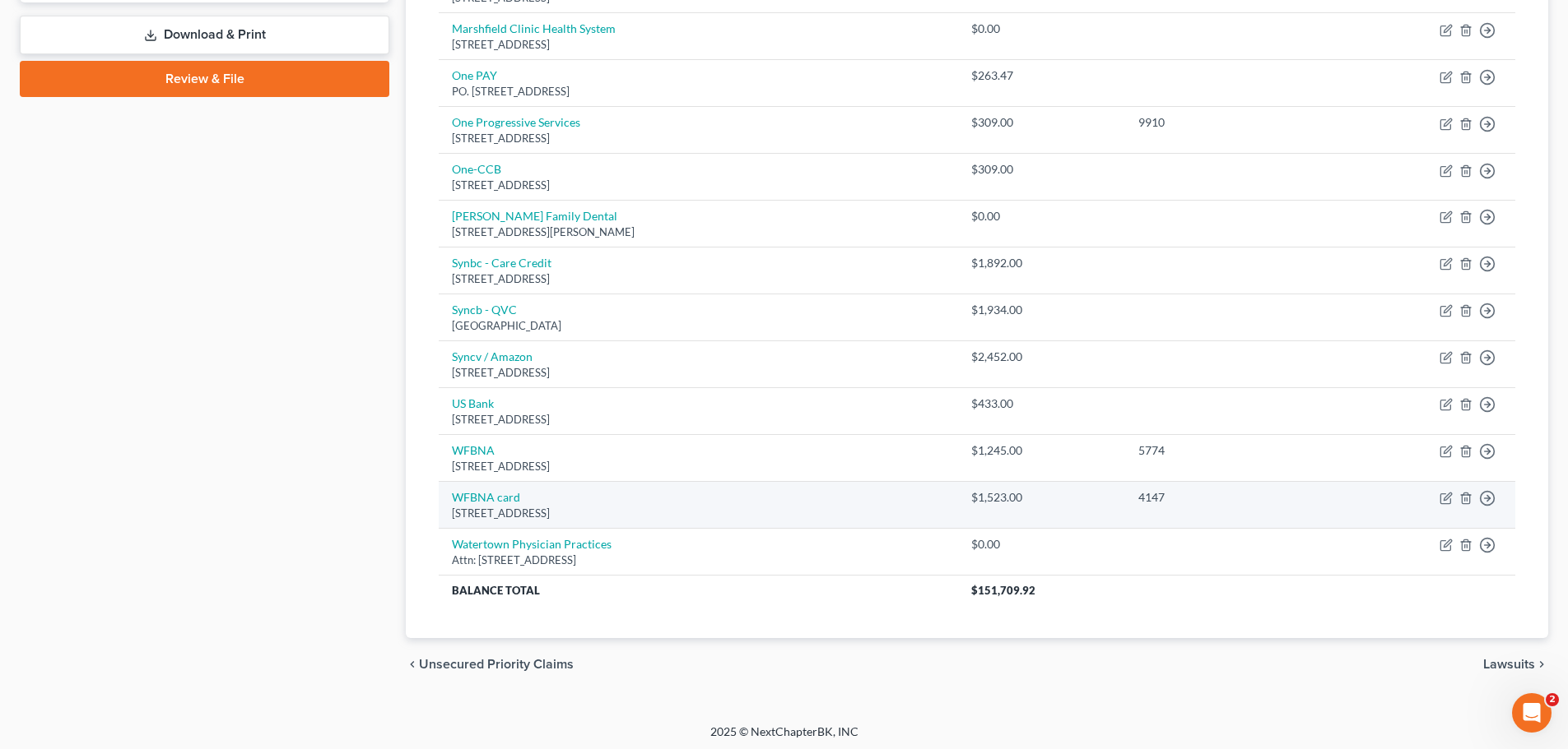
scroll to position [719, 0]
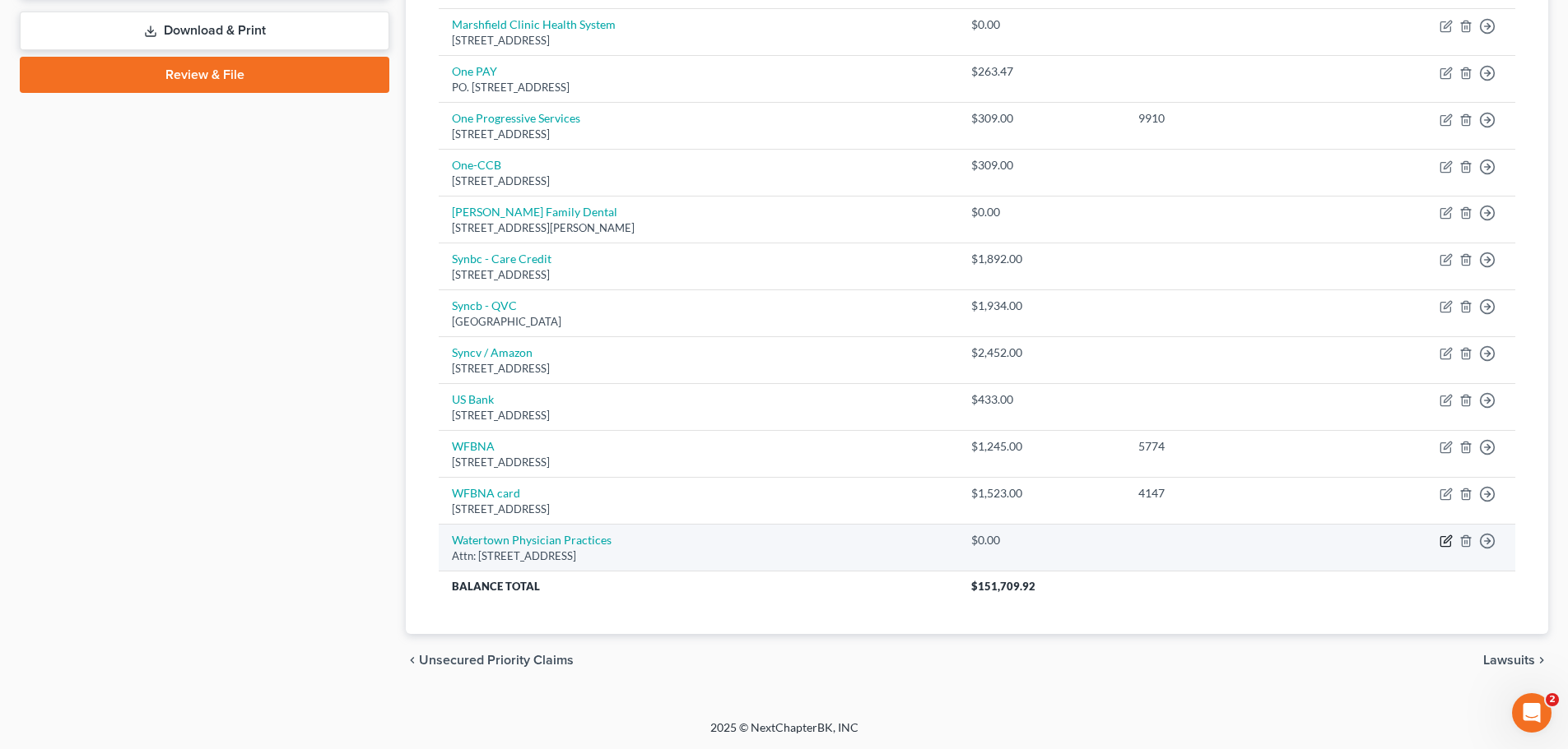
click at [1447, 544] on icon "button" at bounding box center [1446, 541] width 13 height 13
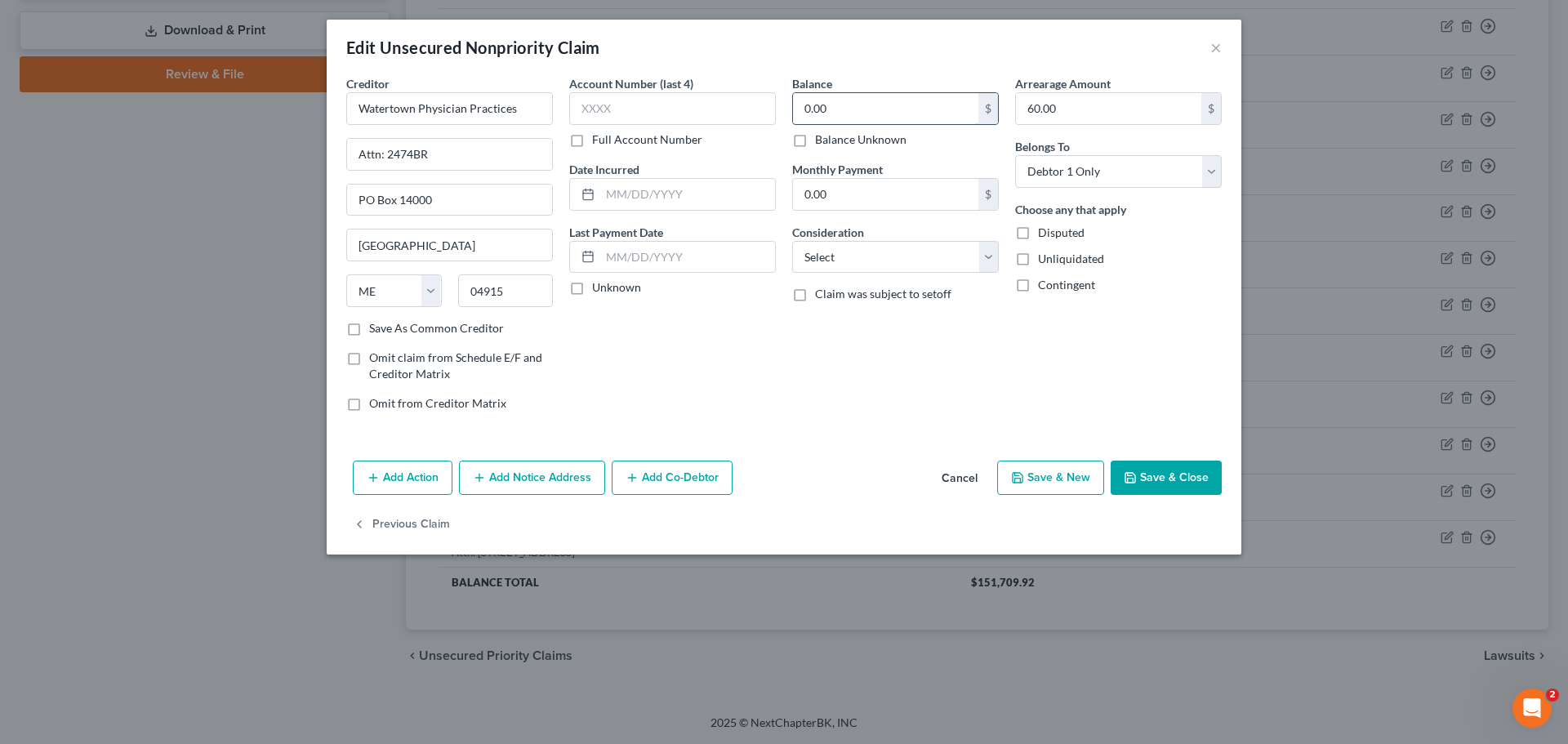
click at [819, 114] on input "0.00" at bounding box center [886, 108] width 186 height 31
drag, startPoint x: 1180, startPoint y: 475, endPoint x: 1113, endPoint y: 415, distance: 89.9
click at [1181, 476] on button "Save & Close" at bounding box center [1166, 477] width 111 height 34
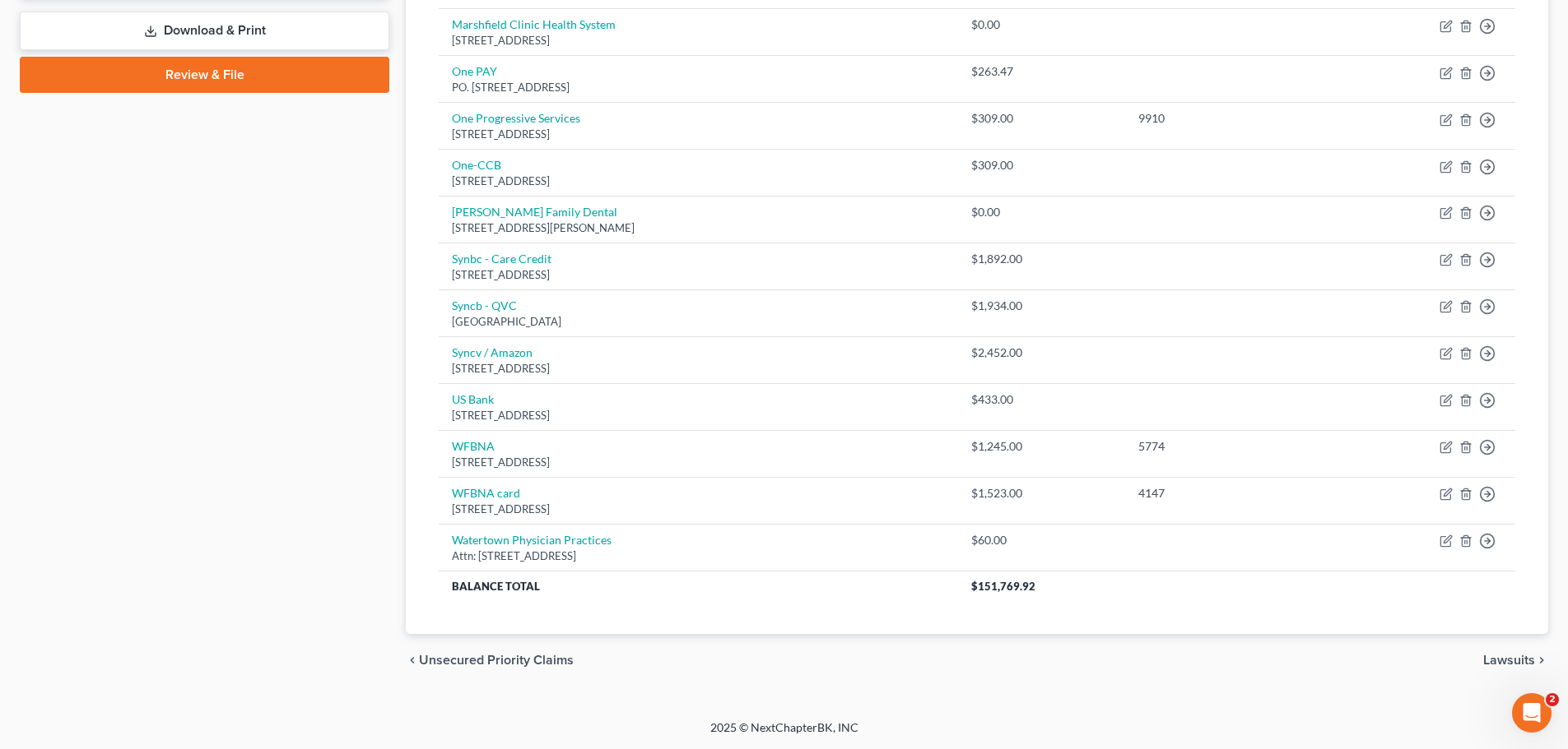
click at [1522, 661] on span "Lawsuits" at bounding box center [1509, 661] width 52 height 13
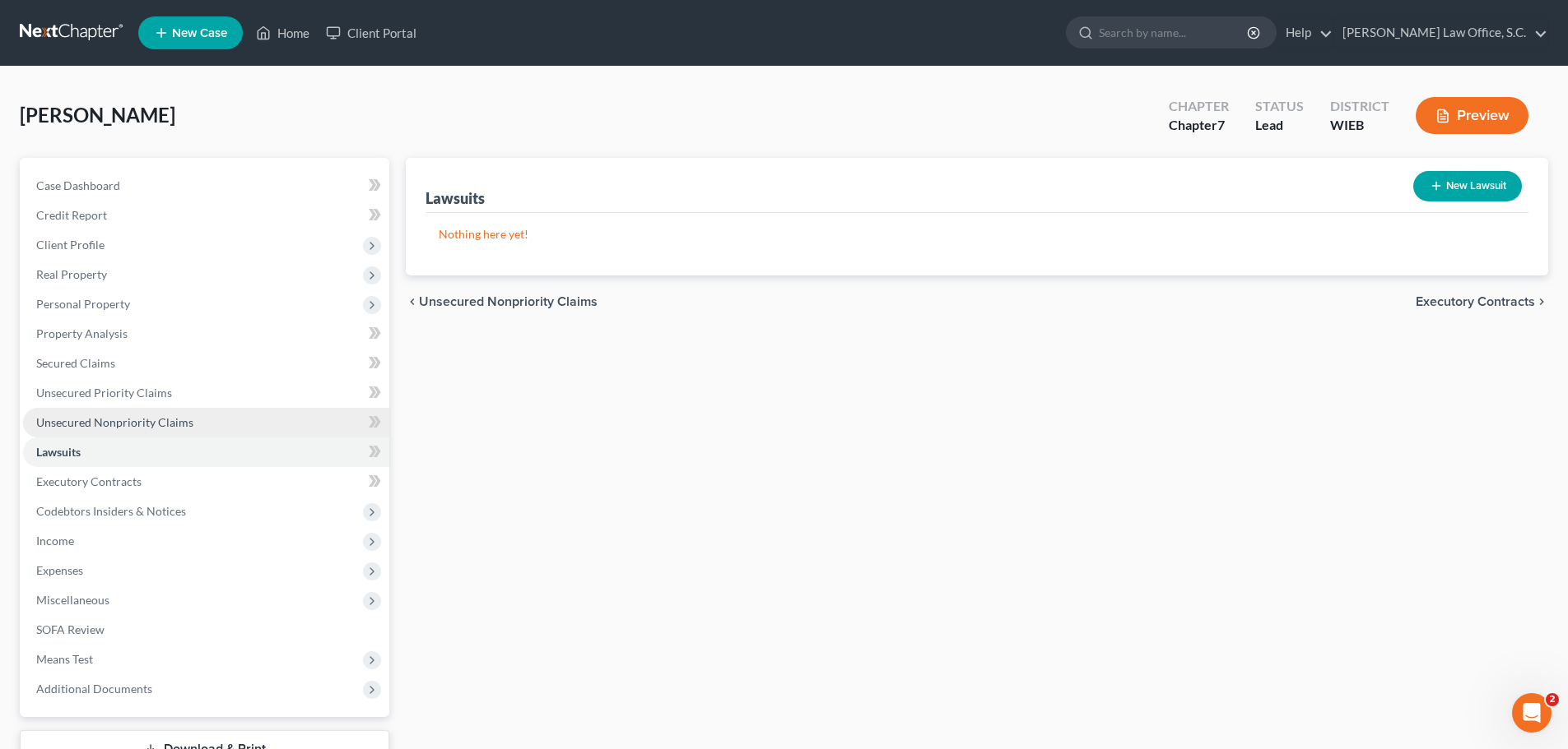
click at [184, 424] on span "Unsecured Nonpriority Claims" at bounding box center [115, 422] width 157 height 14
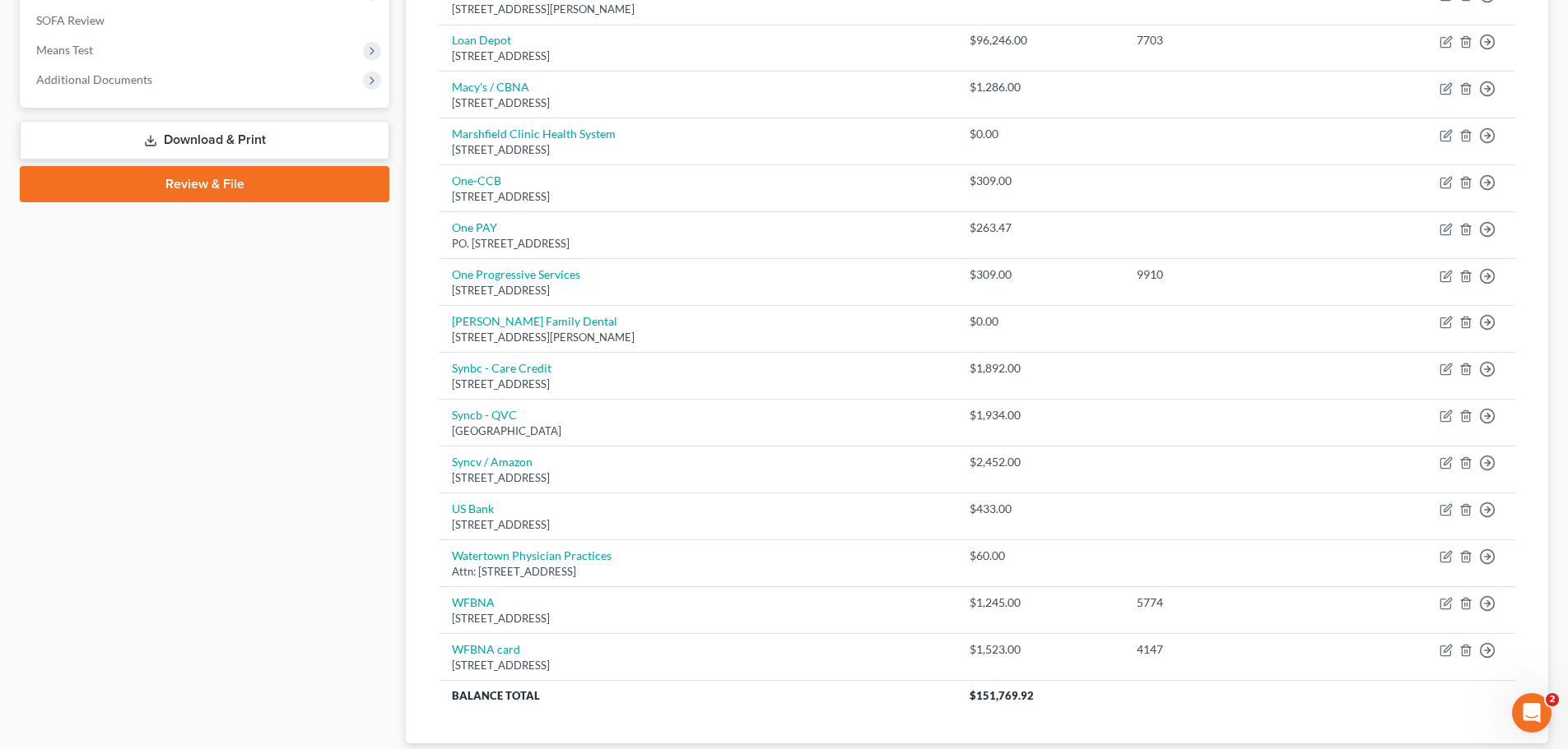
scroll to position [658, 0]
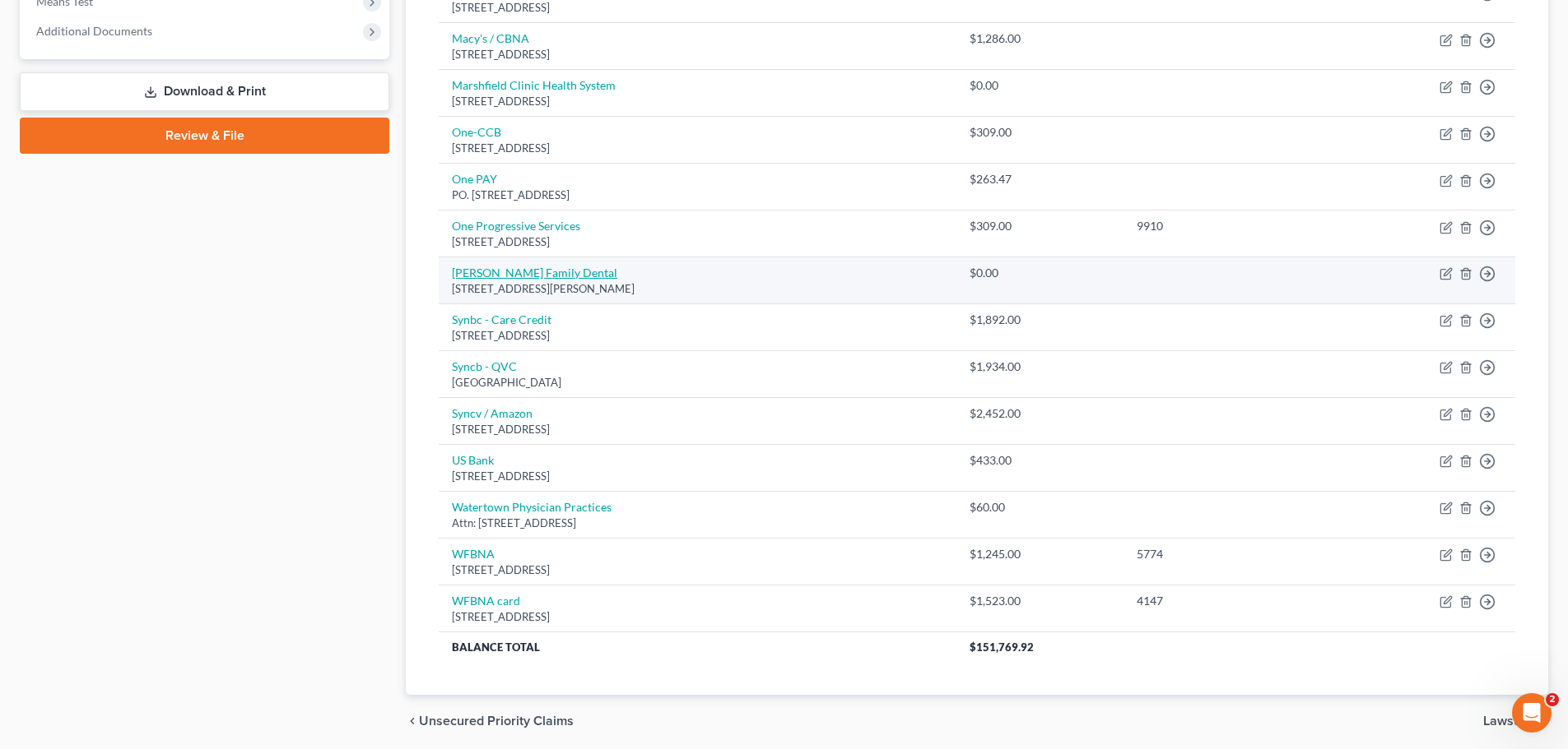
click at [520, 270] on link "Shumway Family Dental" at bounding box center [534, 273] width 165 height 14
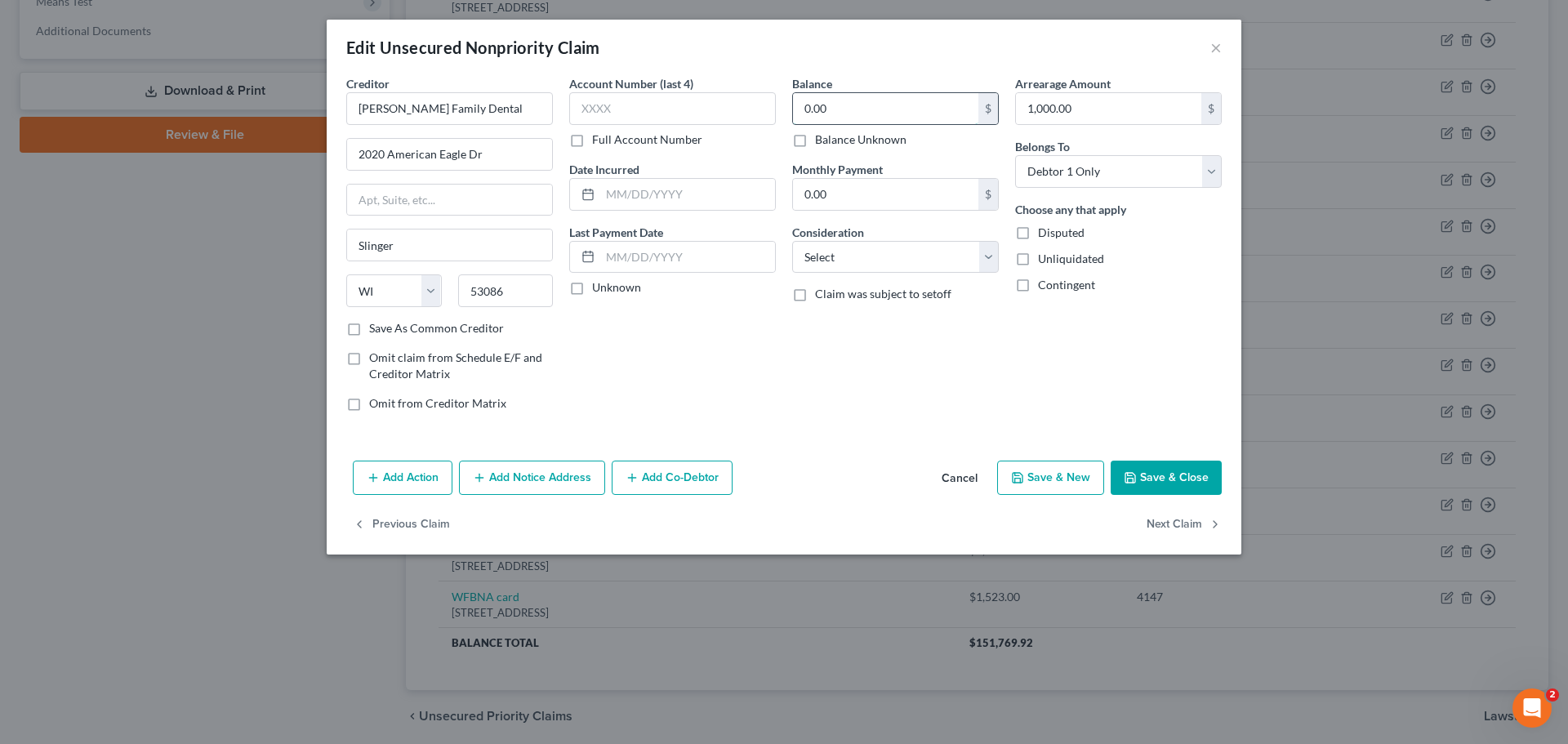
click at [883, 114] on input "0.00" at bounding box center [886, 108] width 186 height 31
click at [1090, 107] on input "1,000.00" at bounding box center [1109, 108] width 186 height 31
click at [1197, 471] on button "Save & Close" at bounding box center [1166, 477] width 111 height 34
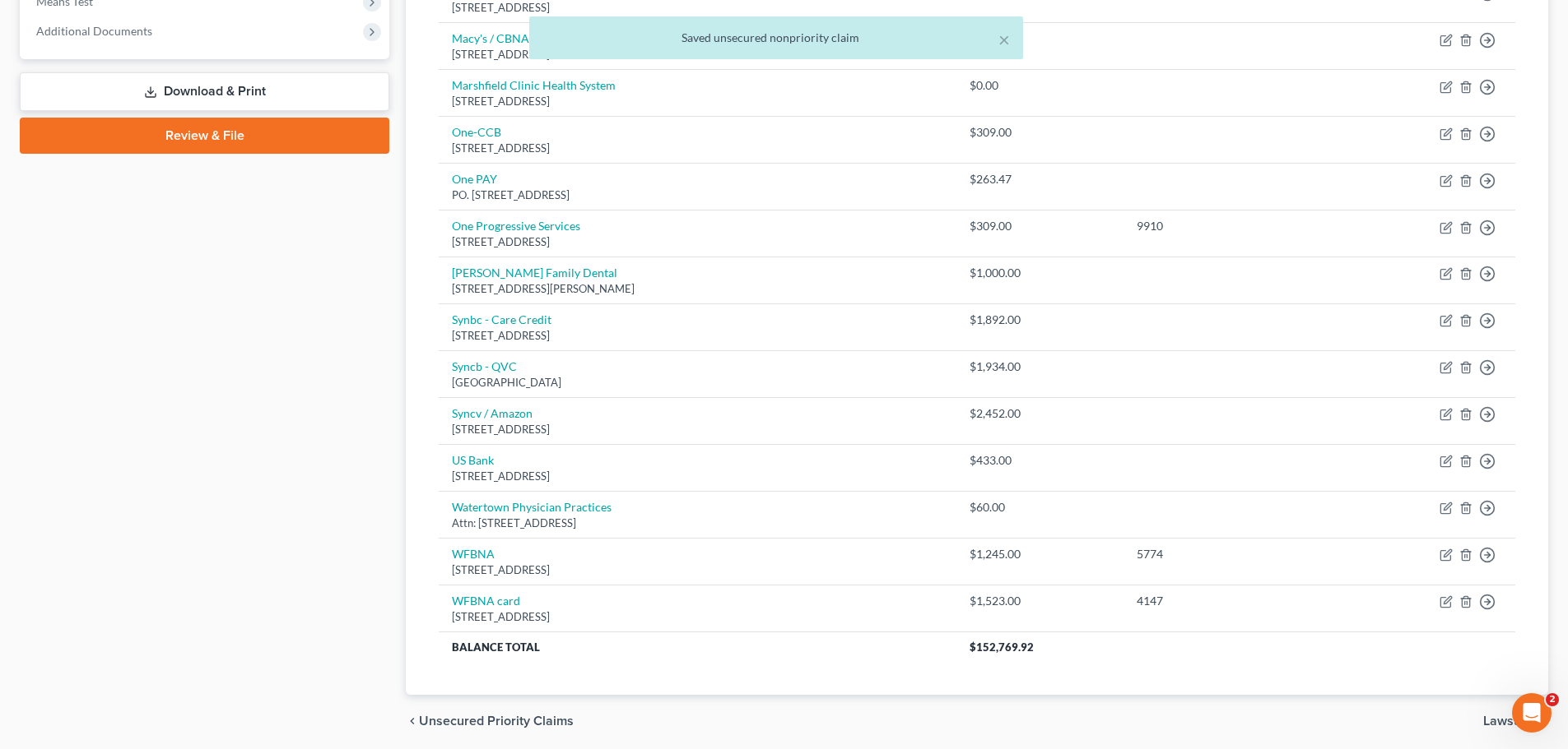
scroll to position [719, 0]
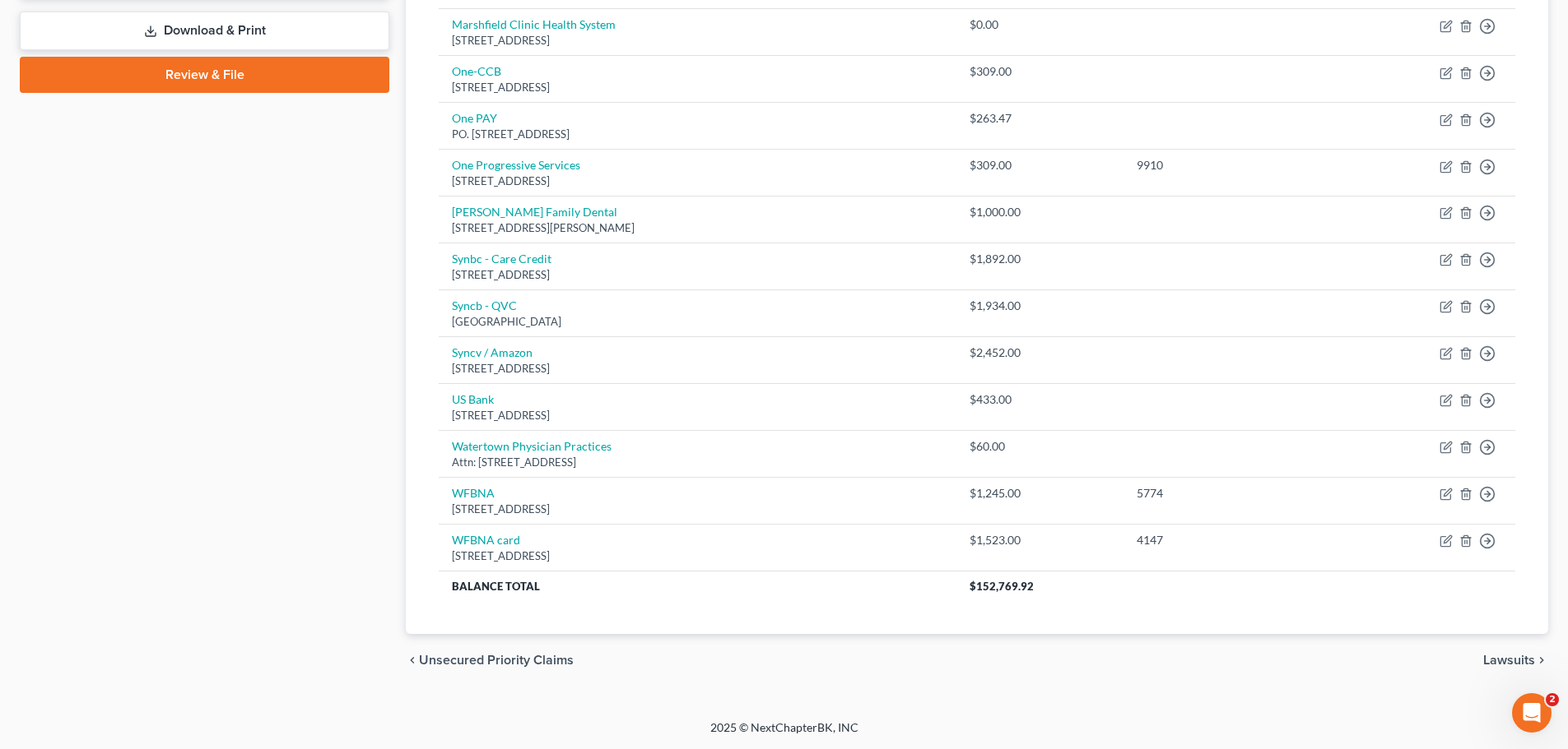
click at [1502, 665] on span "Lawsuits" at bounding box center [1509, 661] width 52 height 13
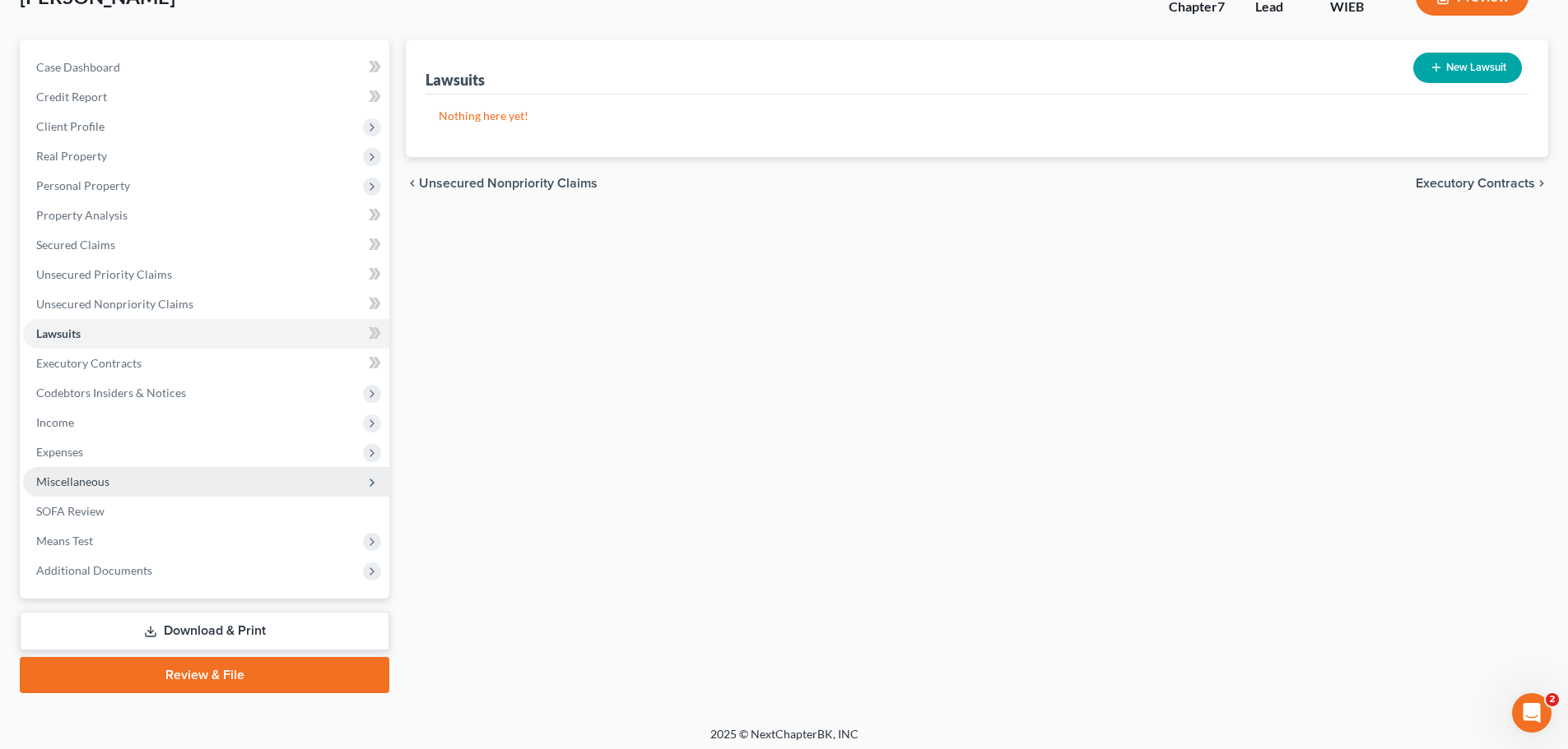
scroll to position [125, 0]
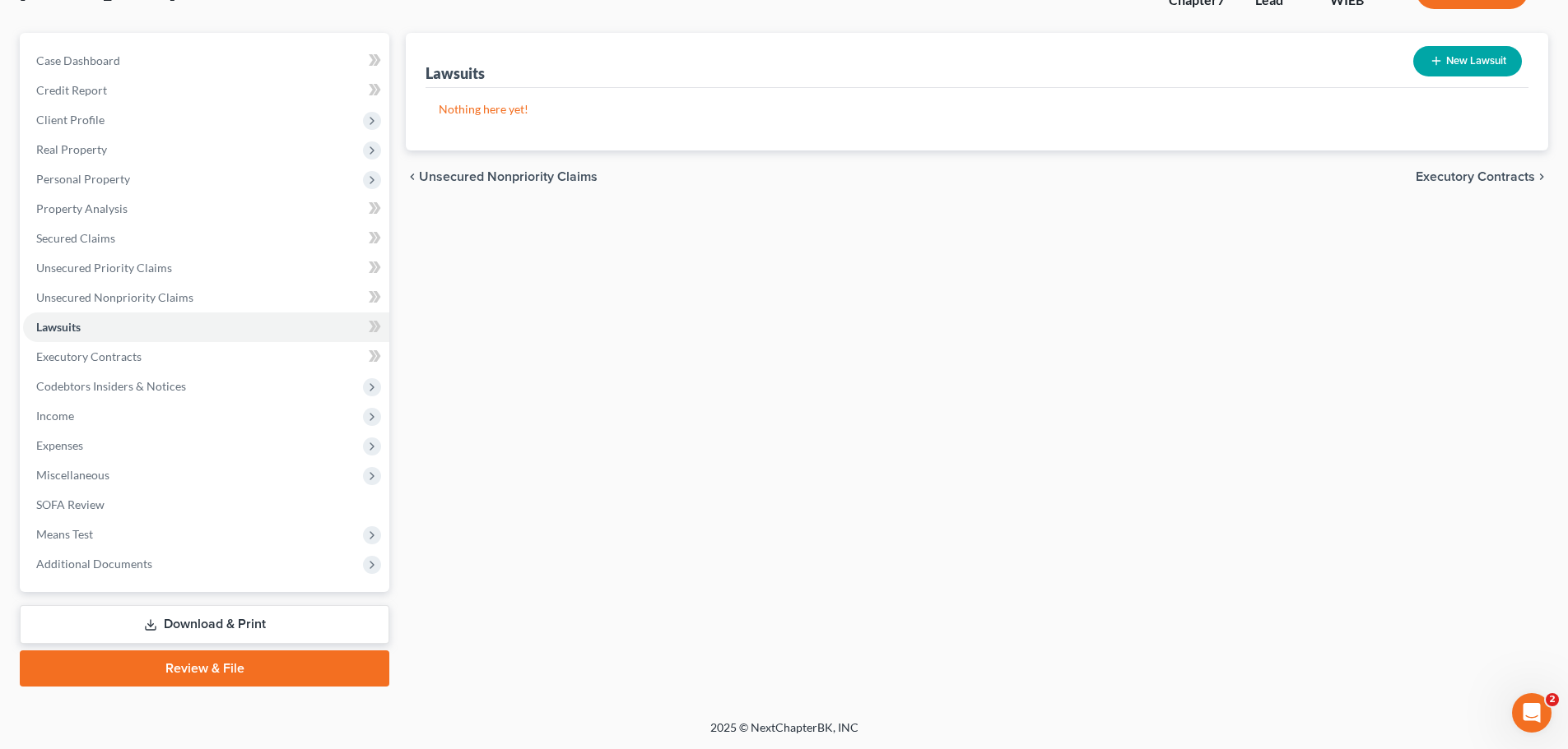
click at [248, 626] on link "Download & Print" at bounding box center [204, 624] width 370 height 39
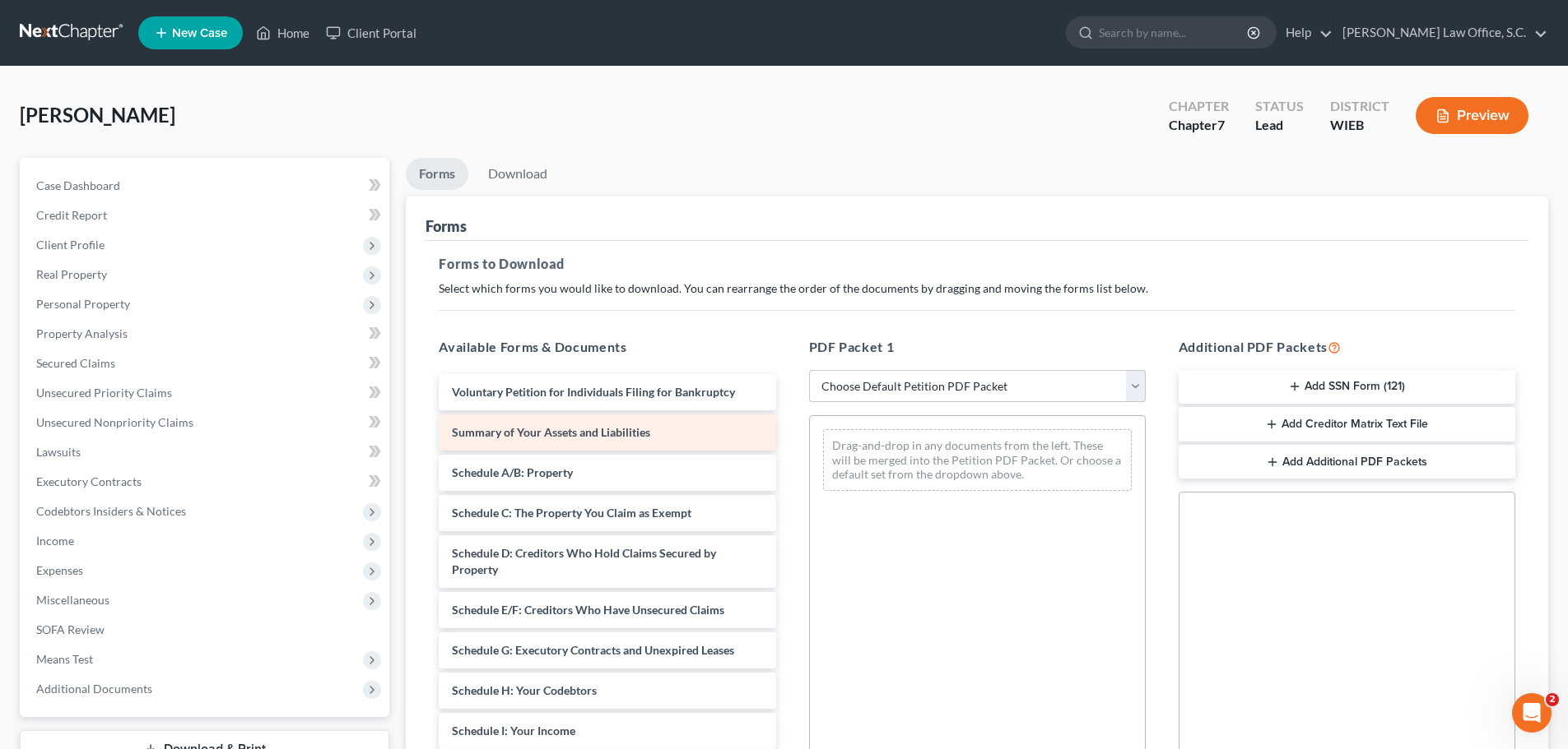
click at [540, 436] on span "Summary of Your Assets and Liabilities" at bounding box center [551, 432] width 199 height 14
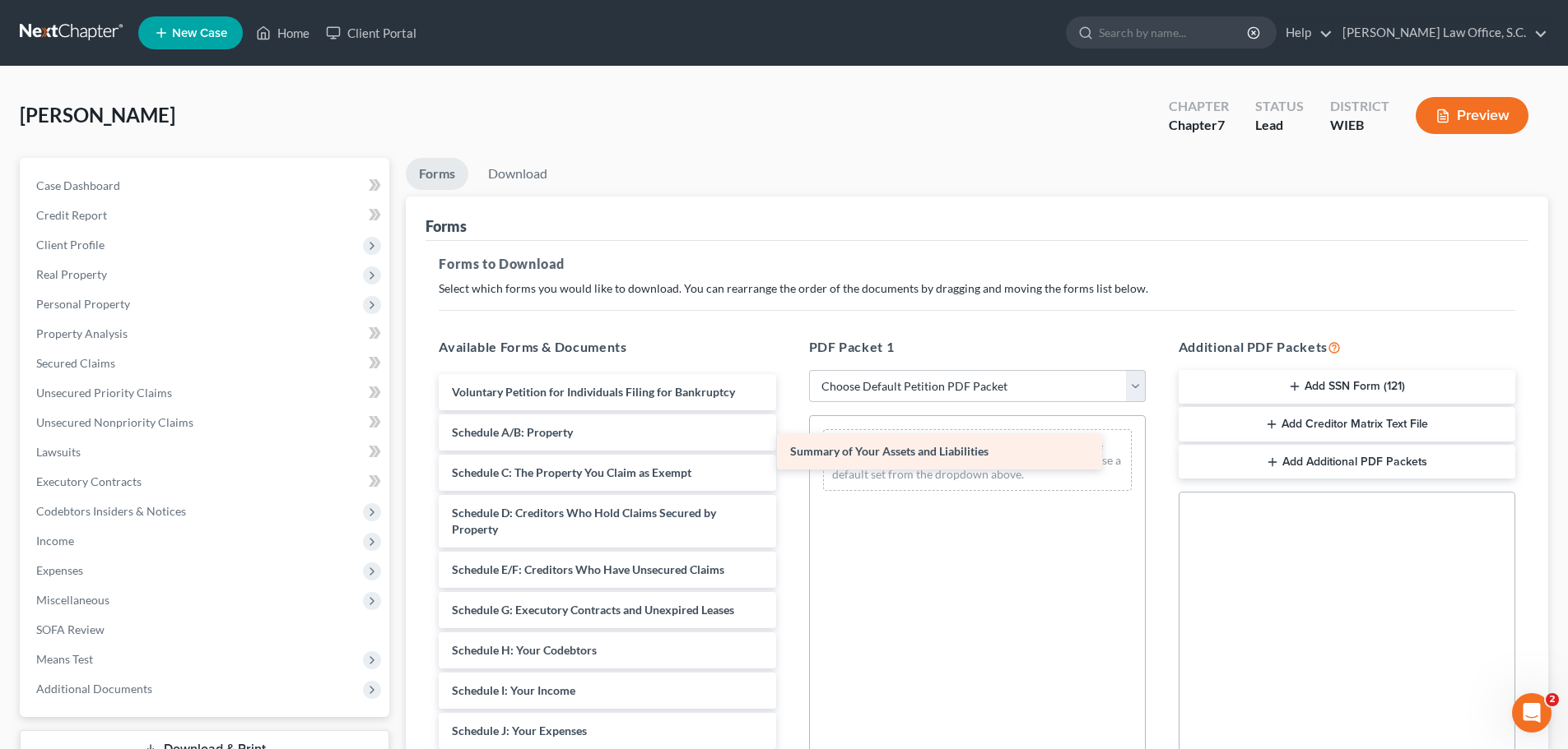
drag, startPoint x: 540, startPoint y: 436, endPoint x: 878, endPoint y: 454, distance: 338.5
click at [788, 454] on div "Summary of Your Assets and Liabilities Voluntary Petition for Individuals Filin…" at bounding box center [606, 747] width 363 height 746
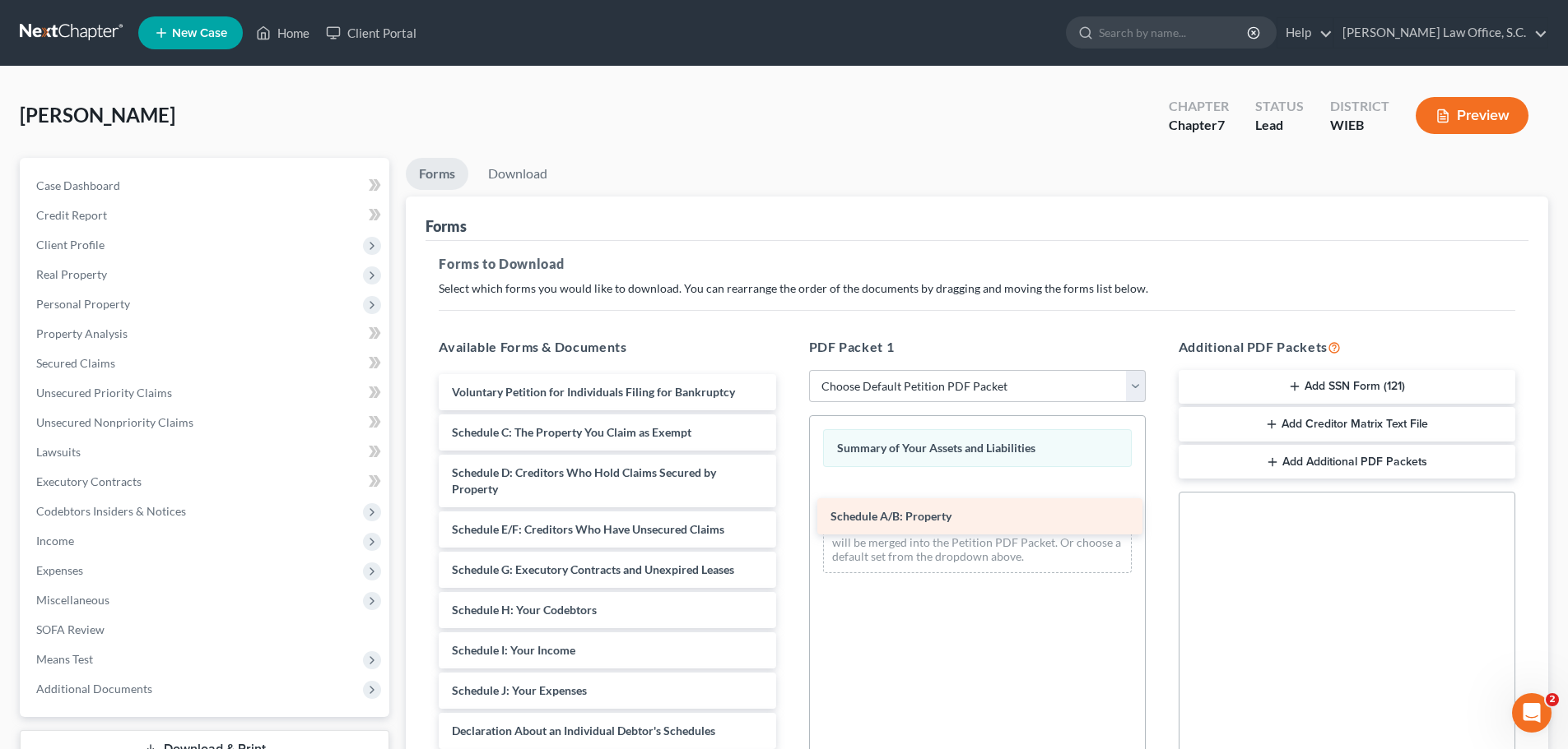
drag, startPoint x: 568, startPoint y: 433, endPoint x: 947, endPoint y: 517, distance: 388.2
click at [788, 517] on div "Schedule A/B: Property Voluntary Petition for Individuals Filing for Bankruptcy…" at bounding box center [606, 727] width 363 height 706
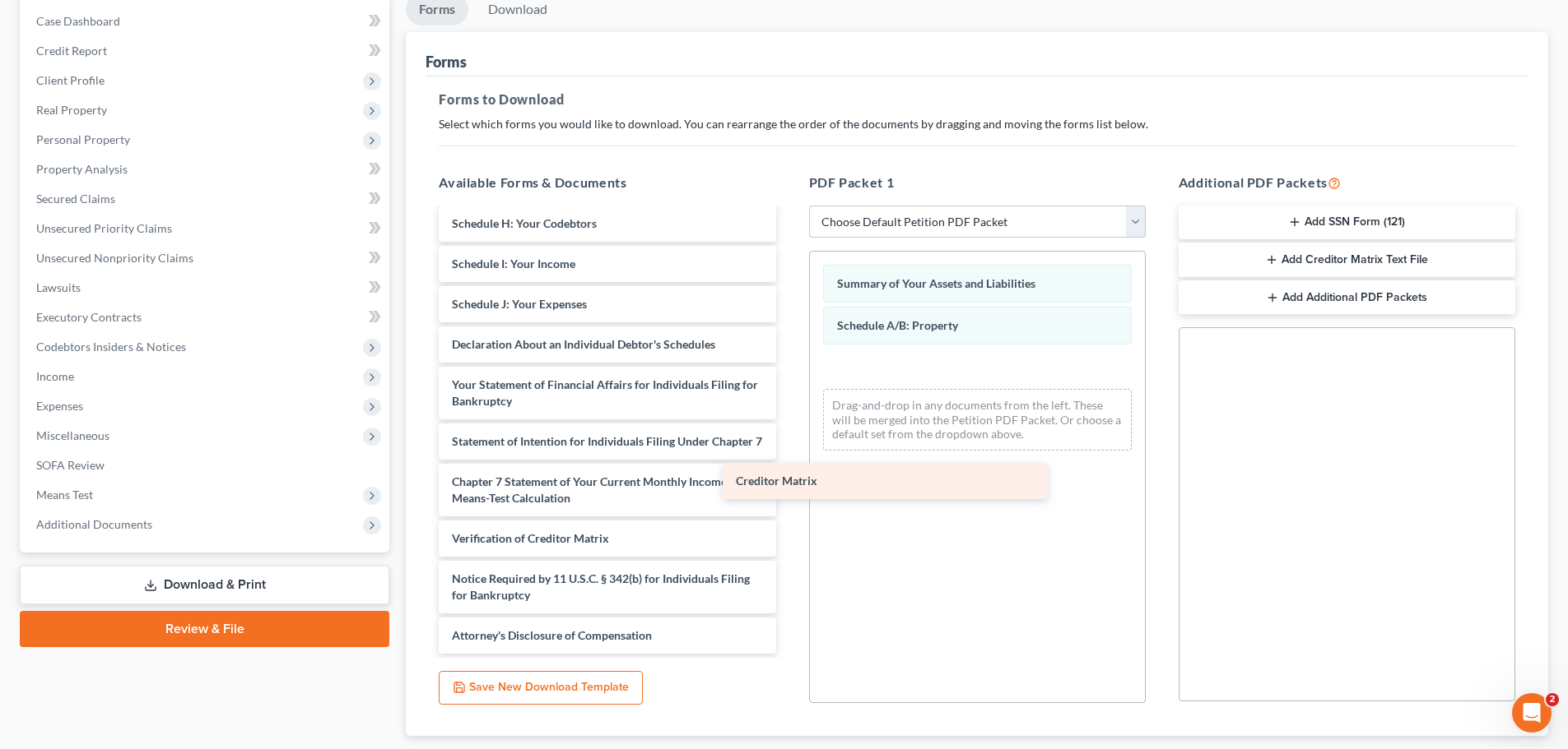
scroll to position [238, 0]
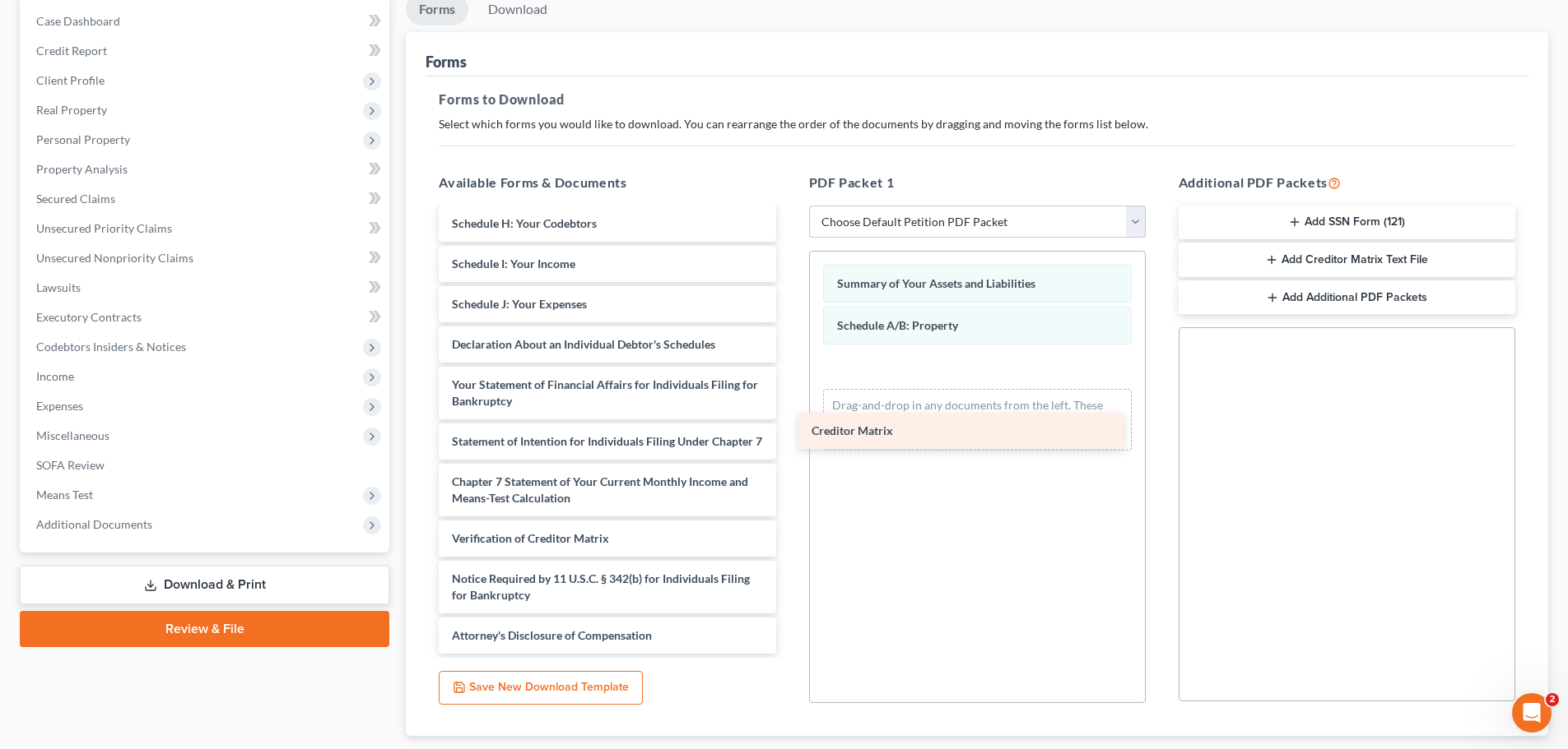
drag, startPoint x: 544, startPoint y: 496, endPoint x: 906, endPoint y: 425, distance: 368.9
click at [788, 427] on div "Creditor Matrix Voluntary Petition for Individuals Filing for Bankruptcy Schedu…" at bounding box center [606, 321] width 363 height 667
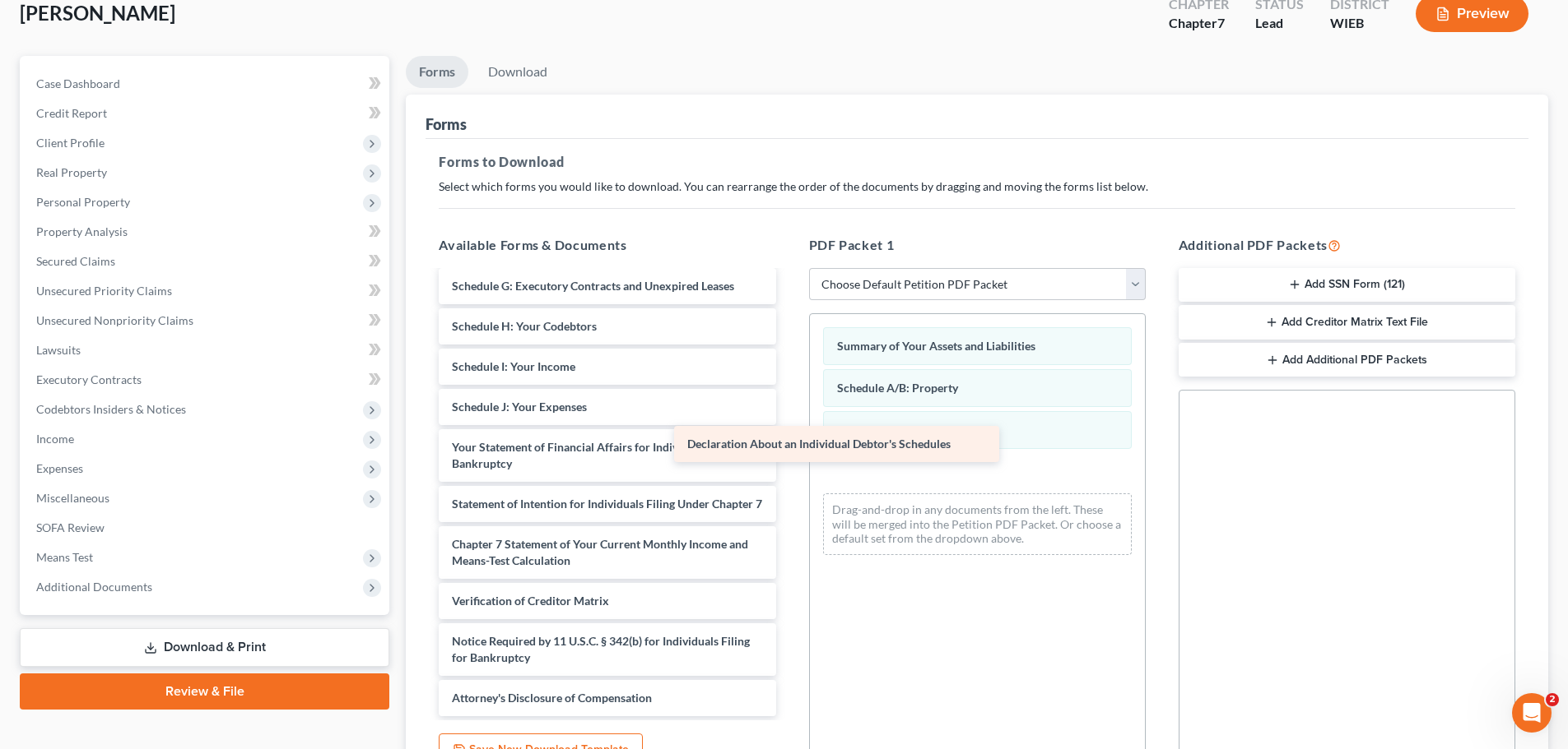
scroll to position [199, 0]
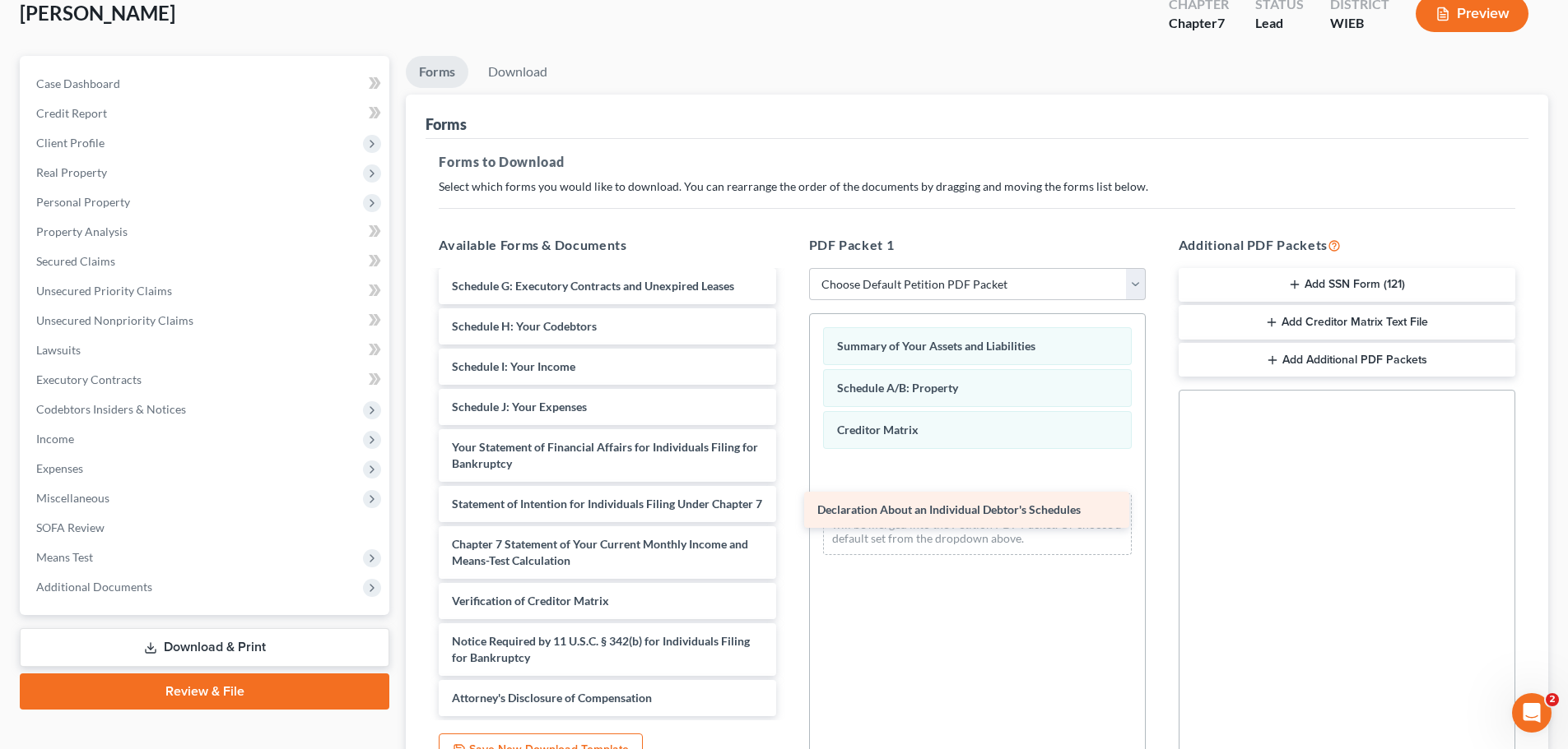
drag, startPoint x: 561, startPoint y: 398, endPoint x: 932, endPoint y: 514, distance: 388.7
click at [788, 518] on div "Declaration About an Individual Debtor's Schedules Voluntary Petition for Indiv…" at bounding box center [606, 403] width 363 height 626
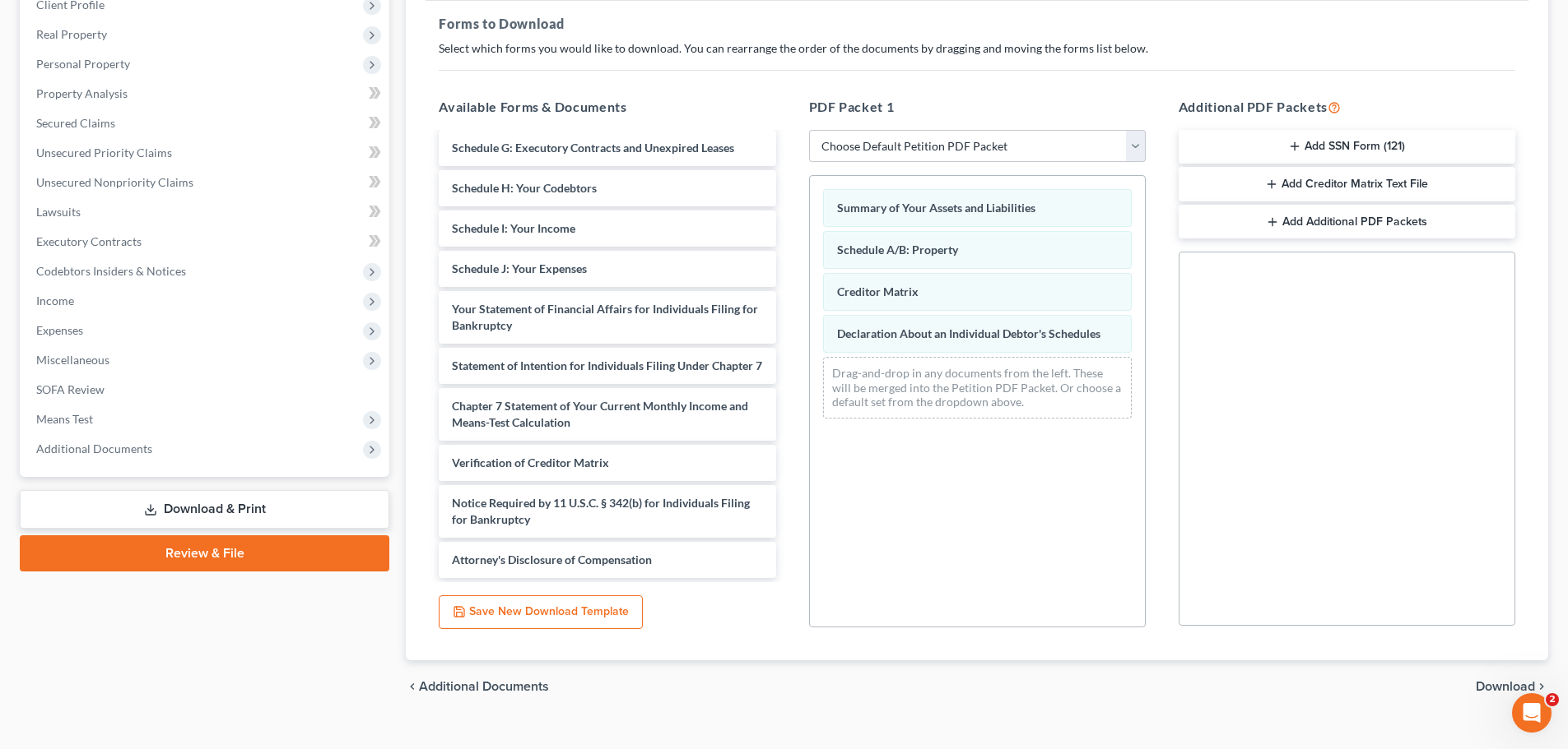
scroll to position [267, 0]
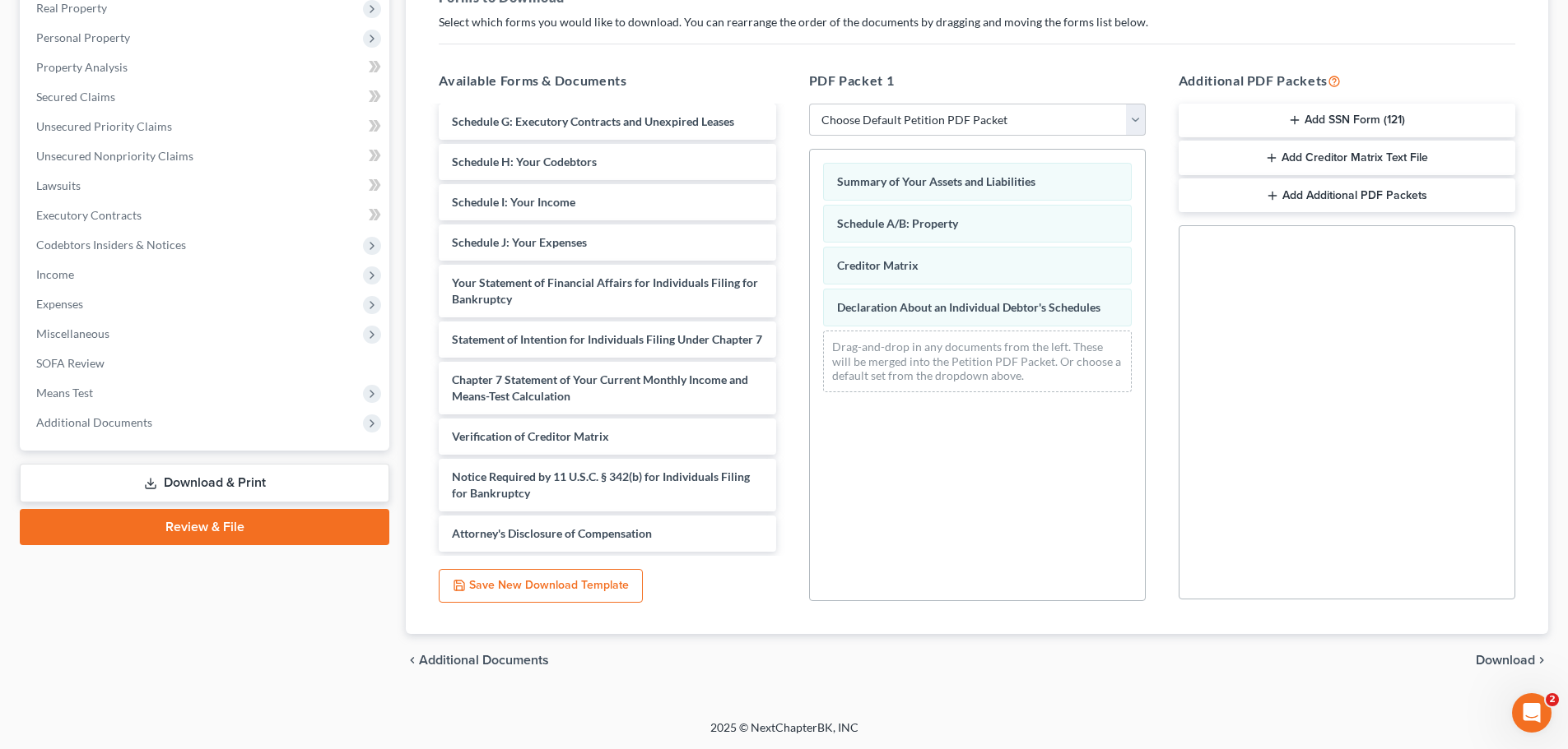
click at [1488, 658] on span "Download" at bounding box center [1505, 661] width 59 height 13
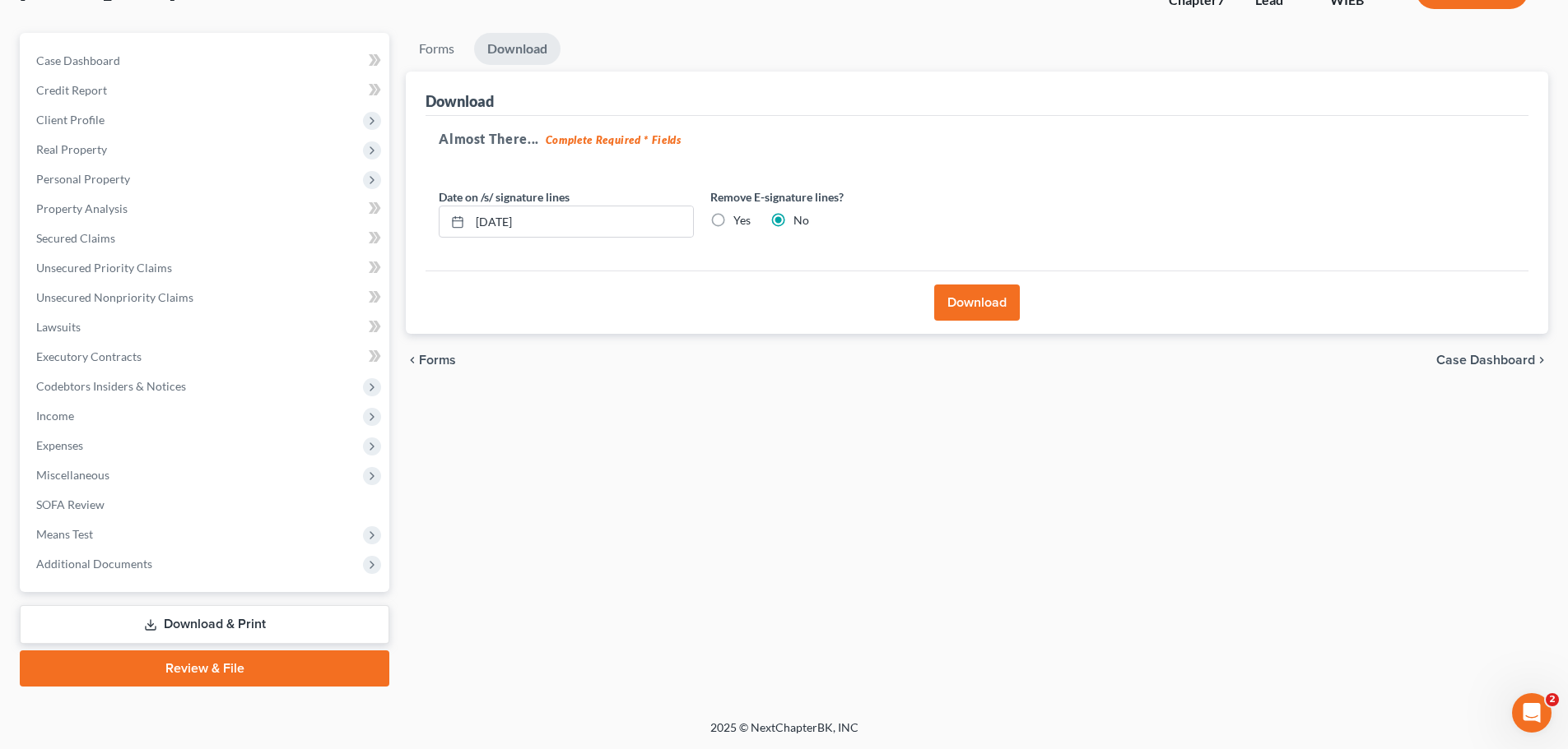
scroll to position [125, 0]
click at [965, 306] on button "Download" at bounding box center [977, 302] width 86 height 36
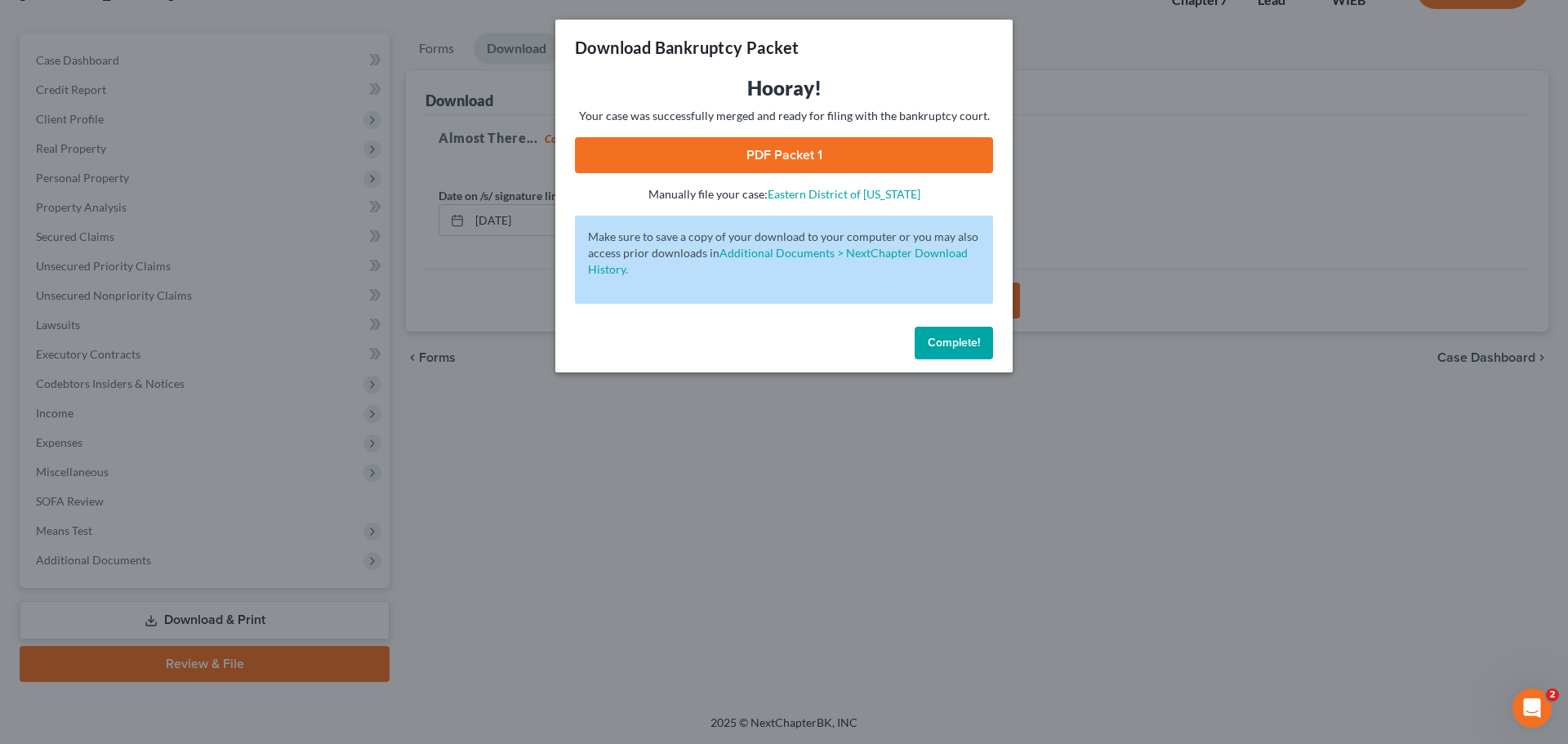
click at [820, 158] on link "PDF Packet 1" at bounding box center [784, 155] width 418 height 36
click at [944, 337] on span "Complete!" at bounding box center [954, 343] width 53 height 14
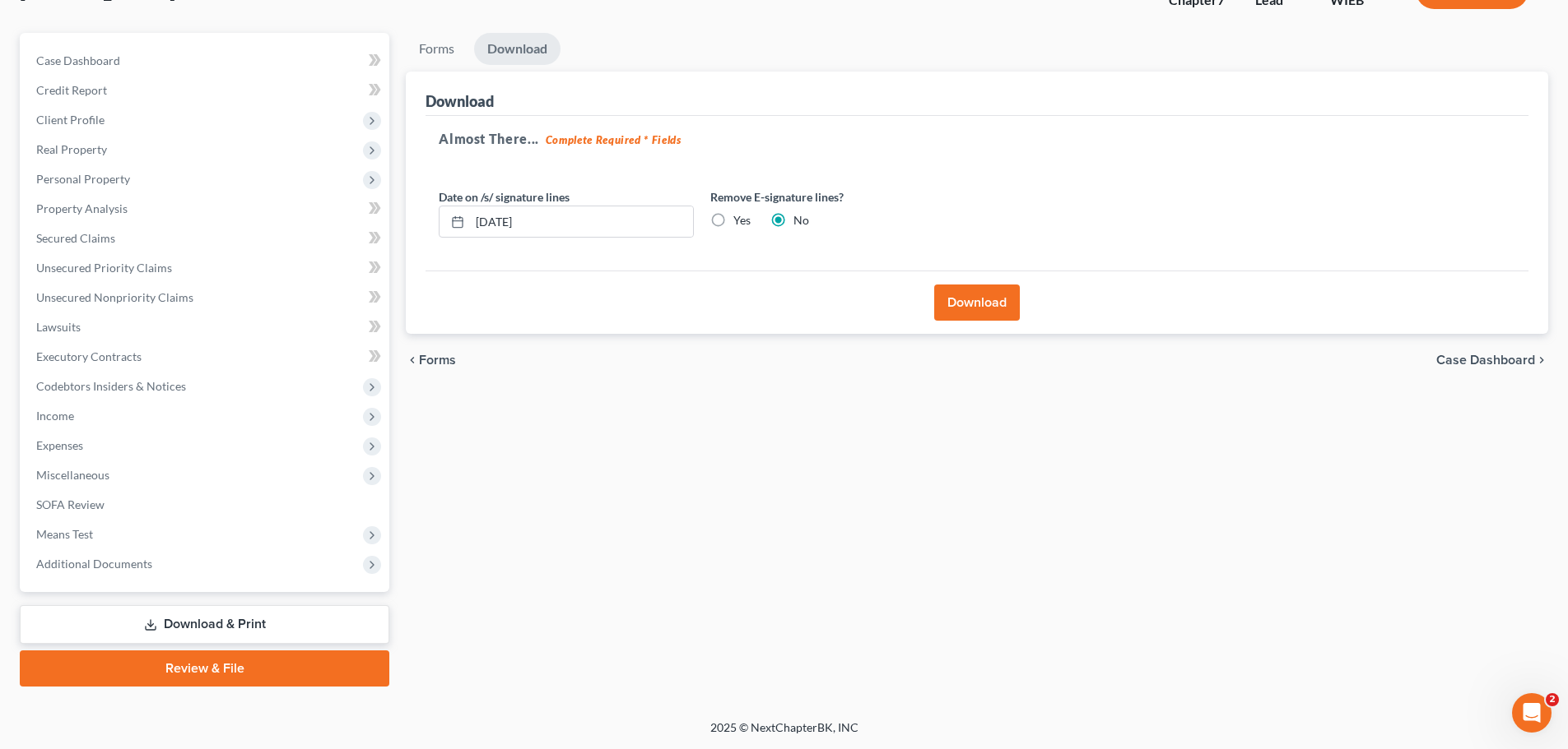
scroll to position [0, 0]
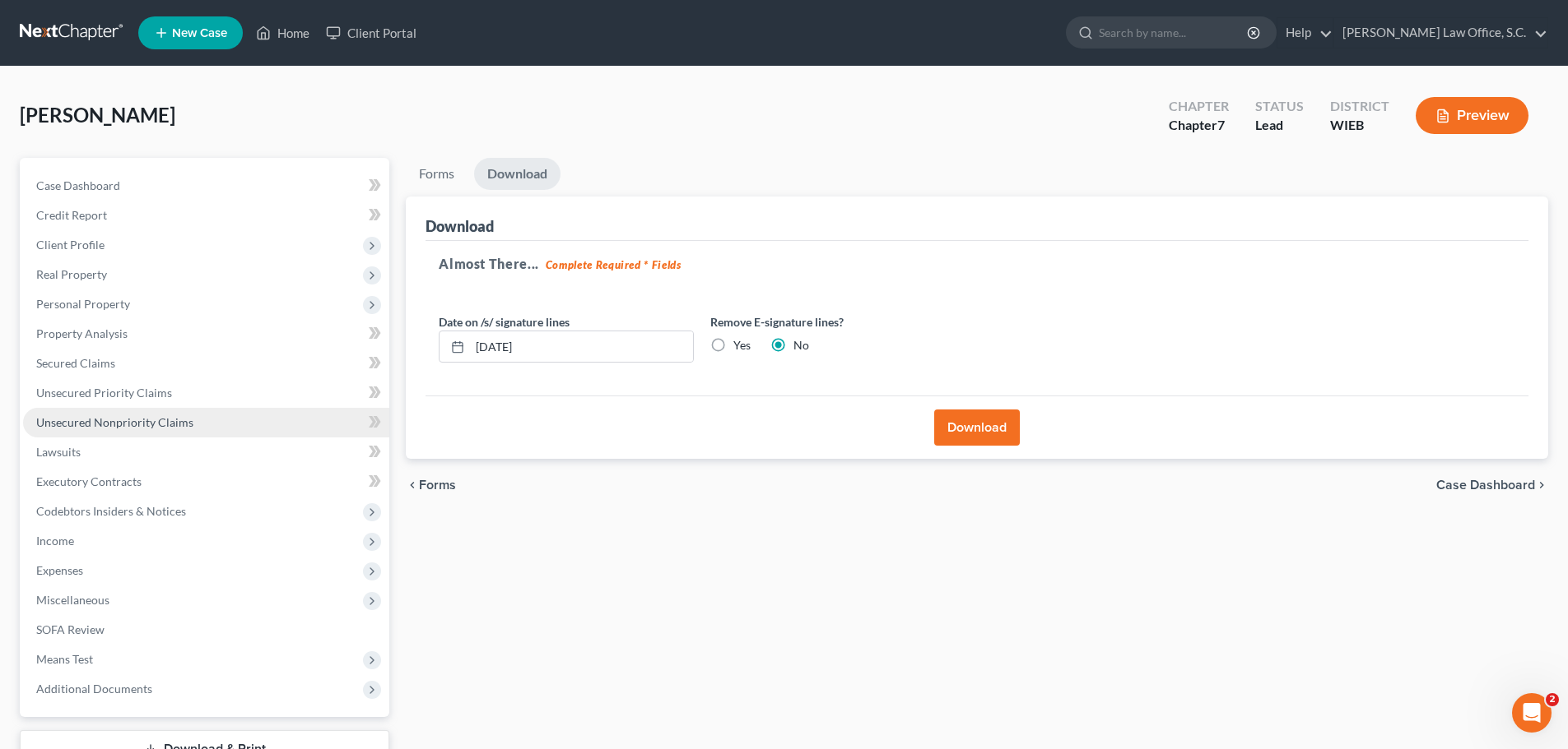
click at [103, 424] on span "Unsecured Nonpriority Claims" at bounding box center [115, 422] width 157 height 14
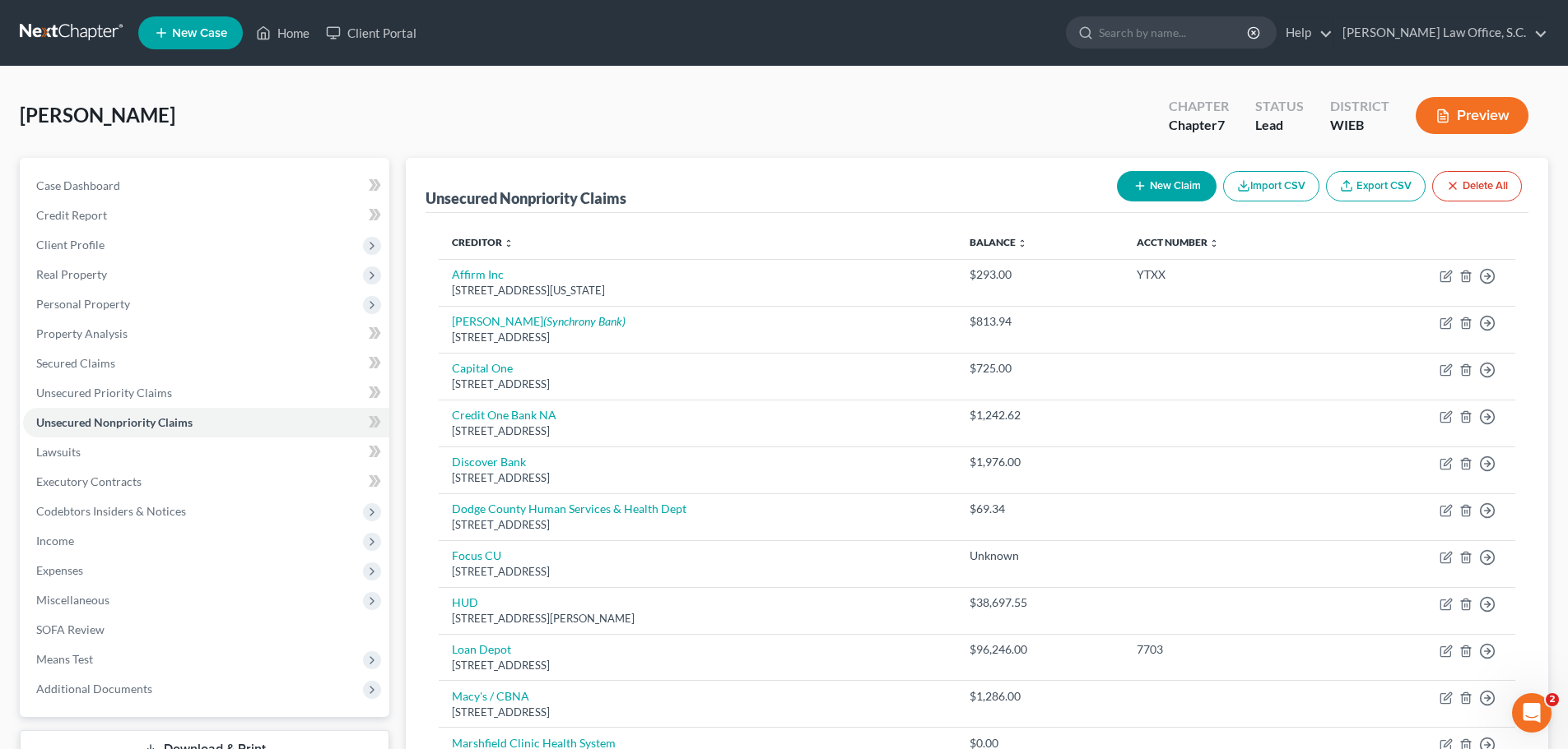
click at [1451, 115] on button "Preview" at bounding box center [1472, 115] width 113 height 37
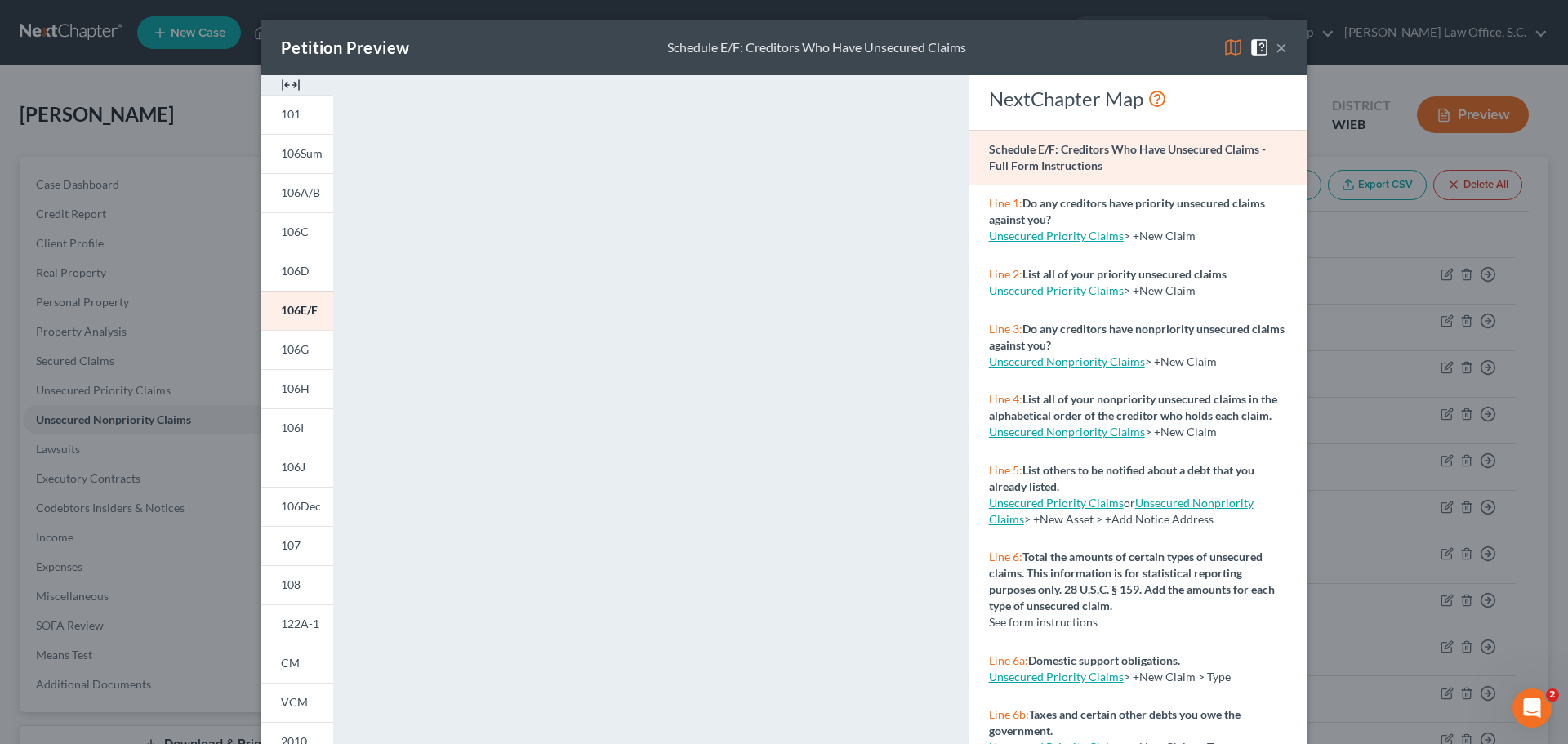
click at [1278, 47] on button "×" at bounding box center [1281, 47] width 12 height 19
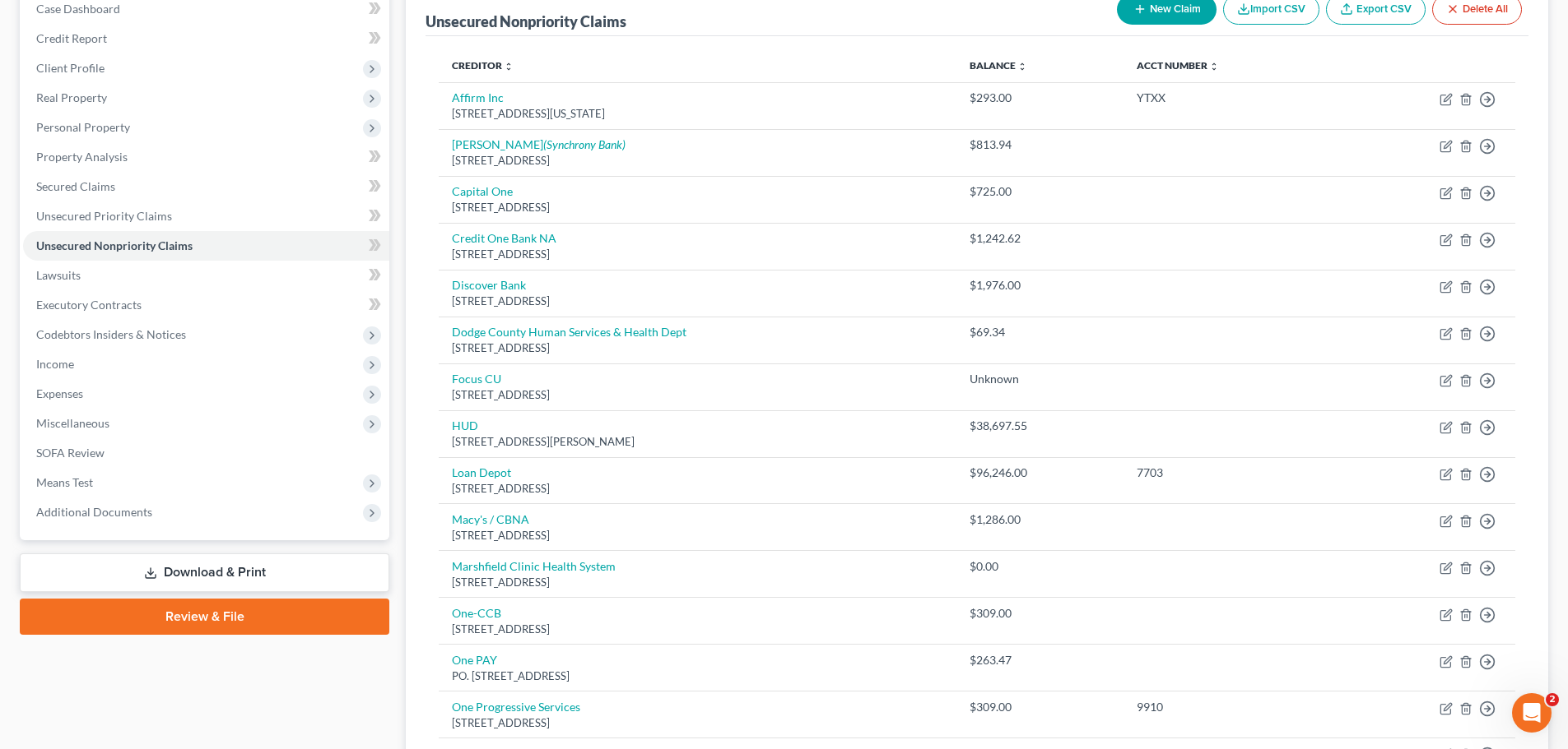
scroll to position [329, 0]
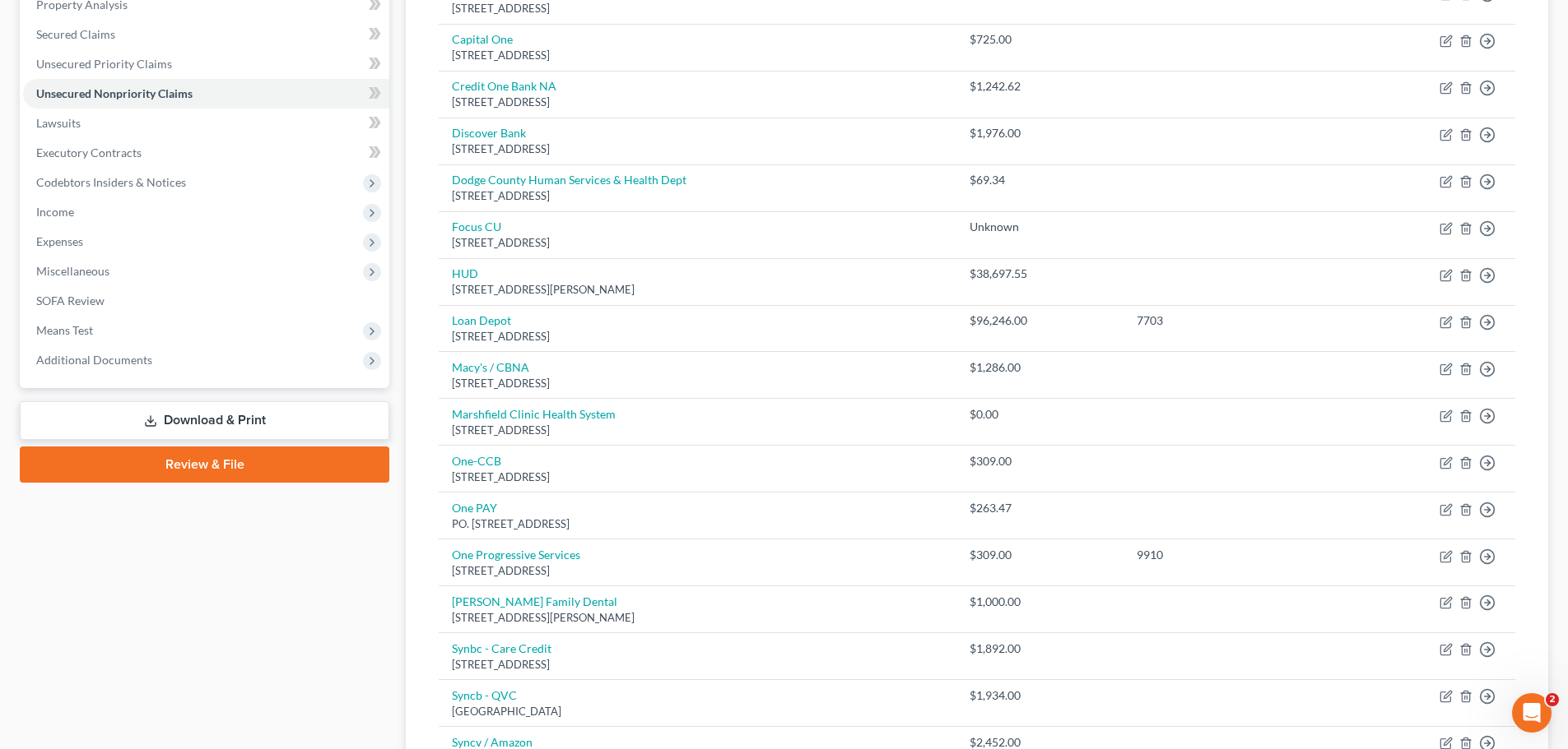
click at [243, 414] on link "Download & Print" at bounding box center [204, 421] width 370 height 39
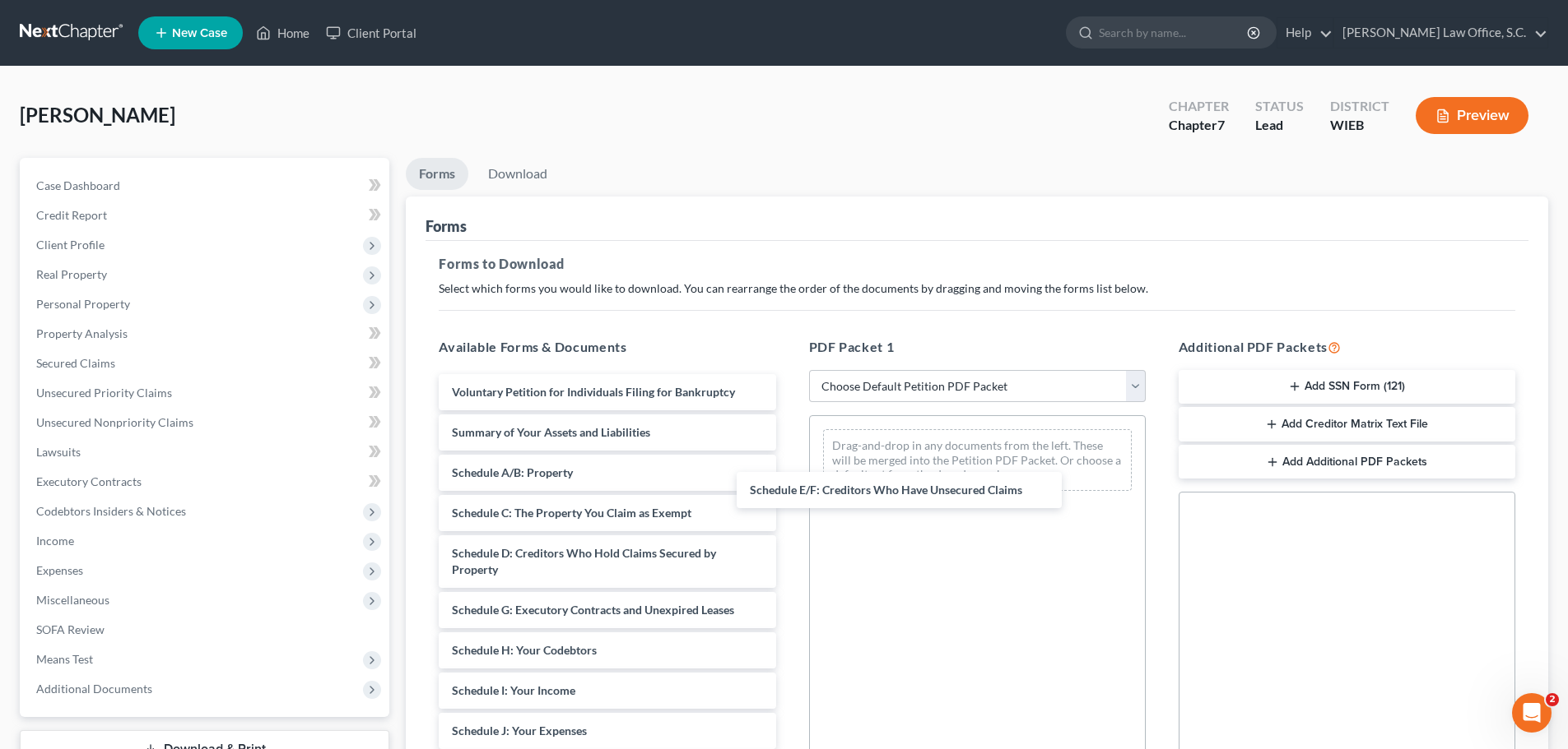
drag, startPoint x: 616, startPoint y: 612, endPoint x: 979, endPoint y: 576, distance: 364.8
click at [788, 486] on div "Schedule E/F: Creditors Who Have Unsecured Claims Voluntary Petition for Indivi…" at bounding box center [606, 747] width 363 height 746
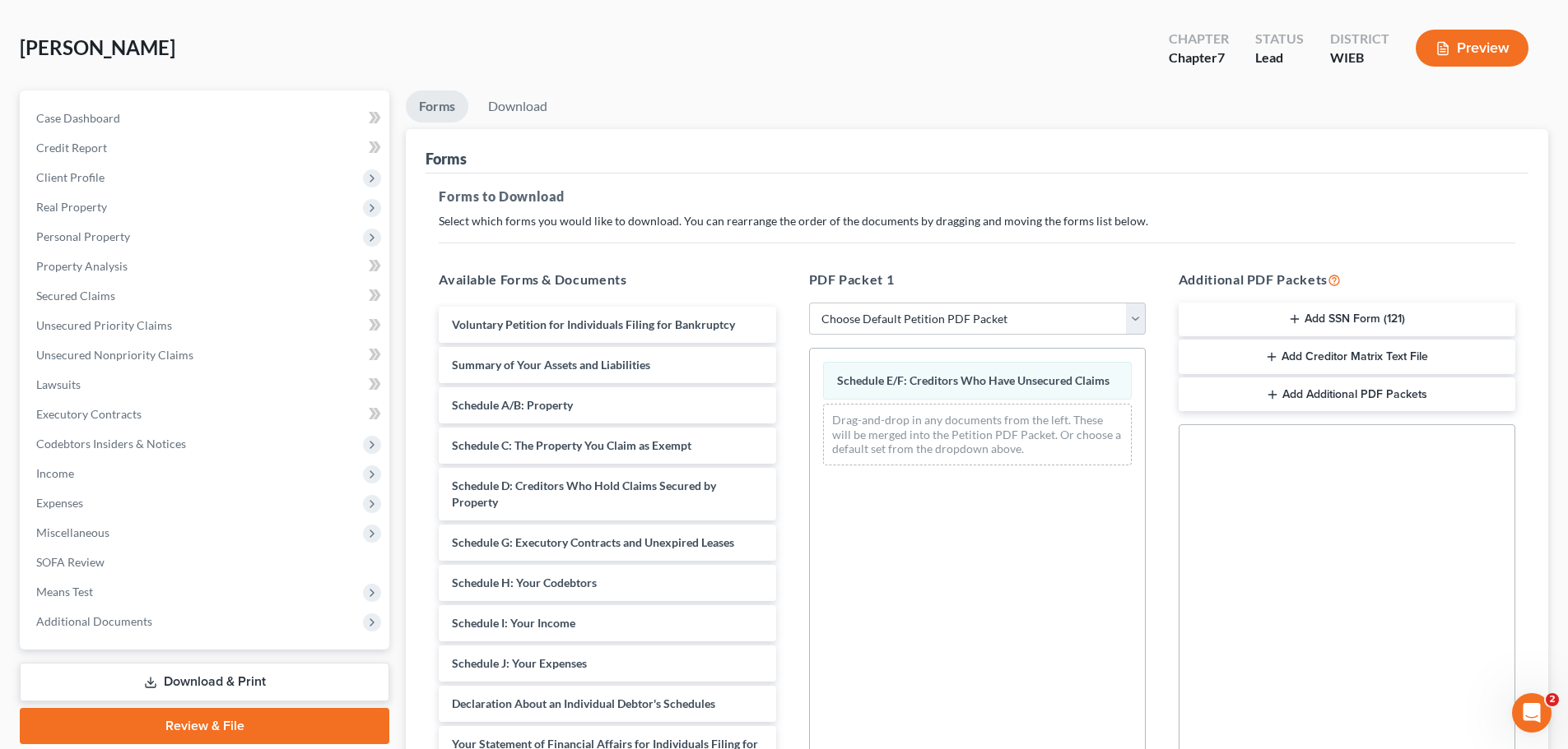
scroll to position [267, 0]
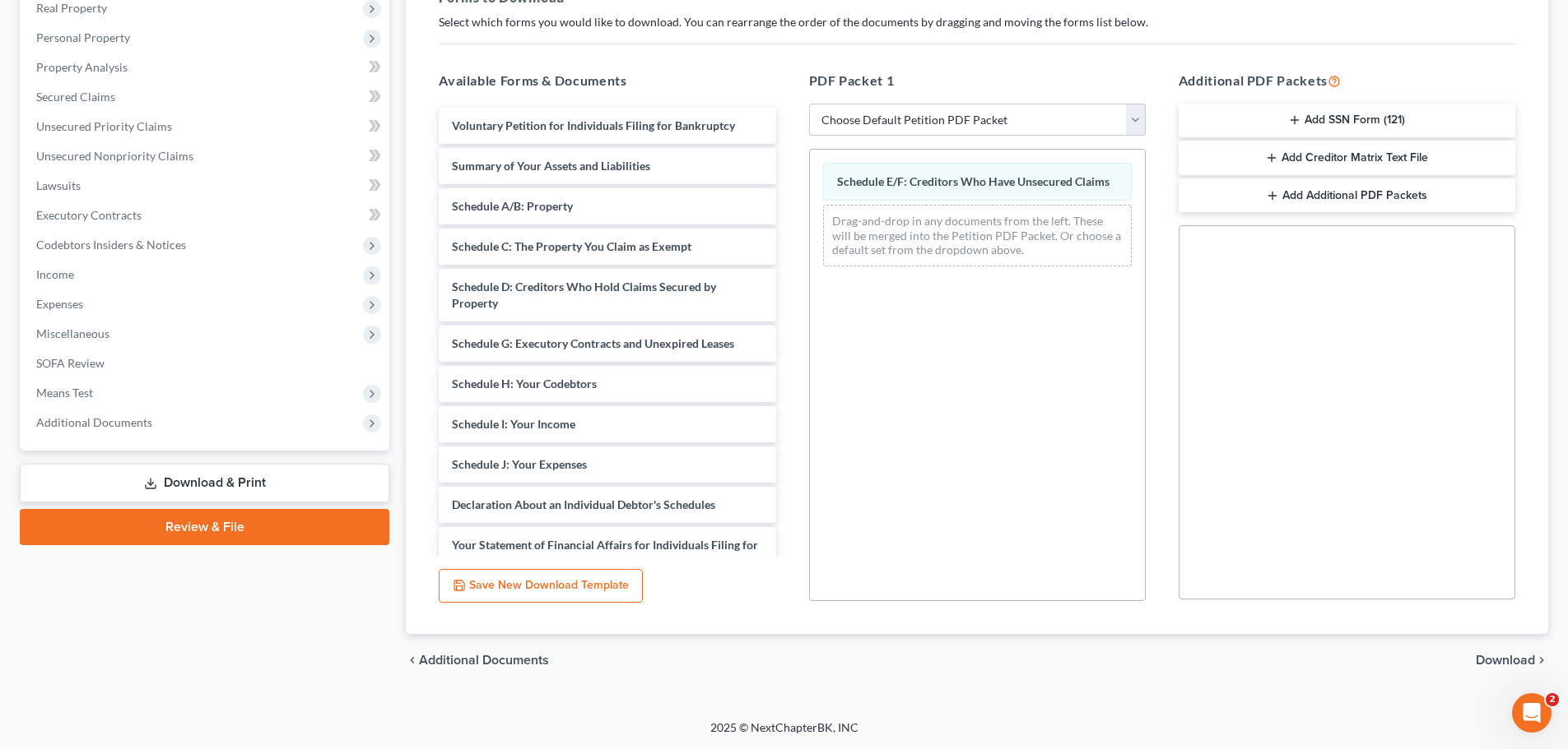
click at [1496, 654] on span "Download" at bounding box center [1505, 661] width 59 height 13
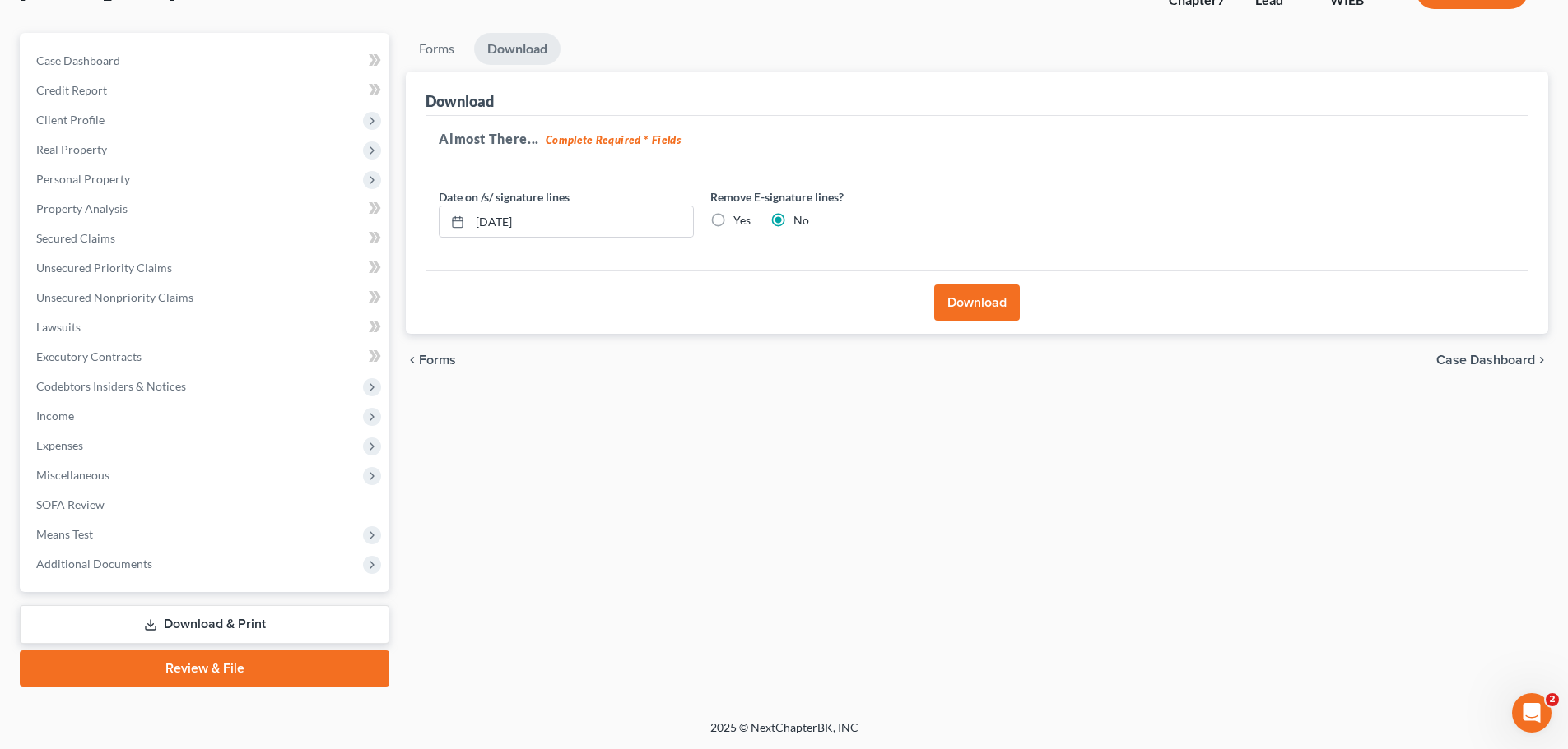
scroll to position [125, 0]
click at [952, 301] on button "Download" at bounding box center [977, 302] width 86 height 36
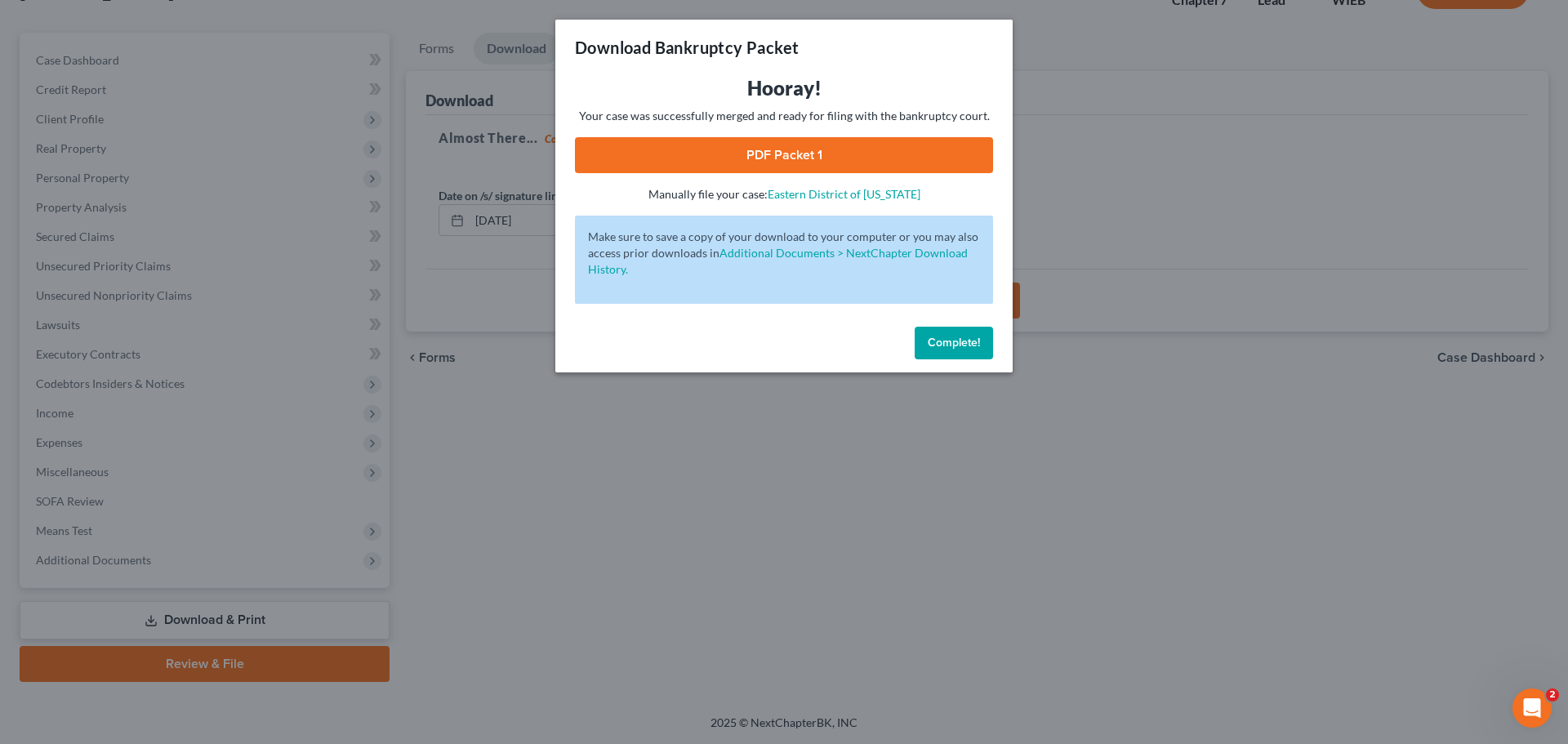
click at [843, 166] on link "PDF Packet 1" at bounding box center [784, 155] width 418 height 36
drag, startPoint x: 960, startPoint y: 334, endPoint x: 899, endPoint y: 344, distance: 61.8
click at [960, 336] on button "Complete!" at bounding box center [954, 343] width 79 height 33
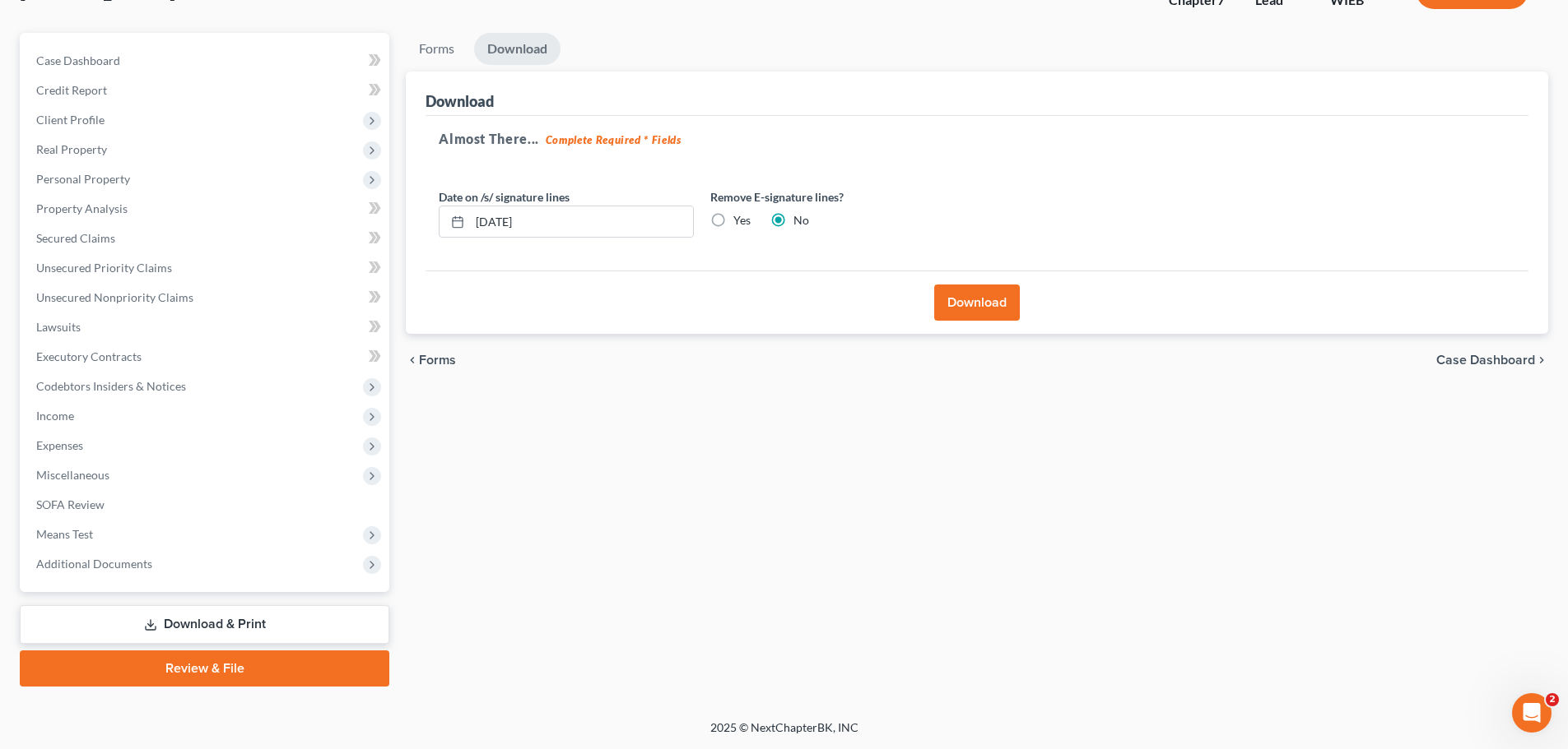
click at [222, 632] on link "Download & Print" at bounding box center [204, 624] width 370 height 39
click at [287, 611] on link "Download & Print" at bounding box center [204, 624] width 370 height 39
click at [278, 634] on link "Download & Print" at bounding box center [204, 624] width 370 height 39
click at [449, 365] on span "Forms" at bounding box center [437, 360] width 37 height 13
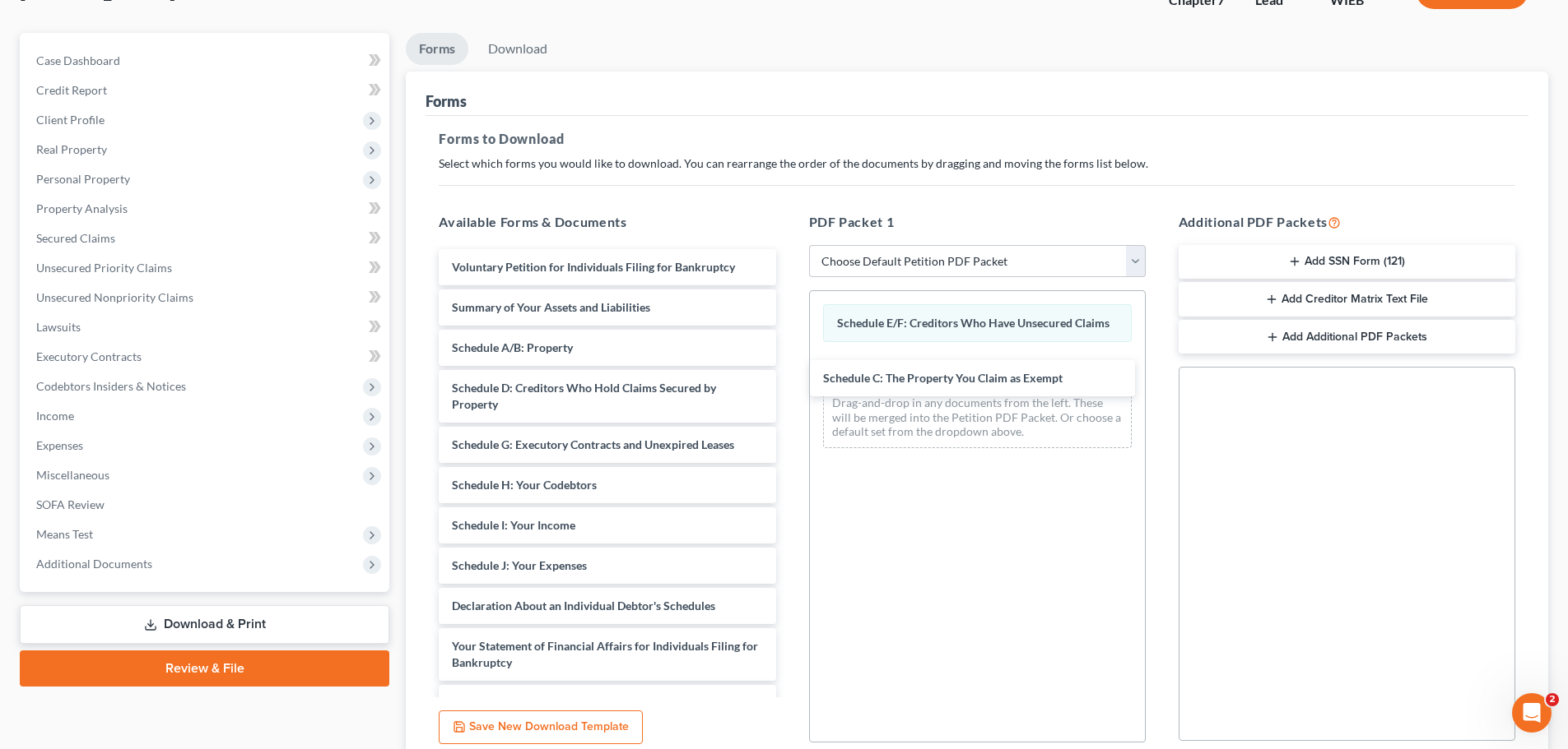
drag, startPoint x: 525, startPoint y: 388, endPoint x: 914, endPoint y: 556, distance: 423.7
click at [788, 427] on div "Schedule C: The Property You Claim as Exempt Voluntary Petition for Individuals…" at bounding box center [606, 602] width 363 height 706
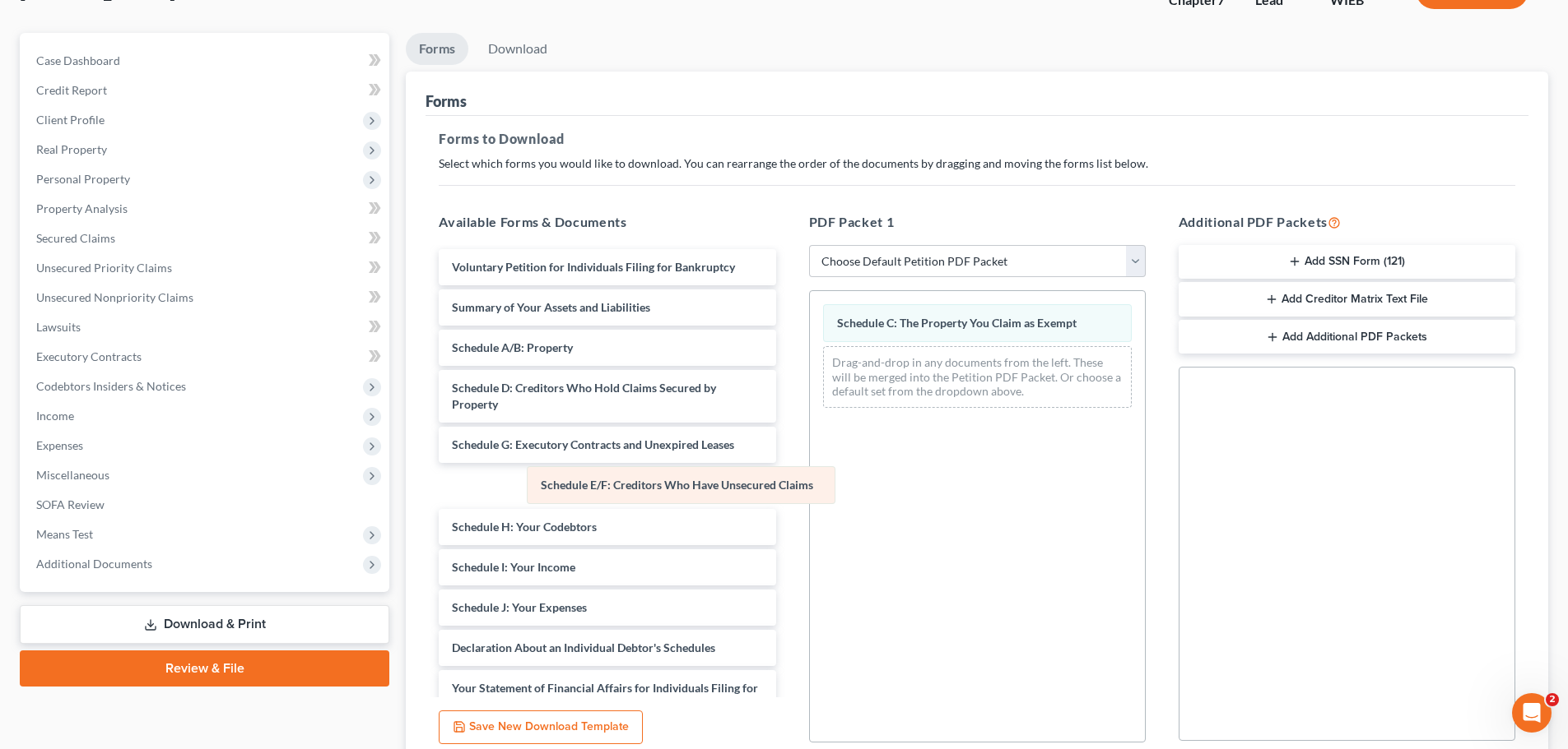
drag, startPoint x: 989, startPoint y: 331, endPoint x: 660, endPoint y: 486, distance: 363.7
click at [810, 421] on div "Schedule E/F: Creditors Who Have Unsecured Claims Schedule E/F: Creditors Who H…" at bounding box center [978, 356] width 335 height 130
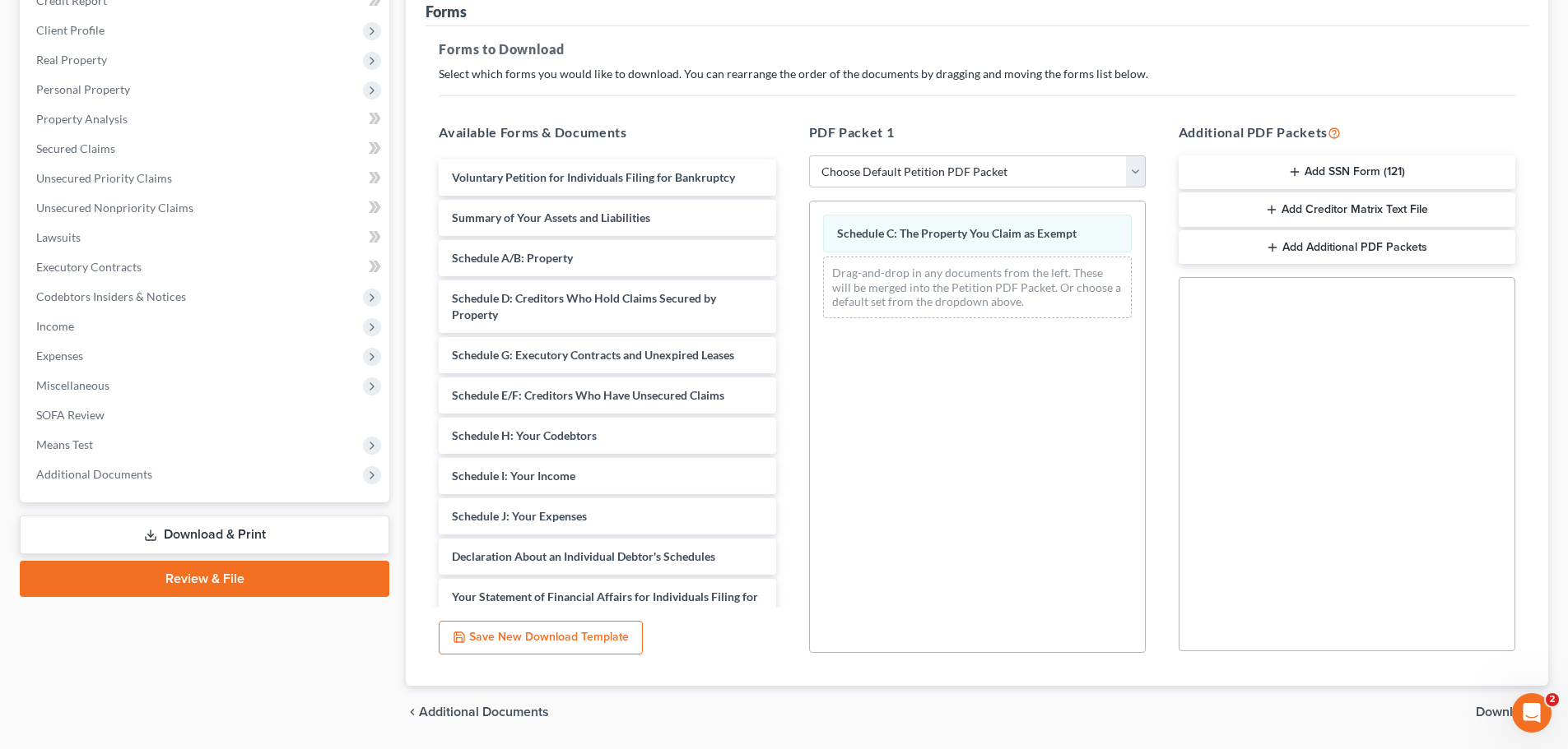
scroll to position [267, 0]
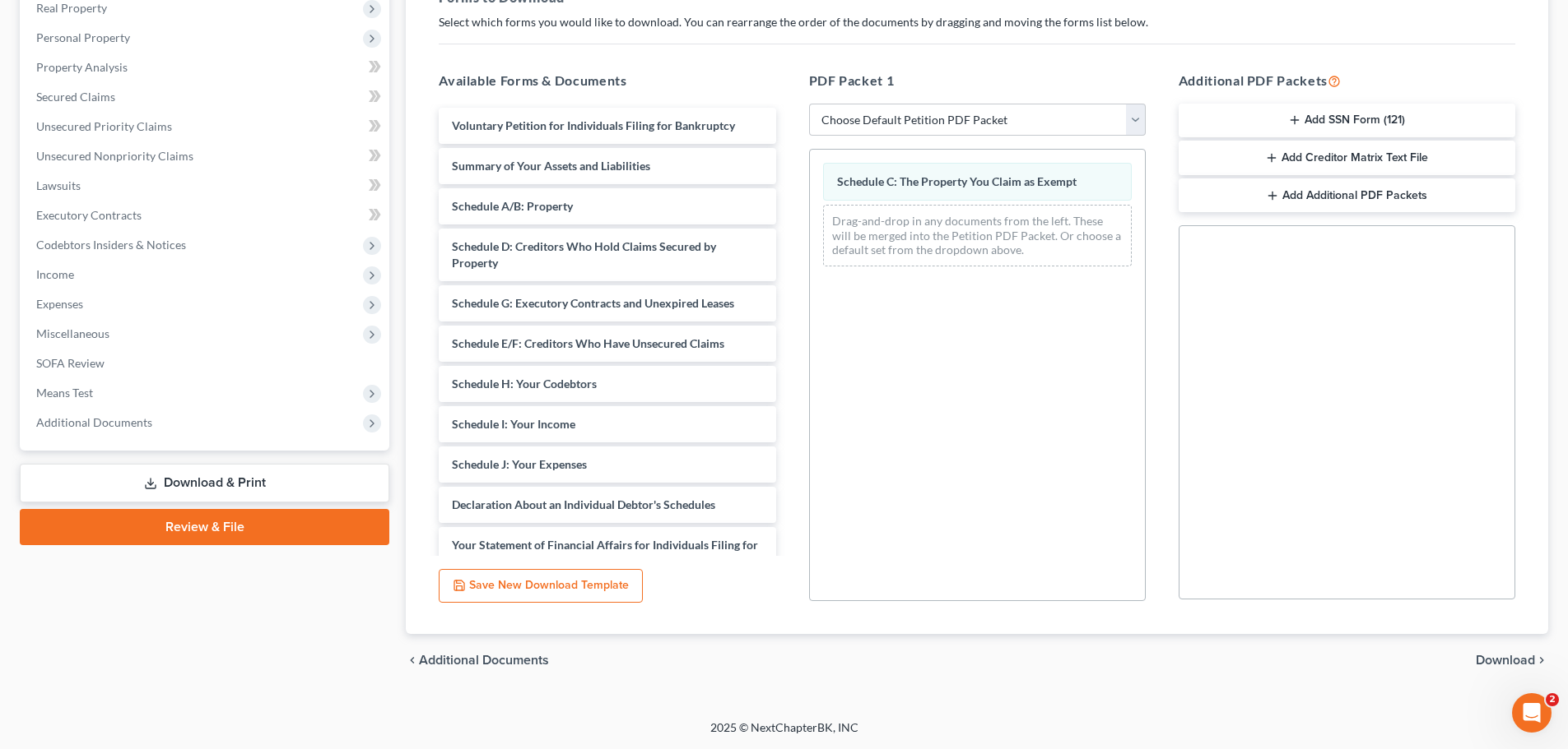
click at [1487, 661] on span "Download" at bounding box center [1505, 661] width 59 height 13
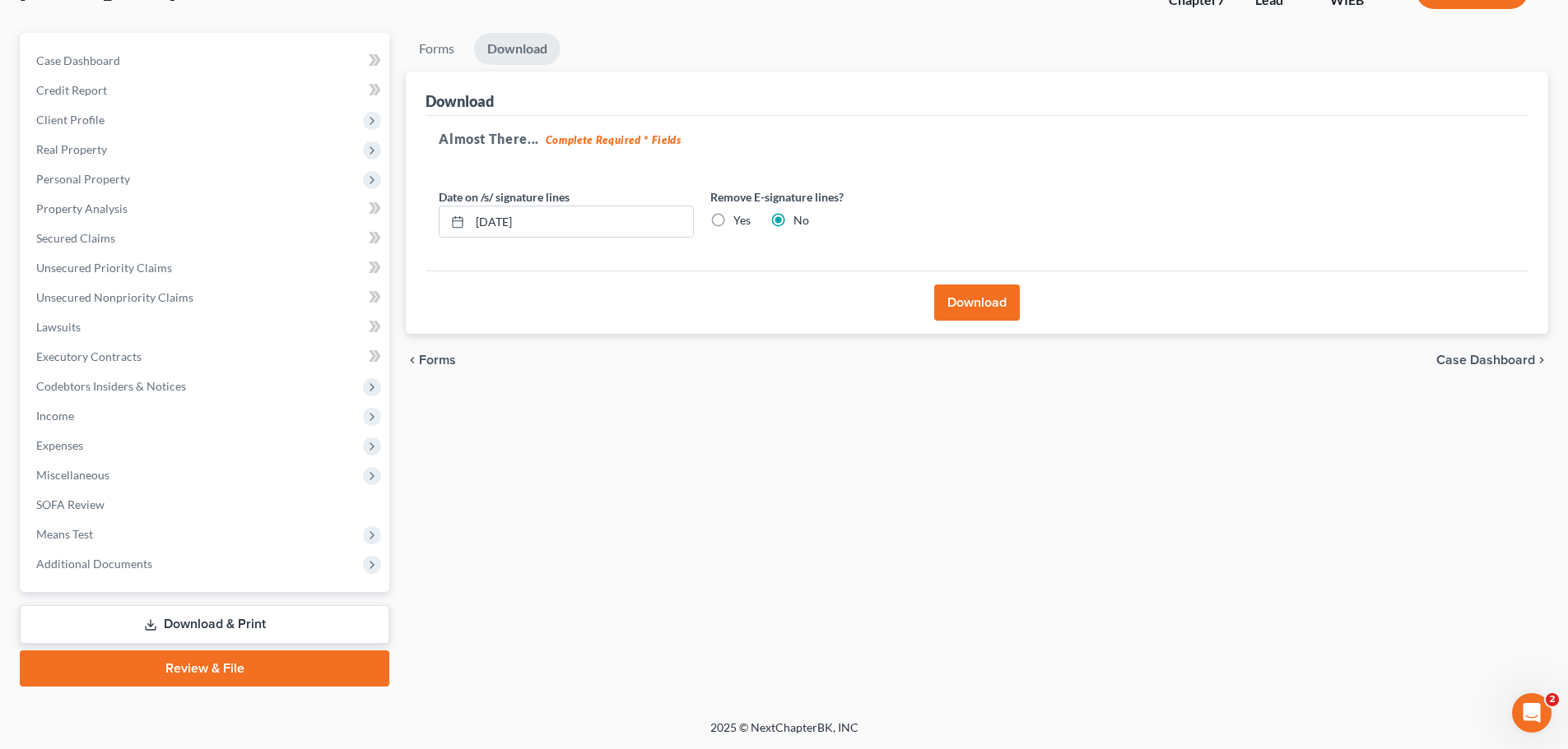
scroll to position [125, 0]
click at [959, 305] on button "Download" at bounding box center [977, 302] width 86 height 36
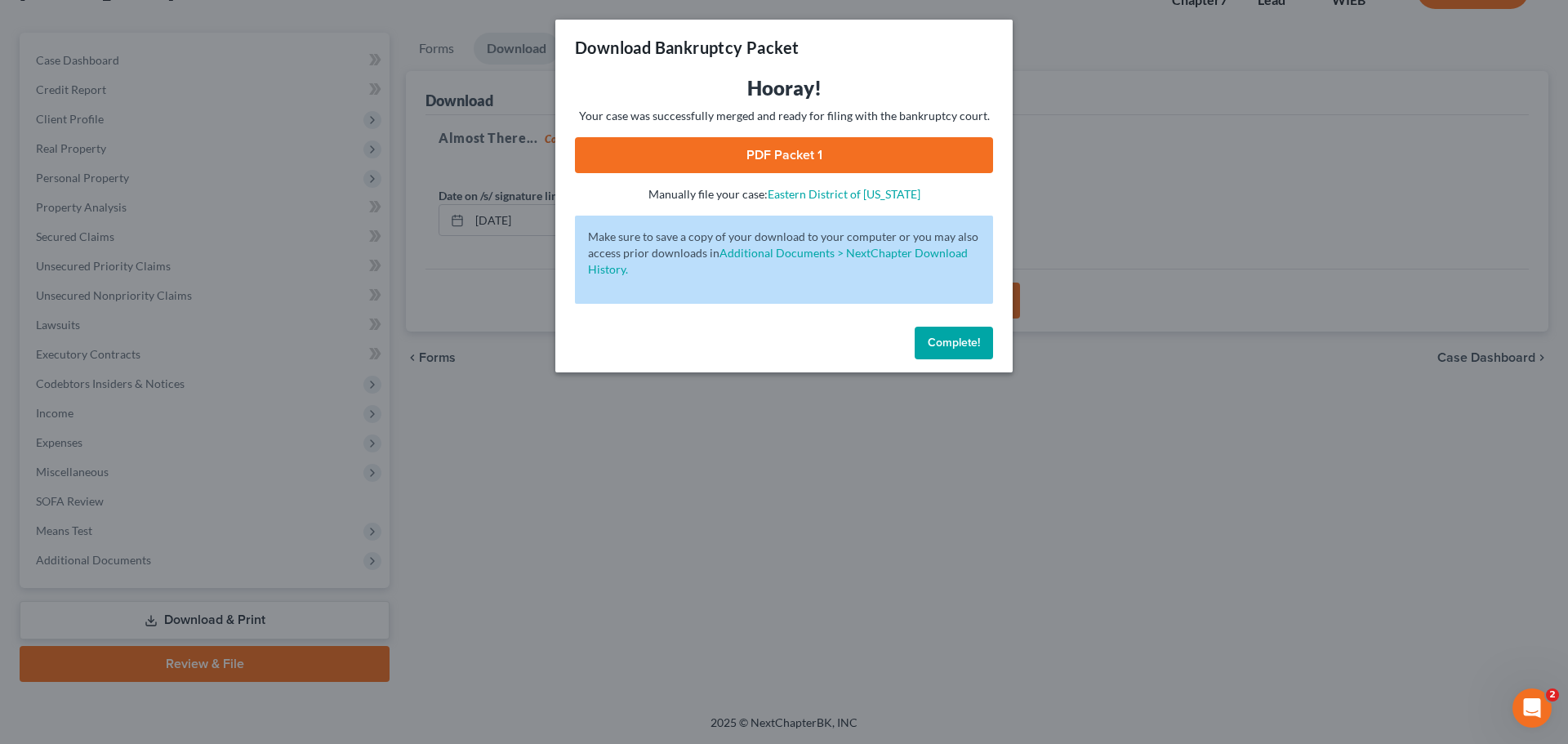
click at [751, 155] on link "PDF Packet 1" at bounding box center [784, 155] width 418 height 36
click at [950, 346] on span "Complete!" at bounding box center [954, 343] width 53 height 14
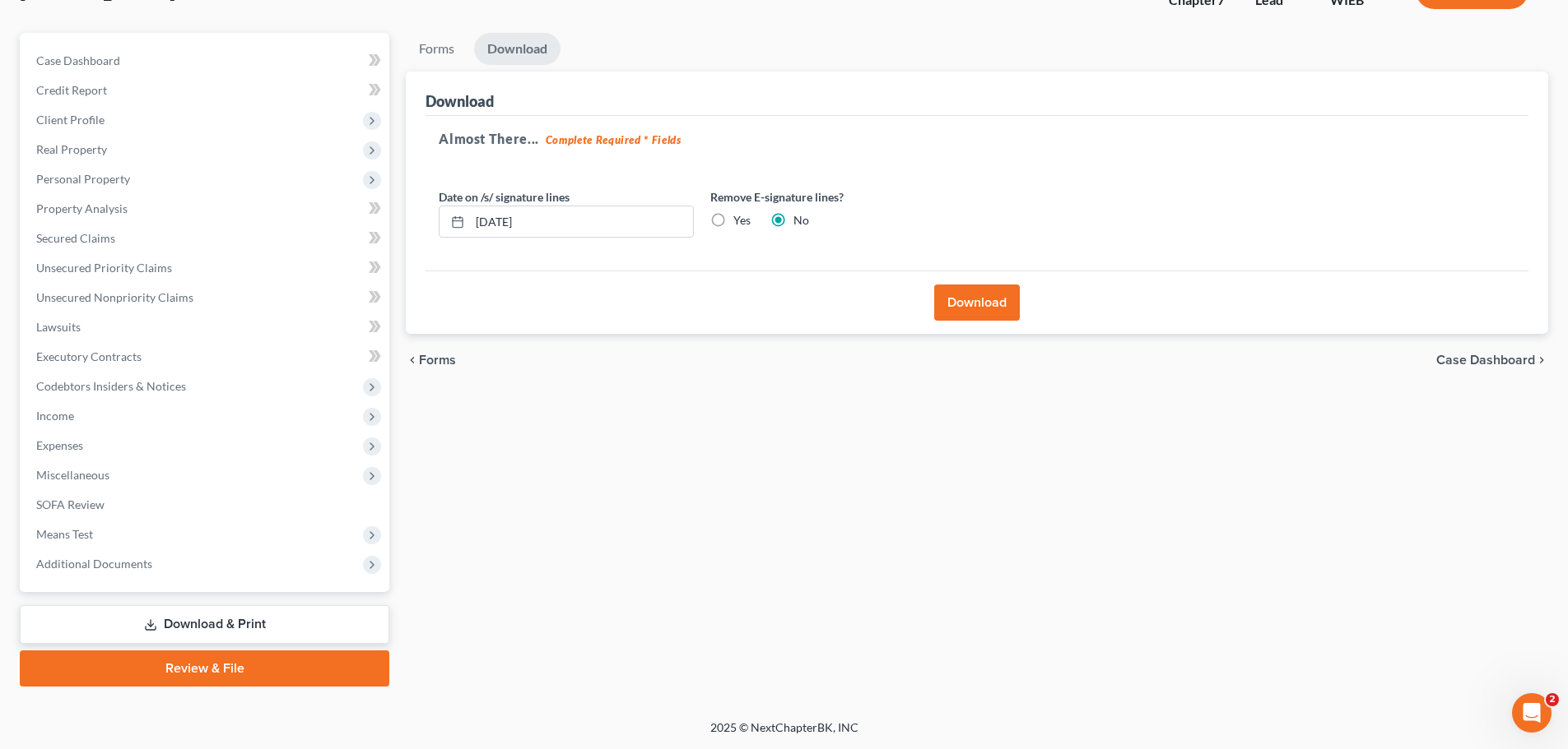
click at [264, 624] on link "Download & Print" at bounding box center [204, 624] width 370 height 39
click at [414, 511] on div "Forms Download Forms Forms to Download Select which forms you would like to dow…" at bounding box center [977, 359] width 1159 height 654
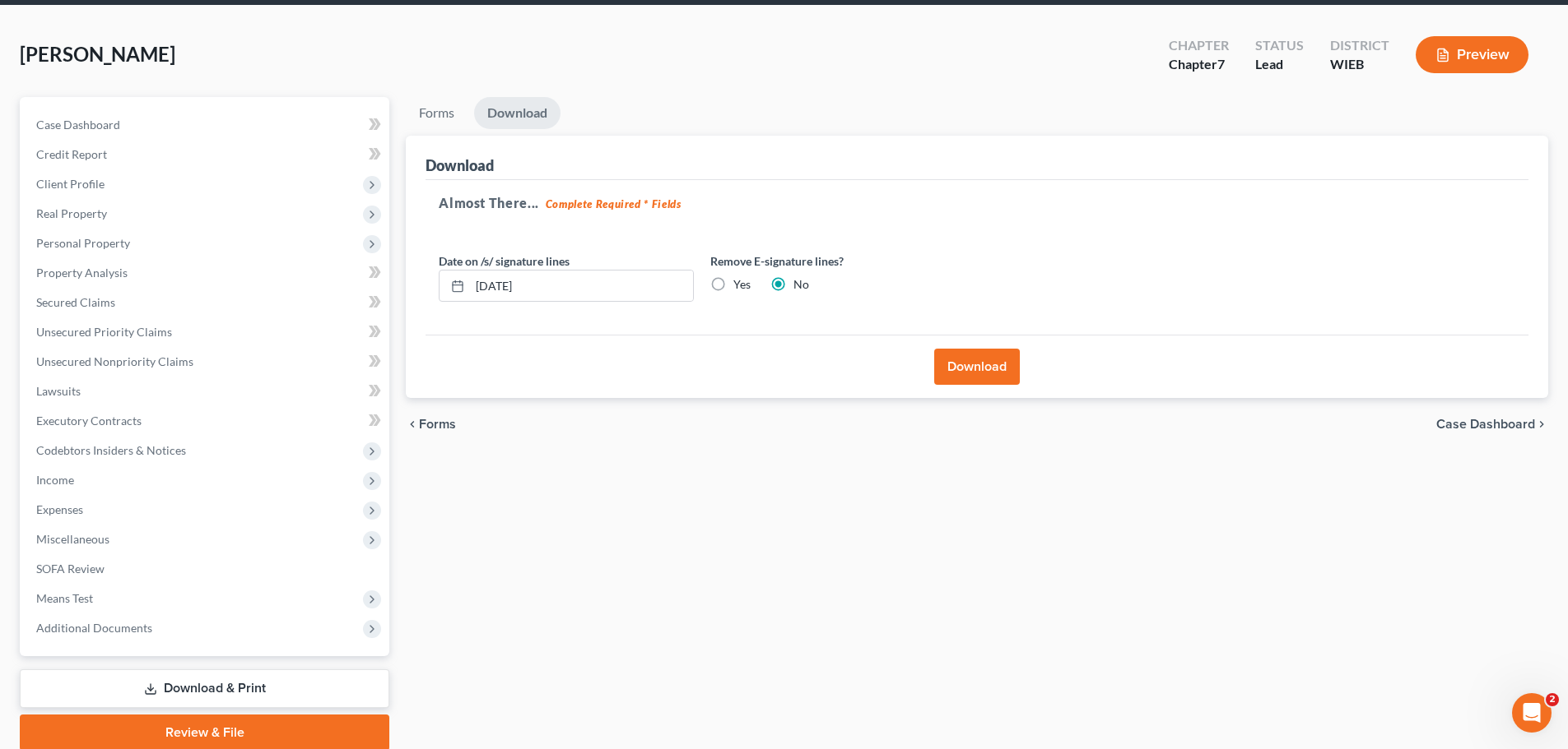
scroll to position [0, 0]
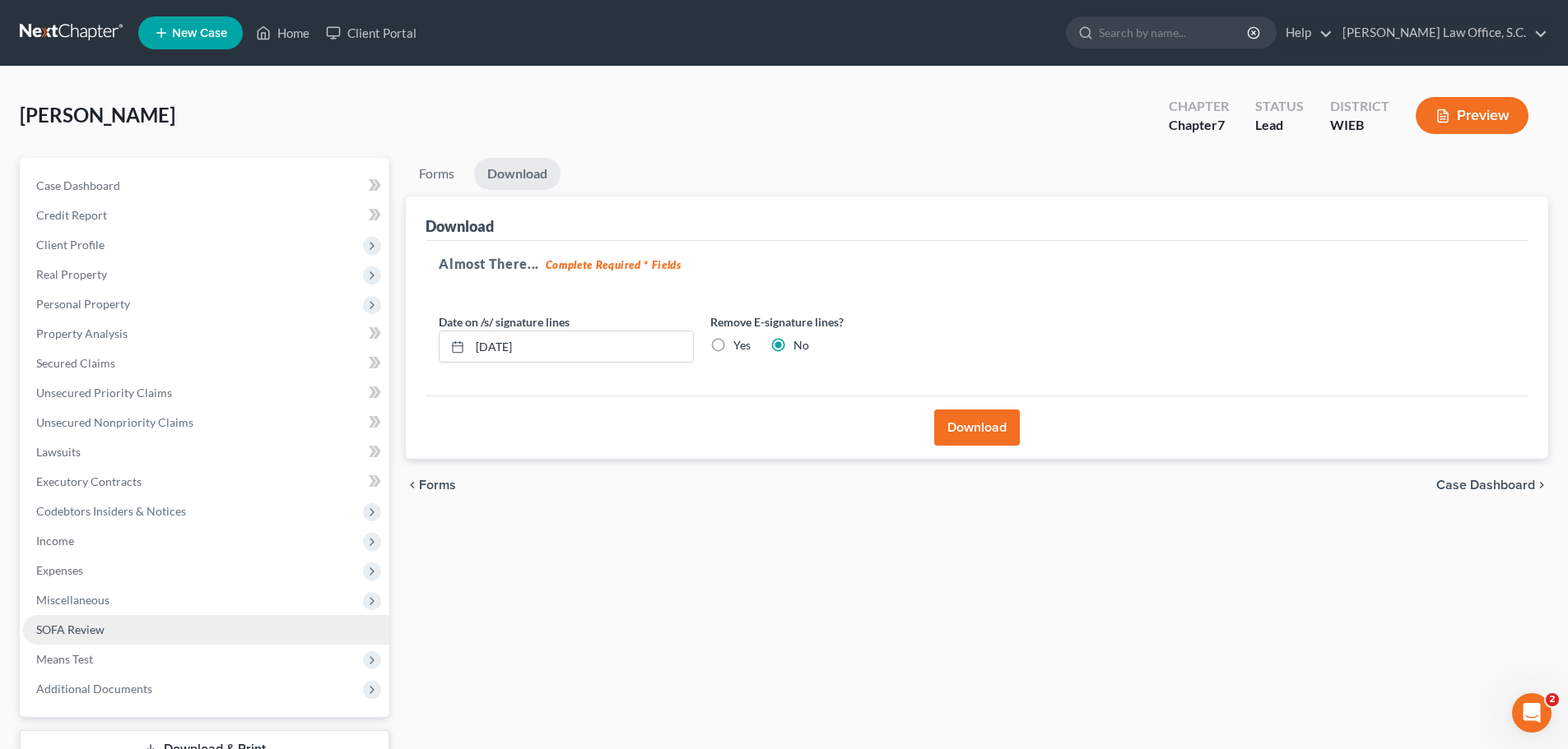
click at [104, 639] on link "SOFA Review" at bounding box center [205, 629] width 366 height 29
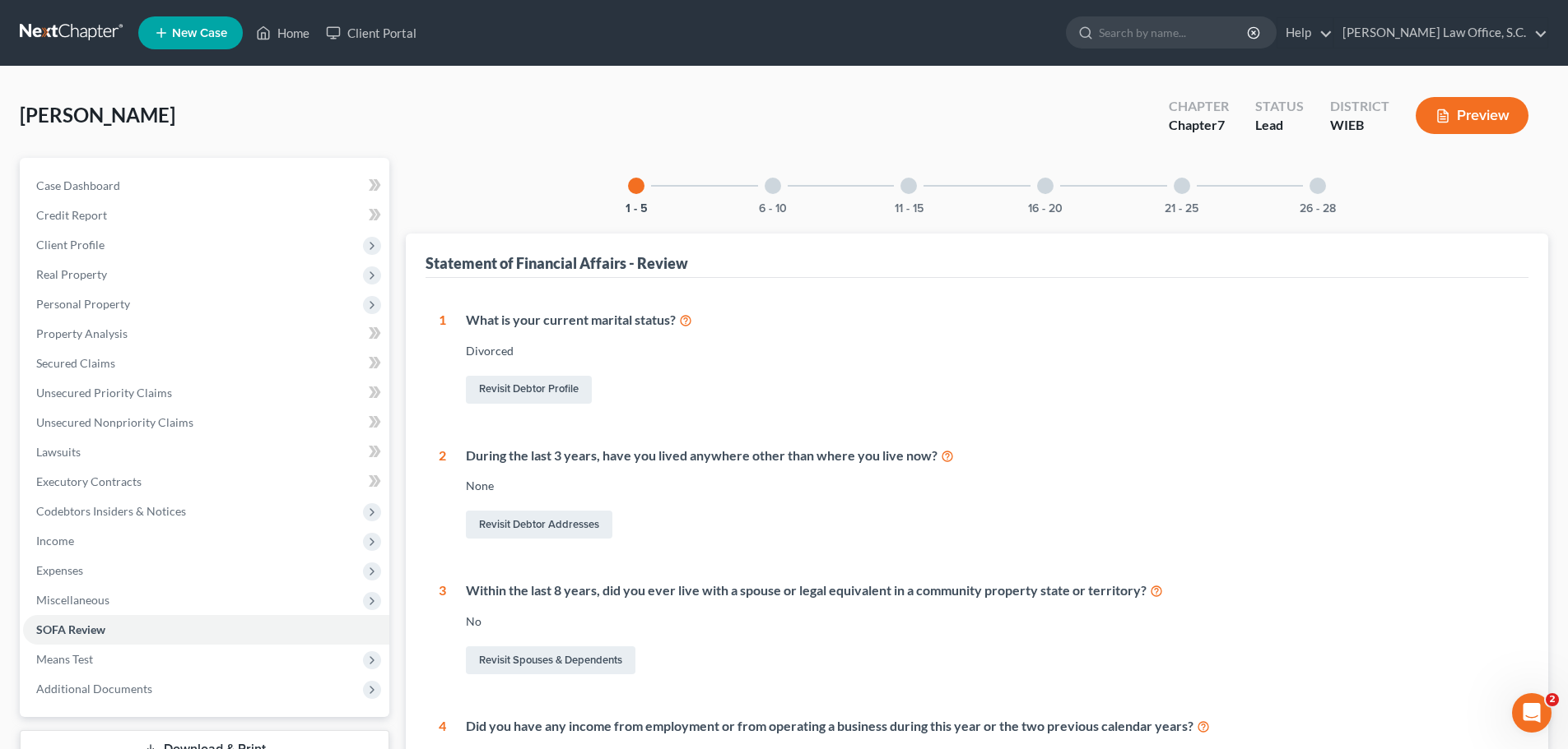
drag, startPoint x: 751, startPoint y: 215, endPoint x: 766, endPoint y: 327, distance: 113.0
click at [770, 207] on button "6 - 10" at bounding box center [772, 209] width 28 height 12
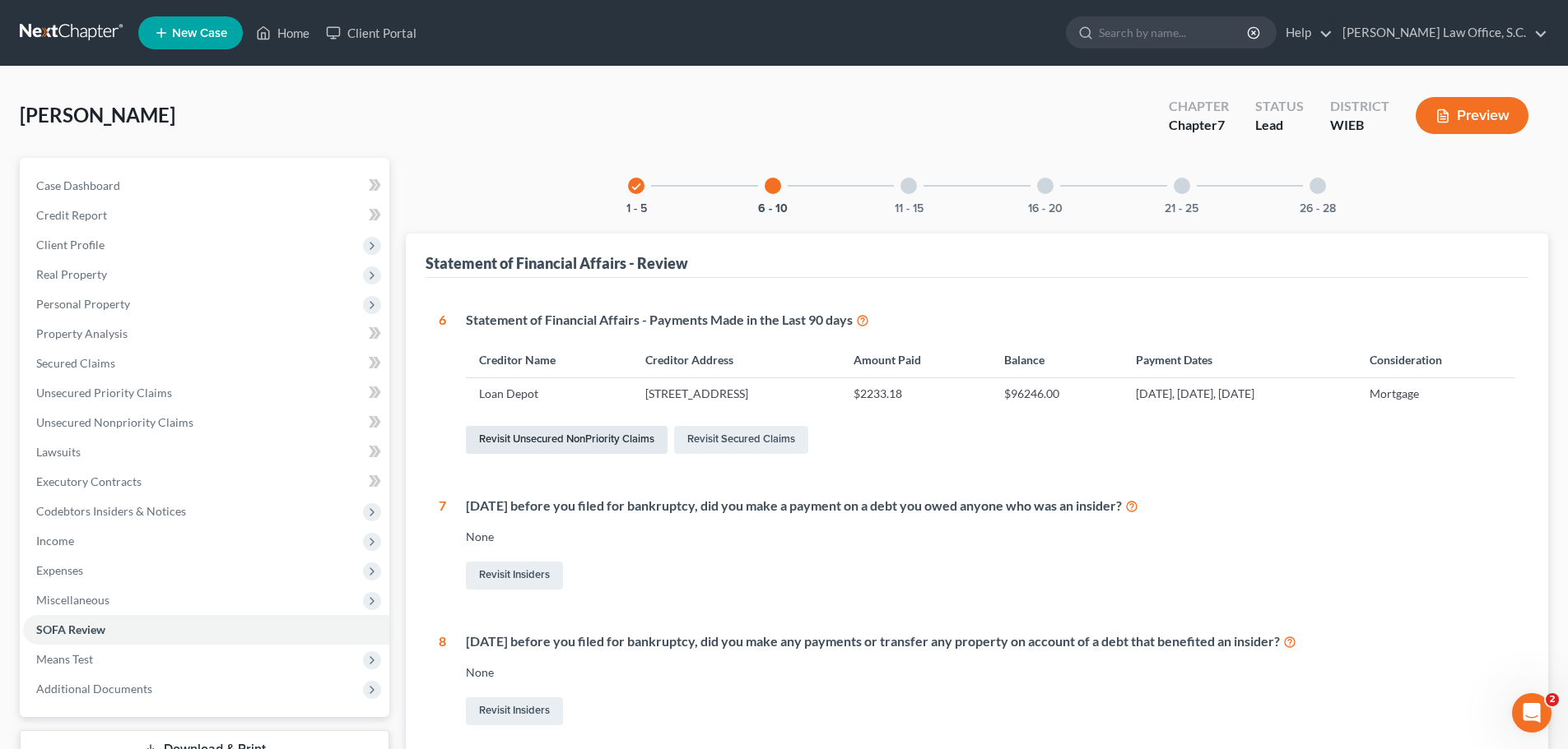
click at [632, 440] on link "Revisit Unsecured NonPriority Claims" at bounding box center [566, 439] width 201 height 28
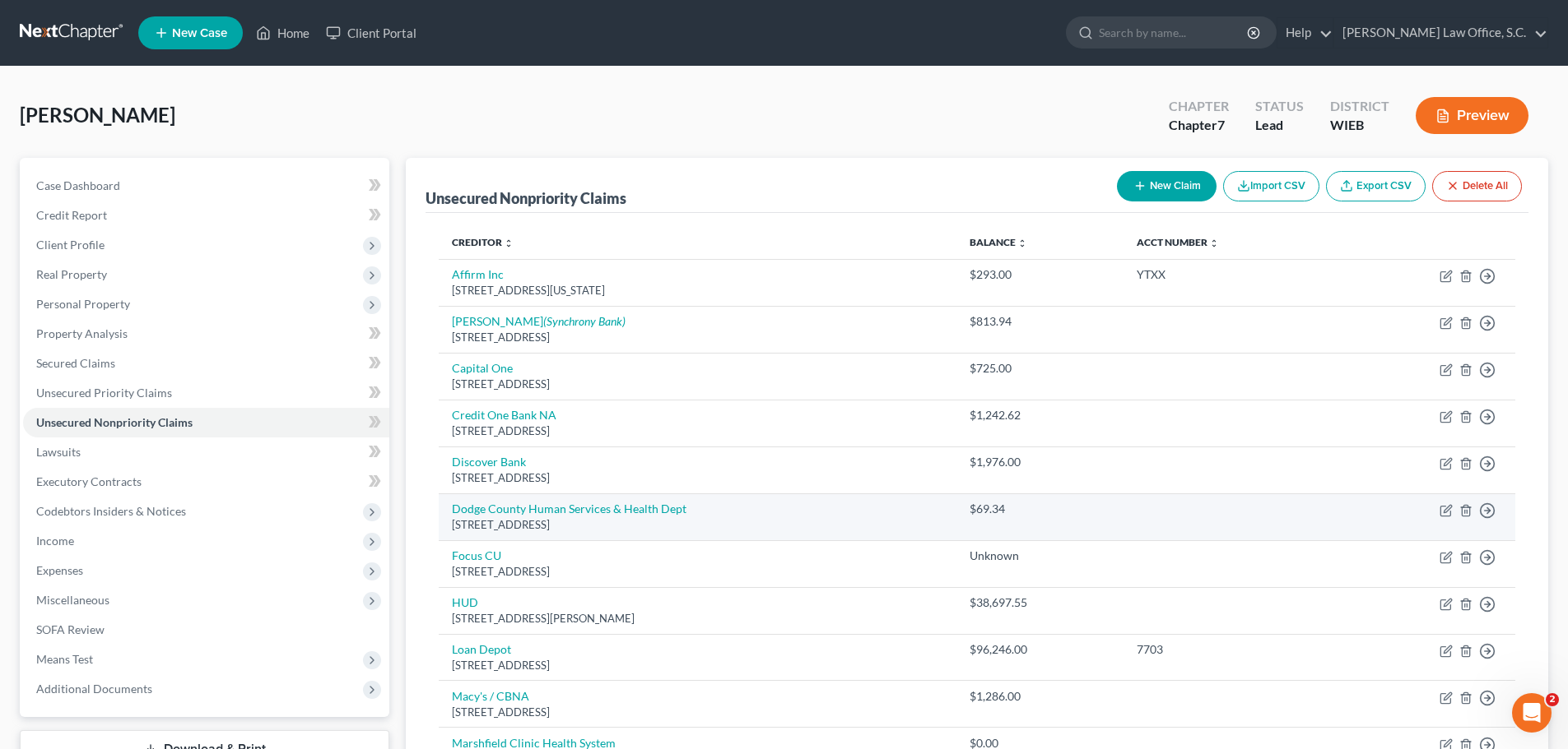
scroll to position [82, 0]
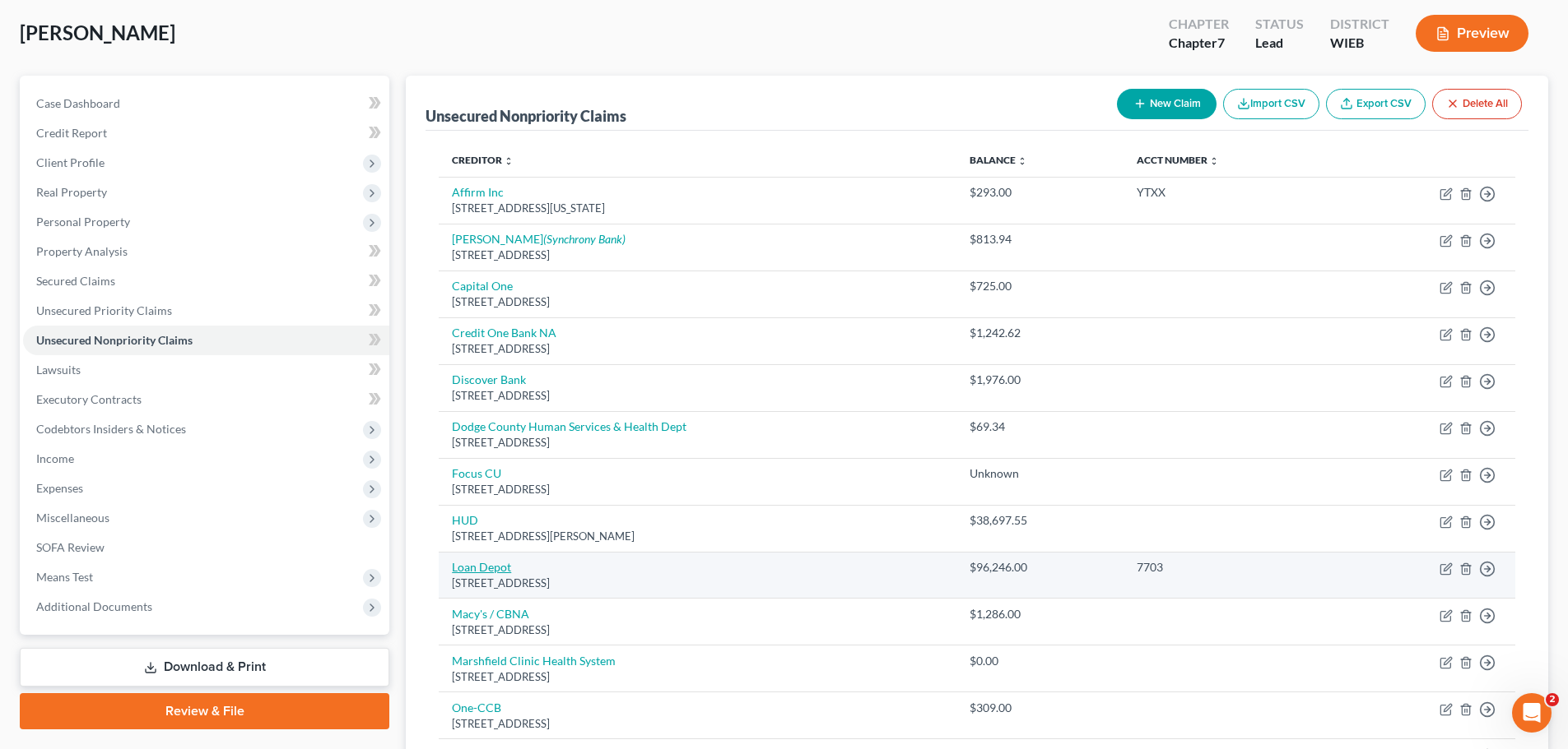
drag, startPoint x: 494, startPoint y: 576, endPoint x: 493, endPoint y: 564, distance: 12.0
click at [493, 576] on div "999 Tech Row #200, Madison Heights, MI 48071" at bounding box center [696, 583] width 491 height 16
click at [493, 564] on link "Loan Depot" at bounding box center [481, 566] width 59 height 14
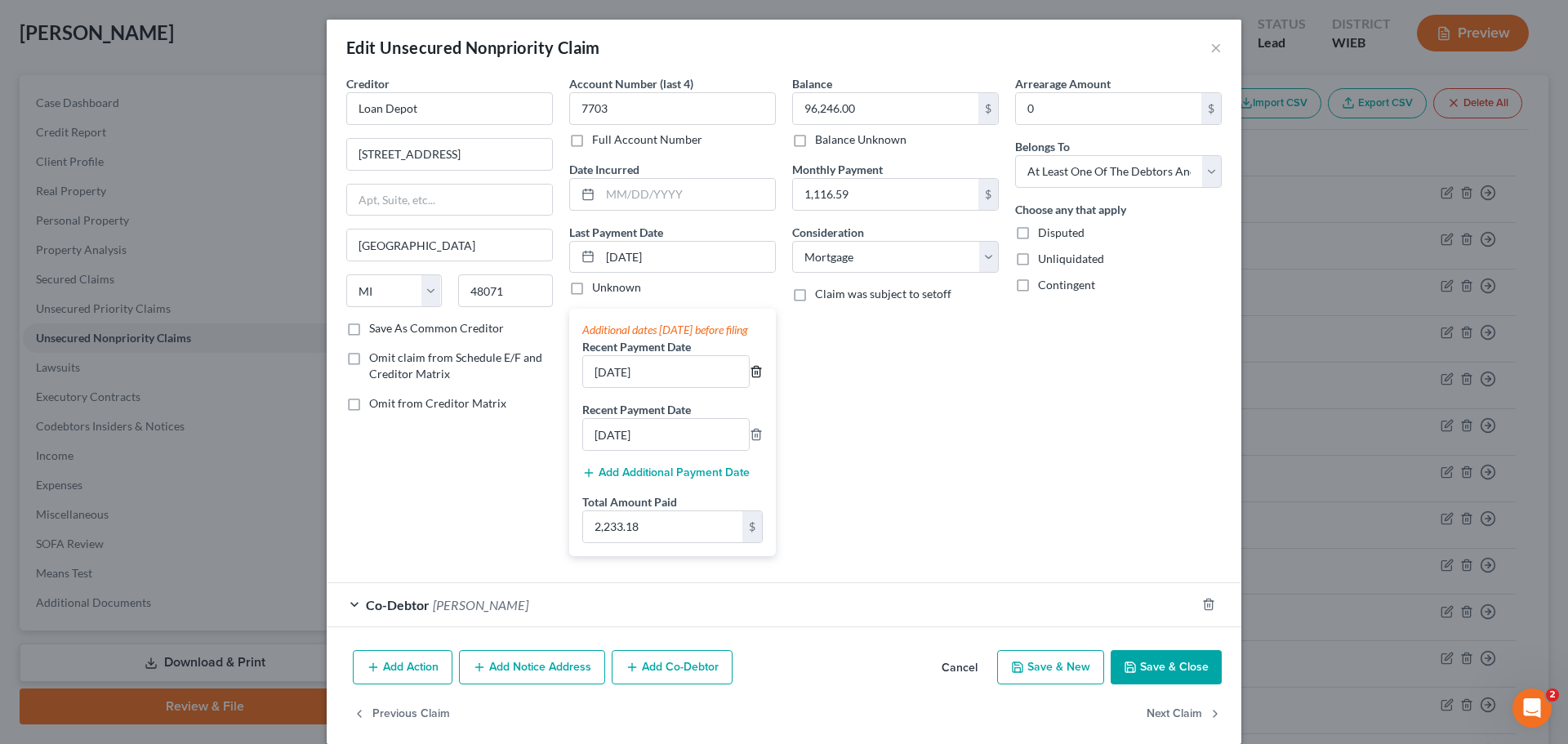
click at [752, 377] on icon "button" at bounding box center [756, 372] width 8 height 11
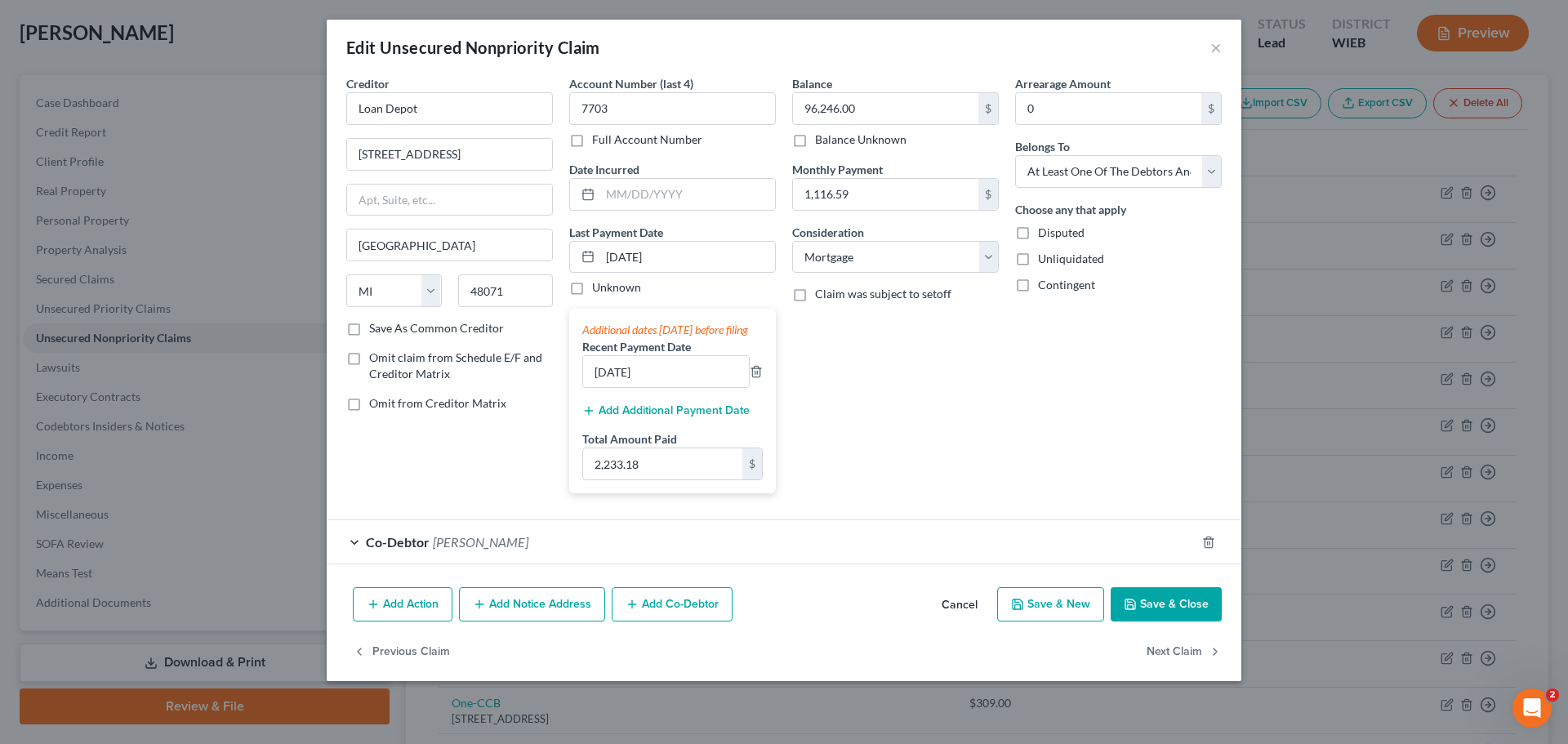
click at [1192, 622] on button "Save & Close" at bounding box center [1166, 604] width 111 height 34
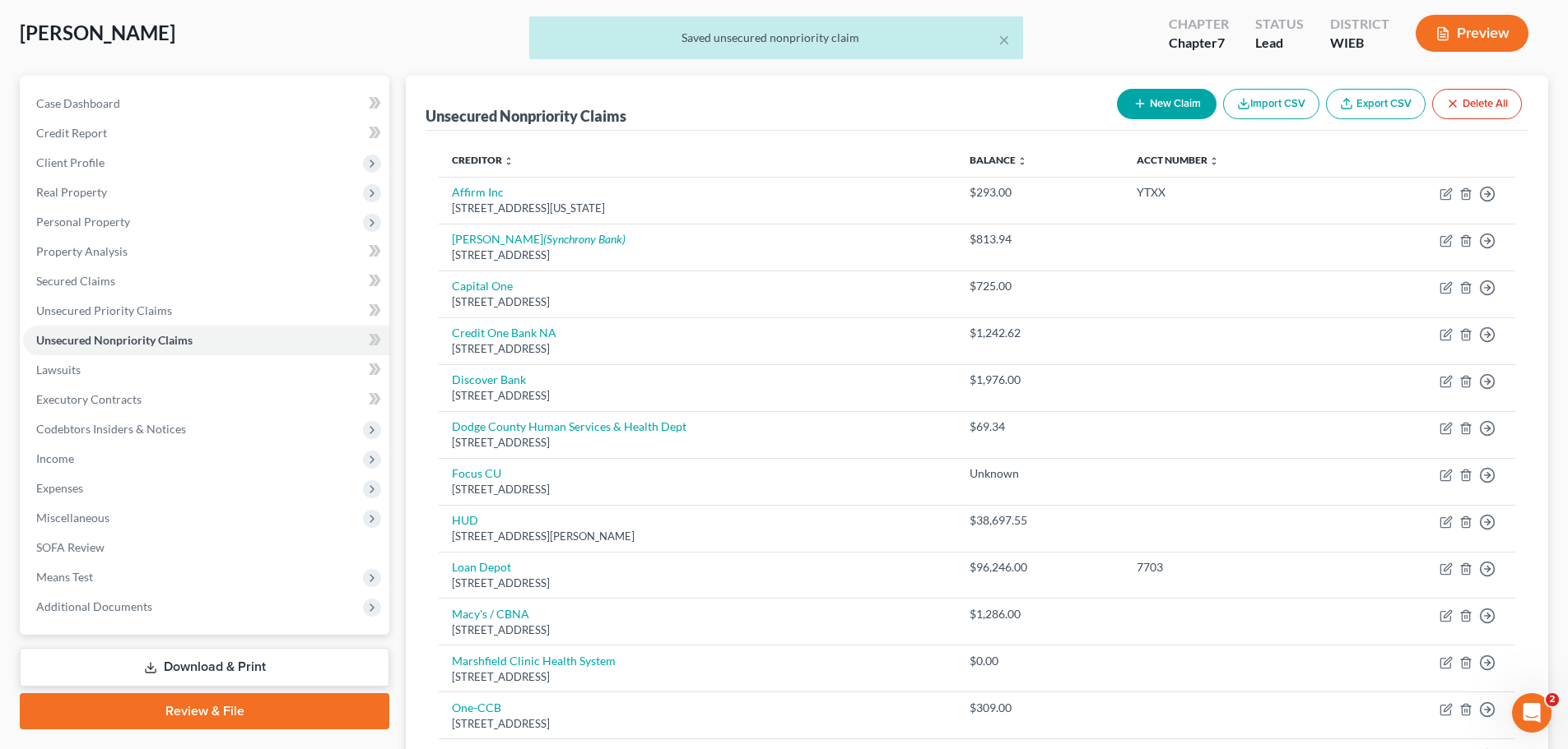
click at [1475, 36] on div "× Saved unsecured nonpriority claim" at bounding box center [776, 42] width 1568 height 51
click at [1463, 41] on div "× Saved unsecured nonpriority claim" at bounding box center [776, 42] width 1568 height 51
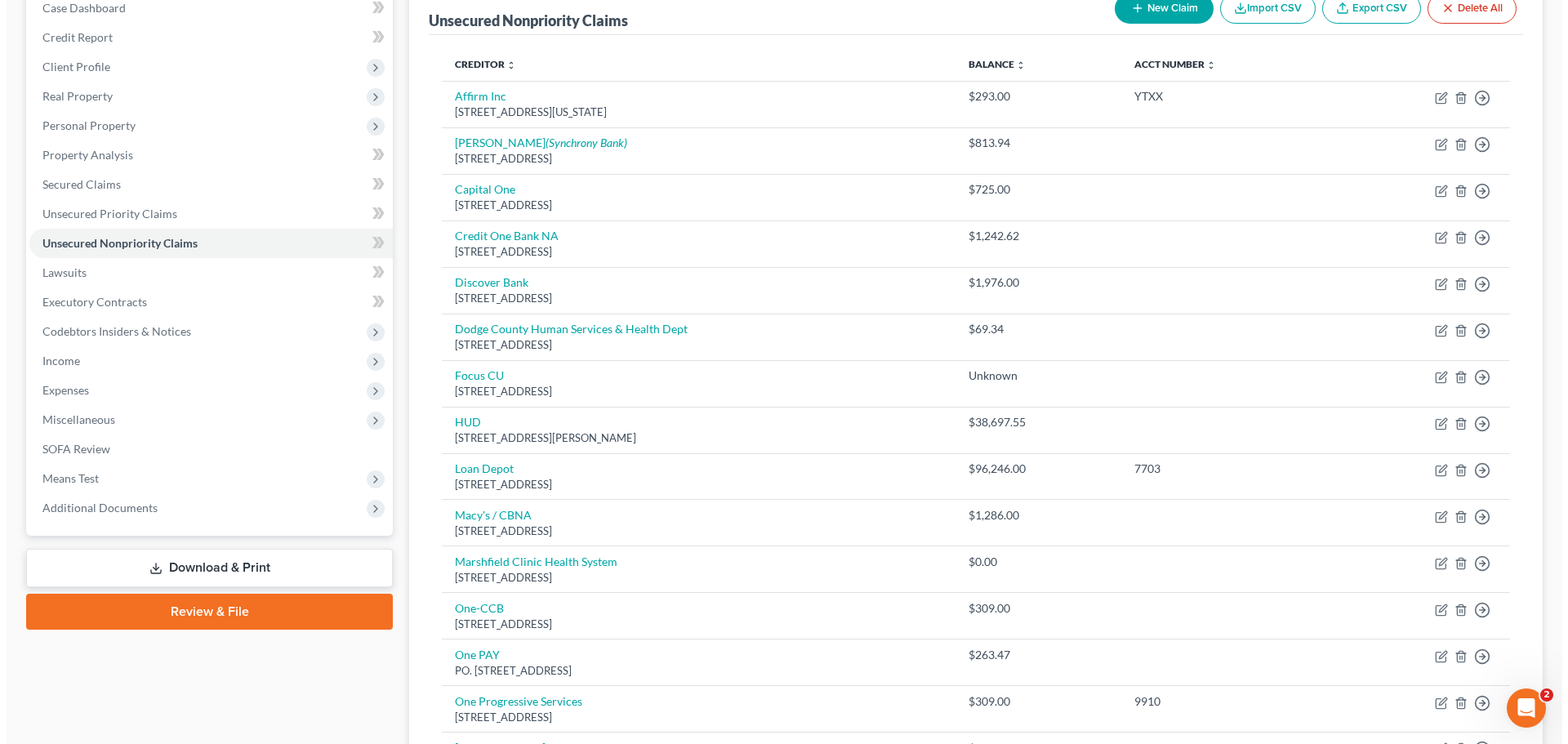
scroll to position [0, 0]
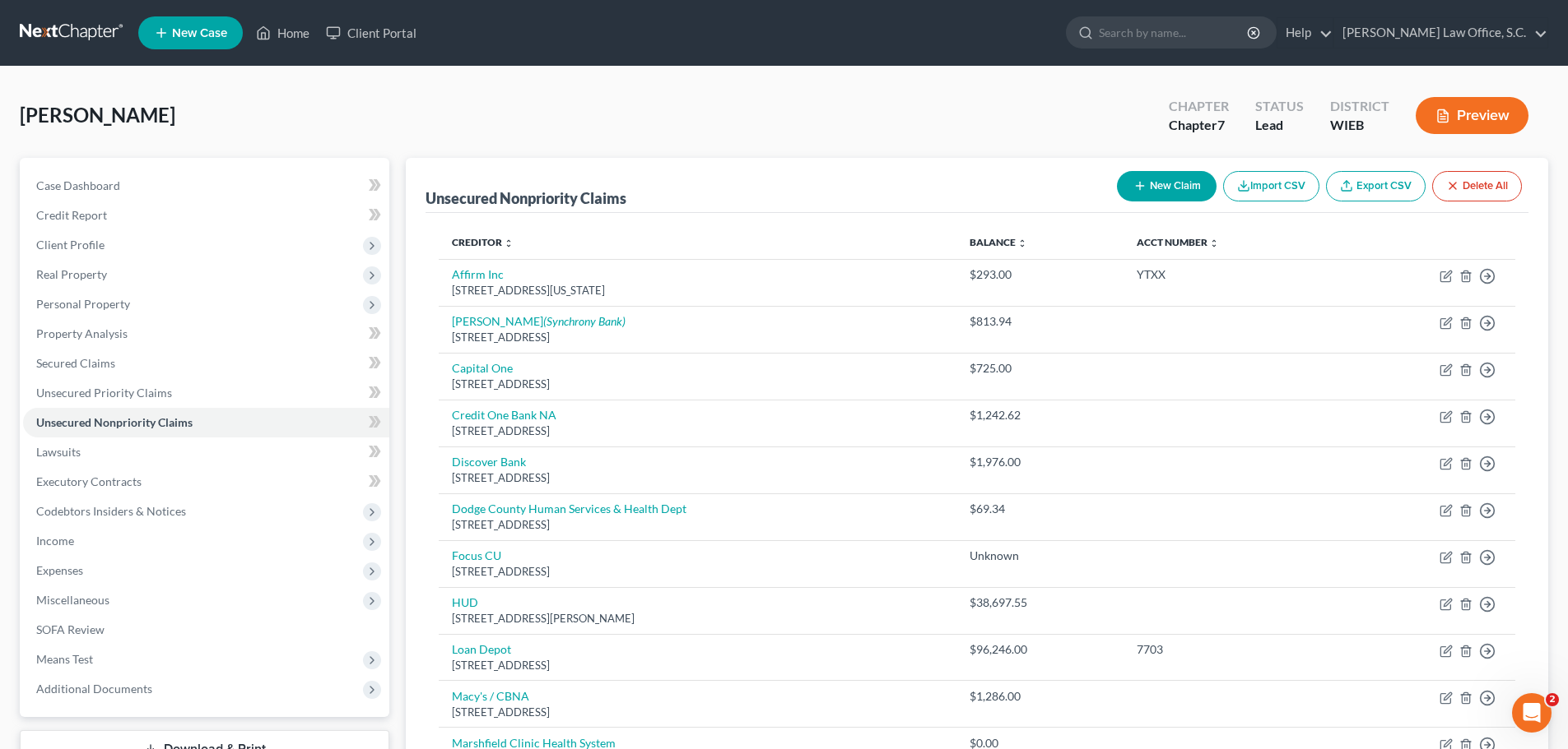
click at [1472, 119] on button "Preview" at bounding box center [1472, 115] width 113 height 37
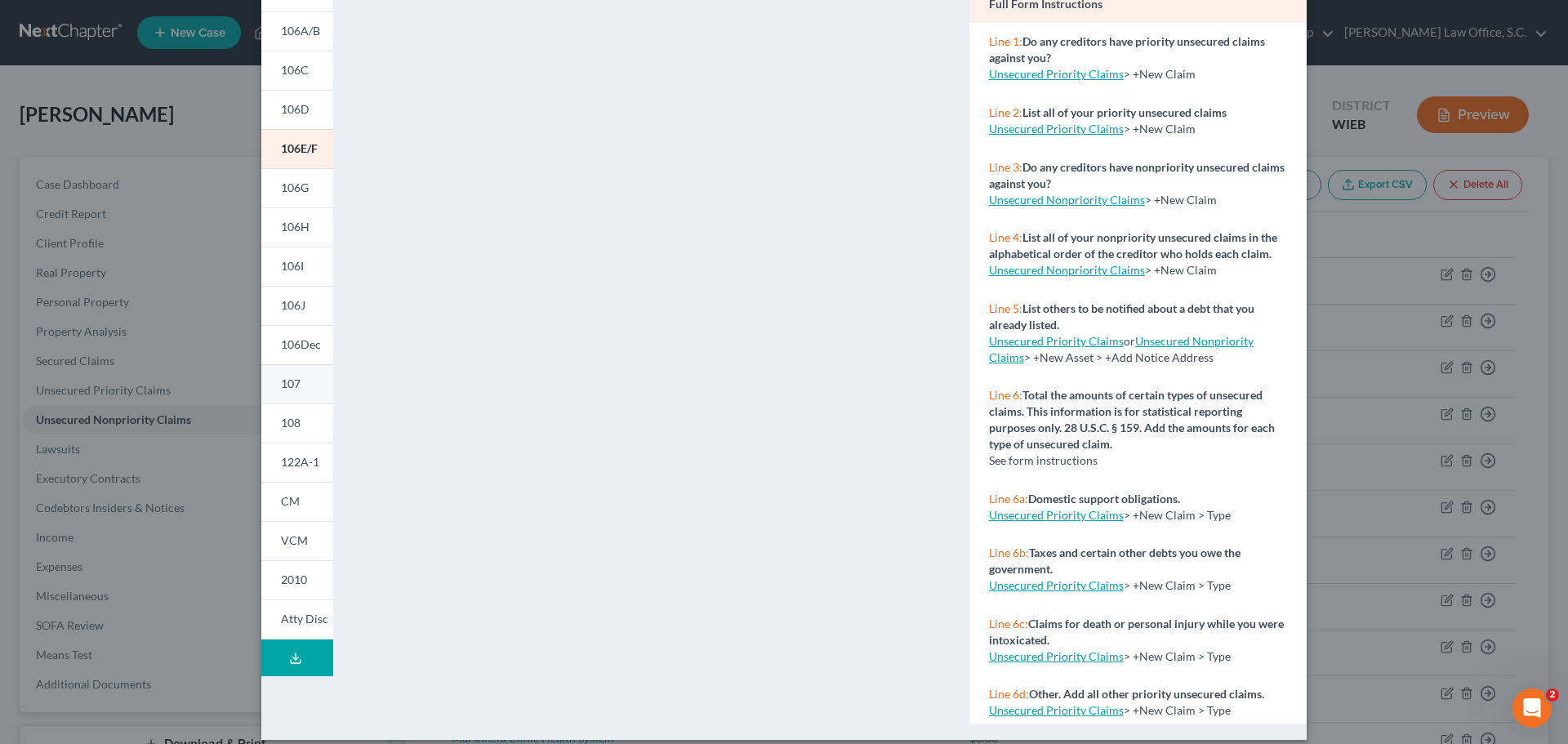
scroll to position [163, 0]
click at [303, 466] on span "122A-1" at bounding box center [300, 460] width 38 height 14
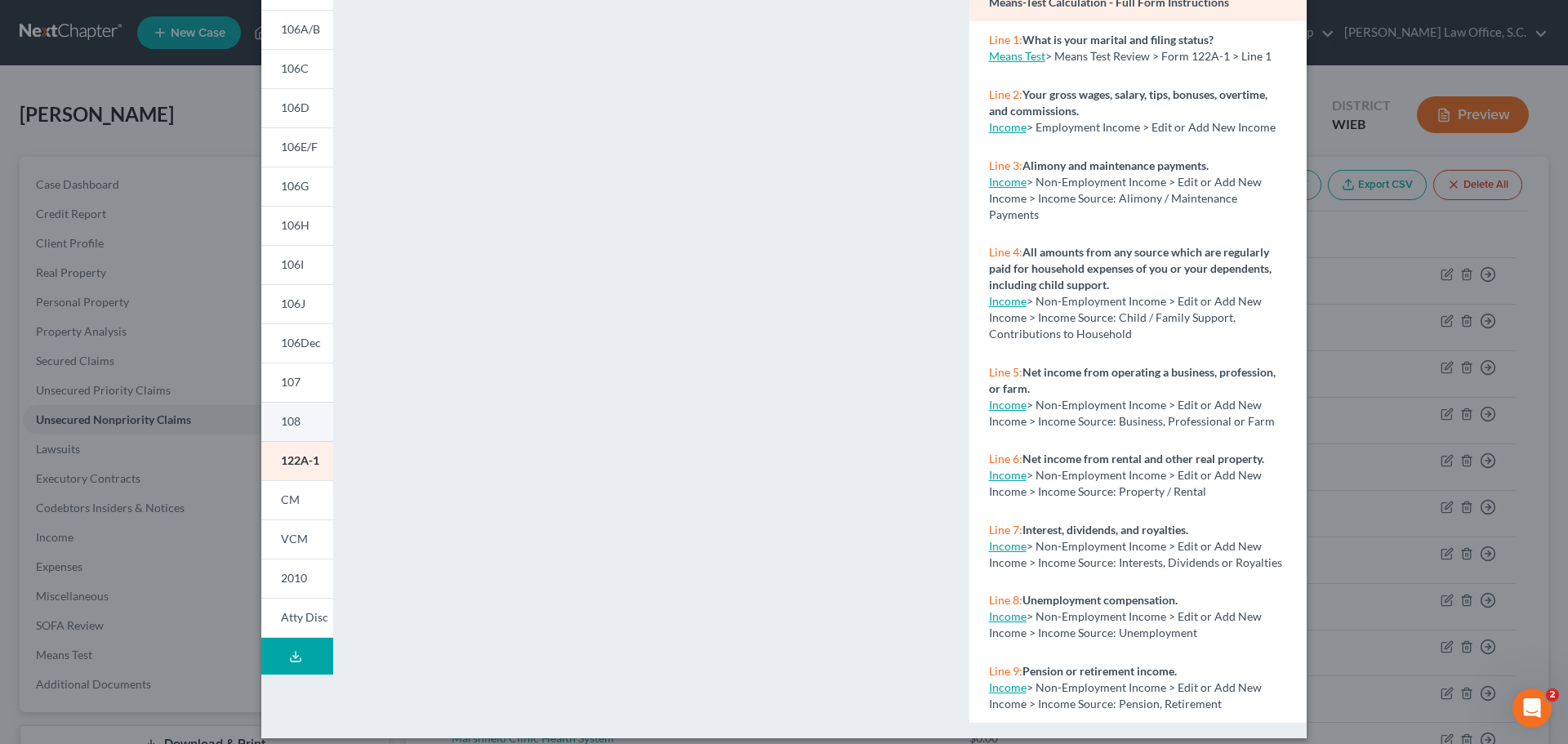
click at [300, 405] on link "108" at bounding box center [298, 421] width 72 height 39
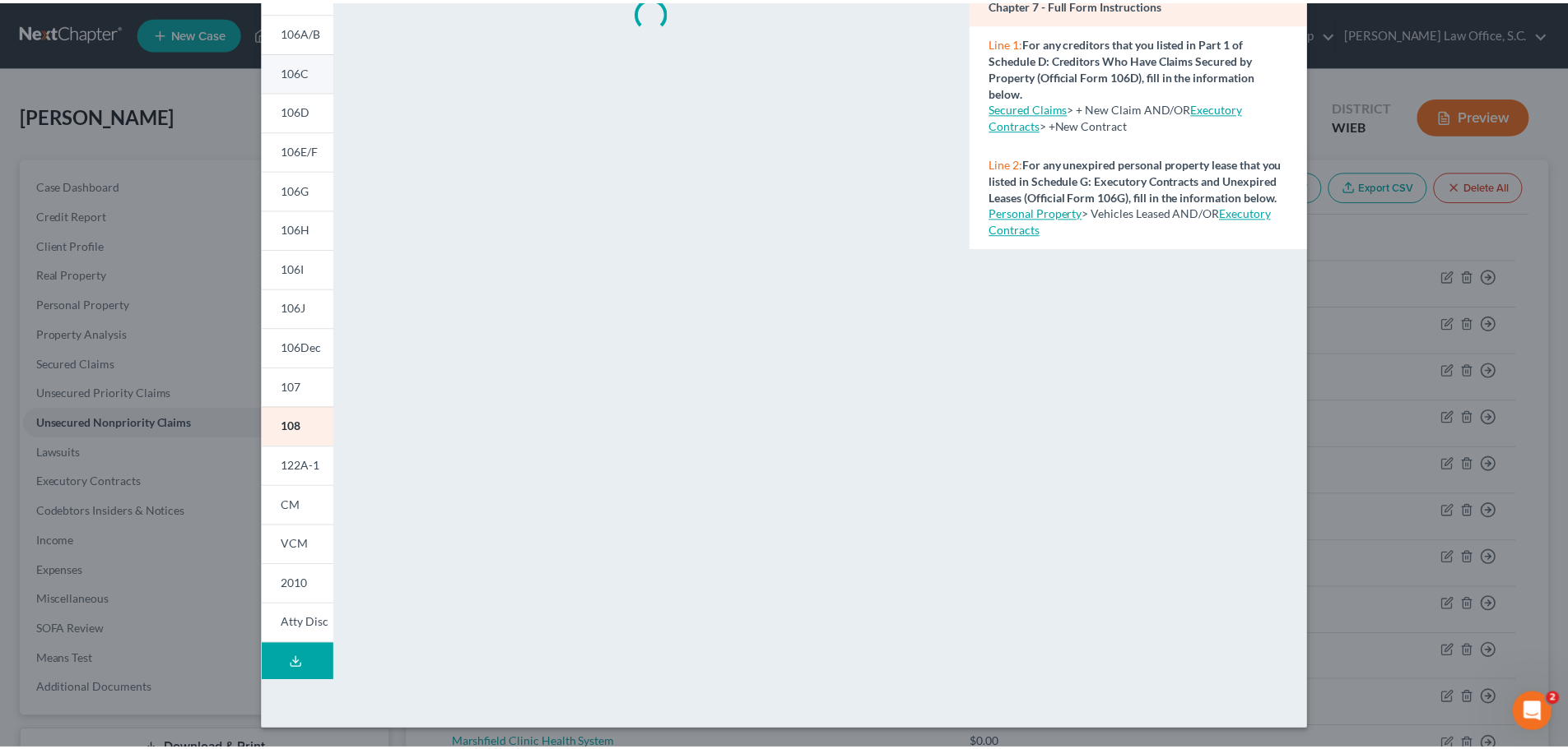
scroll to position [0, 0]
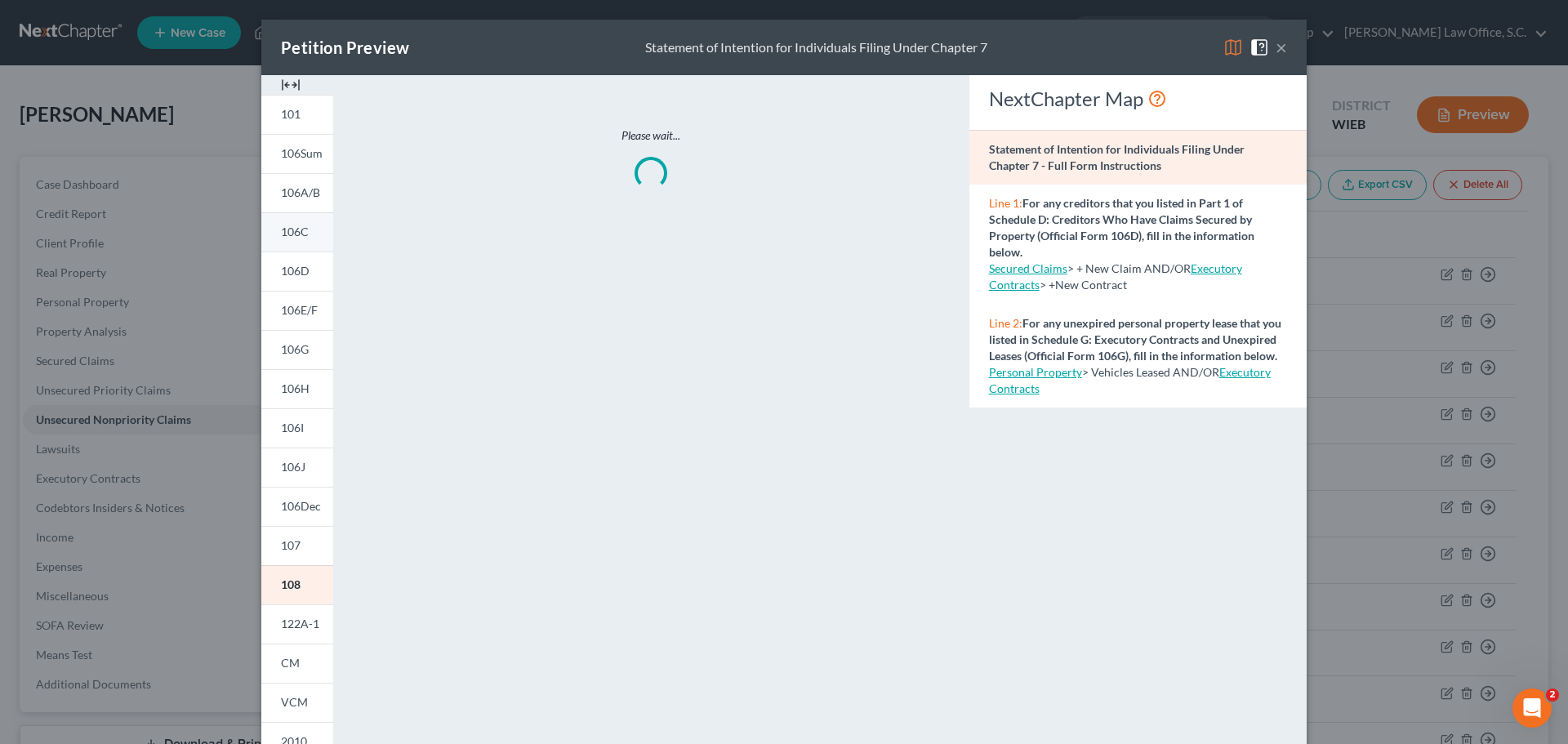
click at [288, 81] on div "101 106Sum 106A/B 106C 106D 106E/F 106G 106H 106I 106J 106Dec 107 108 122A-1 CM…" at bounding box center [298, 481] width 89 height 811
click at [300, 549] on link "107" at bounding box center [298, 545] width 72 height 39
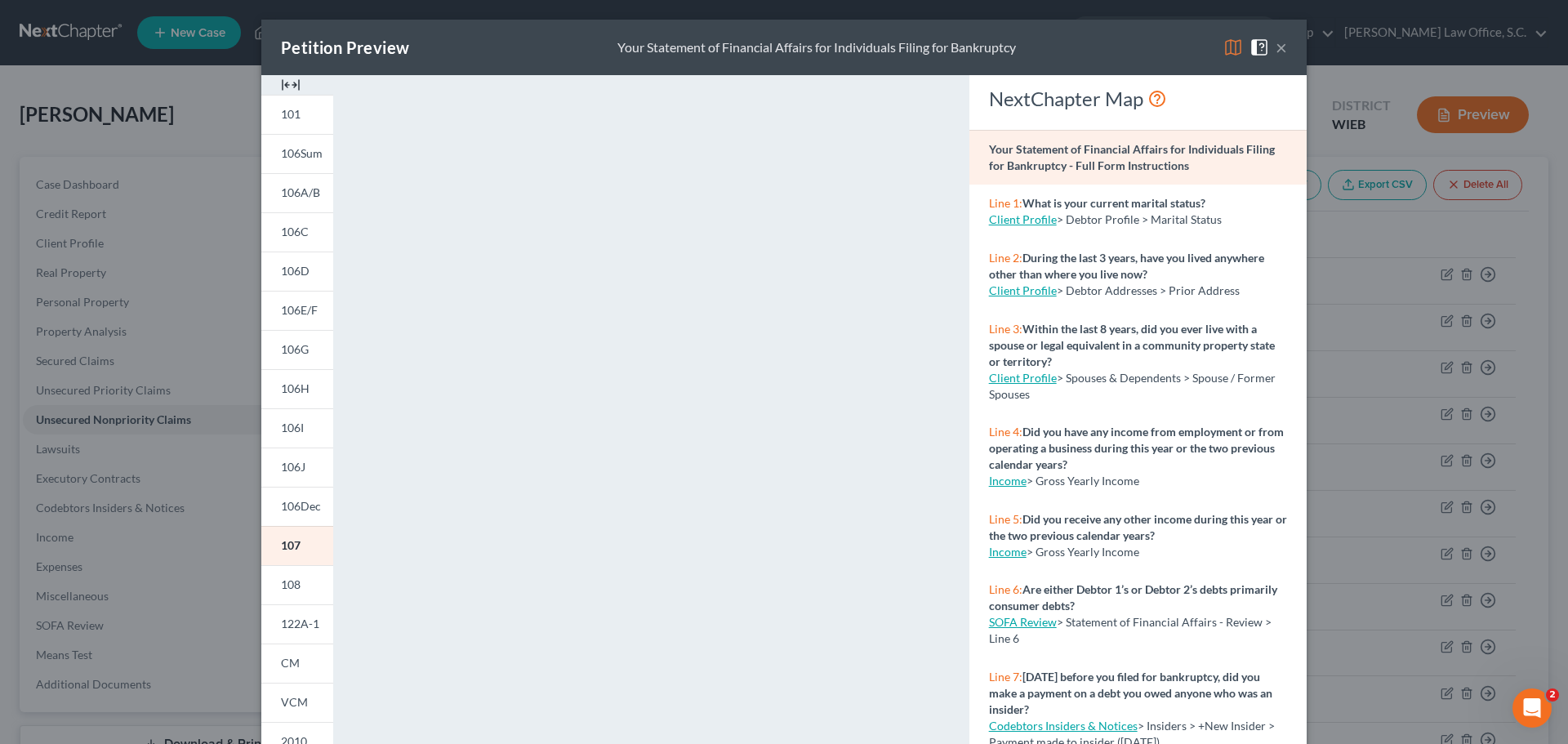
click at [1275, 54] on button "×" at bounding box center [1281, 47] width 12 height 19
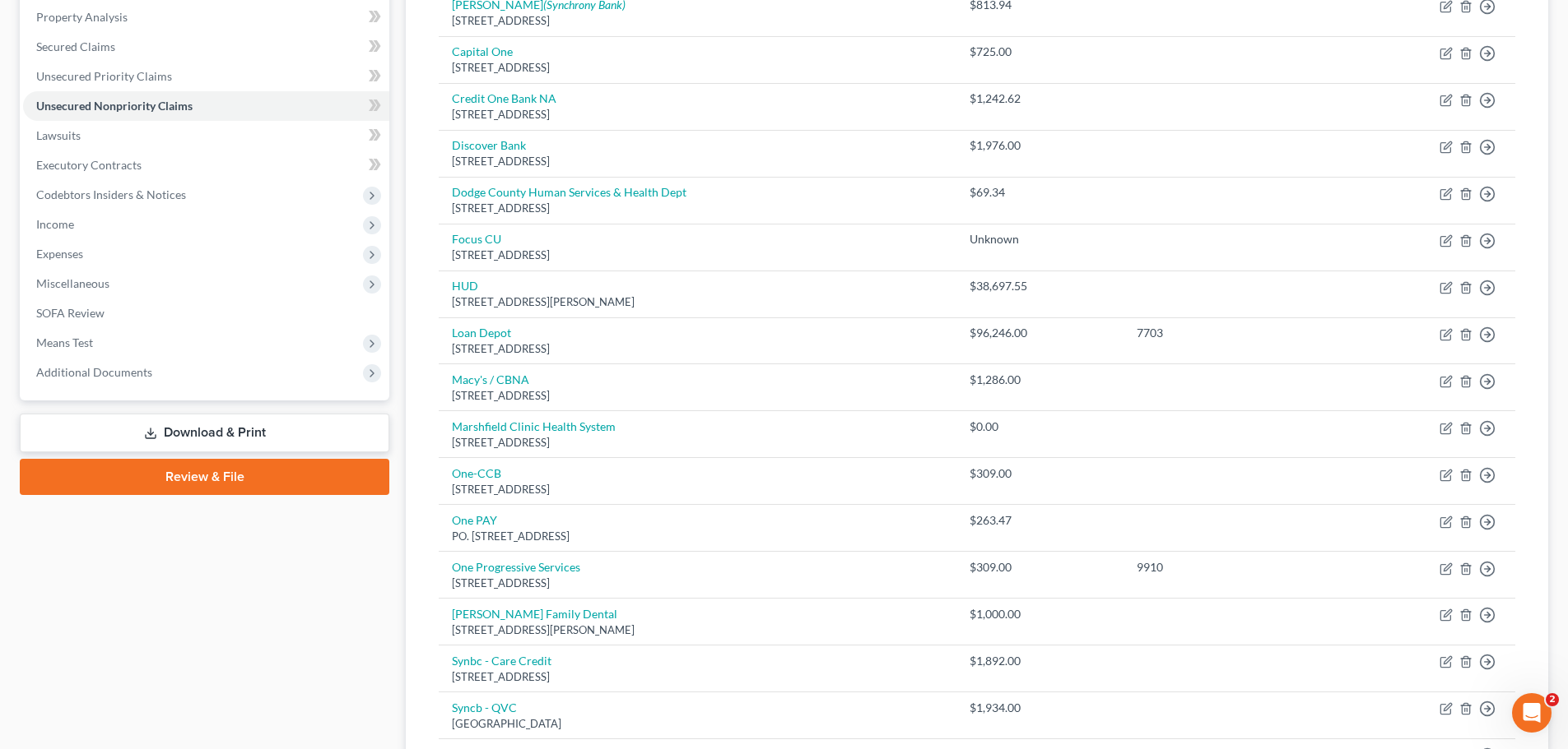
scroll to position [329, 0]
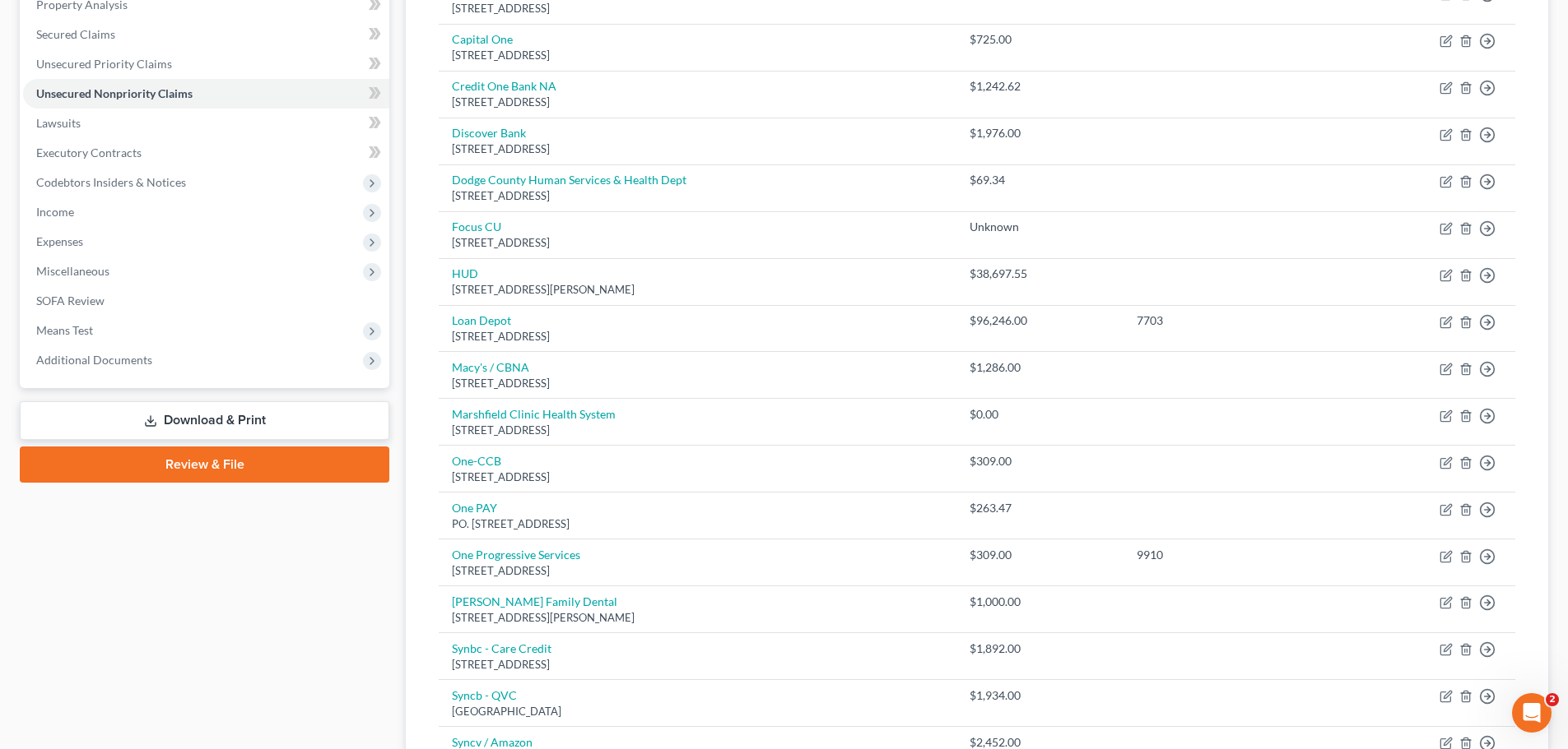
click at [247, 424] on link "Download & Print" at bounding box center [204, 421] width 370 height 39
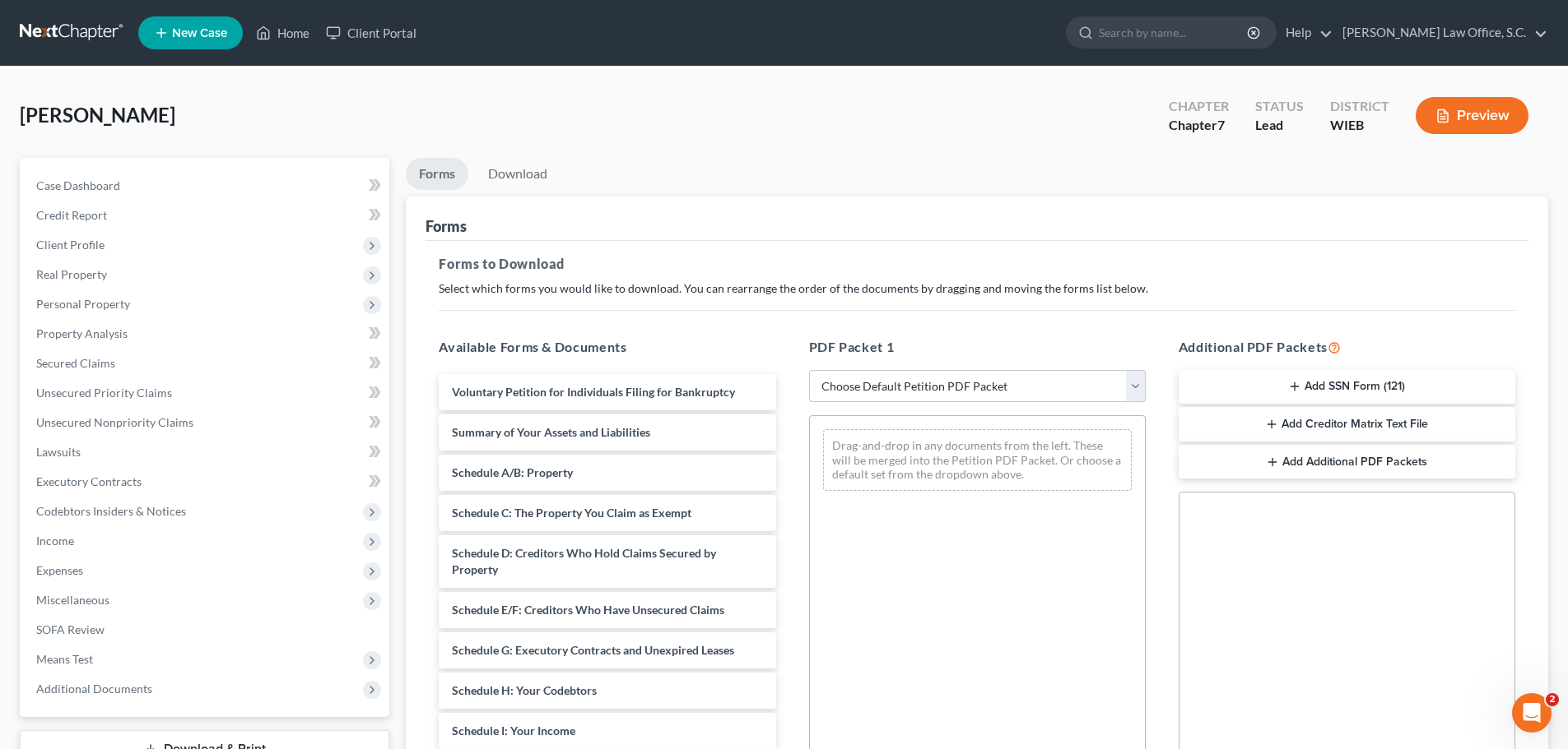
drag, startPoint x: 1128, startPoint y: 385, endPoint x: 1113, endPoint y: 401, distance: 21.9
click at [1128, 385] on select "Choose Default Petition PDF Packet Complete Bankruptcy Petition (all forms and …" at bounding box center [978, 386] width 337 height 33
click at [809, 370] on select "Choose Default Petition PDF Packet Complete Bankruptcy Petition (all forms and …" at bounding box center [978, 386] width 337 height 33
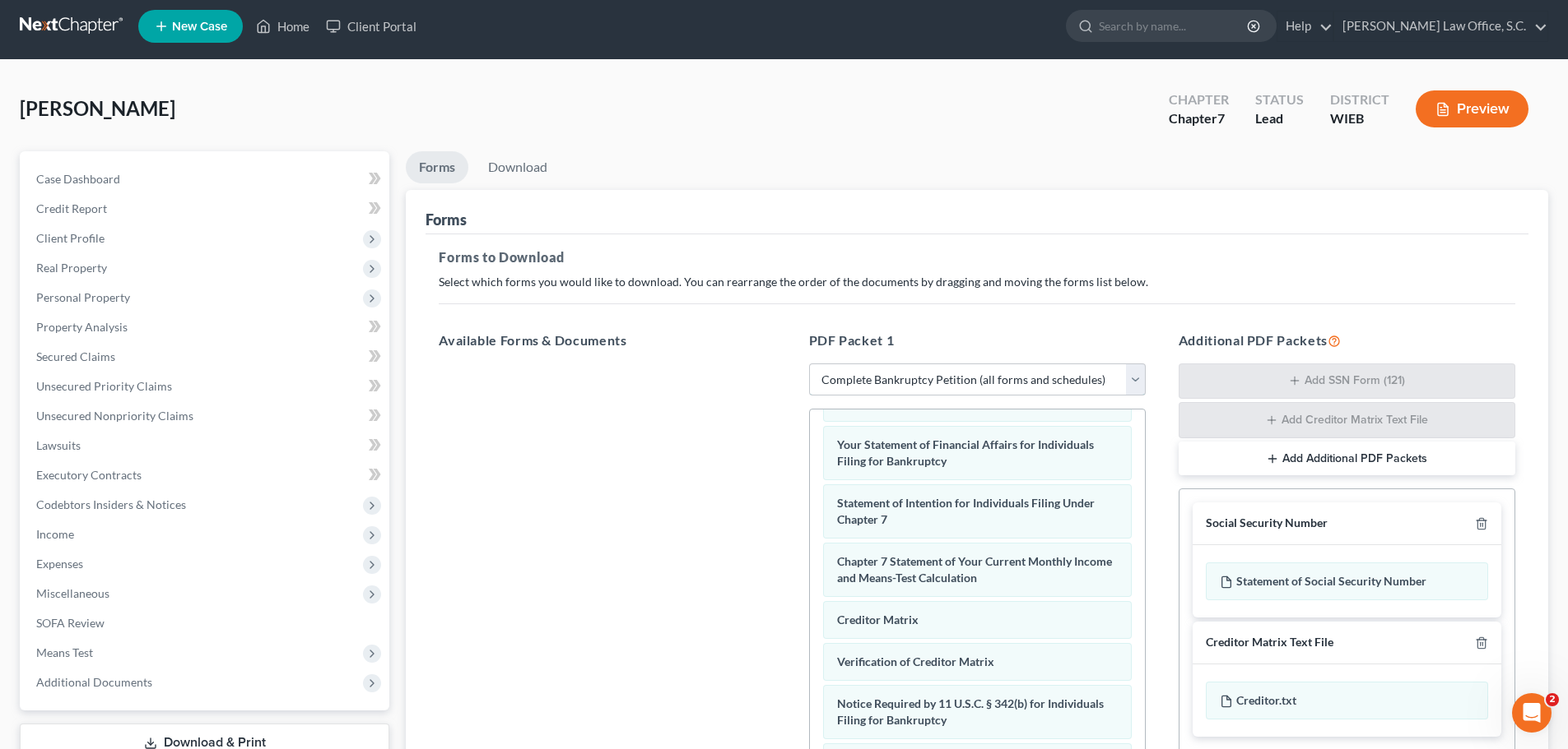
scroll to position [268, 0]
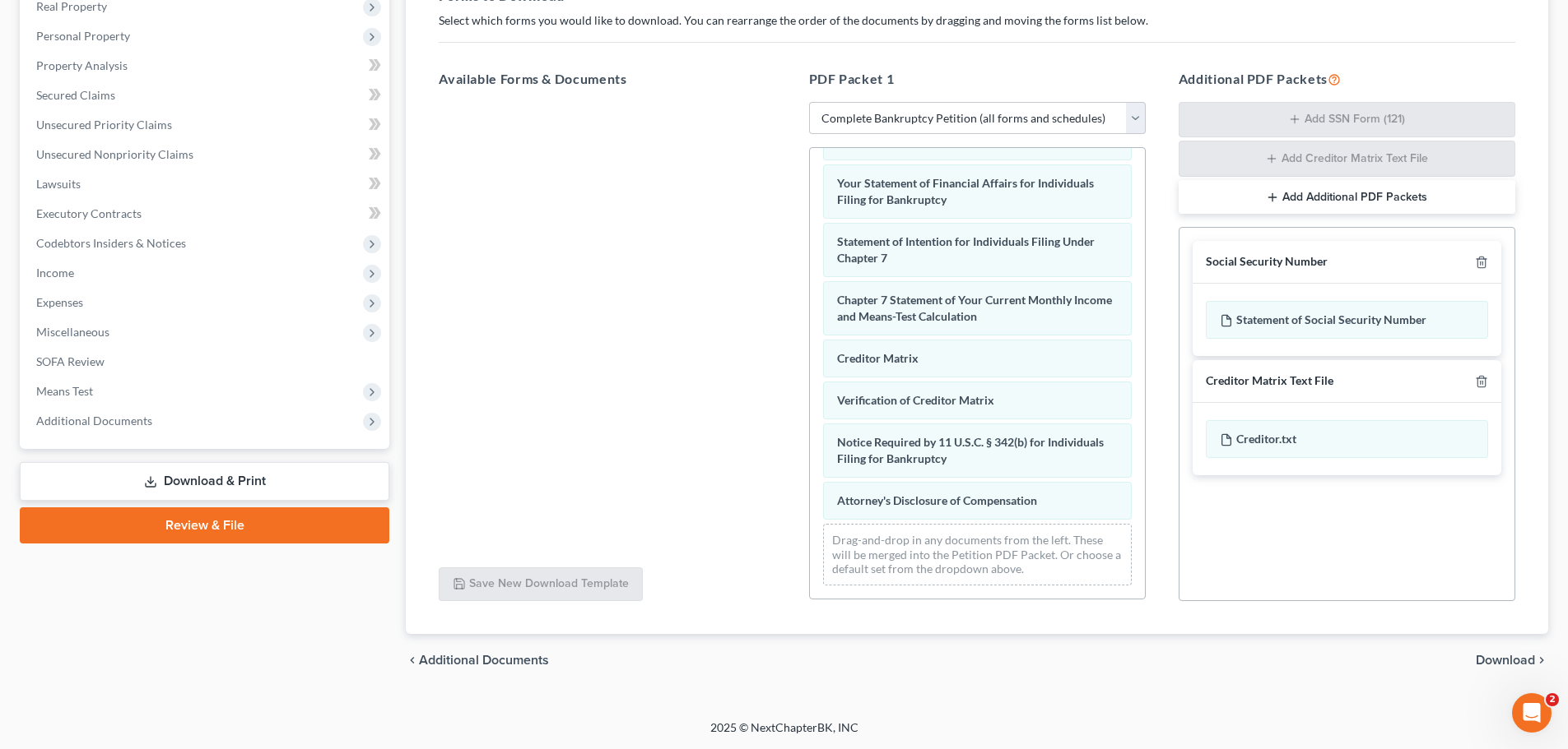
click at [1507, 661] on span "Download" at bounding box center [1505, 661] width 59 height 13
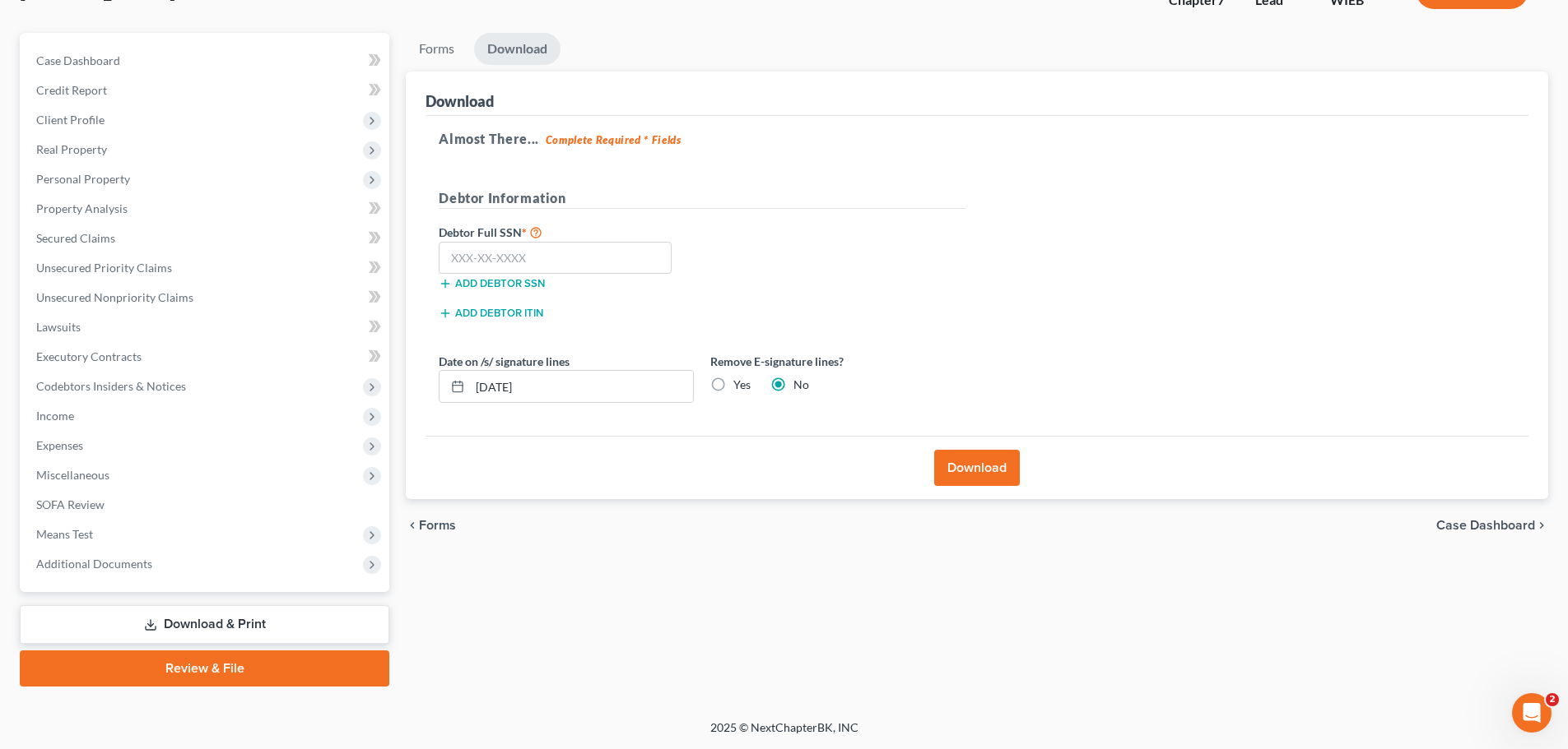
scroll to position [125, 0]
click at [610, 256] on input "text" at bounding box center [555, 258] width 233 height 33
click at [985, 461] on button "Download" at bounding box center [977, 468] width 86 height 36
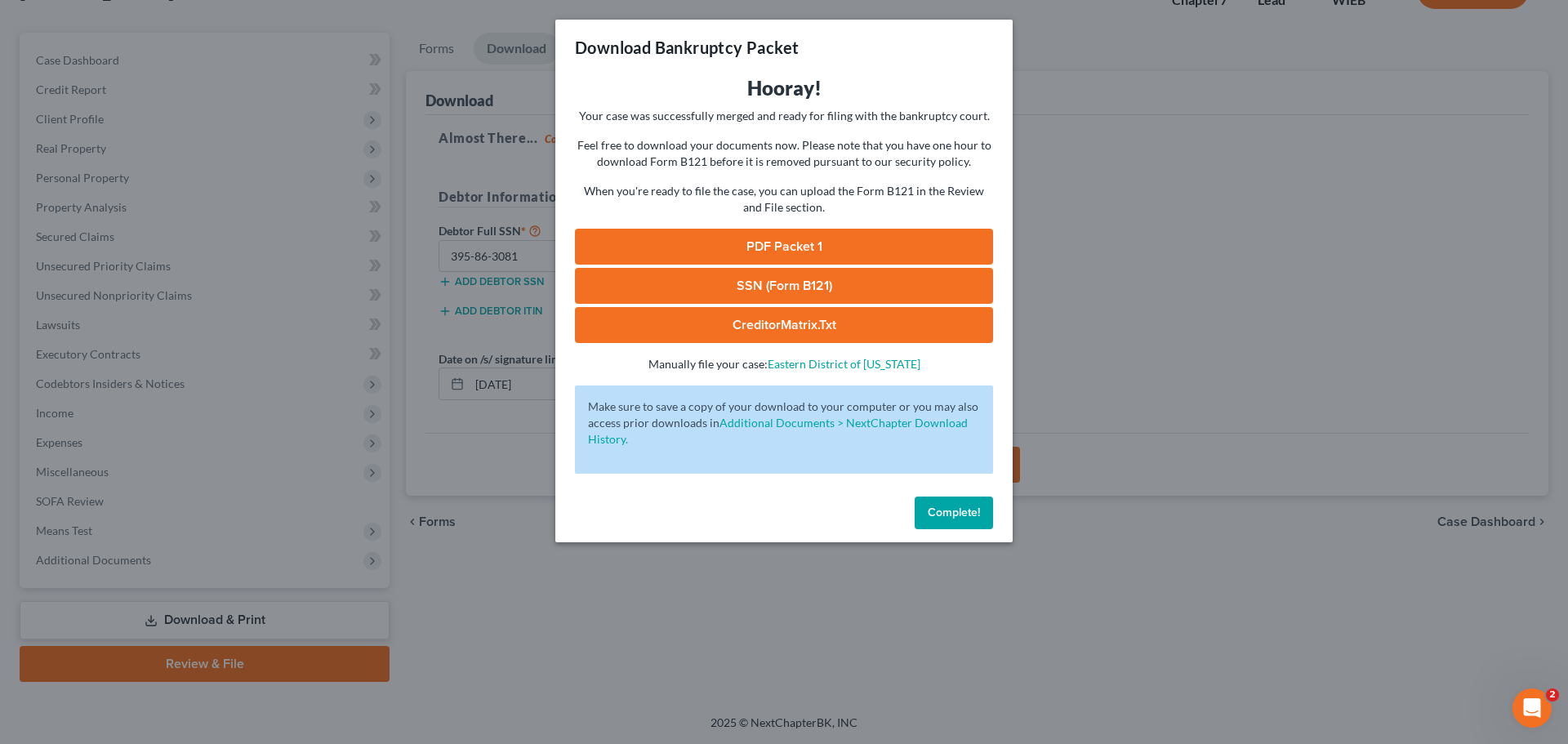
click at [884, 242] on link "PDF Packet 1" at bounding box center [784, 247] width 418 height 36
click at [756, 283] on link "SSN (Form B121)" at bounding box center [784, 286] width 418 height 36
drag, startPoint x: 963, startPoint y: 513, endPoint x: 291, endPoint y: 666, distance: 689.2
click at [963, 513] on span "Complete!" at bounding box center [954, 512] width 53 height 14
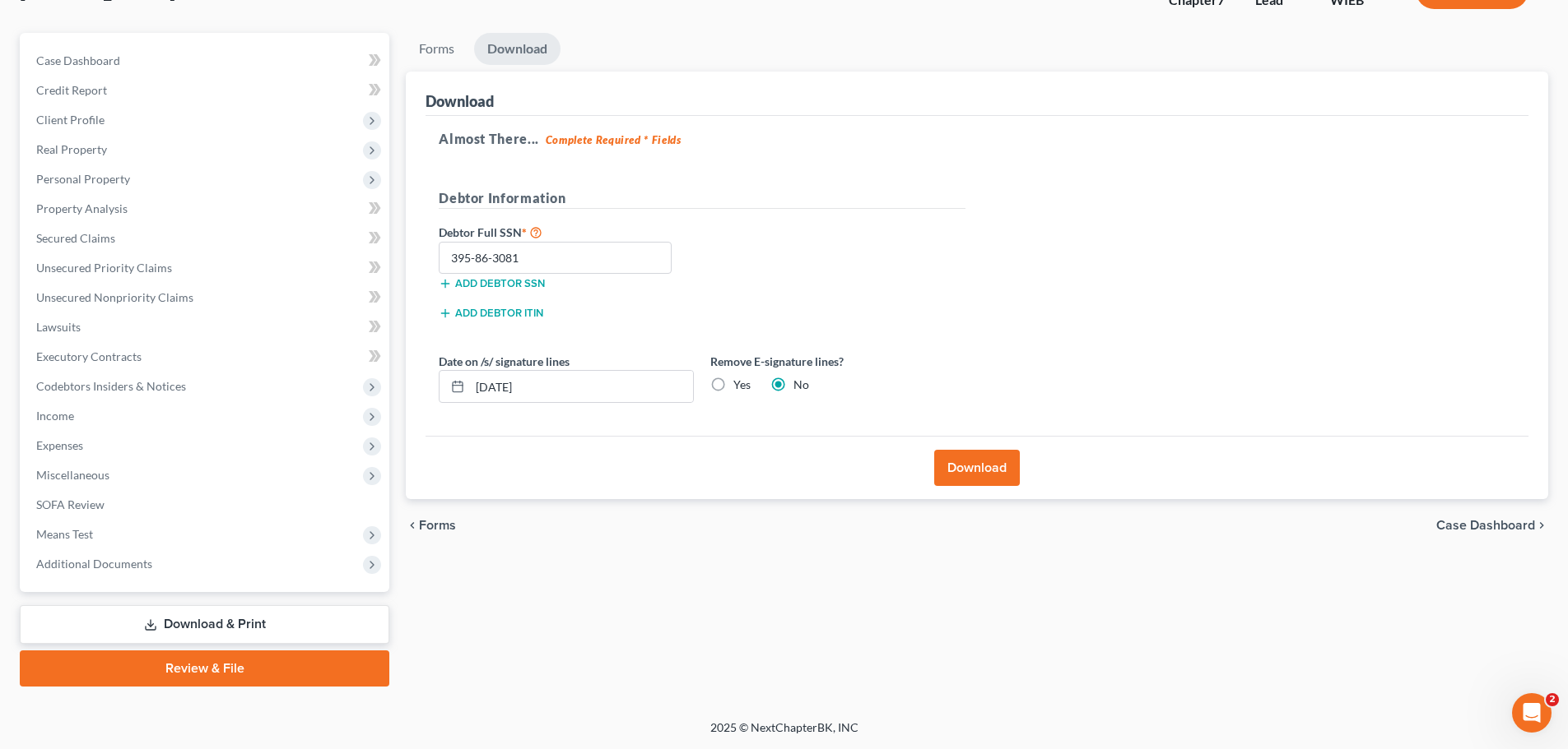
click at [293, 671] on link "Review & File" at bounding box center [204, 668] width 370 height 36
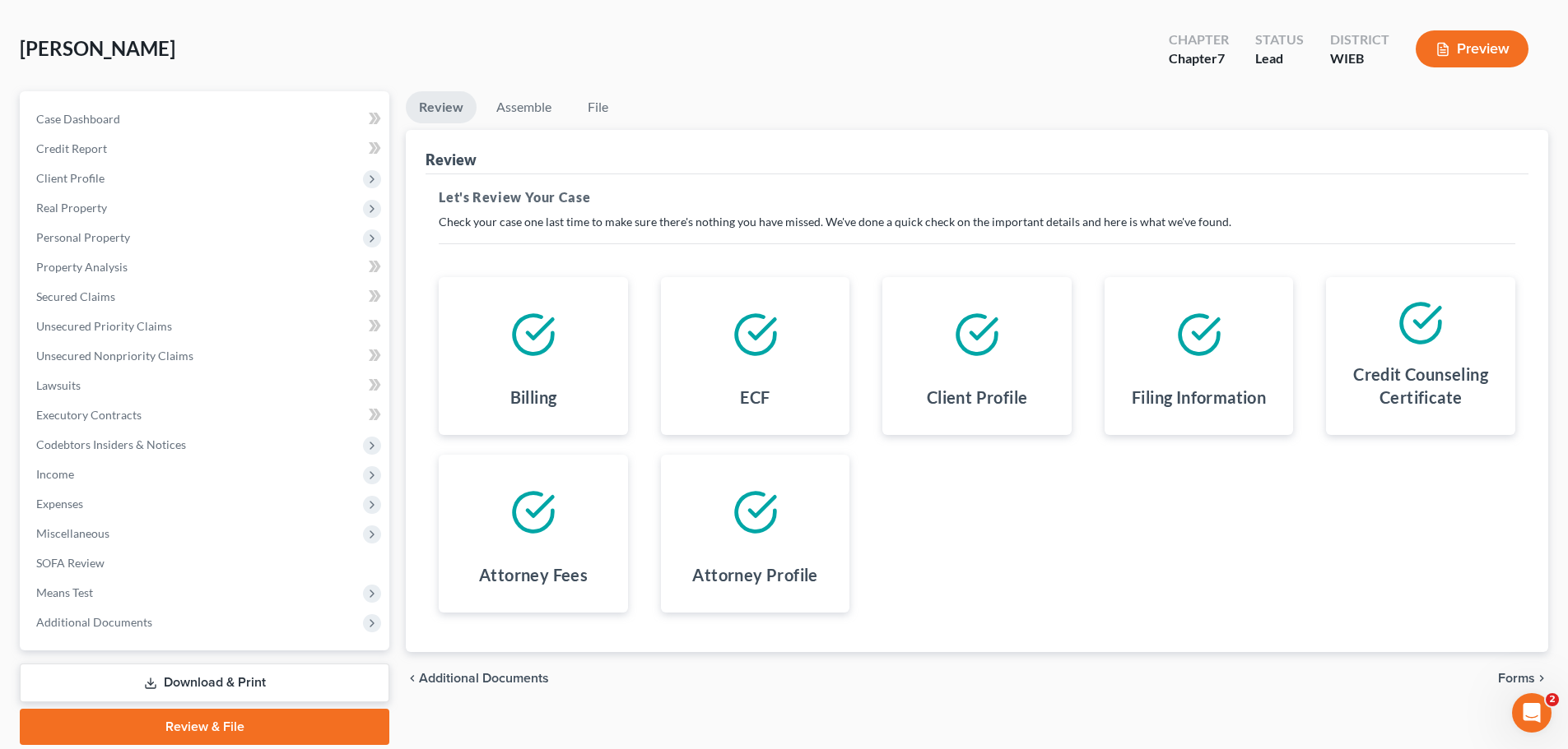
scroll to position [125, 0]
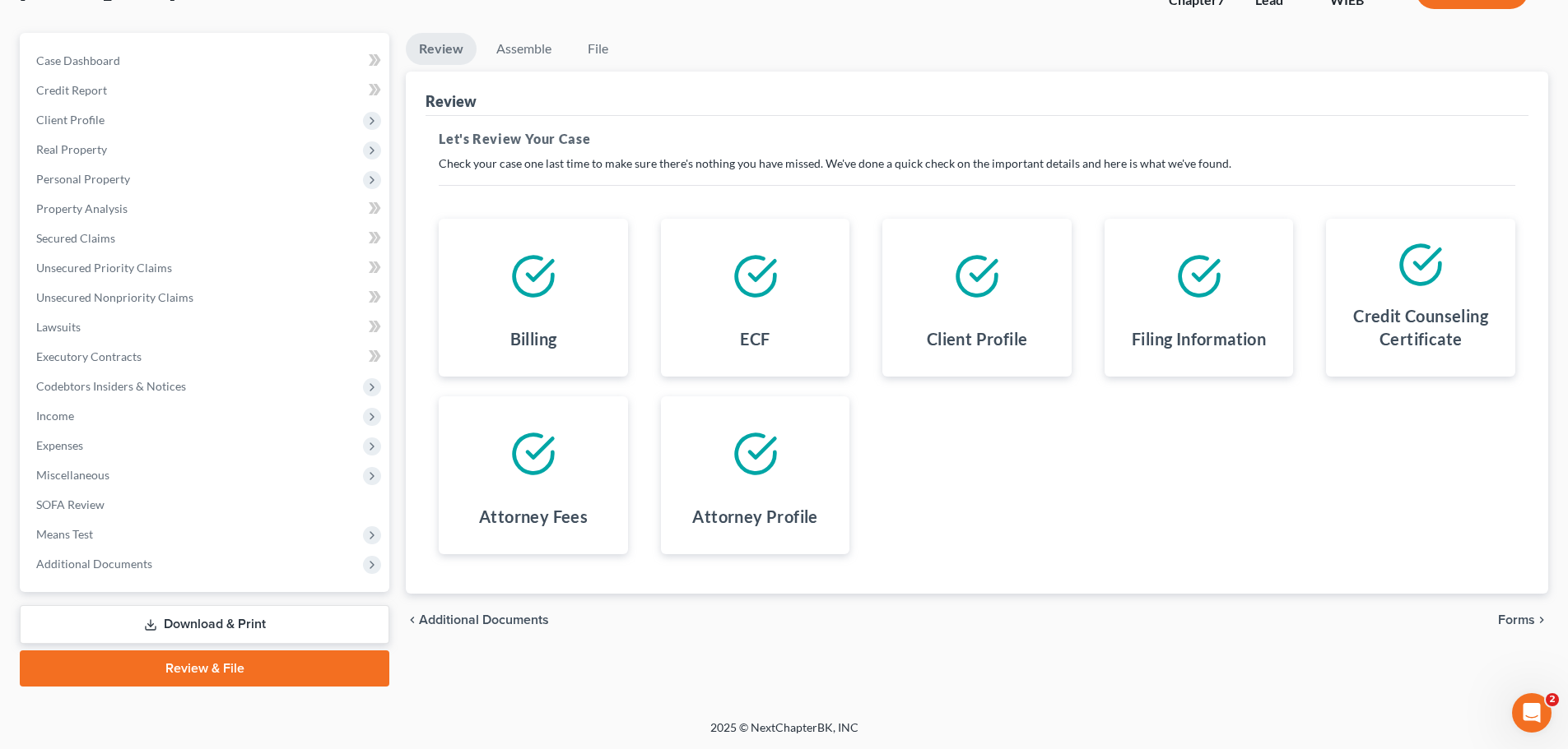
click at [1506, 619] on span "Forms" at bounding box center [1517, 620] width 37 height 13
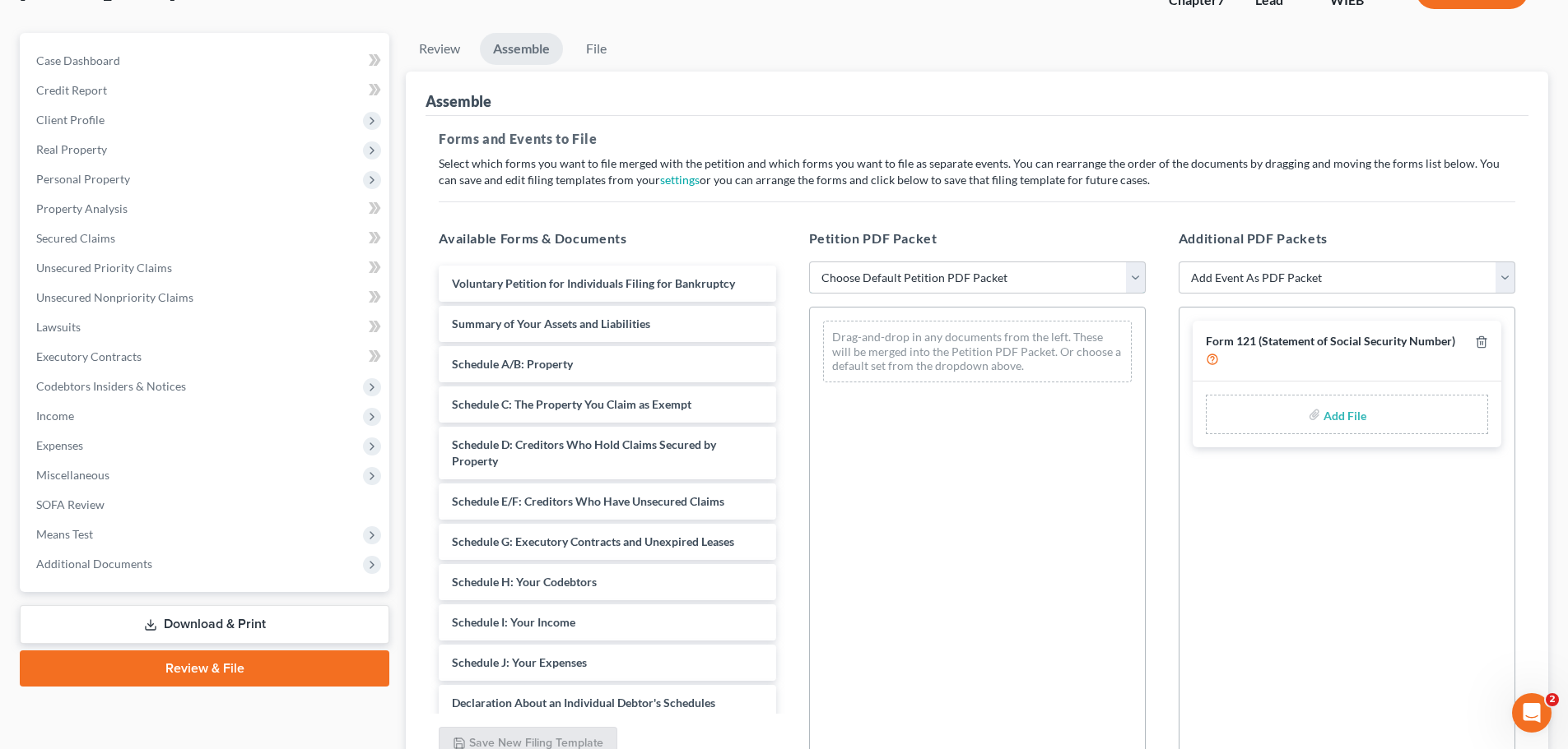
click at [1131, 281] on select "Choose Default Petition PDF Packet Complete Bankruptcy Petition (all forms and …" at bounding box center [978, 278] width 337 height 33
click at [809, 262] on select "Choose Default Petition PDF Packet Complete Bankruptcy Petition (all forms and …" at bounding box center [978, 278] width 337 height 33
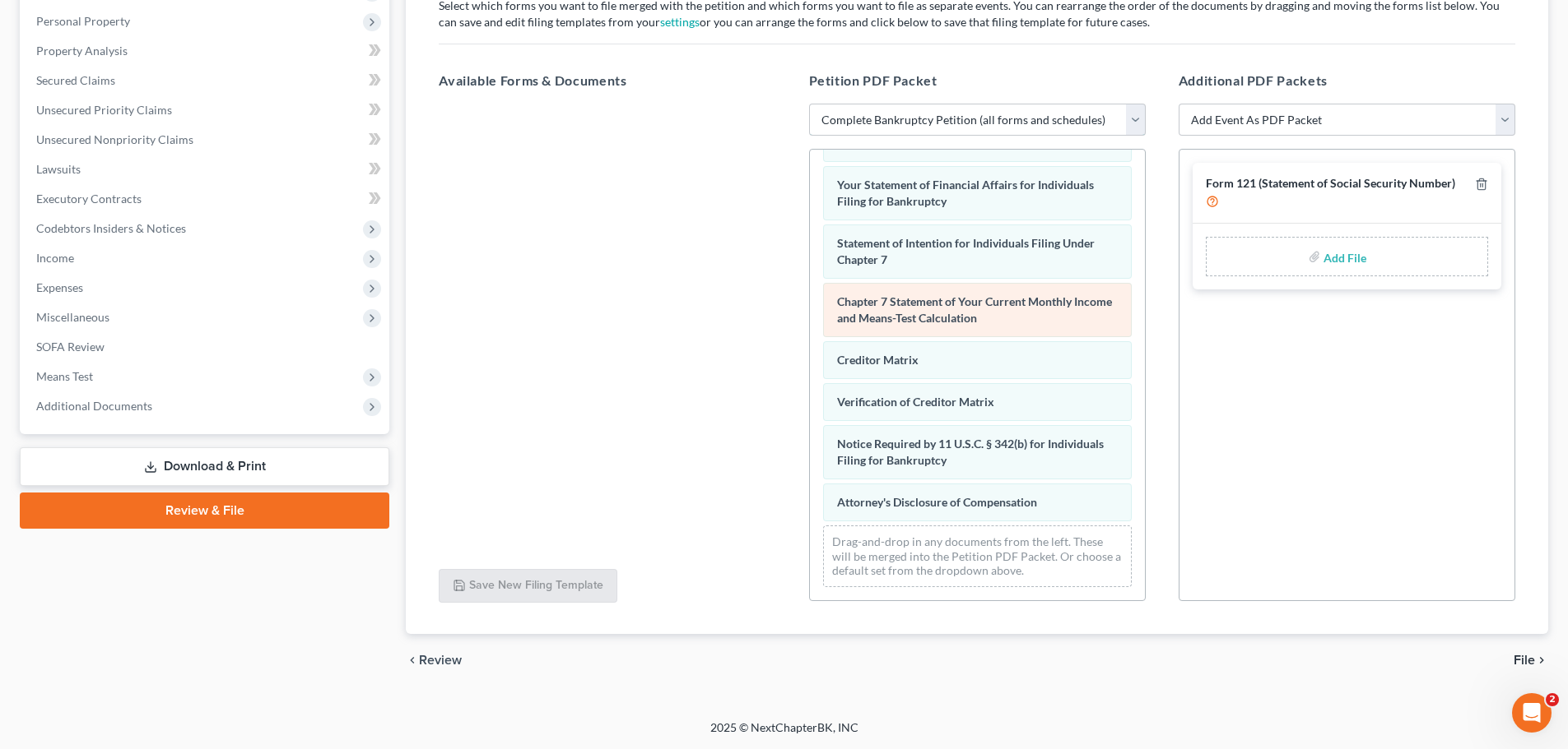
scroll to position [523, 0]
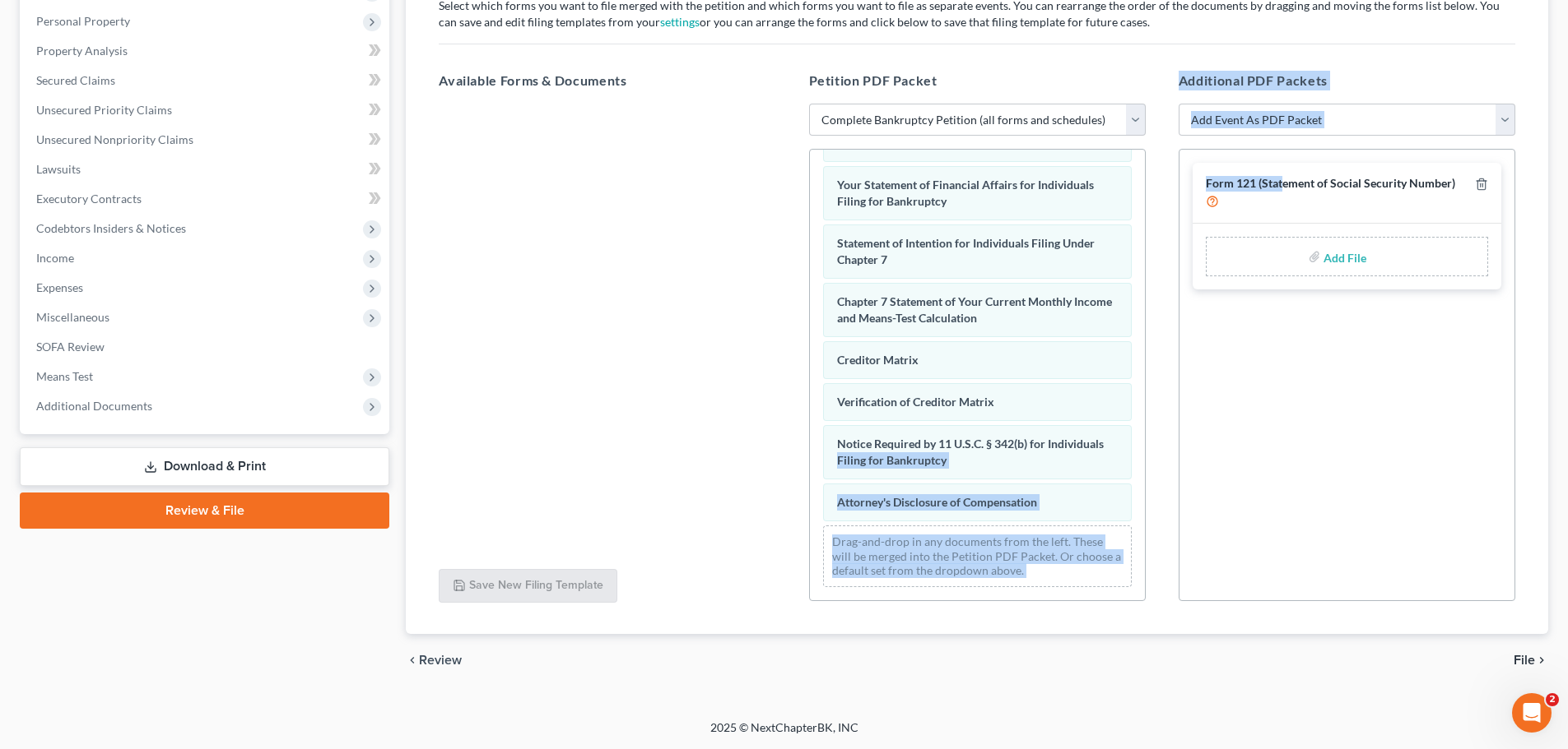
drag, startPoint x: 1283, startPoint y: 199, endPoint x: 1357, endPoint y: 258, distance: 94.6
click at [1155, 402] on div "Available Forms & Documents Save New Filing Template Petition PDF Packet Choose…" at bounding box center [976, 336] width 1109 height 558
click at [1356, 270] on input "file" at bounding box center [1342, 256] width 40 height 29
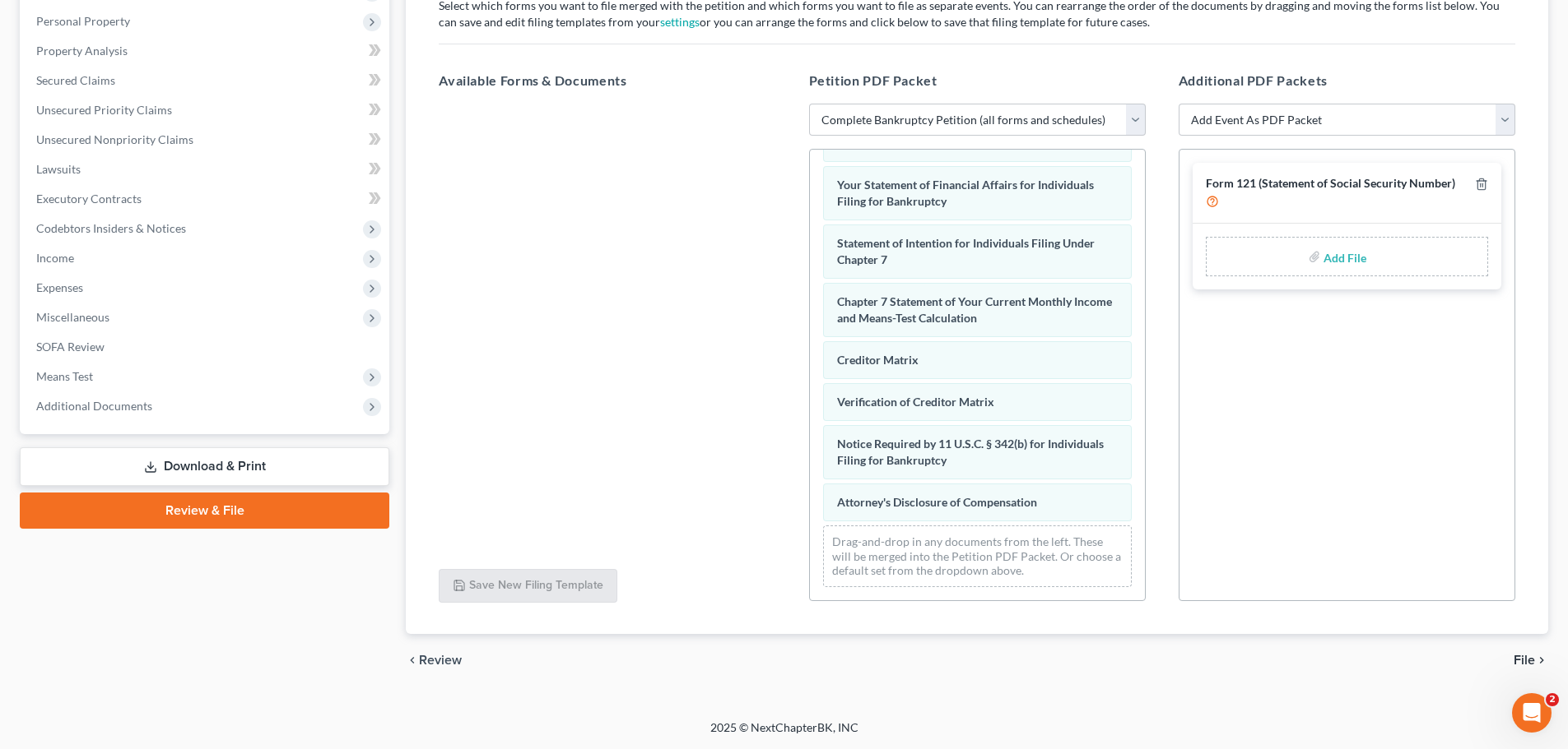
click at [1271, 364] on div "Form 121 (Statement of Social Security Number) Add File" at bounding box center [1347, 374] width 337 height 452
click at [1256, 192] on div "Form 121 (Statement of Social Security Number)" at bounding box center [1337, 192] width 263 height 33
click at [1523, 657] on span "File" at bounding box center [1523, 661] width 21 height 13
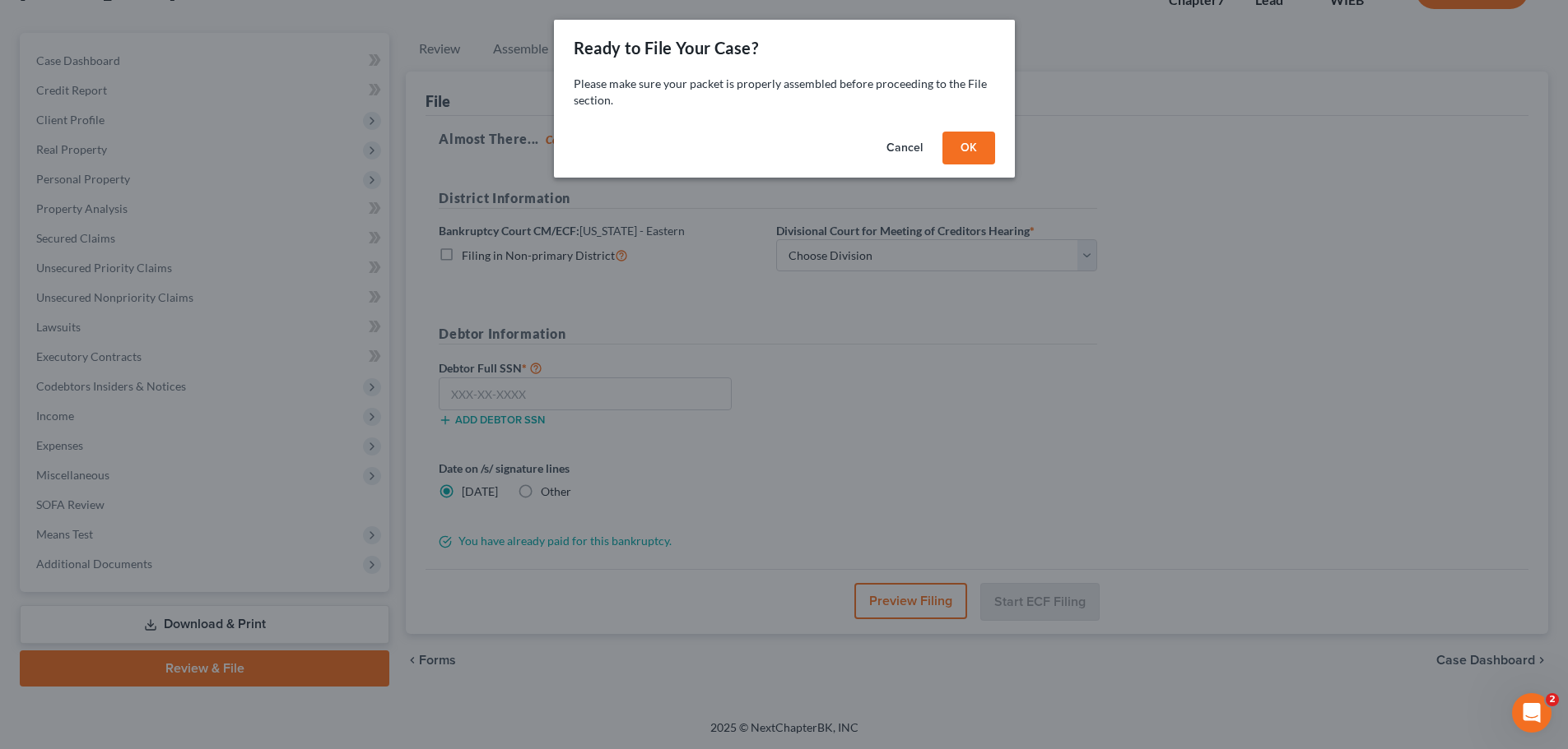
scroll to position [125, 0]
click at [979, 144] on button "OK" at bounding box center [974, 147] width 53 height 33
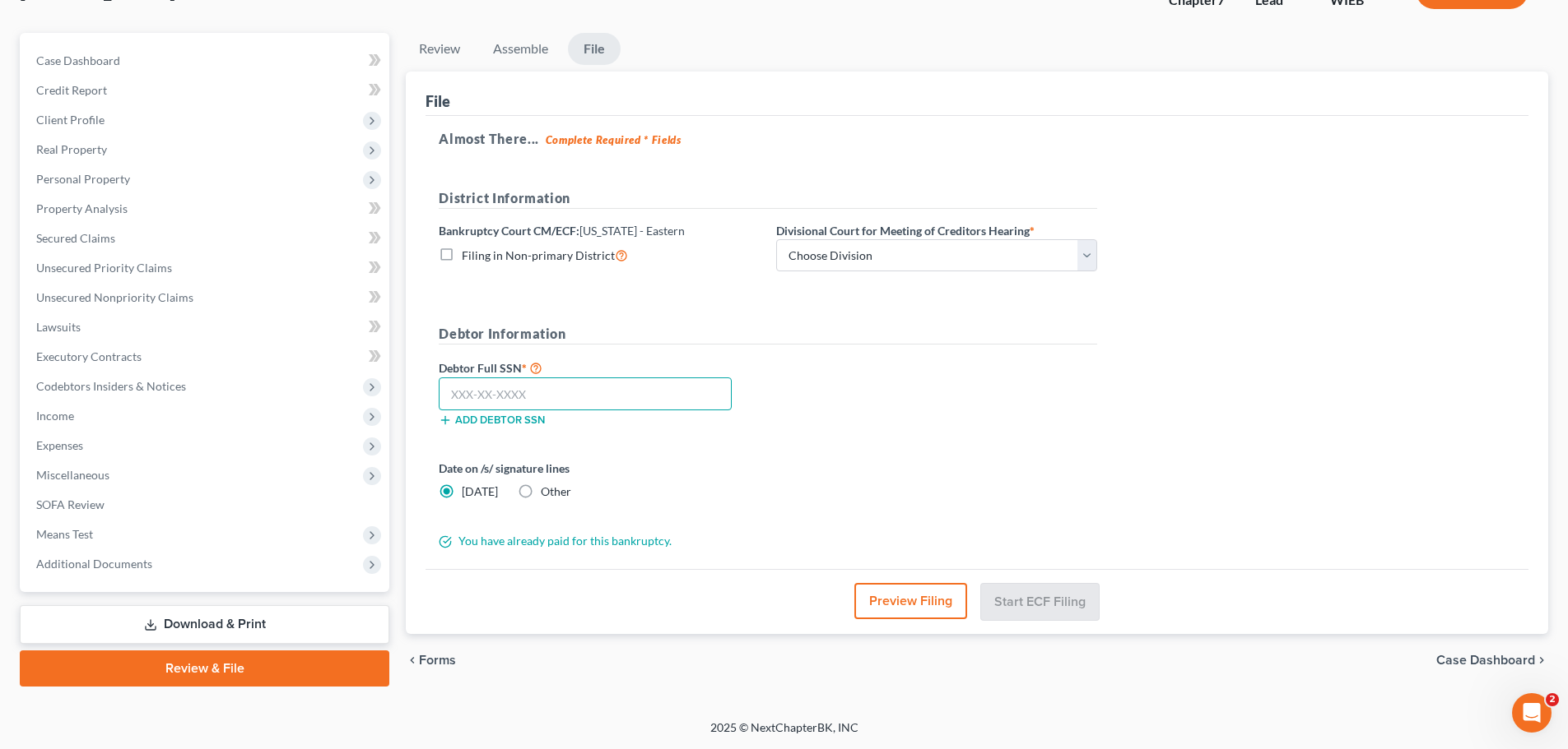
click at [588, 392] on input "text" at bounding box center [585, 394] width 293 height 33
click at [777, 486] on div "Date on /s/ signature lines Today Other" at bounding box center [767, 486] width 675 height 54
click at [888, 265] on select "Choose Division Milwaukee" at bounding box center [936, 255] width 321 height 33
click at [861, 317] on form "District Information Bankruptcy Court CM/ECF: Wisconsin - Eastern Filing in Non…" at bounding box center [768, 369] width 659 height 362
click at [1086, 254] on select "Choose Division Milwaukee" at bounding box center [936, 255] width 321 height 33
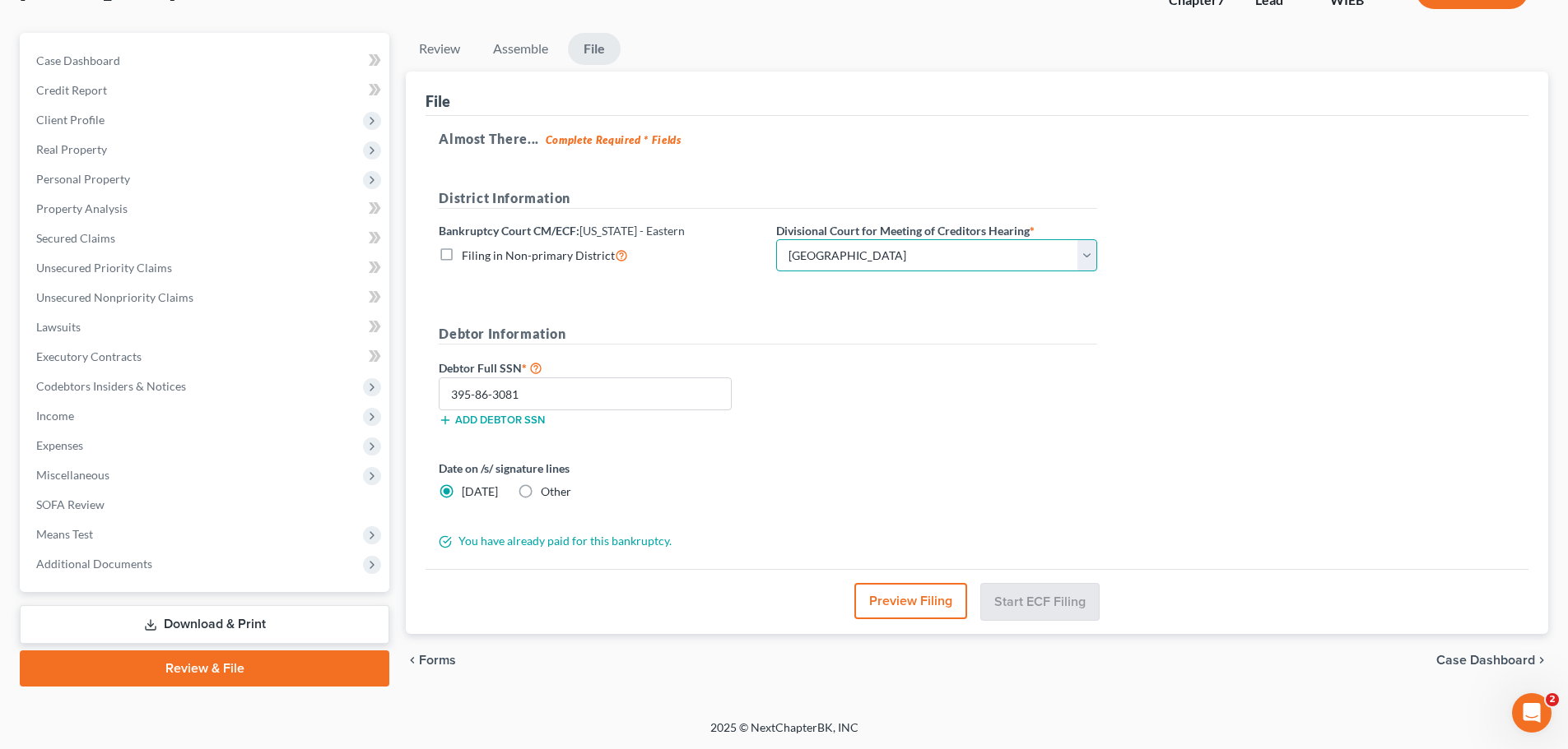
click at [776, 239] on select "Choose Division Milwaukee" at bounding box center [936, 255] width 321 height 33
click at [978, 359] on div "Debtor Full SSN * 395-86-3081 Add debtor SSN" at bounding box center [767, 399] width 675 height 82
click at [892, 495] on div "Date on /s/ signature lines Today Other" at bounding box center [767, 486] width 675 height 54
click at [1022, 589] on button "Start ECF Filing" at bounding box center [1040, 601] width 118 height 36
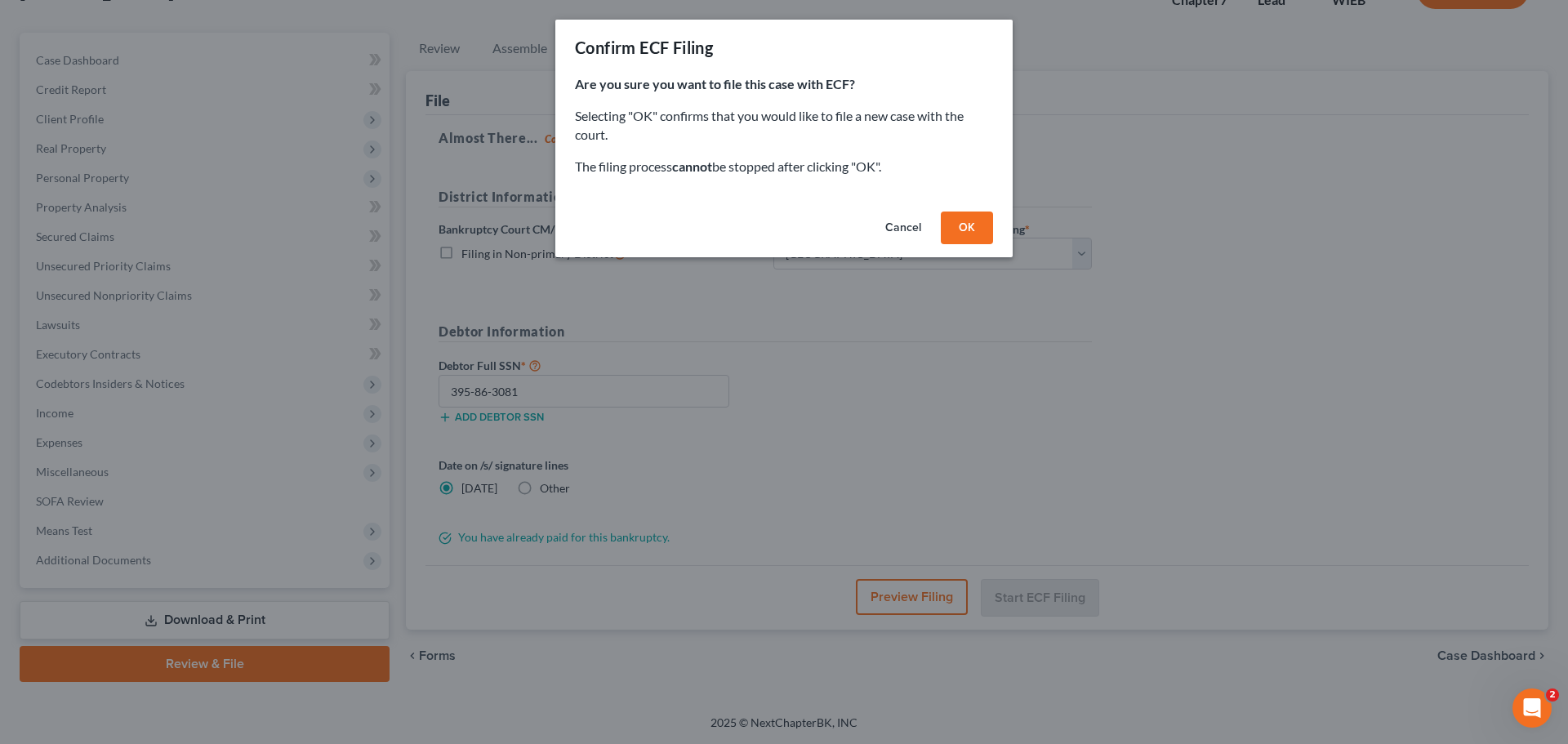
click at [979, 231] on button "OK" at bounding box center [967, 227] width 53 height 33
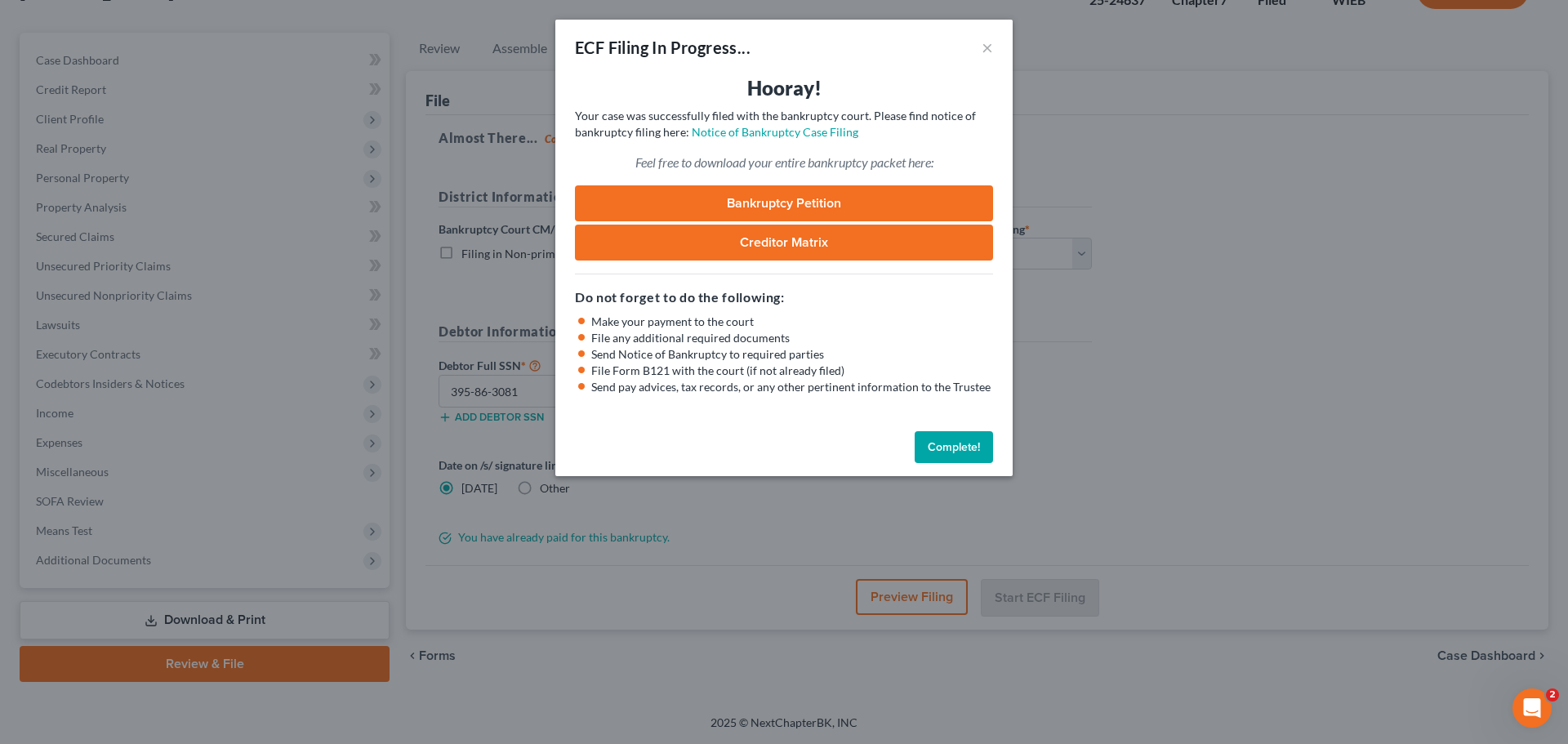
click at [797, 200] on link "Bankruptcy Petition" at bounding box center [784, 203] width 418 height 36
click at [766, 243] on link "Creditor Matrix" at bounding box center [784, 242] width 418 height 36
click at [764, 132] on link "Notice of Bankruptcy Case Filing" at bounding box center [775, 132] width 166 height 14
click at [955, 447] on button "Complete!" at bounding box center [954, 447] width 79 height 33
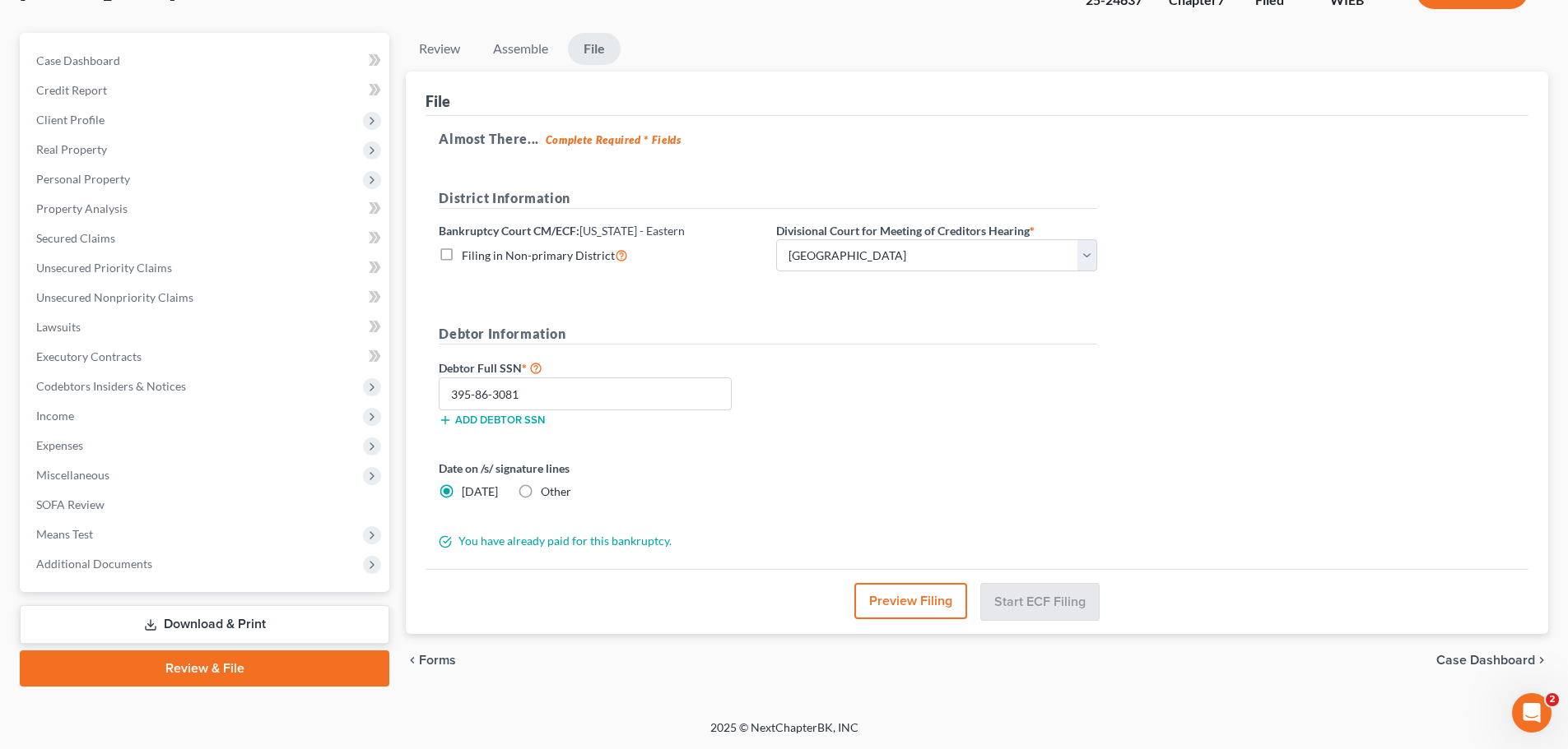
scroll to position [0, 0]
